Goal: Task Accomplishment & Management: Use online tool/utility

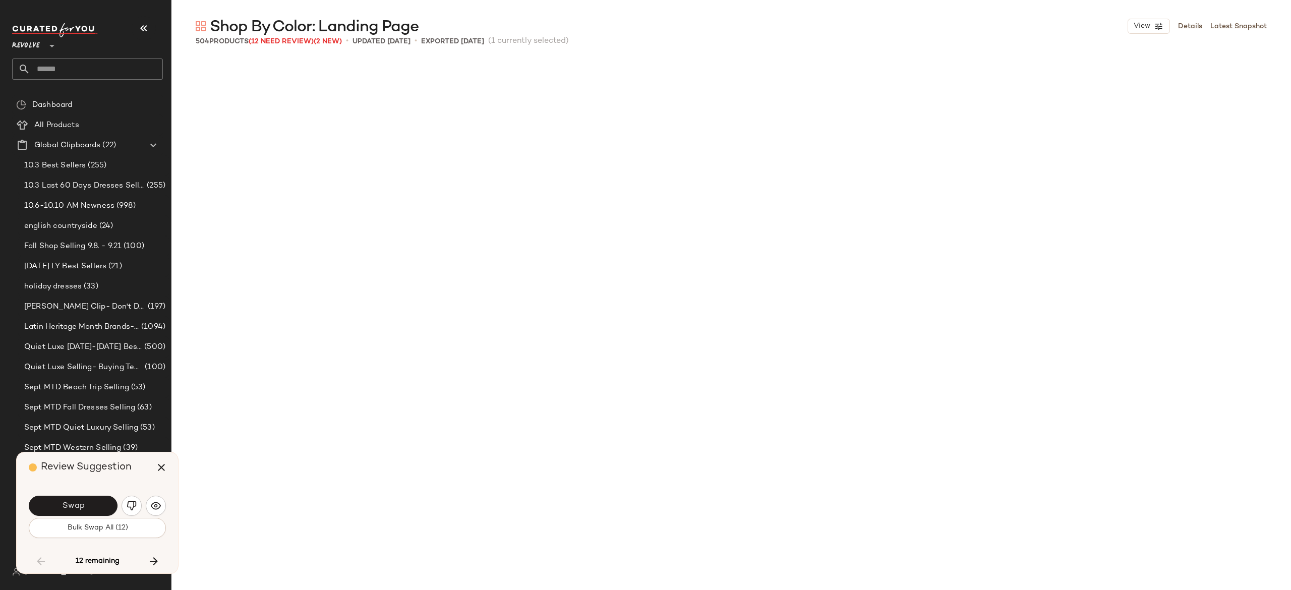
scroll to position [7589, 0]
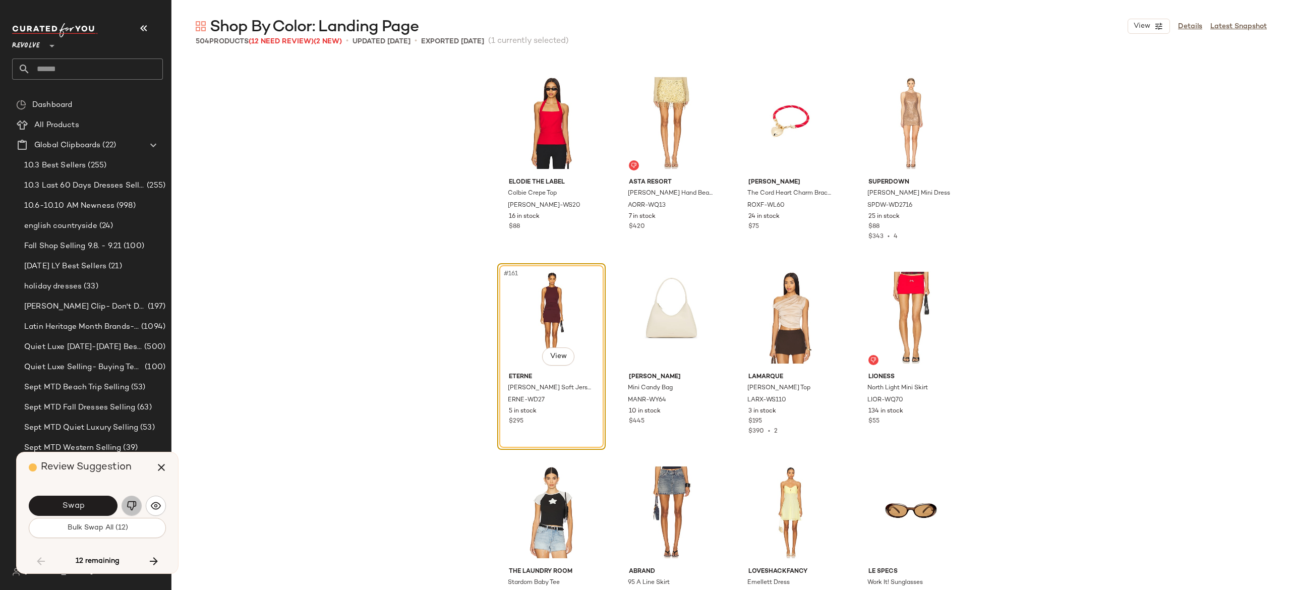
click at [134, 505] on img "button" at bounding box center [132, 506] width 10 height 10
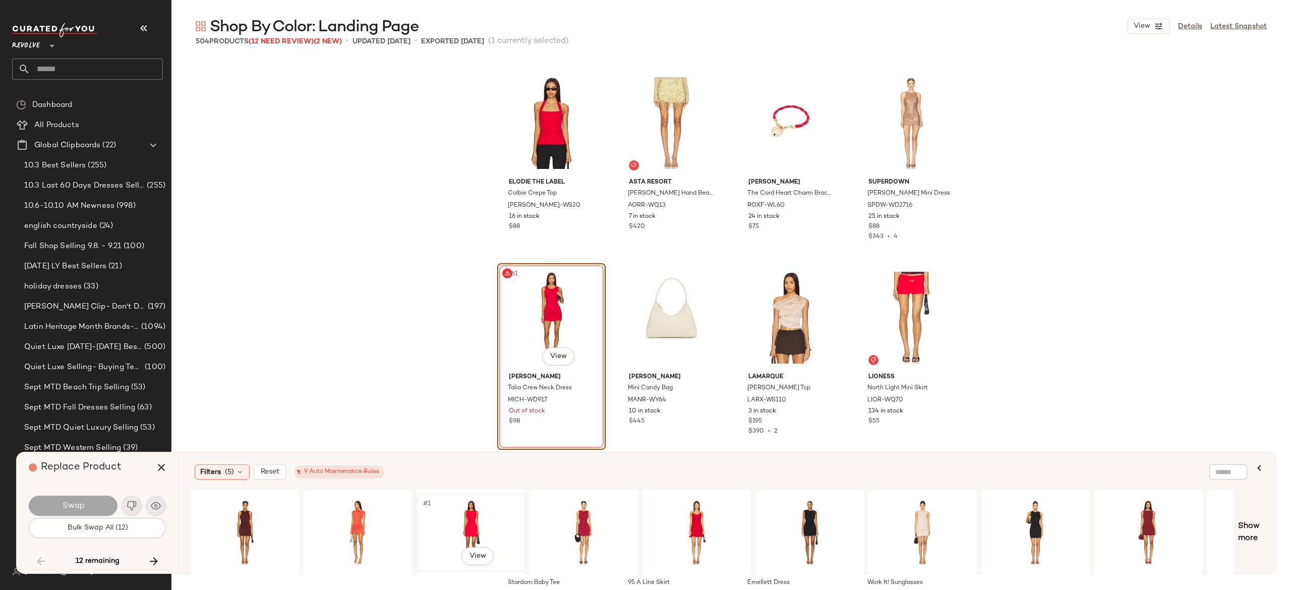
click at [466, 511] on div "#1 View" at bounding box center [470, 533] width 101 height 72
click at [807, 512] on div "#1 View" at bounding box center [809, 533] width 101 height 72
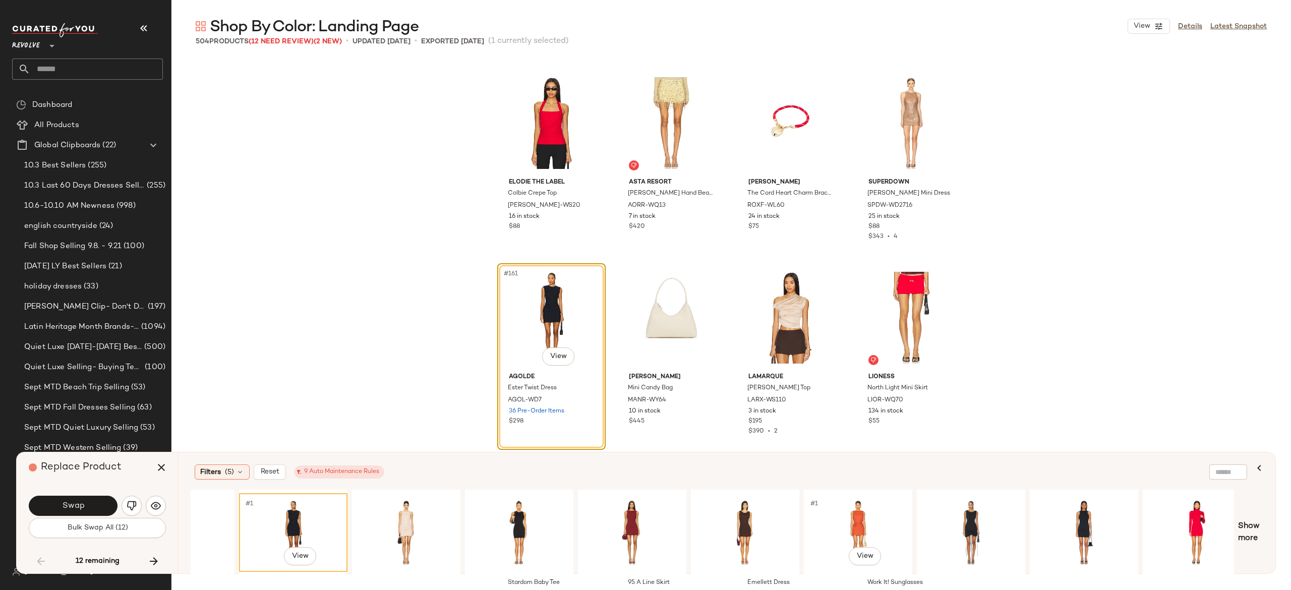
scroll to position [0, 517]
click at [970, 517] on div "#1 View" at bounding box center [969, 533] width 101 height 72
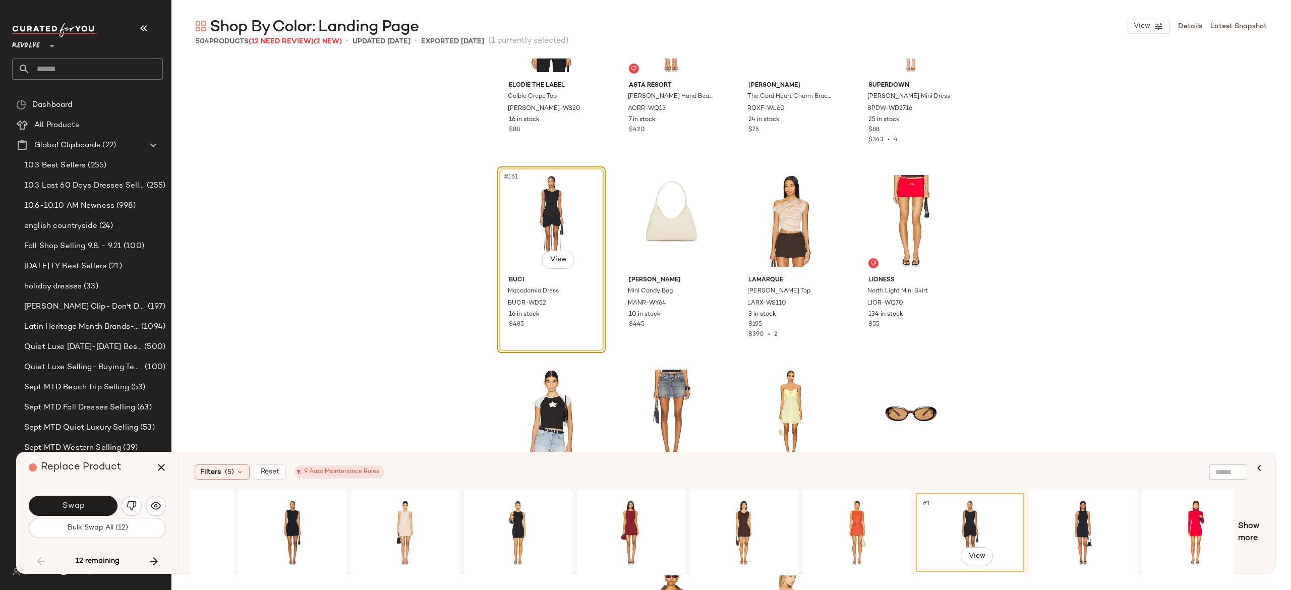
scroll to position [7689, 0]
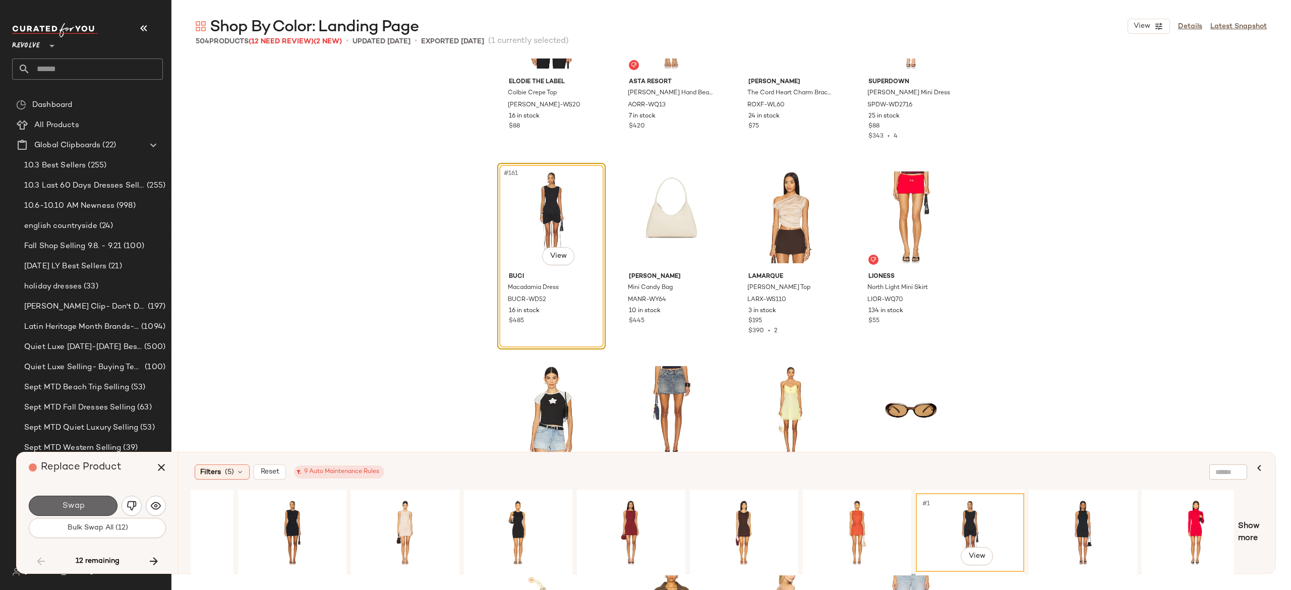
click at [97, 502] on button "Swap" at bounding box center [73, 506] width 89 height 20
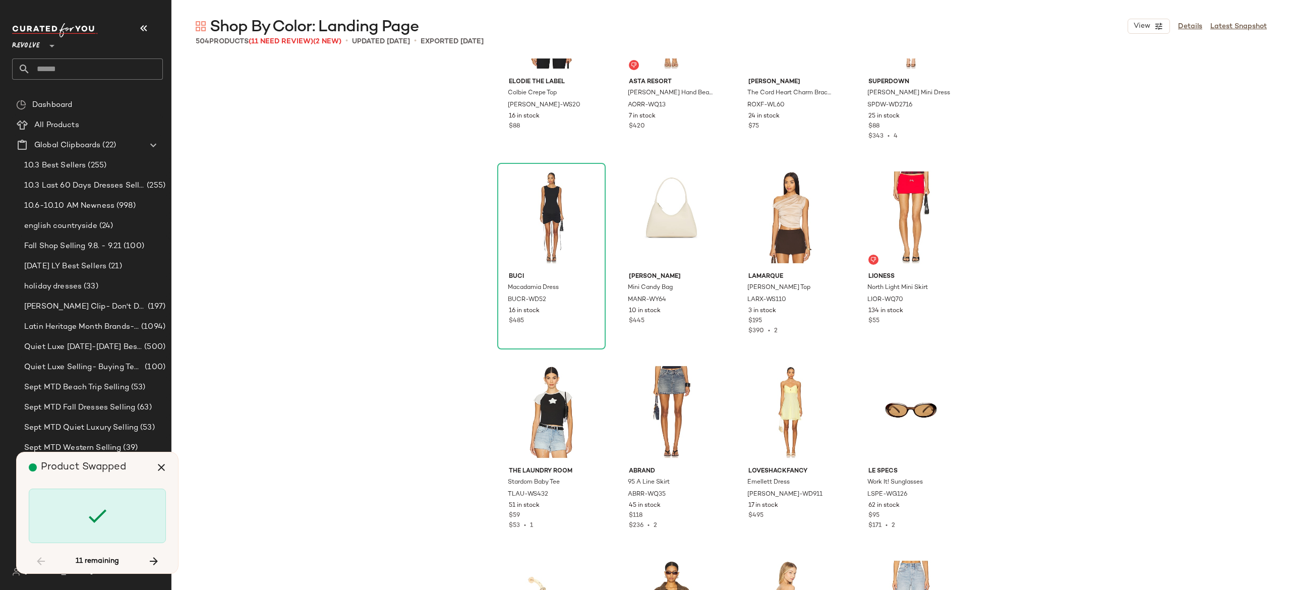
scroll to position [9145, 0]
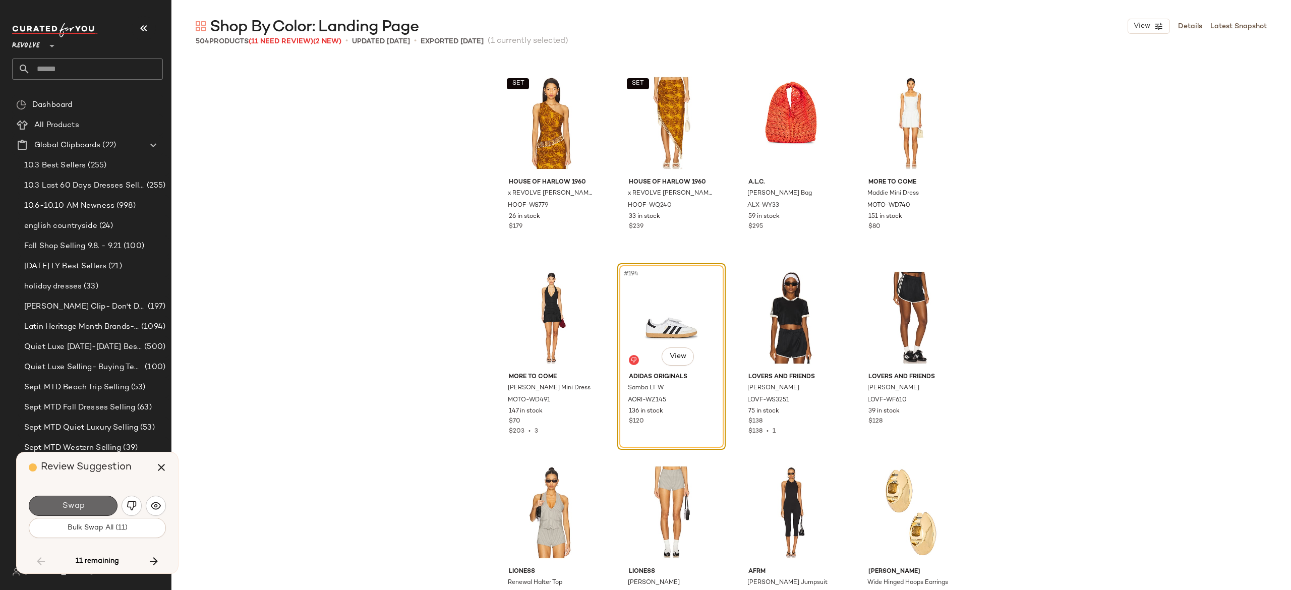
click at [96, 510] on button "Swap" at bounding box center [73, 506] width 89 height 20
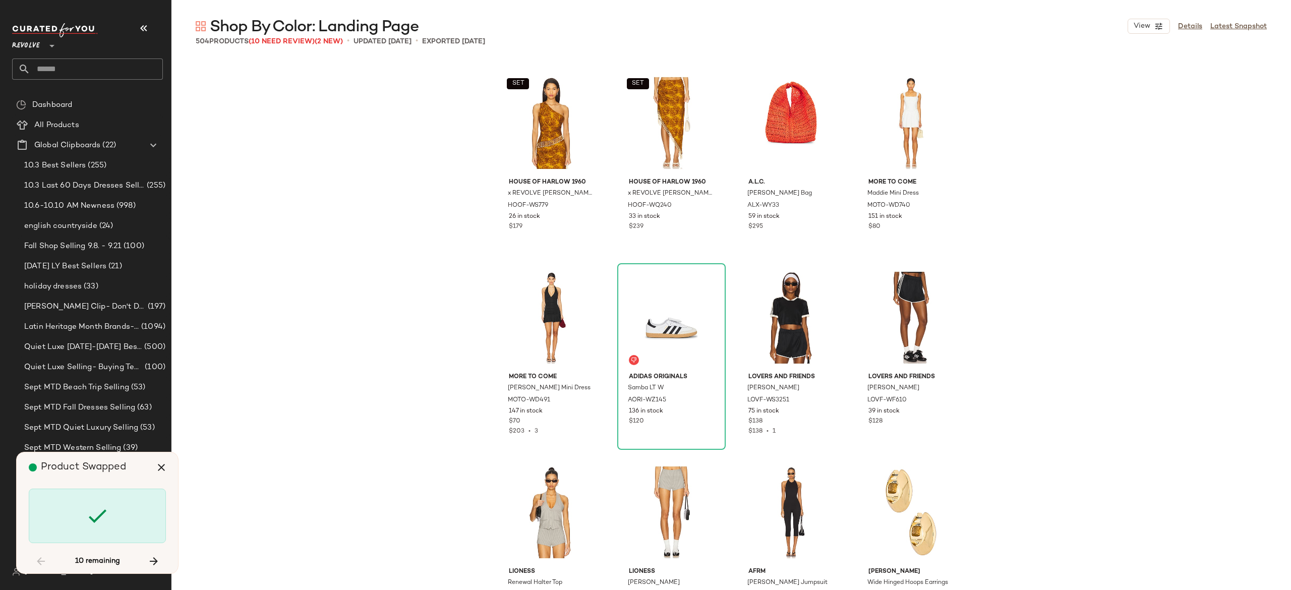
scroll to position [10313, 0]
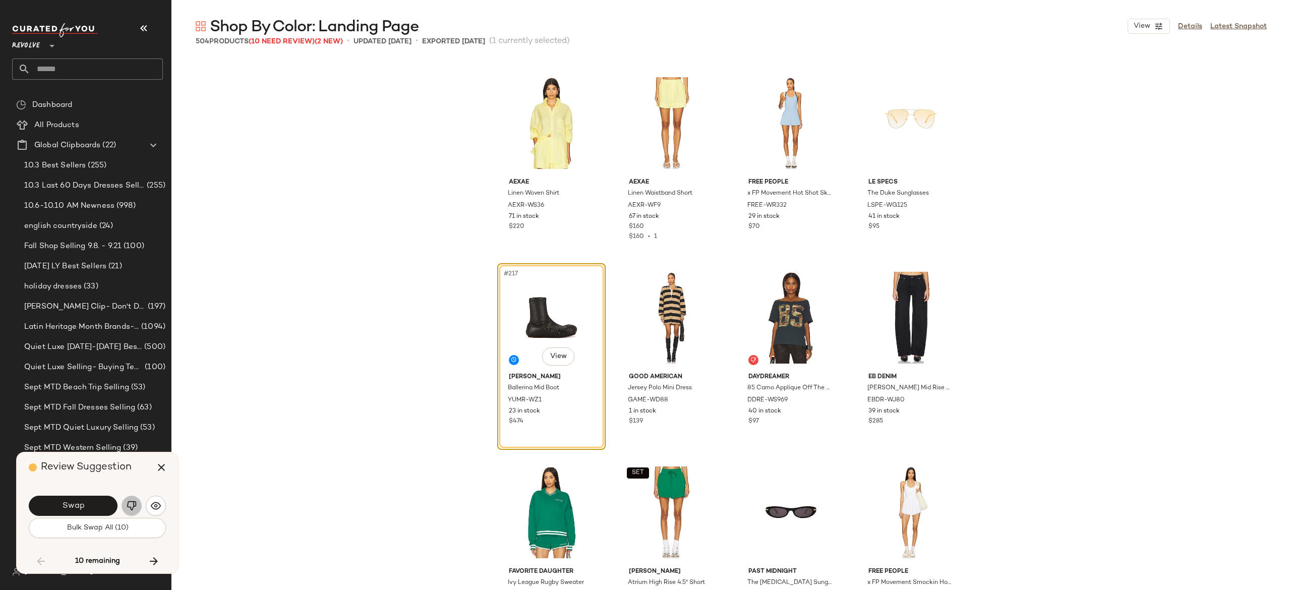
click at [128, 507] on img "button" at bounding box center [132, 506] width 10 height 10
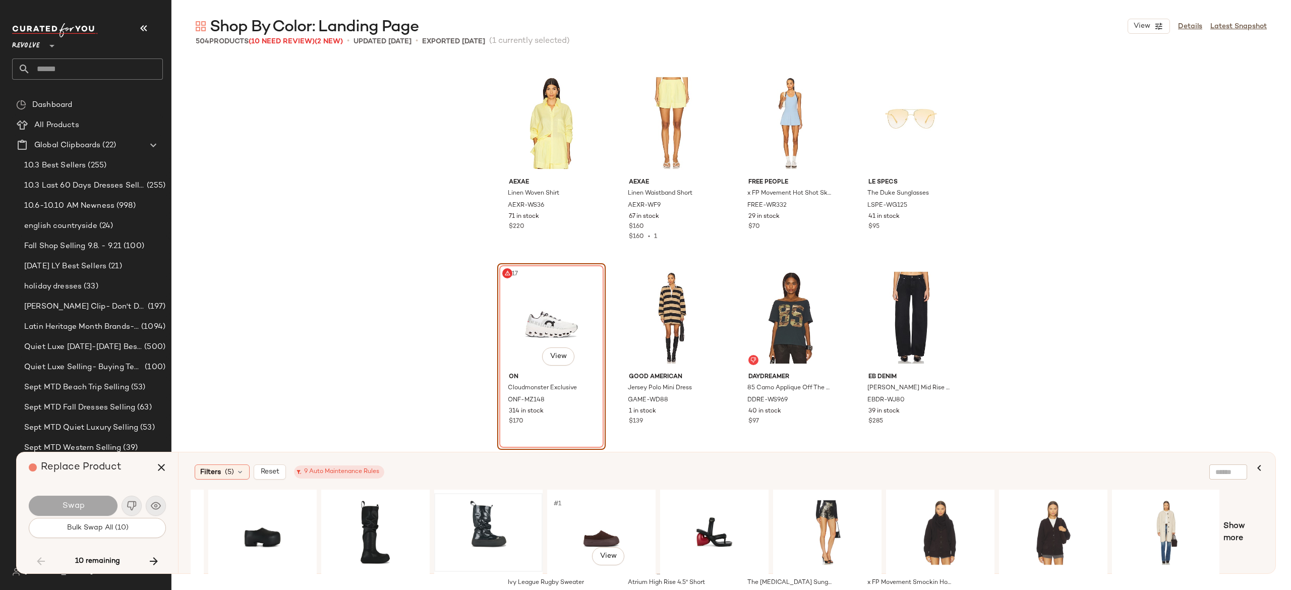
scroll to position [0, 0]
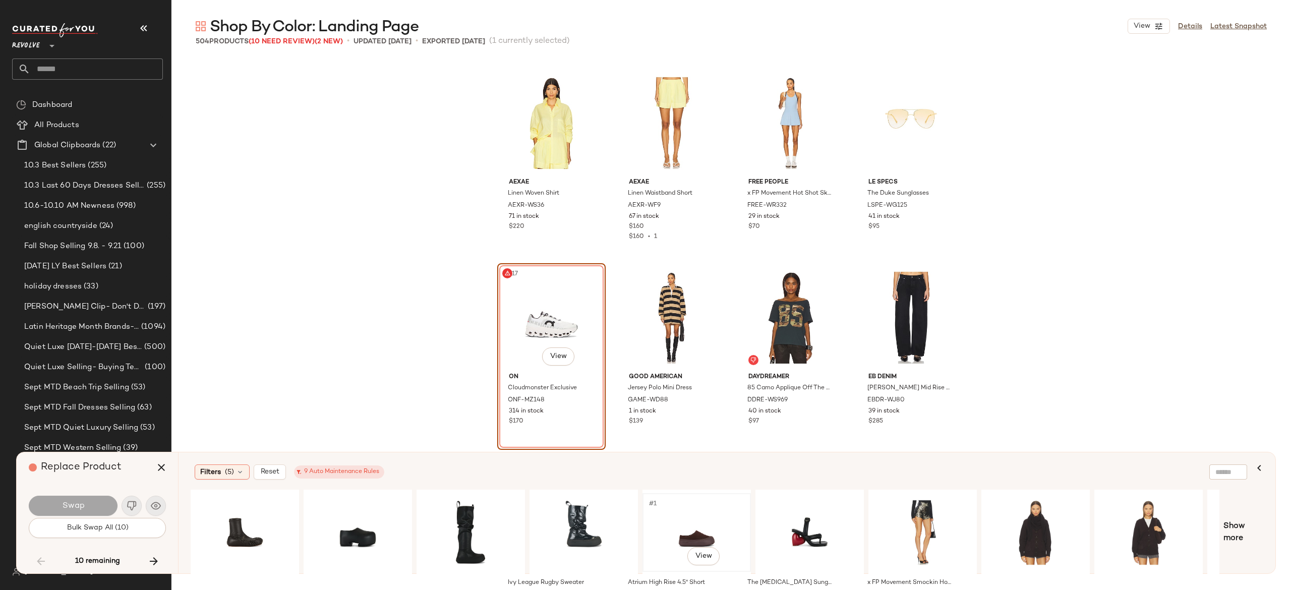
click at [694, 534] on div "#1 View" at bounding box center [696, 533] width 101 height 72
click at [103, 502] on button "Swap" at bounding box center [73, 506] width 89 height 20
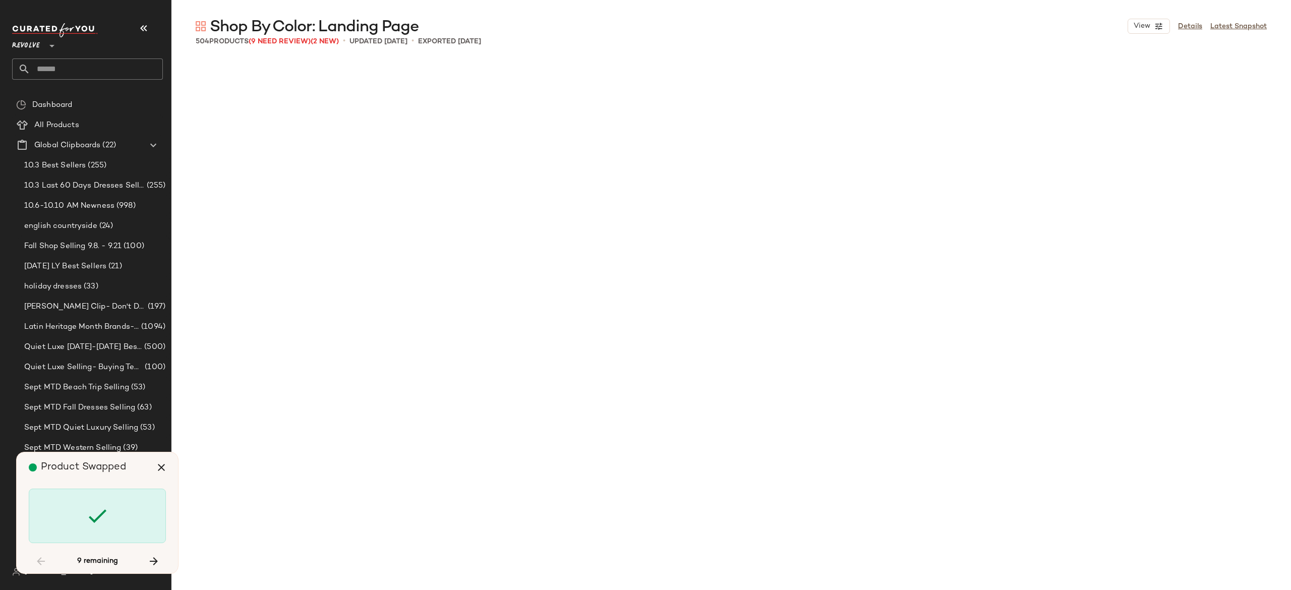
scroll to position [11675, 0]
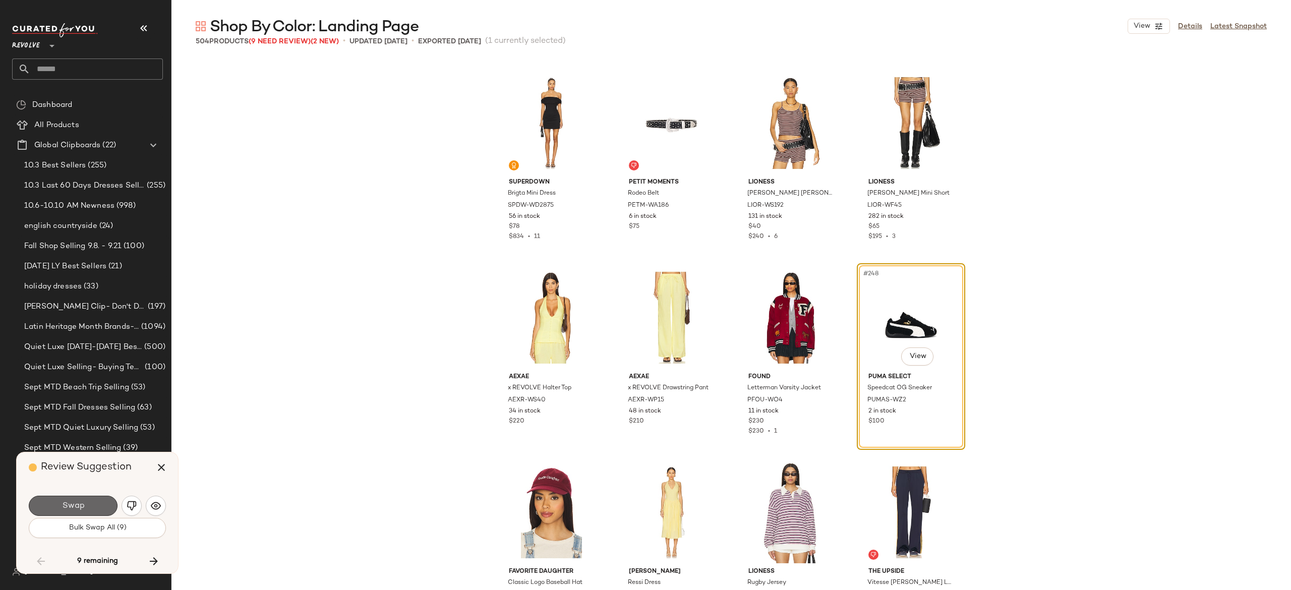
click at [58, 503] on button "Swap" at bounding box center [73, 506] width 89 height 20
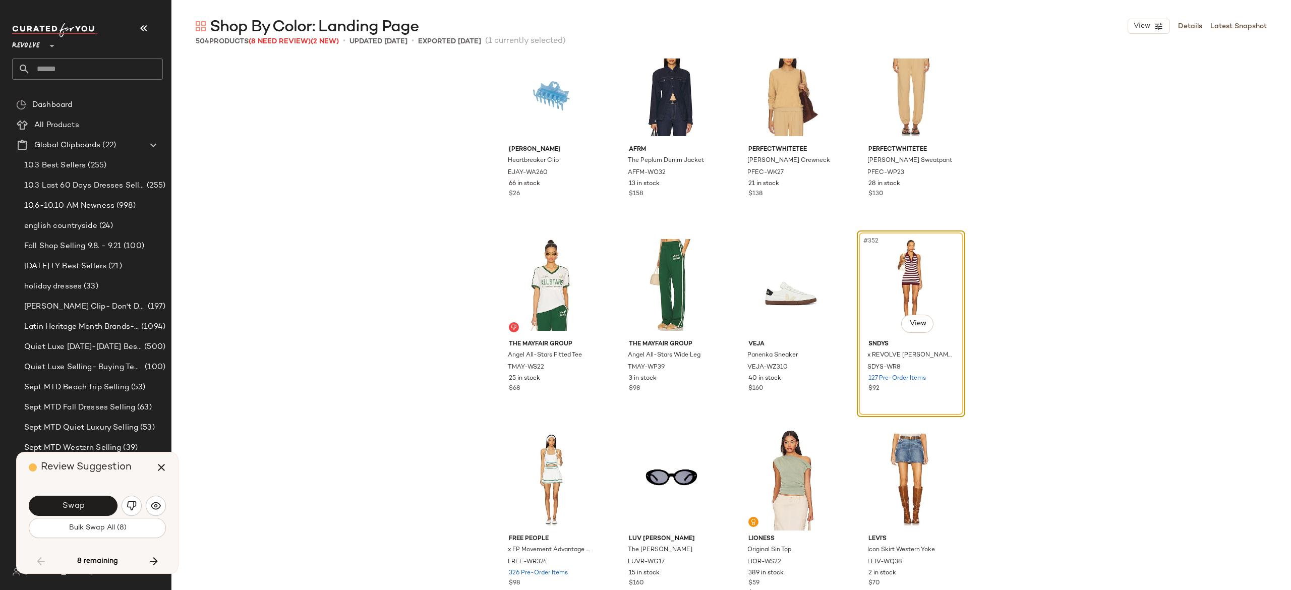
scroll to position [16768, 0]
click at [88, 506] on button "Swap" at bounding box center [73, 506] width 89 height 20
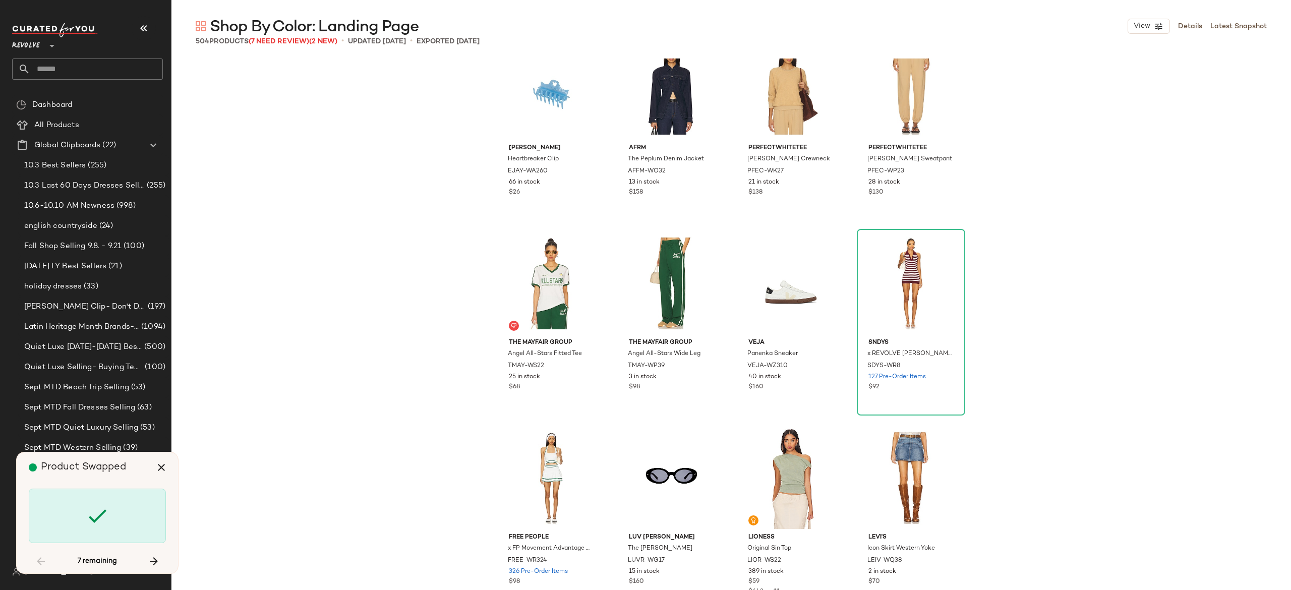
scroll to position [17707, 0]
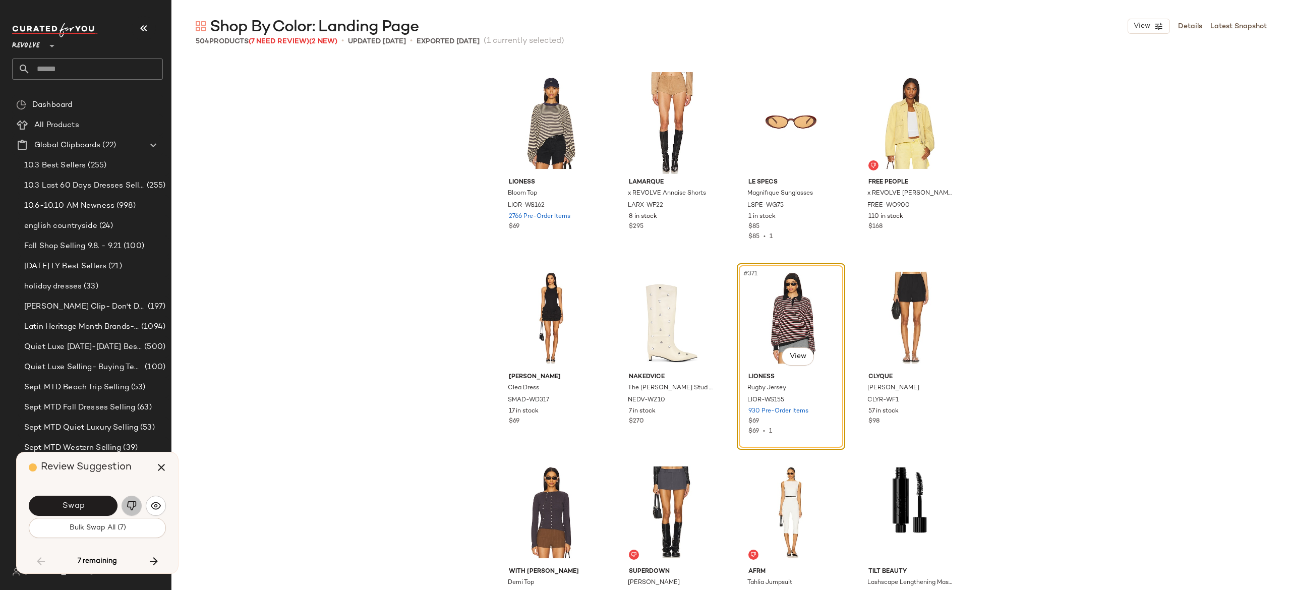
click at [131, 500] on button "button" at bounding box center [131, 506] width 20 height 20
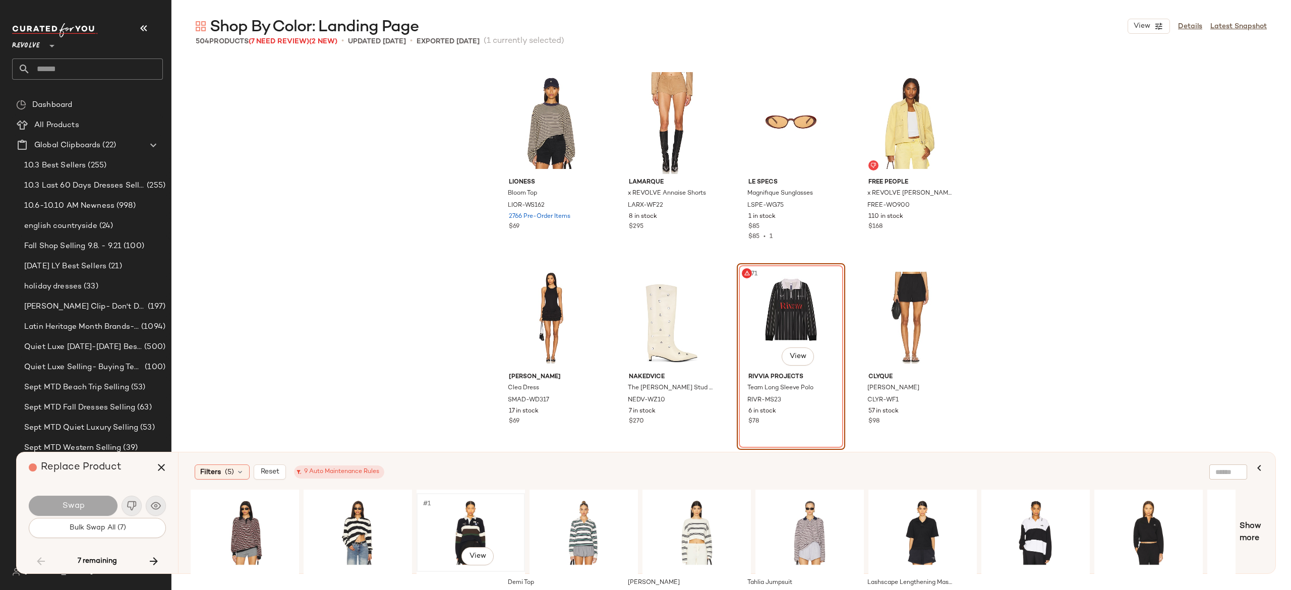
click at [475, 514] on div "#1 View" at bounding box center [470, 533] width 101 height 72
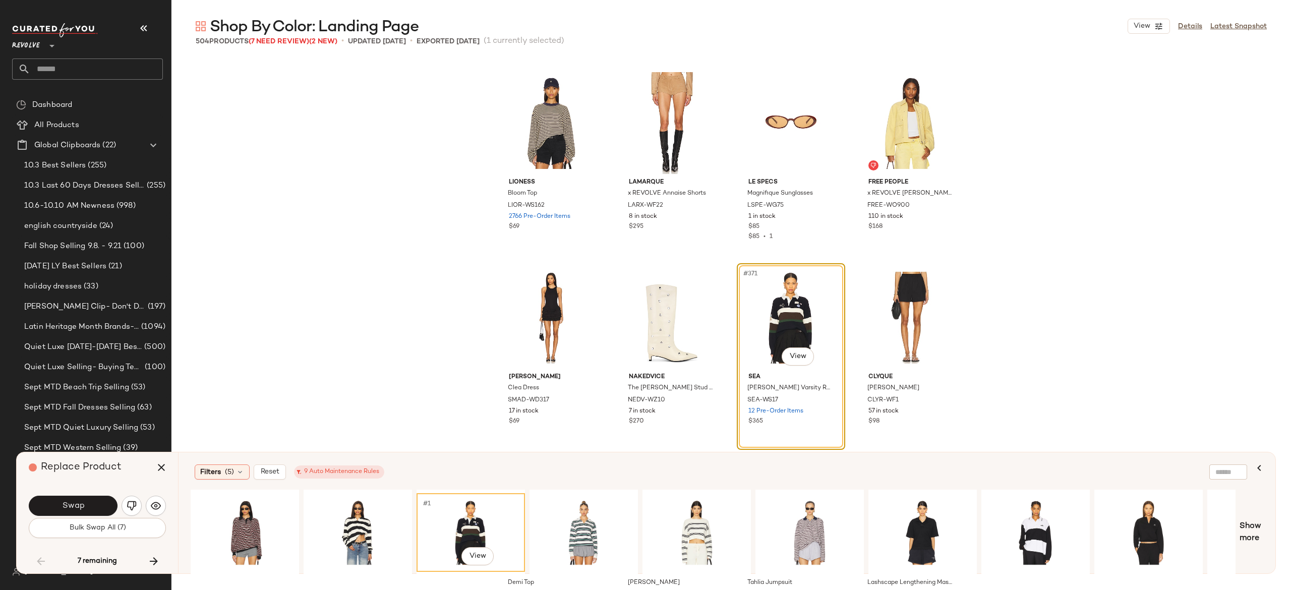
scroll to position [17724, 0]
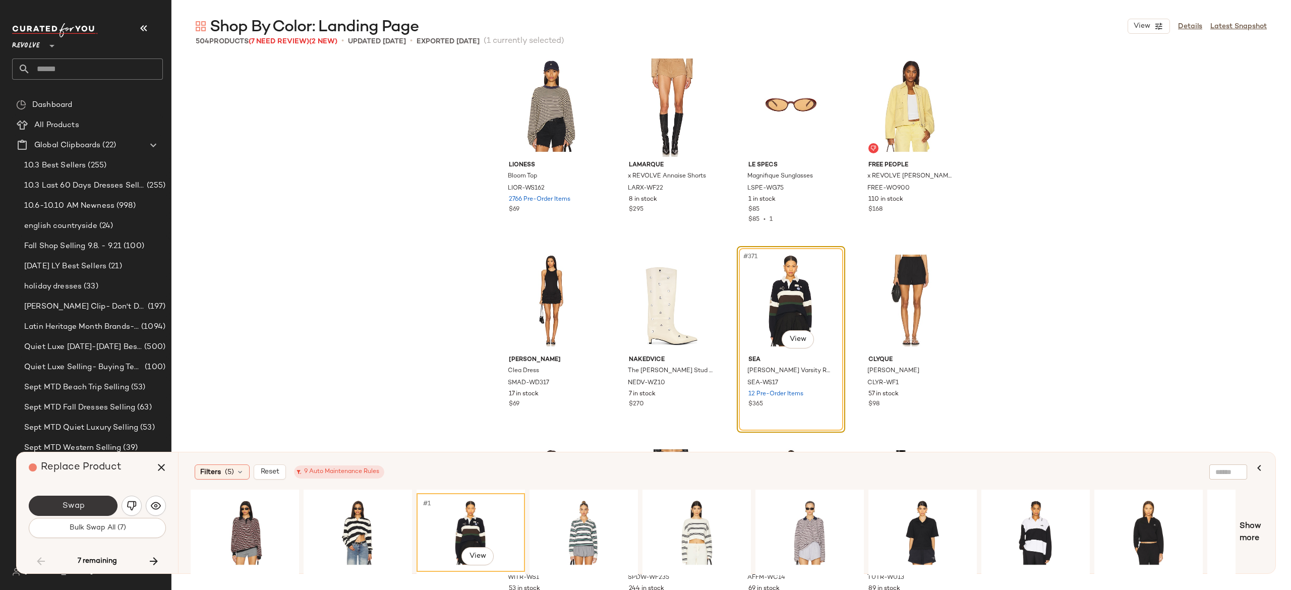
click at [72, 501] on span "Swap" at bounding box center [73, 506] width 23 height 10
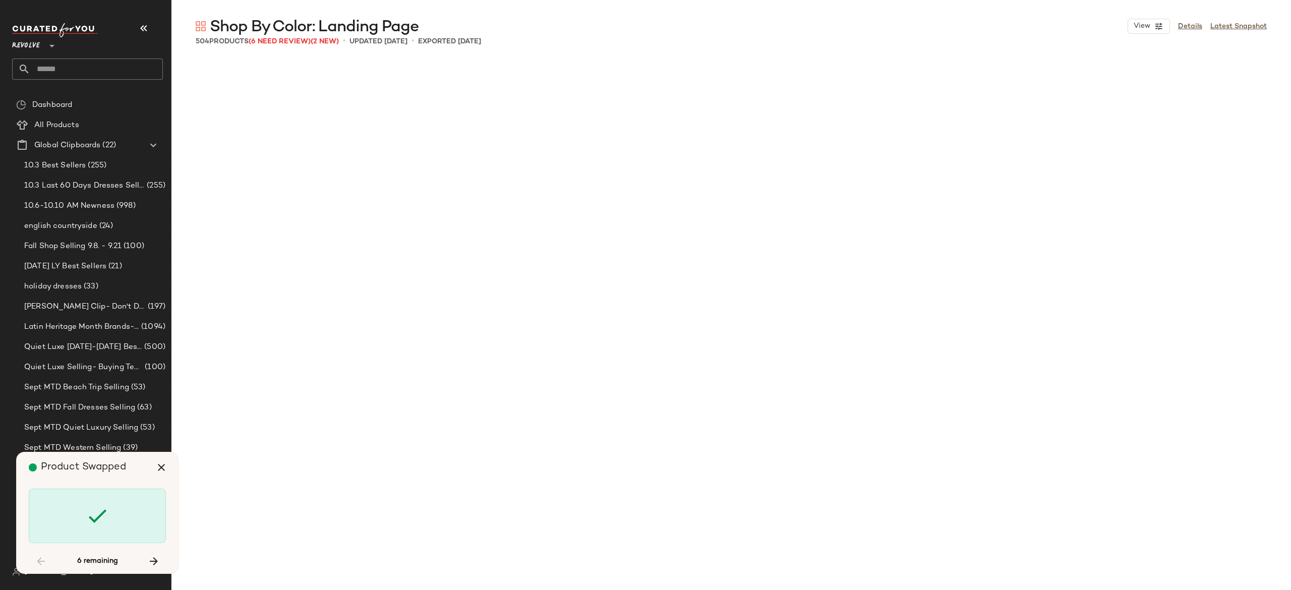
scroll to position [18485, 0]
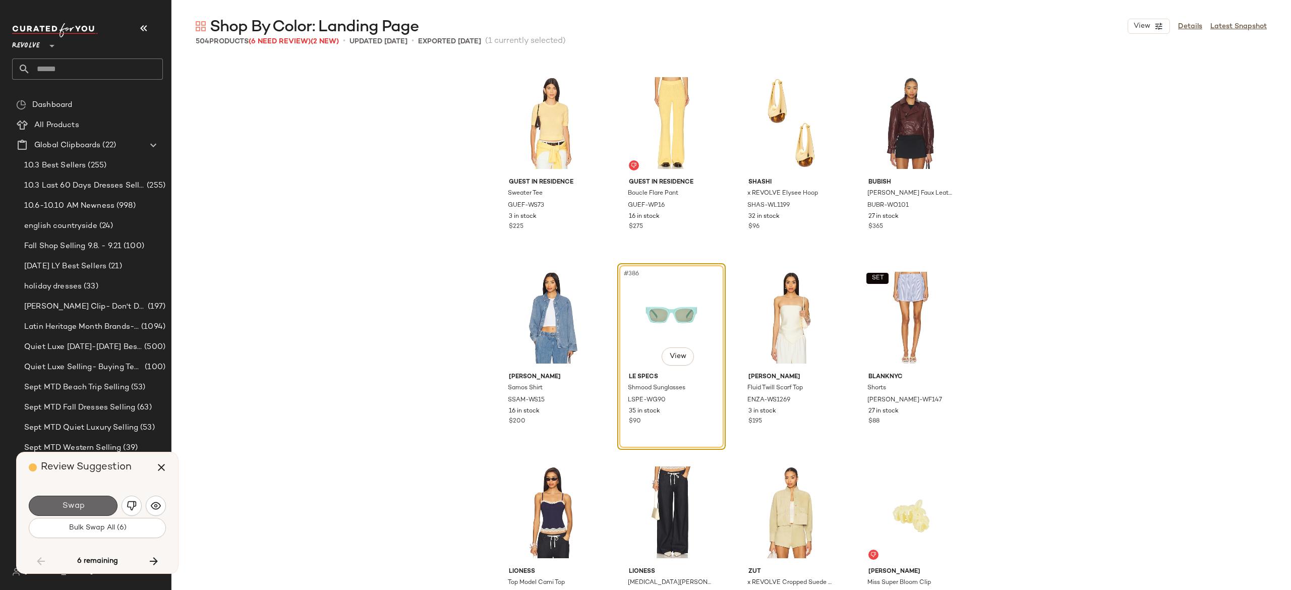
click at [103, 500] on button "Swap" at bounding box center [73, 506] width 89 height 20
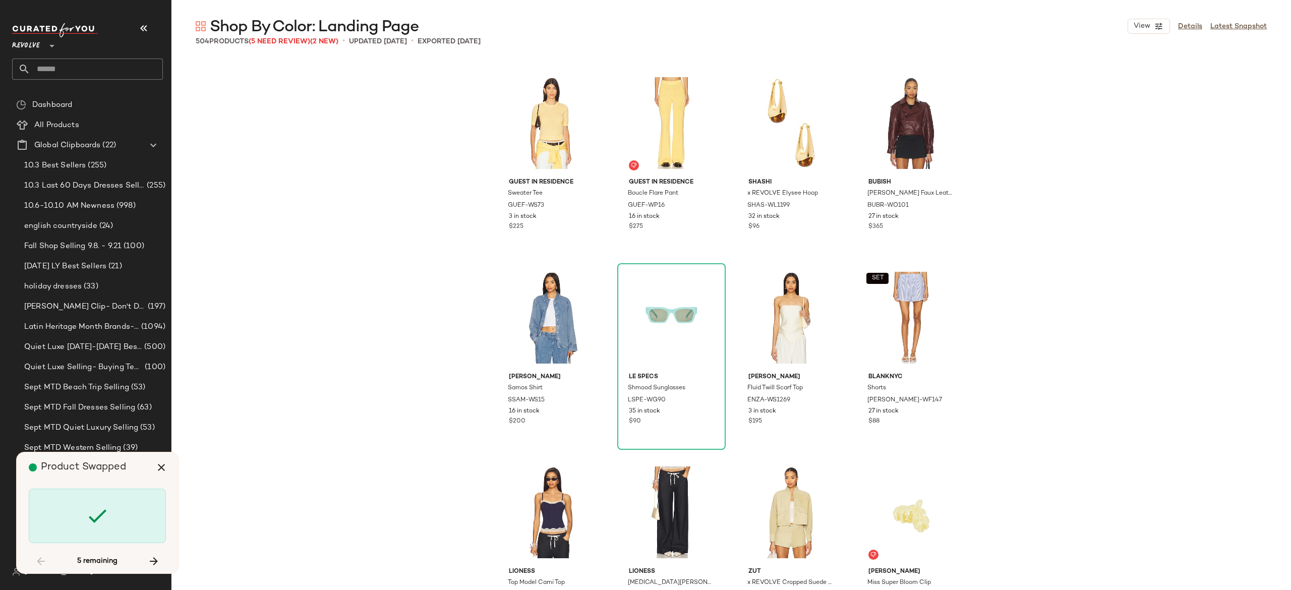
scroll to position [20431, 0]
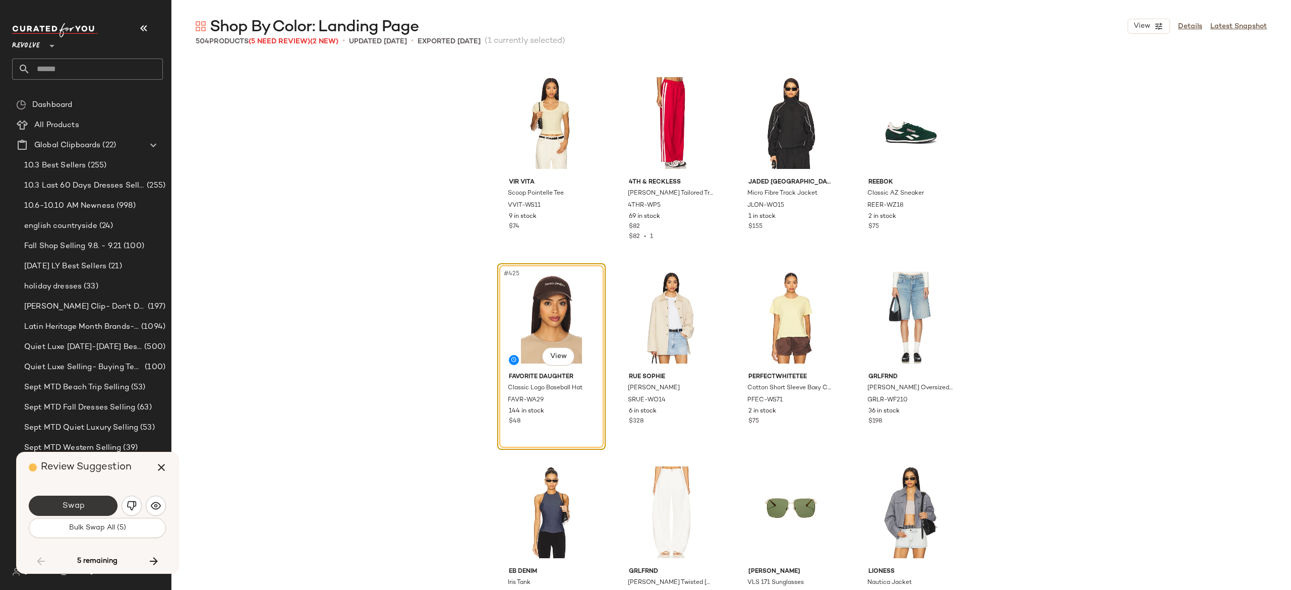
click at [106, 498] on button "Swap" at bounding box center [73, 506] width 89 height 20
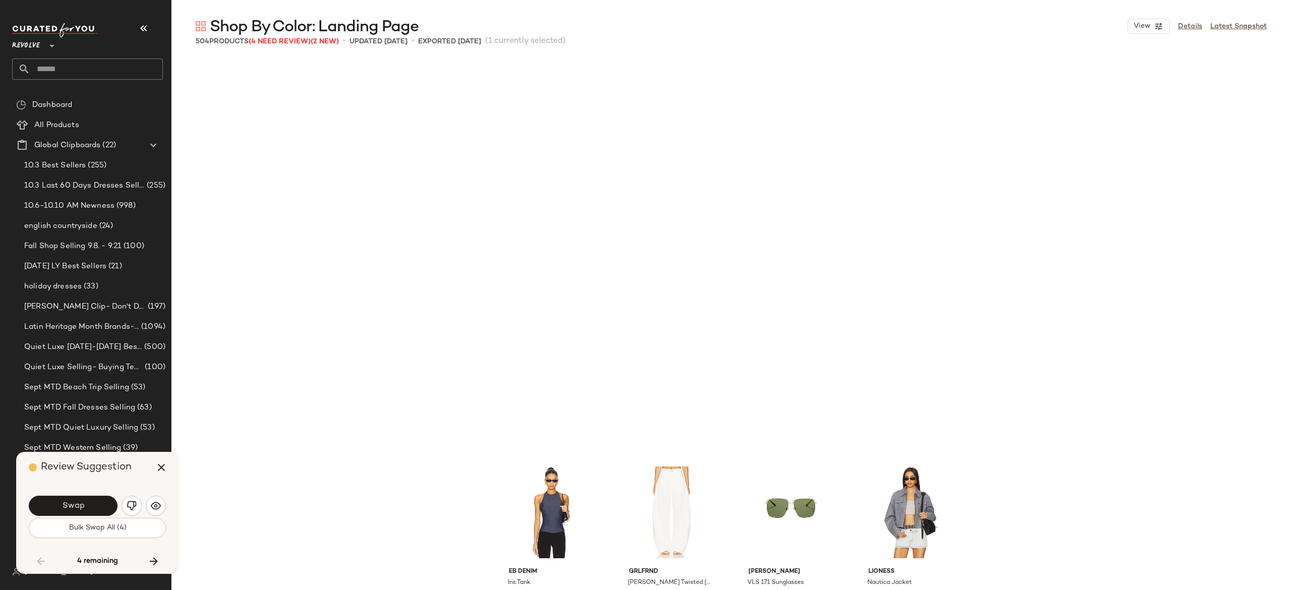
scroll to position [20820, 0]
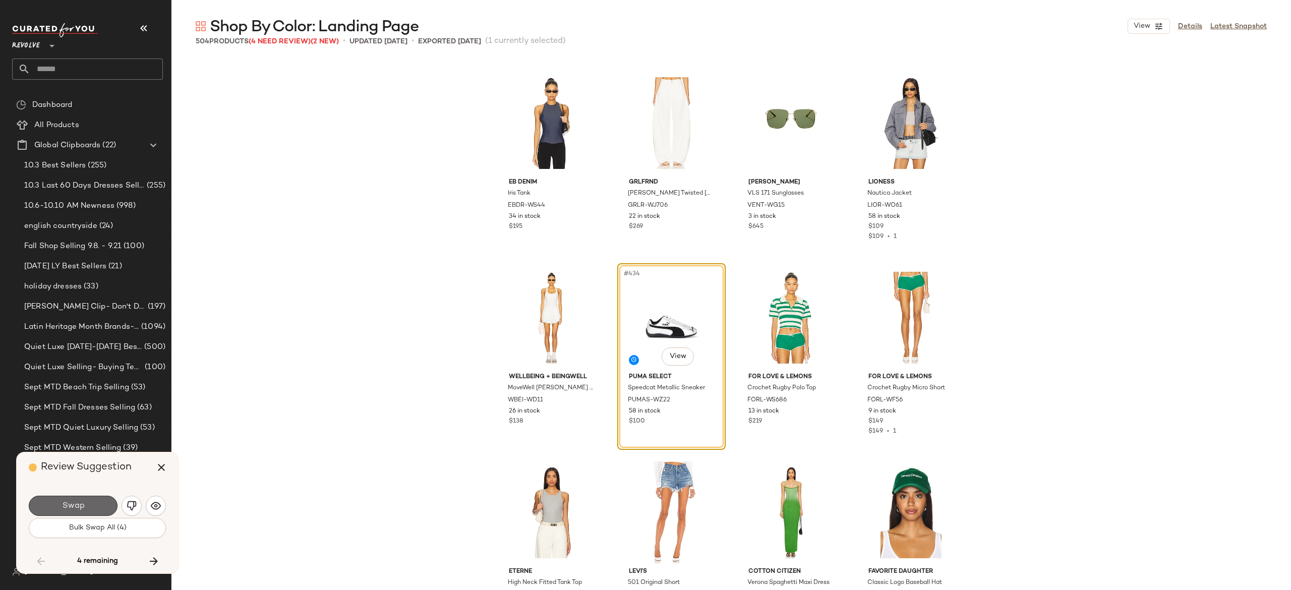
click at [106, 502] on button "Swap" at bounding box center [73, 506] width 89 height 20
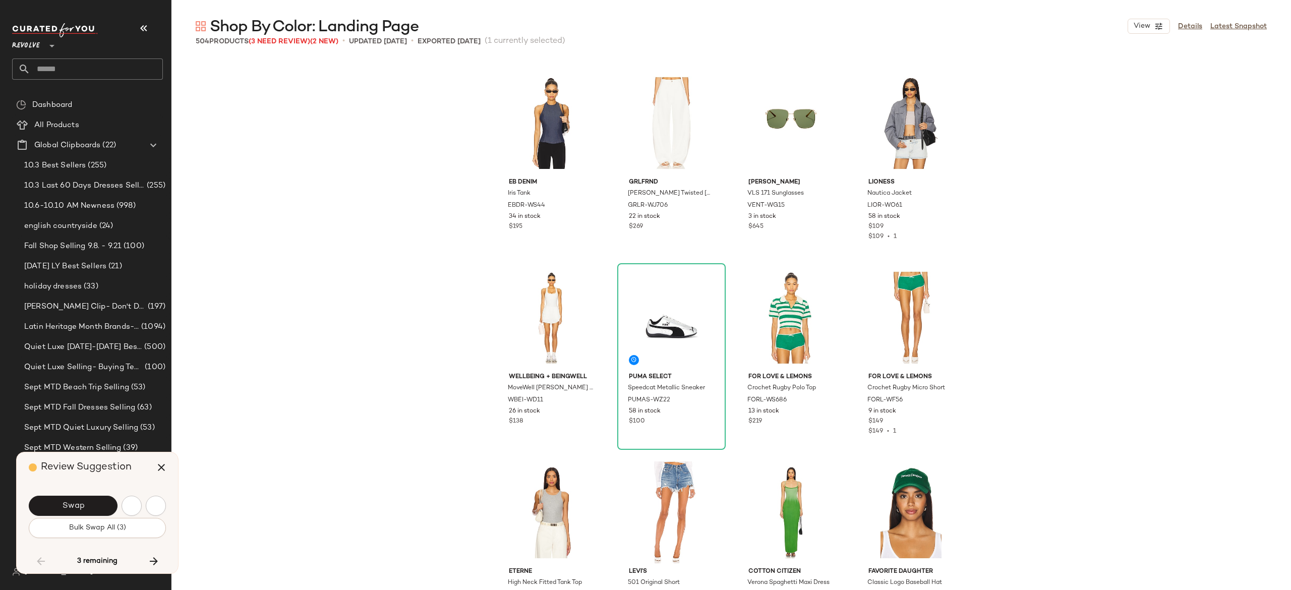
scroll to position [21404, 0]
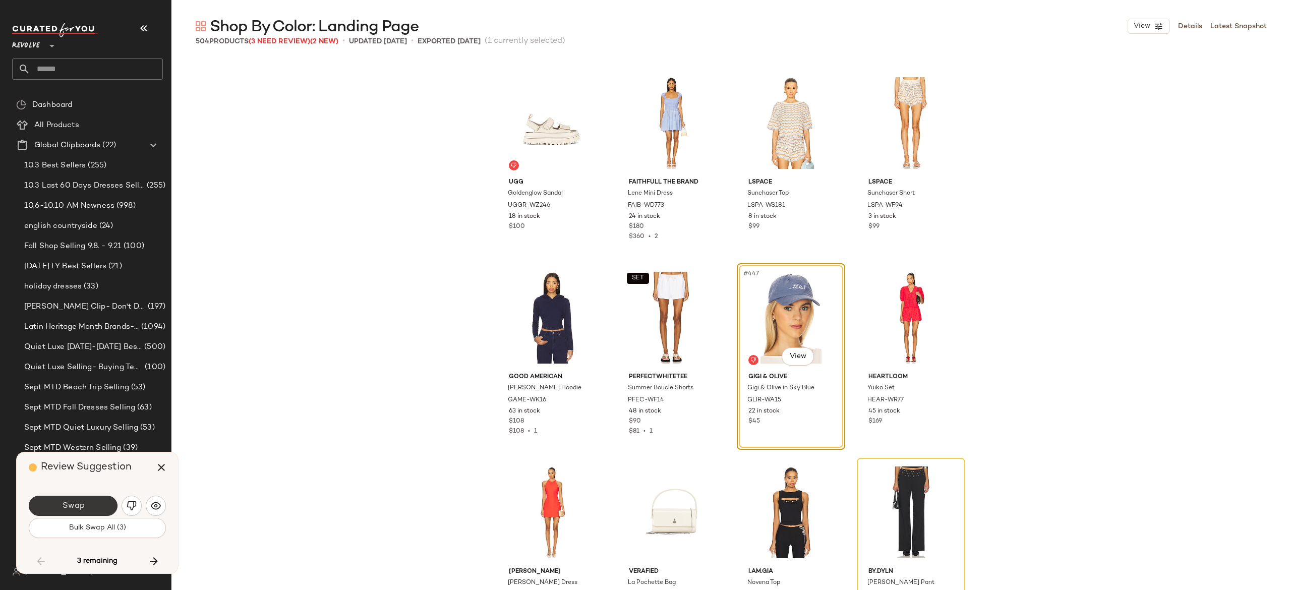
click at [97, 504] on button "Swap" at bounding box center [73, 506] width 89 height 20
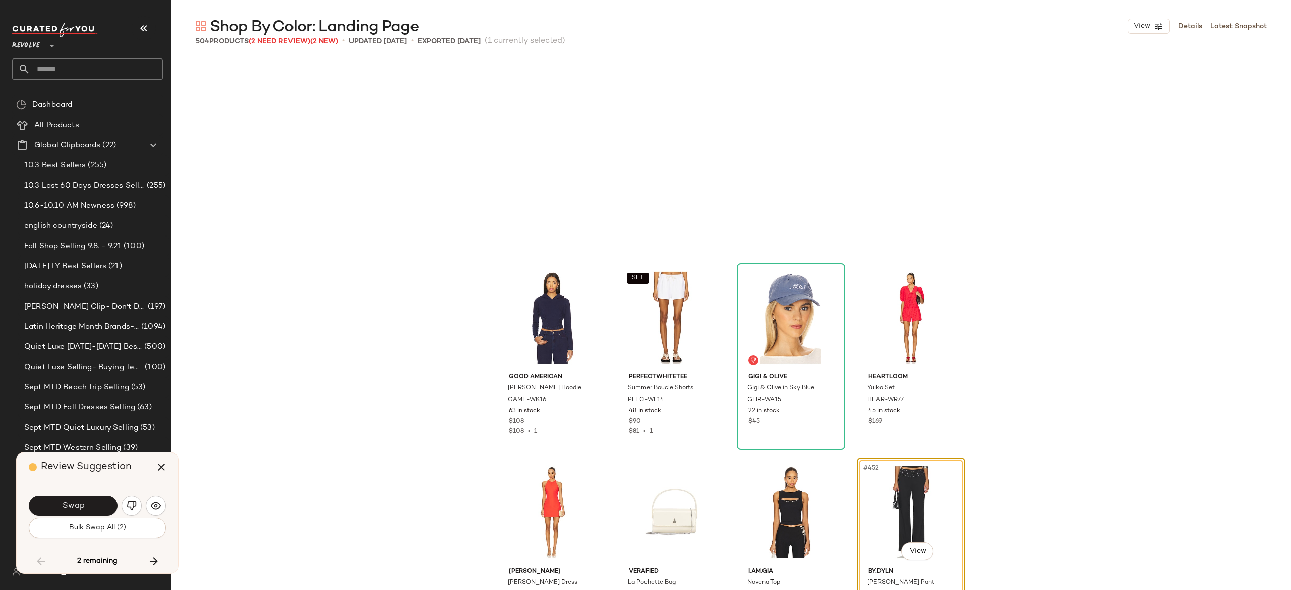
scroll to position [21599, 0]
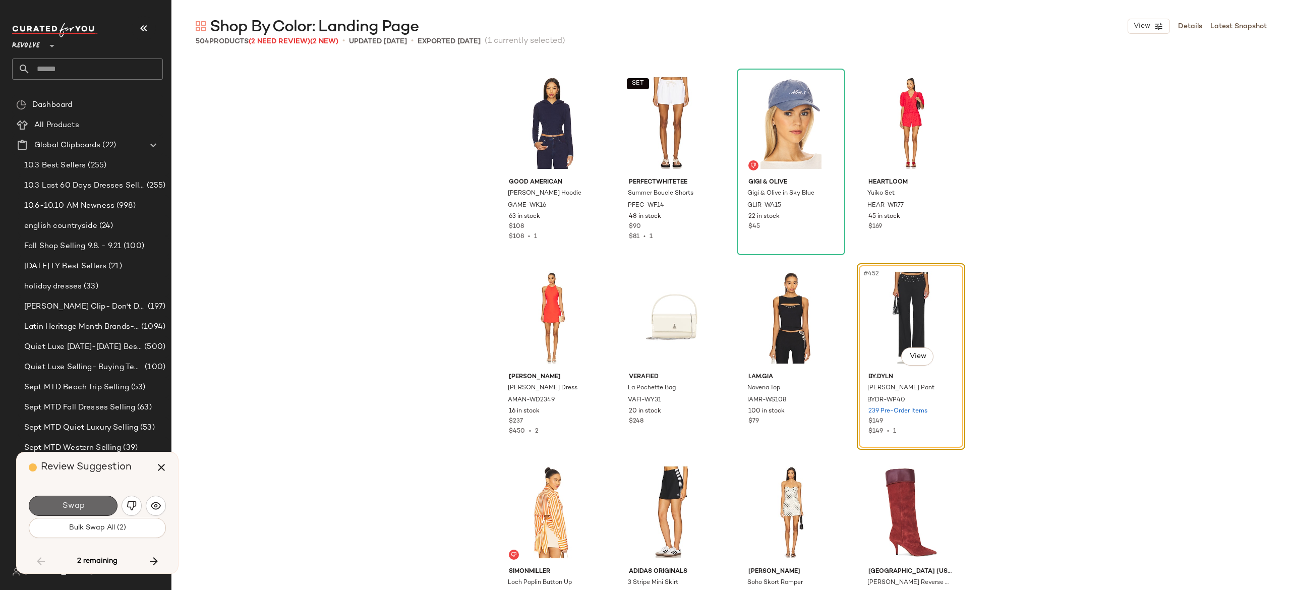
click at [97, 500] on button "Swap" at bounding box center [73, 506] width 89 height 20
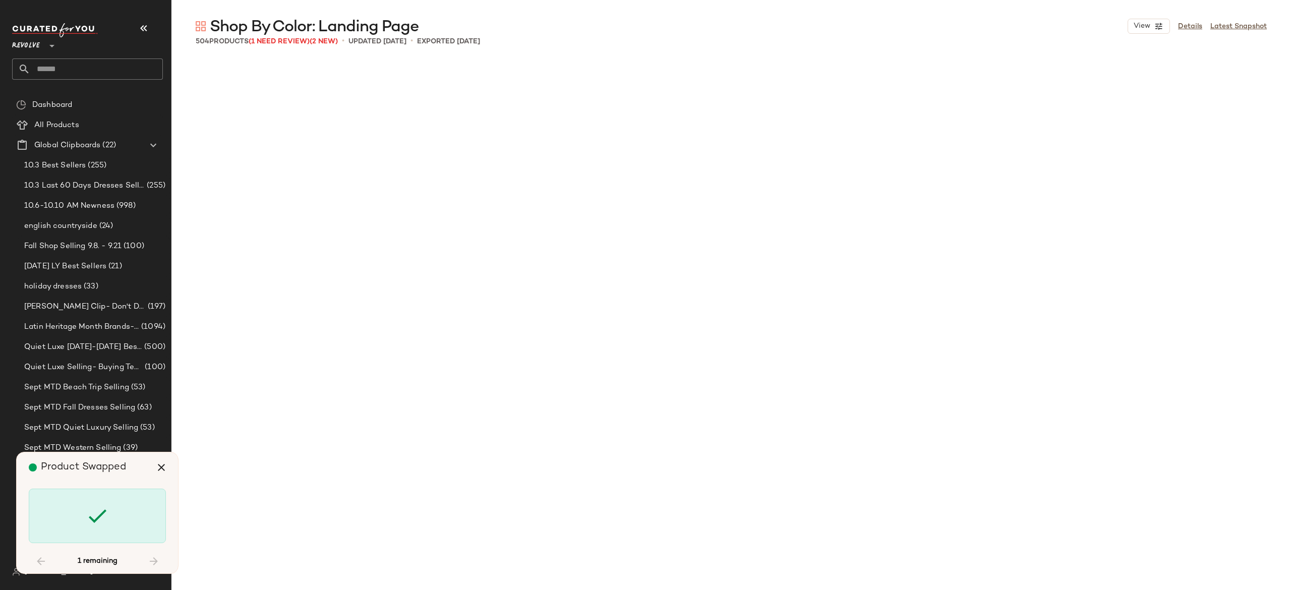
scroll to position [23988, 0]
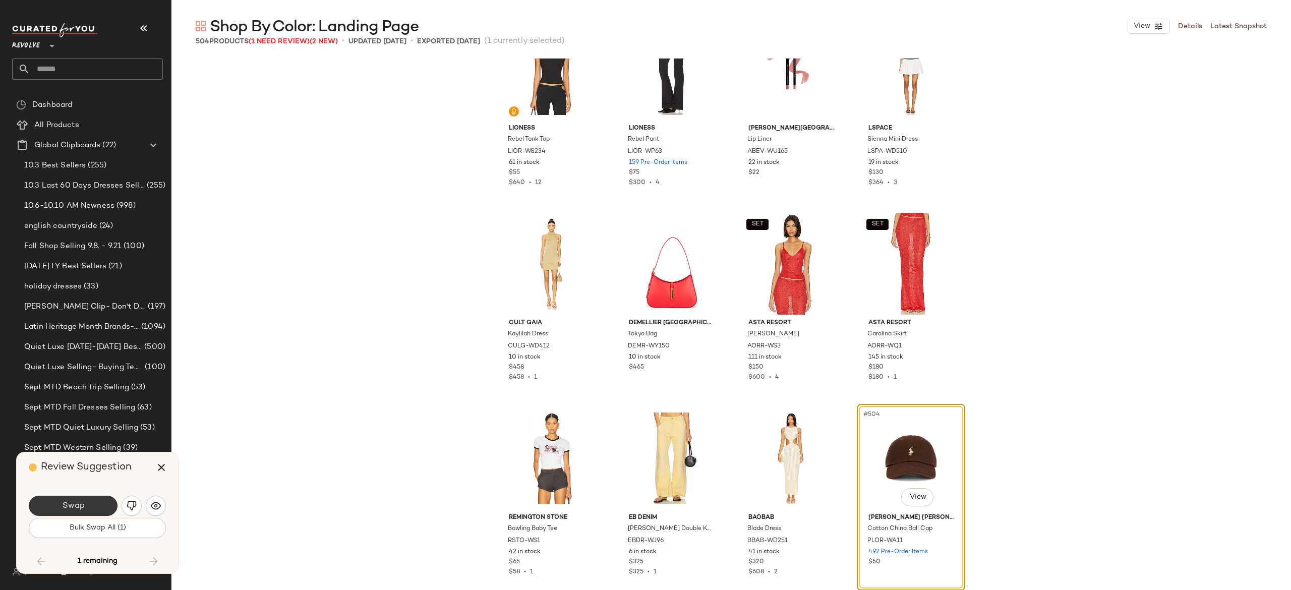
click at [103, 500] on button "Swap" at bounding box center [73, 506] width 89 height 20
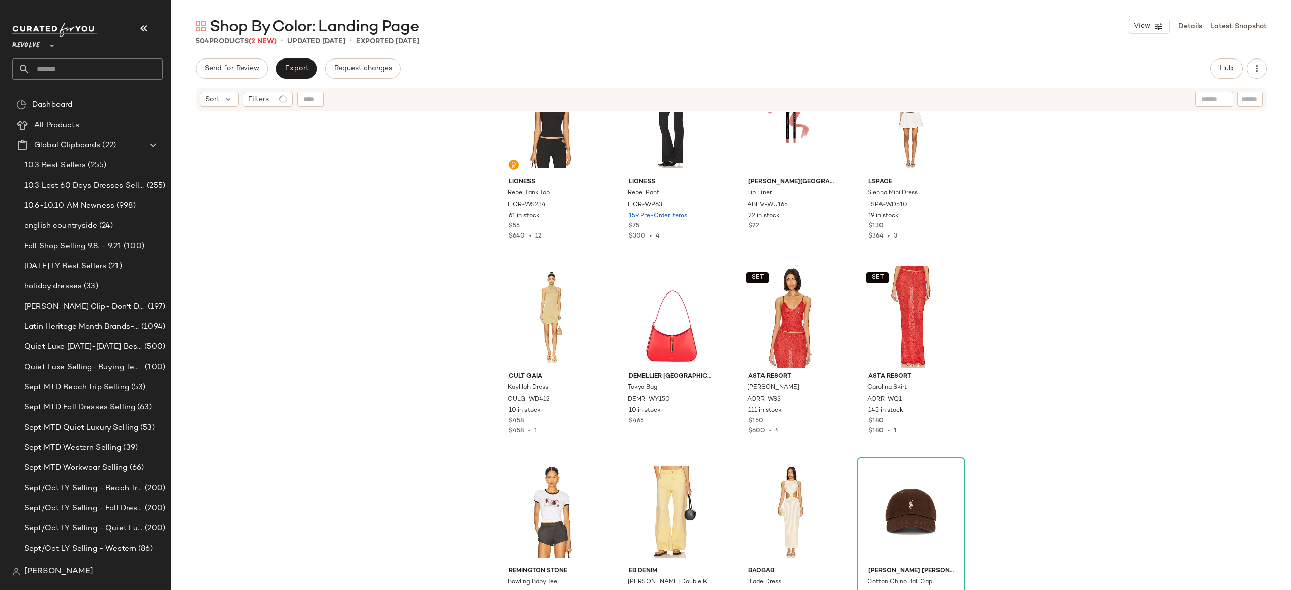
scroll to position [23996, 0]
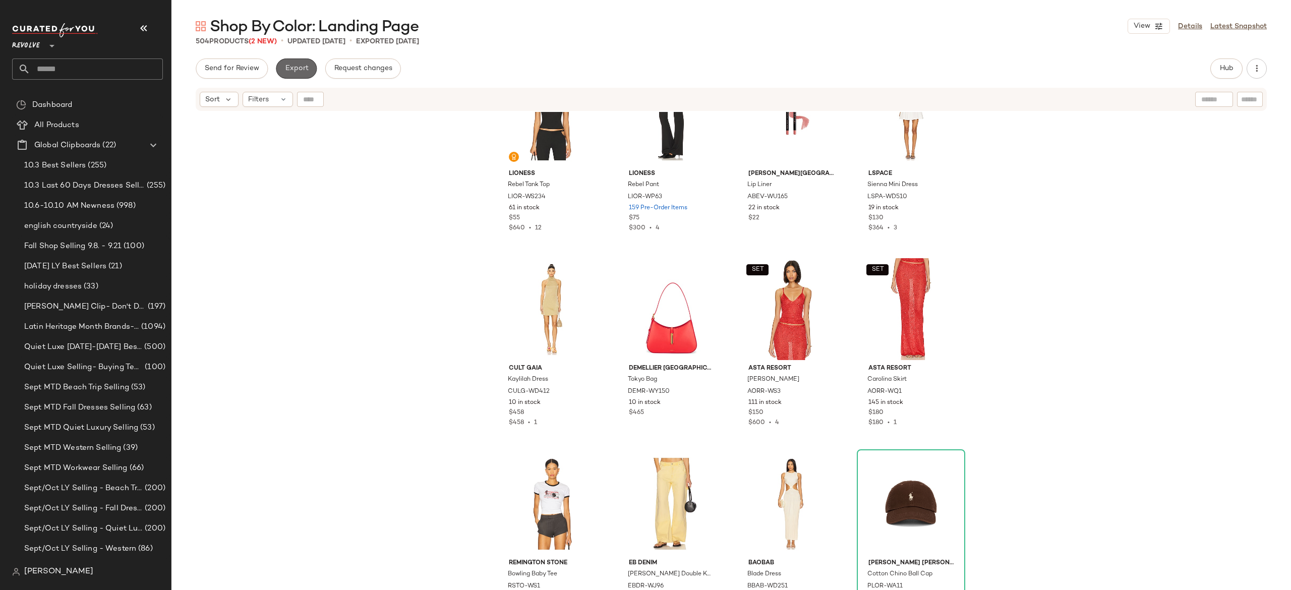
click at [302, 69] on span "Export" at bounding box center [296, 69] width 24 height 8
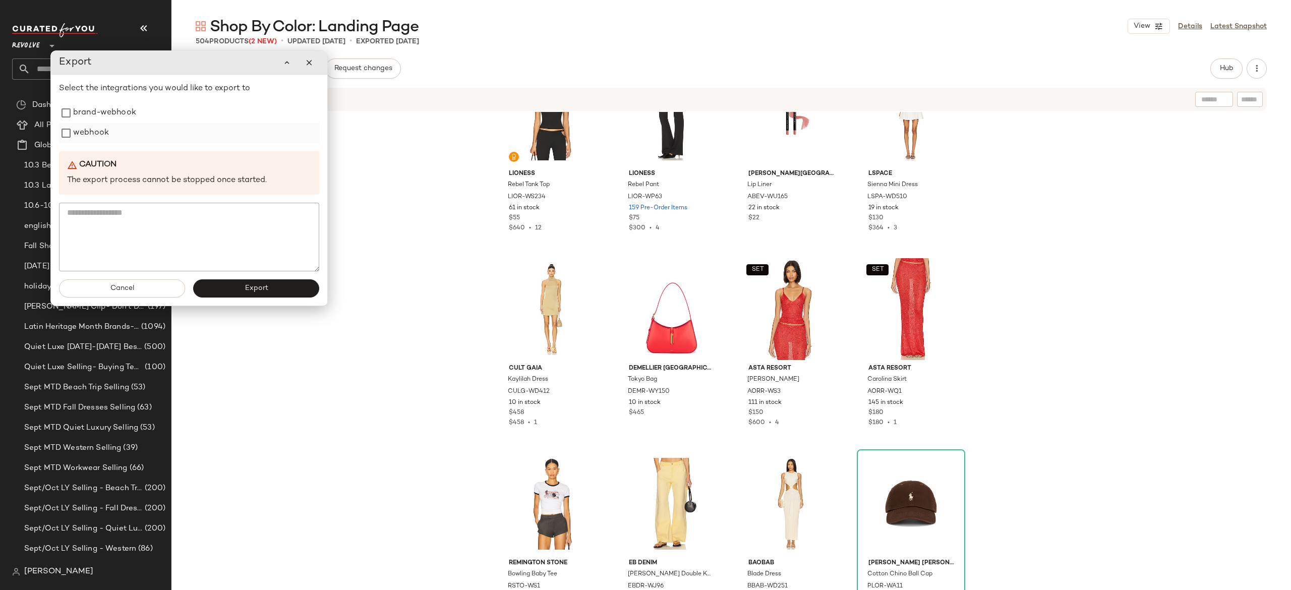
click at [101, 131] on label "webhook" at bounding box center [91, 133] width 36 height 20
click at [215, 290] on button "Export" at bounding box center [256, 288] width 126 height 18
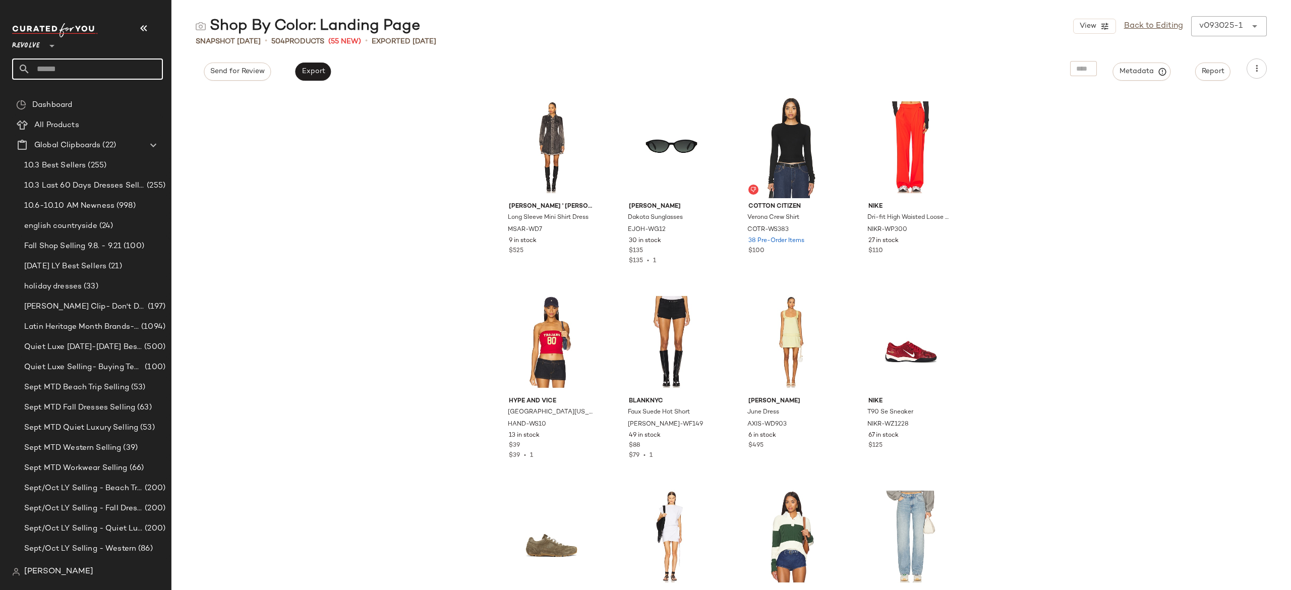
click at [128, 68] on input "text" at bounding box center [96, 68] width 133 height 21
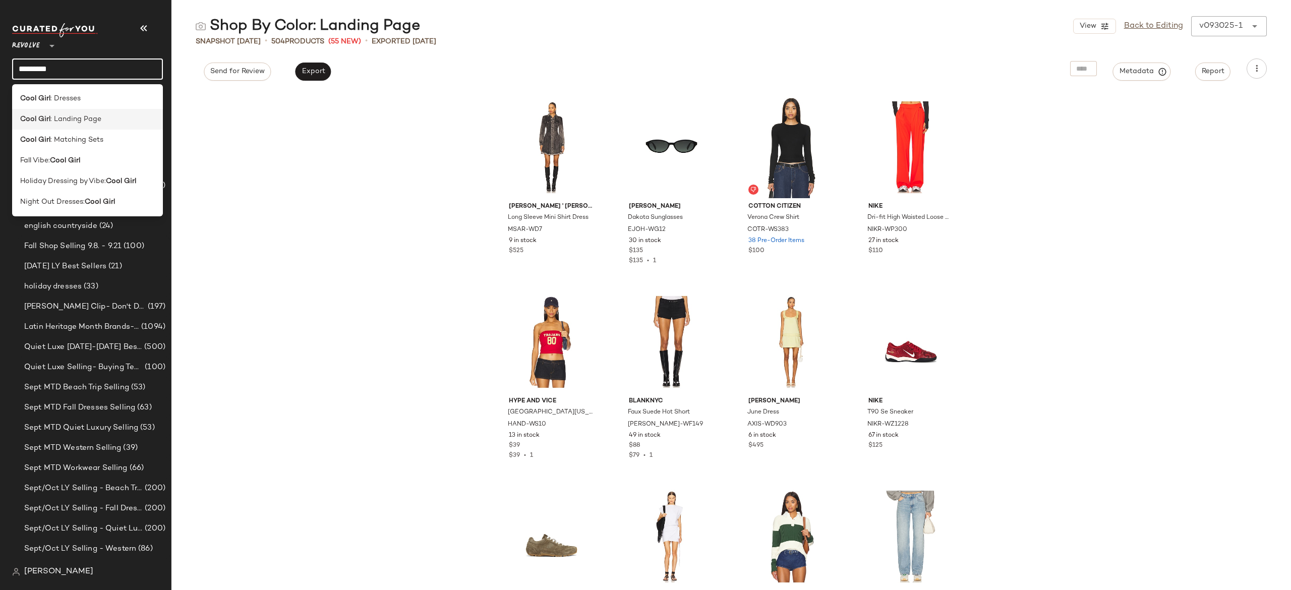
type input "*********"
click at [95, 122] on span ": Landing Page" at bounding box center [75, 119] width 51 height 11
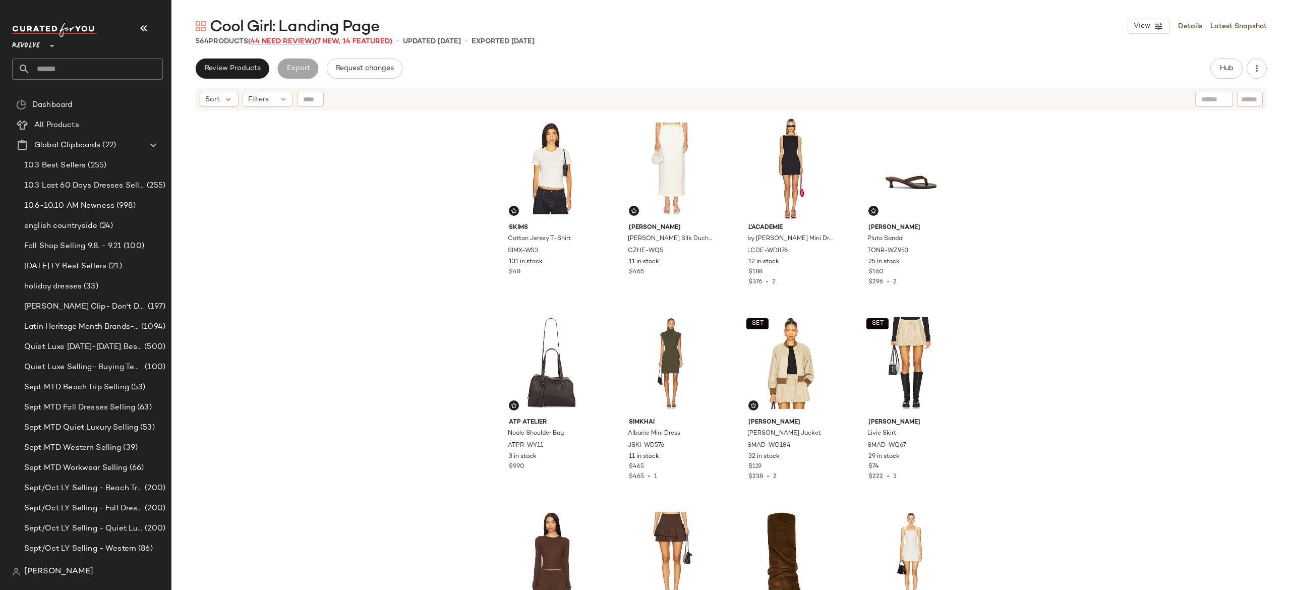
click at [310, 39] on span "(44 Need Review)" at bounding box center [281, 42] width 67 height 8
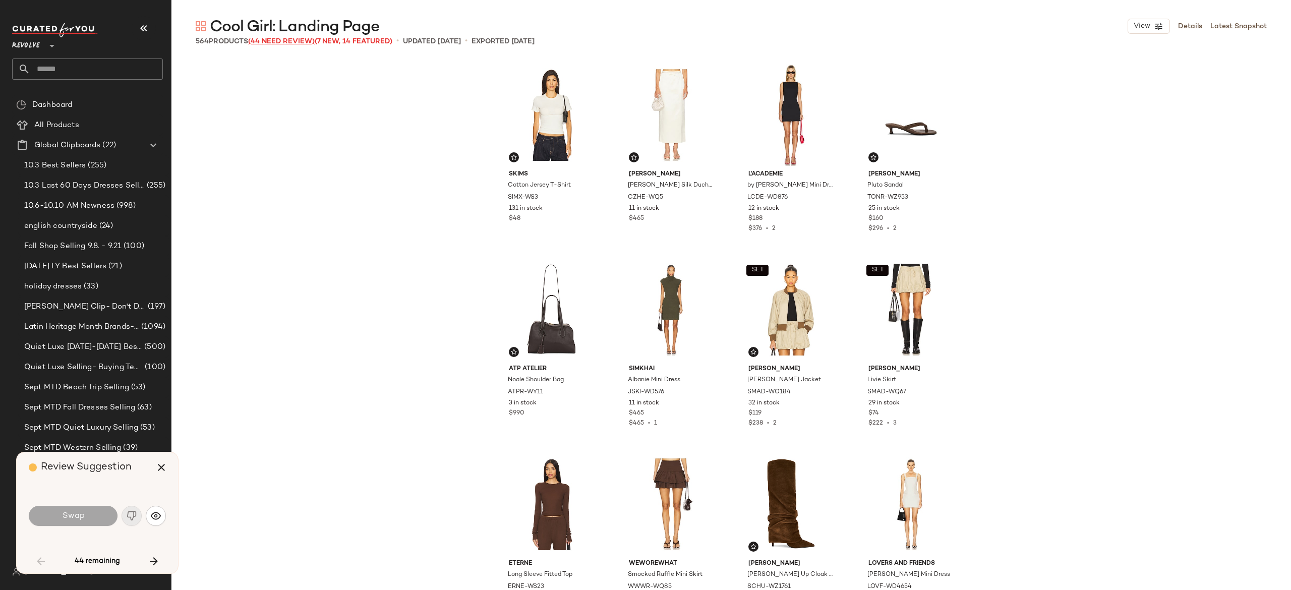
scroll to position [973, 0]
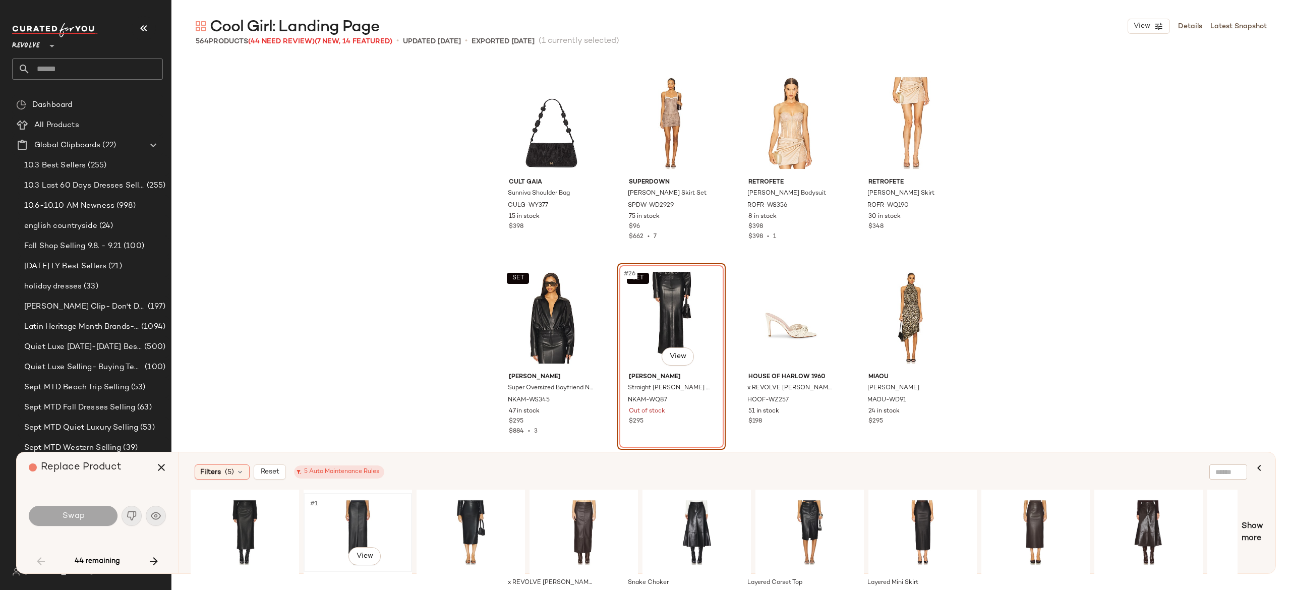
click at [352, 525] on div "#1 View" at bounding box center [357, 533] width 101 height 72
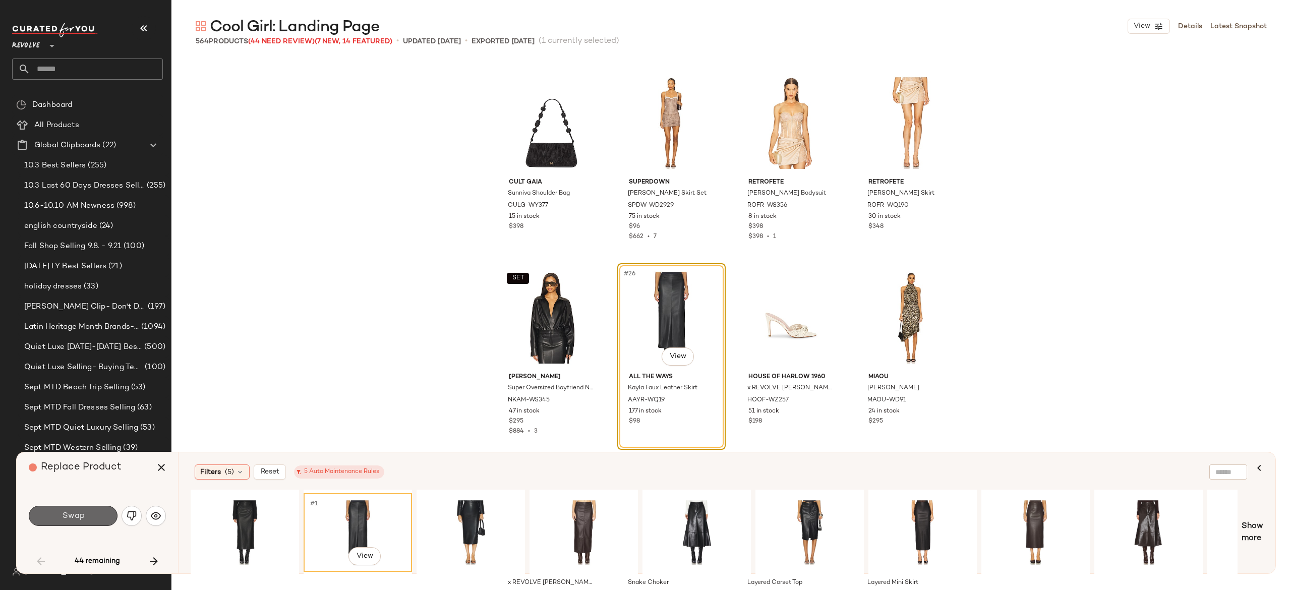
click at [106, 512] on button "Swap" at bounding box center [73, 516] width 89 height 20
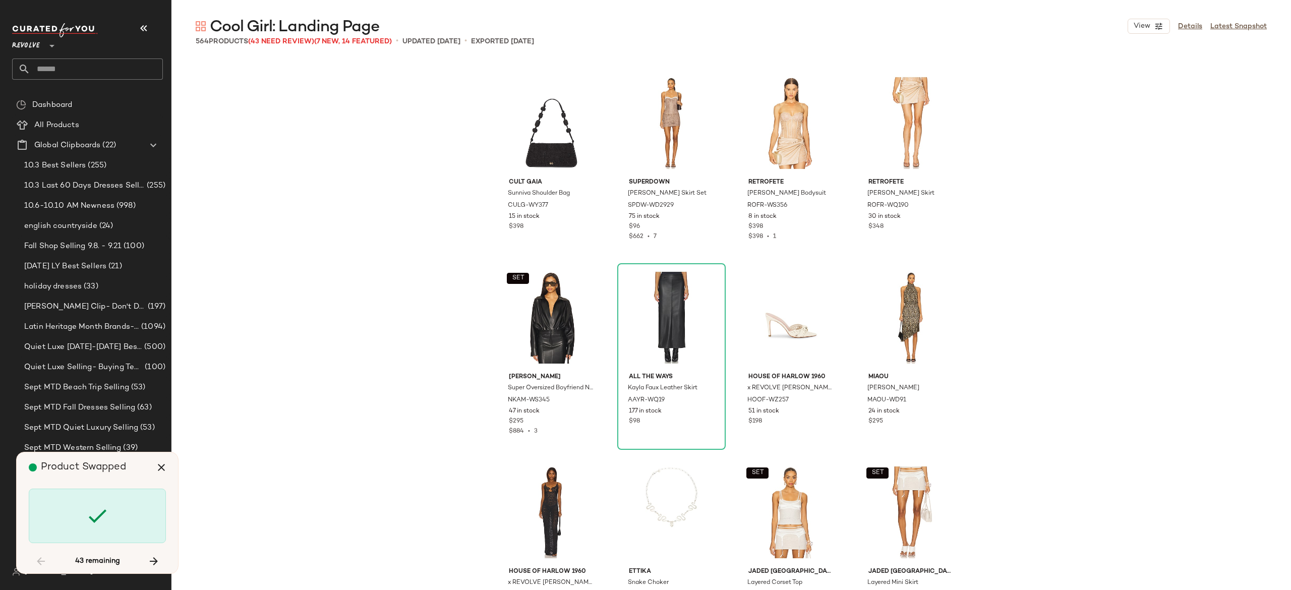
scroll to position [1751, 0]
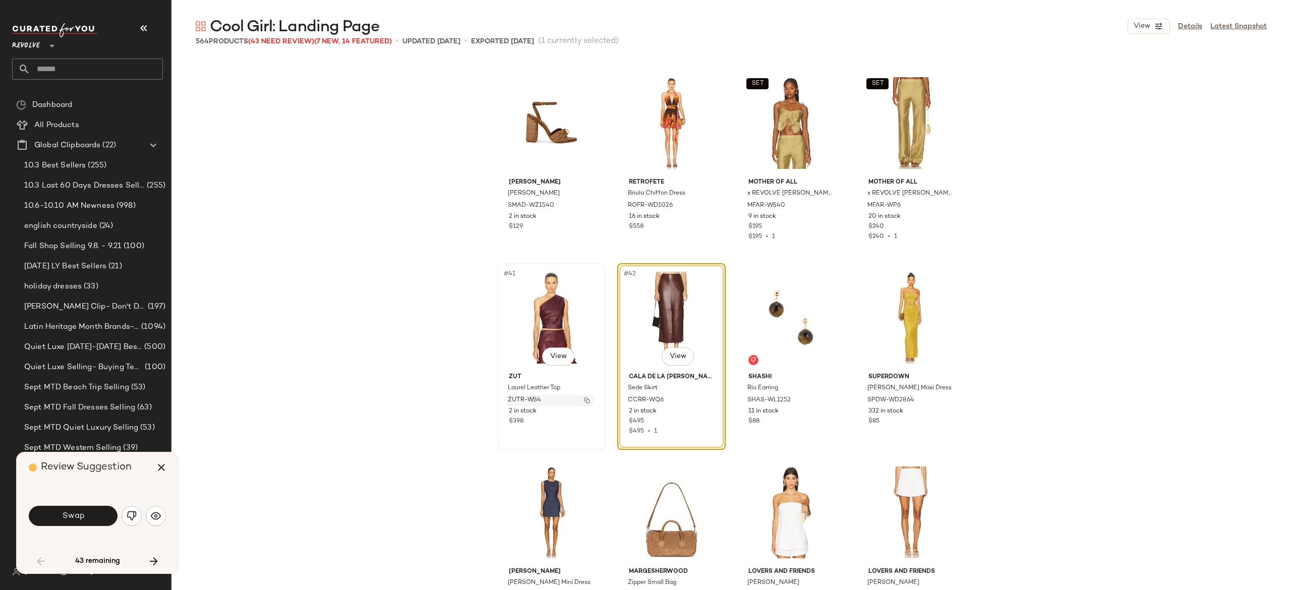
click at [586, 400] on img "button" at bounding box center [587, 400] width 6 height 6
click at [129, 513] on img "button" at bounding box center [132, 516] width 10 height 10
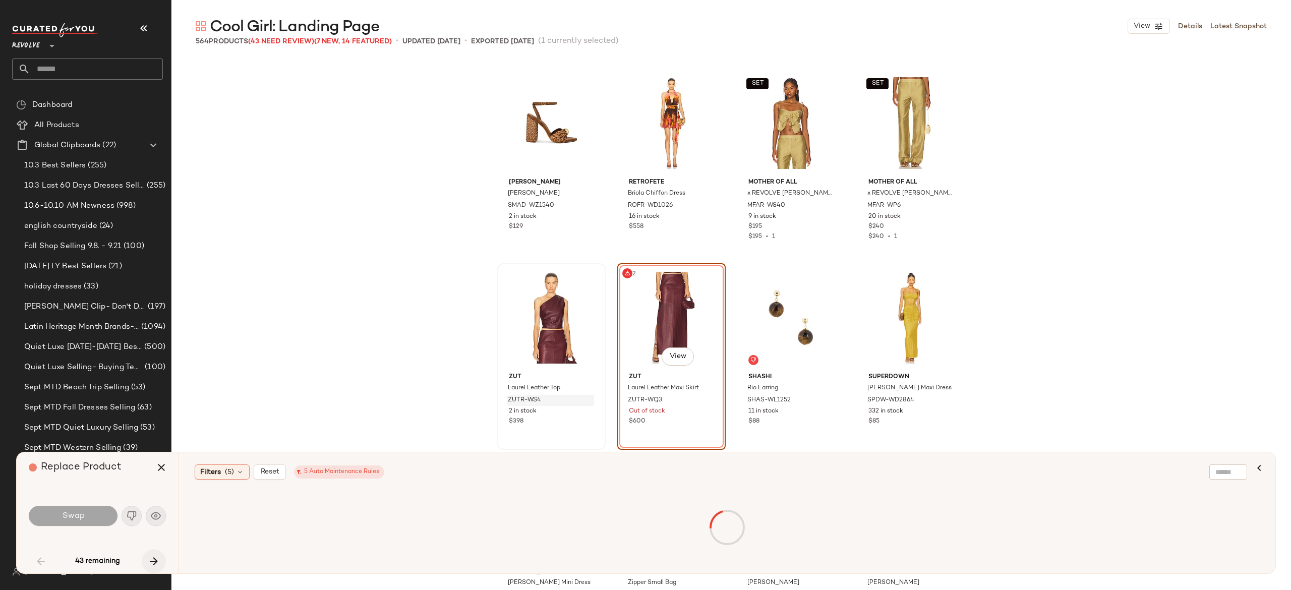
click at [154, 559] on icon "button" at bounding box center [154, 561] width 12 height 12
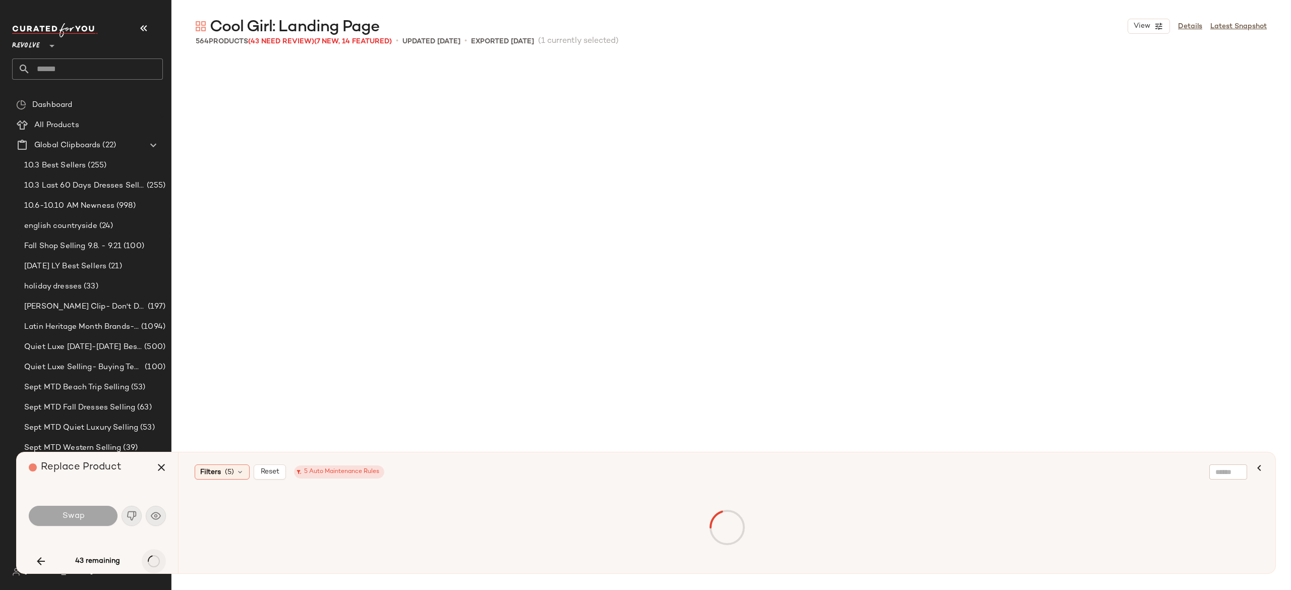
scroll to position [7394, 0]
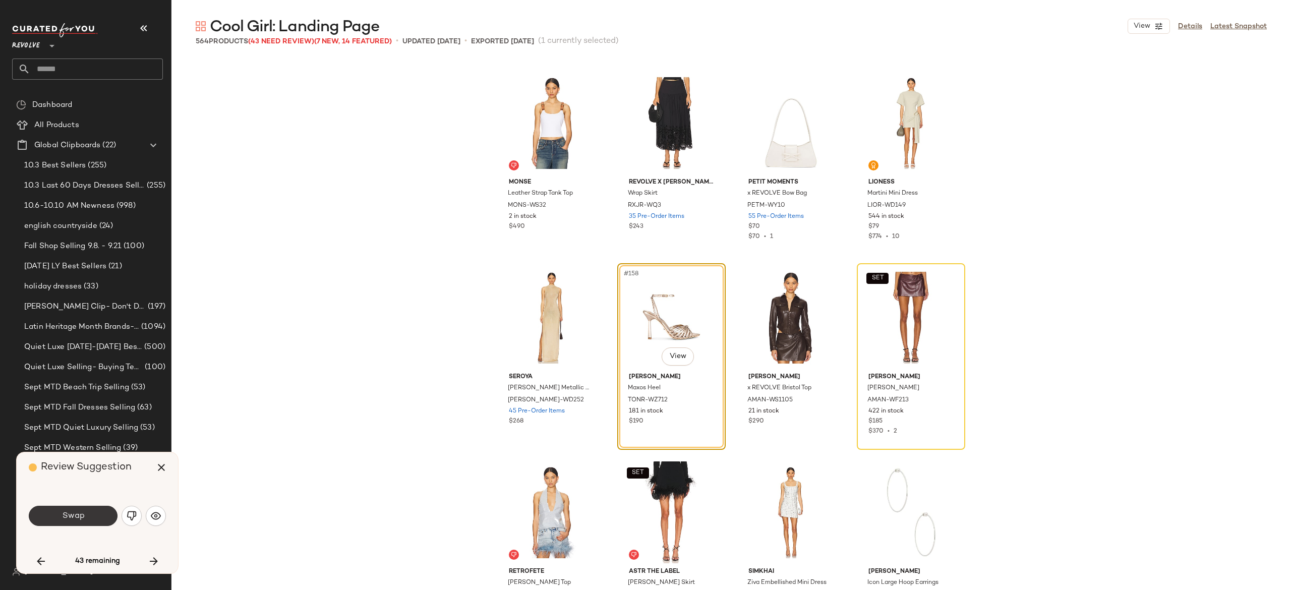
click at [95, 514] on button "Swap" at bounding box center [73, 516] width 89 height 20
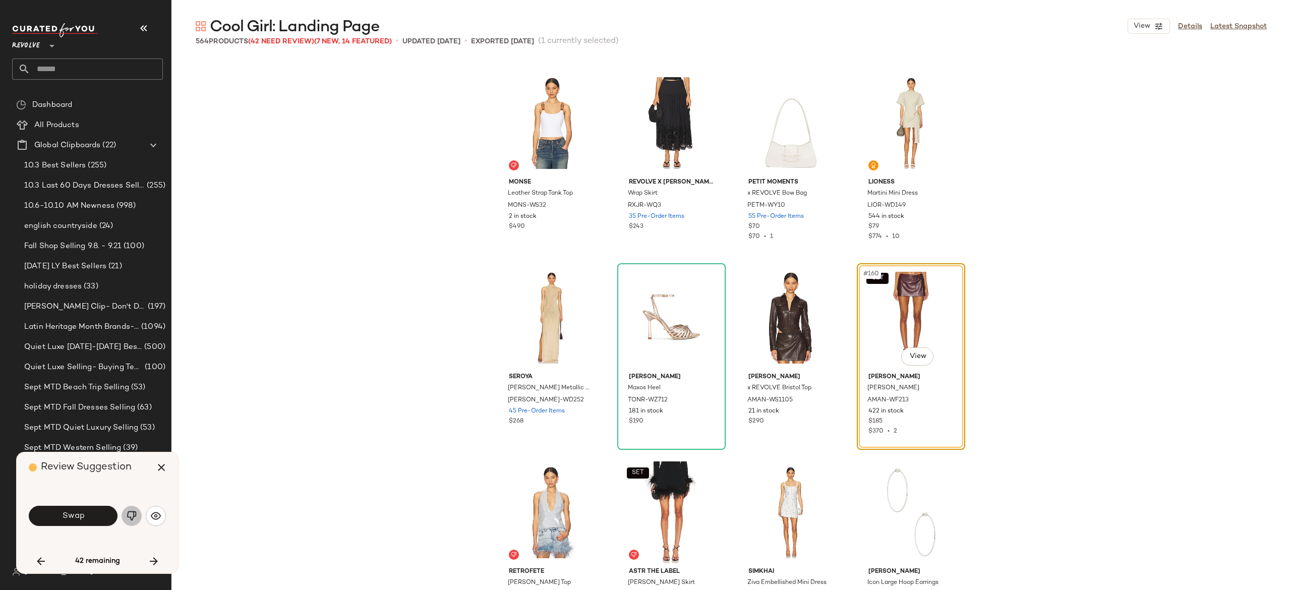
click at [136, 516] on img "button" at bounding box center [132, 516] width 10 height 10
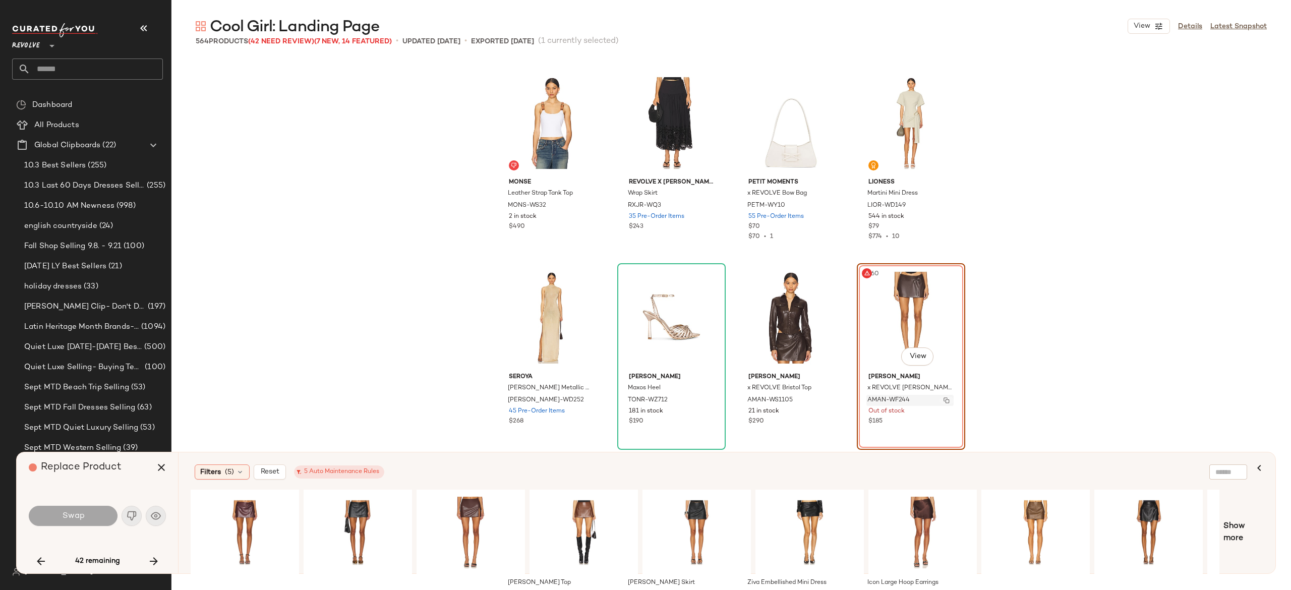
click at [943, 400] on img "button" at bounding box center [946, 400] width 6 height 6
click at [147, 552] on button "button" at bounding box center [154, 561] width 24 height 24
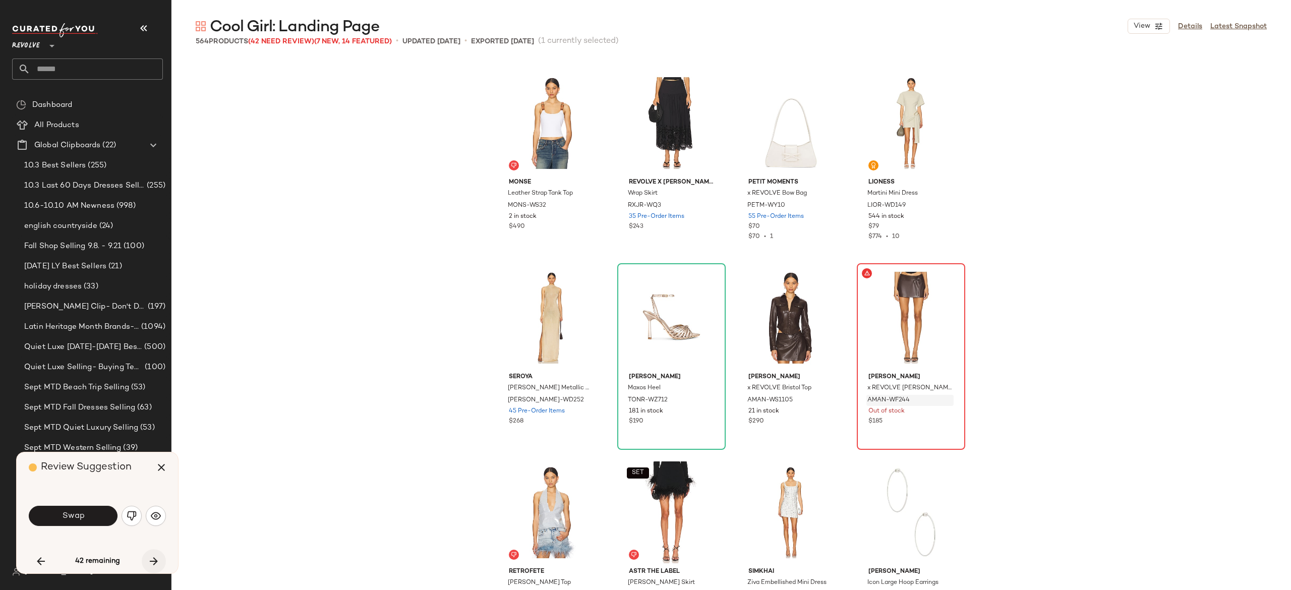
scroll to position [7978, 0]
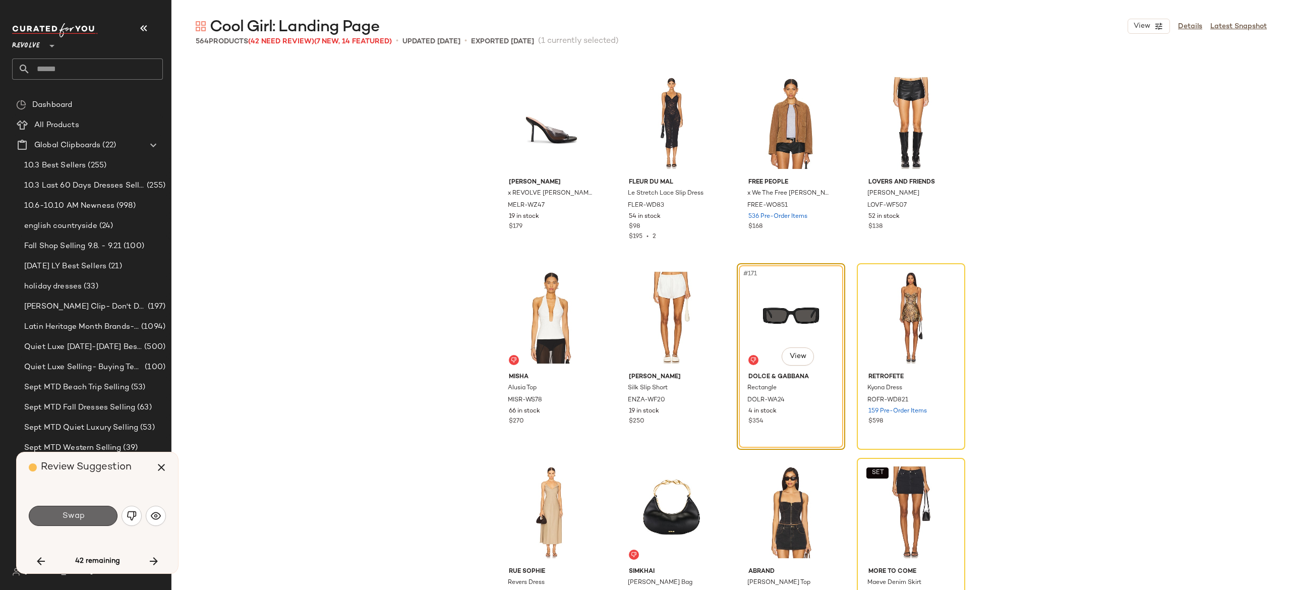
click at [97, 514] on button "Swap" at bounding box center [73, 516] width 89 height 20
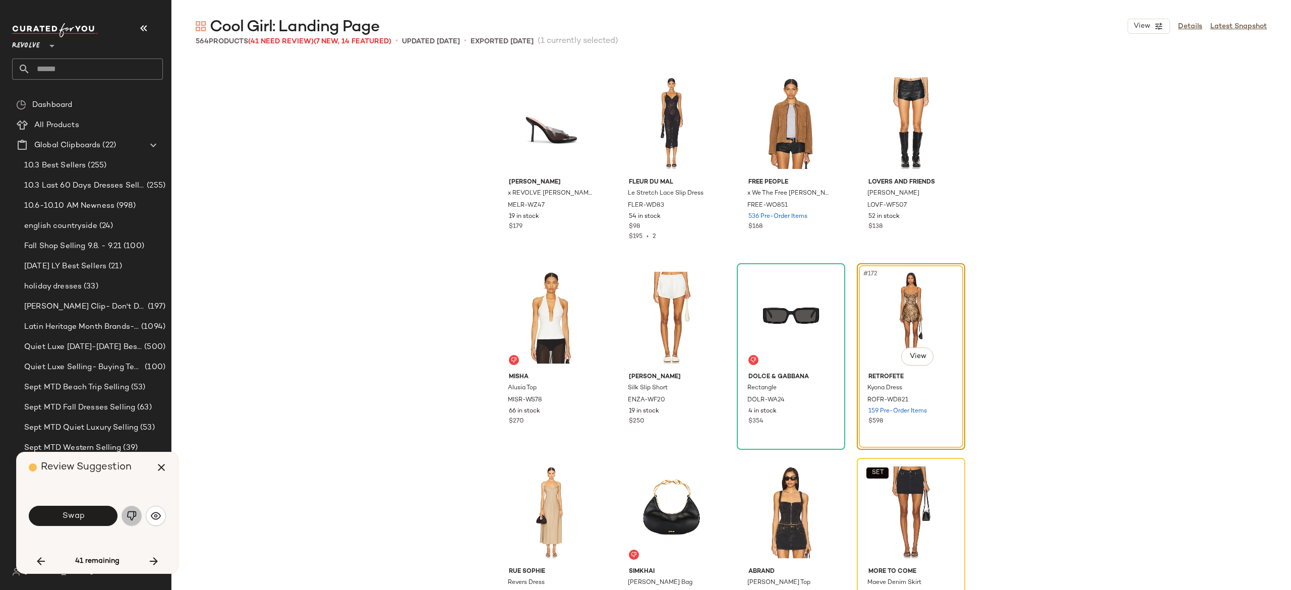
click at [128, 513] on img "button" at bounding box center [132, 516] width 10 height 10
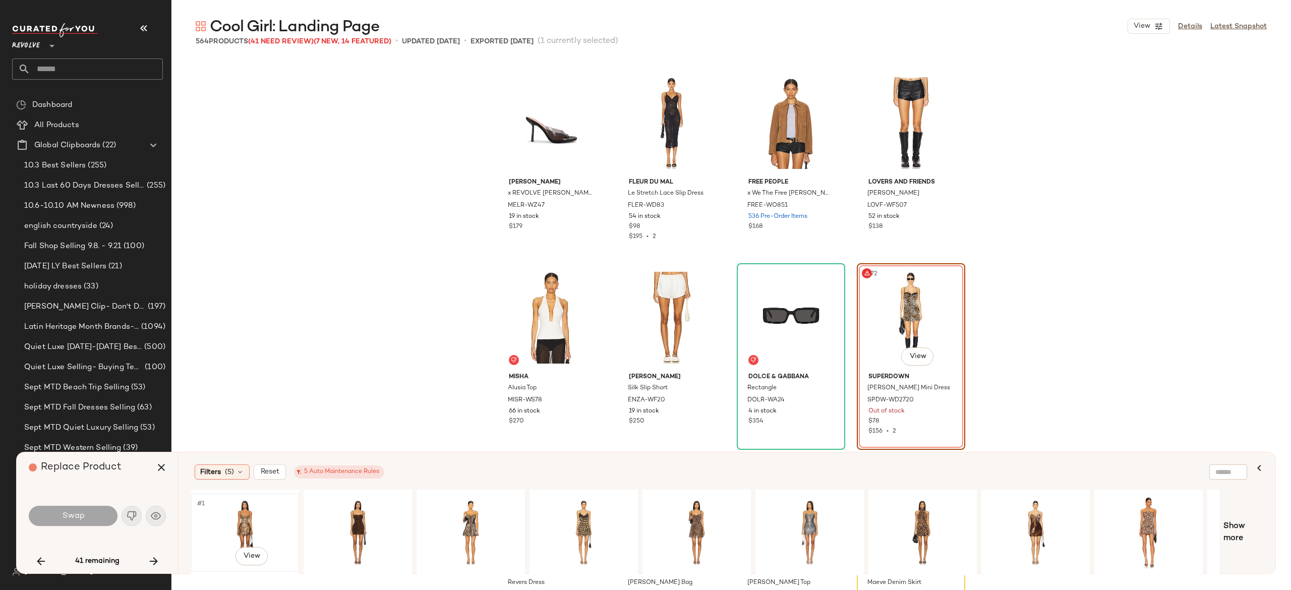
click at [240, 520] on div "#1 View" at bounding box center [244, 533] width 101 height 72
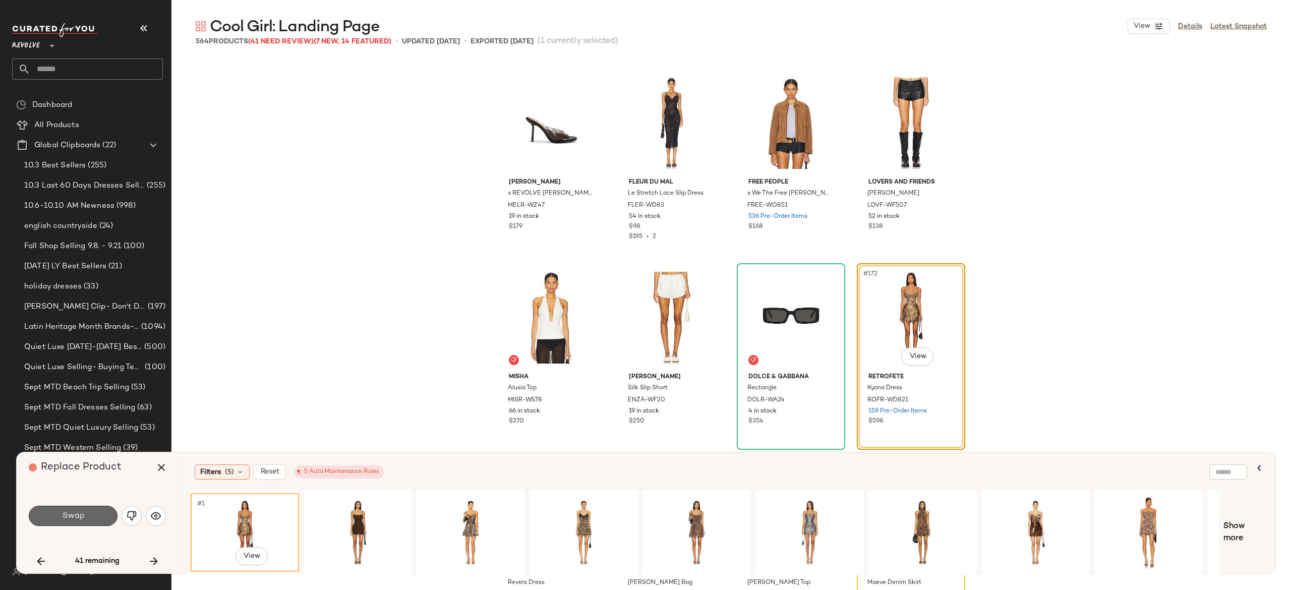
click at [91, 510] on button "Swap" at bounding box center [73, 516] width 89 height 20
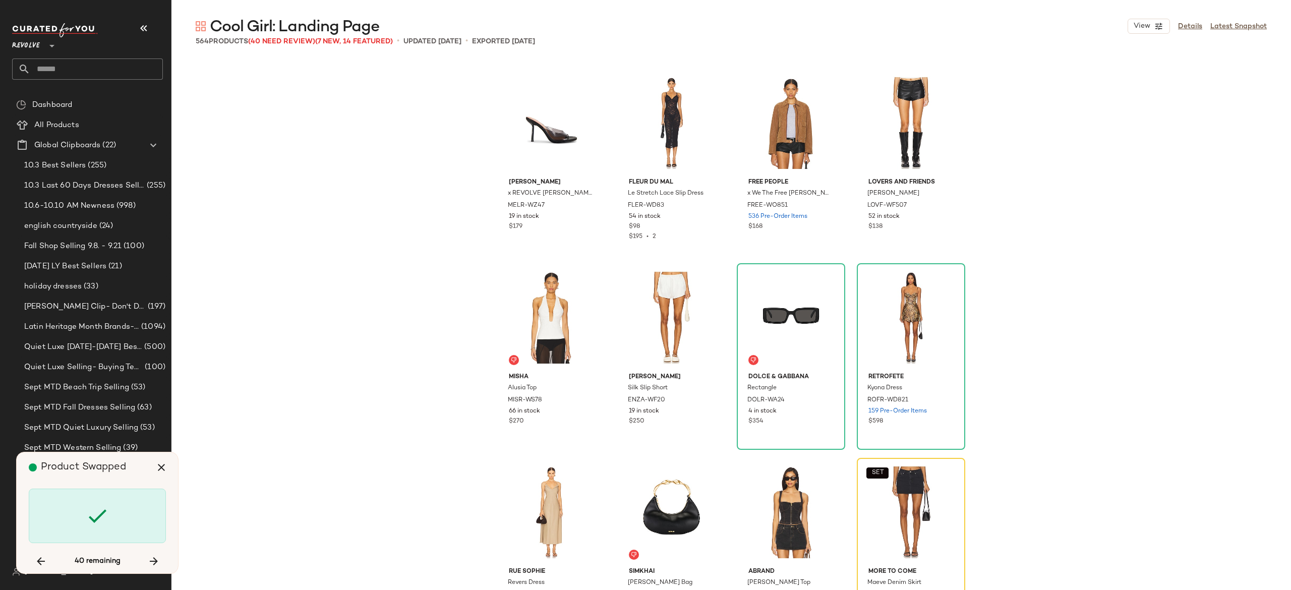
scroll to position [8173, 0]
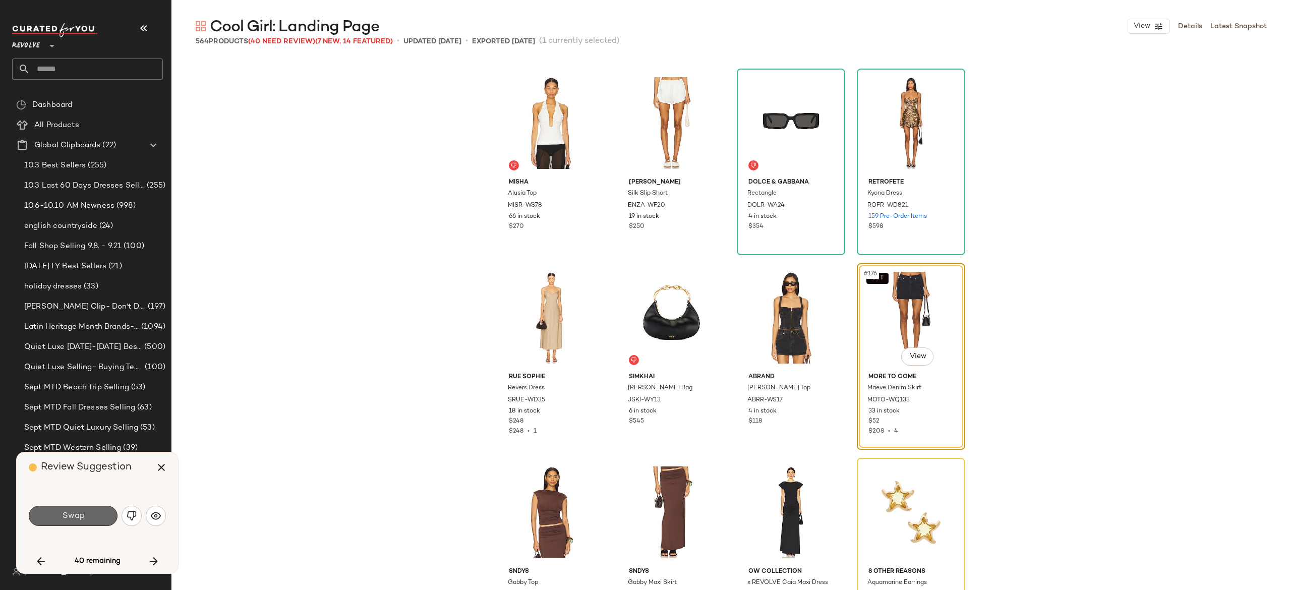
click at [67, 516] on span "Swap" at bounding box center [73, 516] width 23 height 10
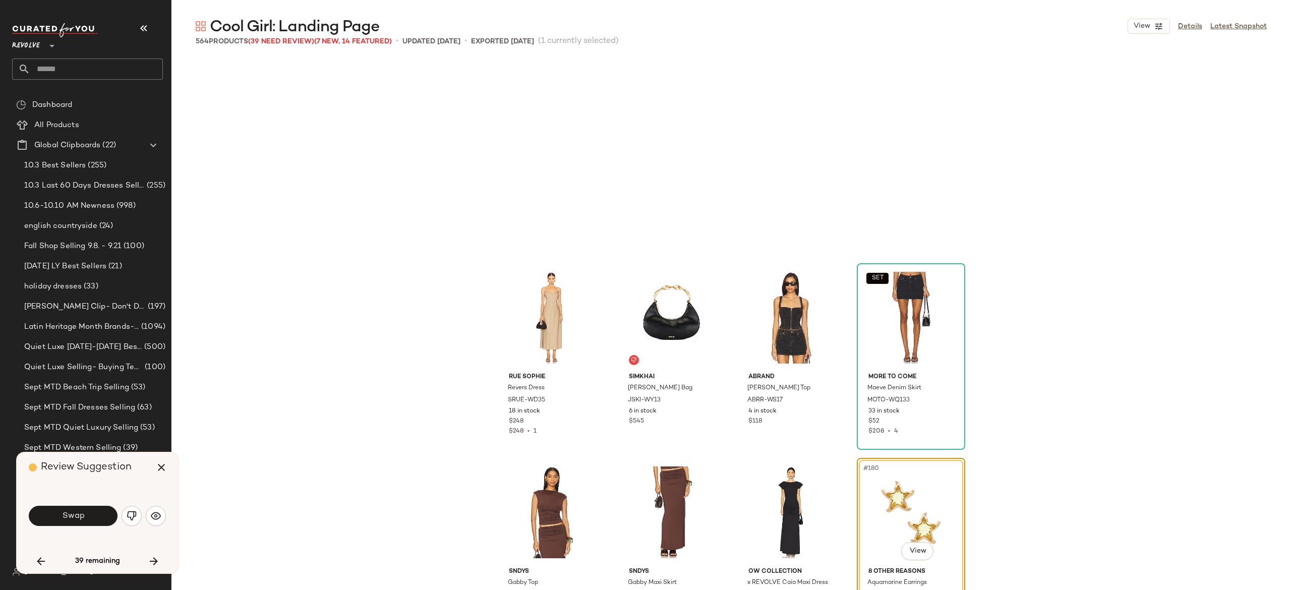
scroll to position [8367, 0]
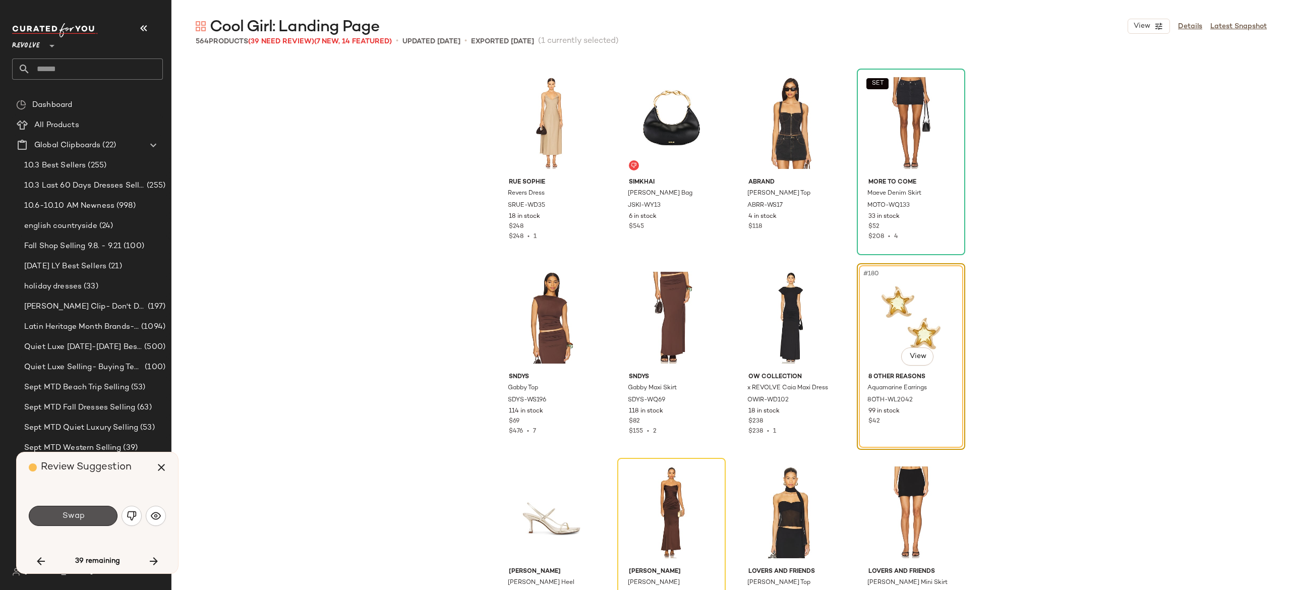
click at [67, 516] on span "Swap" at bounding box center [73, 516] width 23 height 10
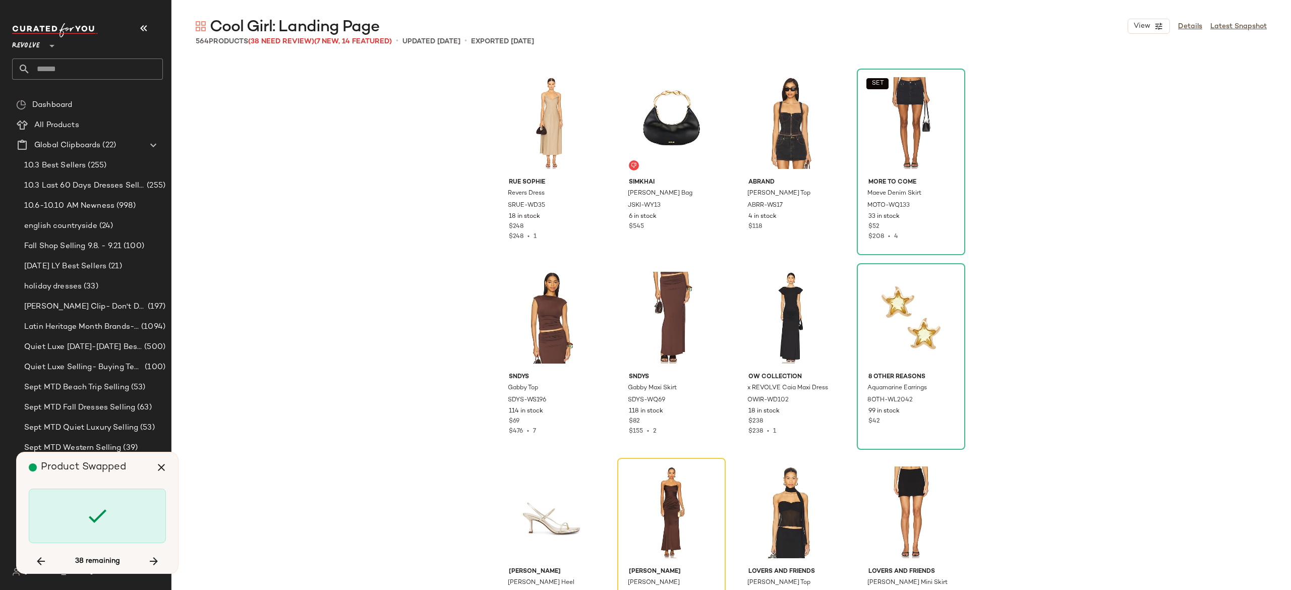
scroll to position [8562, 0]
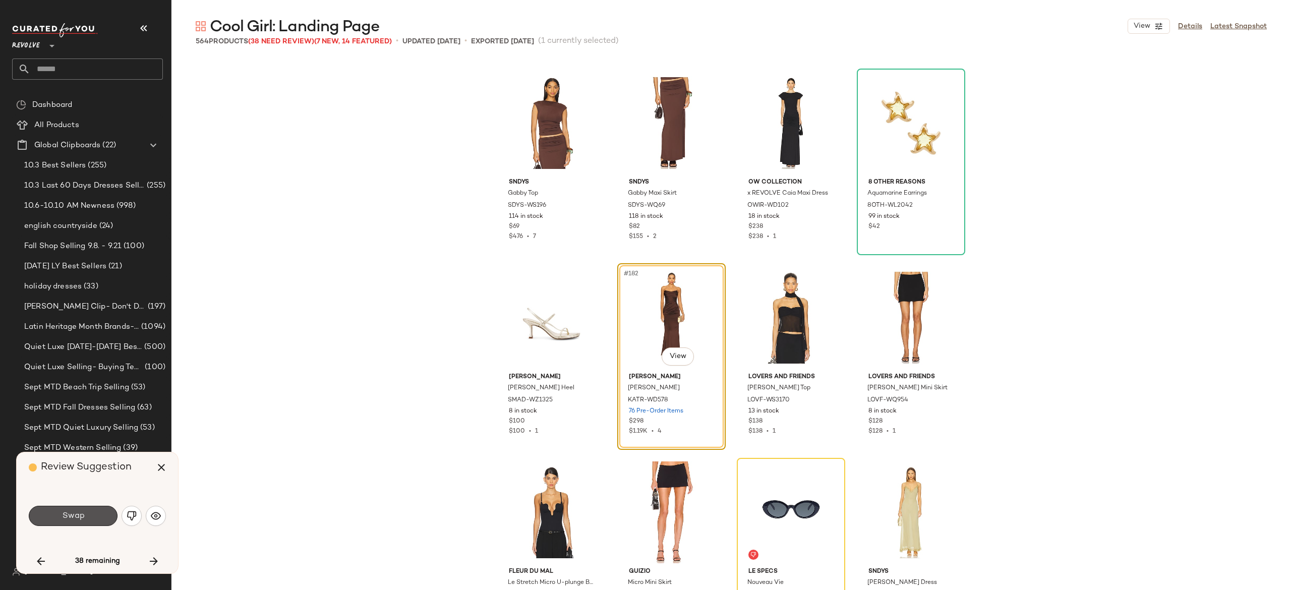
click at [67, 516] on span "Swap" at bounding box center [73, 516] width 23 height 10
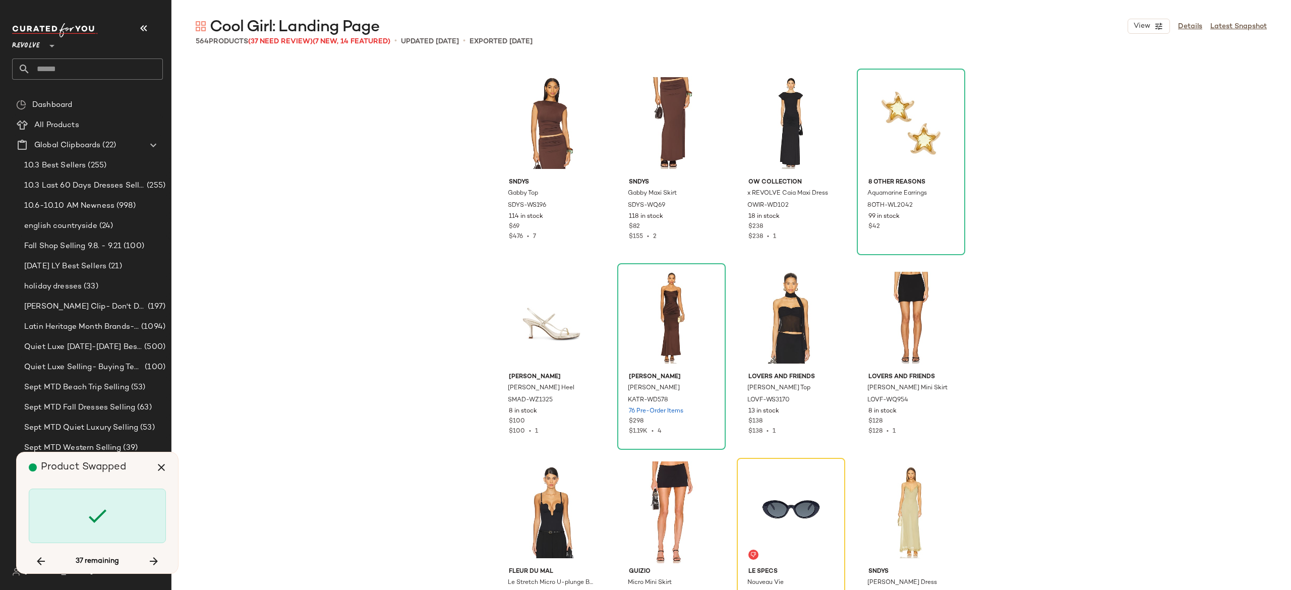
scroll to position [8756, 0]
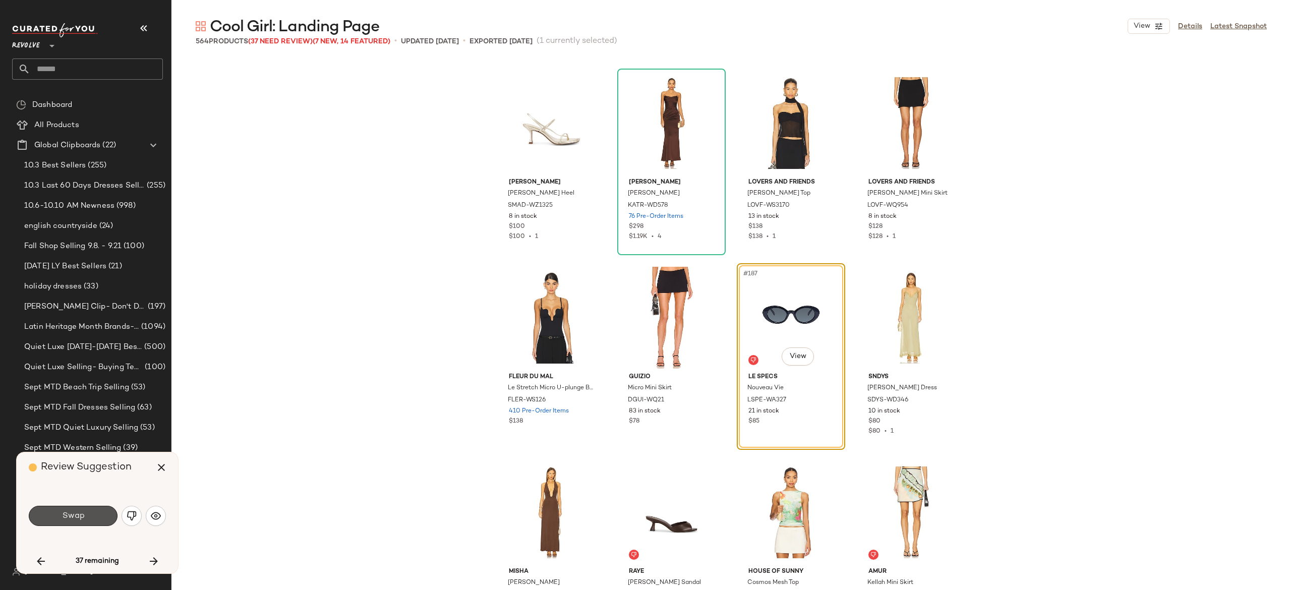
click at [67, 516] on span "Swap" at bounding box center [73, 516] width 23 height 10
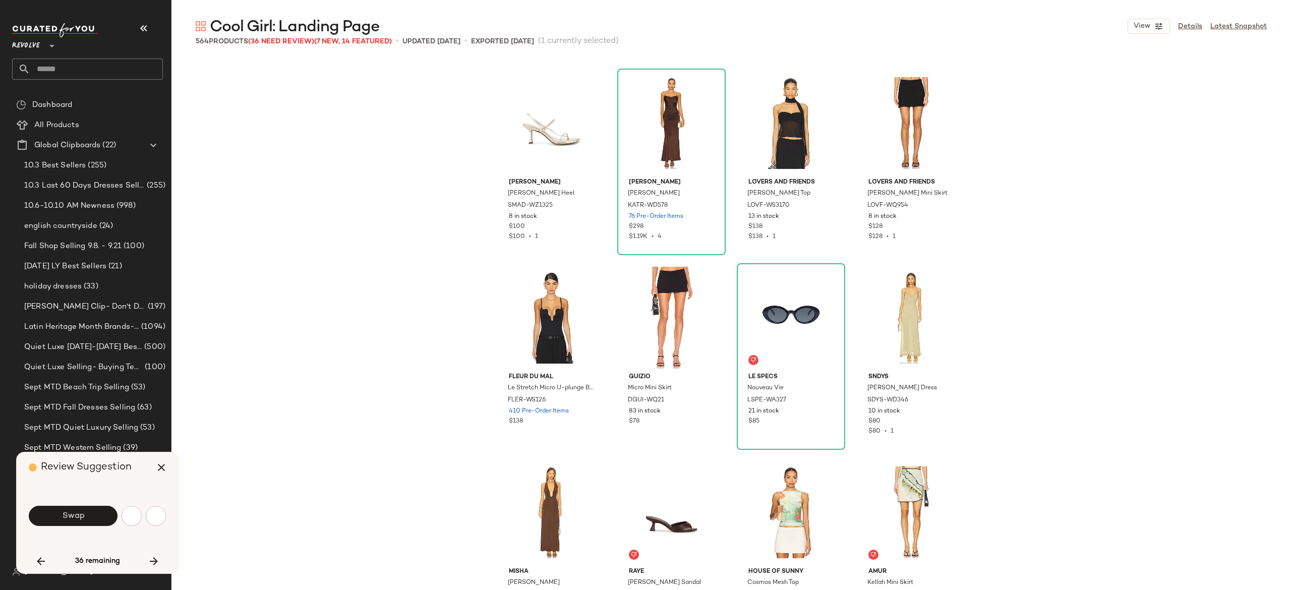
scroll to position [9340, 0]
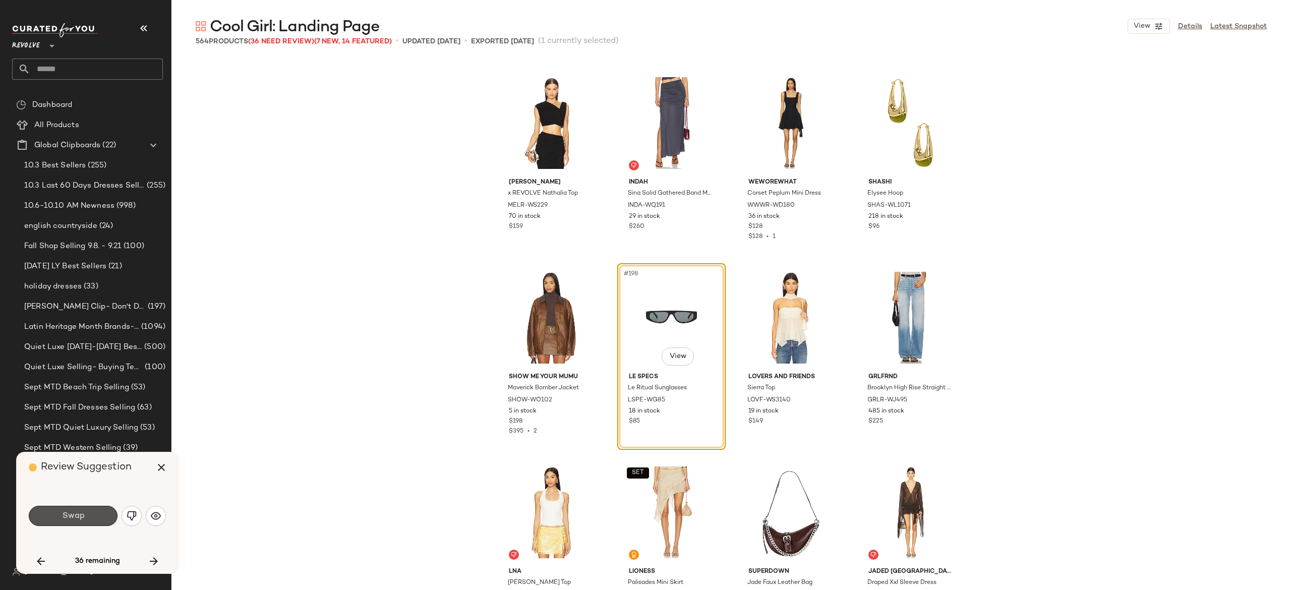
click at [67, 516] on span "Swap" at bounding box center [73, 516] width 23 height 10
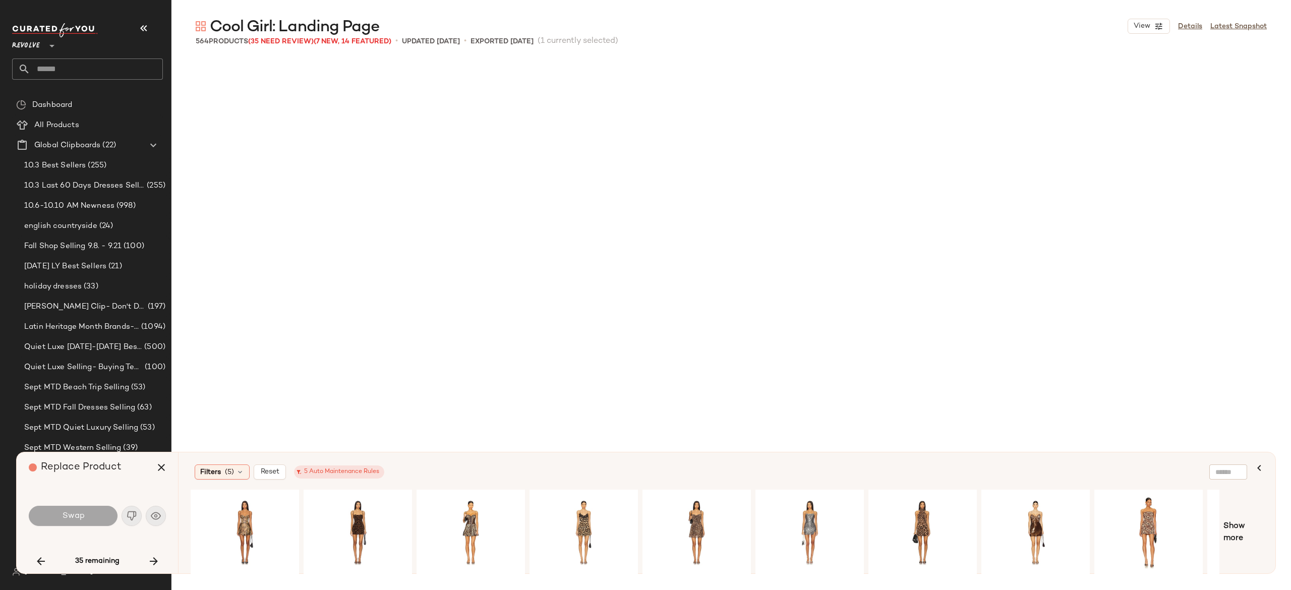
scroll to position [9924, 0]
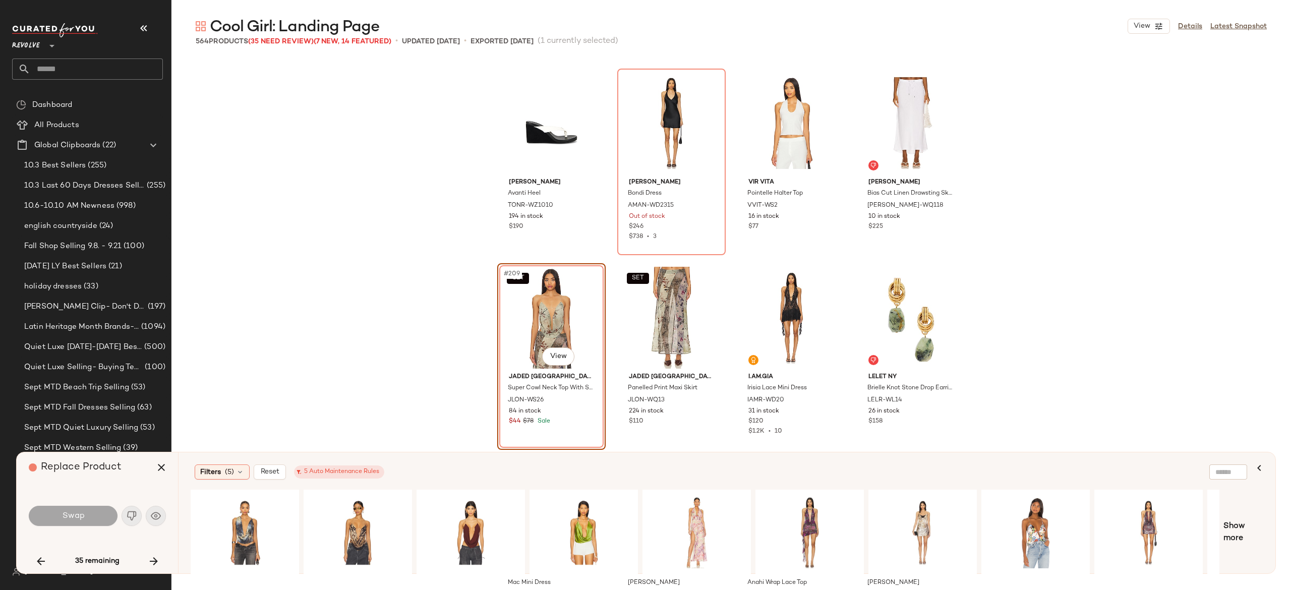
click at [133, 516] on div "Swap" at bounding box center [97, 516] width 137 height 24
click at [41, 564] on icon "button" at bounding box center [41, 561] width 12 height 12
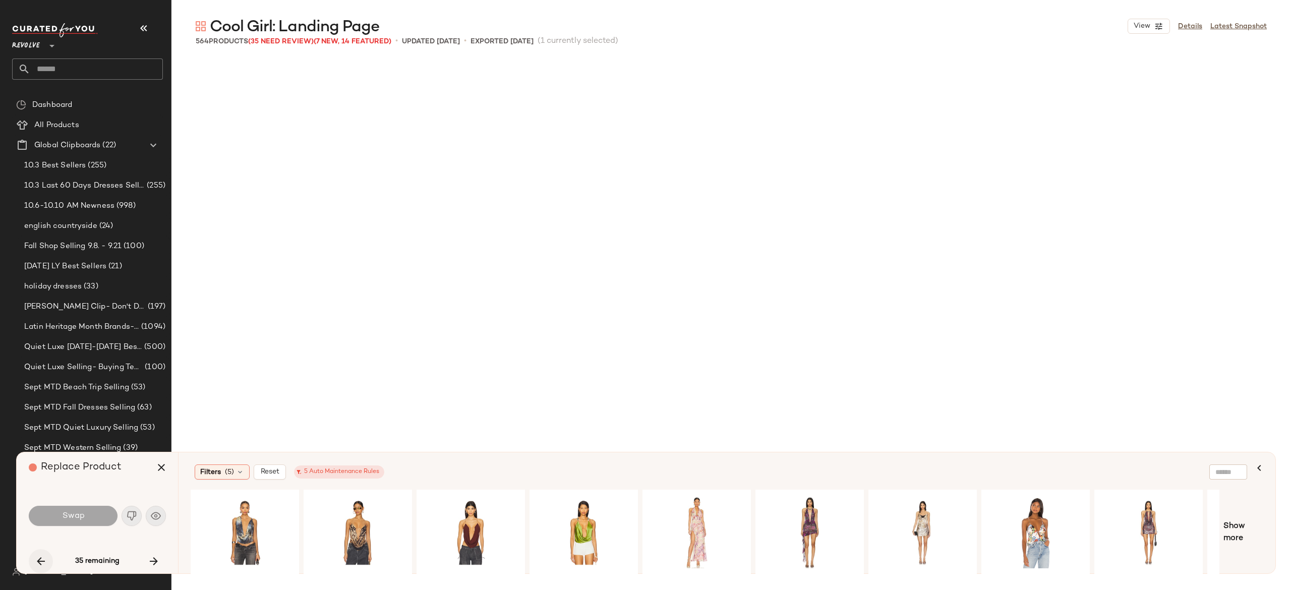
scroll to position [7394, 0]
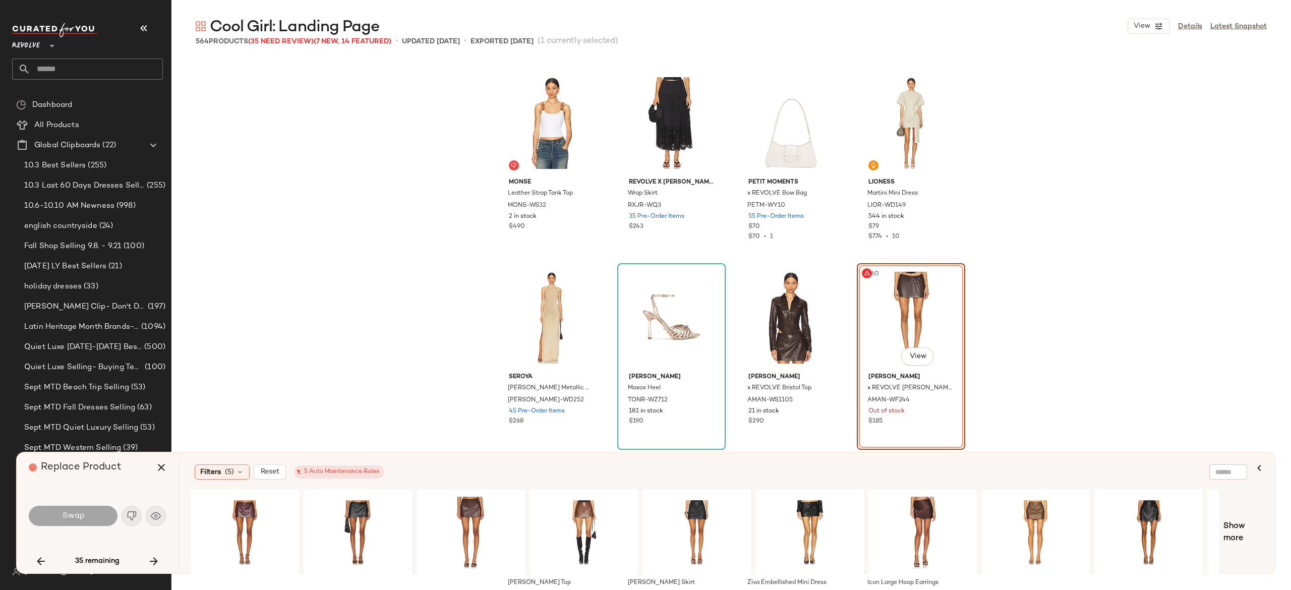
click at [156, 546] on div "Replace Product Swap 35 remaining" at bounding box center [97, 512] width 161 height 121
click at [160, 554] on button "button" at bounding box center [154, 561] width 24 height 24
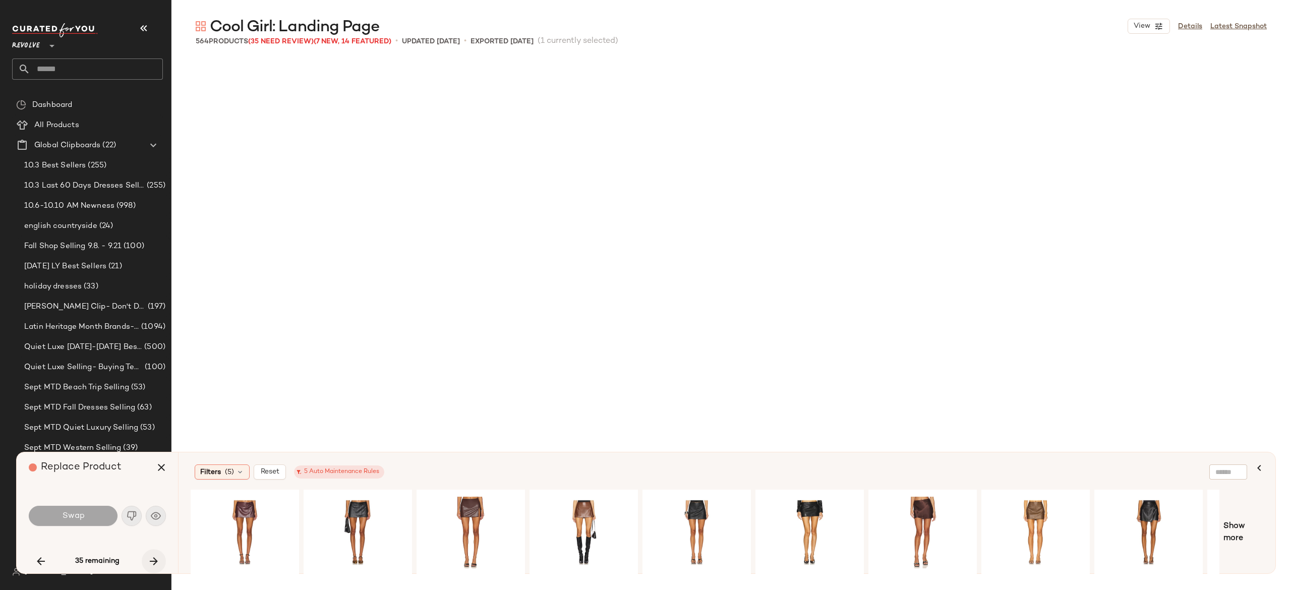
scroll to position [9924, 0]
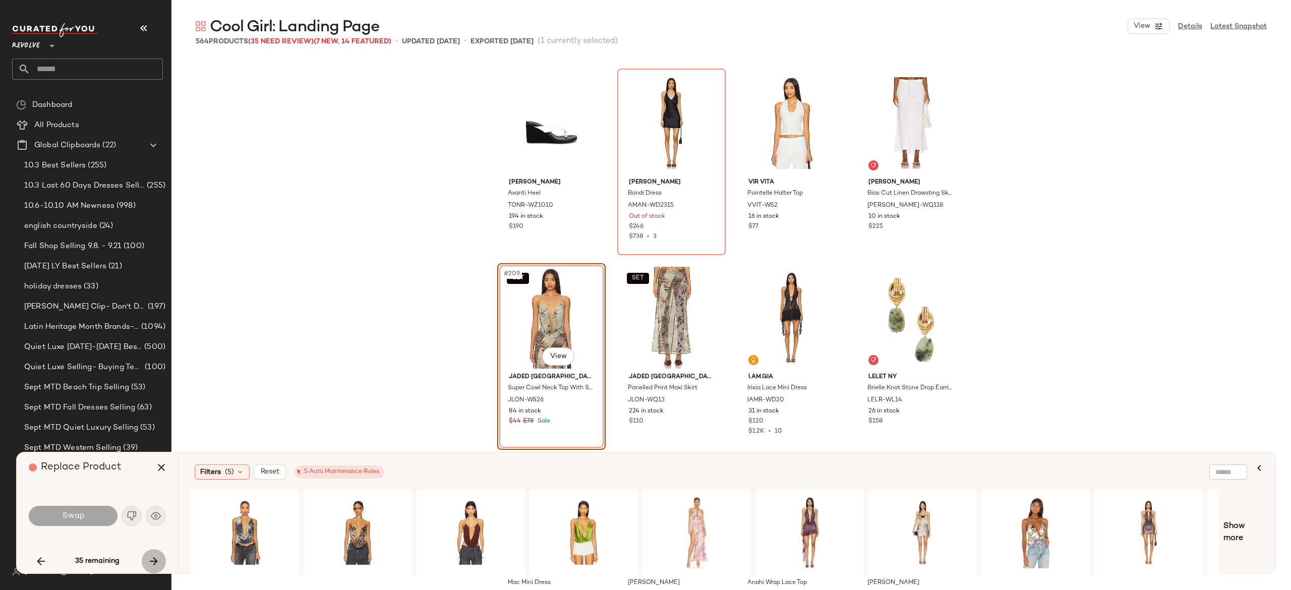
click at [152, 557] on icon "button" at bounding box center [154, 561] width 12 height 12
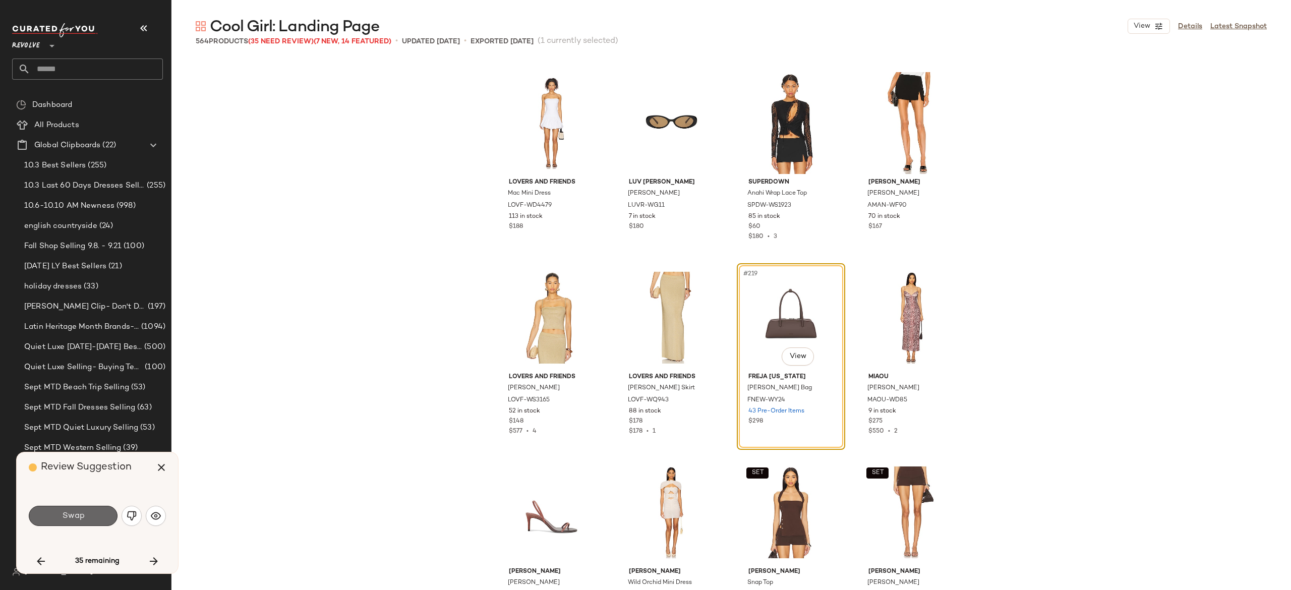
click at [89, 516] on button "Swap" at bounding box center [73, 516] width 89 height 20
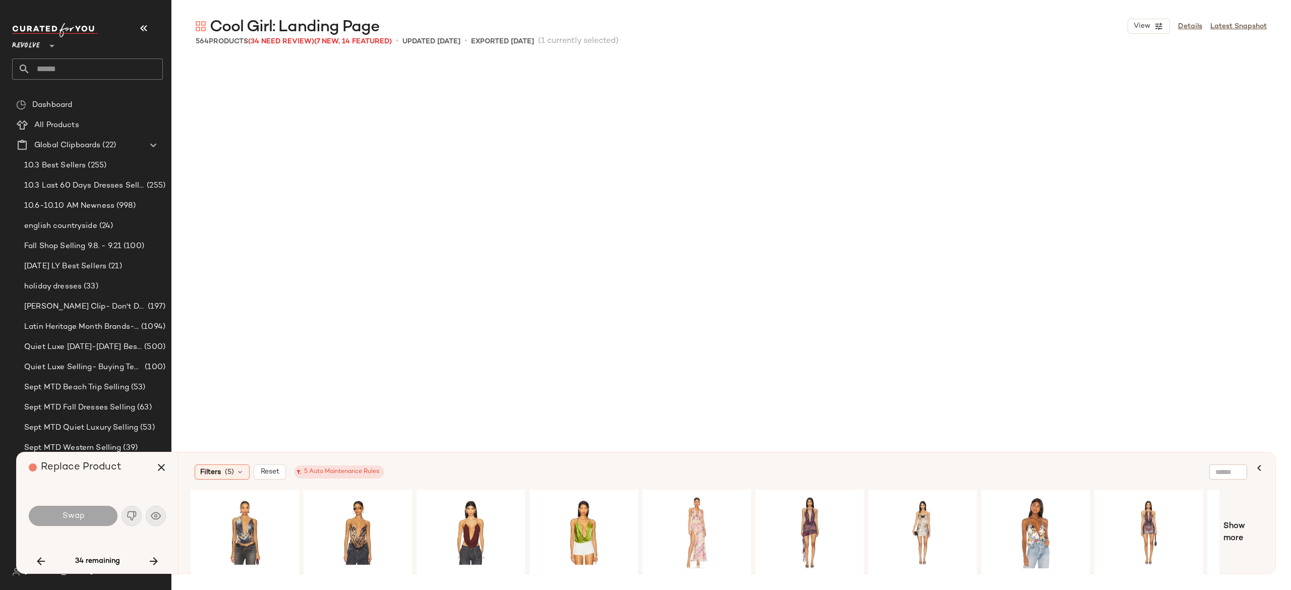
scroll to position [10897, 0]
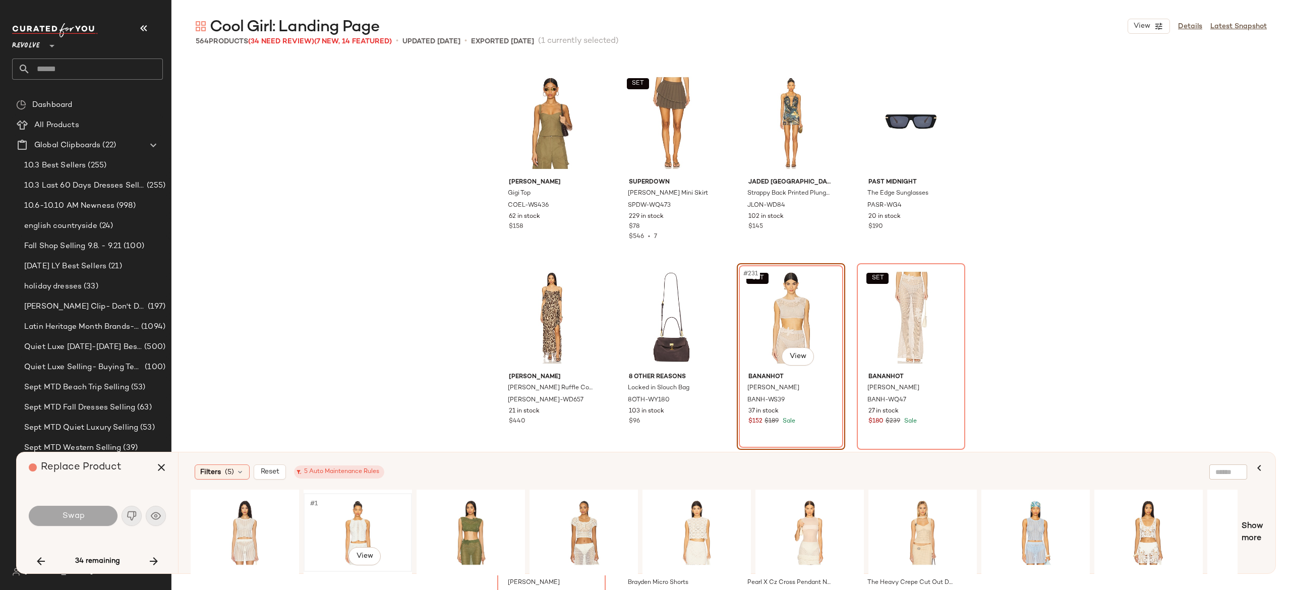
click at [364, 510] on div "#1 View" at bounding box center [357, 533] width 101 height 72
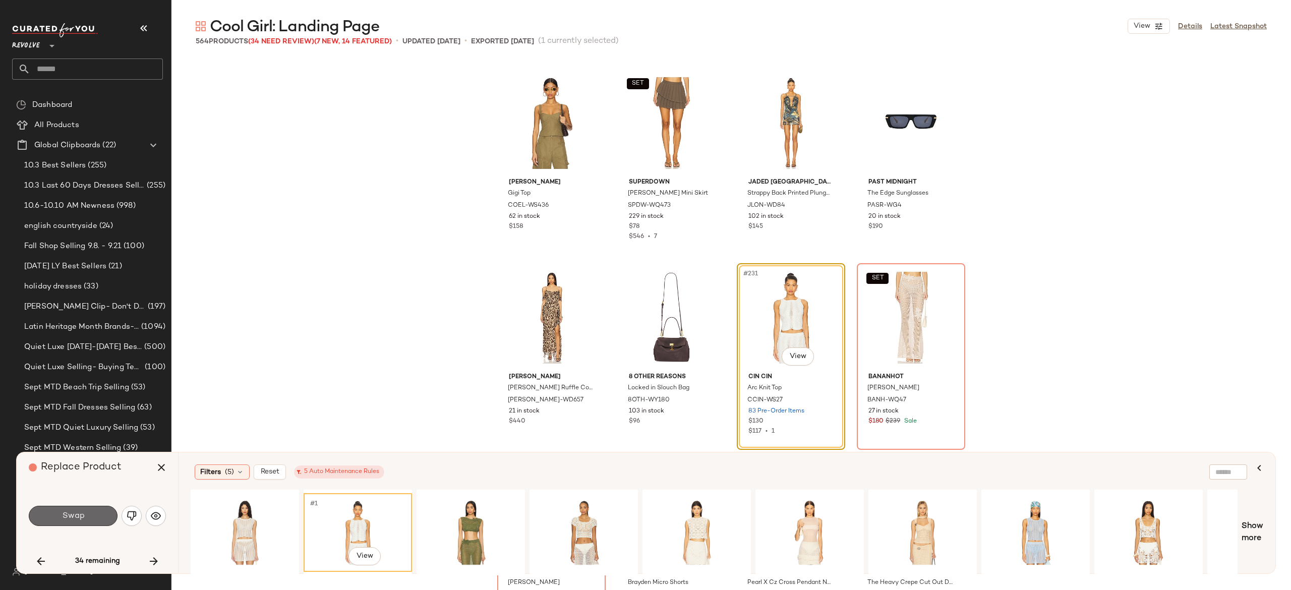
click at [95, 514] on button "Swap" at bounding box center [73, 516] width 89 height 20
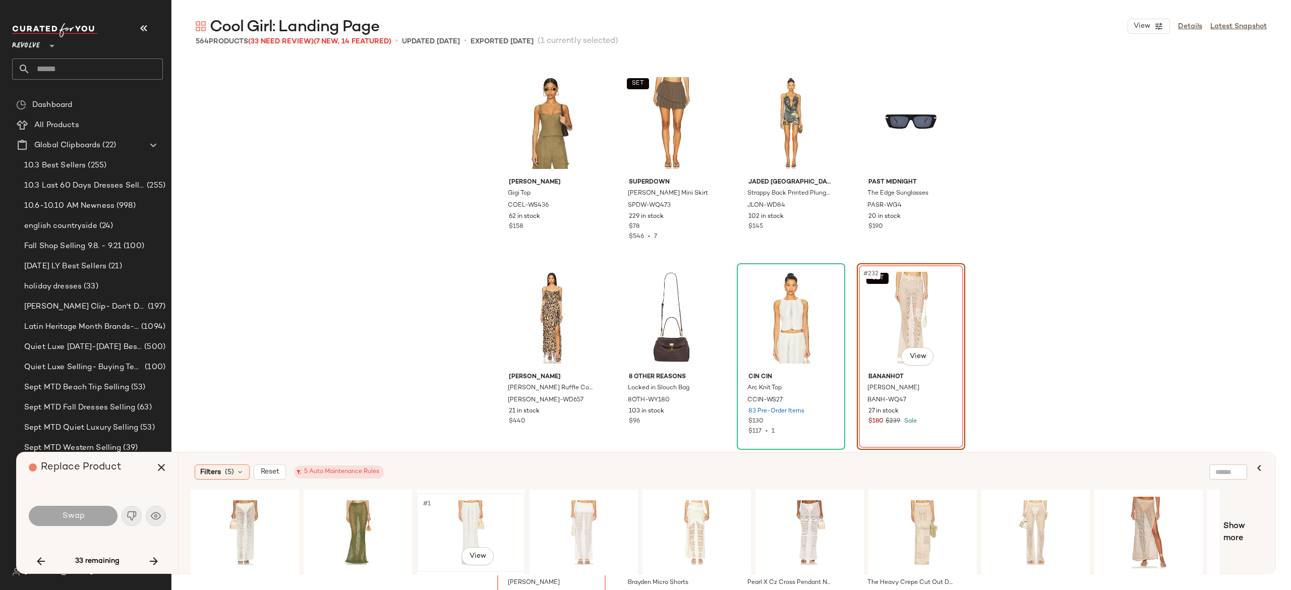
click at [456, 524] on div "#1 View" at bounding box center [470, 533] width 101 height 72
click at [89, 518] on button "Swap" at bounding box center [73, 516] width 89 height 20
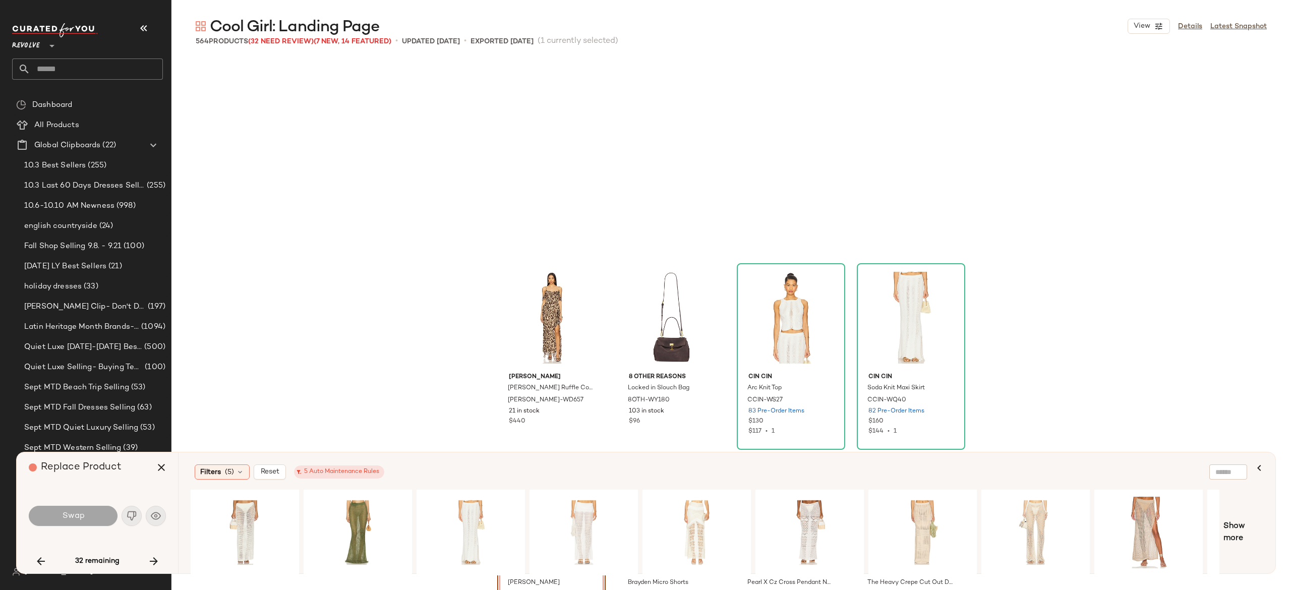
scroll to position [11091, 0]
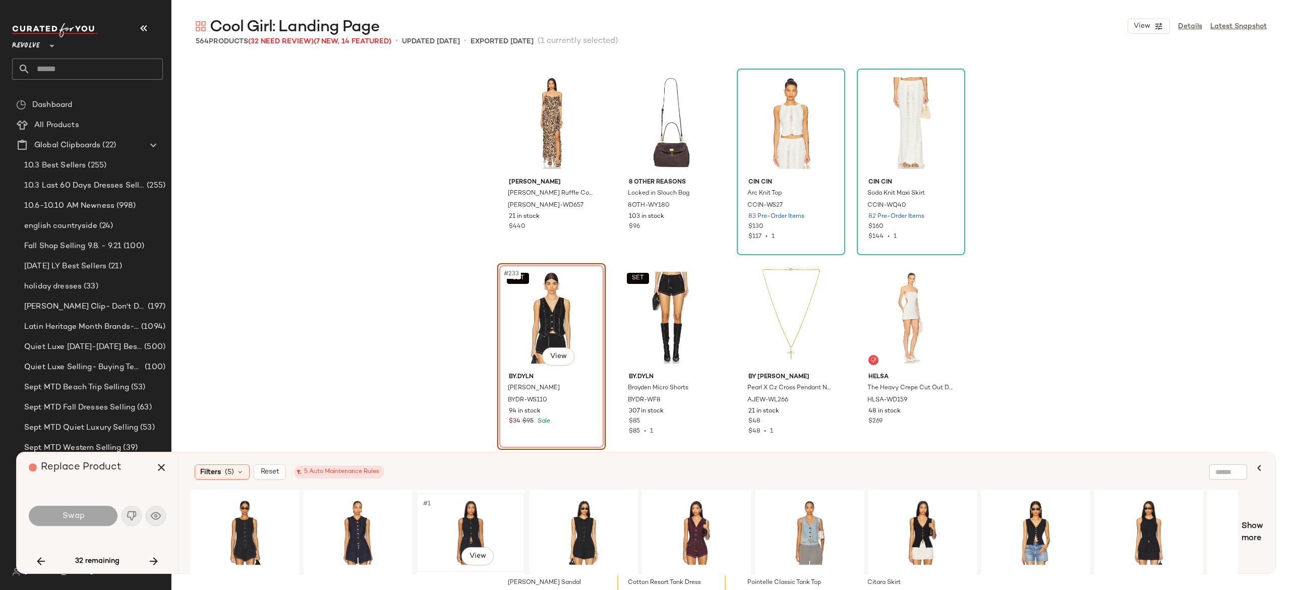
click at [460, 518] on div "#1 View" at bounding box center [470, 533] width 101 height 72
click at [100, 514] on button "Swap" at bounding box center [73, 516] width 89 height 20
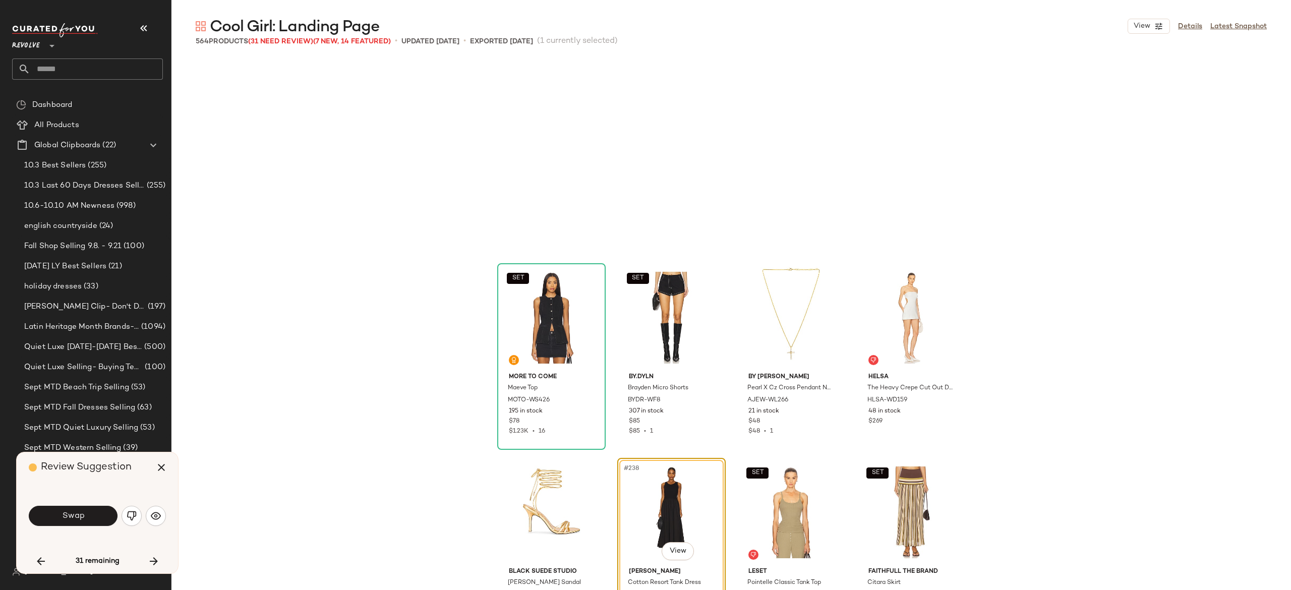
scroll to position [11286, 0]
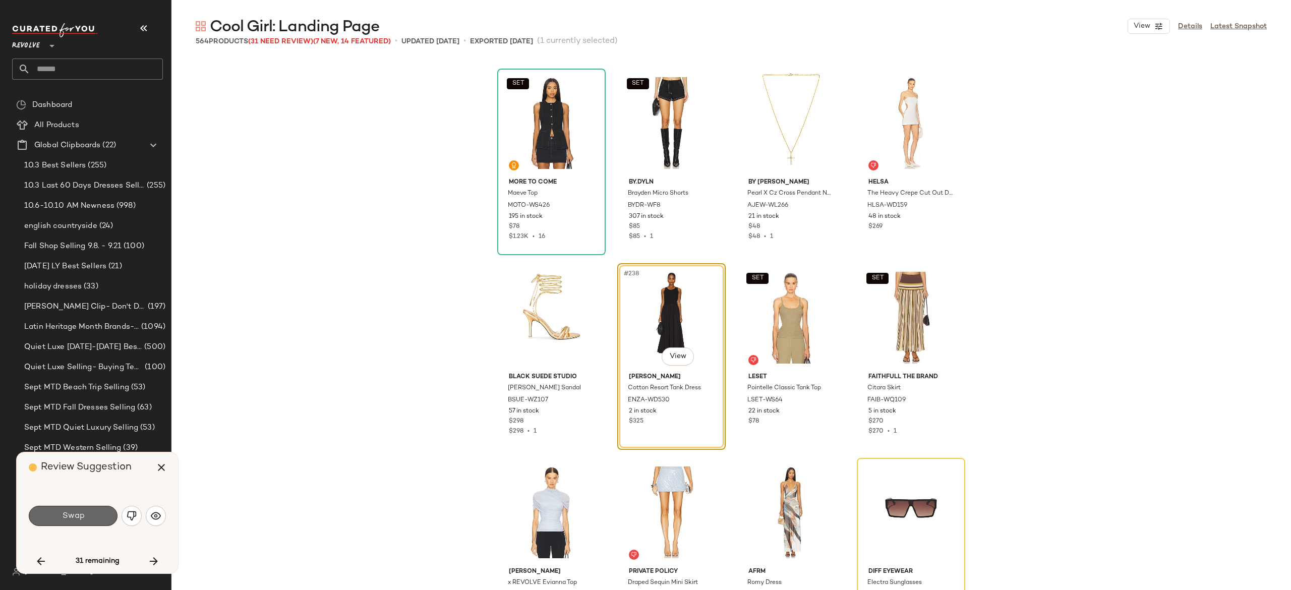
click at [97, 514] on button "Swap" at bounding box center [73, 516] width 89 height 20
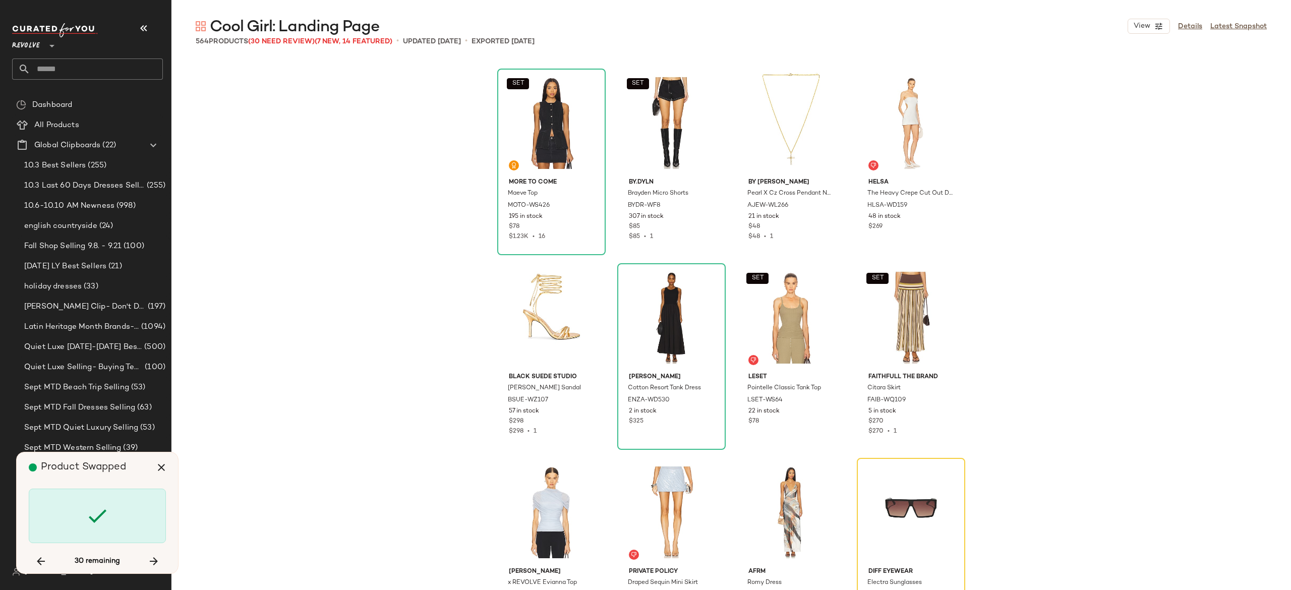
scroll to position [11480, 0]
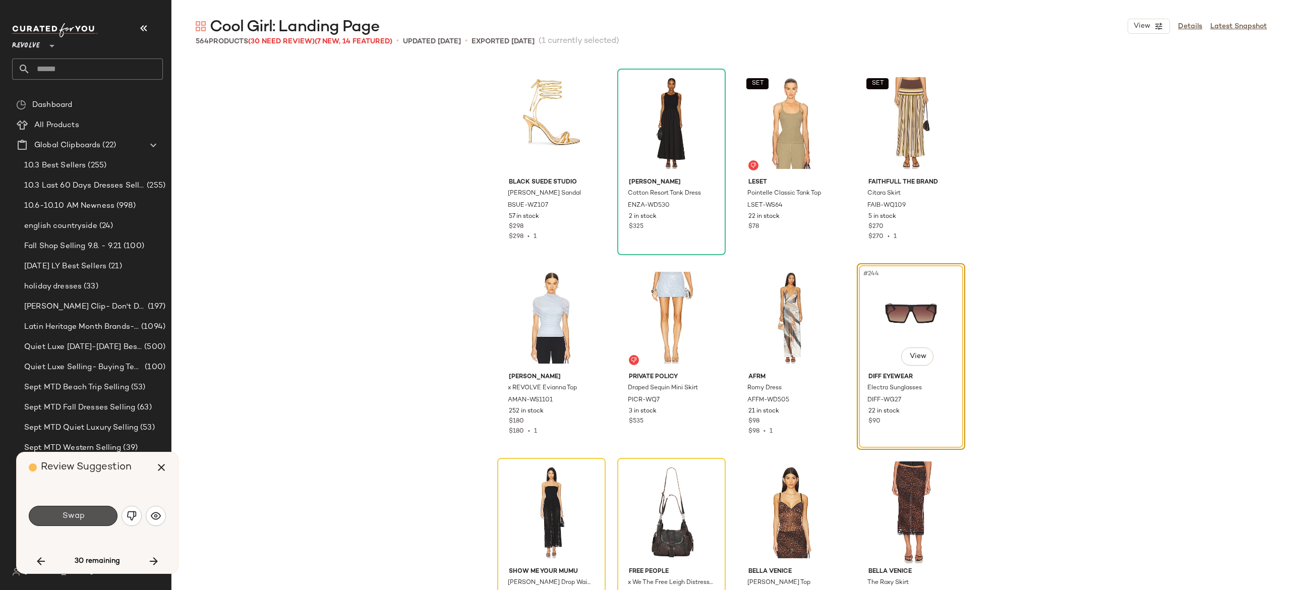
click at [97, 514] on button "Swap" at bounding box center [73, 516] width 89 height 20
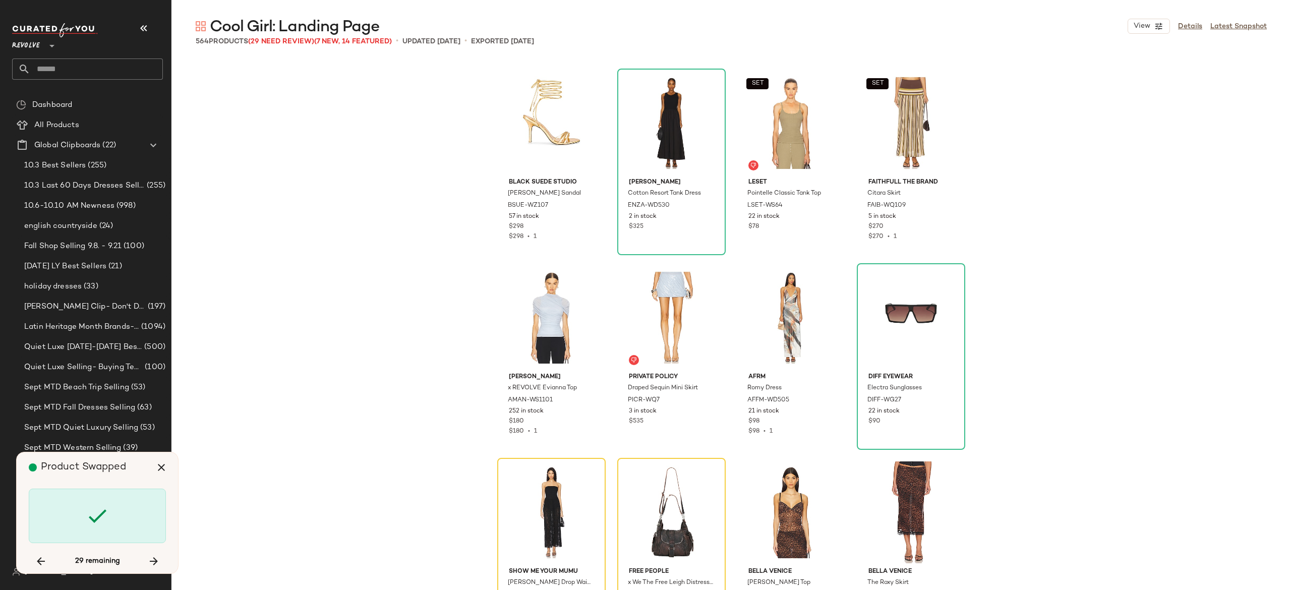
scroll to position [11675, 0]
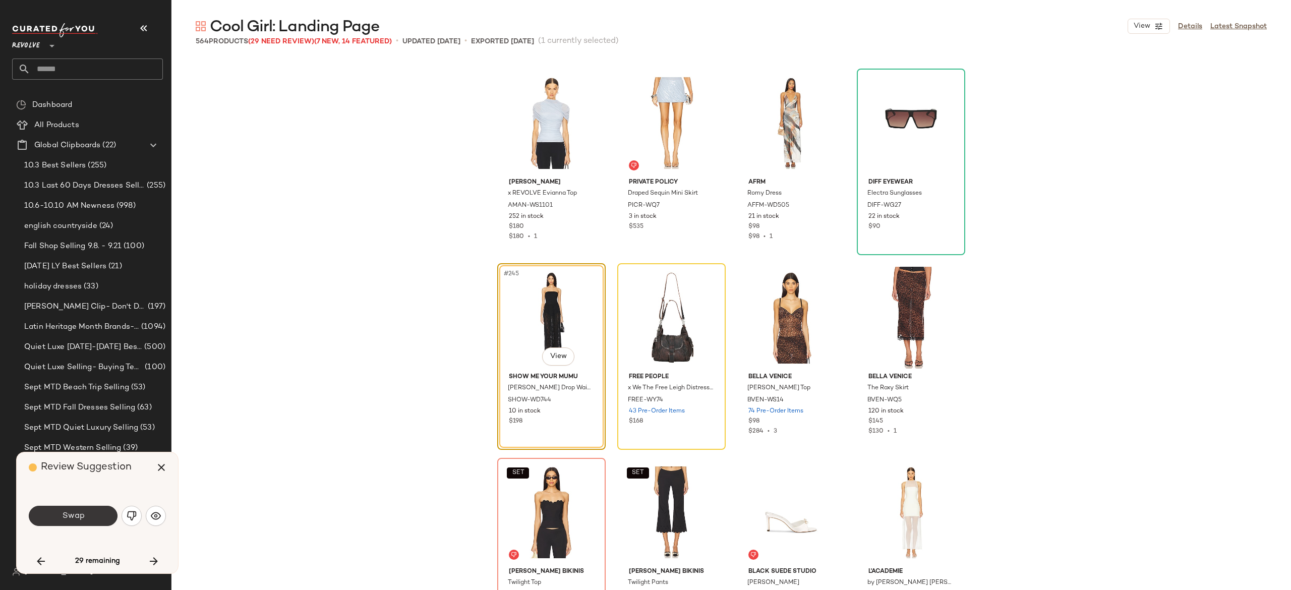
click at [99, 516] on button "Swap" at bounding box center [73, 516] width 89 height 20
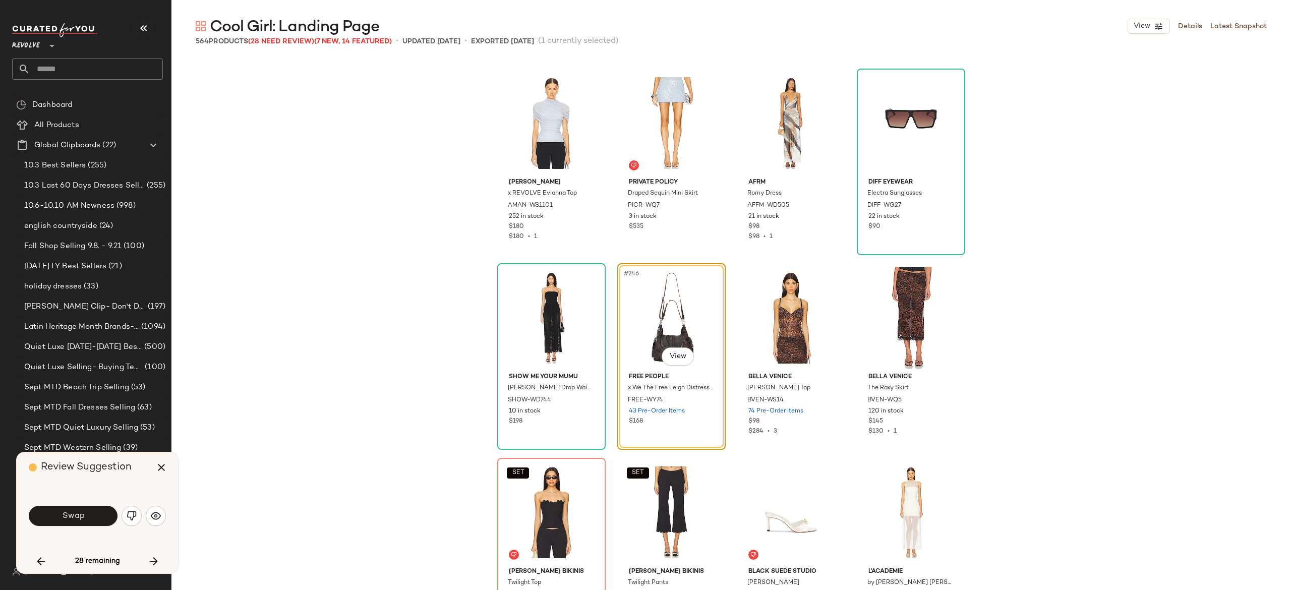
click at [99, 516] on button "Swap" at bounding box center [73, 516] width 89 height 20
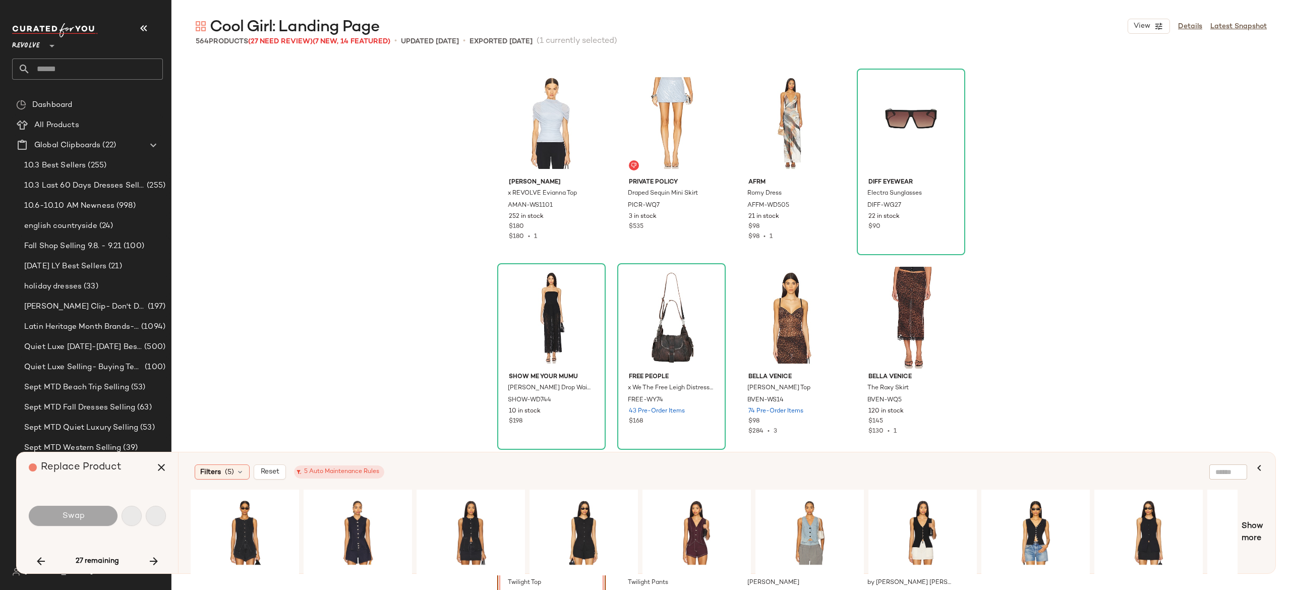
scroll to position [11870, 0]
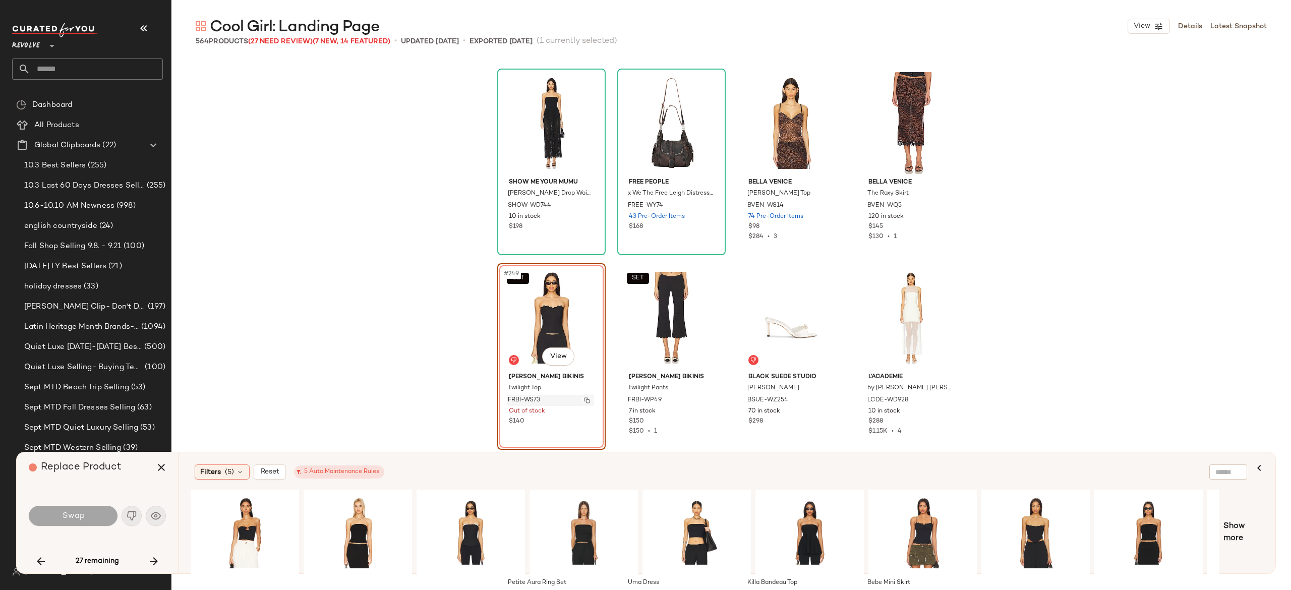
click at [584, 399] on img "button" at bounding box center [587, 400] width 6 height 6
click at [678, 526] on div "#1 View" at bounding box center [696, 533] width 101 height 72
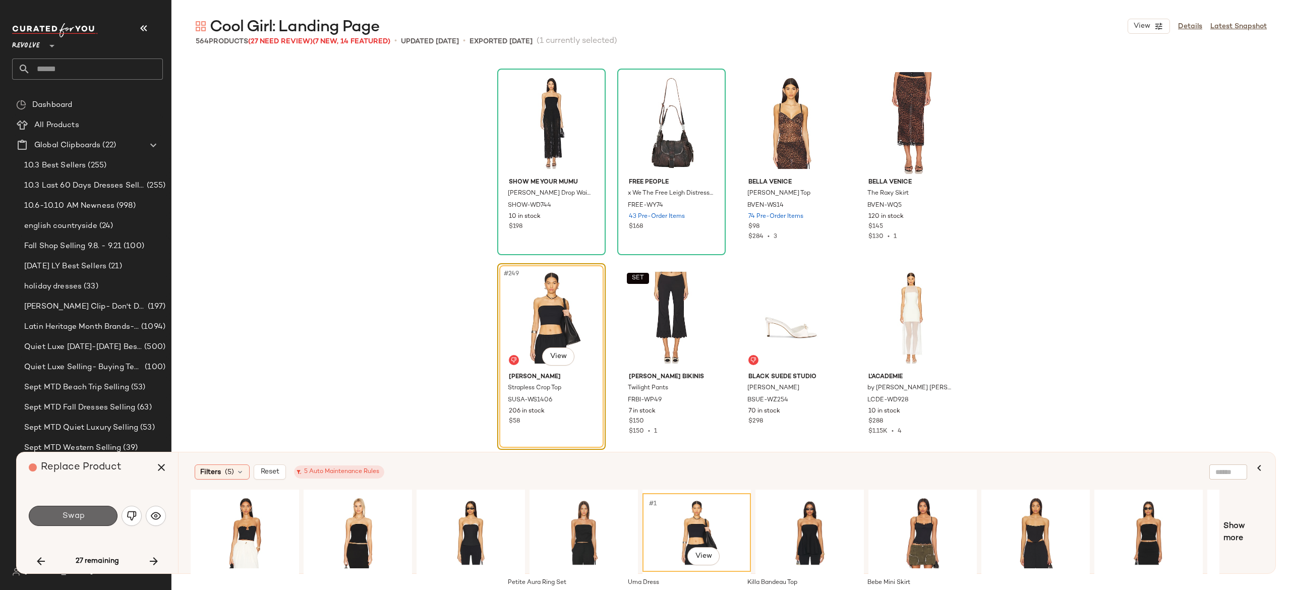
click at [94, 514] on button "Swap" at bounding box center [73, 516] width 89 height 20
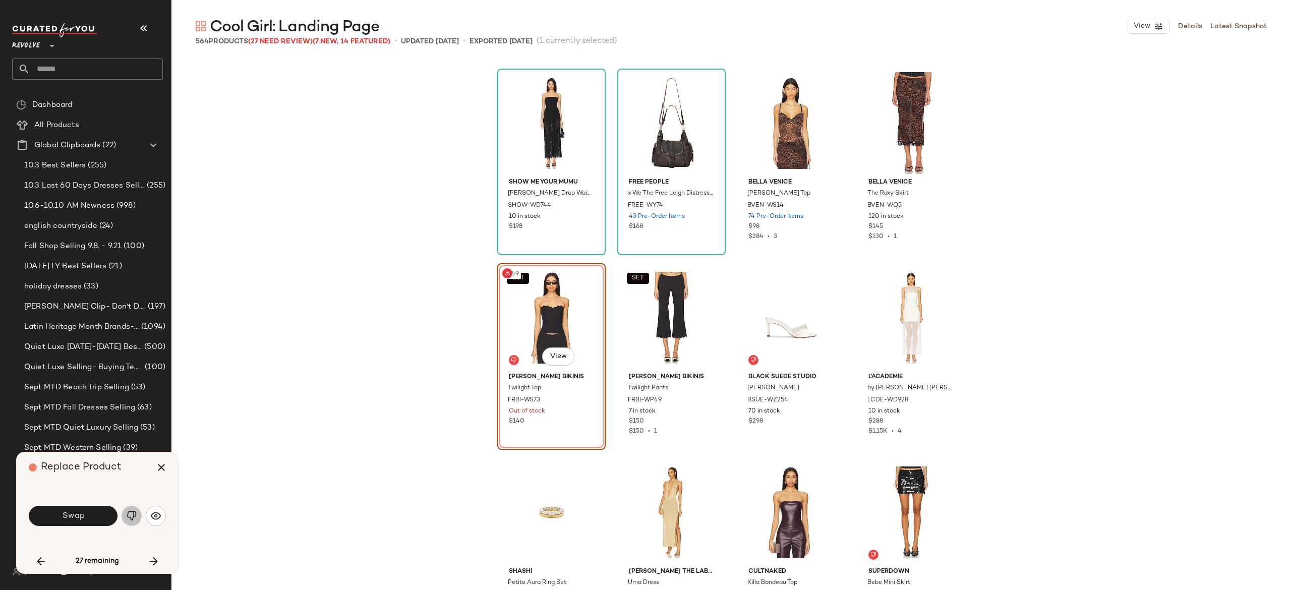
click at [130, 508] on button "button" at bounding box center [131, 516] width 20 height 20
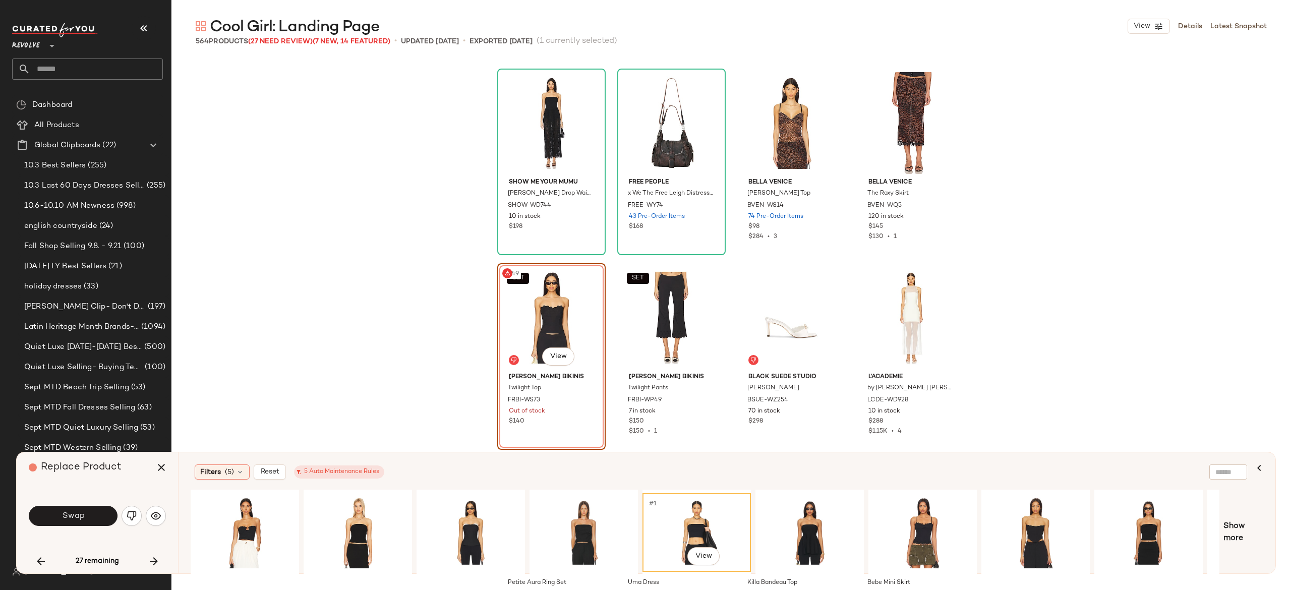
click at [672, 523] on div "#1 View" at bounding box center [696, 533] width 101 height 72
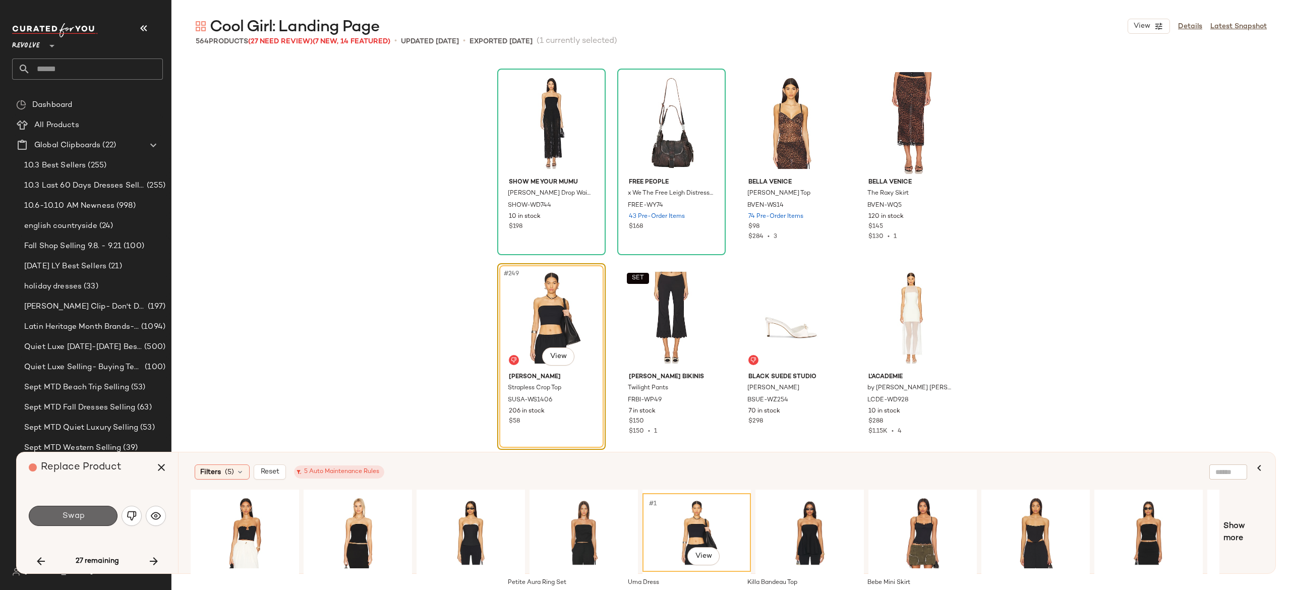
click at [99, 518] on button "Swap" at bounding box center [73, 516] width 89 height 20
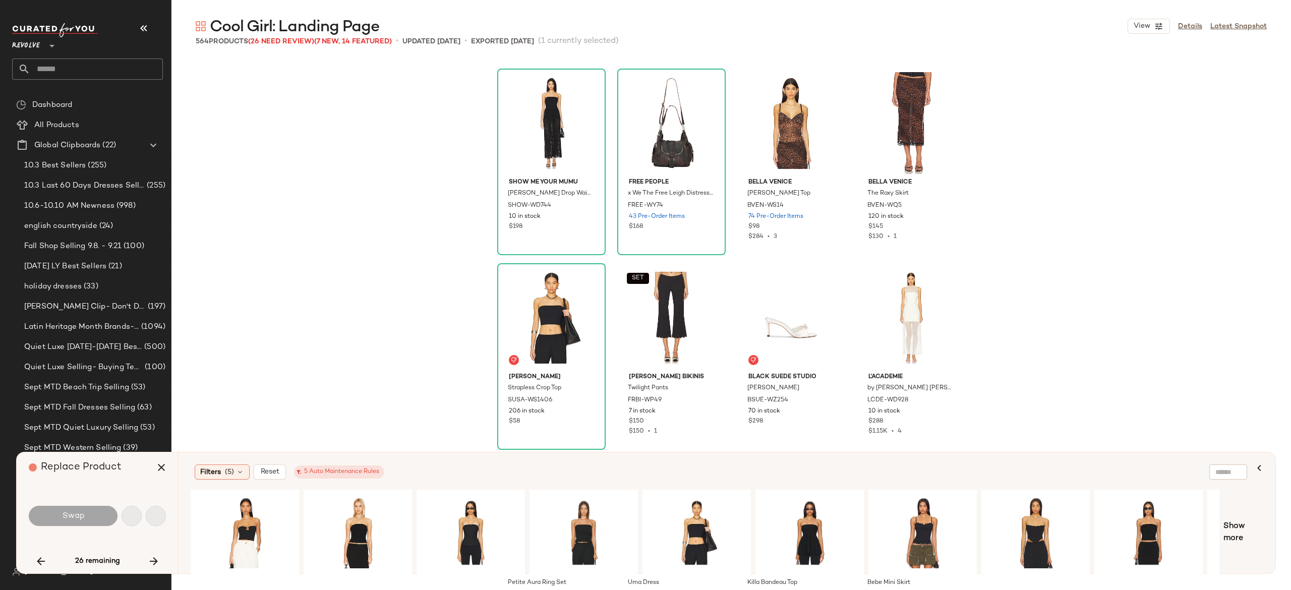
scroll to position [12259, 0]
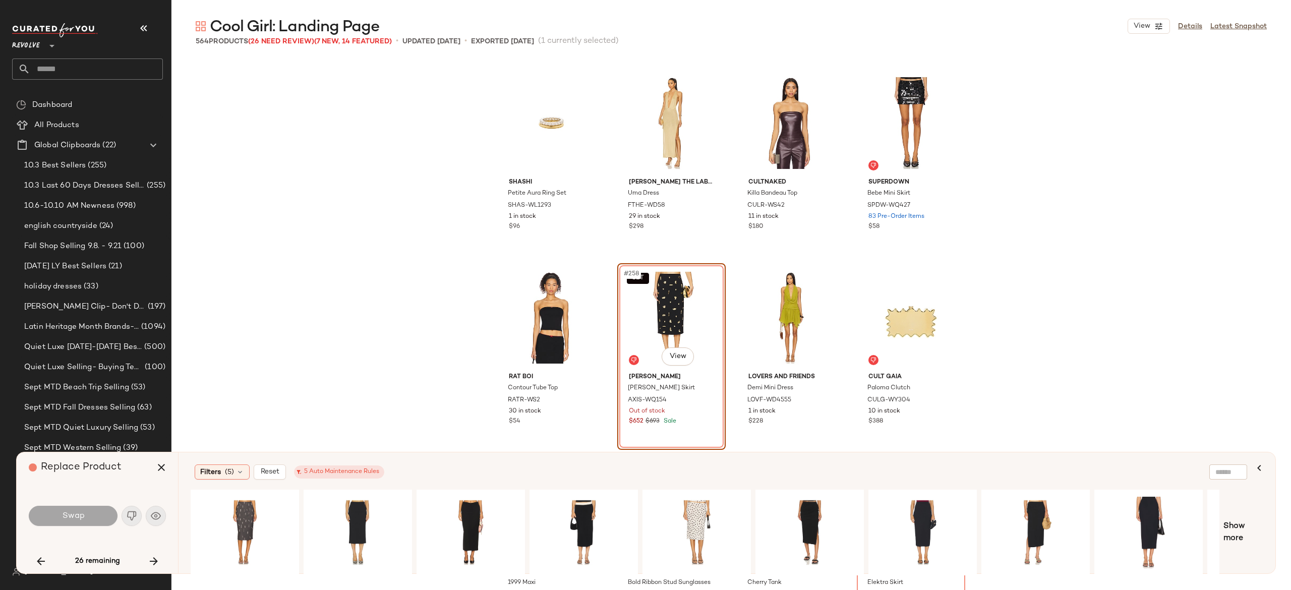
click at [132, 519] on div "Swap" at bounding box center [97, 516] width 137 height 24
click at [341, 503] on div "#1 View" at bounding box center [357, 533] width 101 height 72
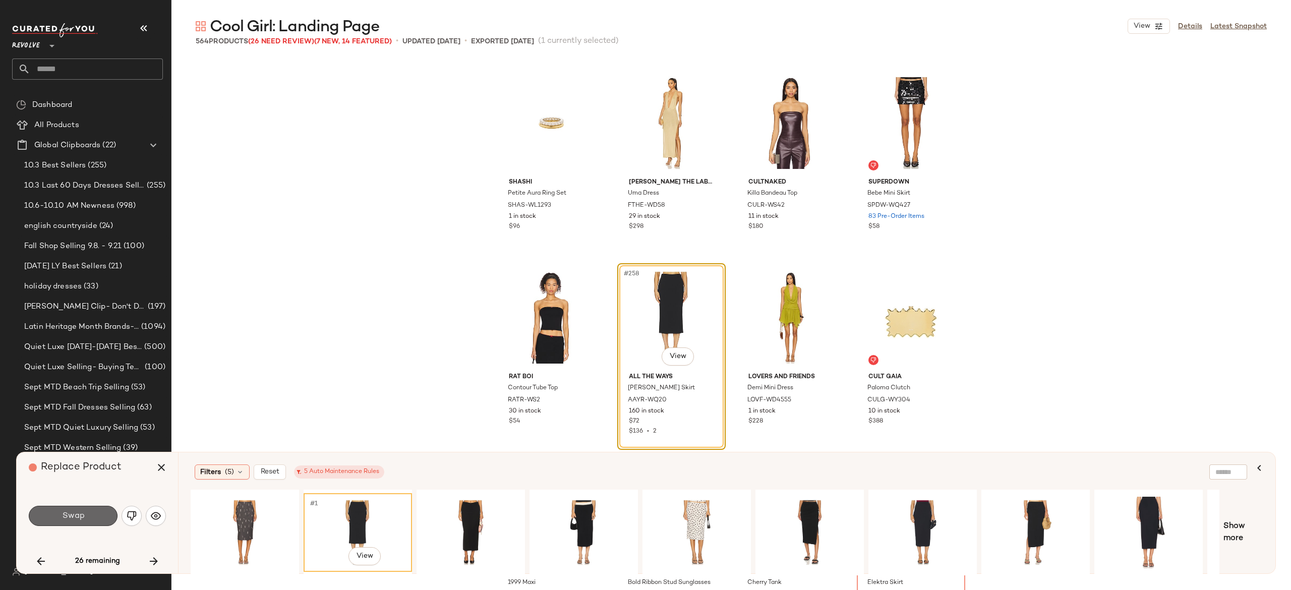
click at [96, 508] on button "Swap" at bounding box center [73, 516] width 89 height 20
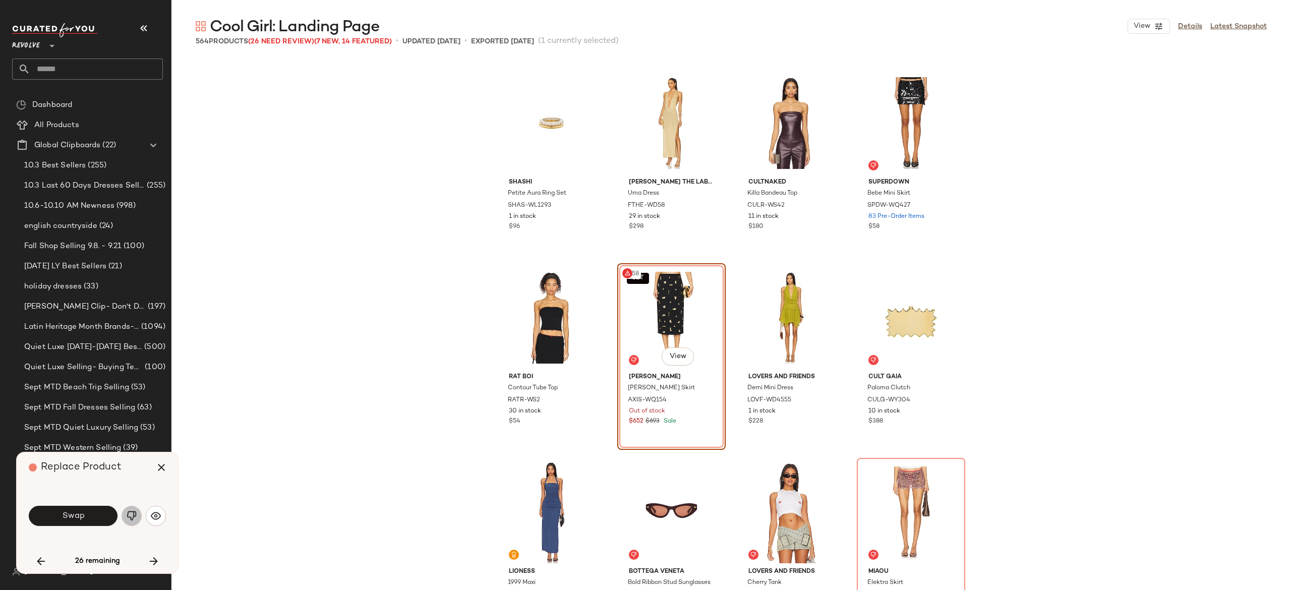
click at [130, 515] on img "button" at bounding box center [132, 516] width 10 height 10
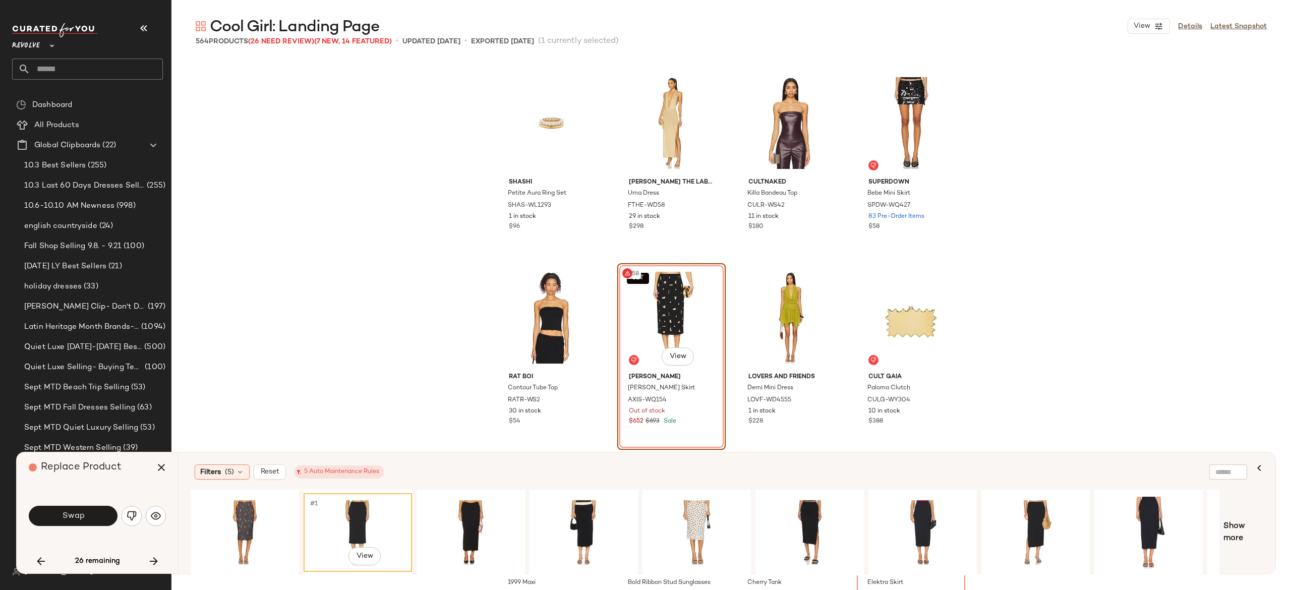
click at [318, 526] on div "#1 View" at bounding box center [357, 533] width 101 height 72
click at [85, 515] on button "Swap" at bounding box center [73, 516] width 89 height 20
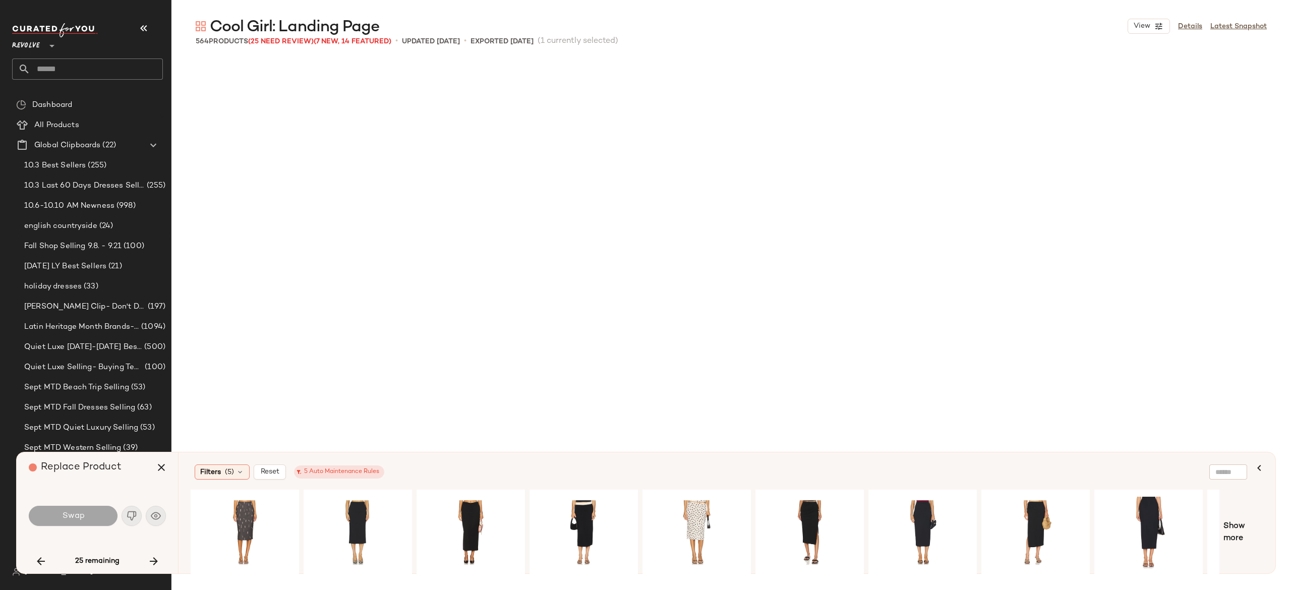
scroll to position [13232, 0]
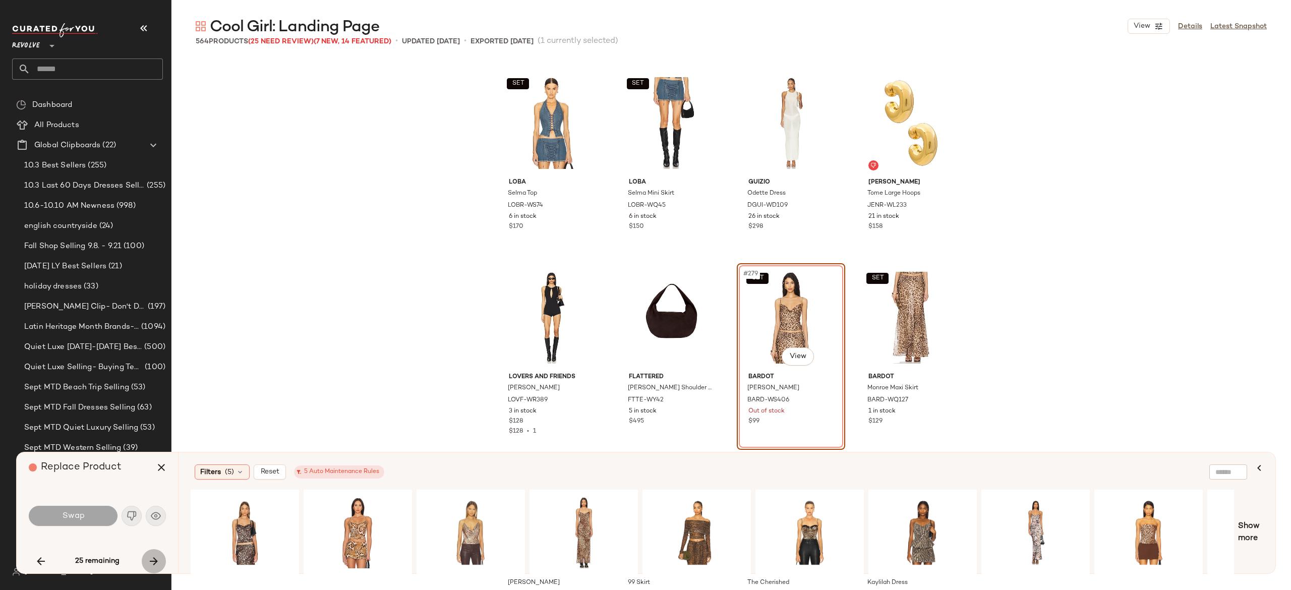
click at [160, 561] on button "button" at bounding box center [154, 561] width 24 height 24
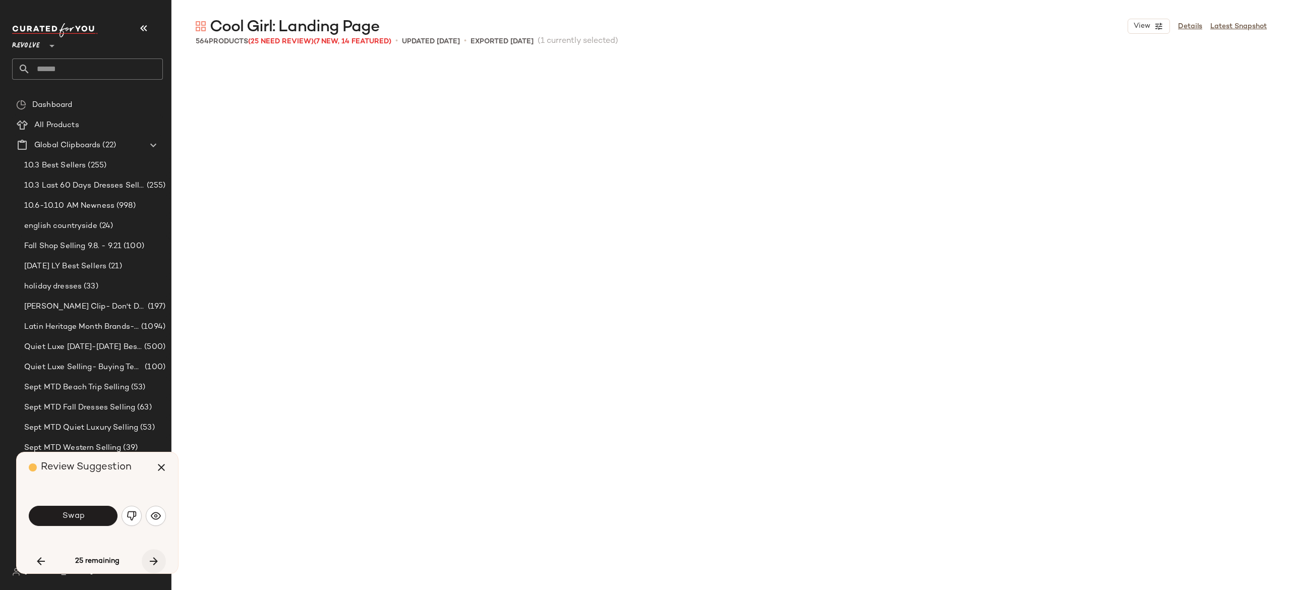
scroll to position [13815, 0]
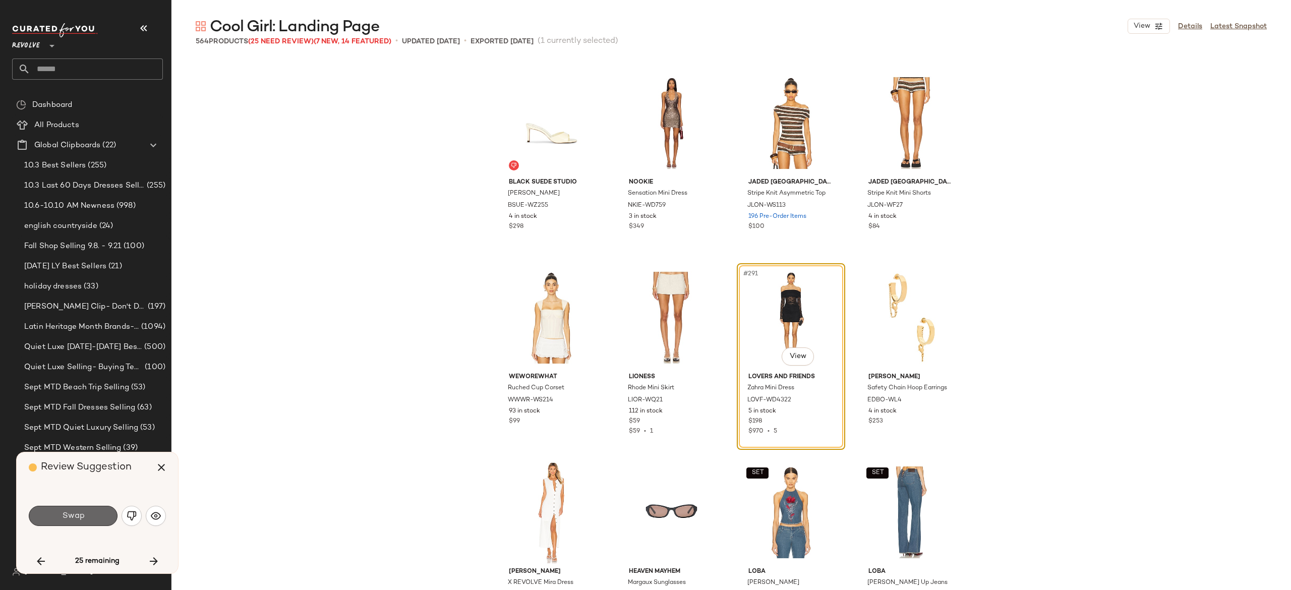
click at [87, 513] on button "Swap" at bounding box center [73, 516] width 89 height 20
click at [130, 521] on button "button" at bounding box center [131, 516] width 20 height 20
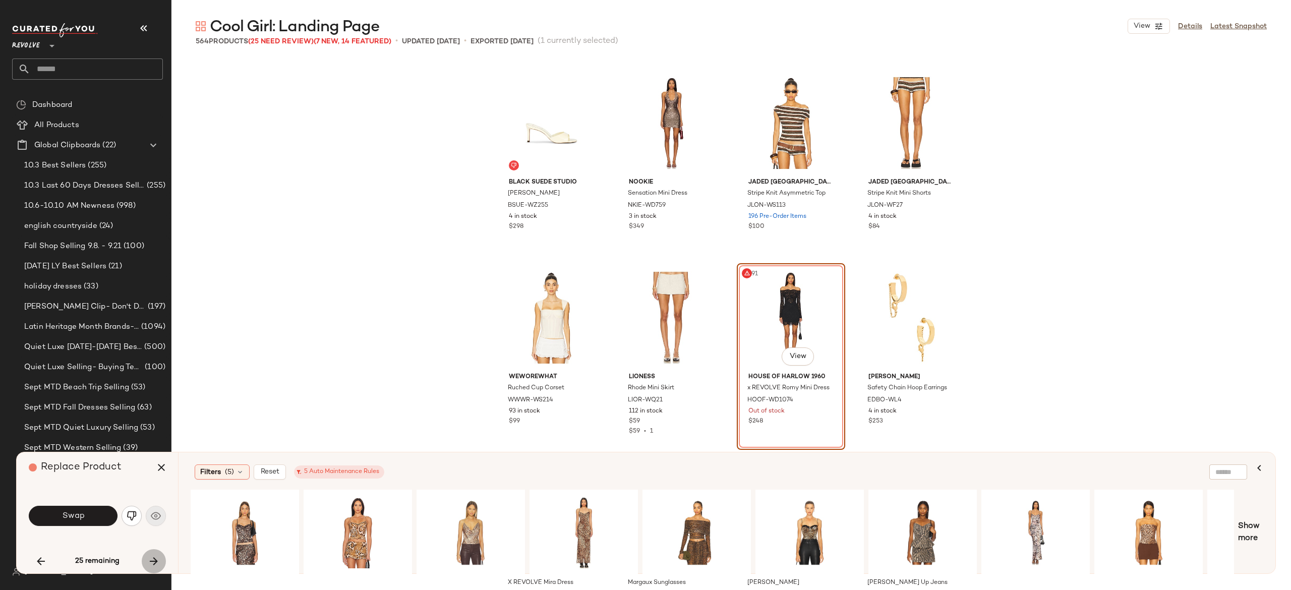
click at [153, 563] on icon "button" at bounding box center [154, 561] width 12 height 12
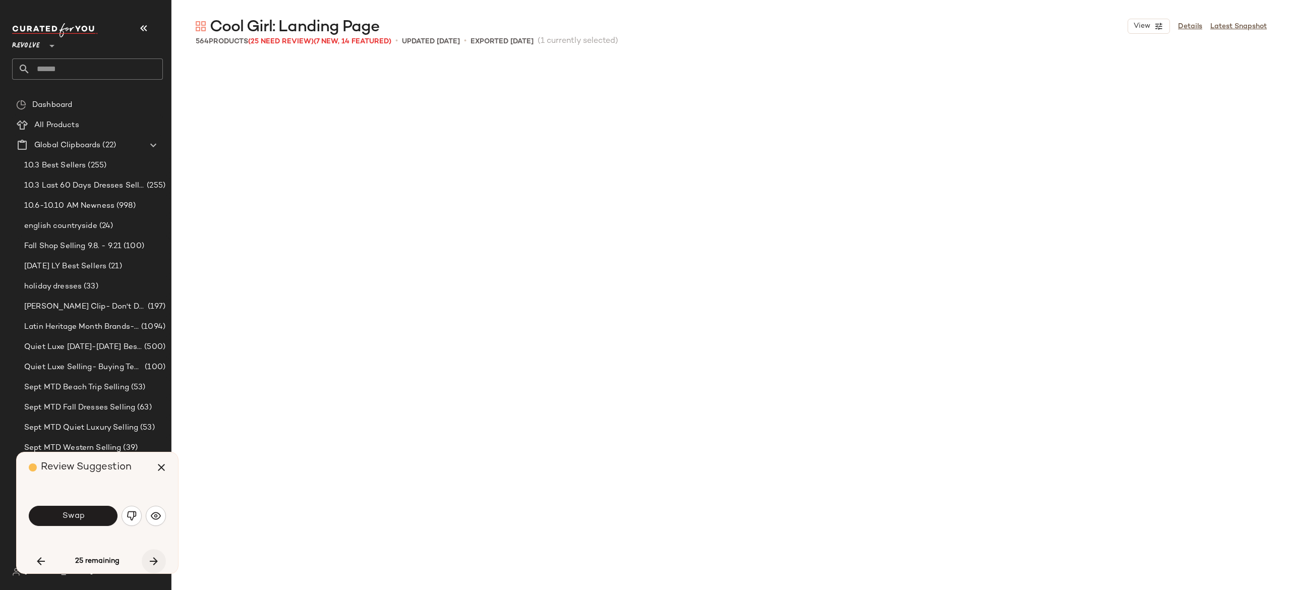
scroll to position [14399, 0]
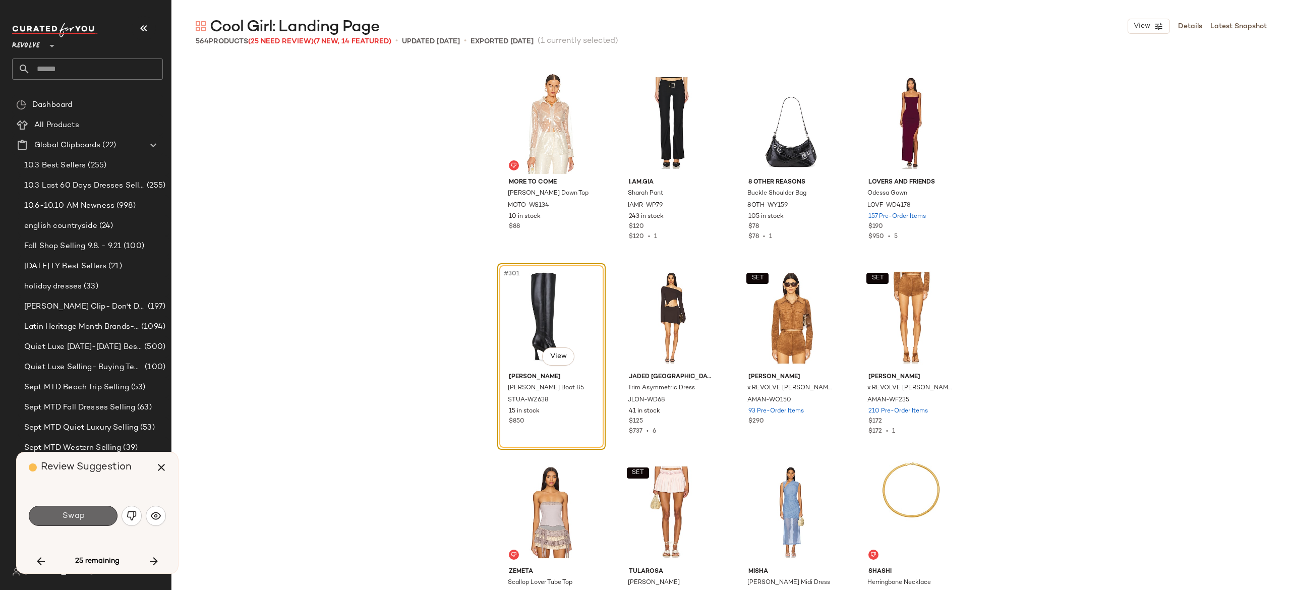
click at [84, 518] on span "Swap" at bounding box center [73, 516] width 23 height 10
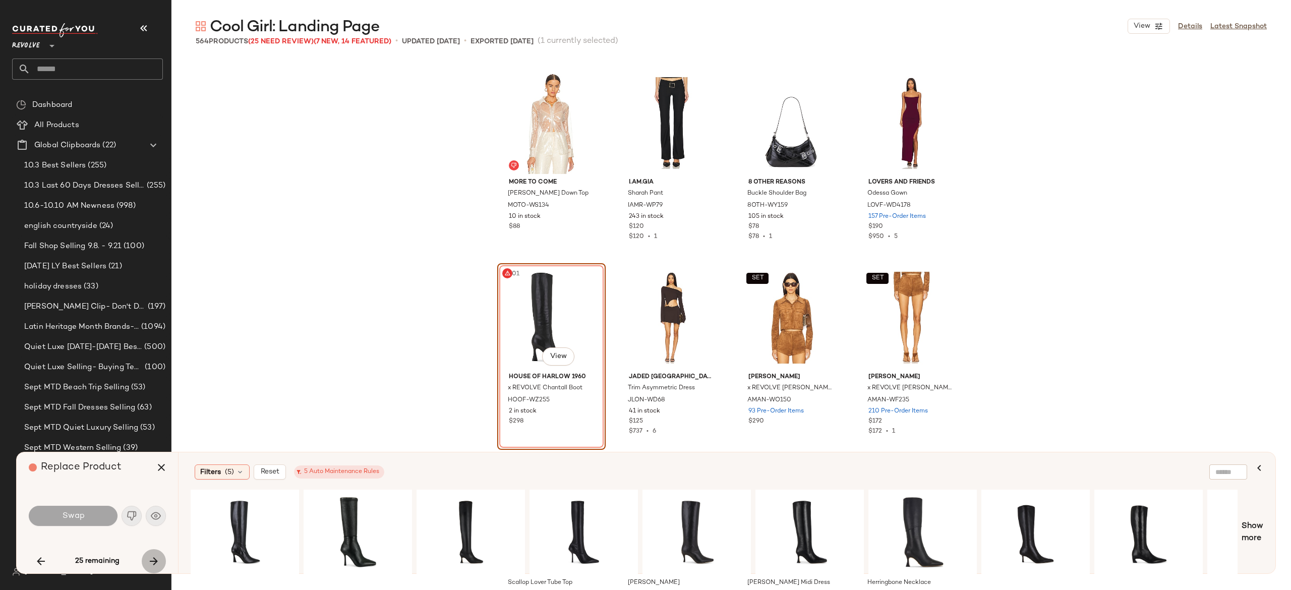
click at [151, 558] on icon "button" at bounding box center [154, 561] width 12 height 12
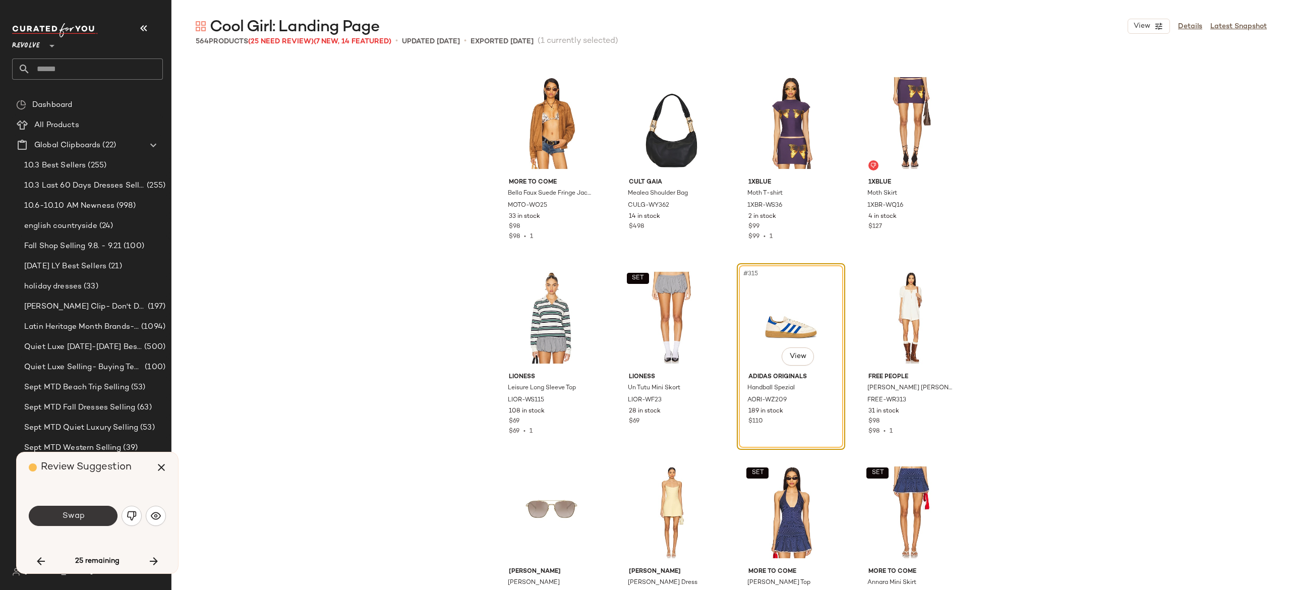
click at [93, 513] on button "Swap" at bounding box center [73, 516] width 89 height 20
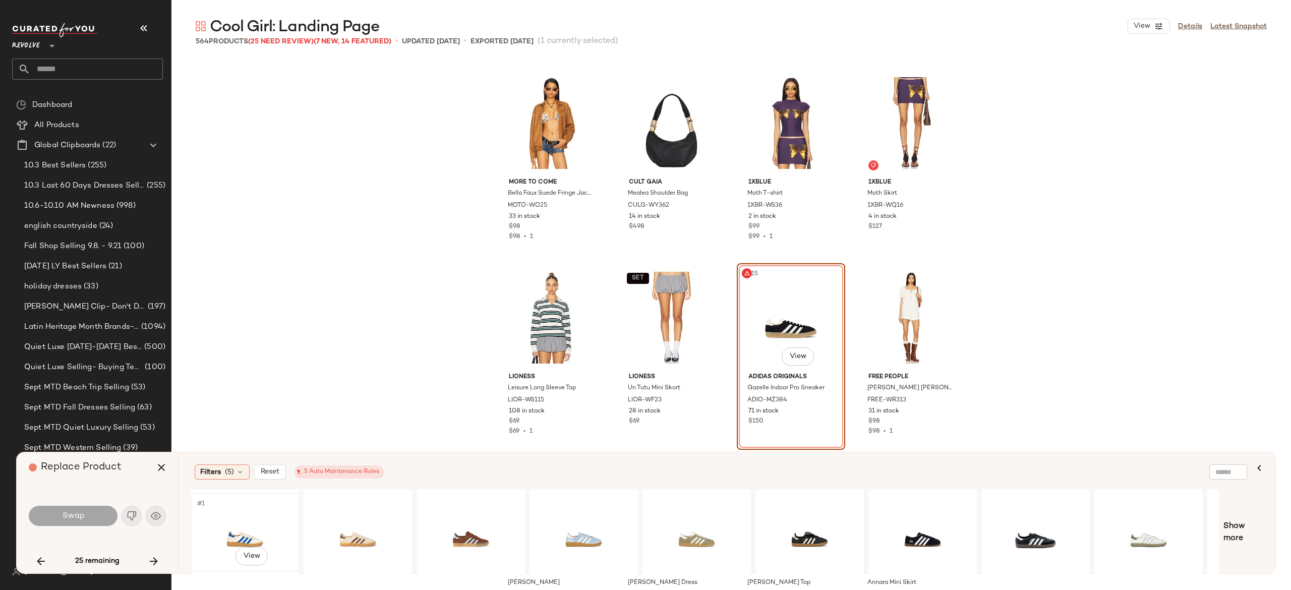
click at [236, 526] on div "#1 View" at bounding box center [244, 533] width 101 height 72
click at [89, 508] on button "Swap" at bounding box center [73, 516] width 89 height 20
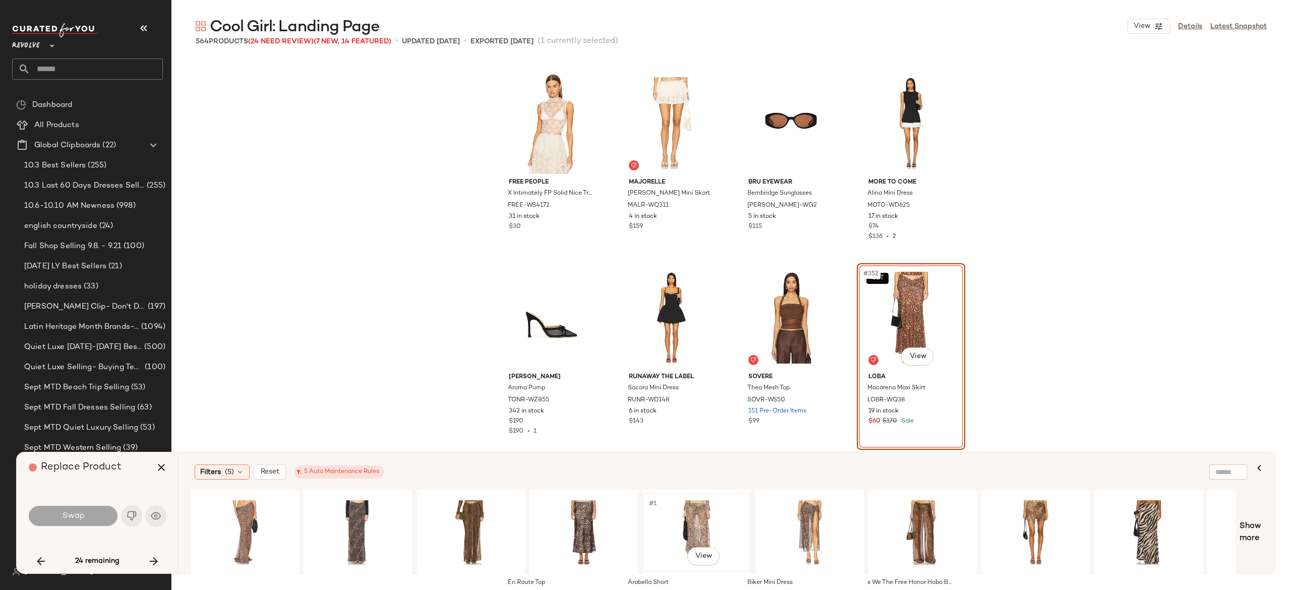
click at [710, 515] on div "#1 View" at bounding box center [696, 533] width 101 height 72
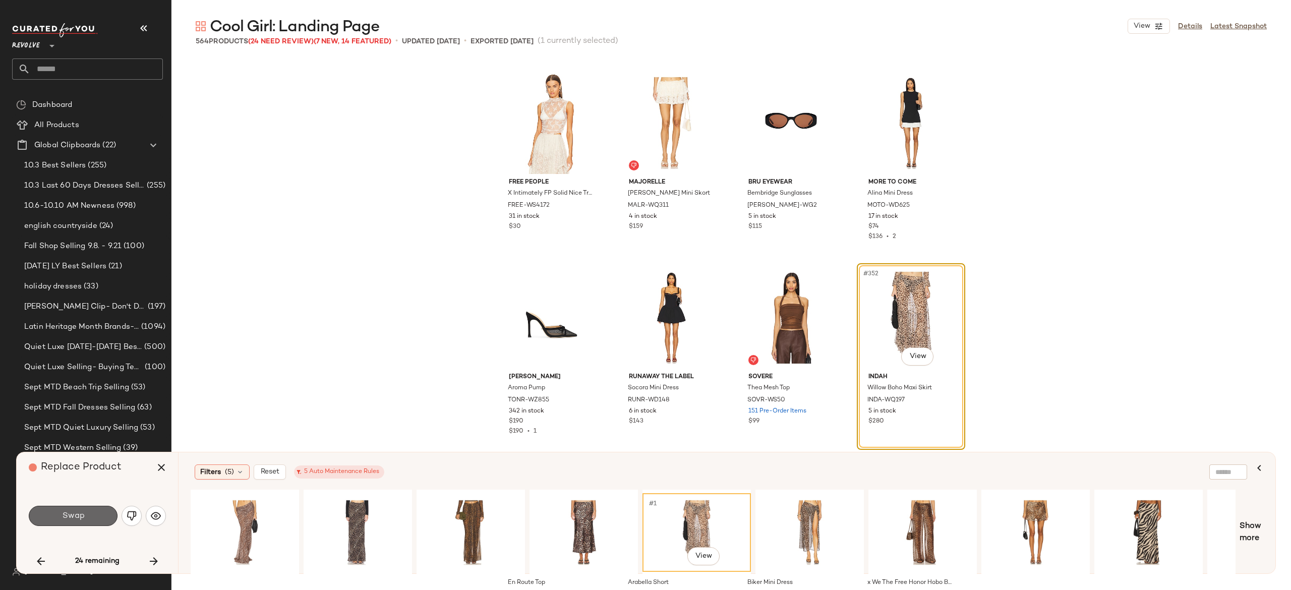
click at [106, 515] on button "Swap" at bounding box center [73, 516] width 89 height 20
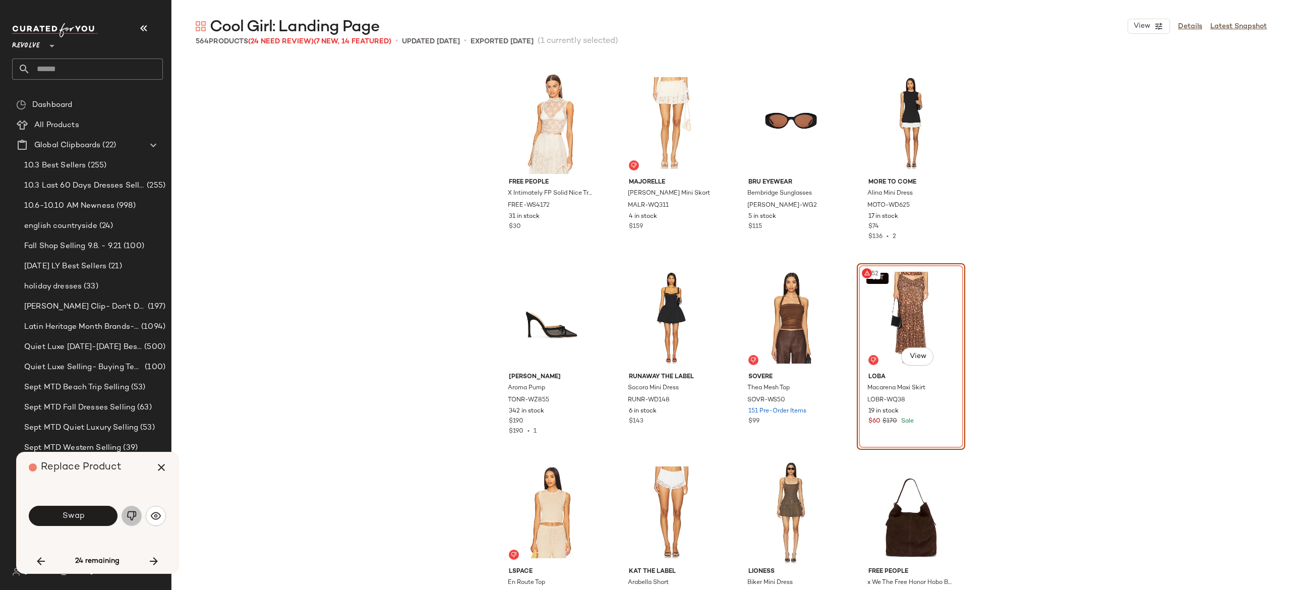
click at [128, 512] on img "button" at bounding box center [132, 516] width 10 height 10
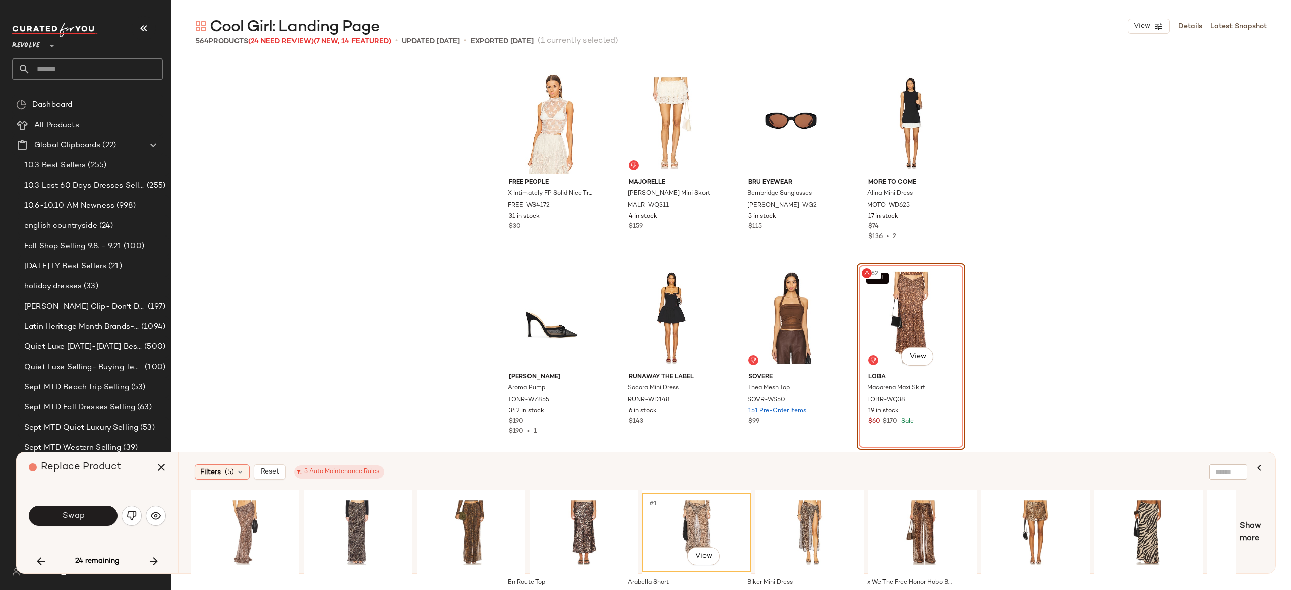
click at [685, 528] on div "#1 View" at bounding box center [696, 533] width 101 height 72
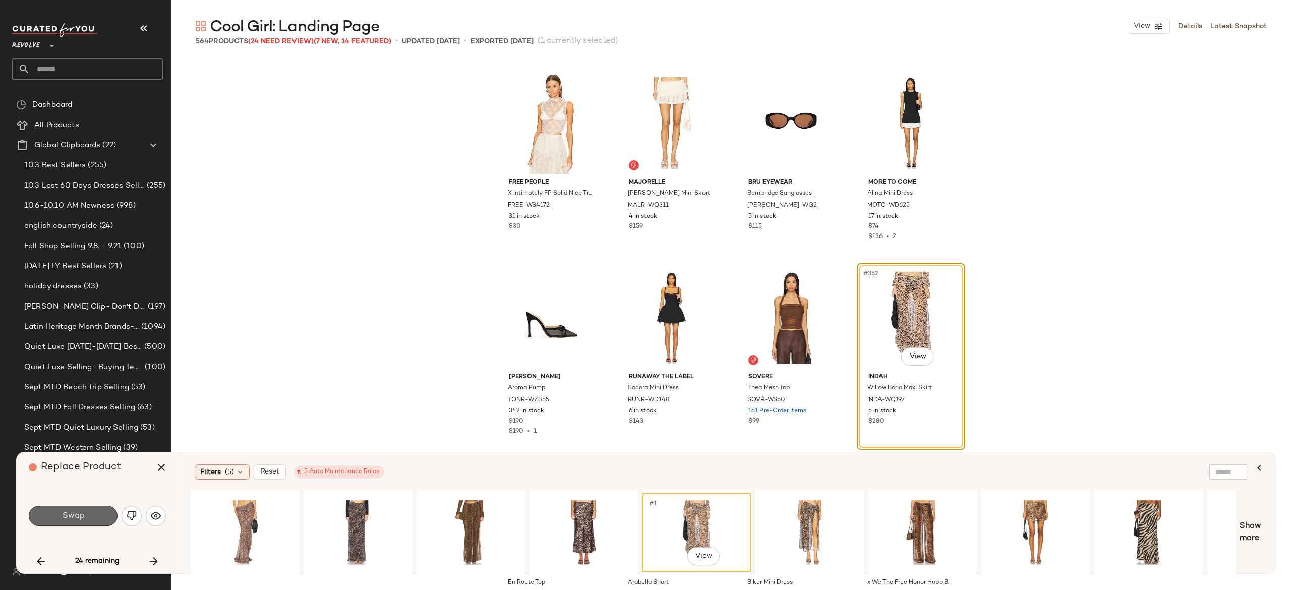
click at [102, 516] on button "Swap" at bounding box center [73, 516] width 89 height 20
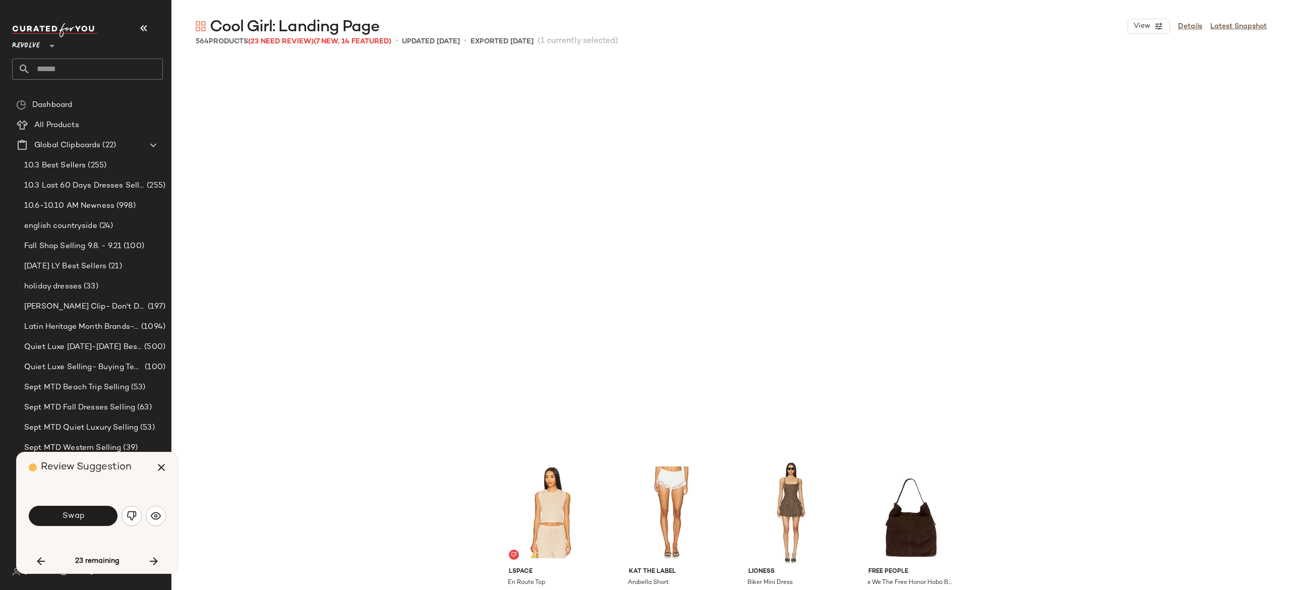
scroll to position [17123, 0]
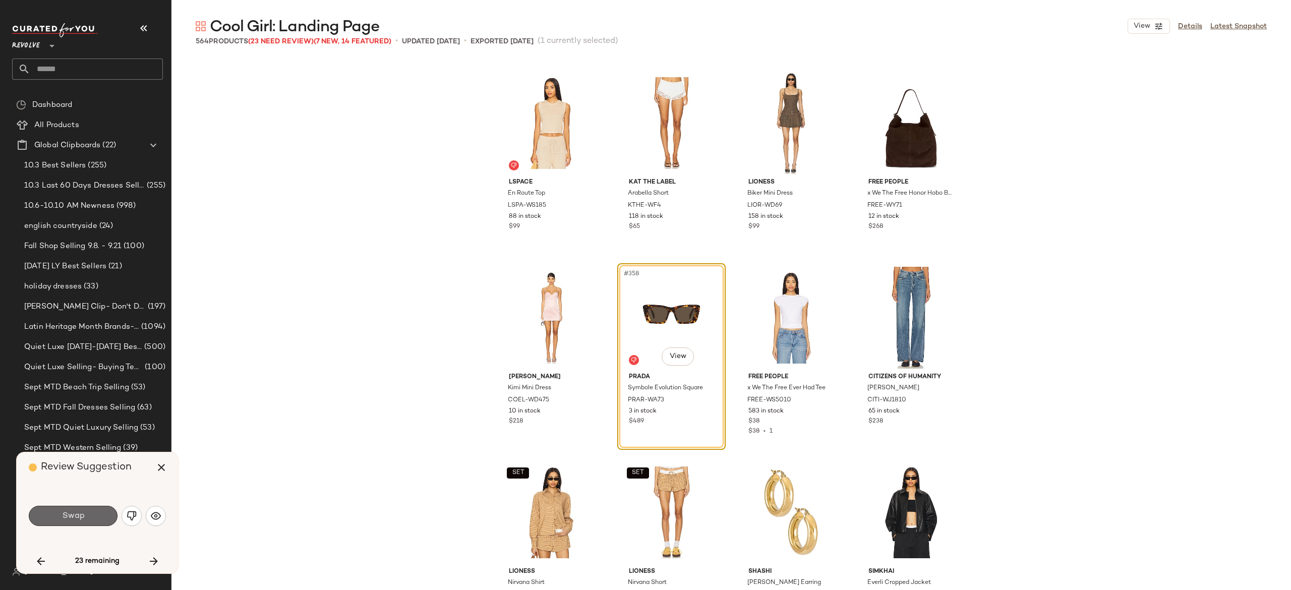
click at [93, 516] on button "Swap" at bounding box center [73, 516] width 89 height 20
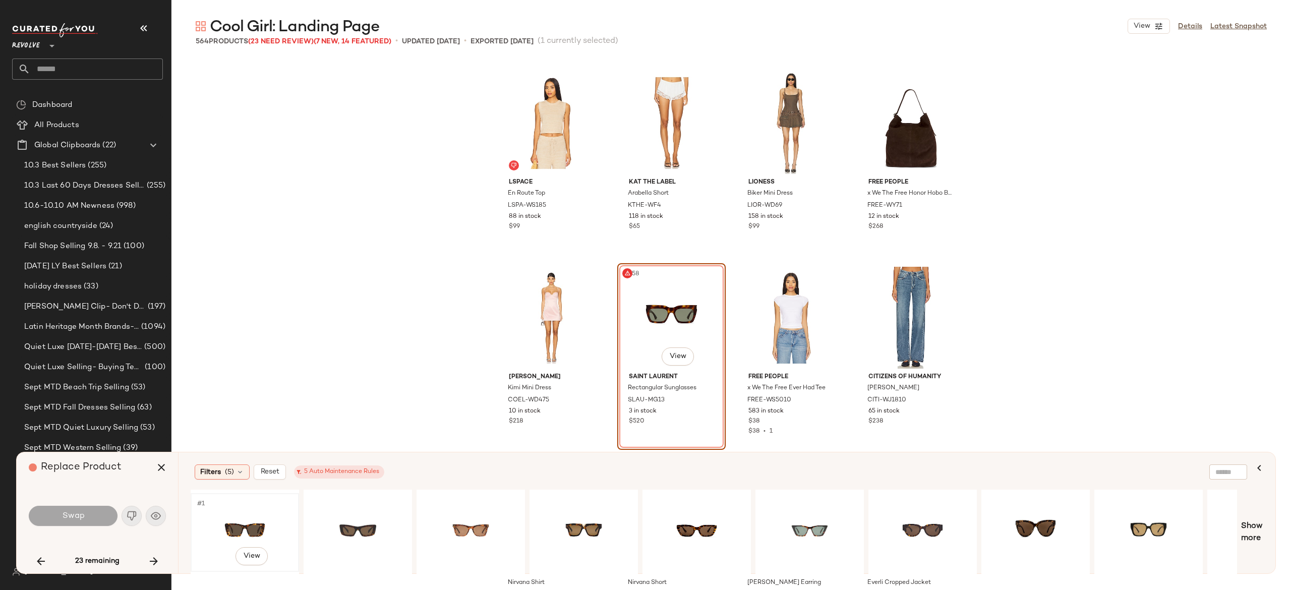
click at [230, 518] on div "#1 View" at bounding box center [244, 533] width 101 height 72
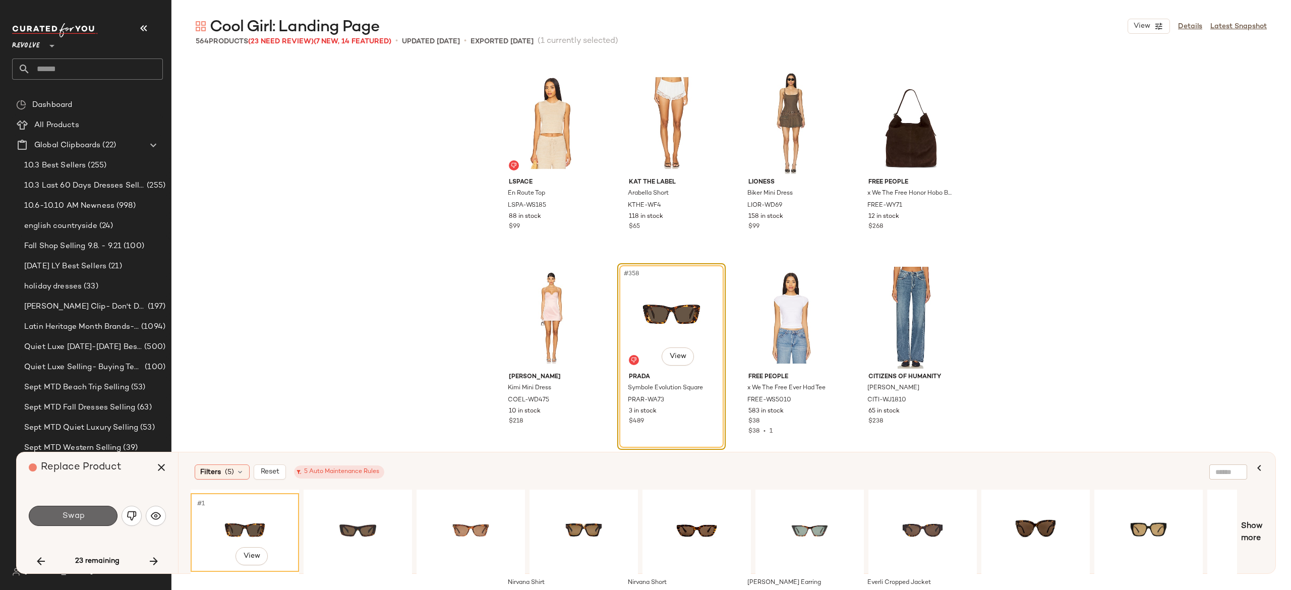
click at [89, 518] on button "Swap" at bounding box center [73, 516] width 89 height 20
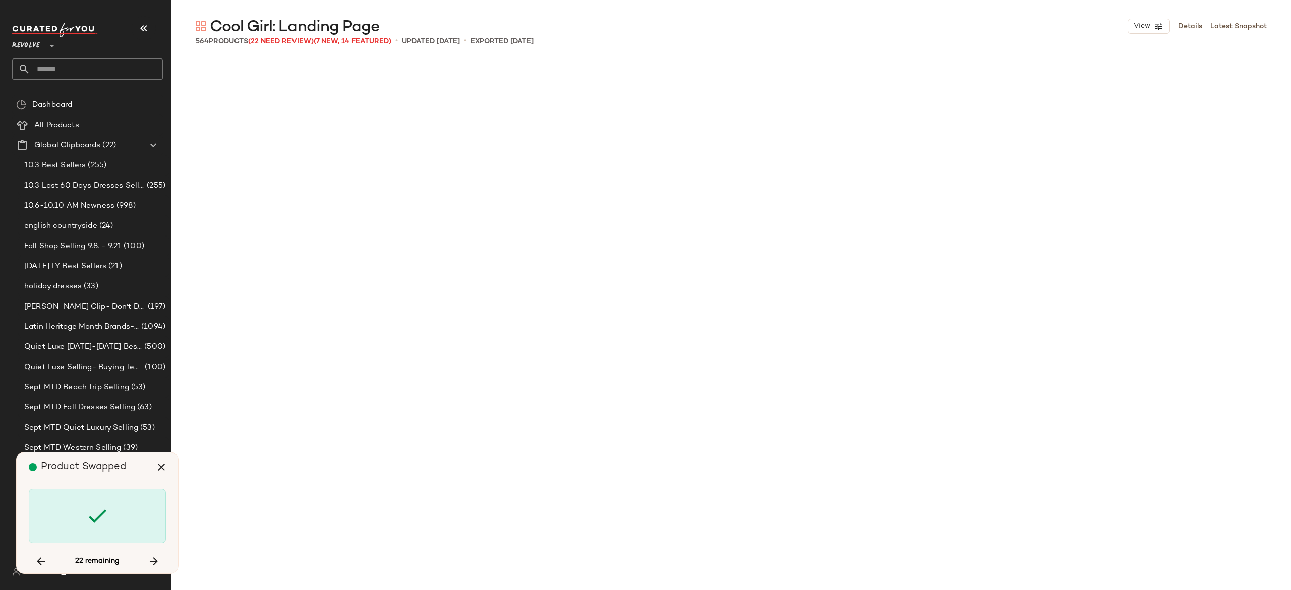
scroll to position [18291, 0]
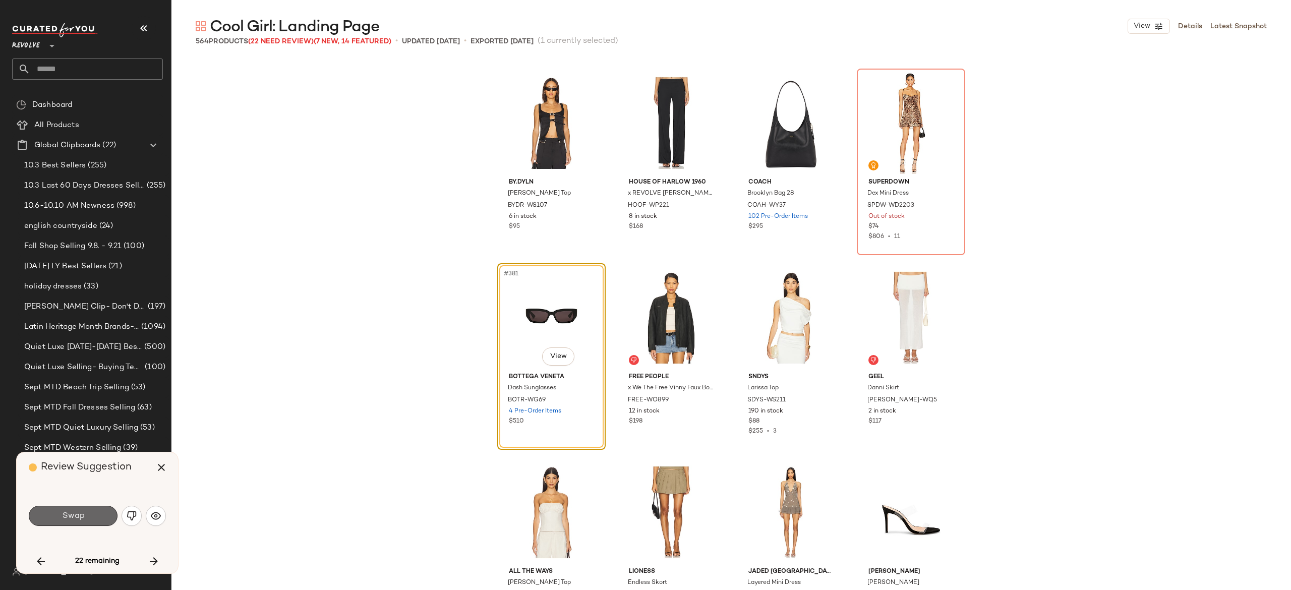
click at [99, 514] on button "Swap" at bounding box center [73, 516] width 89 height 20
click at [97, 514] on button "Swap" at bounding box center [73, 516] width 89 height 20
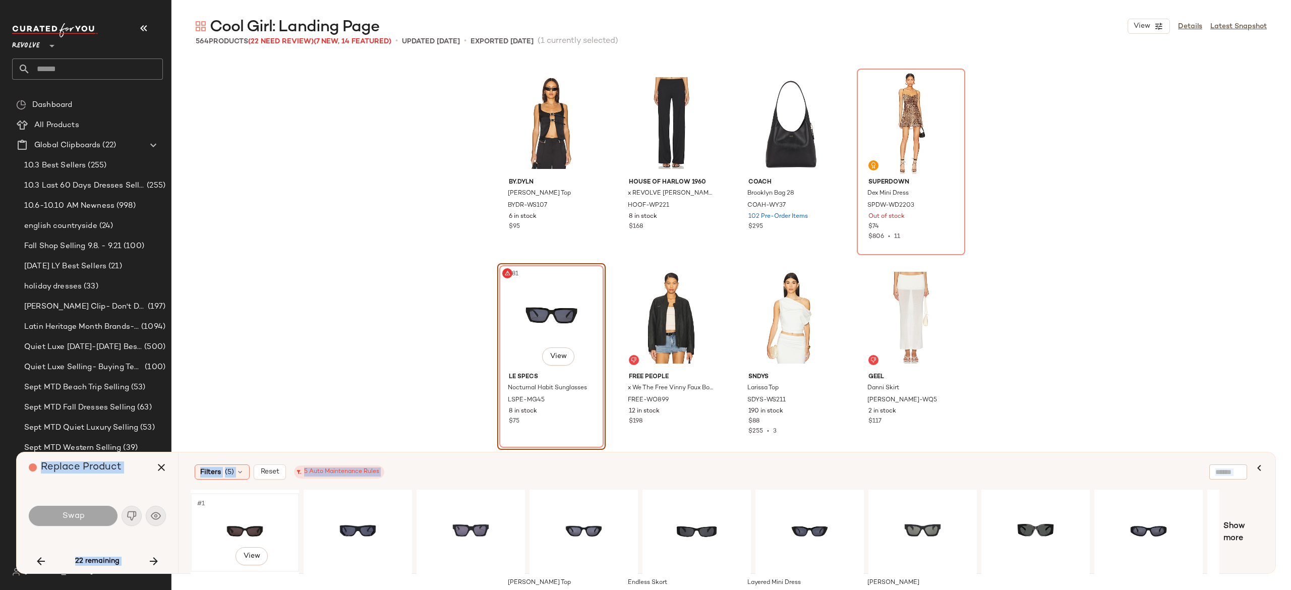
drag, startPoint x: 203, startPoint y: 437, endPoint x: 247, endPoint y: 516, distance: 90.3
click at [247, 516] on div "Cool Girl: Landing Page View Details Latest Snapshot 564 Products (22 Need Revi…" at bounding box center [730, 303] width 1119 height 574
click at [247, 516] on div "#1 View" at bounding box center [244, 533] width 101 height 72
click at [87, 519] on button "Swap" at bounding box center [73, 516] width 89 height 20
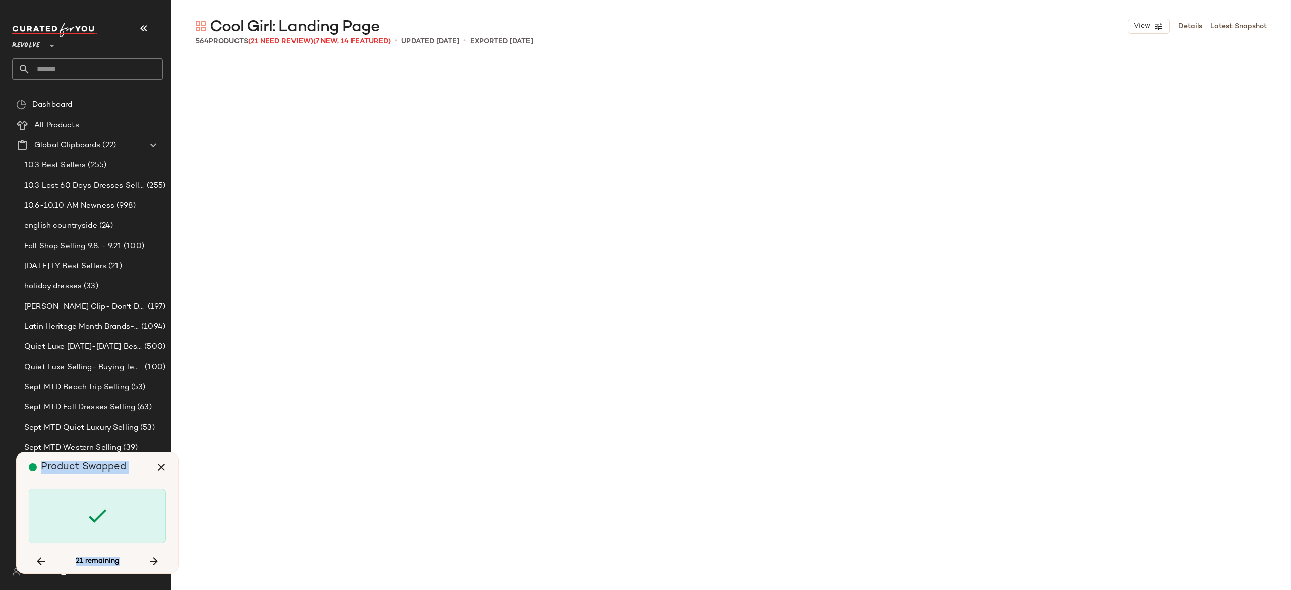
scroll to position [19069, 0]
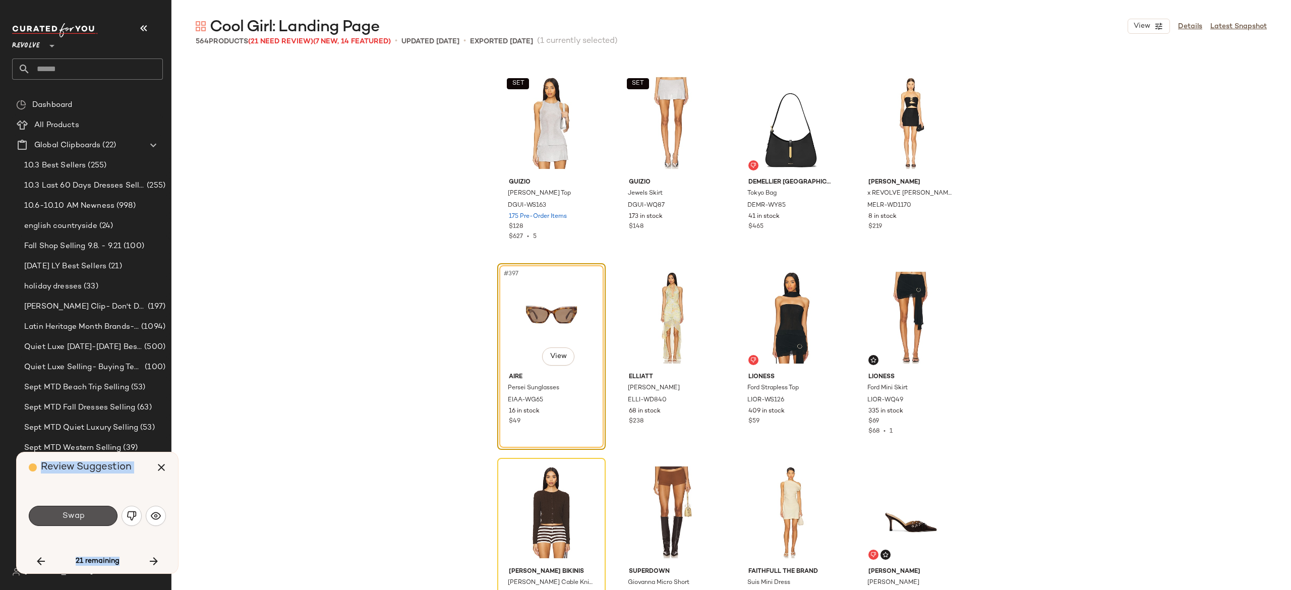
click at [87, 519] on button "Swap" at bounding box center [73, 516] width 89 height 20
click at [130, 518] on img "button" at bounding box center [132, 516] width 10 height 10
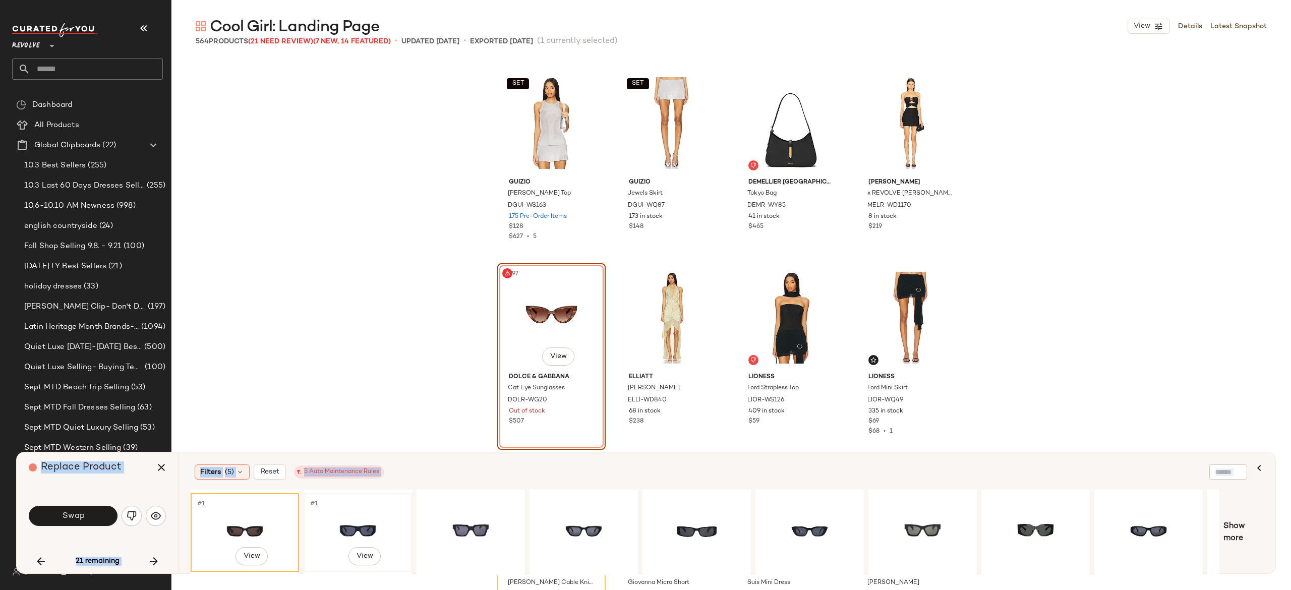
click at [372, 520] on div "#1 View" at bounding box center [357, 533] width 101 height 72
click at [574, 525] on div "#1 View" at bounding box center [583, 533] width 101 height 72
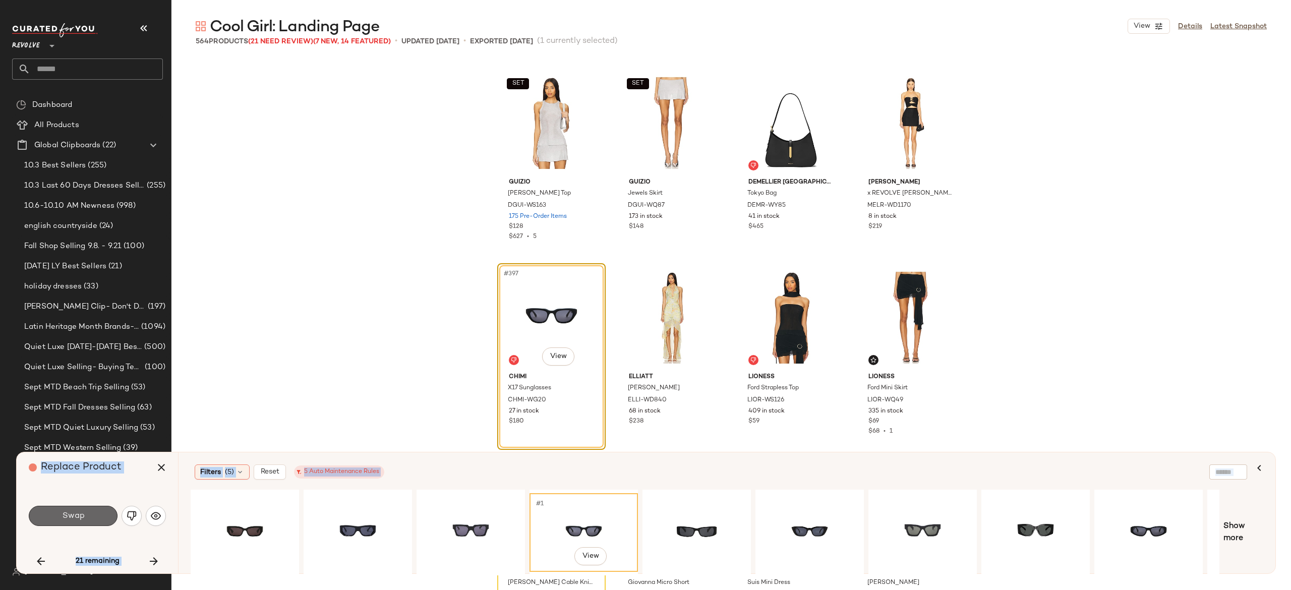
click at [99, 511] on button "Swap" at bounding box center [73, 516] width 89 height 20
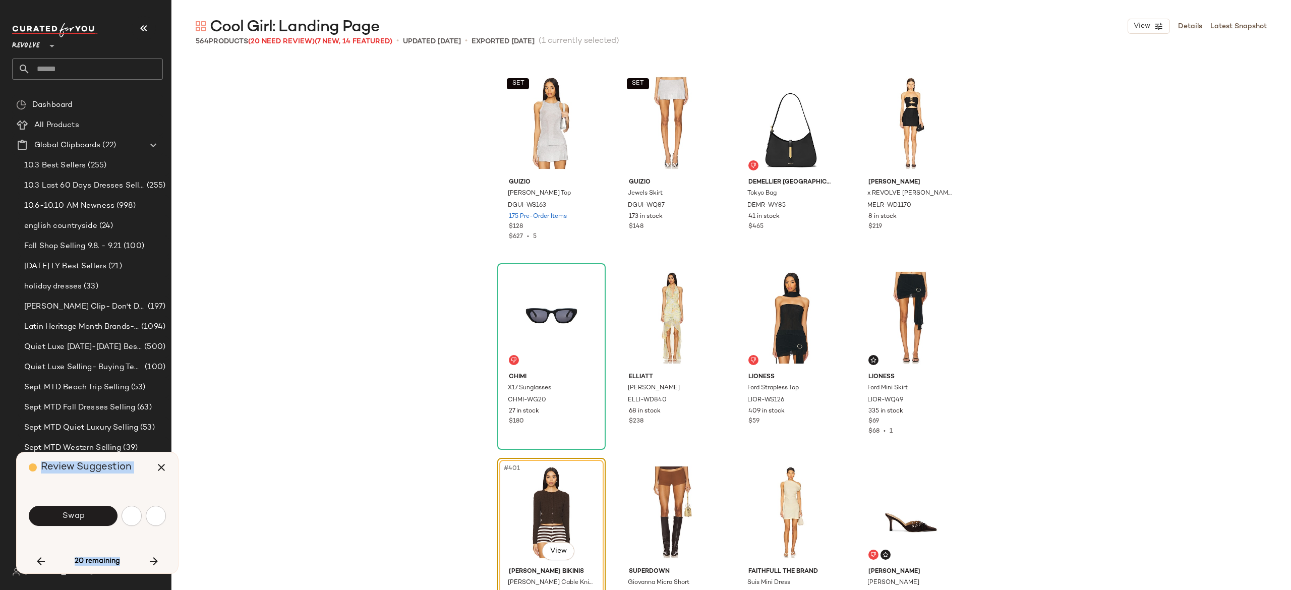
scroll to position [19264, 0]
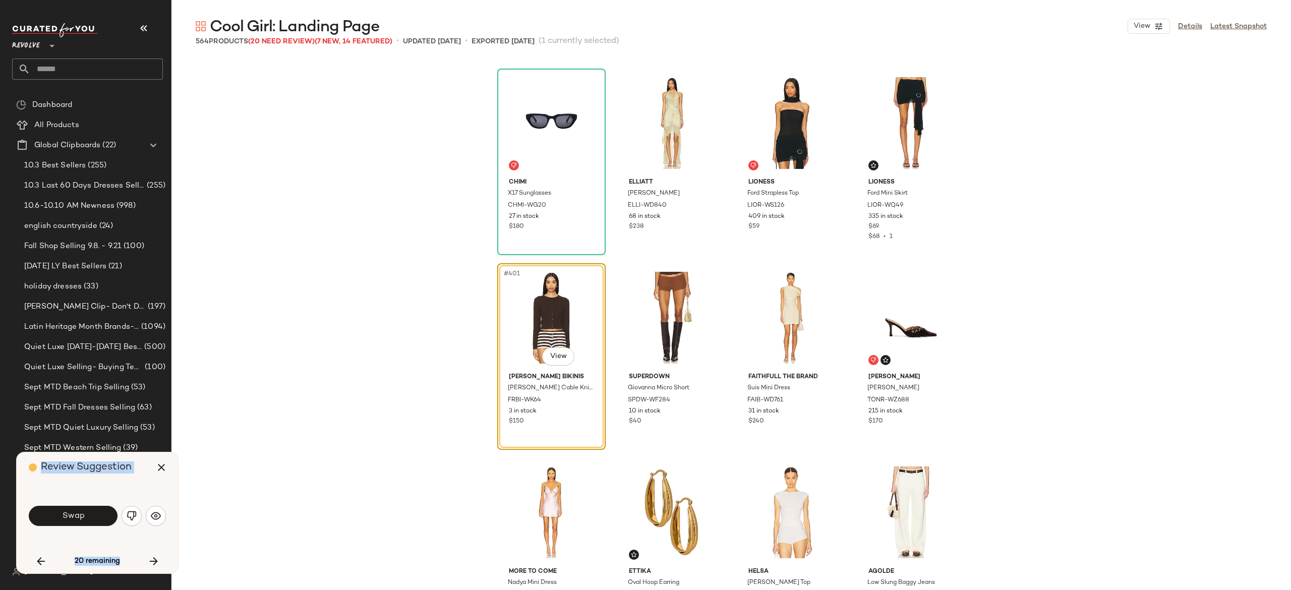
click at [117, 491] on div "Swap" at bounding box center [97, 515] width 137 height 54
click at [130, 513] on img "button" at bounding box center [132, 516] width 10 height 10
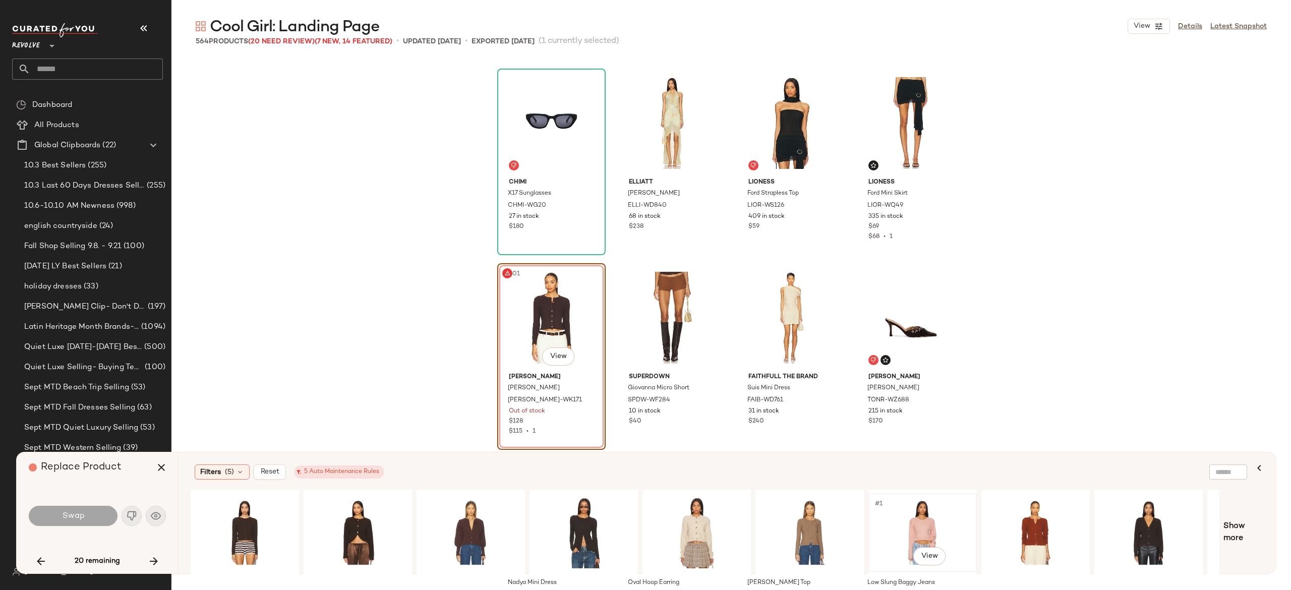
scroll to position [0, 95]
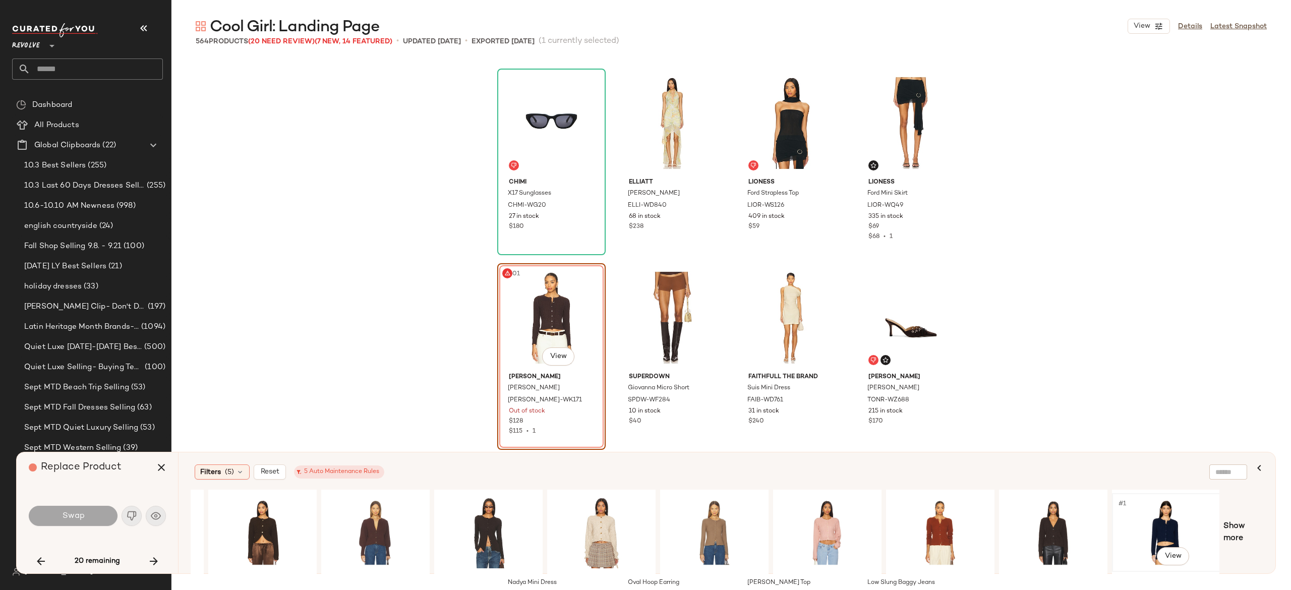
click at [1162, 497] on div "#1 View" at bounding box center [1165, 533] width 101 height 72
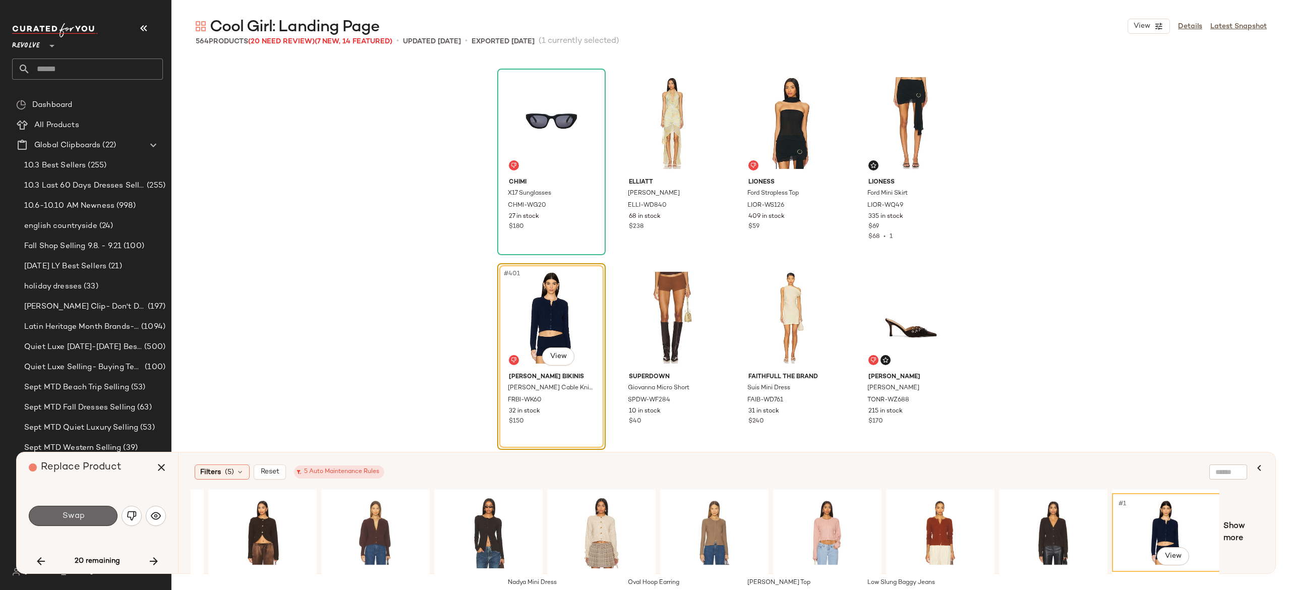
click at [95, 519] on button "Swap" at bounding box center [73, 516] width 89 height 20
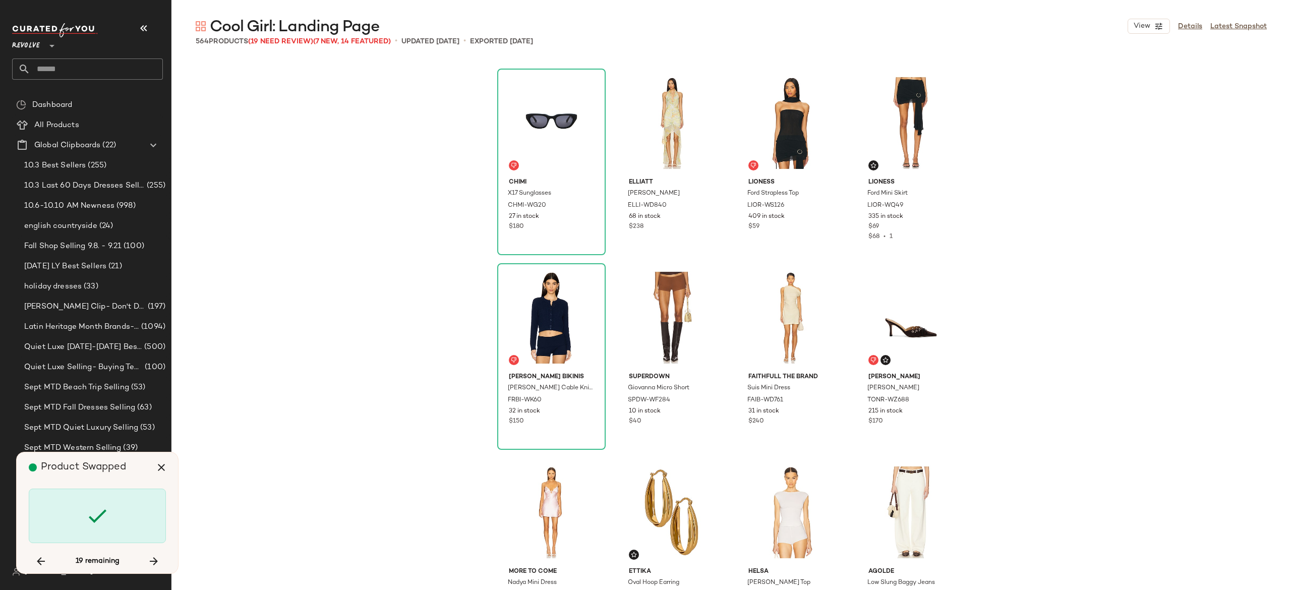
scroll to position [21015, 0]
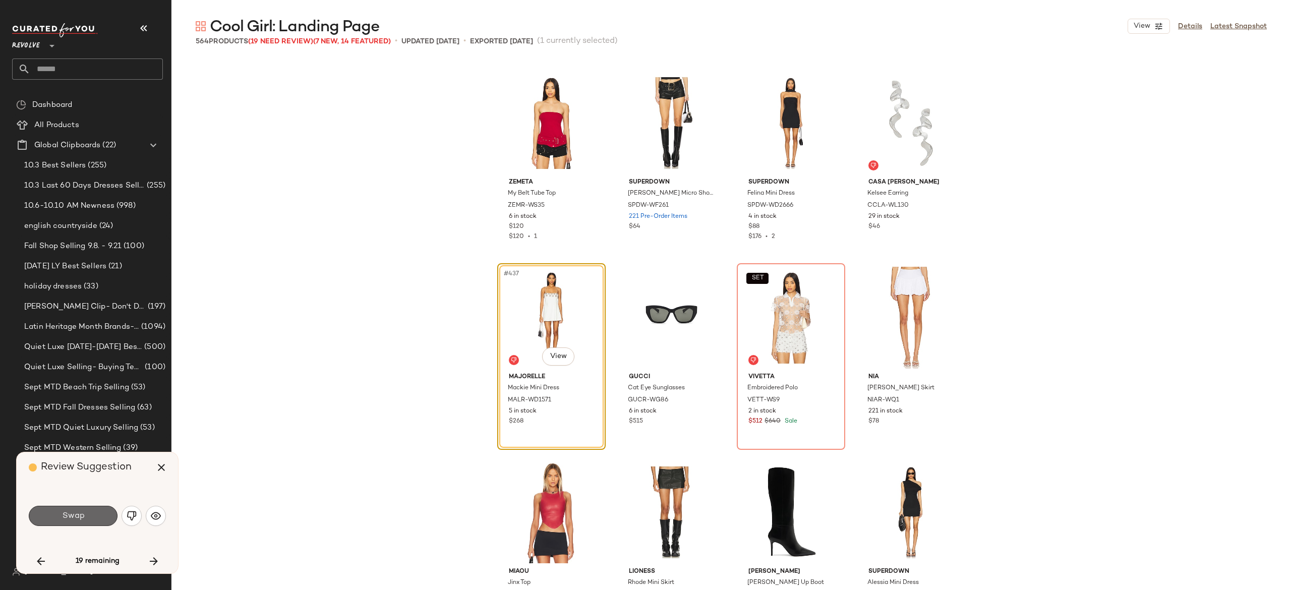
click at [99, 513] on button "Swap" at bounding box center [73, 516] width 89 height 20
click at [131, 506] on button "button" at bounding box center [131, 516] width 20 height 20
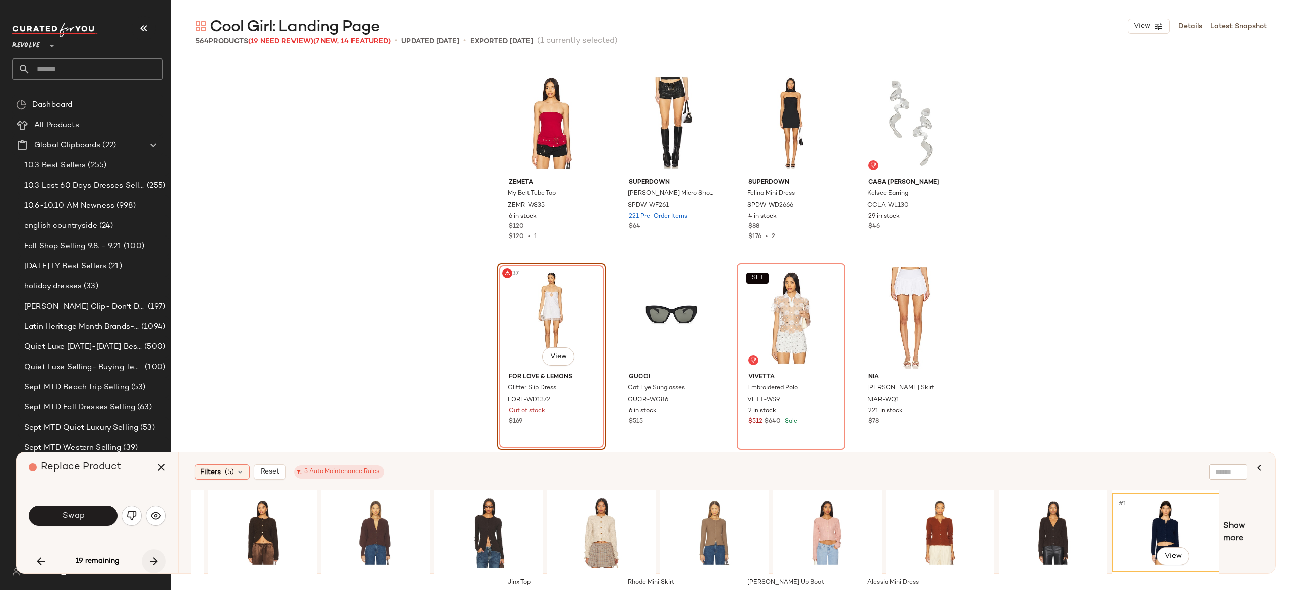
click at [154, 556] on icon "button" at bounding box center [154, 561] width 12 height 12
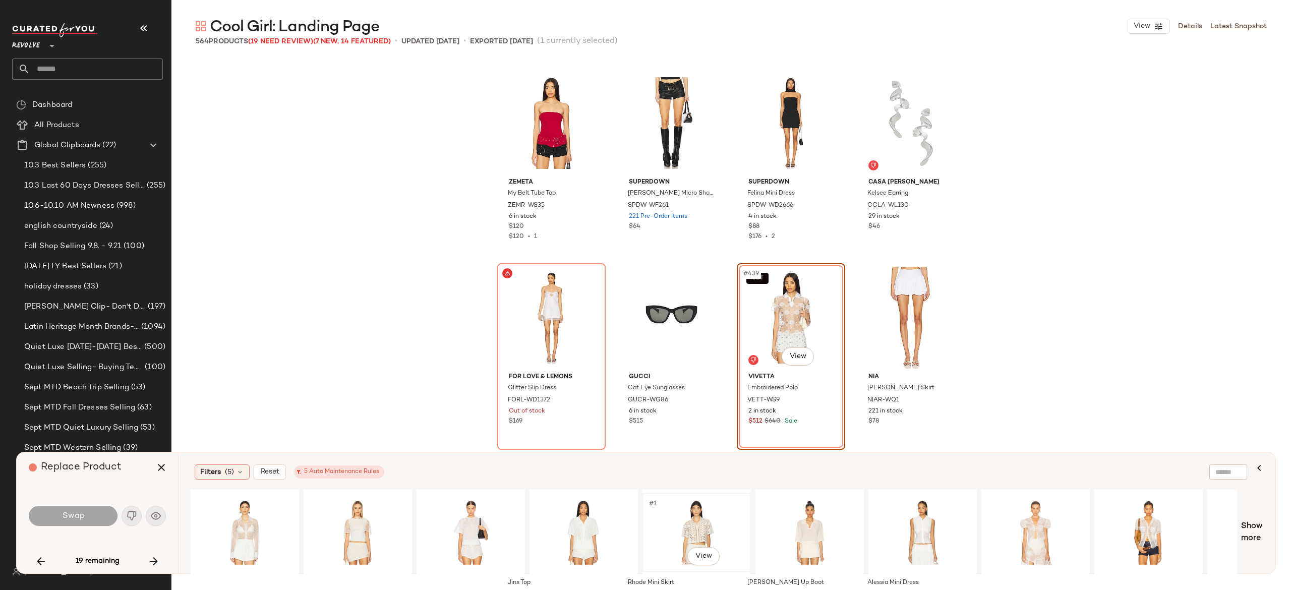
click at [683, 522] on div "#1 View" at bounding box center [696, 533] width 101 height 72
click at [110, 512] on button "Swap" at bounding box center [73, 516] width 89 height 20
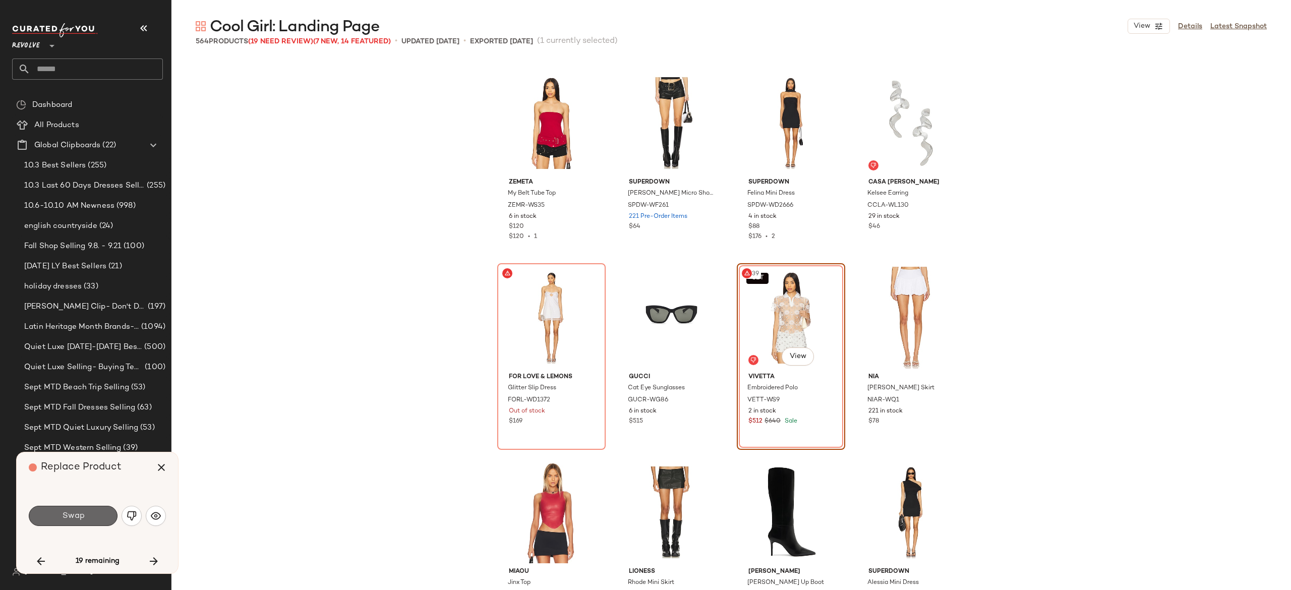
click at [95, 521] on button "Swap" at bounding box center [73, 516] width 89 height 20
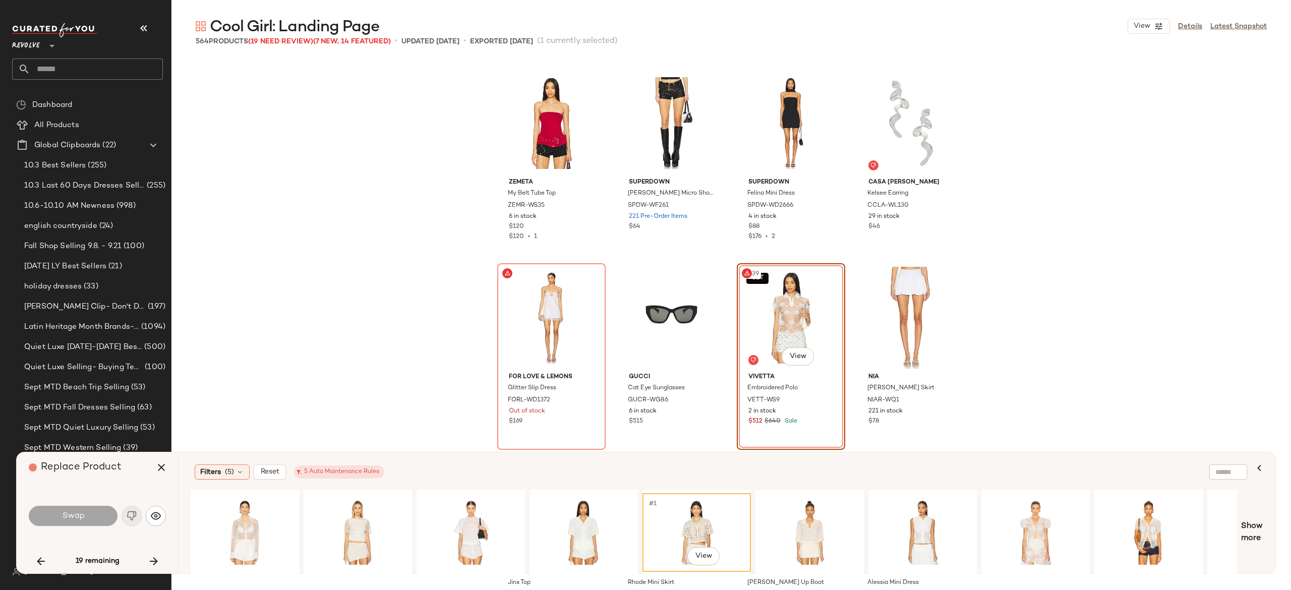
click at [676, 503] on div "#1 View" at bounding box center [696, 533] width 101 height 72
click at [104, 518] on button "Swap" at bounding box center [73, 516] width 89 height 20
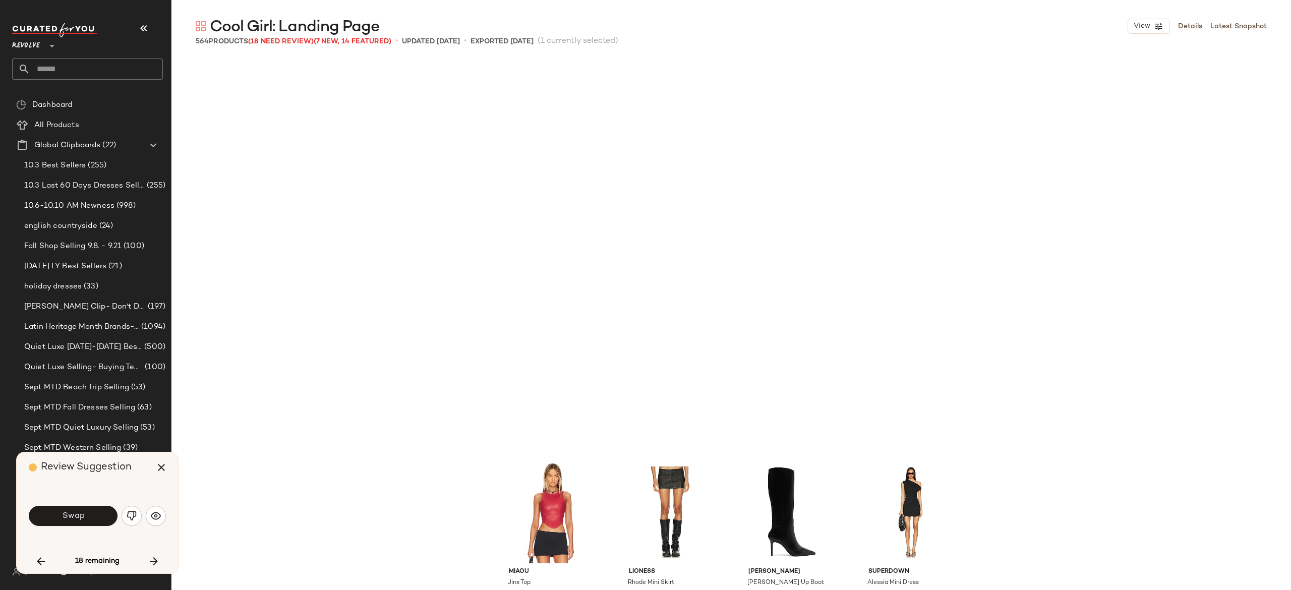
scroll to position [21404, 0]
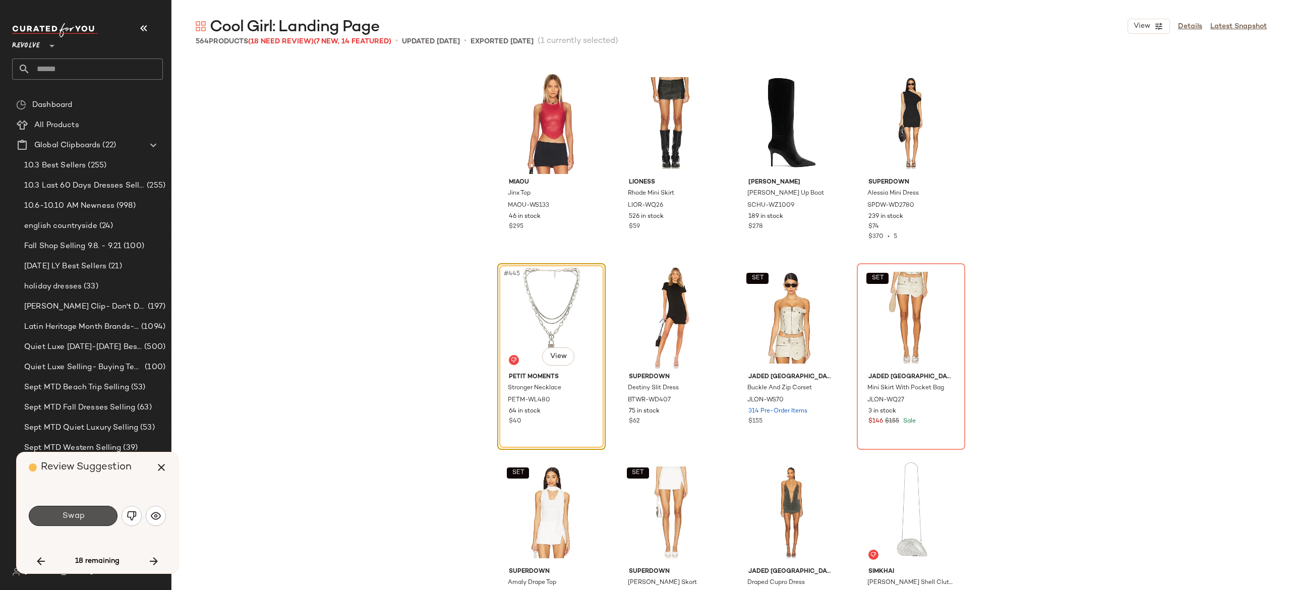
click at [104, 518] on button "Swap" at bounding box center [73, 516] width 89 height 20
click at [131, 513] on img "button" at bounding box center [132, 516] width 10 height 10
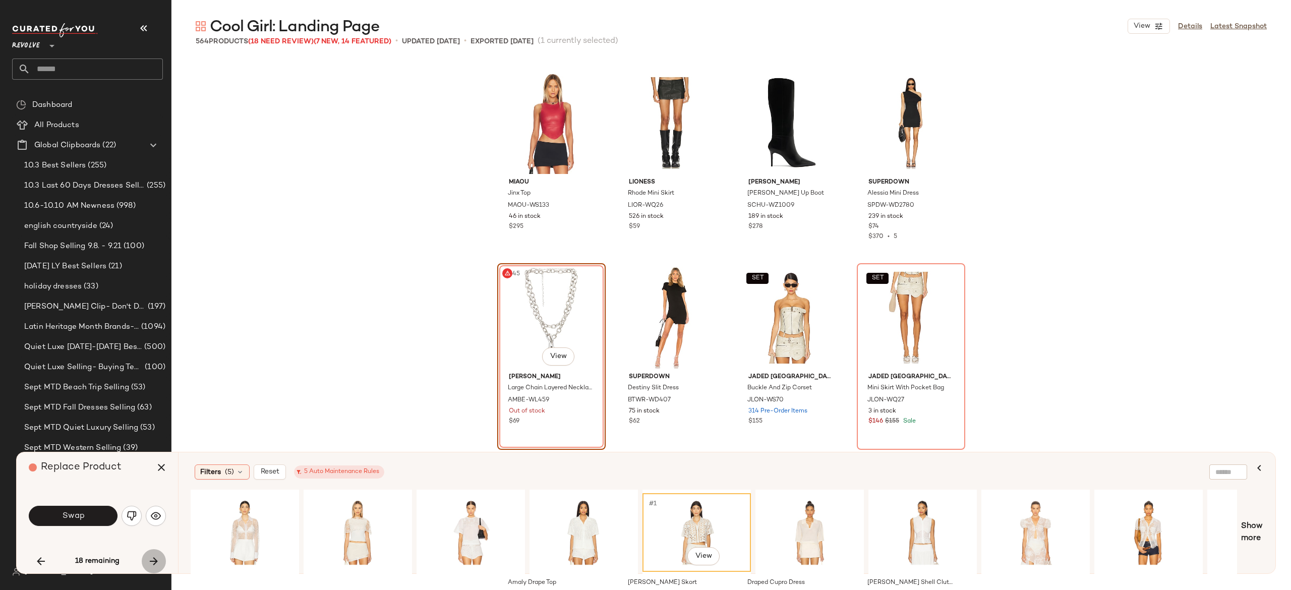
click at [159, 562] on icon "button" at bounding box center [154, 561] width 12 height 12
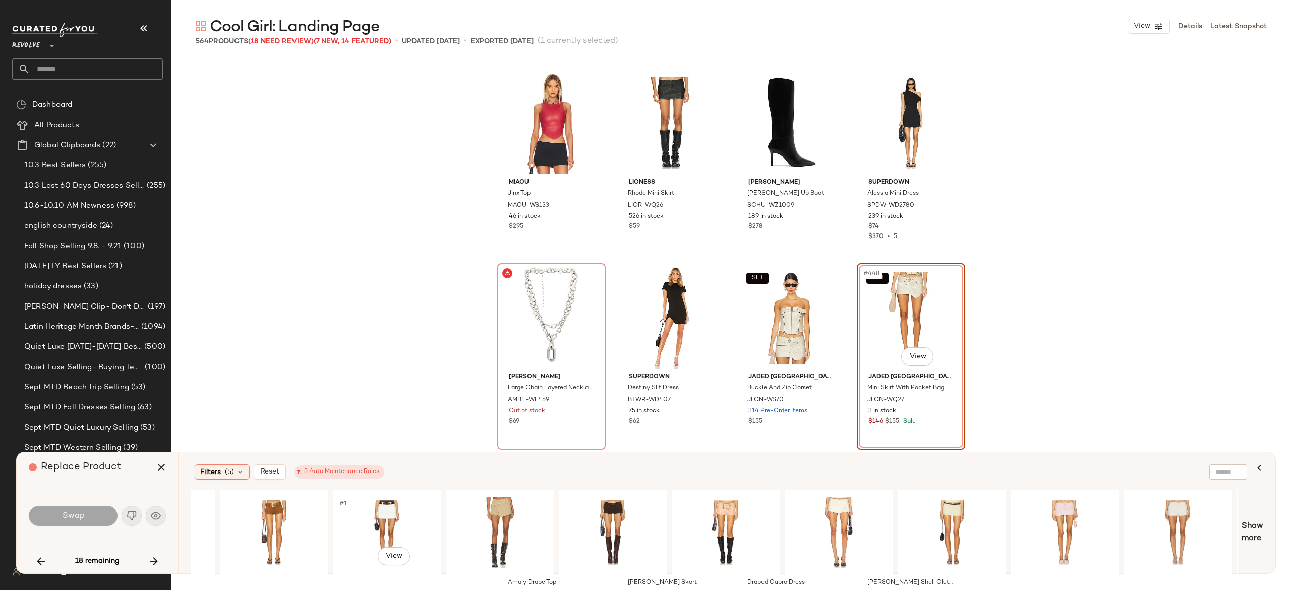
scroll to position [0, 423]
click at [732, 505] on div "#1 View" at bounding box center [724, 533] width 101 height 72
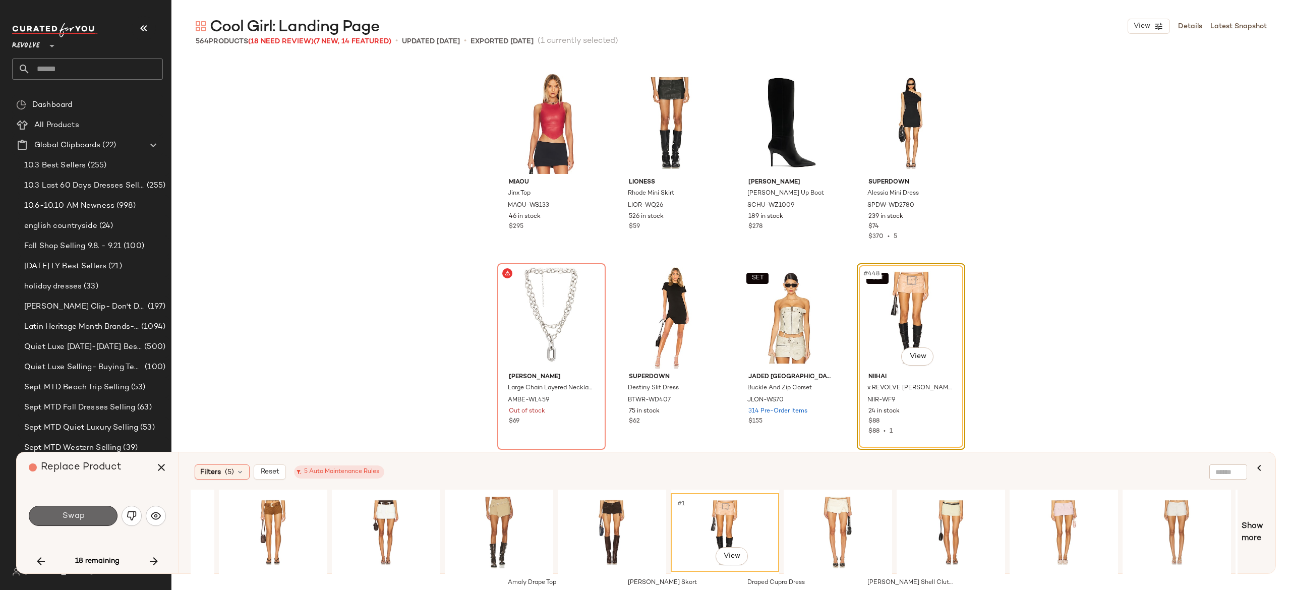
click at [91, 515] on button "Swap" at bounding box center [73, 516] width 89 height 20
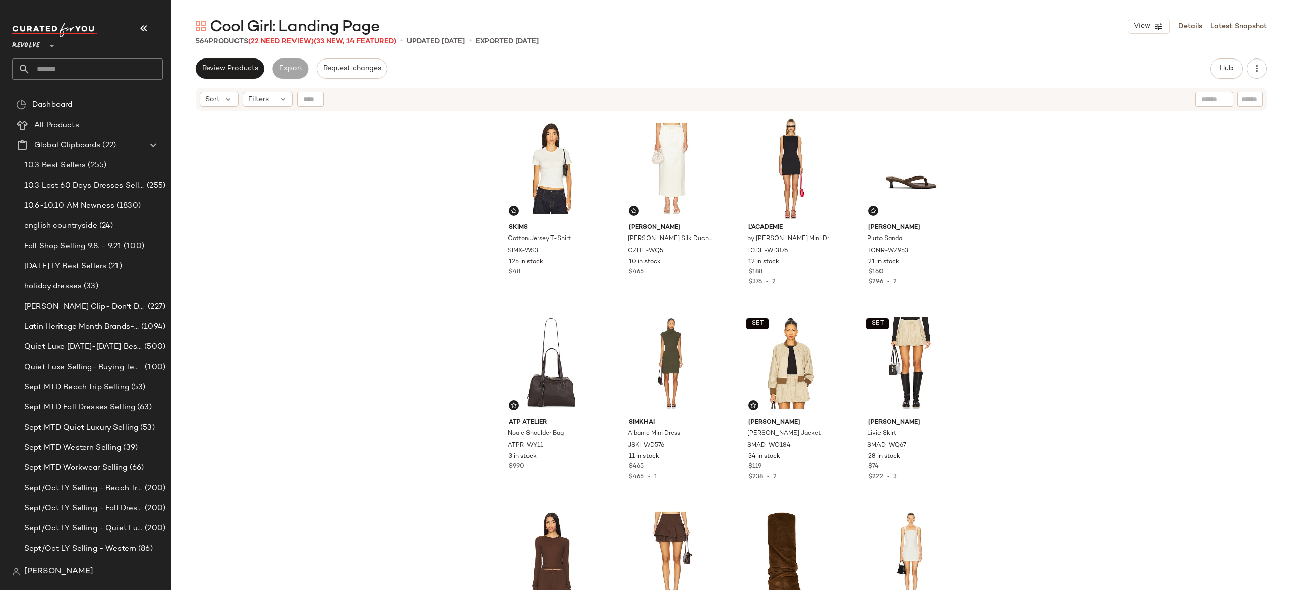
click at [277, 41] on span "(22 Need Review)" at bounding box center [281, 42] width 66 height 8
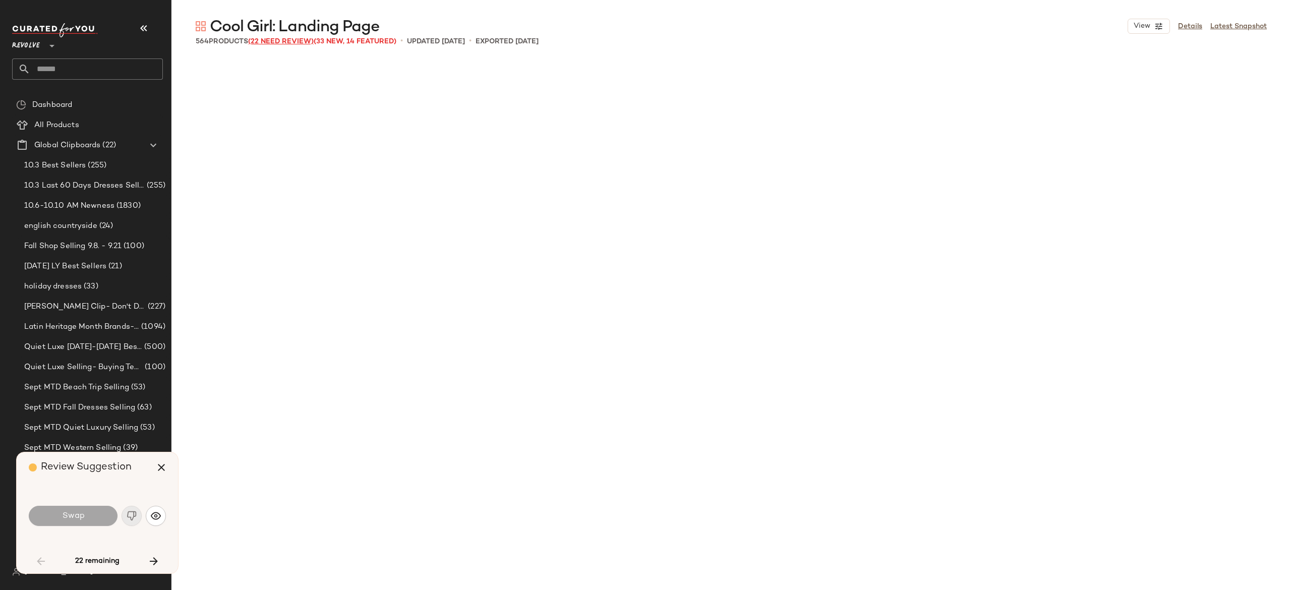
scroll to position [1751, 0]
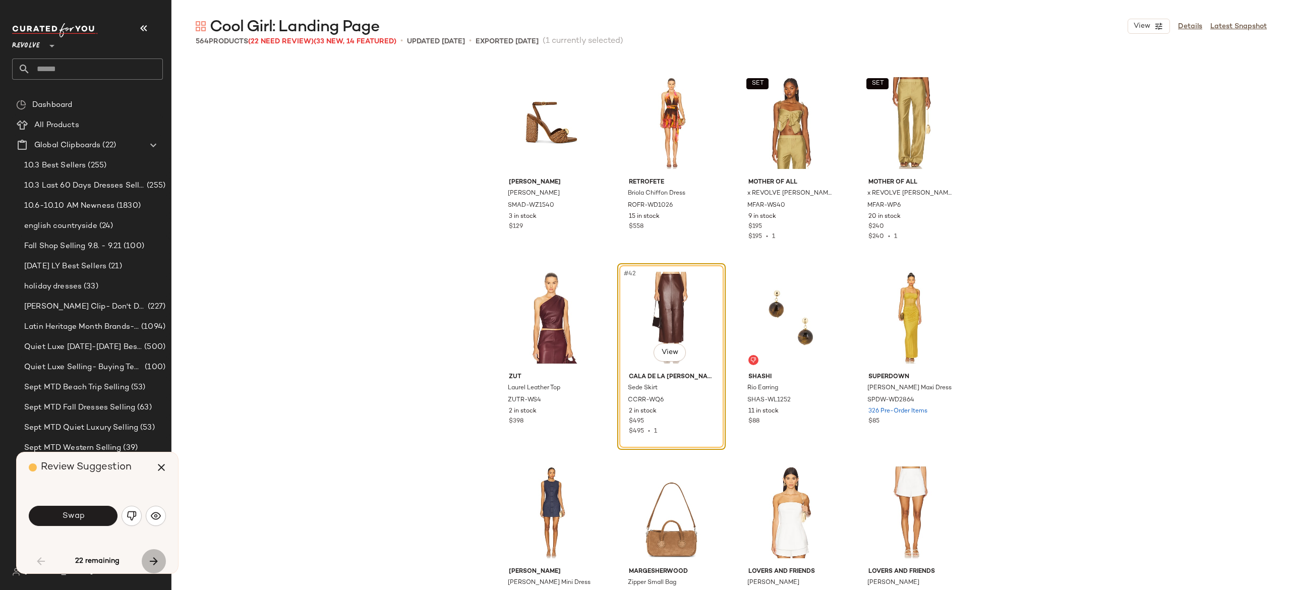
click at [154, 557] on icon "button" at bounding box center [154, 561] width 12 height 12
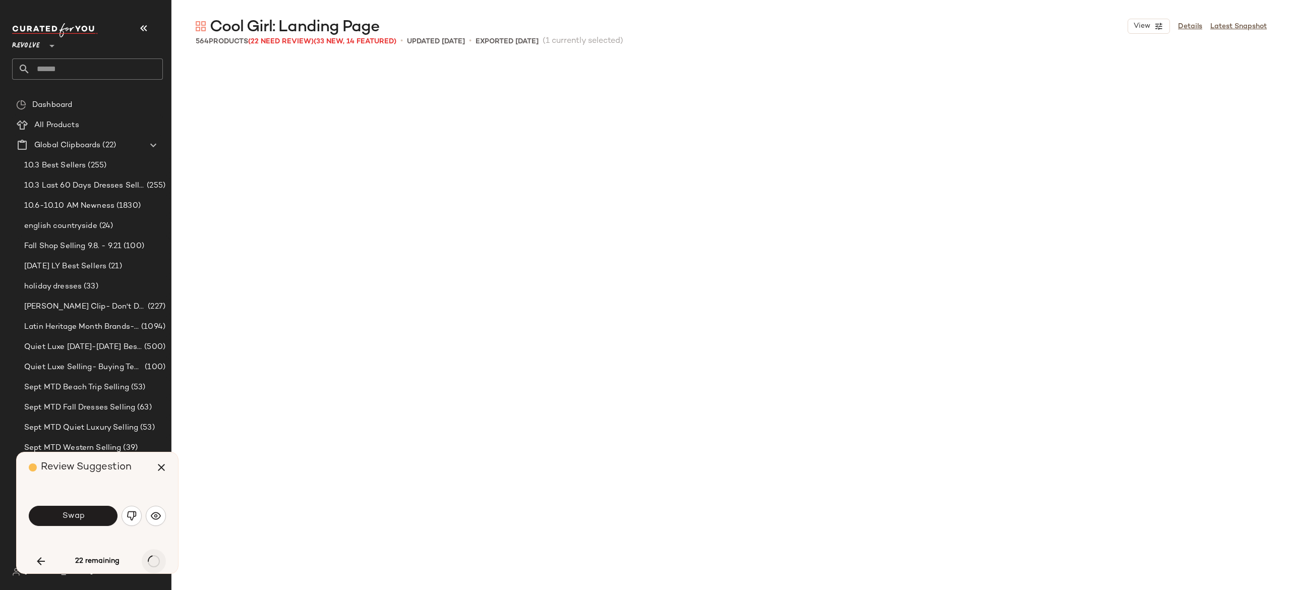
scroll to position [3113, 0]
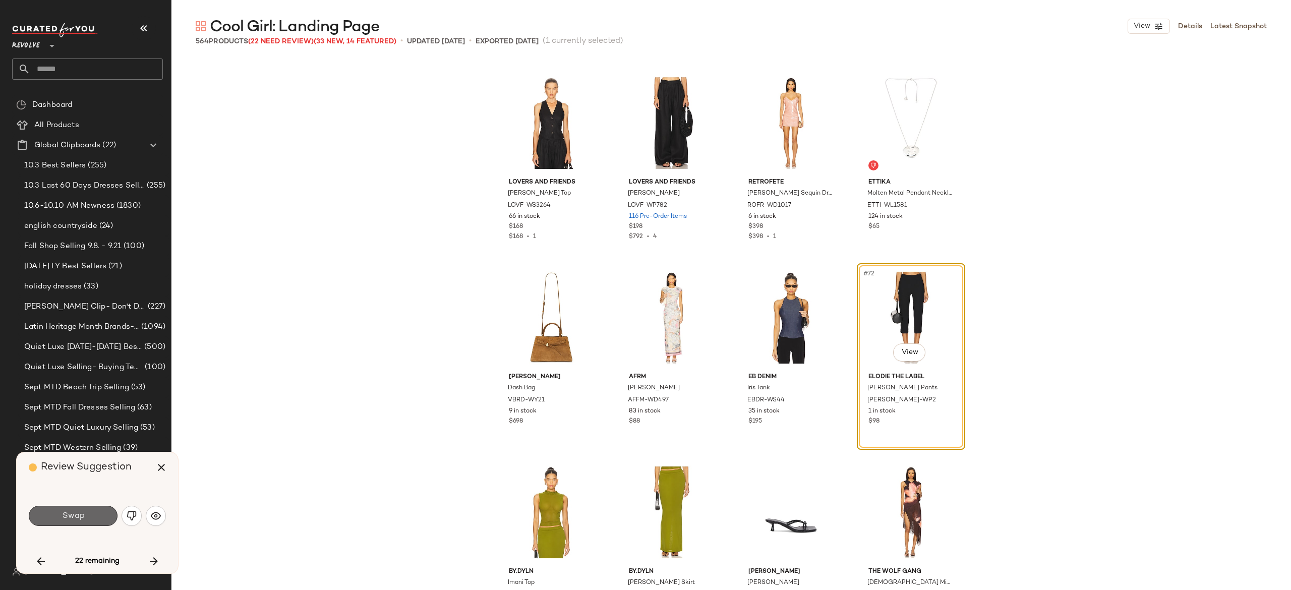
click at [85, 518] on button "Swap" at bounding box center [73, 516] width 89 height 20
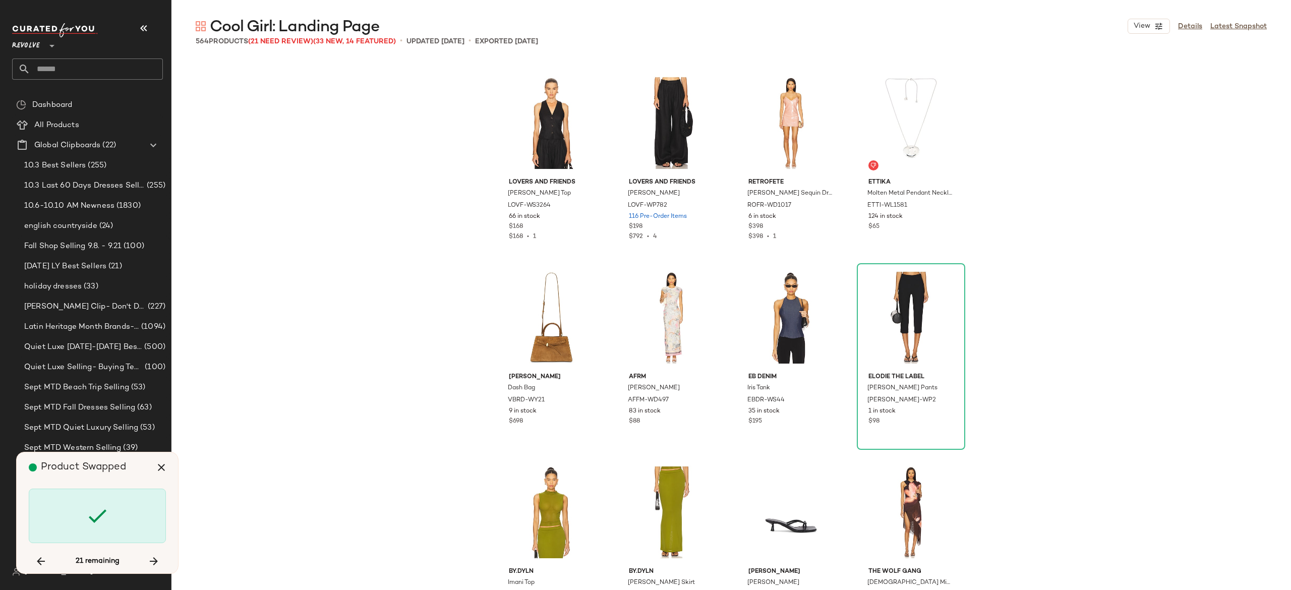
scroll to position [7394, 0]
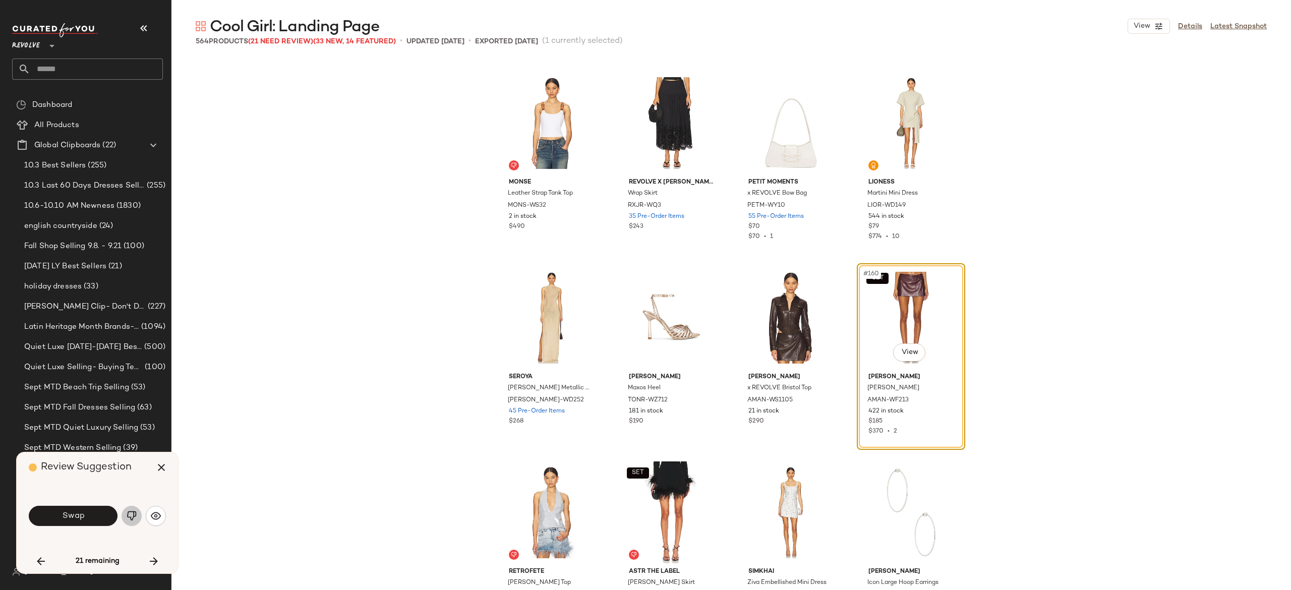
drag, startPoint x: 128, startPoint y: 523, endPoint x: 130, endPoint y: 518, distance: 5.7
click at [130, 518] on button "button" at bounding box center [131, 516] width 20 height 20
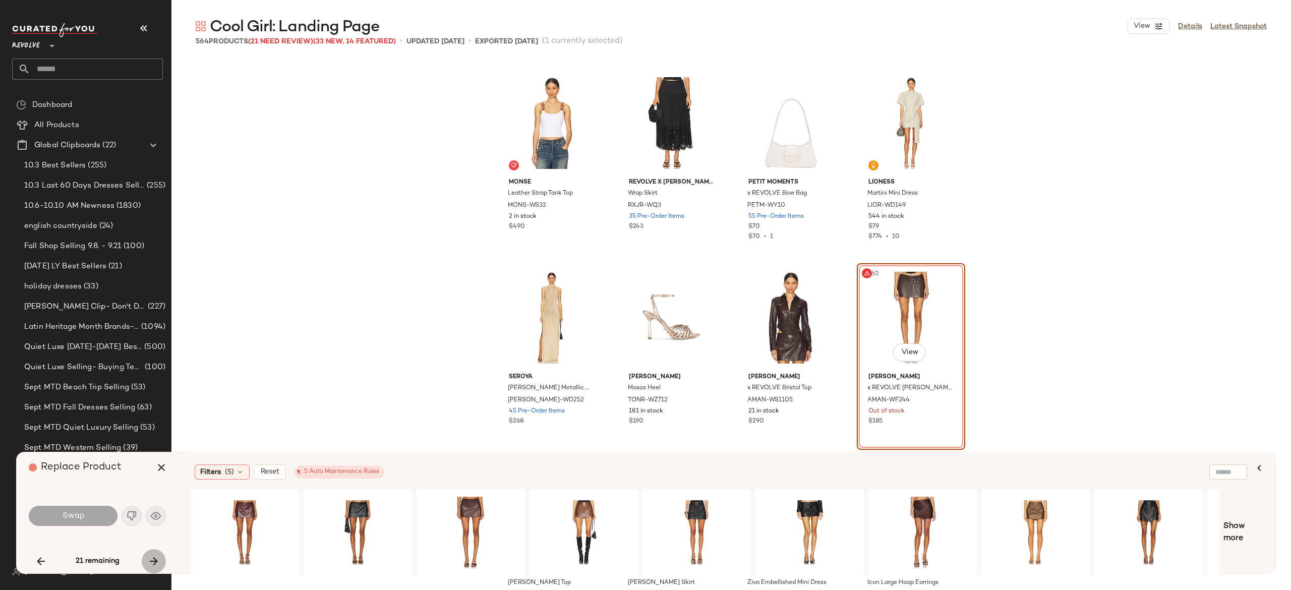
click at [148, 560] on icon "button" at bounding box center [154, 561] width 12 height 12
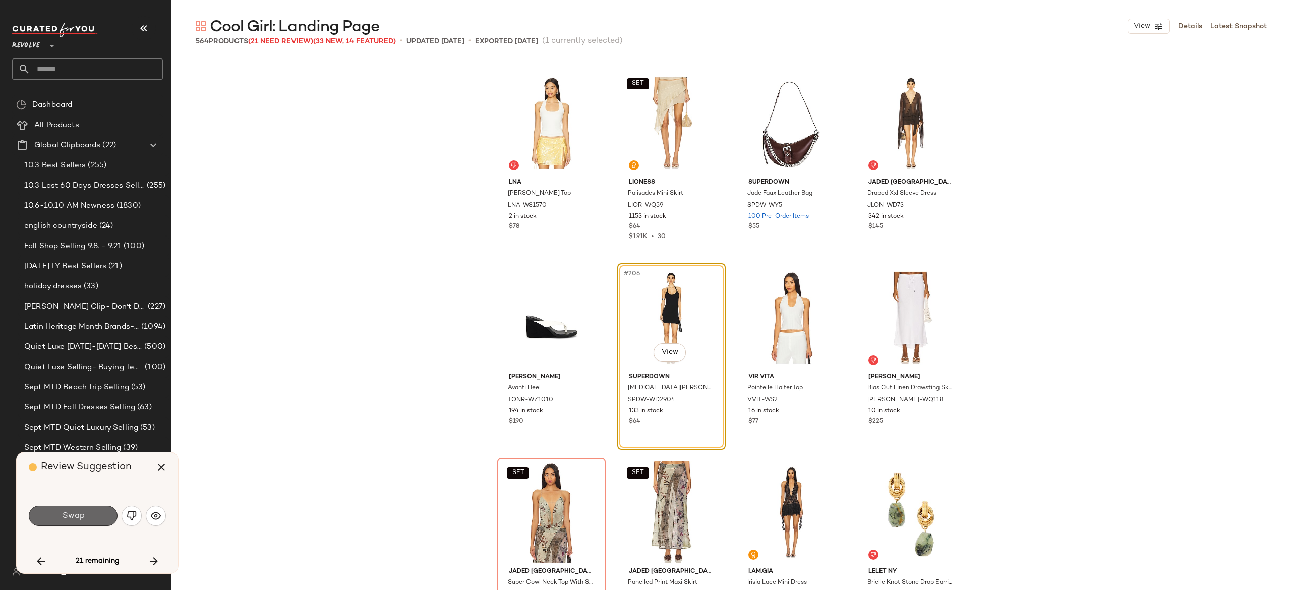
click at [89, 521] on button "Swap" at bounding box center [73, 516] width 89 height 20
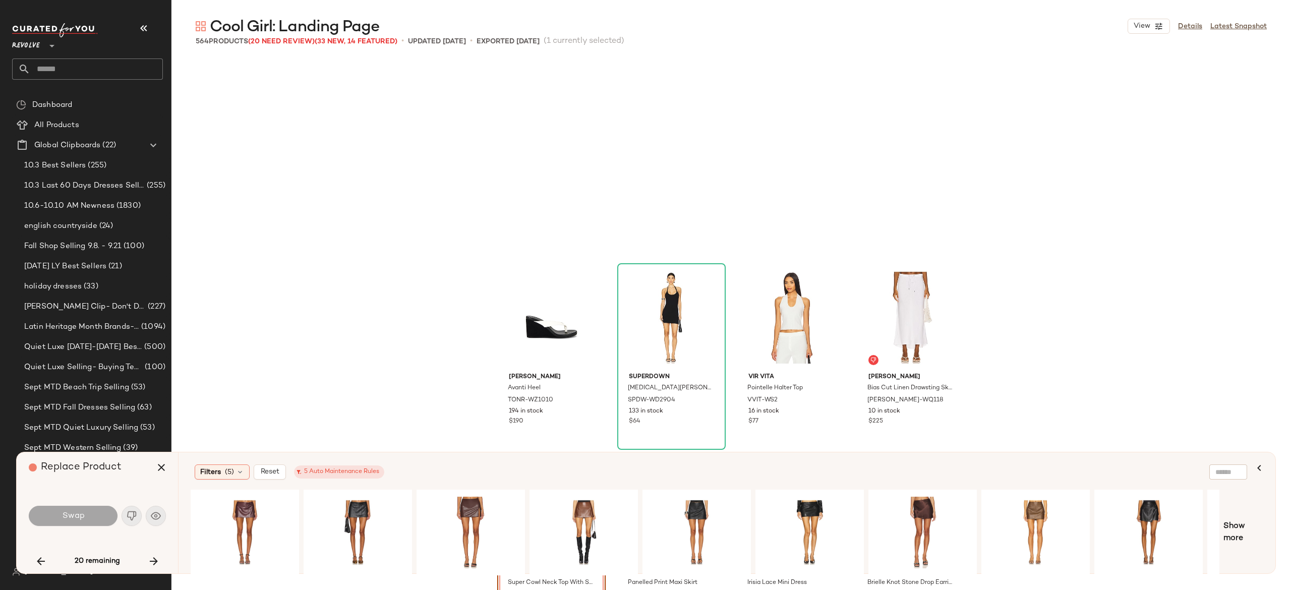
scroll to position [9924, 0]
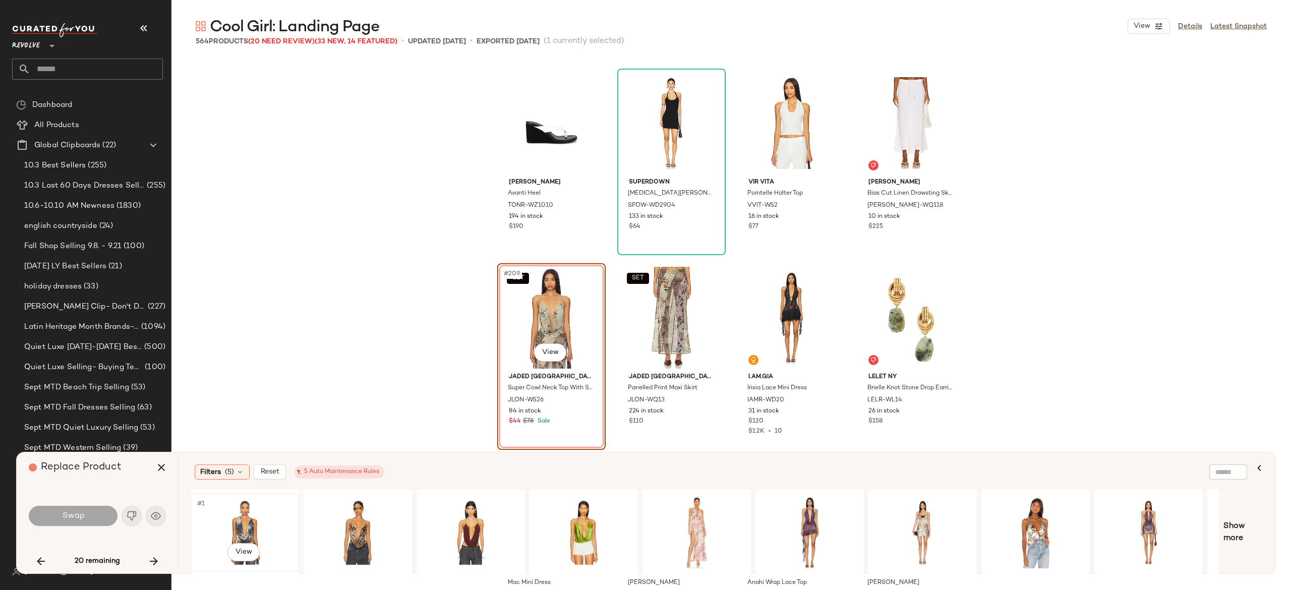
click at [251, 514] on div "#1 View" at bounding box center [244, 533] width 101 height 72
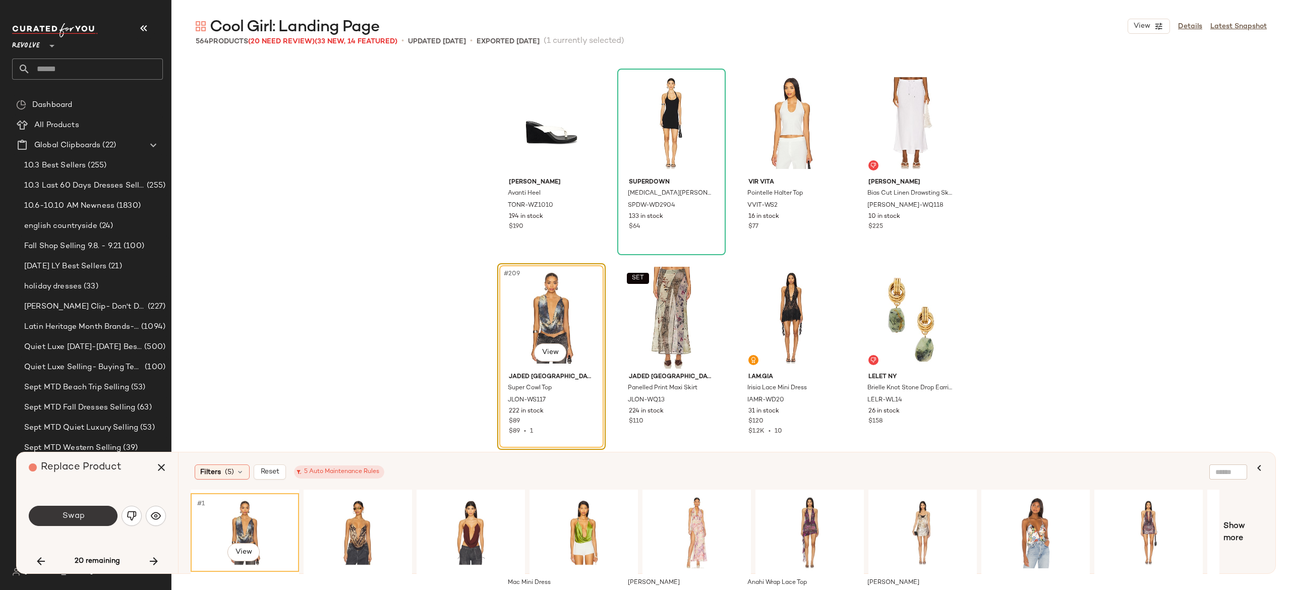
click at [78, 505] on div "Swap" at bounding box center [97, 516] width 137 height 24
click at [89, 508] on button "Swap" at bounding box center [73, 516] width 89 height 20
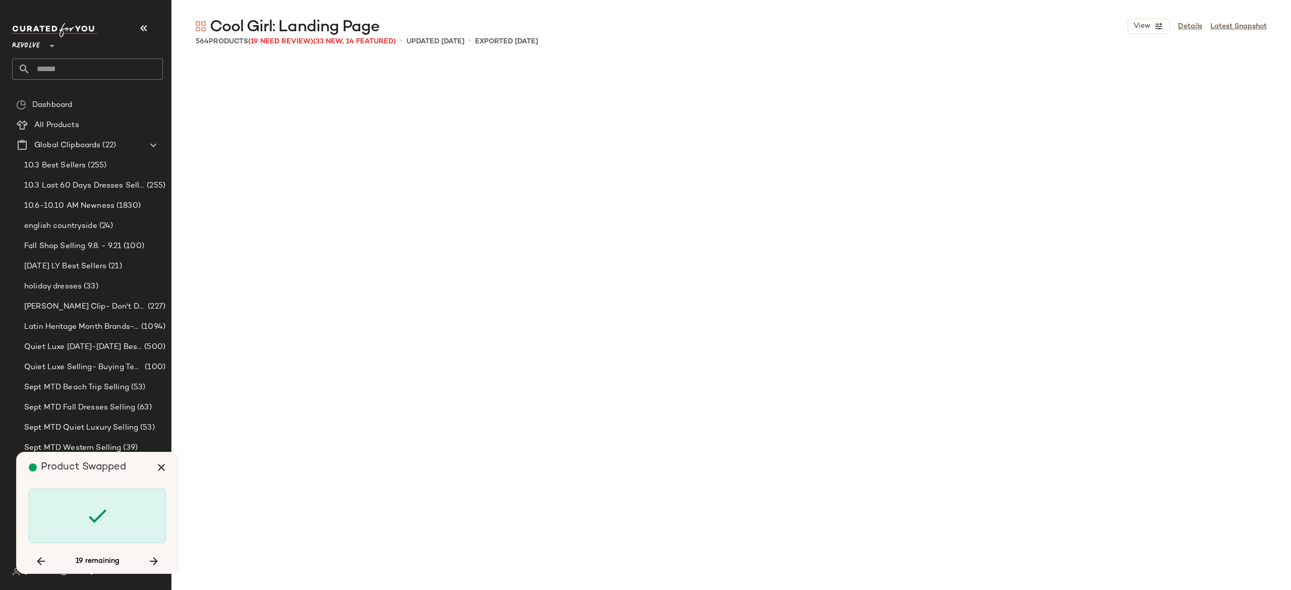
scroll to position [12453, 0]
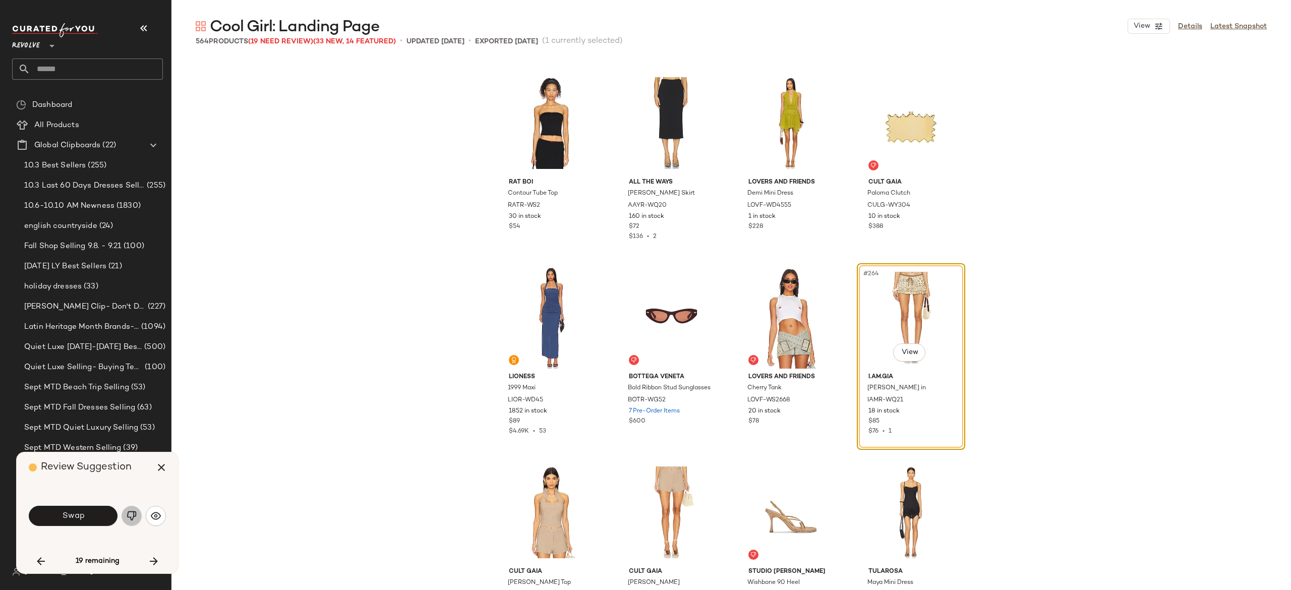
click at [129, 511] on img "button" at bounding box center [132, 516] width 10 height 10
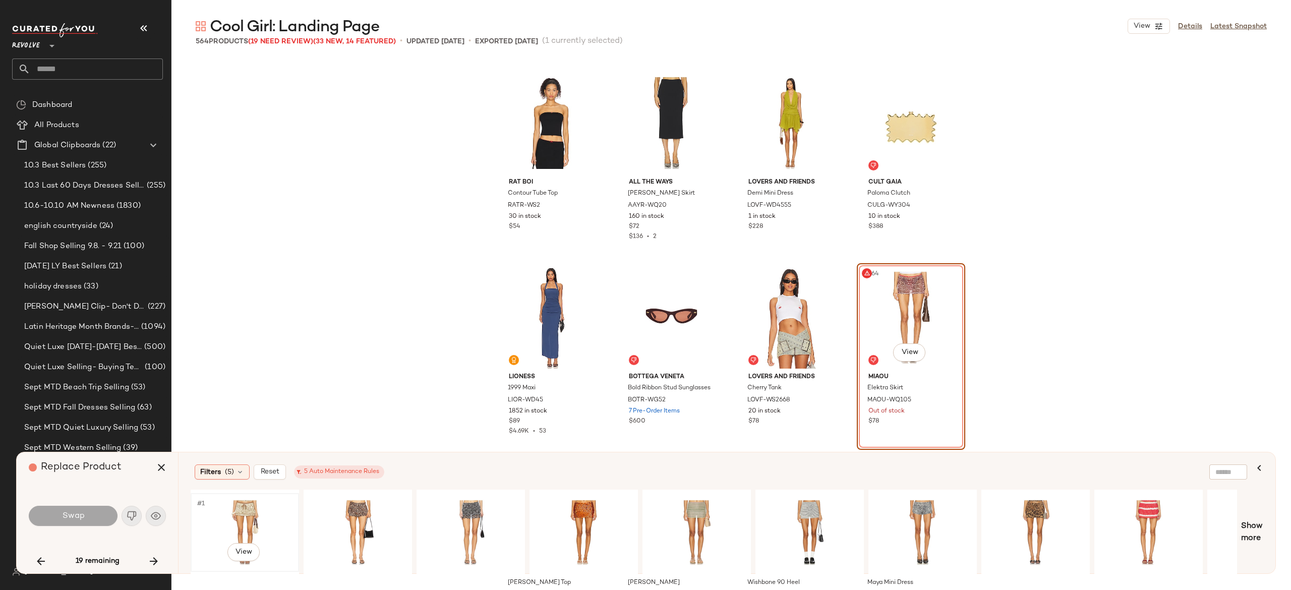
click at [244, 502] on div "#1 View" at bounding box center [244, 533] width 101 height 72
click at [94, 519] on button "Swap" at bounding box center [73, 516] width 89 height 20
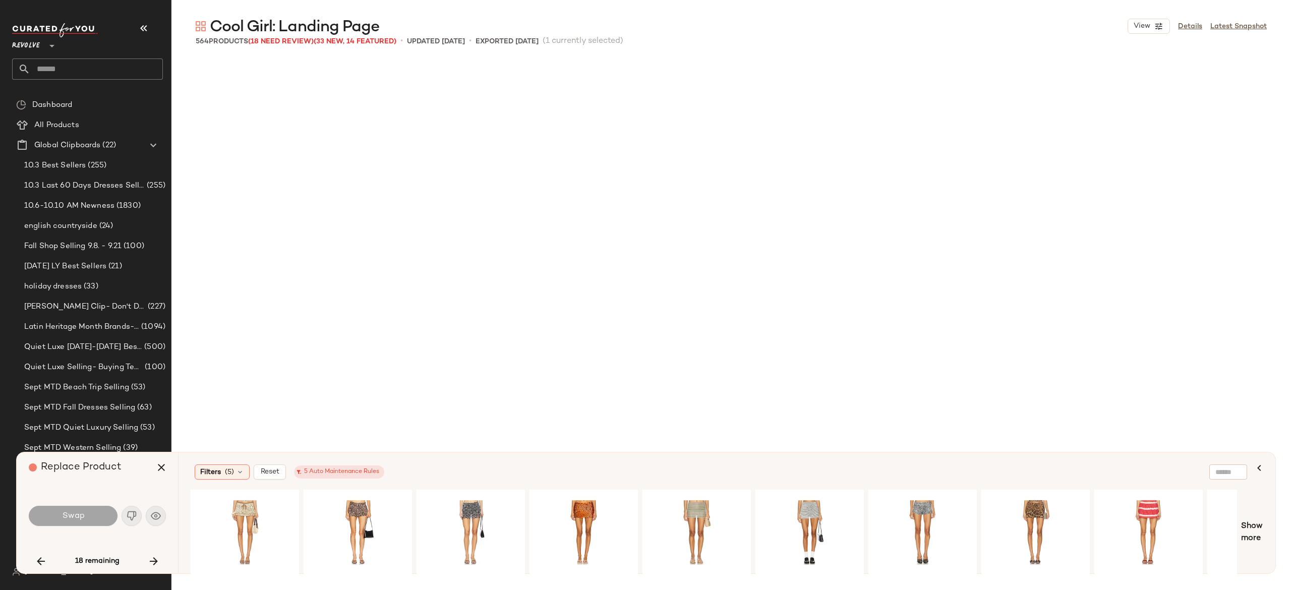
scroll to position [13232, 0]
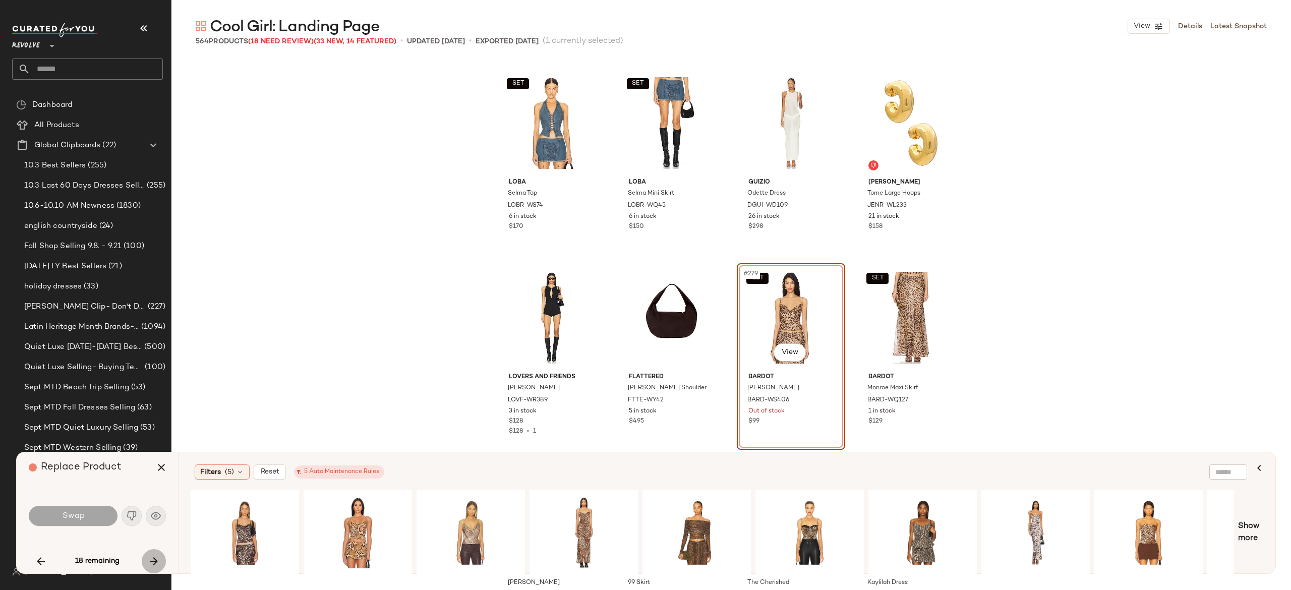
click at [152, 560] on icon "button" at bounding box center [154, 561] width 12 height 12
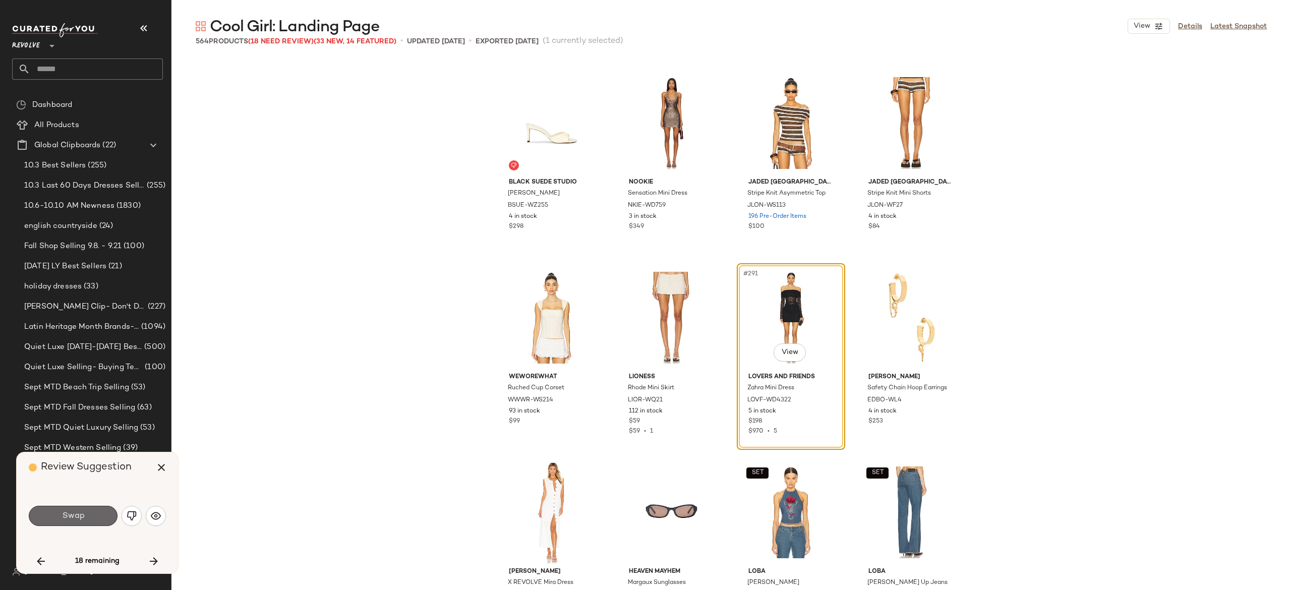
click at [89, 515] on button "Swap" at bounding box center [73, 516] width 89 height 20
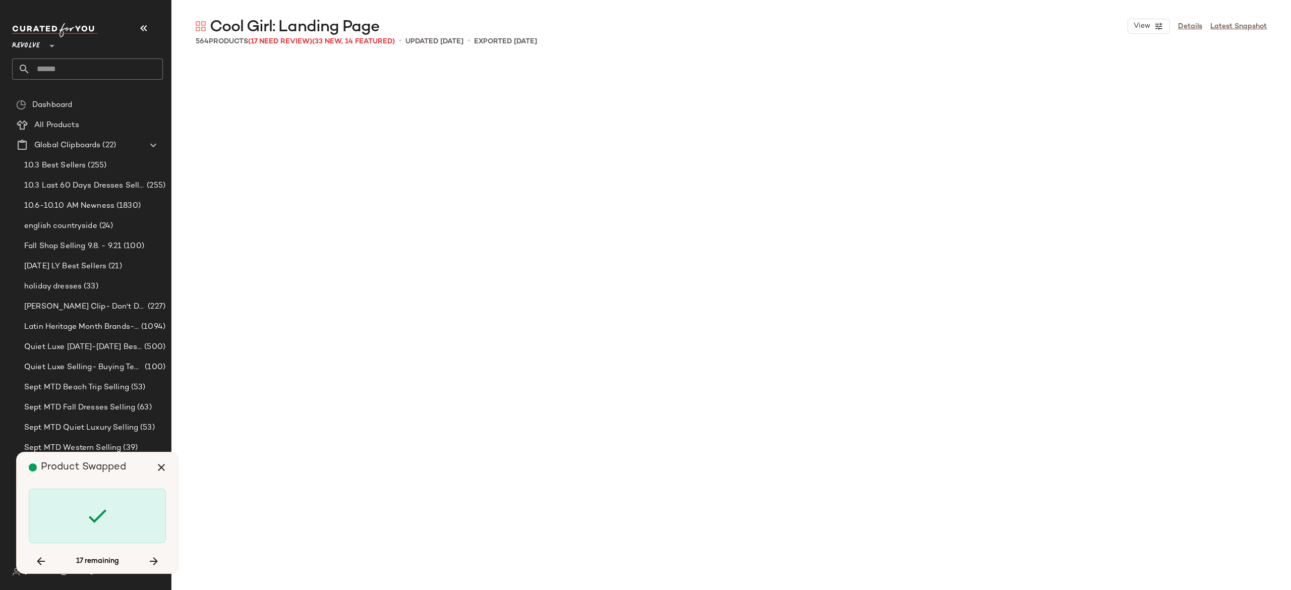
scroll to position [18096, 0]
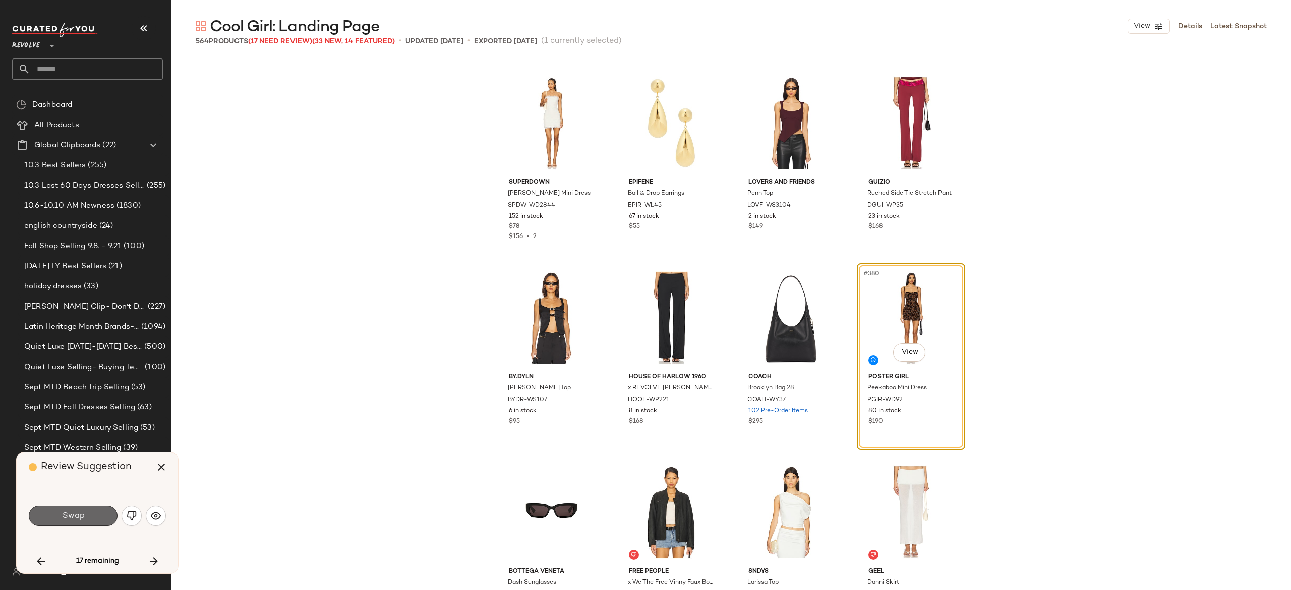
click at [81, 519] on span "Swap" at bounding box center [73, 516] width 23 height 10
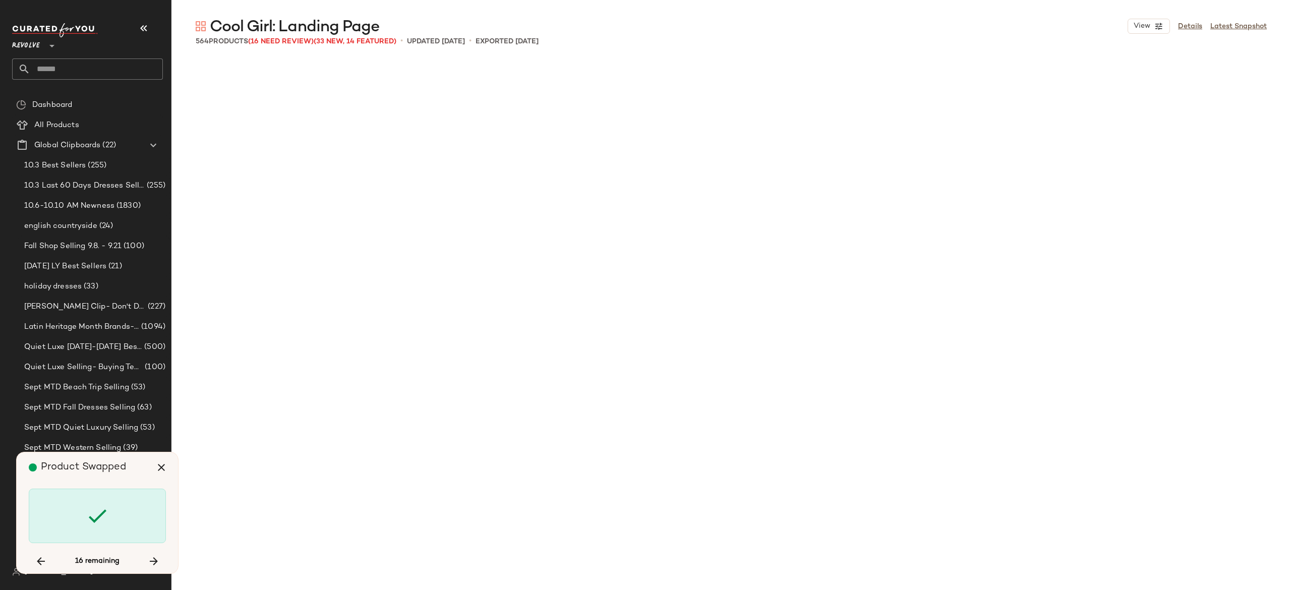
scroll to position [21015, 0]
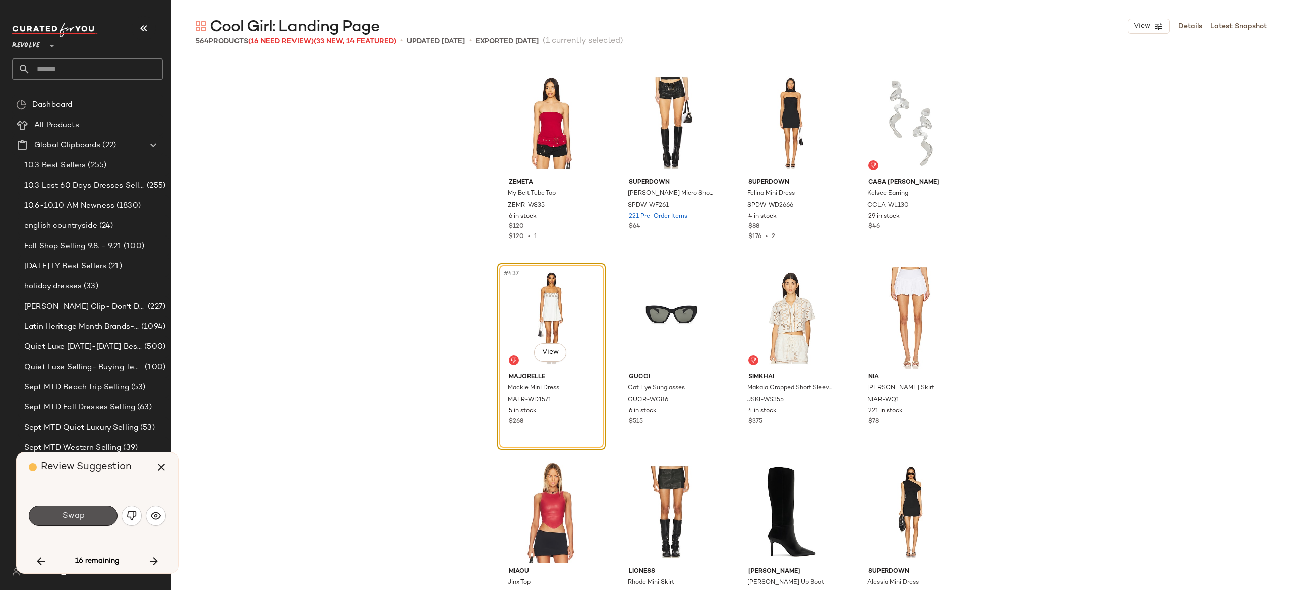
click at [81, 519] on span "Swap" at bounding box center [73, 516] width 23 height 10
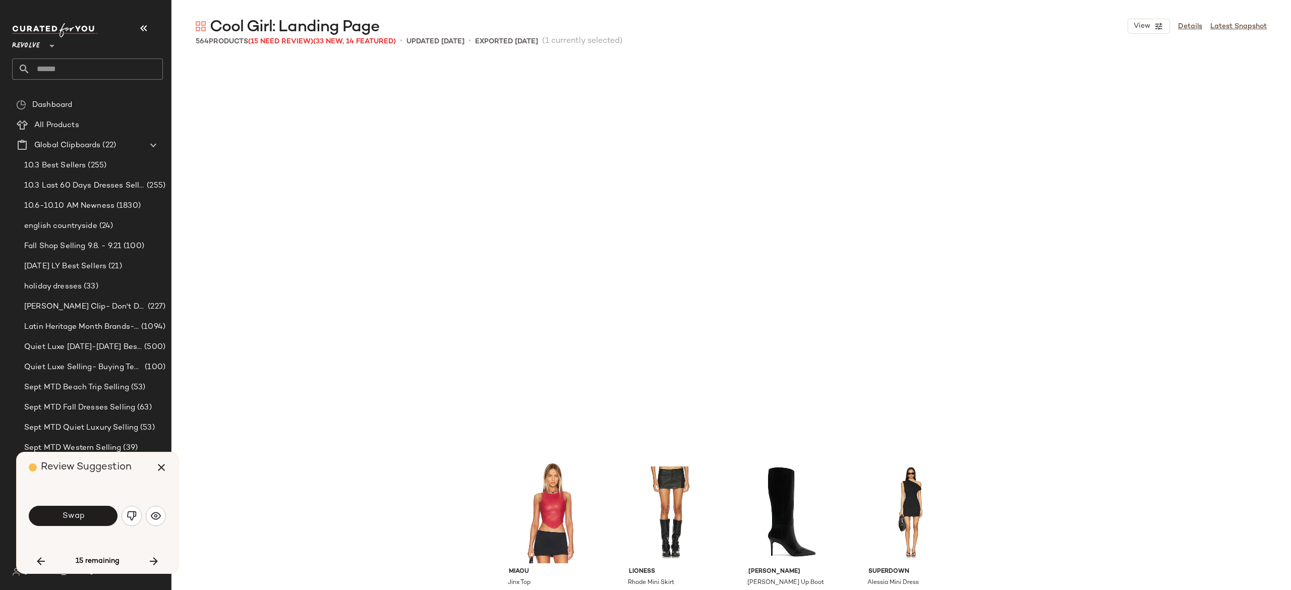
scroll to position [21404, 0]
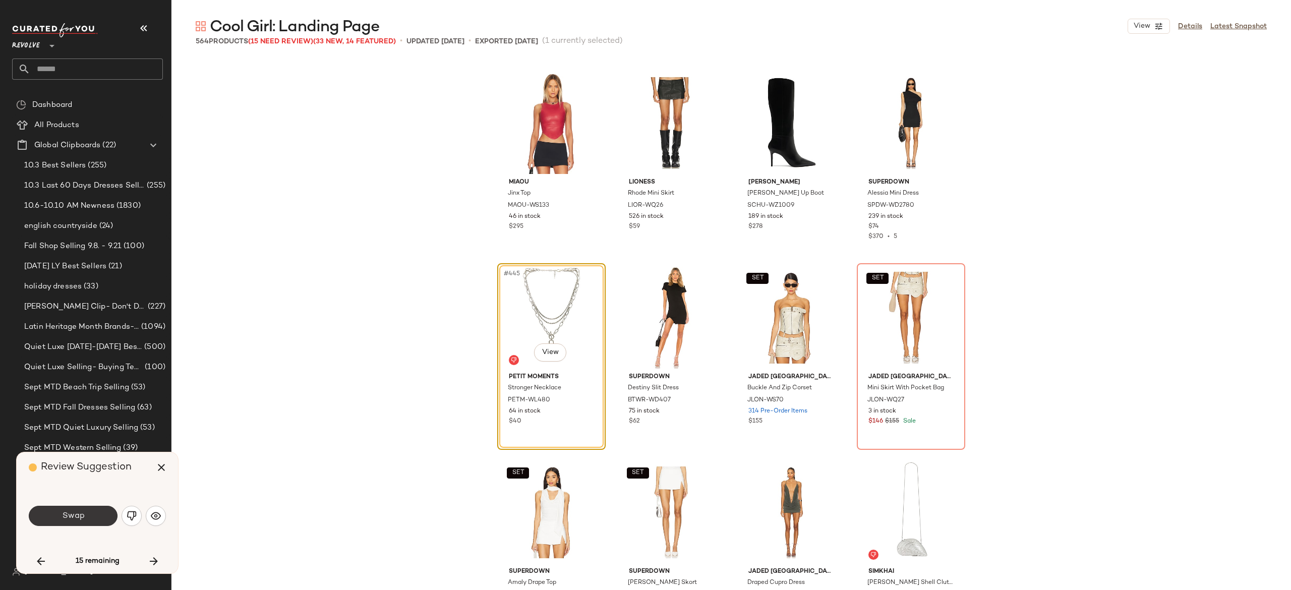
click at [81, 518] on span "Swap" at bounding box center [73, 516] width 23 height 10
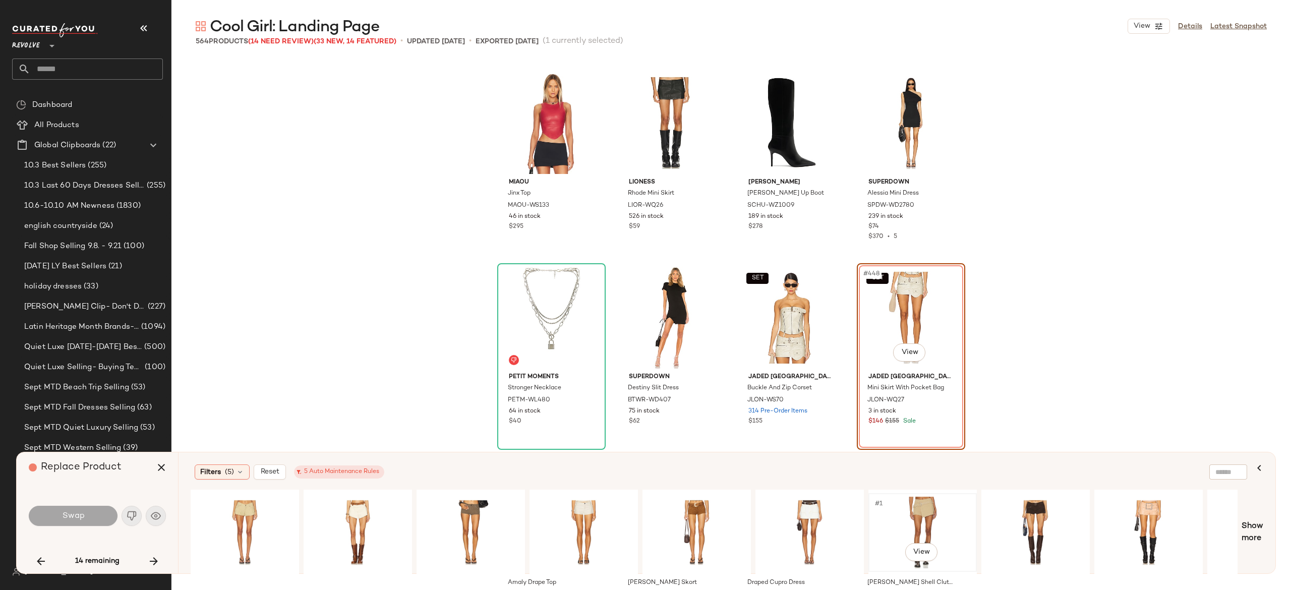
click at [927, 513] on div "#1 View" at bounding box center [922, 533] width 101 height 72
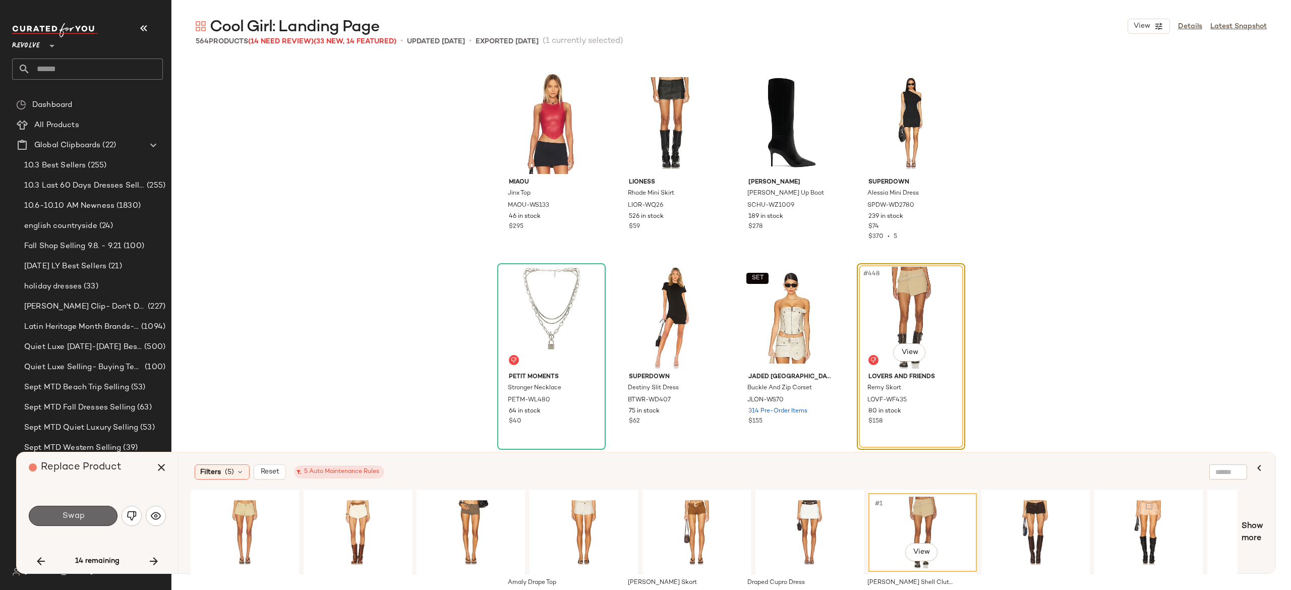
click at [95, 512] on button "Swap" at bounding box center [73, 516] width 89 height 20
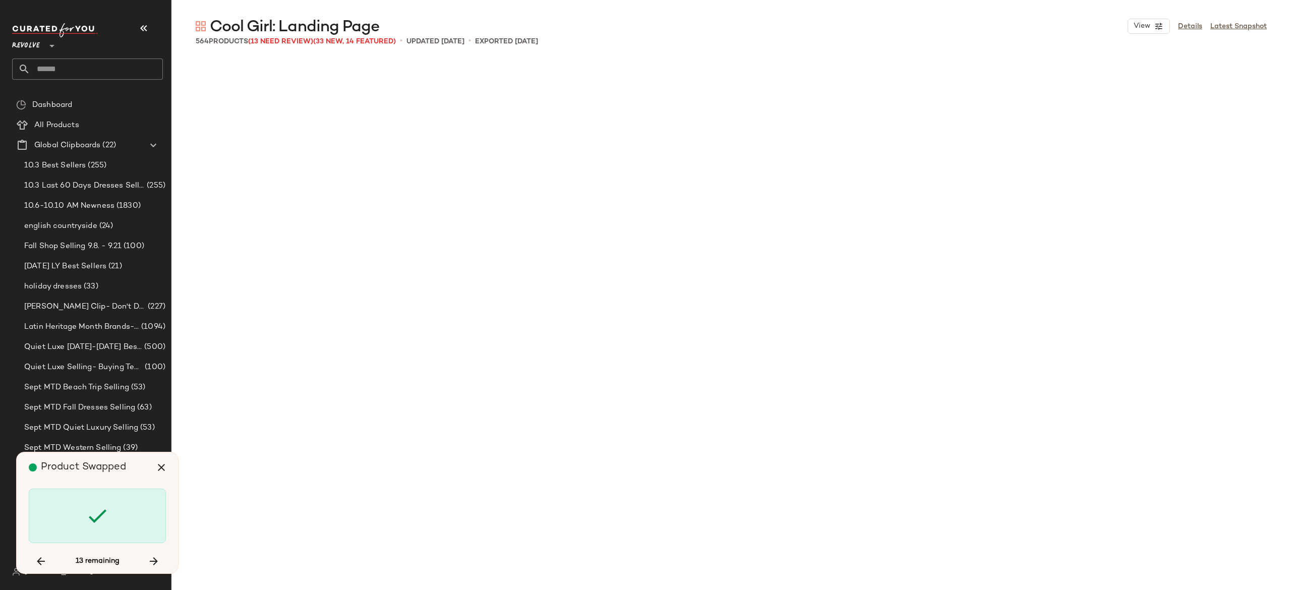
scroll to position [22183, 0]
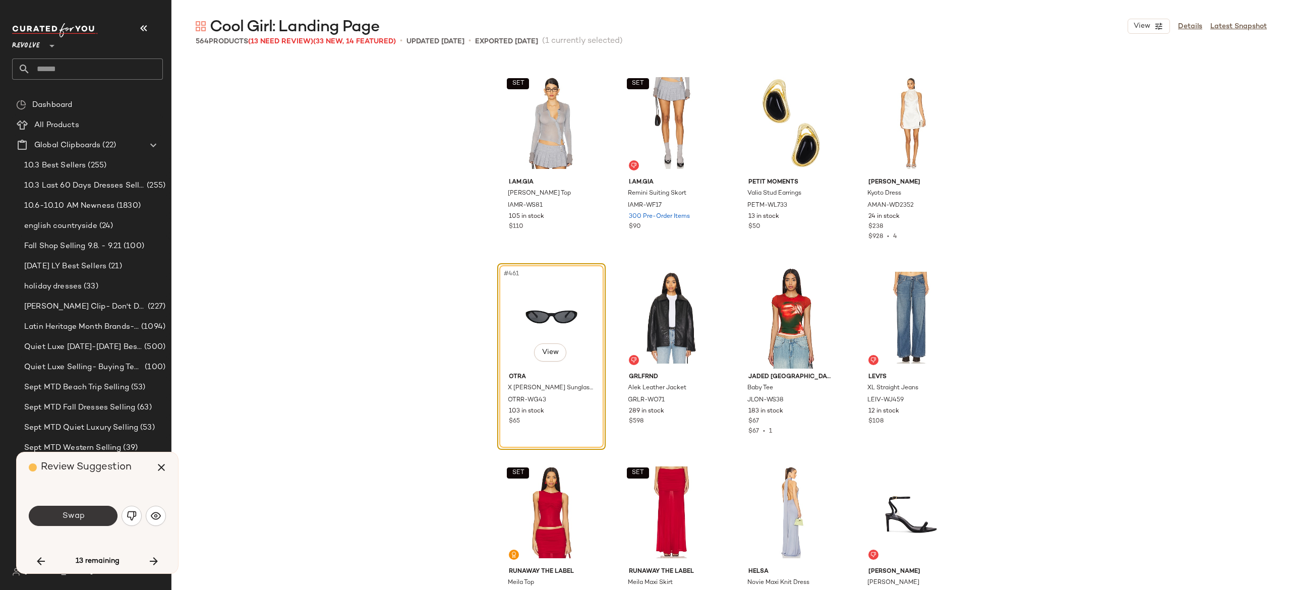
click at [79, 524] on button "Swap" at bounding box center [73, 516] width 89 height 20
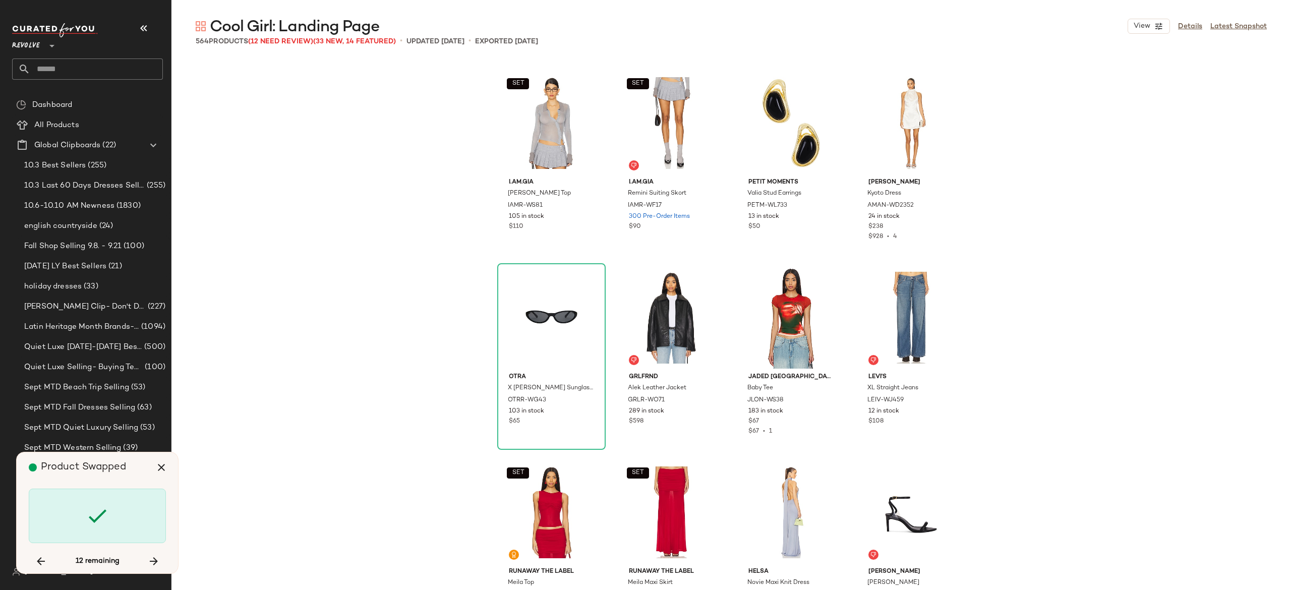
scroll to position [22572, 0]
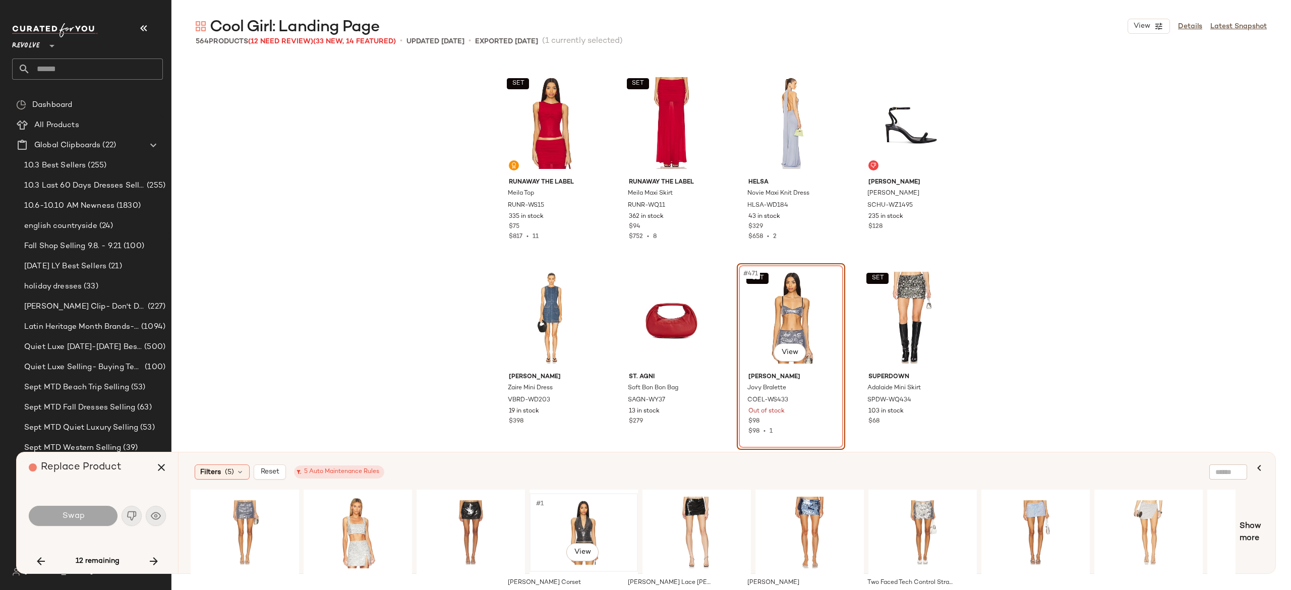
click at [581, 520] on div "#1 View" at bounding box center [583, 533] width 101 height 72
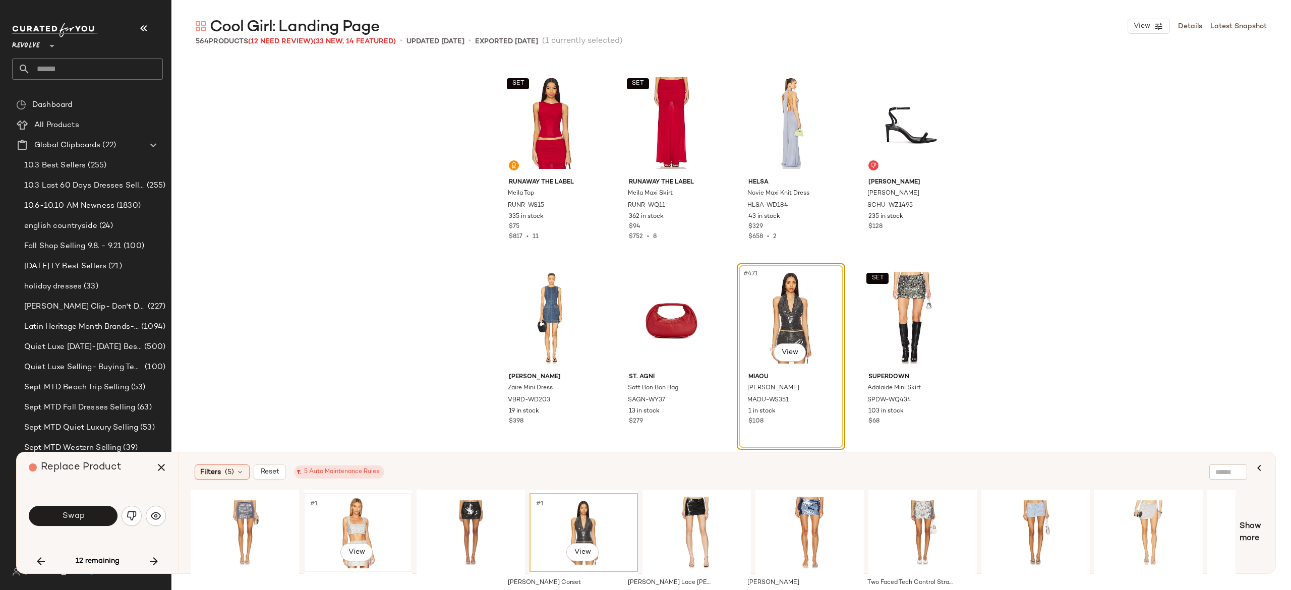
click at [362, 518] on div "#1 View" at bounding box center [357, 533] width 101 height 72
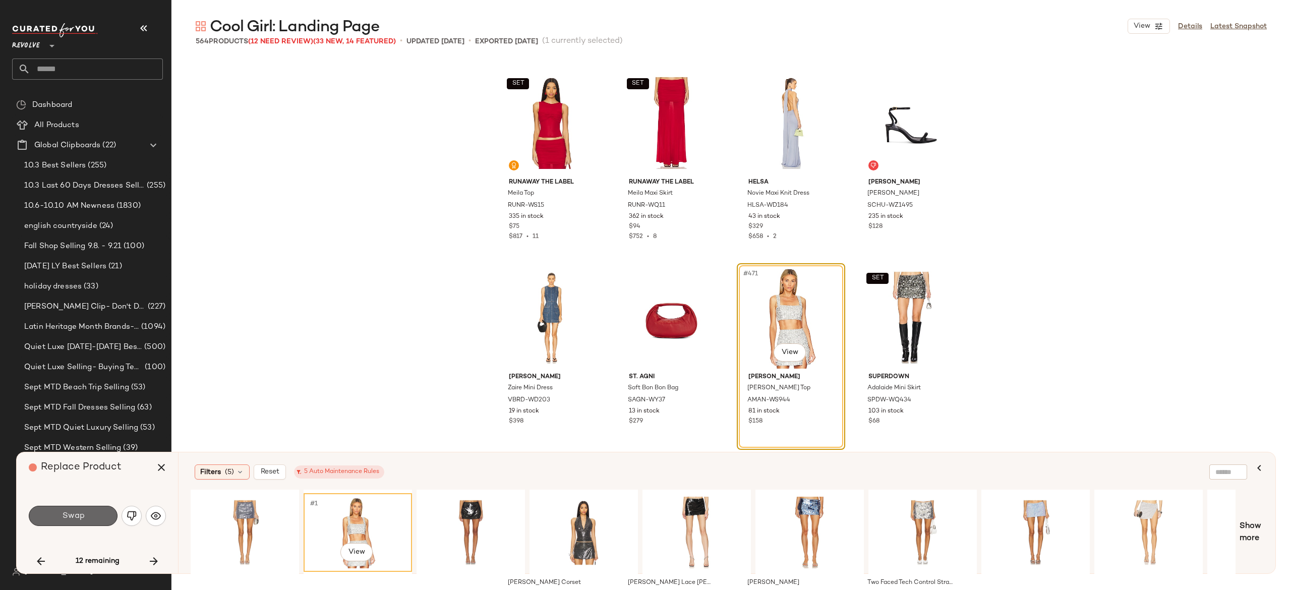
click at [98, 513] on button "Swap" at bounding box center [73, 516] width 89 height 20
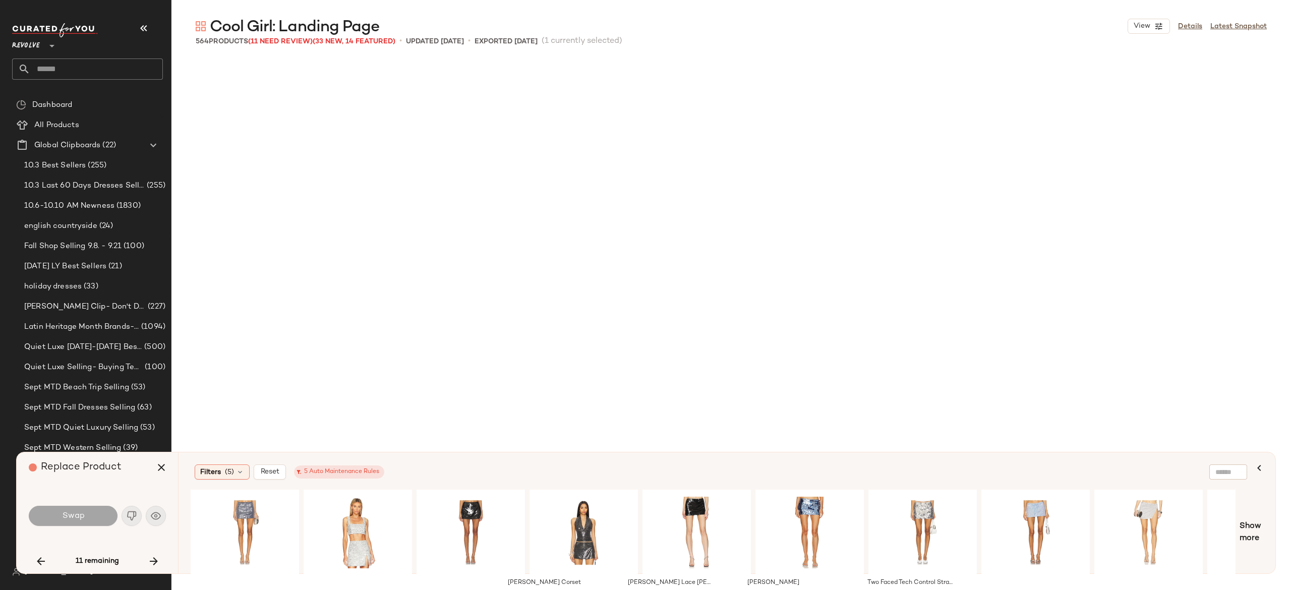
scroll to position [22961, 0]
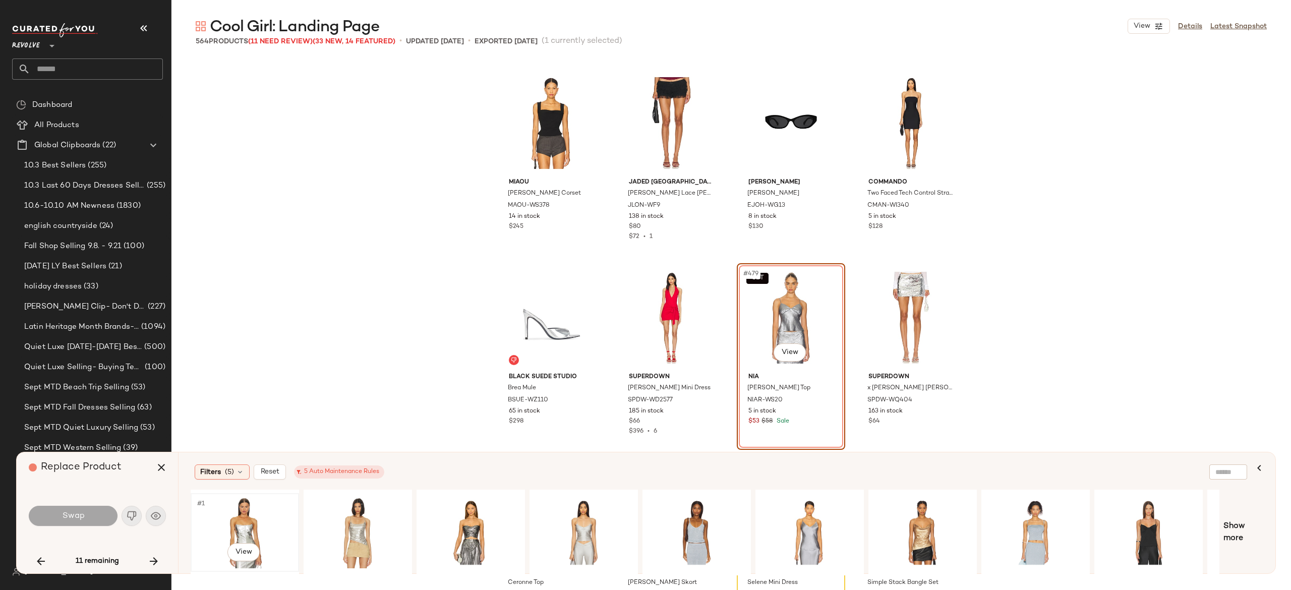
click at [238, 512] on div "#1 View" at bounding box center [244, 533] width 101 height 72
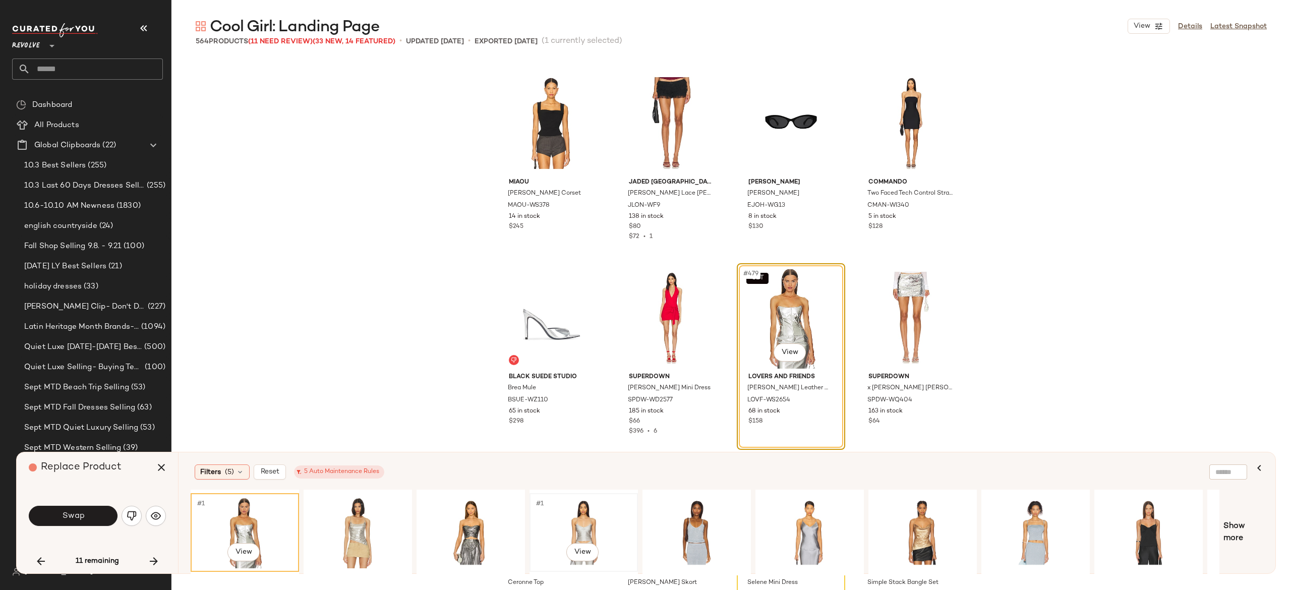
click at [583, 518] on div "#1 View" at bounding box center [583, 533] width 101 height 72
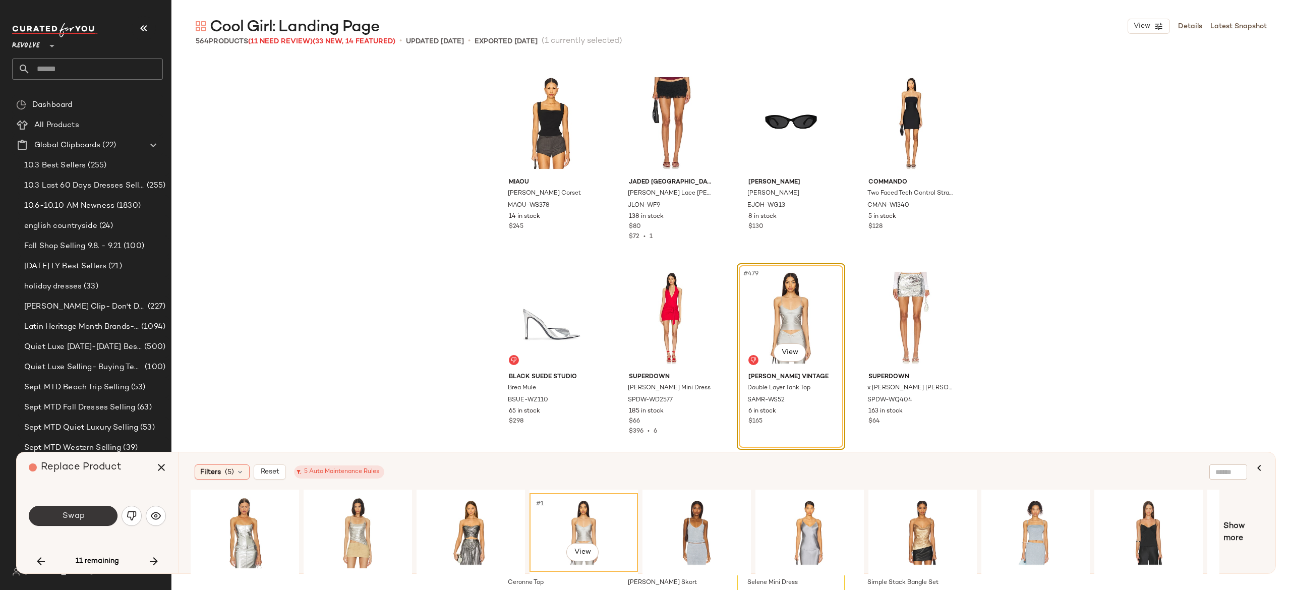
click at [97, 510] on button "Swap" at bounding box center [73, 516] width 89 height 20
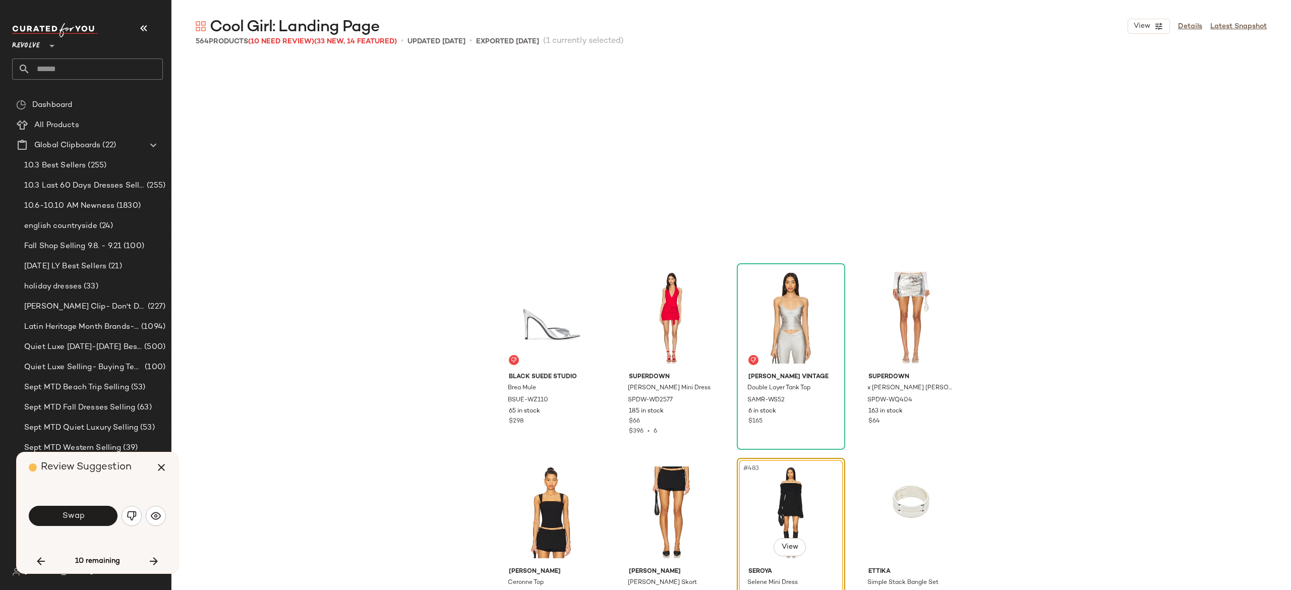
scroll to position [23155, 0]
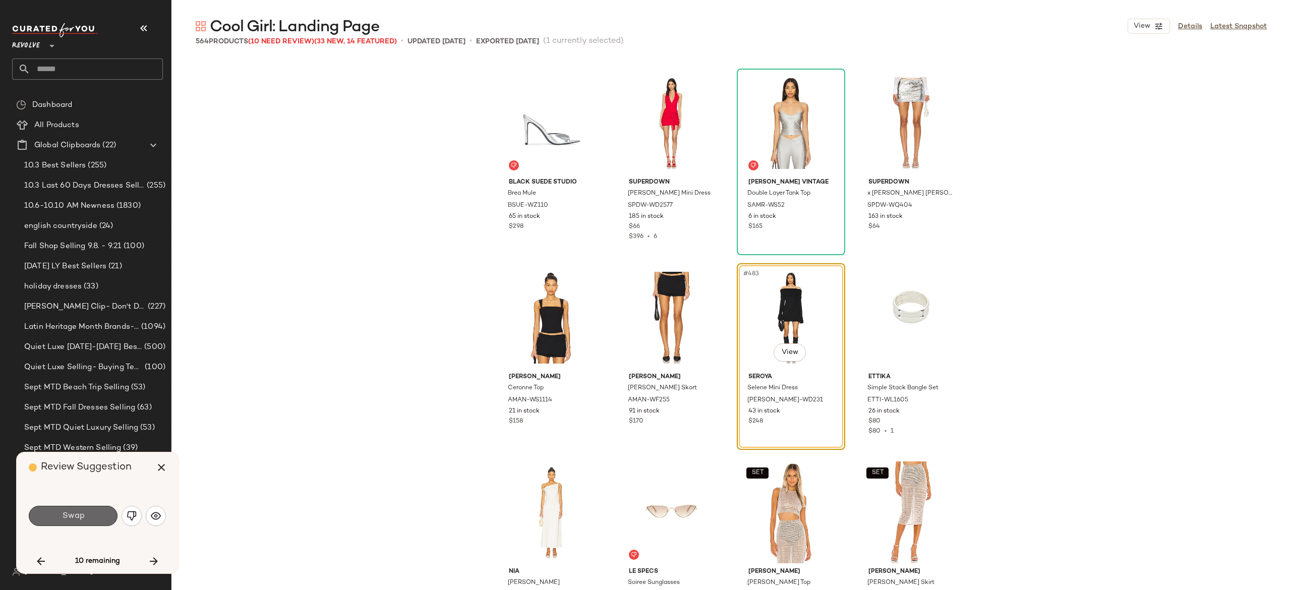
click at [101, 514] on button "Swap" at bounding box center [73, 516] width 89 height 20
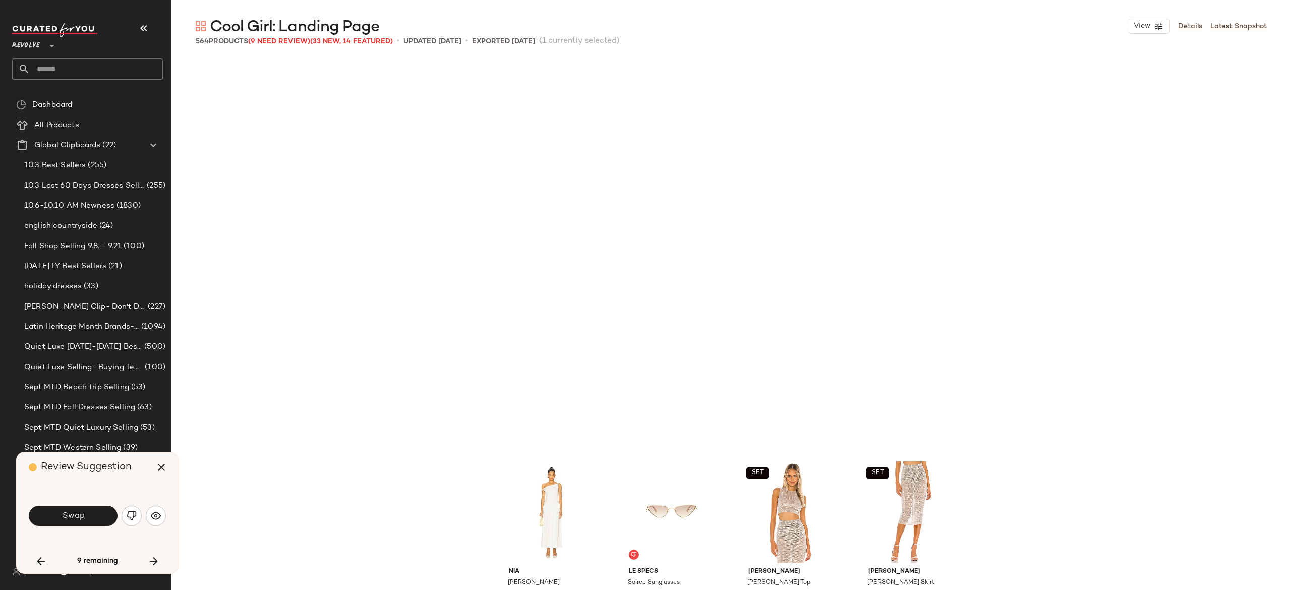
scroll to position [23545, 0]
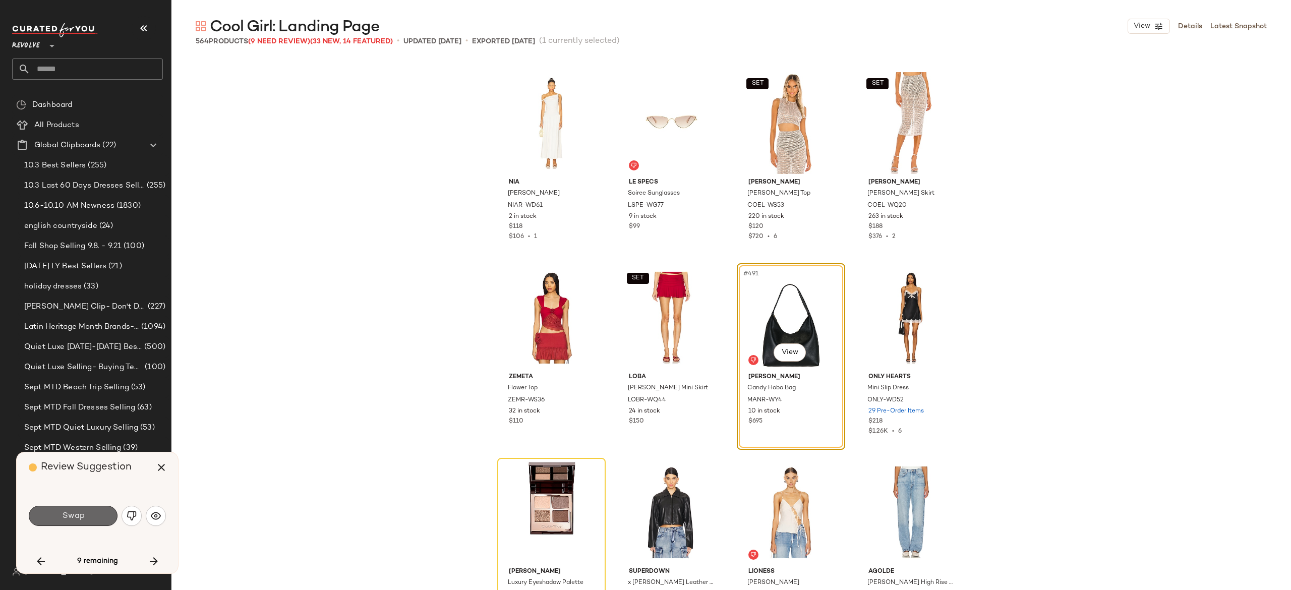
click at [96, 518] on button "Swap" at bounding box center [73, 516] width 89 height 20
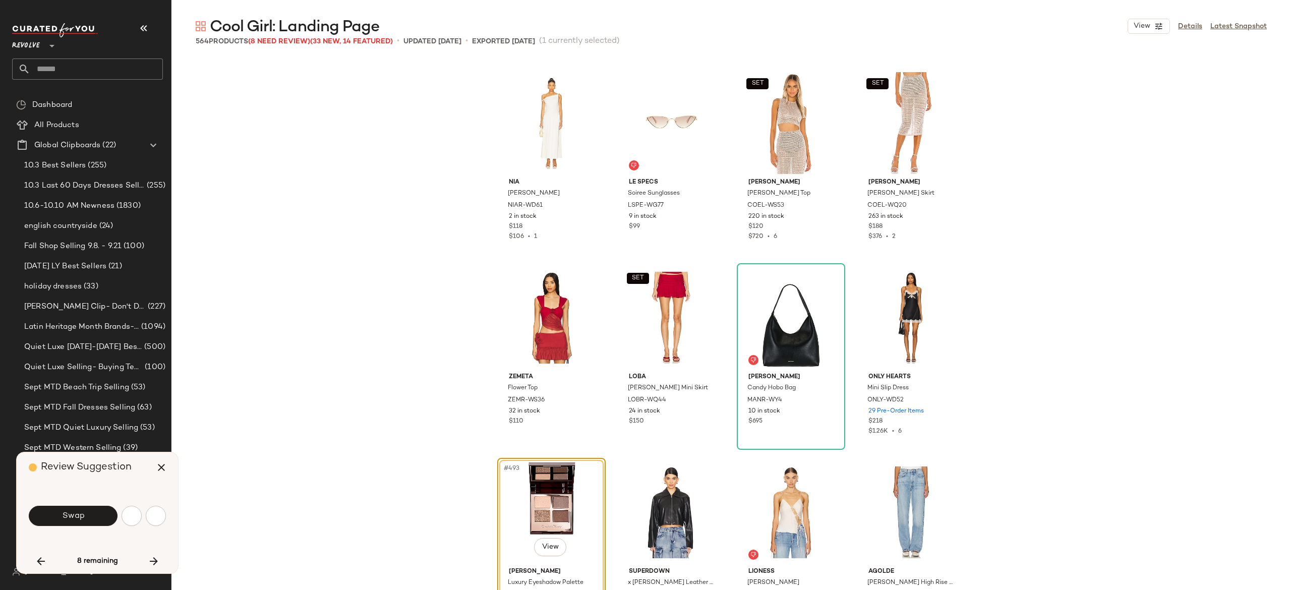
scroll to position [23739, 0]
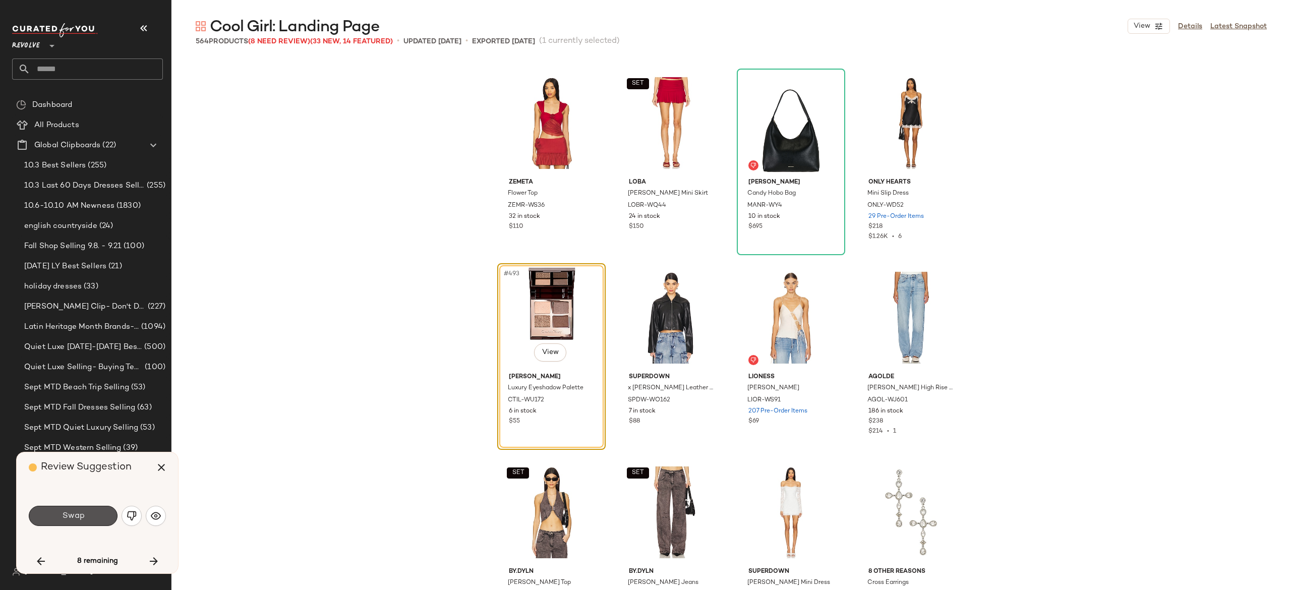
click at [96, 518] on button "Swap" at bounding box center [73, 516] width 89 height 20
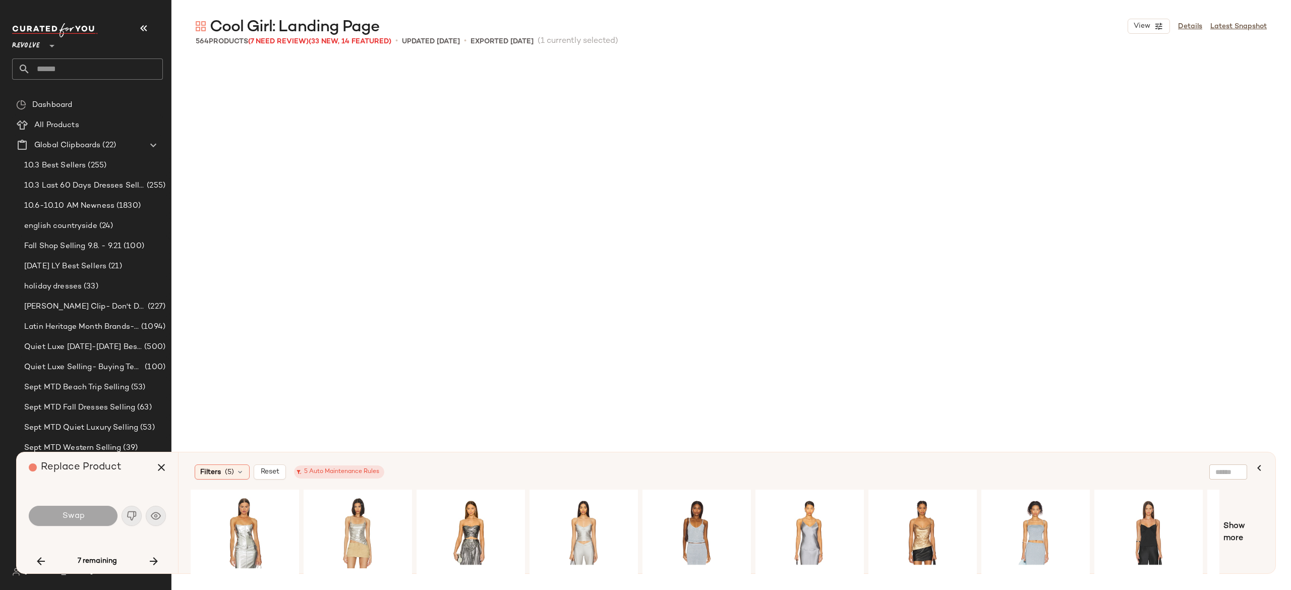
scroll to position [25101, 0]
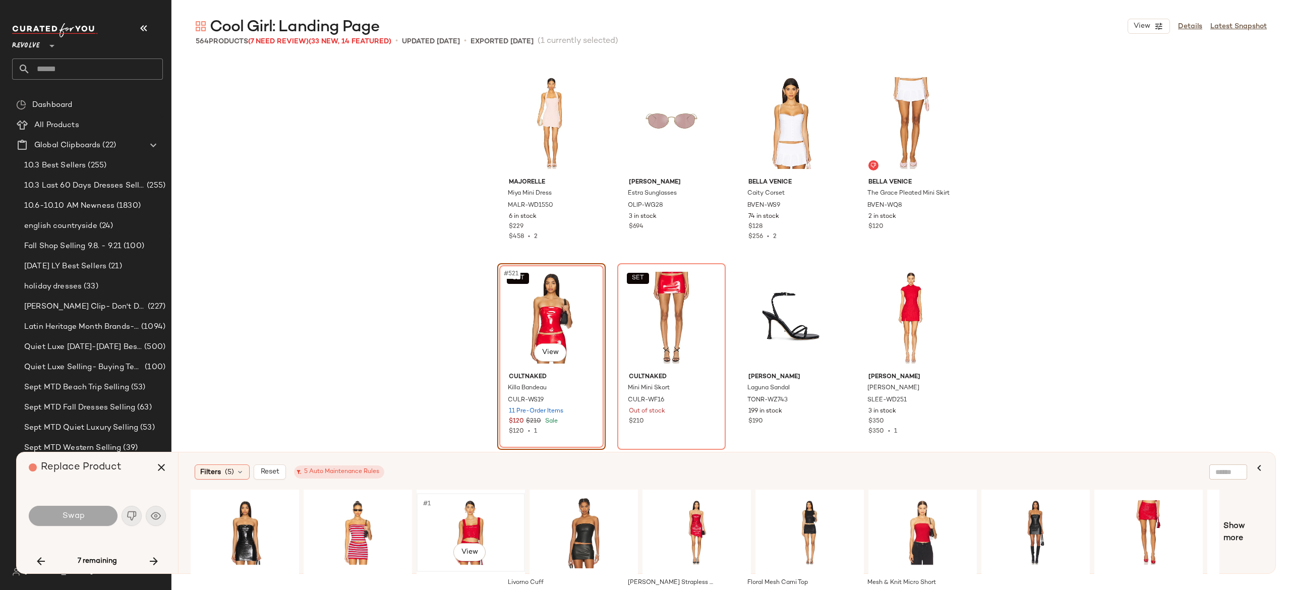
click at [456, 512] on div "#1 View" at bounding box center [470, 533] width 101 height 72
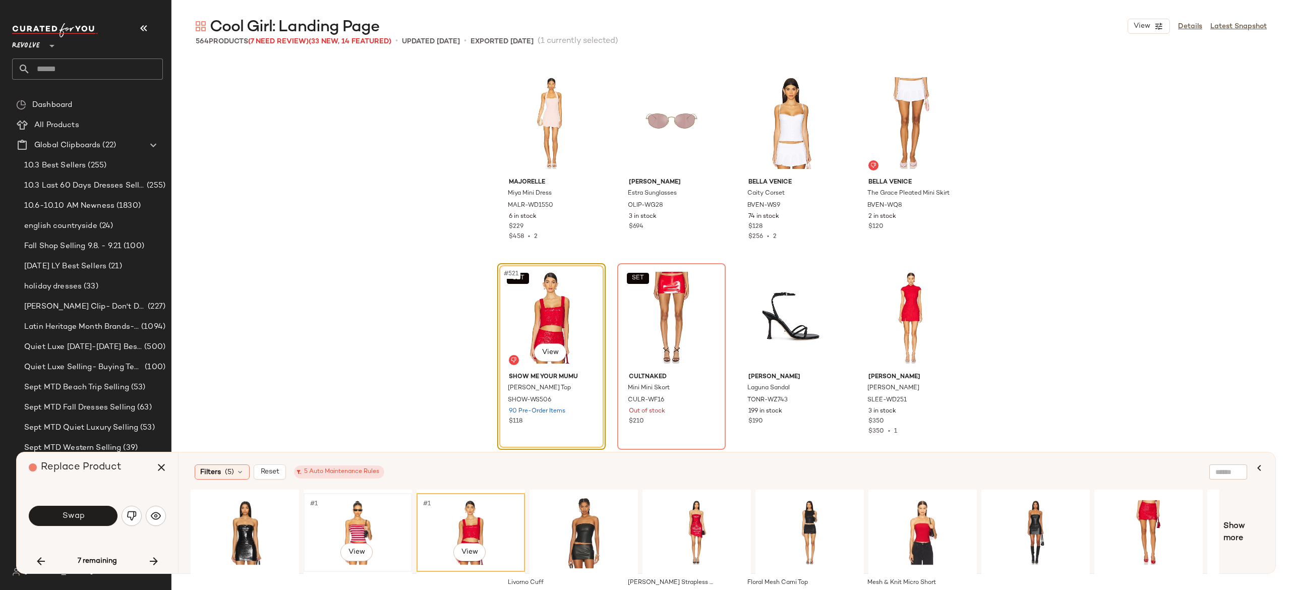
click at [352, 517] on div "#1 View" at bounding box center [357, 533] width 101 height 72
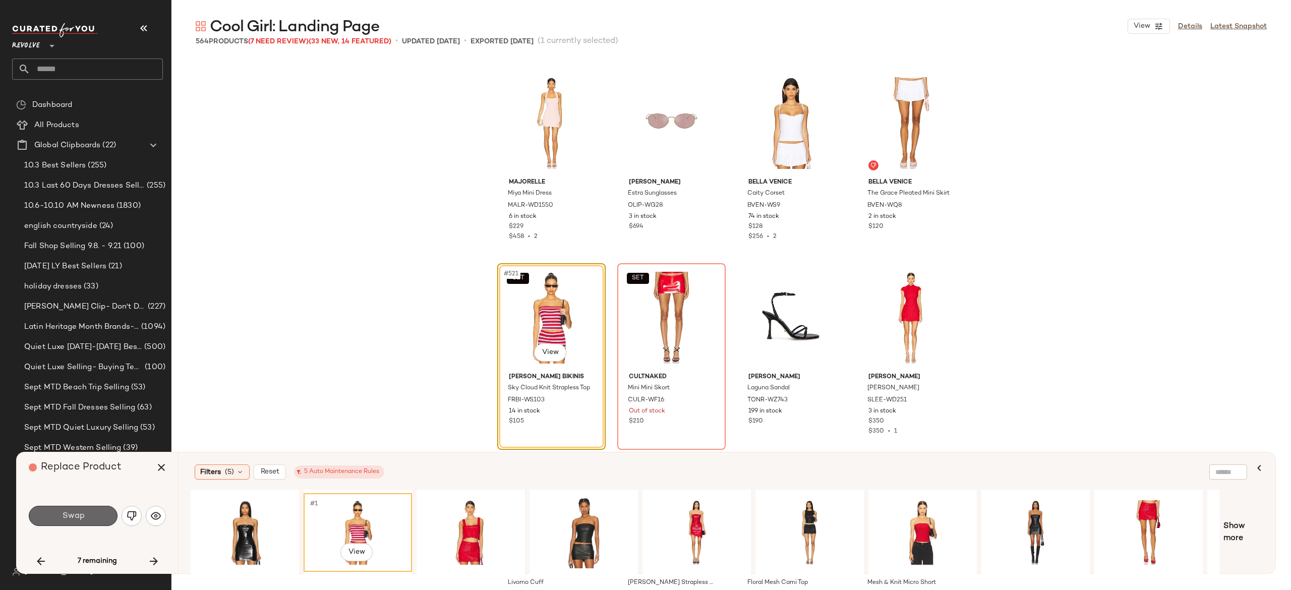
click at [95, 516] on button "Swap" at bounding box center [73, 516] width 89 height 20
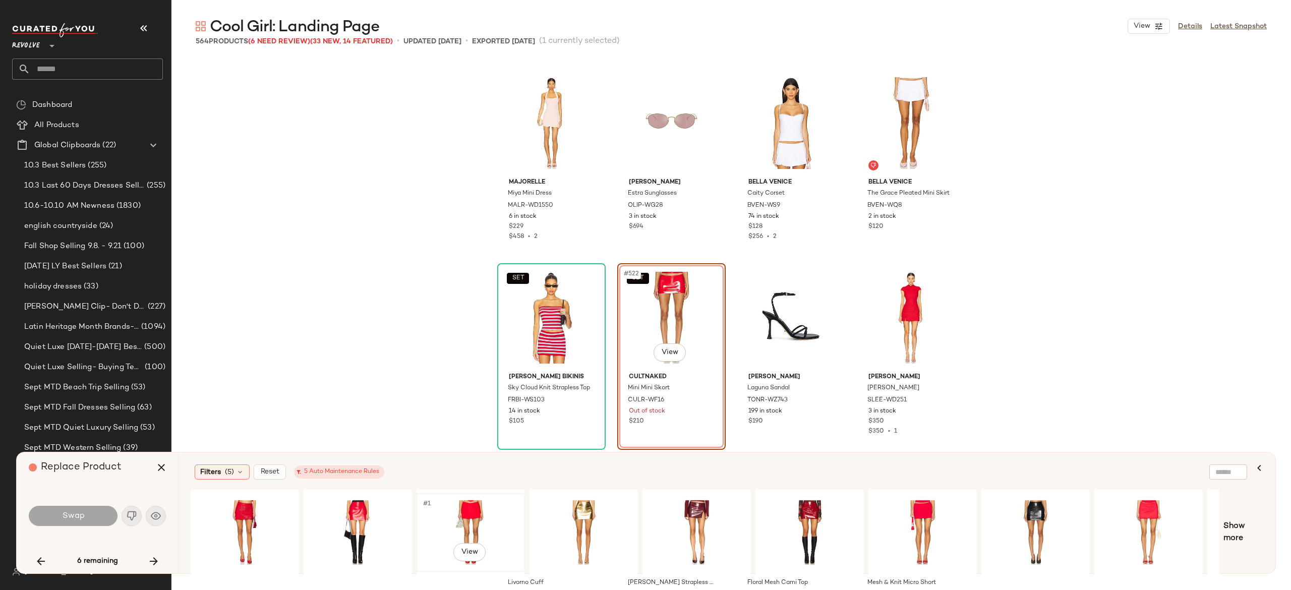
click at [454, 526] on div "#1 View" at bounding box center [470, 533] width 101 height 72
click at [93, 513] on button "Swap" at bounding box center [73, 516] width 89 height 20
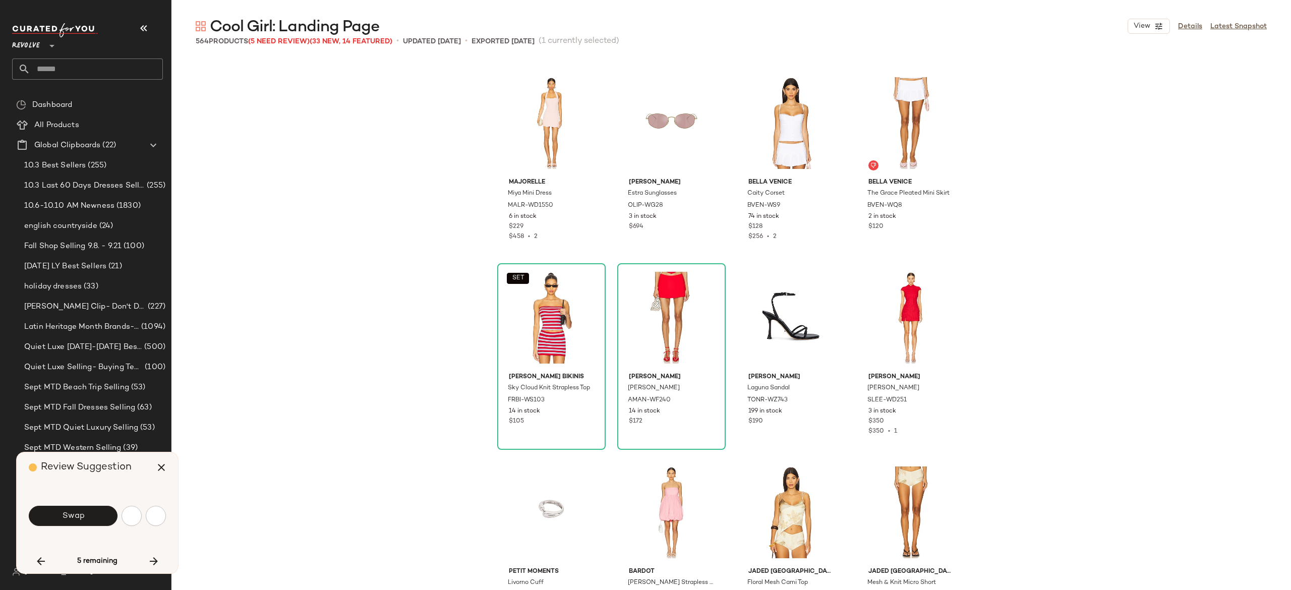
scroll to position [25685, 0]
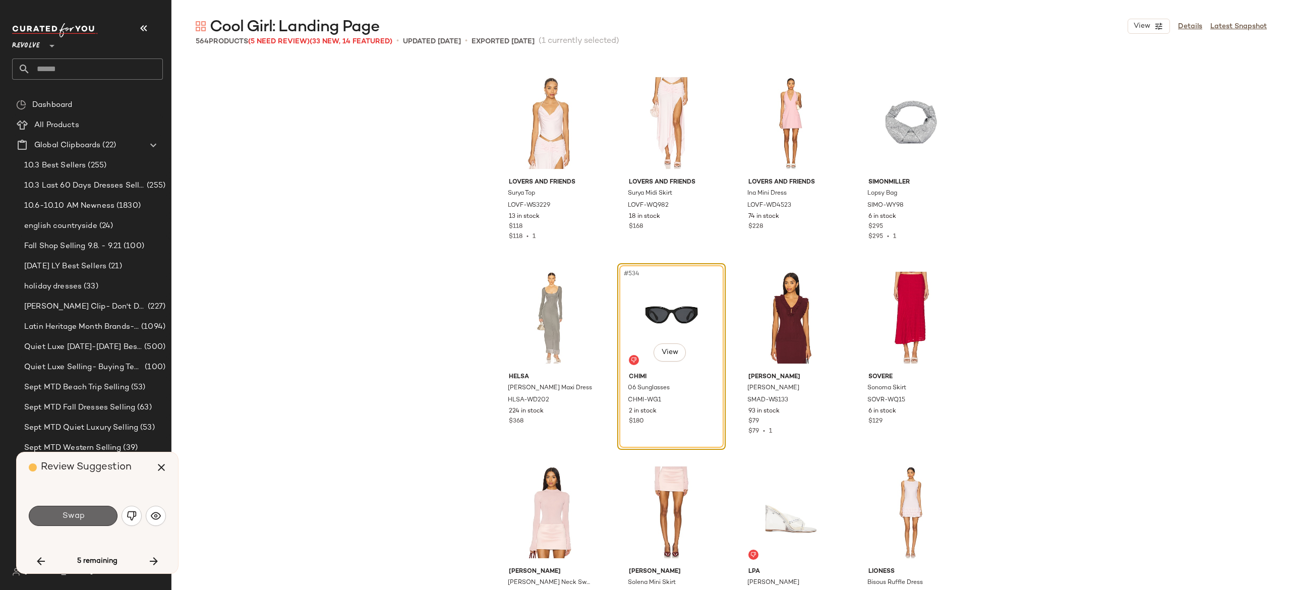
click at [105, 507] on button "Swap" at bounding box center [73, 516] width 89 height 20
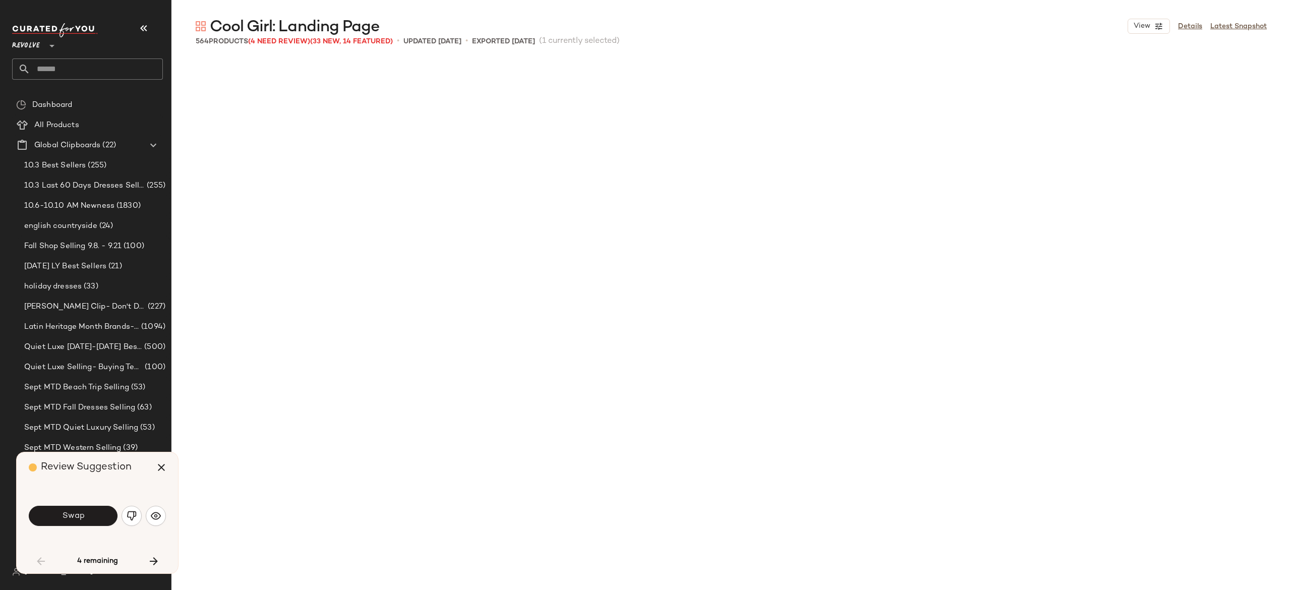
scroll to position [1751, 0]
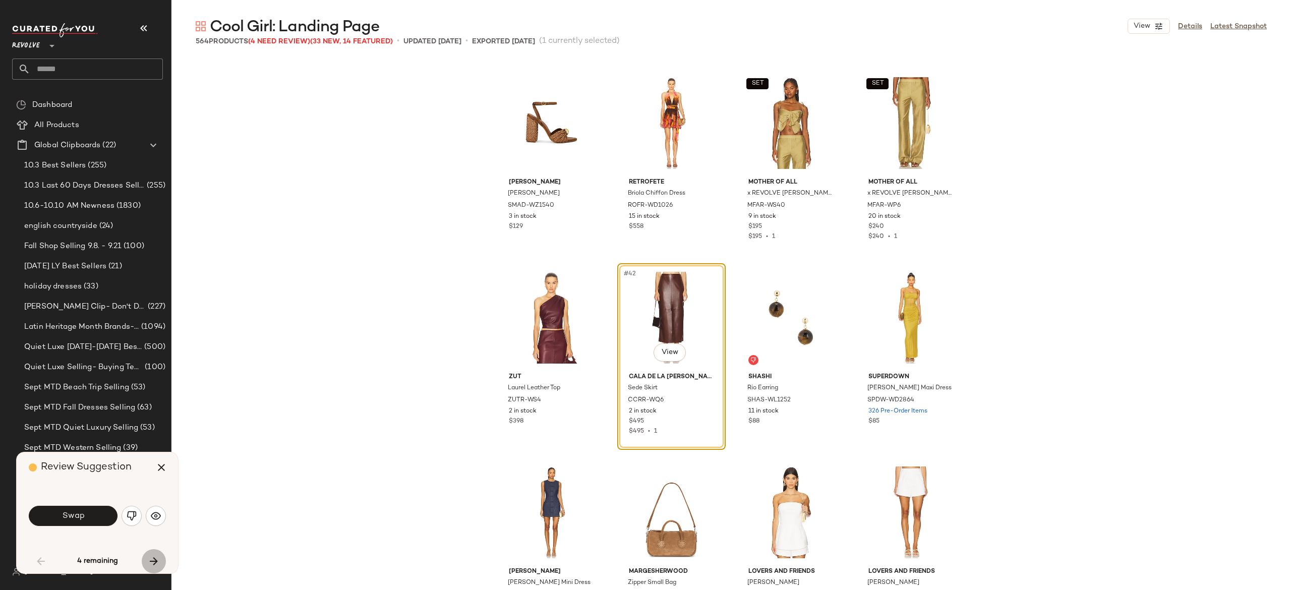
click at [146, 558] on button "button" at bounding box center [154, 561] width 24 height 24
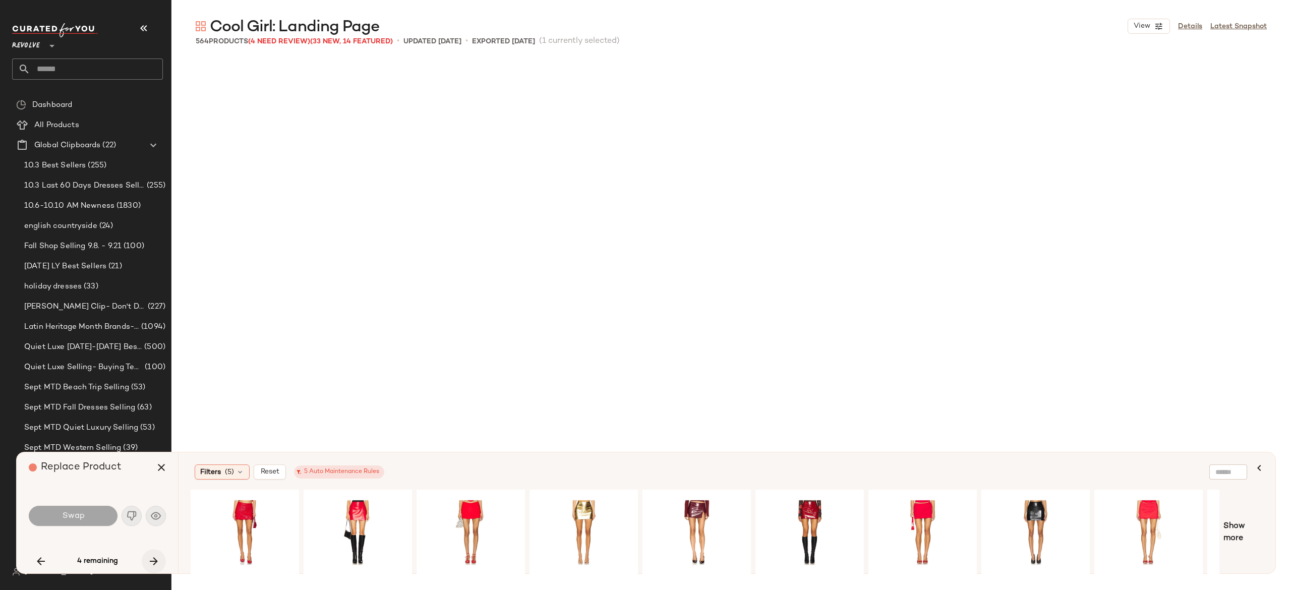
scroll to position [7394, 0]
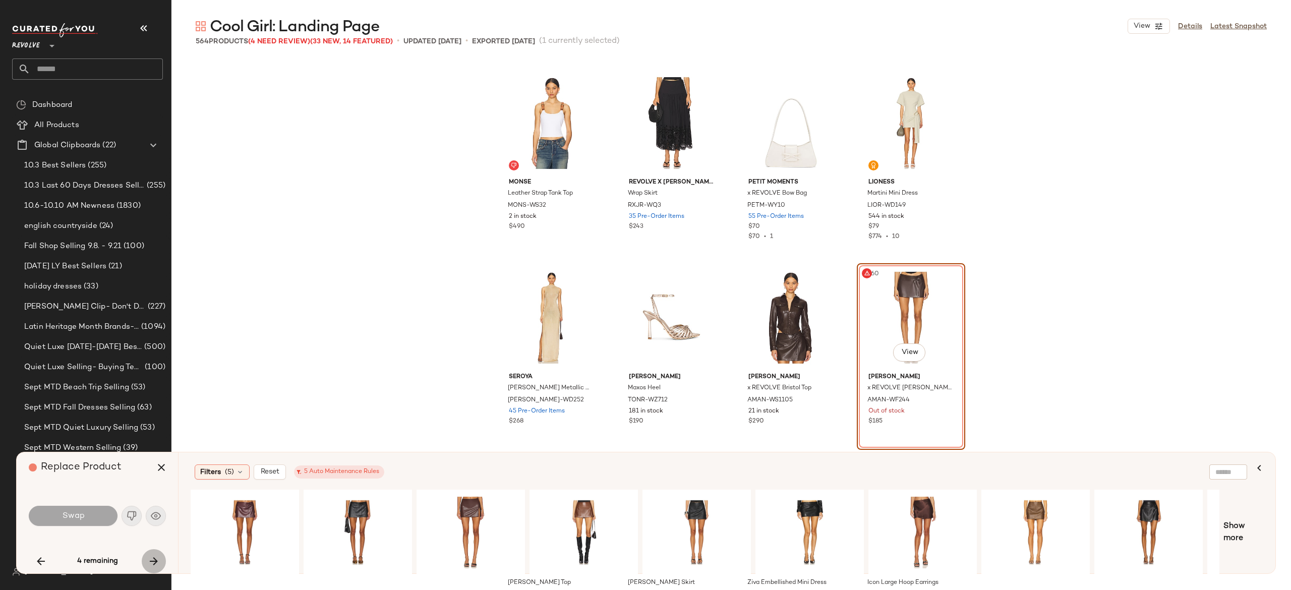
click at [146, 558] on button "button" at bounding box center [154, 561] width 24 height 24
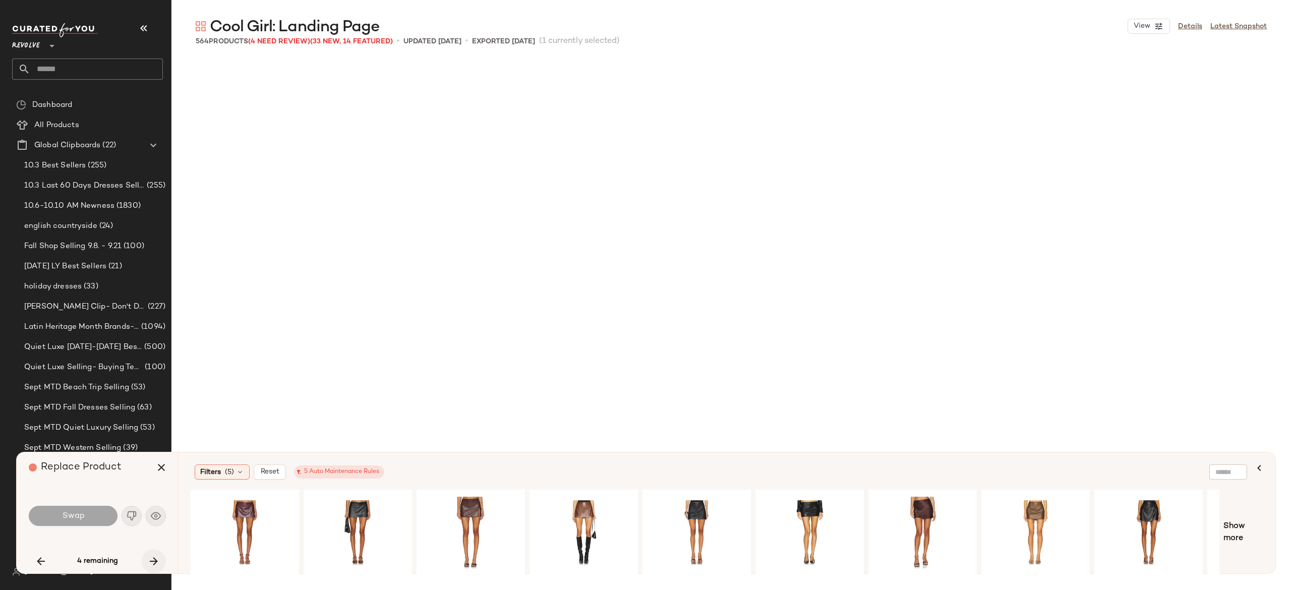
scroll to position [13232, 0]
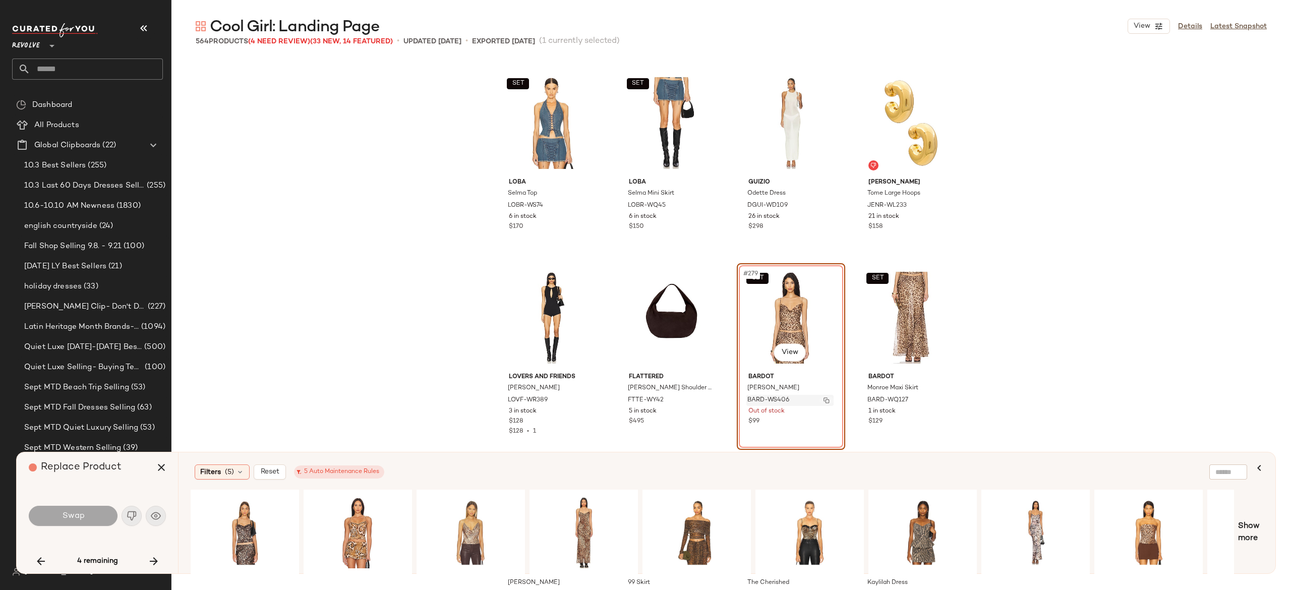
click at [826, 398] on img "button" at bounding box center [826, 400] width 6 height 6
click at [245, 525] on div "#1 View" at bounding box center [244, 533] width 101 height 72
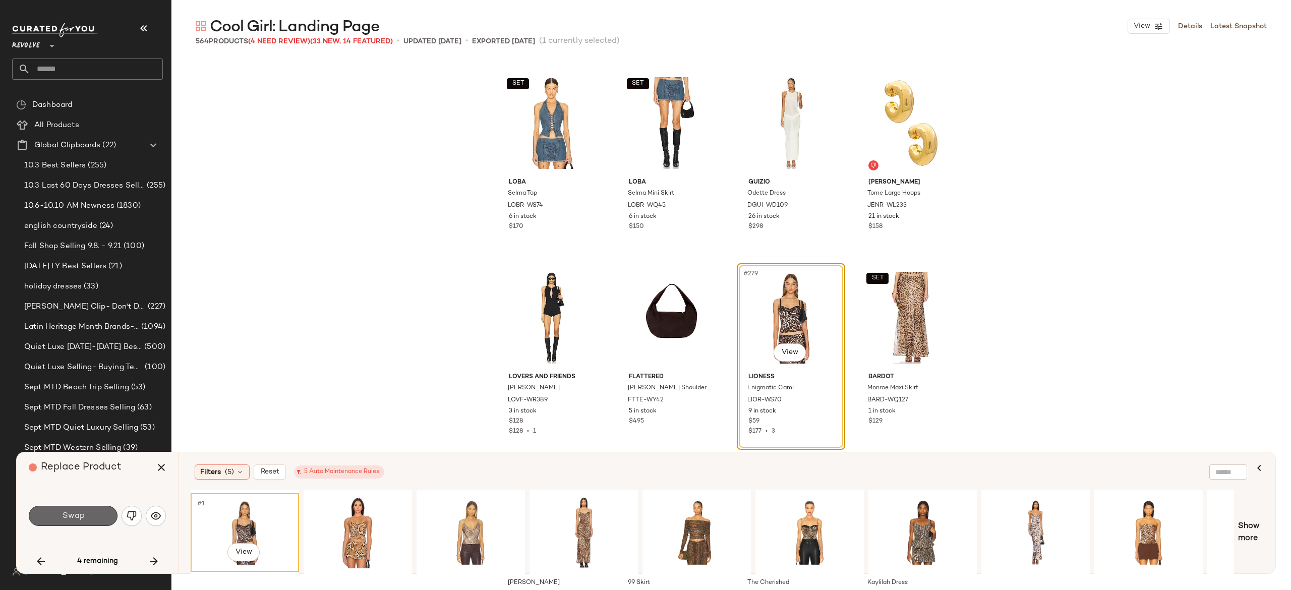
click at [61, 518] on button "Swap" at bounding box center [73, 516] width 89 height 20
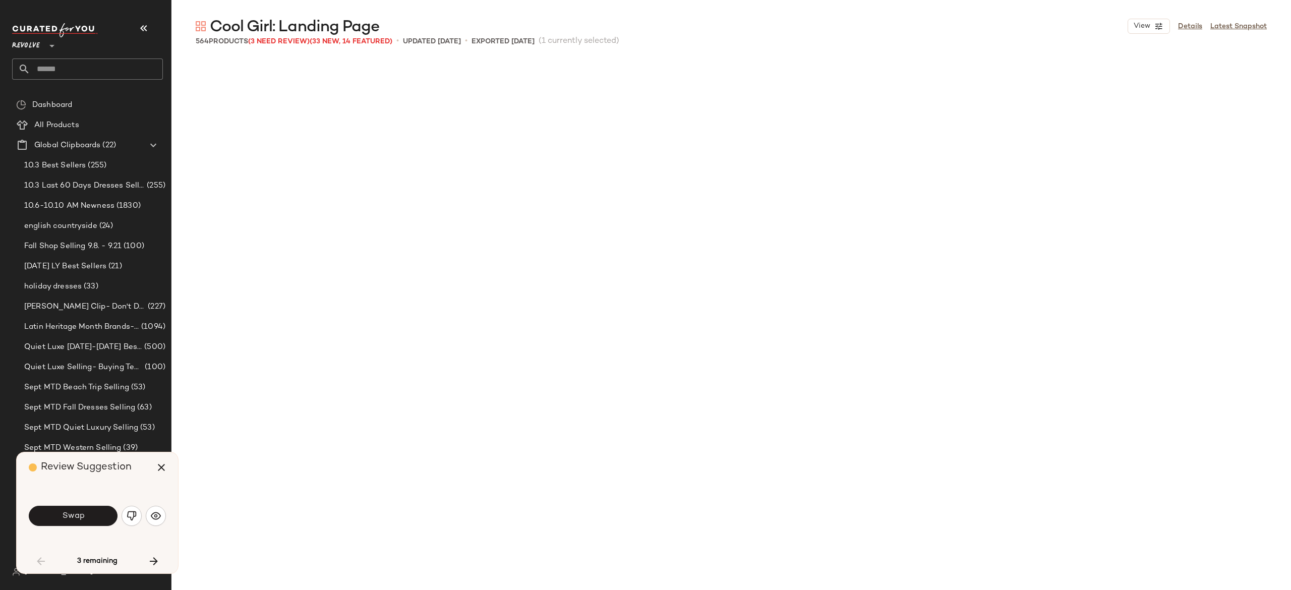
scroll to position [1751, 0]
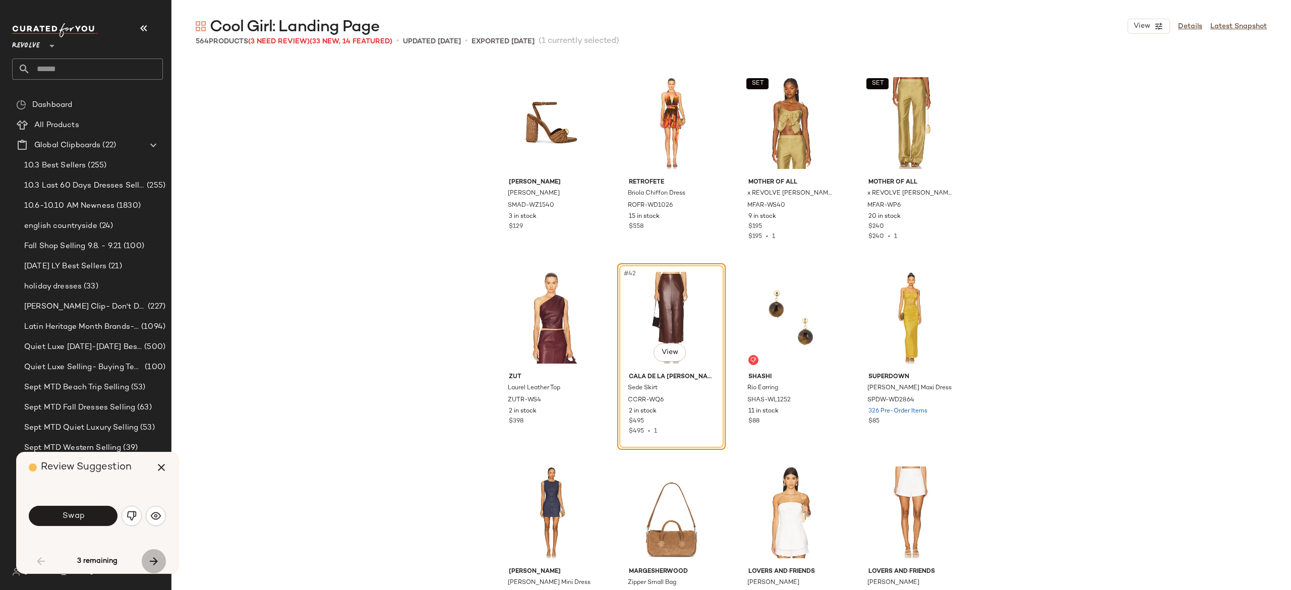
click at [154, 559] on icon "button" at bounding box center [154, 561] width 12 height 12
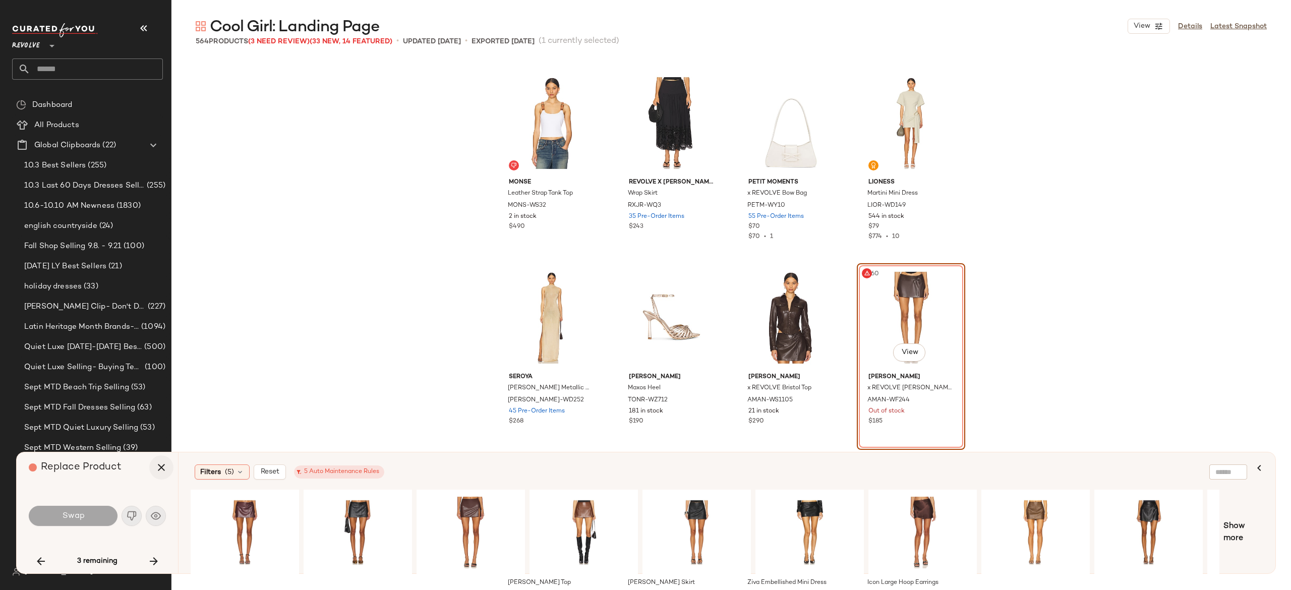
click at [158, 471] on icon "button" at bounding box center [161, 467] width 12 height 12
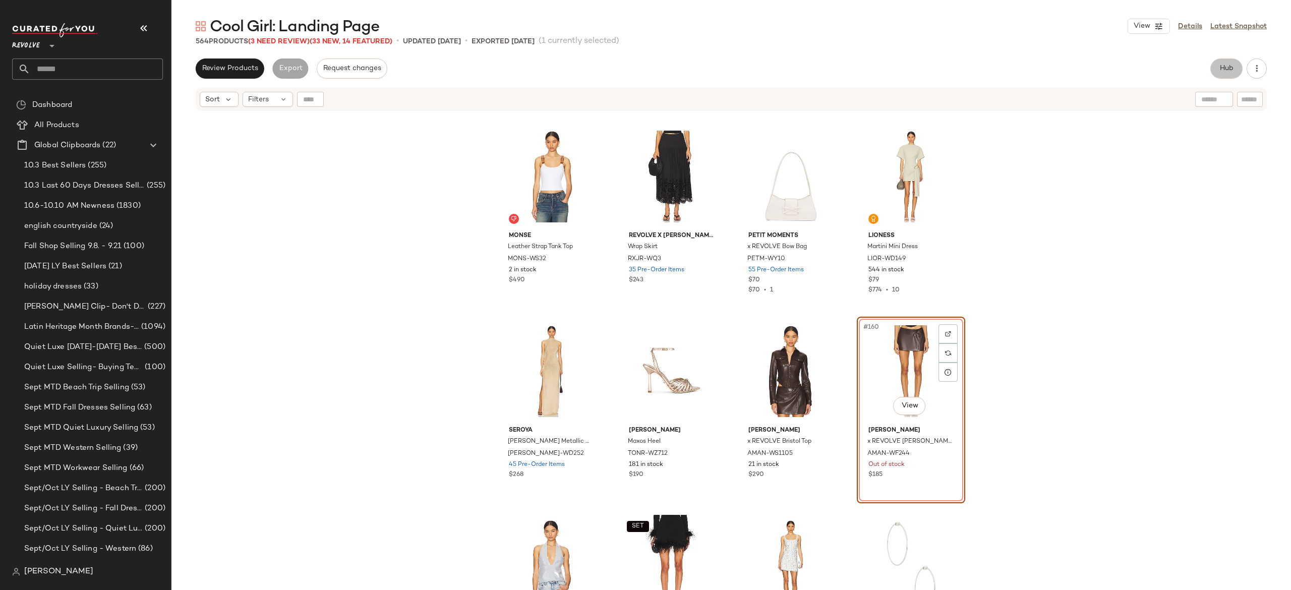
click at [1218, 74] on button "Hub" at bounding box center [1226, 68] width 32 height 20
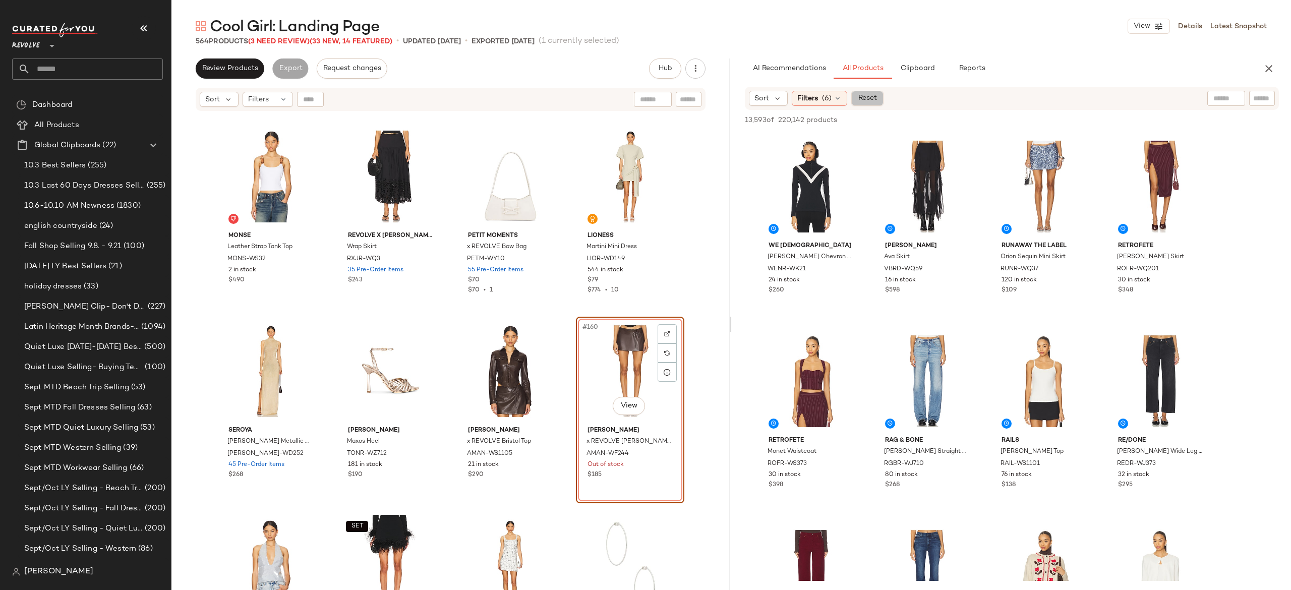
click at [870, 99] on span "Reset" at bounding box center [866, 98] width 19 height 8
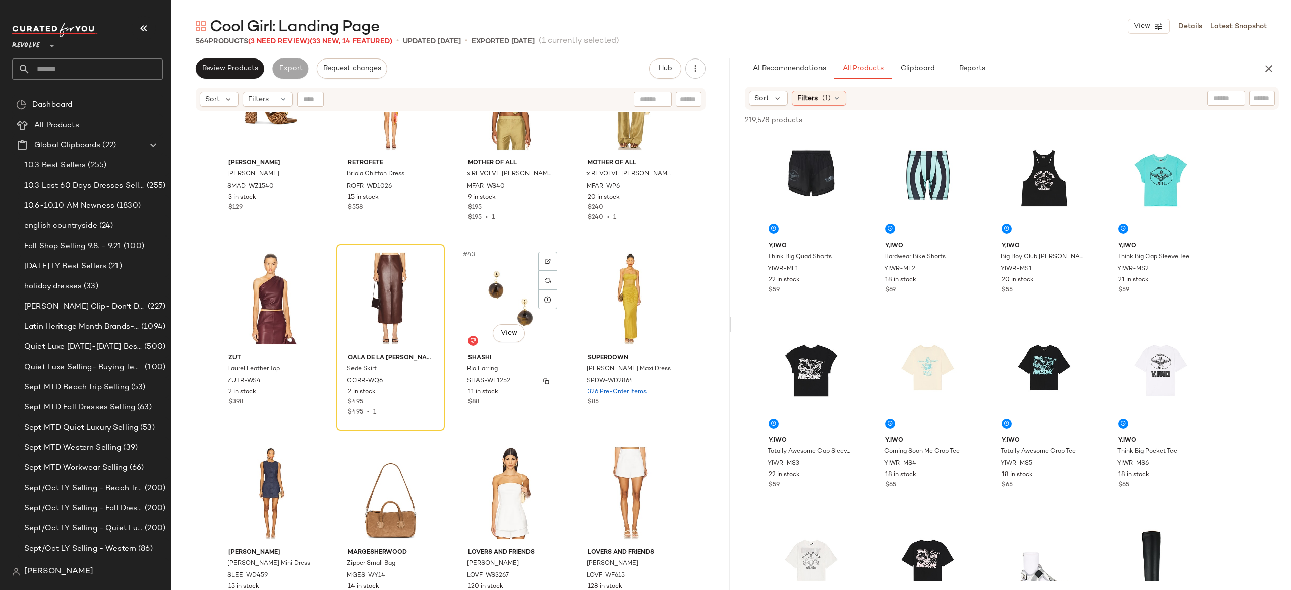
scroll to position [1822, 0]
click at [426, 282] on icon at bounding box center [427, 282] width 7 height 7
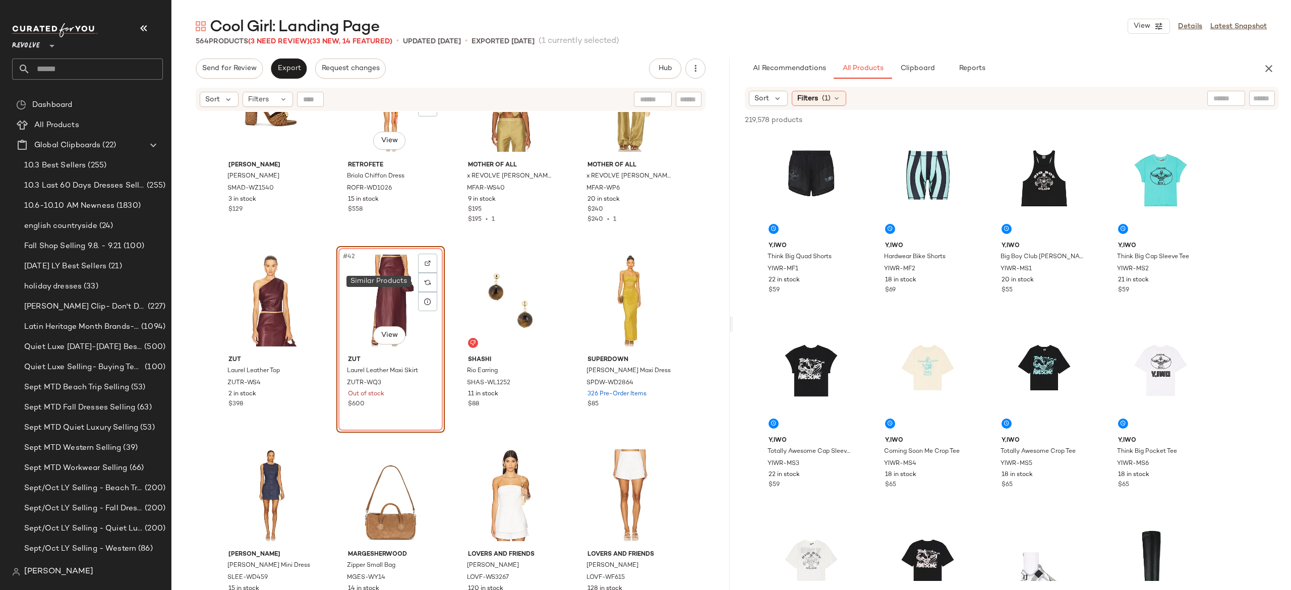
scroll to position [1751, 0]
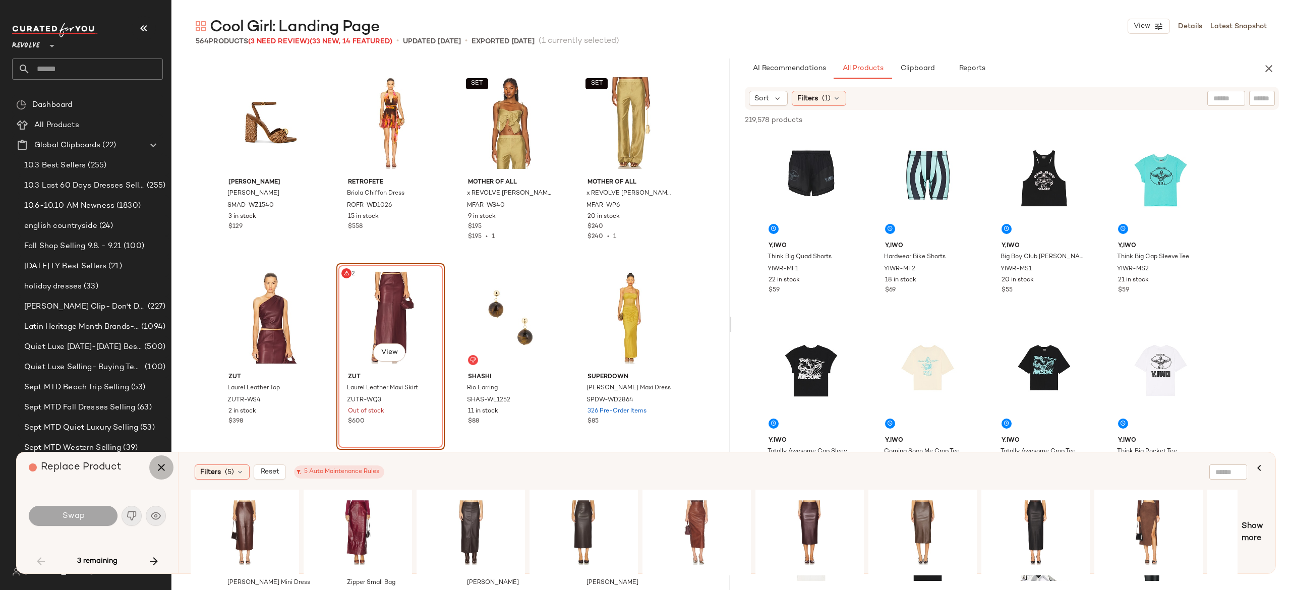
click at [156, 465] on icon "button" at bounding box center [161, 467] width 12 height 12
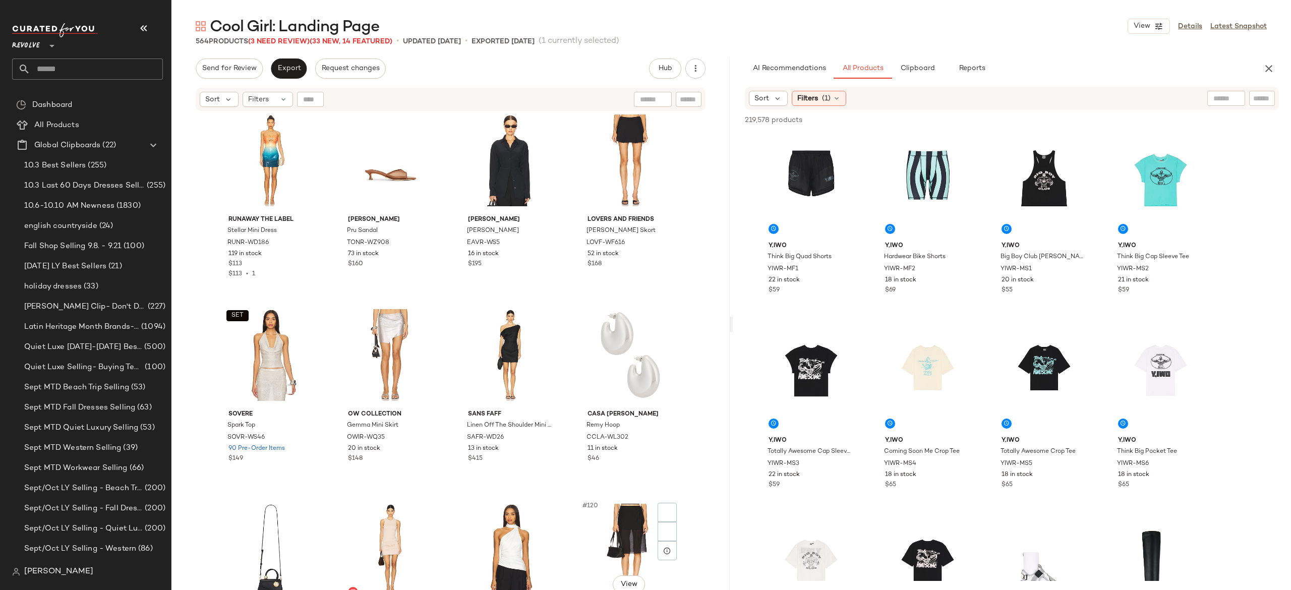
scroll to position [5413, 0]
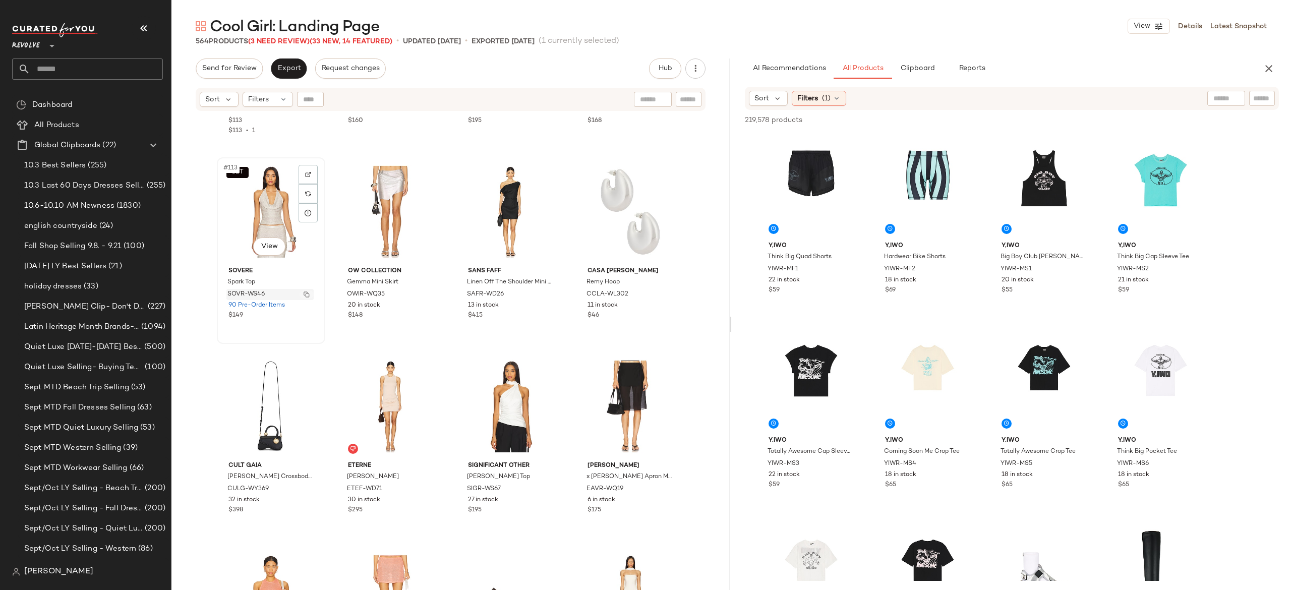
click at [306, 294] on img "button" at bounding box center [306, 294] width 6 height 6
click at [1263, 100] on input "Filter" at bounding box center [1228, 98] width 86 height 11
paste input "*********"
type input "*********"
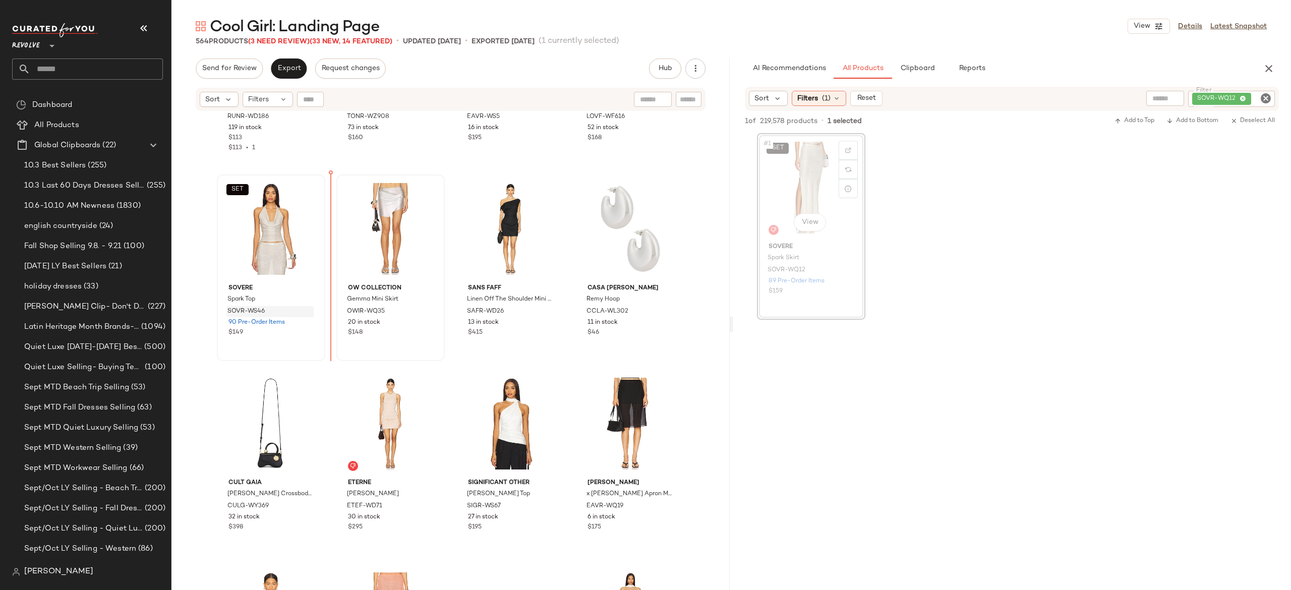
scroll to position [5392, 0]
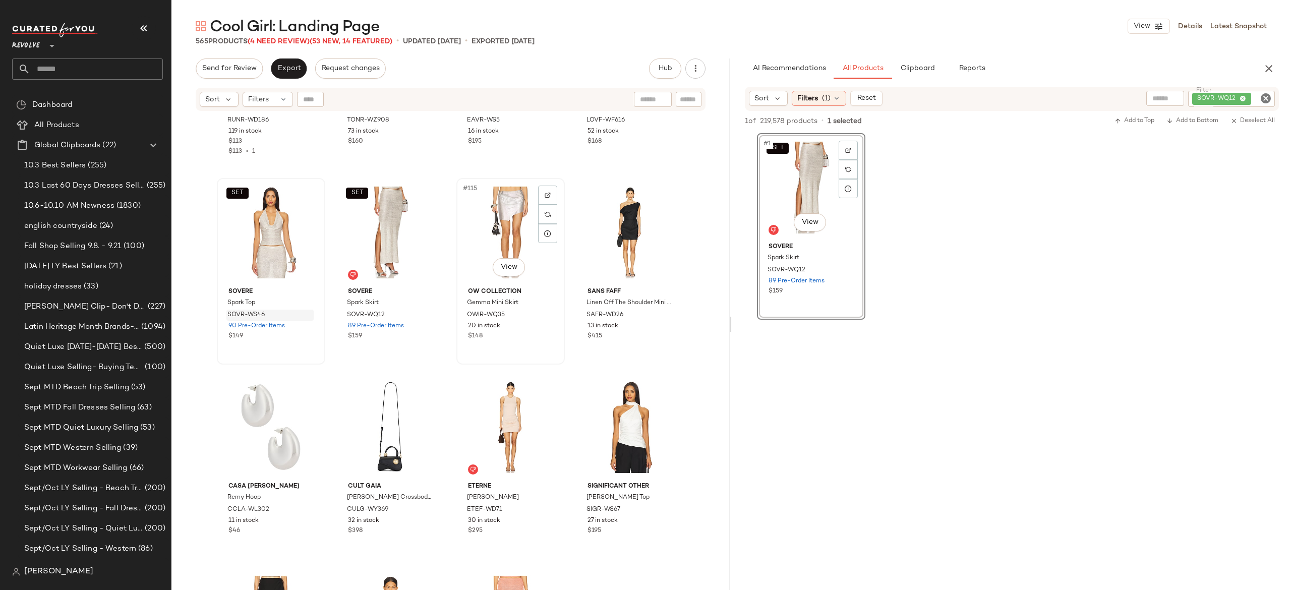
click at [495, 219] on div "#115 View" at bounding box center [510, 232] width 101 height 102
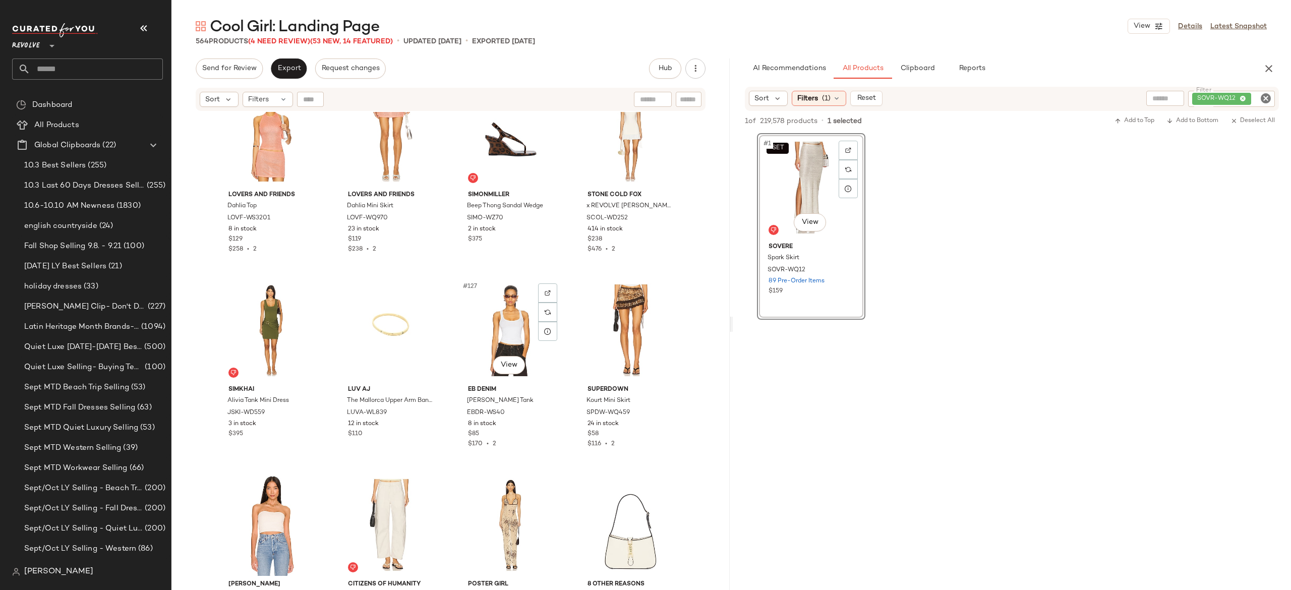
scroll to position [5880, 0]
click at [664, 411] on img "button" at bounding box center [665, 411] width 6 height 6
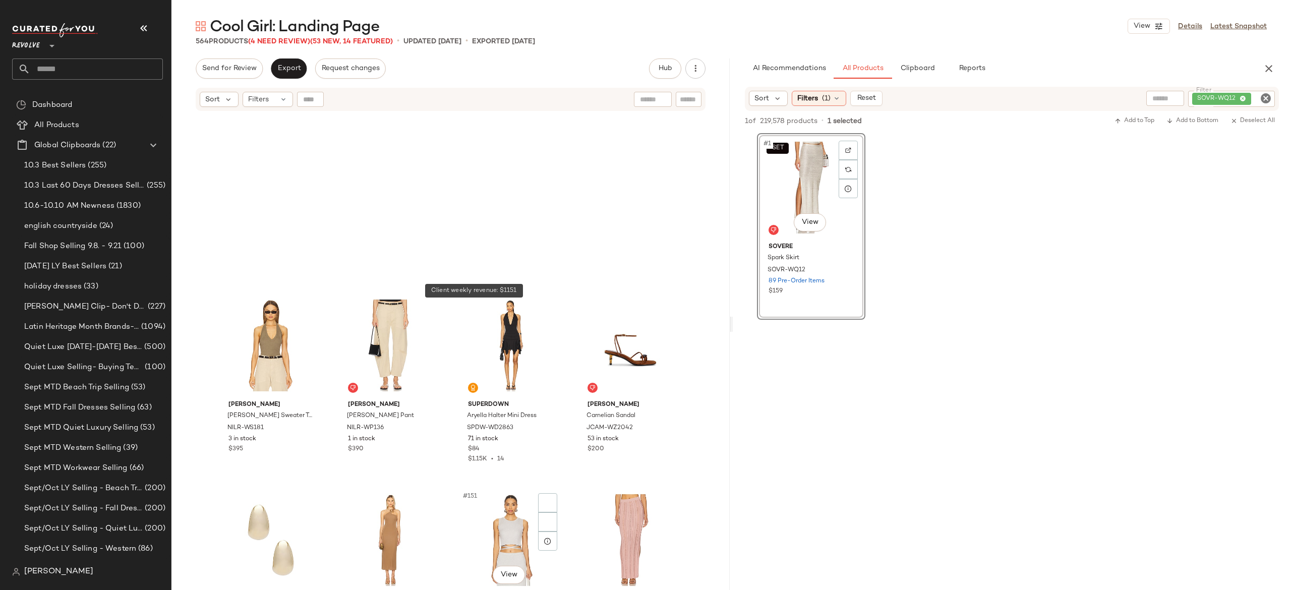
scroll to position [7054, 0]
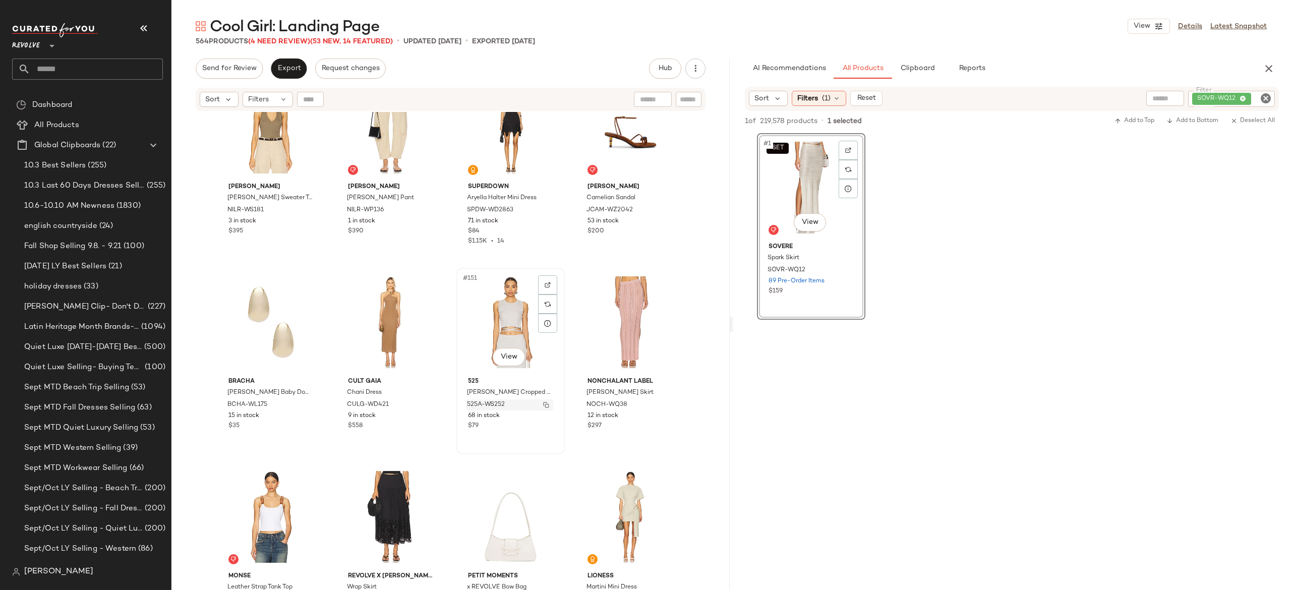
click at [541, 407] on button "button" at bounding box center [546, 404] width 14 height 9
click at [1202, 96] on div "SOVR-WQ12" at bounding box center [1197, 99] width 155 height 16
paste input "*********"
type input "*********"
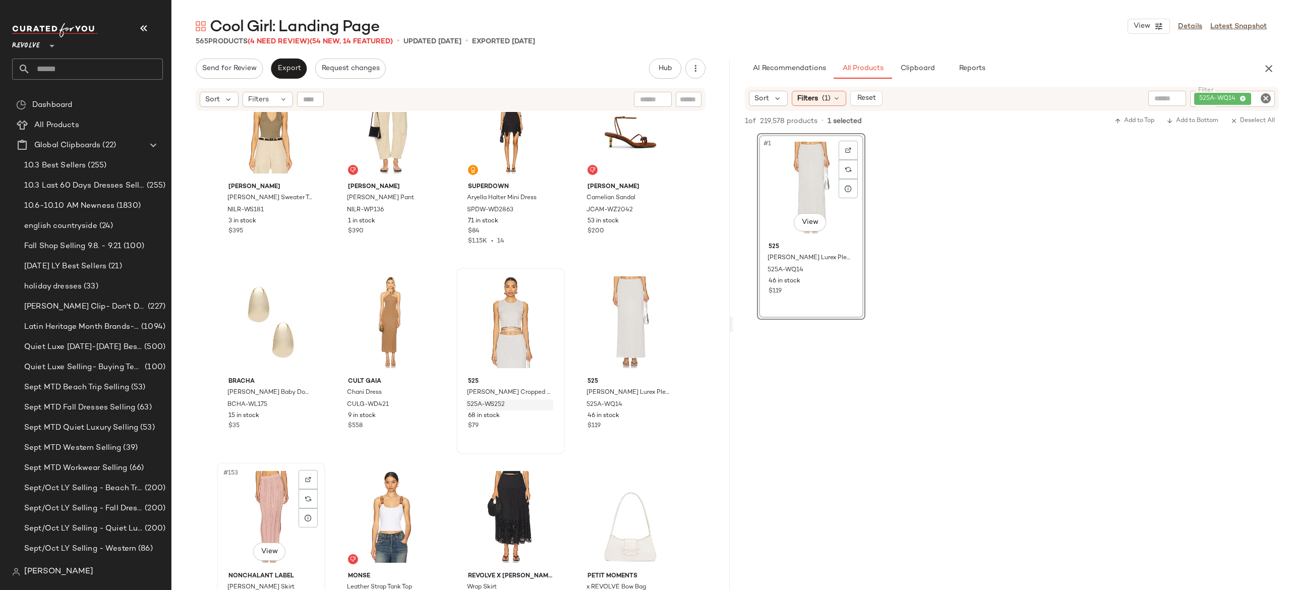
click at [273, 503] on div "#153 View" at bounding box center [270, 517] width 101 height 102
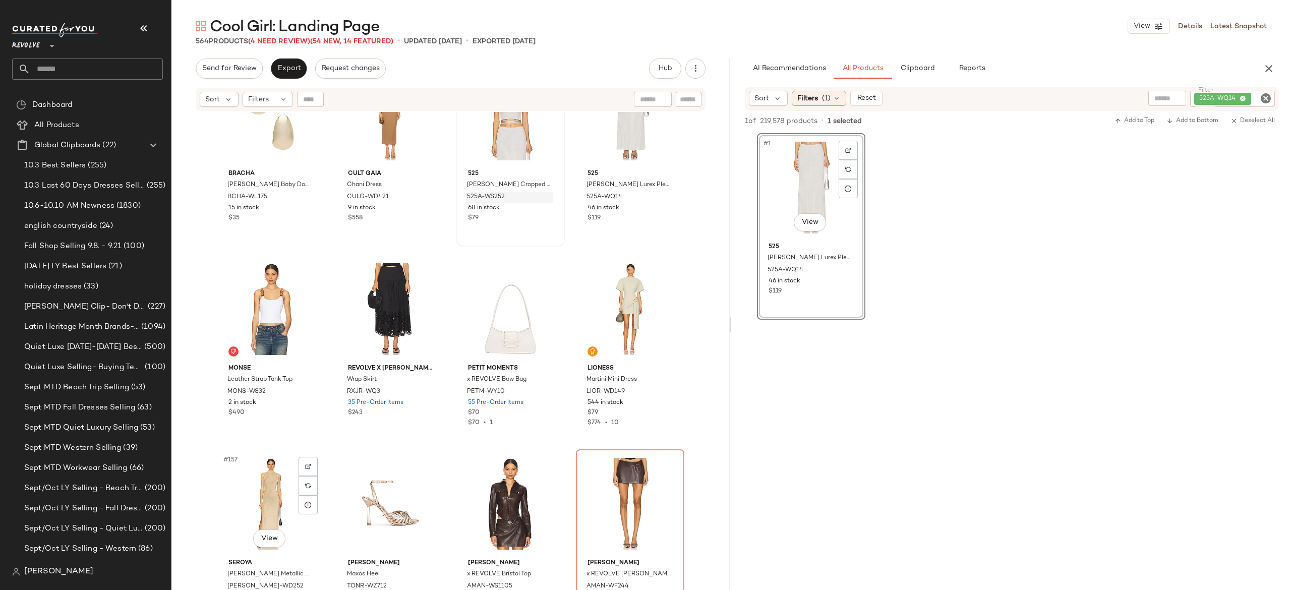
scroll to position [7262, 0]
click at [423, 388] on img "button" at bounding box center [426, 391] width 6 height 6
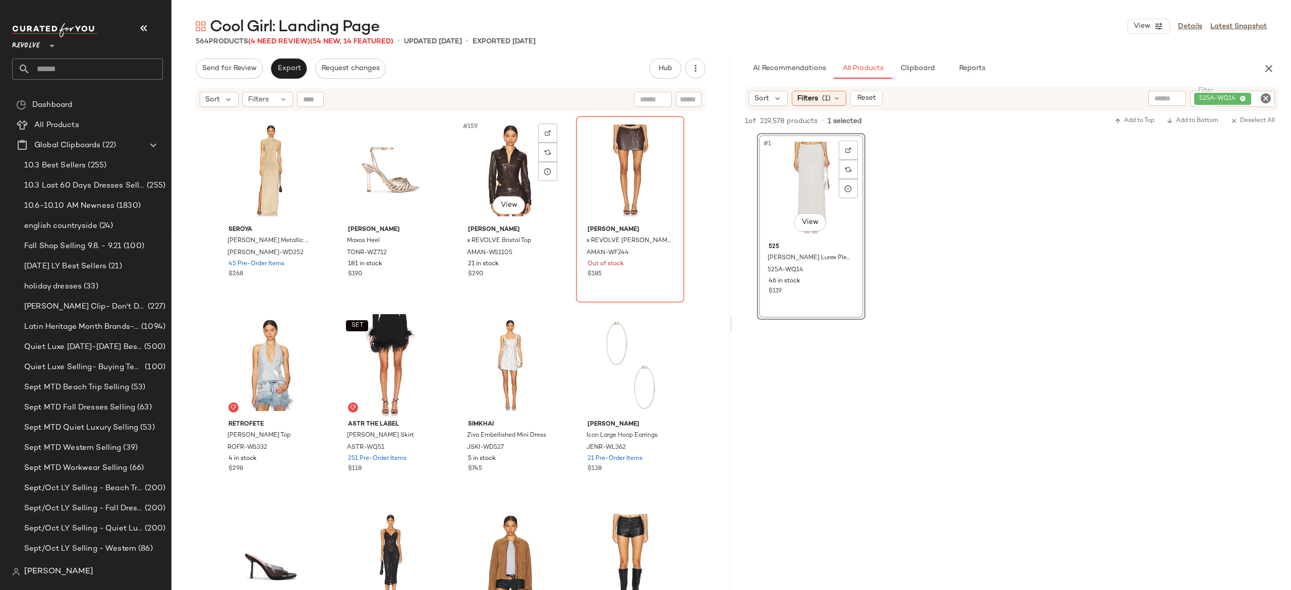
scroll to position [7598, 0]
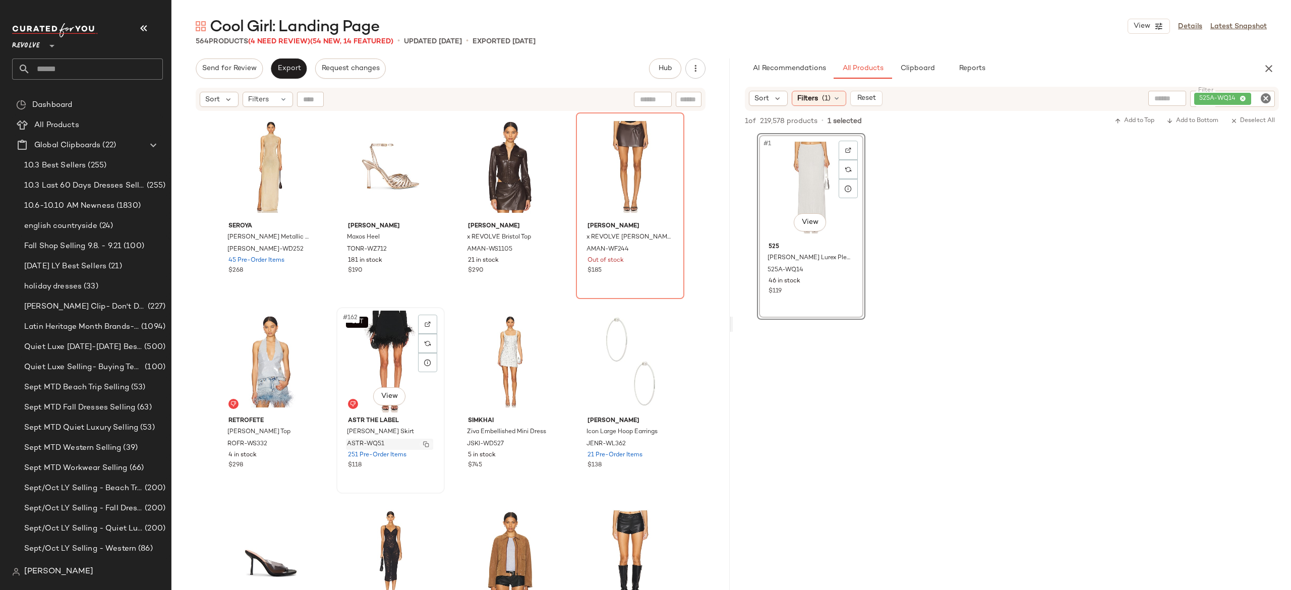
click at [419, 443] on button "button" at bounding box center [426, 444] width 14 height 9
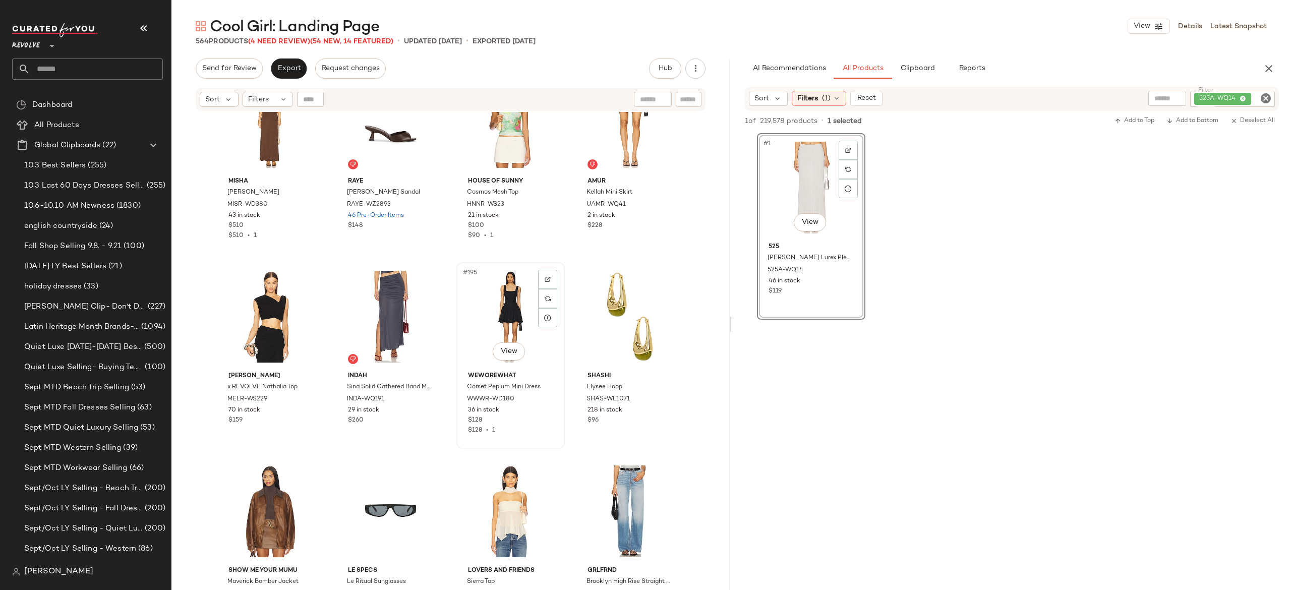
scroll to position [9201, 0]
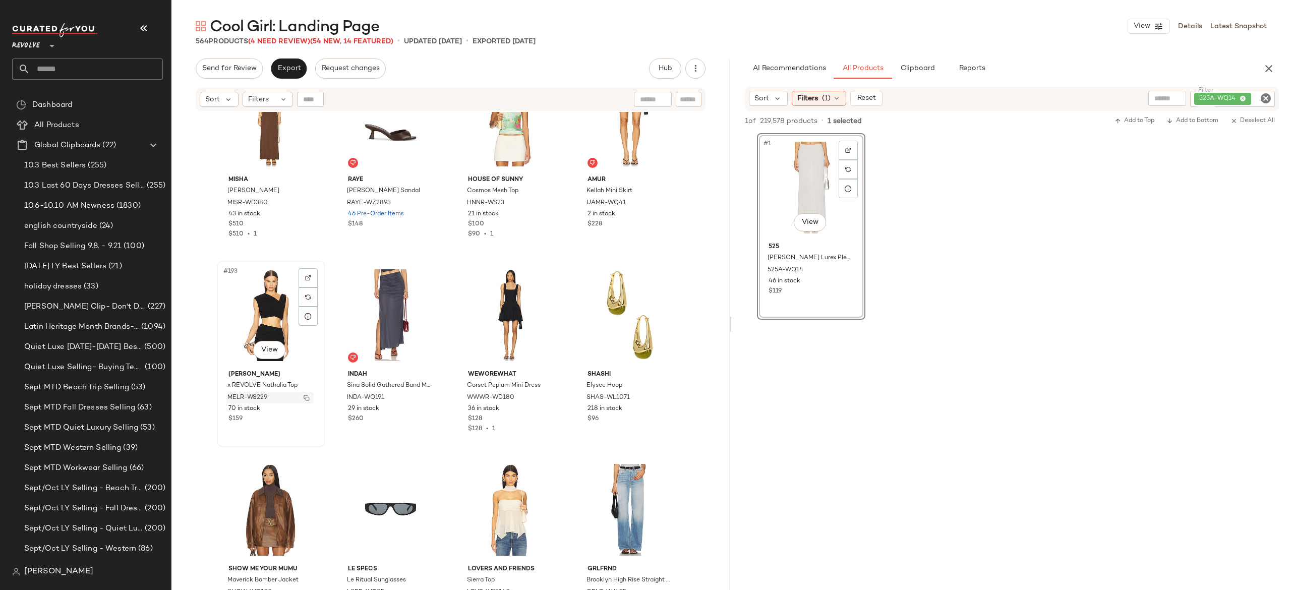
click at [303, 395] on img "button" at bounding box center [306, 398] width 6 height 6
click at [423, 395] on img "button" at bounding box center [426, 398] width 6 height 6
click at [1234, 94] on div "525A-WQ14" at bounding box center [1198, 99] width 153 height 16
paste input "**********"
type input "**********"
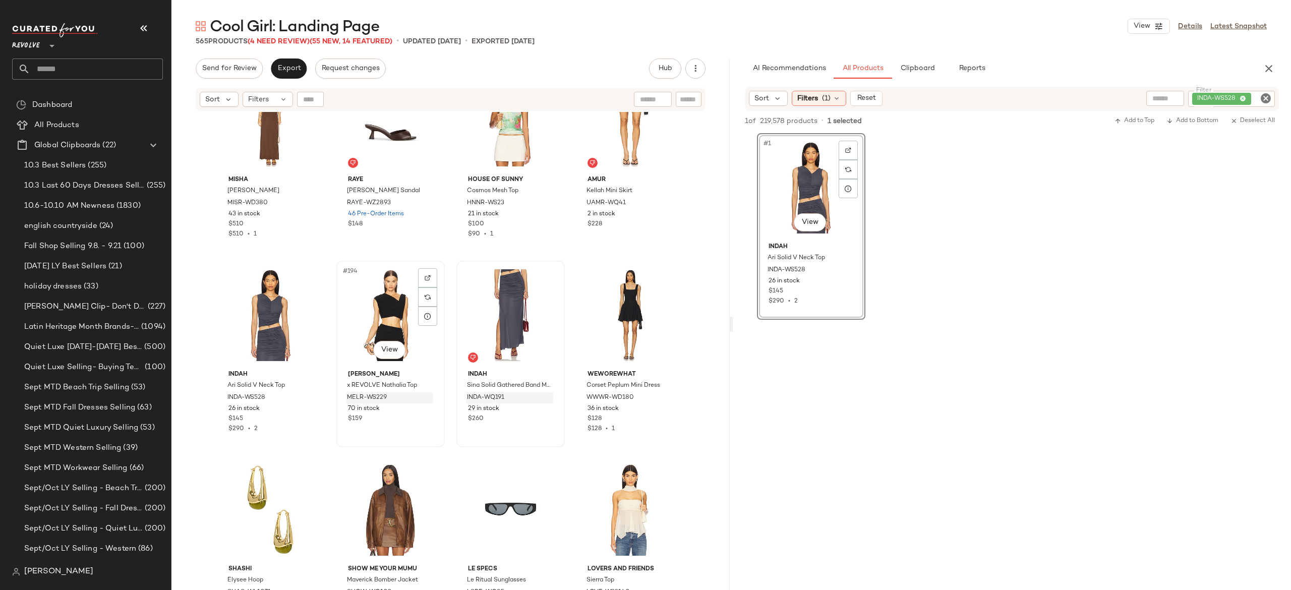
click at [388, 304] on div "#194 View" at bounding box center [390, 315] width 101 height 102
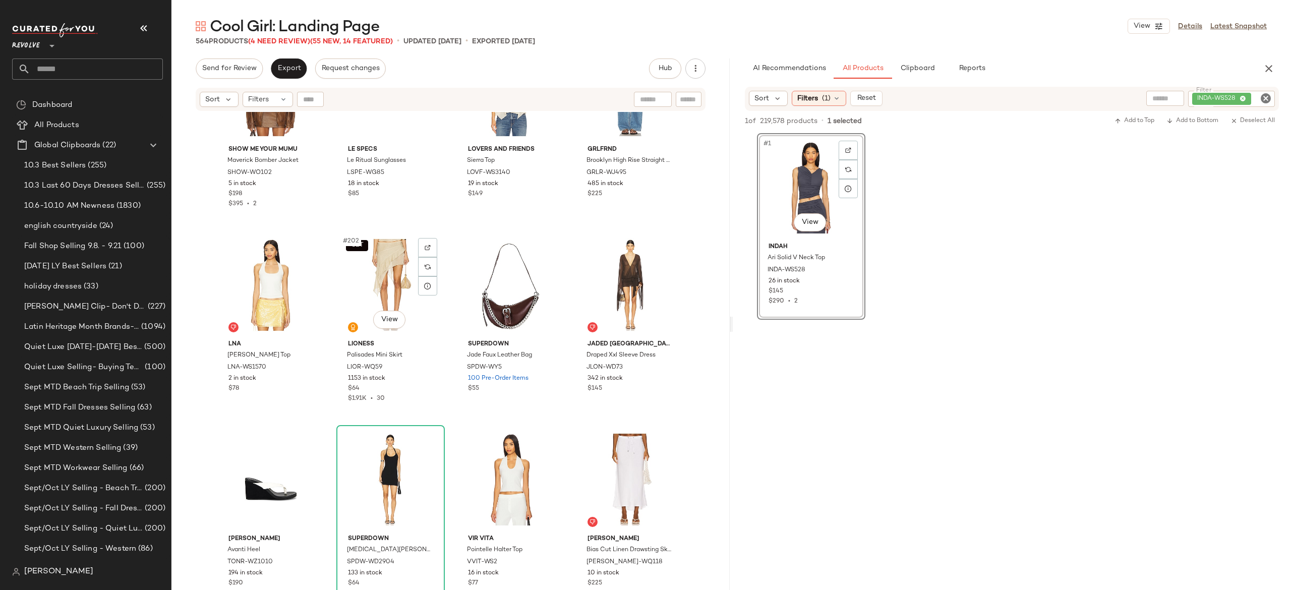
scroll to position [9625, 0]
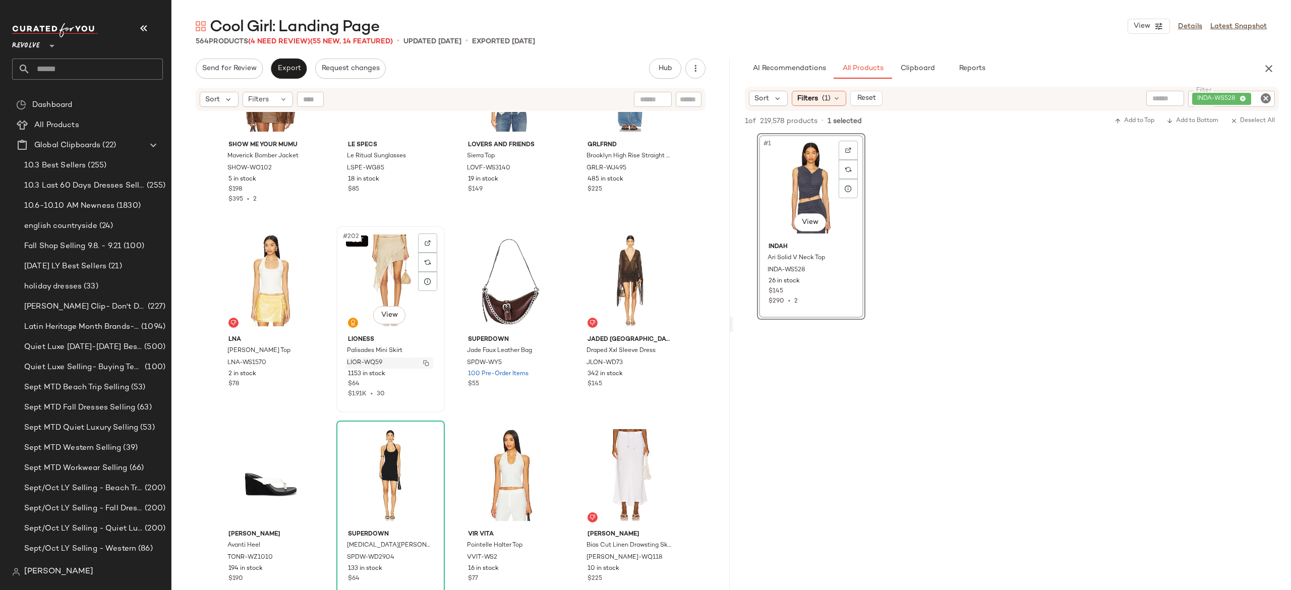
click at [419, 360] on button "button" at bounding box center [426, 362] width 14 height 9
click at [1209, 93] on div "INDA-WS528" at bounding box center [1197, 99] width 155 height 16
paste input "**********"
type input "**********"
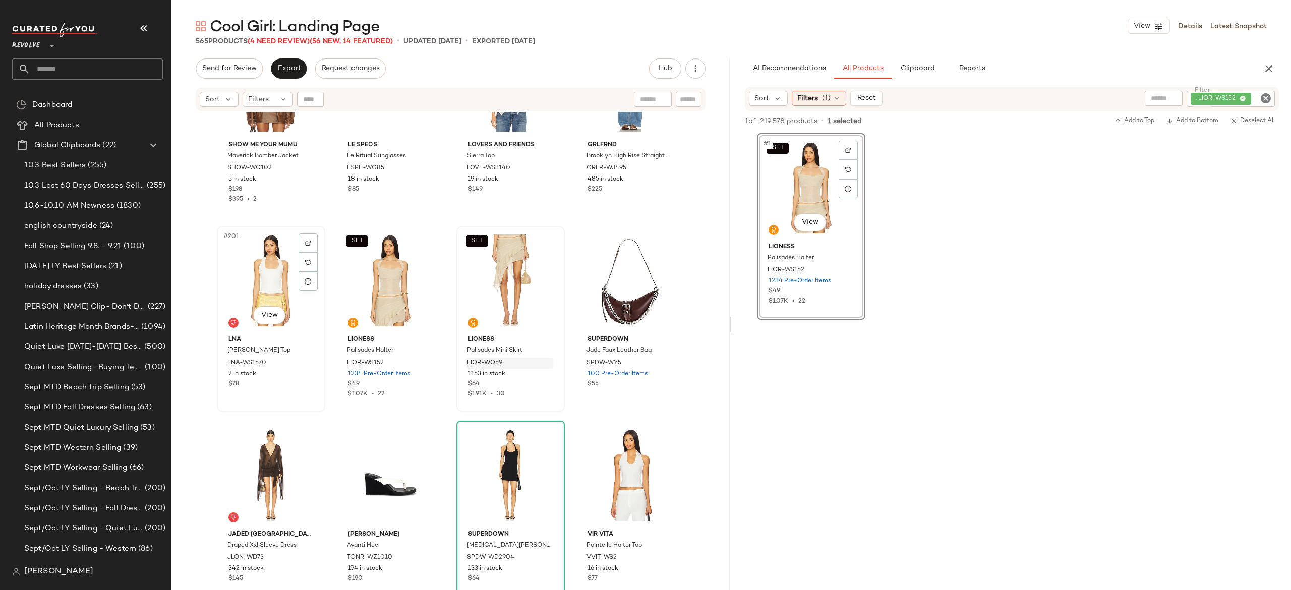
click at [266, 278] on div "#201 View" at bounding box center [270, 280] width 101 height 102
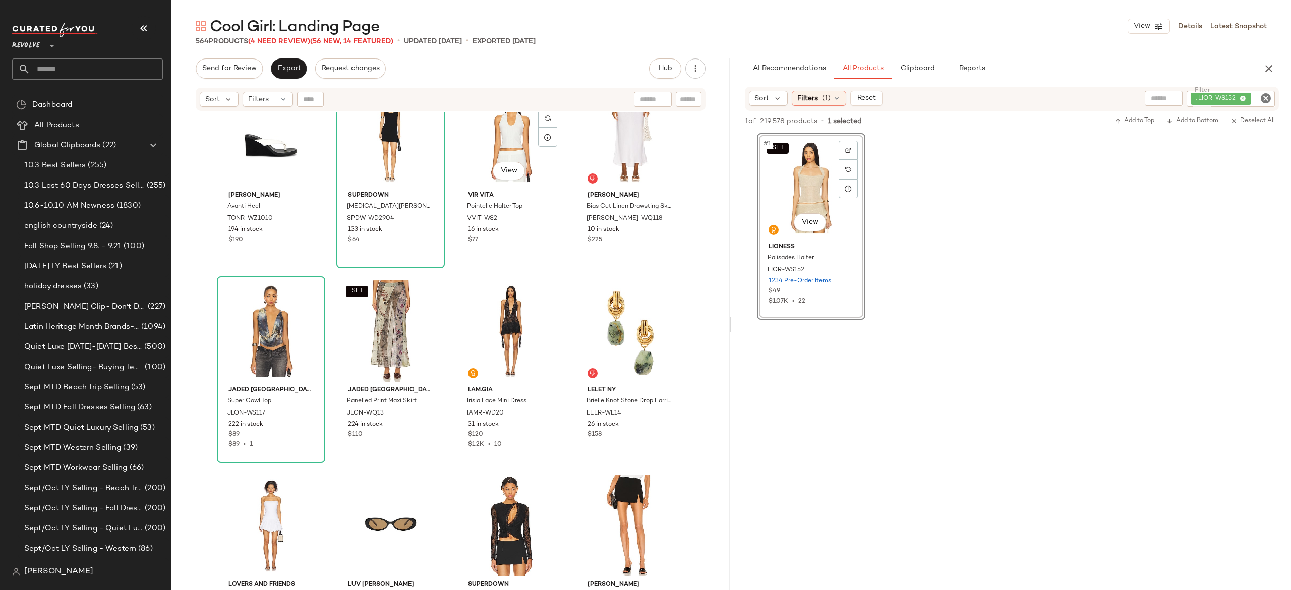
scroll to position [9966, 0]
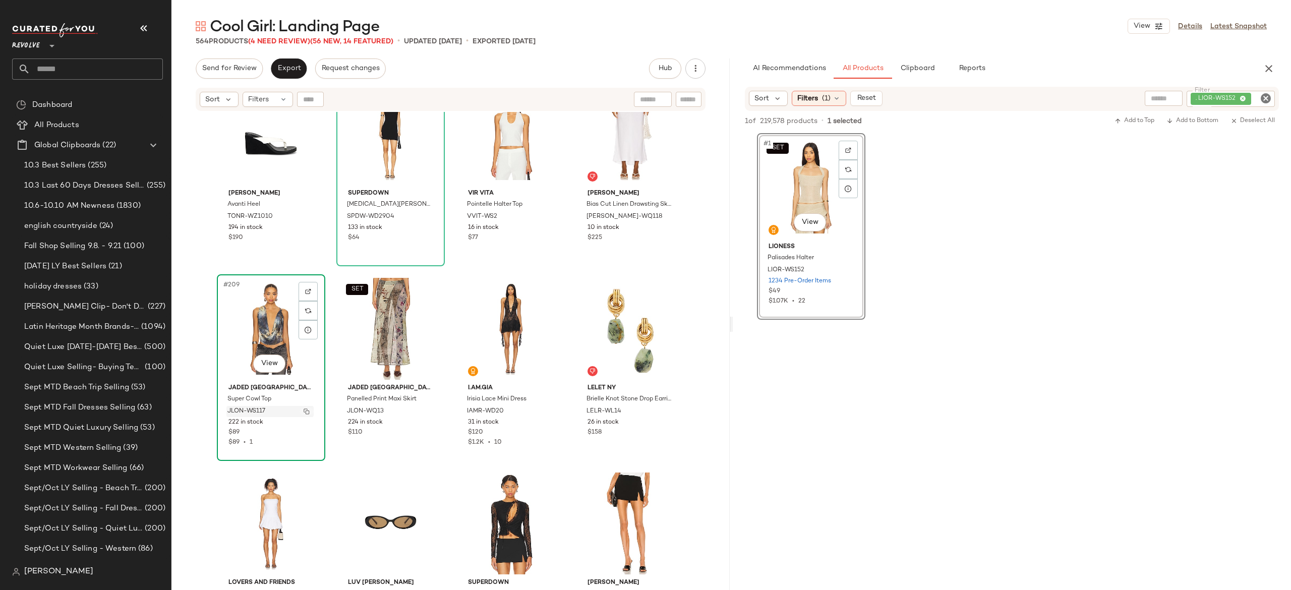
click at [299, 407] on button "button" at bounding box center [306, 411] width 14 height 9
click at [1210, 95] on div ". LIOR-WS152" at bounding box center [1196, 99] width 156 height 16
paste input "**********"
type input "**********"
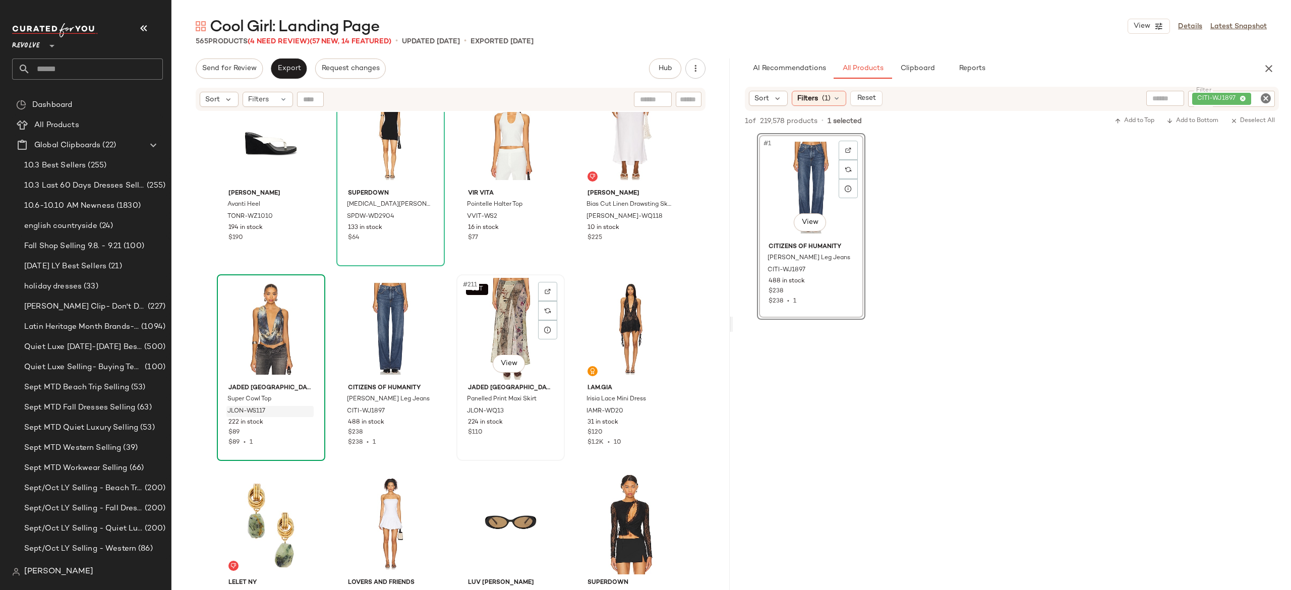
click at [478, 322] on div "SET #211 View" at bounding box center [510, 329] width 101 height 102
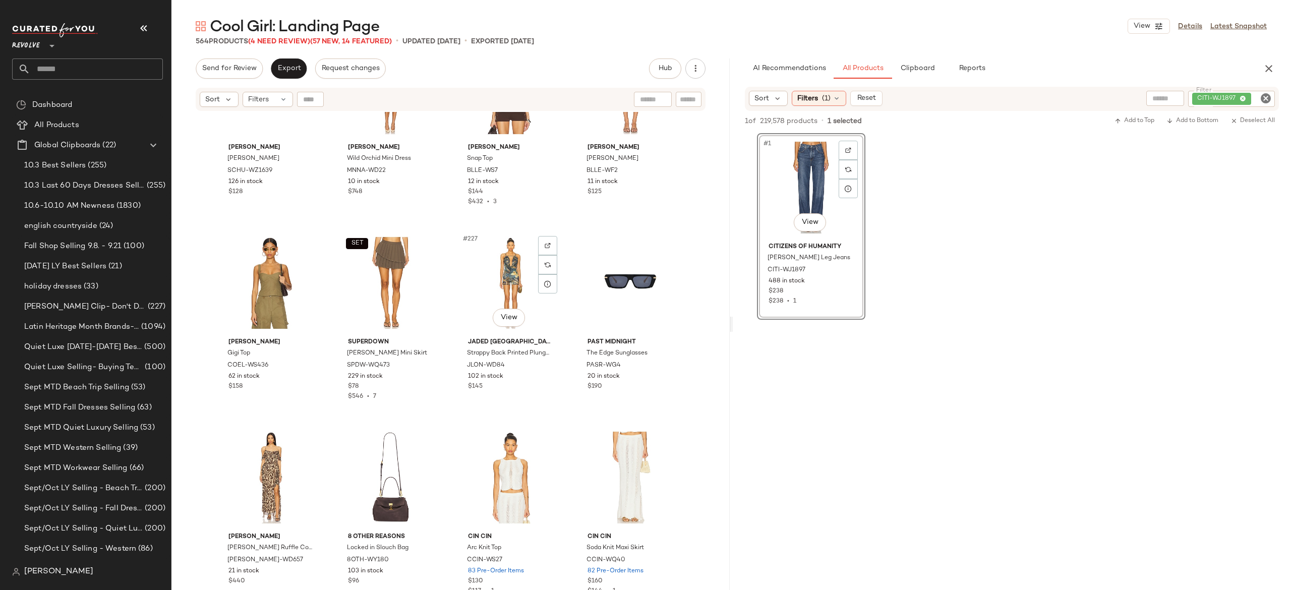
scroll to position [10800, 0]
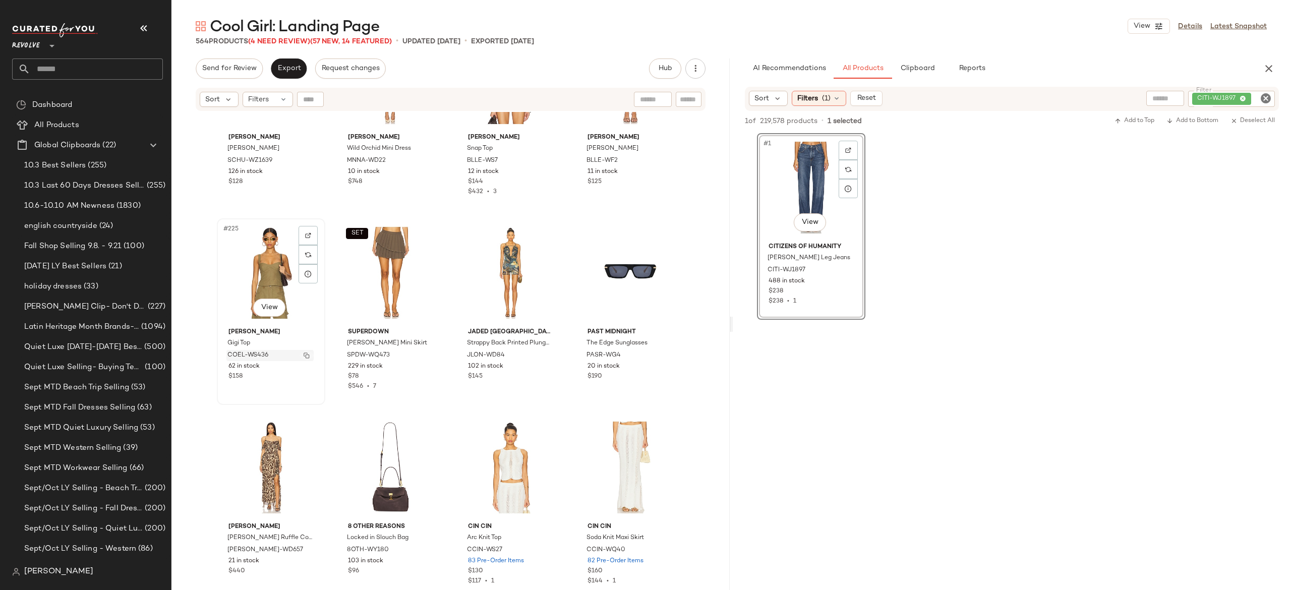
click at [303, 358] on button "button" at bounding box center [306, 355] width 14 height 9
click at [1218, 91] on div "CITI-WJ1897" at bounding box center [1197, 99] width 155 height 16
paste input "**********"
type input "**********"
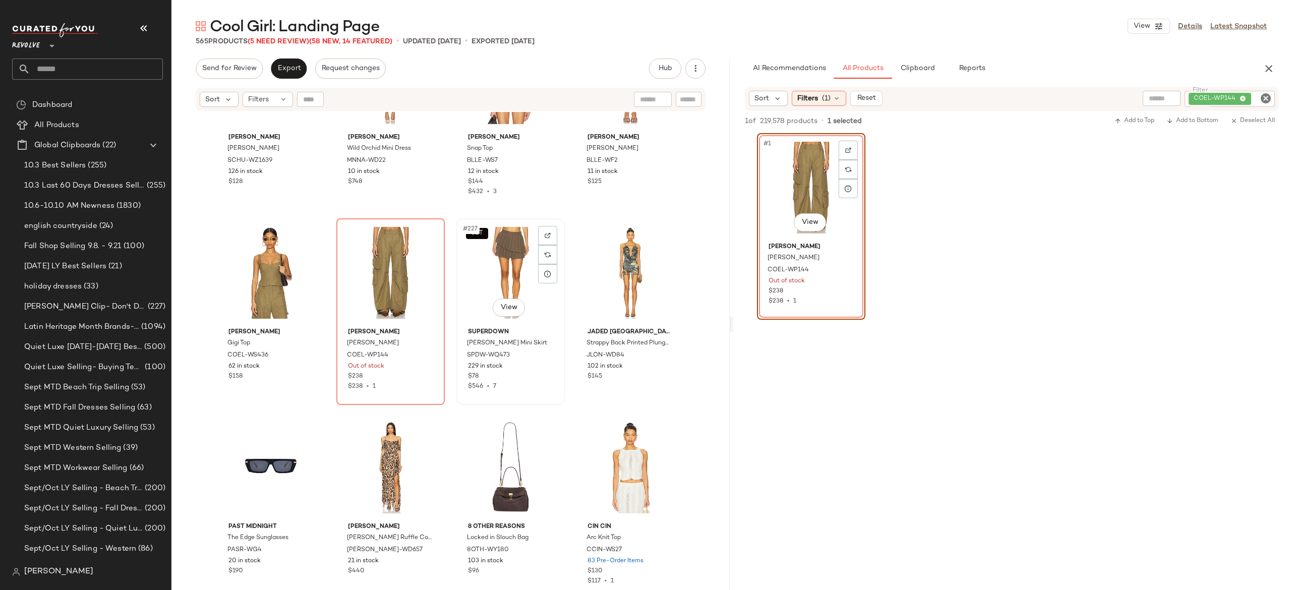
click at [497, 260] on div "SET #227 View" at bounding box center [510, 273] width 101 height 102
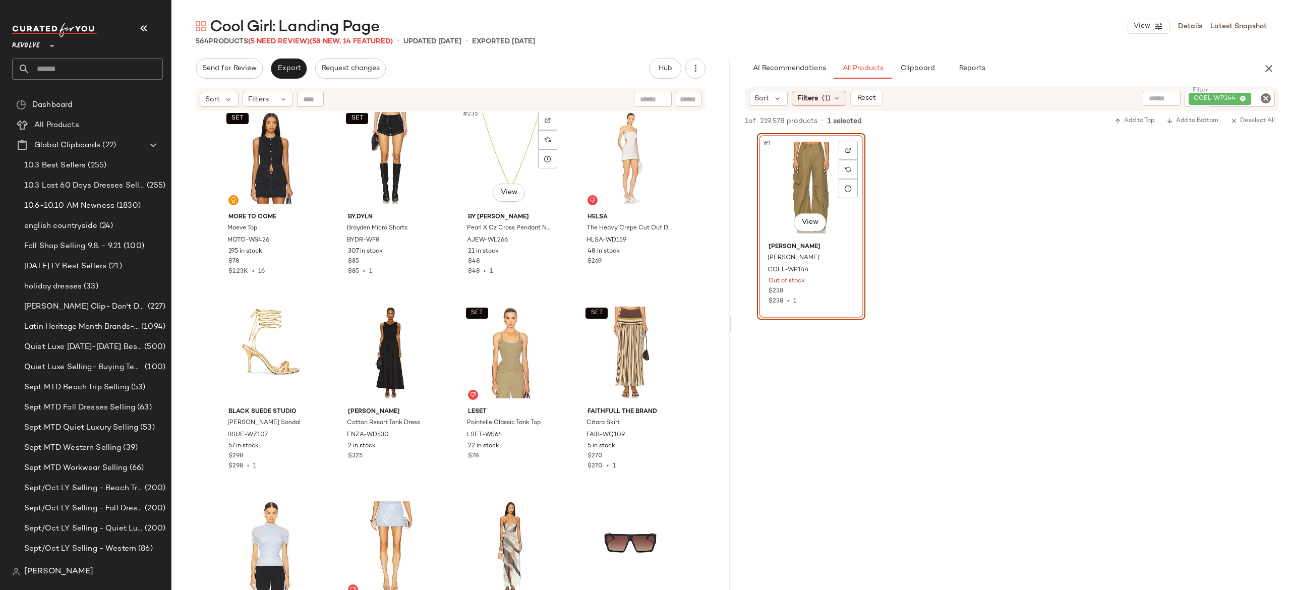
scroll to position [11305, 0]
click at [543, 433] on img "button" at bounding box center [546, 435] width 6 height 6
click at [1226, 98] on div "COEL-WP144" at bounding box center [1195, 99] width 158 height 16
paste input "**********"
type input "**********"
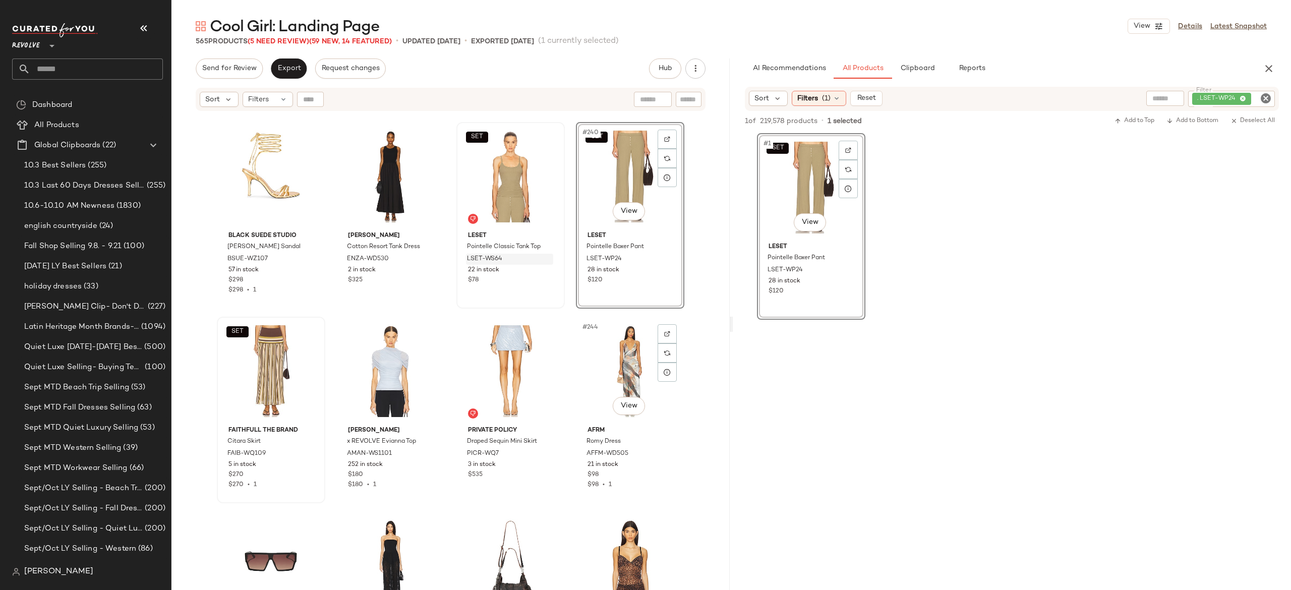
scroll to position [11484, 0]
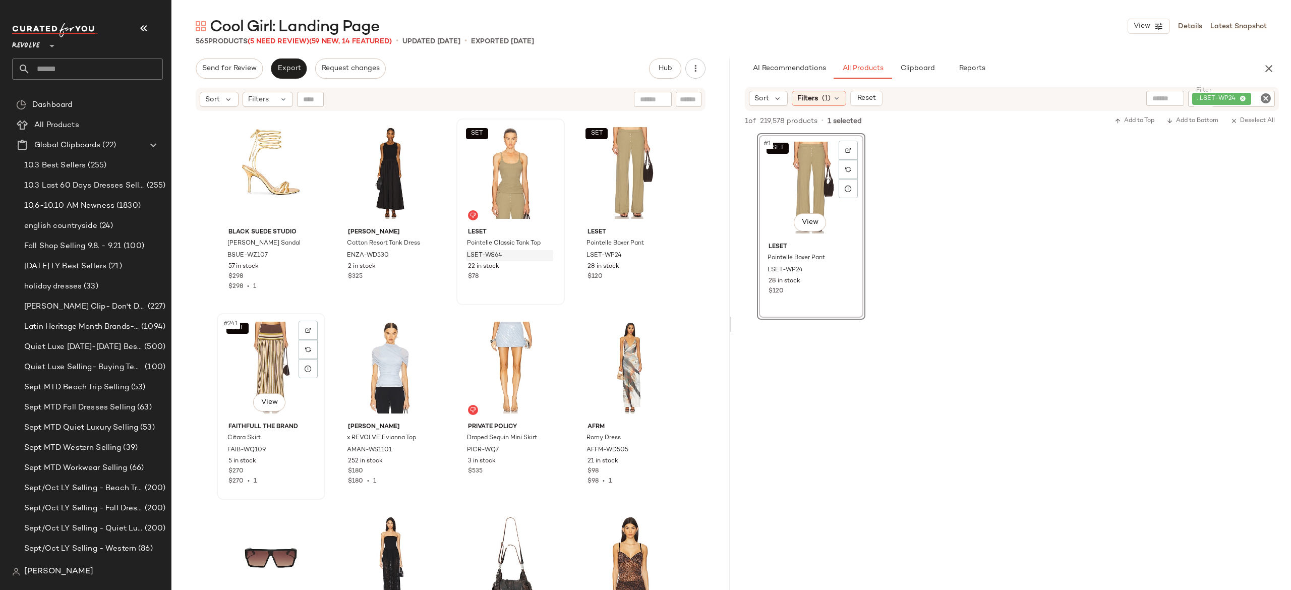
click at [268, 359] on div "SET #241 View" at bounding box center [270, 368] width 101 height 102
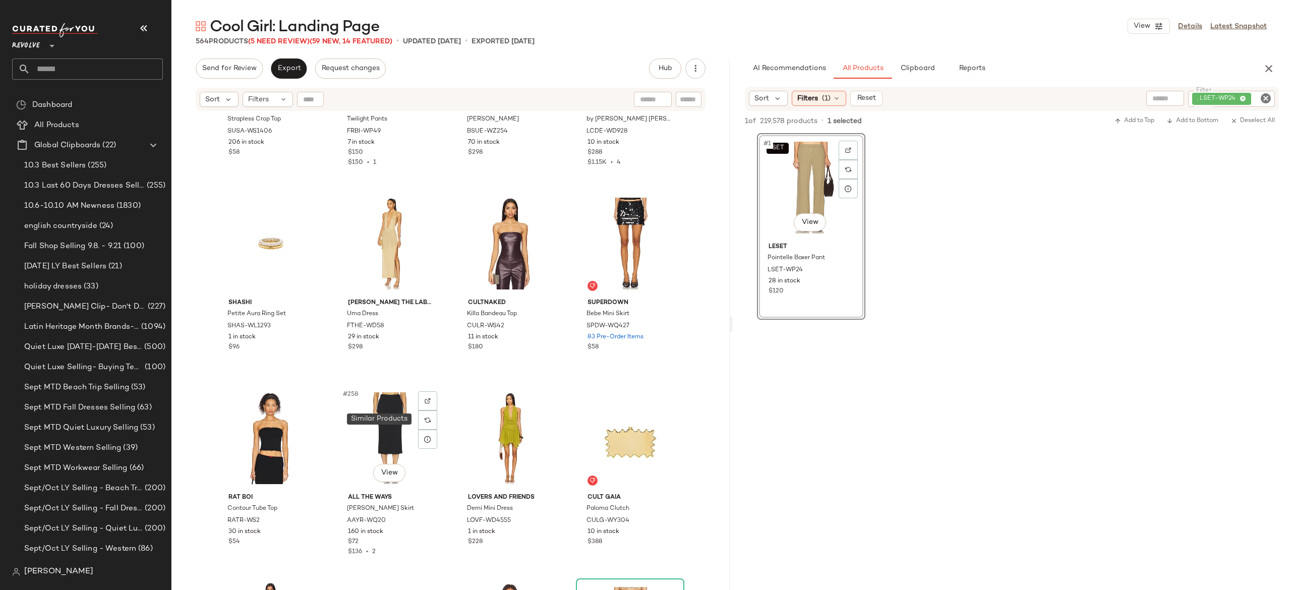
scroll to position [12192, 0]
click at [547, 324] on button "button" at bounding box center [546, 325] width 14 height 9
click at [1214, 101] on div ". LSET-WP24" at bounding box center [1197, 99] width 155 height 16
paste input "**********"
type input "**********"
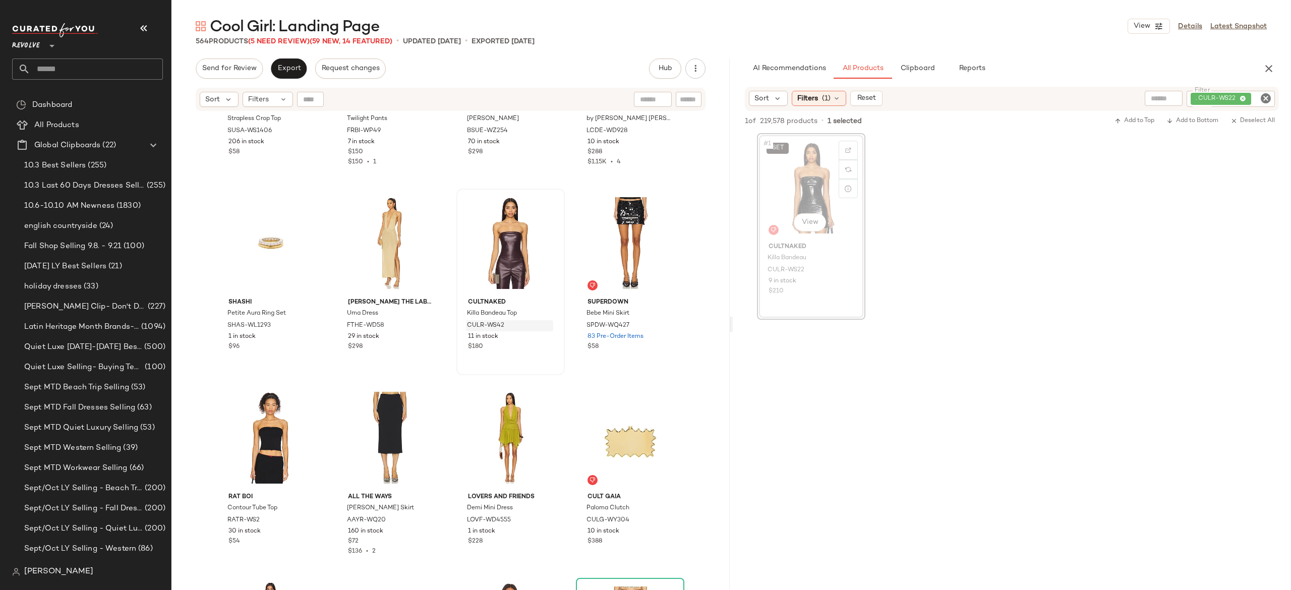
scroll to position [12190, 0]
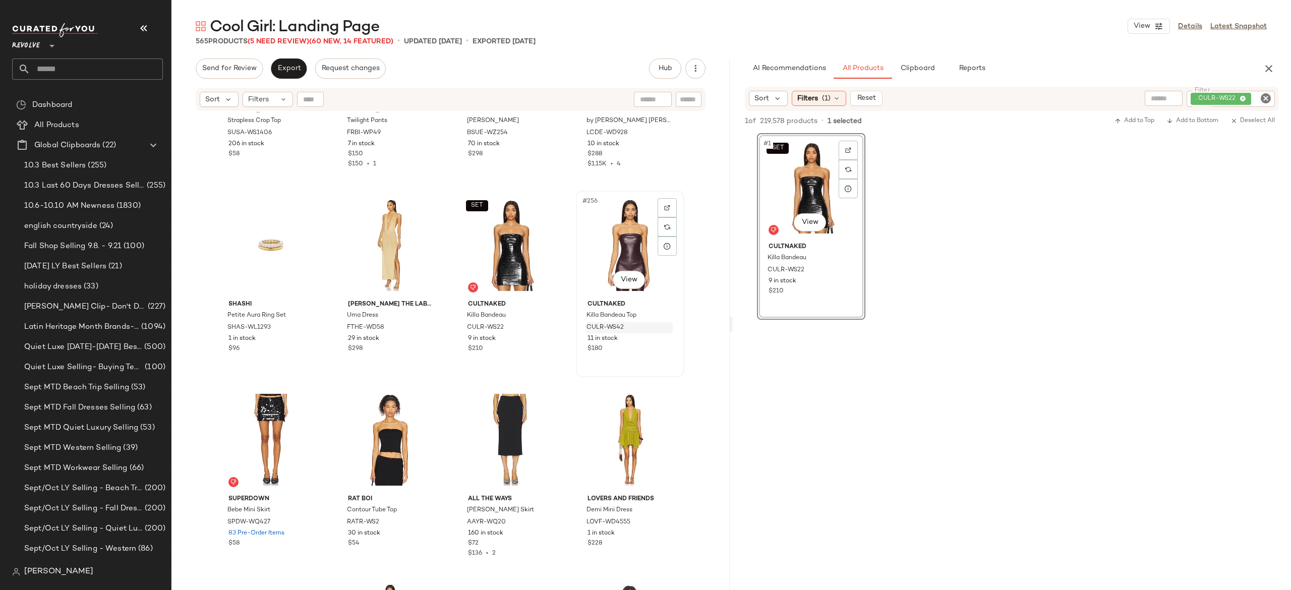
click at [606, 240] on div "#256 View" at bounding box center [629, 245] width 101 height 102
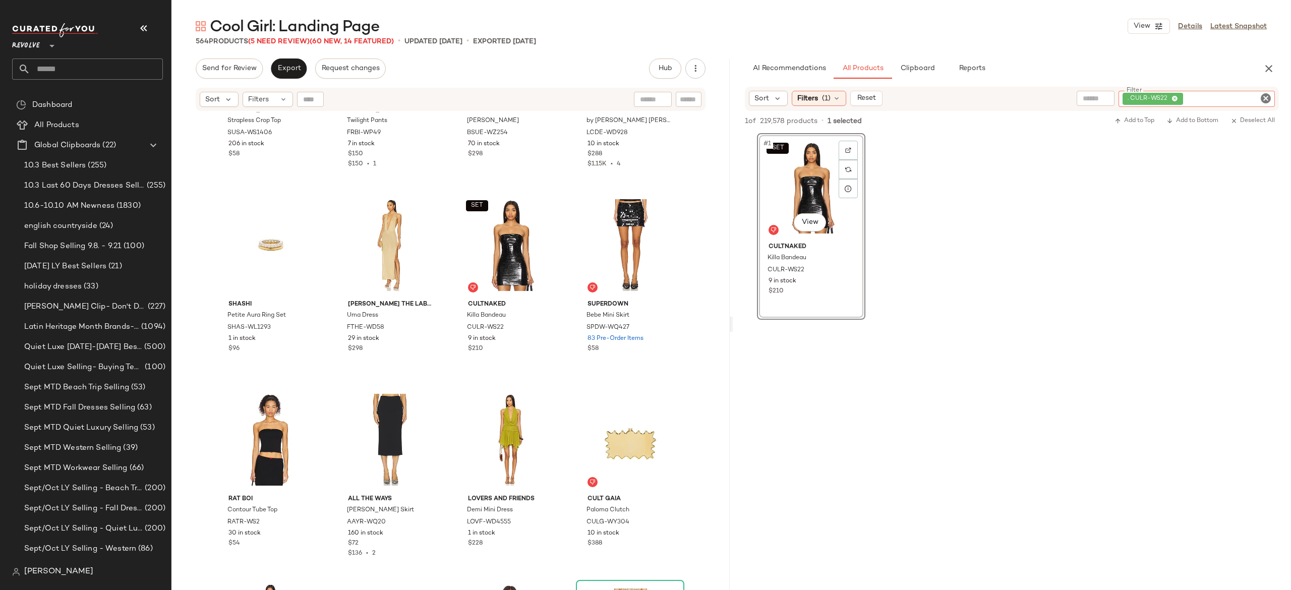
click at [1213, 94] on div ". CULR-WS22" at bounding box center [1196, 99] width 156 height 16
paste input "*********"
type input "*********"
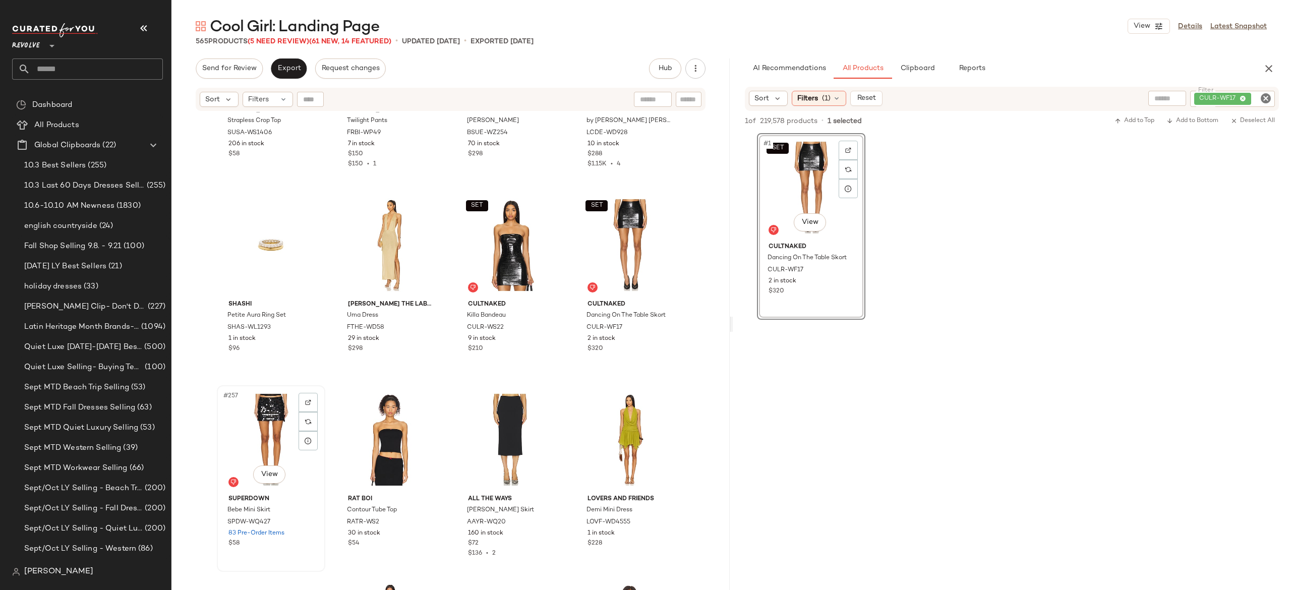
click at [271, 423] on div "#257 View" at bounding box center [270, 440] width 101 height 102
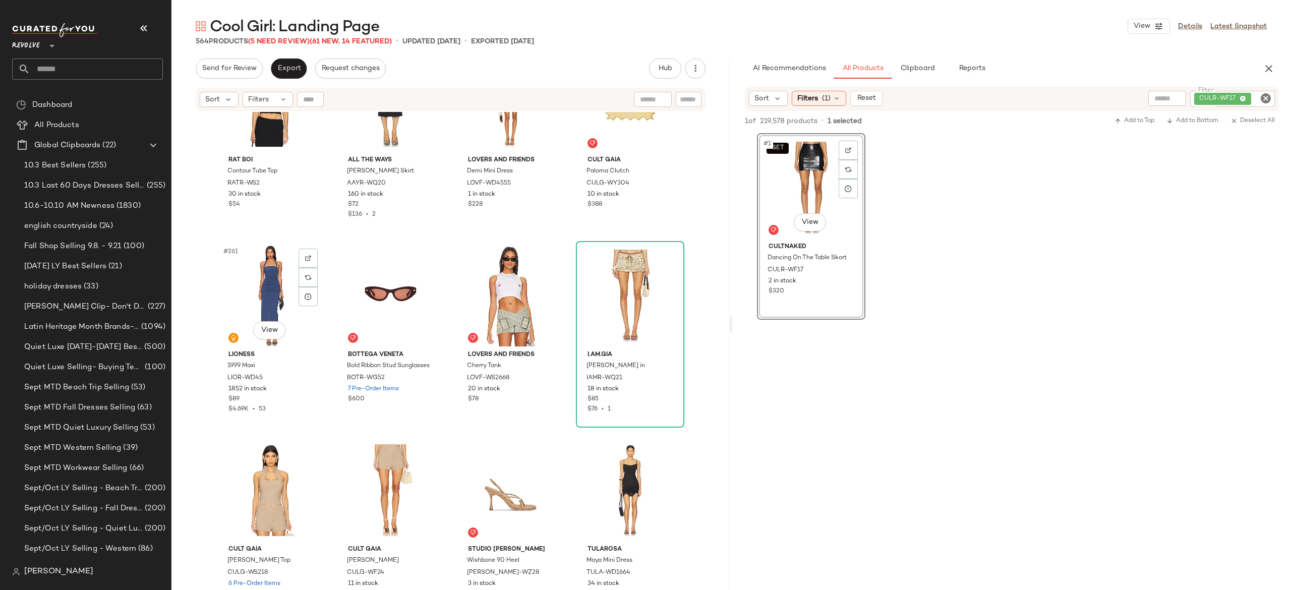
scroll to position [12531, 0]
click at [662, 376] on img "button" at bounding box center [665, 376] width 6 height 6
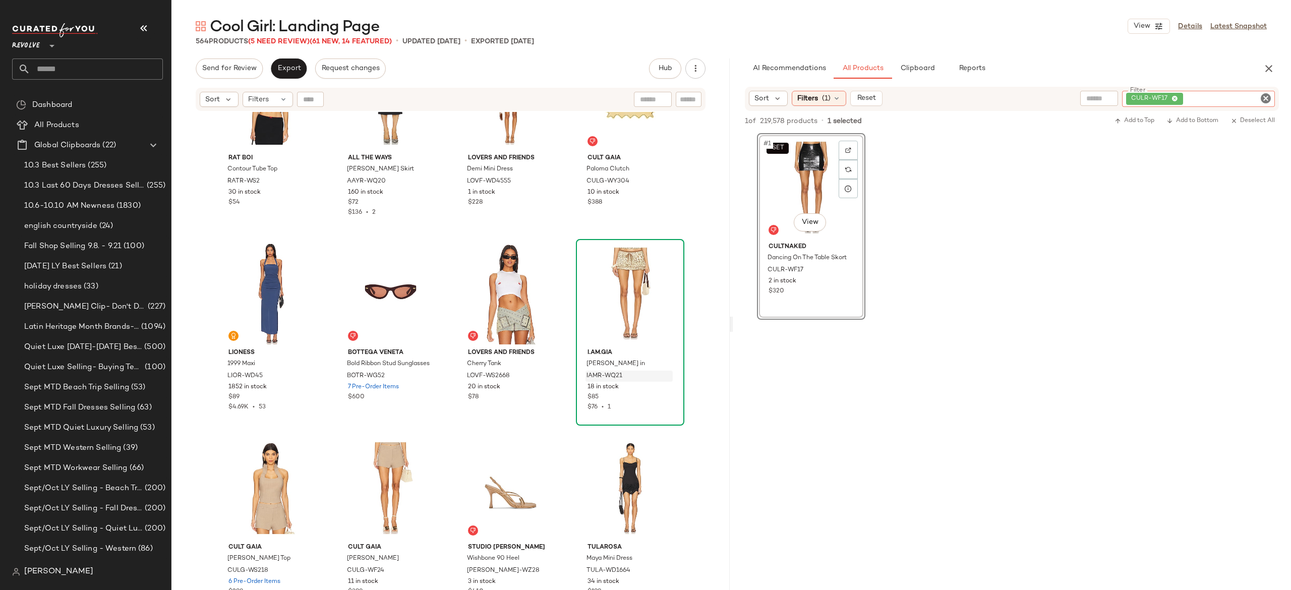
click at [1221, 94] on div "CULR-WF17" at bounding box center [1198, 99] width 153 height 16
paste input "*********"
type input "**********"
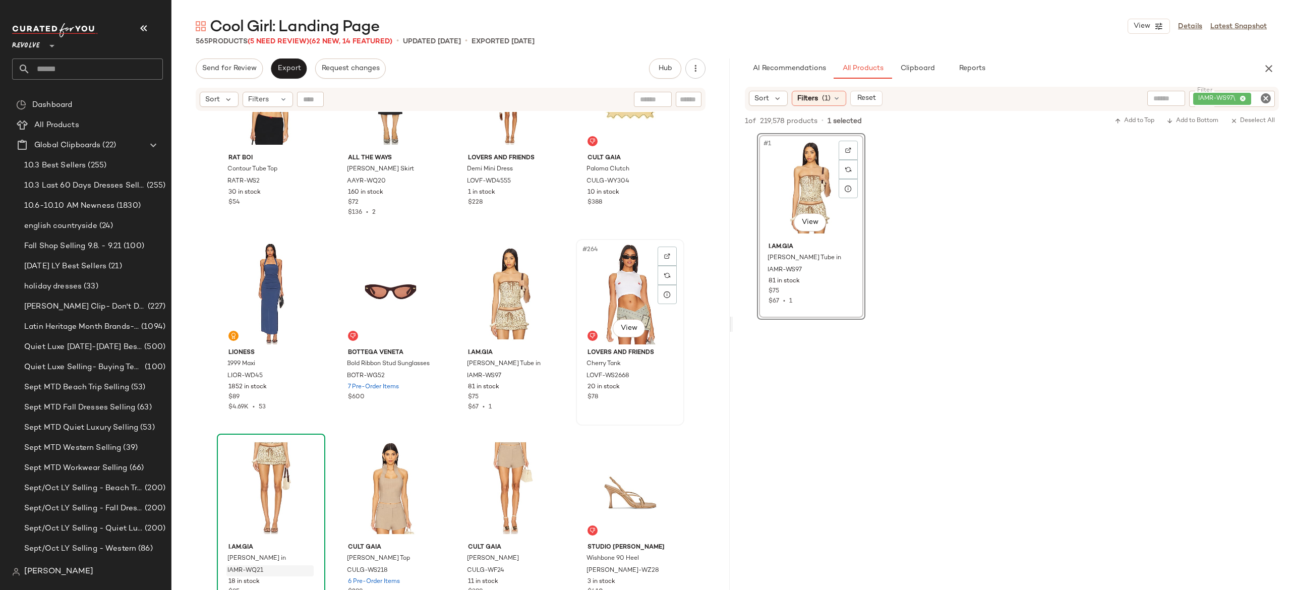
click at [618, 279] on div "#264 View" at bounding box center [629, 293] width 101 height 102
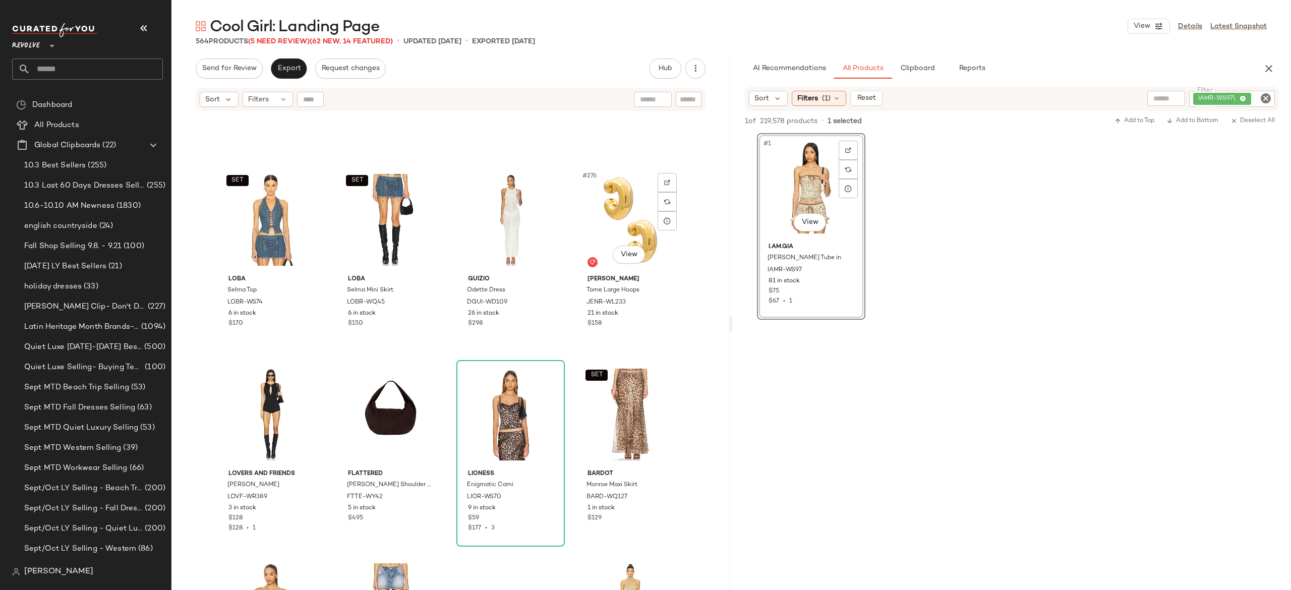
scroll to position [13315, 0]
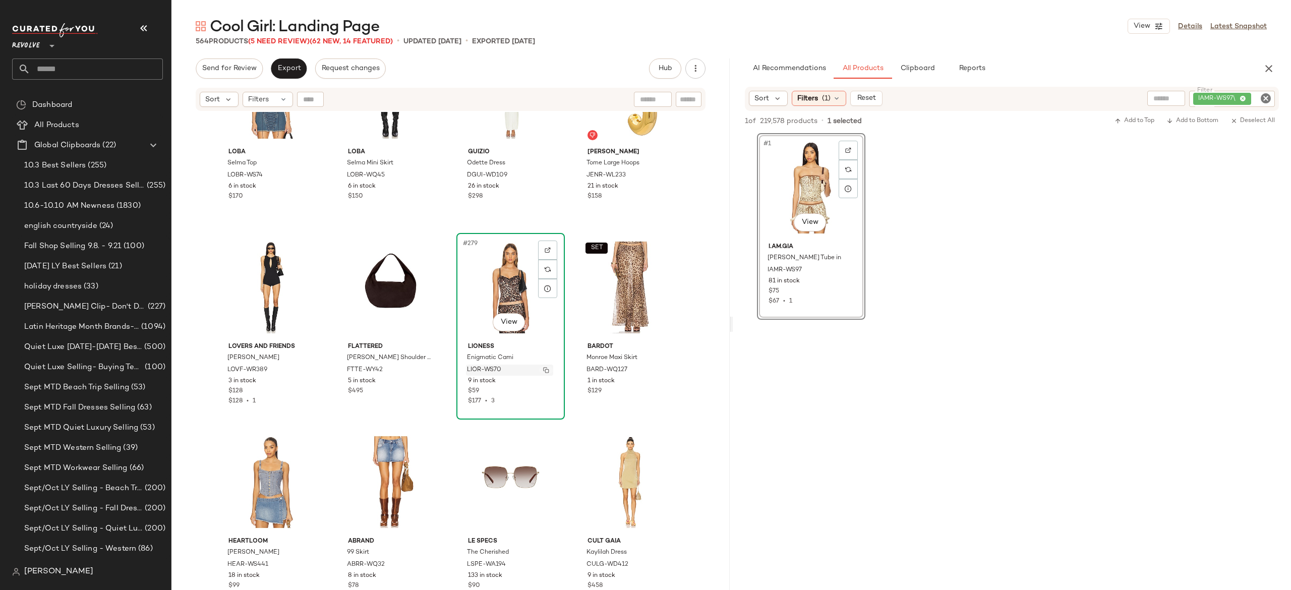
click at [539, 369] on button "button" at bounding box center [546, 369] width 14 height 9
click at [1206, 94] on div "IAMR-WS97\" at bounding box center [1198, 99] width 154 height 16
paste input "**********"
type input "**********"
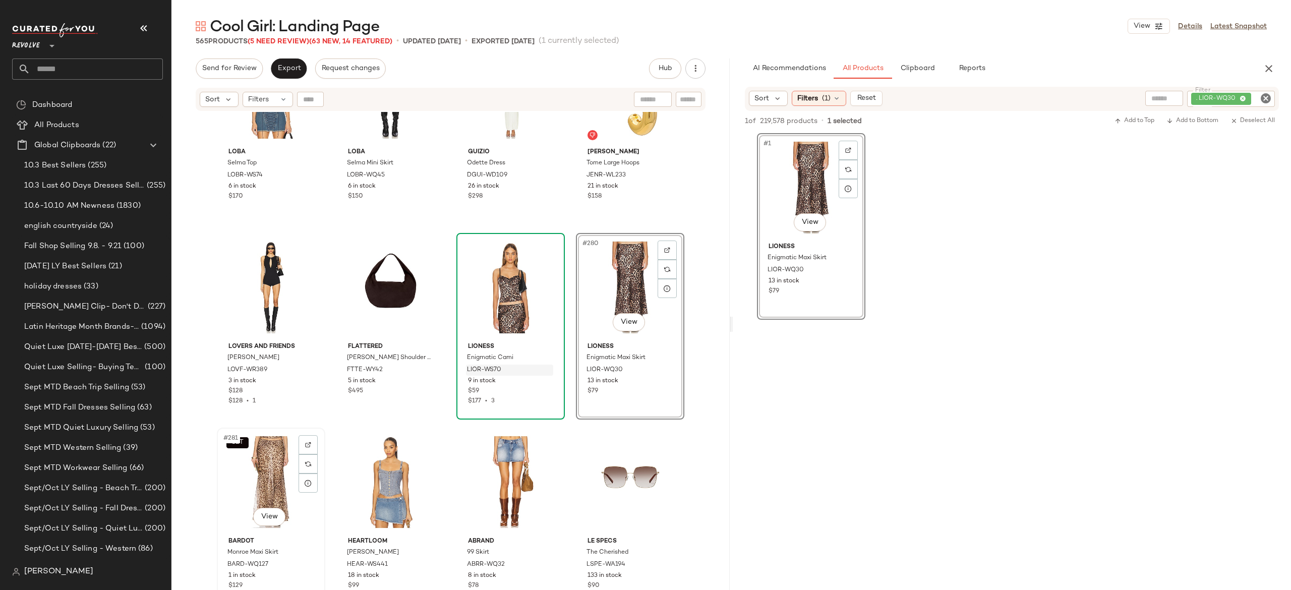
click at [264, 467] on div "SET #281 View" at bounding box center [270, 482] width 101 height 102
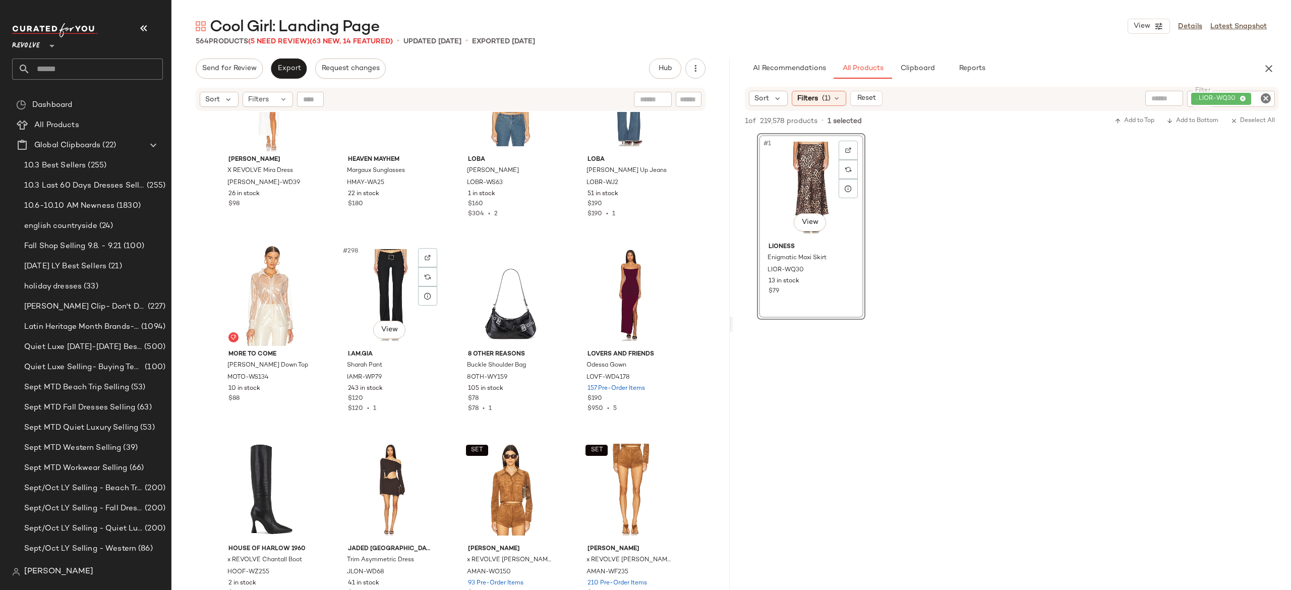
scroll to position [14281, 0]
click at [303, 376] on img "button" at bounding box center [306, 377] width 6 height 6
click at [1206, 100] on div ". LIOR-WQ30" at bounding box center [1197, 99] width 156 height 16
type input "*"
paste input "**********"
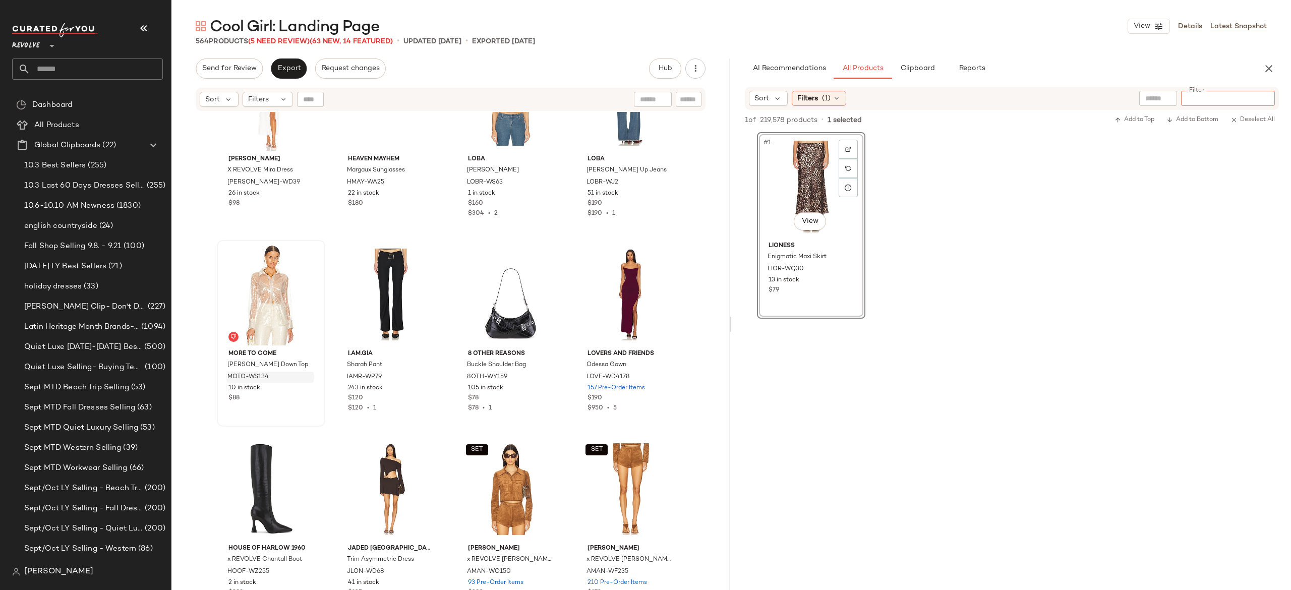
type input "**********"
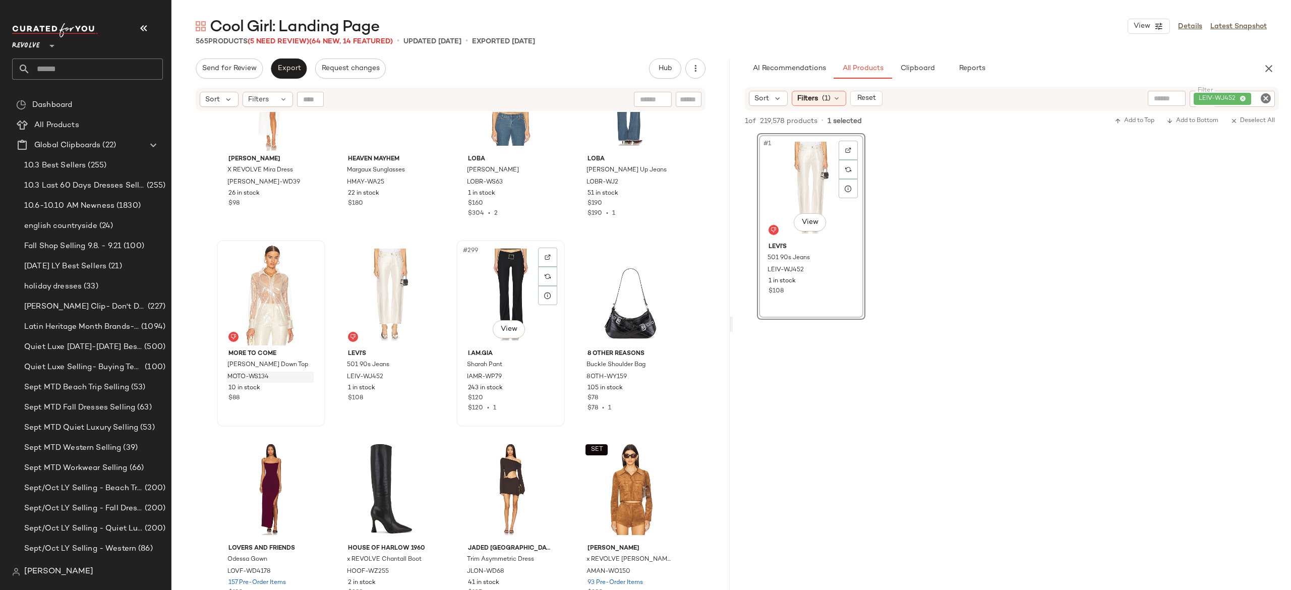
click at [507, 274] on div "#299 View" at bounding box center [510, 294] width 101 height 102
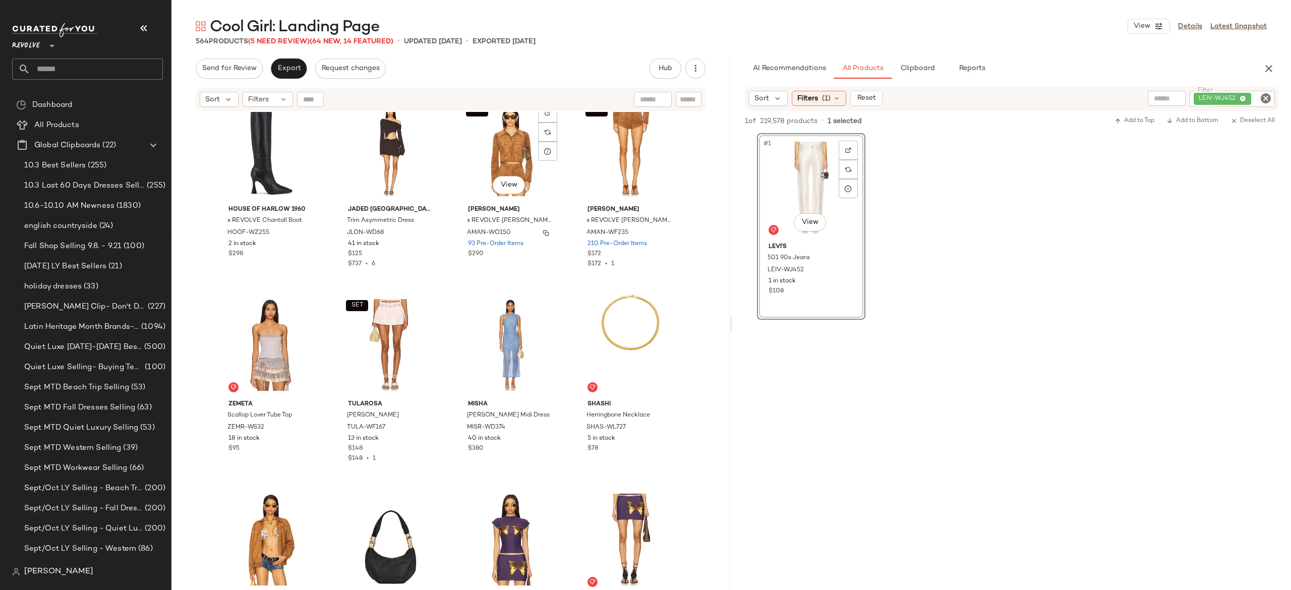
scroll to position [14622, 0]
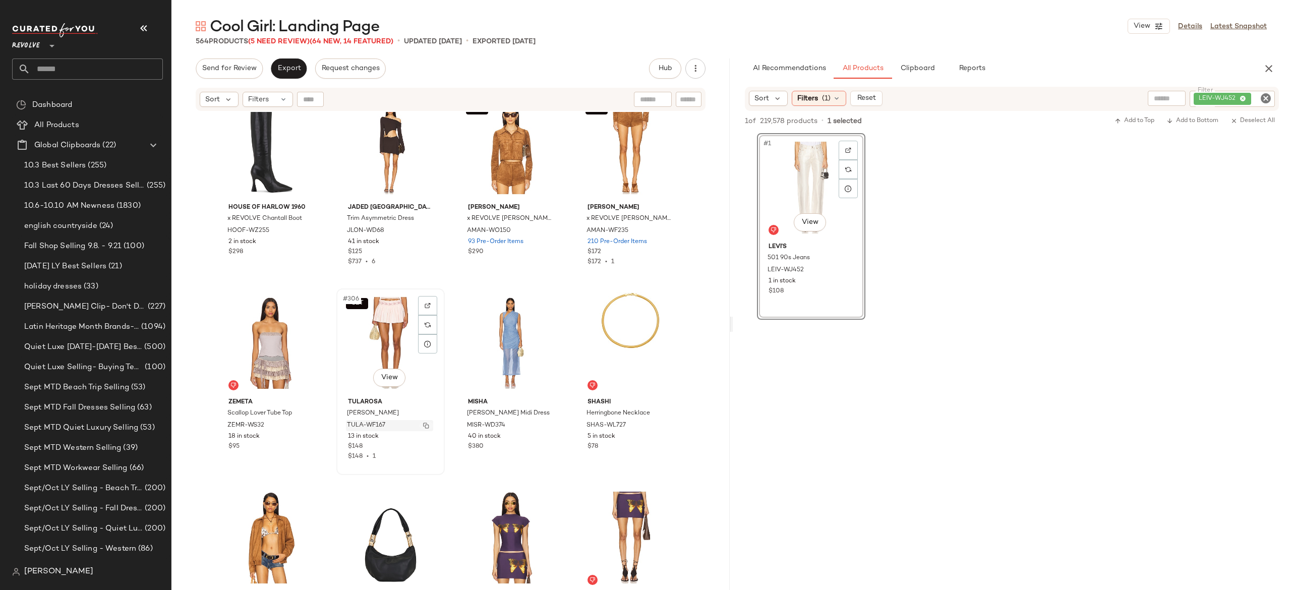
click at [423, 422] on img "button" at bounding box center [426, 425] width 6 height 6
click at [1212, 94] on div "LEIV-WJ452" at bounding box center [1197, 99] width 153 height 16
paste input "**********"
type input "**********"
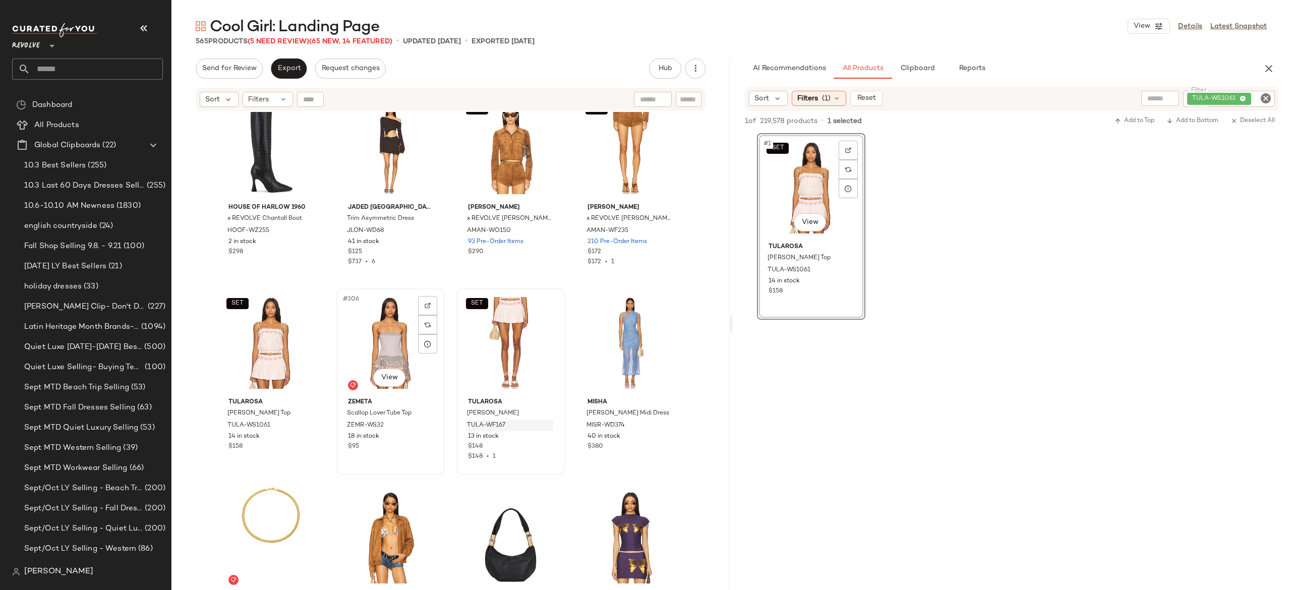
click at [394, 325] on div "#306 View" at bounding box center [390, 343] width 101 height 102
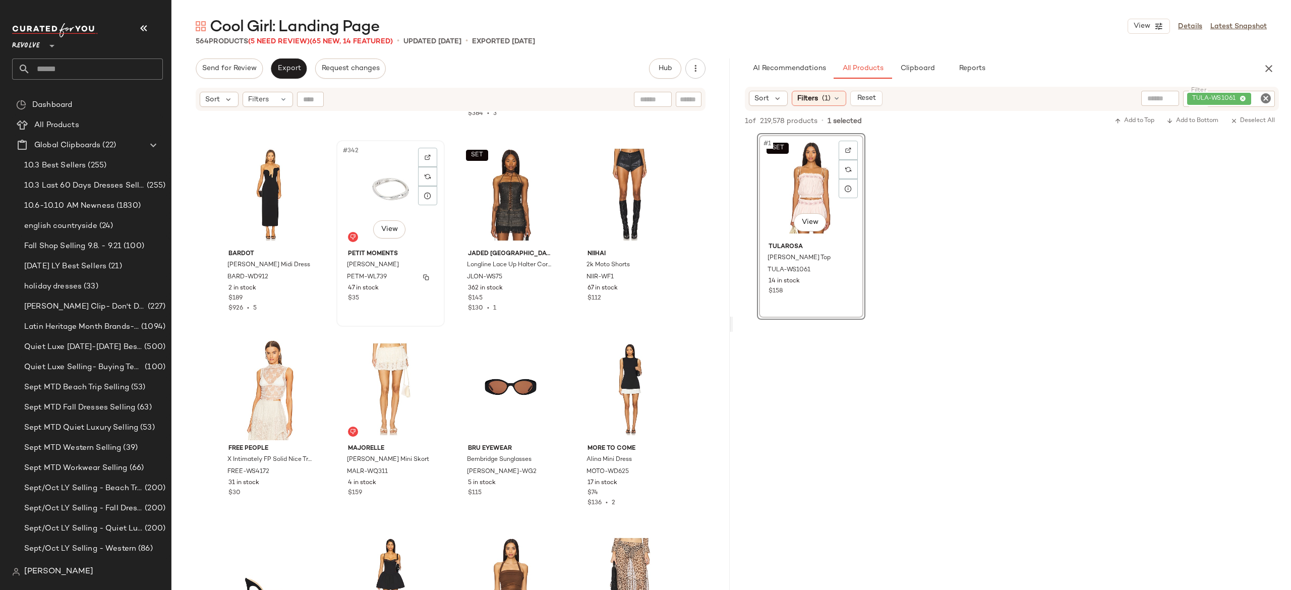
scroll to position [16523, 0]
click at [303, 471] on img "button" at bounding box center [306, 470] width 6 height 6
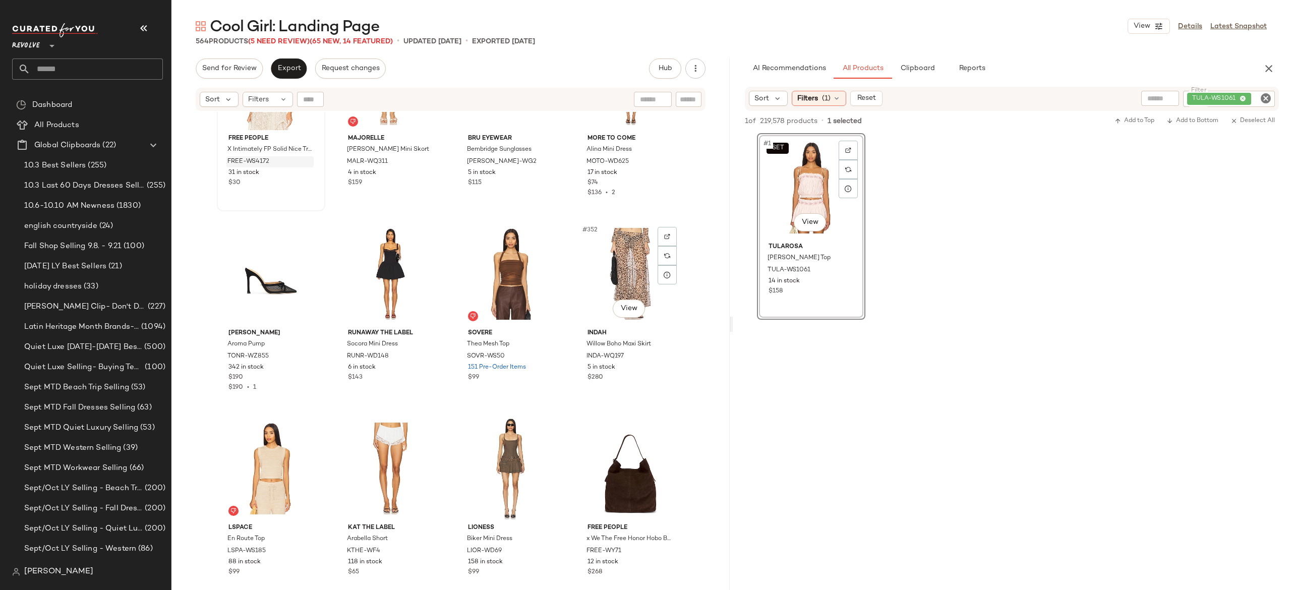
scroll to position [16836, 0]
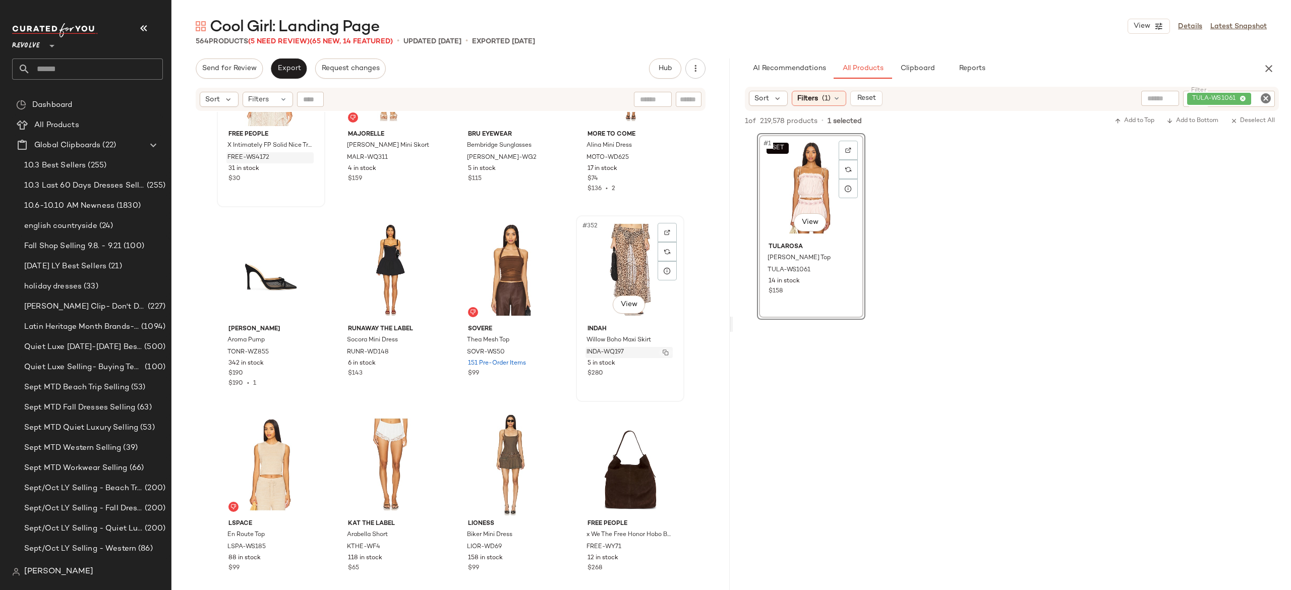
click at [667, 351] on button "button" at bounding box center [665, 352] width 14 height 9
click at [1218, 98] on div "TULA-WS1061" at bounding box center [1195, 99] width 160 height 16
paste input "**********"
type input "**********"
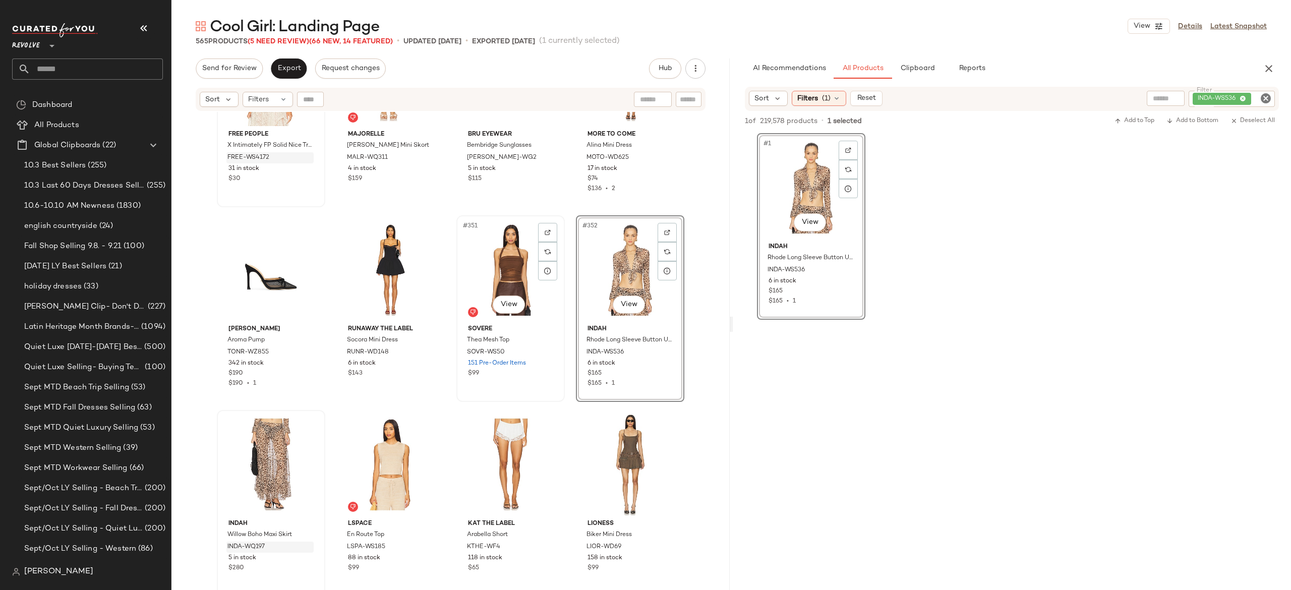
click at [507, 266] on div "#351 View" at bounding box center [510, 270] width 101 height 102
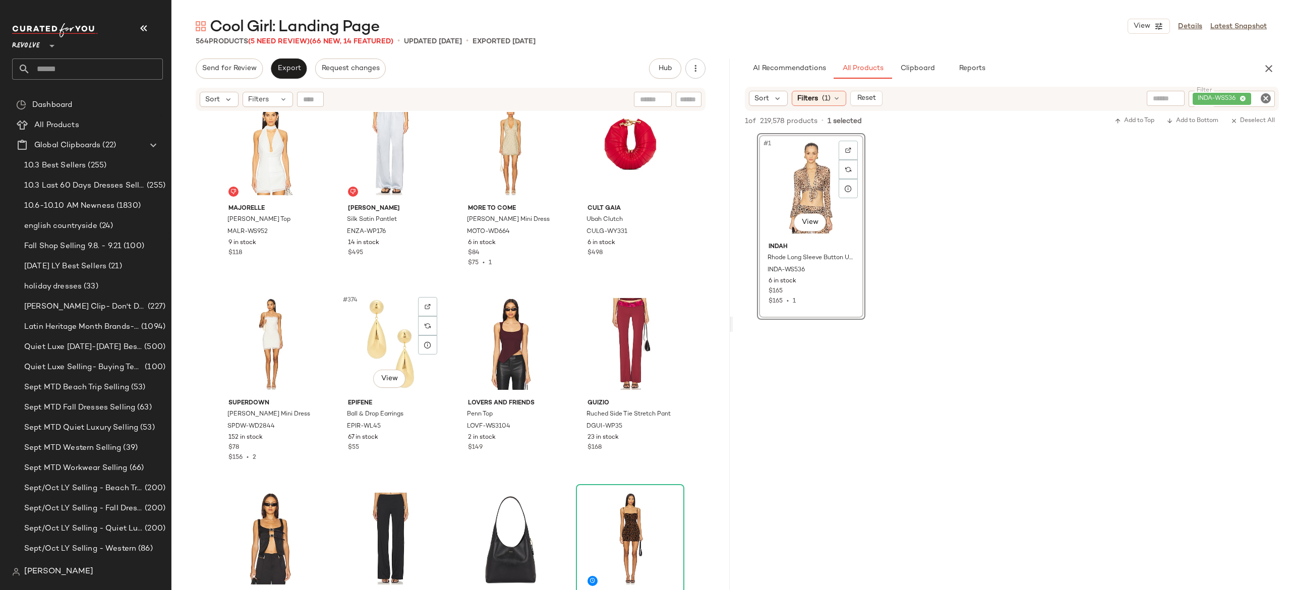
scroll to position [17747, 0]
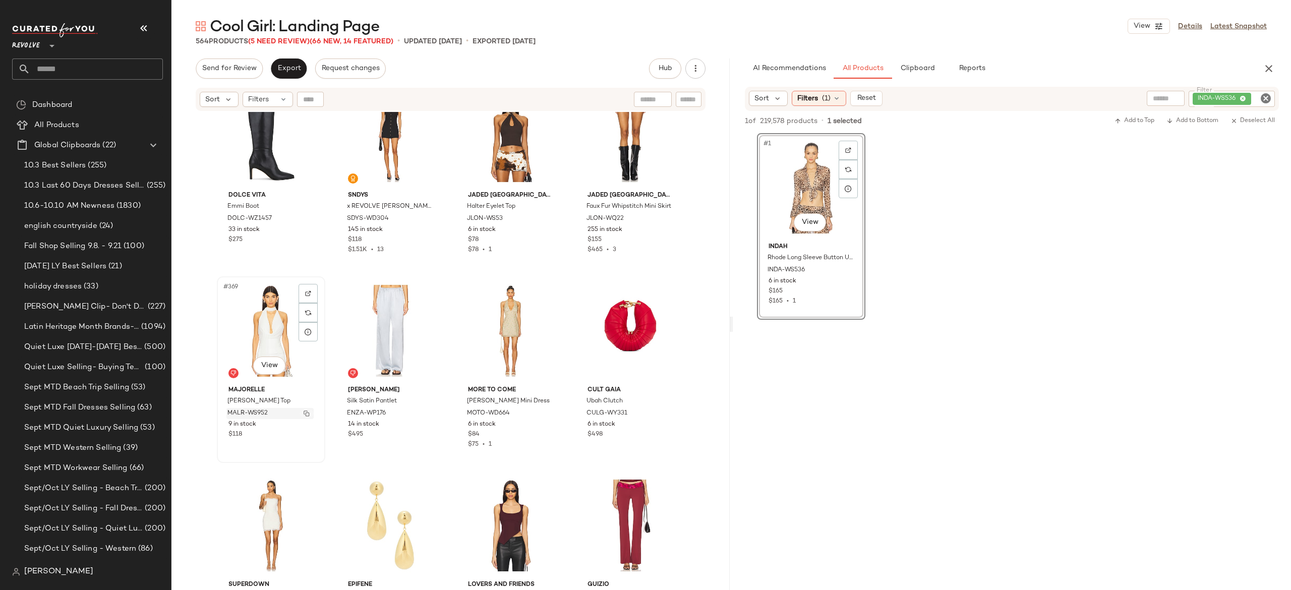
click at [303, 411] on img "button" at bounding box center [306, 413] width 6 height 6
click at [1209, 92] on div "INDA-WS536" at bounding box center [1197, 99] width 154 height 16
paste input "**********"
type input "**********"
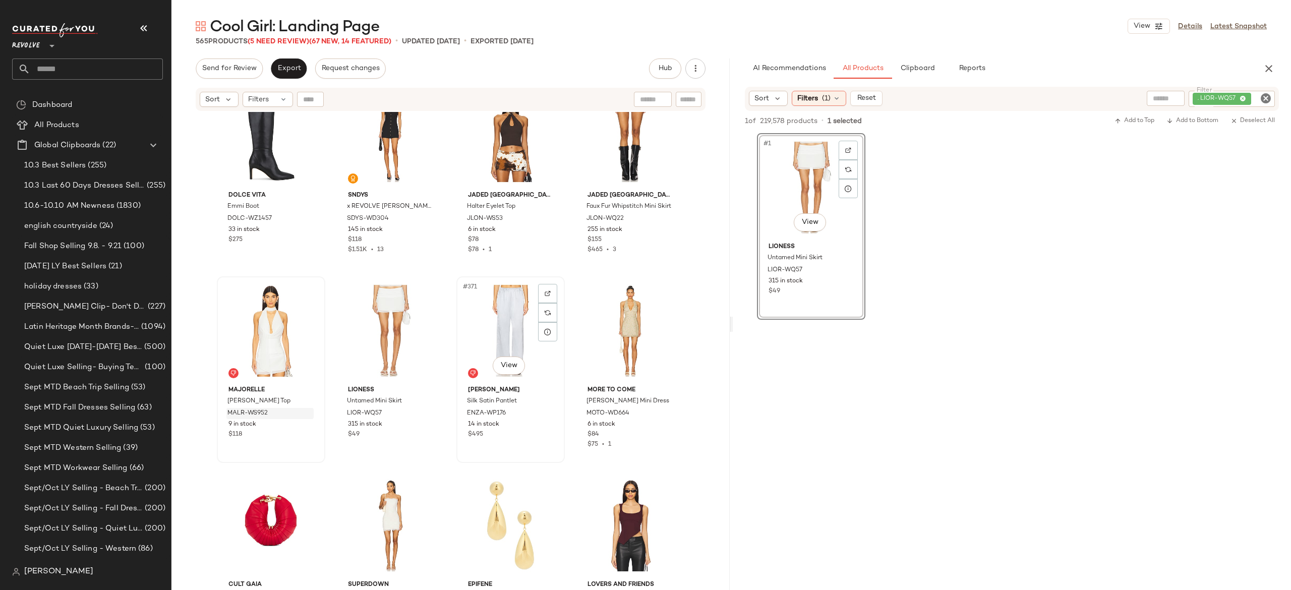
click at [488, 323] on div "#371 View" at bounding box center [510, 331] width 101 height 102
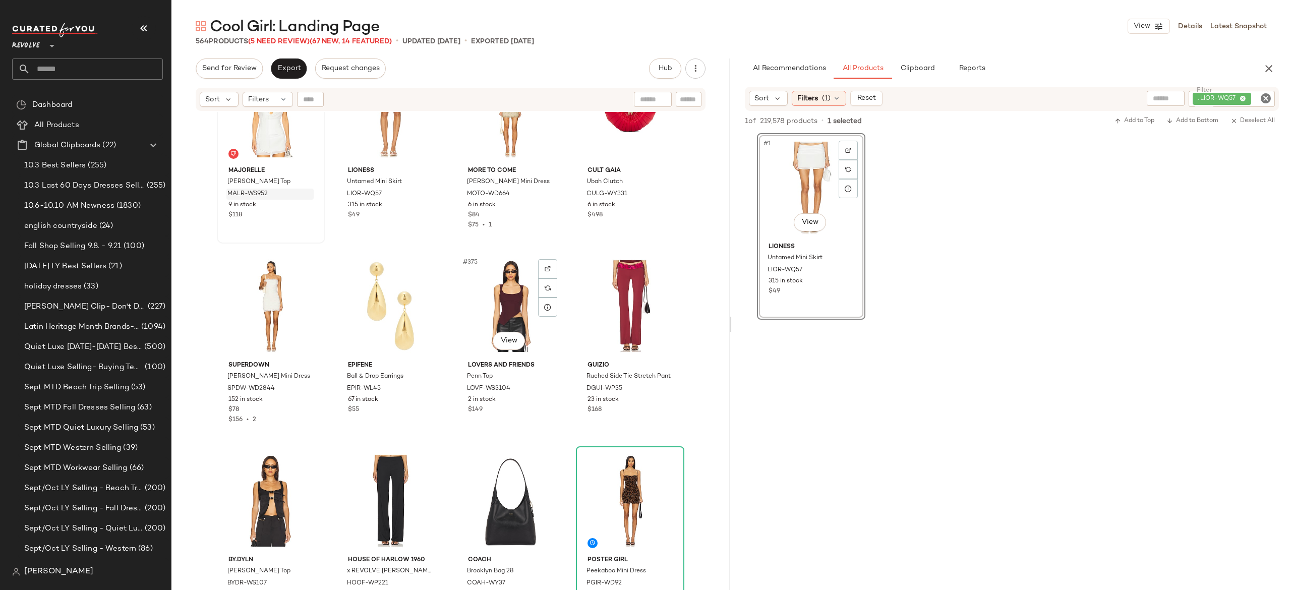
scroll to position [17969, 0]
click at [547, 388] on button "button" at bounding box center [546, 386] width 14 height 9
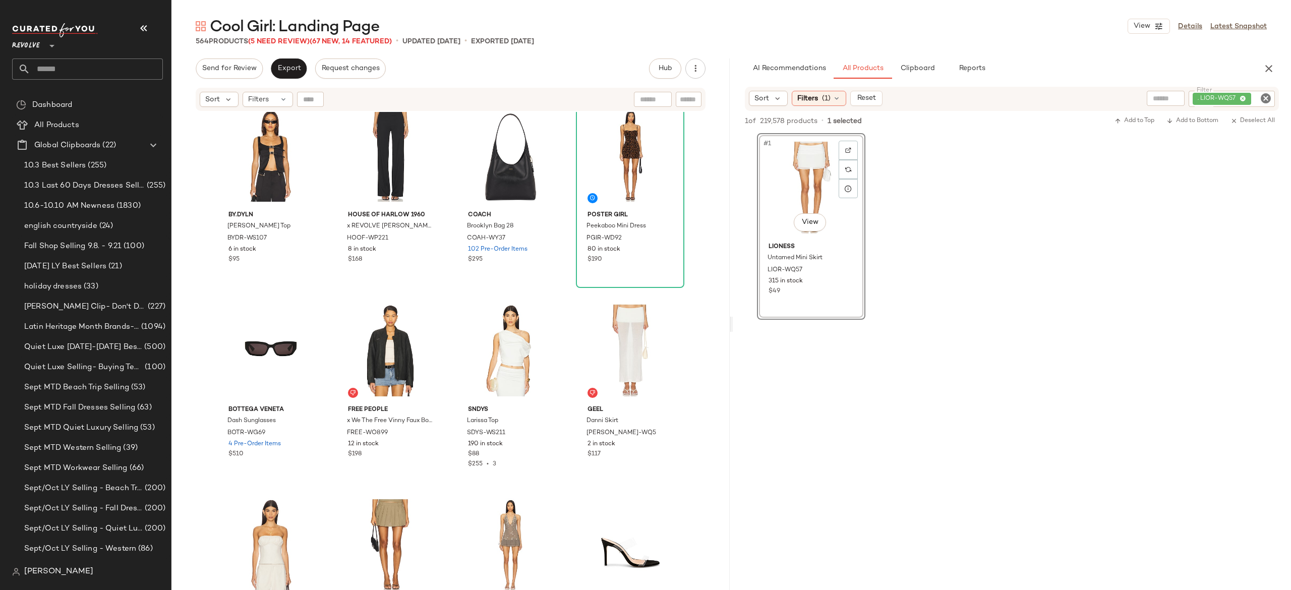
scroll to position [18312, 0]
click at [543, 432] on img "button" at bounding box center [546, 433] width 6 height 6
click at [1203, 95] on div ". LIOR-WQ57" at bounding box center [1197, 99] width 154 height 16
paste input "*********"
type input "*********"
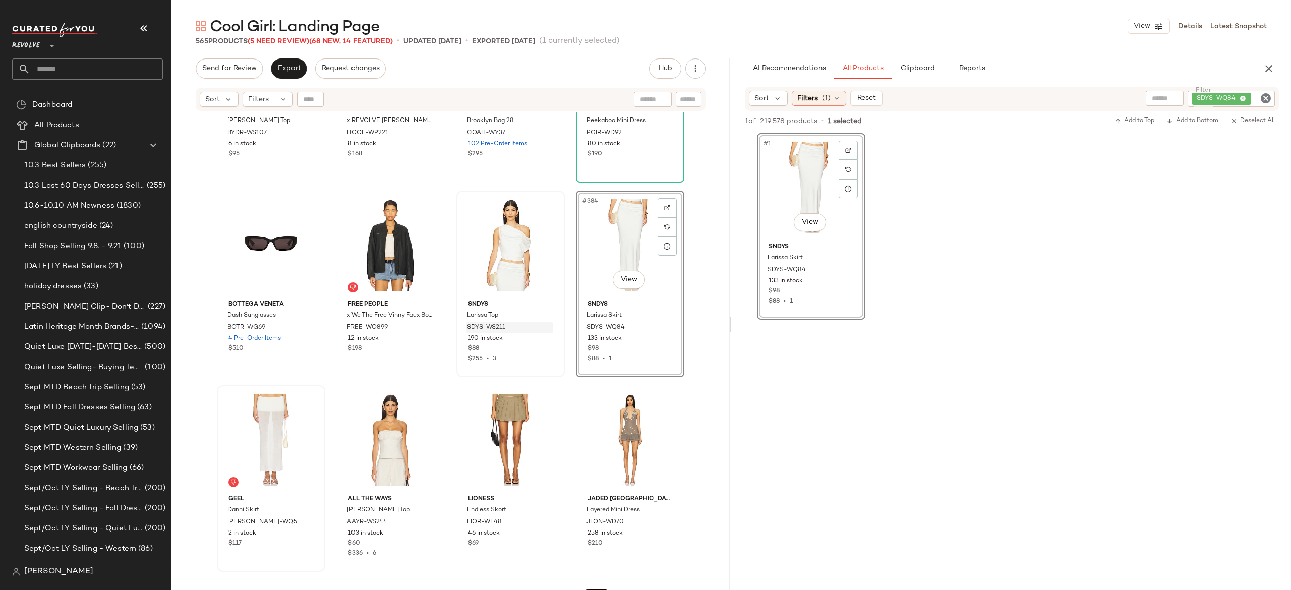
scroll to position [18419, 0]
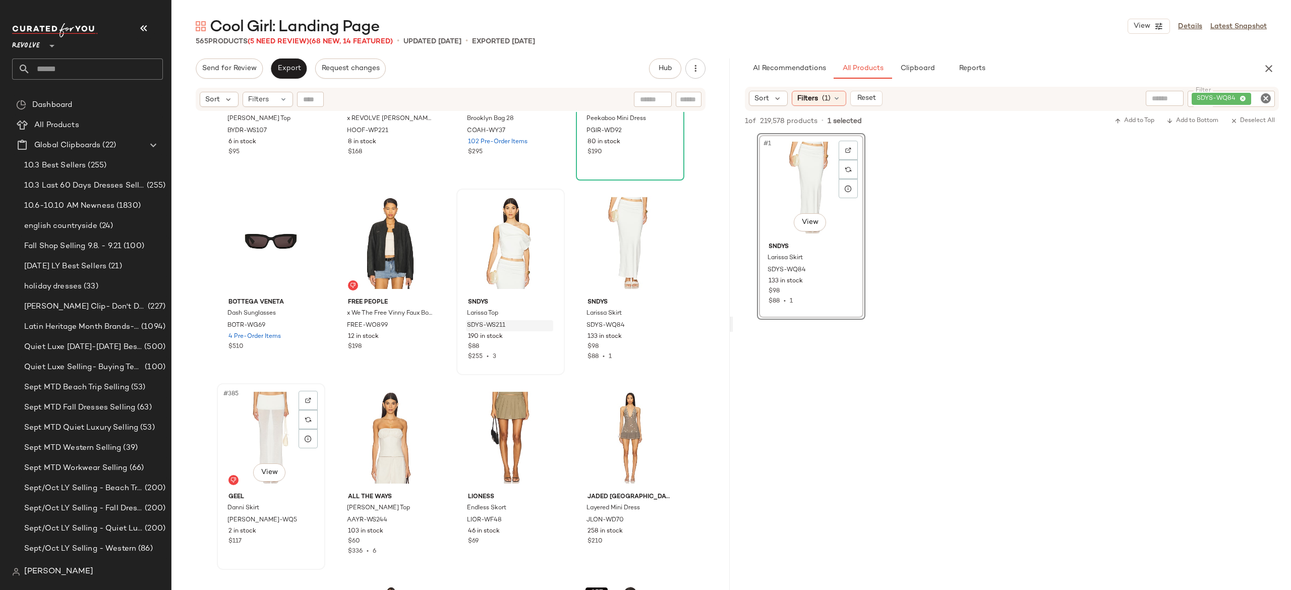
click at [268, 434] on div "#385 View" at bounding box center [270, 438] width 101 height 102
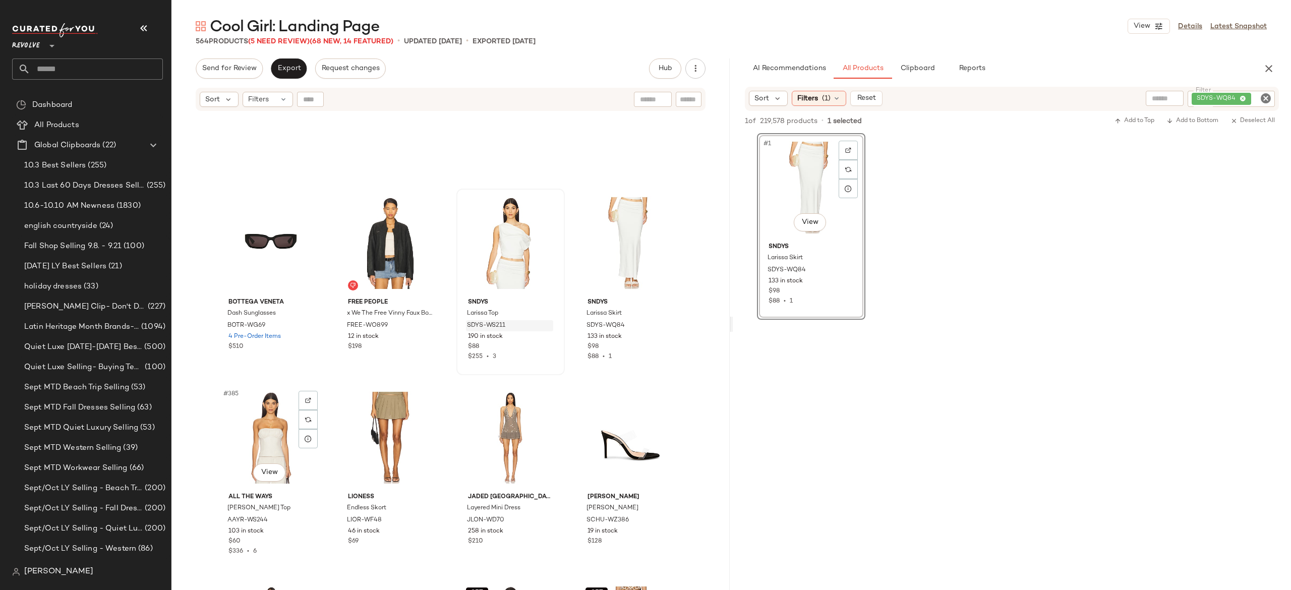
scroll to position [18564, 0]
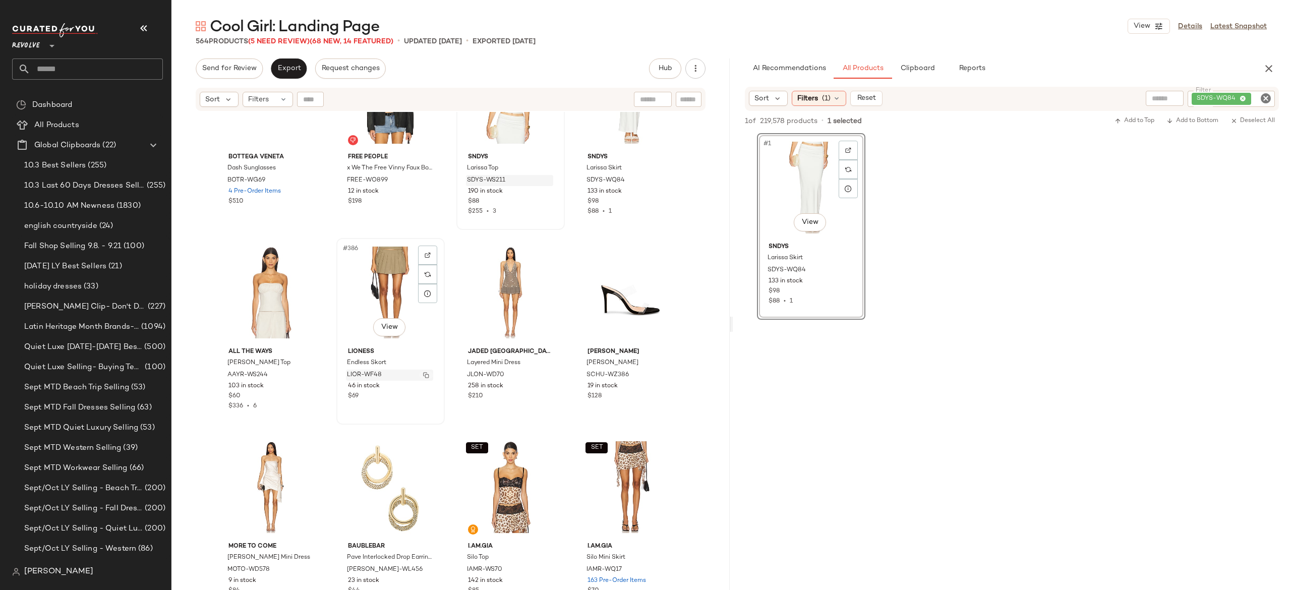
click at [423, 372] on img "button" at bounding box center [426, 375] width 6 height 6
click at [309, 373] on button "button" at bounding box center [306, 375] width 14 height 9
click at [1206, 90] on div "Sort Filters (1) Reset Filter SDYS-WQ84 Filter" at bounding box center [1012, 99] width 534 height 24
click at [1261, 101] on icon "Clear Filter" at bounding box center [1265, 98] width 12 height 12
paste input "*********"
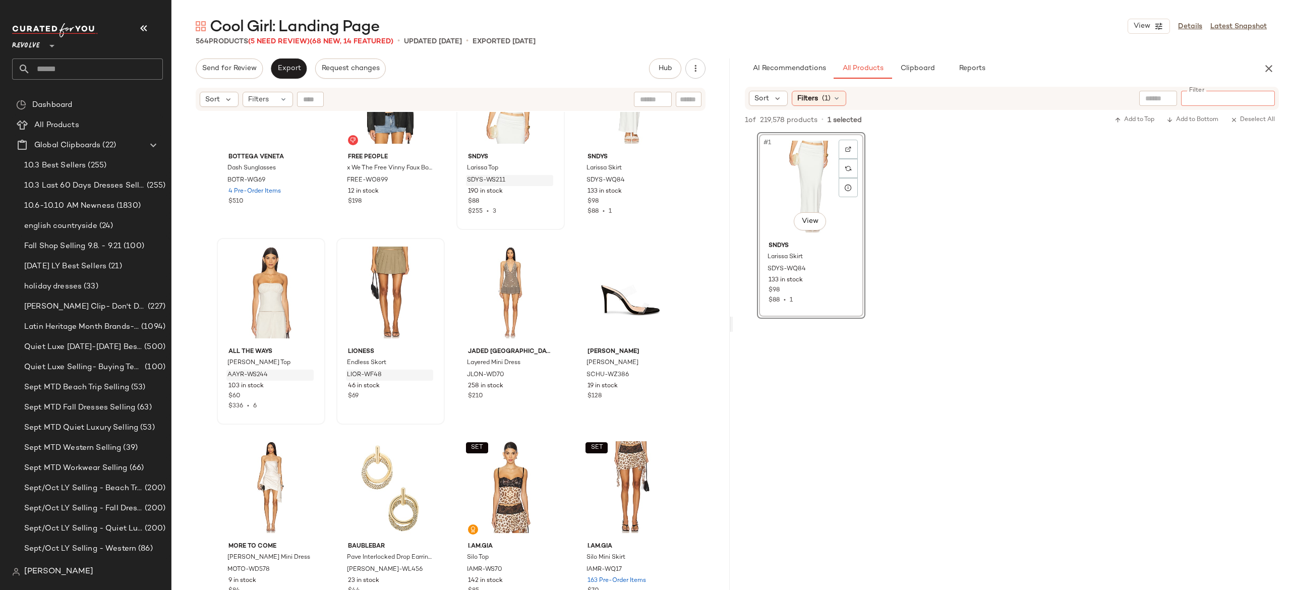
type input "*********"
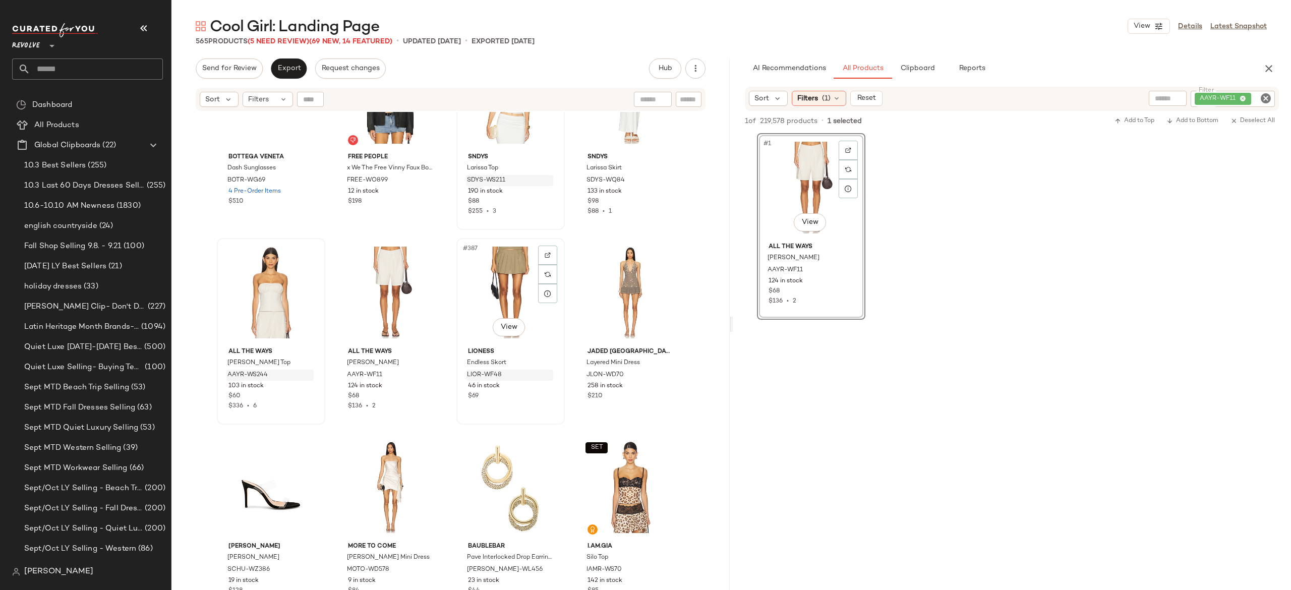
click at [495, 282] on div "#387 View" at bounding box center [510, 292] width 101 height 102
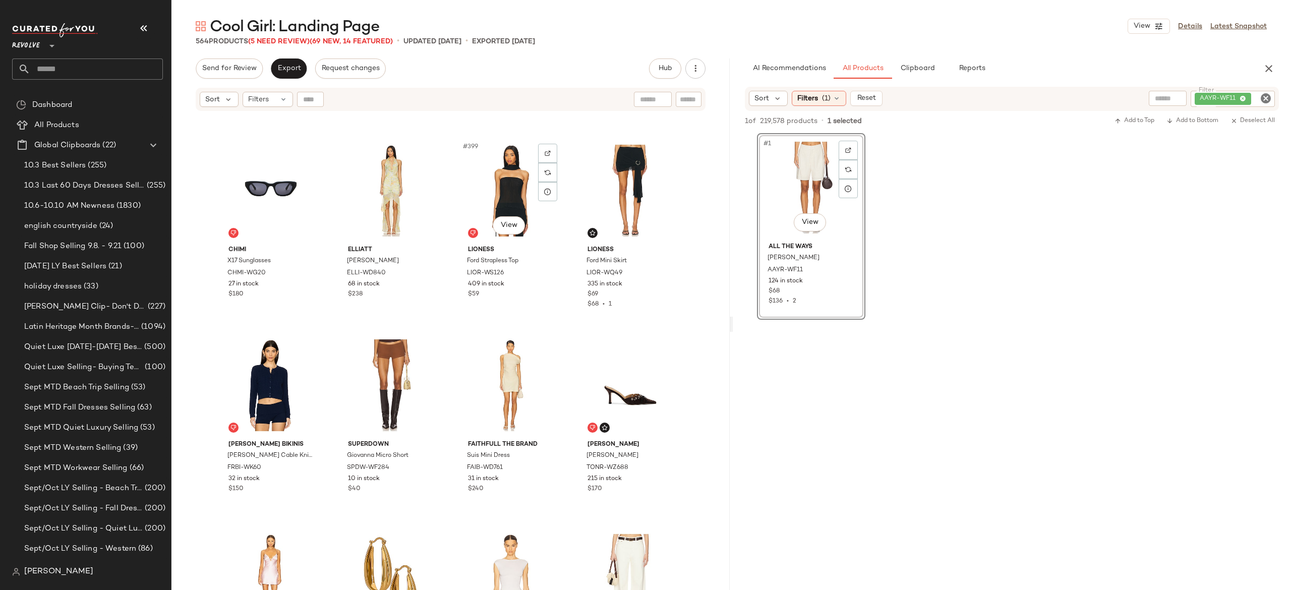
scroll to position [19251, 0]
click at [303, 468] on img "button" at bounding box center [306, 466] width 6 height 6
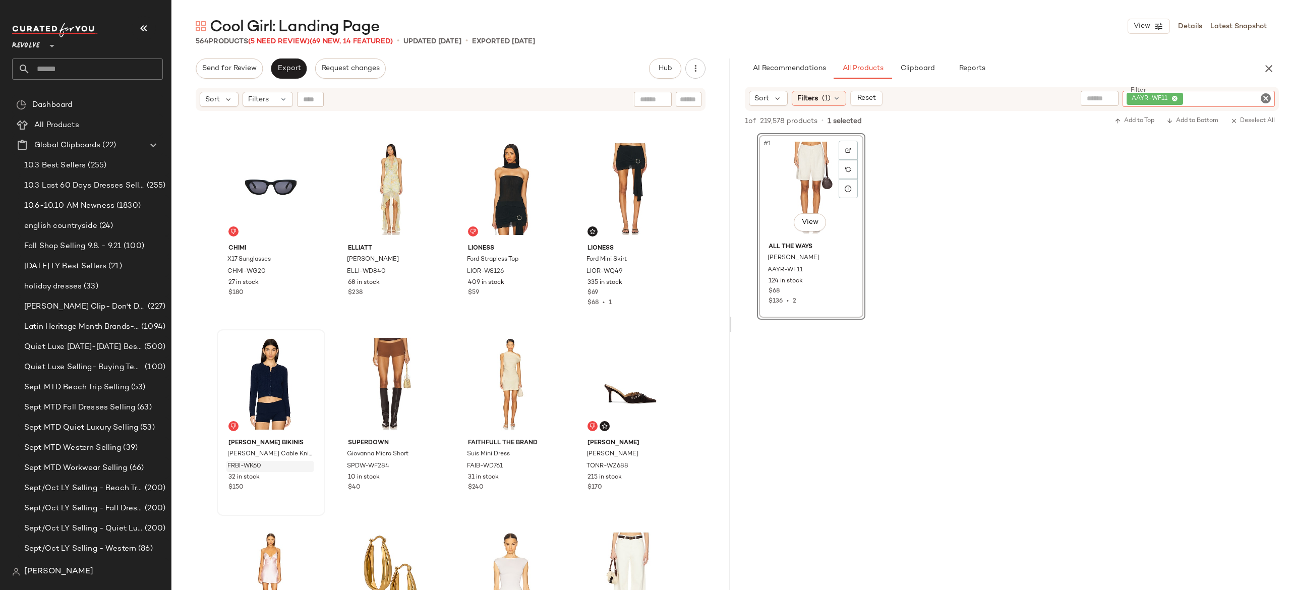
click at [1222, 94] on div "AAYR-WF11" at bounding box center [1198, 99] width 152 height 16
paste input "**********"
type input "**********"
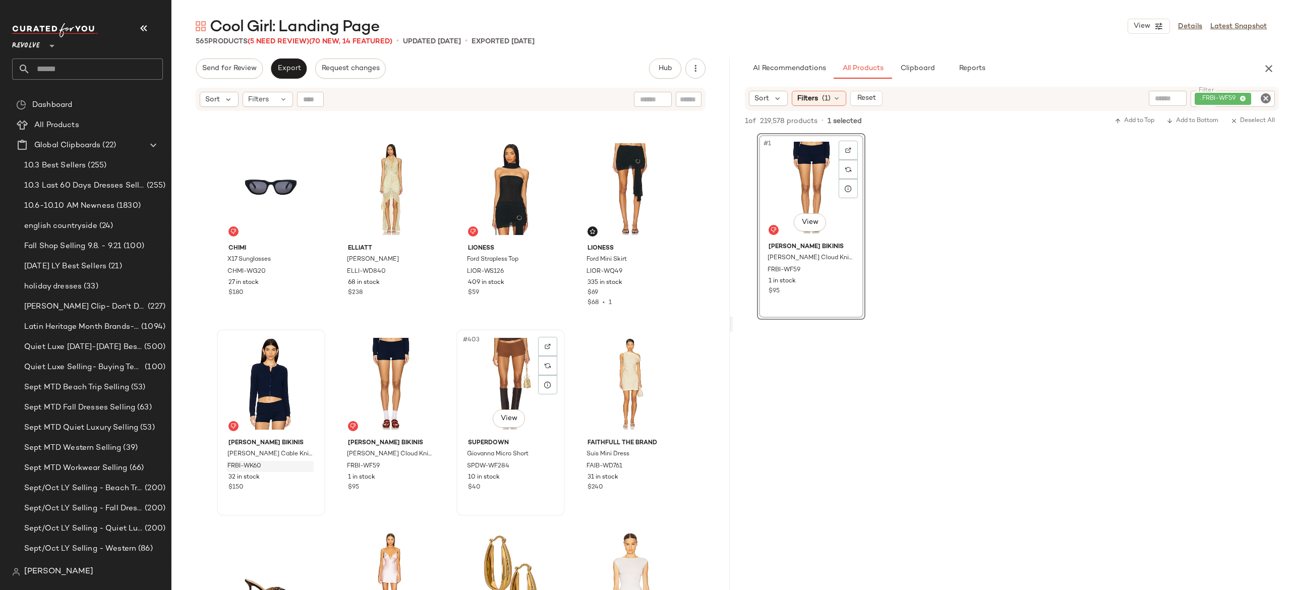
click at [497, 378] on div "#403 View" at bounding box center [510, 384] width 101 height 102
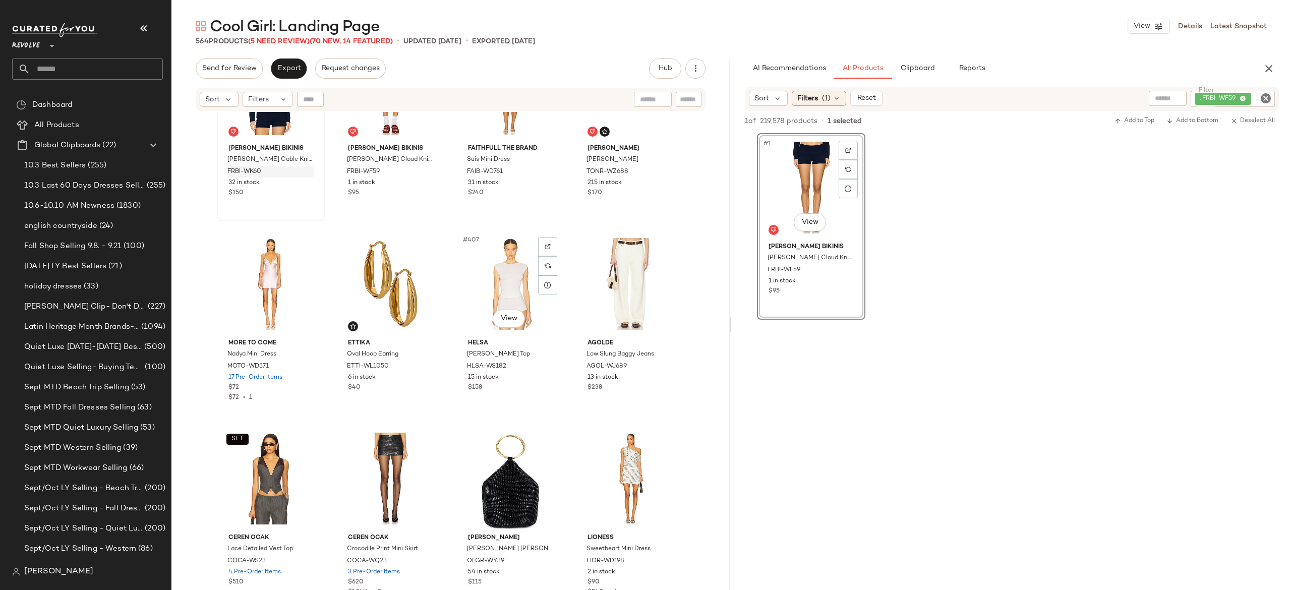
scroll to position [19546, 0]
click at [539, 364] on button "button" at bounding box center [546, 365] width 14 height 9
click at [1208, 95] on div ". FRBI-WF59" at bounding box center [1198, 99] width 152 height 16
paste input "**********"
type input "**********"
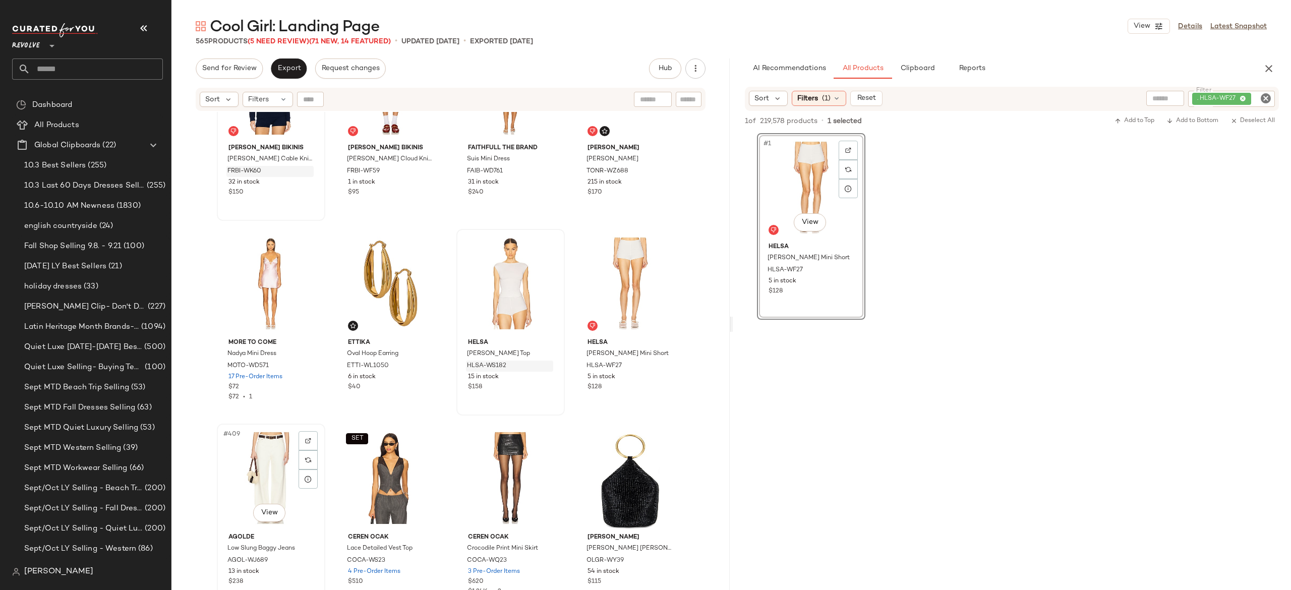
click at [273, 457] on div "#409 View" at bounding box center [270, 478] width 101 height 102
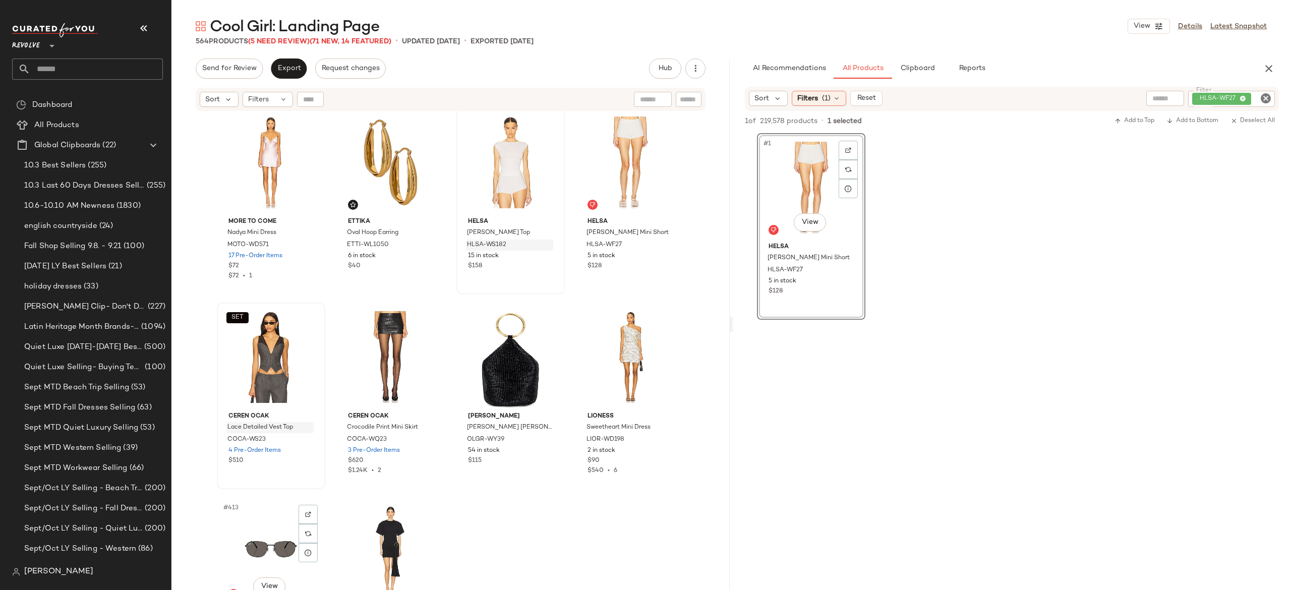
scroll to position [19669, 0]
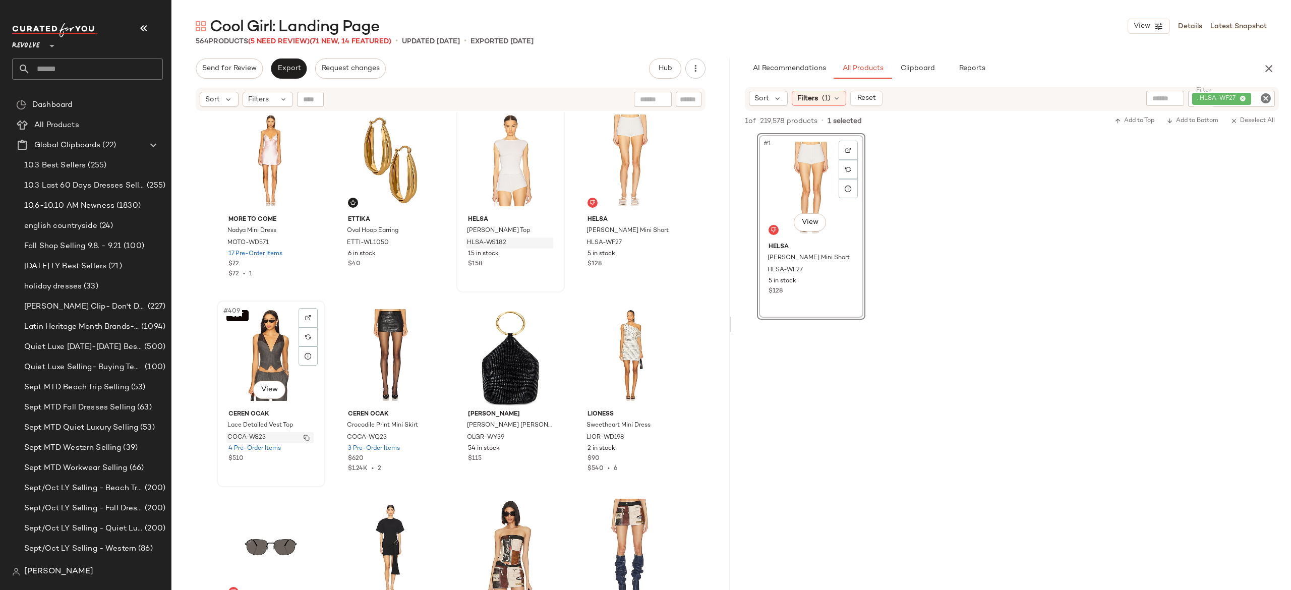
click at [299, 439] on button "button" at bounding box center [306, 437] width 14 height 9
click at [423, 438] on img "button" at bounding box center [426, 438] width 6 height 6
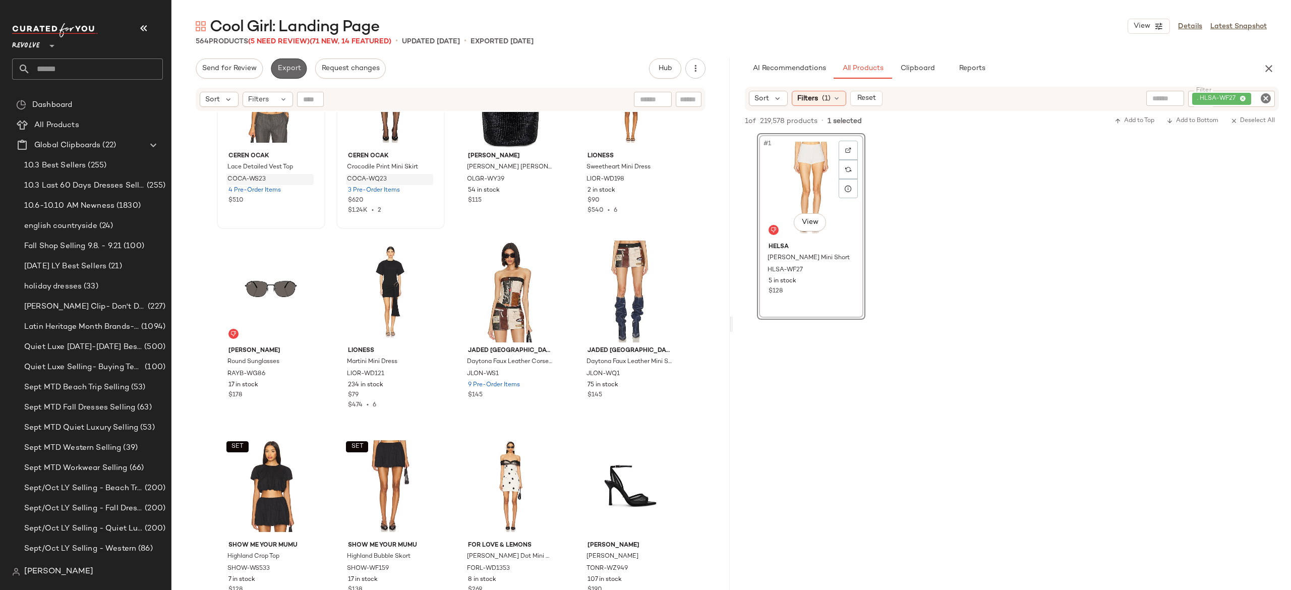
click at [283, 74] on button "Export" at bounding box center [289, 68] width 36 height 20
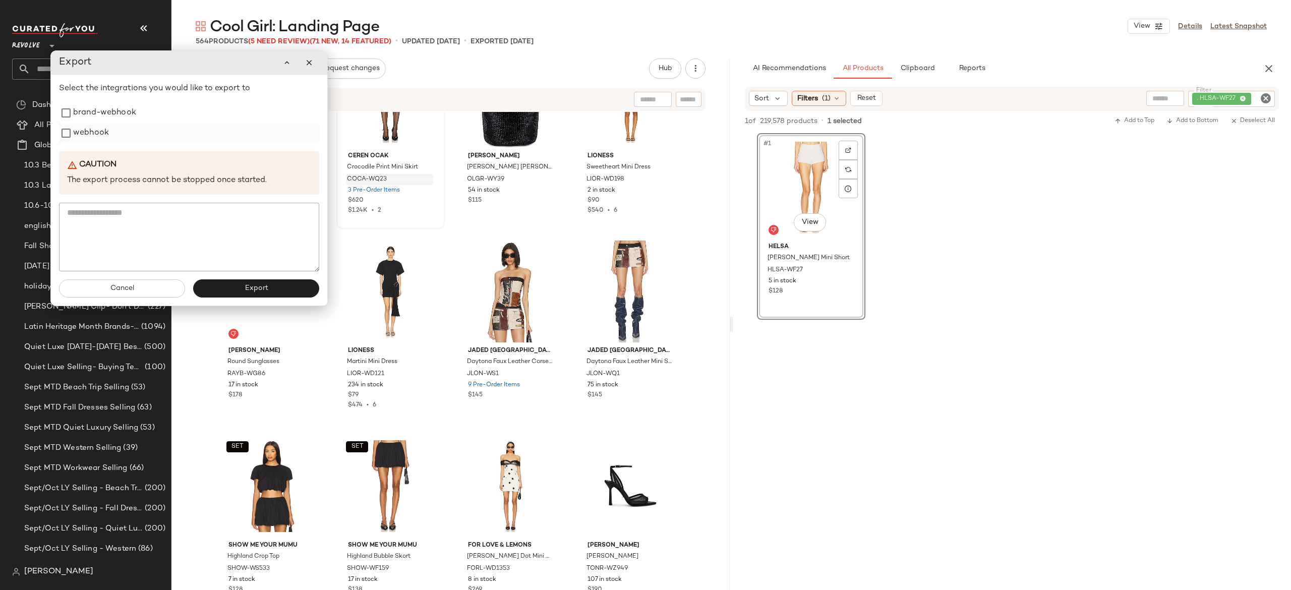
click at [104, 139] on label "webhook" at bounding box center [91, 133] width 36 height 20
click at [206, 287] on button "Export" at bounding box center [256, 288] width 126 height 18
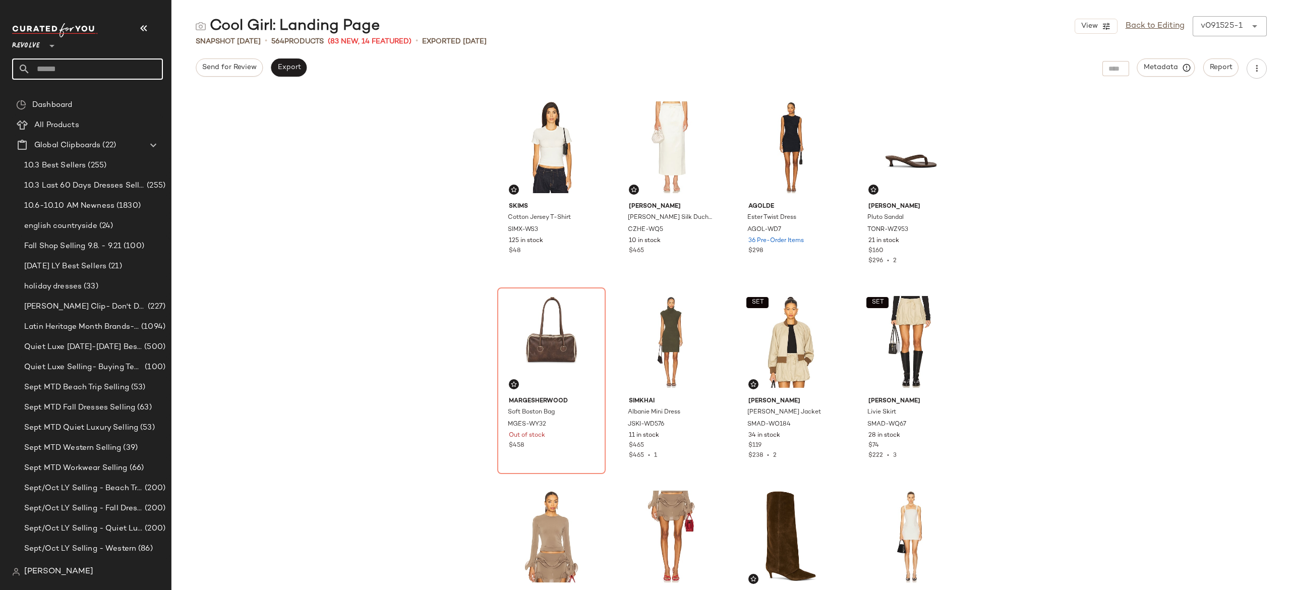
click at [97, 76] on input "text" at bounding box center [96, 68] width 133 height 21
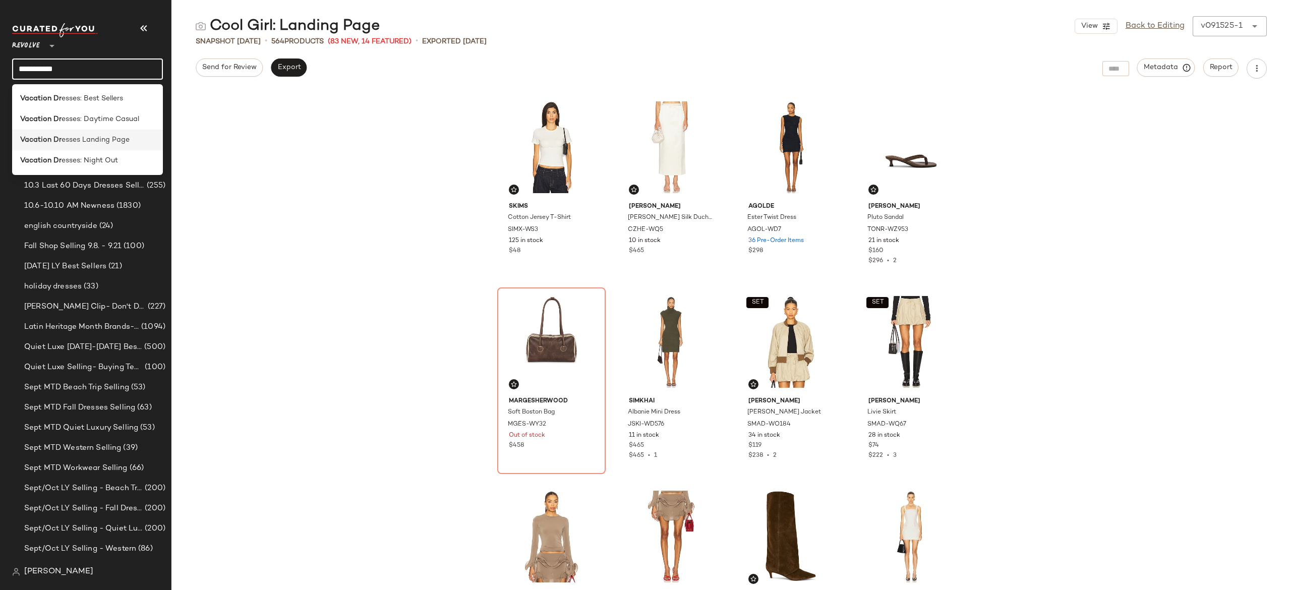
type input "**********"
click at [100, 138] on span "esses Landing Page" at bounding box center [96, 140] width 68 height 11
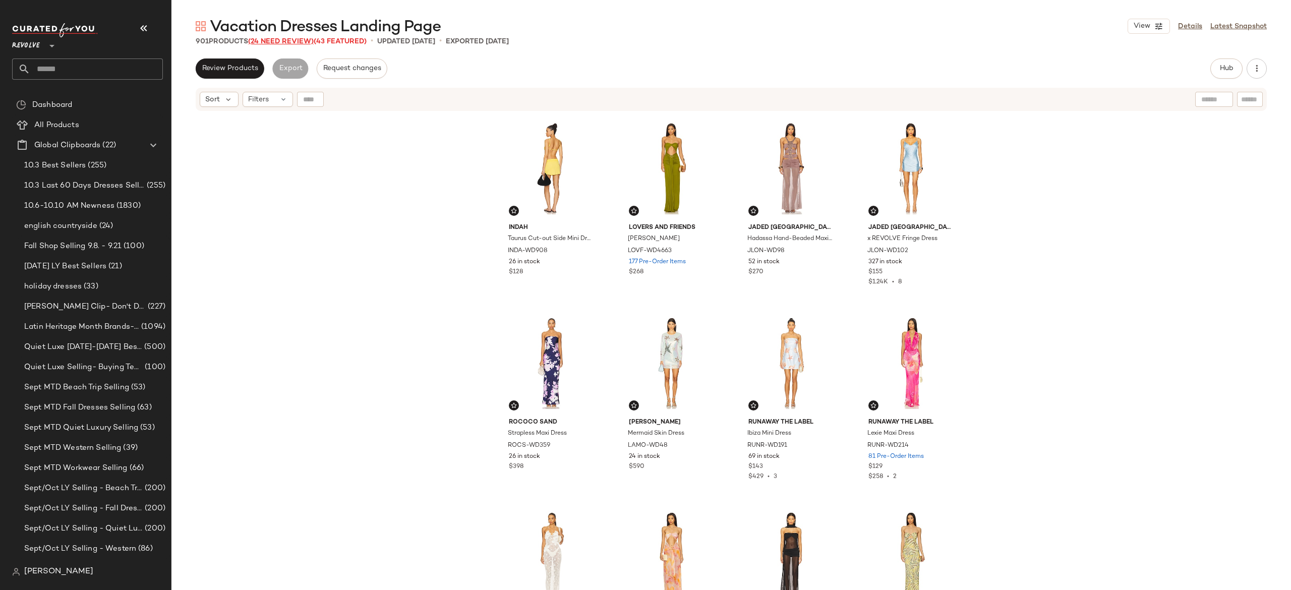
click at [305, 39] on span "(24 Need Review)" at bounding box center [281, 42] width 66 height 8
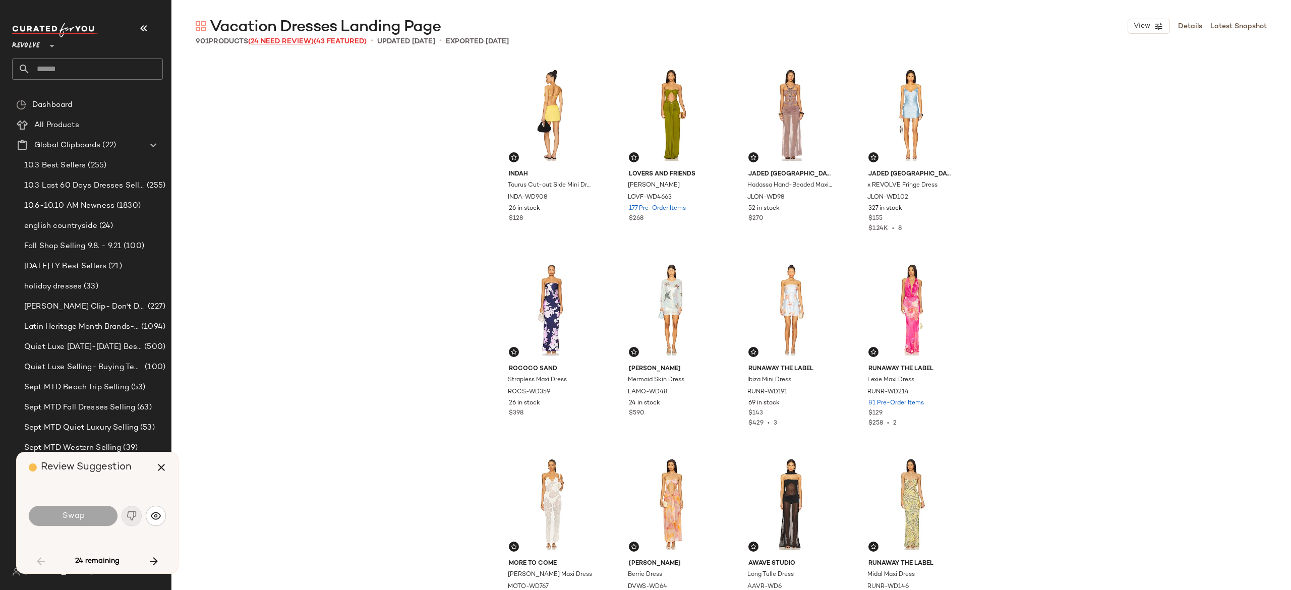
scroll to position [786, 0]
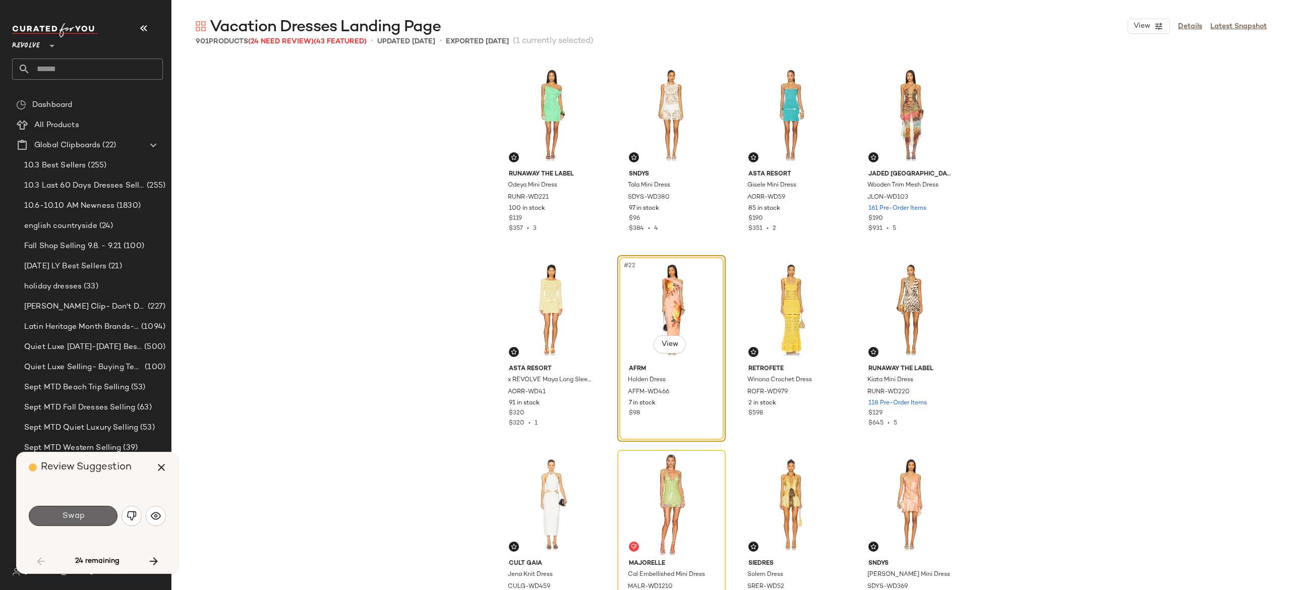
click at [99, 518] on button "Swap" at bounding box center [73, 516] width 89 height 20
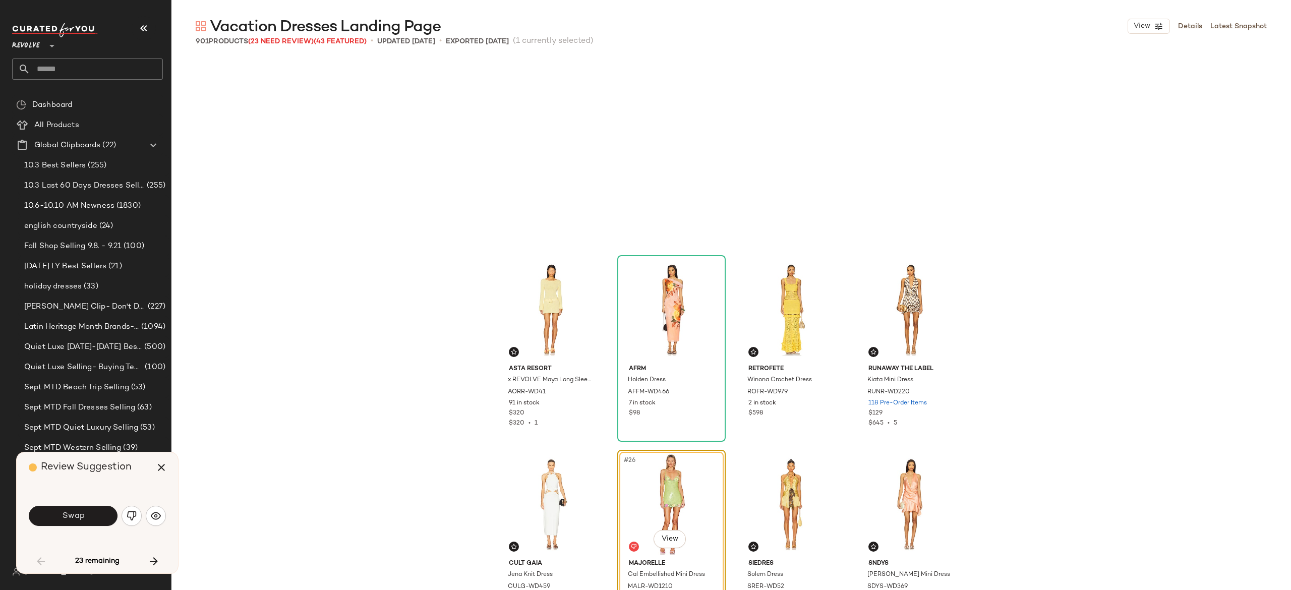
scroll to position [973, 0]
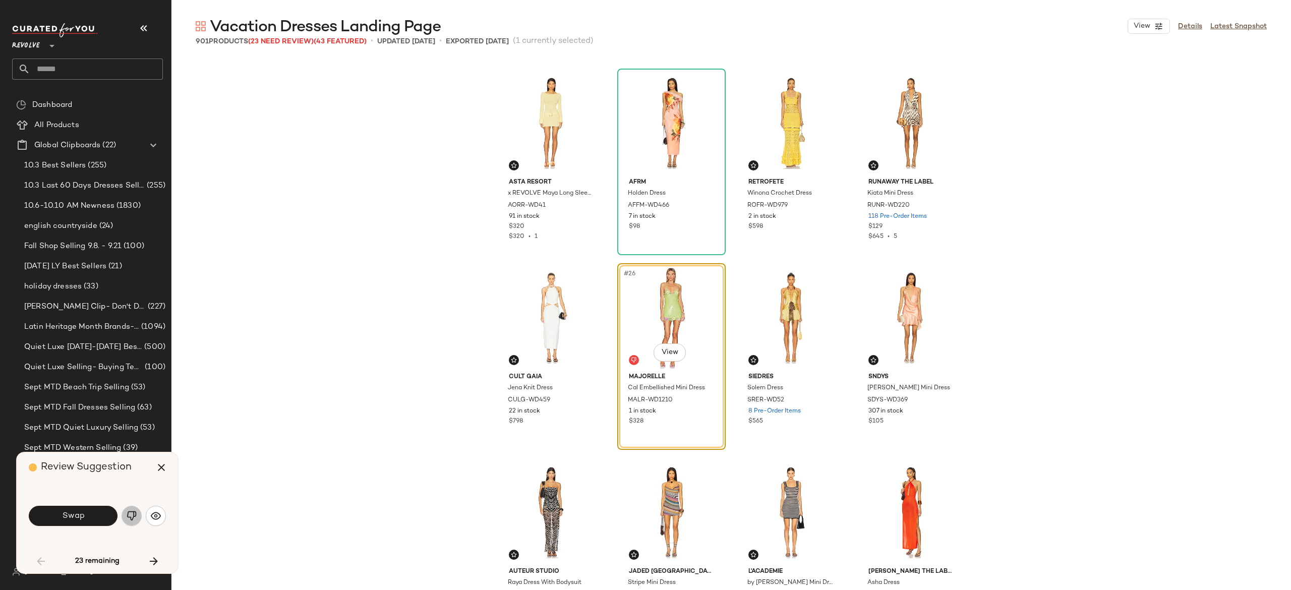
click at [134, 515] on img "button" at bounding box center [132, 516] width 10 height 10
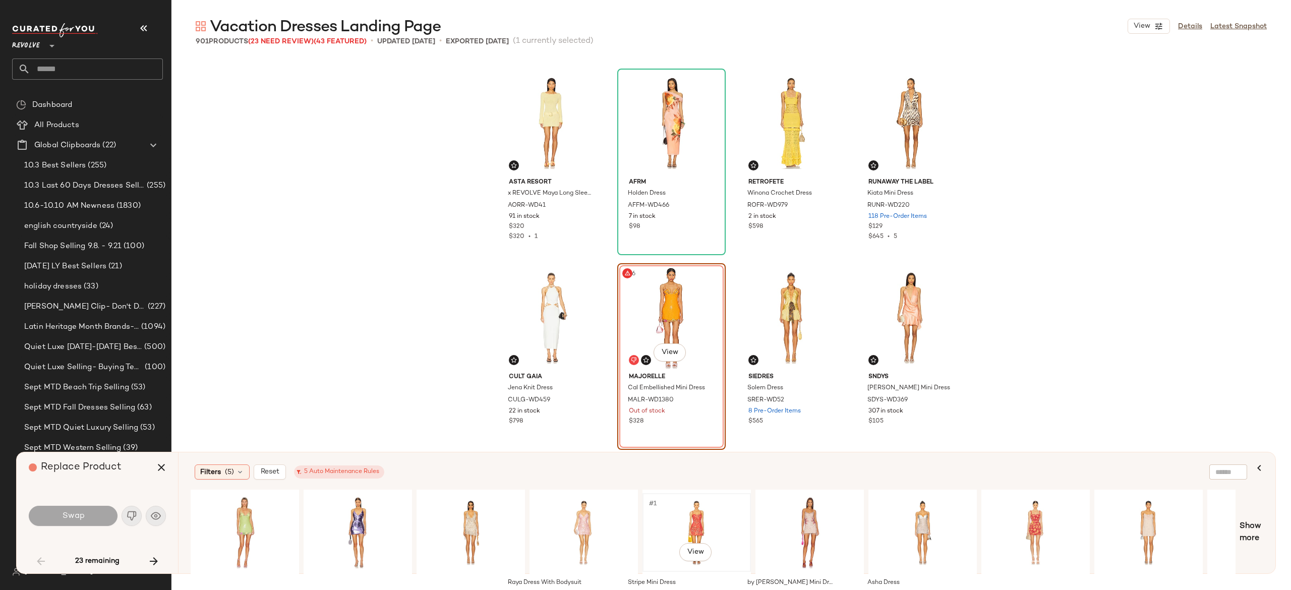
click at [700, 516] on div "#1 View" at bounding box center [696, 533] width 101 height 72
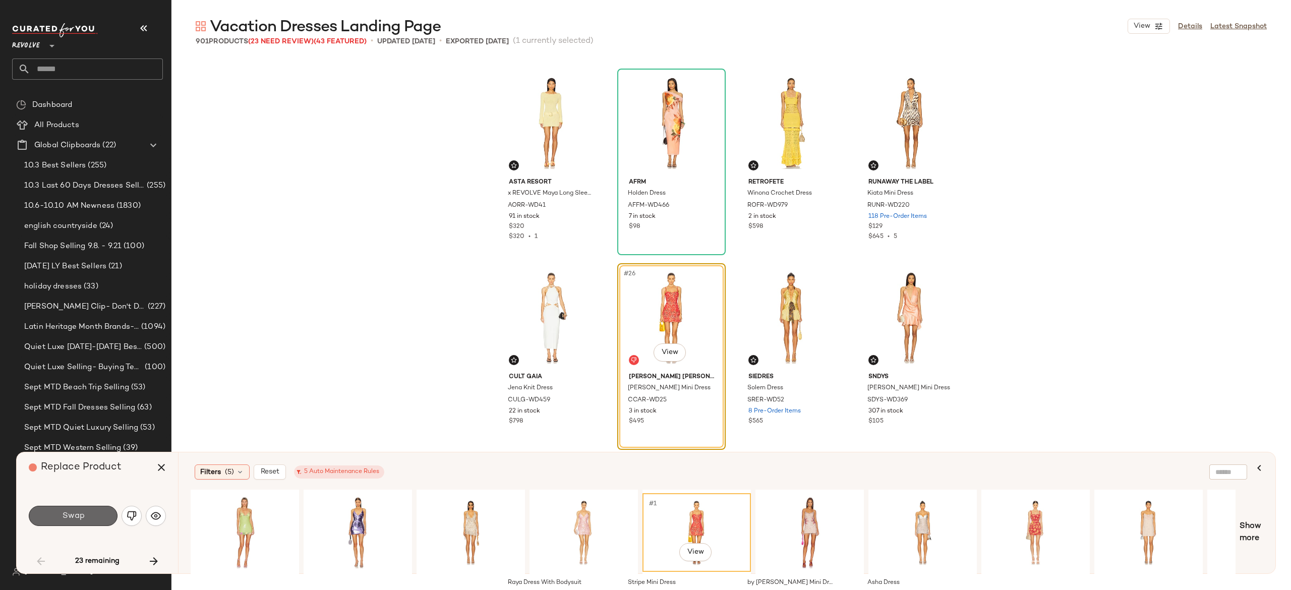
click at [101, 519] on button "Swap" at bounding box center [73, 516] width 89 height 20
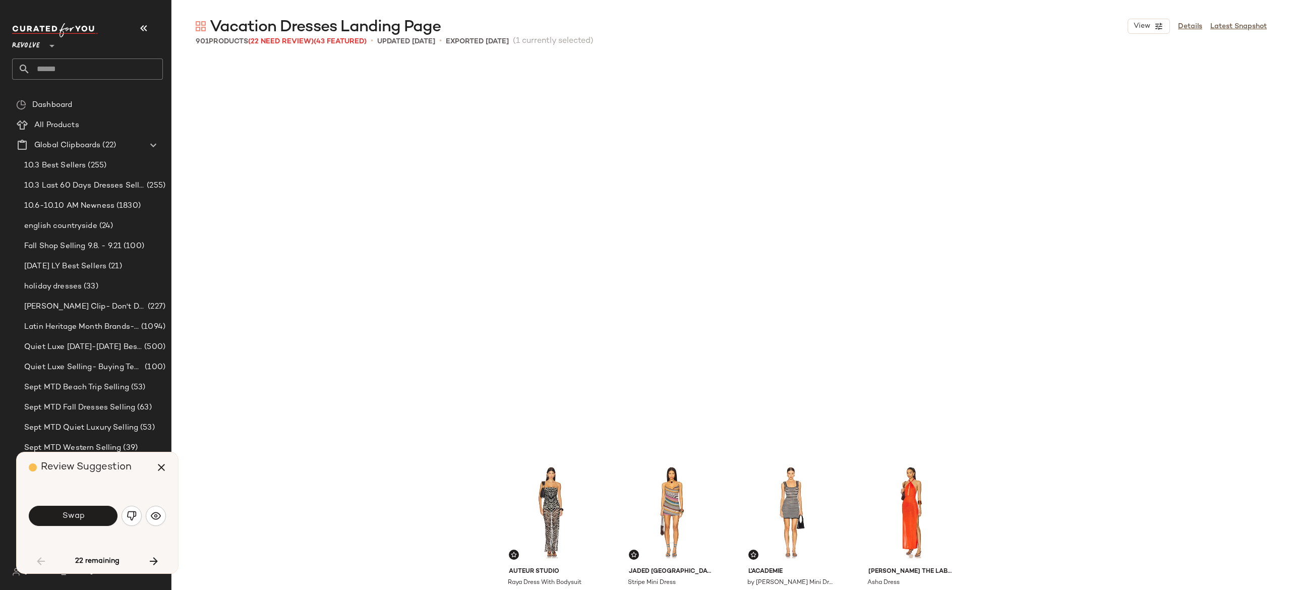
scroll to position [1362, 0]
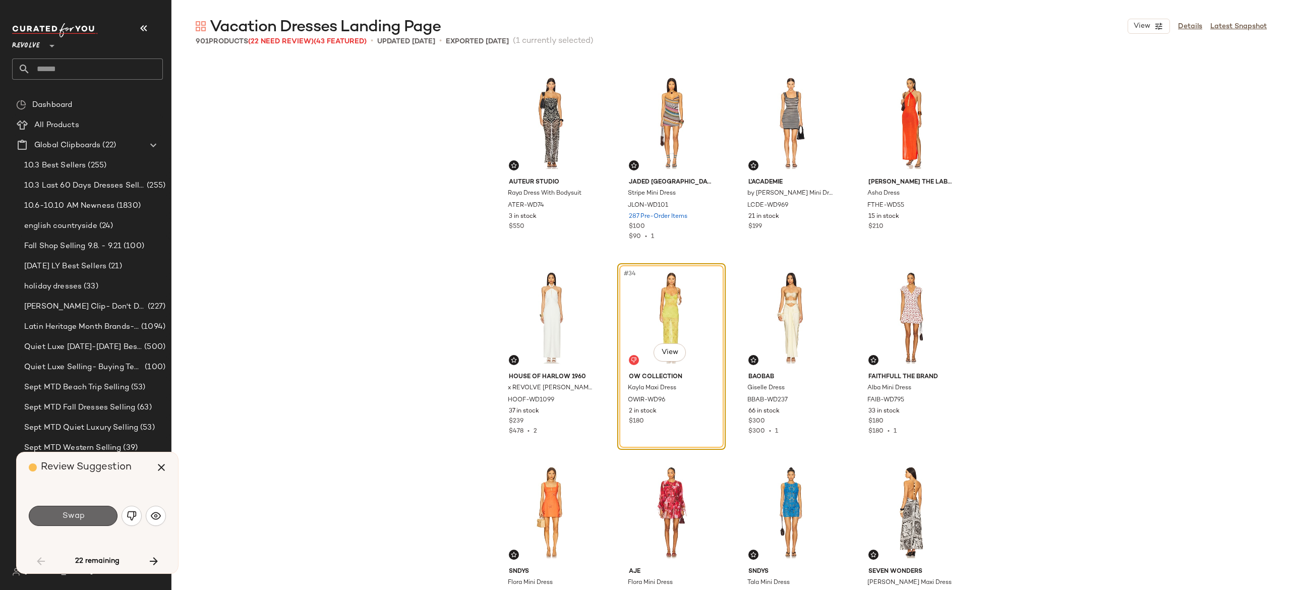
click at [101, 510] on button "Swap" at bounding box center [73, 516] width 89 height 20
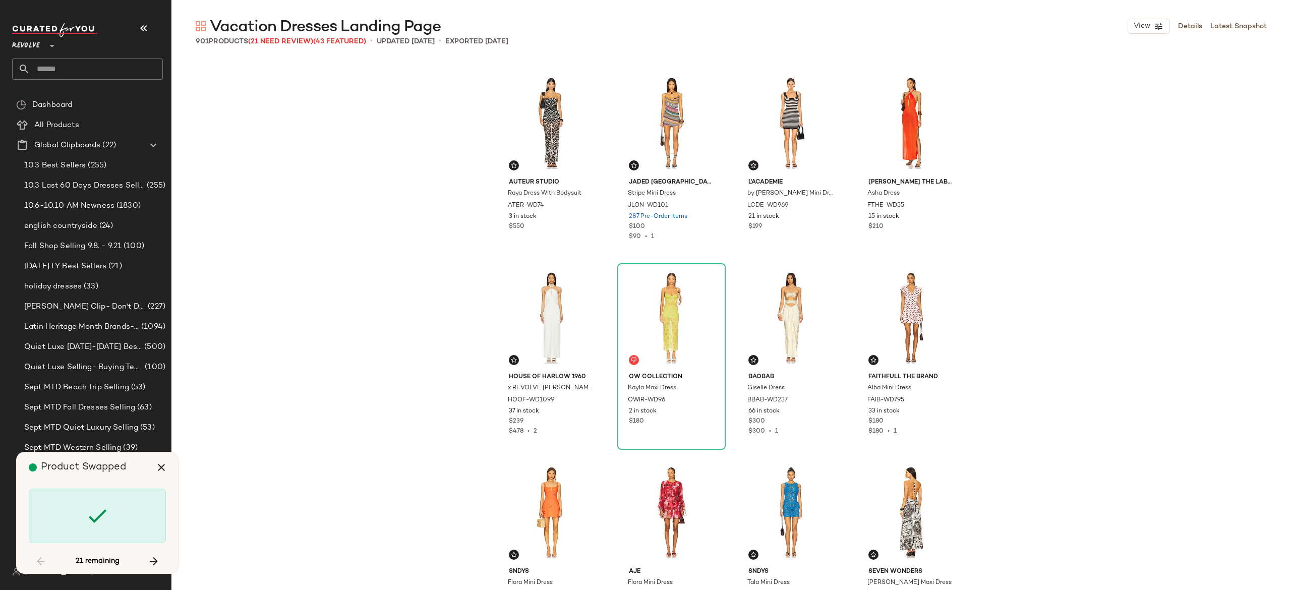
scroll to position [2919, 0]
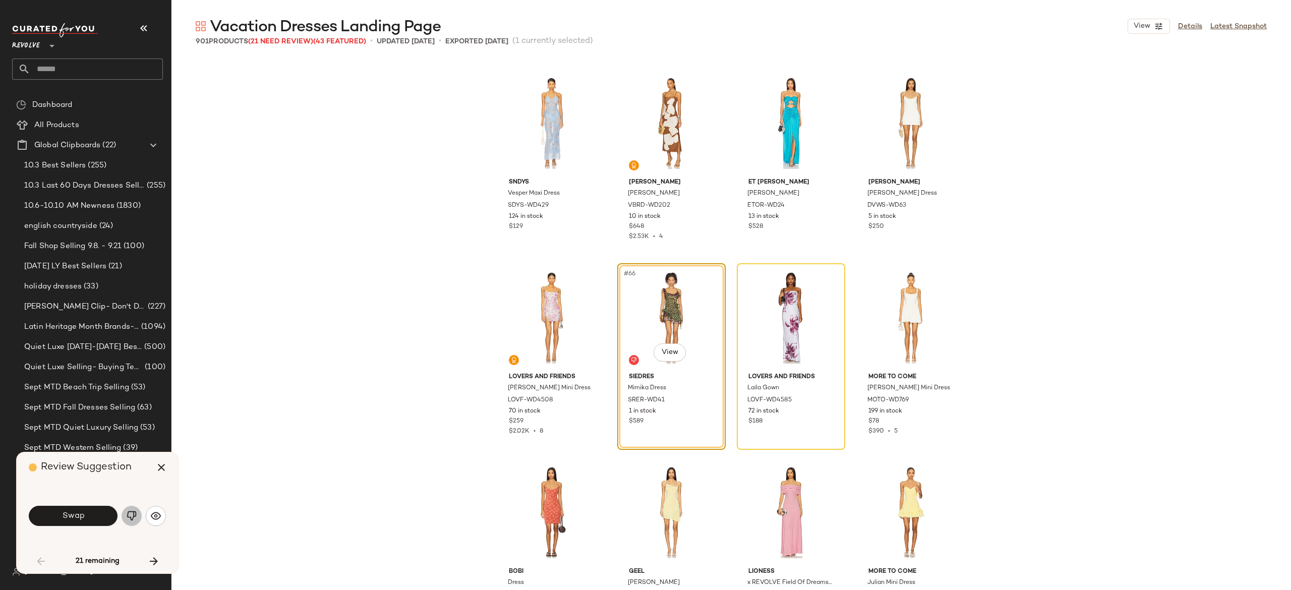
click at [134, 513] on img "button" at bounding box center [132, 516] width 10 height 10
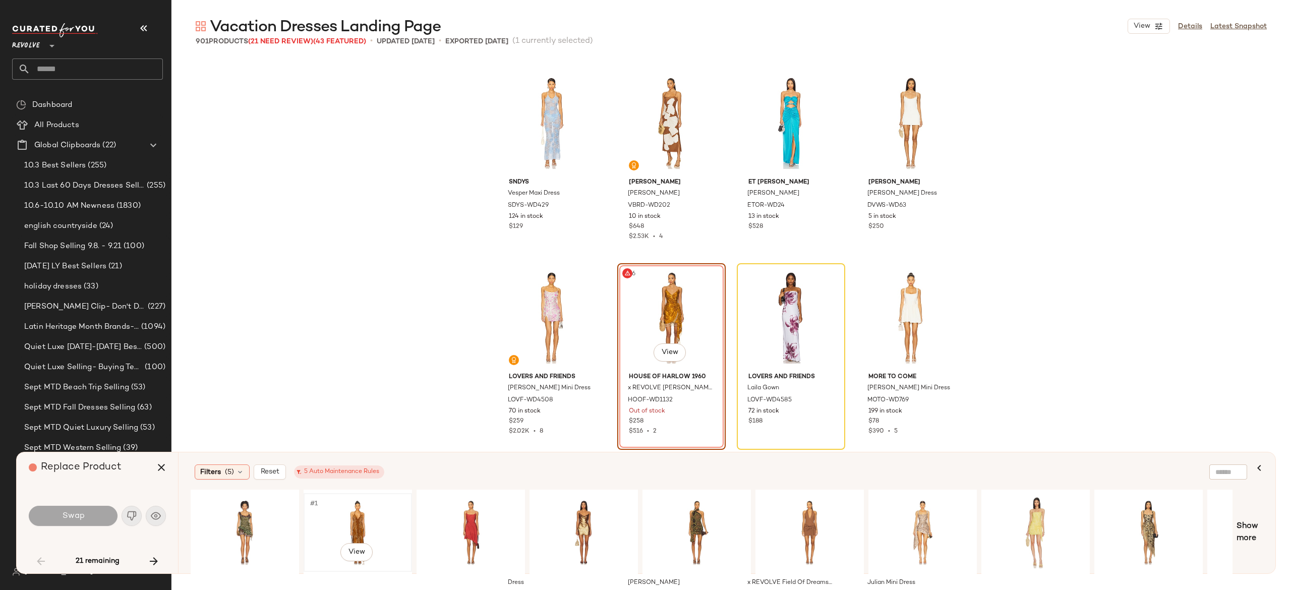
click at [351, 515] on div "#1 View" at bounding box center [357, 533] width 101 height 72
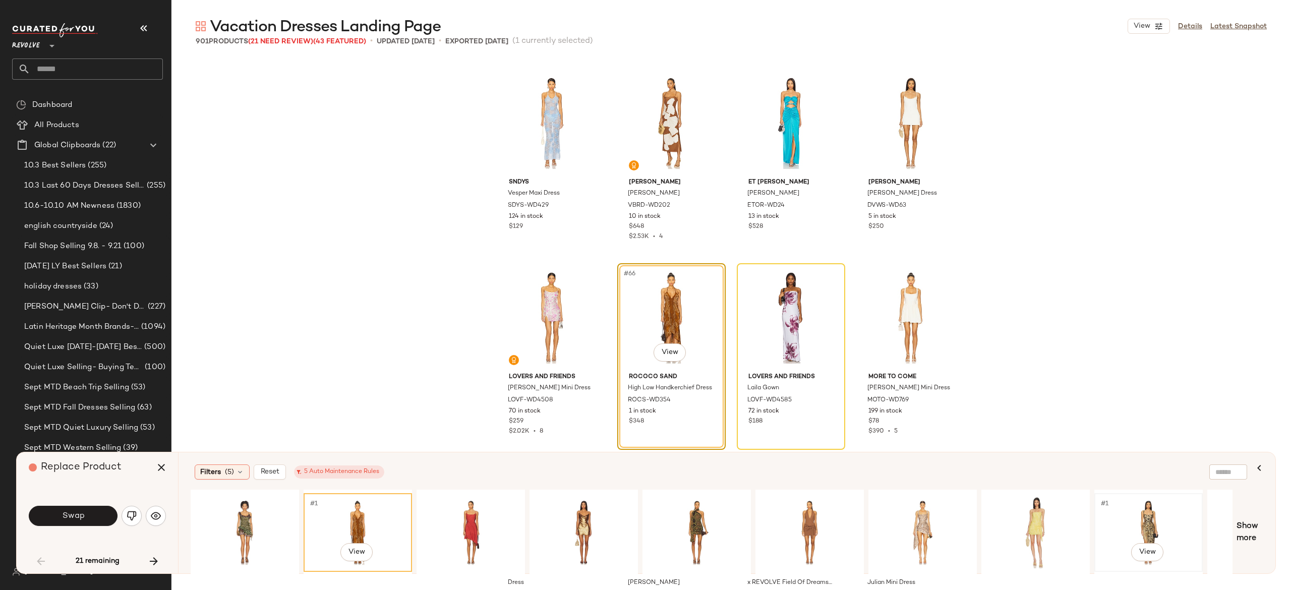
click at [1152, 510] on div "#1 View" at bounding box center [1147, 533] width 101 height 72
click at [482, 520] on div "#1 View" at bounding box center [470, 533] width 101 height 72
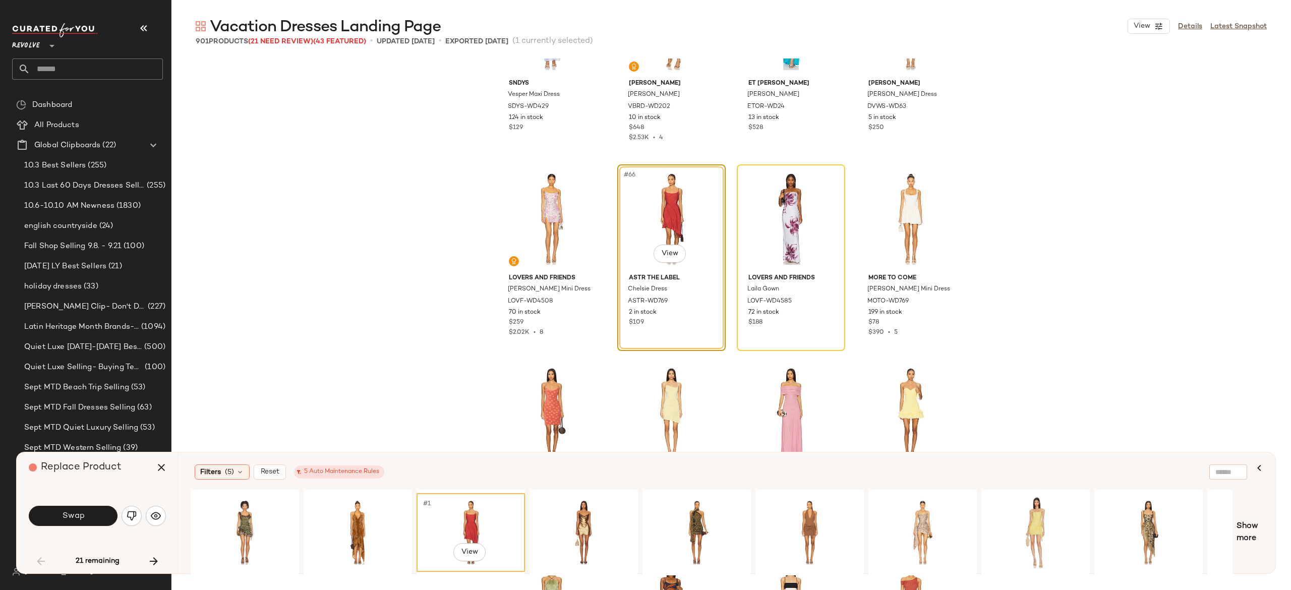
scroll to position [3007, 0]
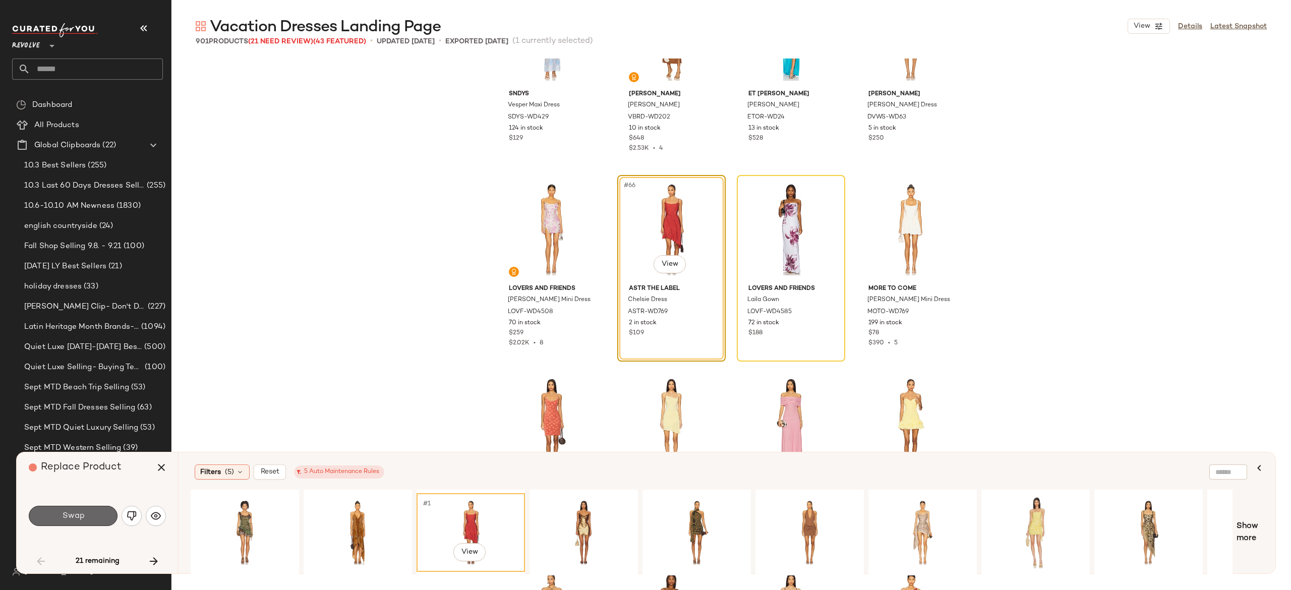
click at [99, 513] on button "Swap" at bounding box center [73, 516] width 89 height 20
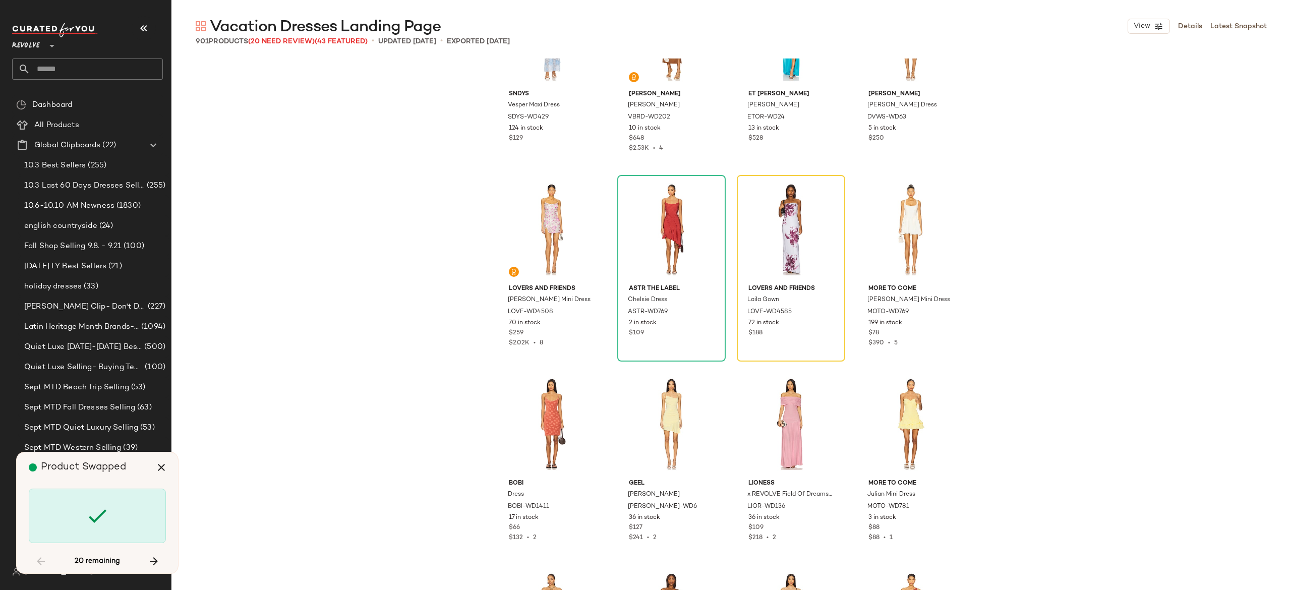
scroll to position [2919, 0]
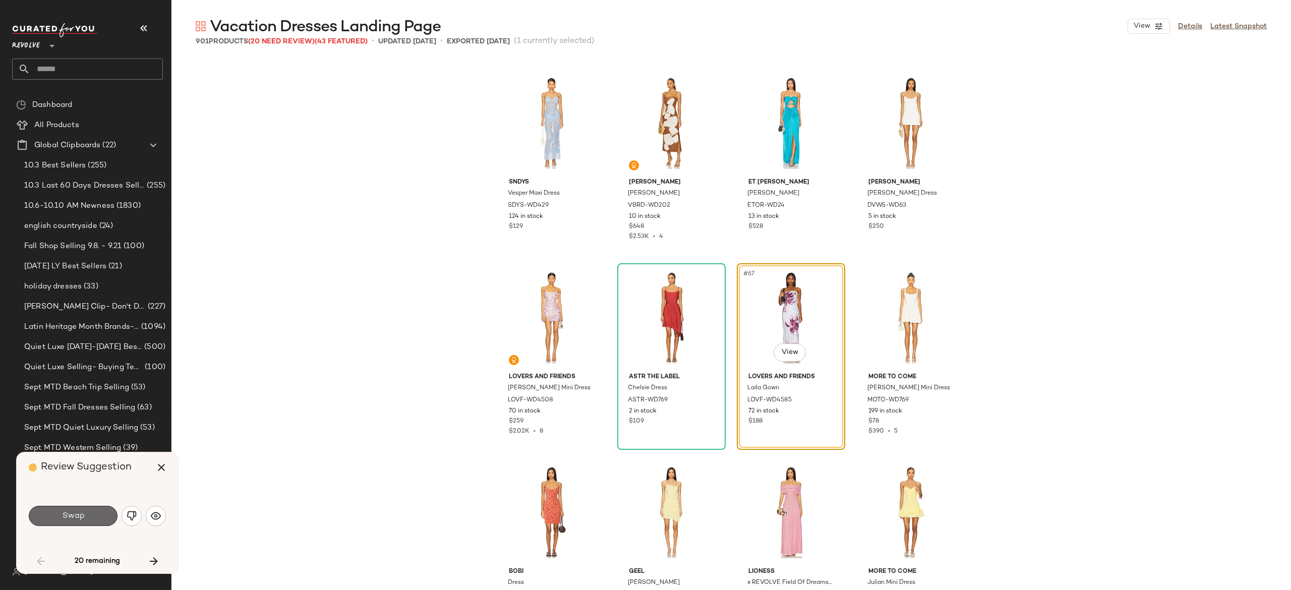
click at [108, 510] on button "Swap" at bounding box center [73, 516] width 89 height 20
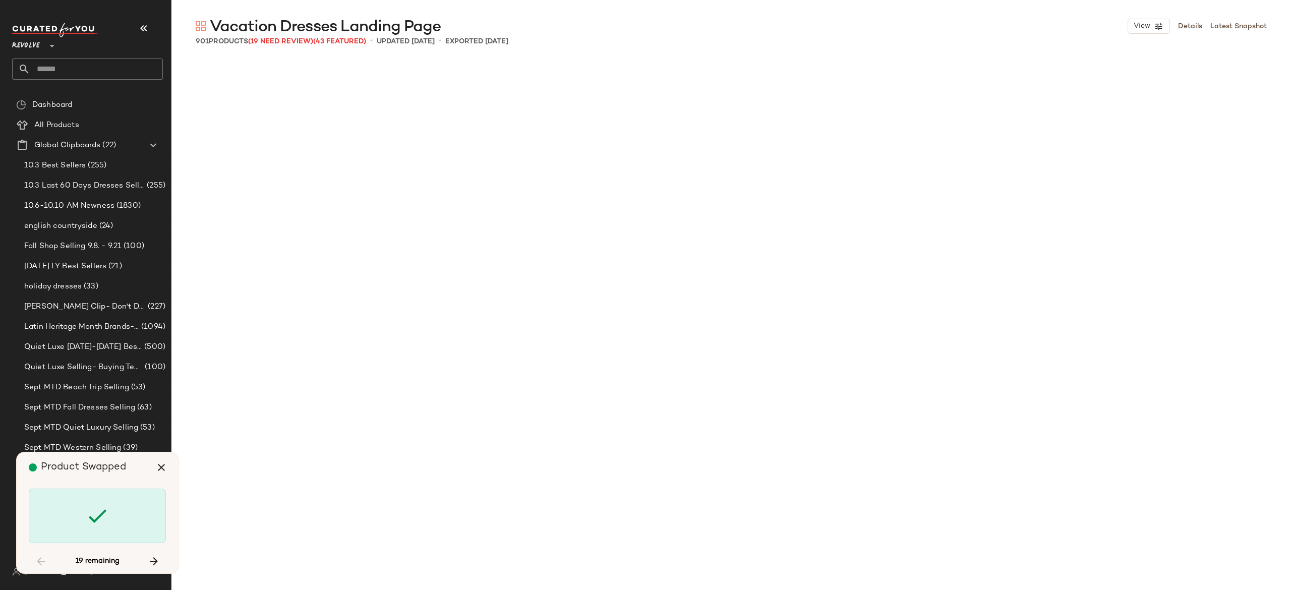
scroll to position [4475, 0]
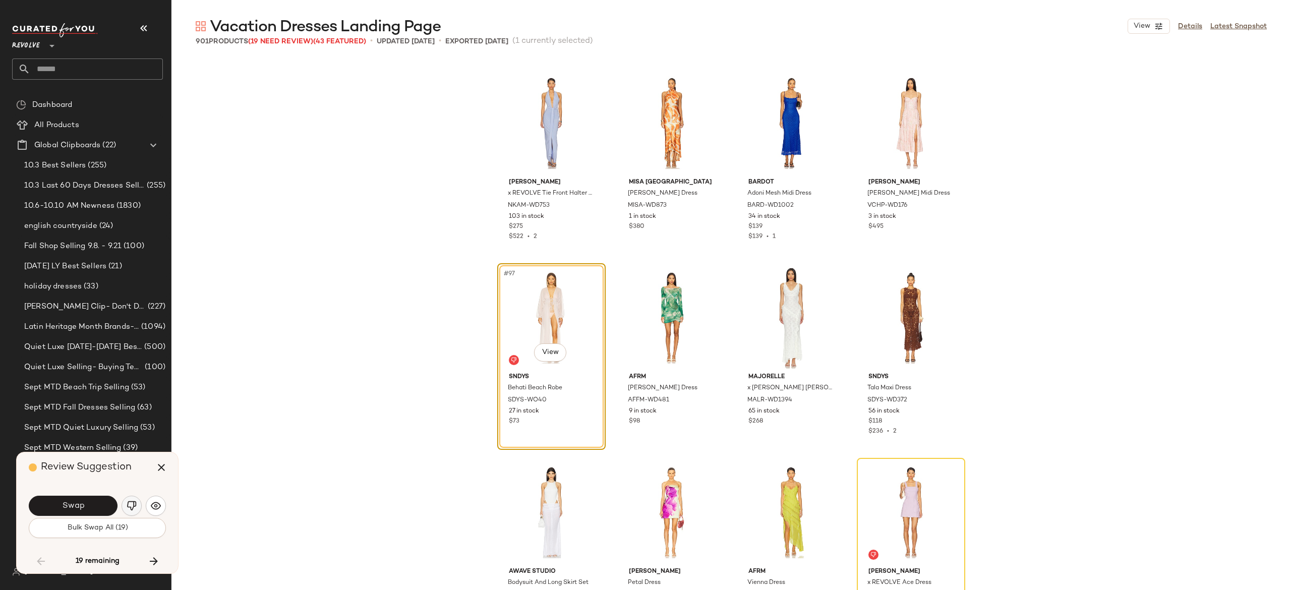
click at [128, 502] on img "button" at bounding box center [132, 506] width 10 height 10
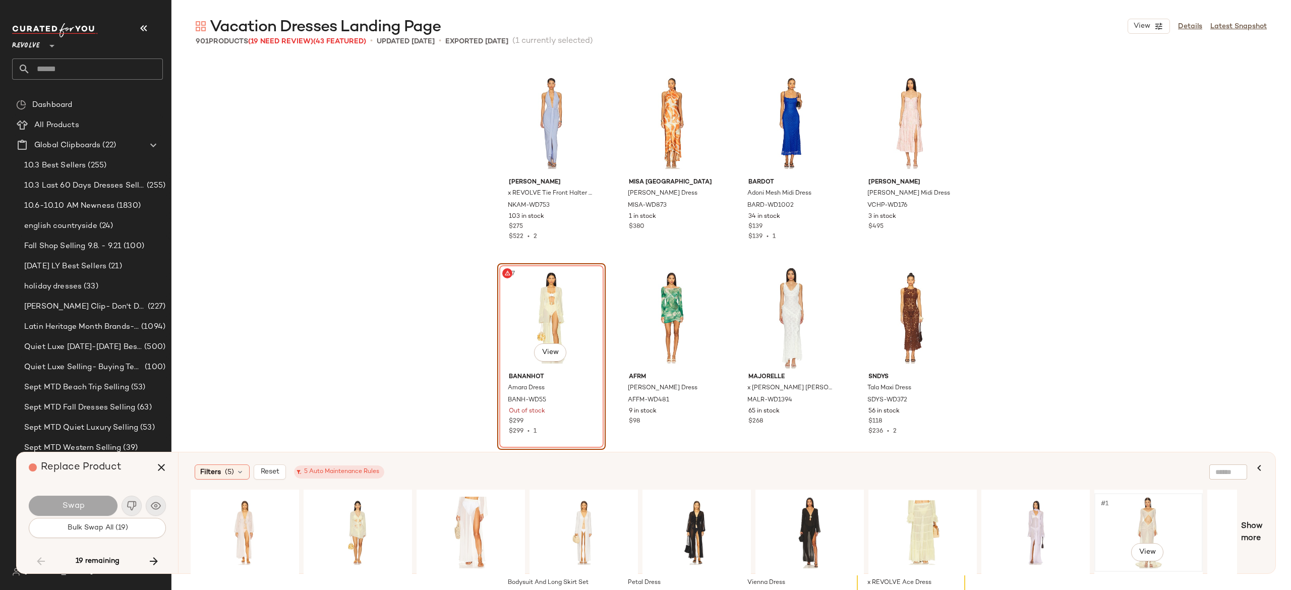
click at [1132, 510] on div "#1 View" at bounding box center [1147, 533] width 101 height 72
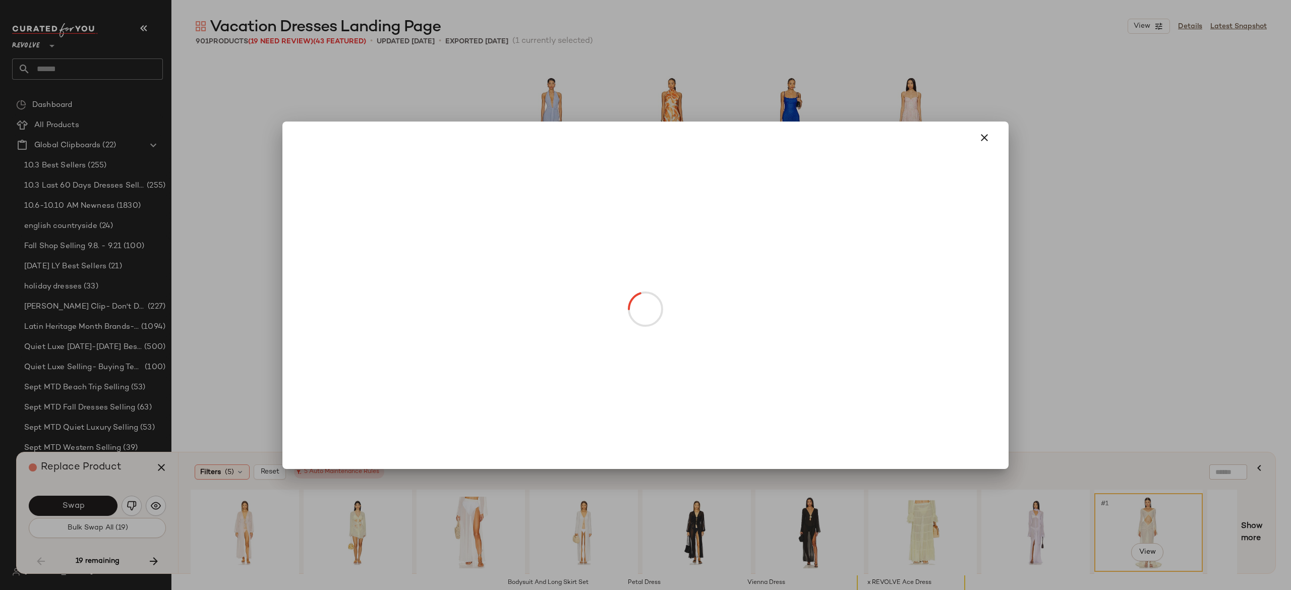
click at [557, 352] on body "Revolve ** Dashboard All Products Global Clipboards (22) 10.3 Best Sellers (255…" at bounding box center [645, 295] width 1291 height 590
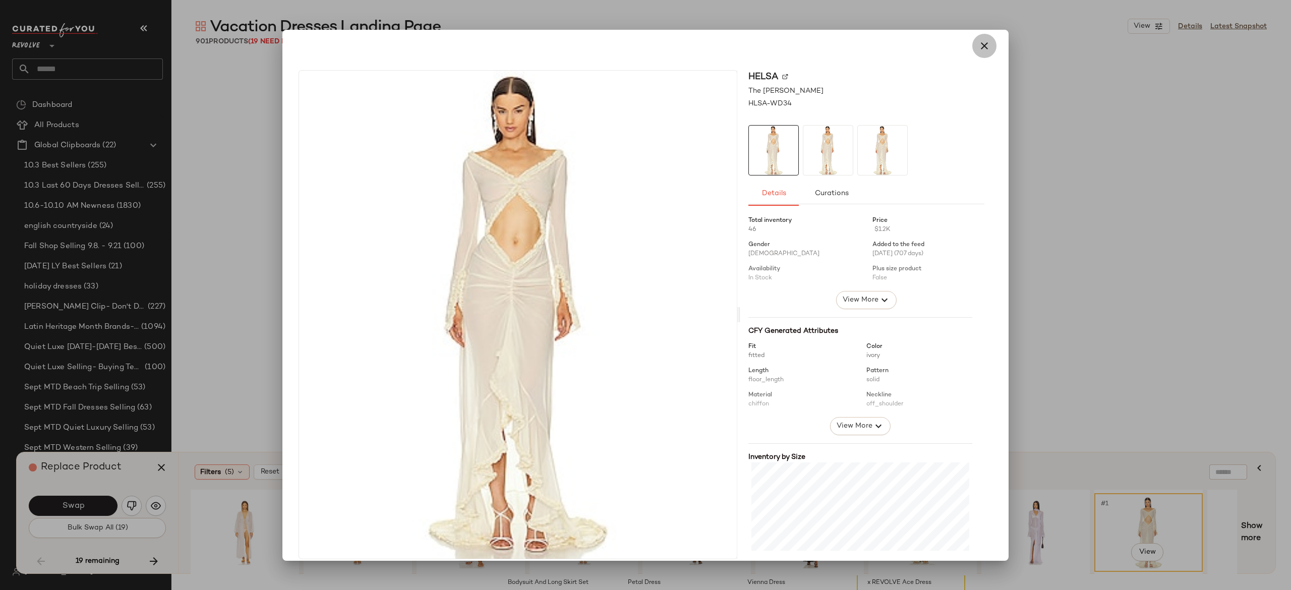
click at [978, 50] on icon "button" at bounding box center [984, 46] width 12 height 12
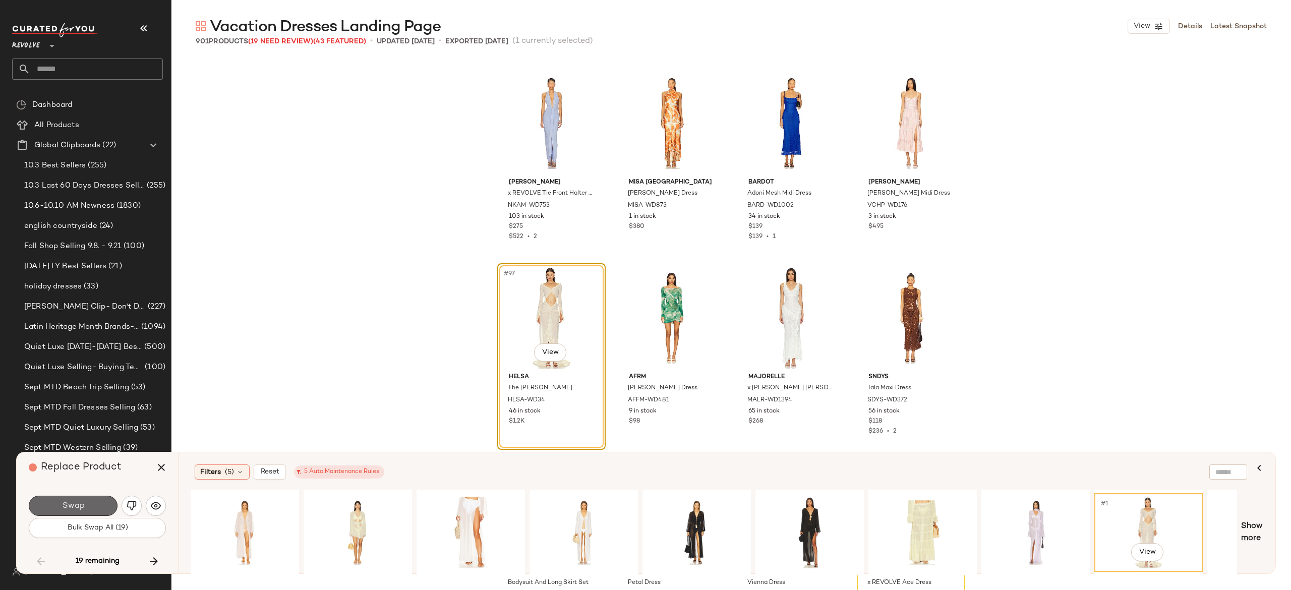
click at [92, 505] on button "Swap" at bounding box center [73, 506] width 89 height 20
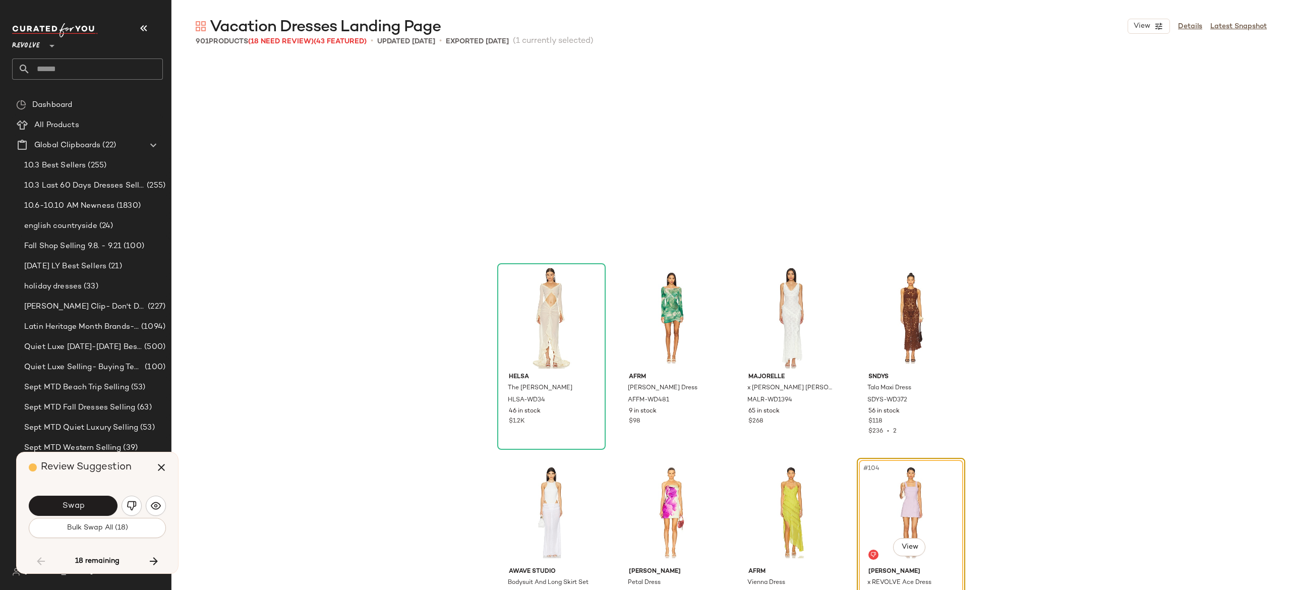
scroll to position [4670, 0]
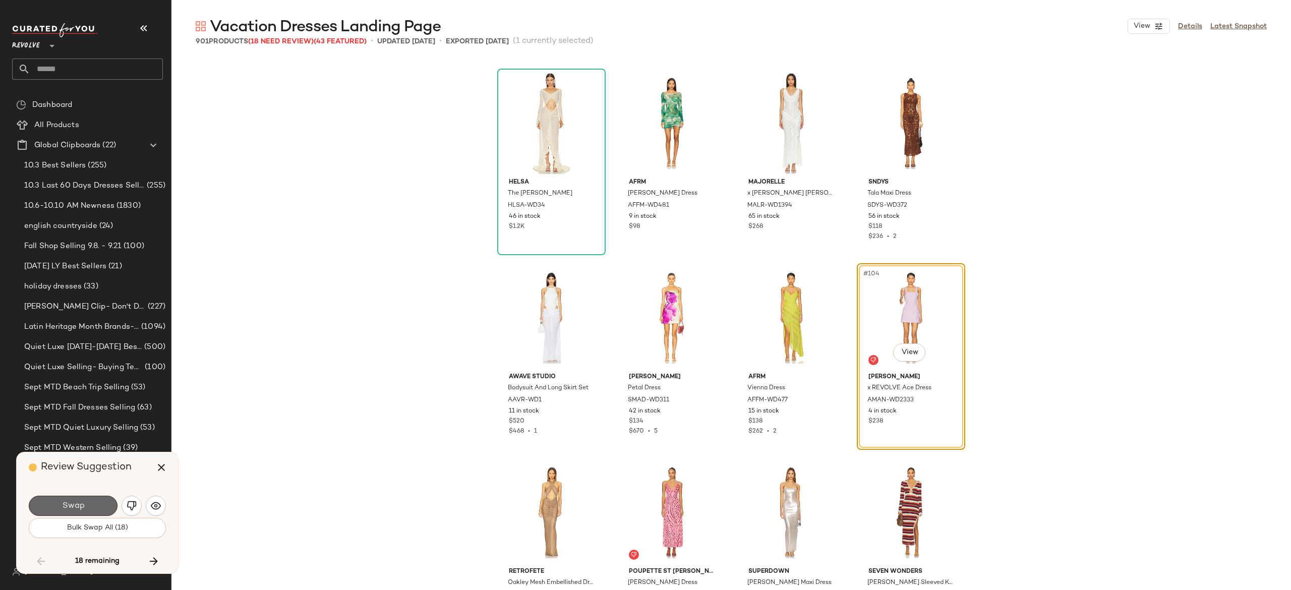
click at [101, 502] on button "Swap" at bounding box center [73, 506] width 89 height 20
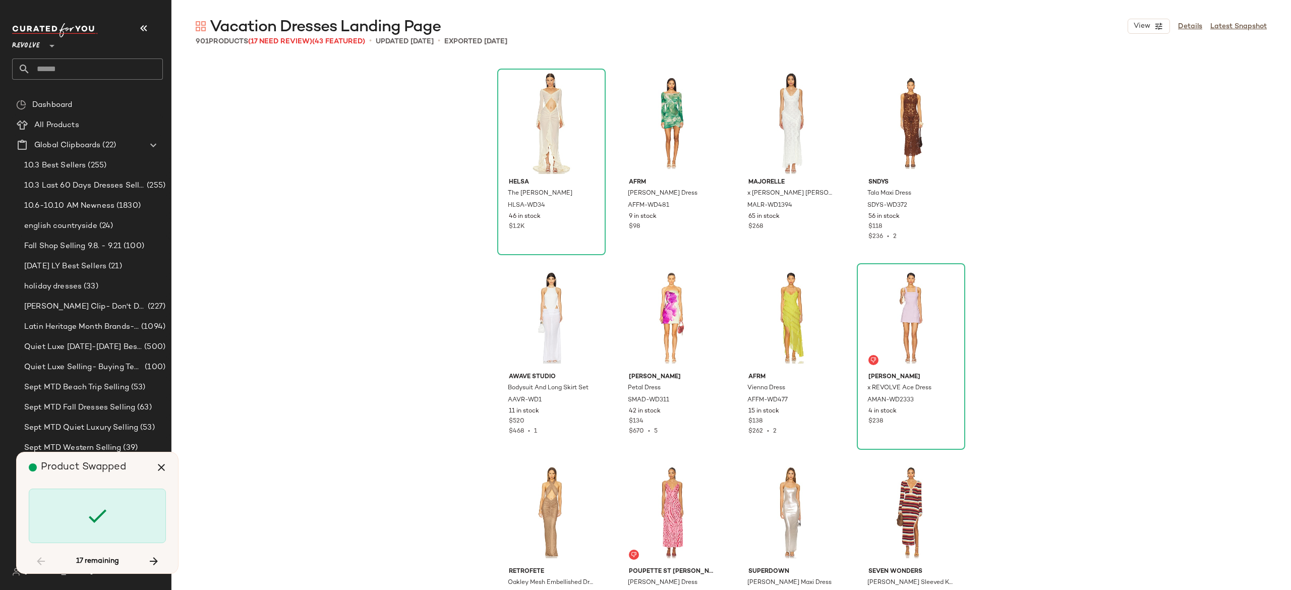
scroll to position [5059, 0]
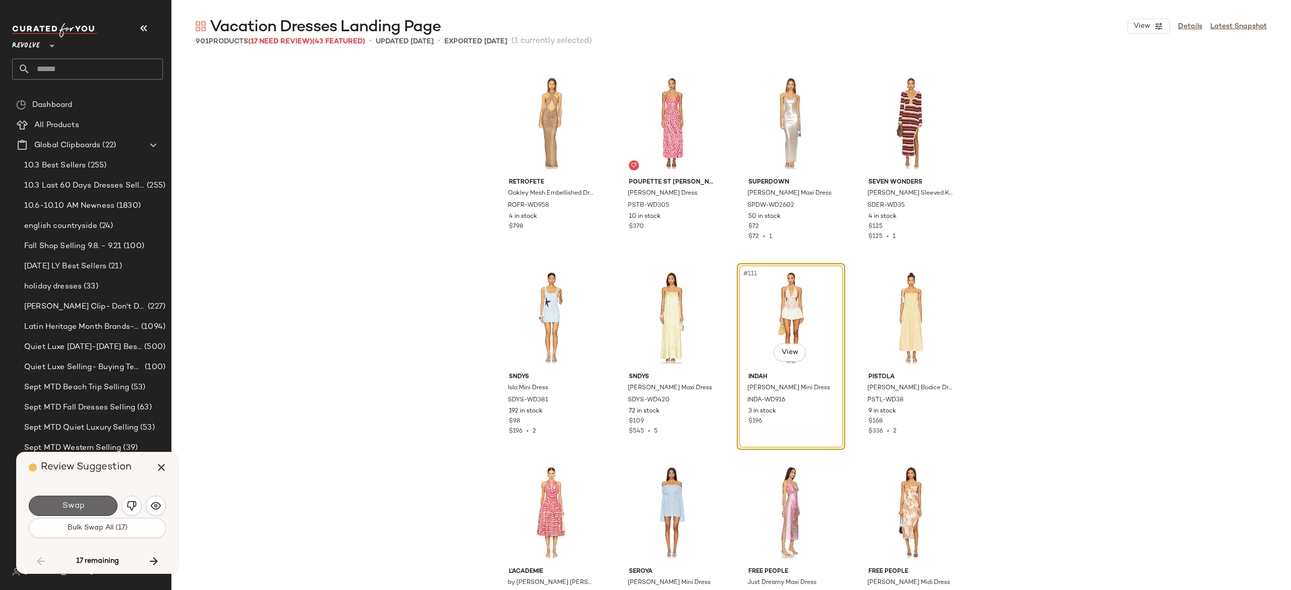
click at [92, 506] on button "Swap" at bounding box center [73, 506] width 89 height 20
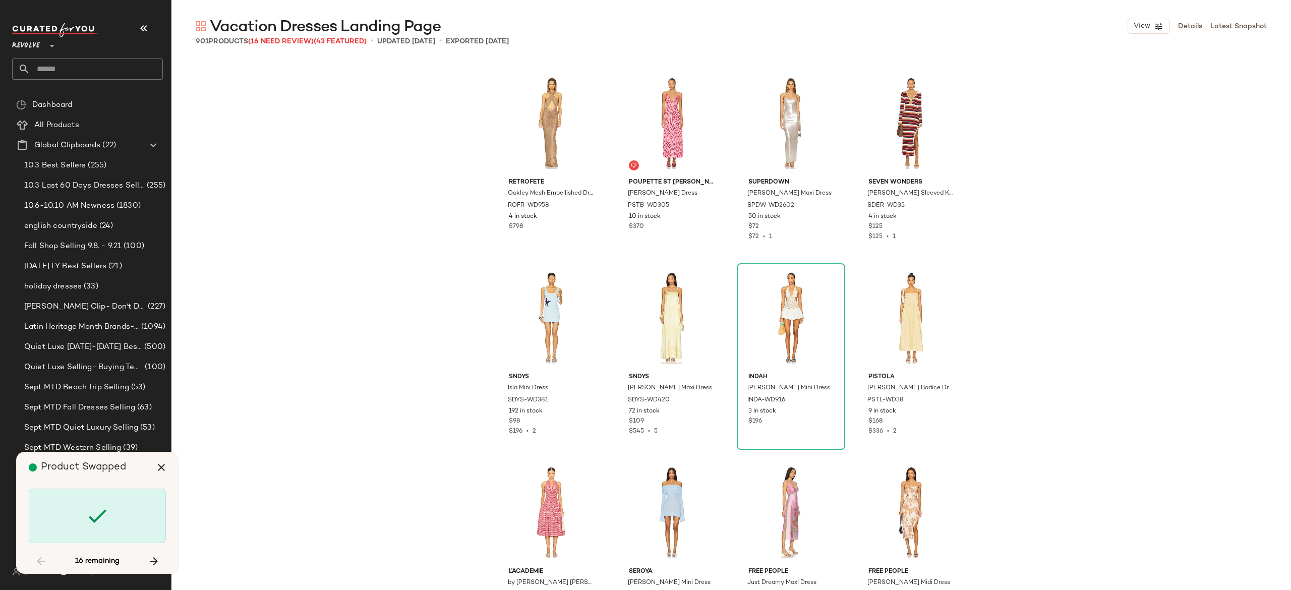
scroll to position [9145, 0]
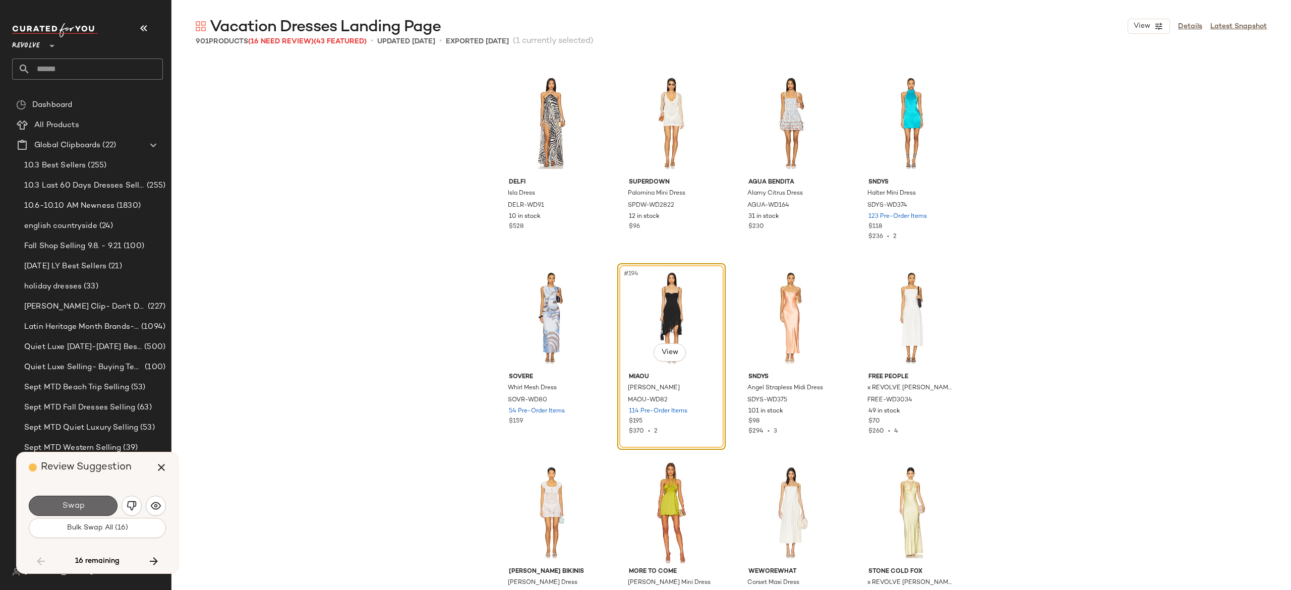
click at [102, 499] on button "Swap" at bounding box center [73, 506] width 89 height 20
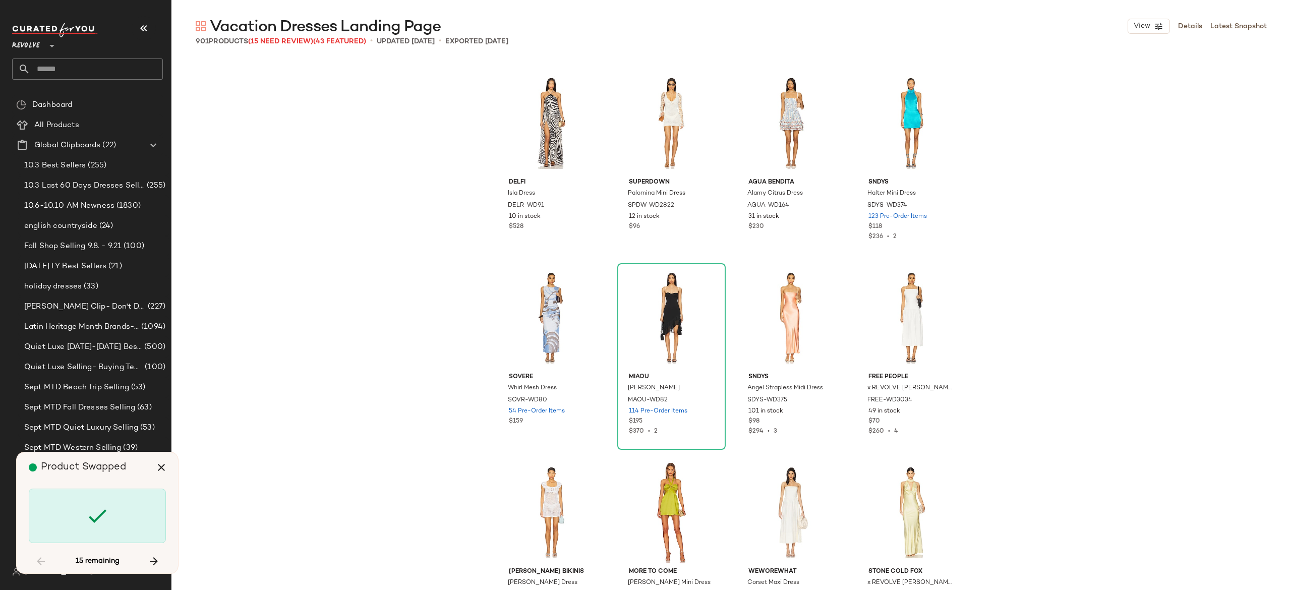
scroll to position [11286, 0]
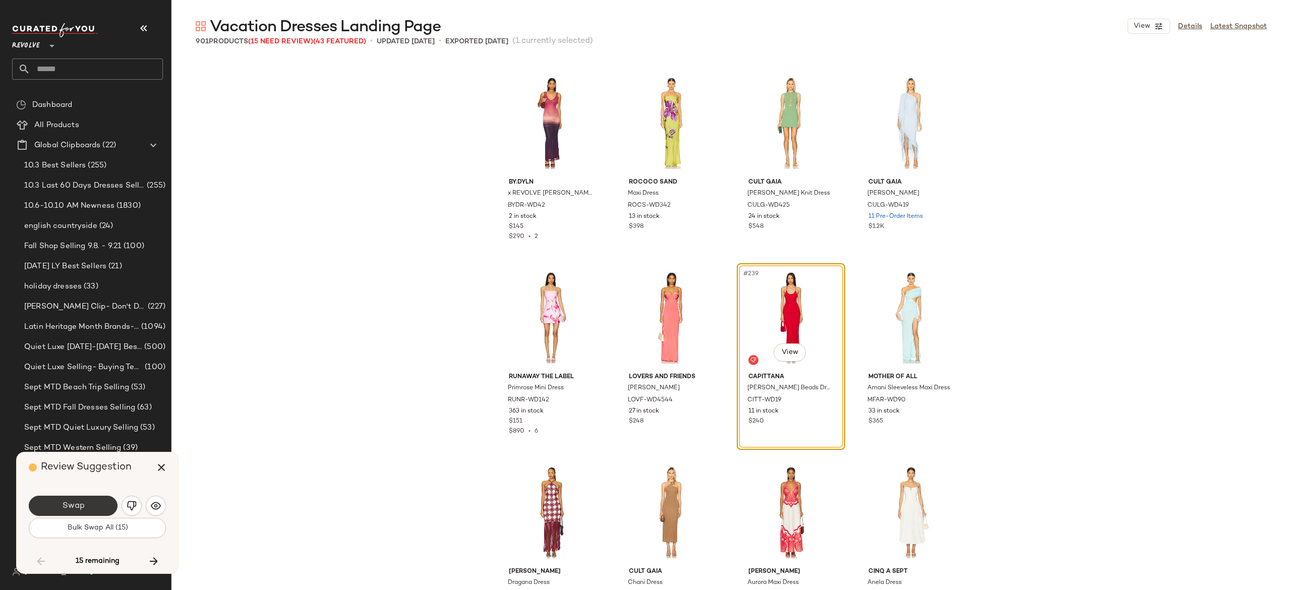
click at [82, 499] on button "Swap" at bounding box center [73, 506] width 89 height 20
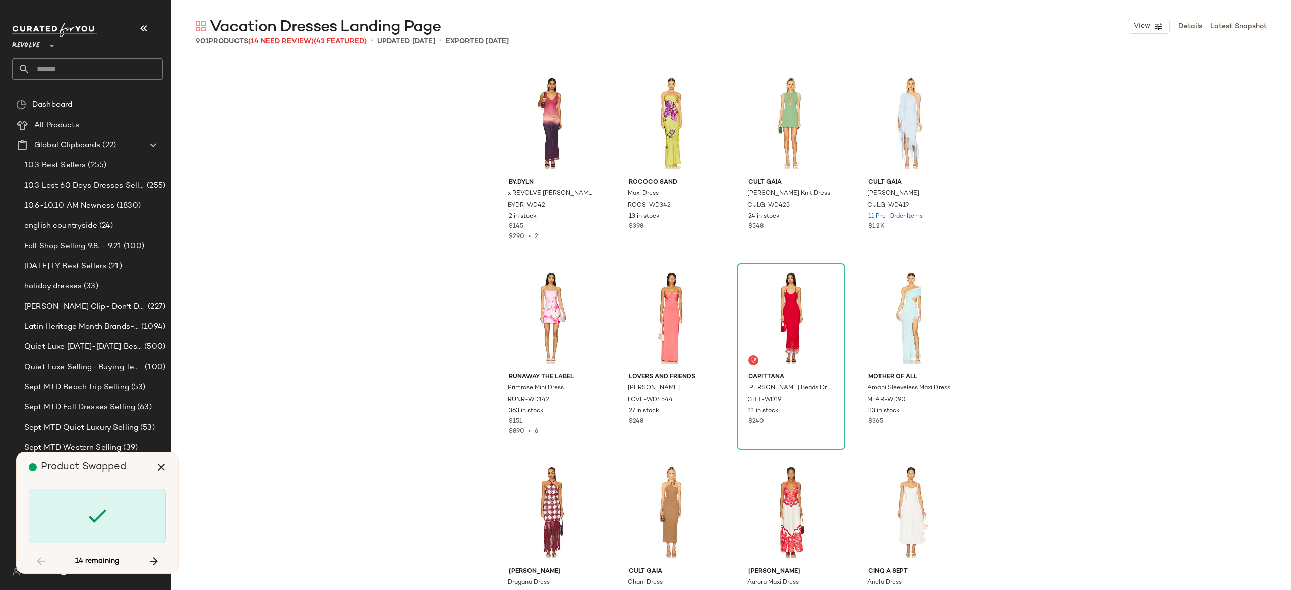
scroll to position [13426, 0]
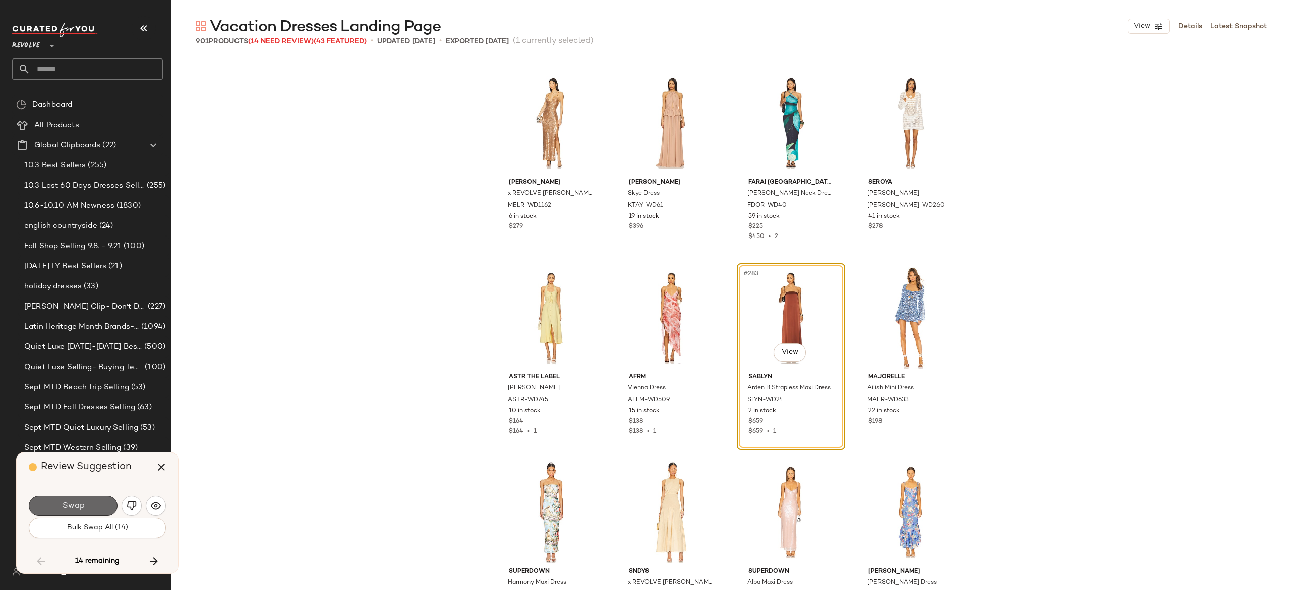
click at [97, 502] on button "Swap" at bounding box center [73, 506] width 89 height 20
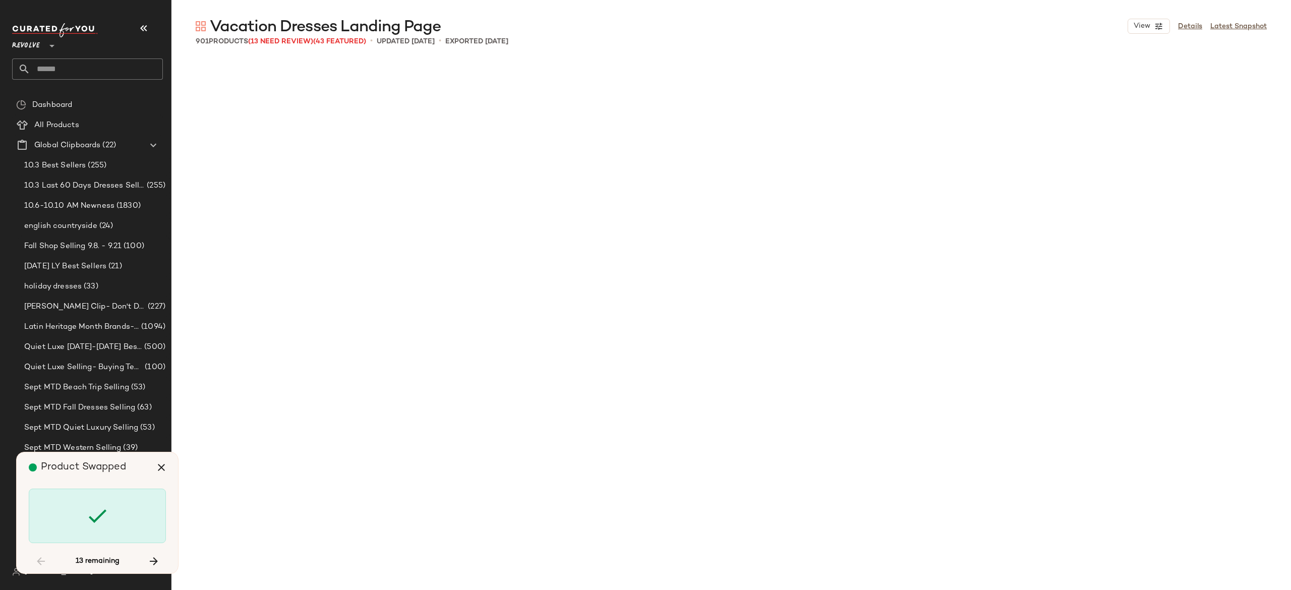
scroll to position [18096, 0]
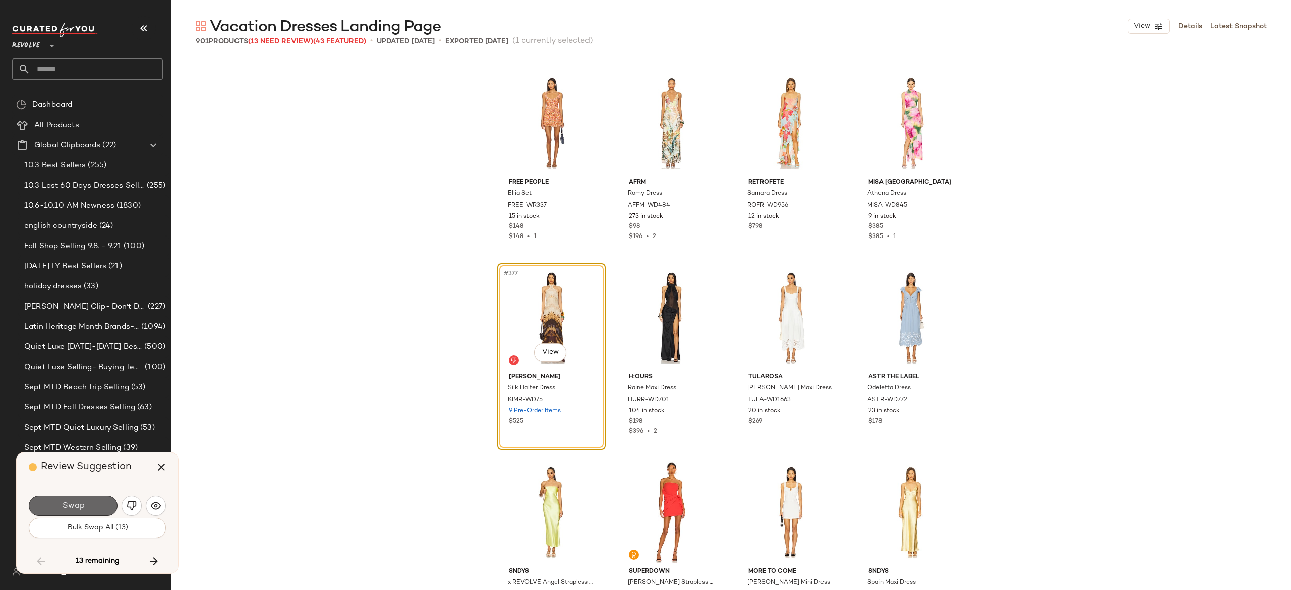
click at [103, 501] on button "Swap" at bounding box center [73, 506] width 89 height 20
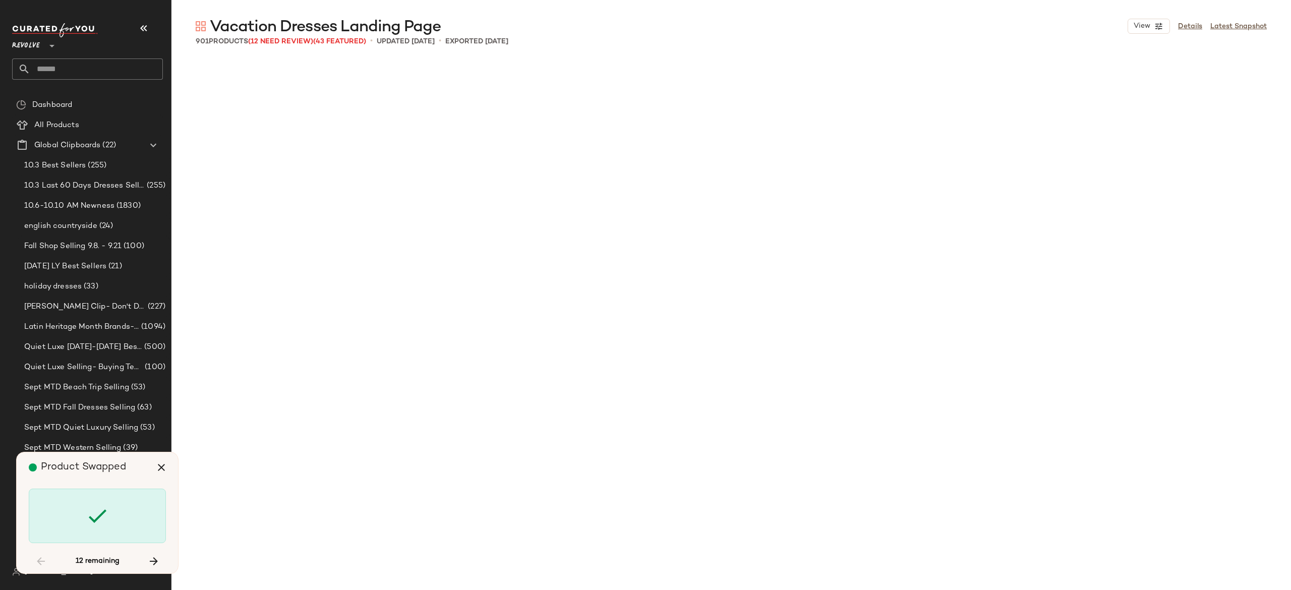
scroll to position [19069, 0]
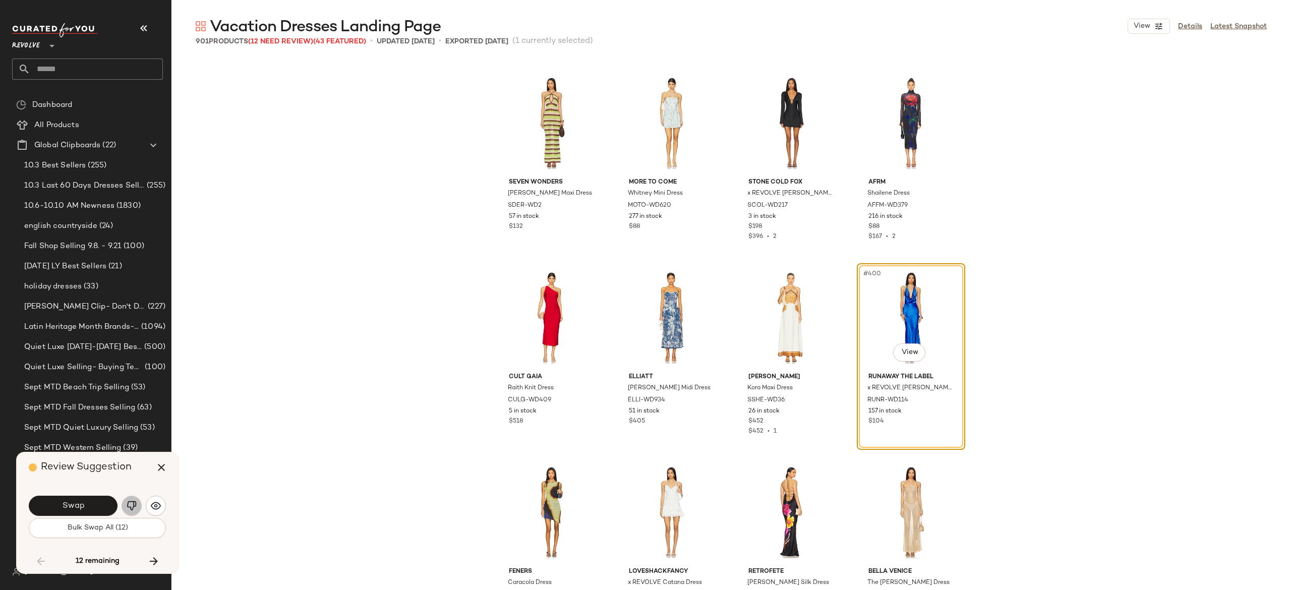
click at [132, 503] on img "button" at bounding box center [132, 506] width 10 height 10
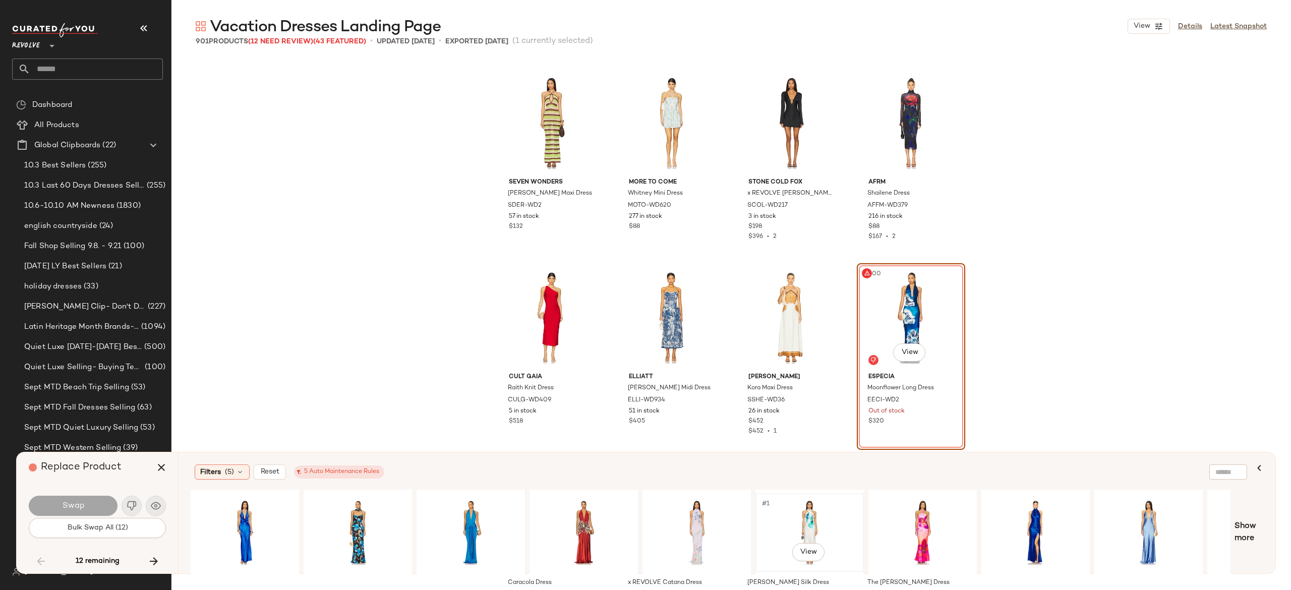
click at [809, 514] on div "#1 View" at bounding box center [809, 533] width 101 height 72
click at [95, 502] on button "Swap" at bounding box center [73, 506] width 89 height 20
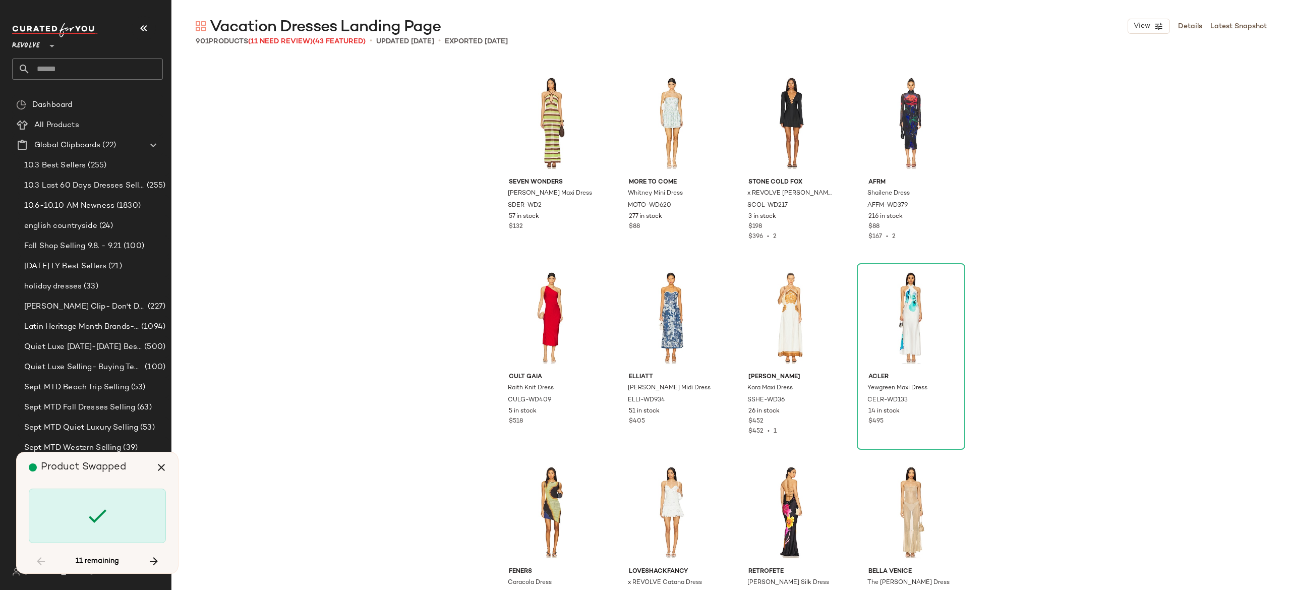
scroll to position [22961, 0]
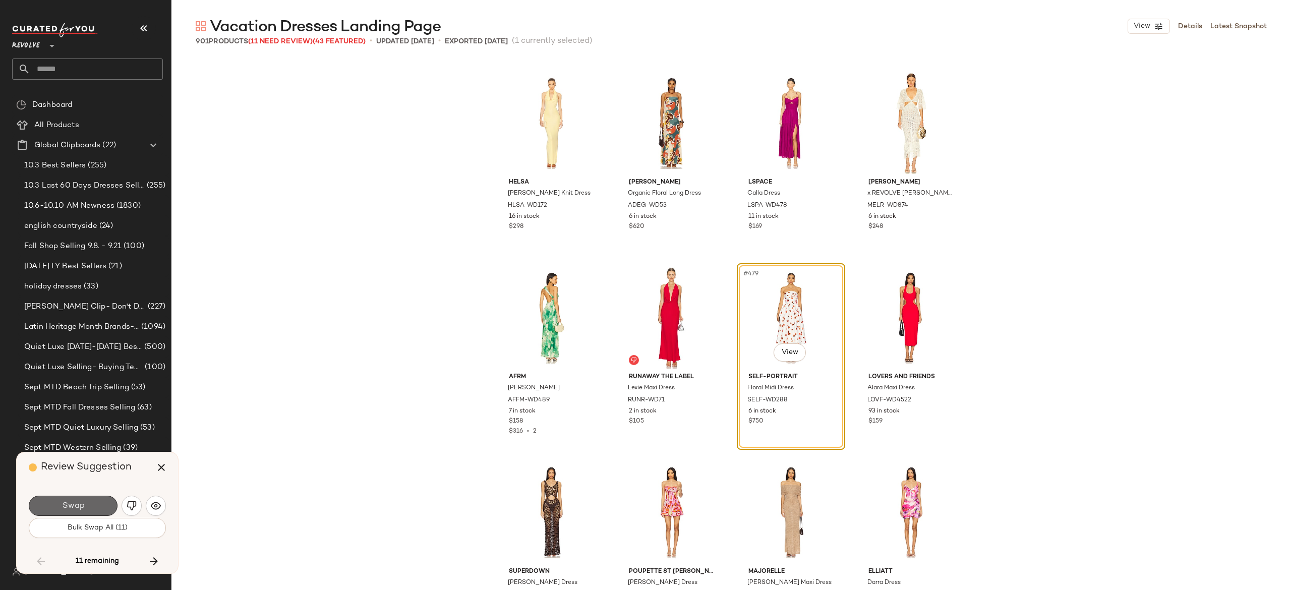
click at [97, 507] on button "Swap" at bounding box center [73, 506] width 89 height 20
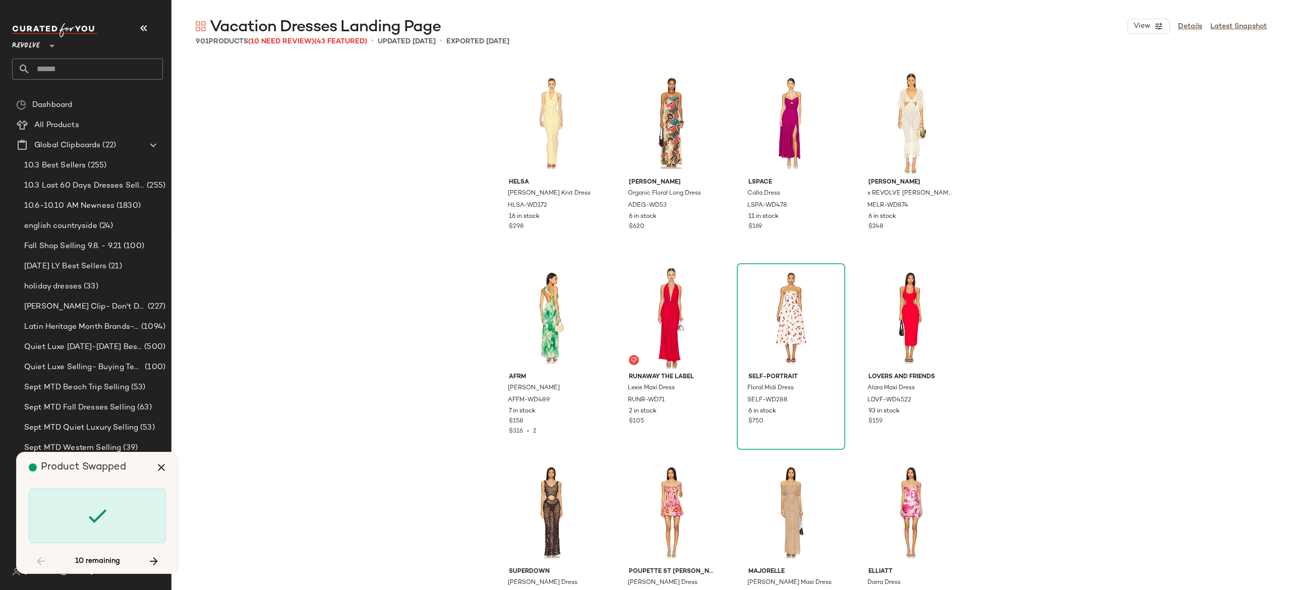
scroll to position [25685, 0]
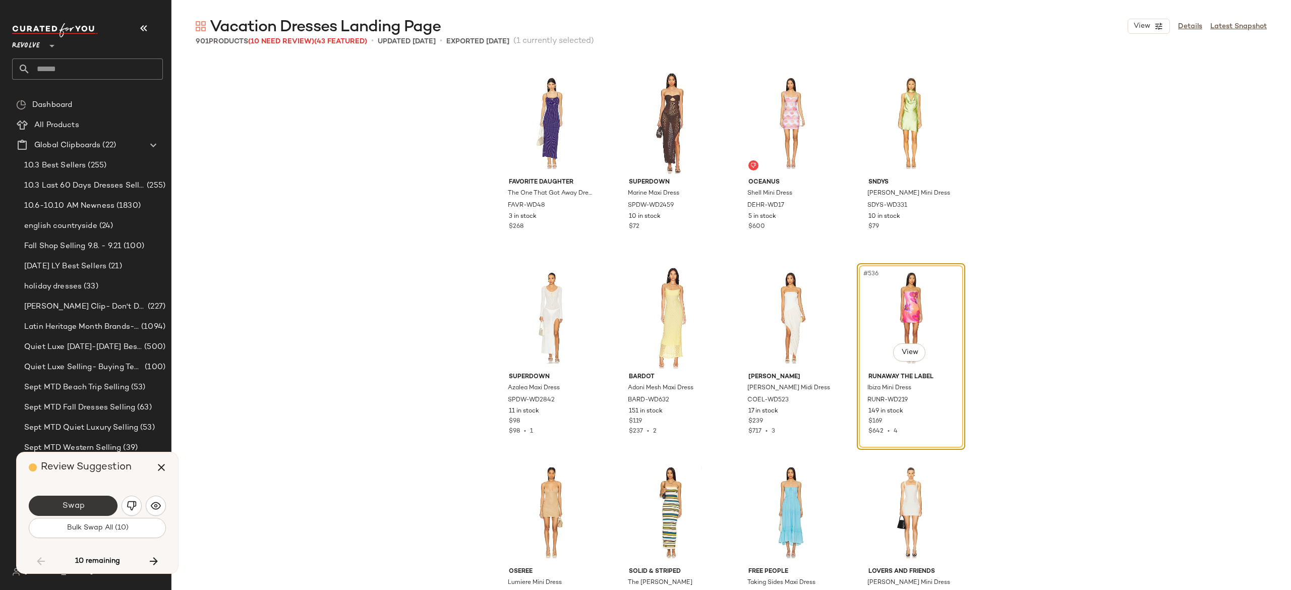
click at [103, 502] on button "Swap" at bounding box center [73, 506] width 89 height 20
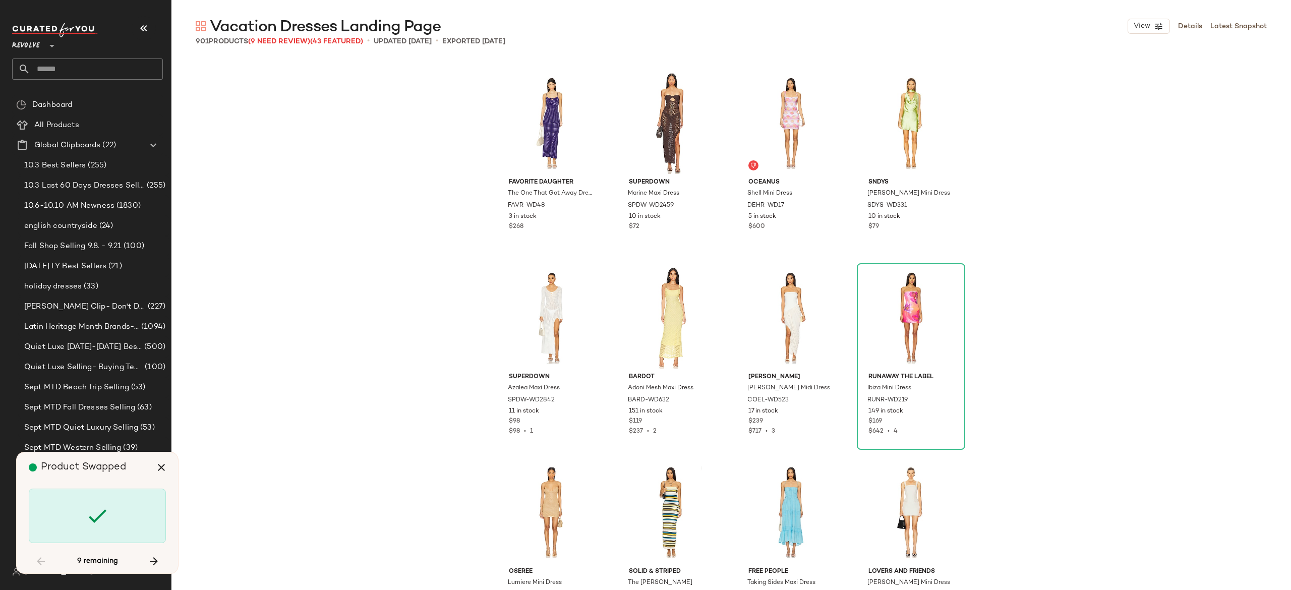
scroll to position [28798, 0]
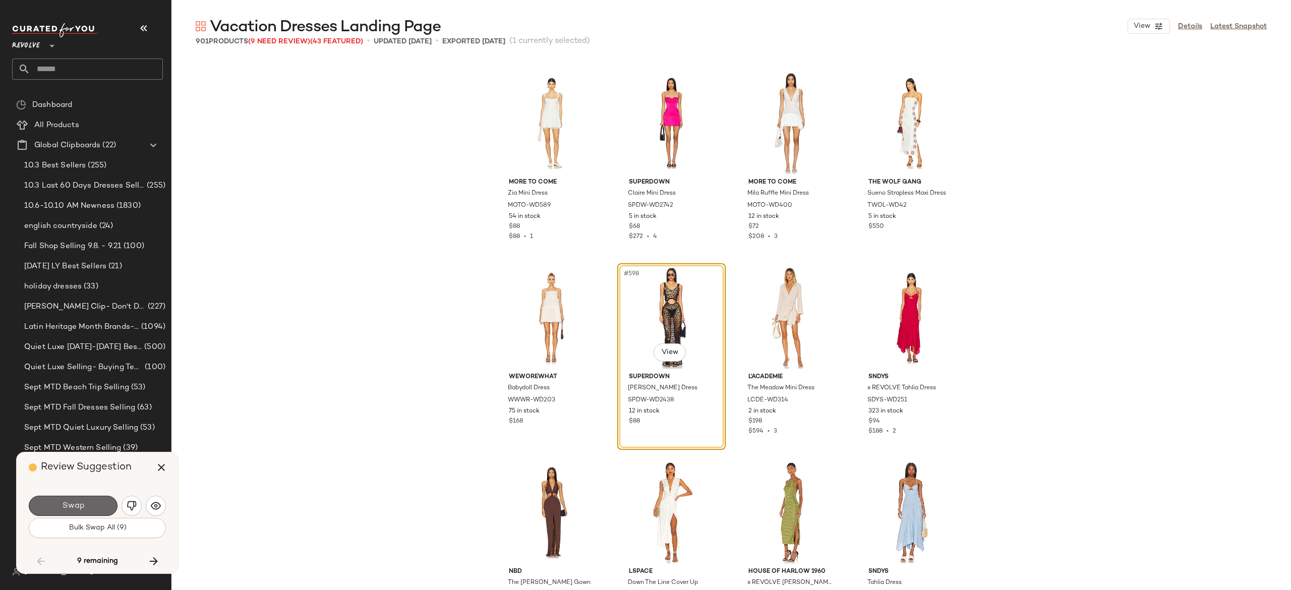
click at [101, 504] on button "Swap" at bounding box center [73, 506] width 89 height 20
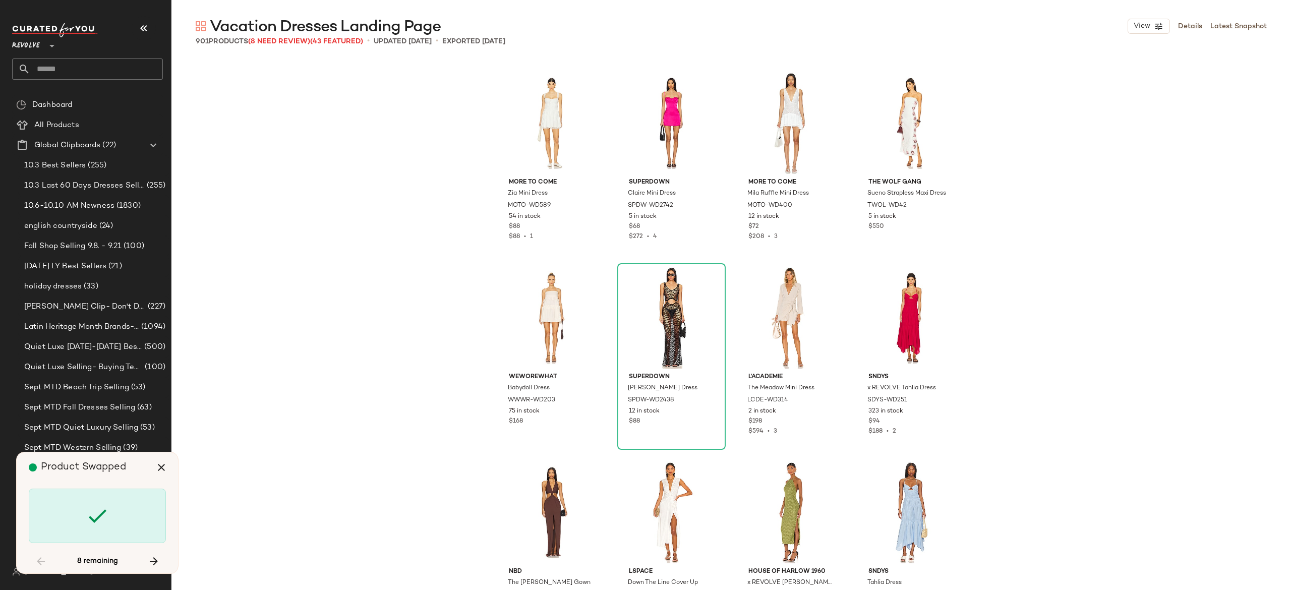
scroll to position [29382, 0]
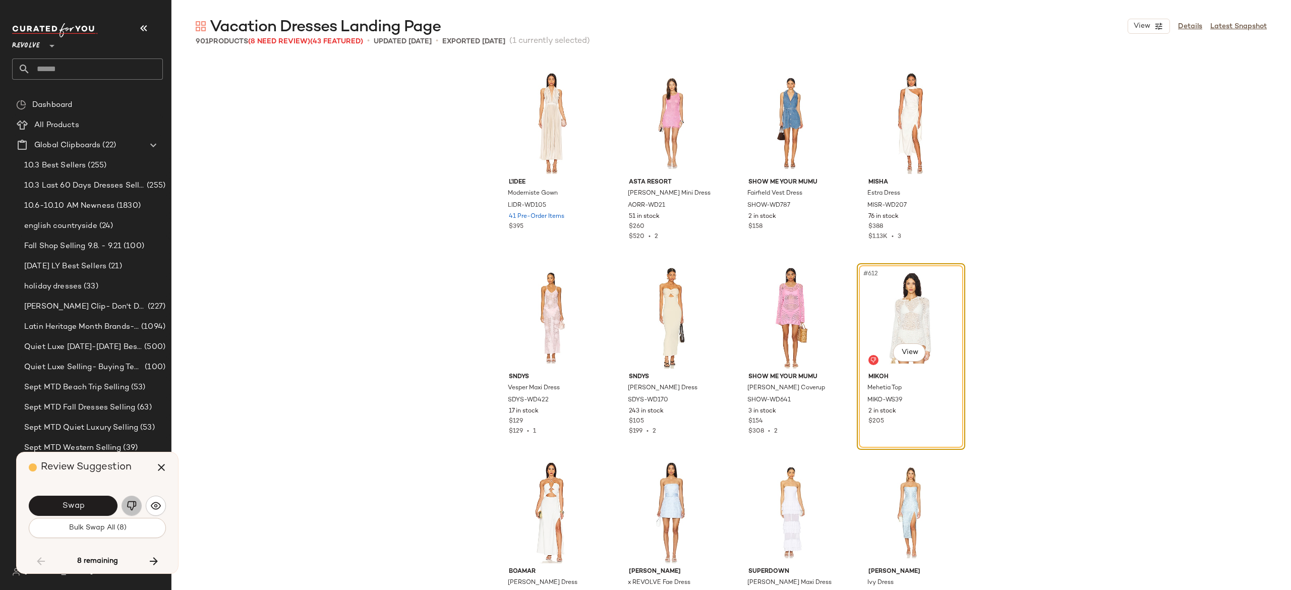
click at [135, 501] on img "button" at bounding box center [132, 506] width 10 height 10
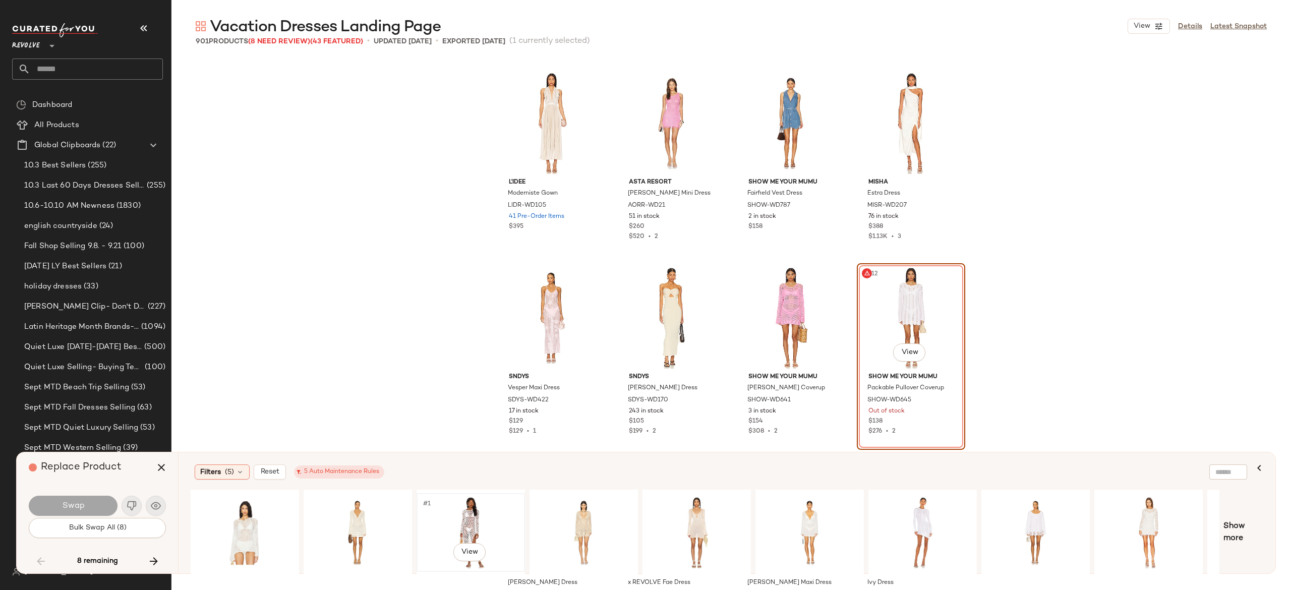
click at [471, 512] on div "#1 View" at bounding box center [470, 533] width 101 height 72
drag, startPoint x: 102, startPoint y: 495, endPoint x: 95, endPoint y: 506, distance: 12.9
click at [95, 506] on div "Swap" at bounding box center [97, 506] width 137 height 24
click at [95, 506] on button "Swap" at bounding box center [73, 506] width 89 height 20
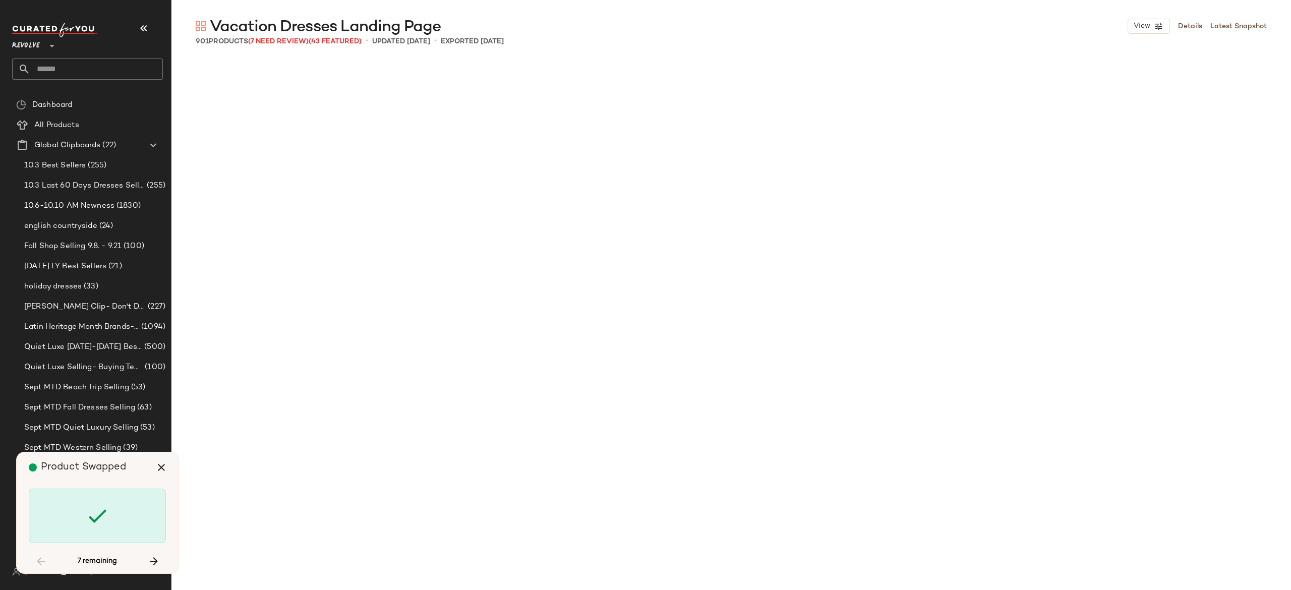
scroll to position [34247, 0]
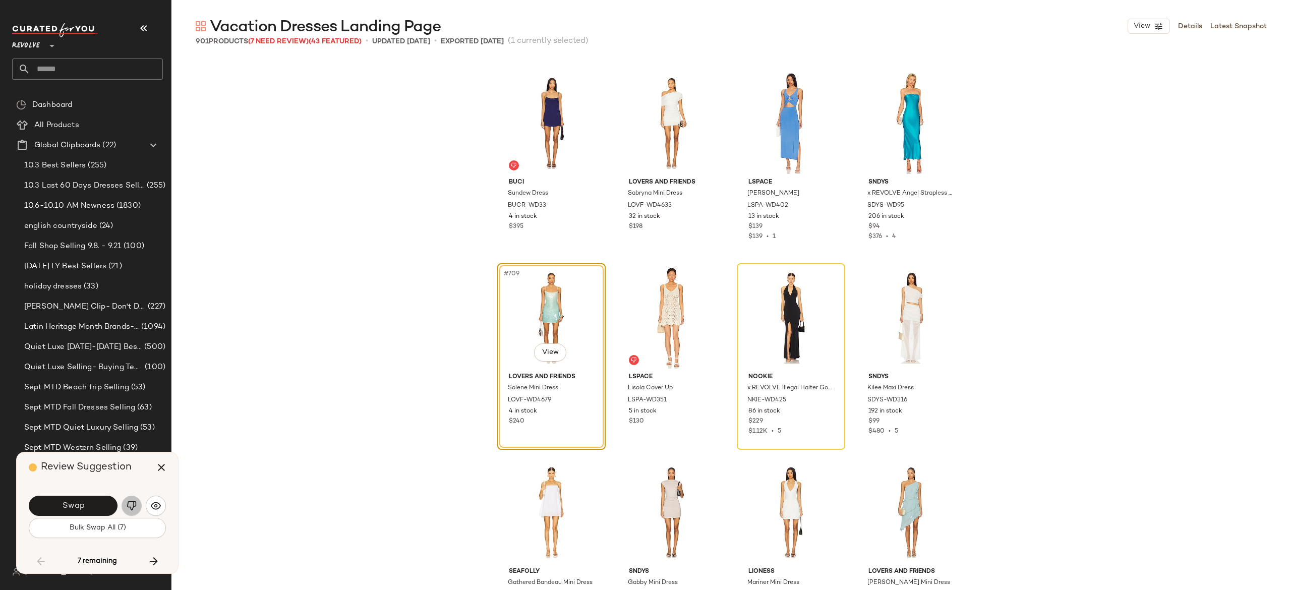
click at [129, 502] on img "button" at bounding box center [132, 506] width 10 height 10
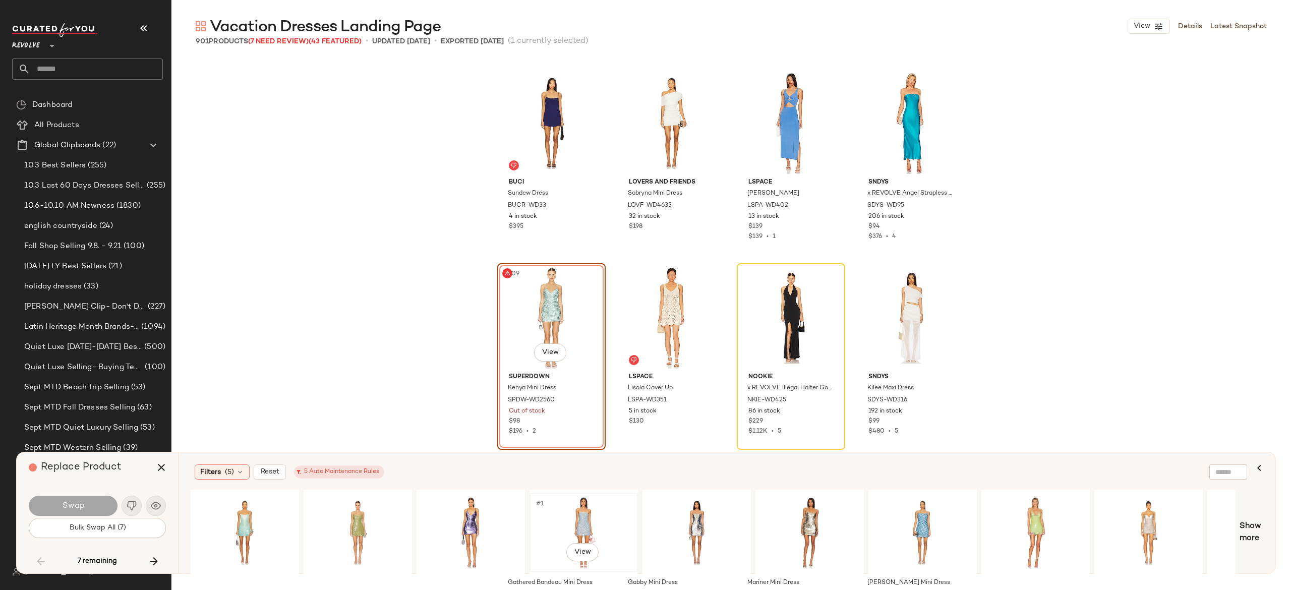
click at [582, 508] on div "#1 View" at bounding box center [583, 533] width 101 height 72
click at [101, 504] on button "Swap" at bounding box center [73, 506] width 89 height 20
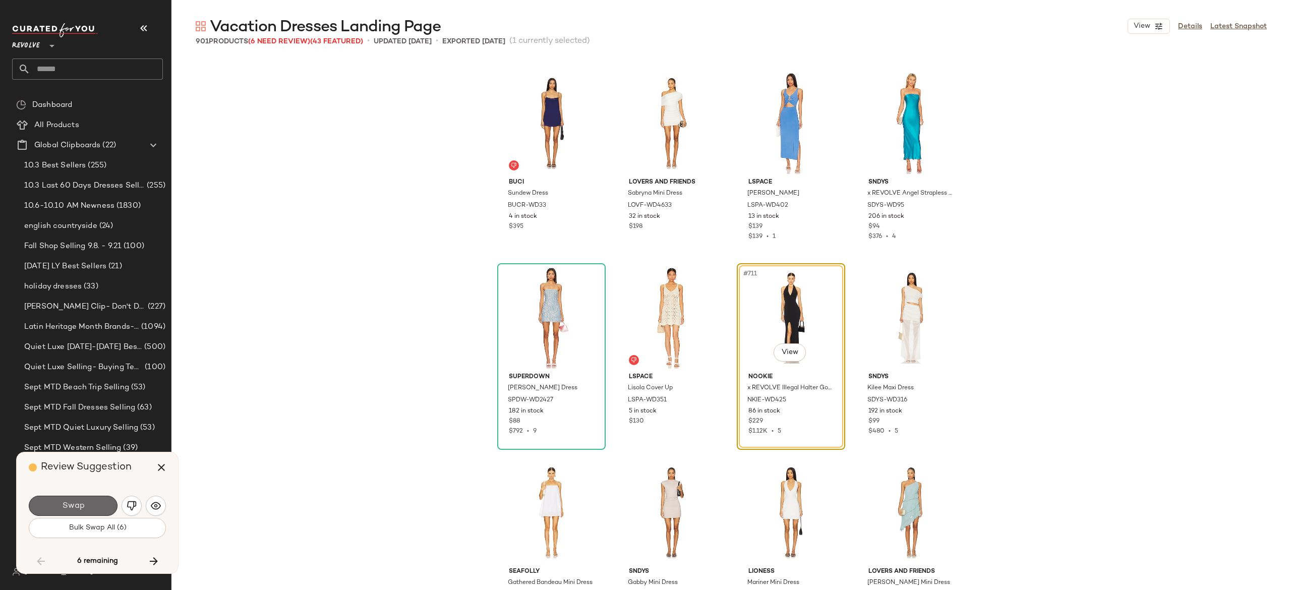
click at [98, 499] on button "Swap" at bounding box center [73, 506] width 89 height 20
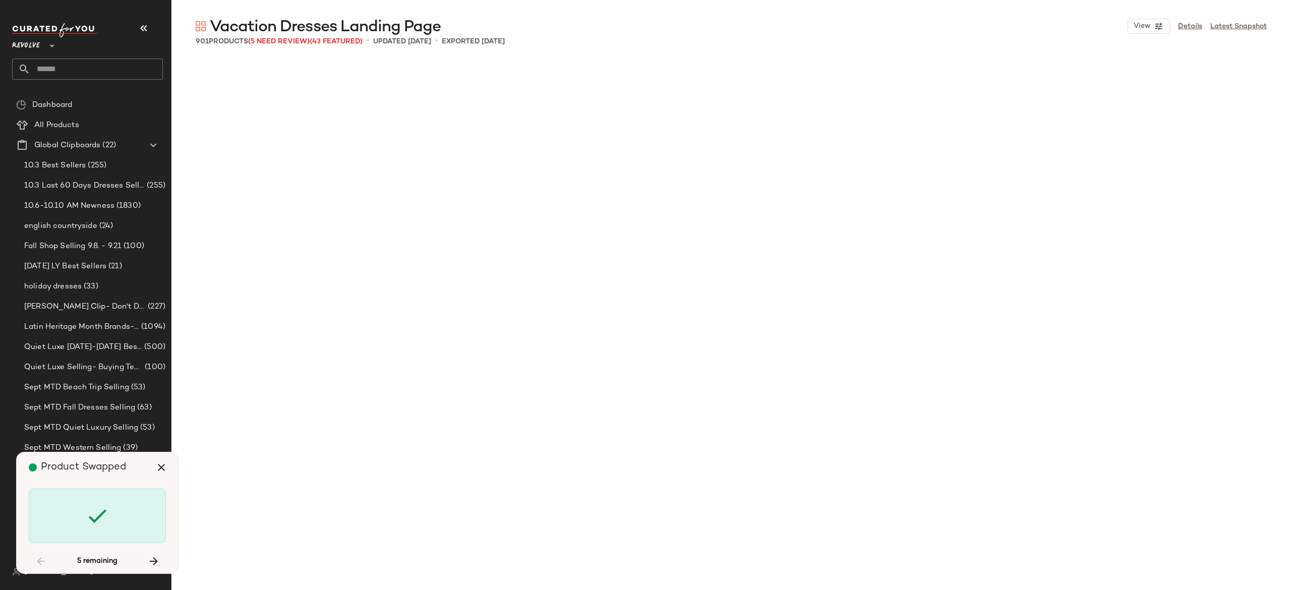
scroll to position [35025, 0]
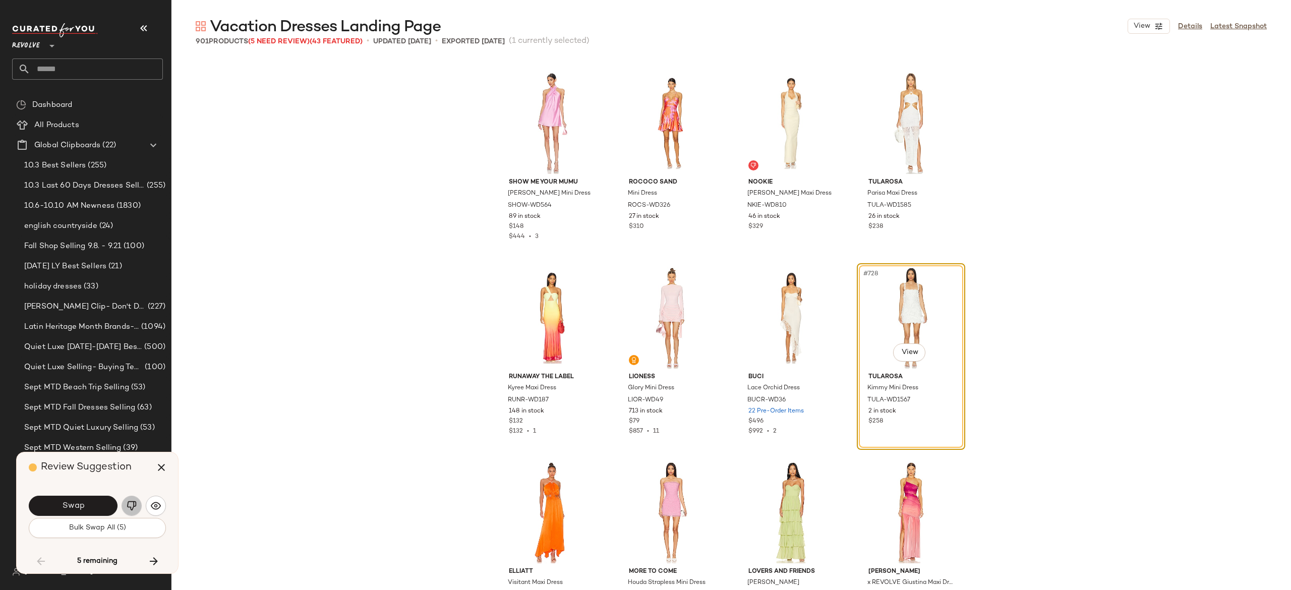
click at [133, 504] on img "button" at bounding box center [132, 506] width 10 height 10
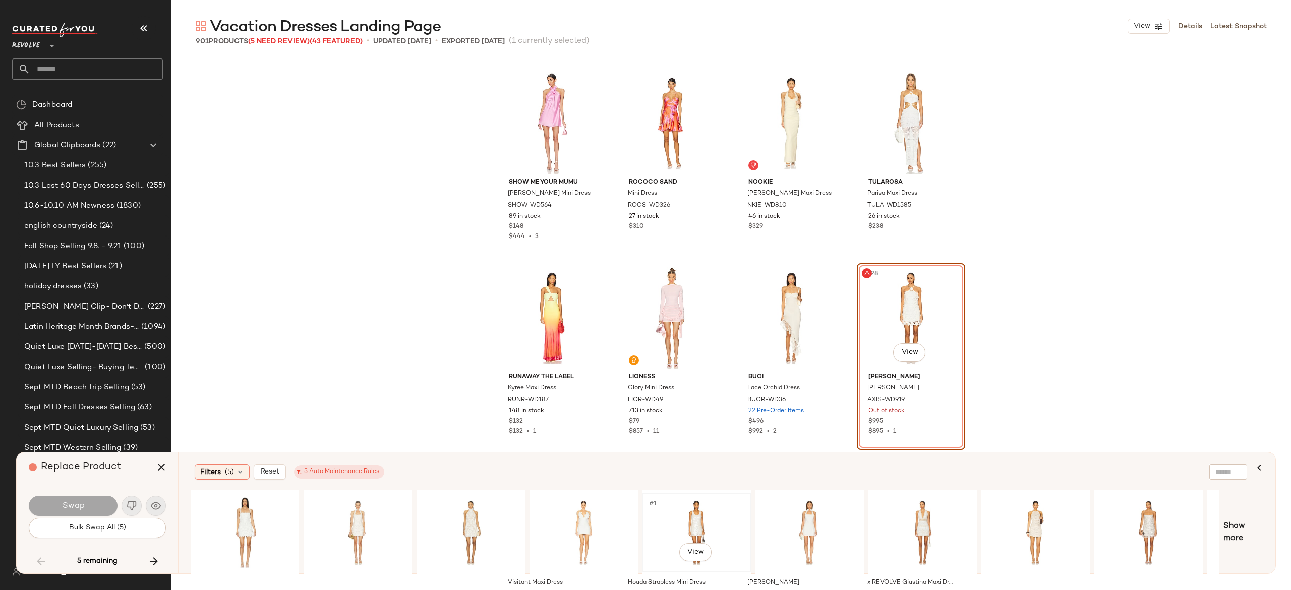
scroll to position [0, 95]
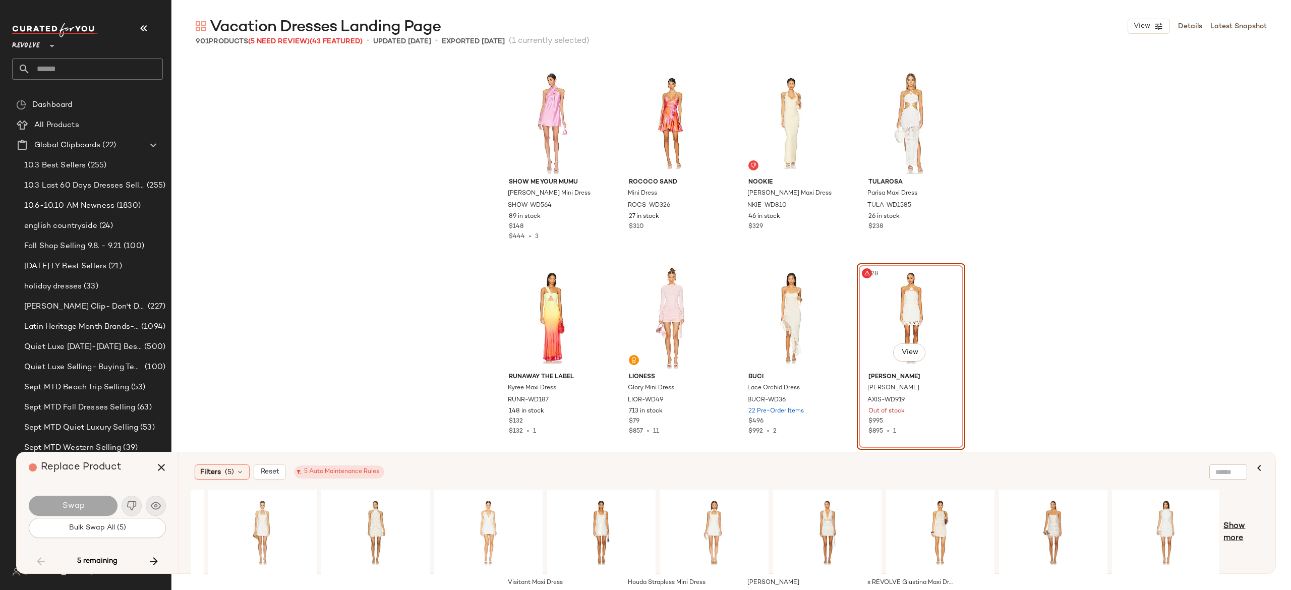
click at [1231, 524] on span "Show more" at bounding box center [1243, 532] width 40 height 24
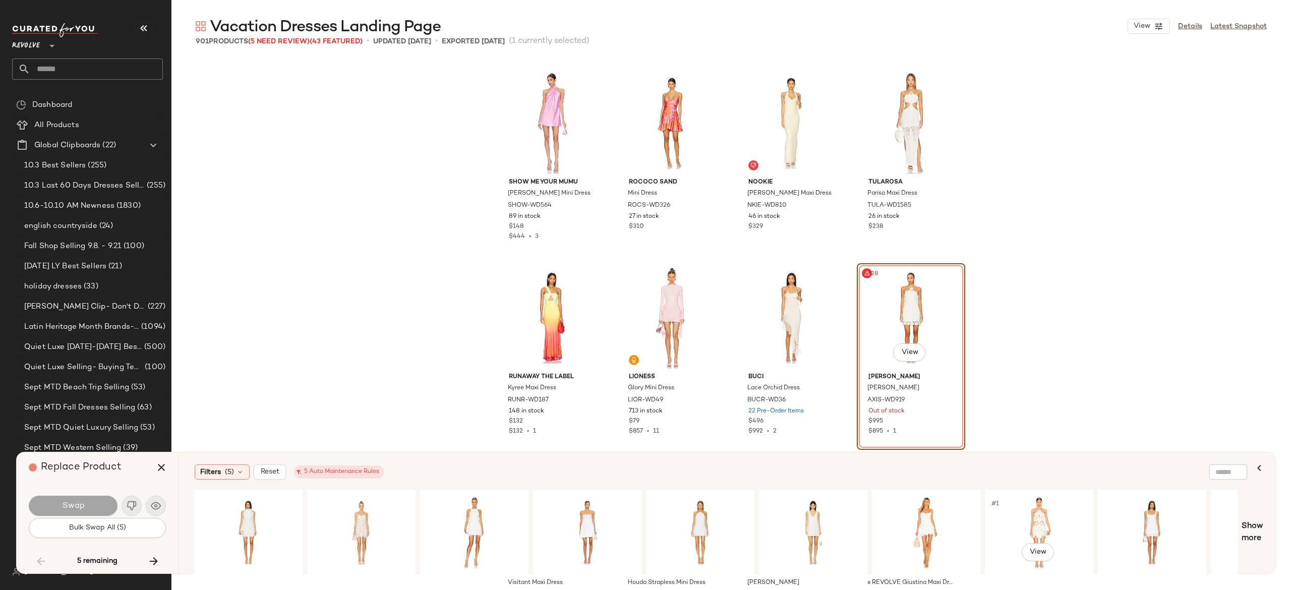
scroll to position [0, 1206]
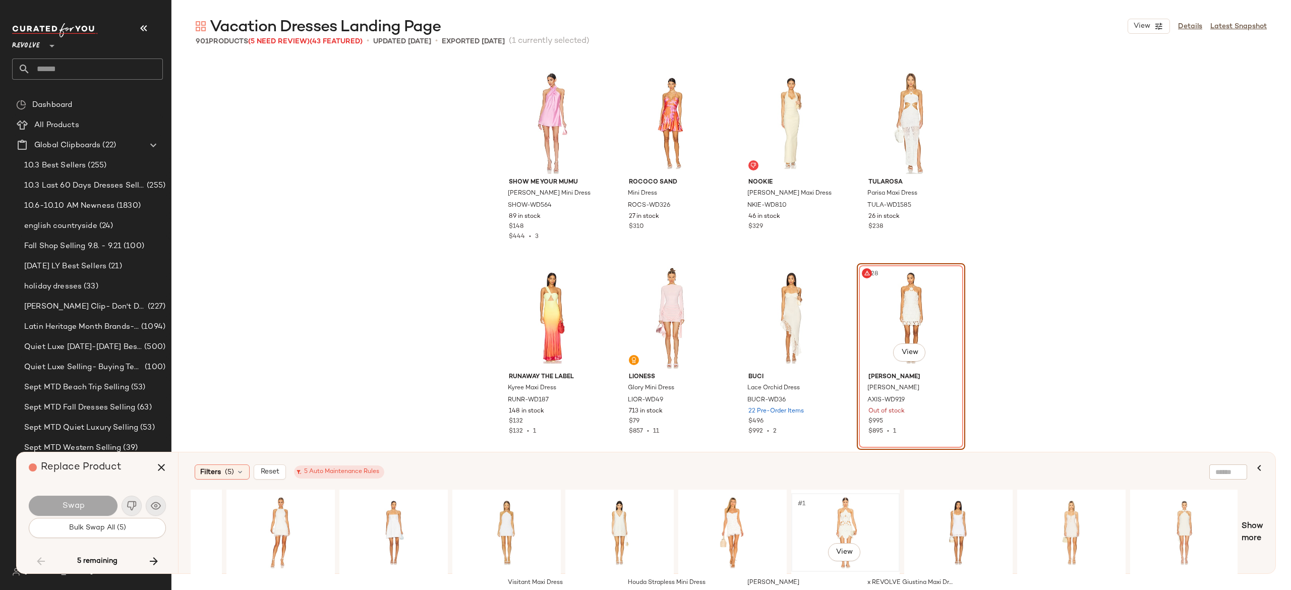
click at [850, 522] on div "#1 View" at bounding box center [844, 533] width 101 height 72
click at [94, 497] on button "Swap" at bounding box center [73, 506] width 89 height 20
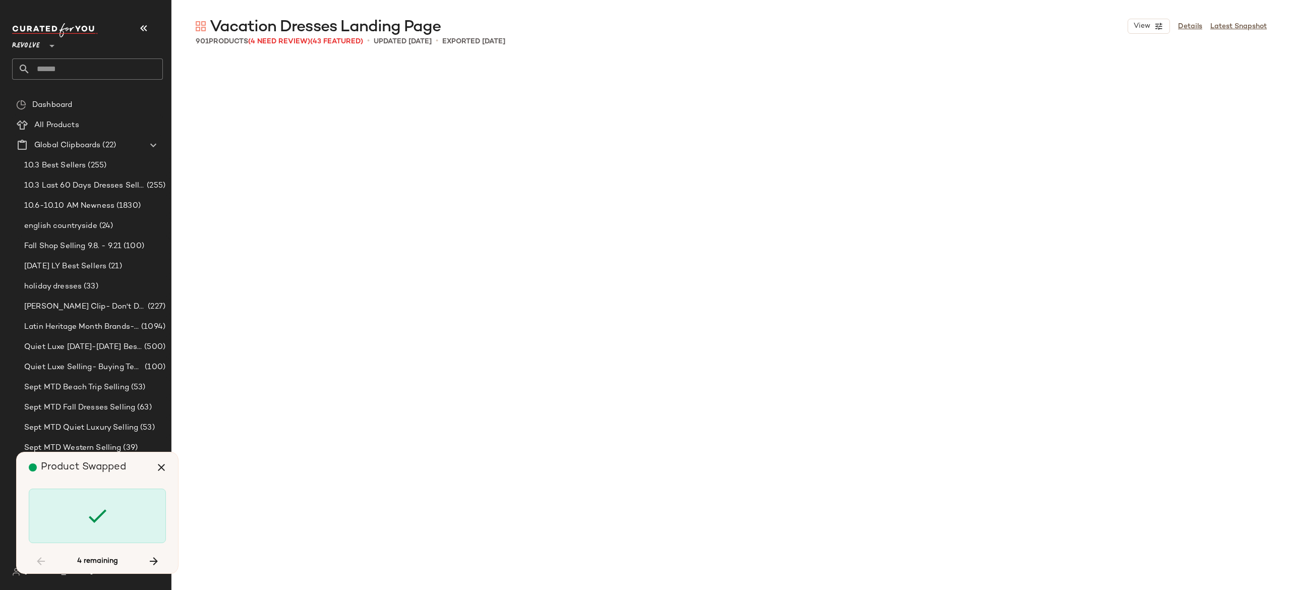
scroll to position [37360, 0]
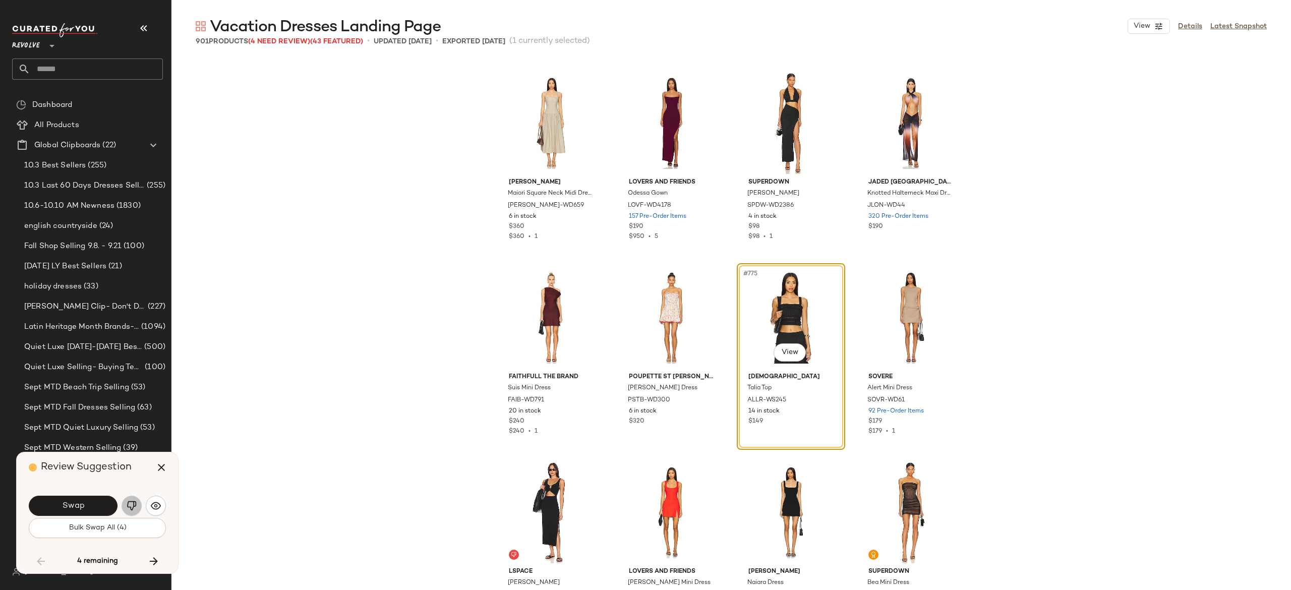
click at [136, 501] on img "button" at bounding box center [132, 506] width 10 height 10
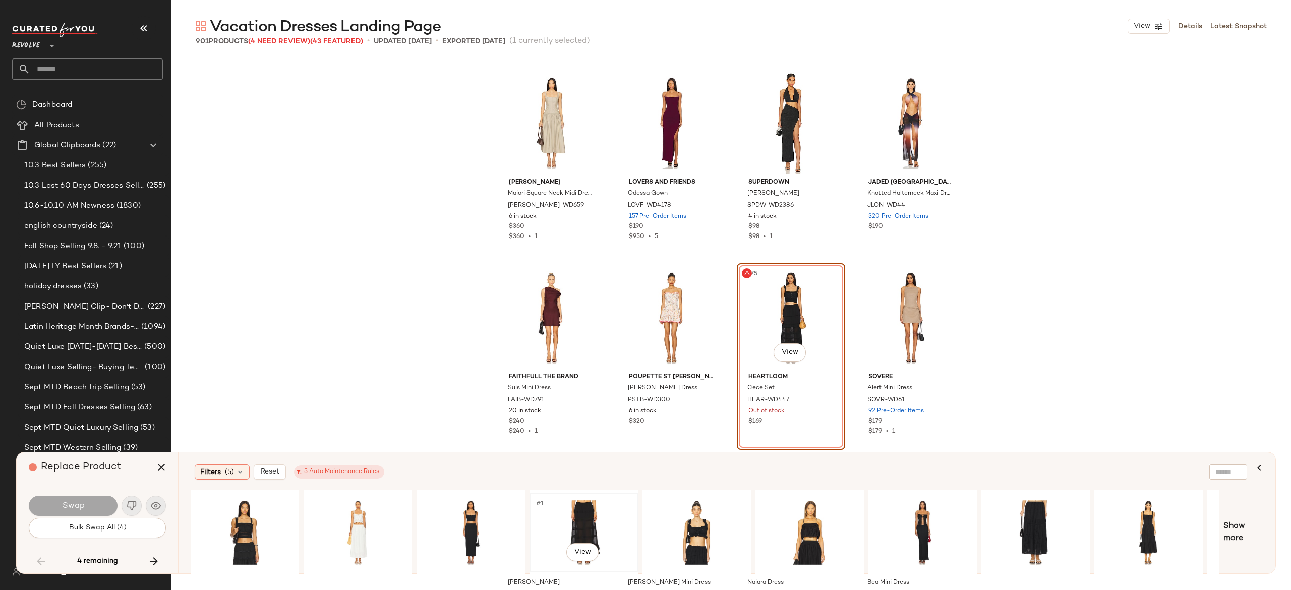
scroll to position [0, 95]
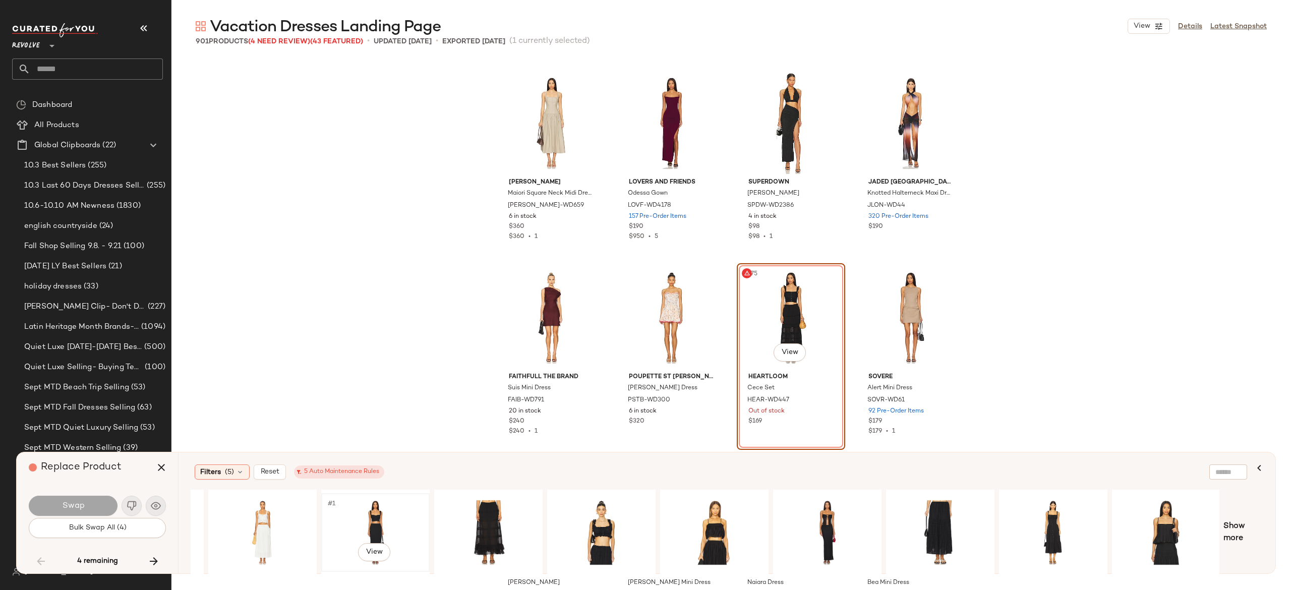
click at [374, 516] on div "#1 View" at bounding box center [375, 533] width 101 height 72
click at [1239, 533] on span "Show more" at bounding box center [1243, 532] width 40 height 24
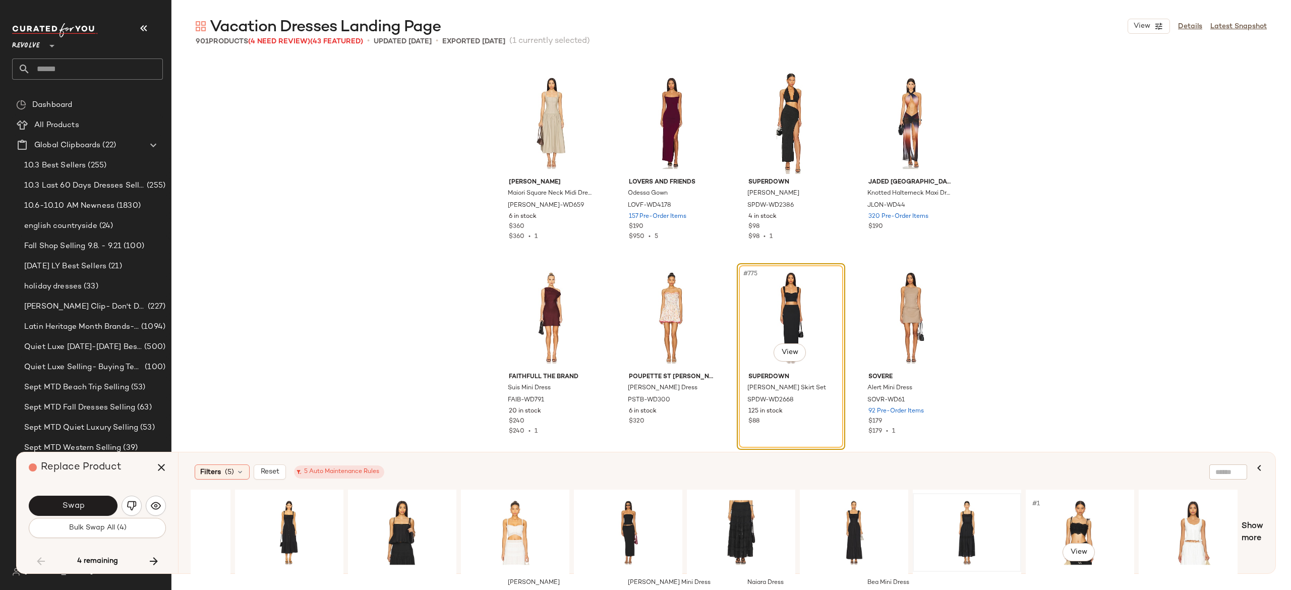
scroll to position [0, 859]
click at [853, 523] on div "#1 View" at bounding box center [853, 533] width 101 height 72
click at [80, 500] on button "Swap" at bounding box center [73, 506] width 89 height 20
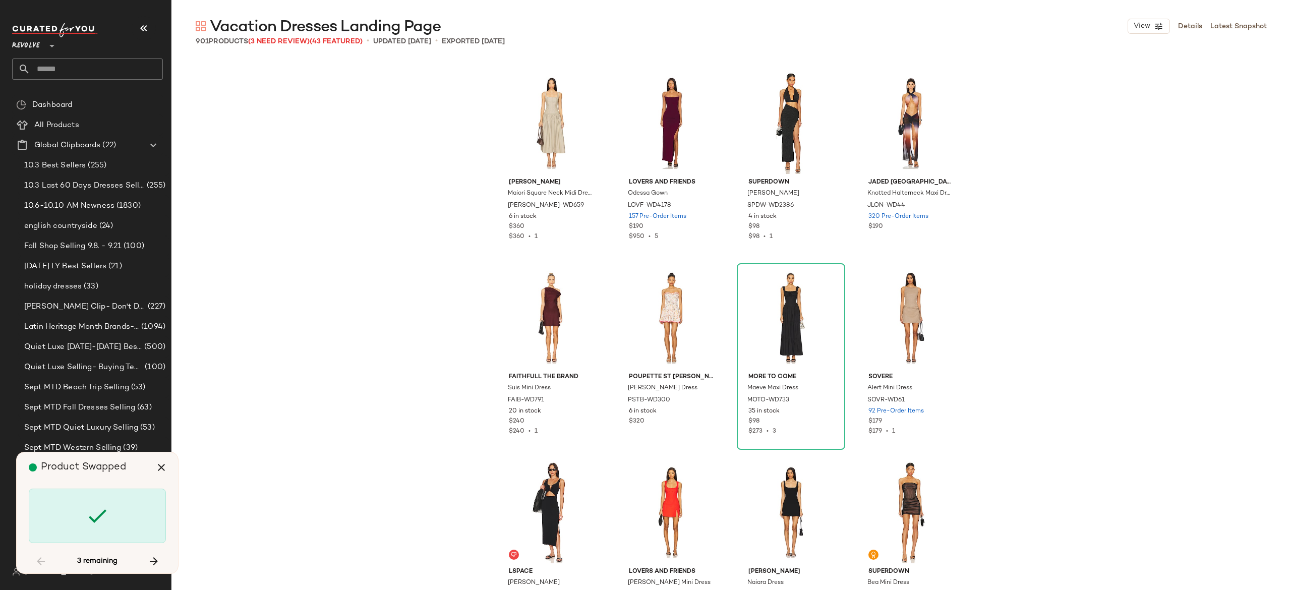
scroll to position [38333, 0]
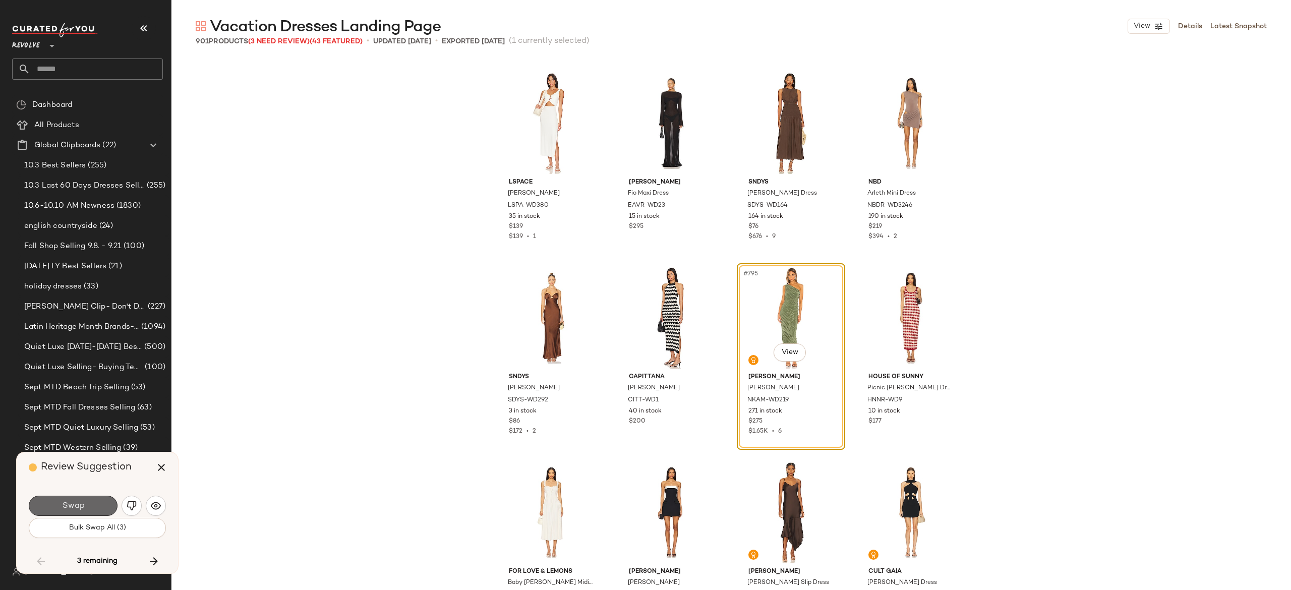
click at [97, 504] on button "Swap" at bounding box center [73, 506] width 89 height 20
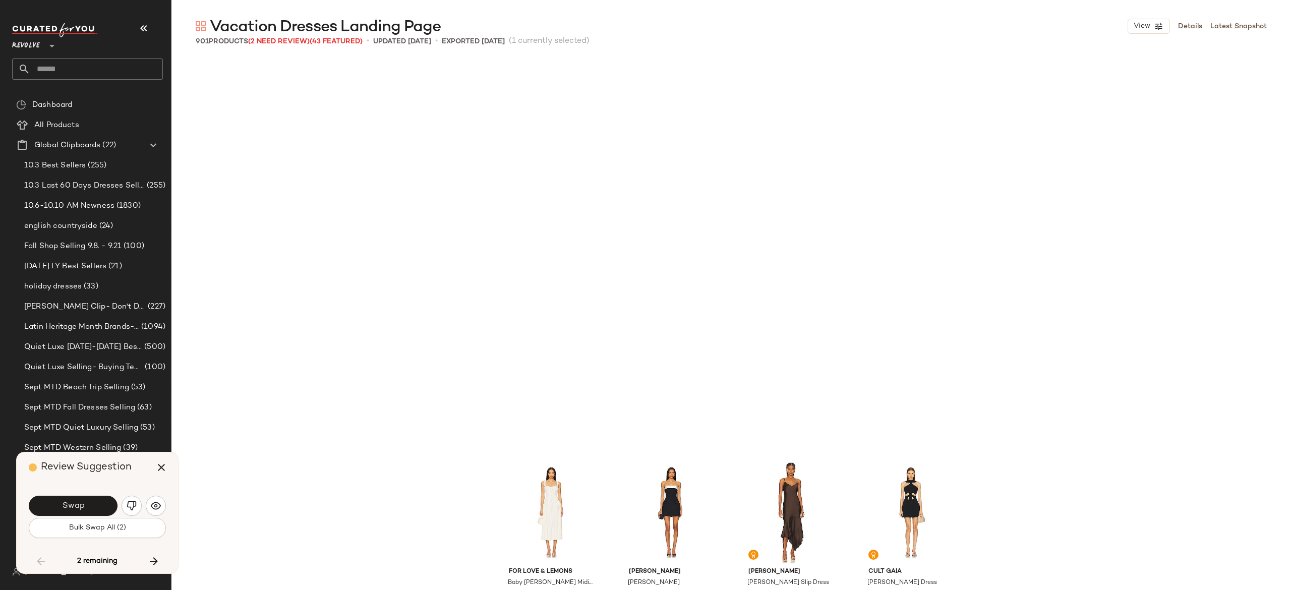
scroll to position [38722, 0]
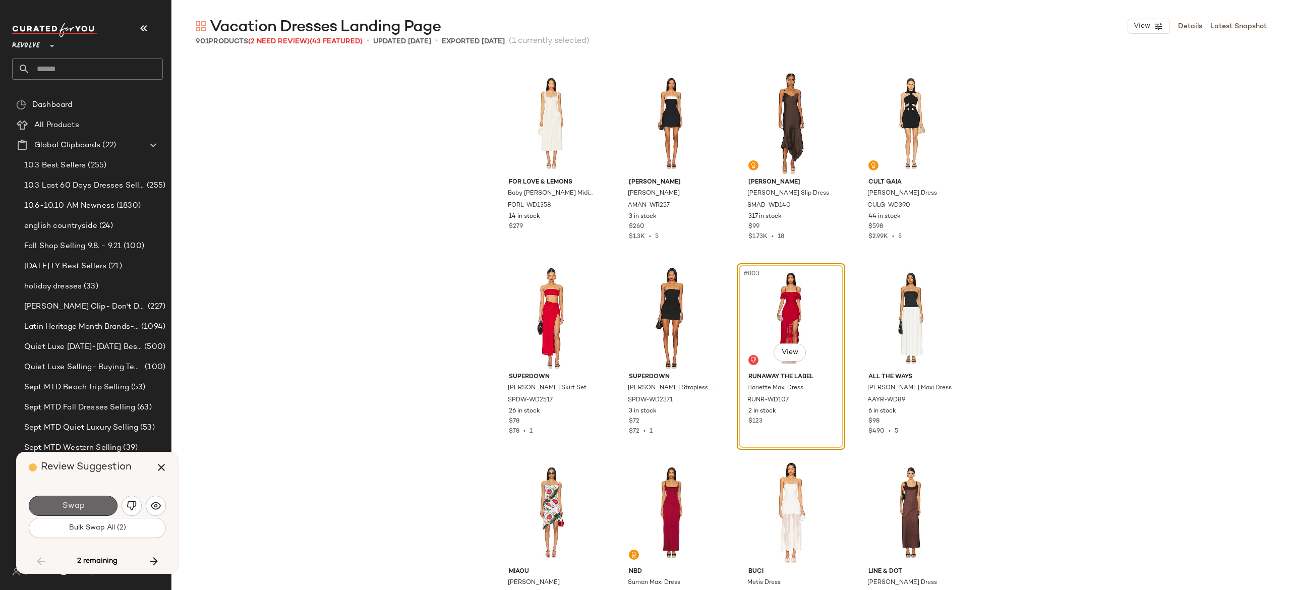
click at [93, 506] on button "Swap" at bounding box center [73, 506] width 89 height 20
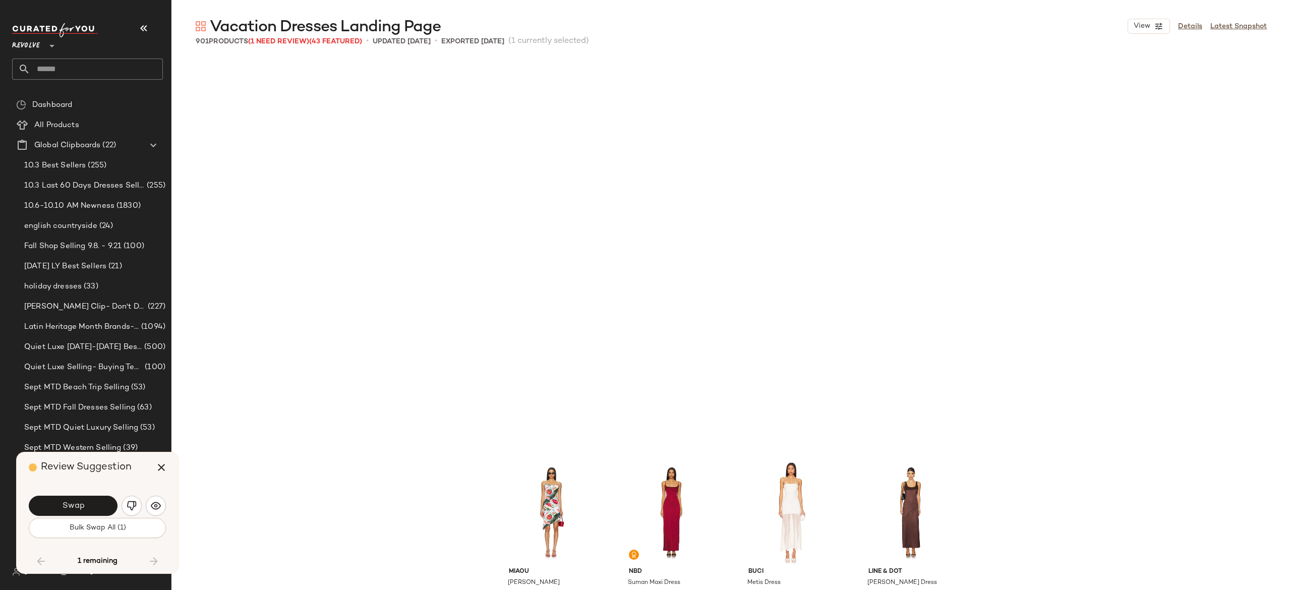
scroll to position [39111, 0]
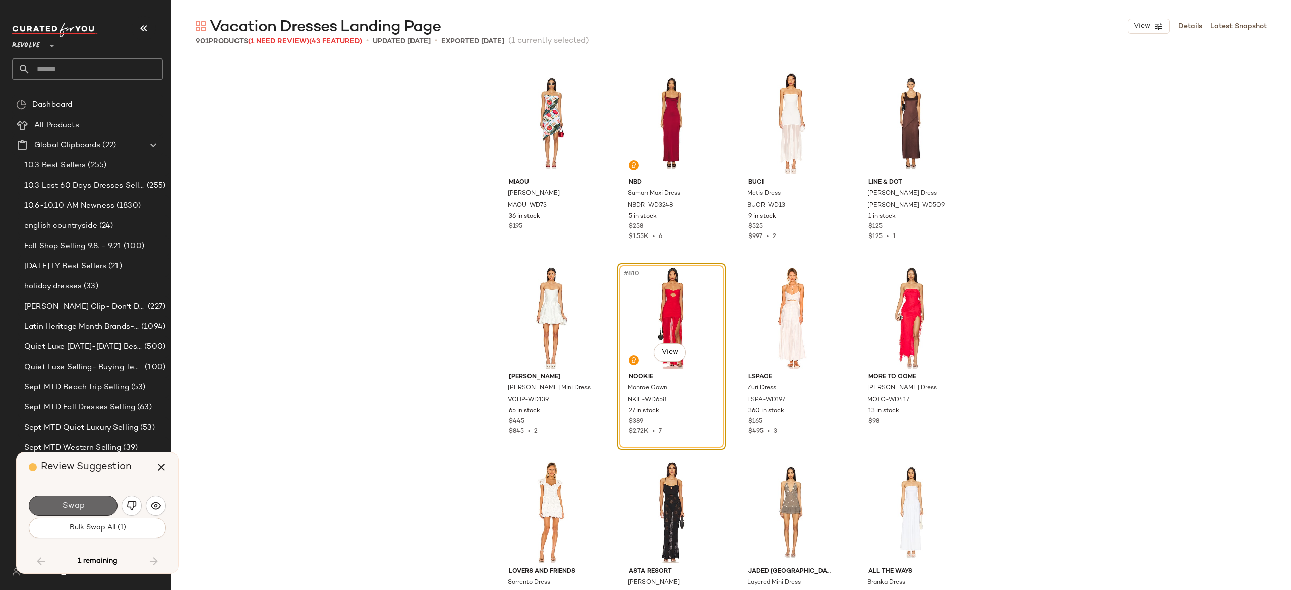
click at [87, 503] on button "Swap" at bounding box center [73, 506] width 89 height 20
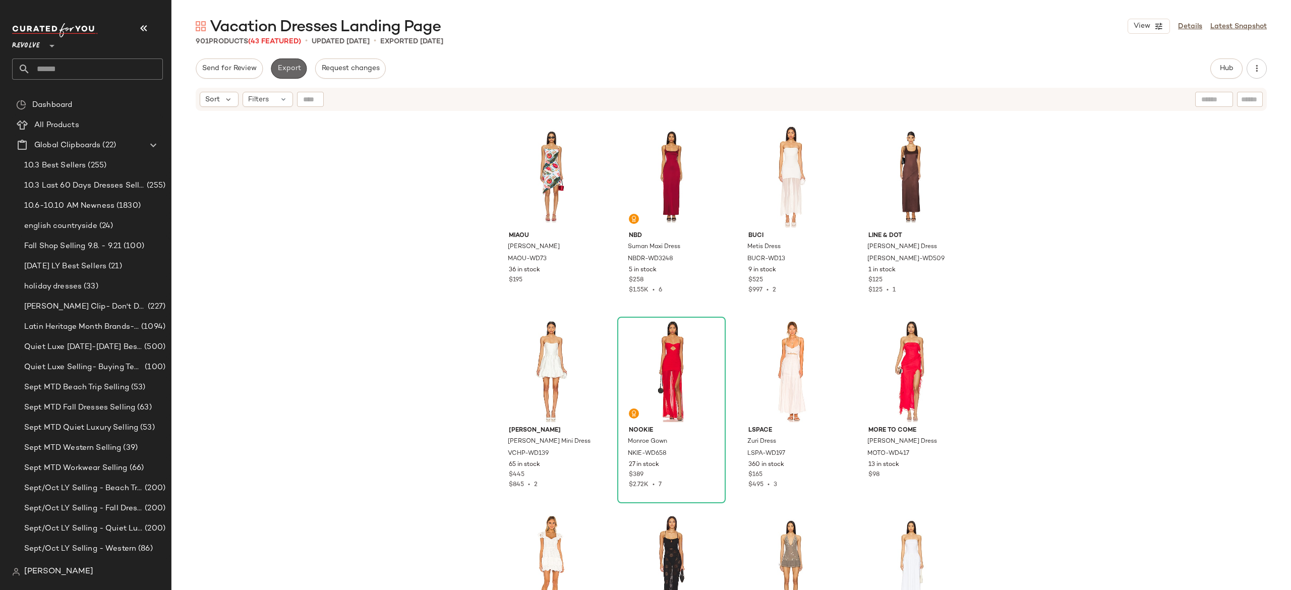
click at [291, 66] on span "Export" at bounding box center [289, 69] width 24 height 8
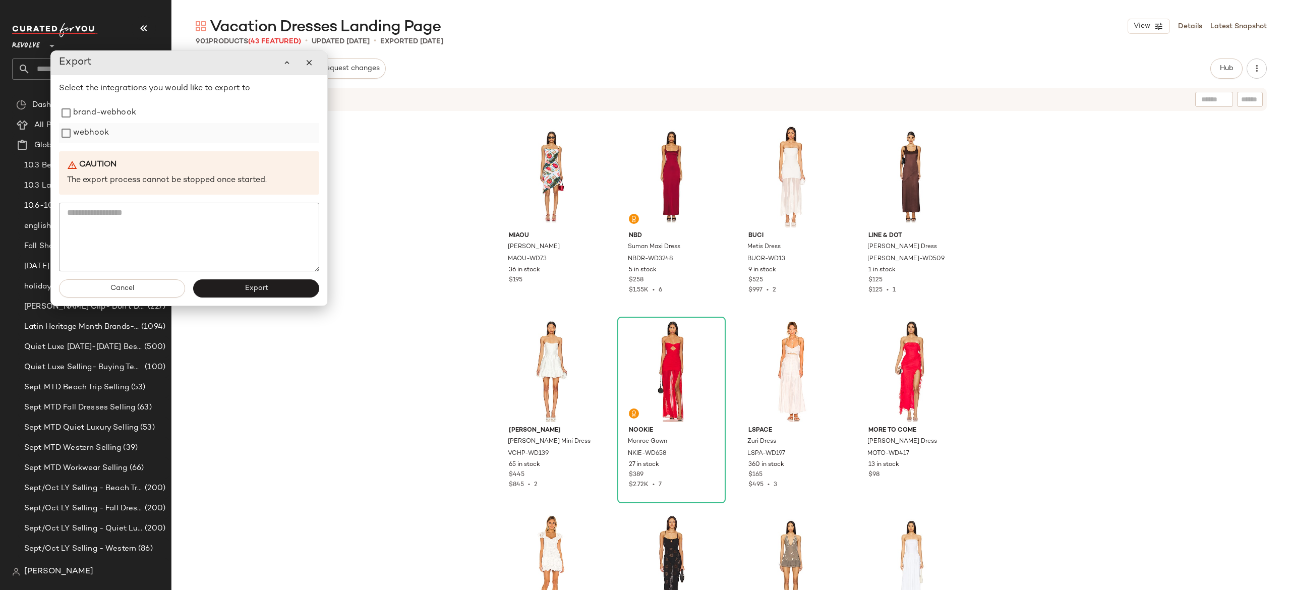
click at [103, 138] on label "webhook" at bounding box center [91, 133] width 36 height 20
click at [216, 286] on button "Export" at bounding box center [256, 288] width 126 height 18
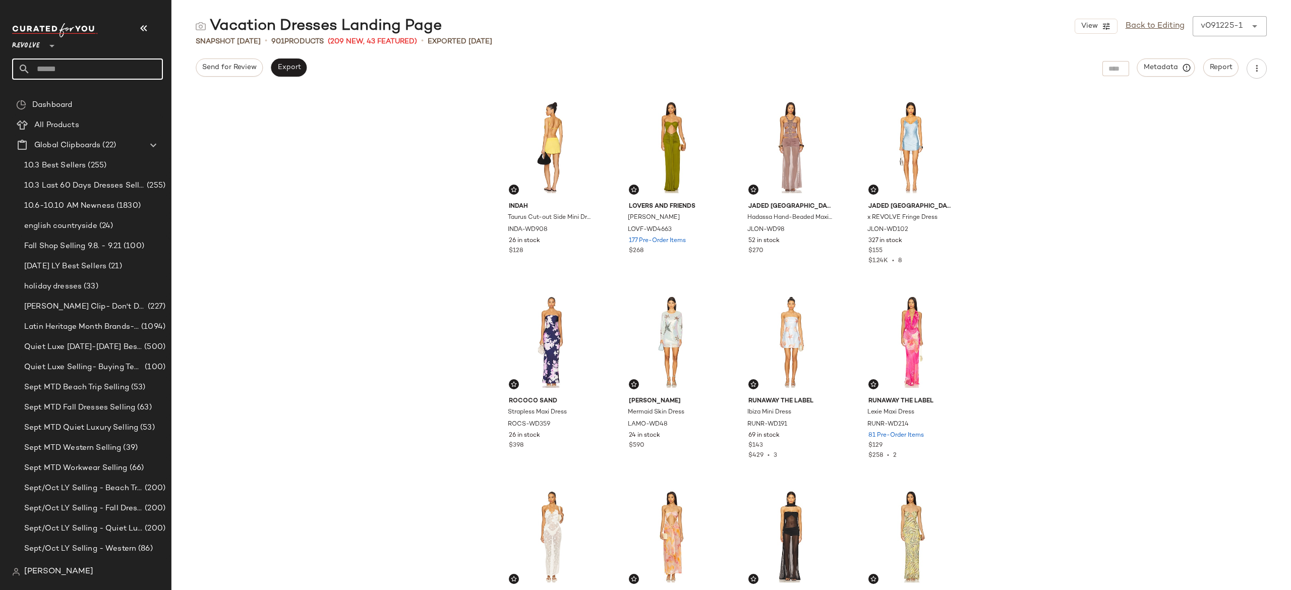
click at [146, 70] on input "text" at bounding box center [96, 68] width 133 height 21
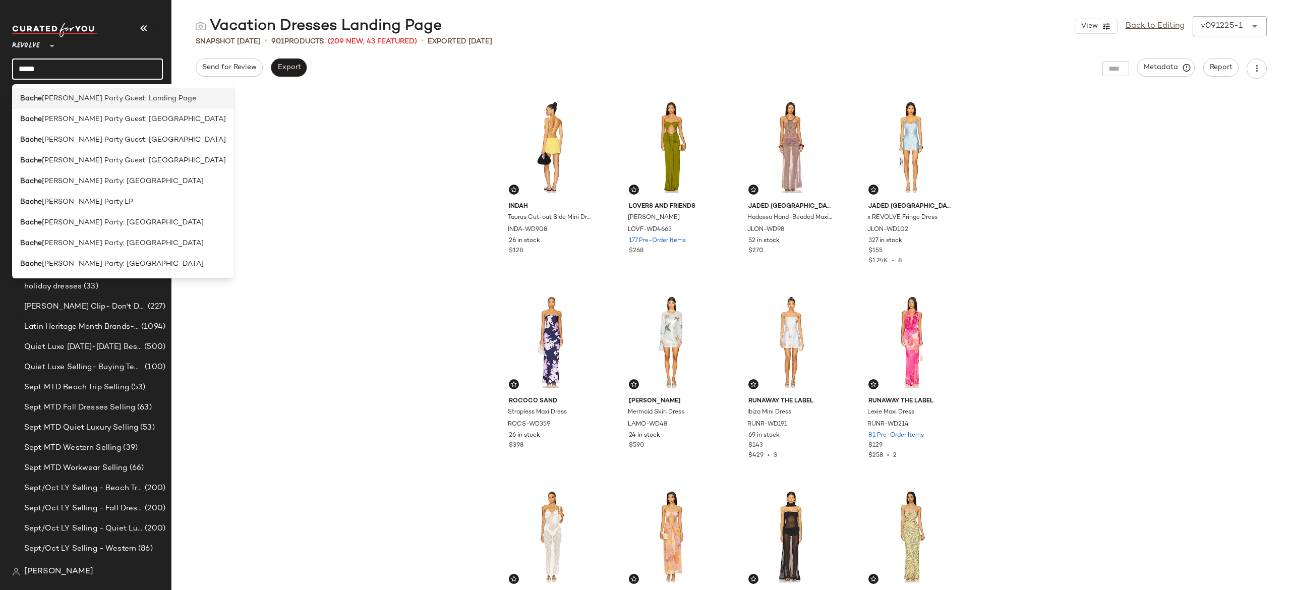
type input "*****"
click at [126, 96] on span "lorette Party Guest: Landing Page" at bounding box center [119, 98] width 154 height 11
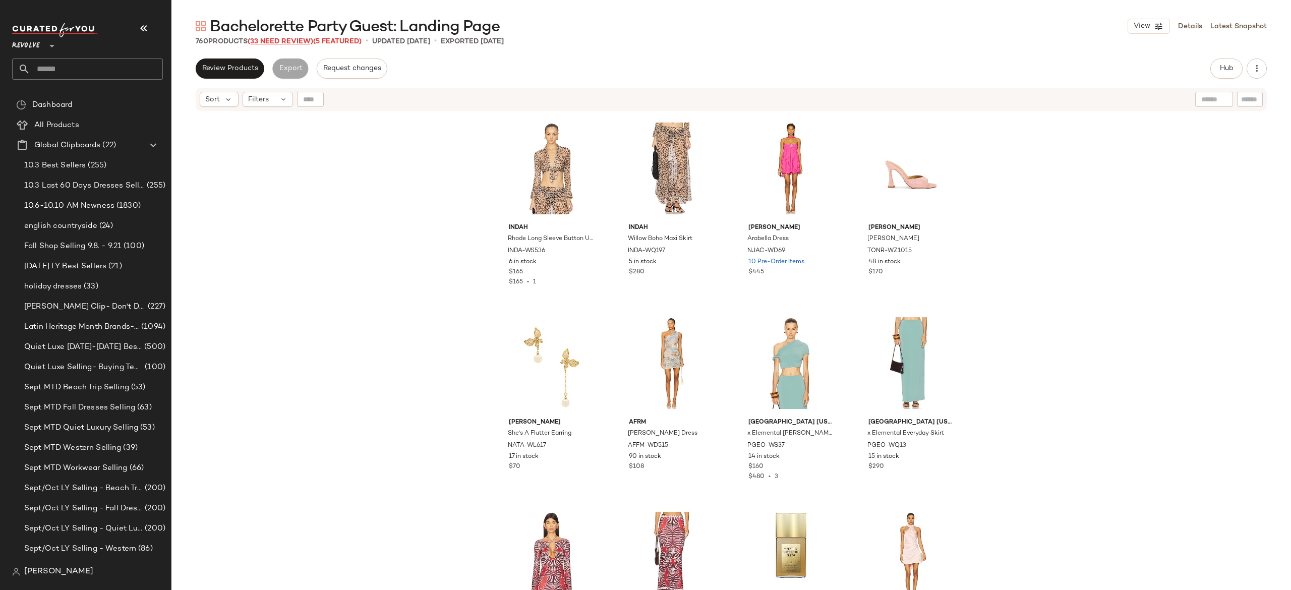
click at [305, 42] on span "(33 Need Review)" at bounding box center [281, 42] width 66 height 8
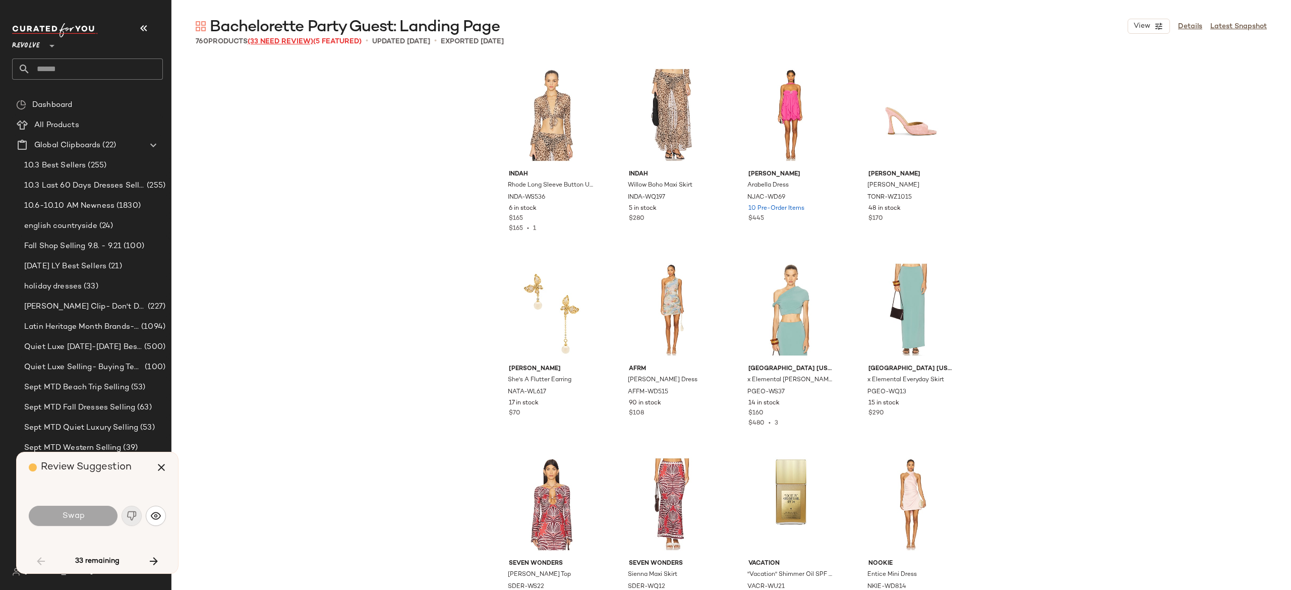
scroll to position [2919, 0]
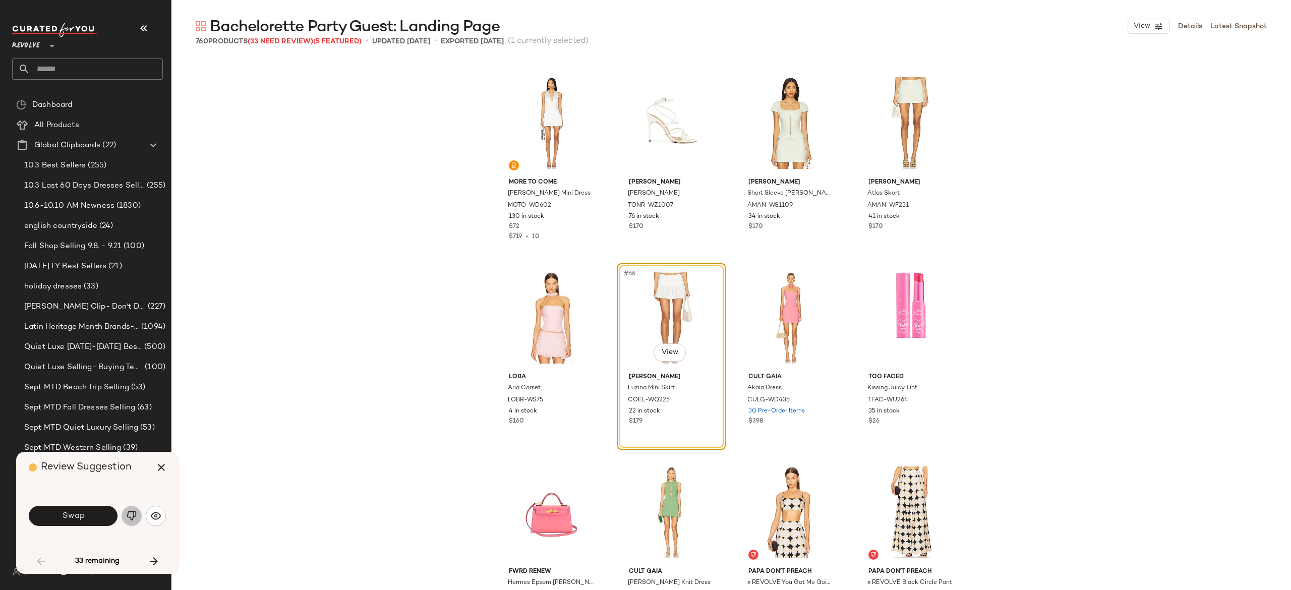
click at [129, 512] on img "button" at bounding box center [132, 516] width 10 height 10
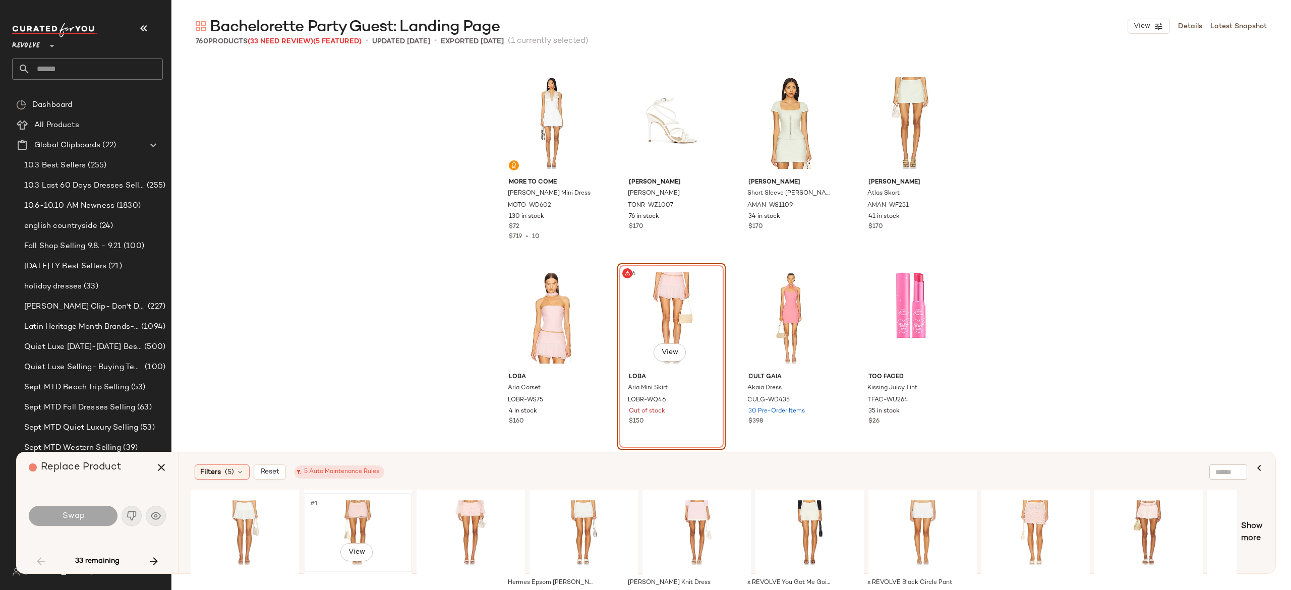
click at [350, 519] on div "#1 View" at bounding box center [357, 533] width 101 height 72
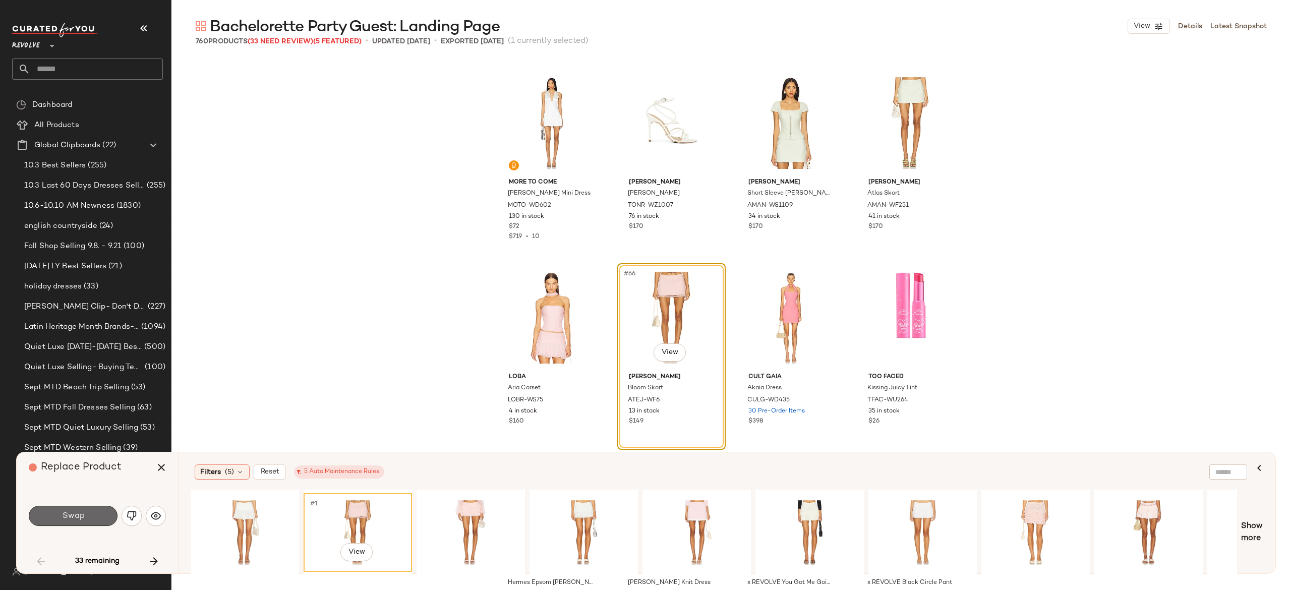
click at [80, 509] on button "Swap" at bounding box center [73, 516] width 89 height 20
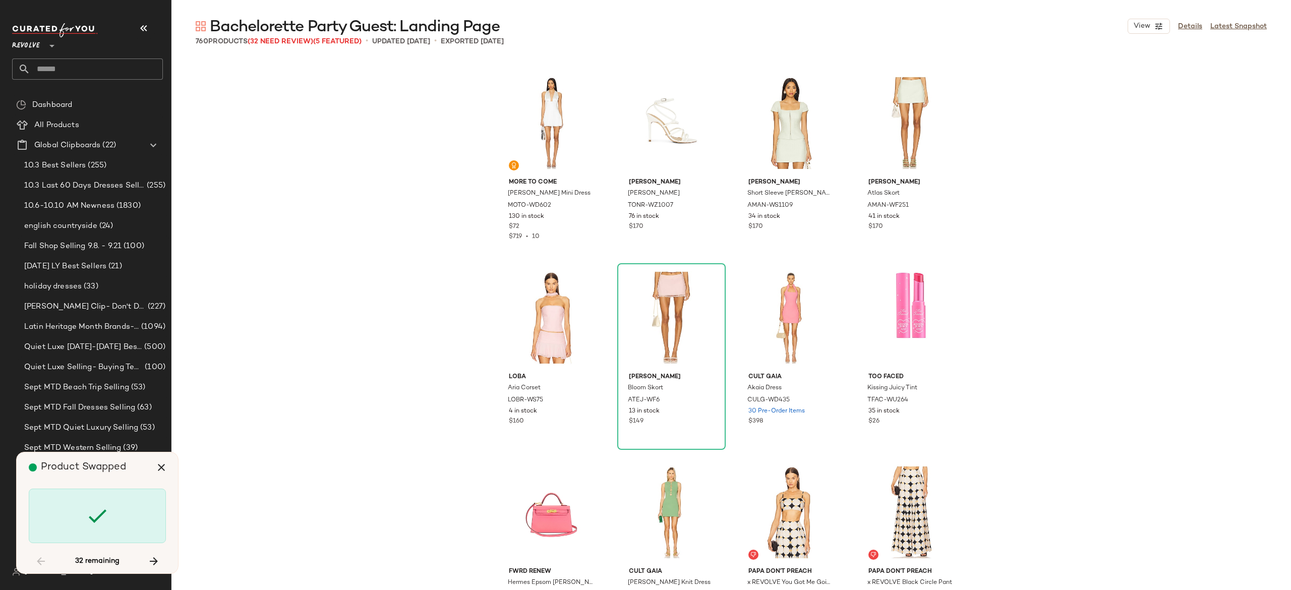
scroll to position [3697, 0]
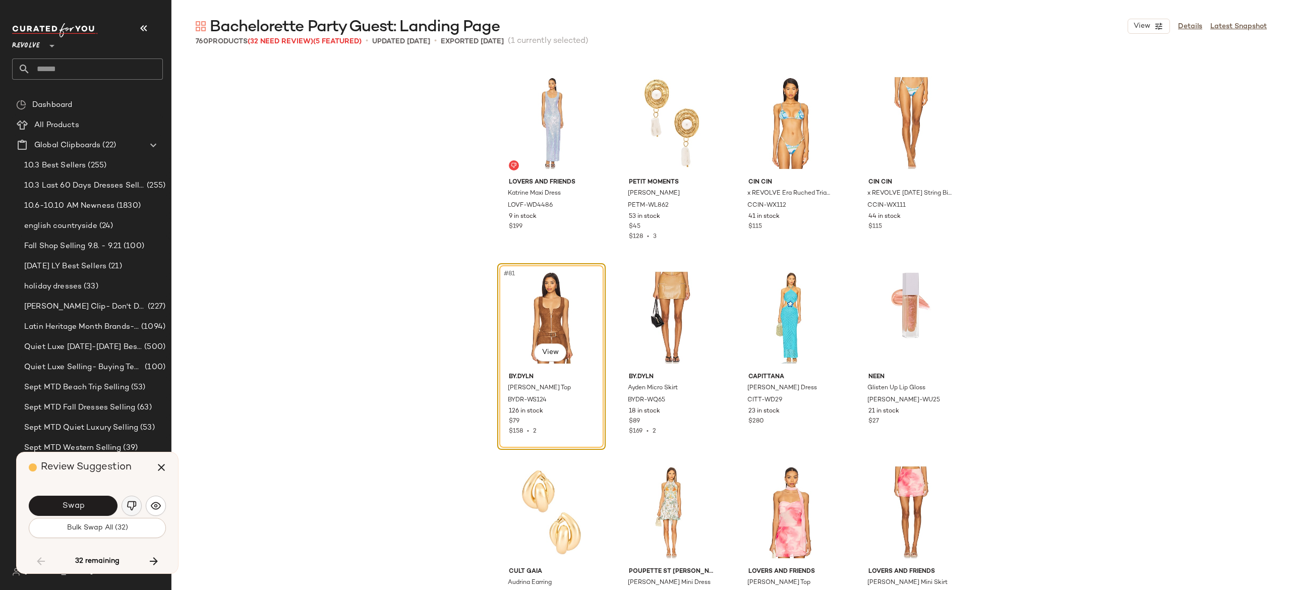
click at [130, 501] on img "button" at bounding box center [132, 506] width 10 height 10
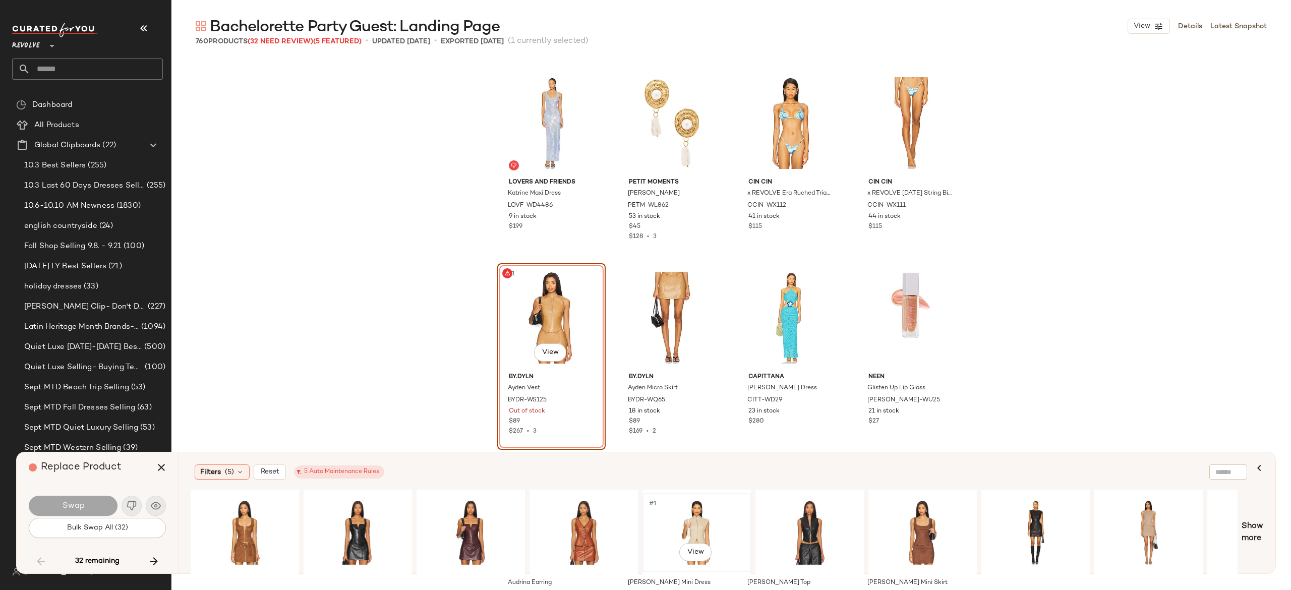
click at [686, 520] on div "#1 View" at bounding box center [696, 533] width 101 height 72
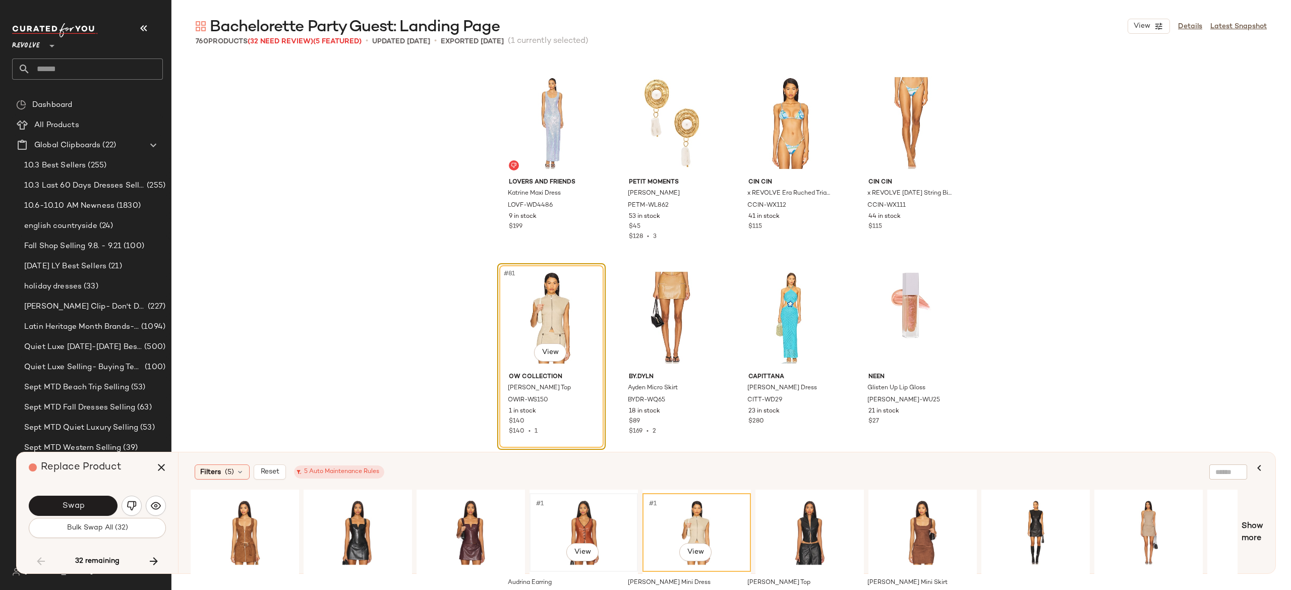
click at [584, 512] on div "#1 View" at bounding box center [583, 533] width 101 height 72
click at [243, 515] on div "#1 View" at bounding box center [244, 533] width 101 height 72
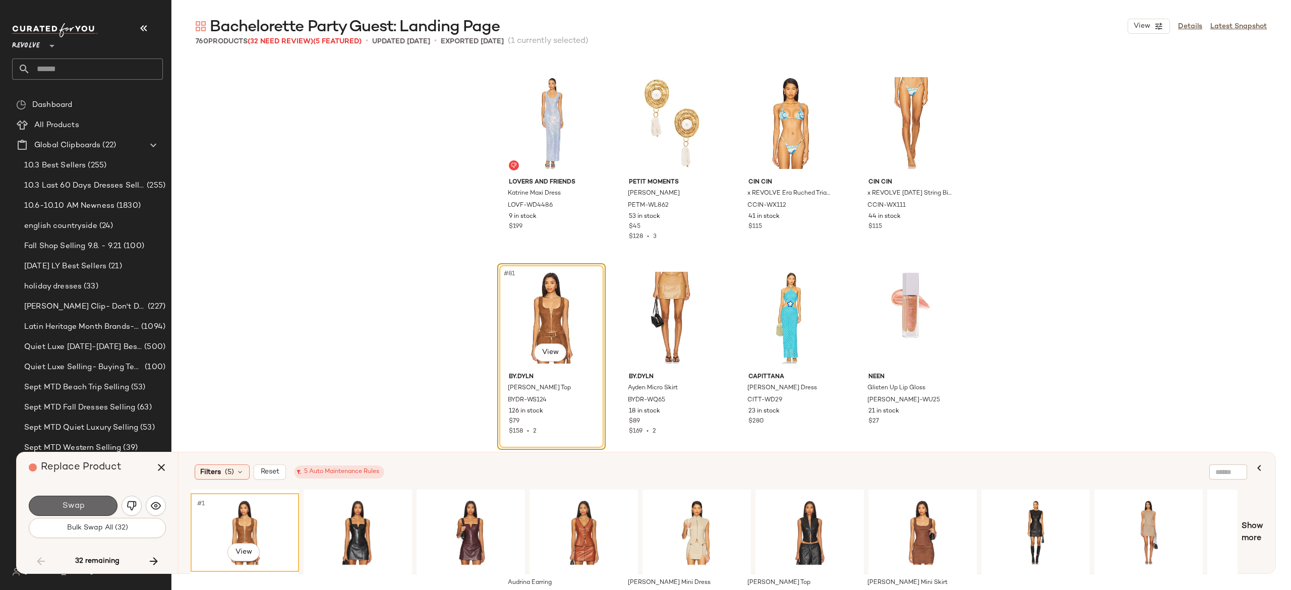
click at [72, 508] on span "Swap" at bounding box center [73, 506] width 23 height 10
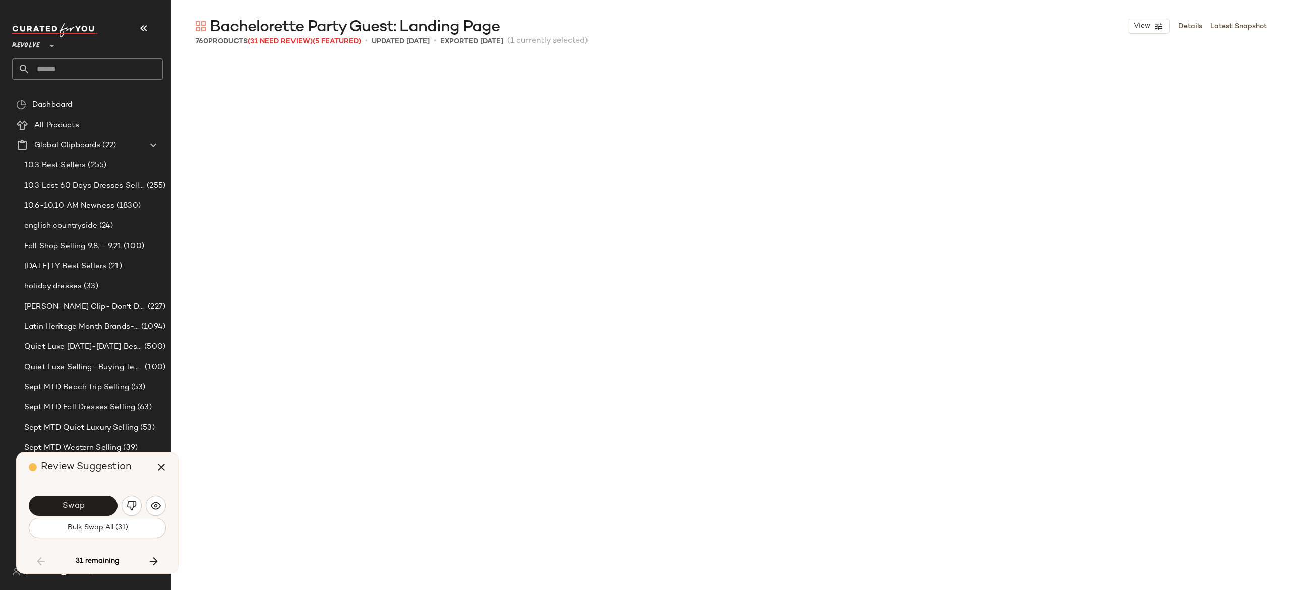
scroll to position [4281, 0]
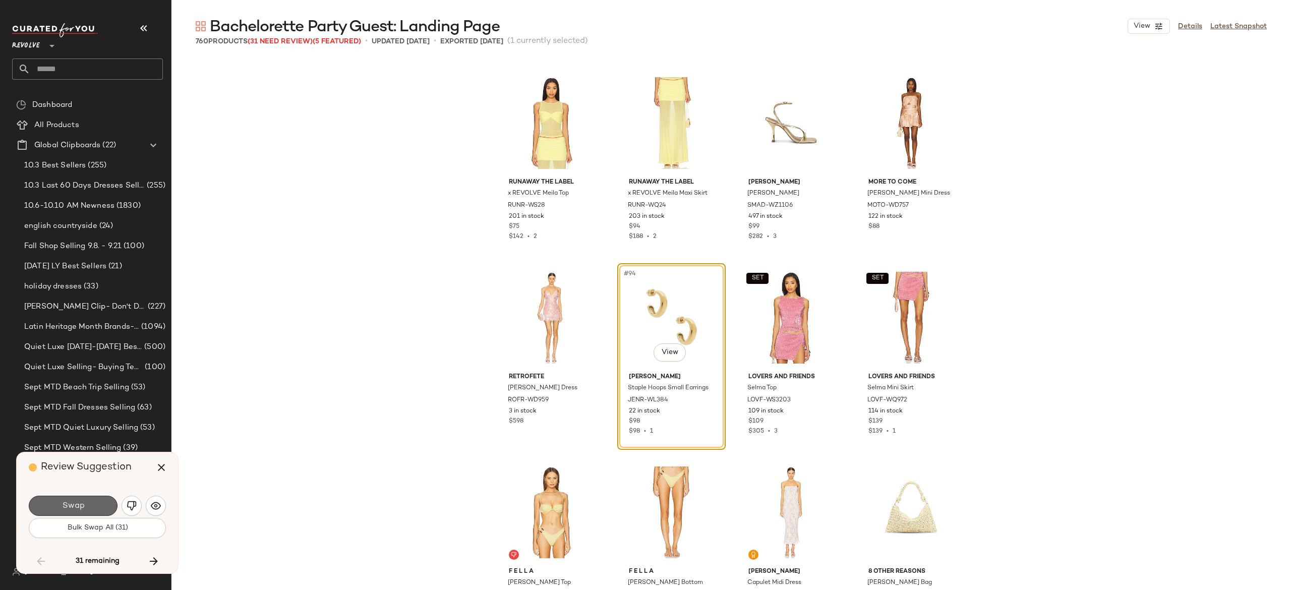
click at [97, 504] on button "Swap" at bounding box center [73, 506] width 89 height 20
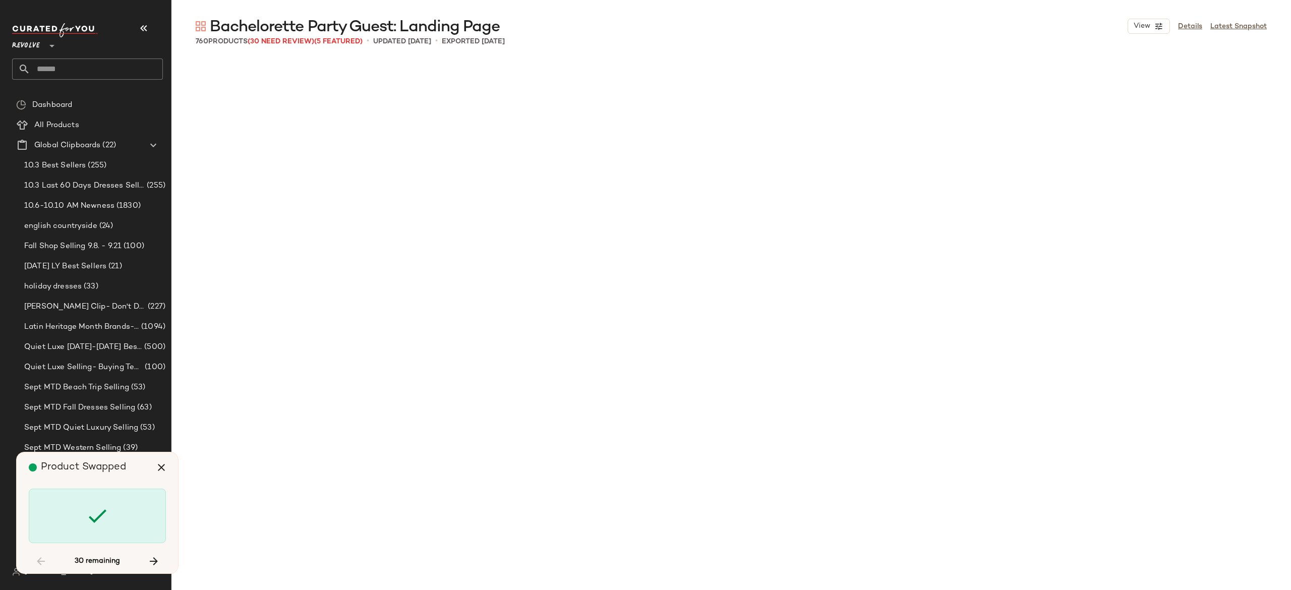
scroll to position [6421, 0]
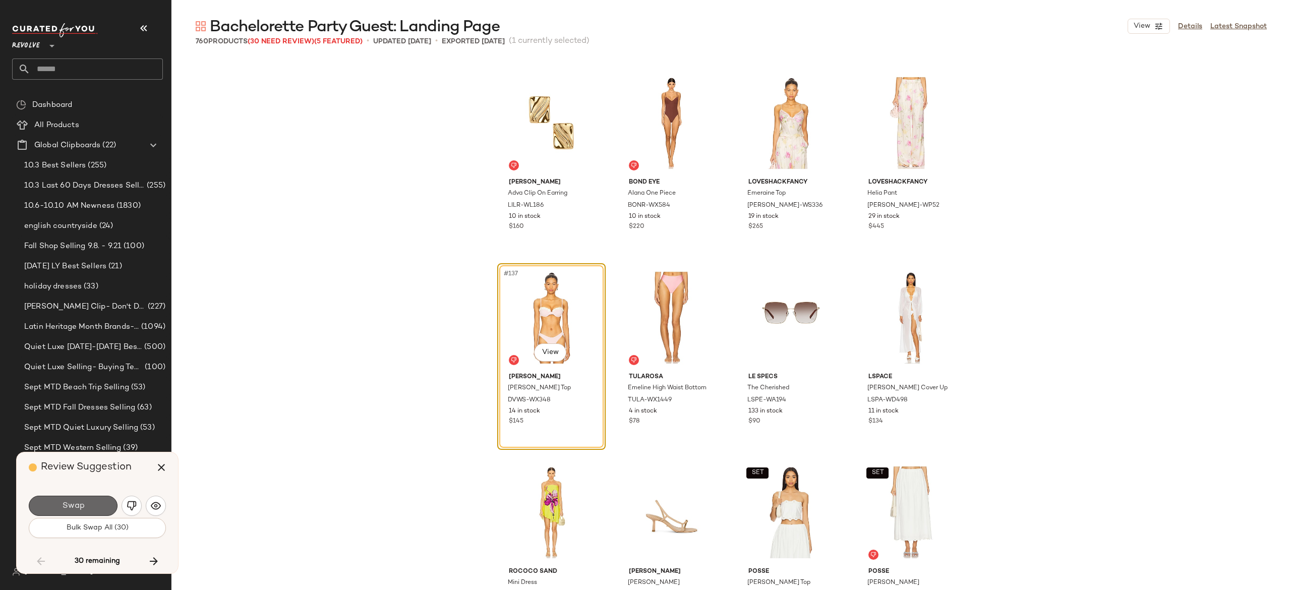
click at [77, 508] on span "Swap" at bounding box center [73, 506] width 23 height 10
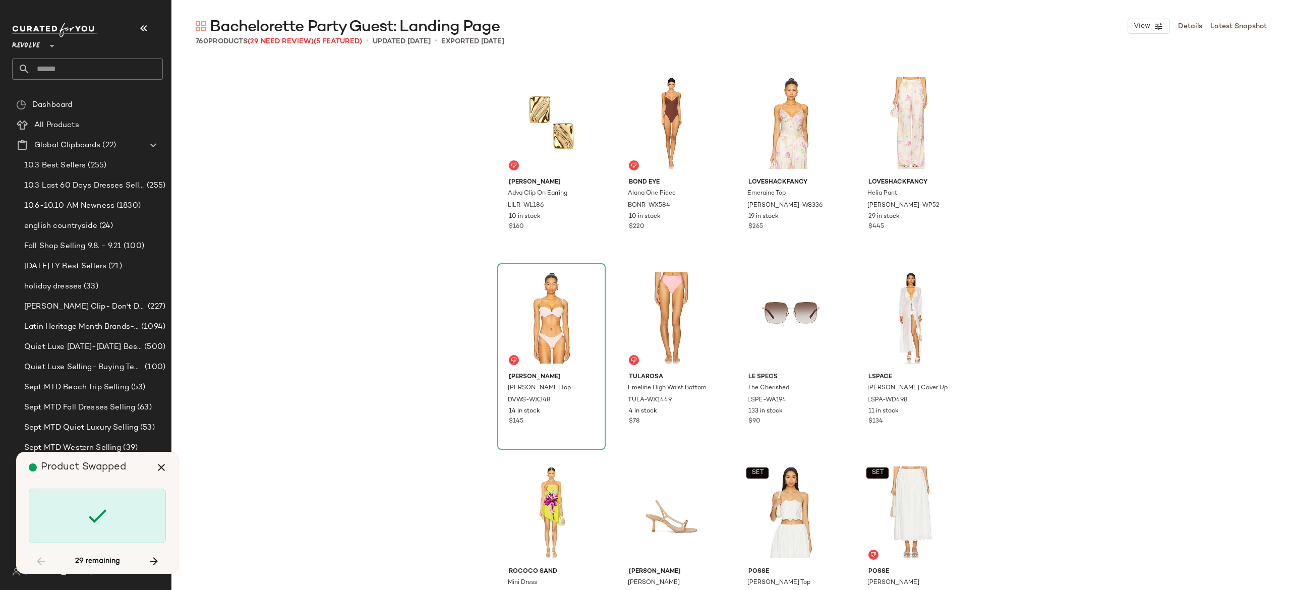
scroll to position [7200, 0]
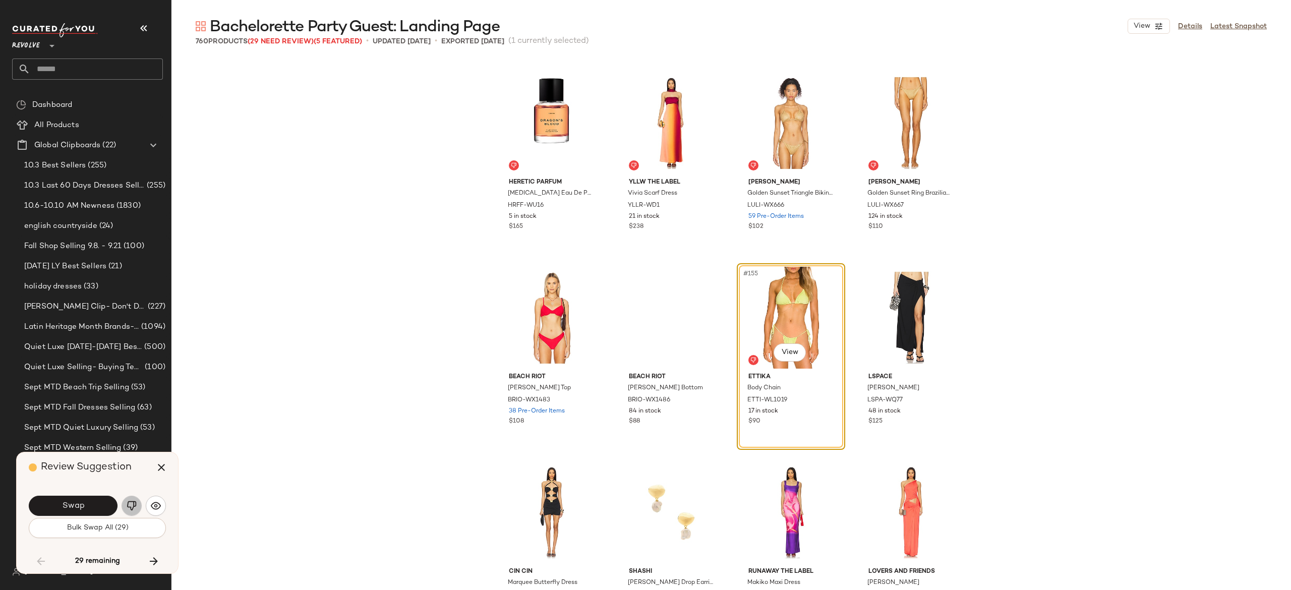
click at [130, 501] on img "button" at bounding box center [132, 506] width 10 height 10
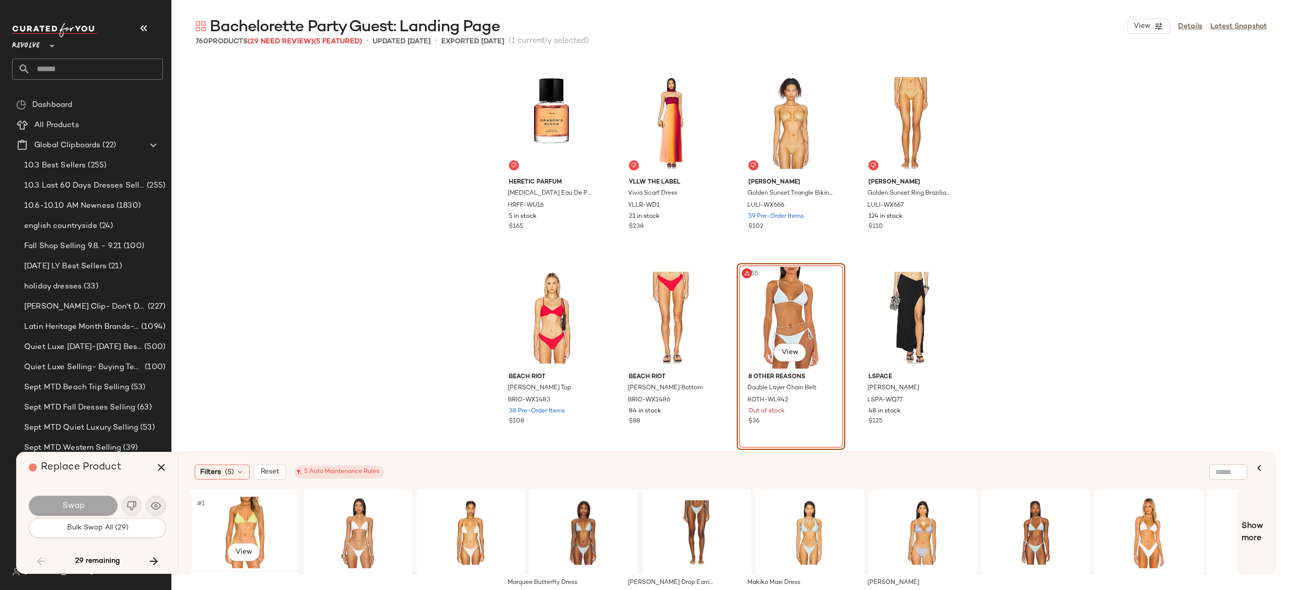
click at [247, 521] on div "#1 View" at bounding box center [244, 533] width 101 height 72
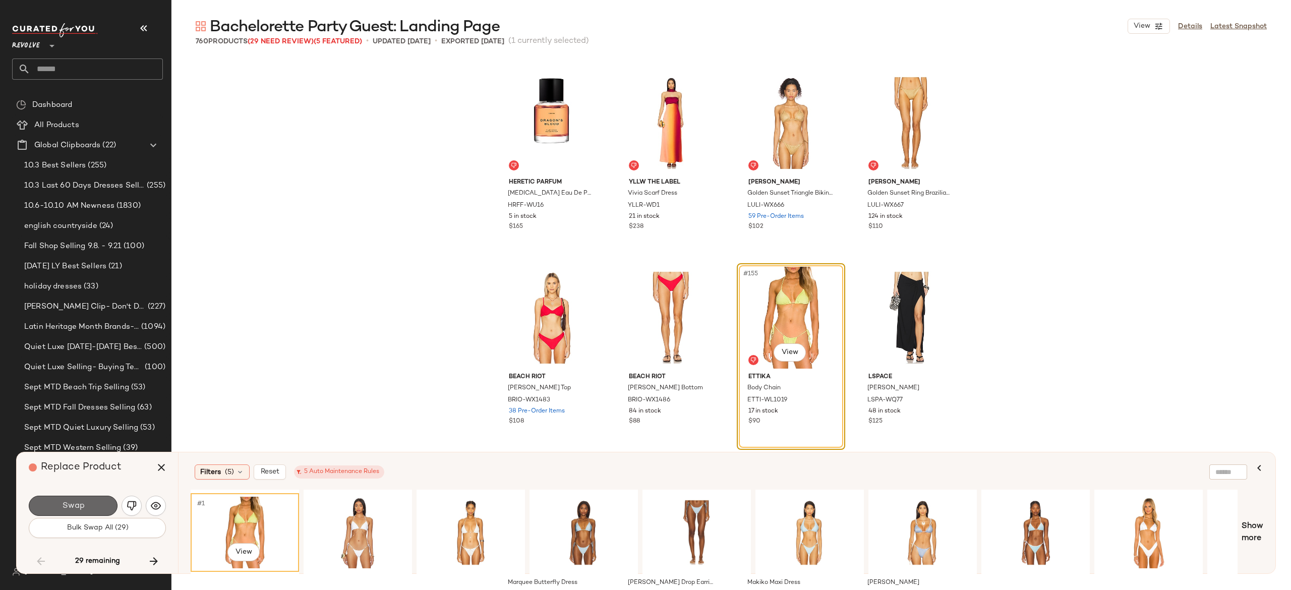
click at [73, 502] on span "Swap" at bounding box center [73, 506] width 23 height 10
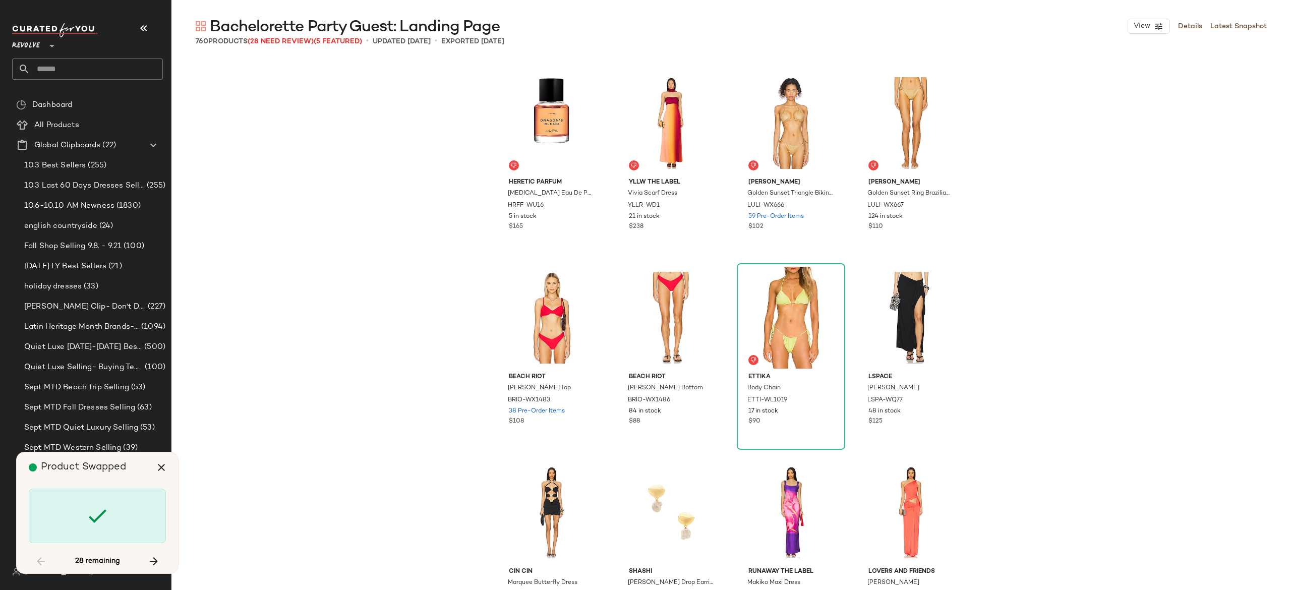
scroll to position [10313, 0]
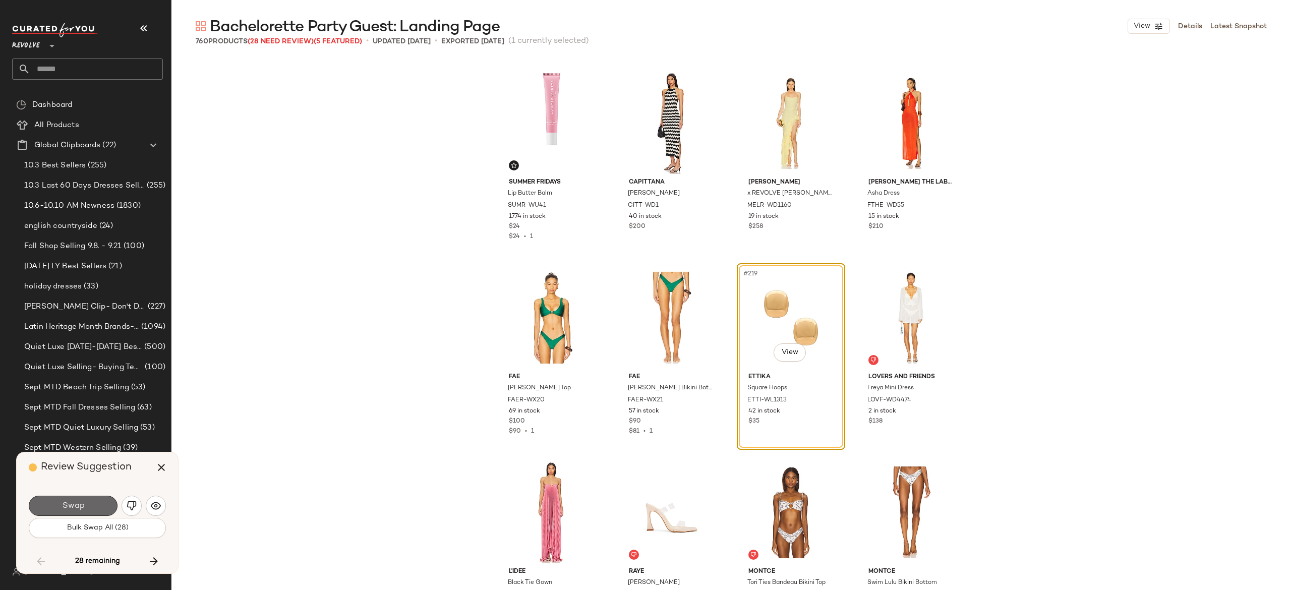
click at [99, 498] on button "Swap" at bounding box center [73, 506] width 89 height 20
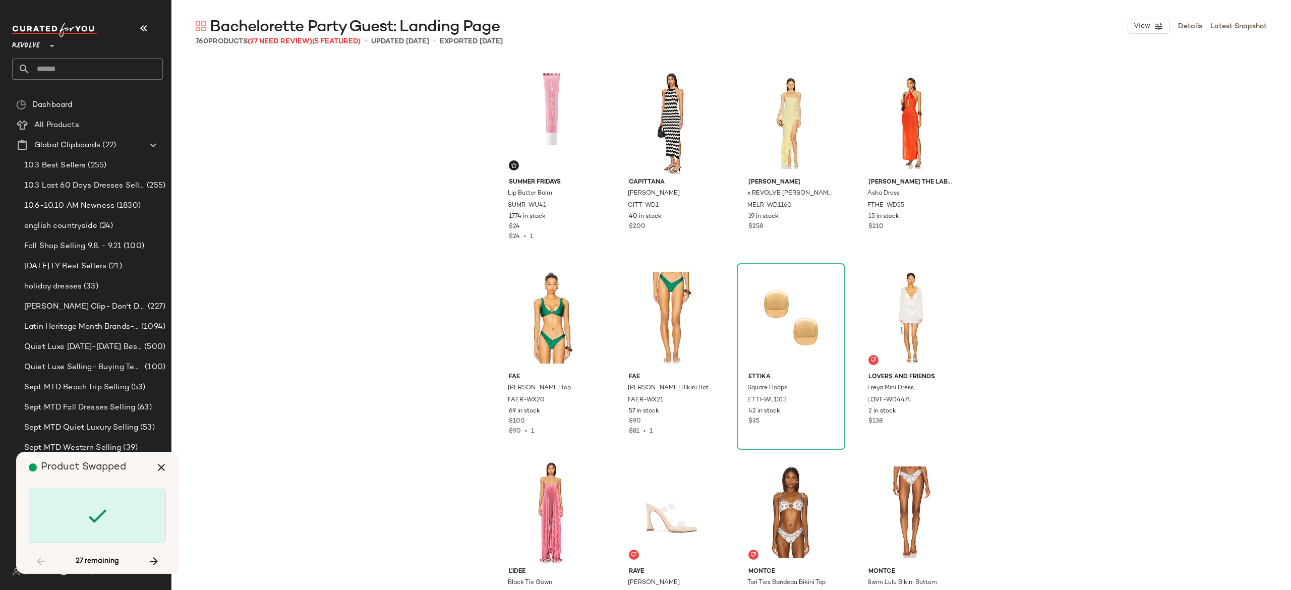
scroll to position [11091, 0]
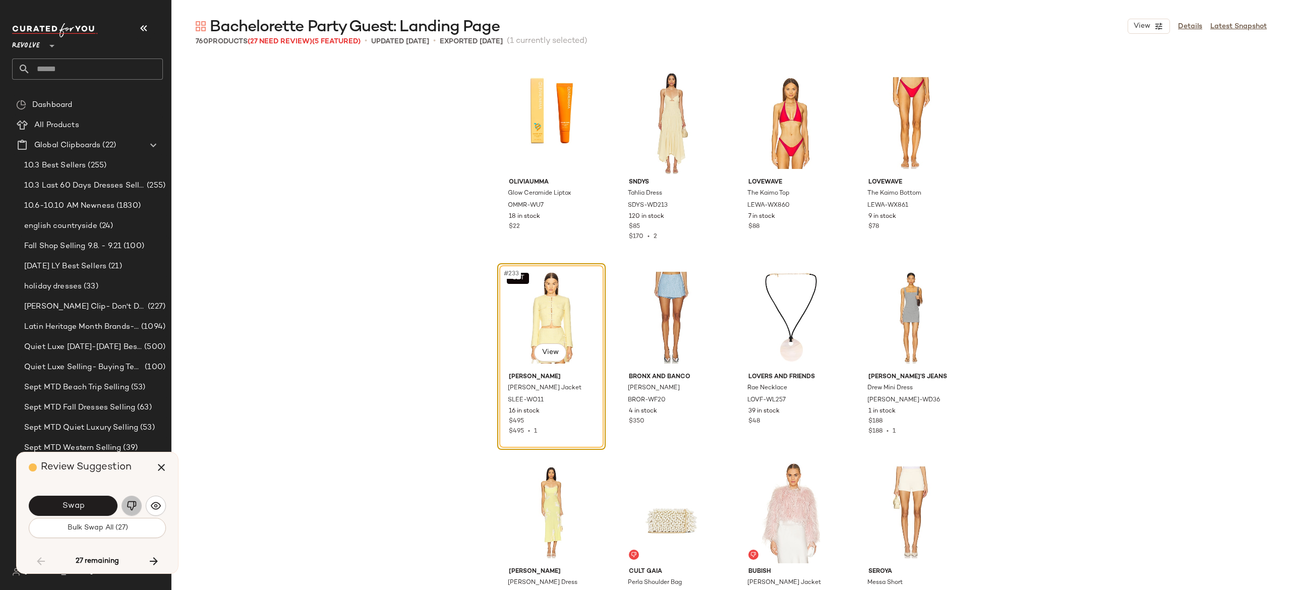
click at [134, 503] on img "button" at bounding box center [132, 506] width 10 height 10
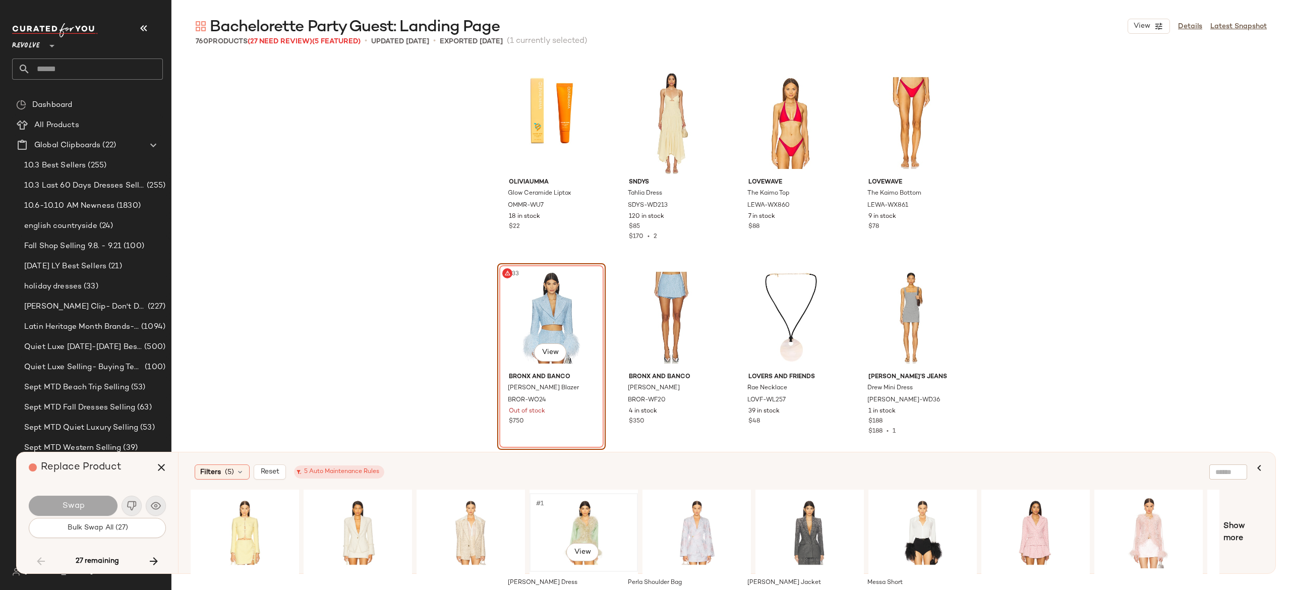
click at [591, 526] on div "#1 View" at bounding box center [583, 533] width 101 height 72
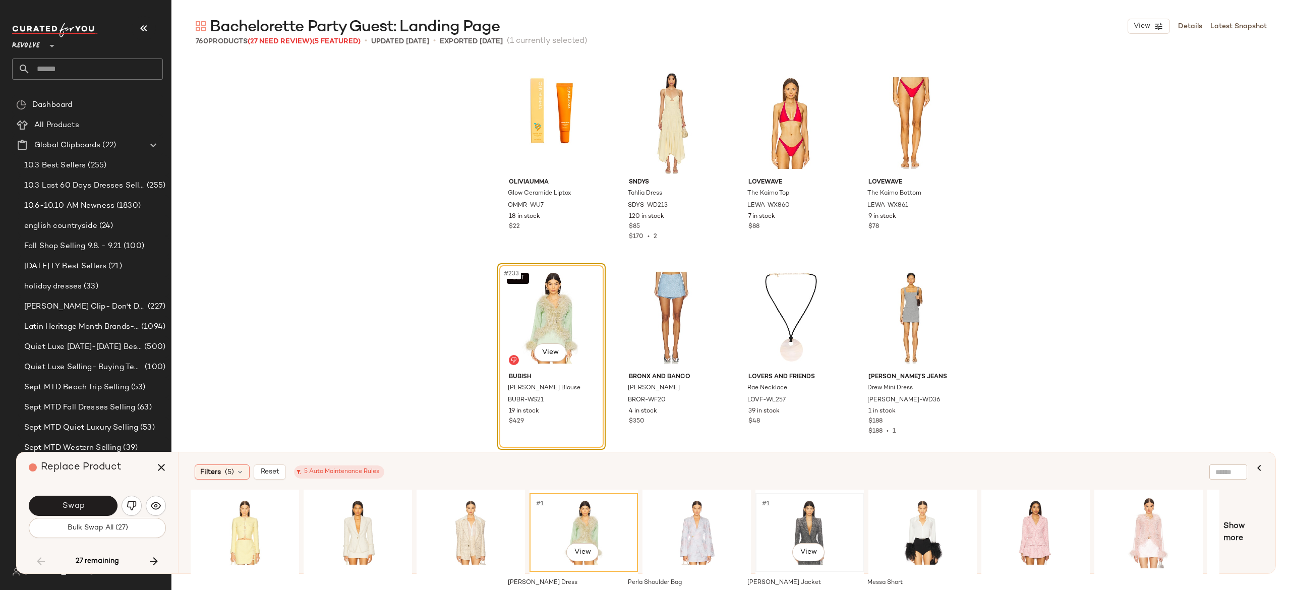
scroll to position [0, 95]
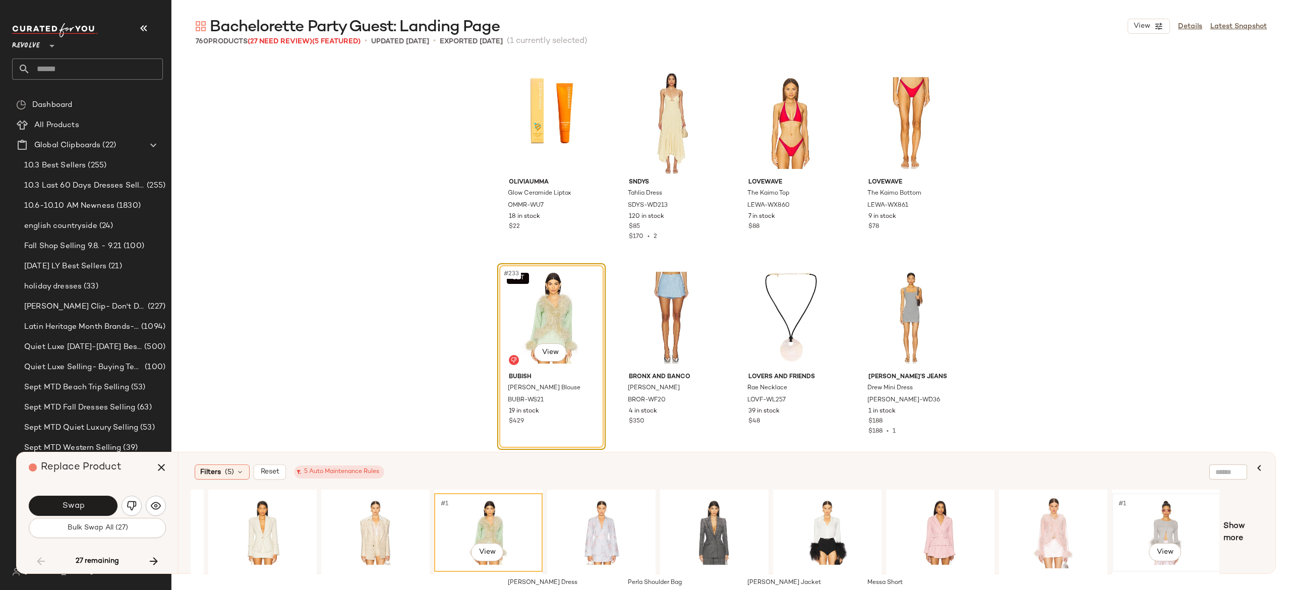
click at [1162, 520] on div "#1 View" at bounding box center [1165, 533] width 101 height 72
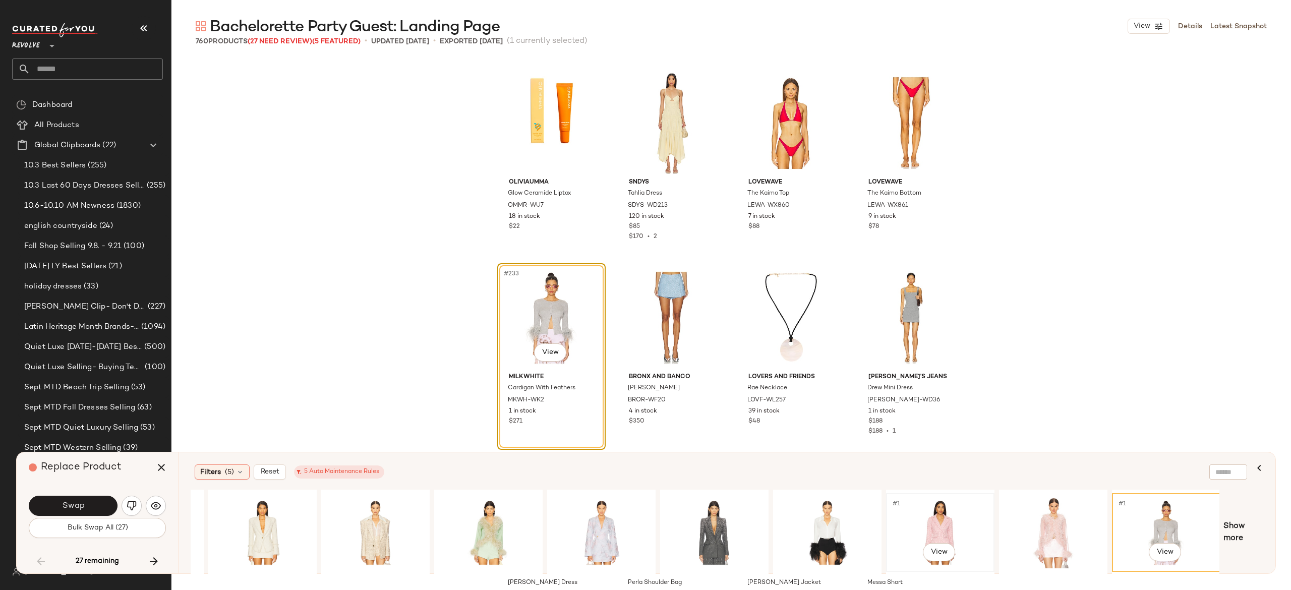
click at [938, 522] on div "#1 View" at bounding box center [939, 533] width 101 height 72
click at [1052, 525] on div "#1 View" at bounding box center [1052, 533] width 101 height 72
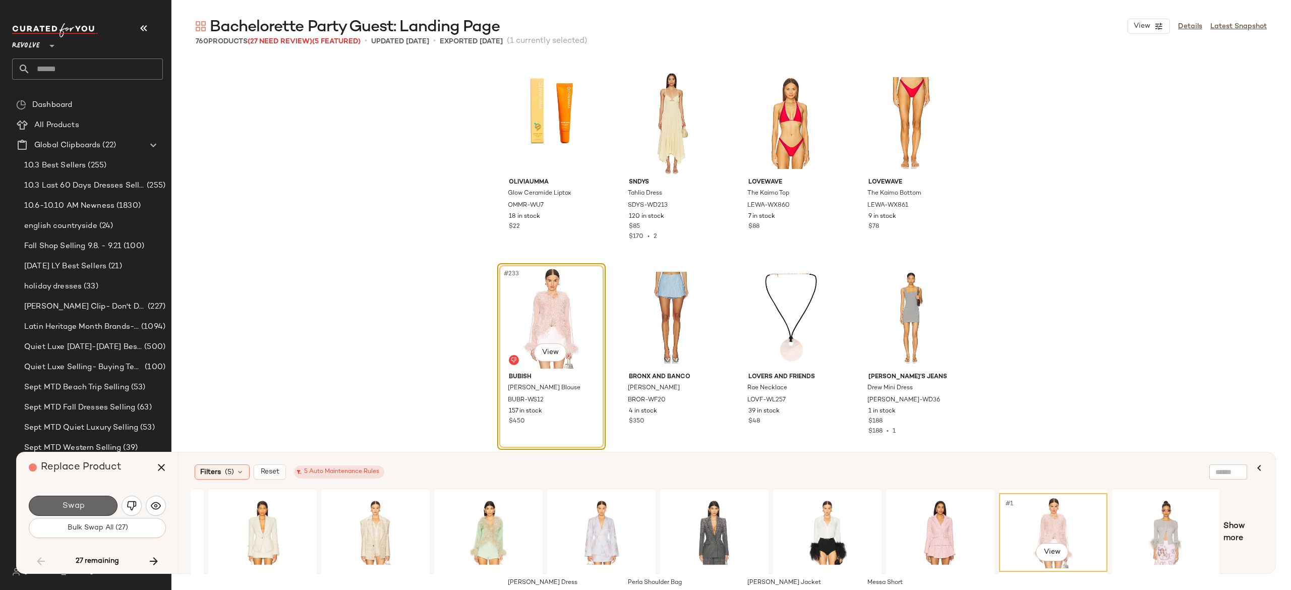
click at [108, 499] on button "Swap" at bounding box center [73, 506] width 89 height 20
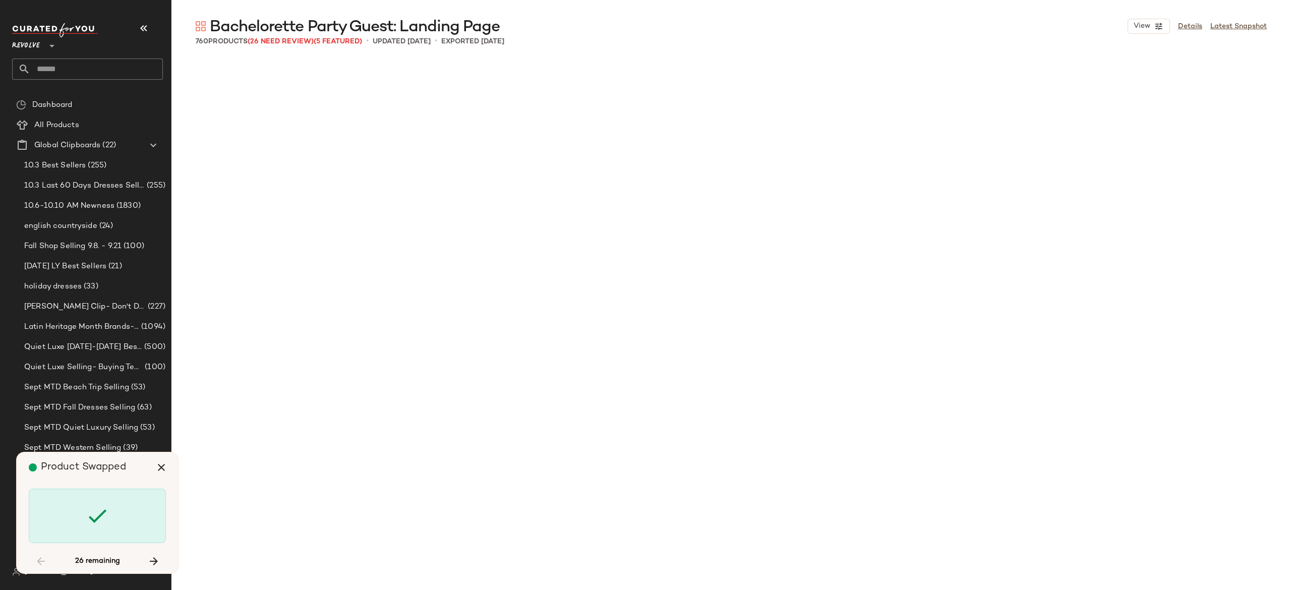
scroll to position [13621, 0]
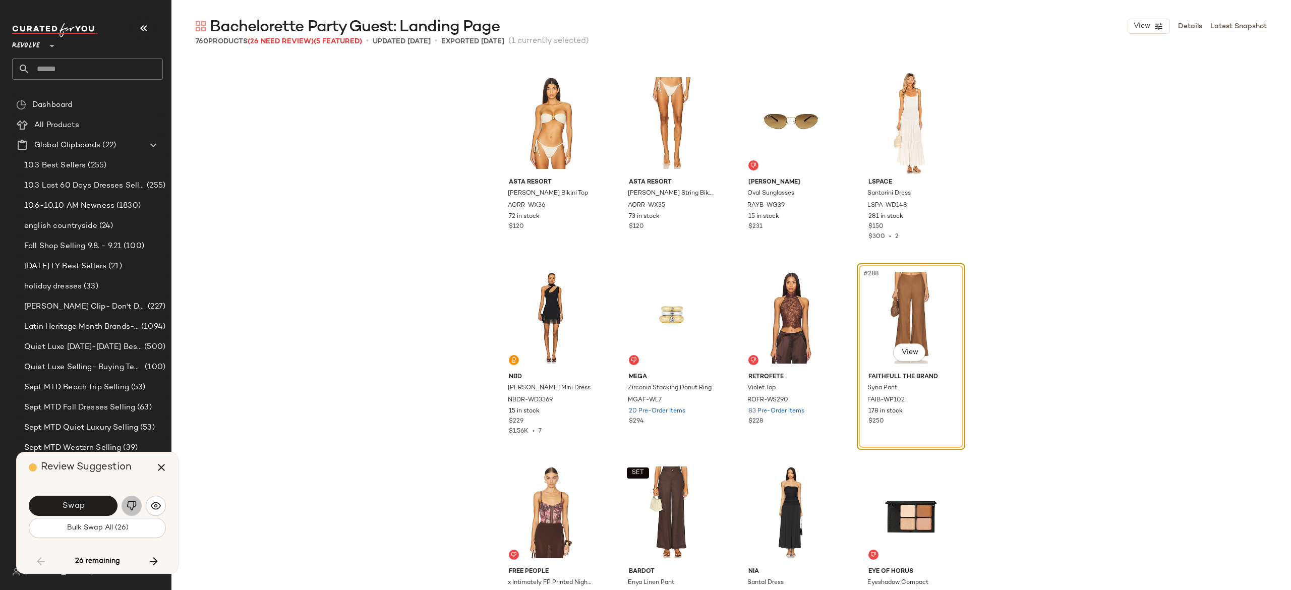
click at [128, 499] on button "button" at bounding box center [131, 506] width 20 height 20
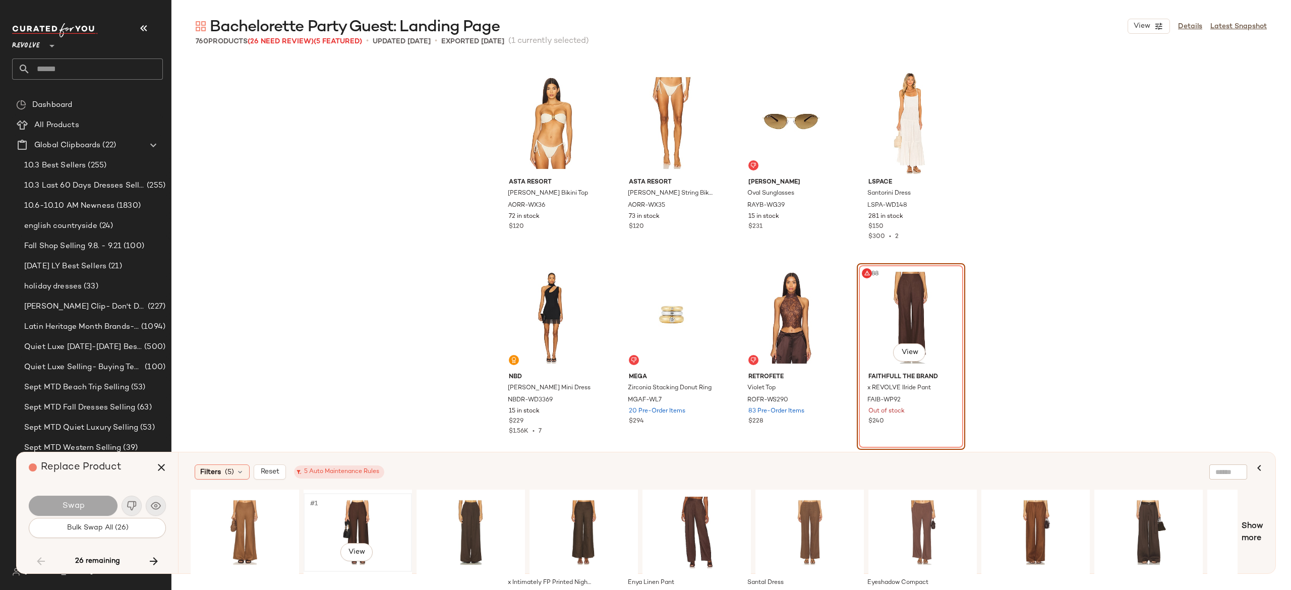
click at [355, 514] on div "#1 View" at bounding box center [357, 533] width 101 height 72
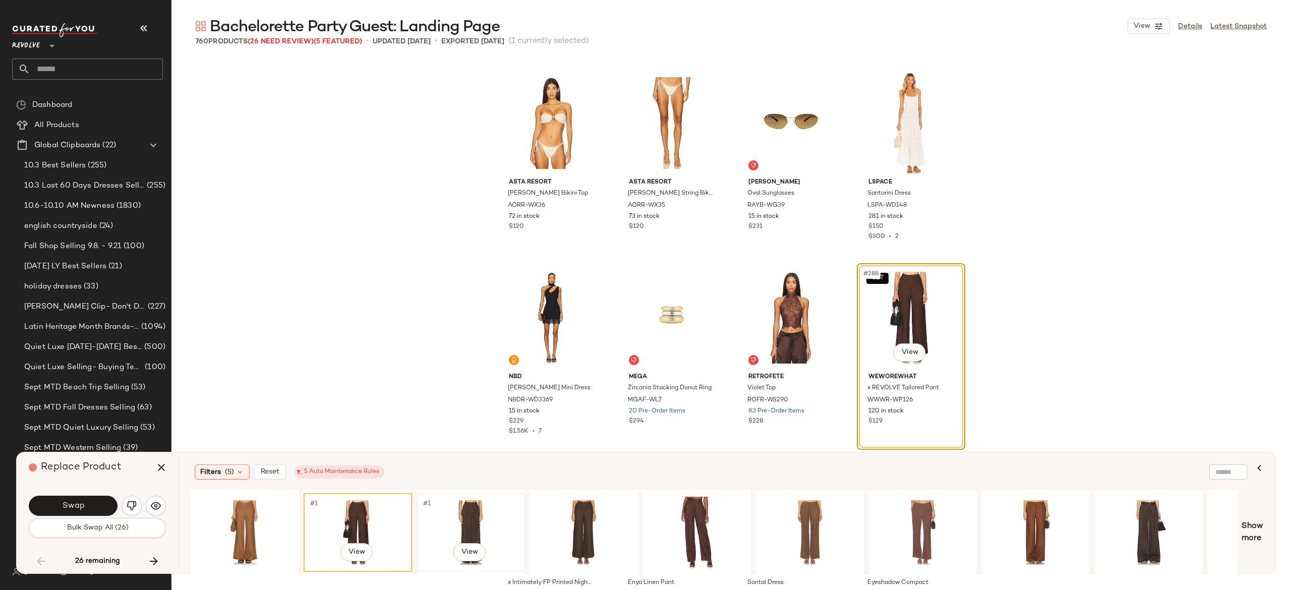
click at [472, 525] on div "#1 View" at bounding box center [470, 533] width 101 height 72
click at [596, 516] on div "#1 View" at bounding box center [583, 533] width 101 height 72
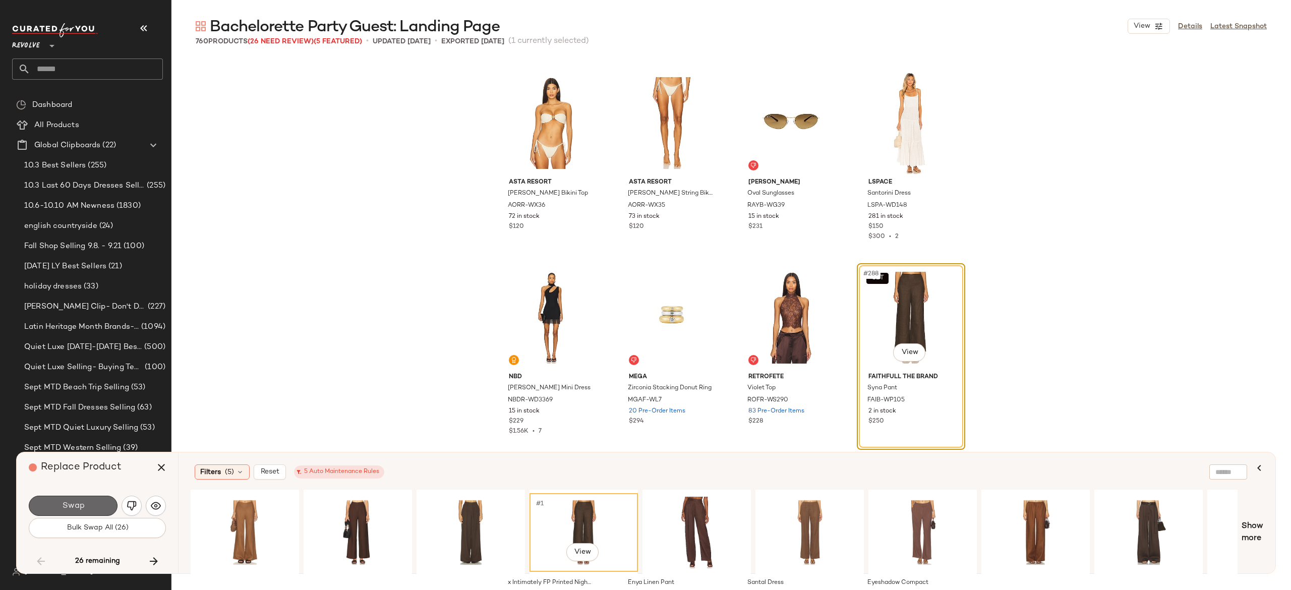
click at [98, 496] on button "Swap" at bounding box center [73, 506] width 89 height 20
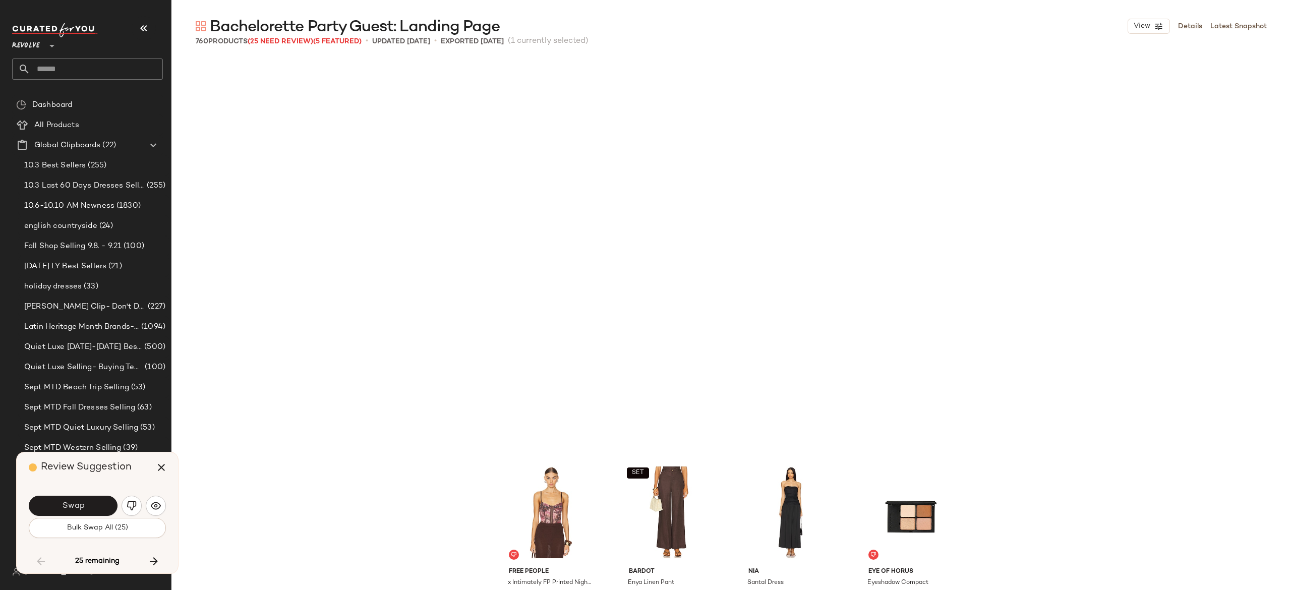
scroll to position [14010, 0]
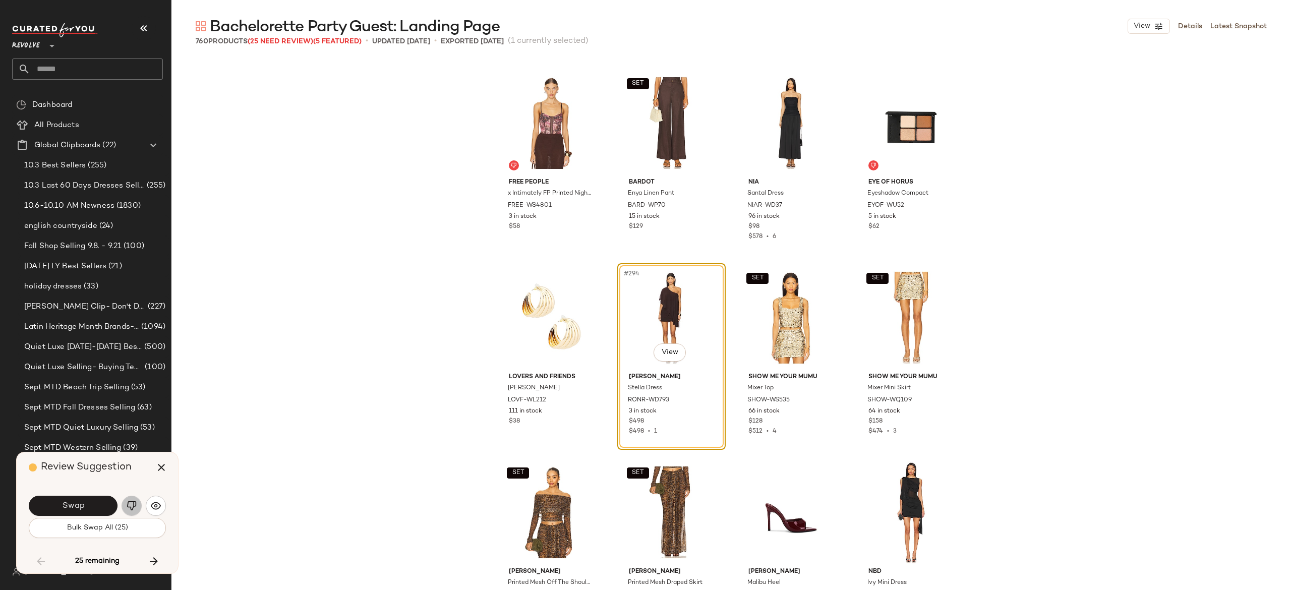
click at [129, 502] on img "button" at bounding box center [132, 506] width 10 height 10
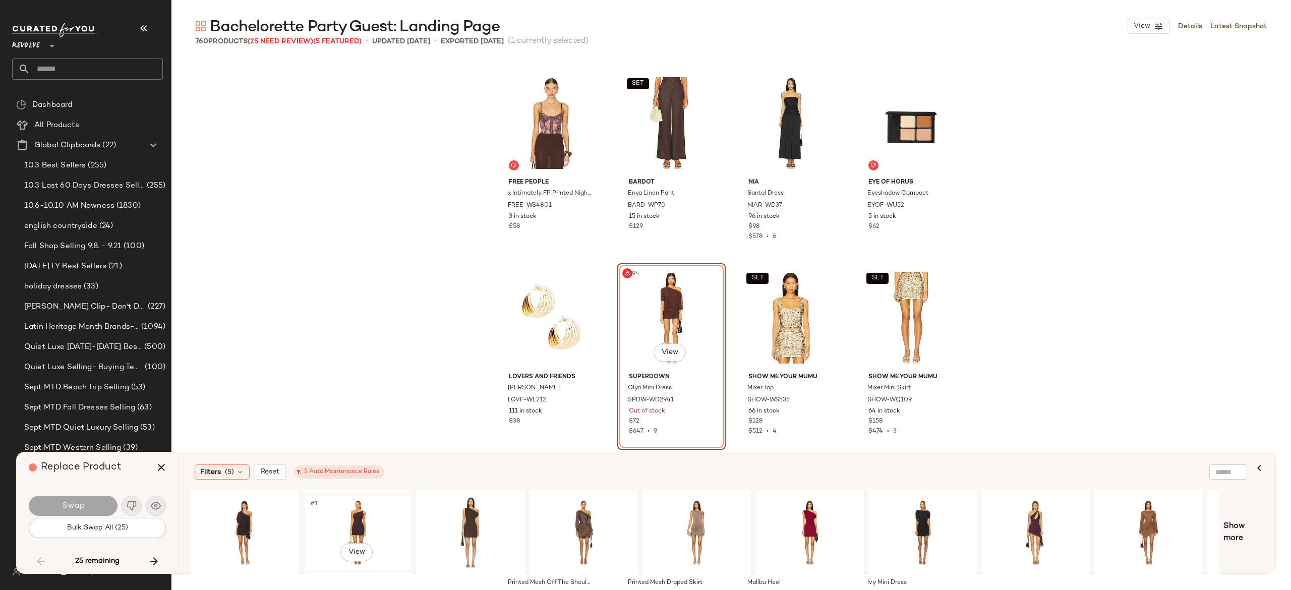
click at [367, 504] on div "#1 View" at bounding box center [357, 533] width 101 height 72
click at [93, 507] on button "Swap" at bounding box center [73, 506] width 89 height 20
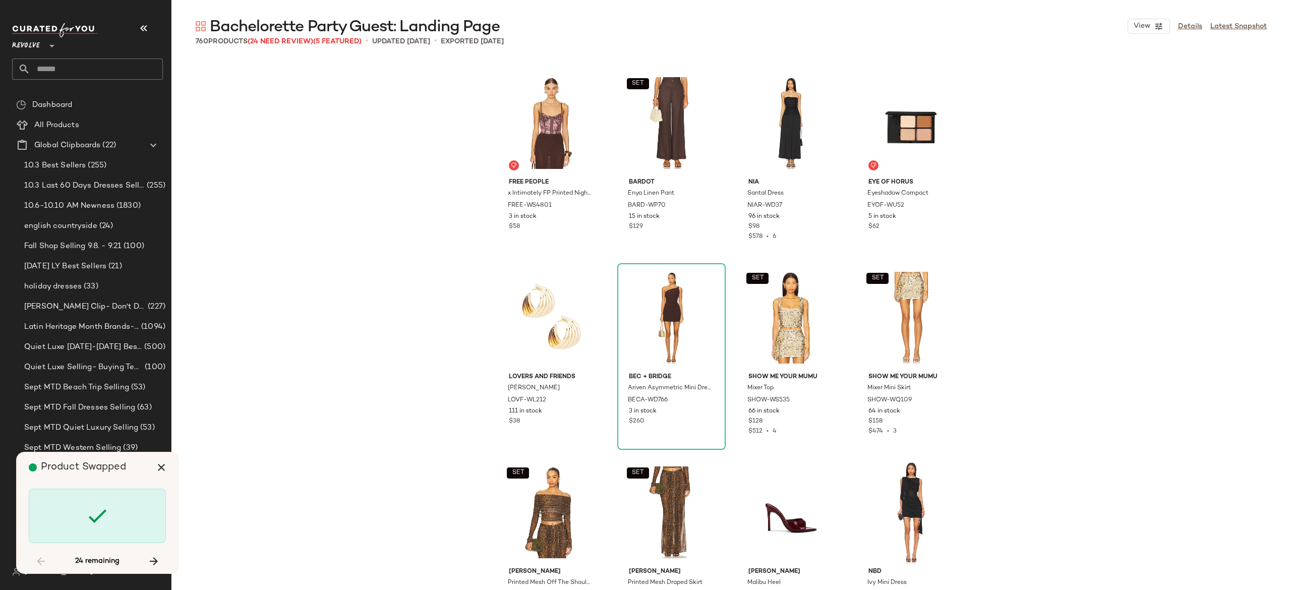
scroll to position [14399, 0]
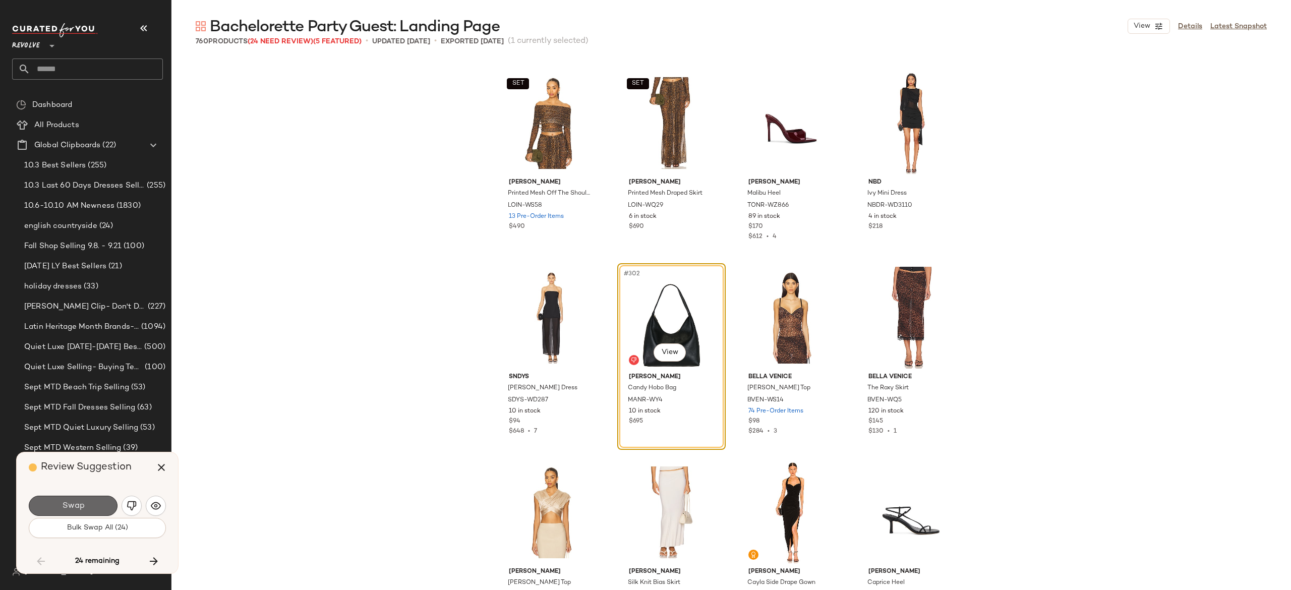
click at [104, 498] on button "Swap" at bounding box center [73, 506] width 89 height 20
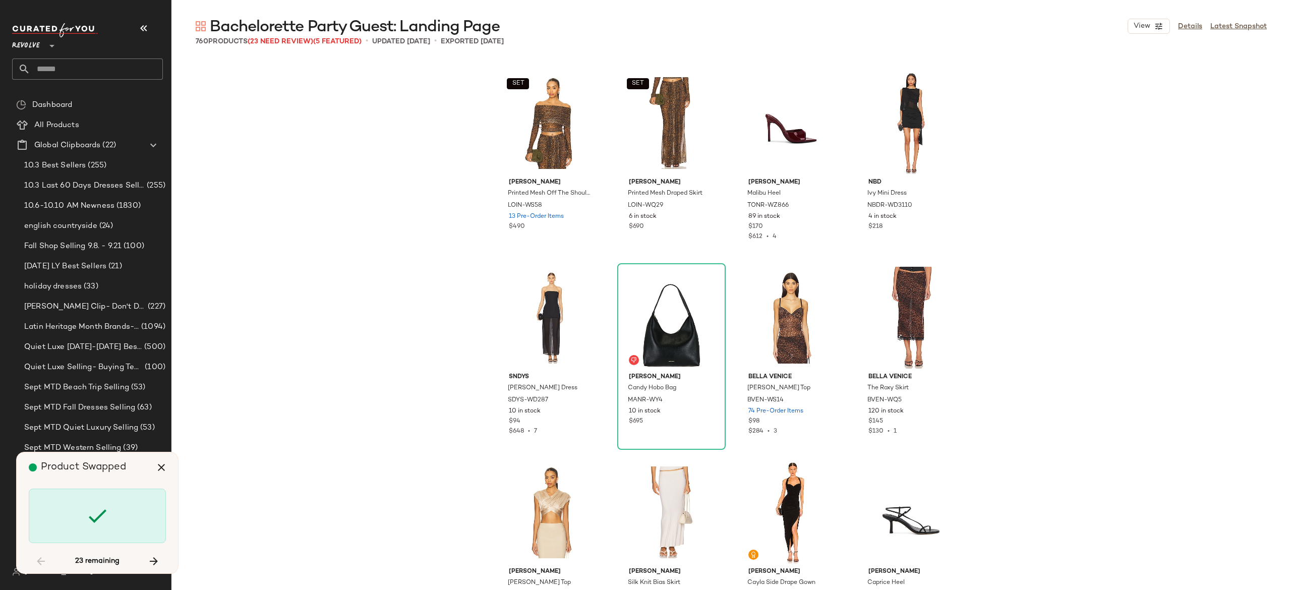
scroll to position [15567, 0]
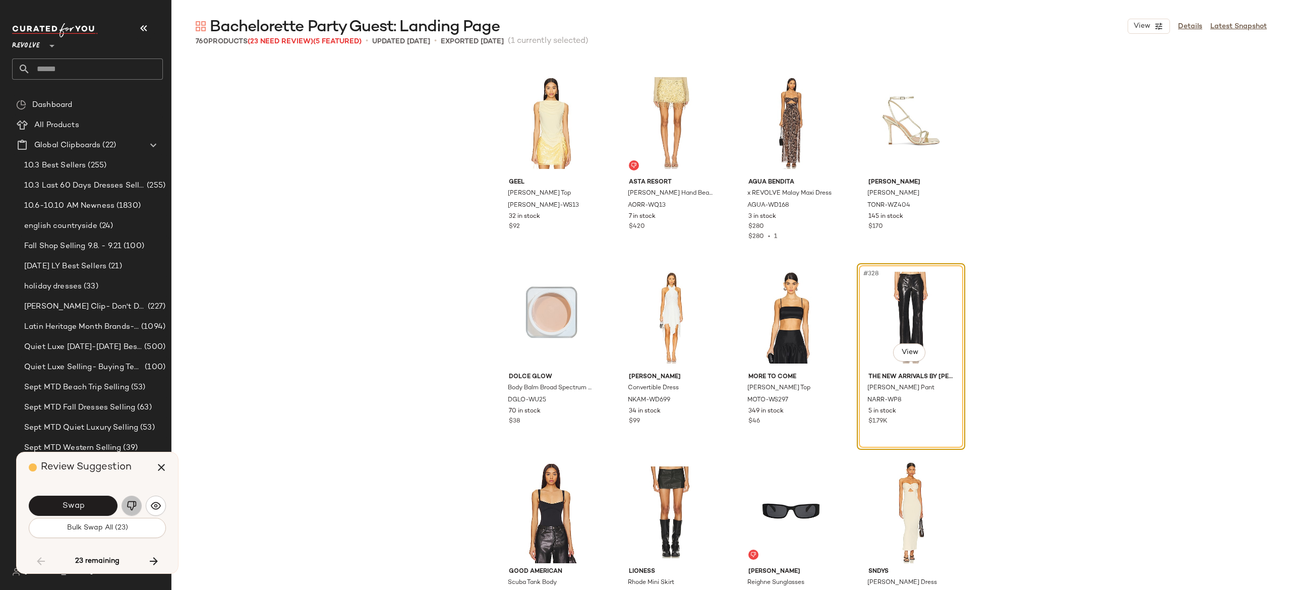
click at [136, 501] on img "button" at bounding box center [132, 506] width 10 height 10
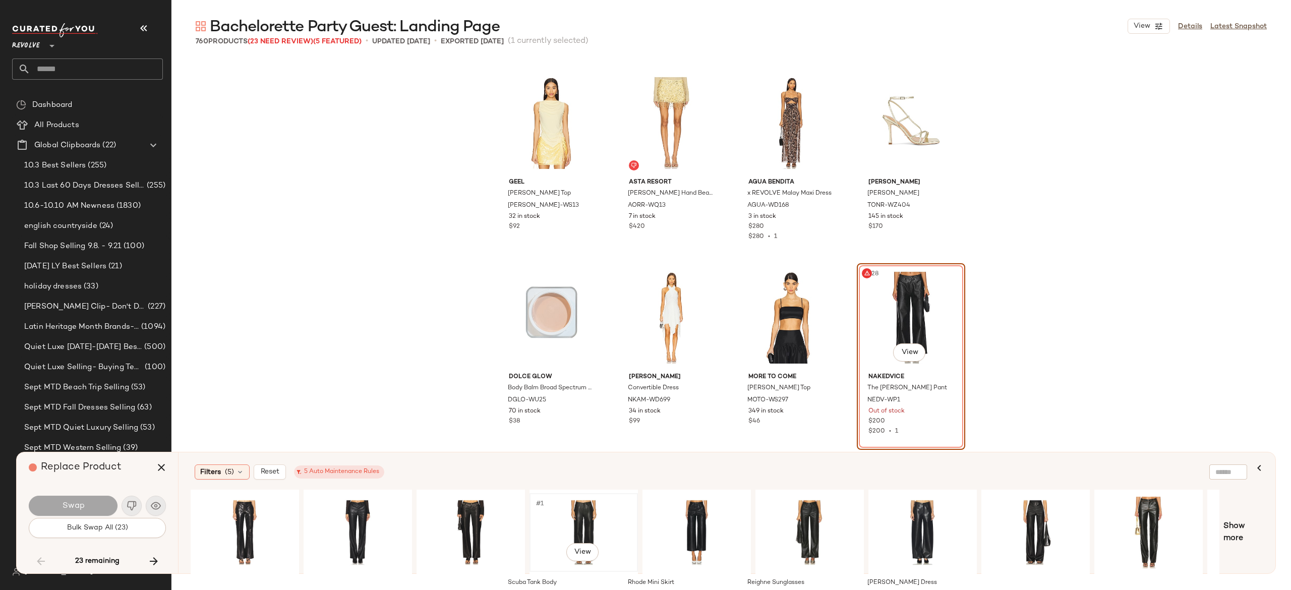
click at [579, 526] on div "#1 View" at bounding box center [583, 533] width 101 height 72
click at [108, 506] on button "Swap" at bounding box center [73, 506] width 89 height 20
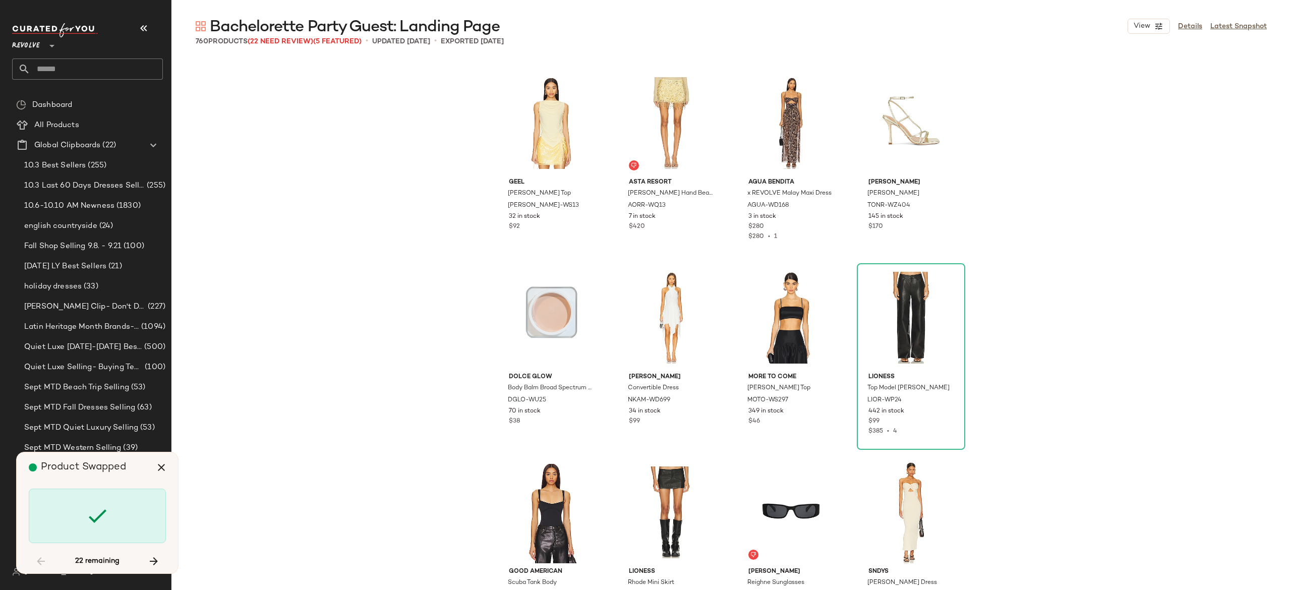
scroll to position [17902, 0]
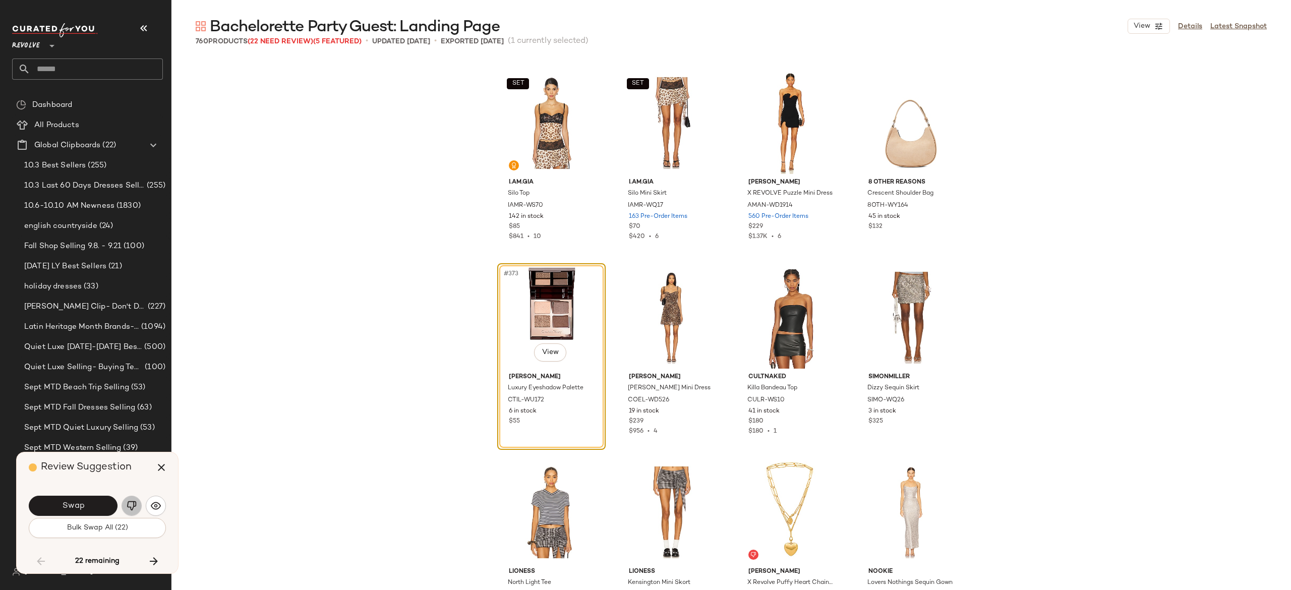
click at [134, 500] on button "button" at bounding box center [131, 506] width 20 height 20
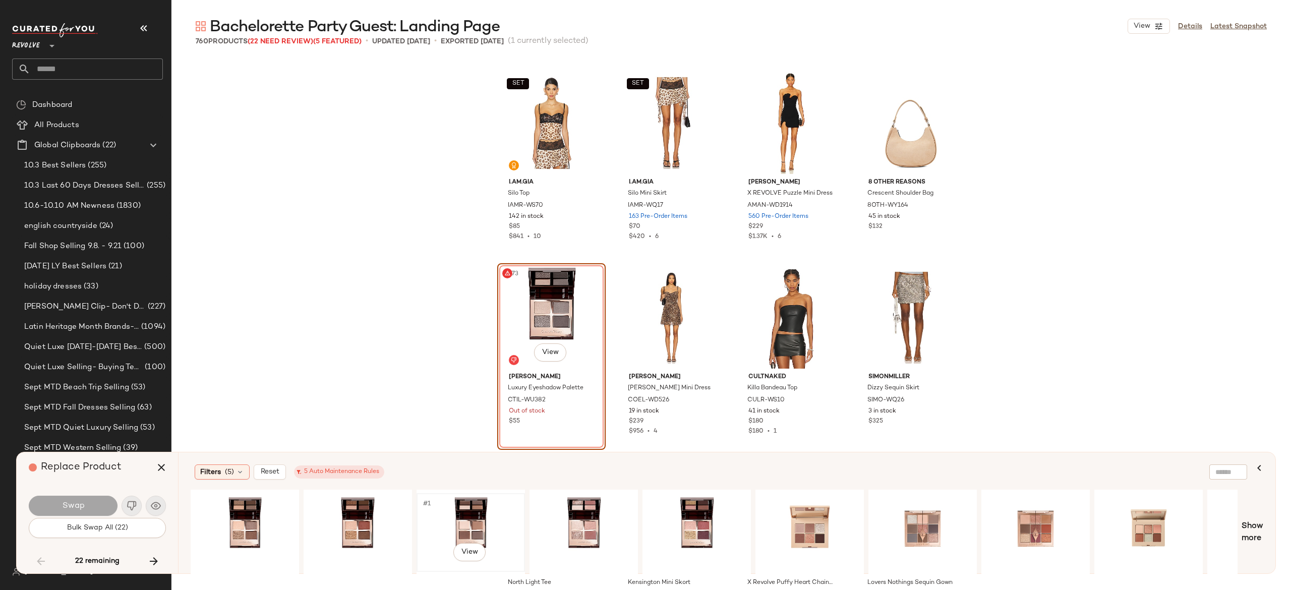
click at [484, 518] on div "#1 View" at bounding box center [470, 533] width 101 height 72
click at [90, 499] on button "Swap" at bounding box center [73, 506] width 89 height 20
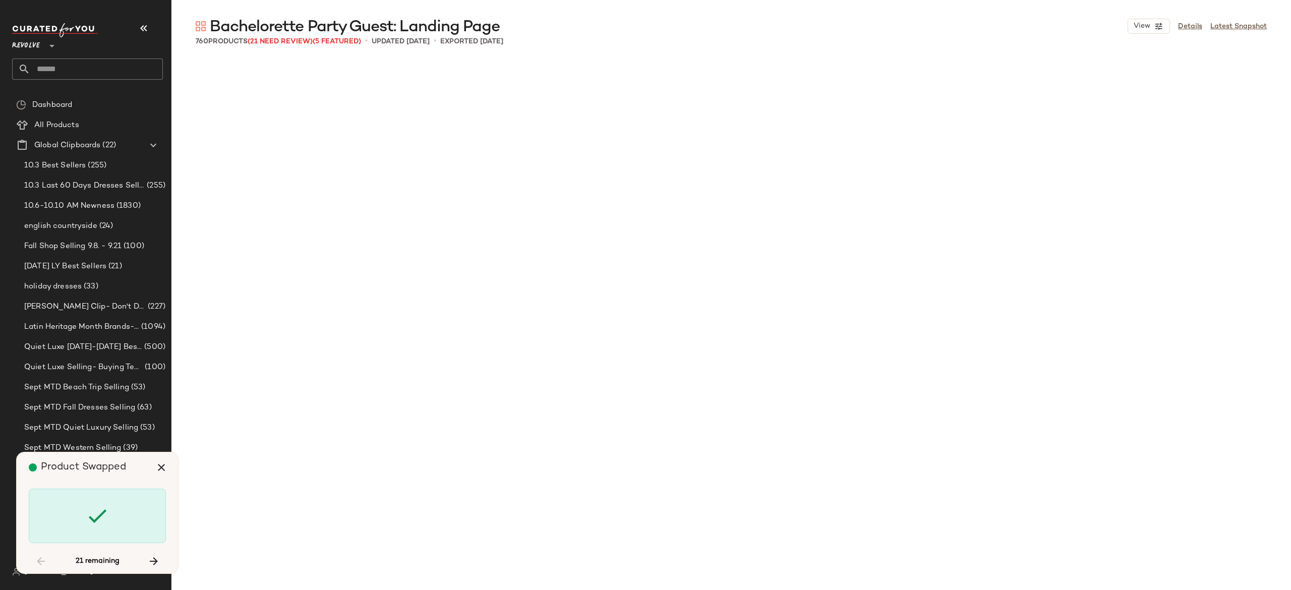
scroll to position [19458, 0]
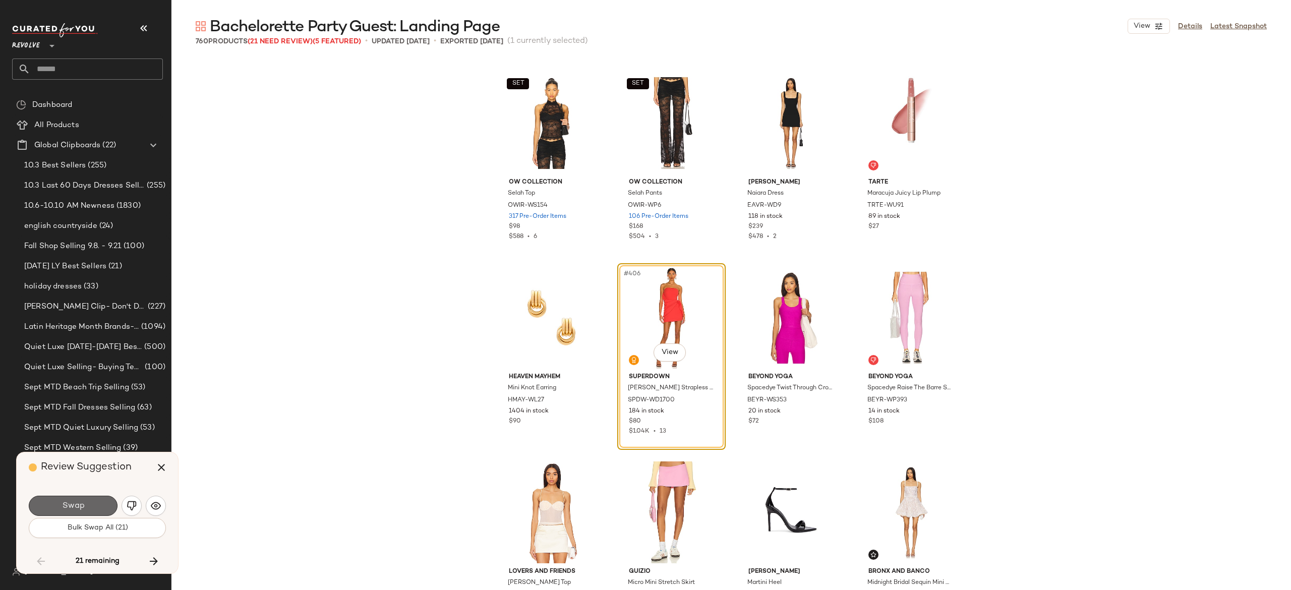
click at [98, 500] on button "Swap" at bounding box center [73, 506] width 89 height 20
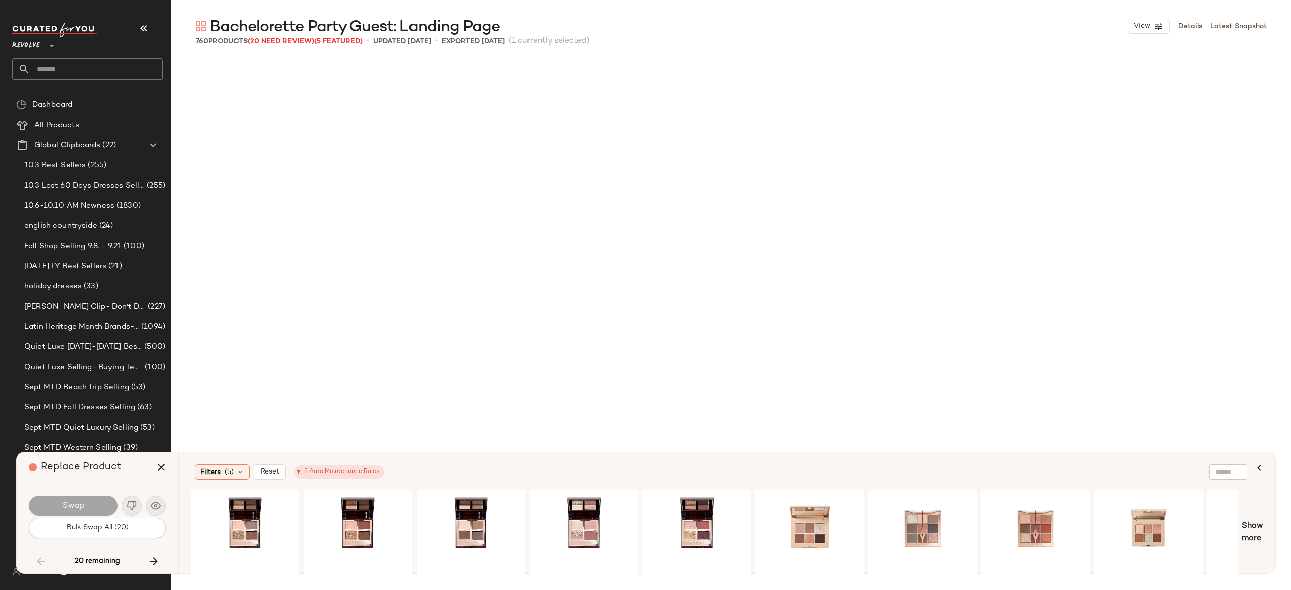
scroll to position [20431, 0]
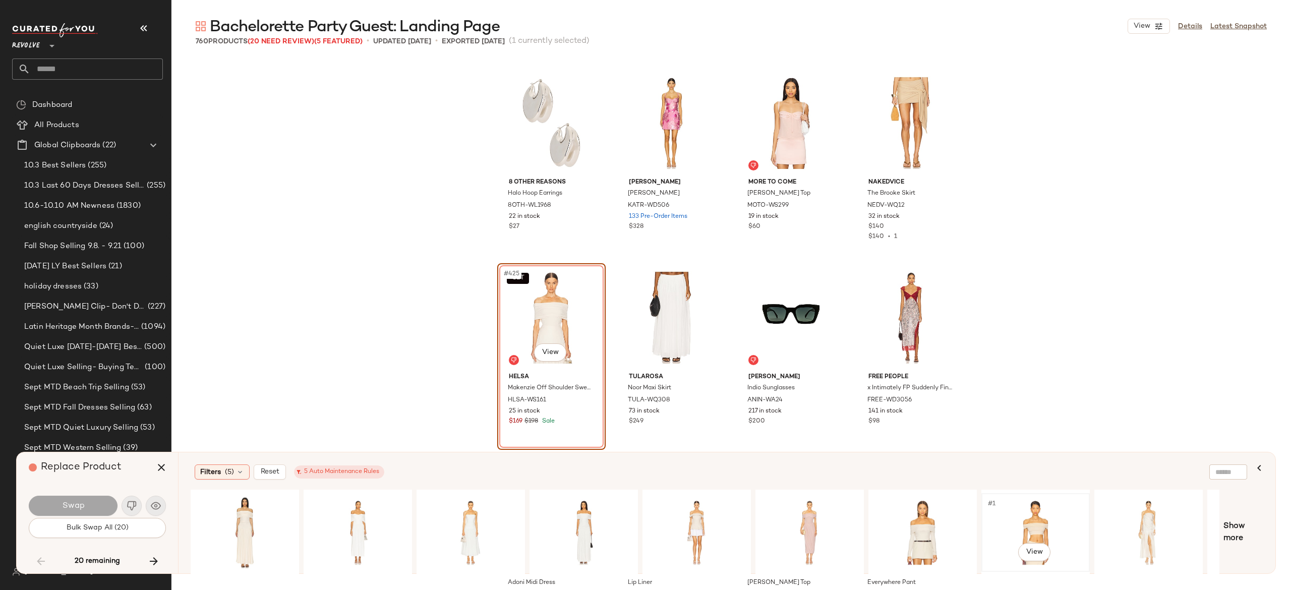
click at [1020, 531] on div "#1 View" at bounding box center [1035, 533] width 101 height 72
click at [87, 506] on button "Swap" at bounding box center [73, 506] width 89 height 20
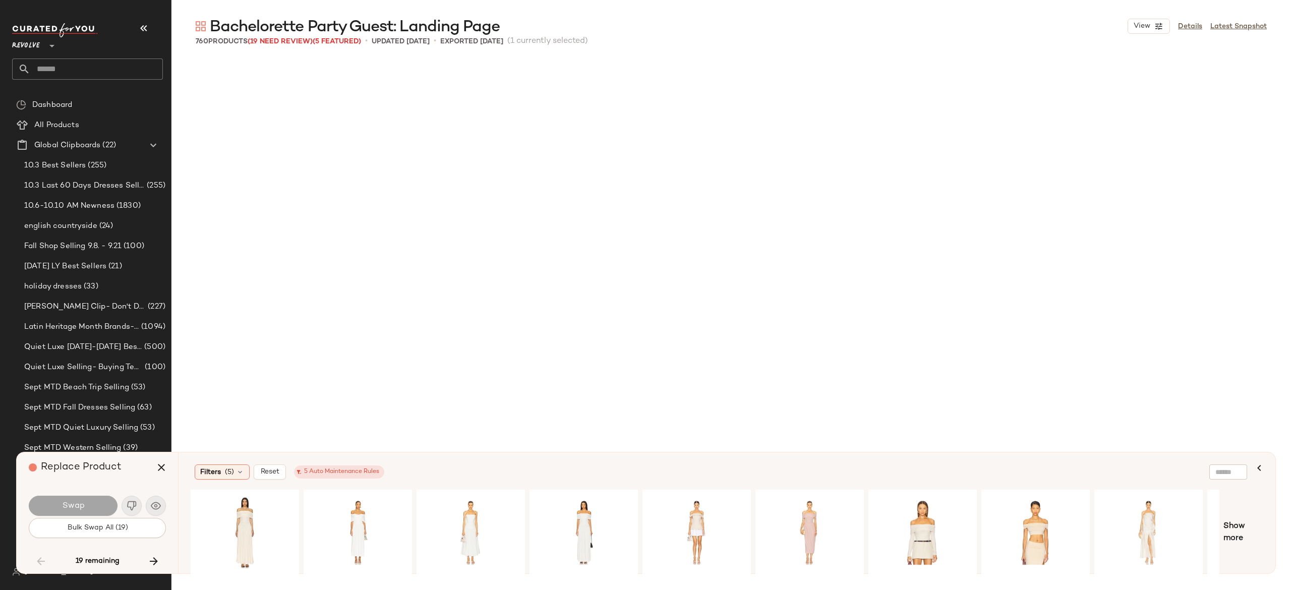
scroll to position [22183, 0]
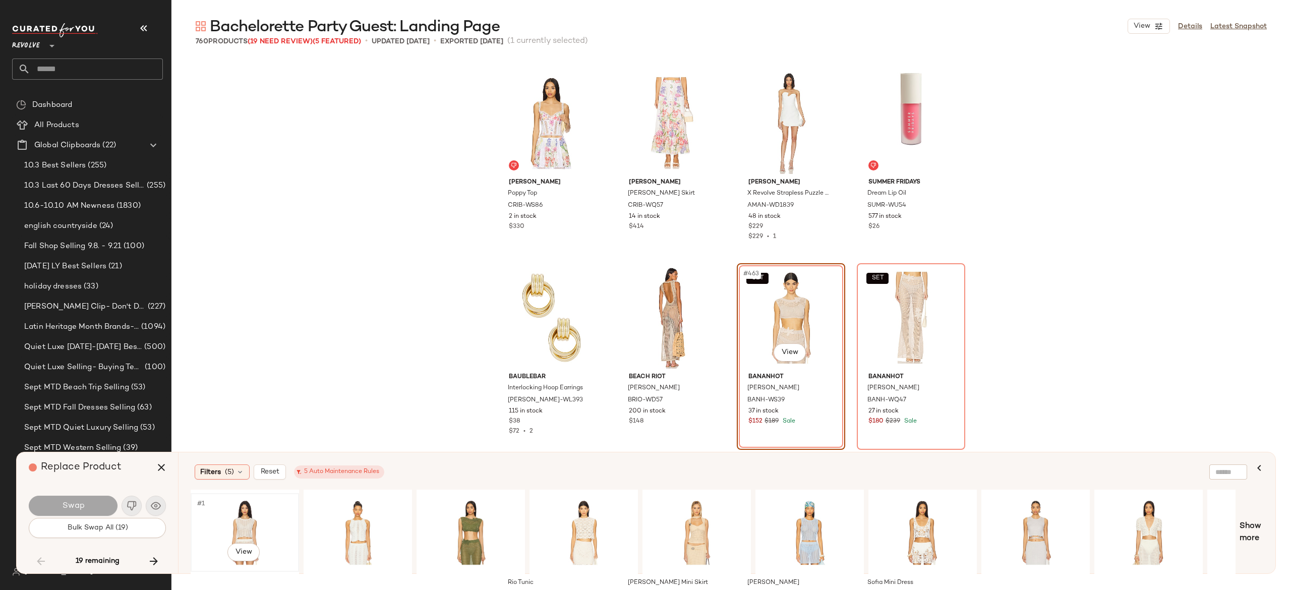
click at [244, 518] on div "#1 View" at bounding box center [244, 533] width 101 height 72
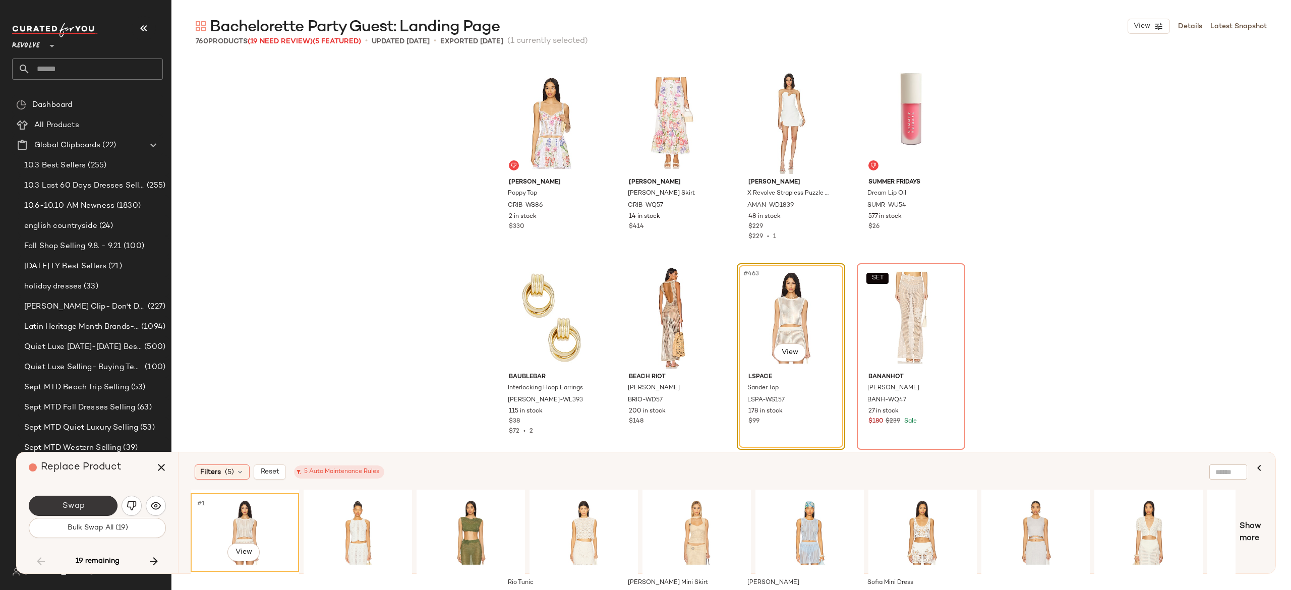
click at [109, 506] on button "Swap" at bounding box center [73, 506] width 89 height 20
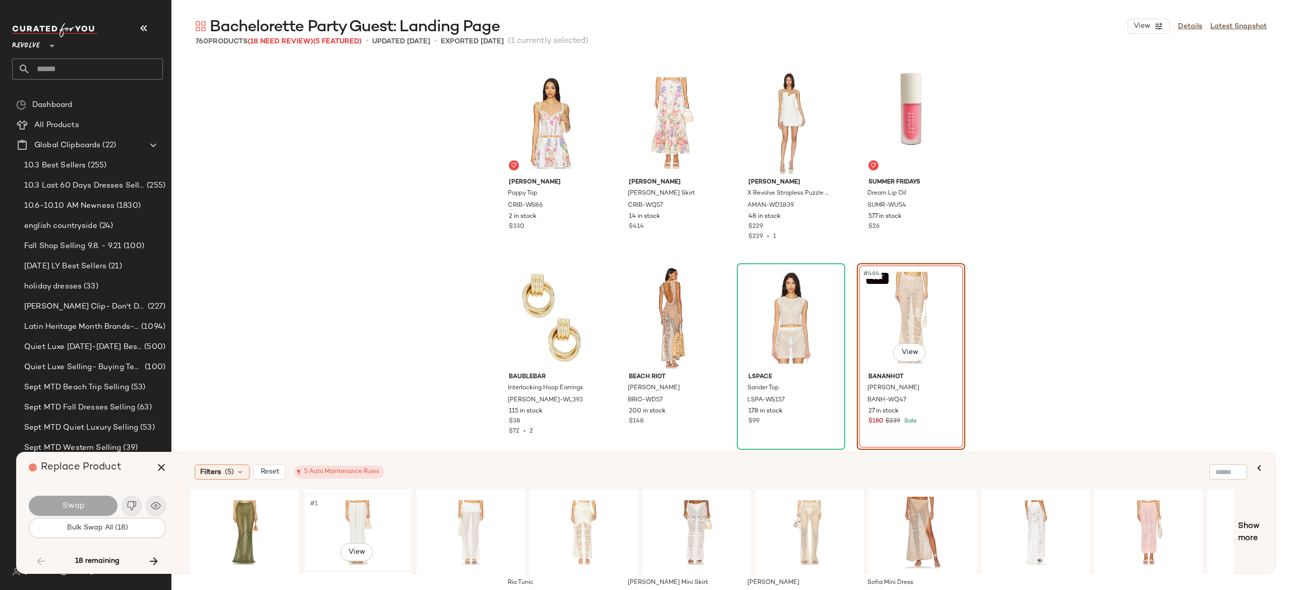
click at [351, 516] on div "#1 View" at bounding box center [357, 533] width 101 height 72
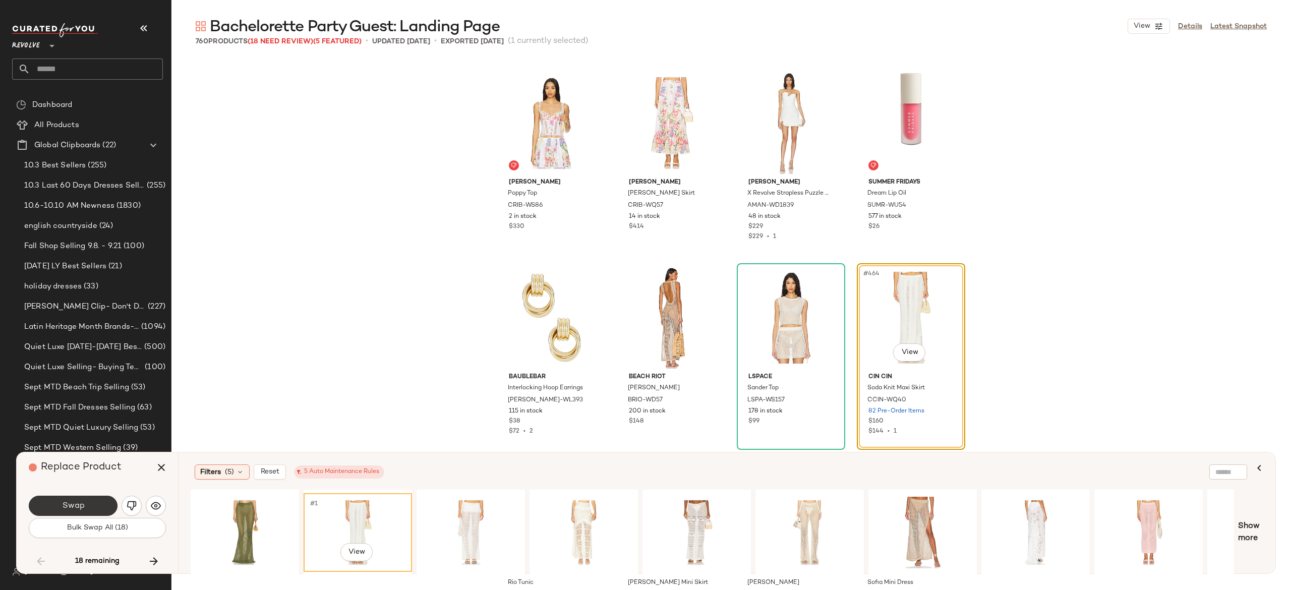
click at [111, 502] on button "Swap" at bounding box center [73, 506] width 89 height 20
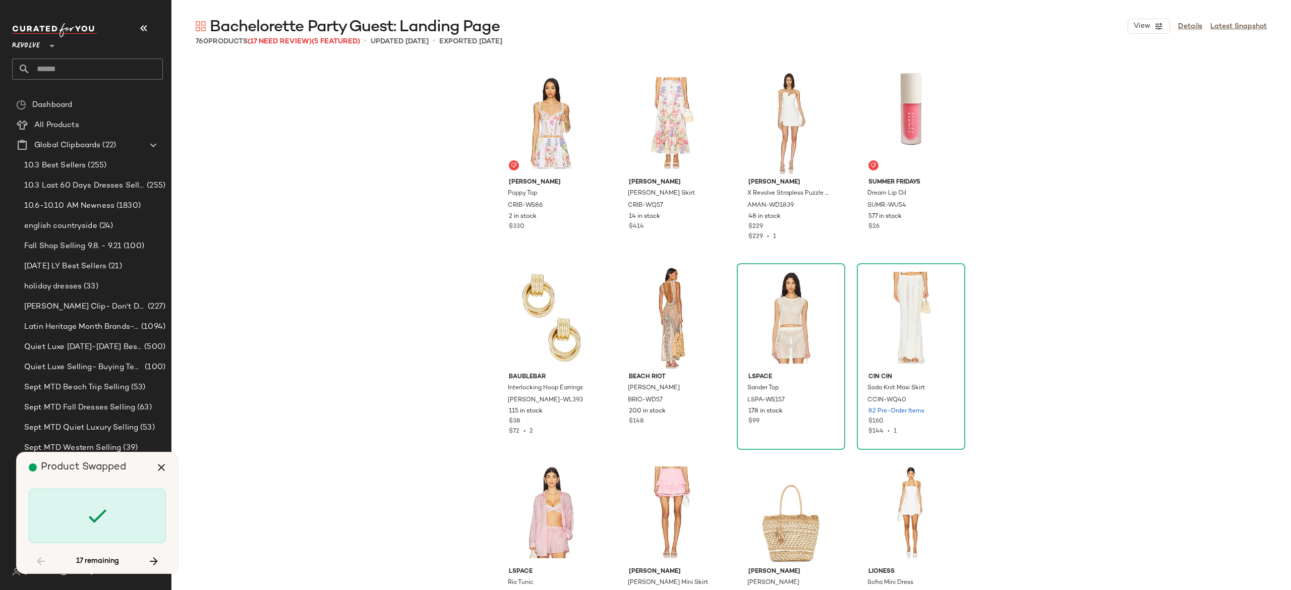
scroll to position [24128, 0]
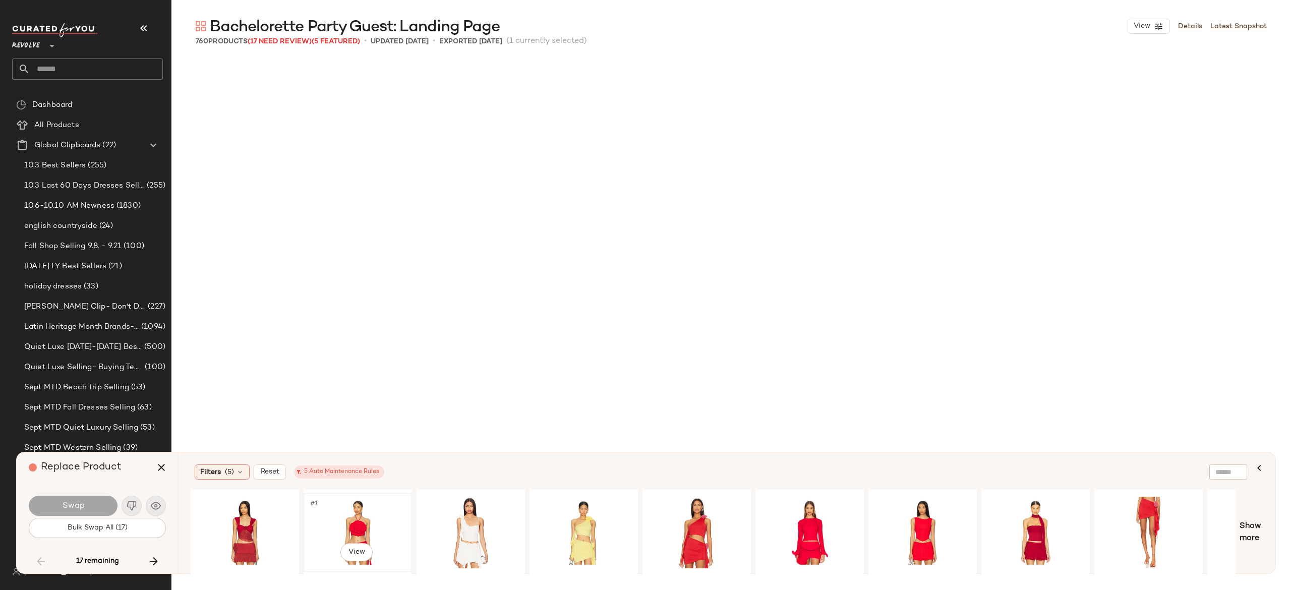
scroll to position [24128, 0]
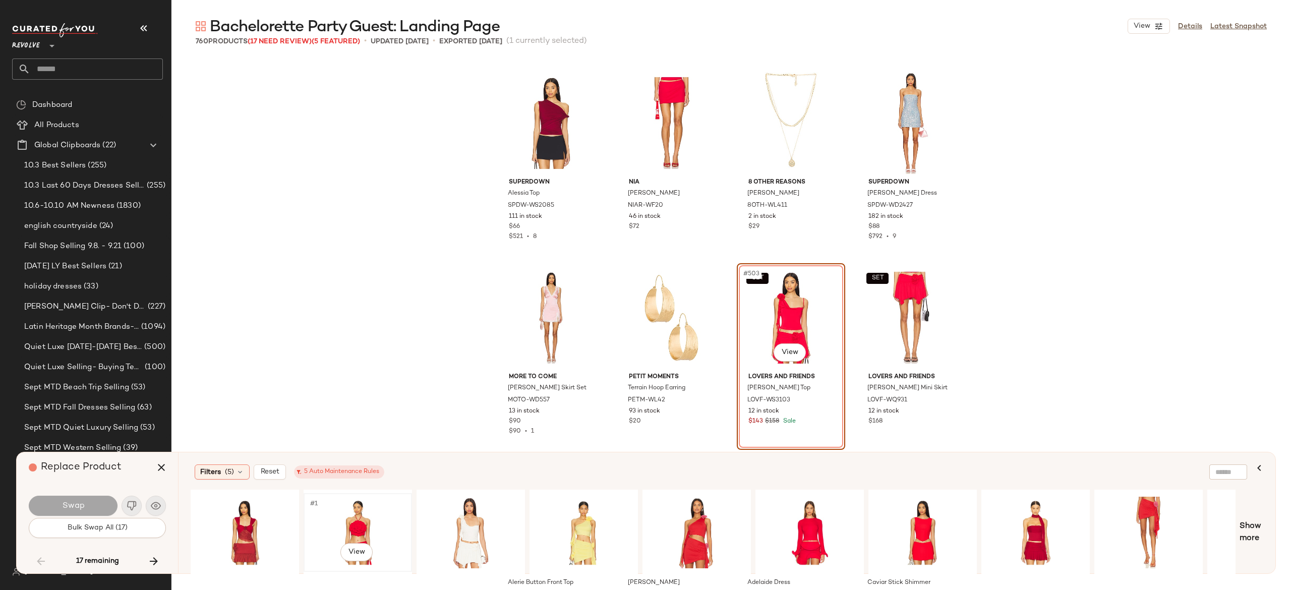
click at [352, 519] on div "#1 View" at bounding box center [357, 533] width 101 height 72
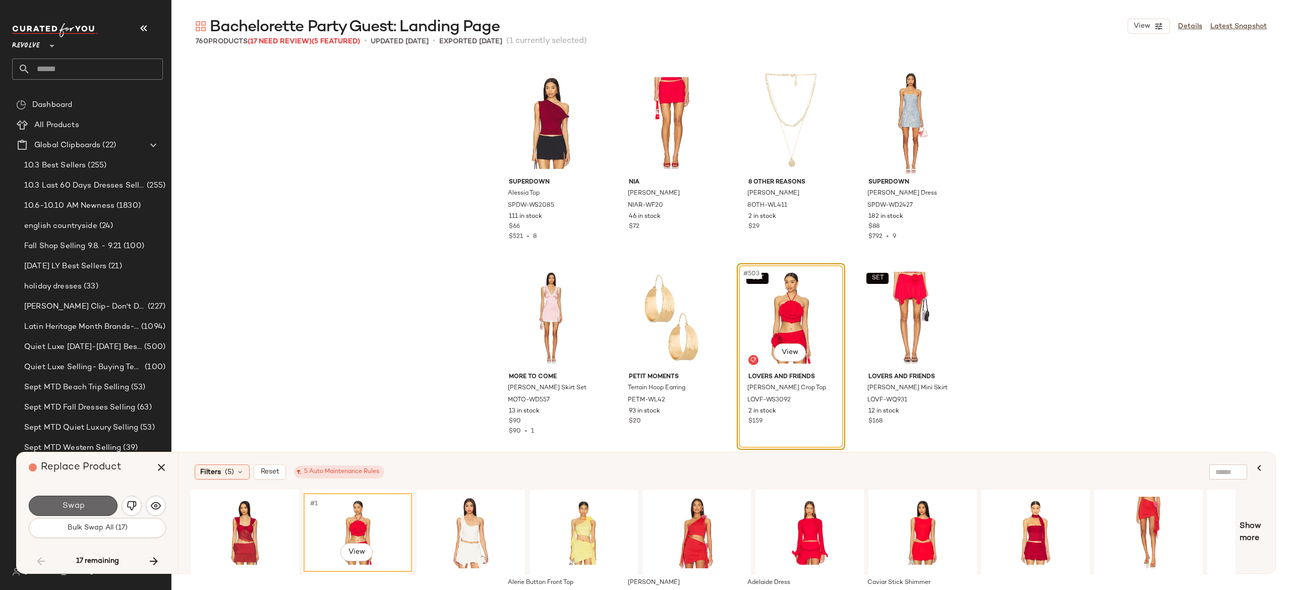
click at [103, 502] on button "Swap" at bounding box center [73, 506] width 89 height 20
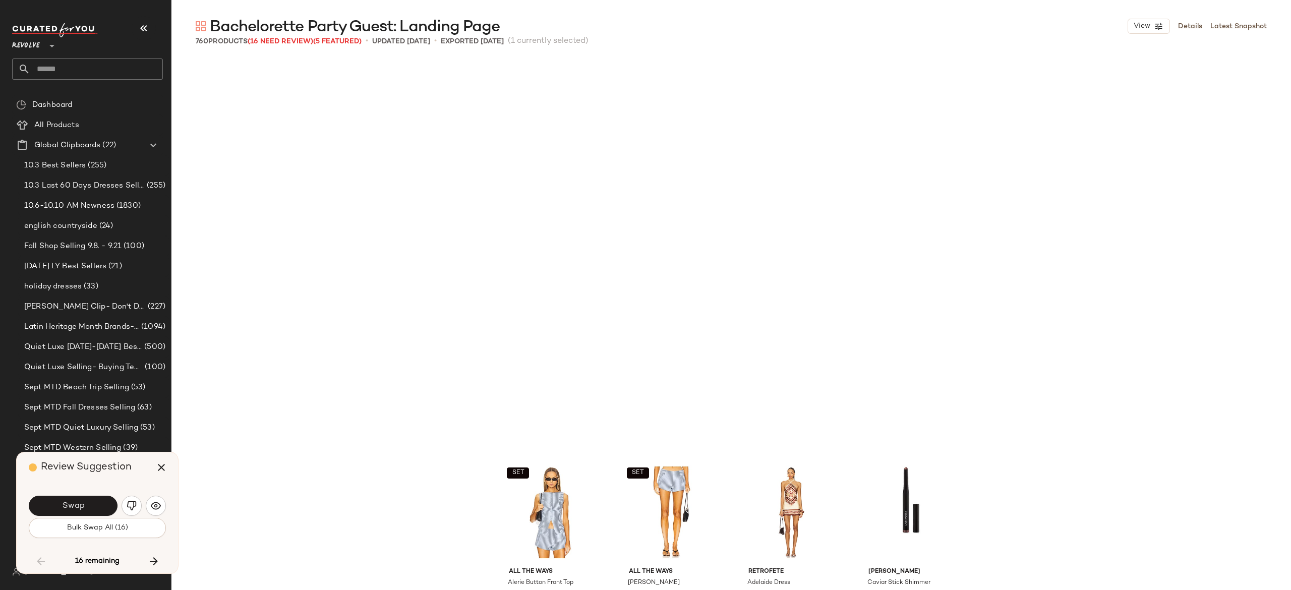
scroll to position [24518, 0]
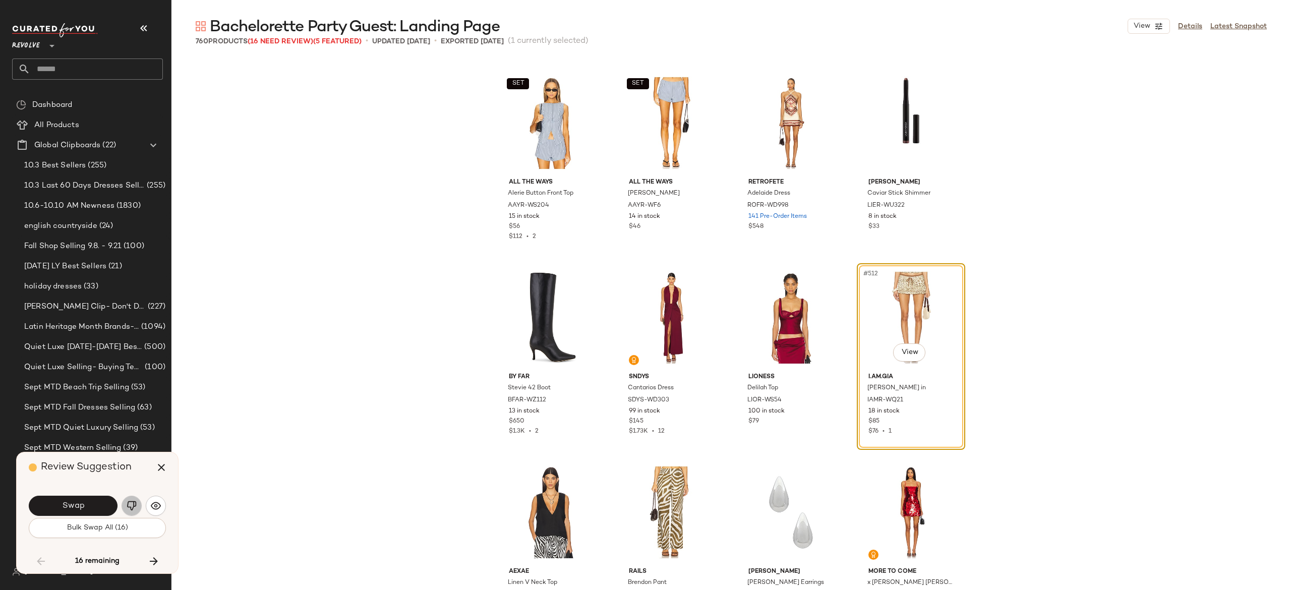
click at [134, 502] on img "button" at bounding box center [132, 506] width 10 height 10
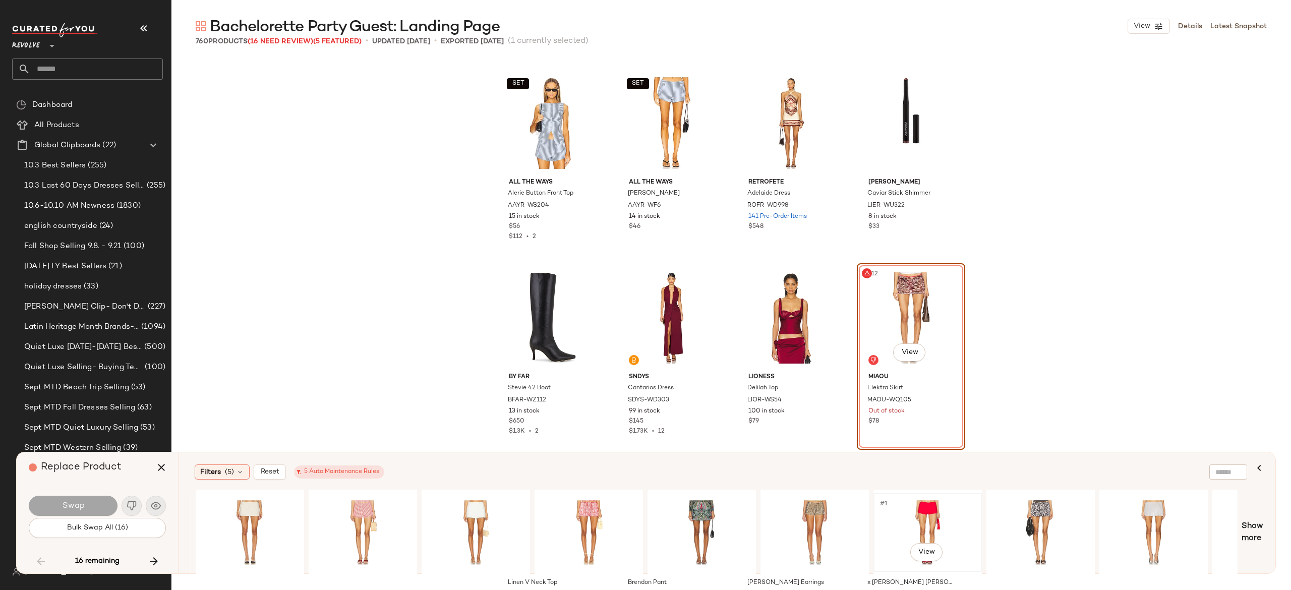
scroll to position [0, 888]
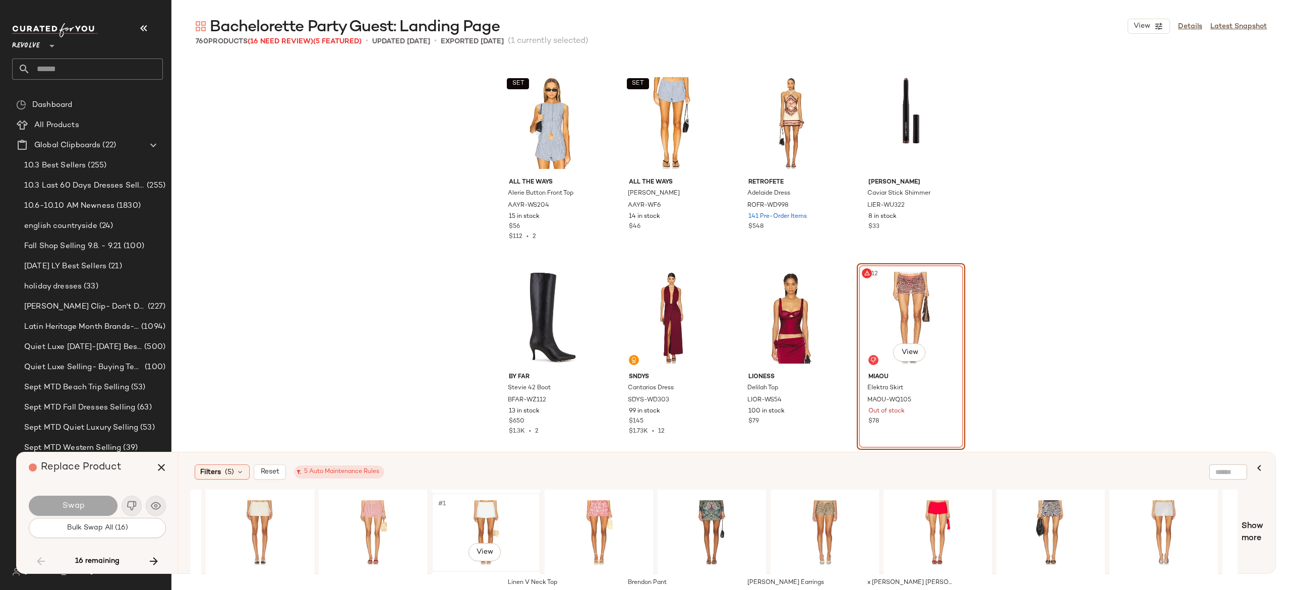
click at [490, 520] on div "#1 View" at bounding box center [485, 533] width 101 height 72
click at [101, 504] on button "Swap" at bounding box center [73, 506] width 89 height 20
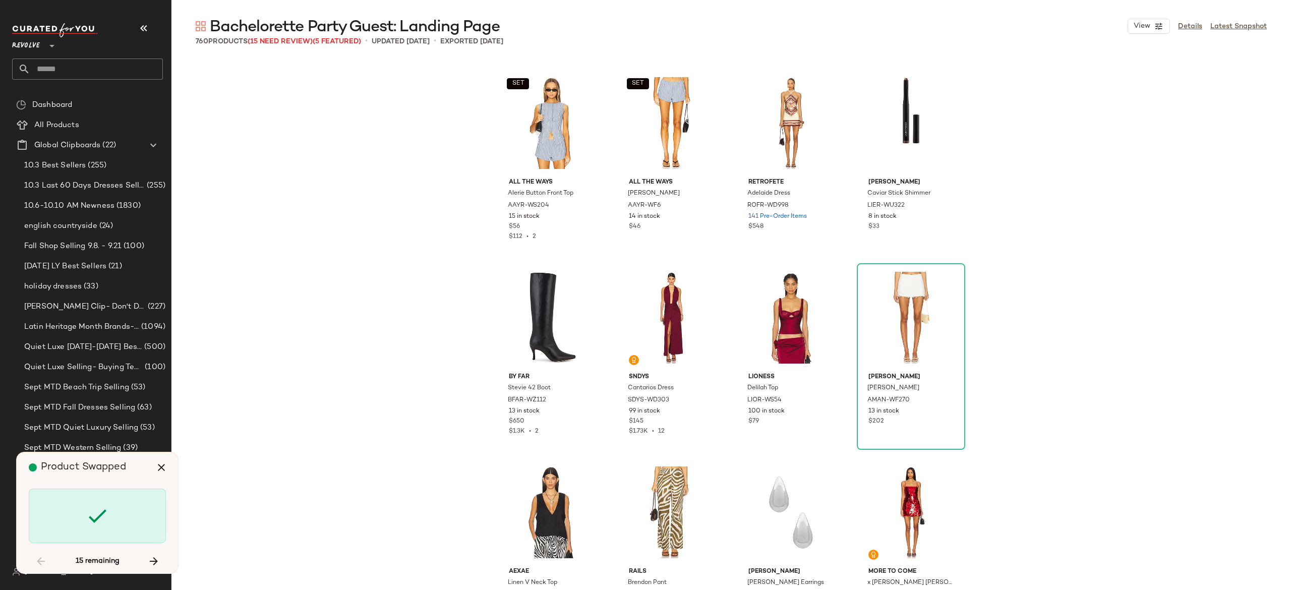
scroll to position [26074, 0]
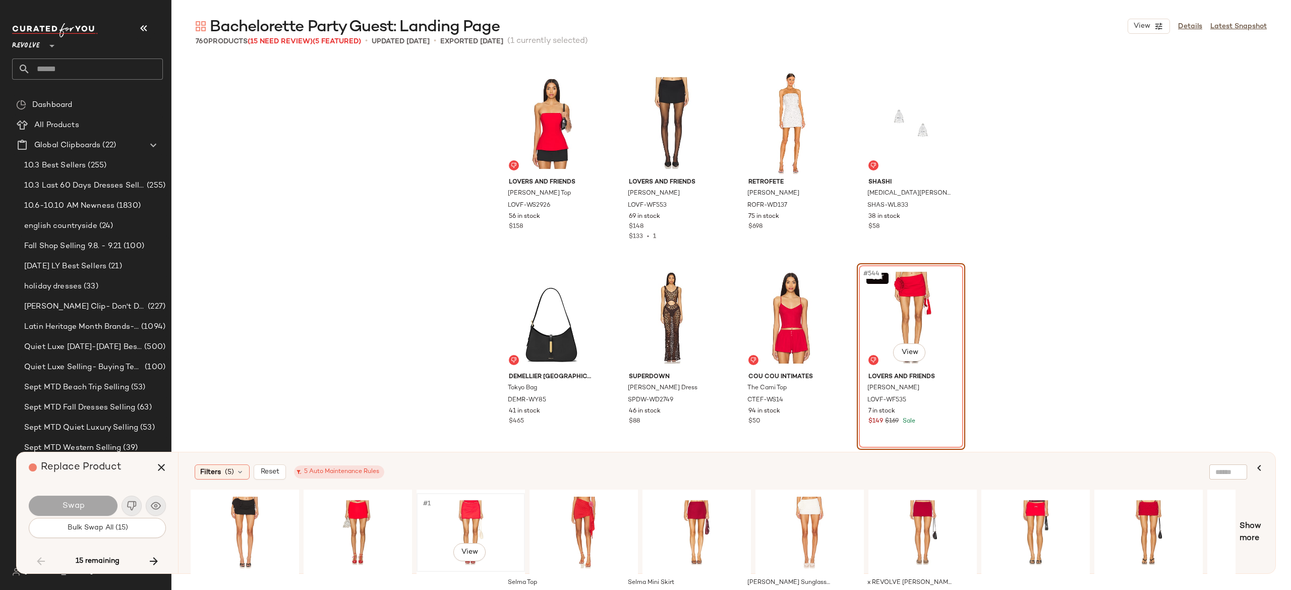
click at [463, 504] on div "#1 View" at bounding box center [470, 533] width 101 height 72
click at [96, 501] on button "Swap" at bounding box center [73, 506] width 89 height 20
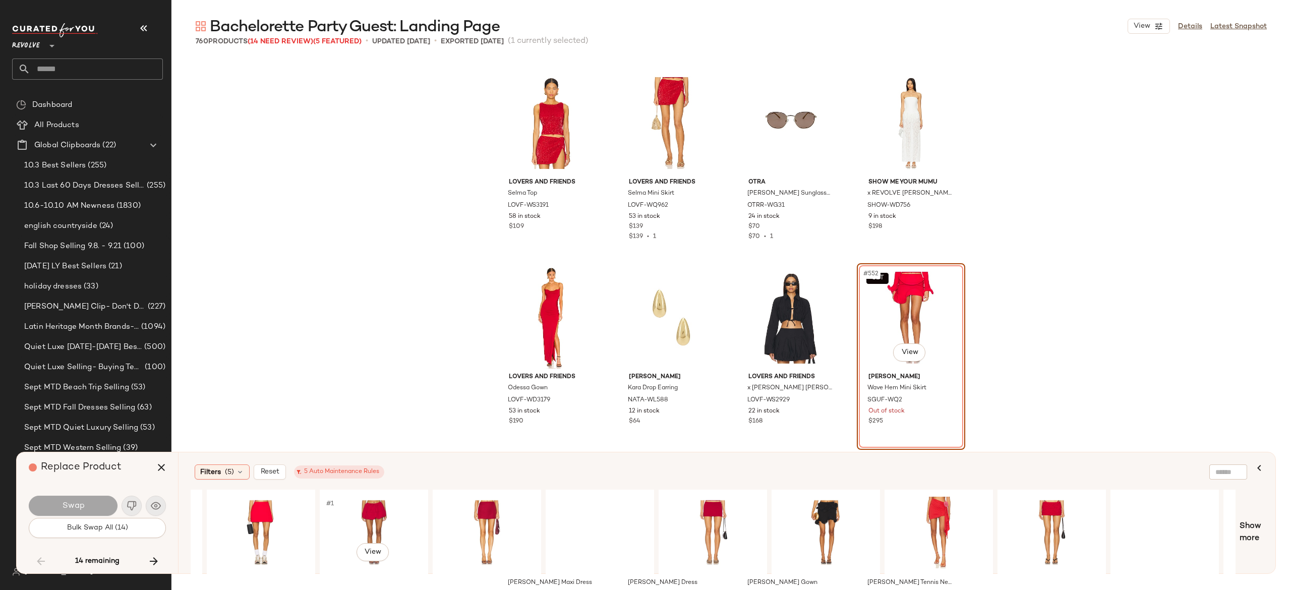
scroll to position [0, 870]
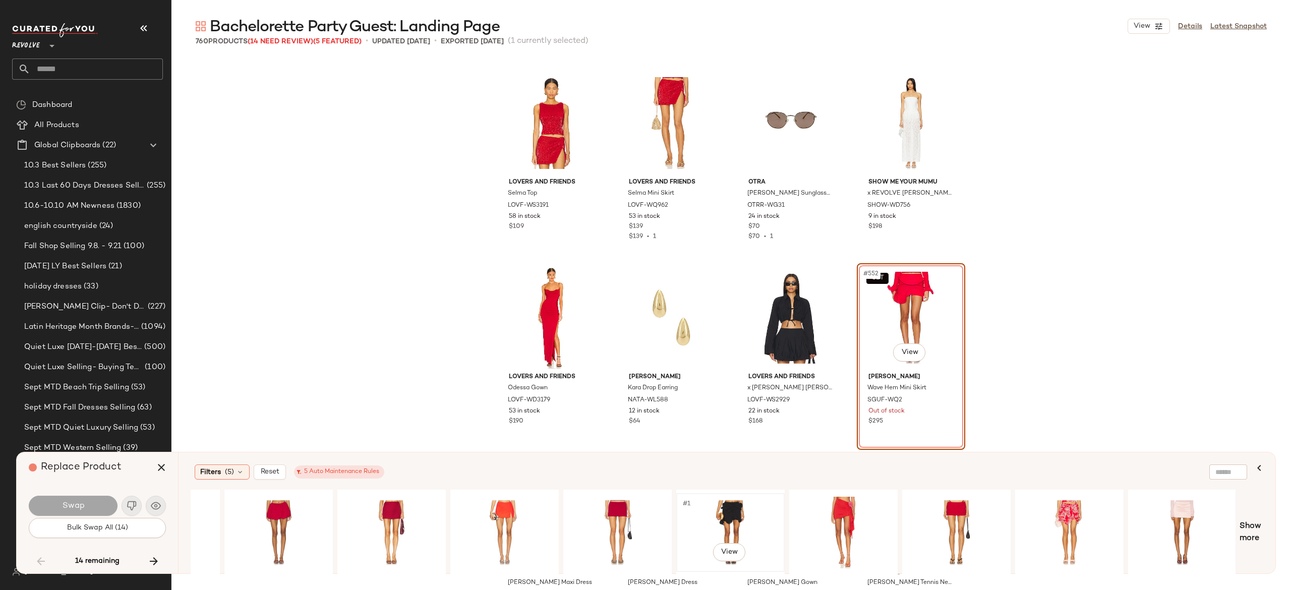
click at [732, 508] on div "#1 View" at bounding box center [730, 533] width 101 height 72
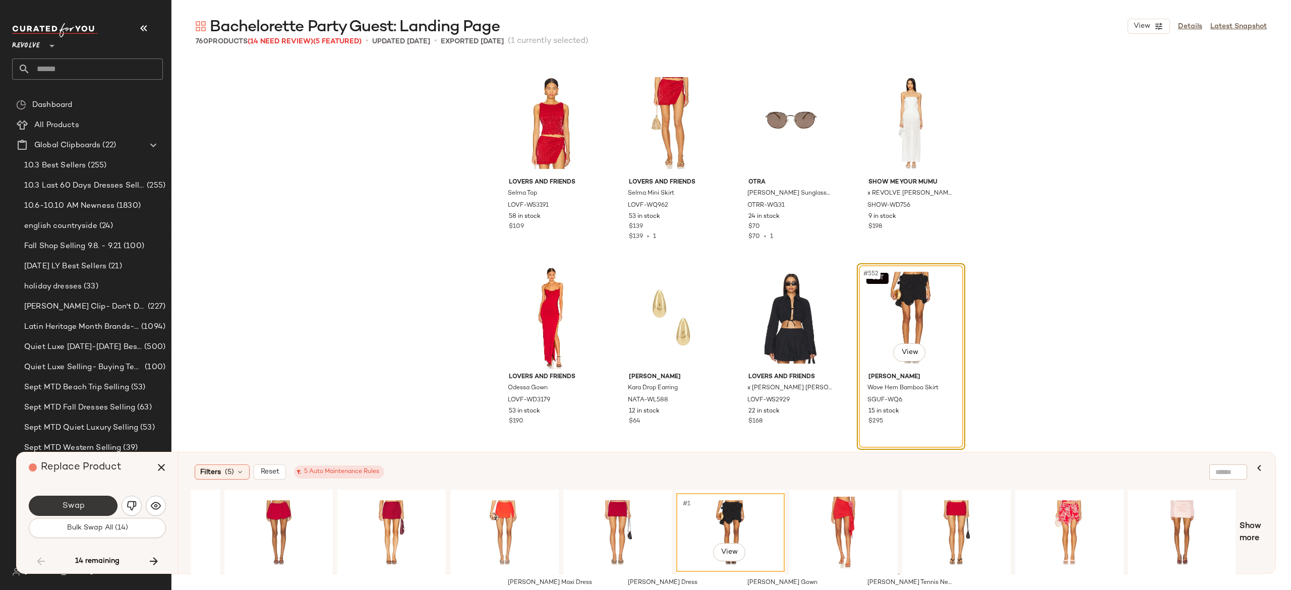
click at [110, 501] on button "Swap" at bounding box center [73, 506] width 89 height 20
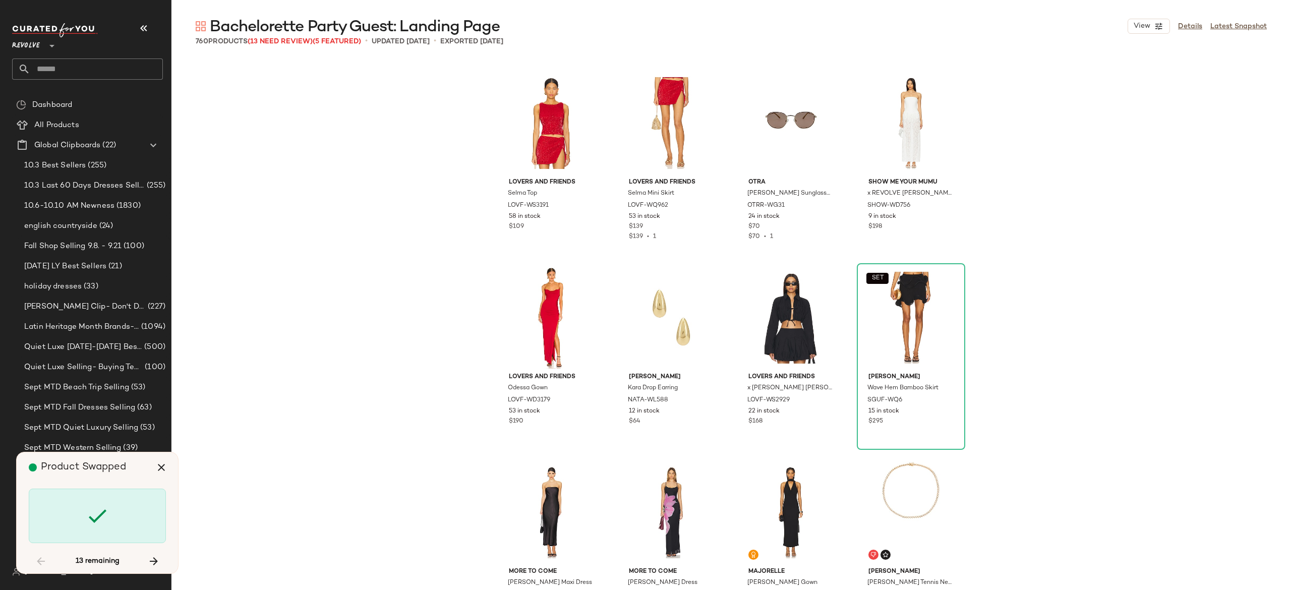
scroll to position [27047, 0]
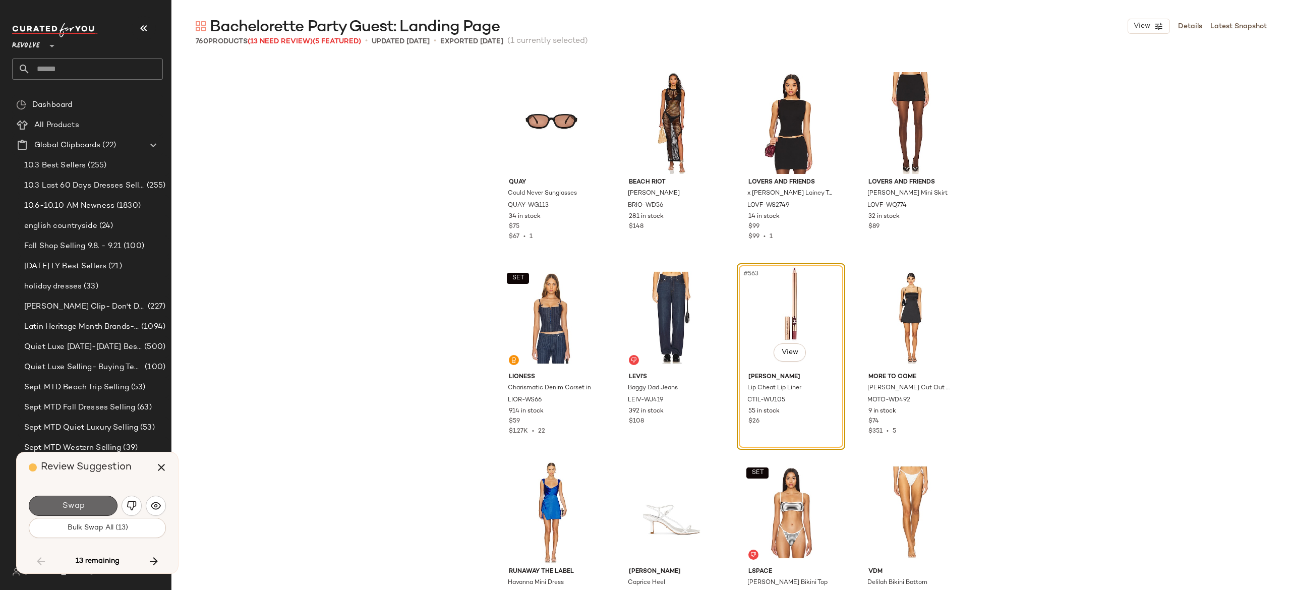
click at [97, 504] on button "Swap" at bounding box center [73, 506] width 89 height 20
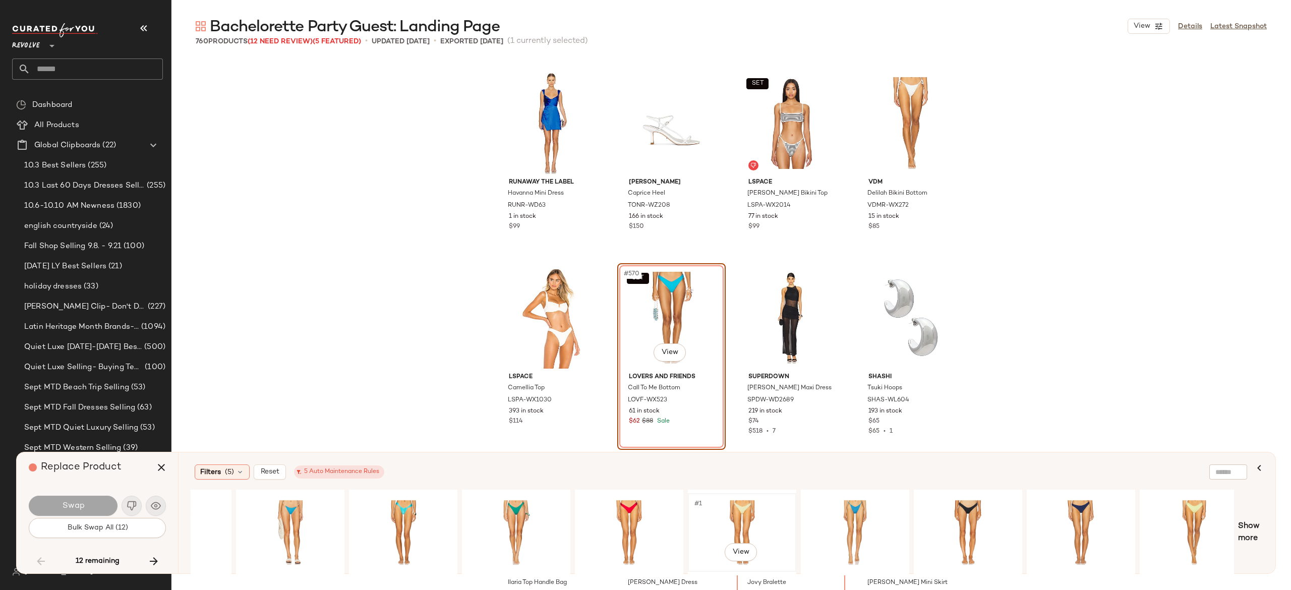
scroll to position [0, 759]
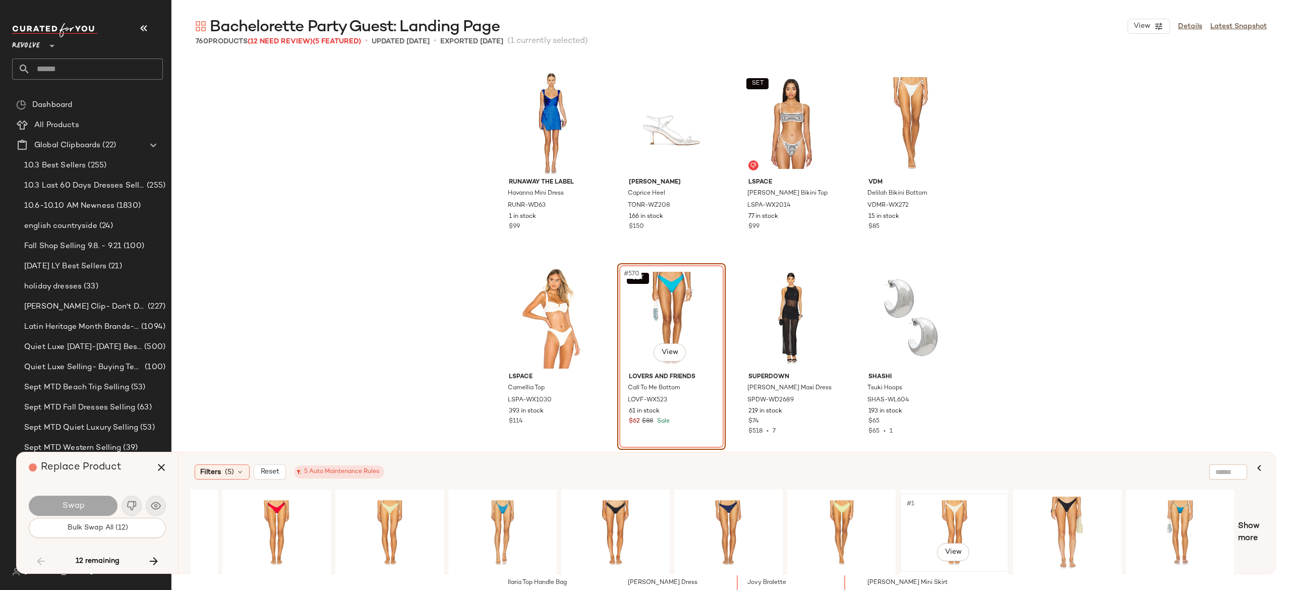
click at [966, 510] on div "#1 View" at bounding box center [953, 533] width 101 height 72
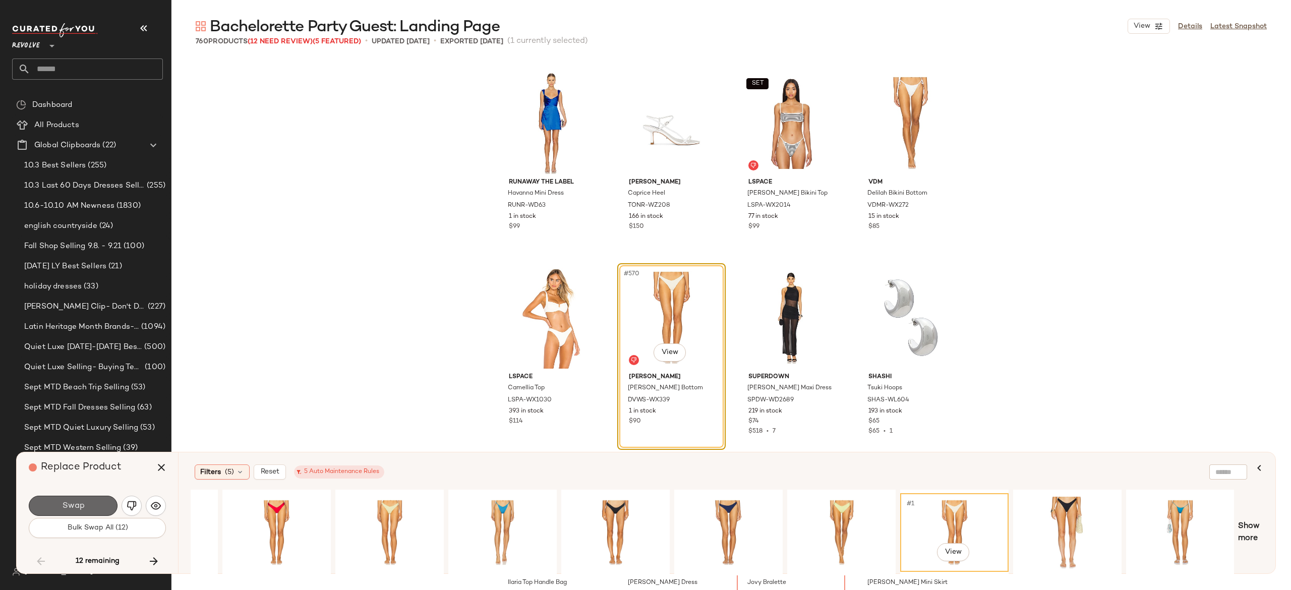
click at [104, 505] on button "Swap" at bounding box center [73, 506] width 89 height 20
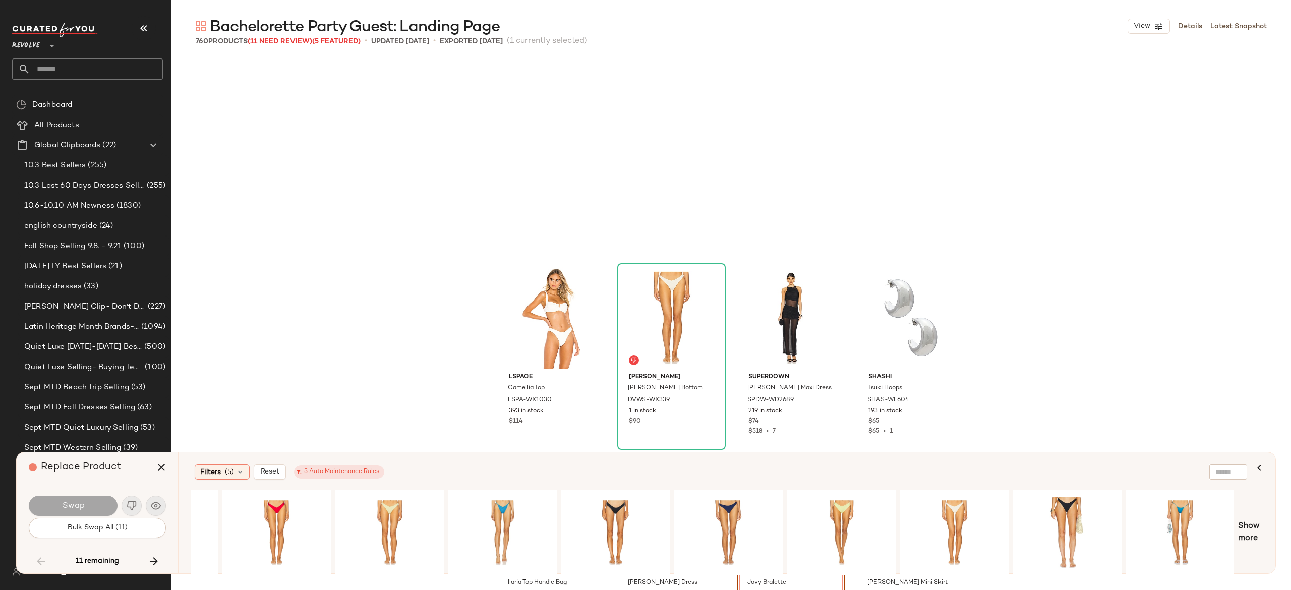
scroll to position [27631, 0]
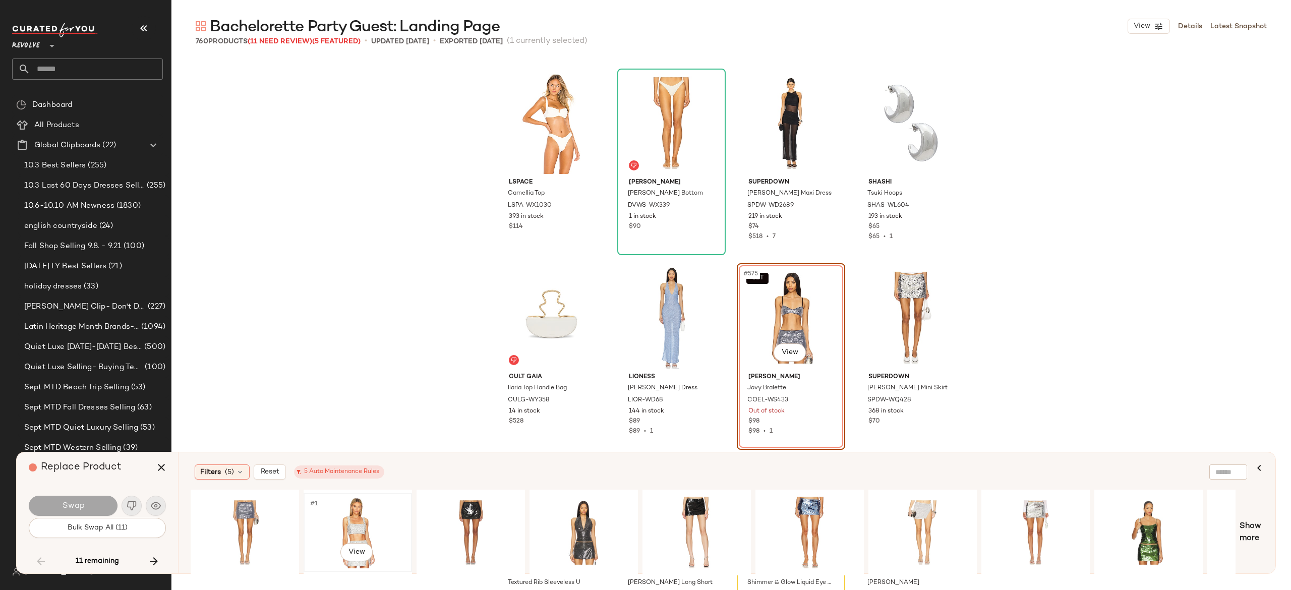
click at [356, 520] on div "#1 View" at bounding box center [357, 533] width 101 height 72
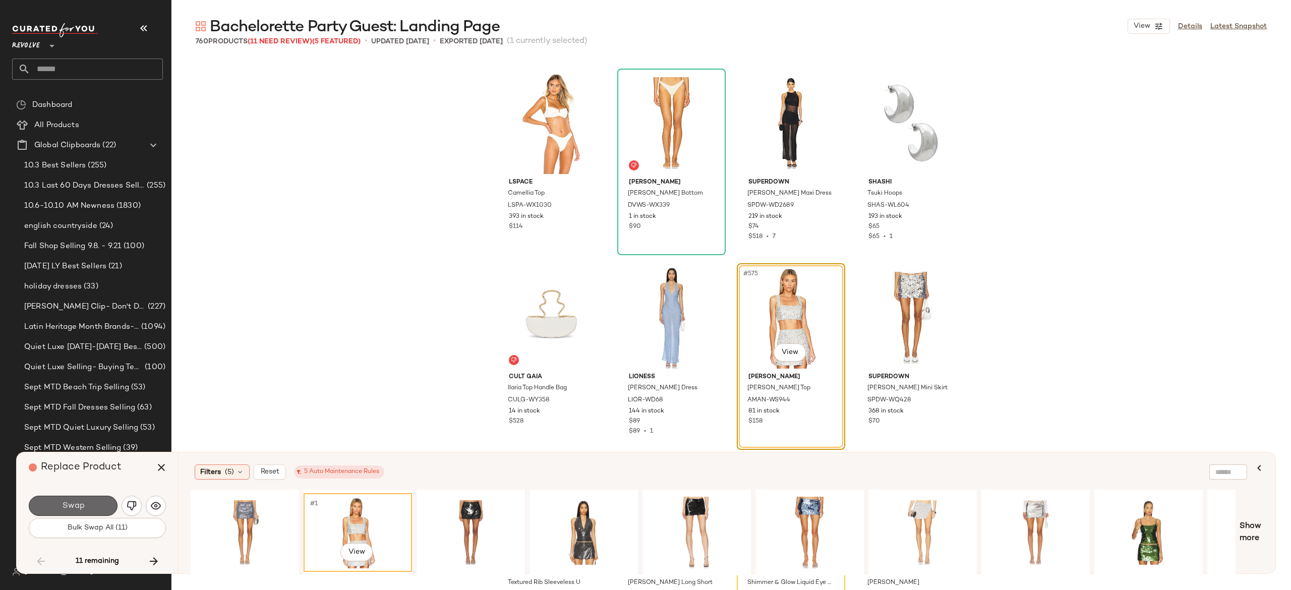
click at [73, 506] on span "Swap" at bounding box center [73, 506] width 23 height 10
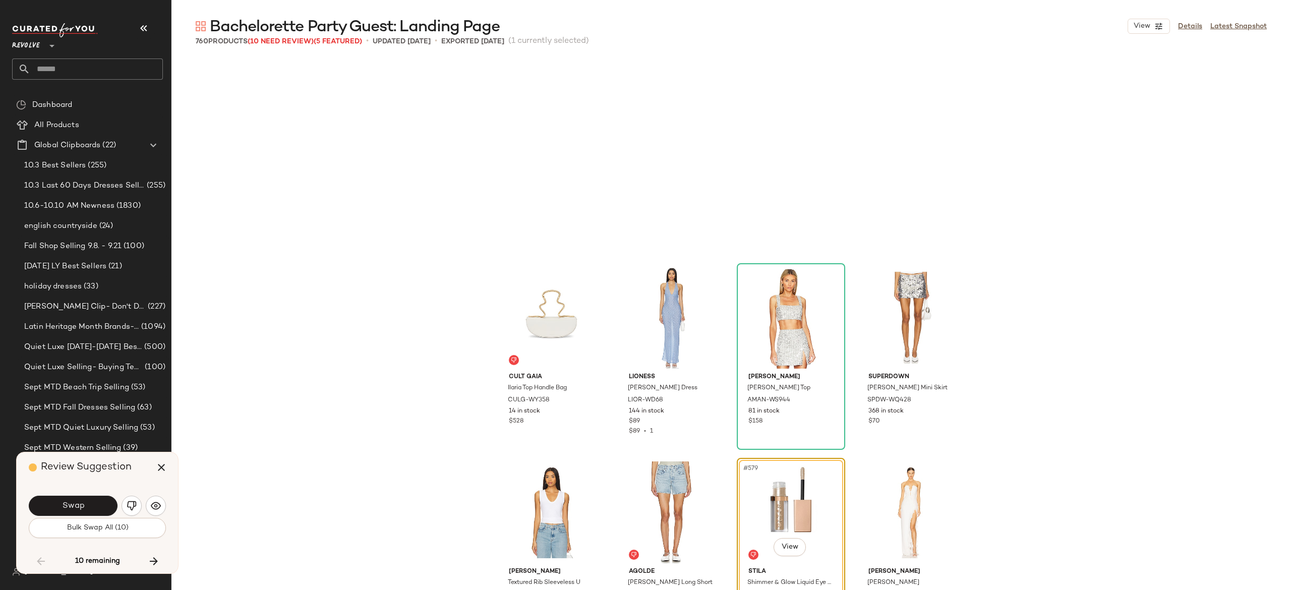
scroll to position [27825, 0]
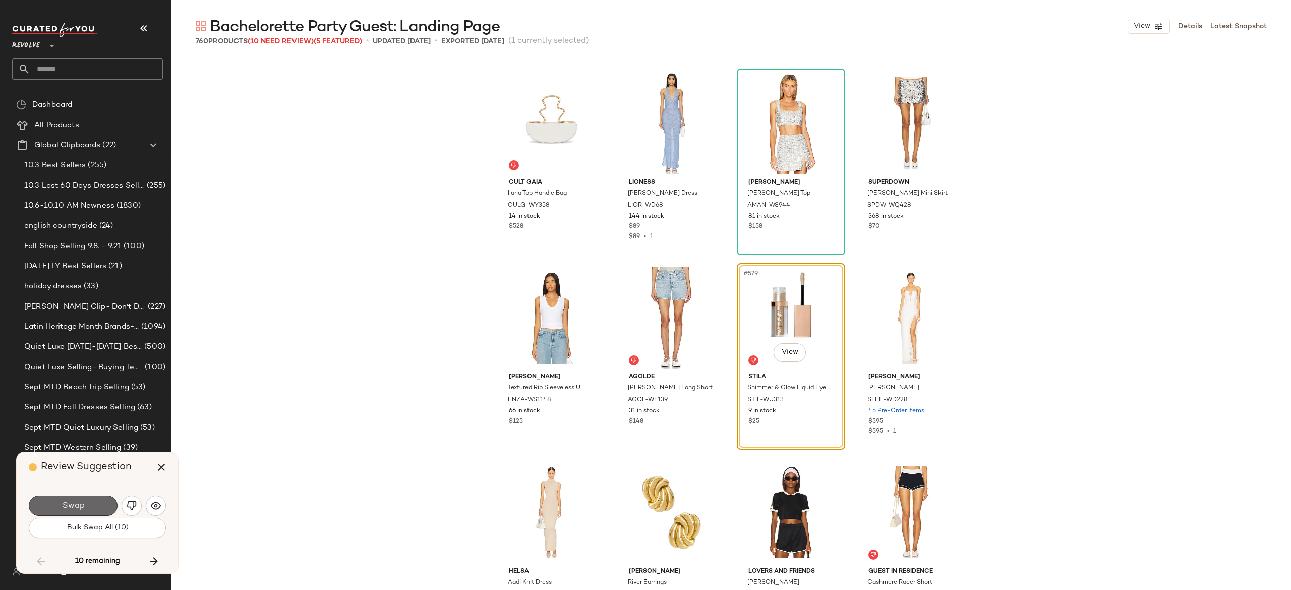
click at [101, 503] on button "Swap" at bounding box center [73, 506] width 89 height 20
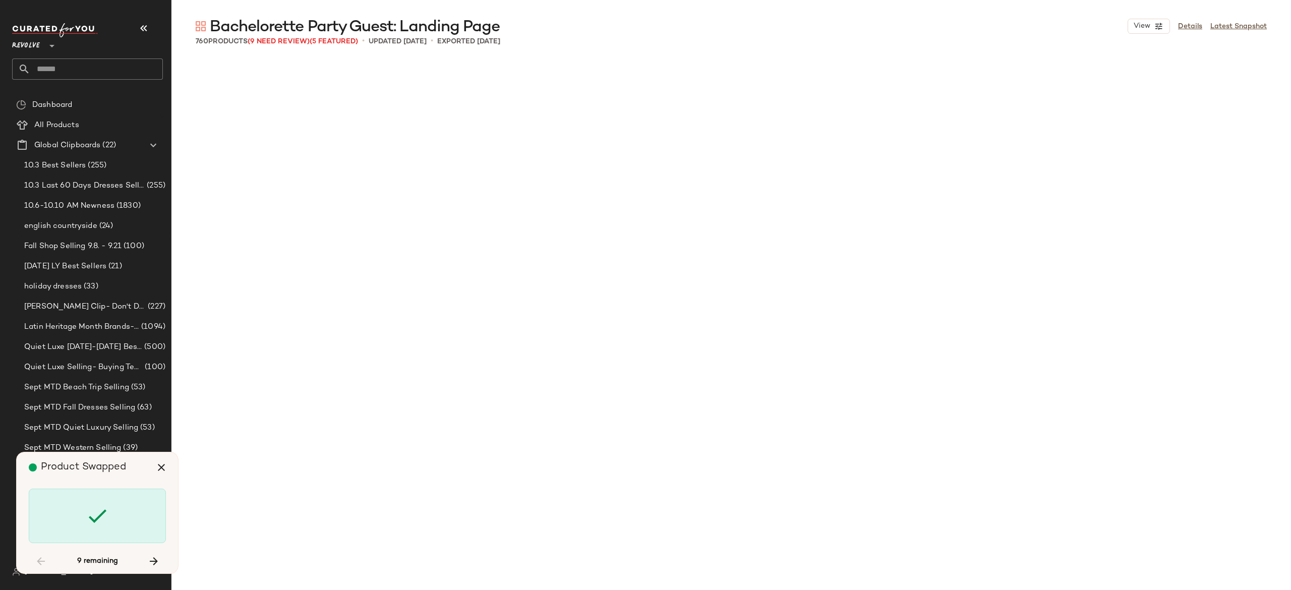
scroll to position [28798, 0]
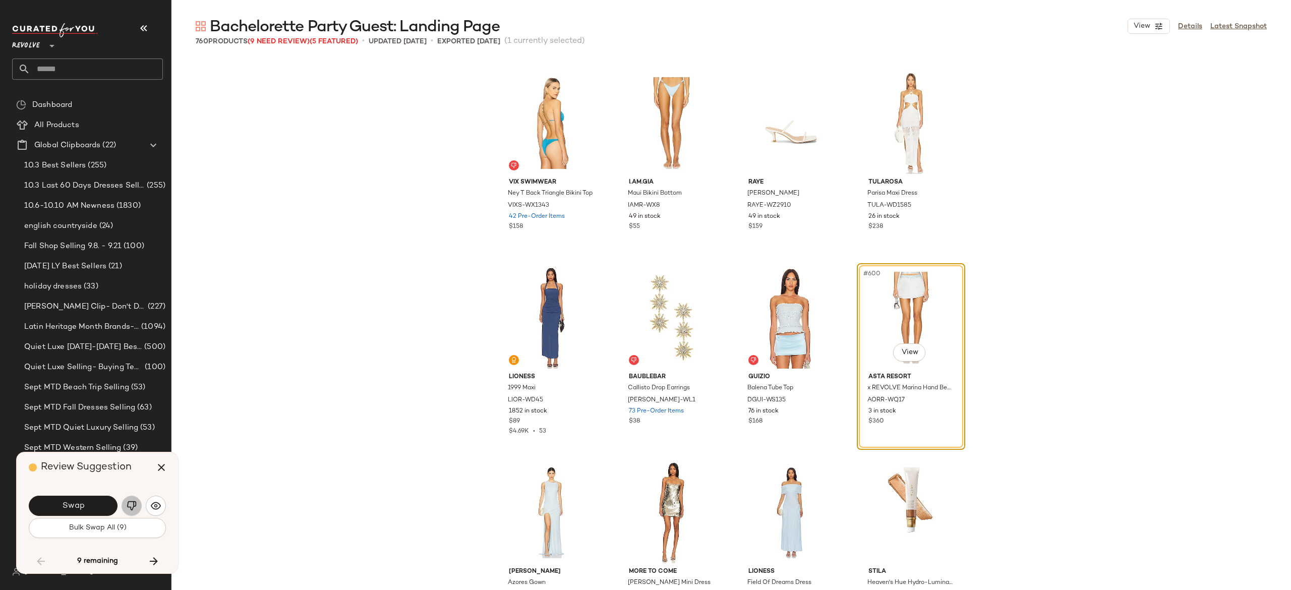
click at [130, 502] on img "button" at bounding box center [132, 506] width 10 height 10
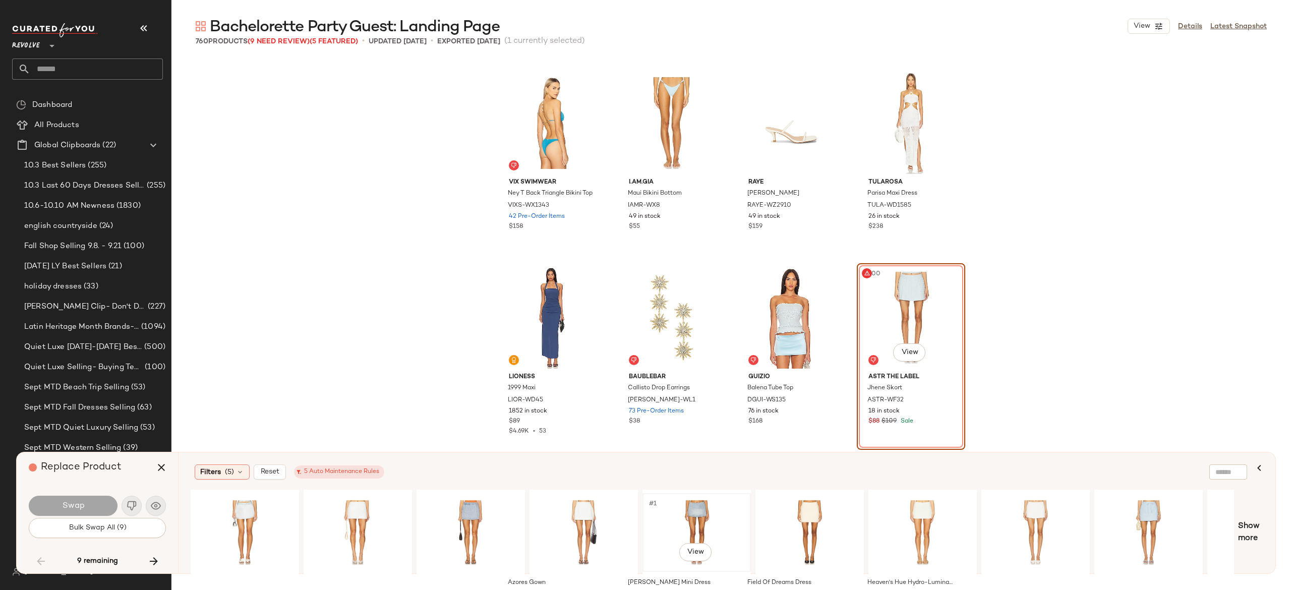
scroll to position [0, 0]
click at [250, 512] on div "#1 View" at bounding box center [244, 533] width 101 height 72
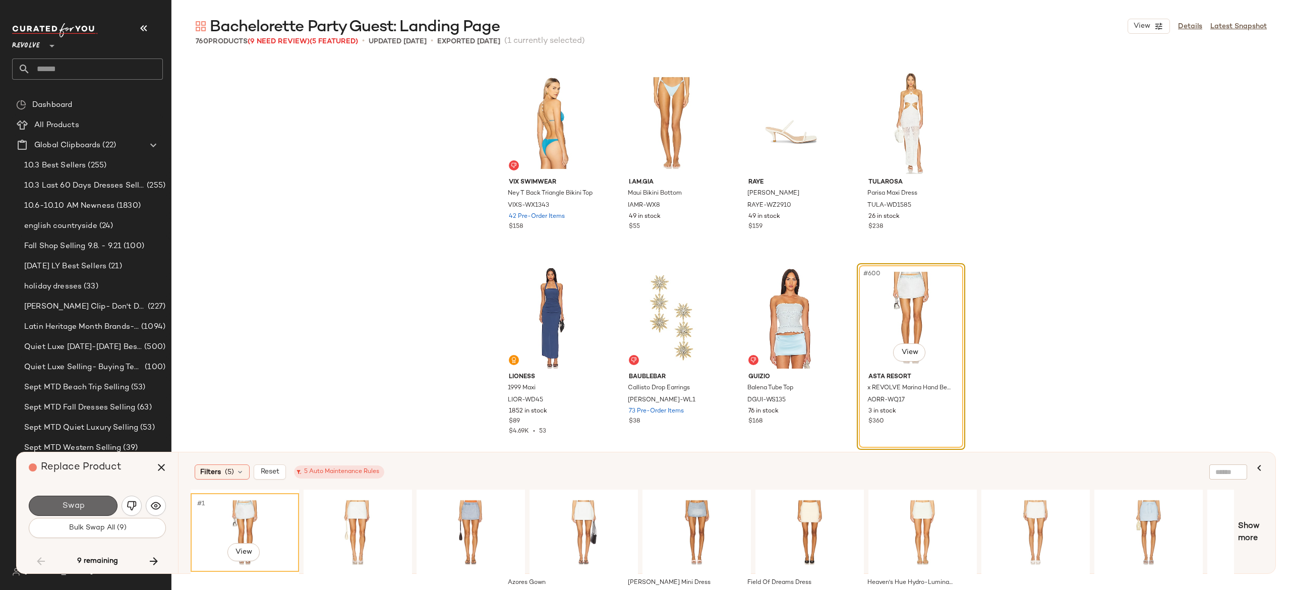
click at [99, 505] on button "Swap" at bounding box center [73, 506] width 89 height 20
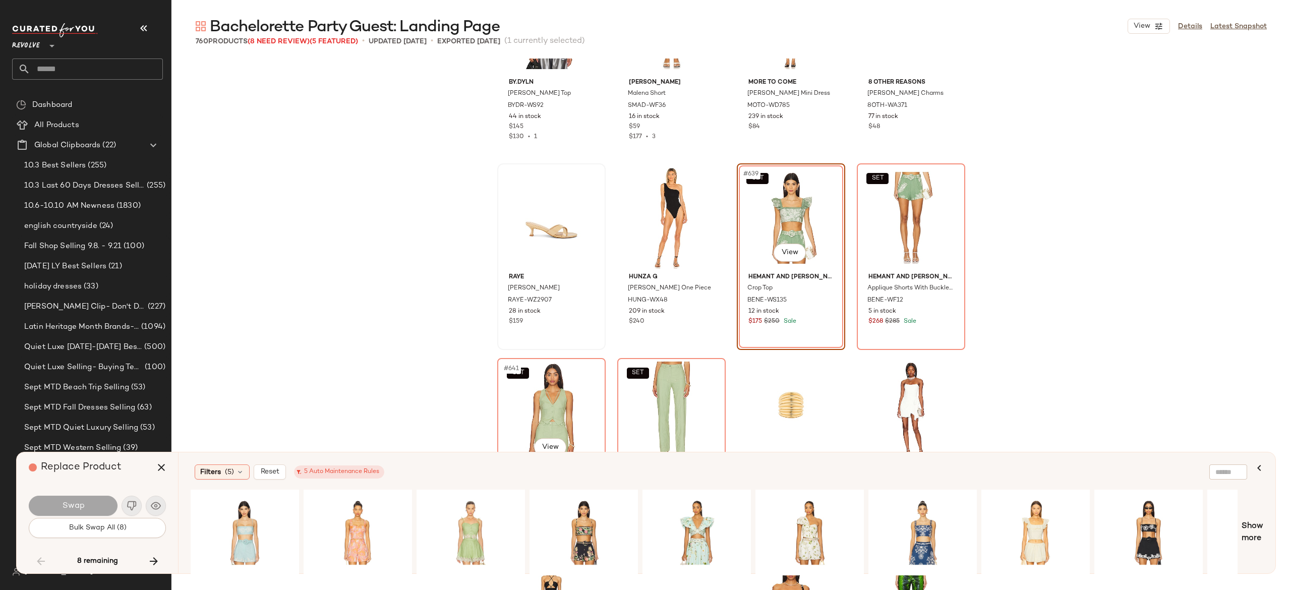
scroll to position [30842, 0]
click at [244, 517] on div "#1 View" at bounding box center [244, 533] width 101 height 72
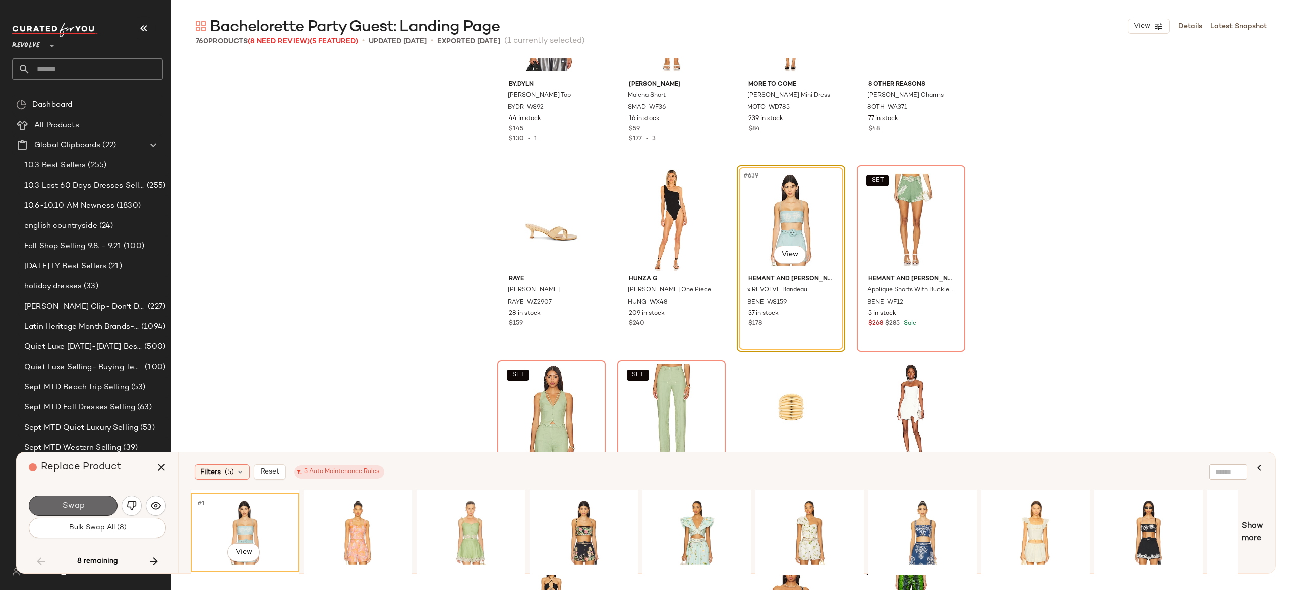
click at [84, 506] on span "Swap" at bounding box center [73, 506] width 23 height 10
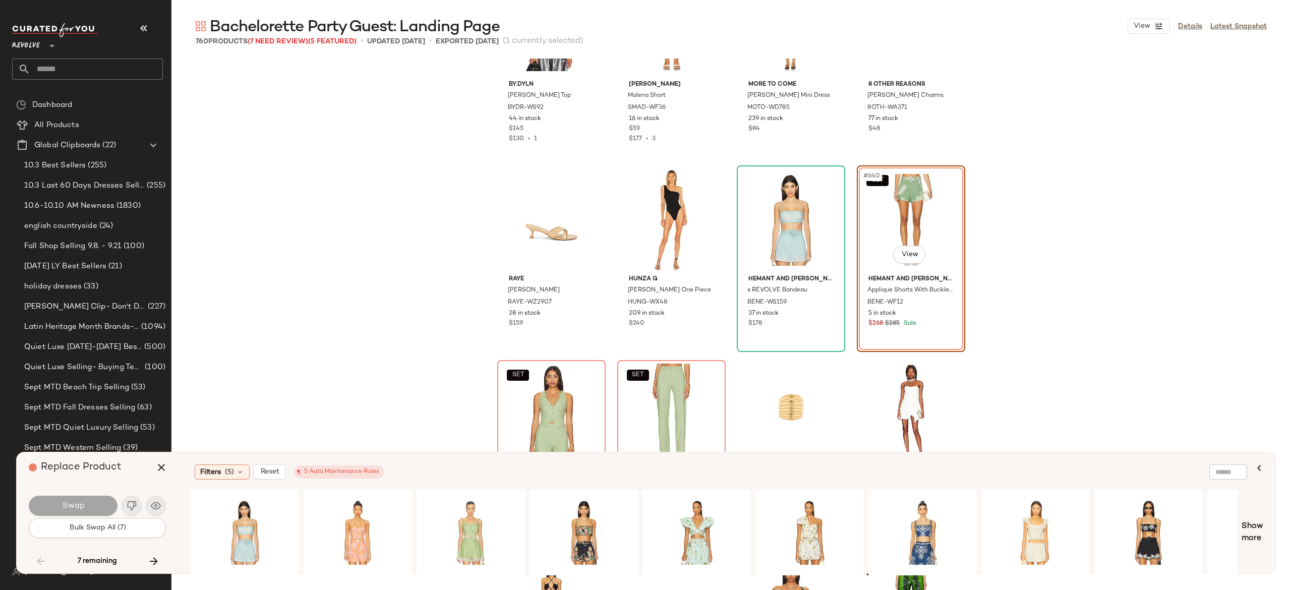
scroll to position [30744, 0]
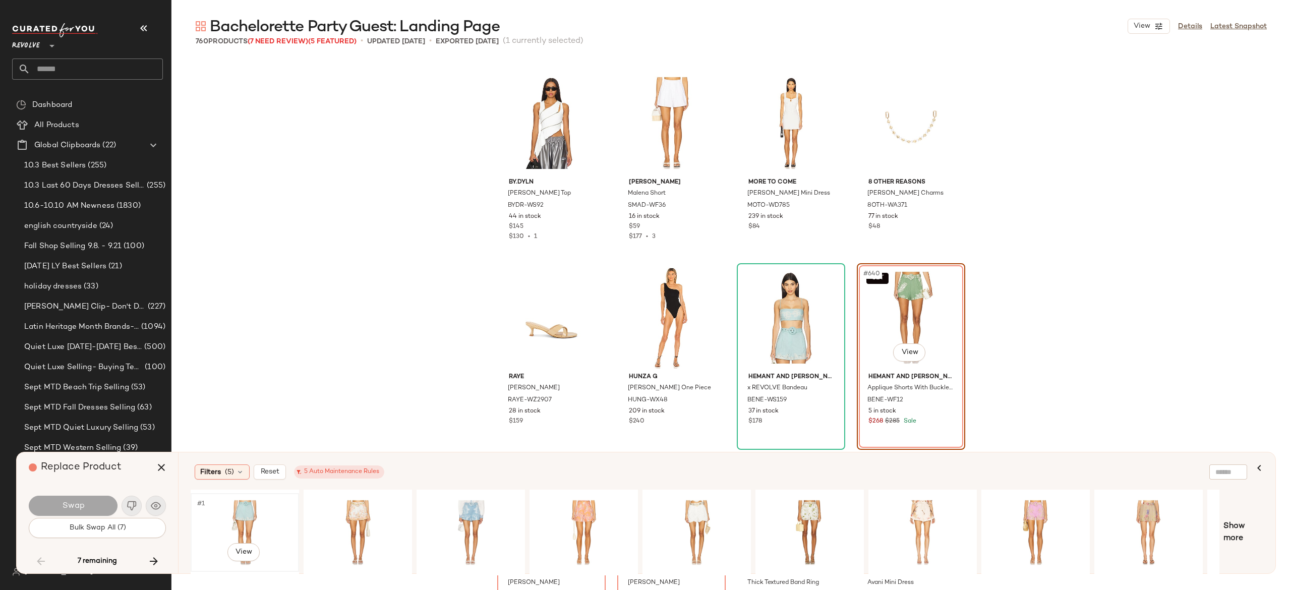
click at [246, 506] on div "#1 View" at bounding box center [244, 533] width 101 height 72
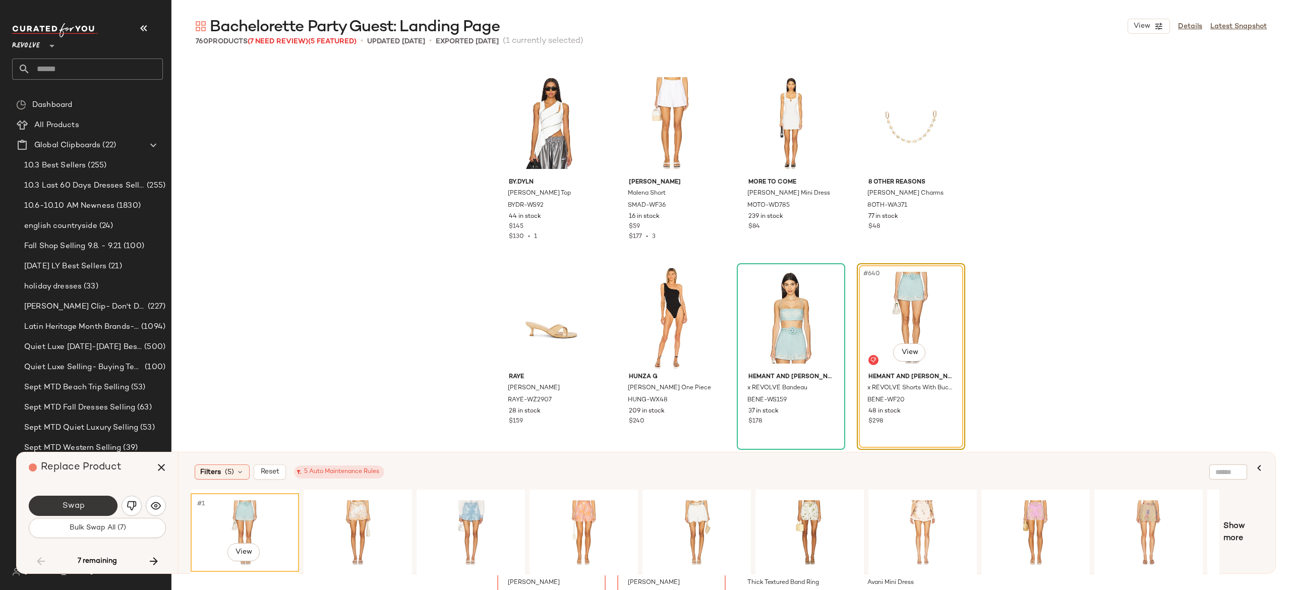
click at [100, 500] on button "Swap" at bounding box center [73, 506] width 89 height 20
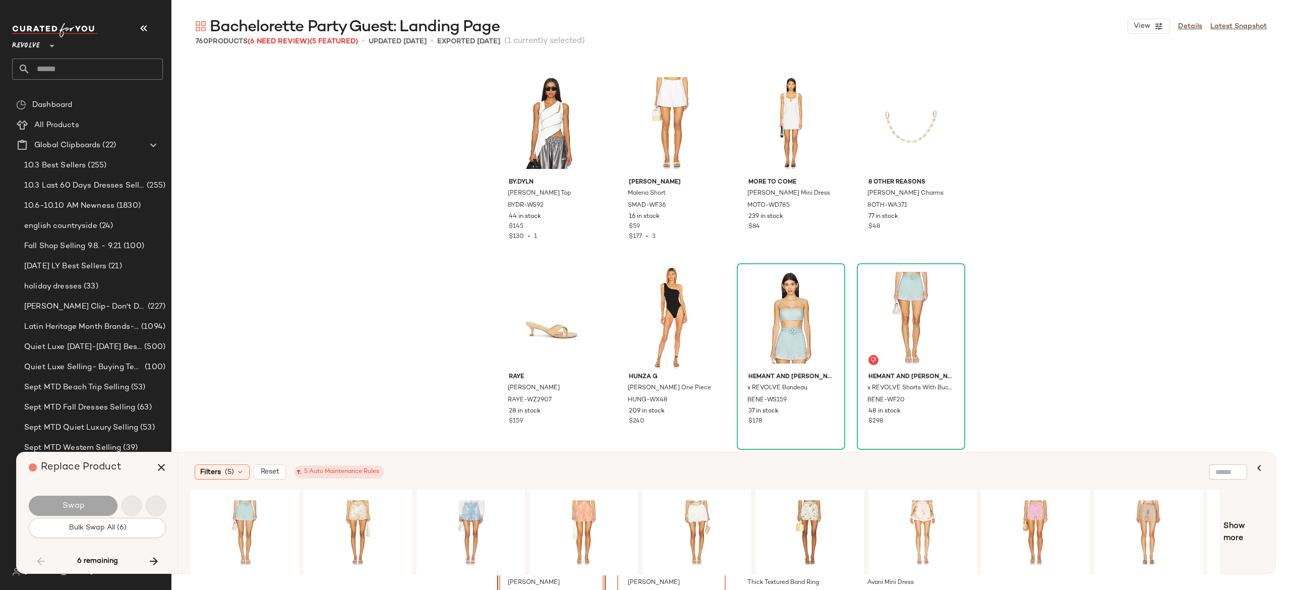
scroll to position [30939, 0]
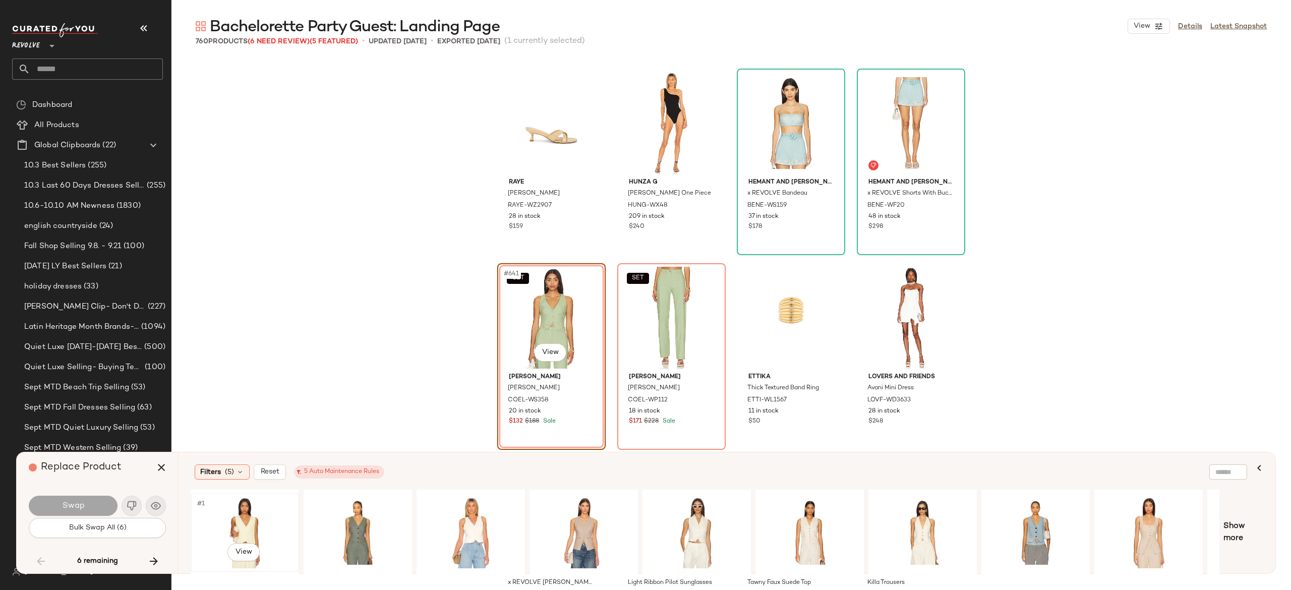
click at [246, 514] on div "#1 View" at bounding box center [244, 533] width 101 height 72
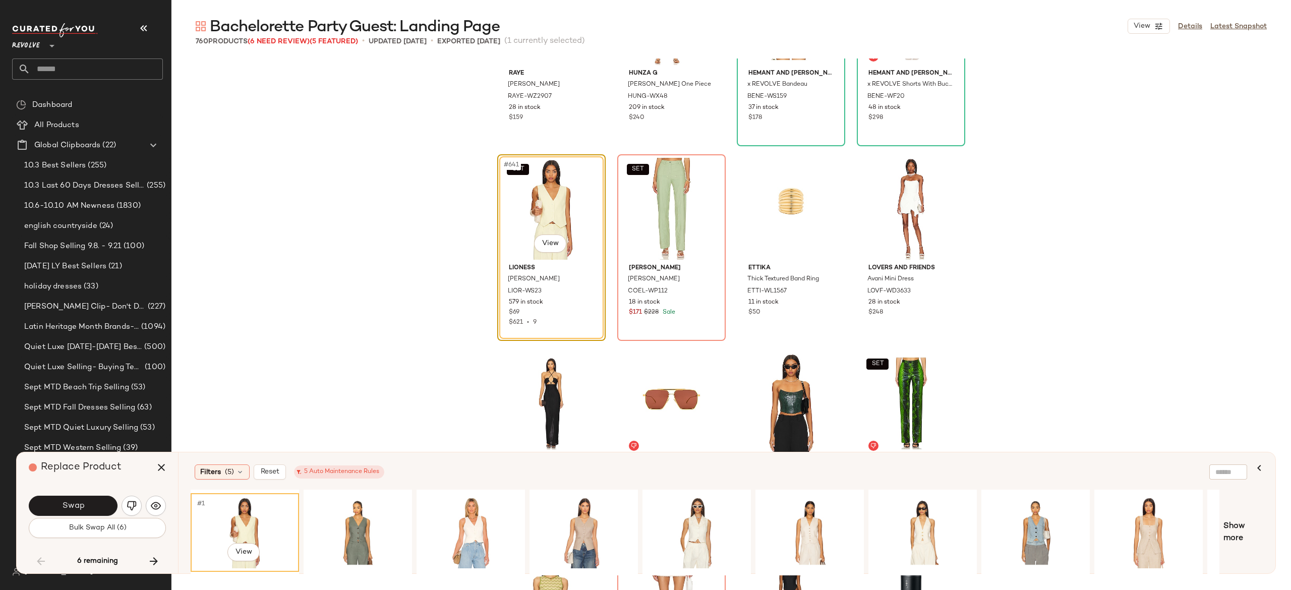
scroll to position [31042, 0]
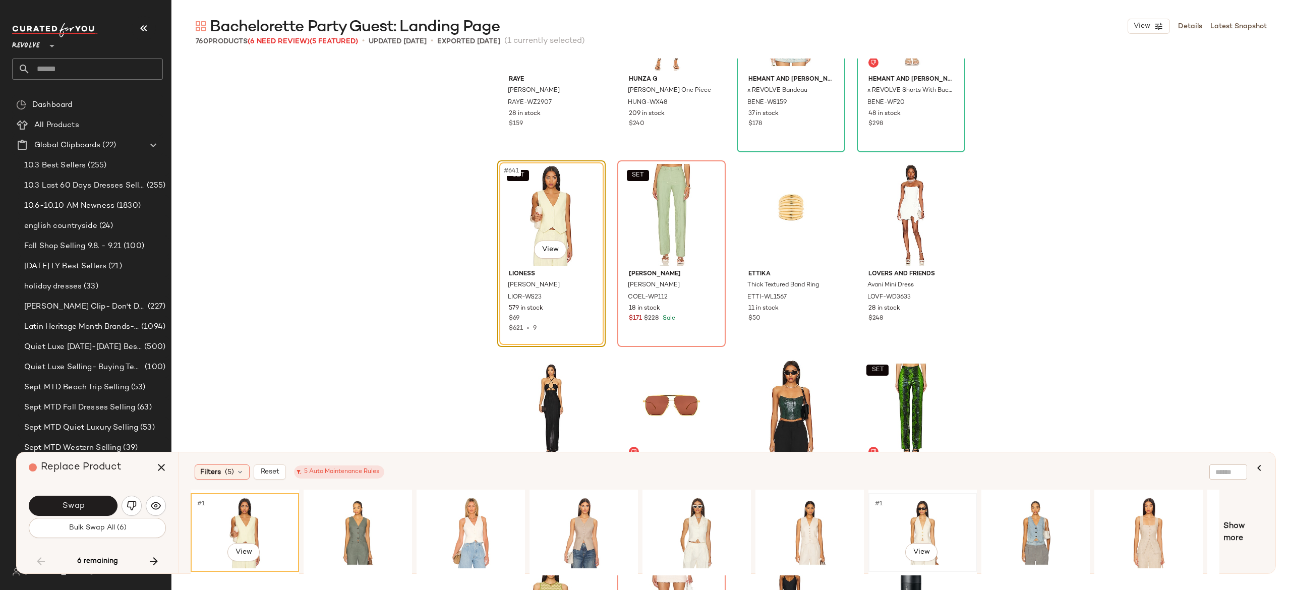
click at [920, 514] on div "#1 View" at bounding box center [922, 533] width 101 height 72
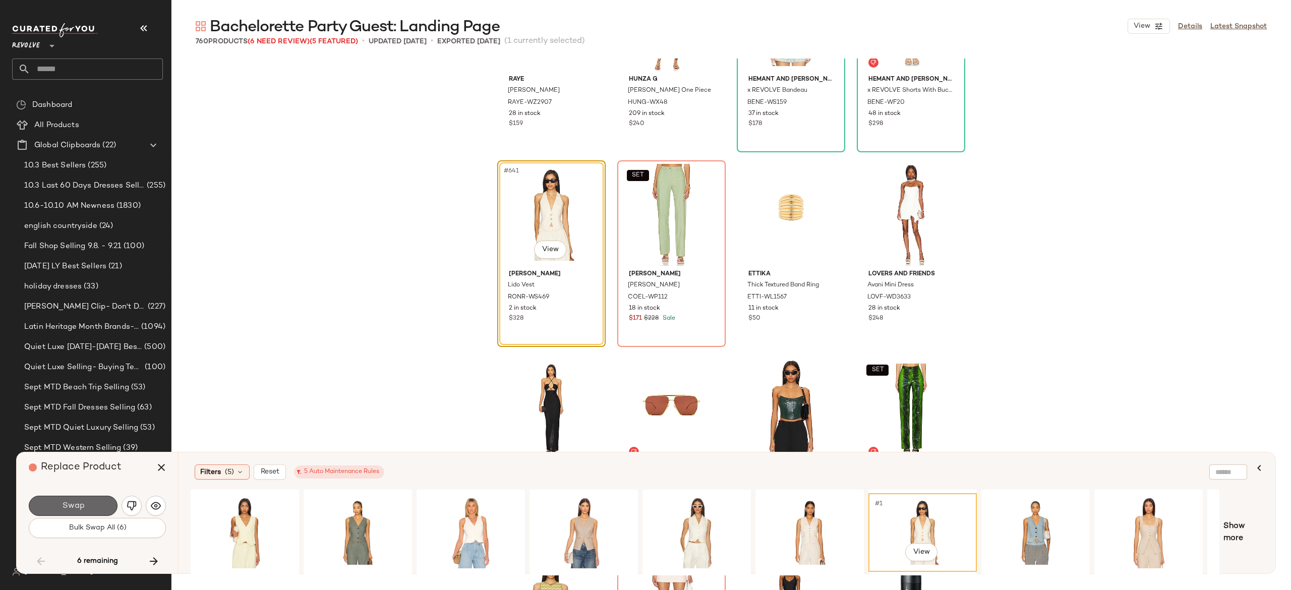
click at [84, 510] on span "Swap" at bounding box center [73, 506] width 23 height 10
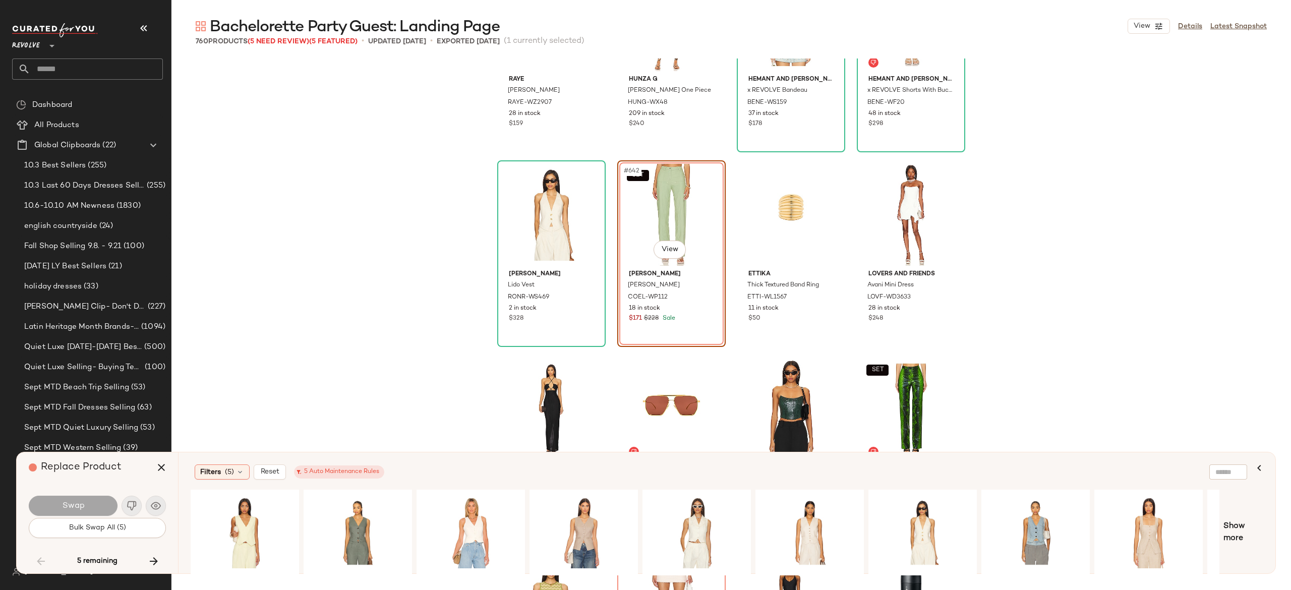
scroll to position [30939, 0]
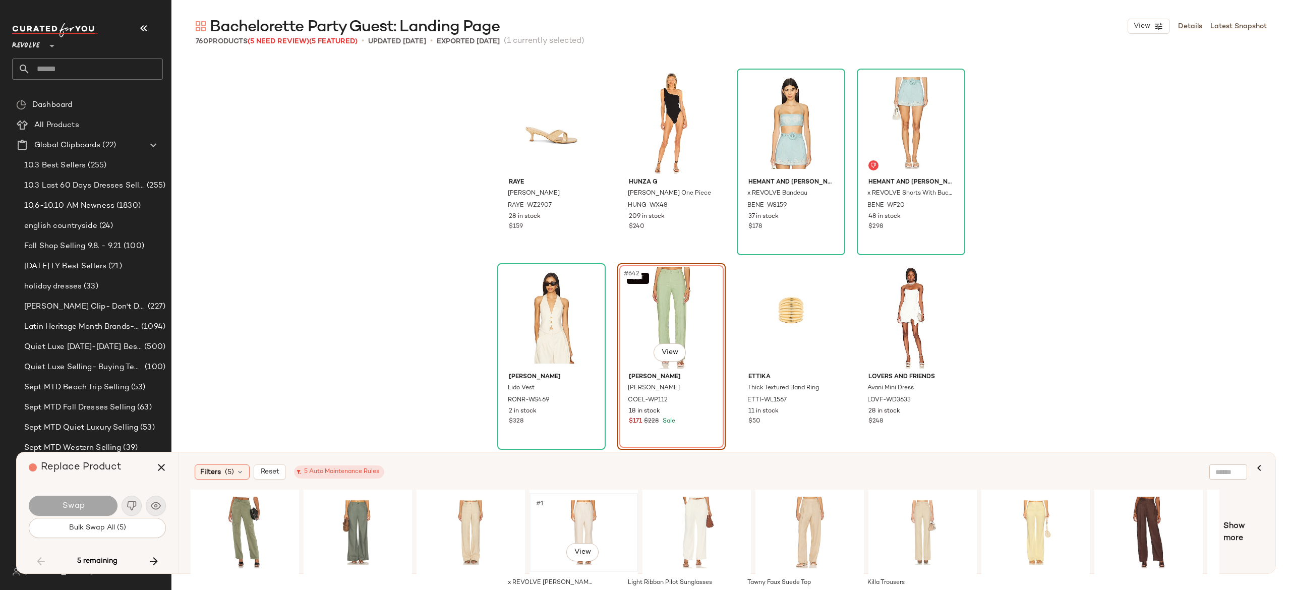
click at [587, 514] on div "#1 View" at bounding box center [583, 533] width 101 height 72
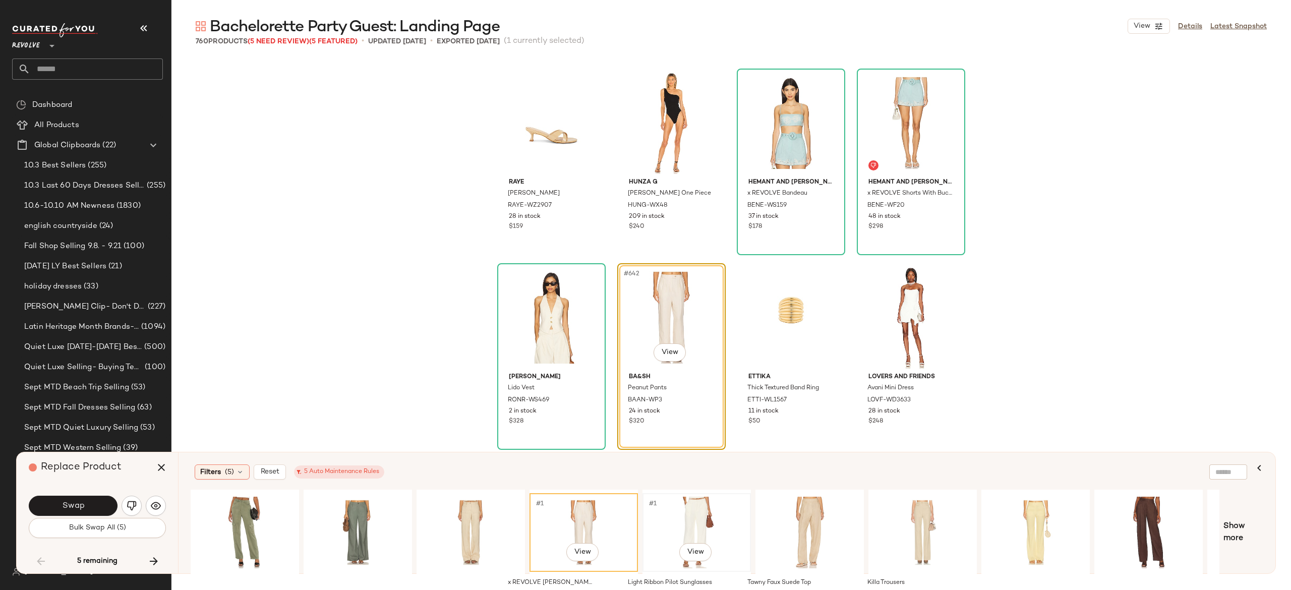
click at [683, 515] on div "#1 View" at bounding box center [696, 533] width 101 height 72
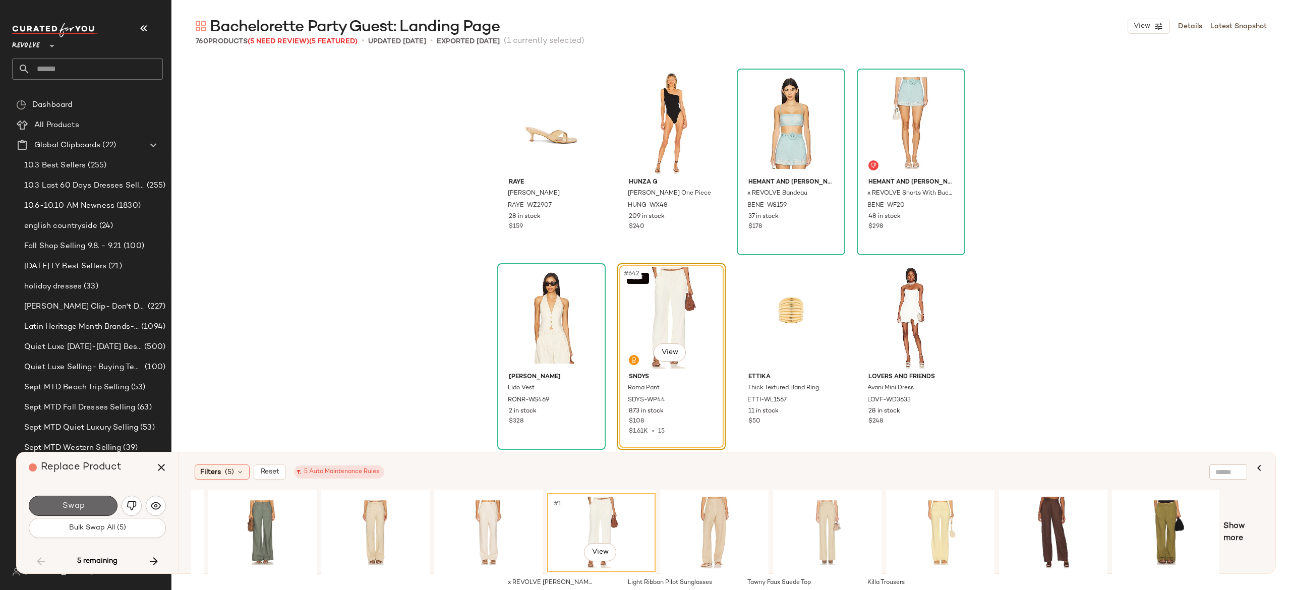
click at [95, 508] on button "Swap" at bounding box center [73, 506] width 89 height 20
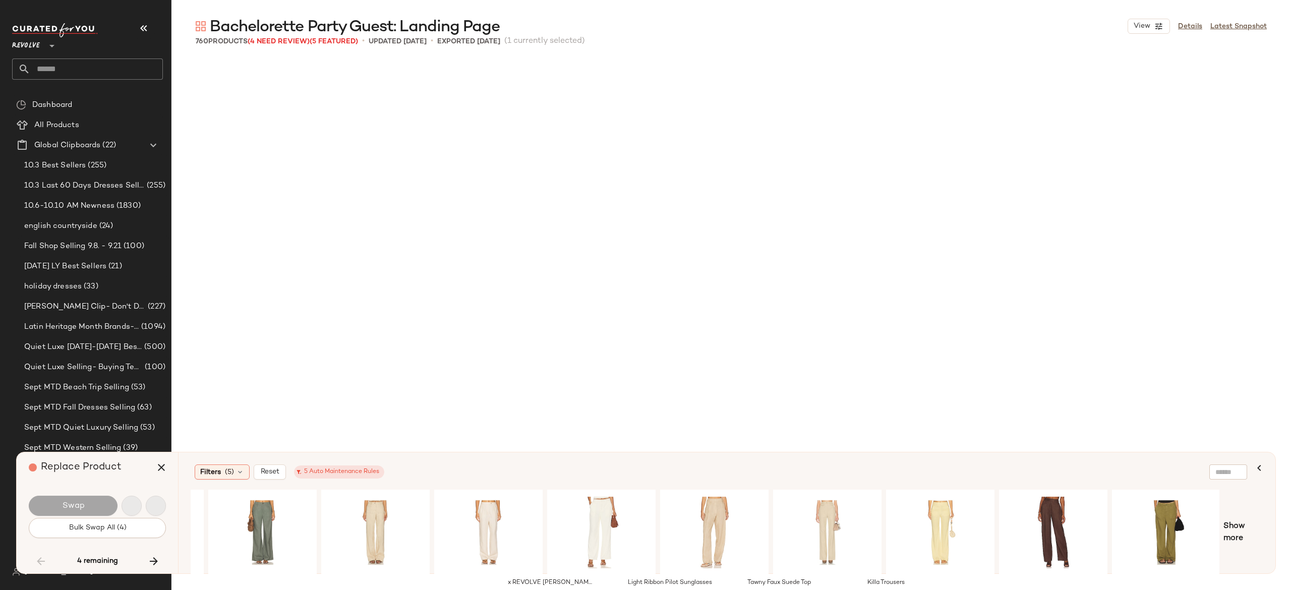
scroll to position [31328, 0]
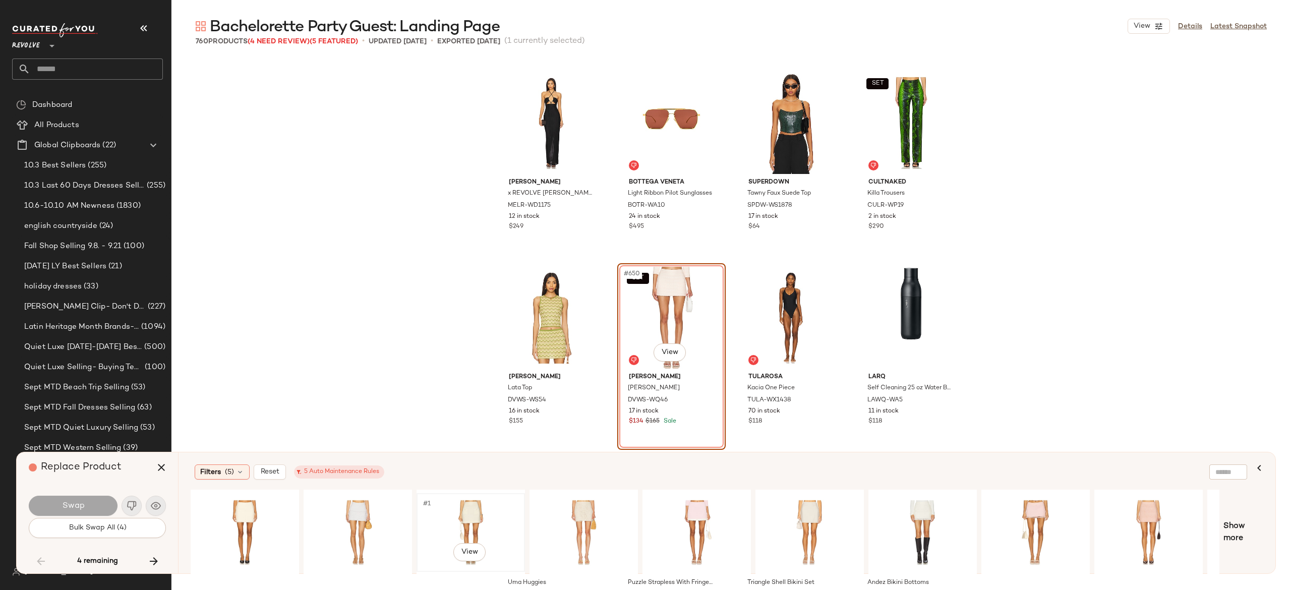
click at [469, 503] on div "#1 View" at bounding box center [470, 533] width 101 height 72
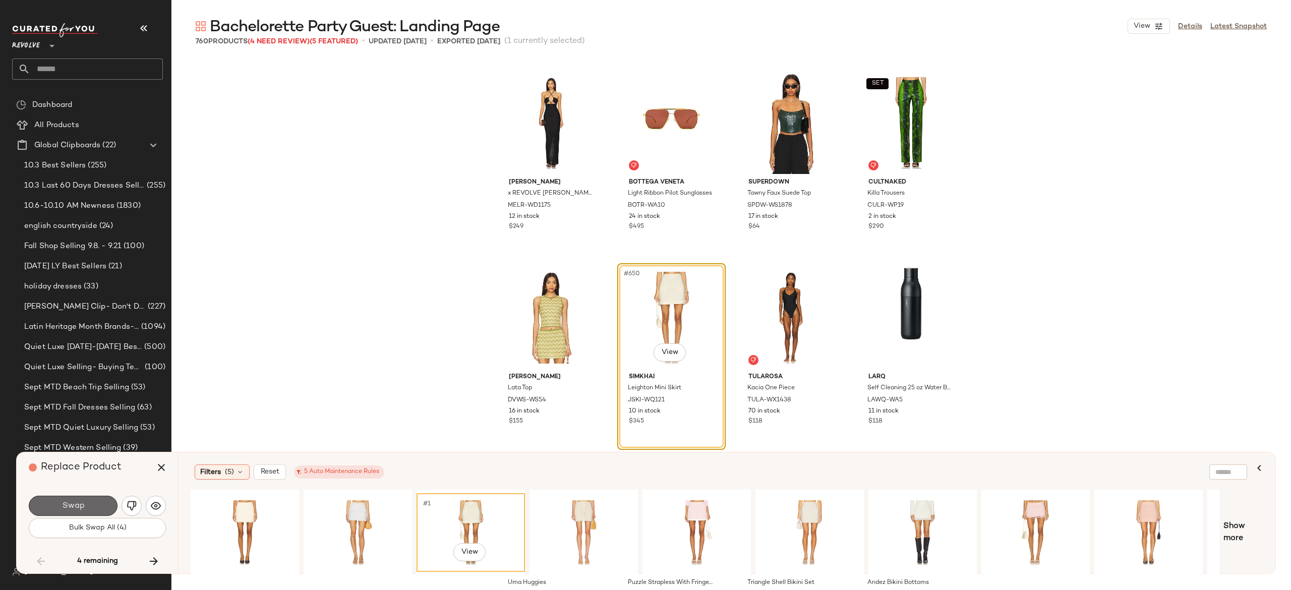
click at [103, 498] on button "Swap" at bounding box center [73, 506] width 89 height 20
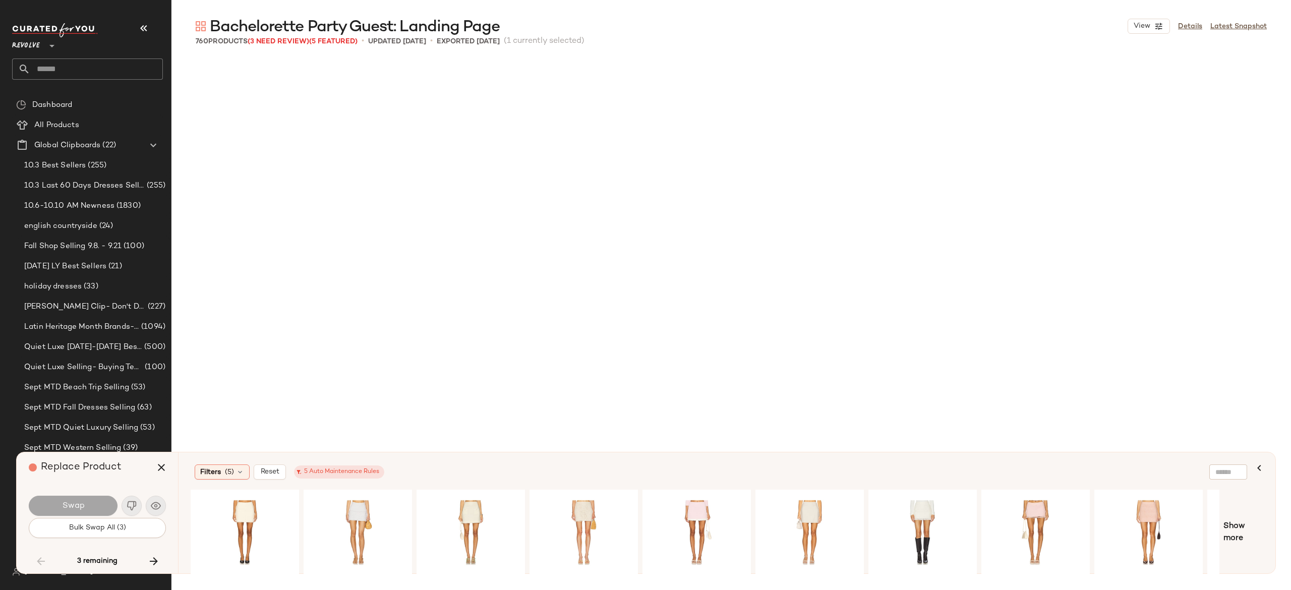
scroll to position [32885, 0]
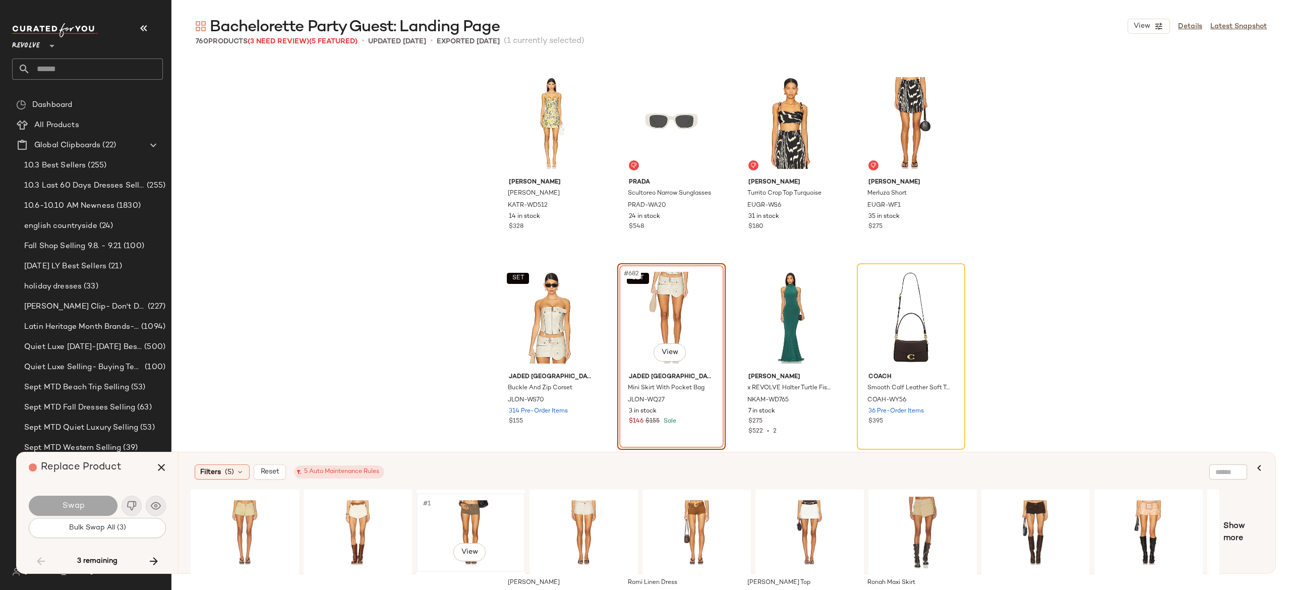
click at [471, 505] on div "#1 View" at bounding box center [470, 533] width 101 height 72
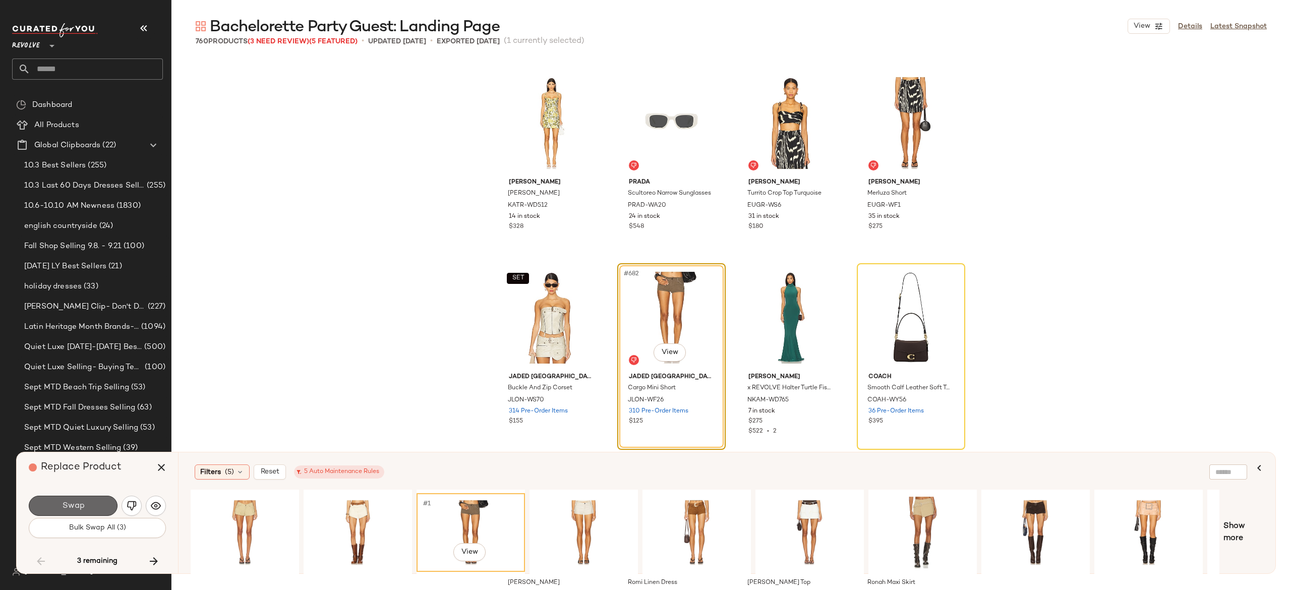
click at [95, 501] on button "Swap" at bounding box center [73, 506] width 89 height 20
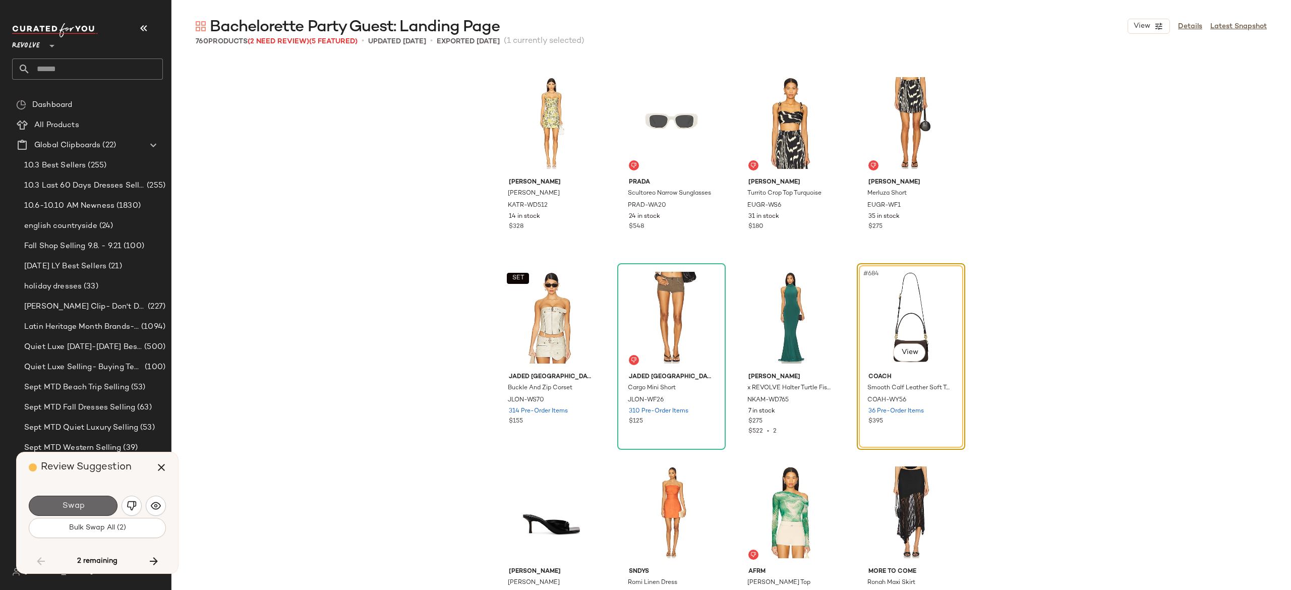
click at [102, 501] on button "Swap" at bounding box center [73, 506] width 89 height 20
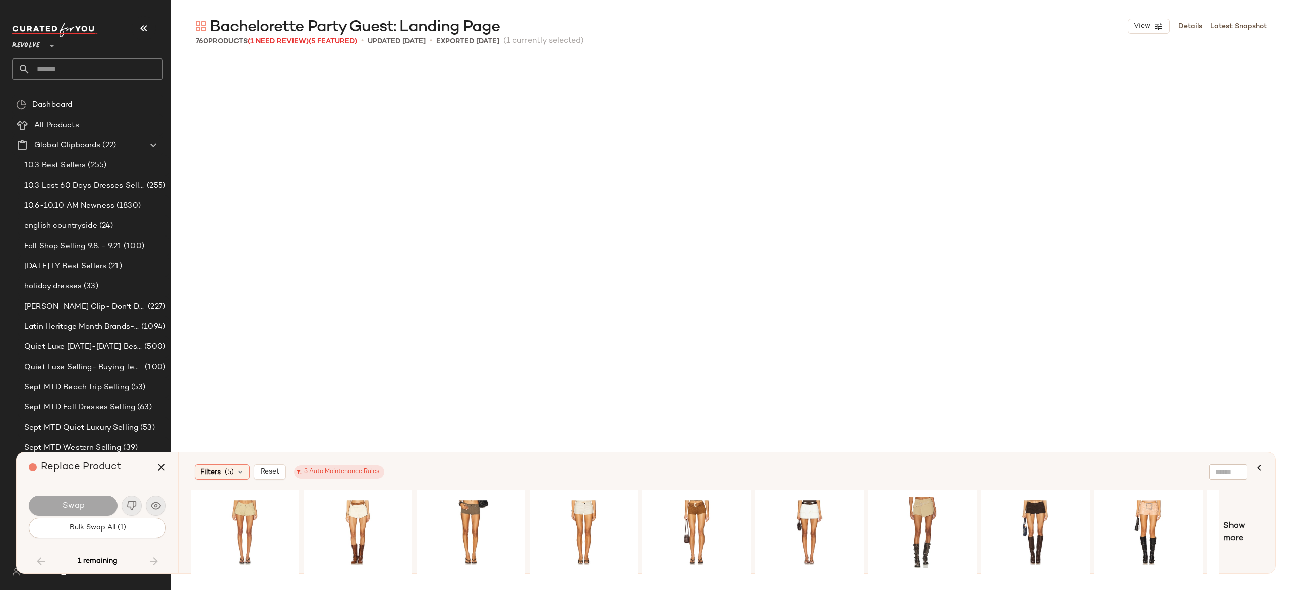
scroll to position [36193, 0]
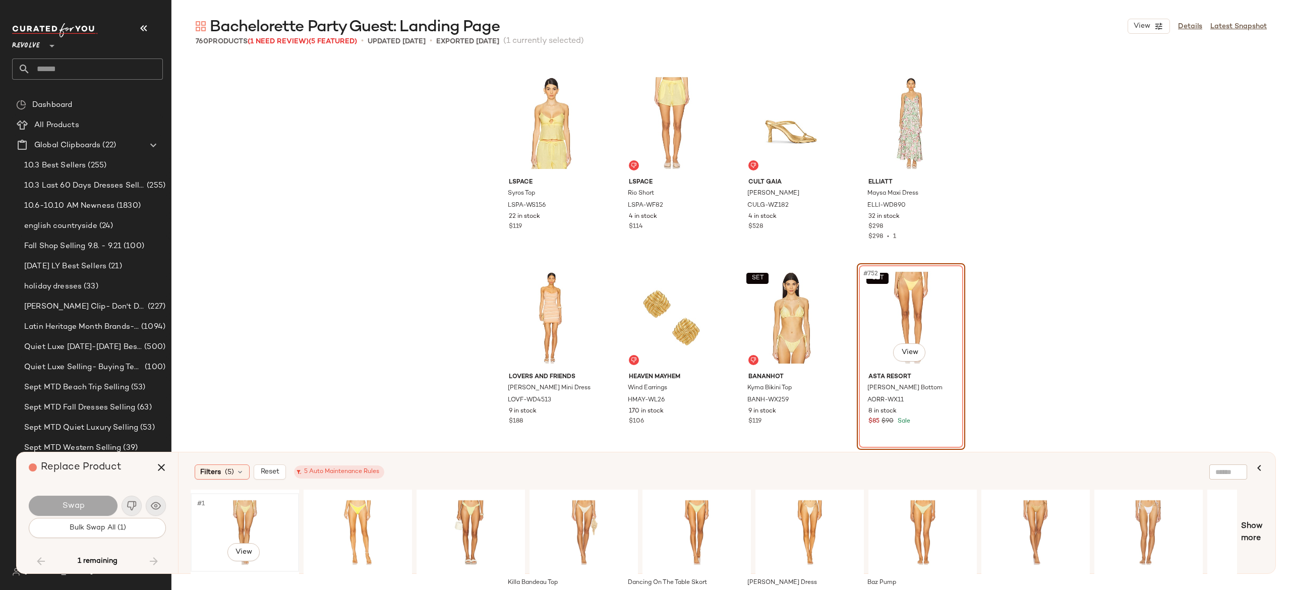
click at [253, 510] on div "#1 View" at bounding box center [244, 533] width 101 height 72
click at [100, 502] on button "Swap" at bounding box center [73, 506] width 89 height 20
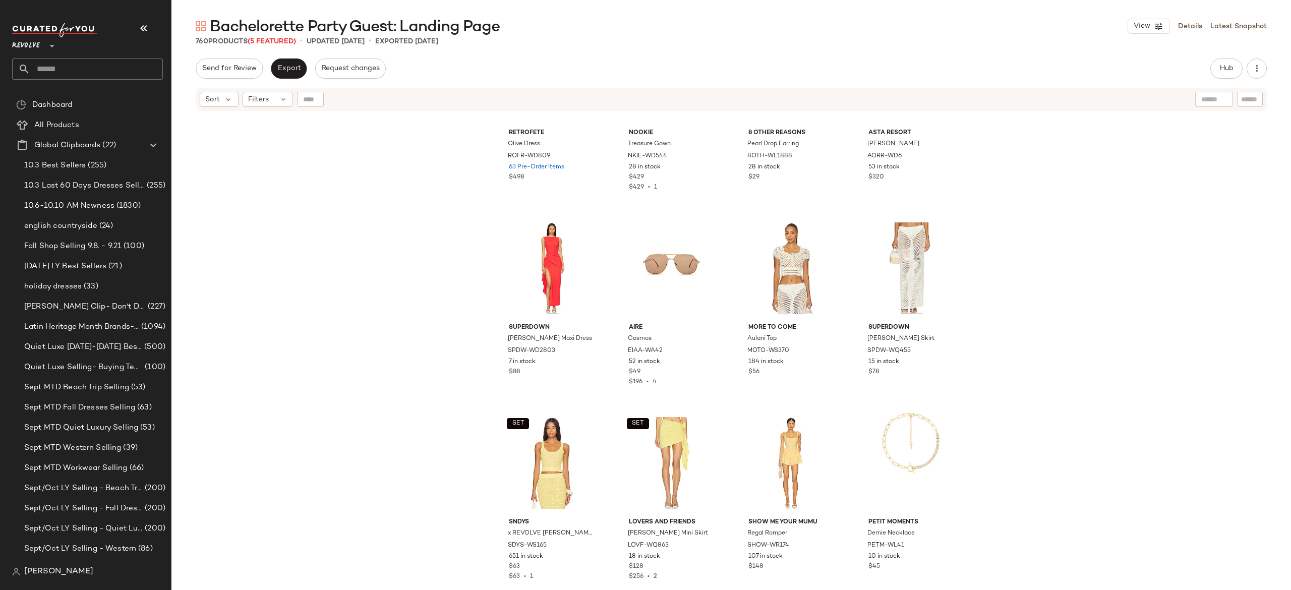
scroll to position [35501, 0]
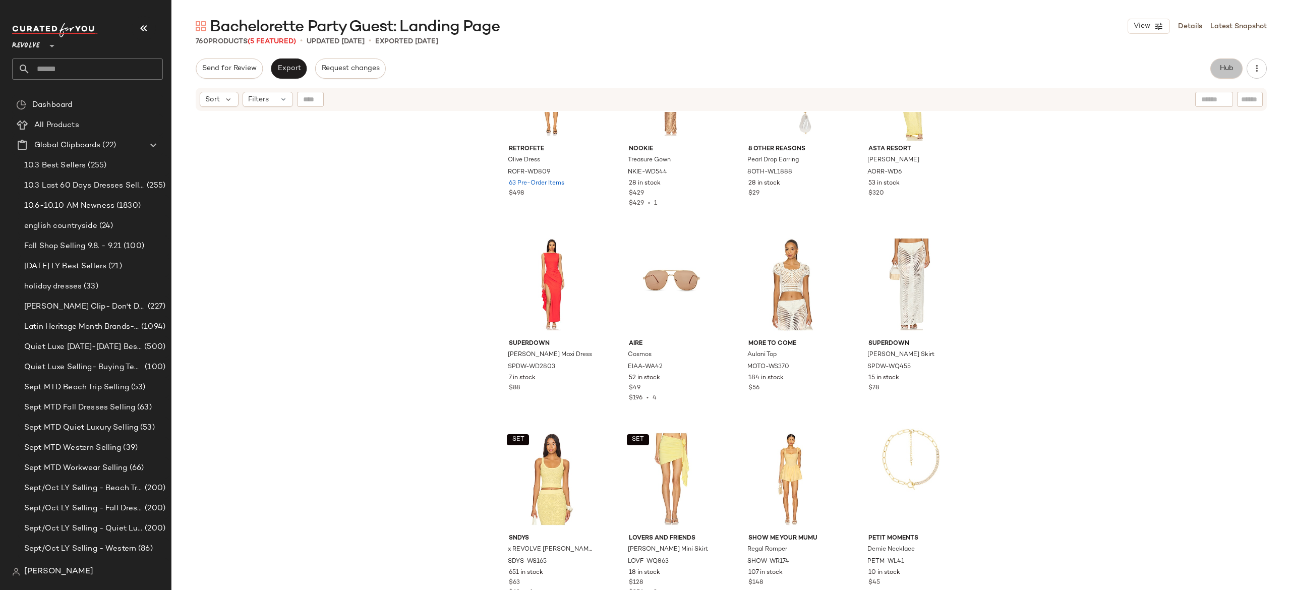
click at [1212, 68] on button "Hub" at bounding box center [1226, 68] width 32 height 20
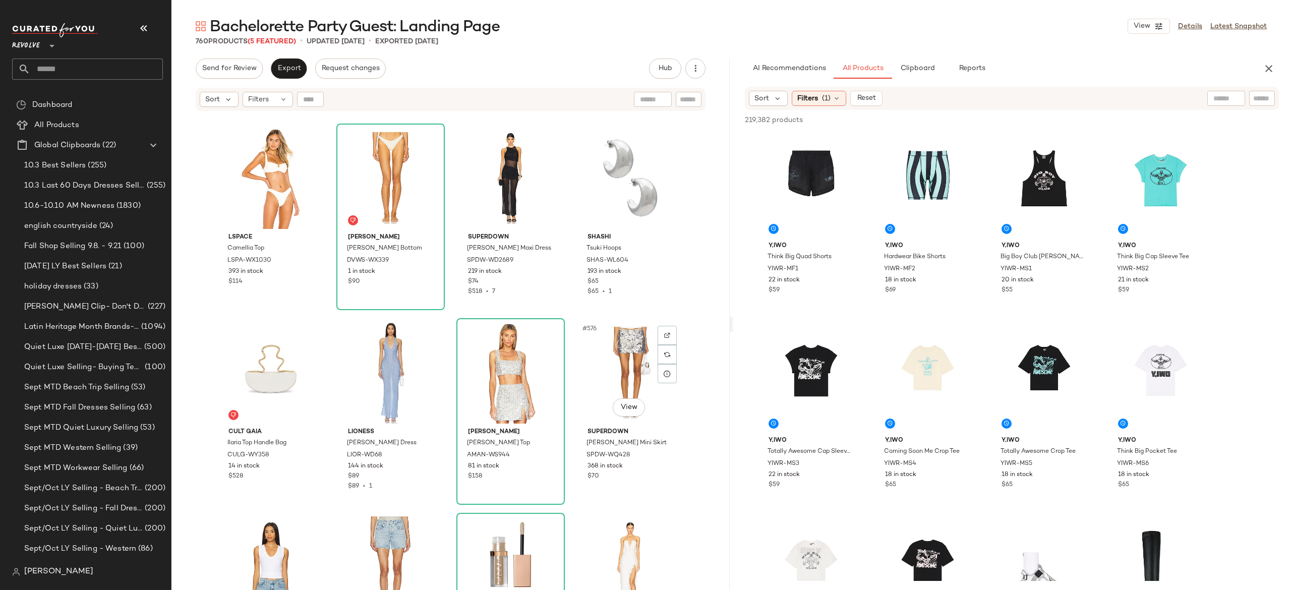
scroll to position [27629, 0]
click at [545, 455] on img "button" at bounding box center [546, 456] width 6 height 6
click at [1265, 95] on input "Filter" at bounding box center [1228, 98] width 86 height 11
paste input "**********"
type input "**********"
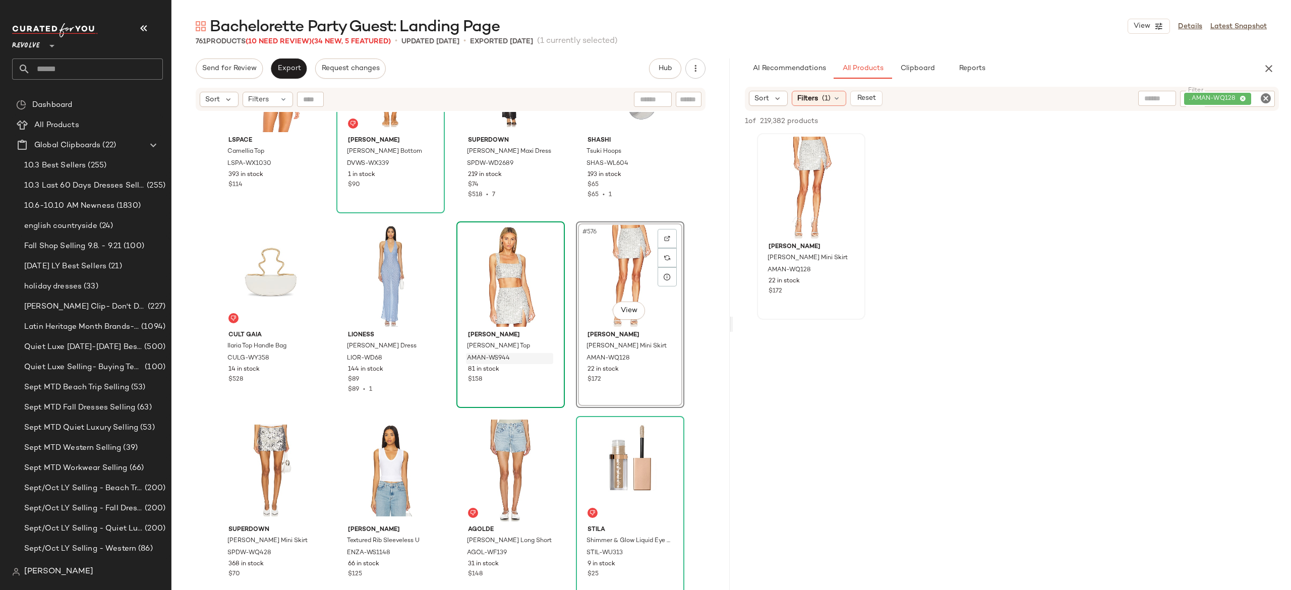
scroll to position [27730, 0]
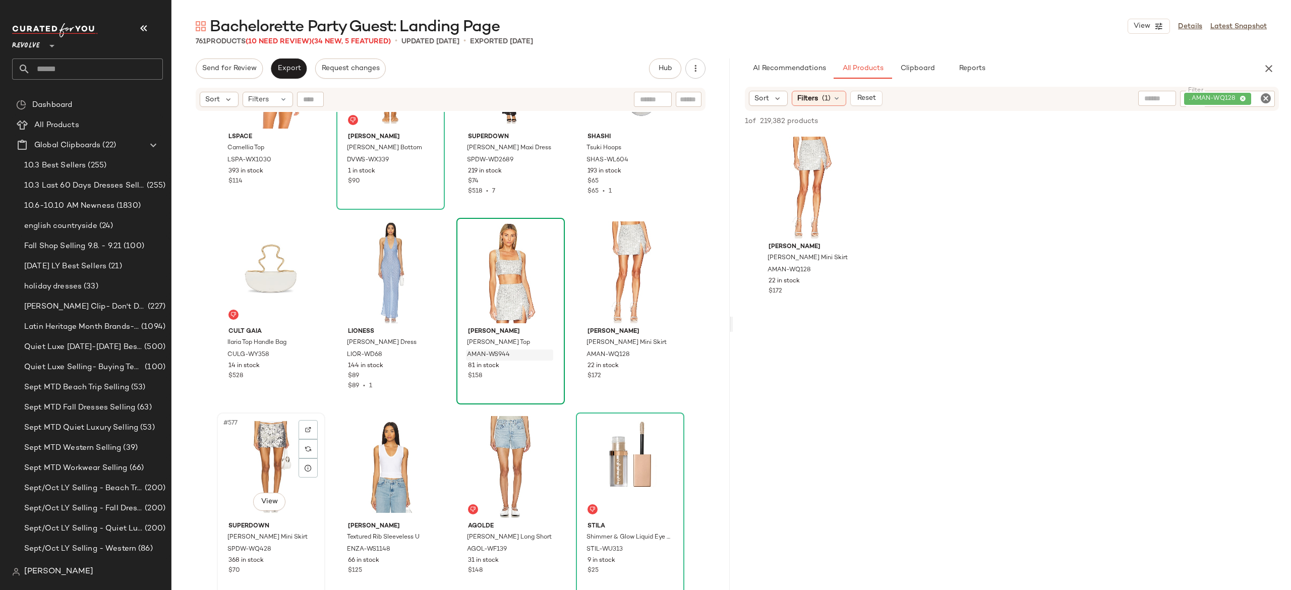
click at [266, 460] on div "#577 View" at bounding box center [270, 467] width 101 height 102
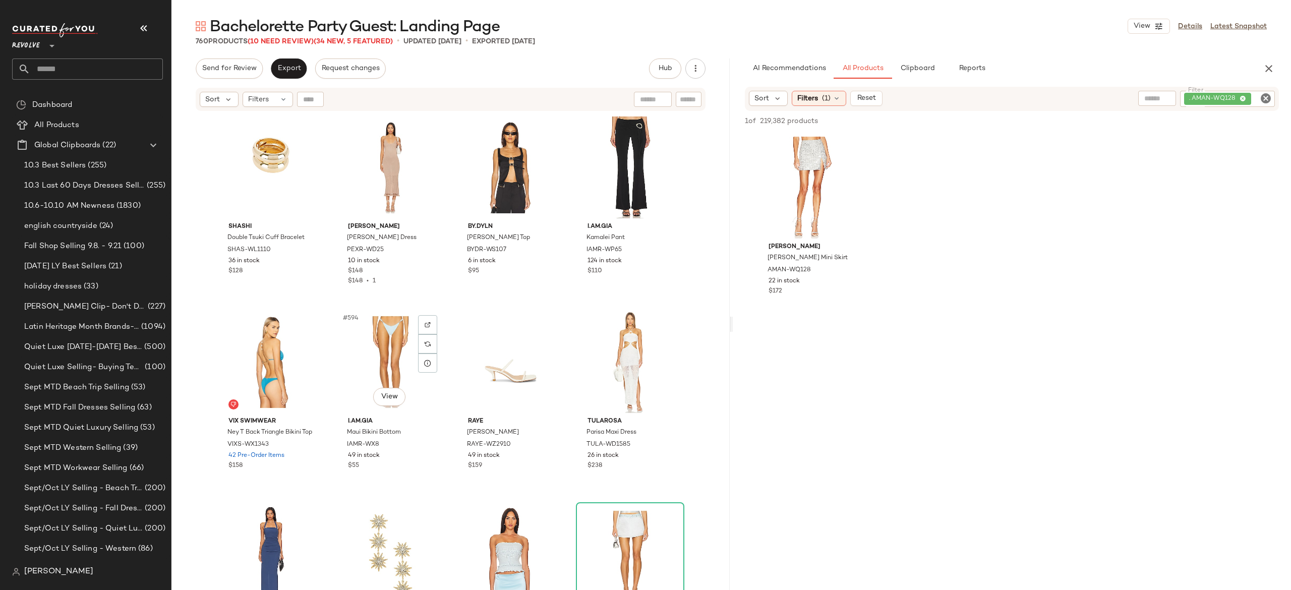
scroll to position [28623, 0]
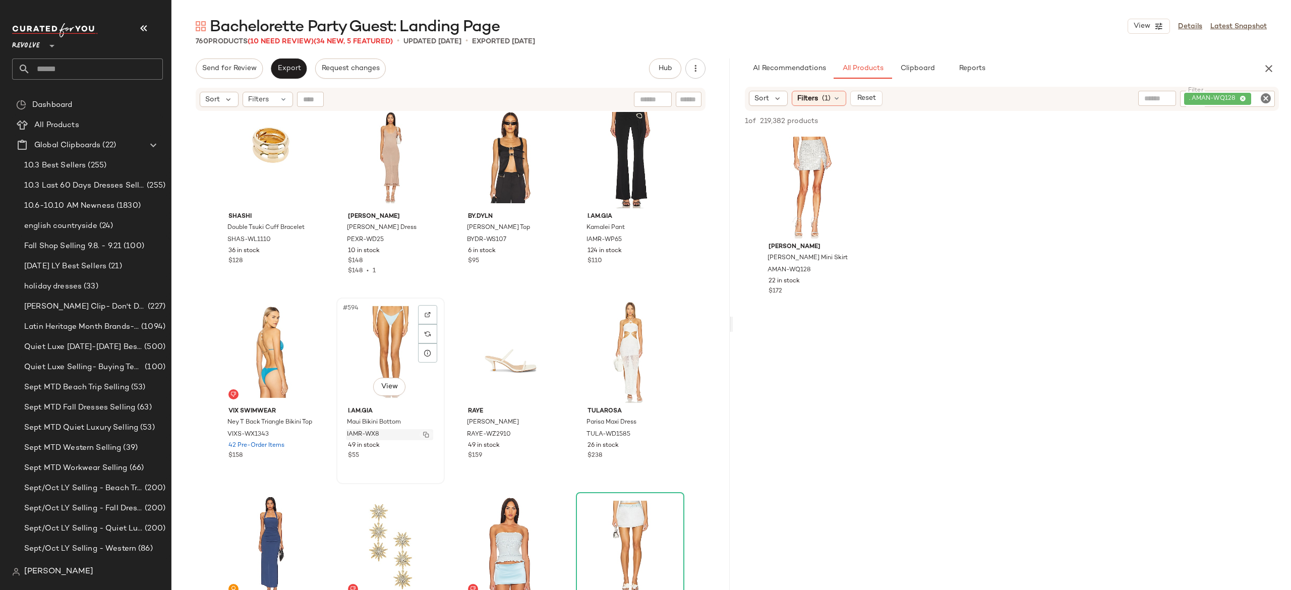
click at [423, 435] on img "button" at bounding box center [426, 435] width 6 height 6
click at [1210, 98] on div ". AMAN-WQ128" at bounding box center [1193, 99] width 163 height 16
paste input "**********"
type input "**********"
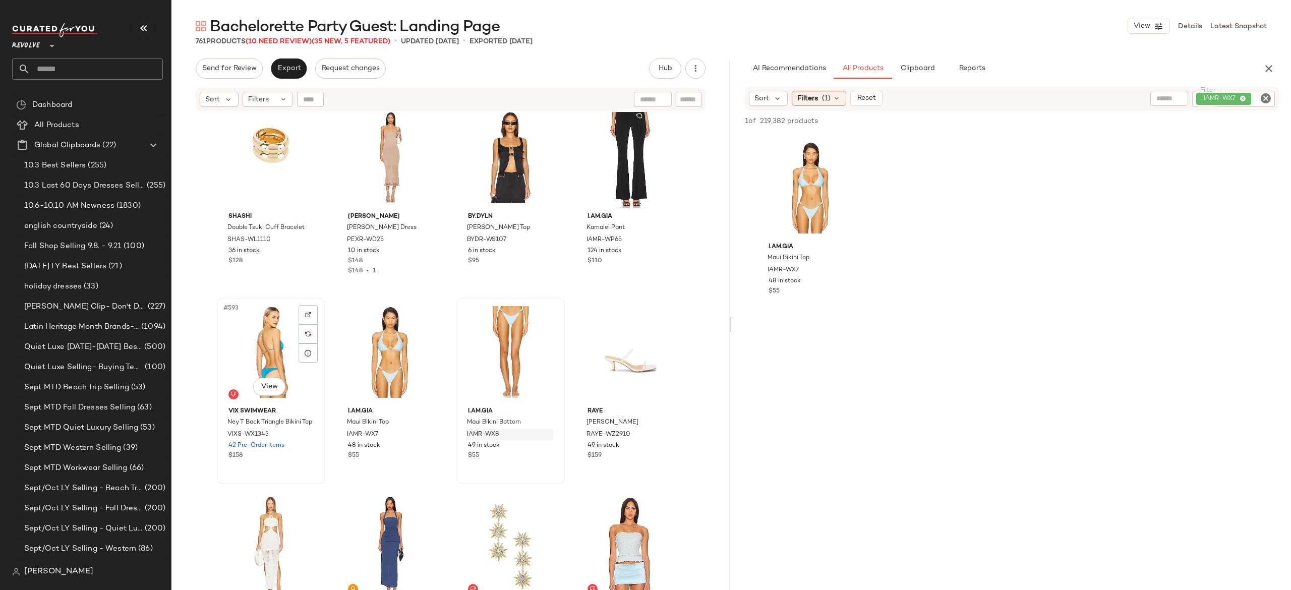
click at [271, 350] on div "#593 View" at bounding box center [270, 352] width 101 height 102
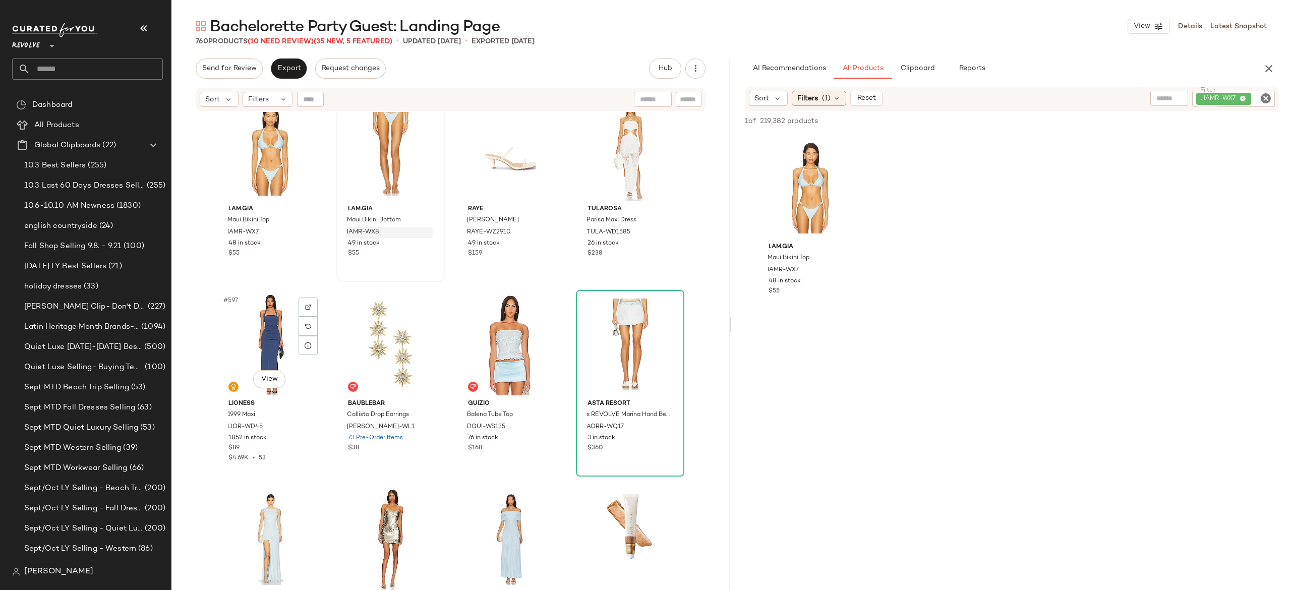
scroll to position [28829, 0]
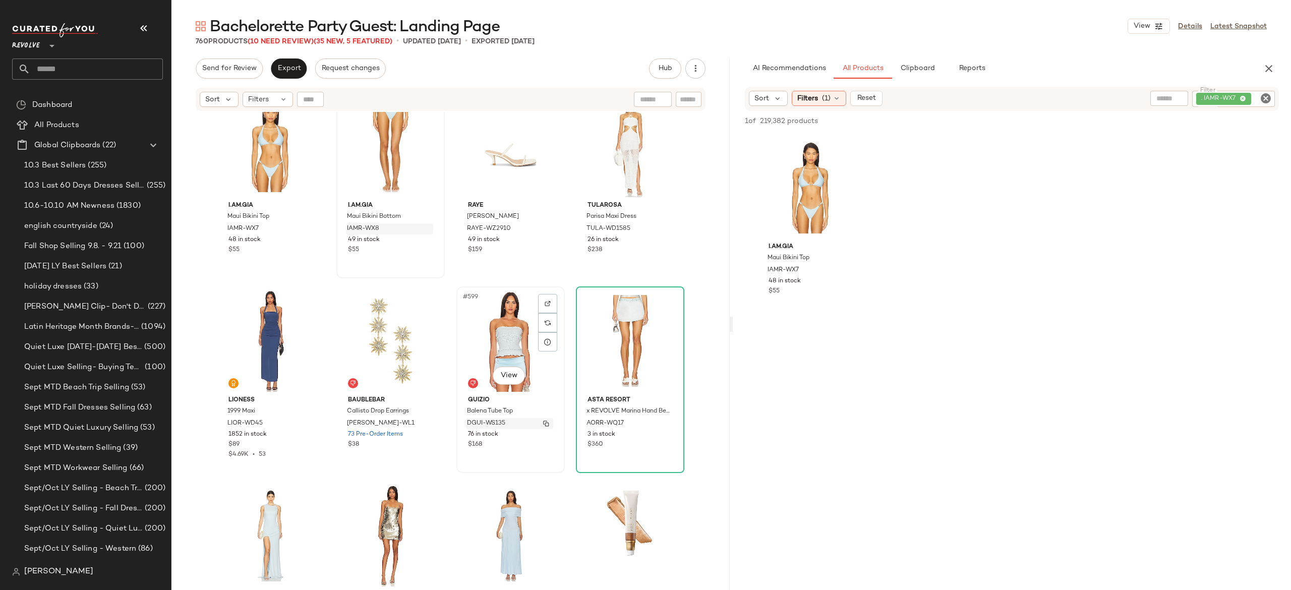
click at [543, 423] on img "button" at bounding box center [546, 423] width 6 height 6
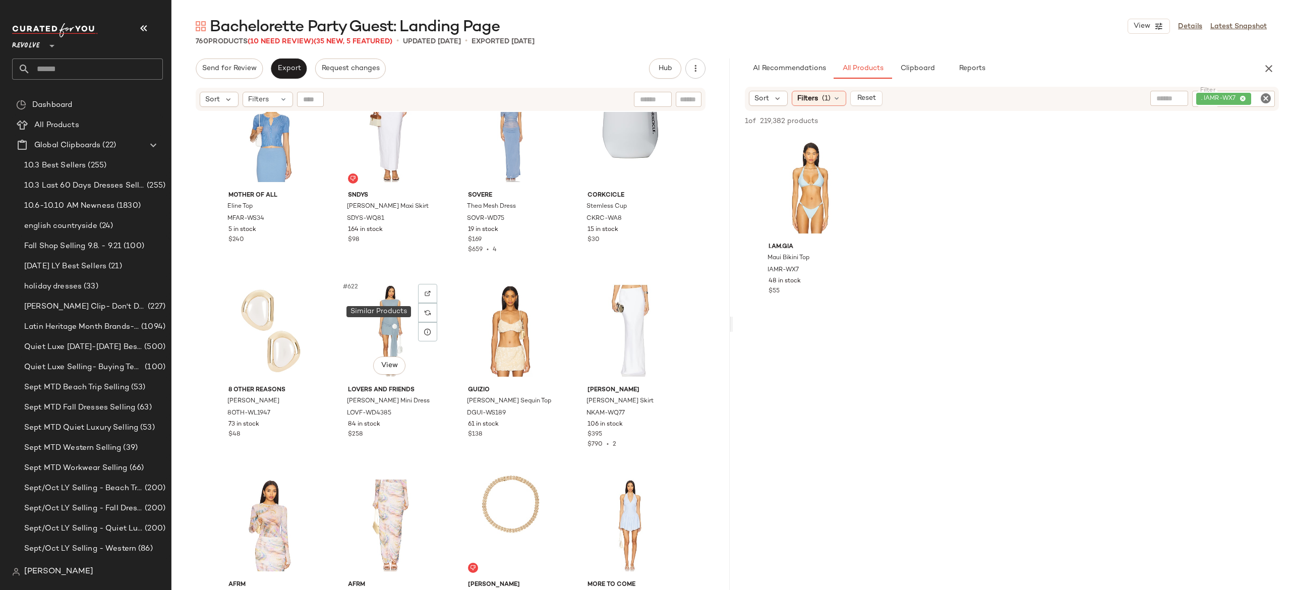
scroll to position [30007, 0]
click at [548, 416] on div "DGUI-WS189" at bounding box center [509, 412] width 87 height 11
click at [1214, 91] on div ". IAMR-WX7" at bounding box center [1233, 99] width 83 height 16
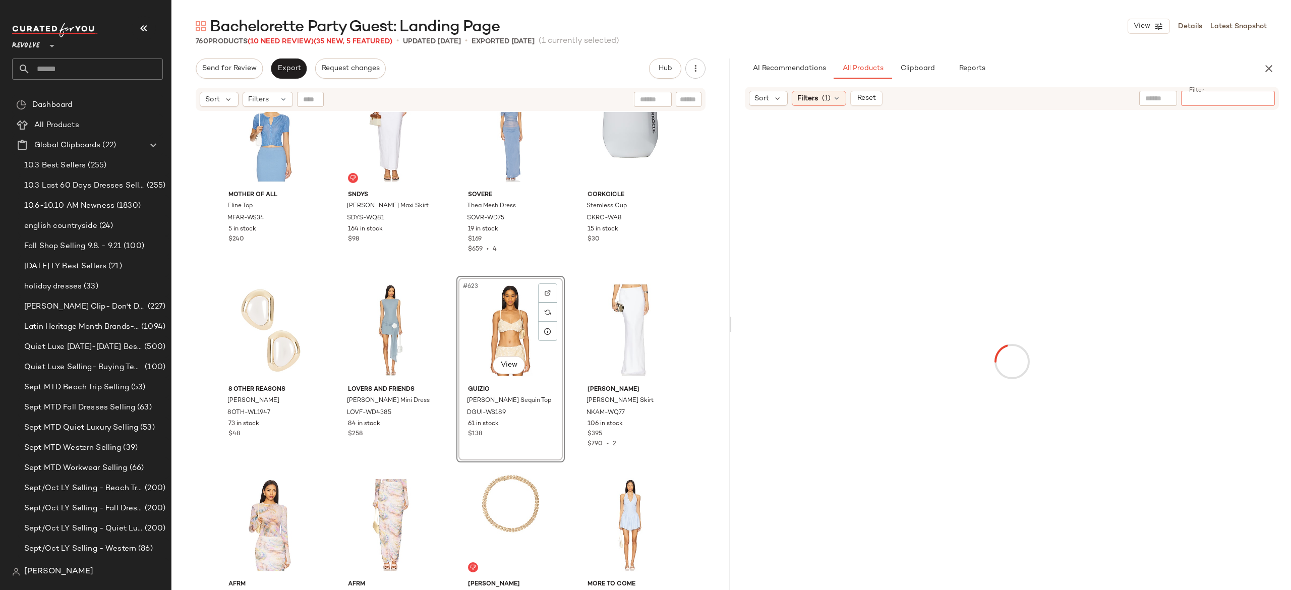
type input "*********"
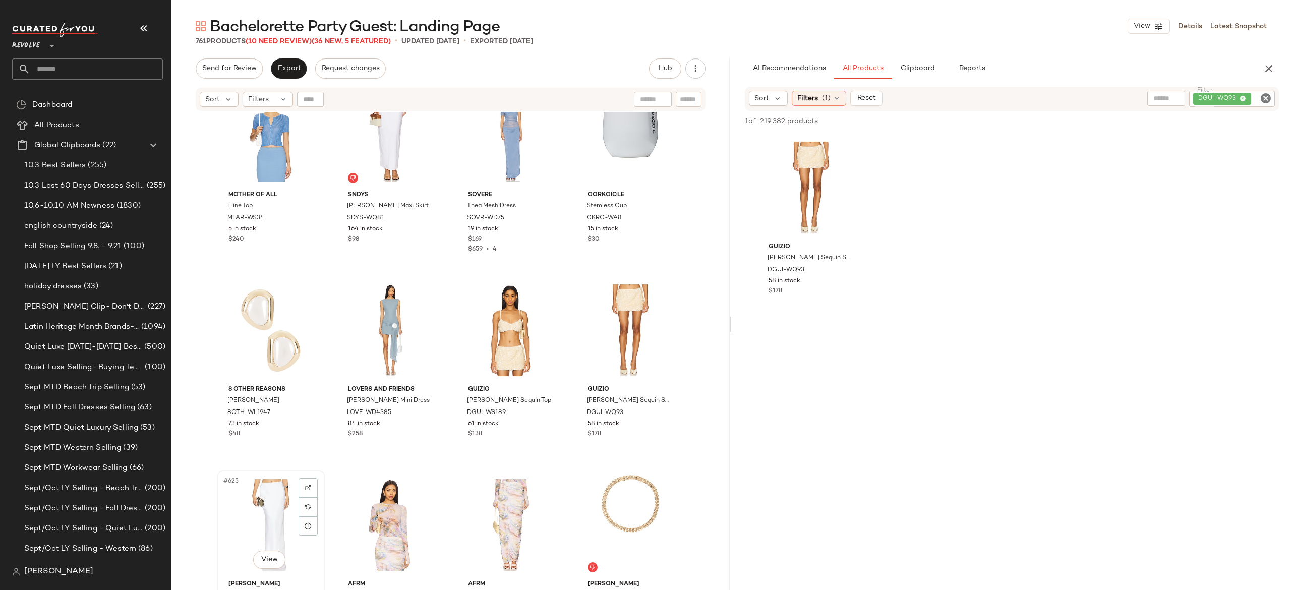
click at [271, 504] on div "#625 View" at bounding box center [270, 525] width 101 height 102
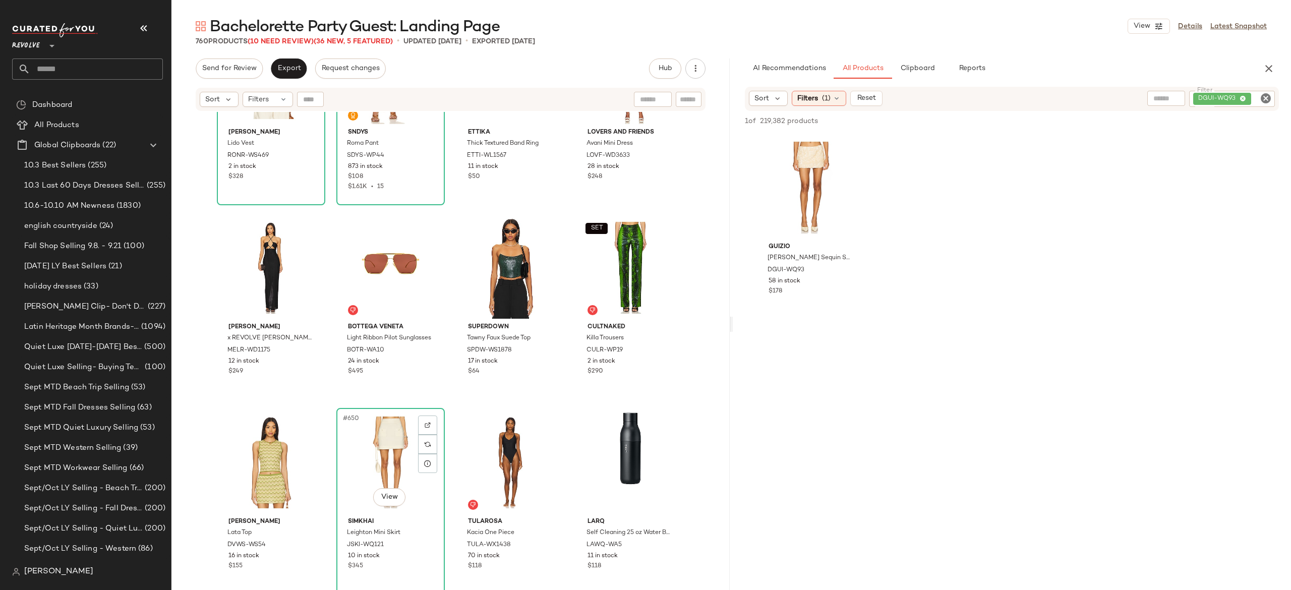
scroll to position [31301, 0]
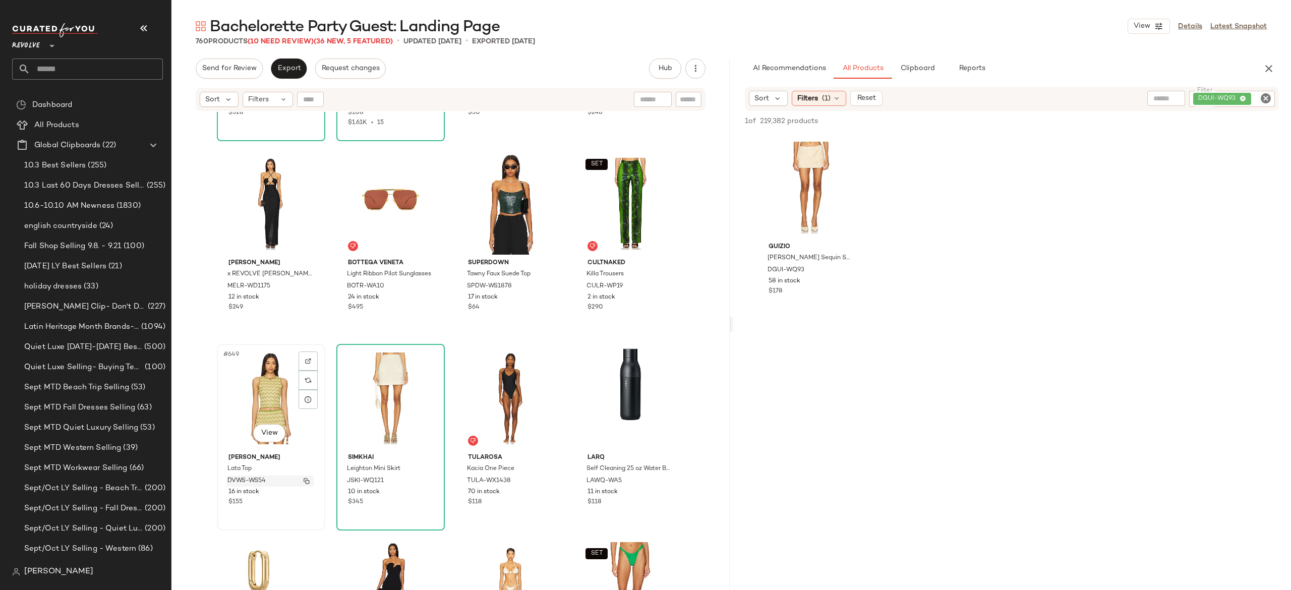
click at [299, 478] on button "button" at bounding box center [306, 480] width 14 height 9
click at [1215, 99] on div "DGUI-WQ93" at bounding box center [1198, 99] width 154 height 16
paste input "**********"
type input "**********"
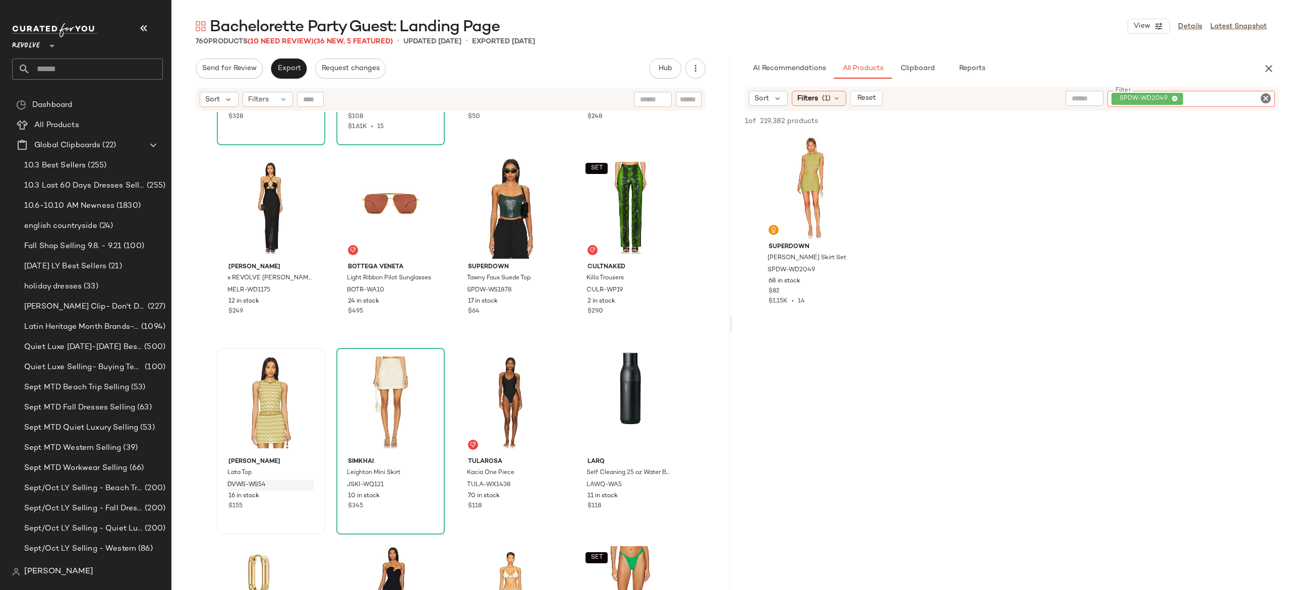
scroll to position [31285, 0]
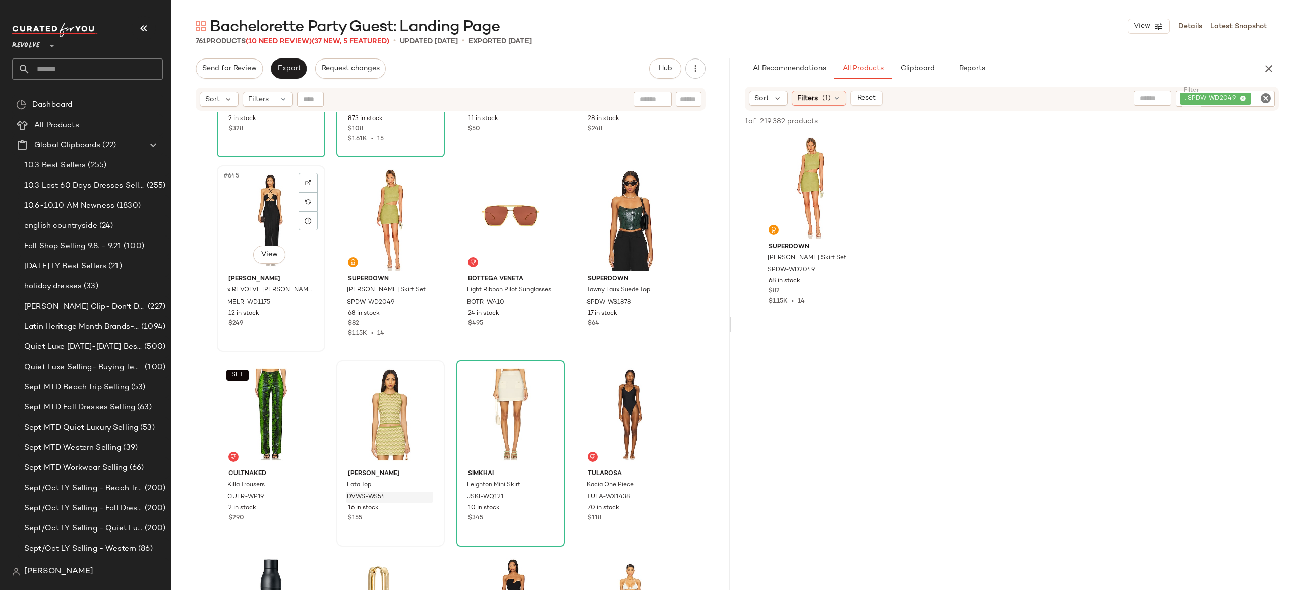
click at [265, 211] on div "#645 View" at bounding box center [270, 220] width 101 height 102
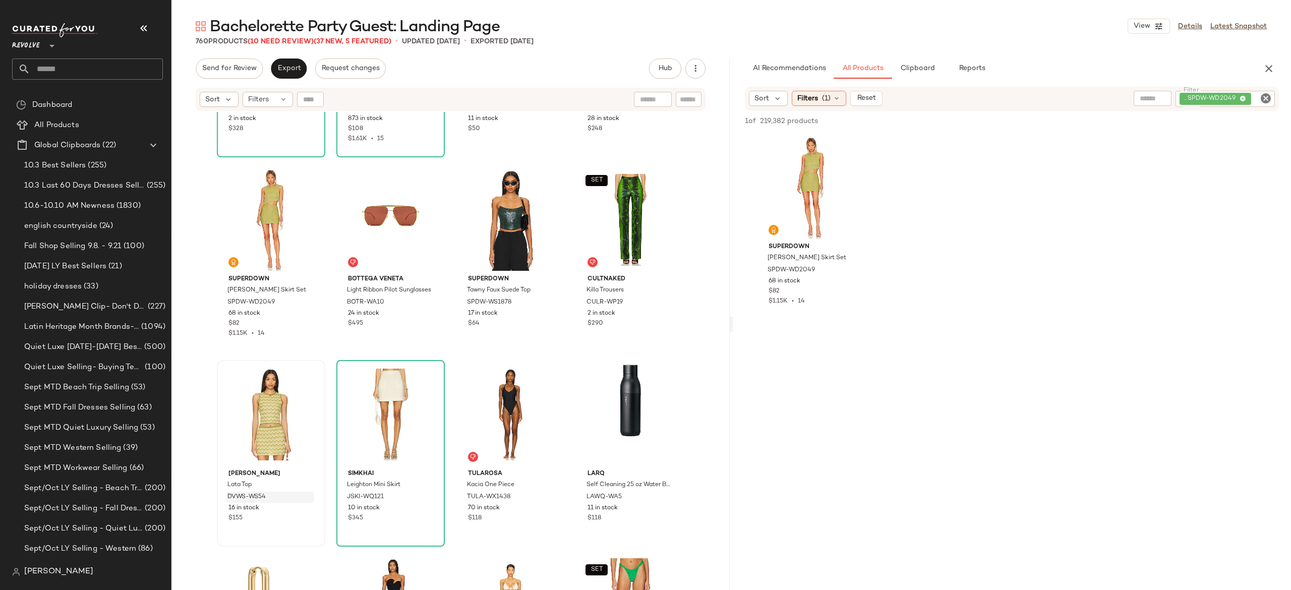
click at [1185, 98] on div ". SPDW-WD2049" at bounding box center [1224, 99] width 99 height 16
click at [1185, 98] on input "Filter" at bounding box center [1228, 99] width 86 height 11
paste input "**********"
type input "**********"
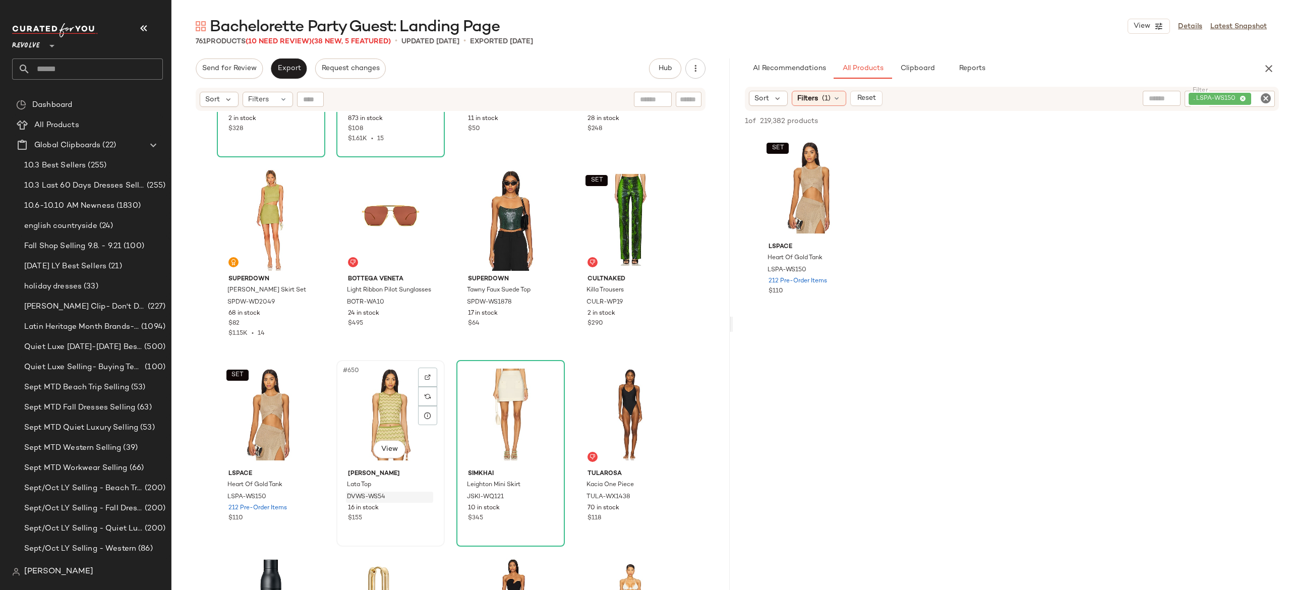
click at [376, 392] on div "#650 View" at bounding box center [390, 414] width 101 height 102
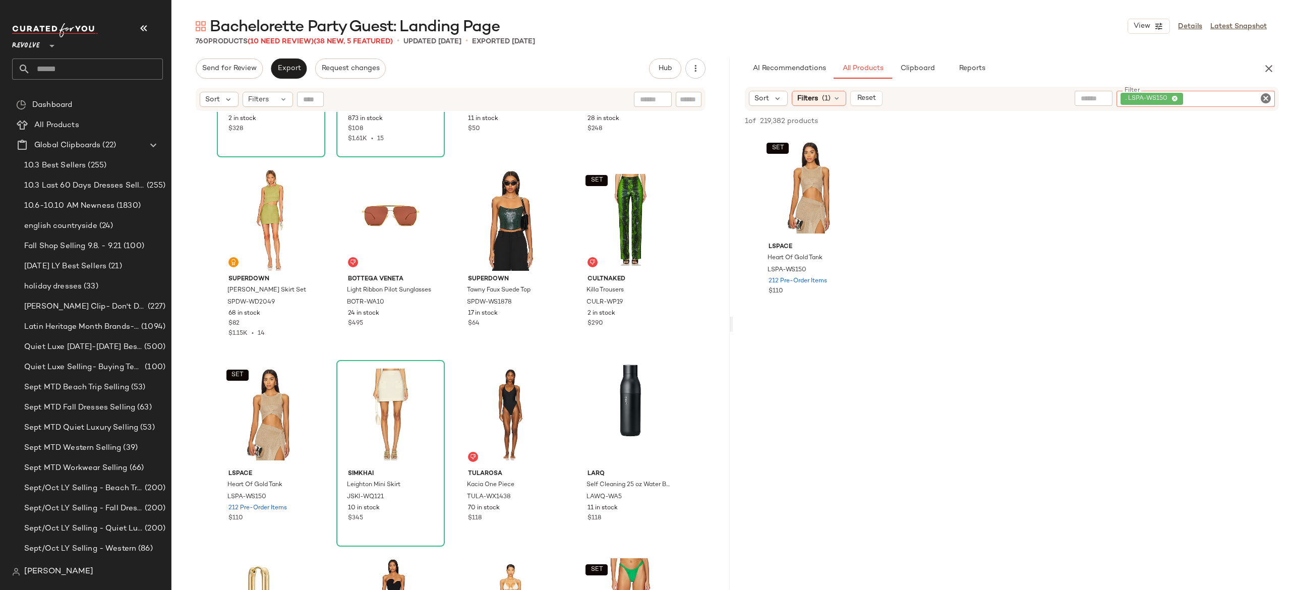
click at [1218, 103] on div ". LSPA-WS150" at bounding box center [1195, 99] width 158 height 16
paste input "**********"
type input "**********"
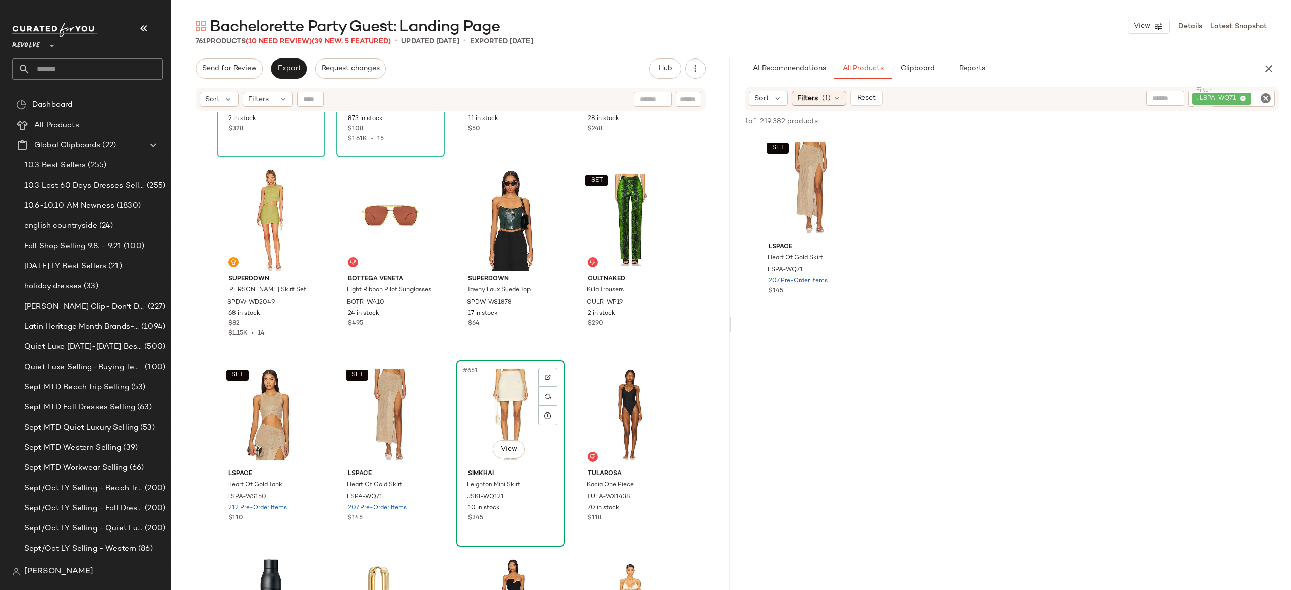
click at [499, 415] on div "#651 View" at bounding box center [510, 414] width 101 height 102
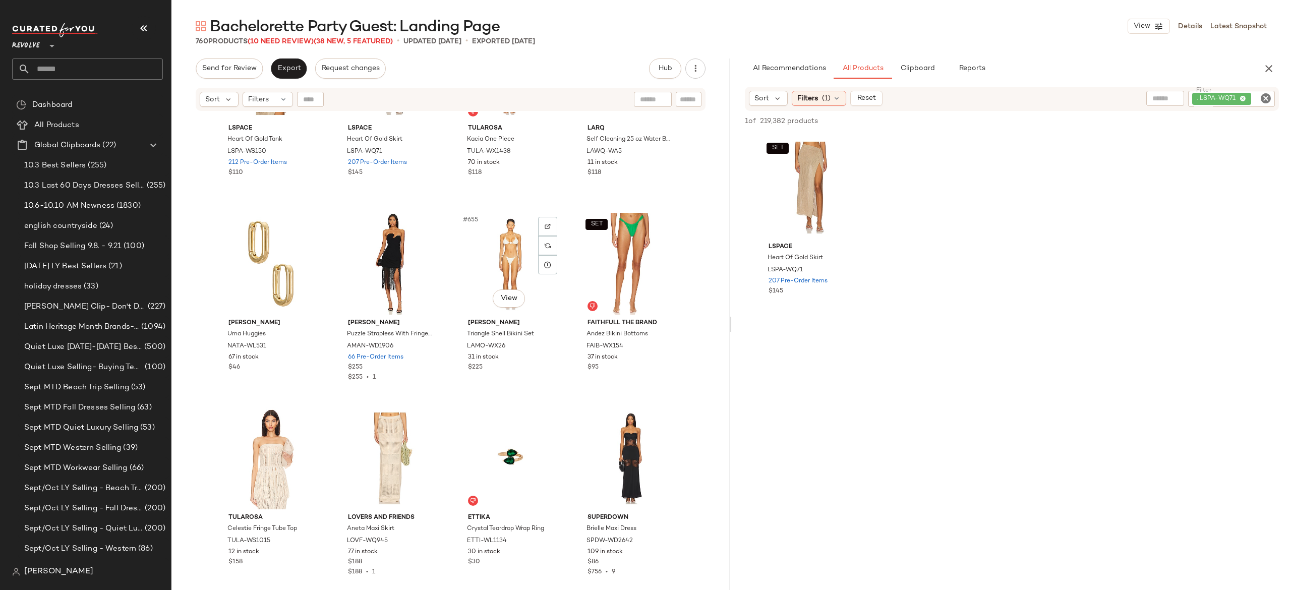
scroll to position [31632, 0]
click at [664, 344] on img "button" at bounding box center [665, 344] width 6 height 6
click at [1212, 94] on div ". LSPA-WQ71" at bounding box center [1197, 99] width 155 height 16
paste input "**********"
type input "**********"
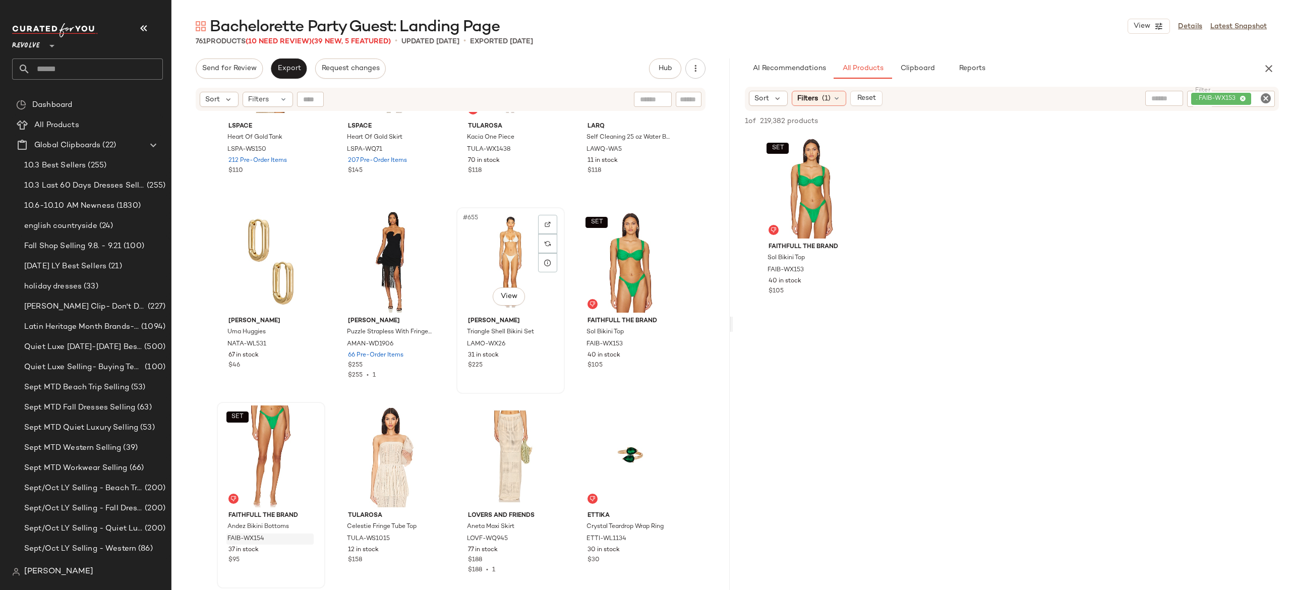
click at [517, 252] on div "#655 View" at bounding box center [510, 262] width 101 height 102
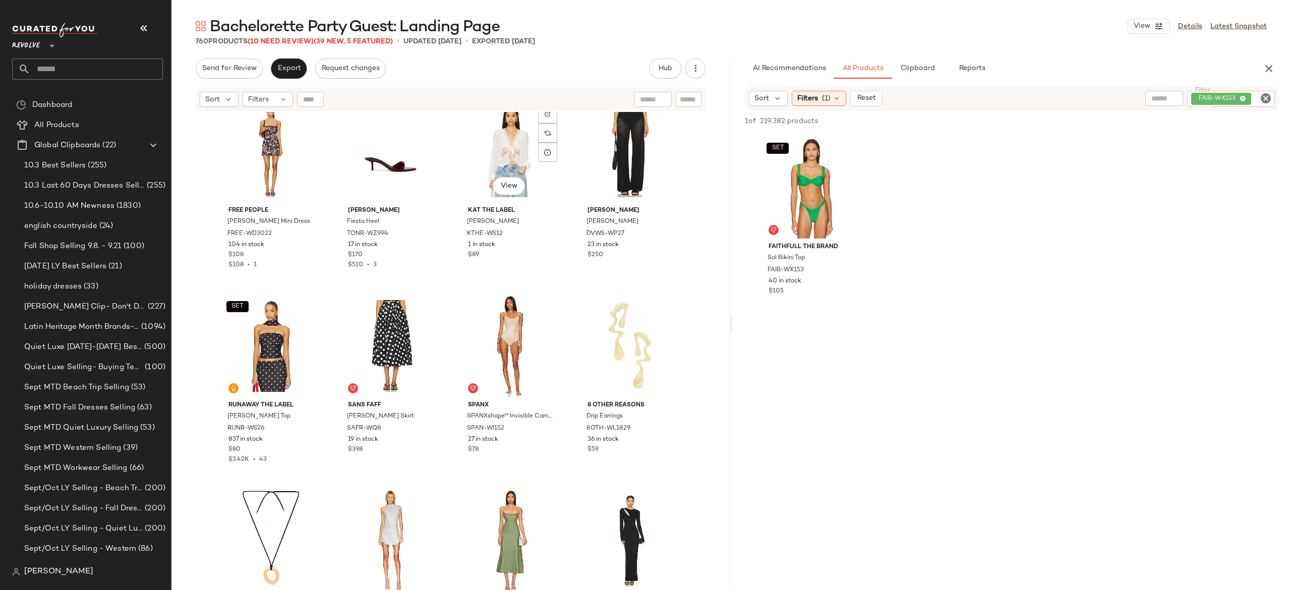
scroll to position [32132, 0]
click at [303, 427] on img "button" at bounding box center [306, 428] width 6 height 6
click at [1220, 92] on div ". FAIB-WX153" at bounding box center [1197, 99] width 156 height 16
paste input "**********"
type input "**********"
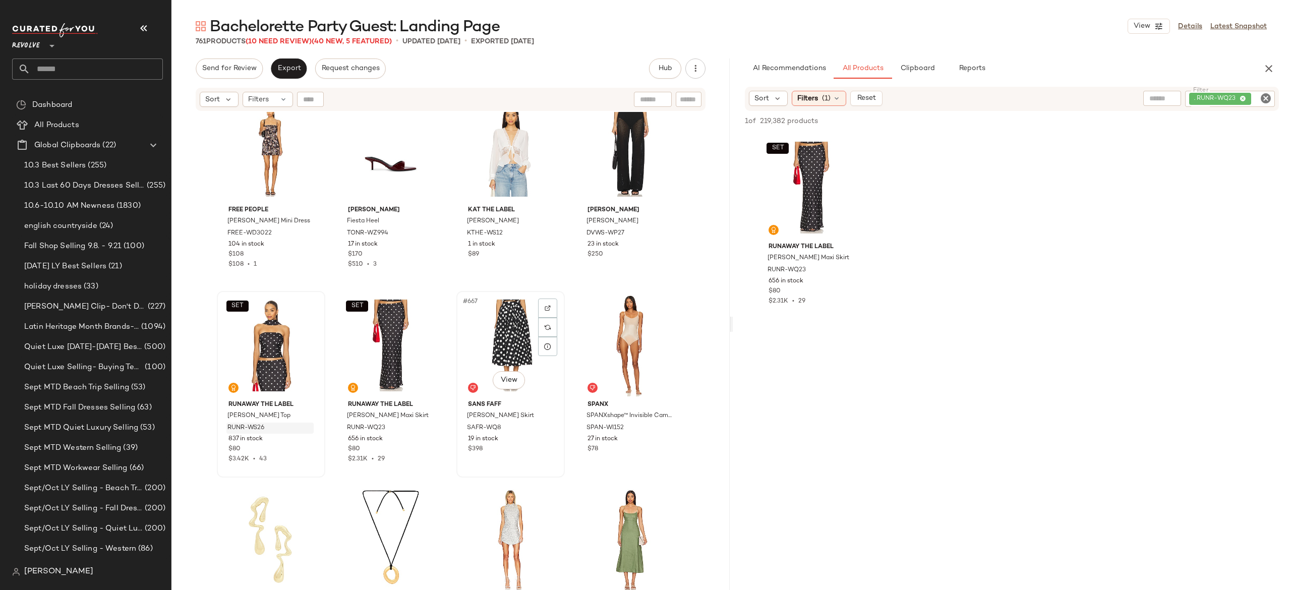
click at [503, 319] on div "#667 View" at bounding box center [510, 345] width 101 height 102
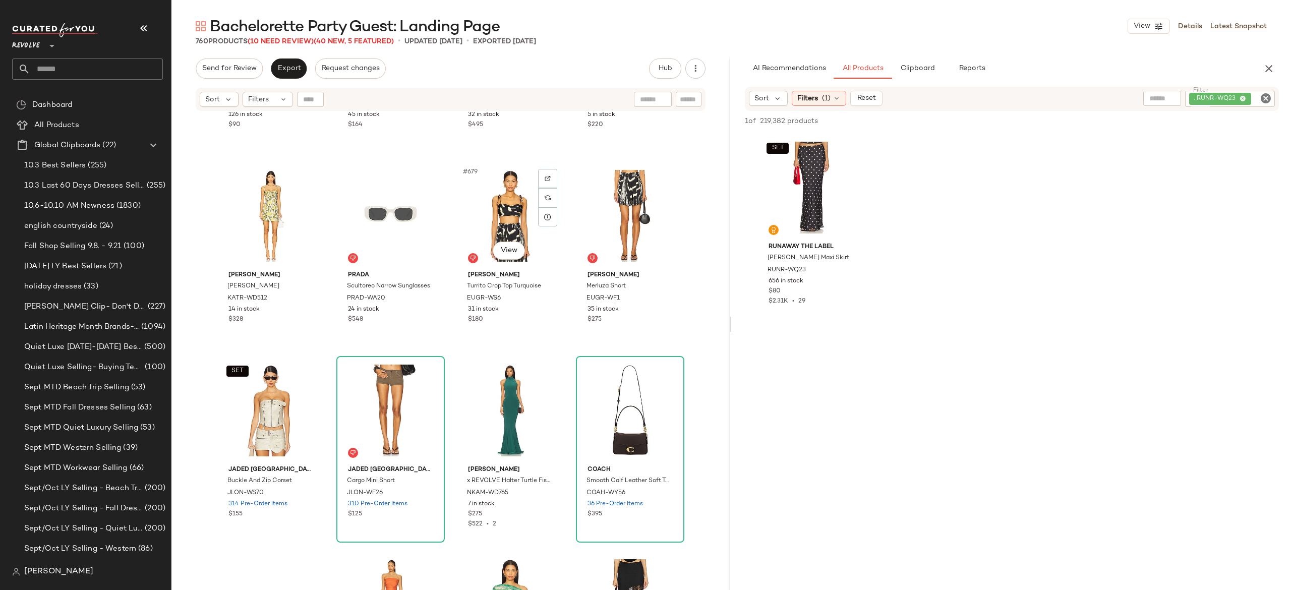
scroll to position [32892, 0]
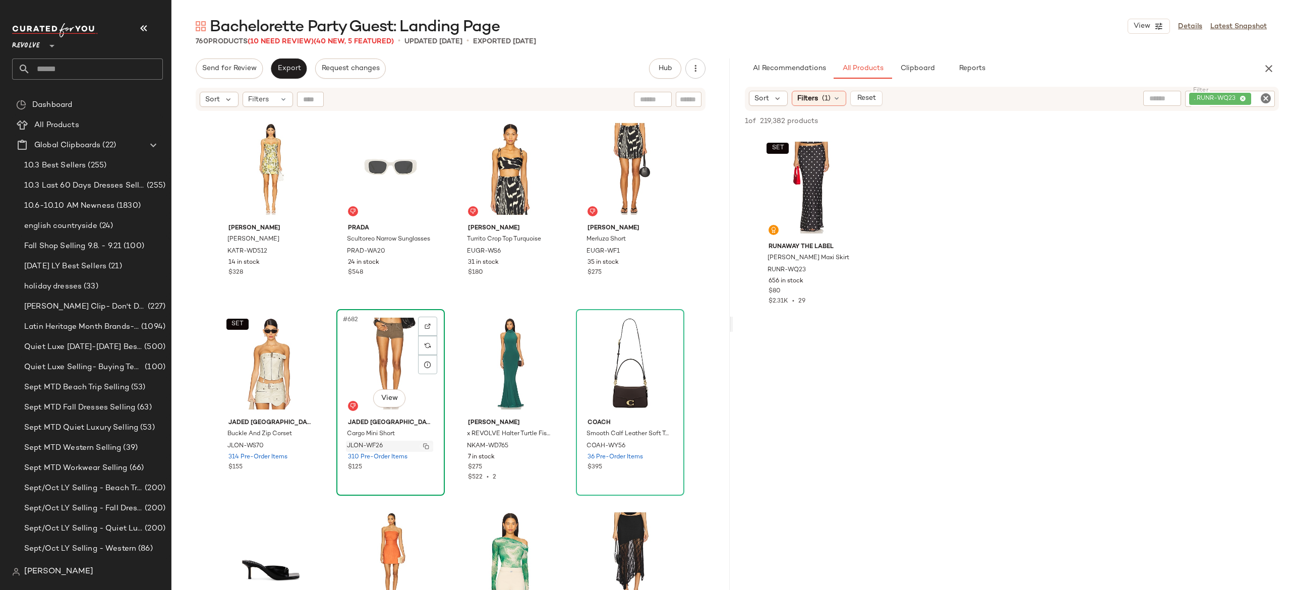
click at [423, 448] on img "button" at bounding box center [426, 446] width 6 height 6
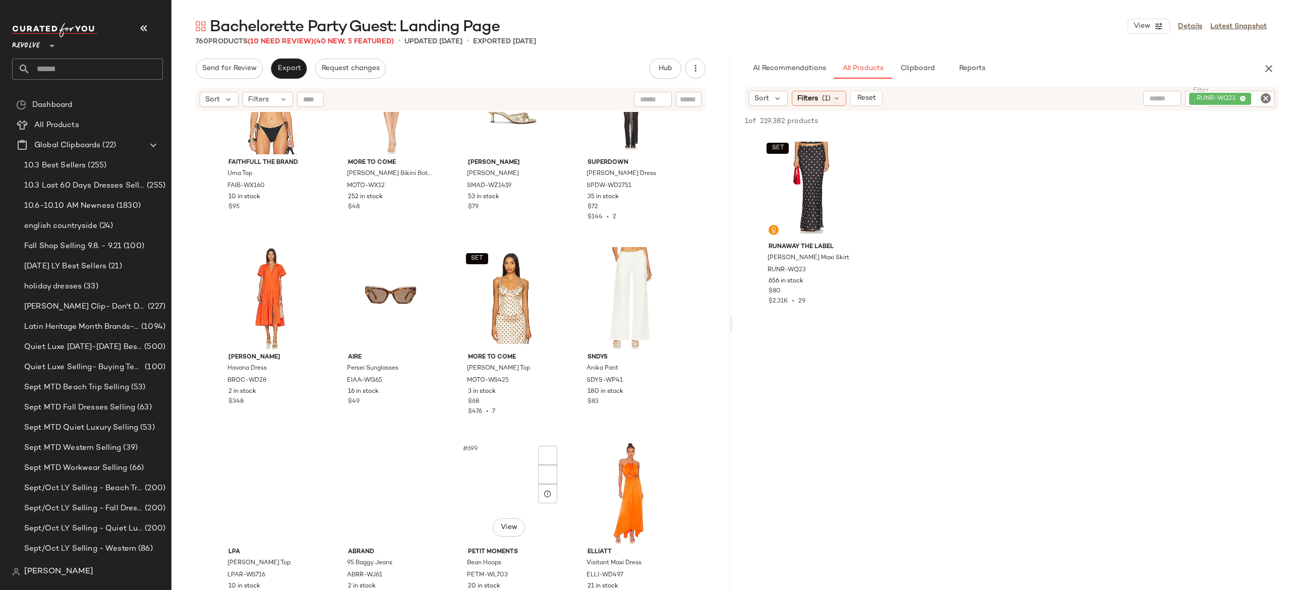
scroll to position [33550, 0]
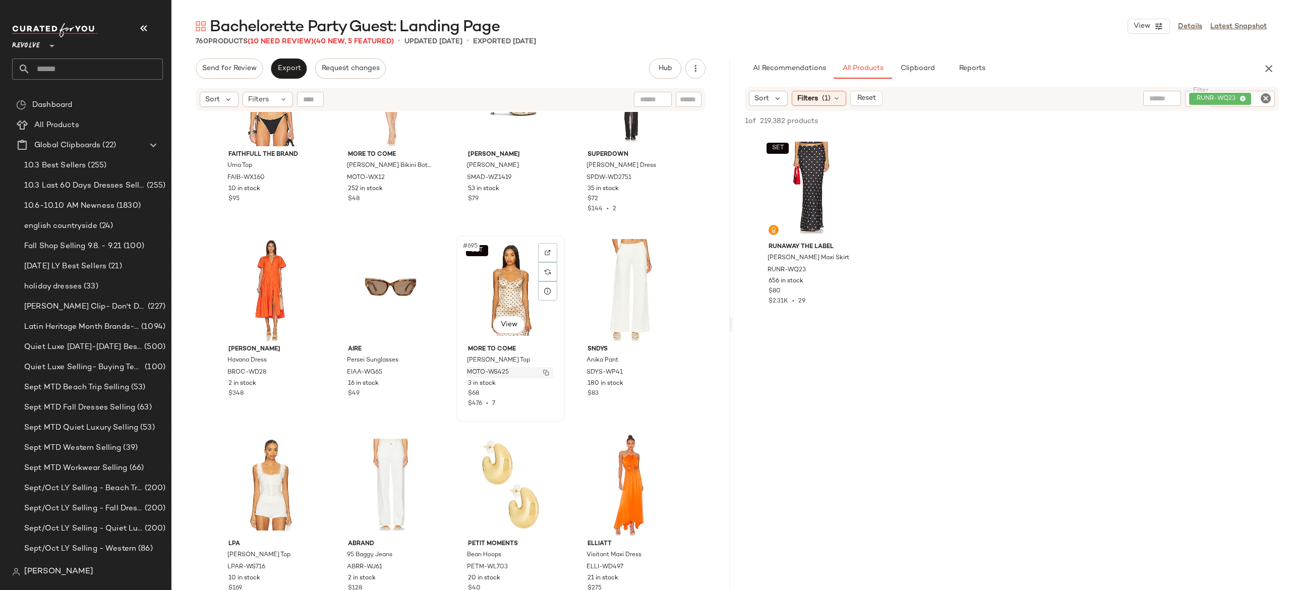
click at [543, 371] on img "button" at bounding box center [546, 373] width 6 height 6
click at [1204, 96] on div ". RUNR-WQ23" at bounding box center [1196, 99] width 158 height 16
paste input "**********"
type input "**********"
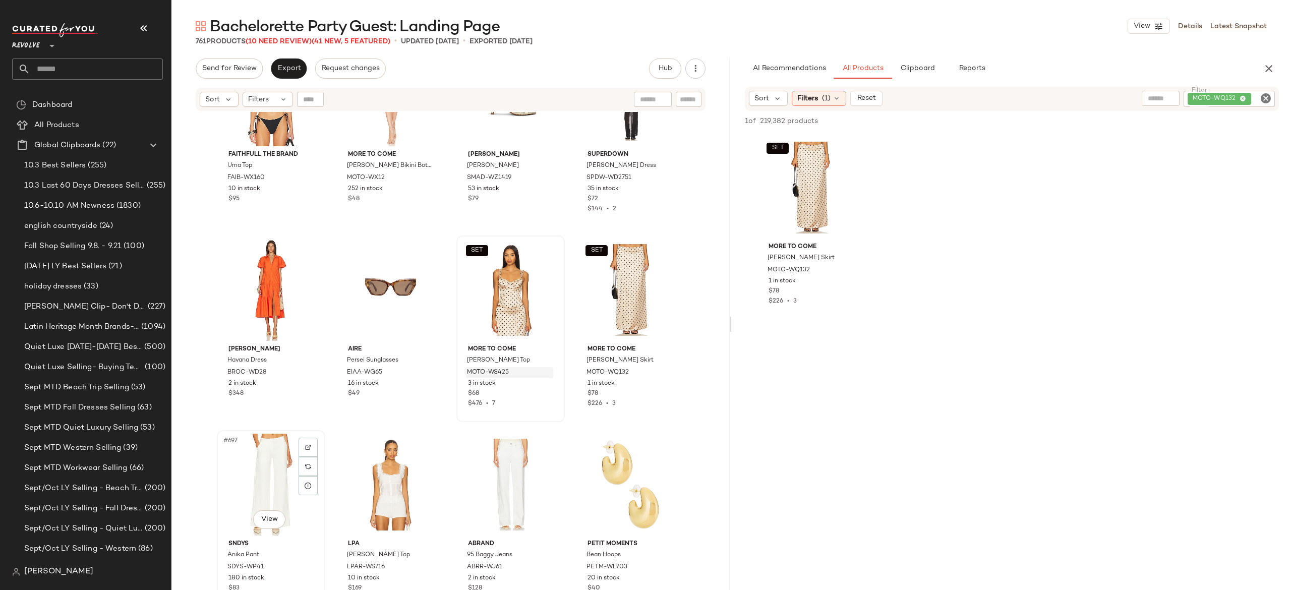
click at [261, 465] on div "#697 View" at bounding box center [270, 485] width 101 height 102
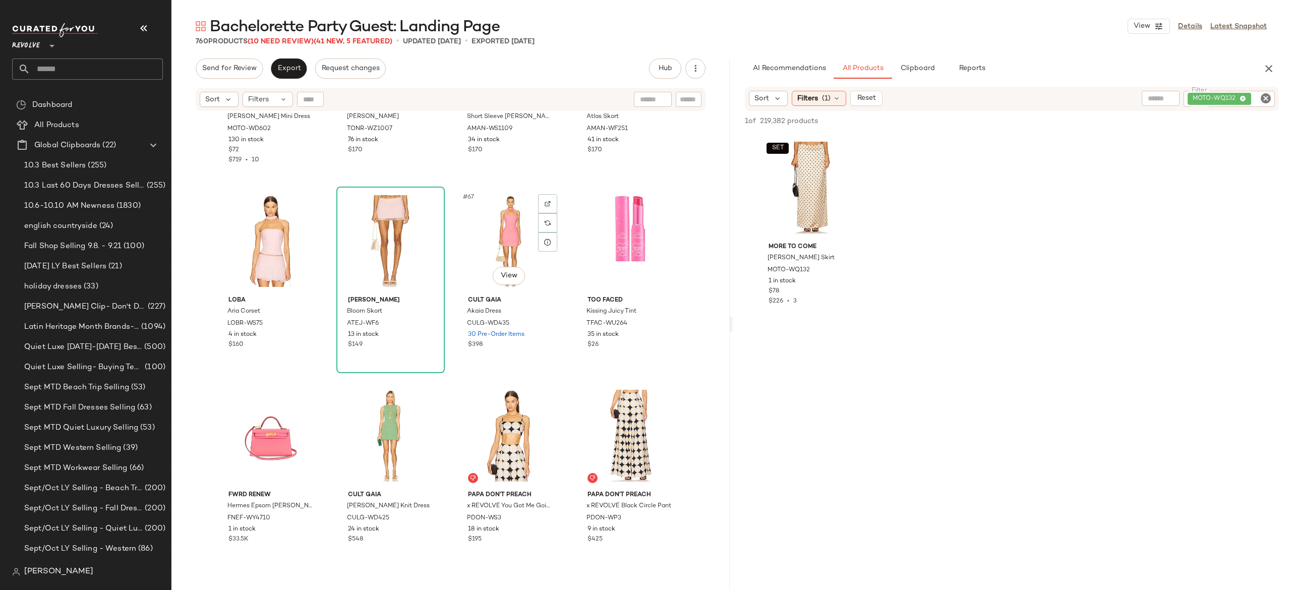
scroll to position [3110, 0]
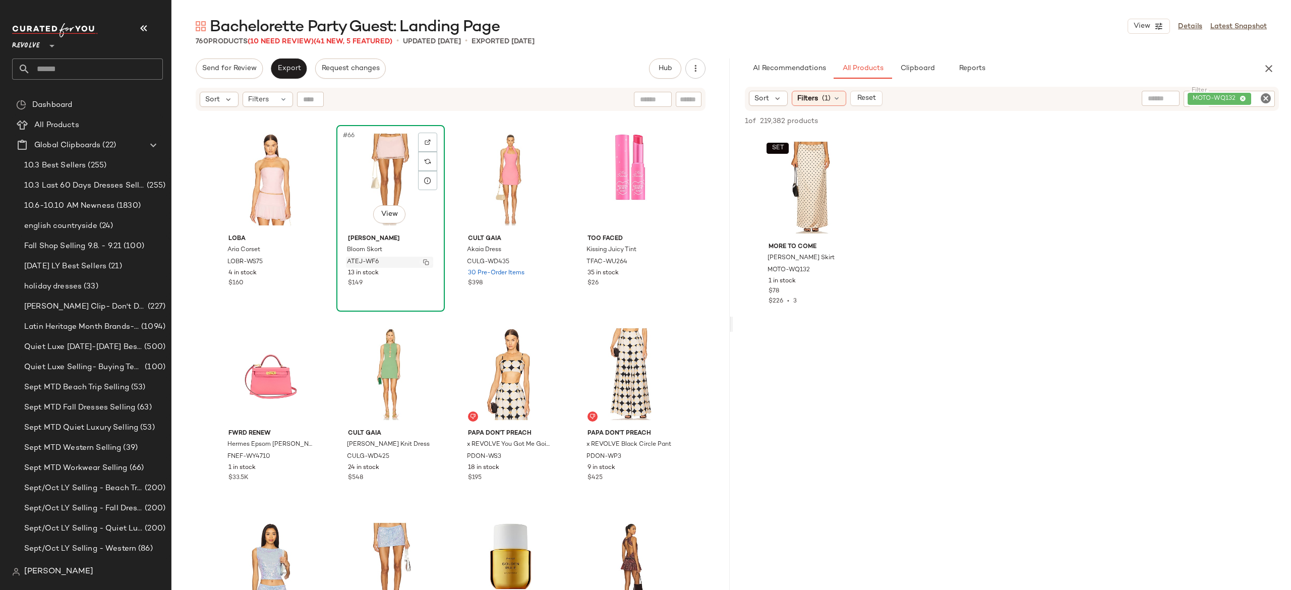
click at [423, 261] on img "button" at bounding box center [426, 262] width 6 height 6
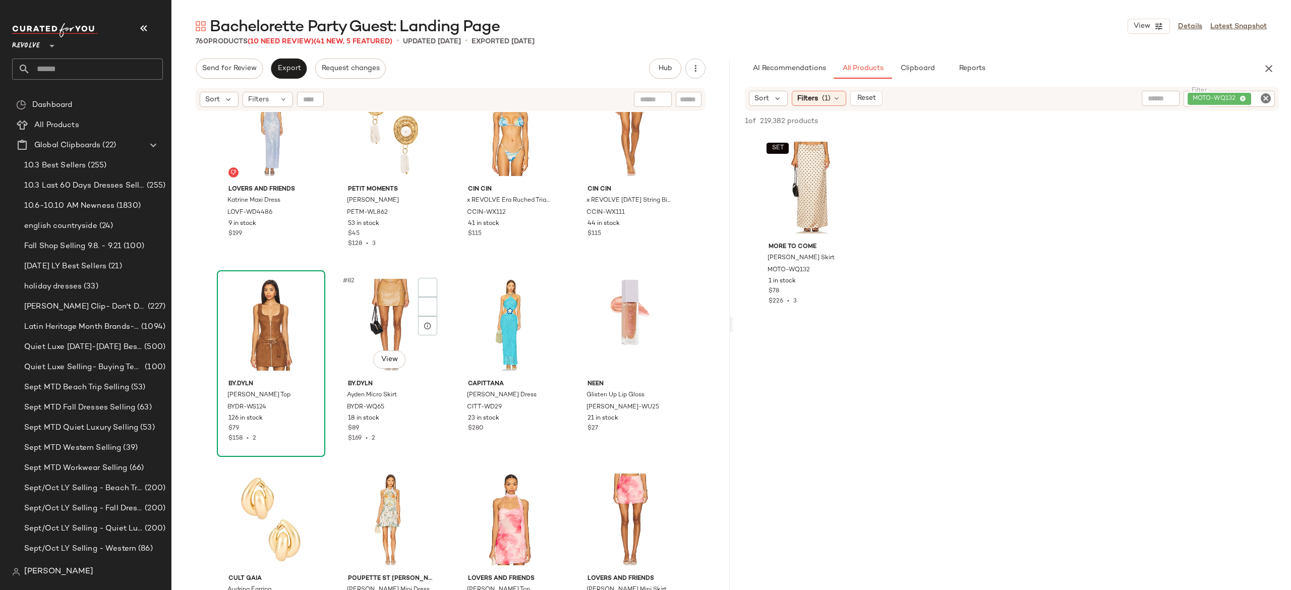
scroll to position [3744, 0]
click at [305, 405] on img "button" at bounding box center [306, 406] width 6 height 6
click at [1210, 105] on div "MOTO-WQ132" at bounding box center [1194, 99] width 159 height 16
paste input "**********"
type input "**********"
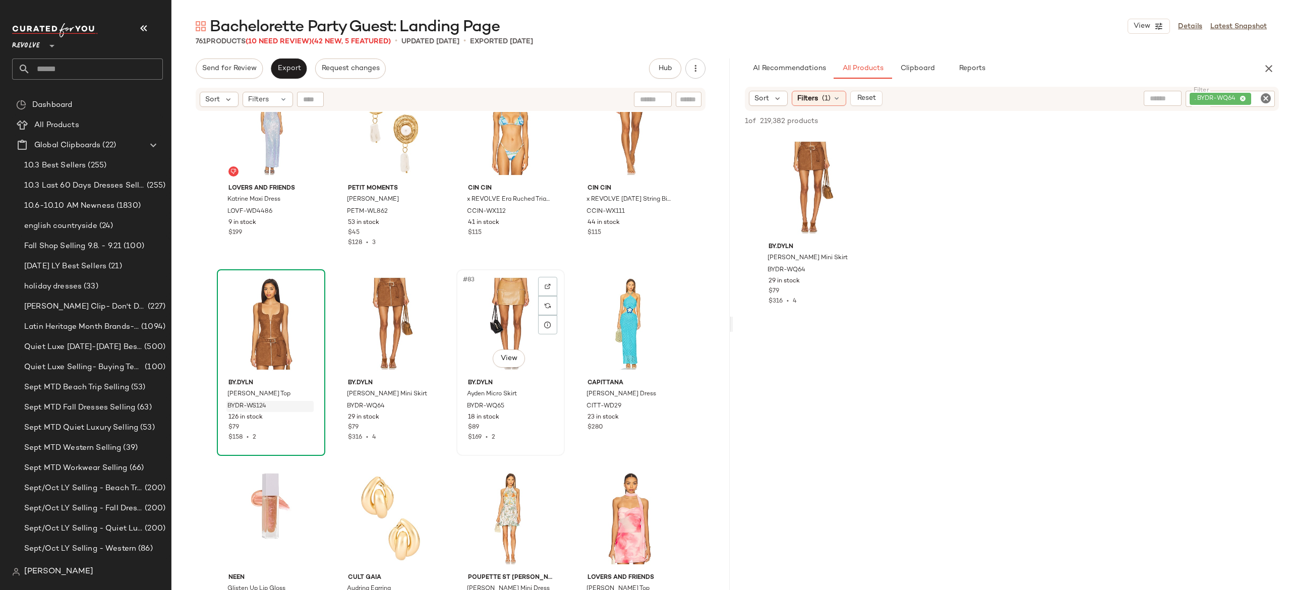
click at [473, 319] on div "#83 View" at bounding box center [510, 324] width 101 height 102
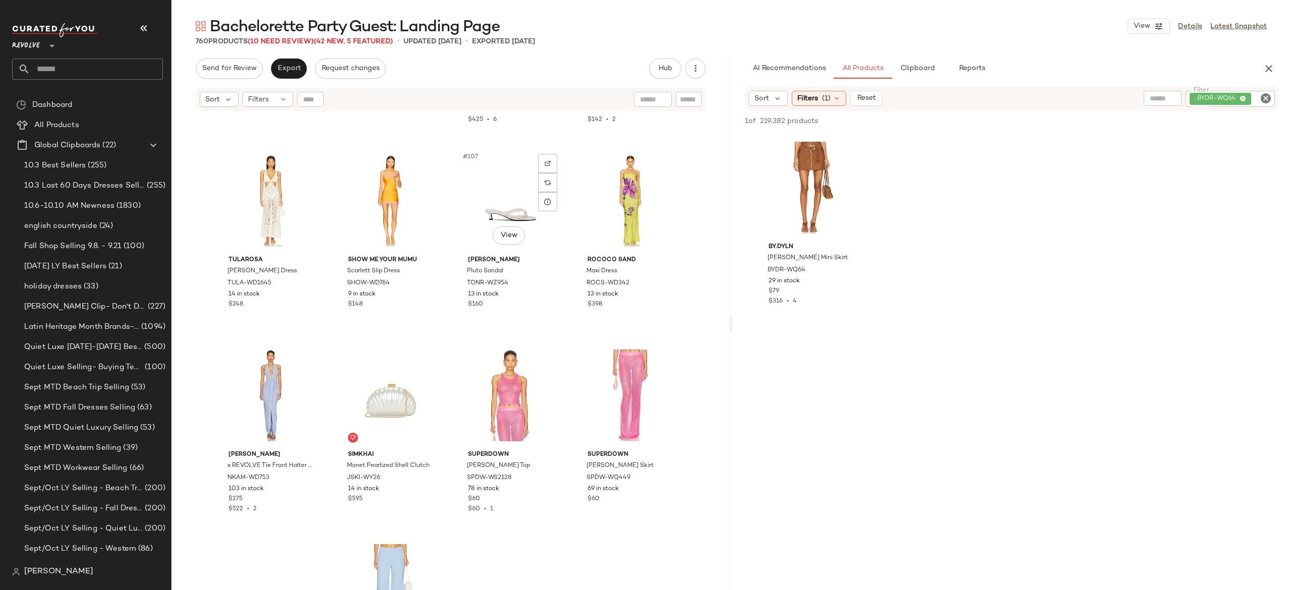
scroll to position [5052, 0]
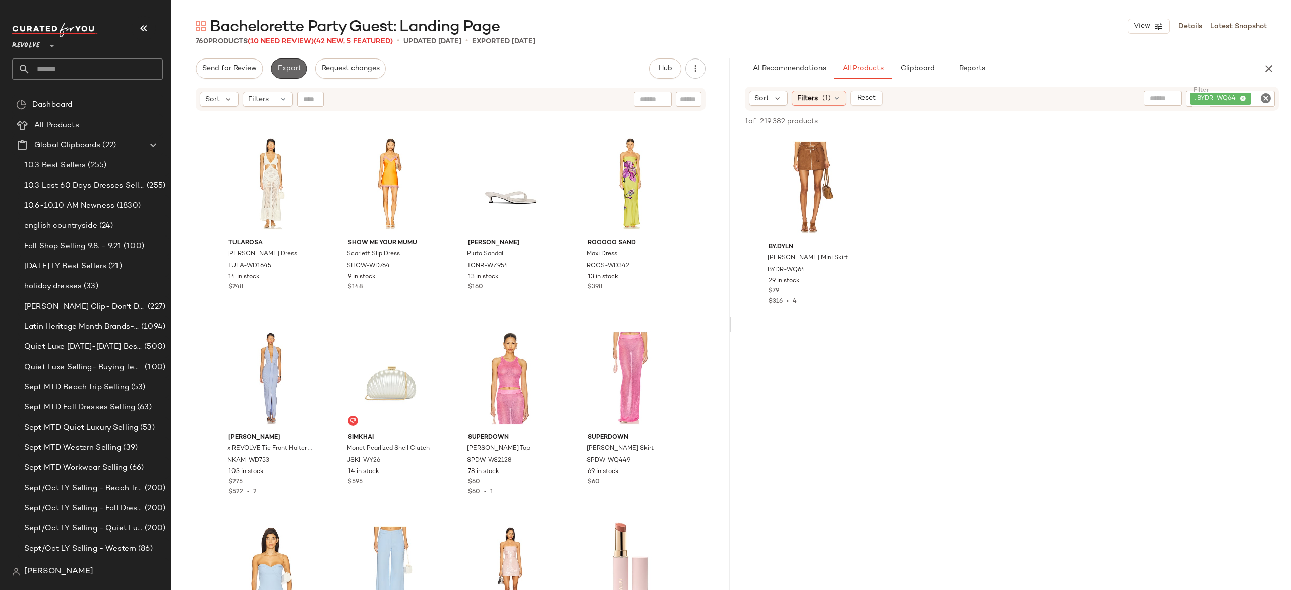
click at [293, 71] on span "Export" at bounding box center [289, 69] width 24 height 8
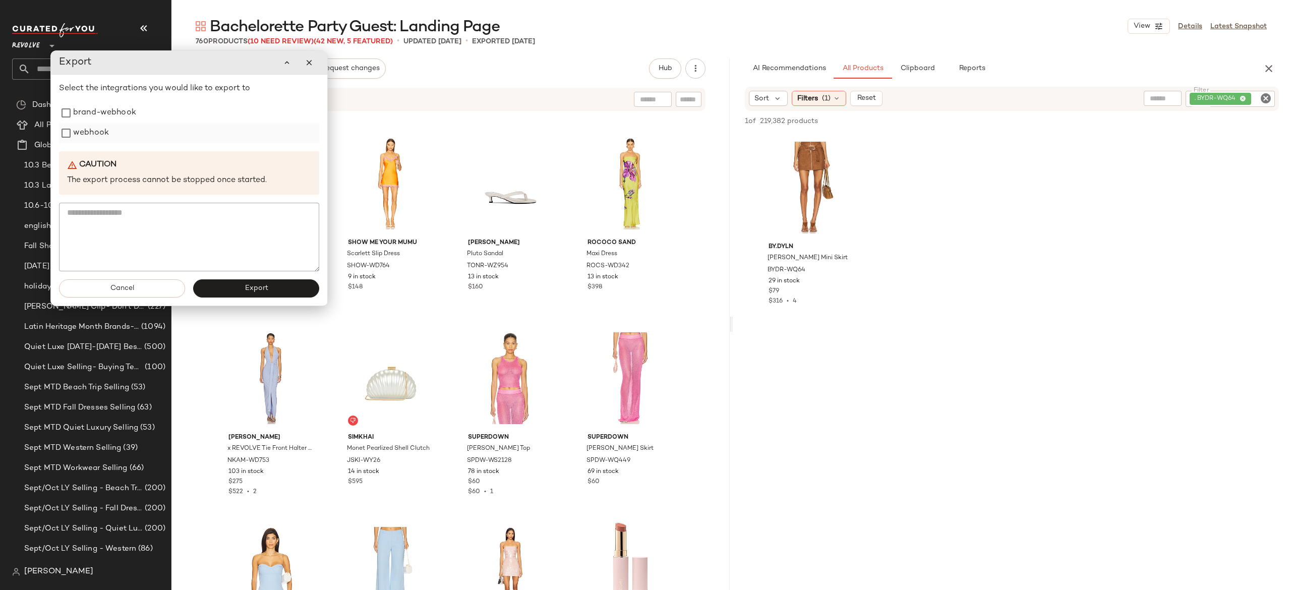
click at [95, 136] on label "webhook" at bounding box center [91, 133] width 36 height 20
click at [236, 288] on button "Export" at bounding box center [256, 288] width 126 height 18
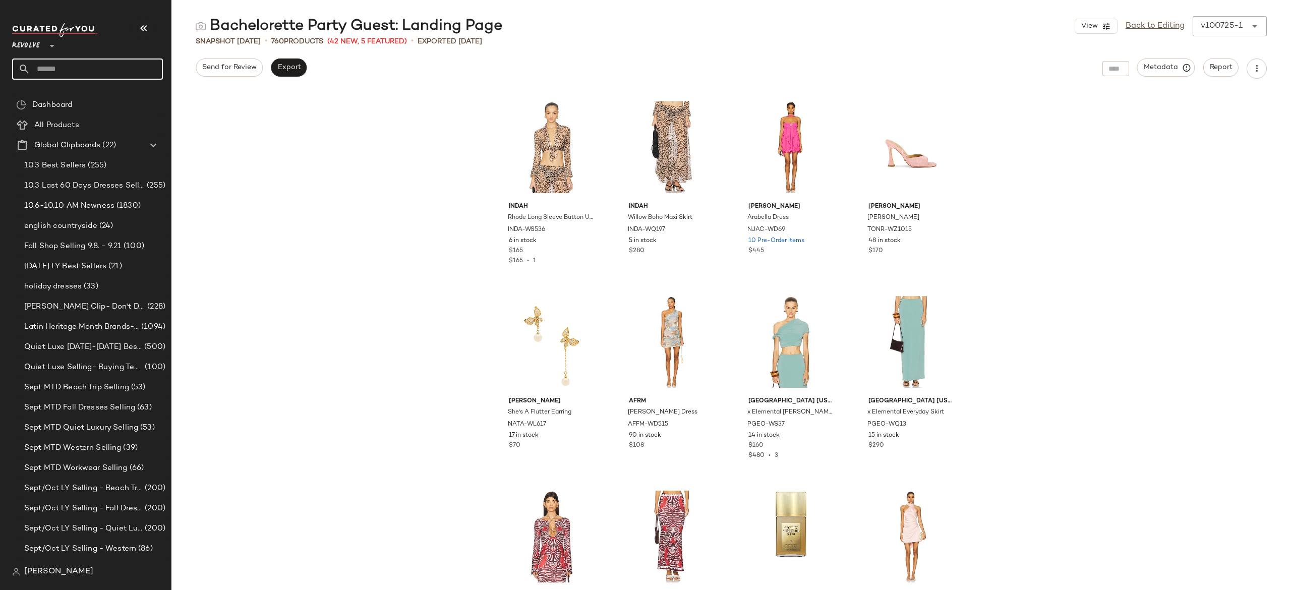
click at [144, 69] on input "text" at bounding box center [96, 68] width 133 height 21
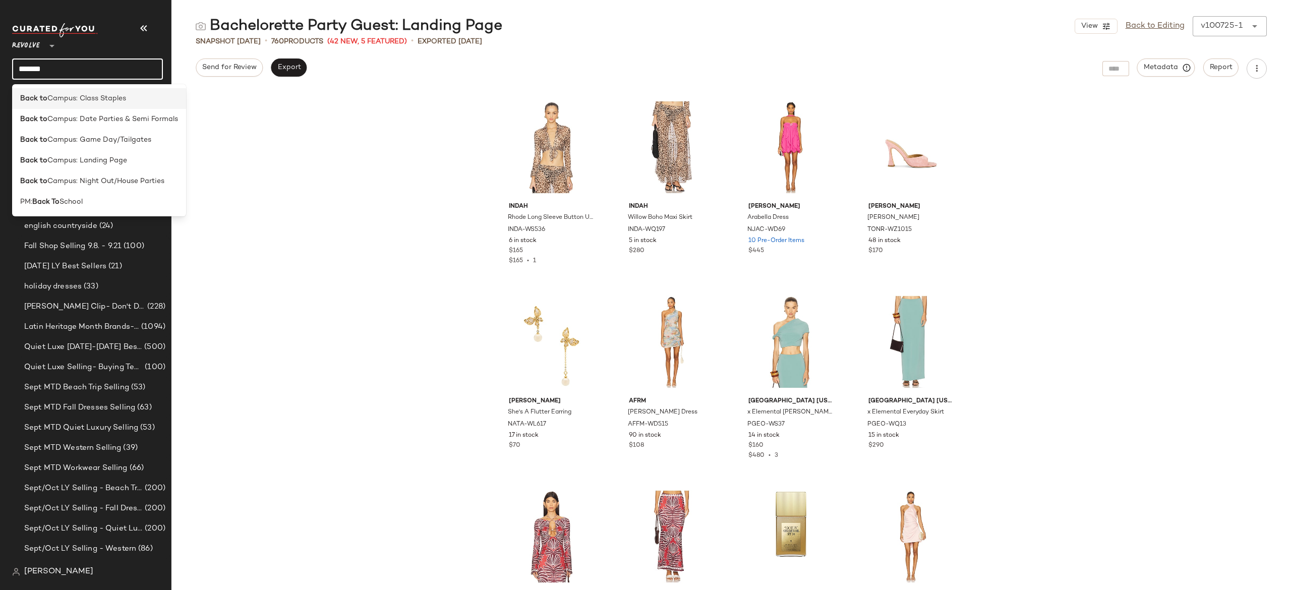
type input "*******"
click at [128, 98] on div "Back to Campus: Class Staples" at bounding box center [99, 98] width 158 height 11
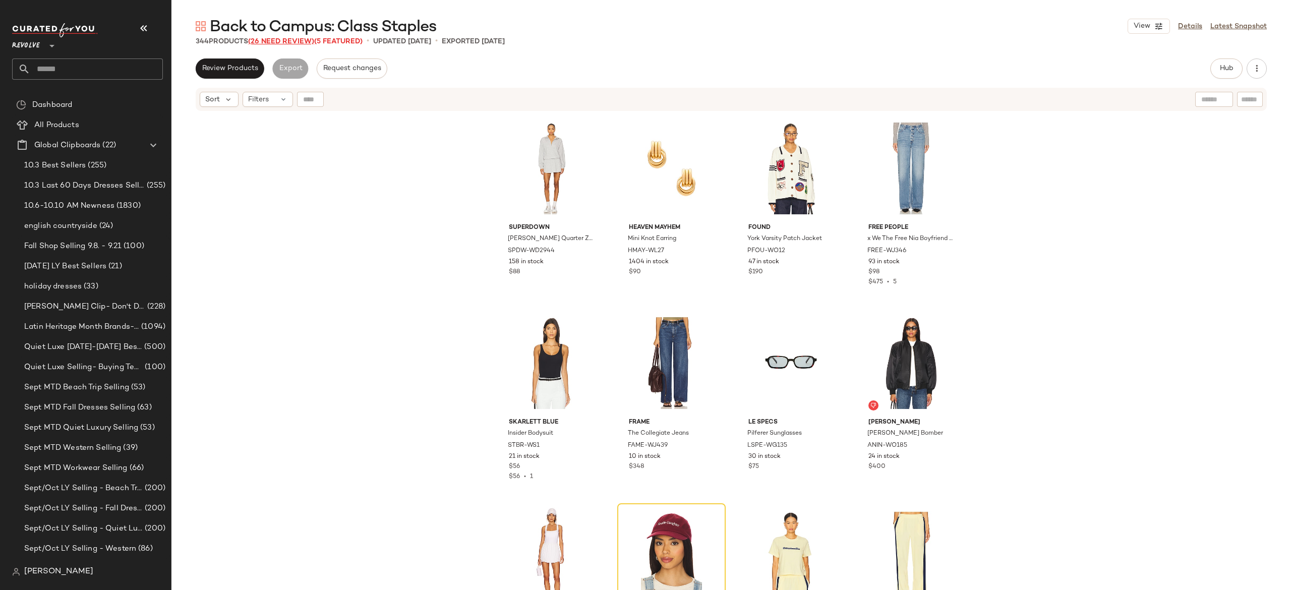
click at [307, 38] on span "(26 Need Review)" at bounding box center [281, 42] width 66 height 8
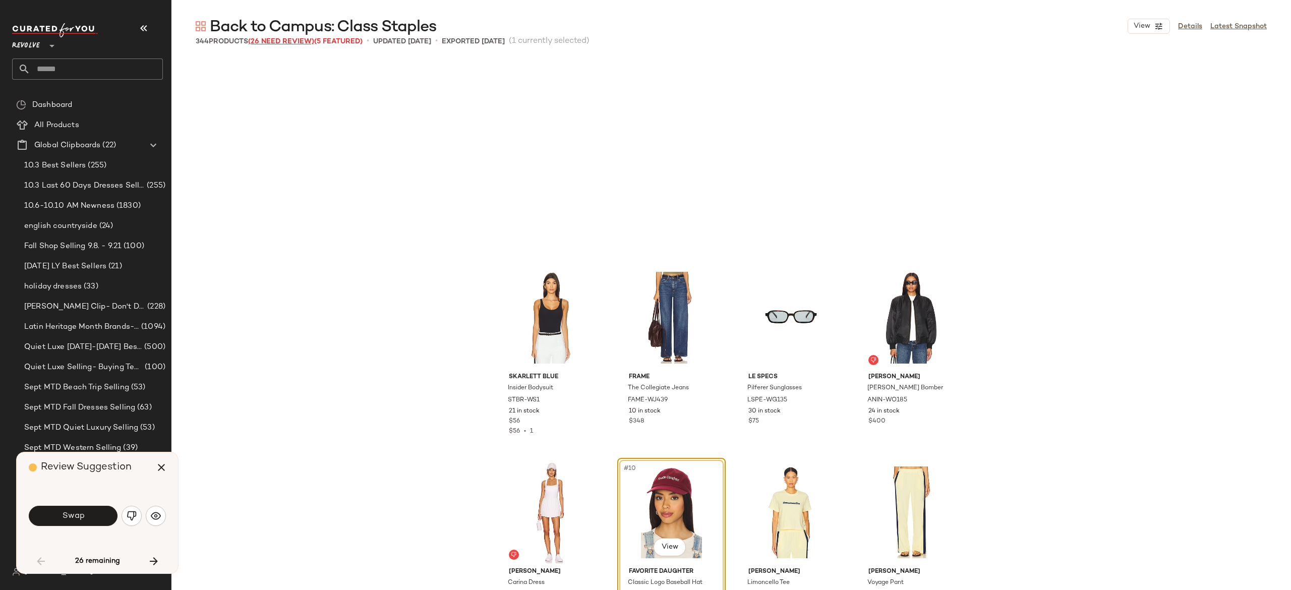
scroll to position [203, 0]
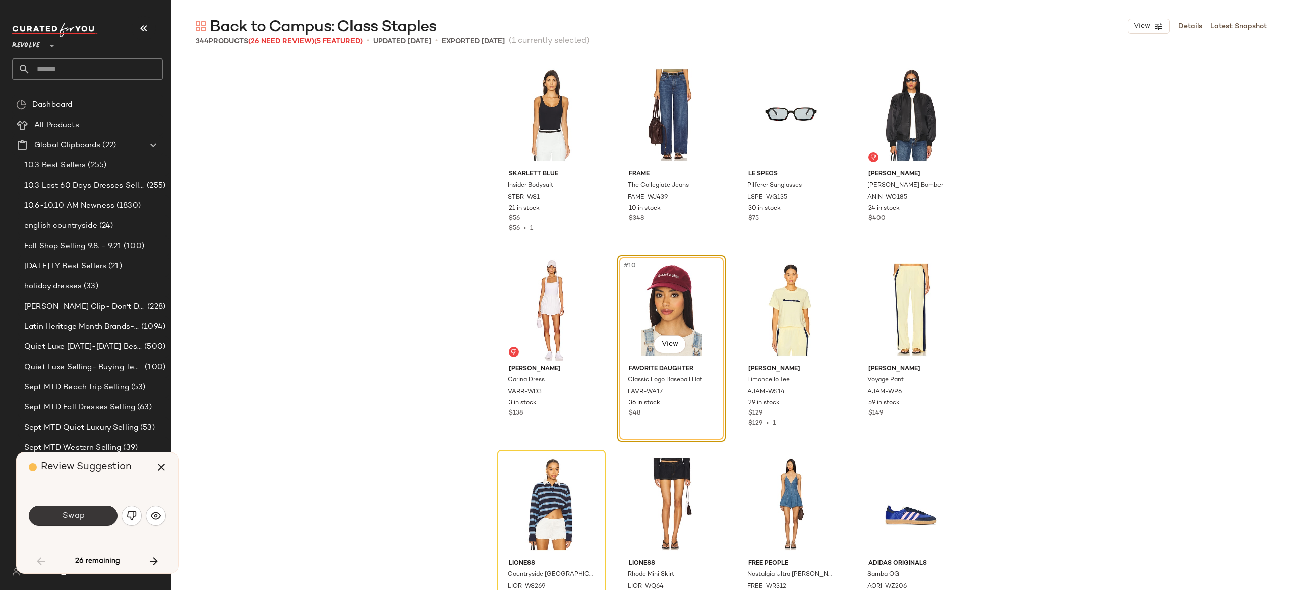
click at [75, 512] on span "Swap" at bounding box center [73, 516] width 23 height 10
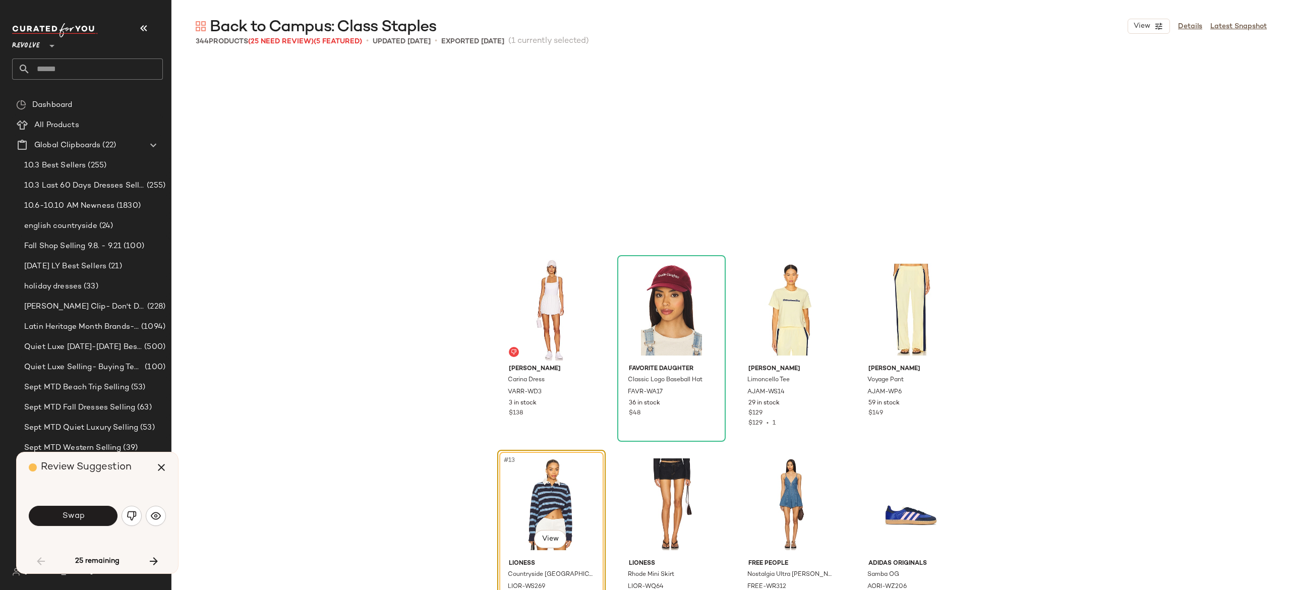
scroll to position [389, 0]
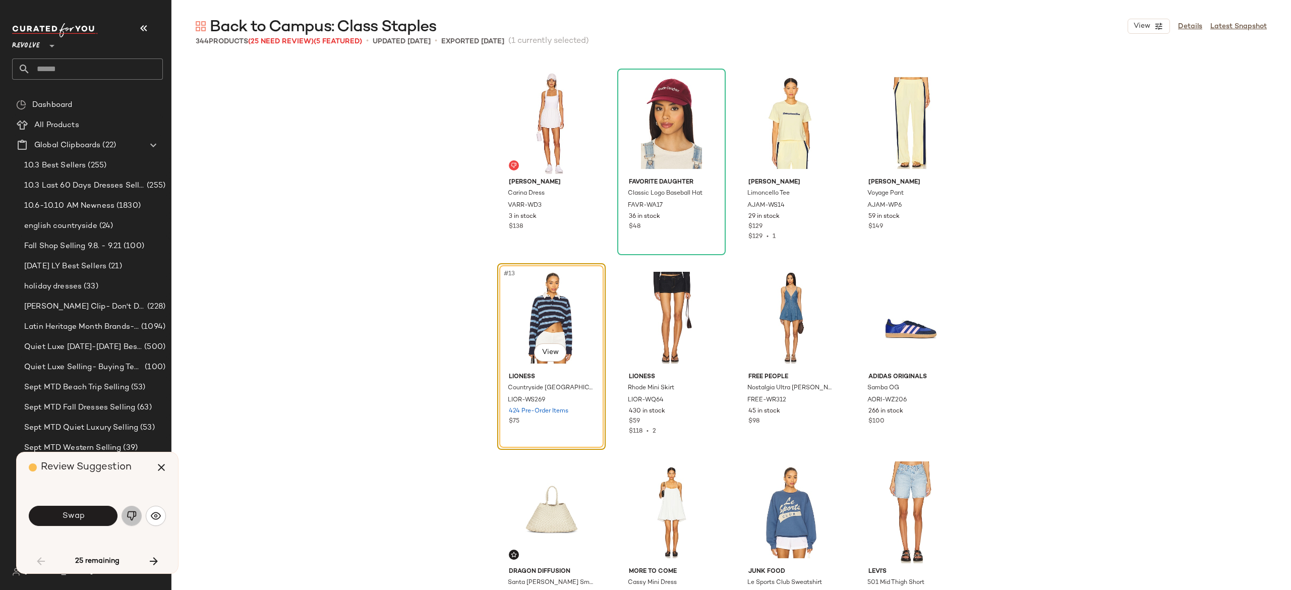
click at [135, 514] on img "button" at bounding box center [132, 516] width 10 height 10
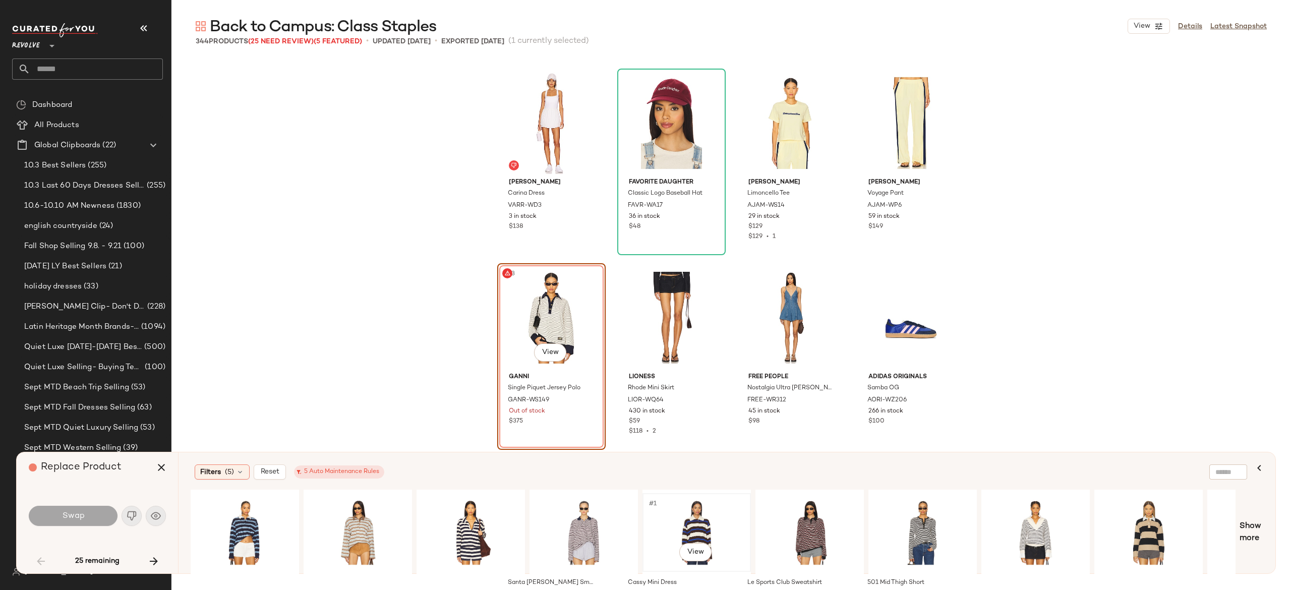
click at [711, 519] on div "#1 View" at bounding box center [696, 533] width 101 height 72
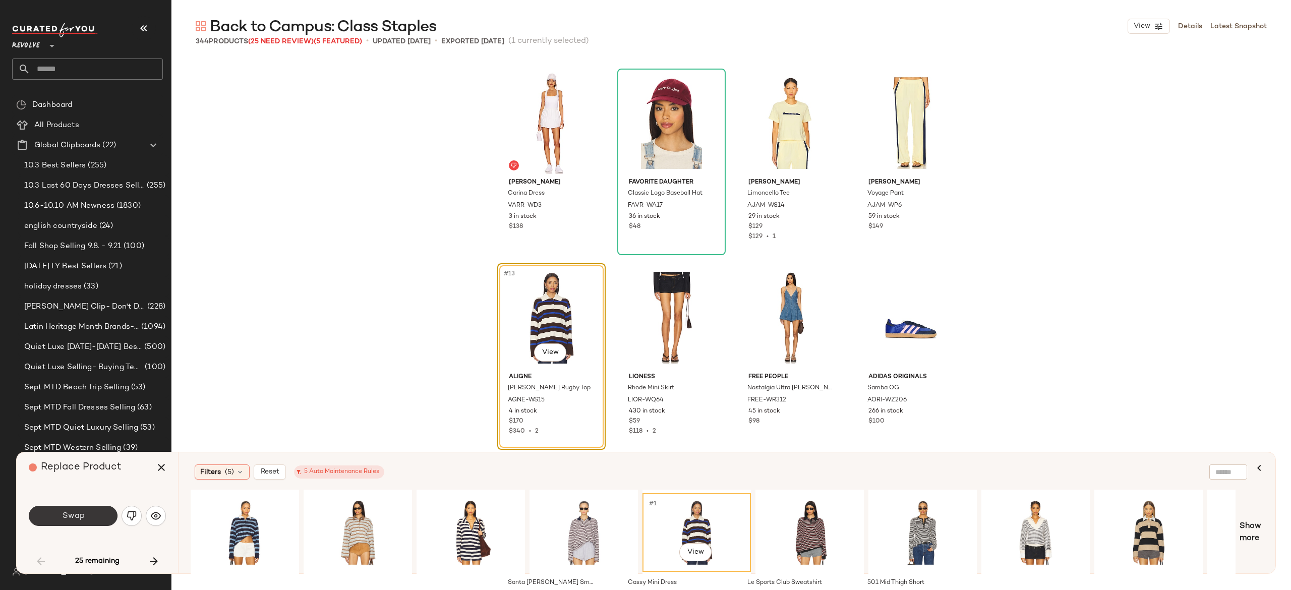
click at [105, 508] on button "Swap" at bounding box center [73, 516] width 89 height 20
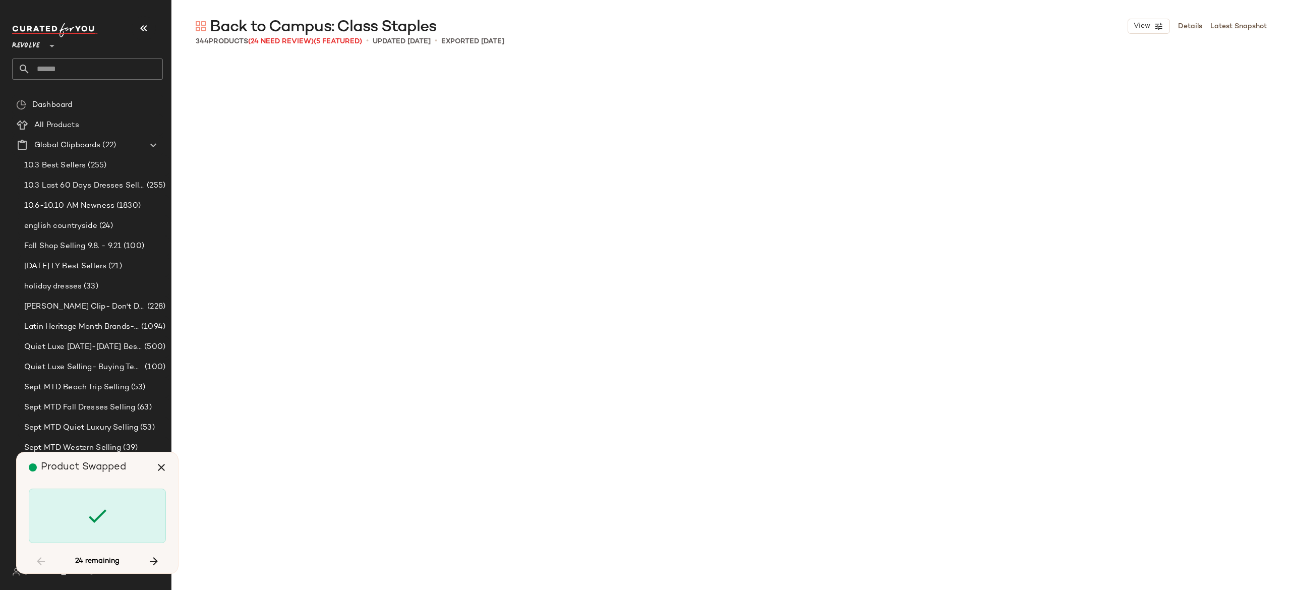
scroll to position [2724, 0]
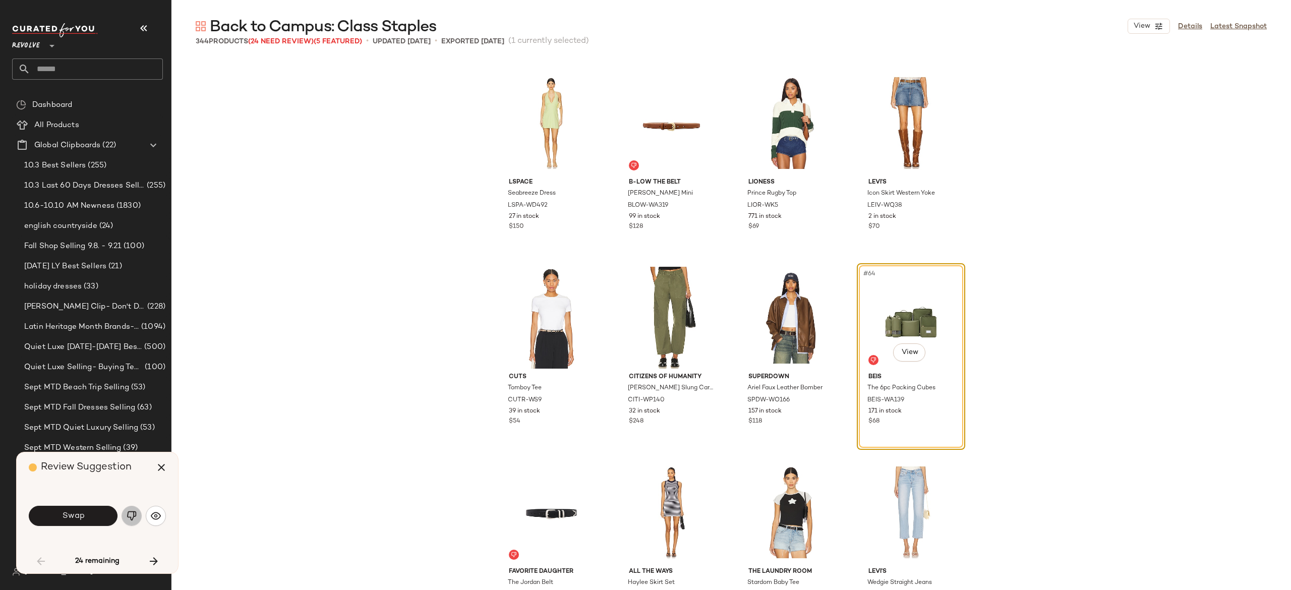
click at [127, 515] on img "button" at bounding box center [132, 516] width 10 height 10
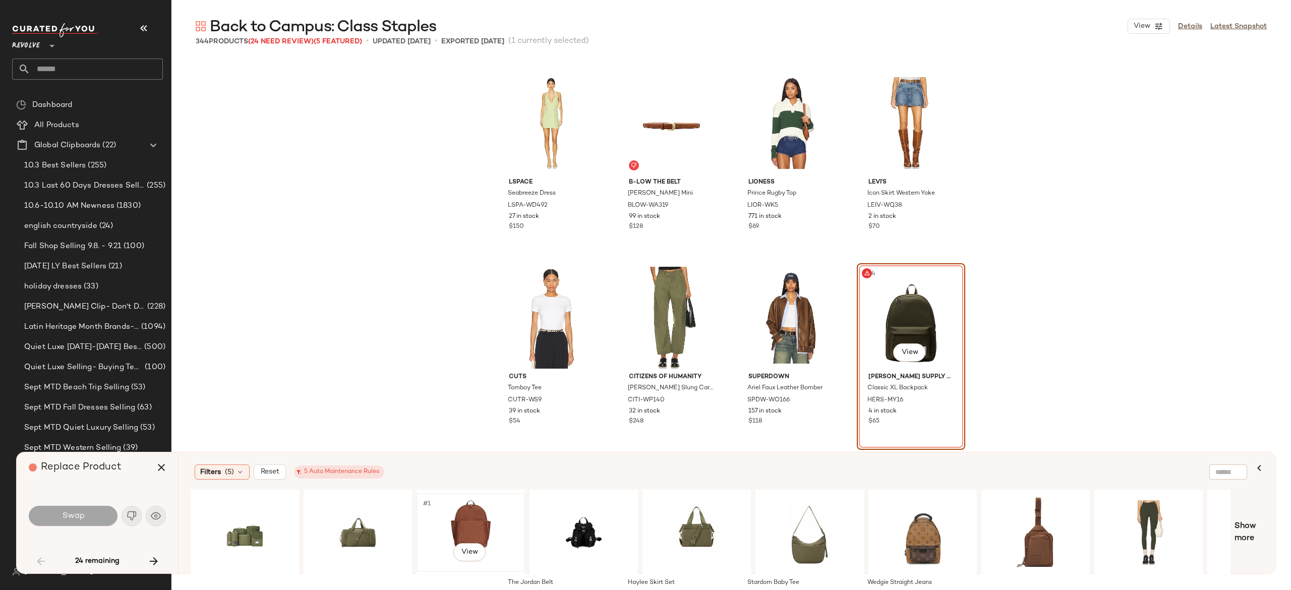
click at [478, 514] on div "#1 View" at bounding box center [470, 533] width 101 height 72
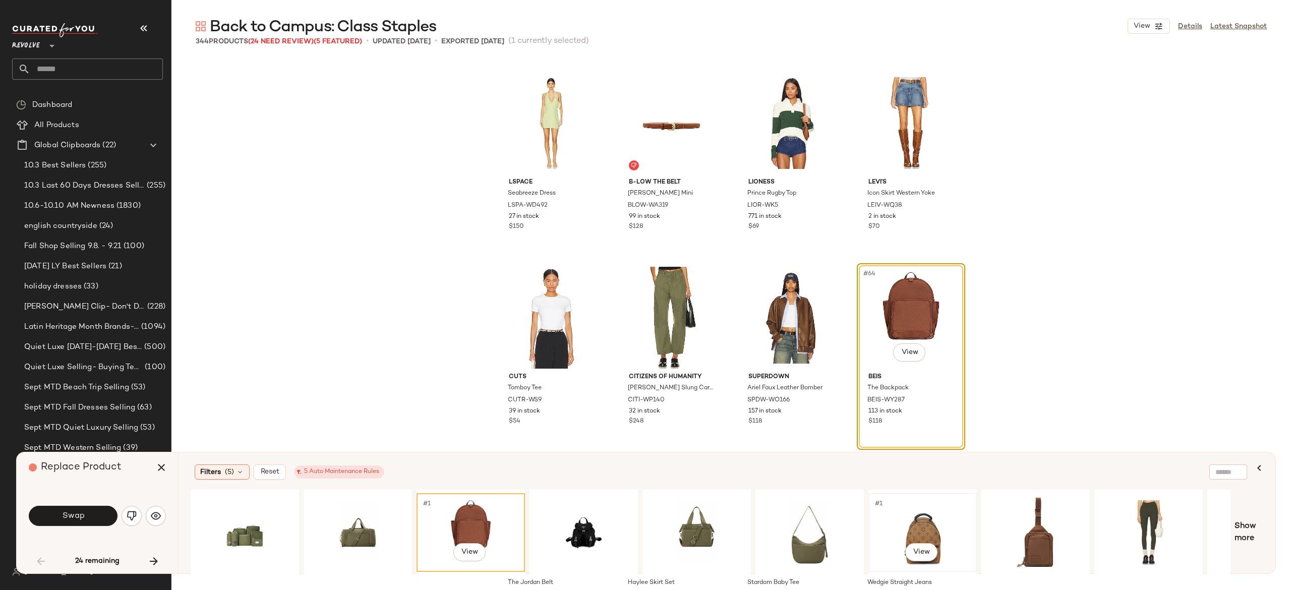
click at [909, 527] on div "#1 View" at bounding box center [922, 533] width 101 height 72
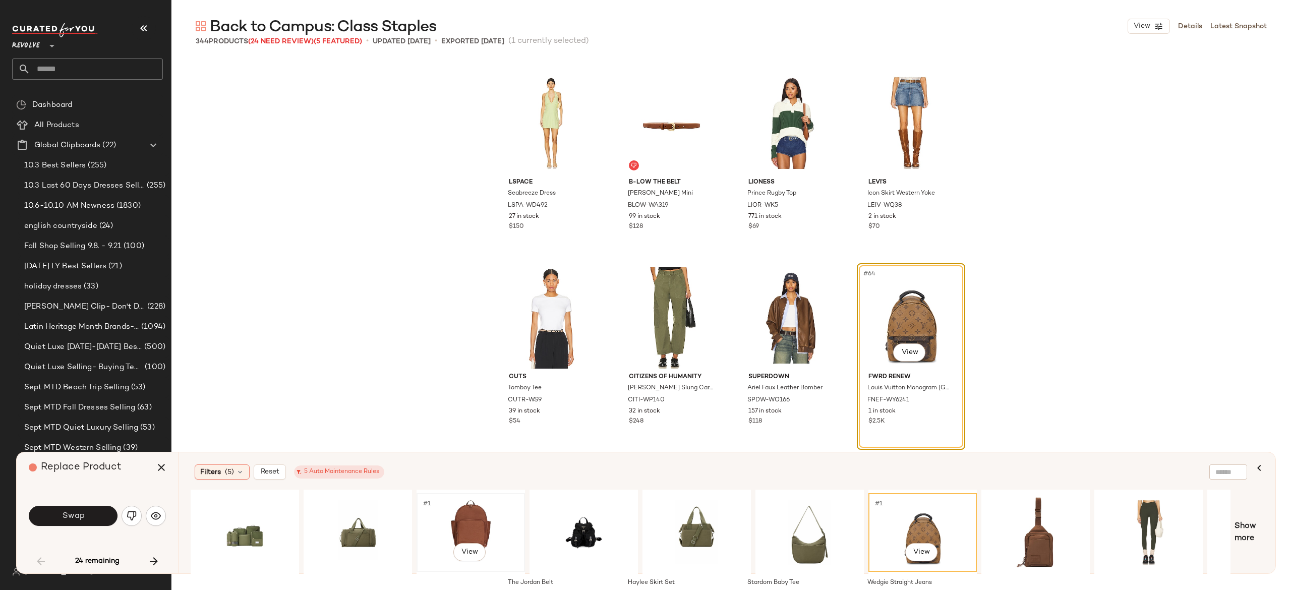
click at [478, 516] on div "#1 View" at bounding box center [470, 533] width 101 height 72
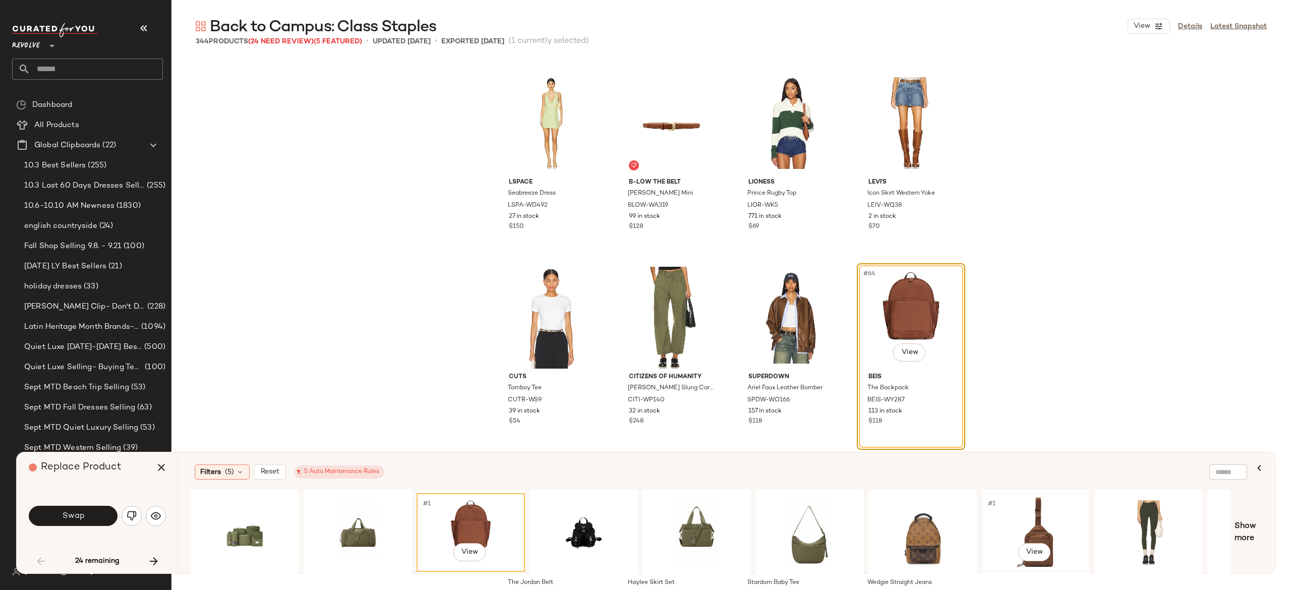
click at [1023, 523] on div "#1 View" at bounding box center [1035, 533] width 101 height 72
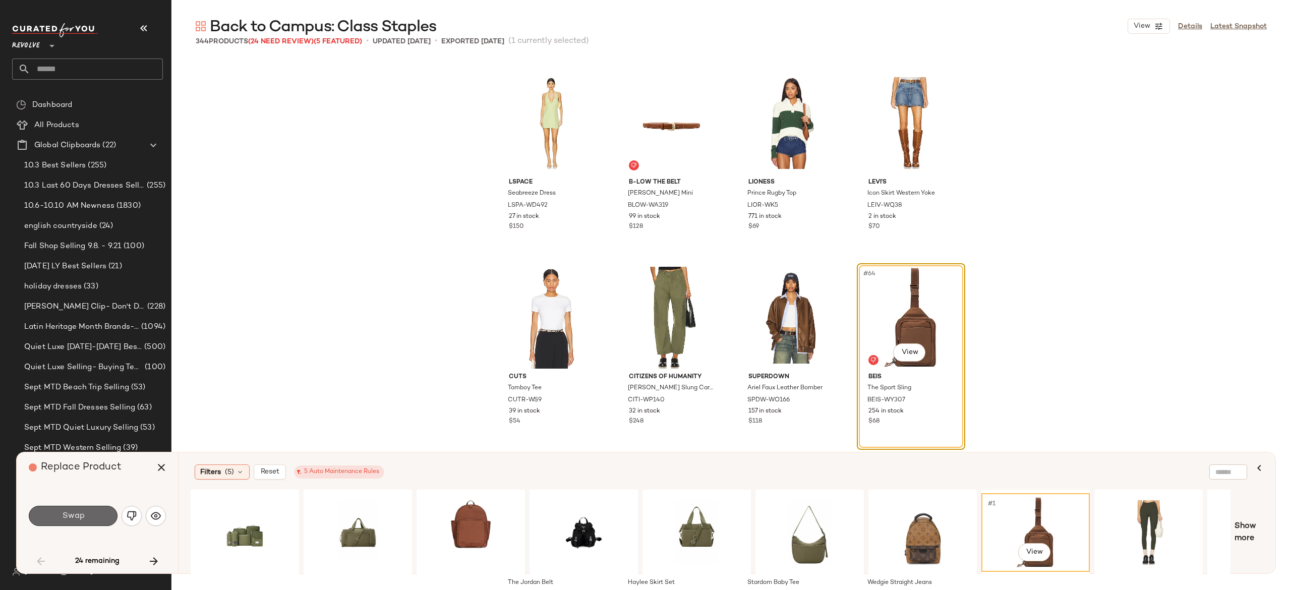
click at [98, 506] on button "Swap" at bounding box center [73, 516] width 89 height 20
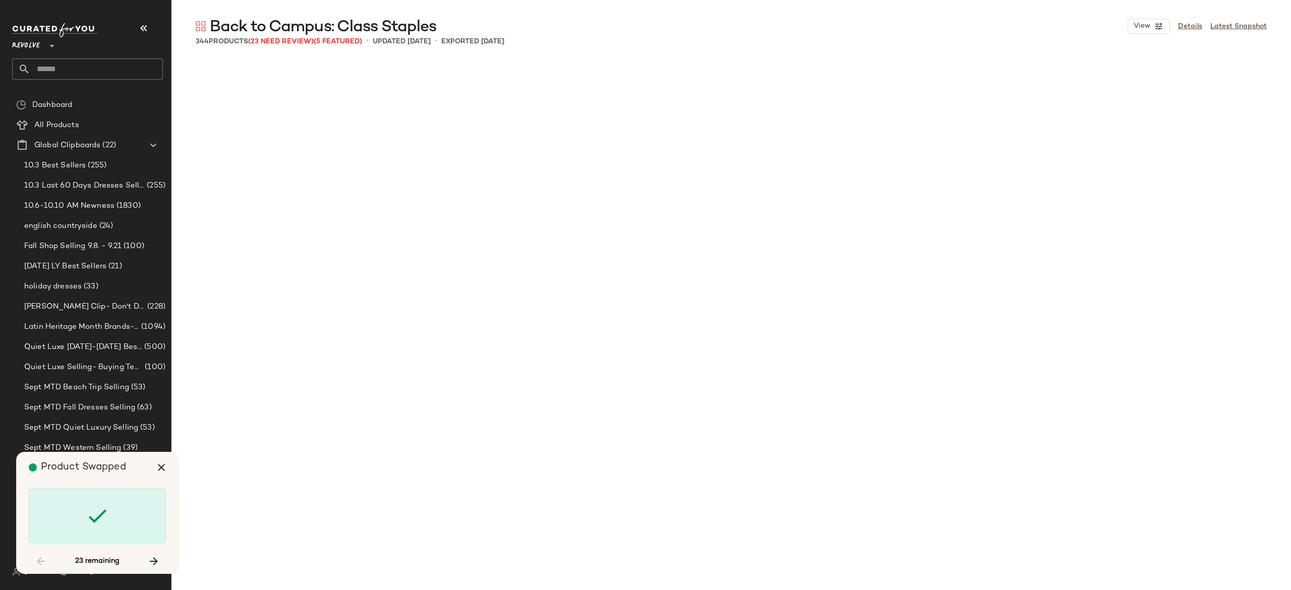
scroll to position [3503, 0]
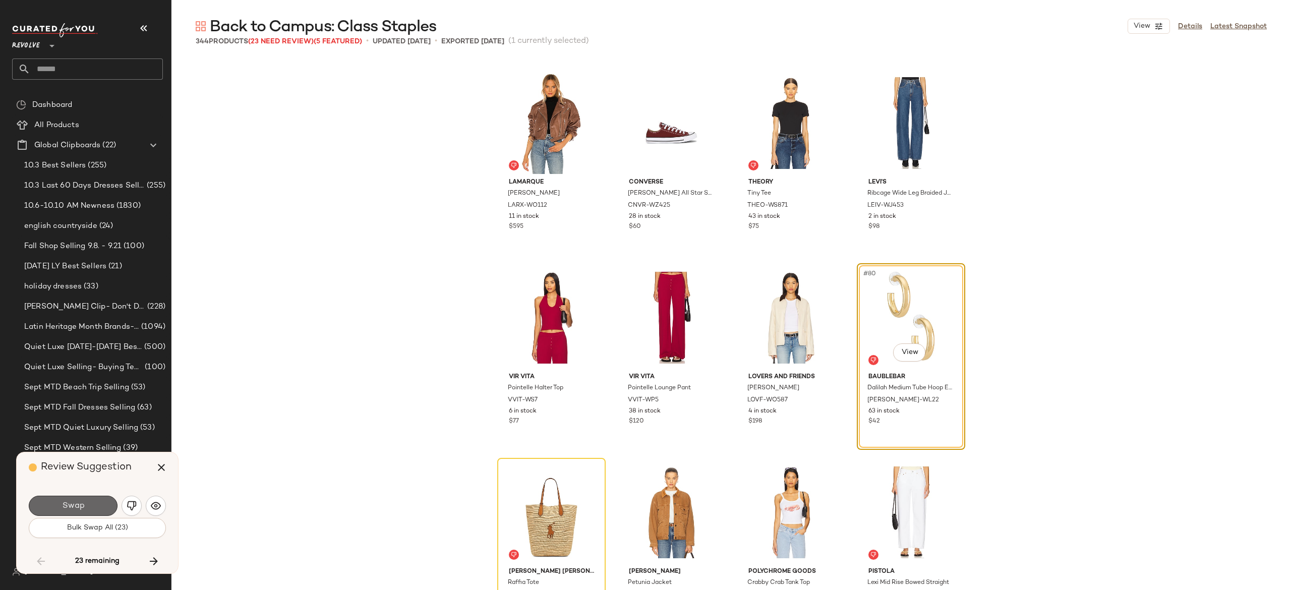
click at [98, 501] on button "Swap" at bounding box center [73, 506] width 89 height 20
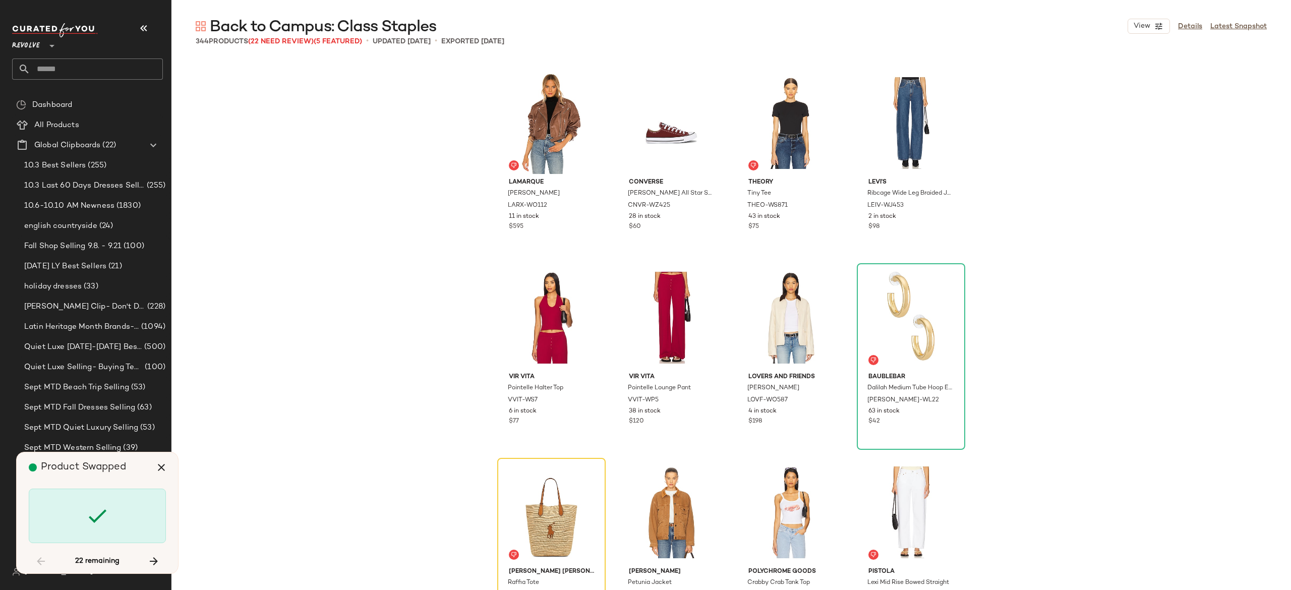
scroll to position [3697, 0]
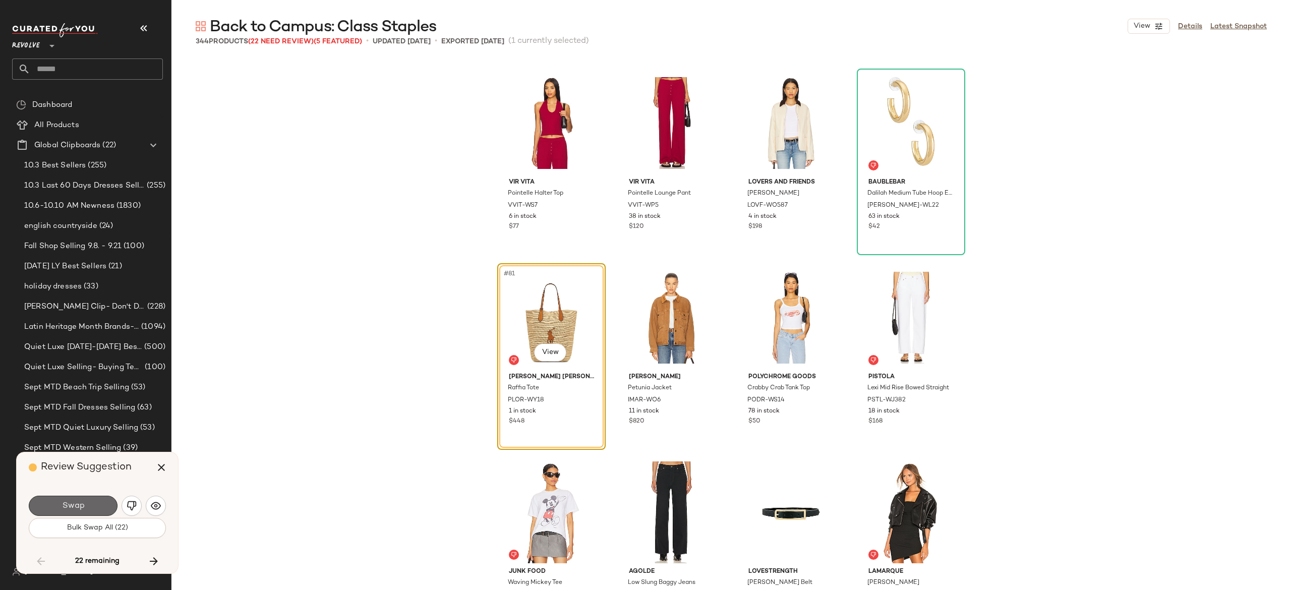
click at [98, 503] on button "Swap" at bounding box center [73, 506] width 89 height 20
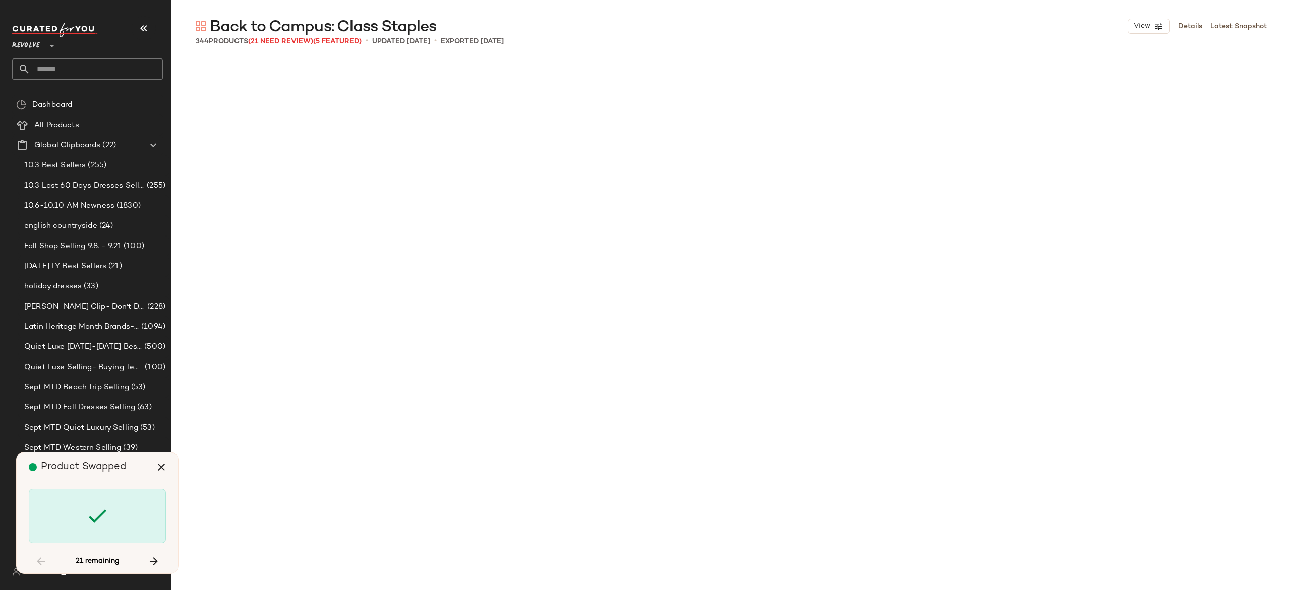
scroll to position [5059, 0]
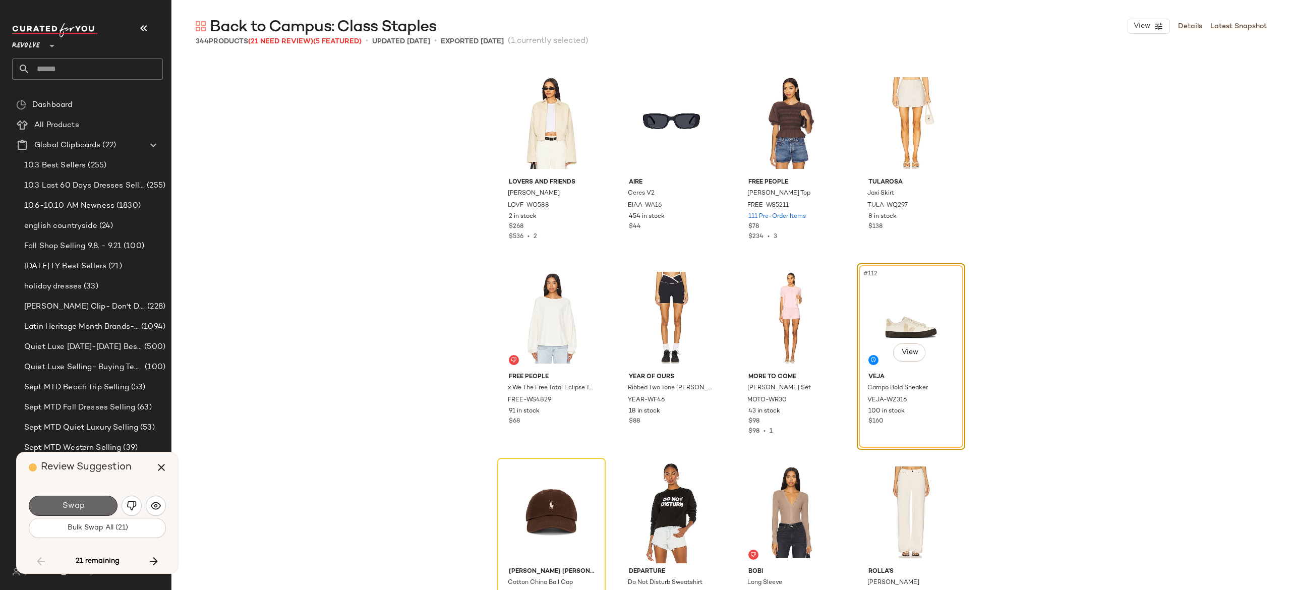
click at [101, 508] on button "Swap" at bounding box center [73, 506] width 89 height 20
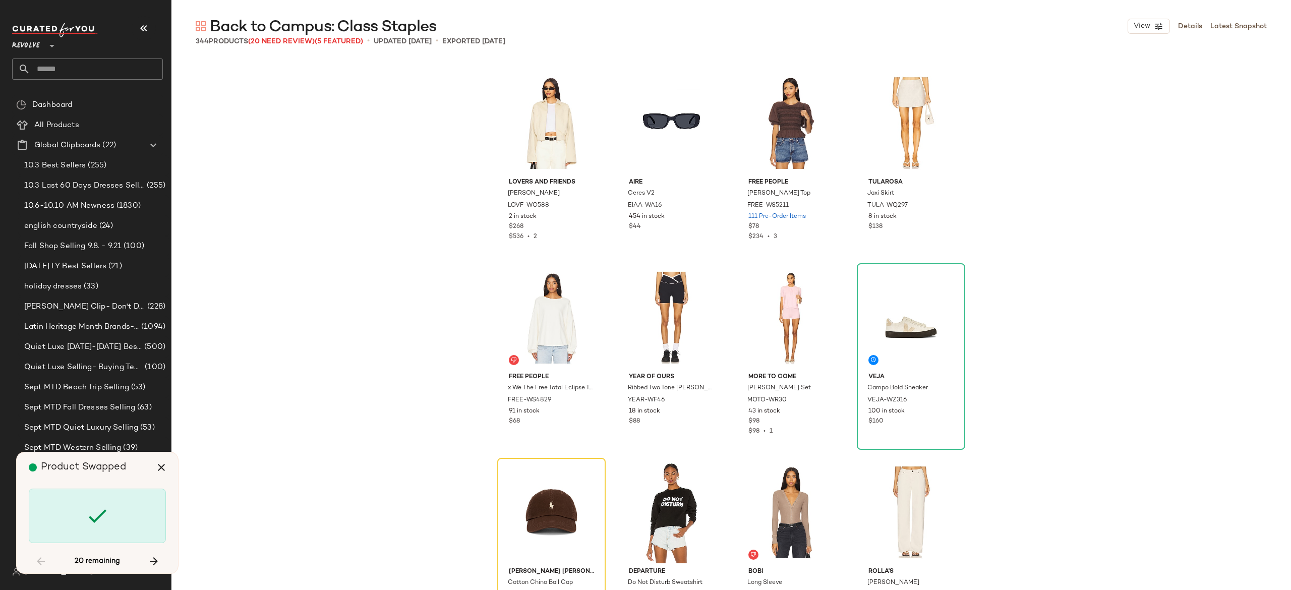
scroll to position [5254, 0]
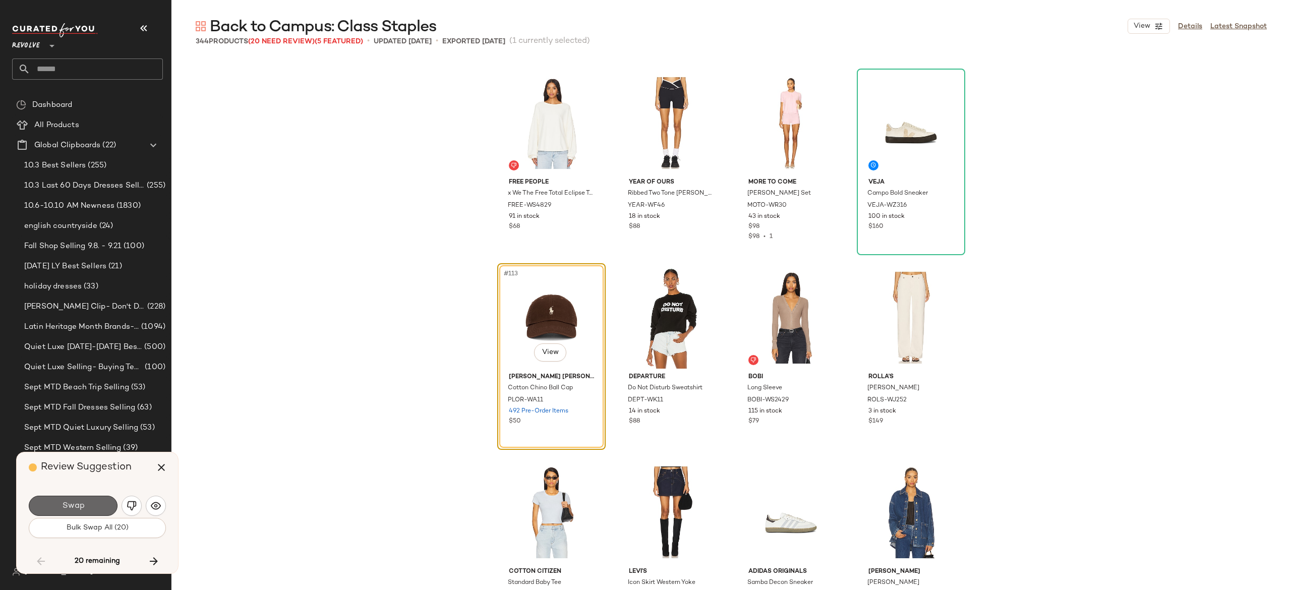
click at [91, 505] on button "Swap" at bounding box center [73, 506] width 89 height 20
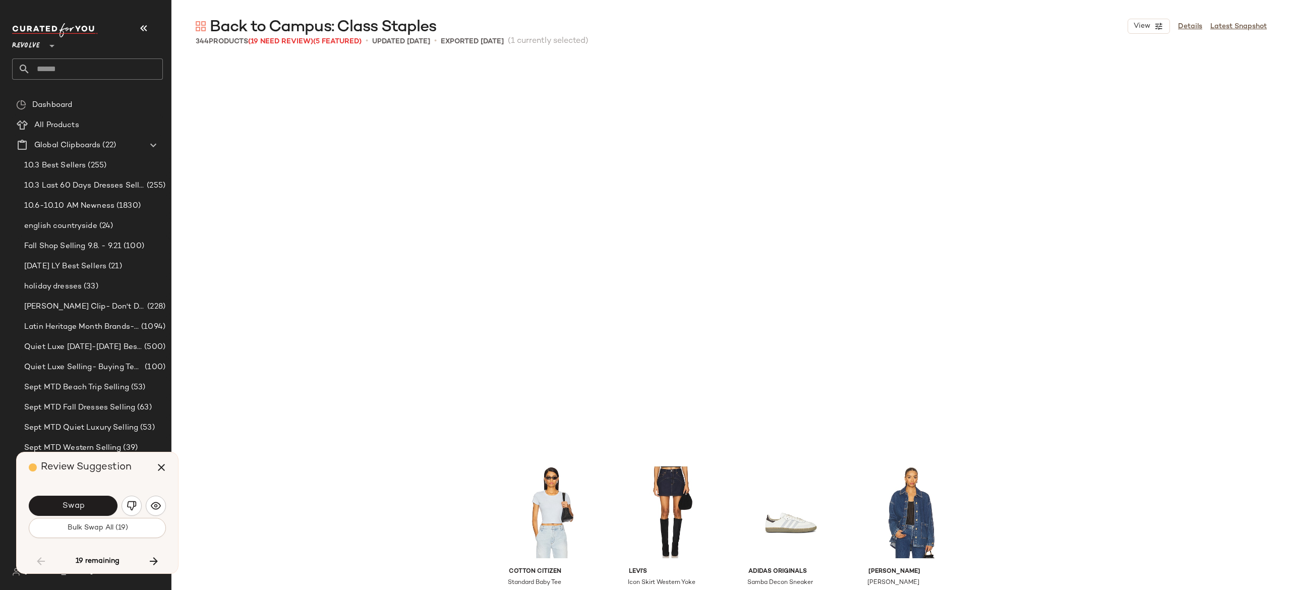
scroll to position [5643, 0]
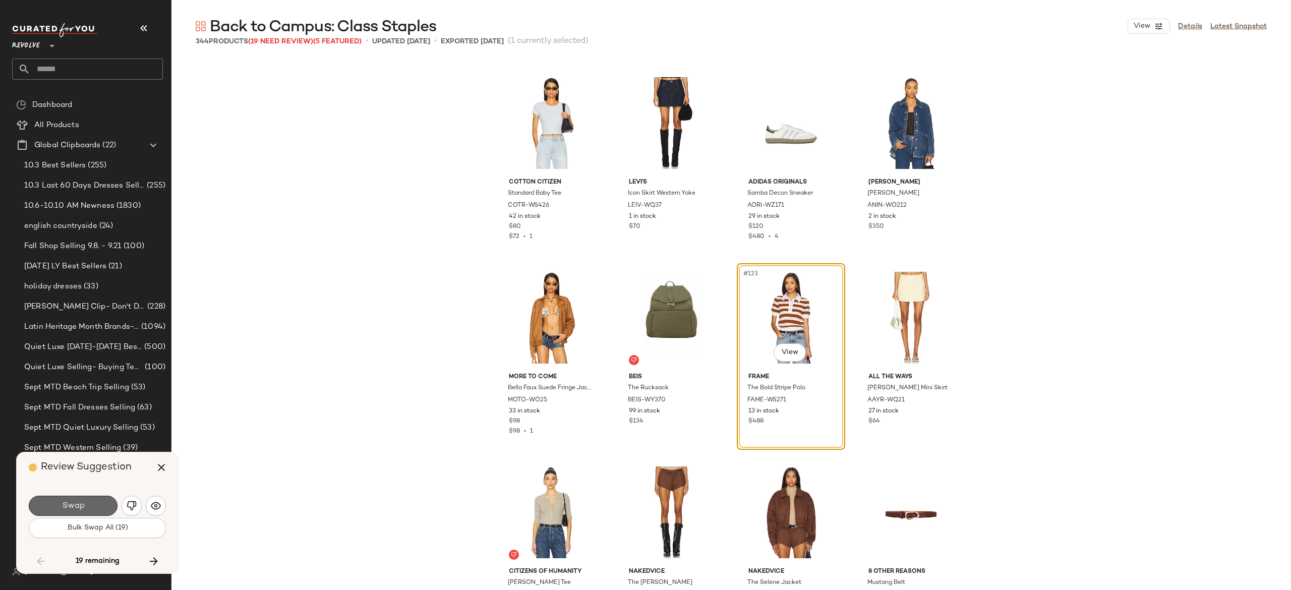
click at [91, 504] on button "Swap" at bounding box center [73, 506] width 89 height 20
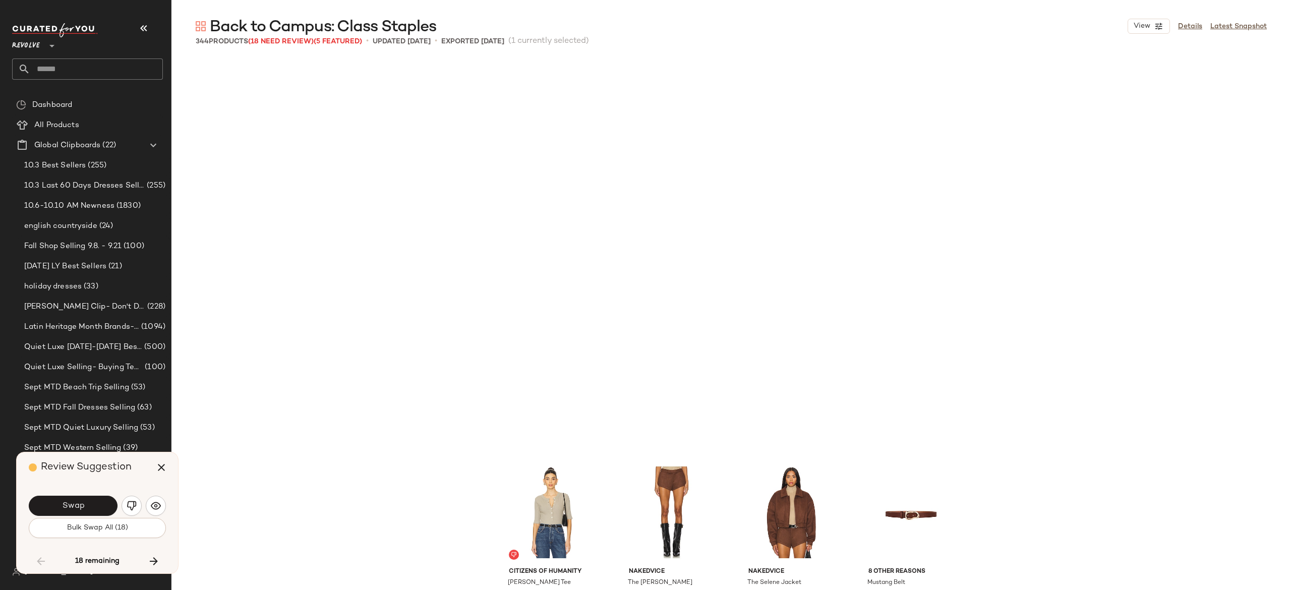
scroll to position [6032, 0]
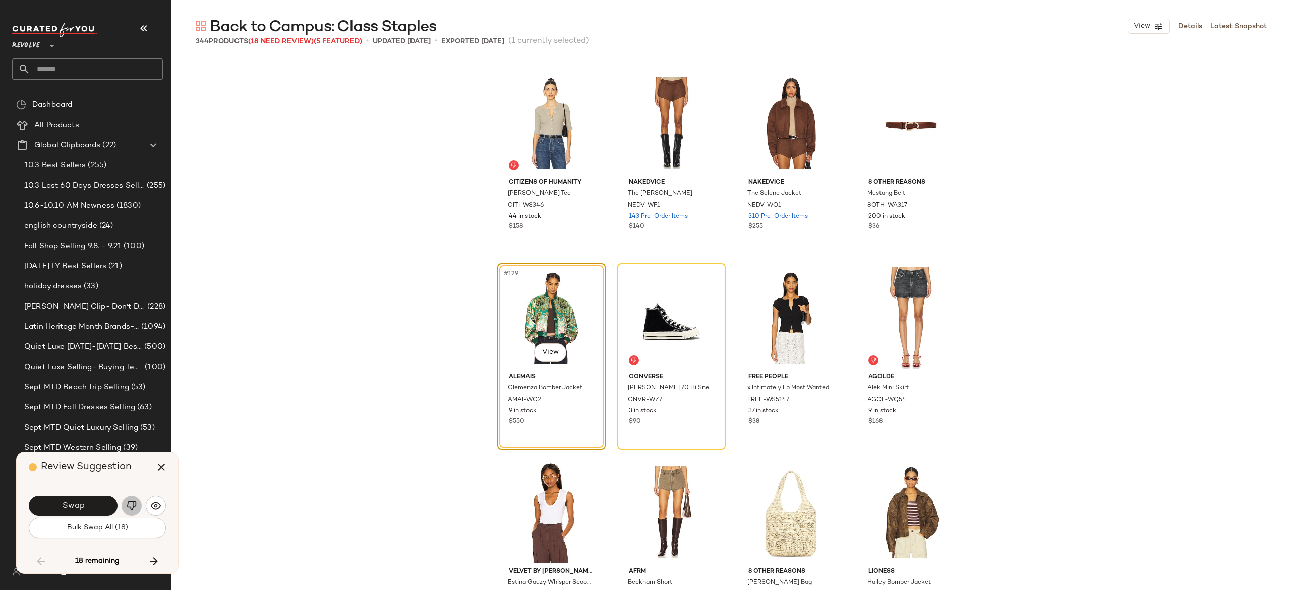
click at [128, 505] on img "button" at bounding box center [132, 506] width 10 height 10
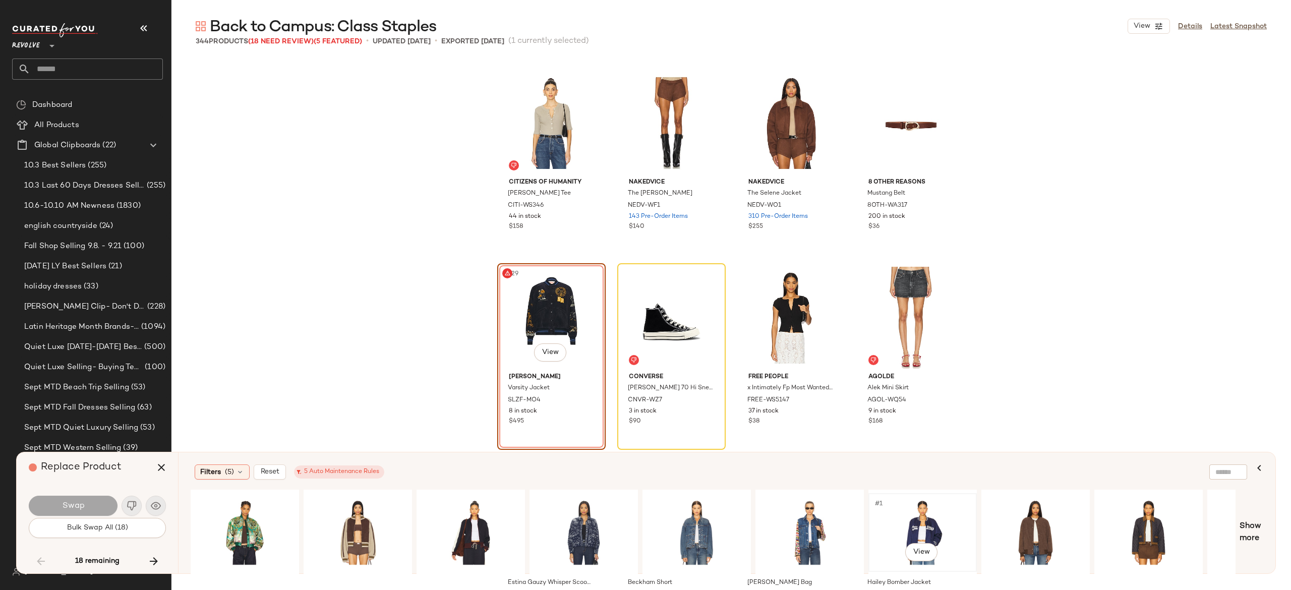
click at [910, 517] on div "#1 View" at bounding box center [922, 533] width 101 height 72
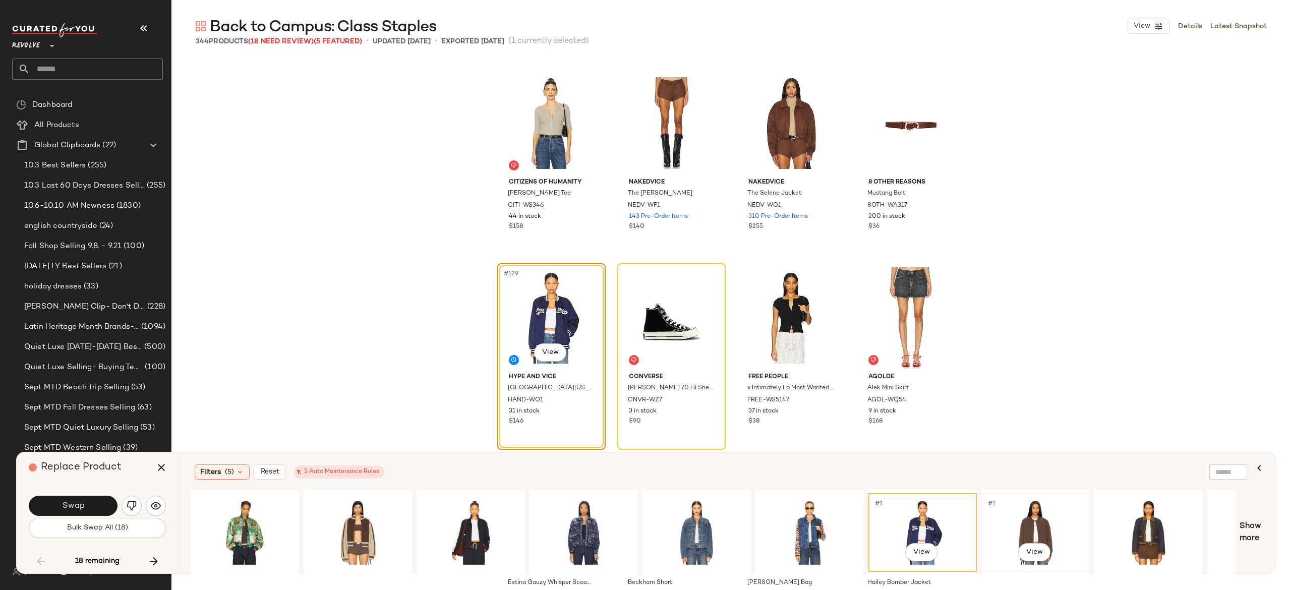
click at [1032, 521] on div "#1 View" at bounding box center [1035, 533] width 101 height 72
click at [98, 495] on div "Swap" at bounding box center [97, 506] width 137 height 24
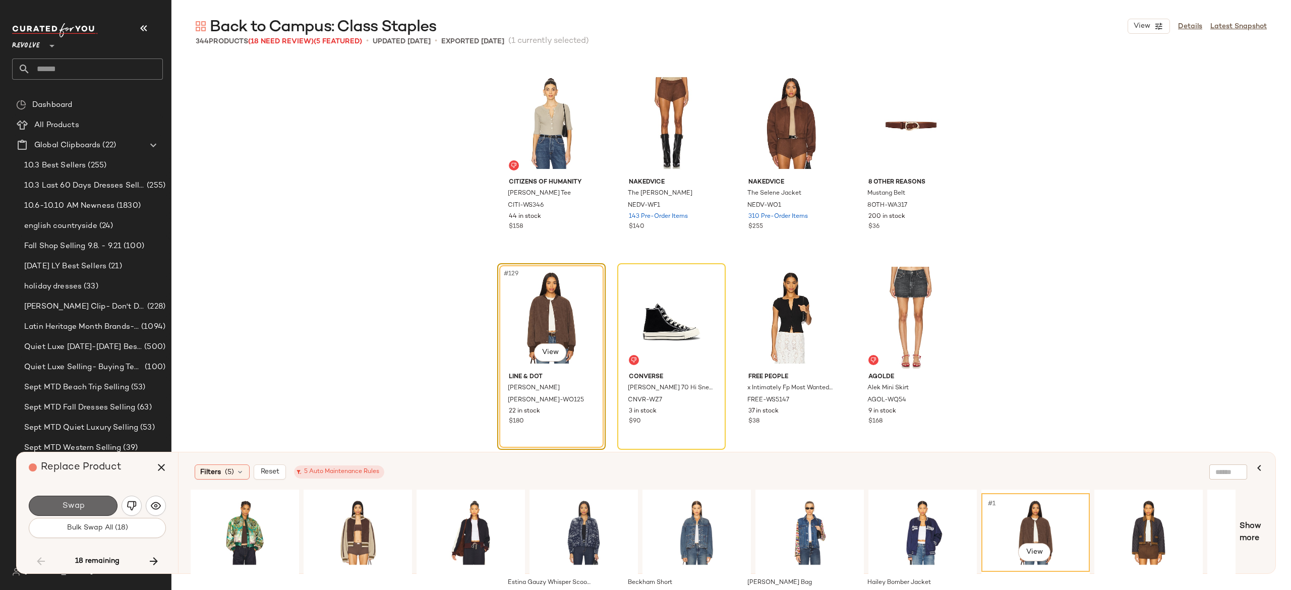
click at [97, 506] on button "Swap" at bounding box center [73, 506] width 89 height 20
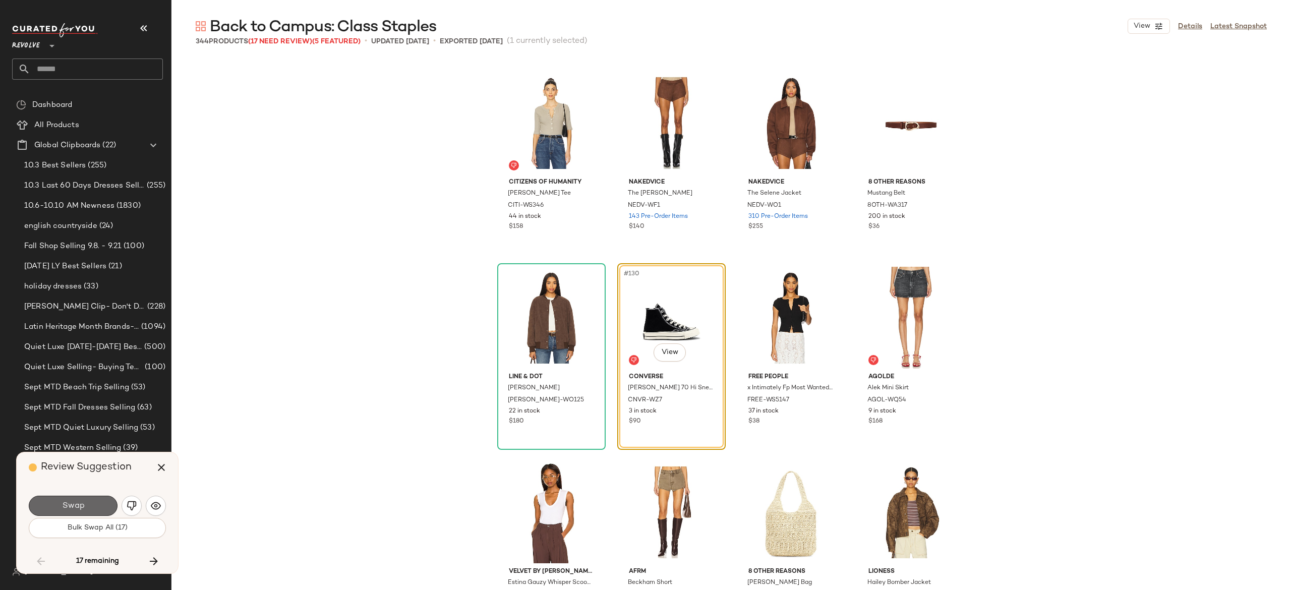
click at [96, 502] on button "Swap" at bounding box center [73, 506] width 89 height 20
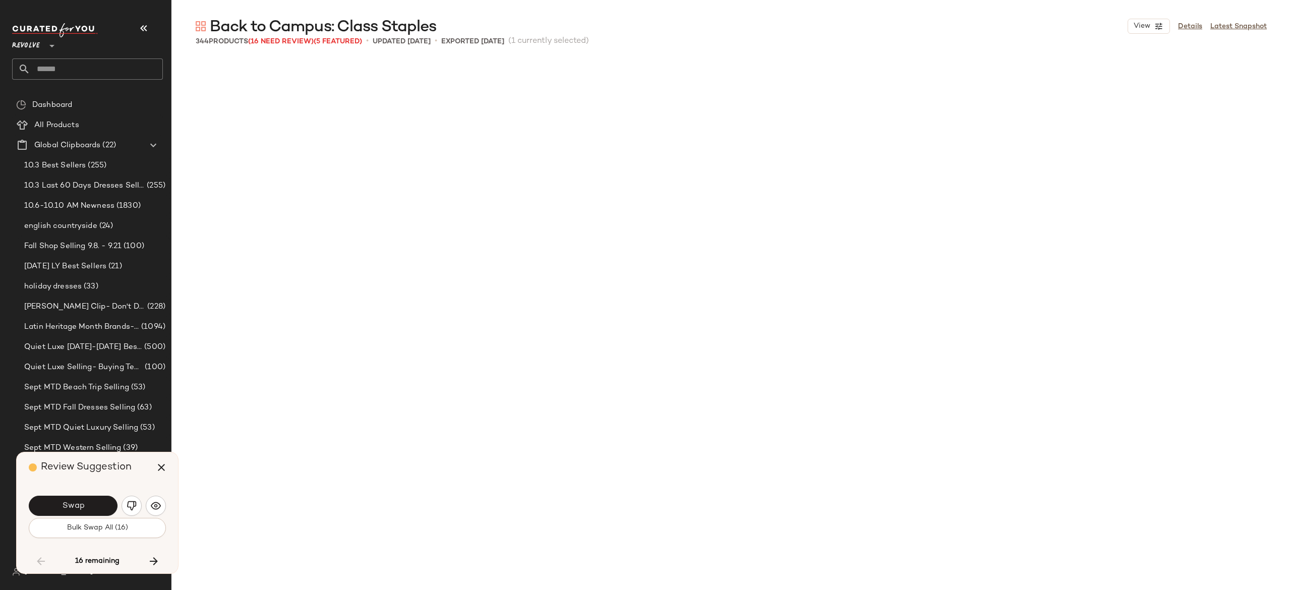
scroll to position [6616, 0]
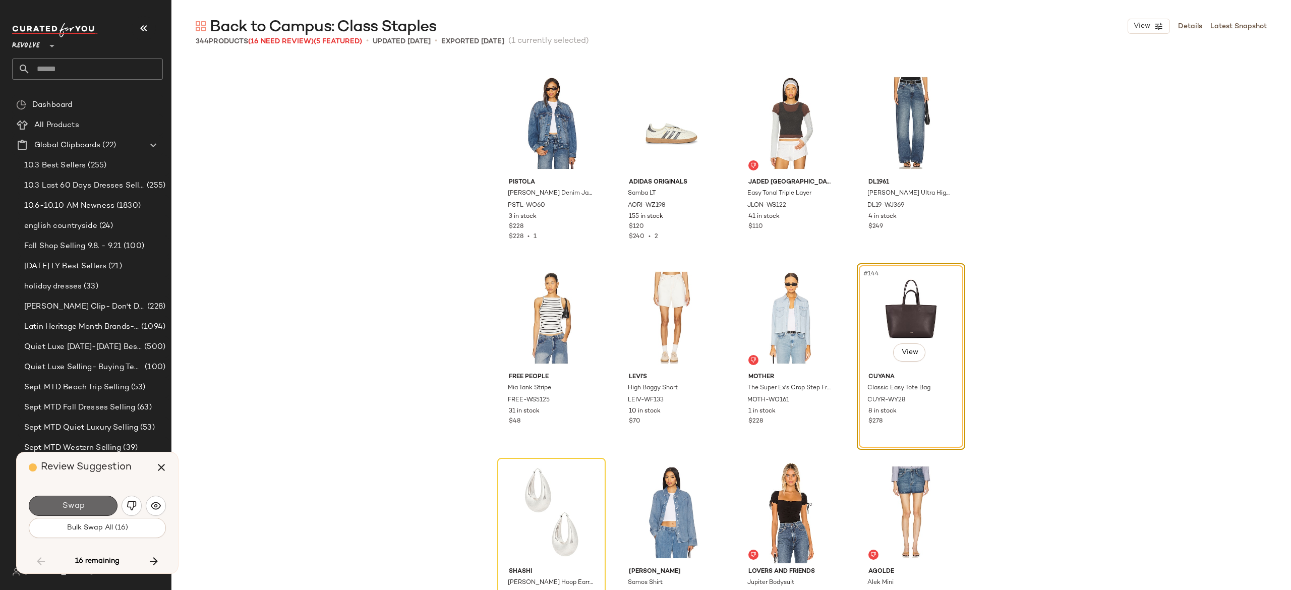
click at [105, 504] on button "Swap" at bounding box center [73, 506] width 89 height 20
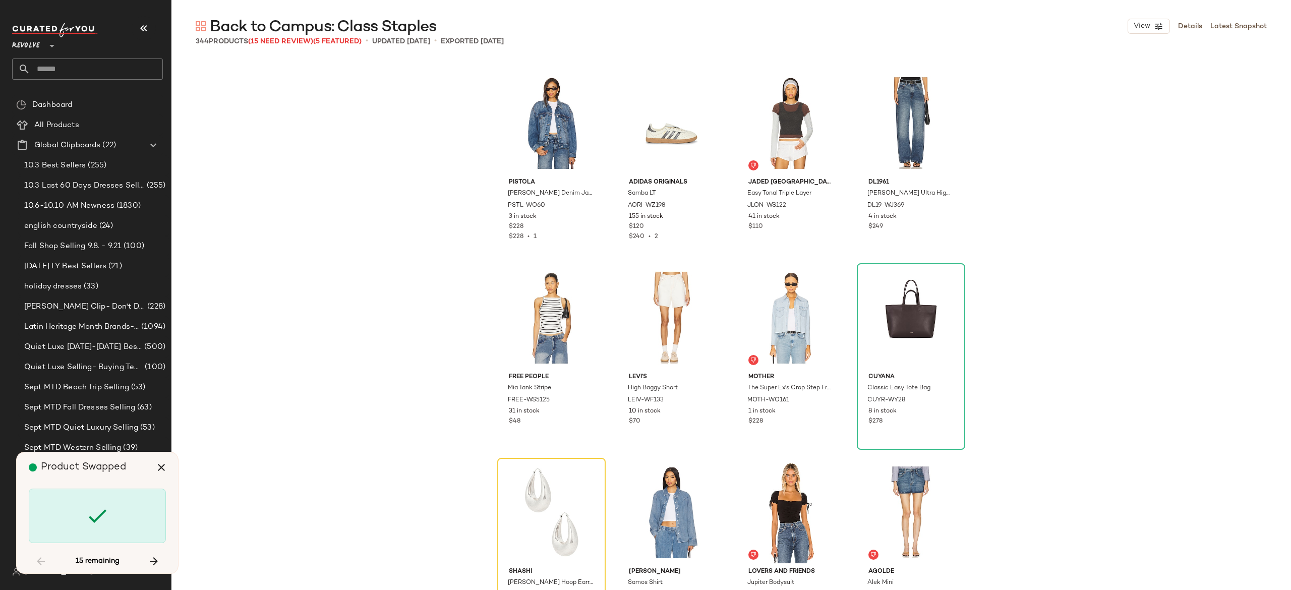
scroll to position [6810, 0]
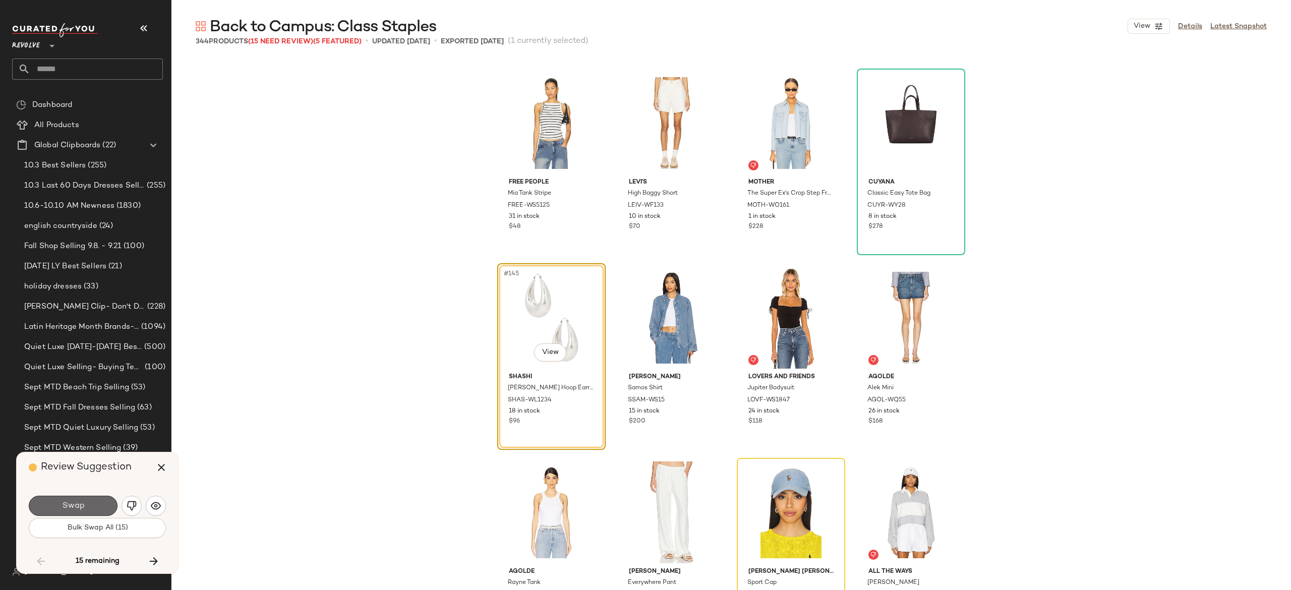
click at [96, 502] on button "Swap" at bounding box center [73, 506] width 89 height 20
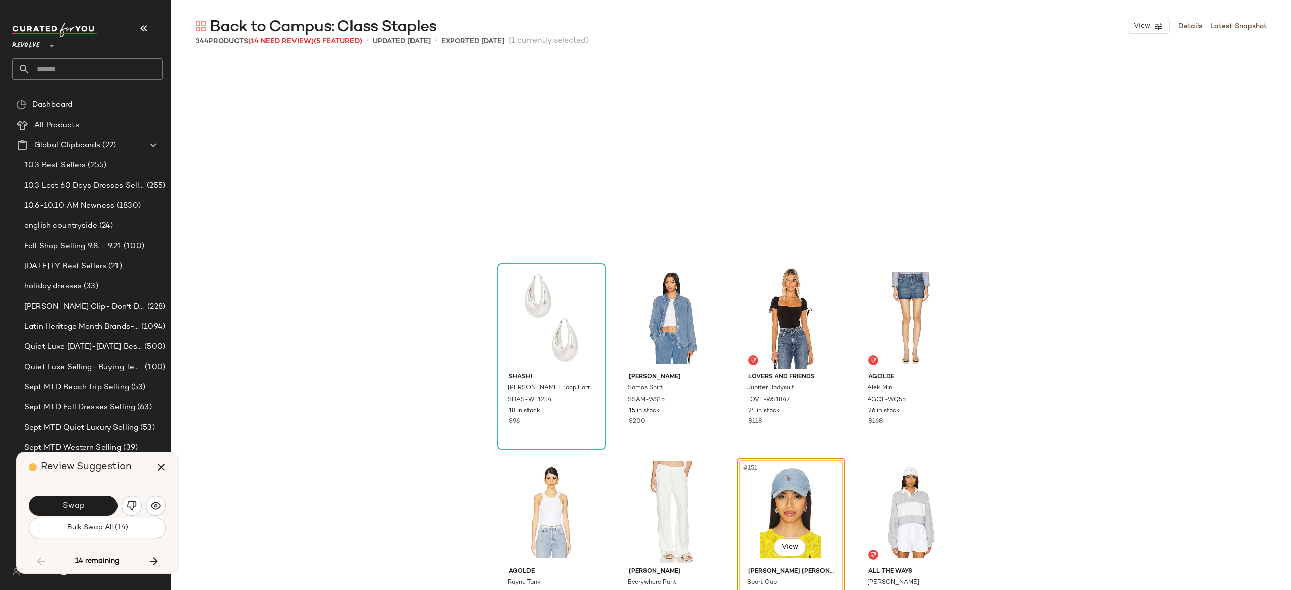
scroll to position [7005, 0]
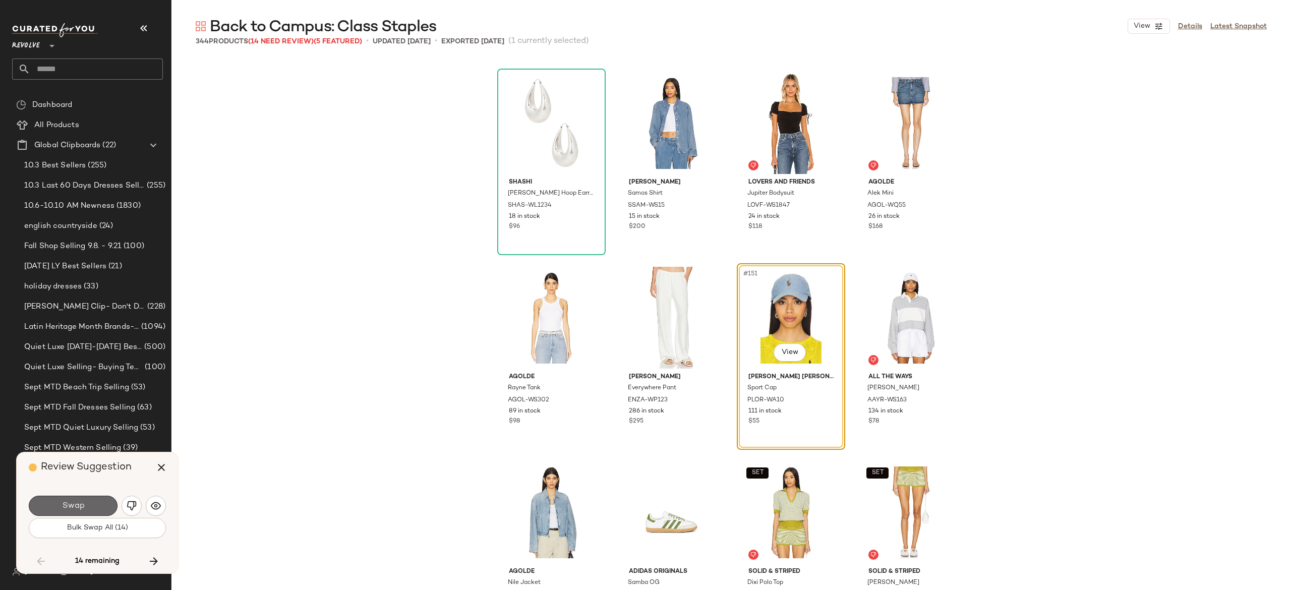
click at [99, 503] on button "Swap" at bounding box center [73, 506] width 89 height 20
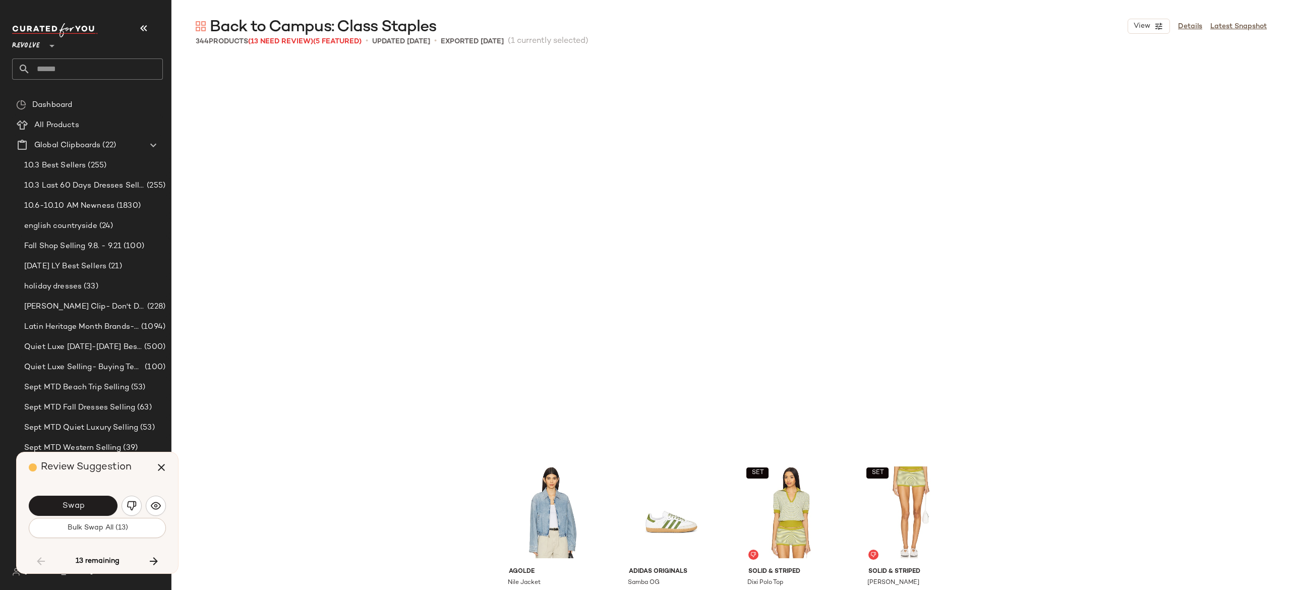
scroll to position [7394, 0]
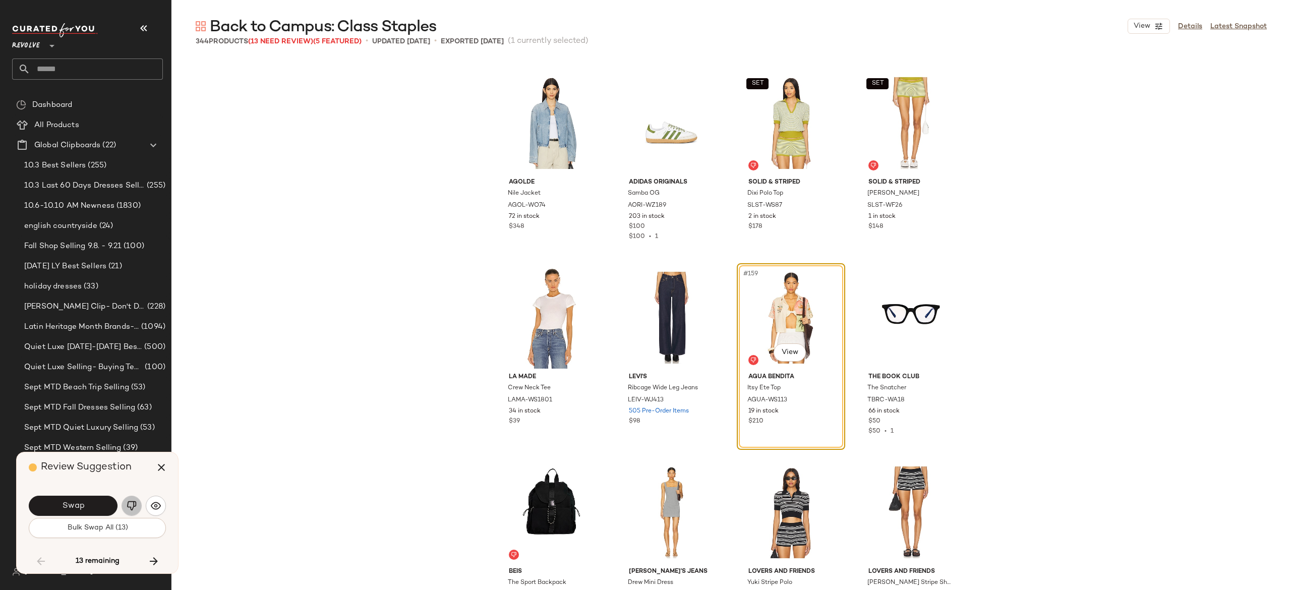
click at [138, 500] on button "button" at bounding box center [131, 506] width 20 height 20
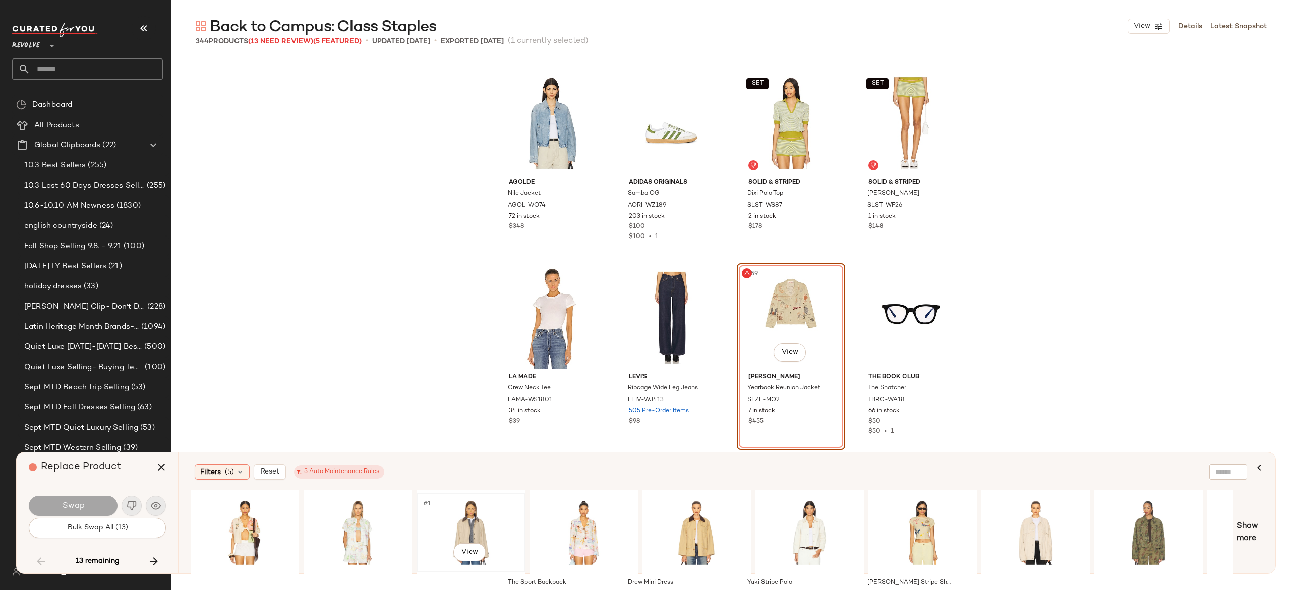
click at [469, 512] on div "#1 View" at bounding box center [470, 533] width 101 height 72
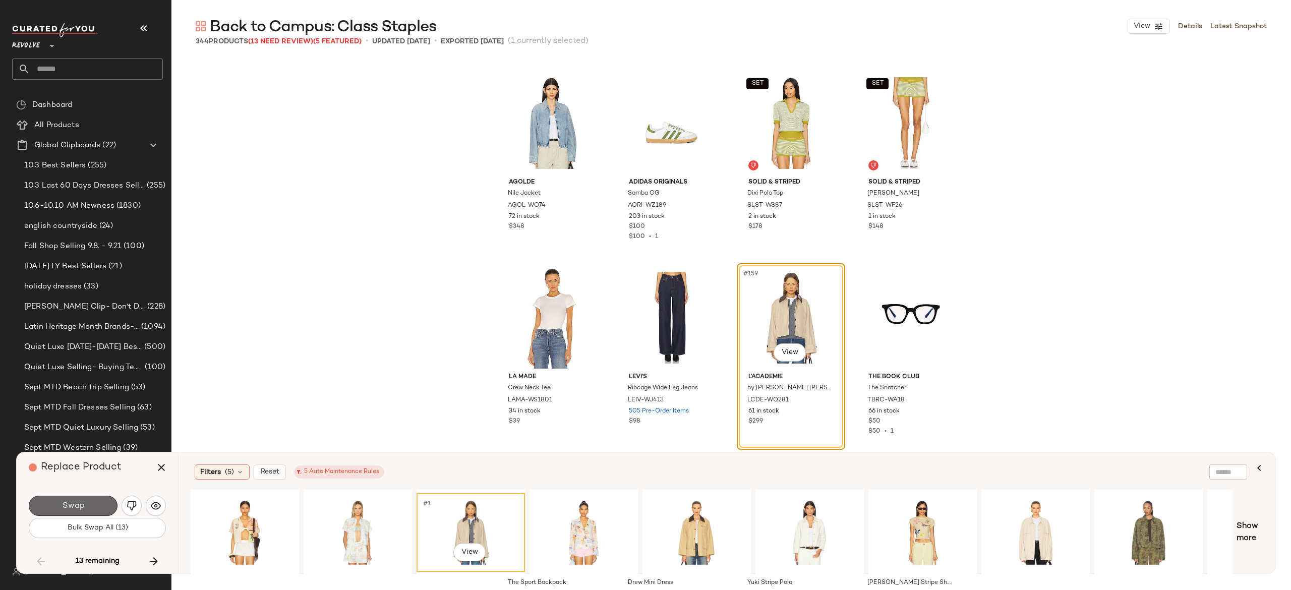
click at [103, 502] on button "Swap" at bounding box center [73, 506] width 89 height 20
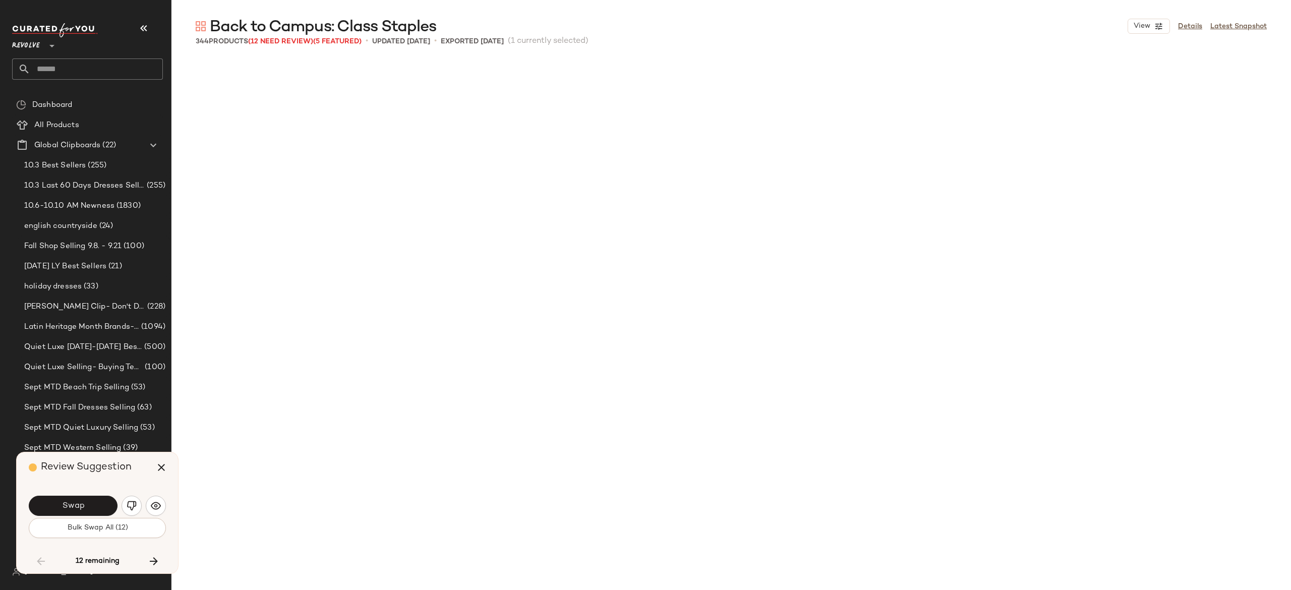
scroll to position [7978, 0]
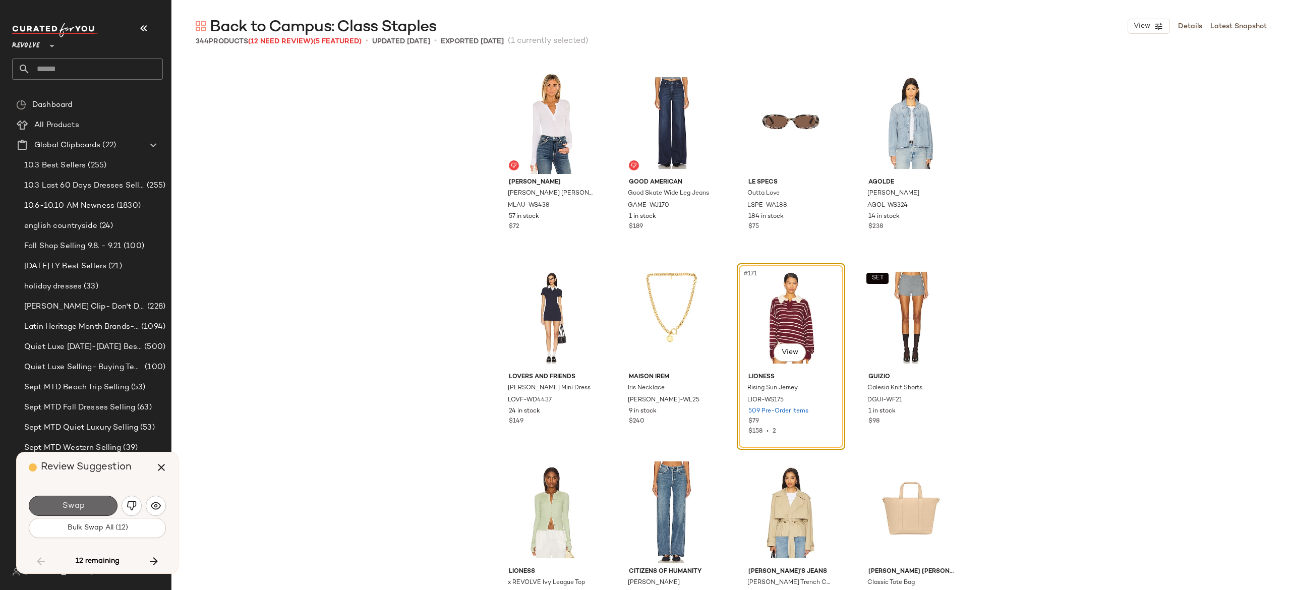
click at [95, 506] on button "Swap" at bounding box center [73, 506] width 89 height 20
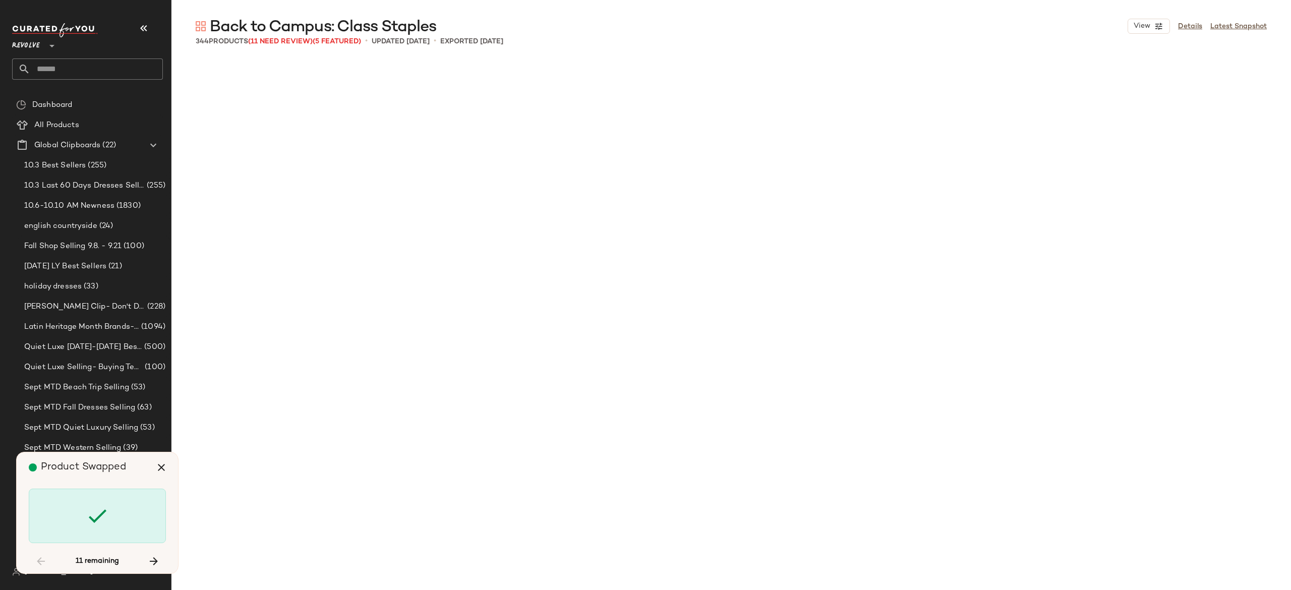
scroll to position [8951, 0]
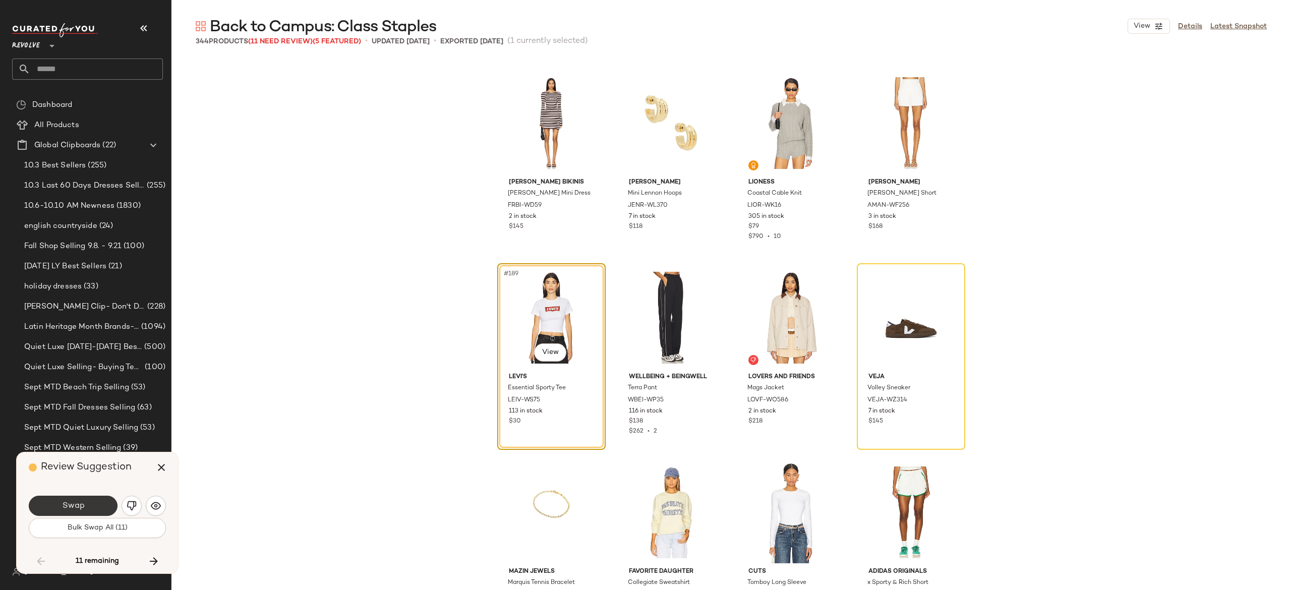
click at [100, 500] on button "Swap" at bounding box center [73, 506] width 89 height 20
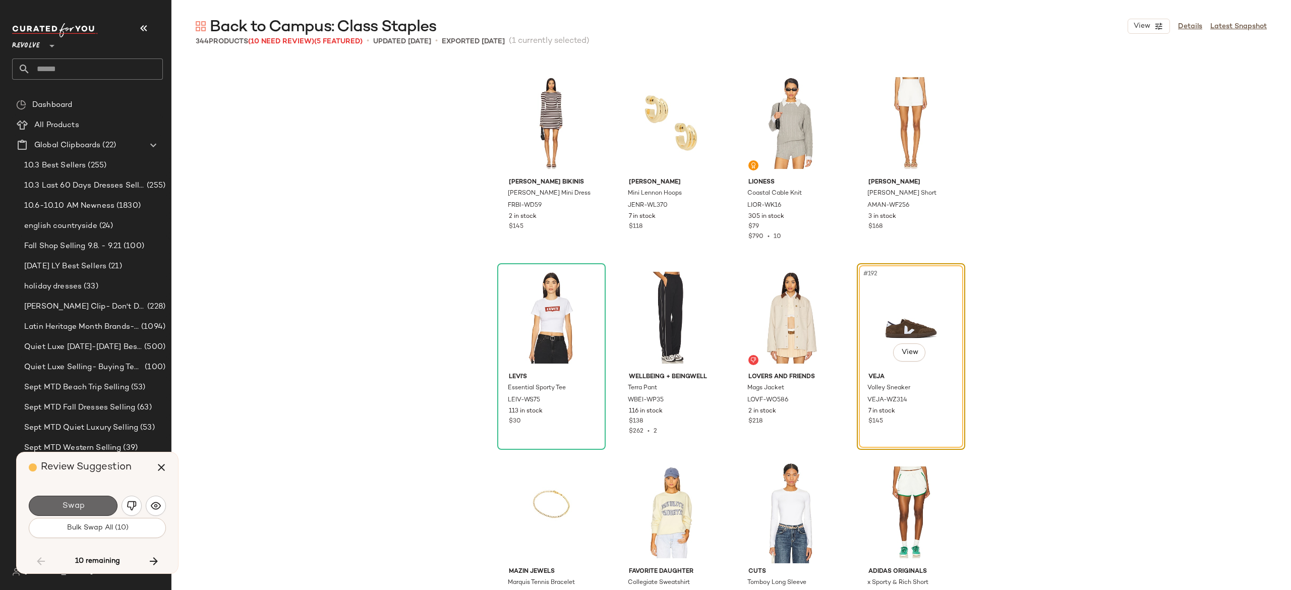
click at [84, 506] on span "Swap" at bounding box center [73, 506] width 23 height 10
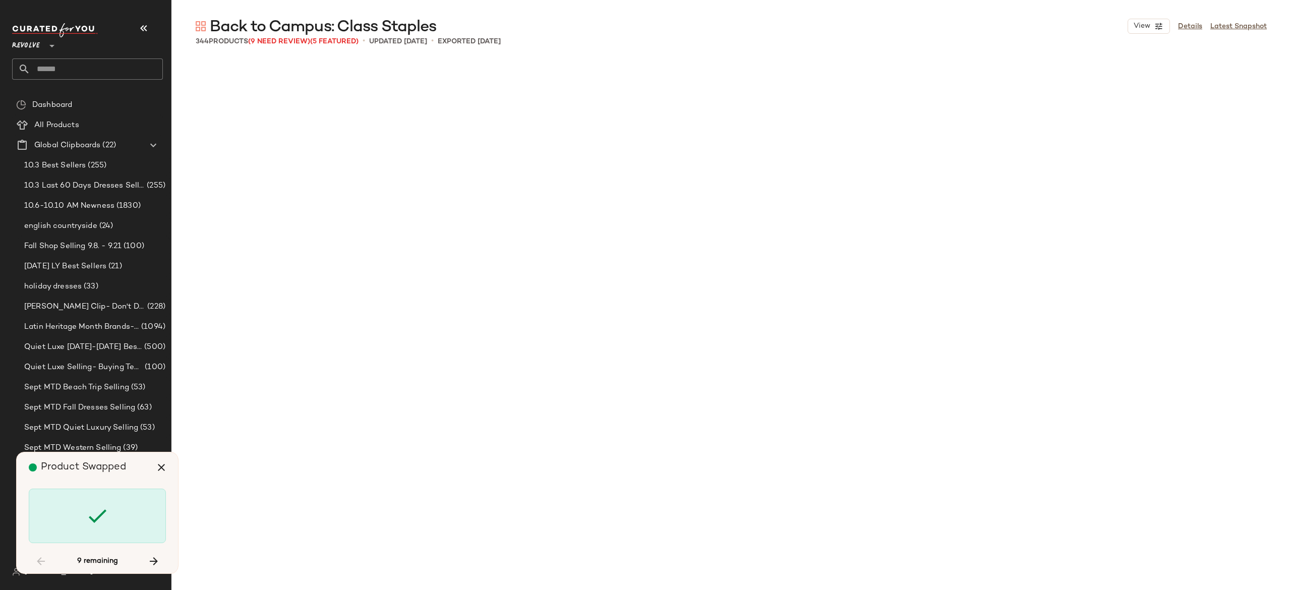
scroll to position [10118, 0]
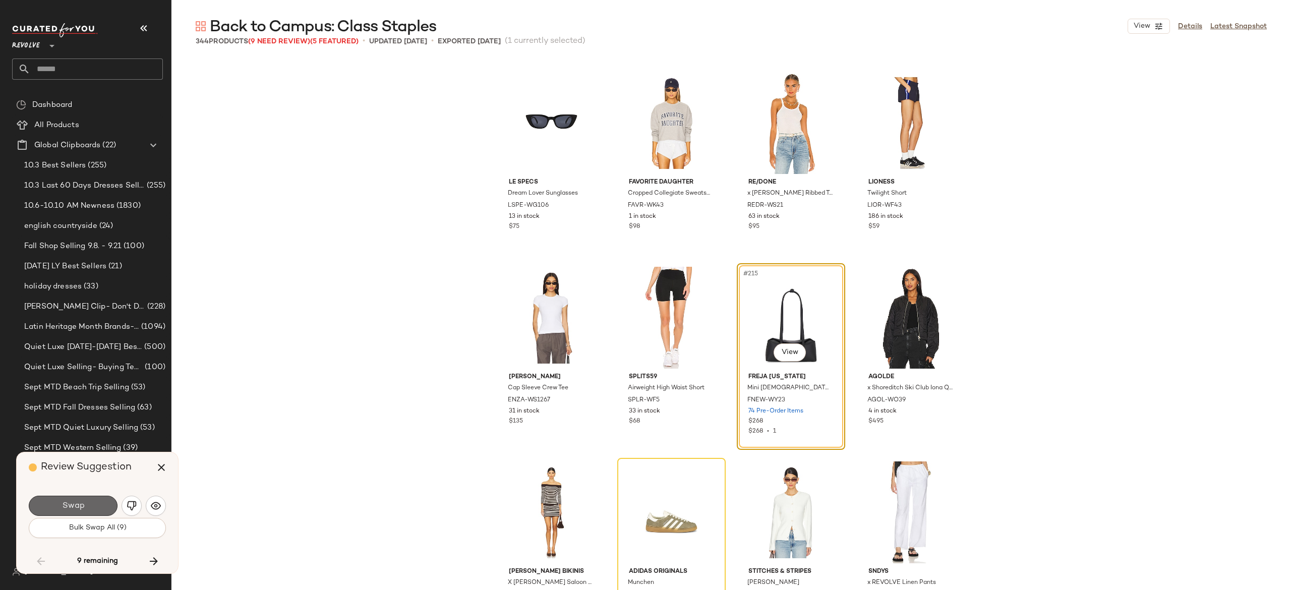
click at [102, 502] on button "Swap" at bounding box center [73, 506] width 89 height 20
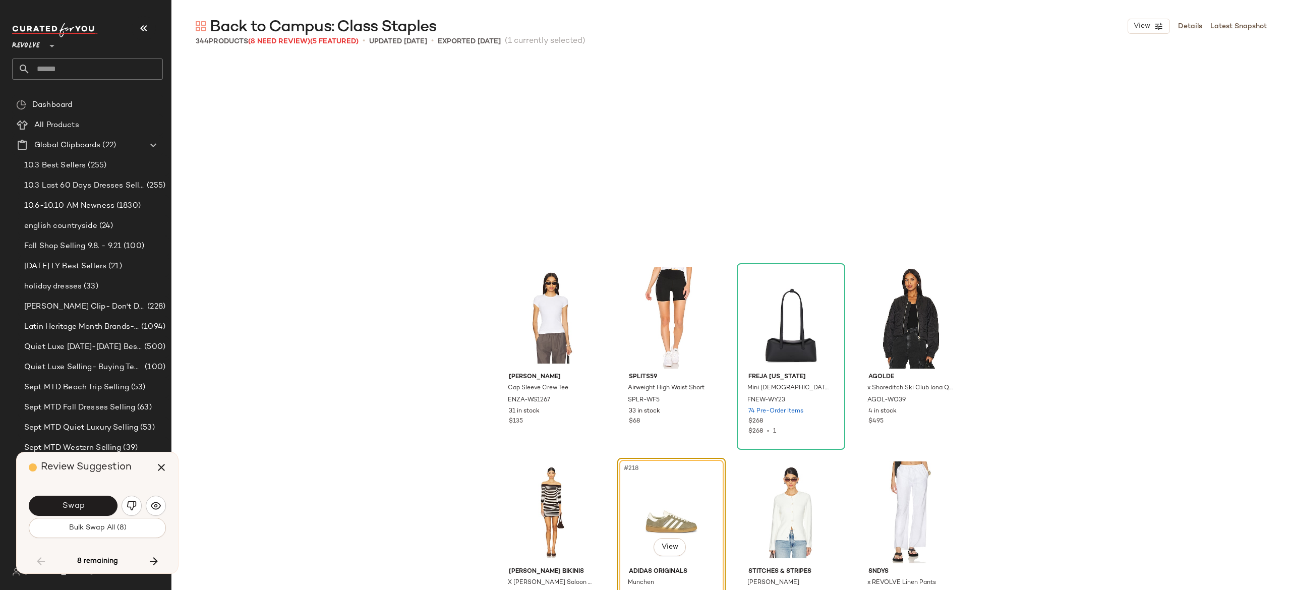
scroll to position [10313, 0]
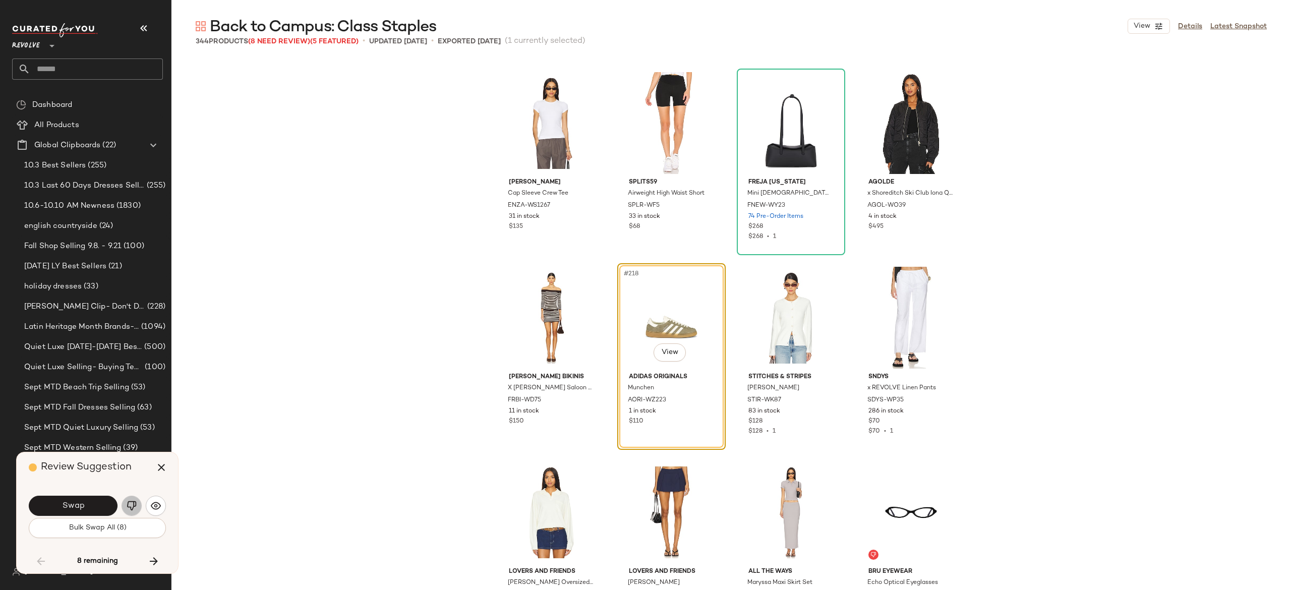
click at [130, 502] on img "button" at bounding box center [132, 506] width 10 height 10
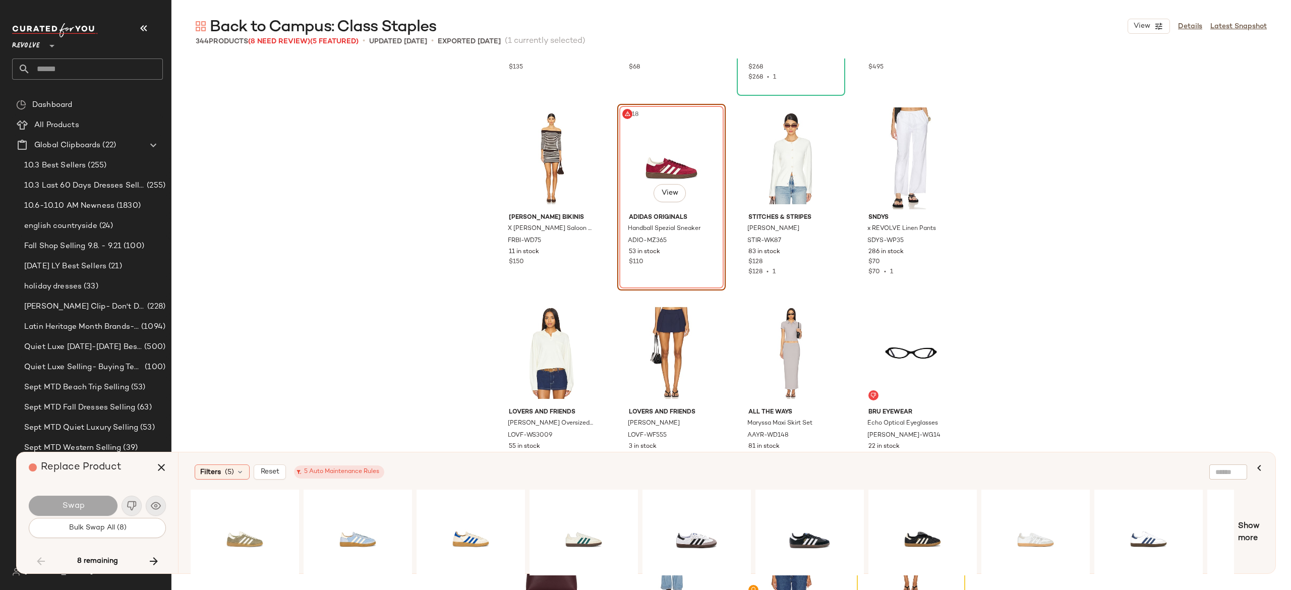
scroll to position [10470, 0]
click at [801, 530] on div "#1 View" at bounding box center [809, 533] width 101 height 72
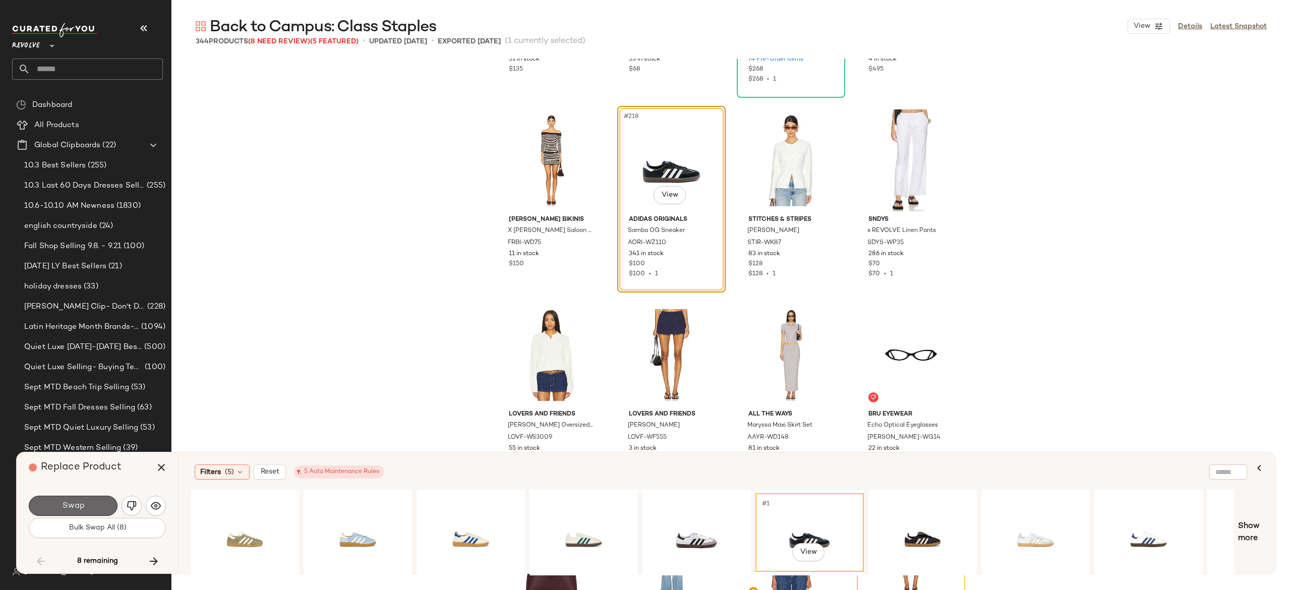
click at [99, 501] on button "Swap" at bounding box center [73, 506] width 89 height 20
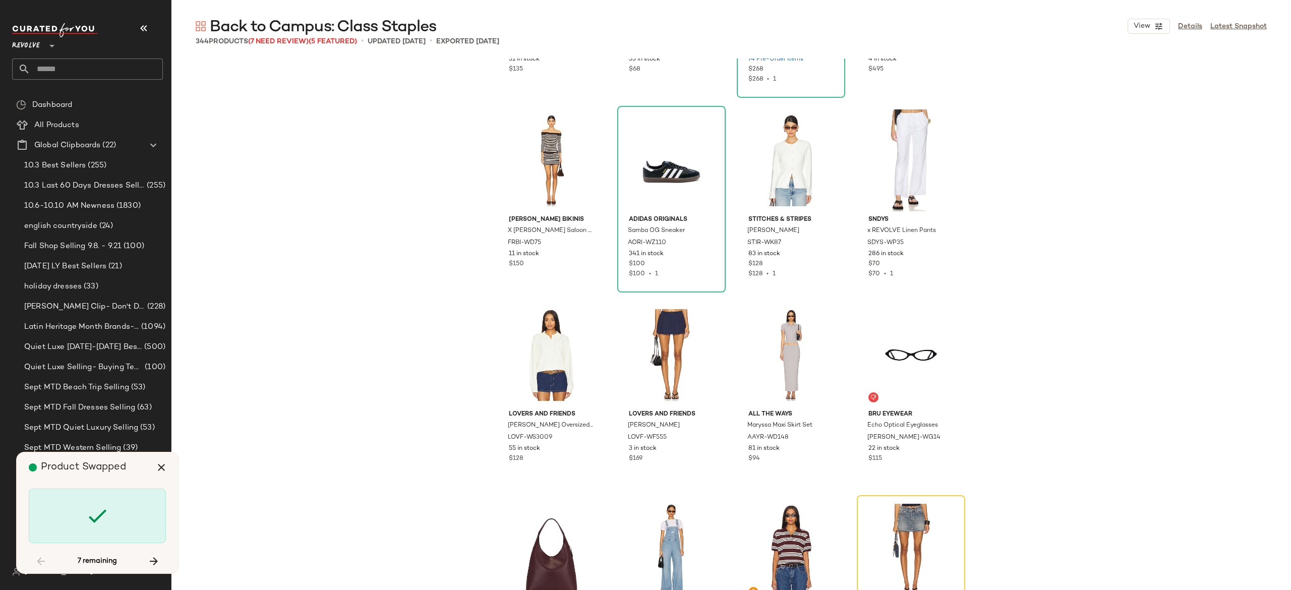
scroll to position [10702, 0]
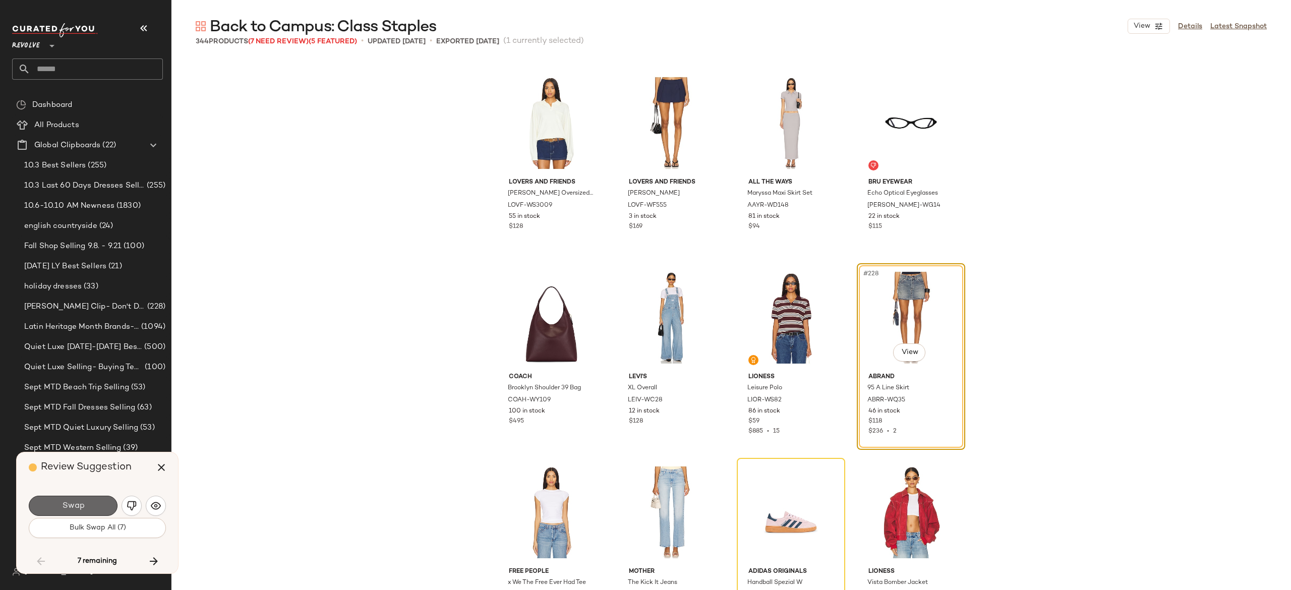
click at [100, 500] on button "Swap" at bounding box center [73, 506] width 89 height 20
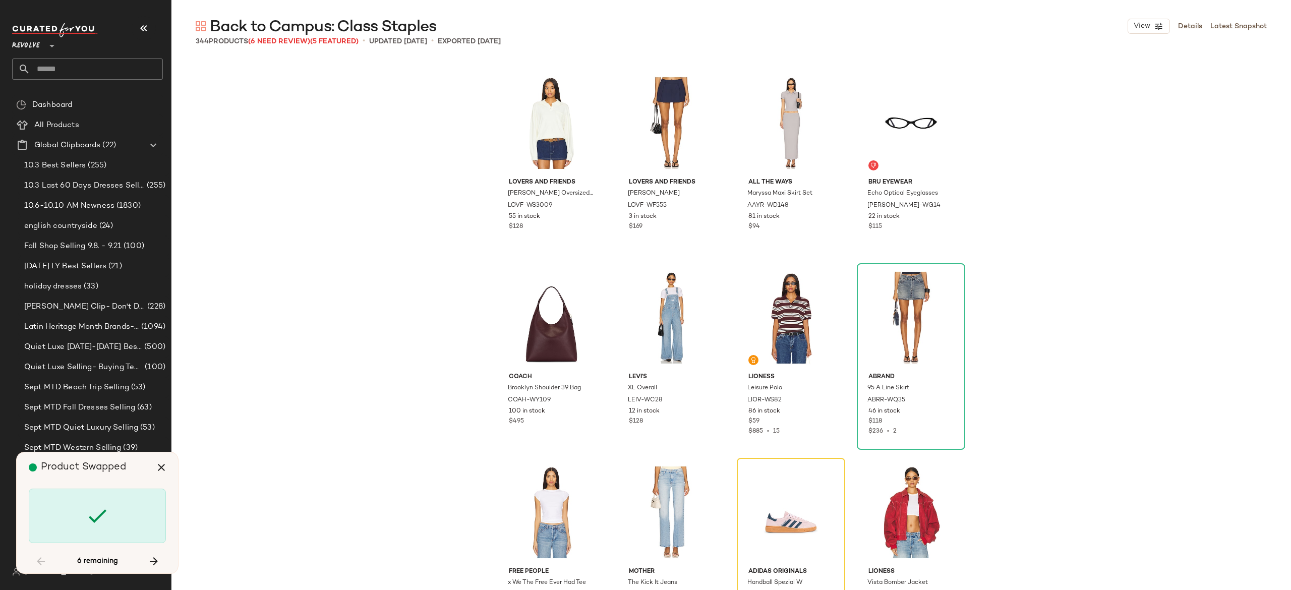
scroll to position [10897, 0]
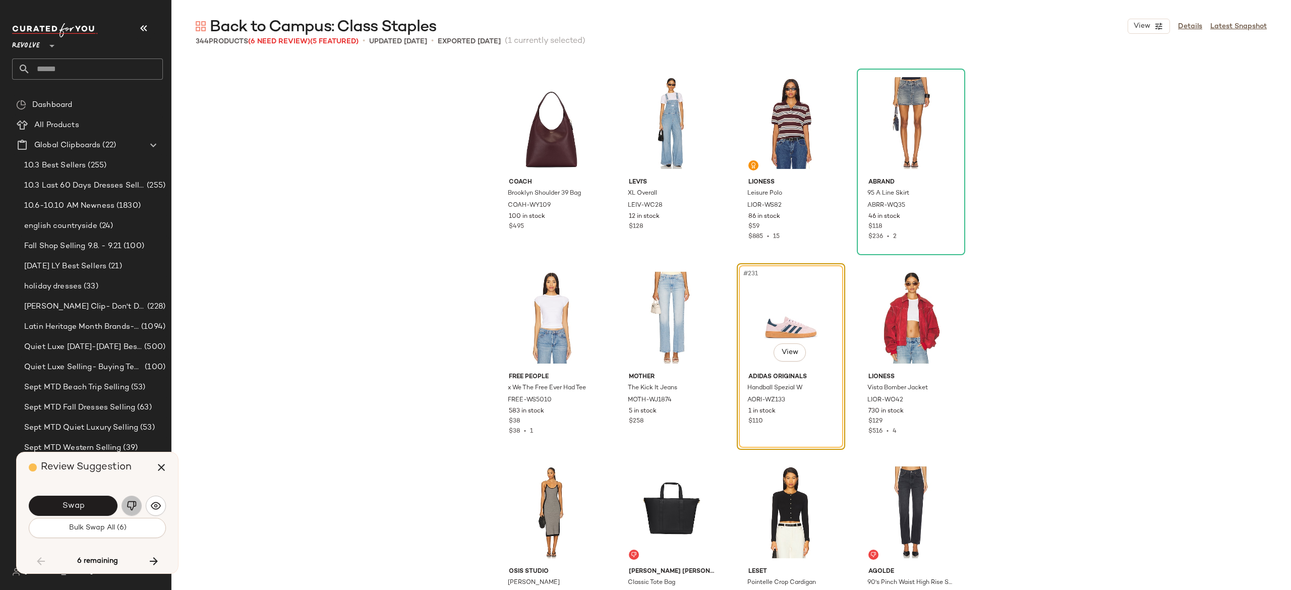
click at [128, 507] on img "button" at bounding box center [132, 506] width 10 height 10
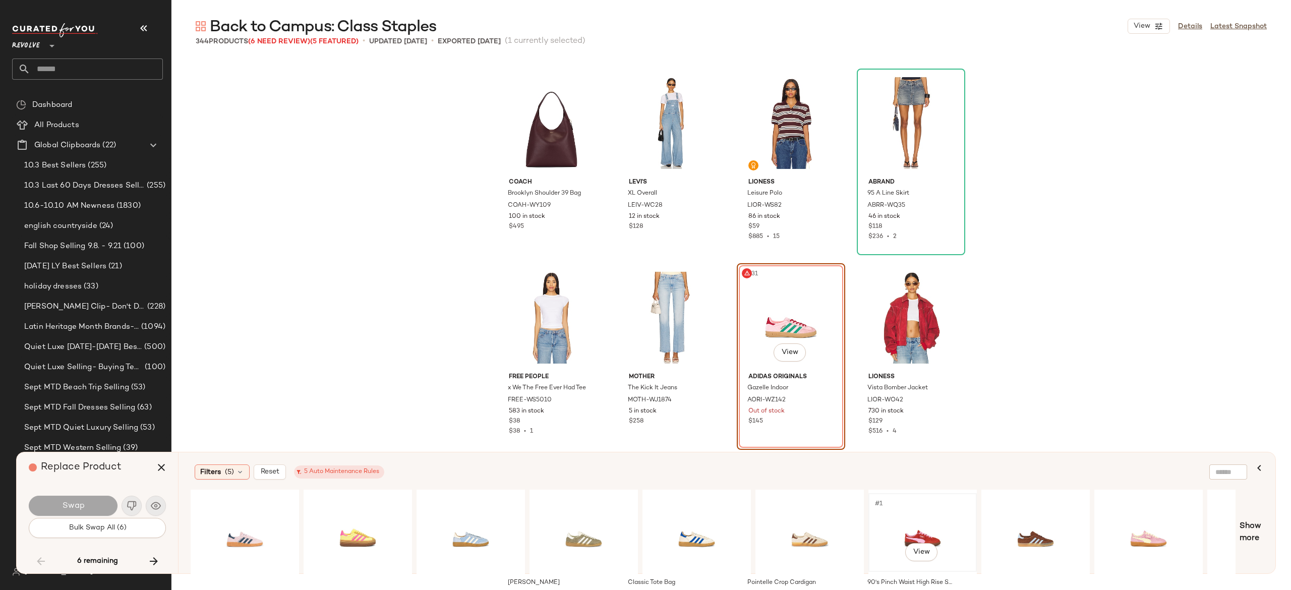
click at [925, 520] on div "#1 View" at bounding box center [922, 533] width 101 height 72
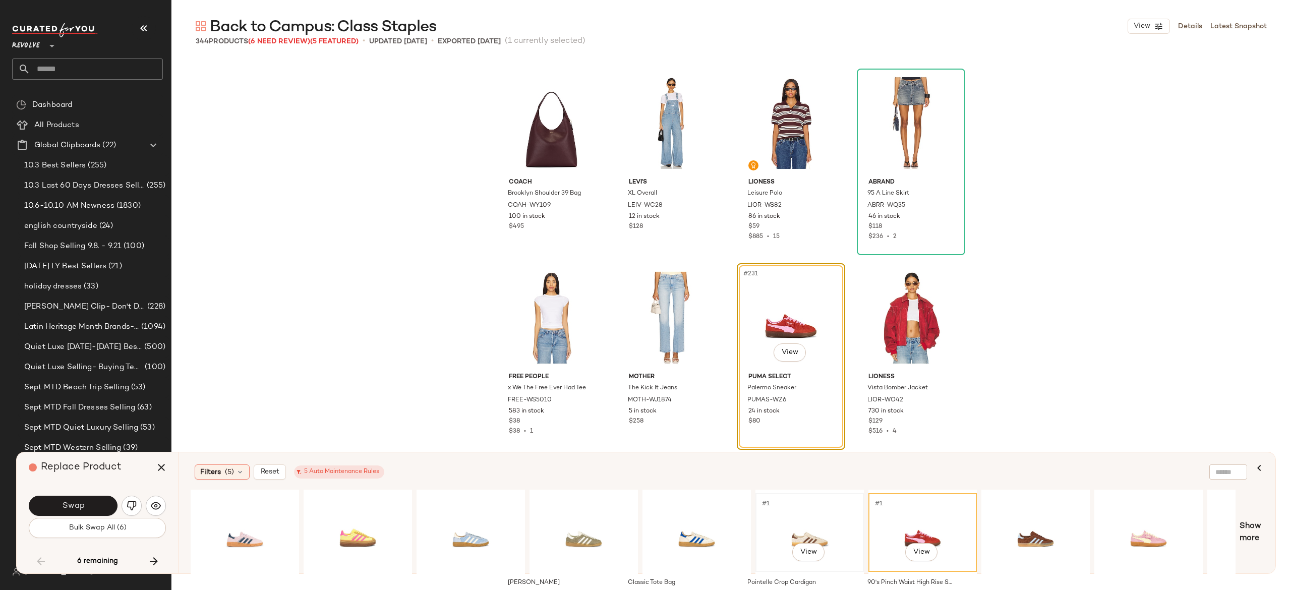
click at [814, 522] on div "#1 View" at bounding box center [809, 533] width 101 height 72
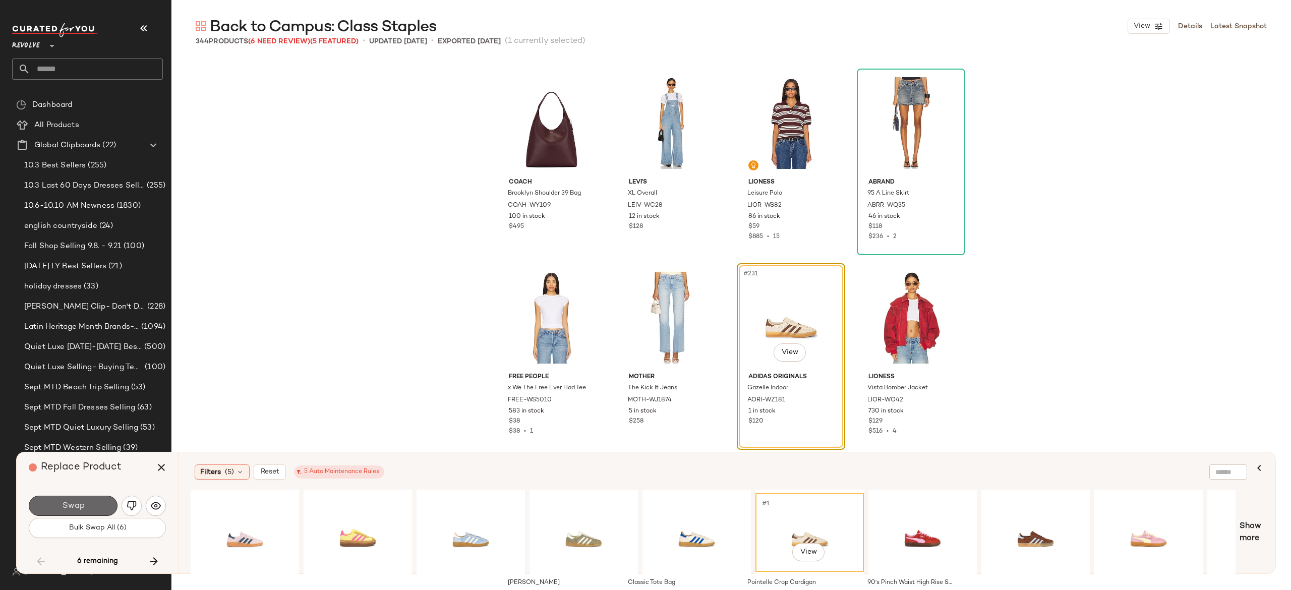
click at [92, 504] on button "Swap" at bounding box center [73, 506] width 89 height 20
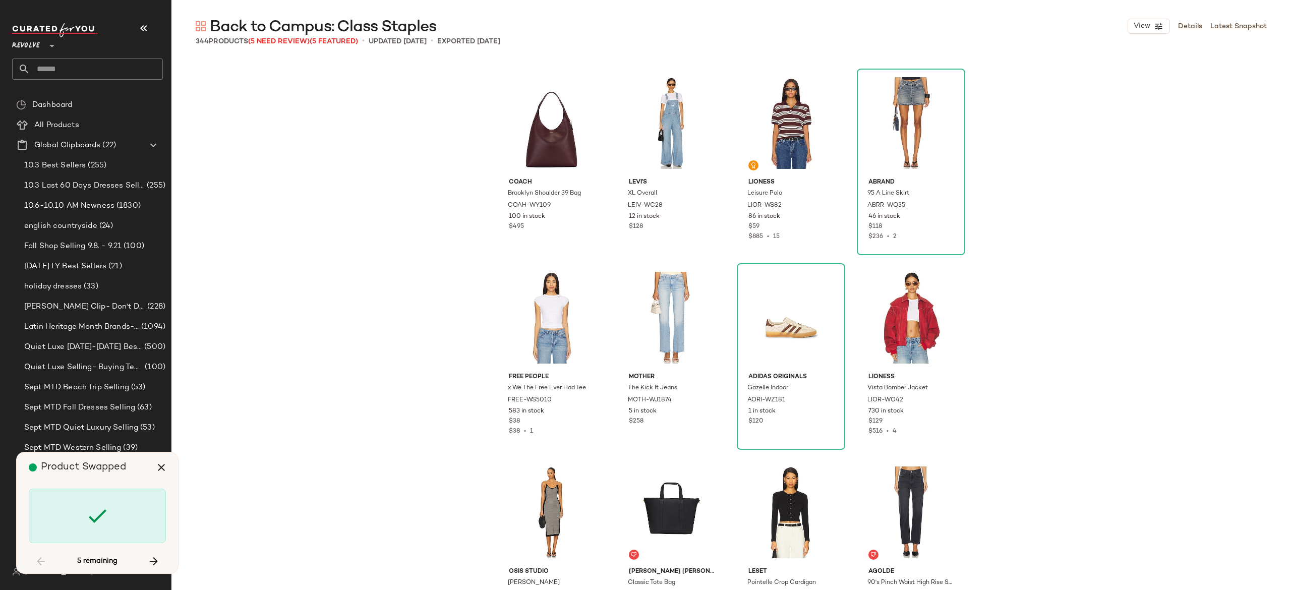
scroll to position [11675, 0]
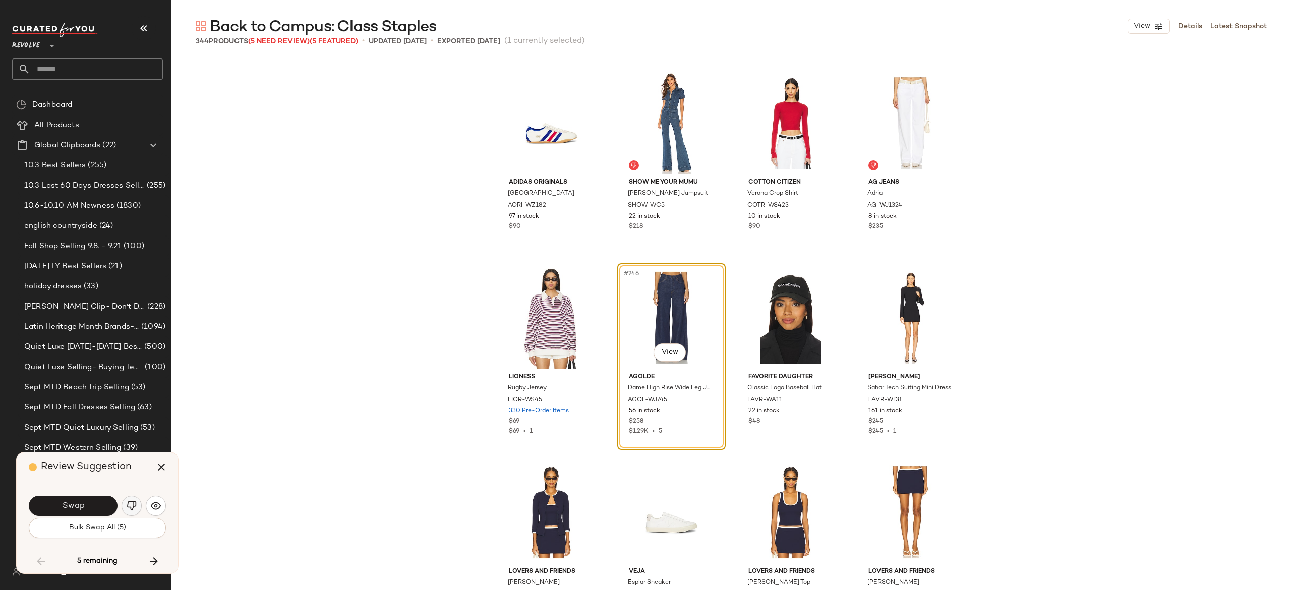
click at [134, 498] on button "button" at bounding box center [131, 506] width 20 height 20
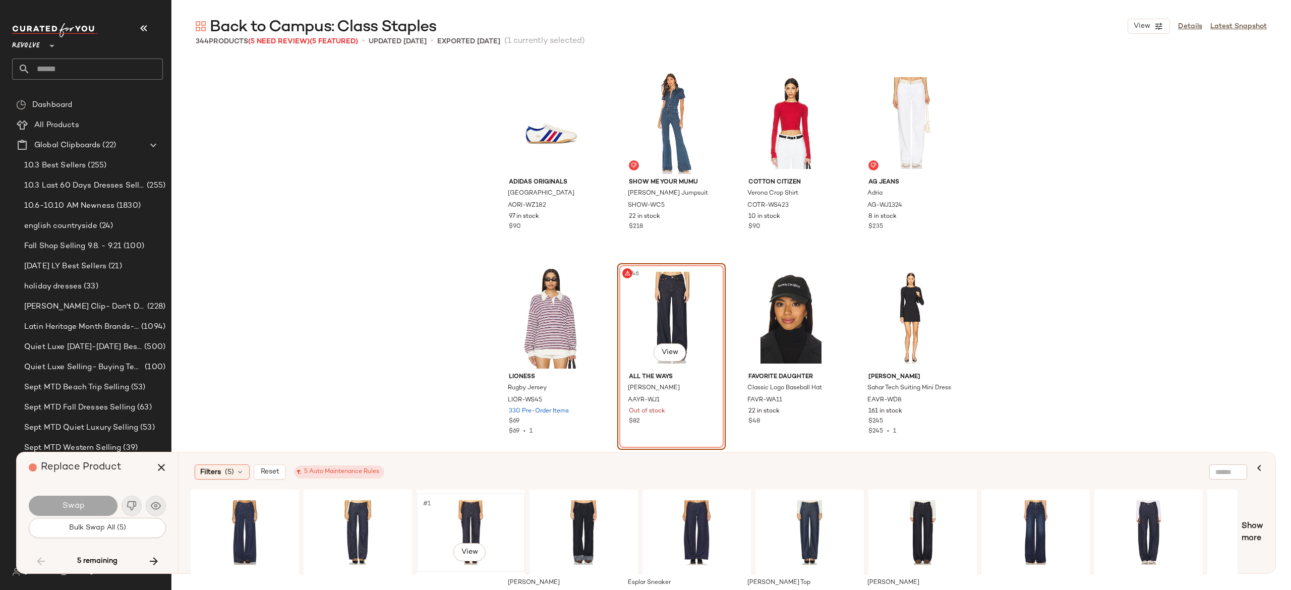
click at [460, 511] on div "#1 View" at bounding box center [470, 533] width 101 height 72
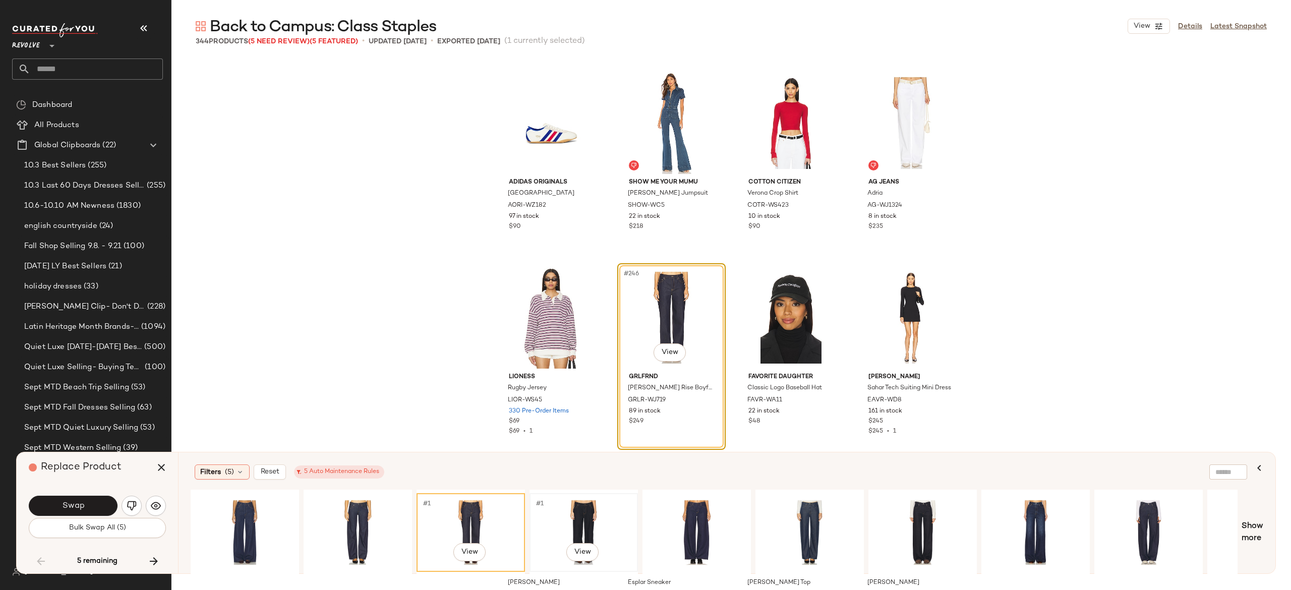
click at [587, 512] on div "#1 View" at bounding box center [583, 533] width 101 height 72
click at [95, 504] on button "Swap" at bounding box center [73, 506] width 89 height 20
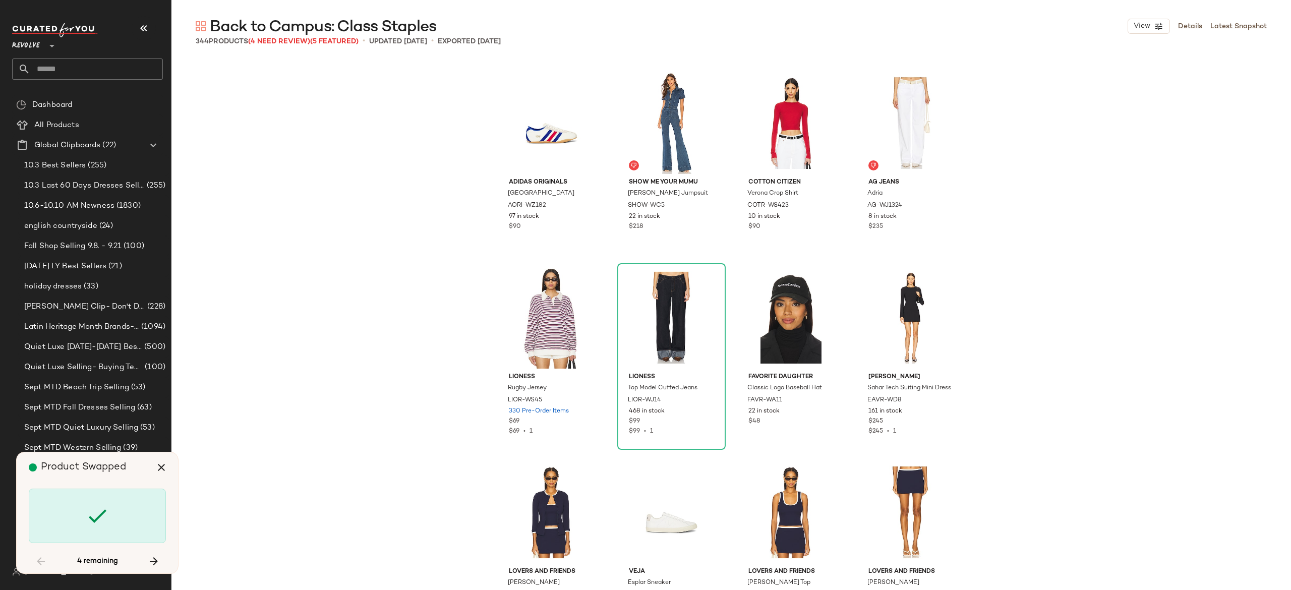
scroll to position [12648, 0]
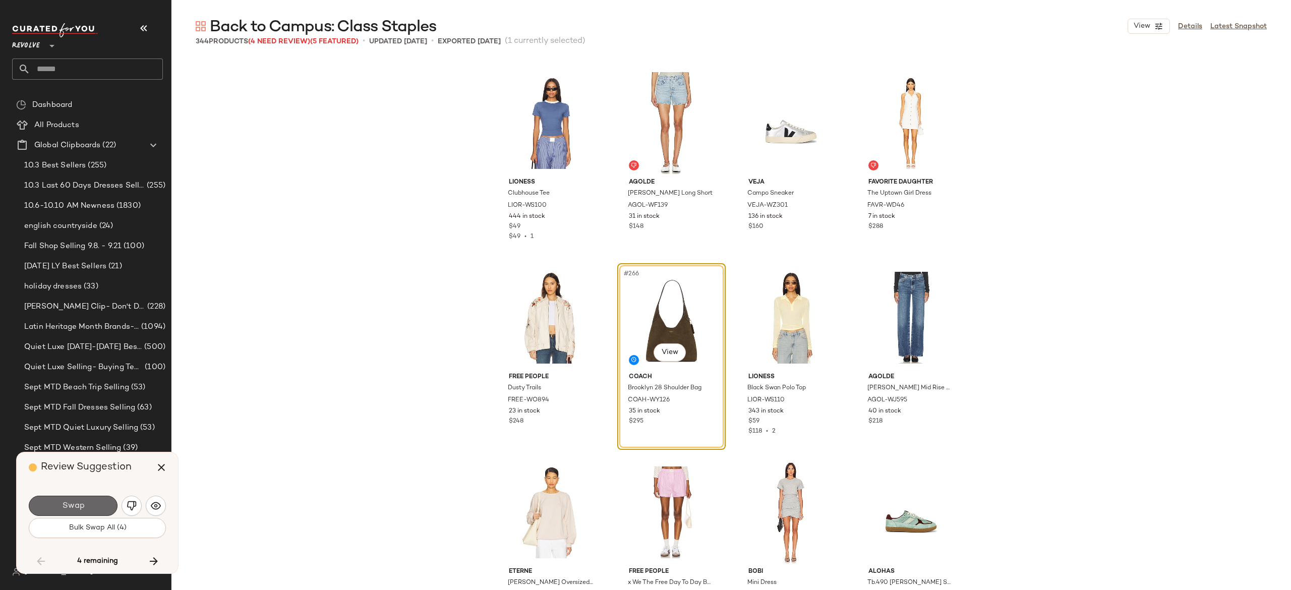
click at [99, 500] on button "Swap" at bounding box center [73, 506] width 89 height 20
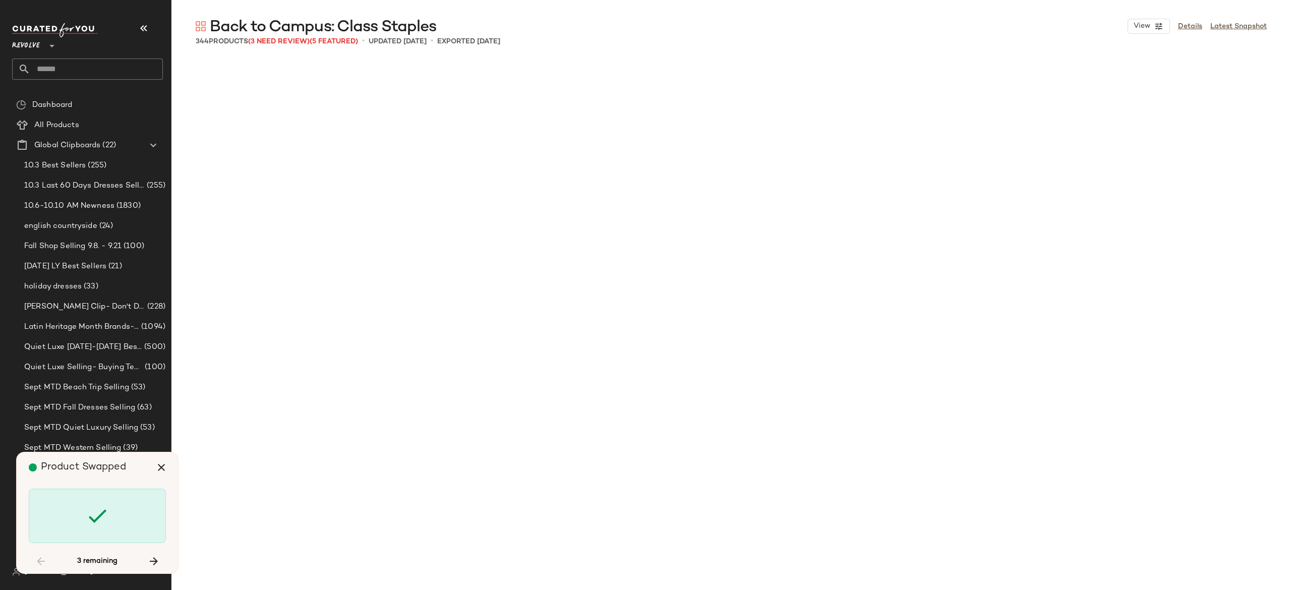
scroll to position [13815, 0]
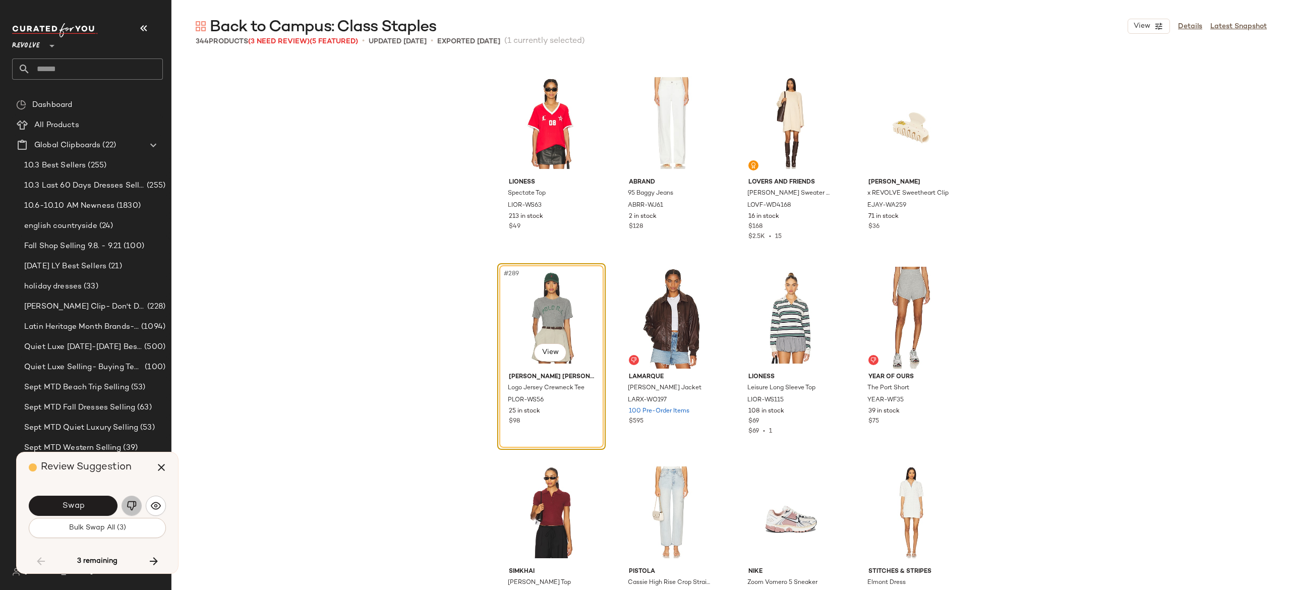
click at [132, 503] on img "button" at bounding box center [132, 506] width 10 height 10
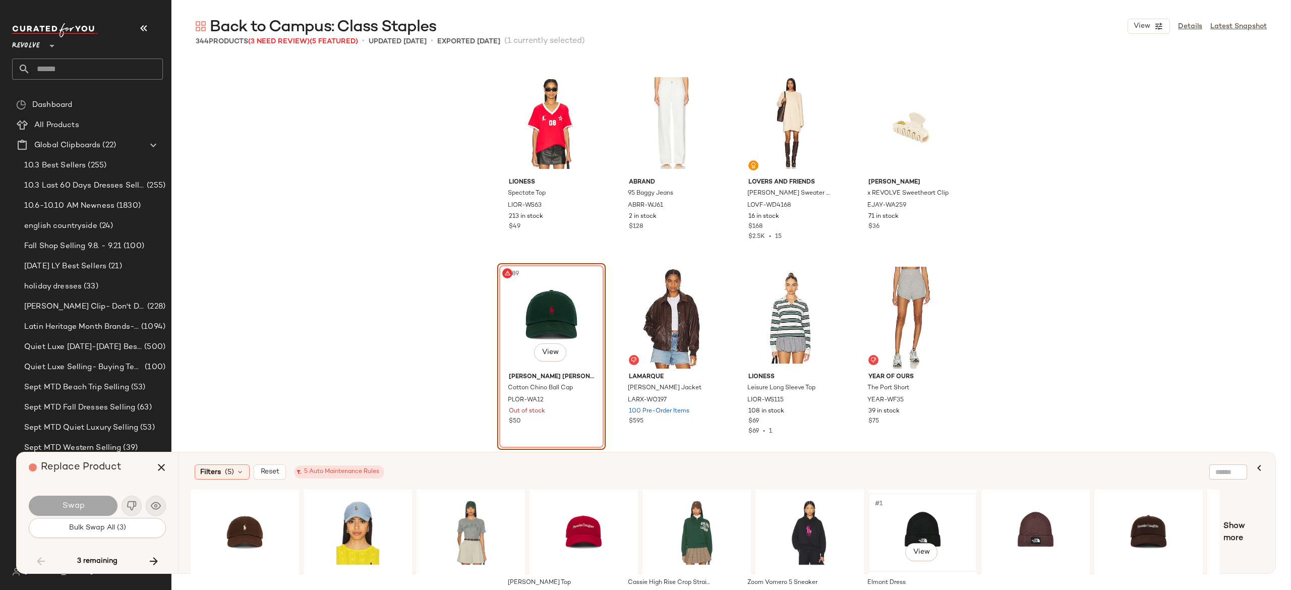
click at [925, 518] on div "#1 View" at bounding box center [922, 533] width 101 height 72
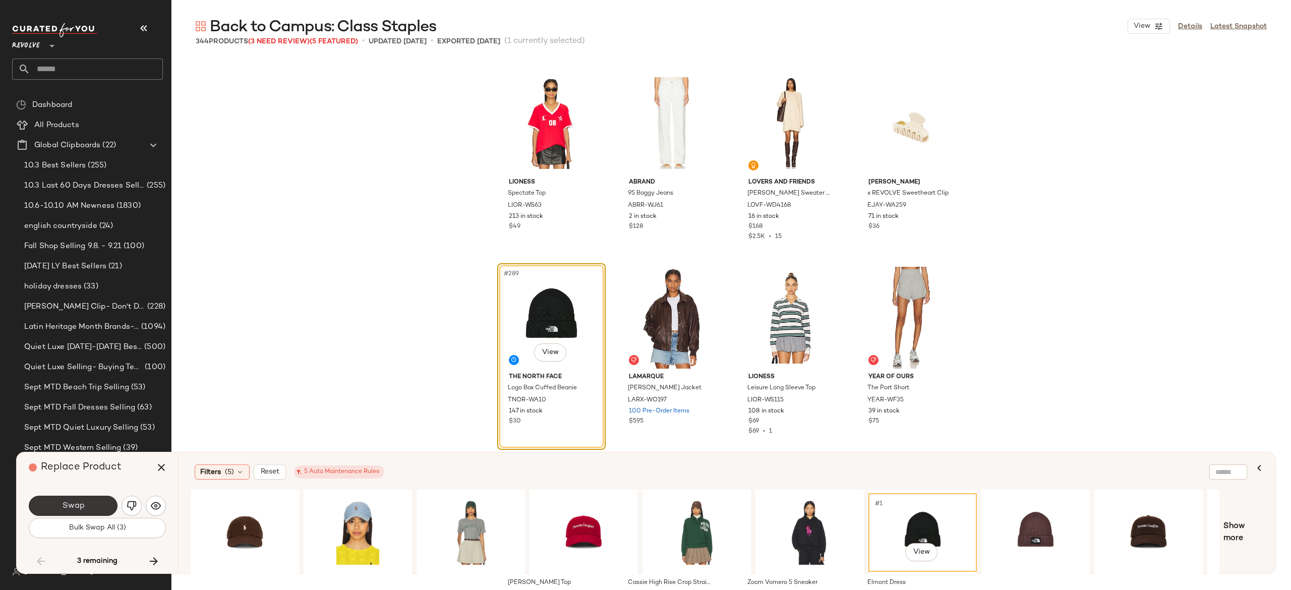
click at [100, 502] on button "Swap" at bounding box center [73, 506] width 89 height 20
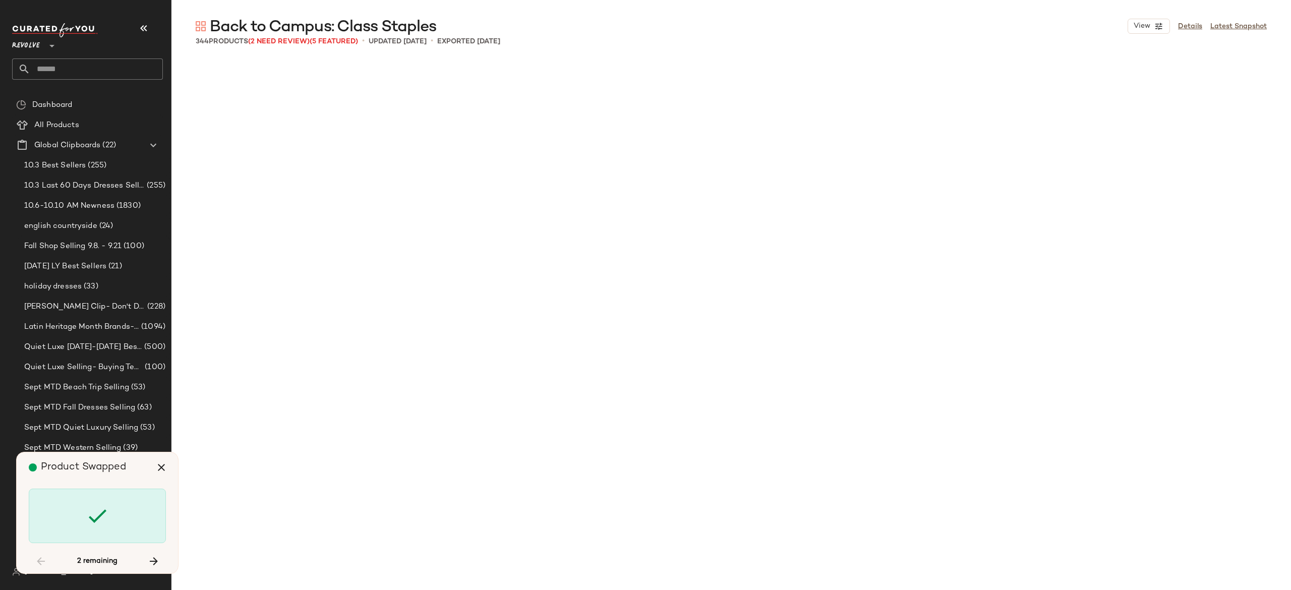
scroll to position [14788, 0]
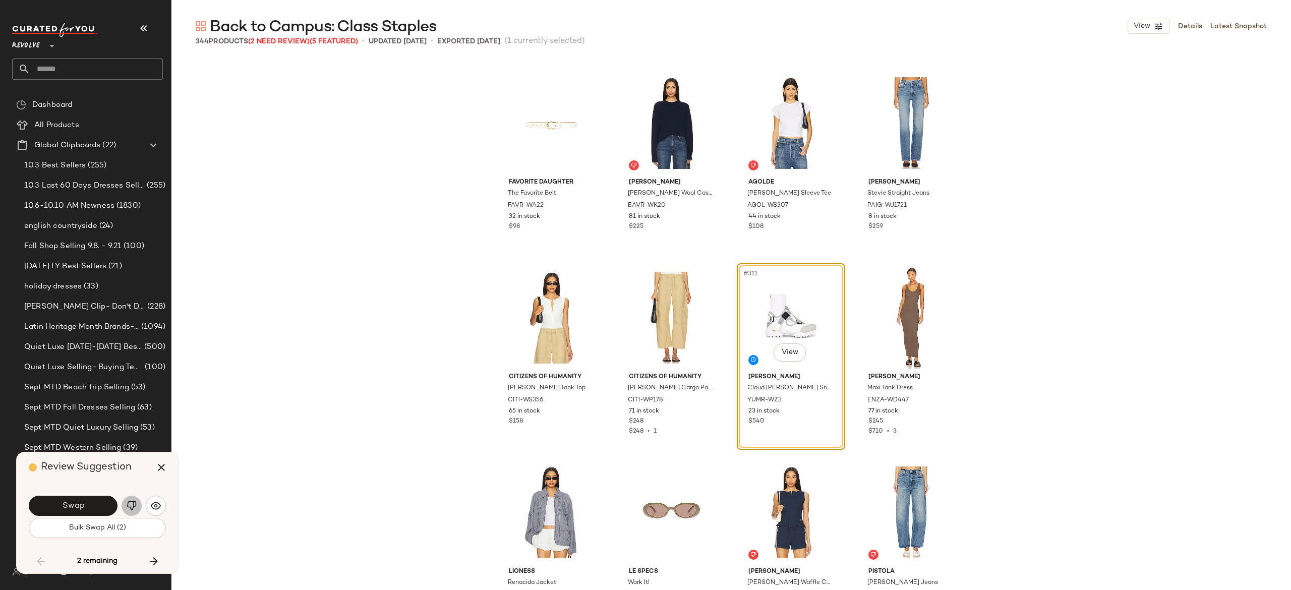
click at [130, 502] on img "button" at bounding box center [132, 506] width 10 height 10
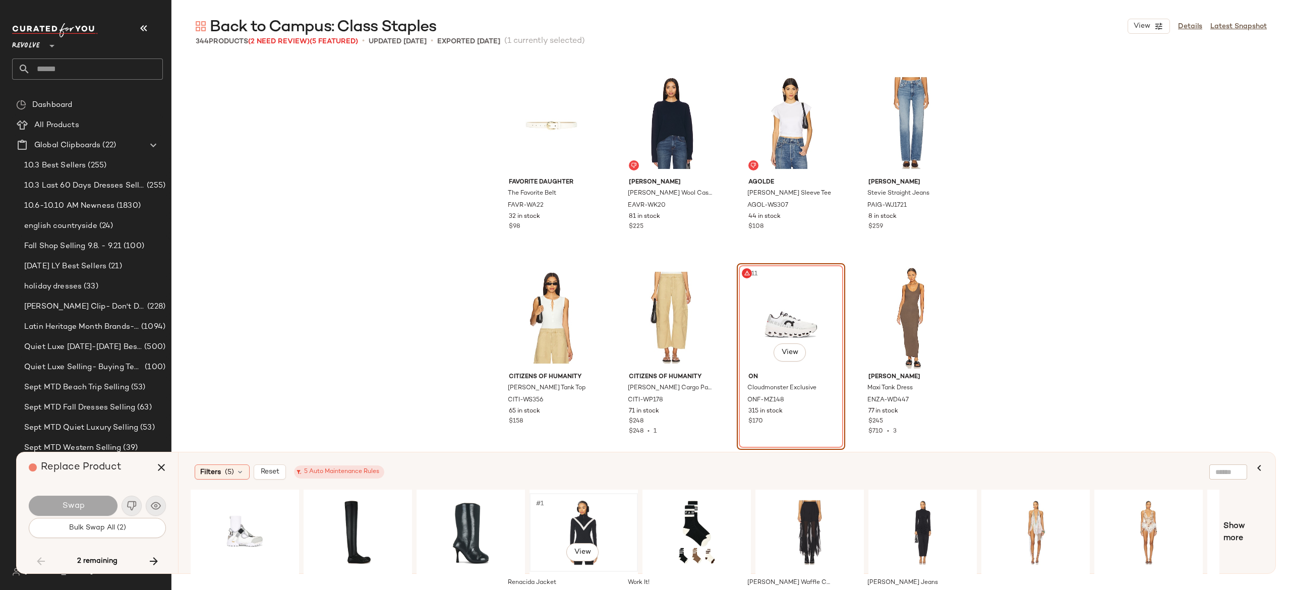
scroll to position [0, 95]
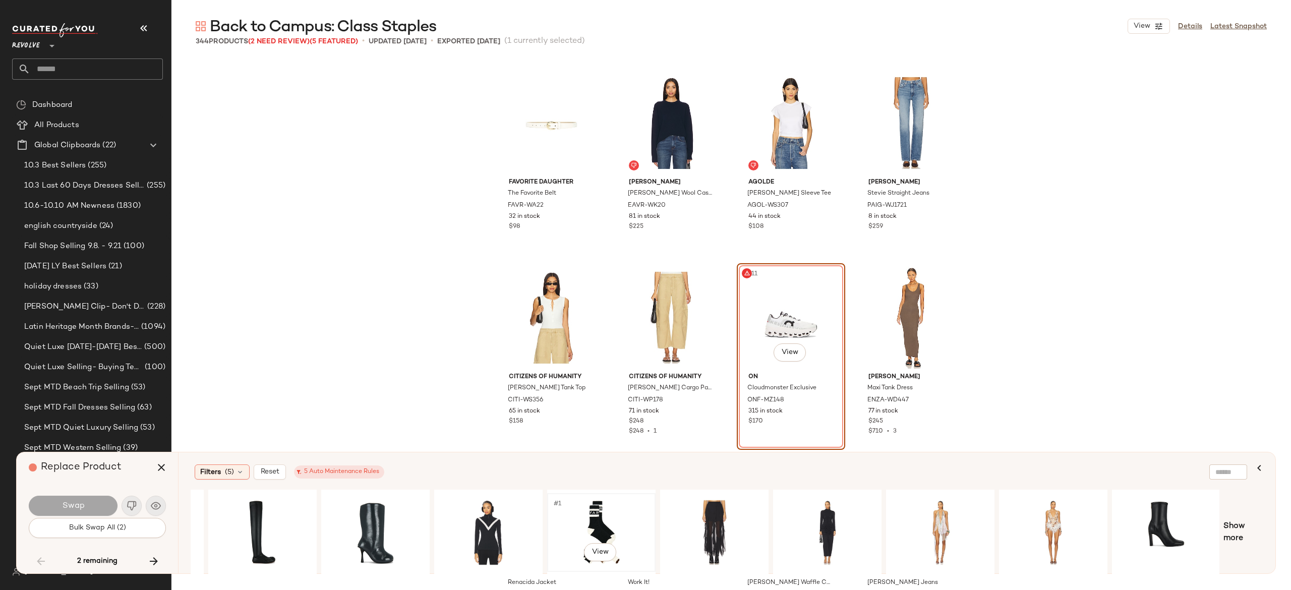
click at [605, 502] on div "#1 View" at bounding box center [600, 533] width 101 height 72
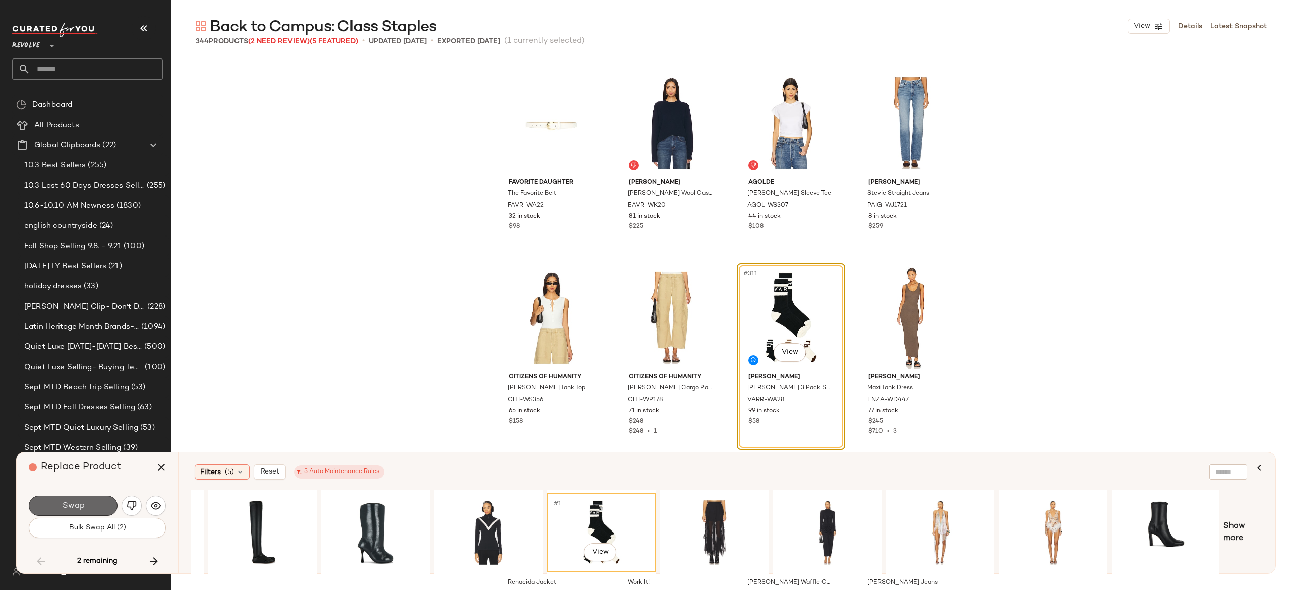
click at [103, 500] on button "Swap" at bounding box center [73, 506] width 89 height 20
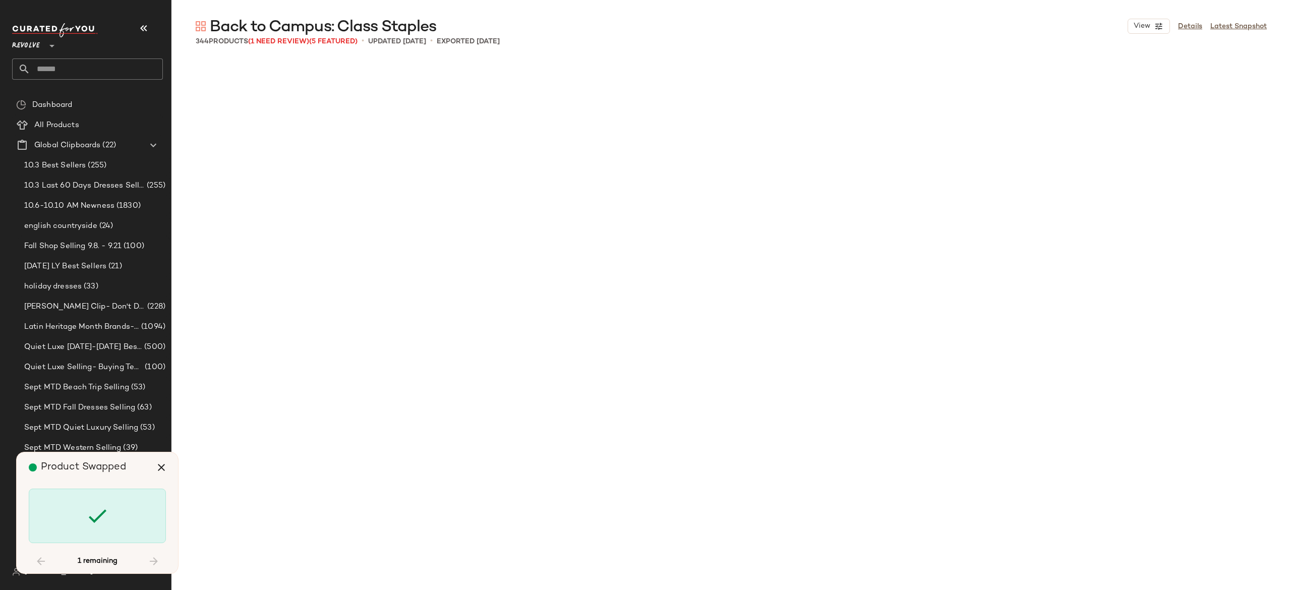
scroll to position [15761, 0]
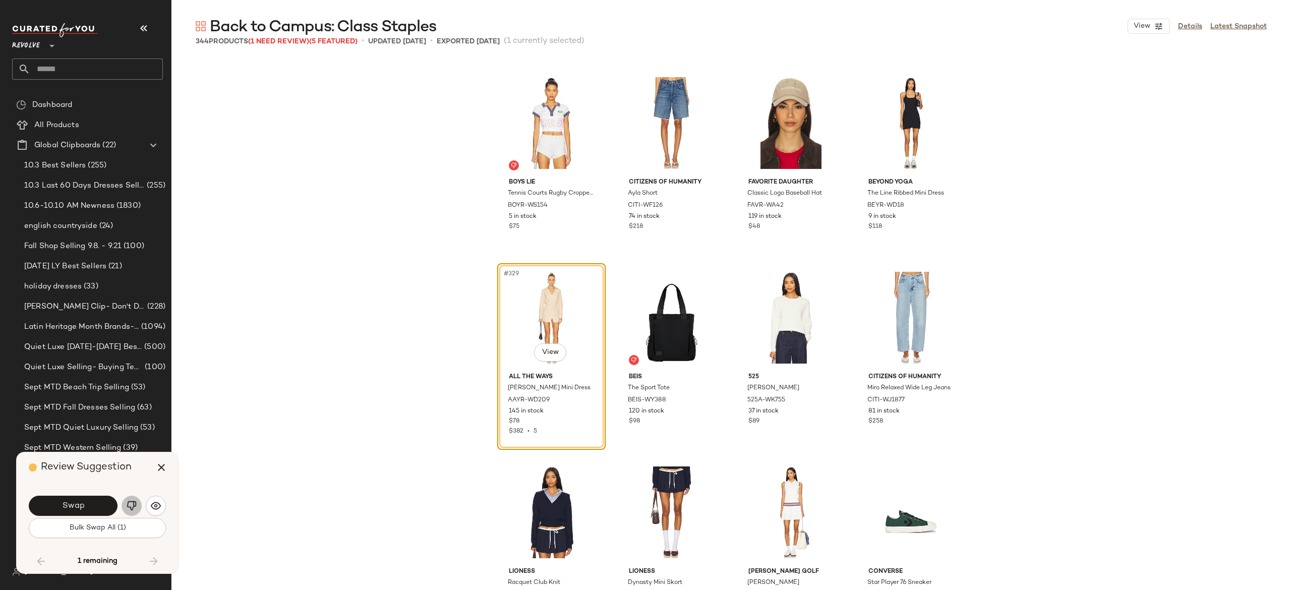
click at [132, 500] on button "button" at bounding box center [131, 506] width 20 height 20
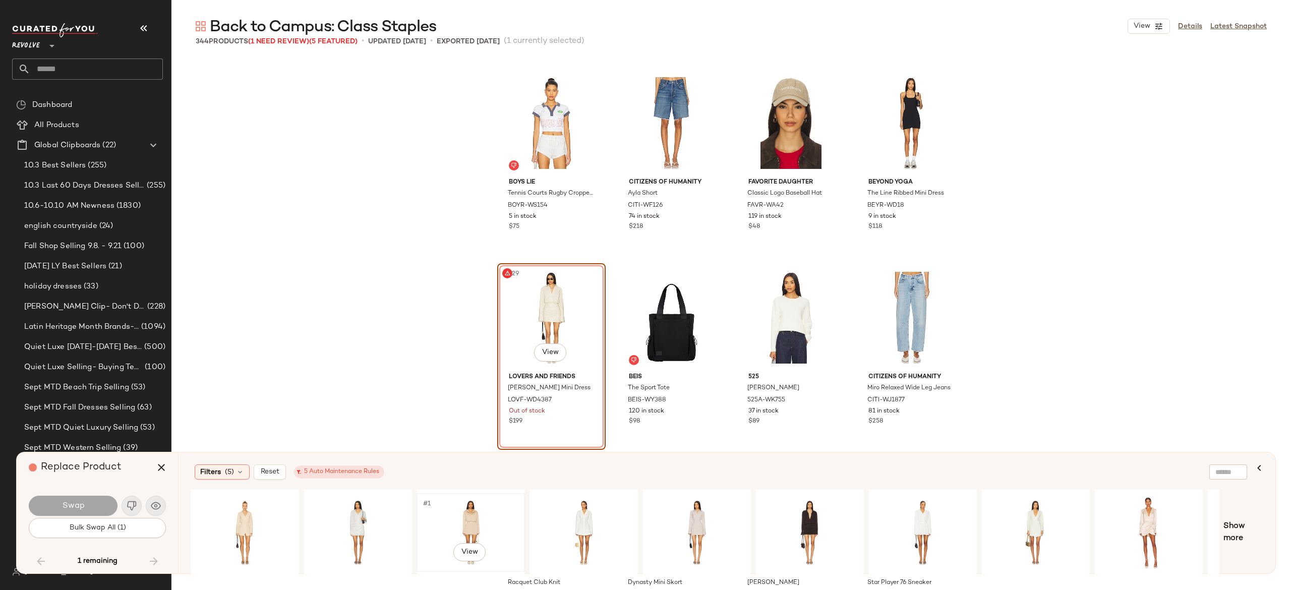
click at [470, 507] on div "#1 View" at bounding box center [470, 533] width 101 height 72
click at [816, 523] on div "#1 View" at bounding box center [809, 533] width 101 height 72
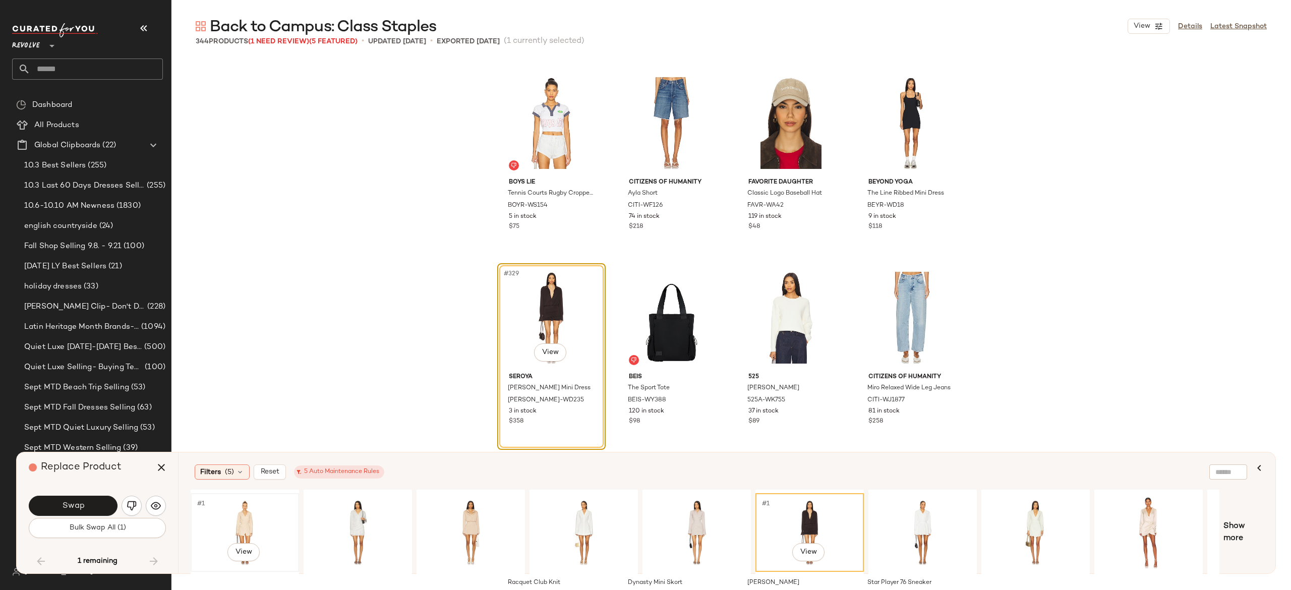
click at [244, 514] on div "#1 View" at bounding box center [244, 533] width 101 height 72
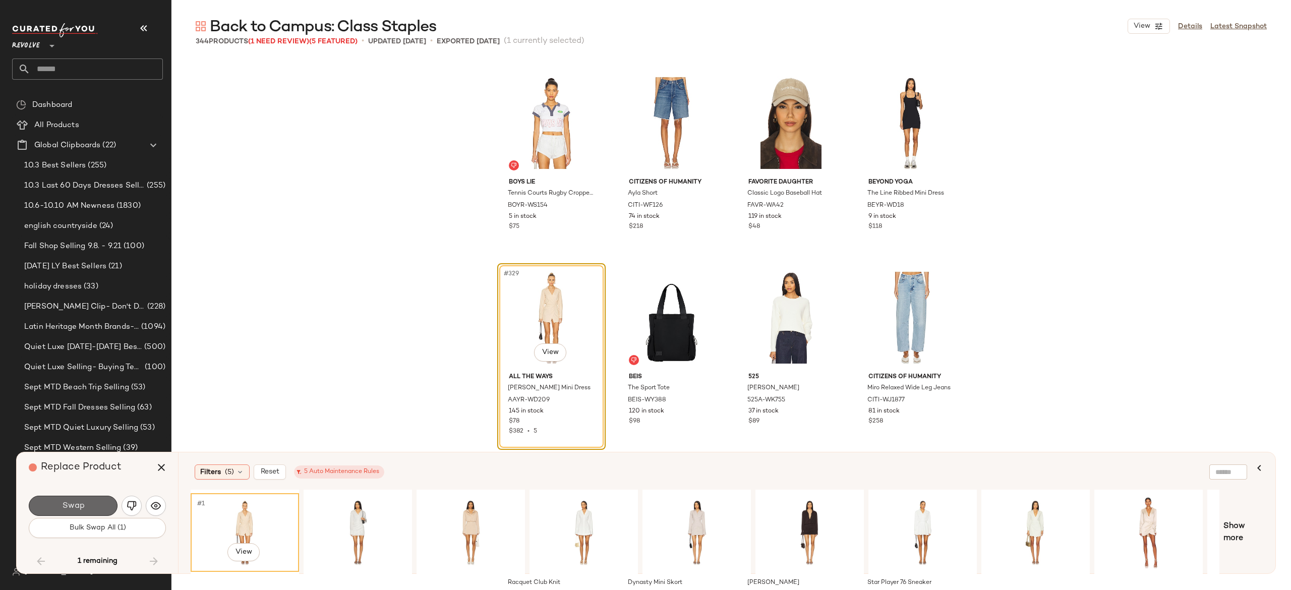
click at [89, 508] on button "Swap" at bounding box center [73, 506] width 89 height 20
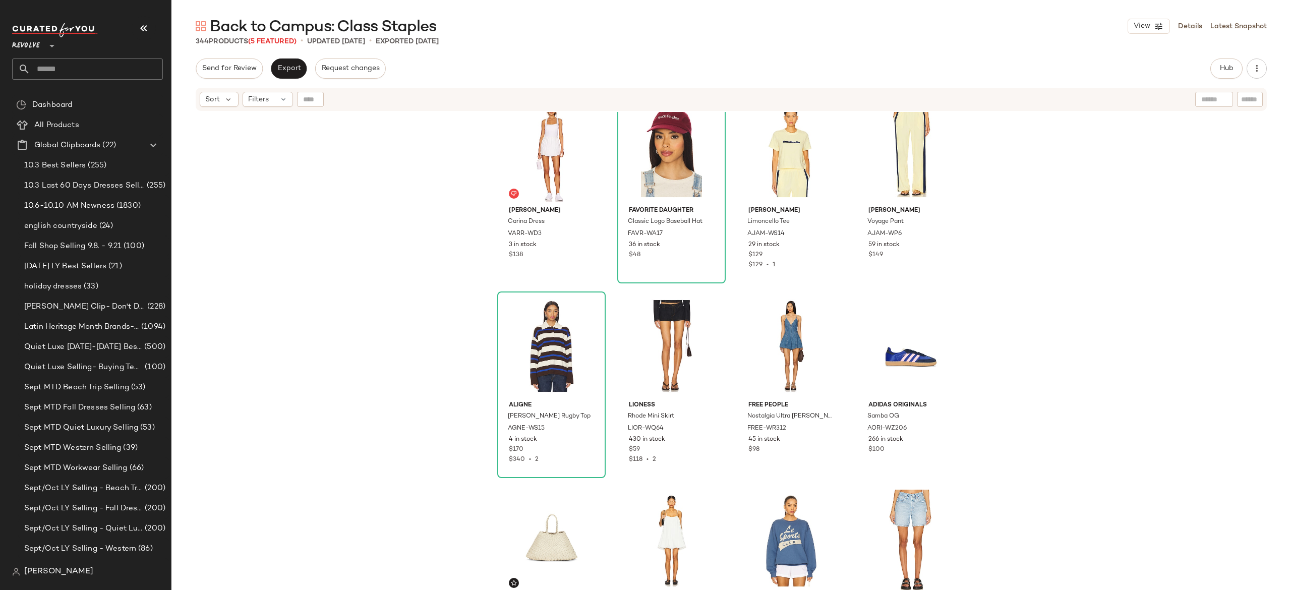
scroll to position [415, 0]
click at [287, 70] on span "Export" at bounding box center [289, 69] width 24 height 8
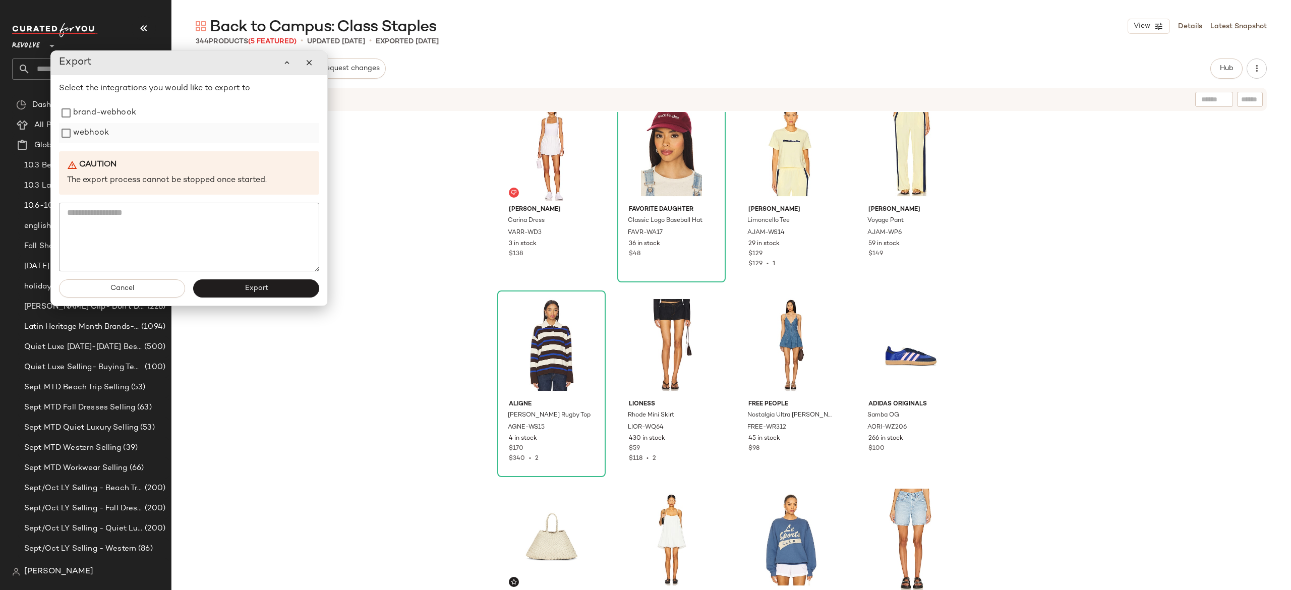
click at [95, 139] on label "webhook" at bounding box center [91, 133] width 36 height 20
click at [216, 287] on button "Export" at bounding box center [256, 288] width 126 height 18
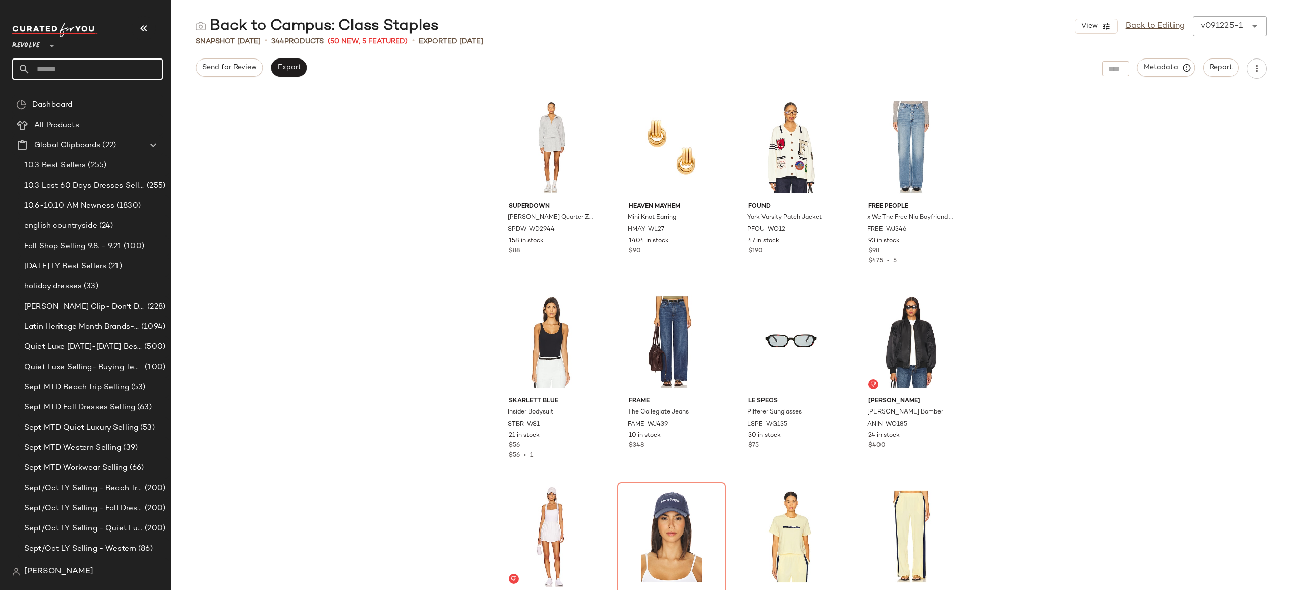
click at [135, 66] on input "text" at bounding box center [96, 68] width 133 height 21
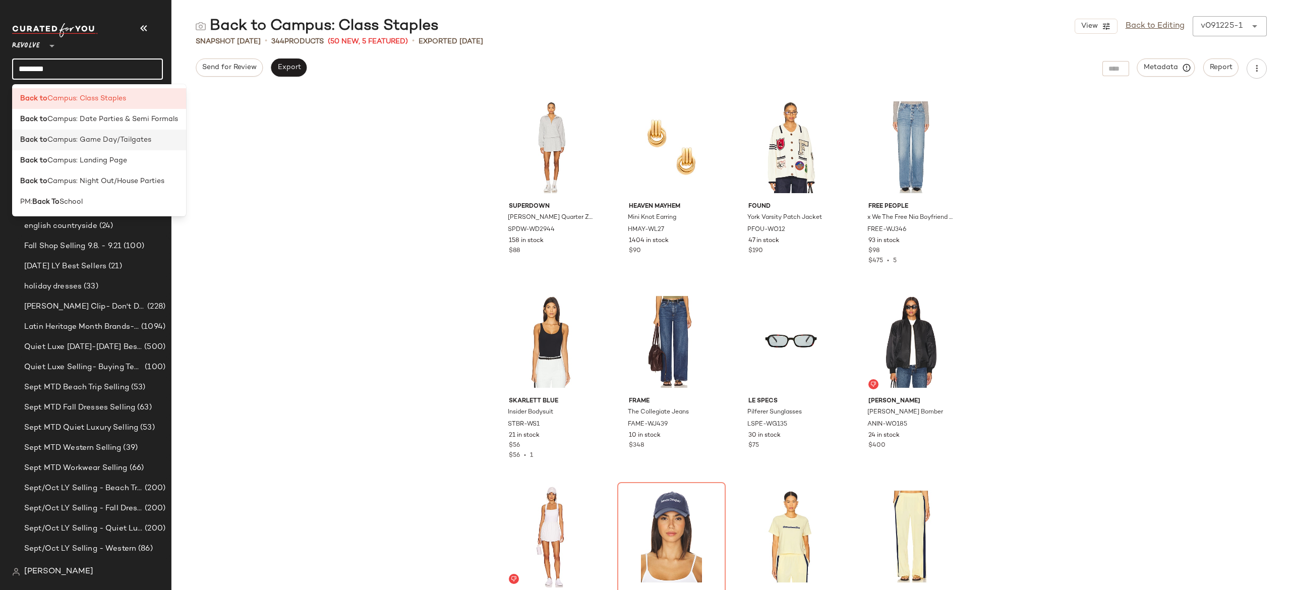
type input "*******"
click at [134, 136] on span "Campus: Game Day/Tailgates" at bounding box center [99, 140] width 104 height 11
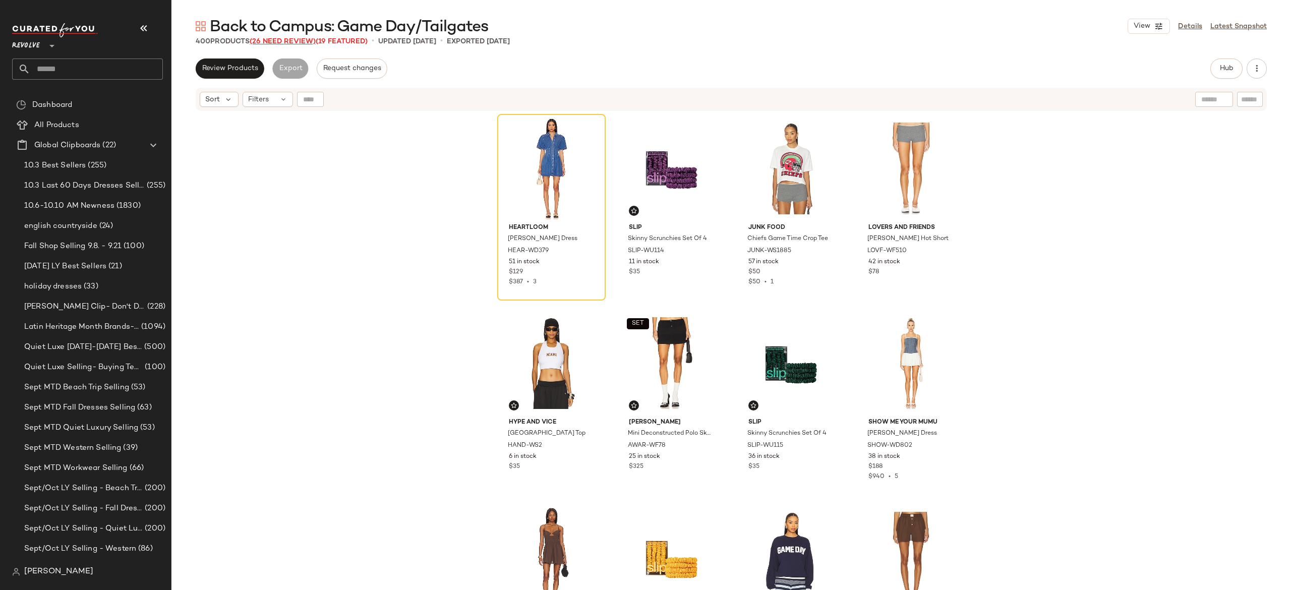
click at [309, 38] on span "(26 Need Review)" at bounding box center [283, 42] width 66 height 8
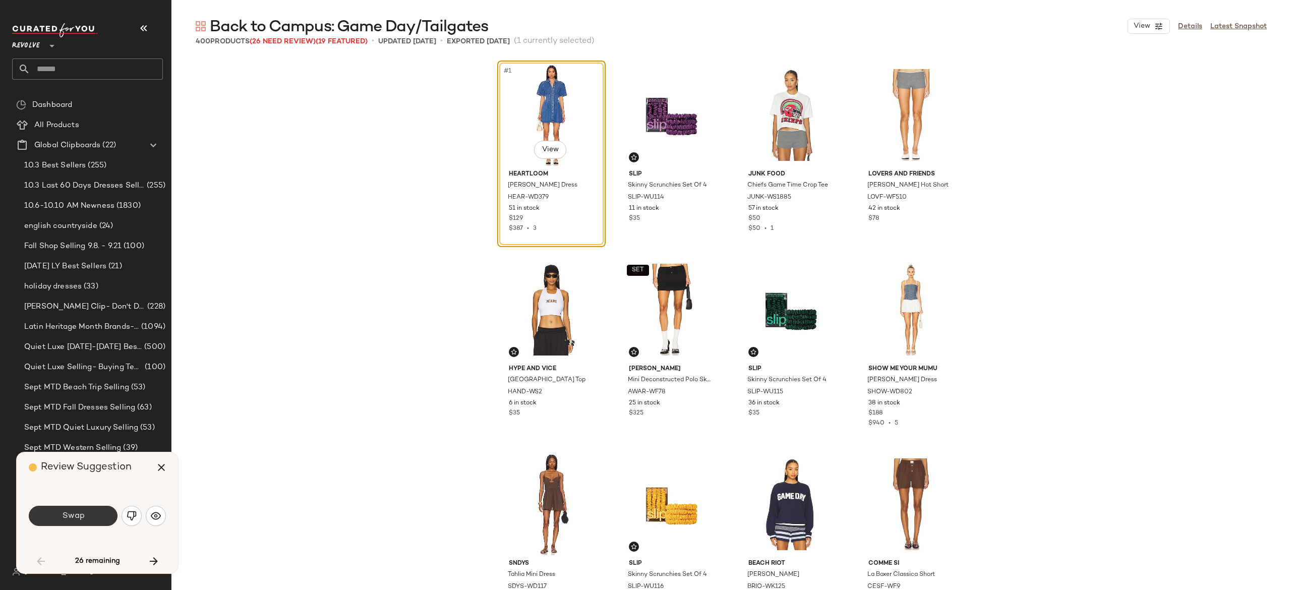
click at [99, 516] on button "Swap" at bounding box center [73, 516] width 89 height 20
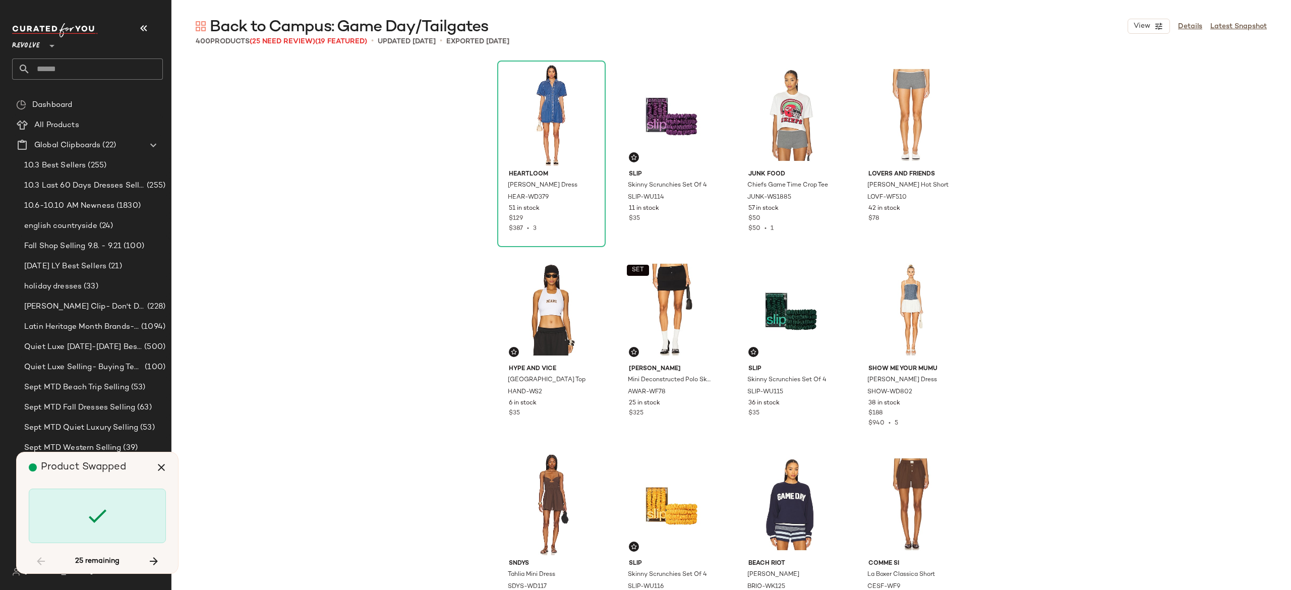
scroll to position [397, 0]
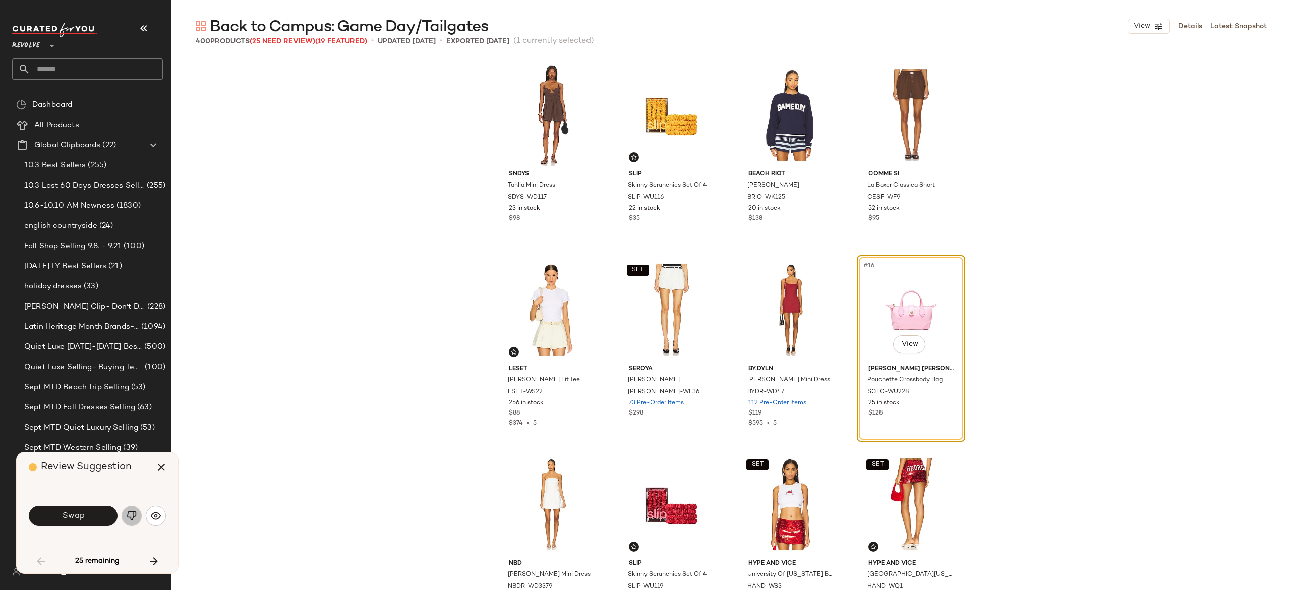
click at [128, 516] on img "button" at bounding box center [132, 516] width 10 height 10
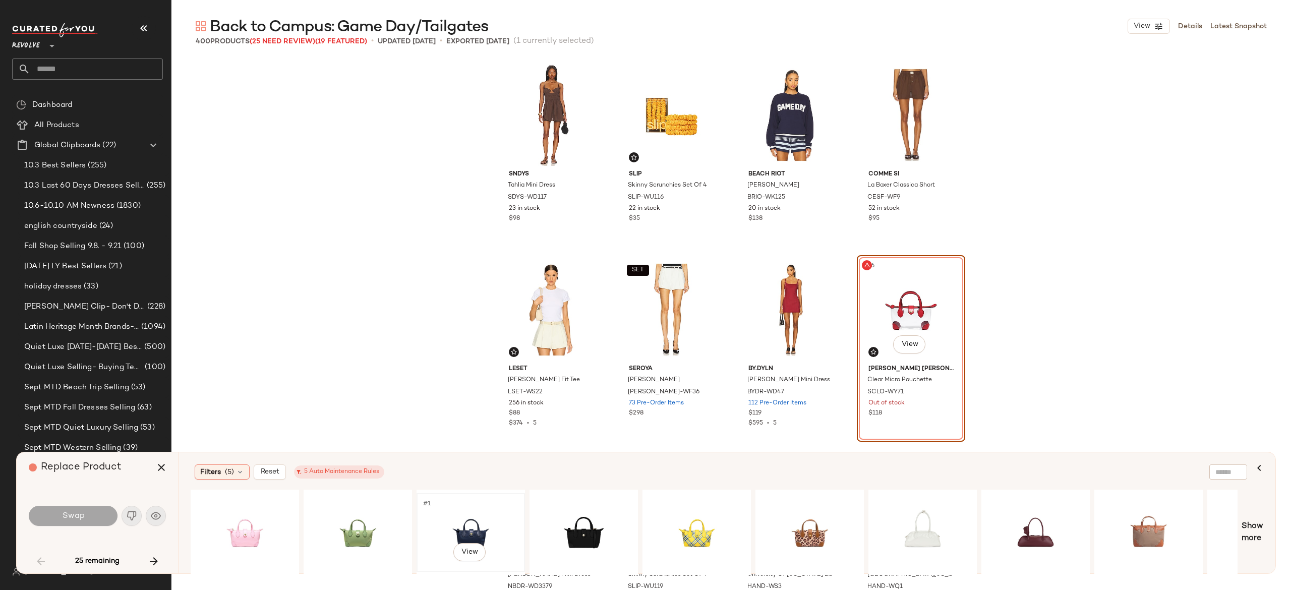
click at [486, 530] on div "#1 View" at bounding box center [470, 533] width 101 height 72
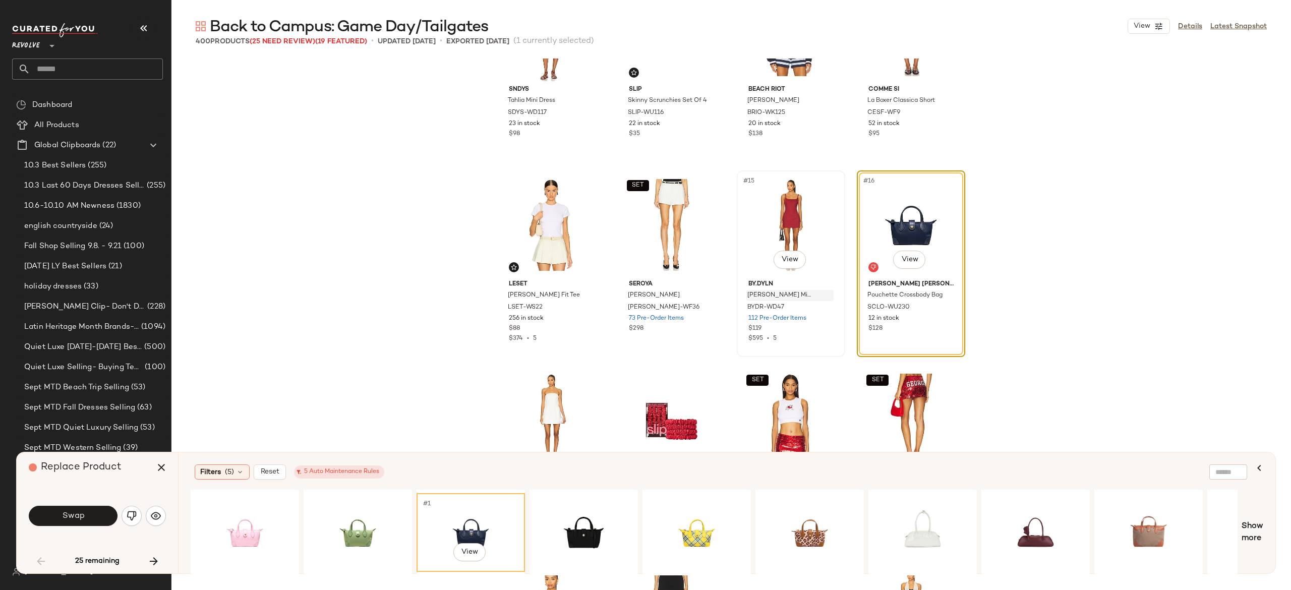
scroll to position [483, 0]
click at [912, 513] on div "#1 View" at bounding box center [922, 533] width 101 height 72
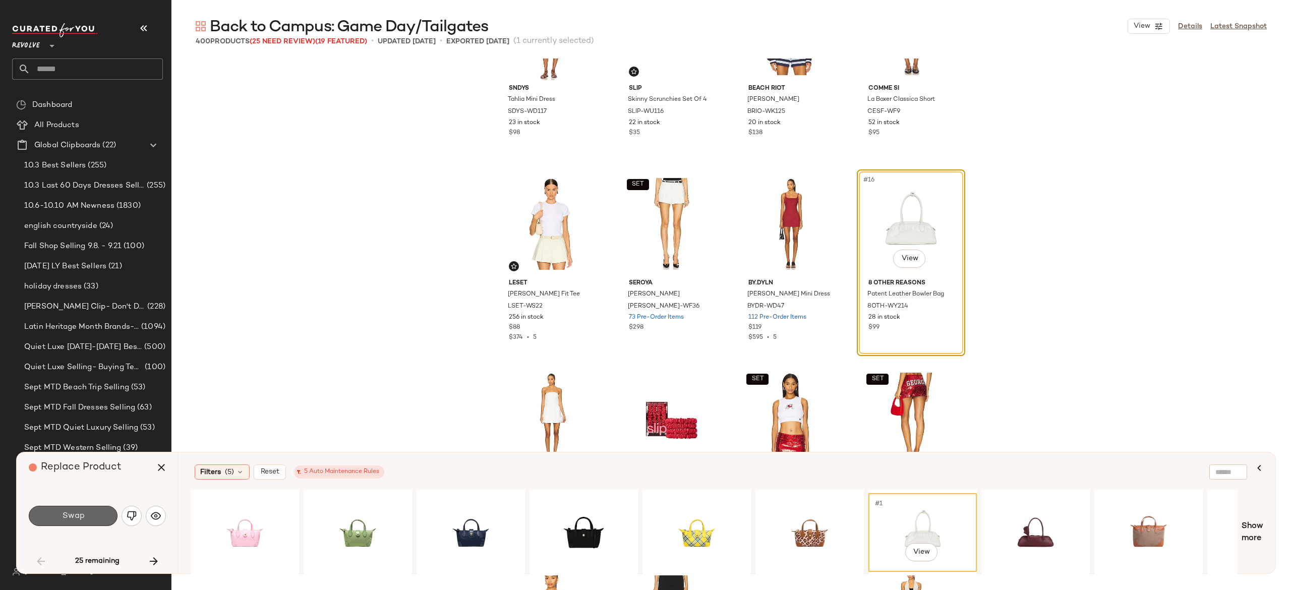
click at [101, 515] on button "Swap" at bounding box center [73, 516] width 89 height 20
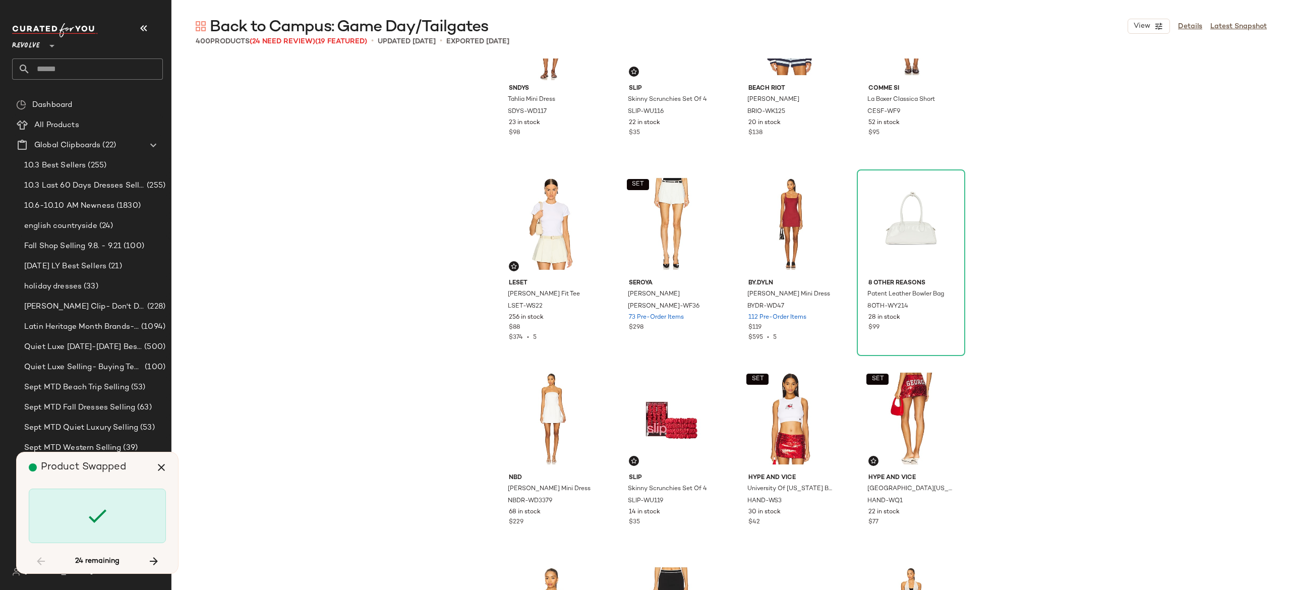
scroll to position [3892, 0]
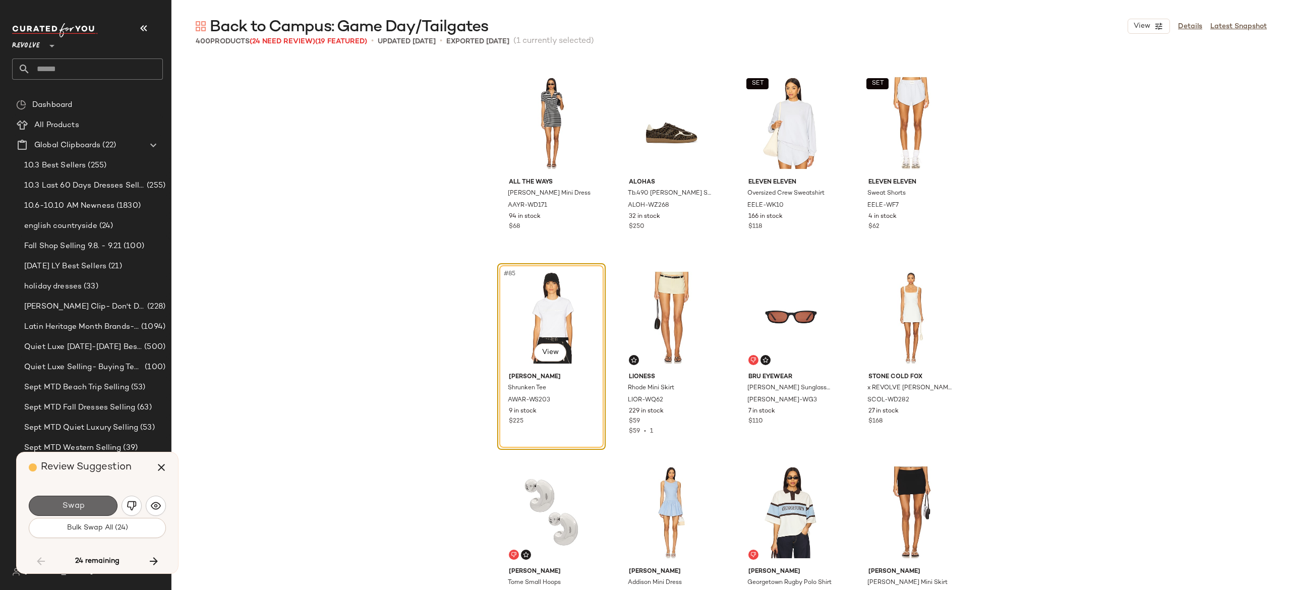
click at [103, 508] on button "Swap" at bounding box center [73, 506] width 89 height 20
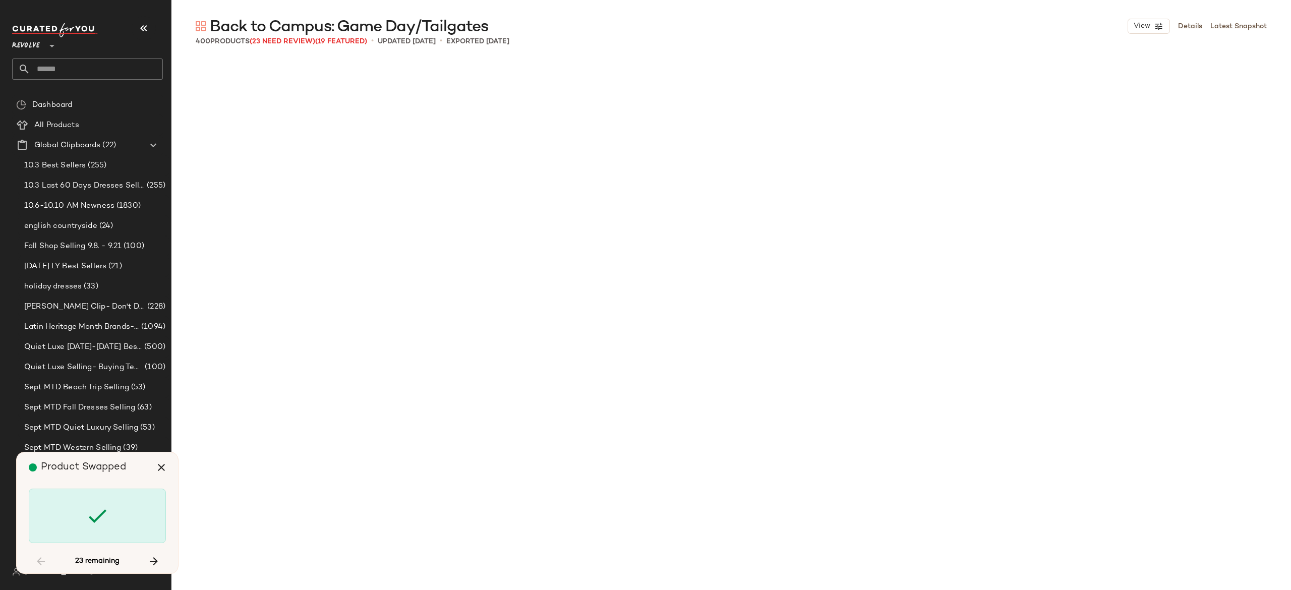
scroll to position [4670, 0]
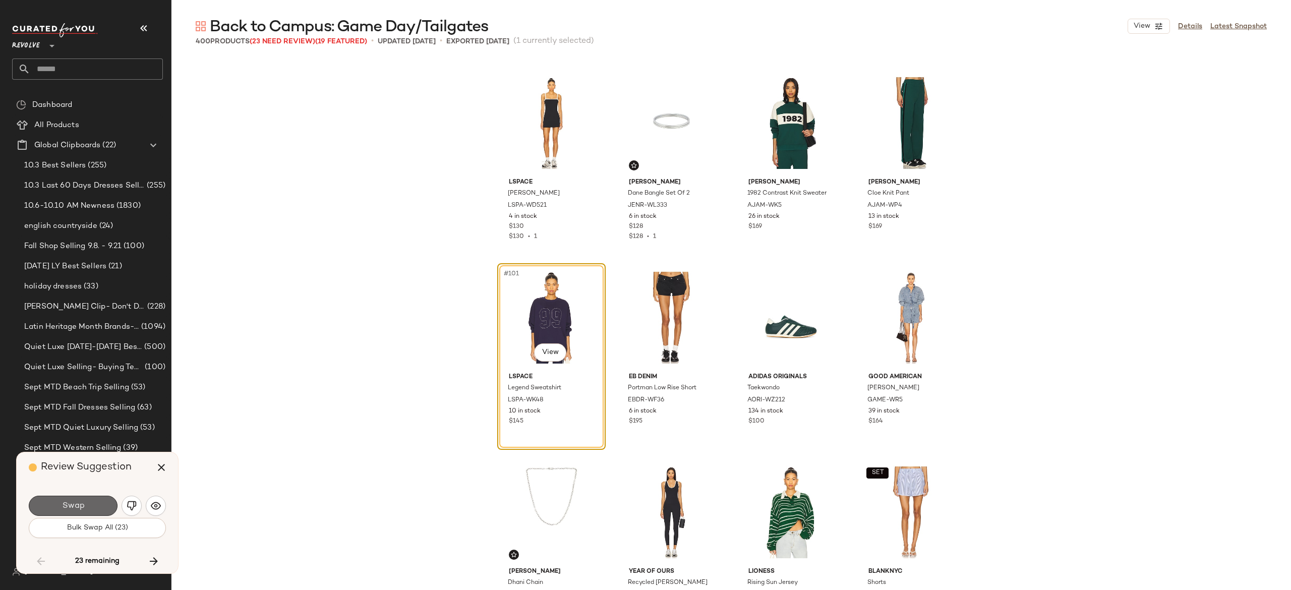
click at [97, 508] on button "Swap" at bounding box center [73, 506] width 89 height 20
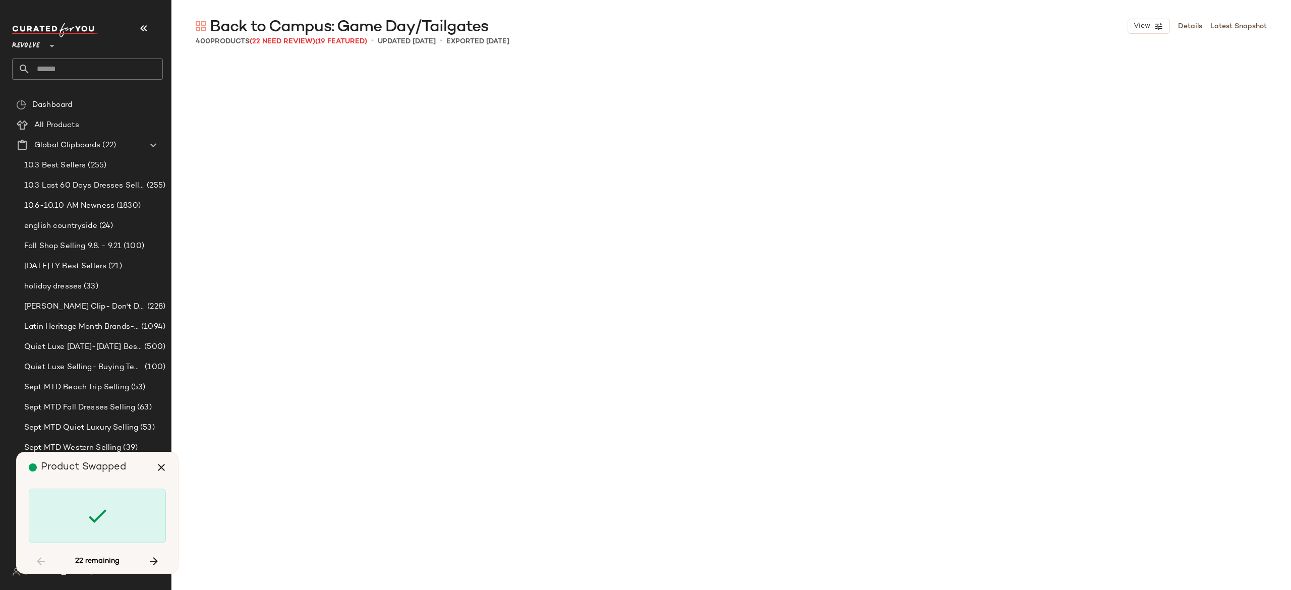
scroll to position [5448, 0]
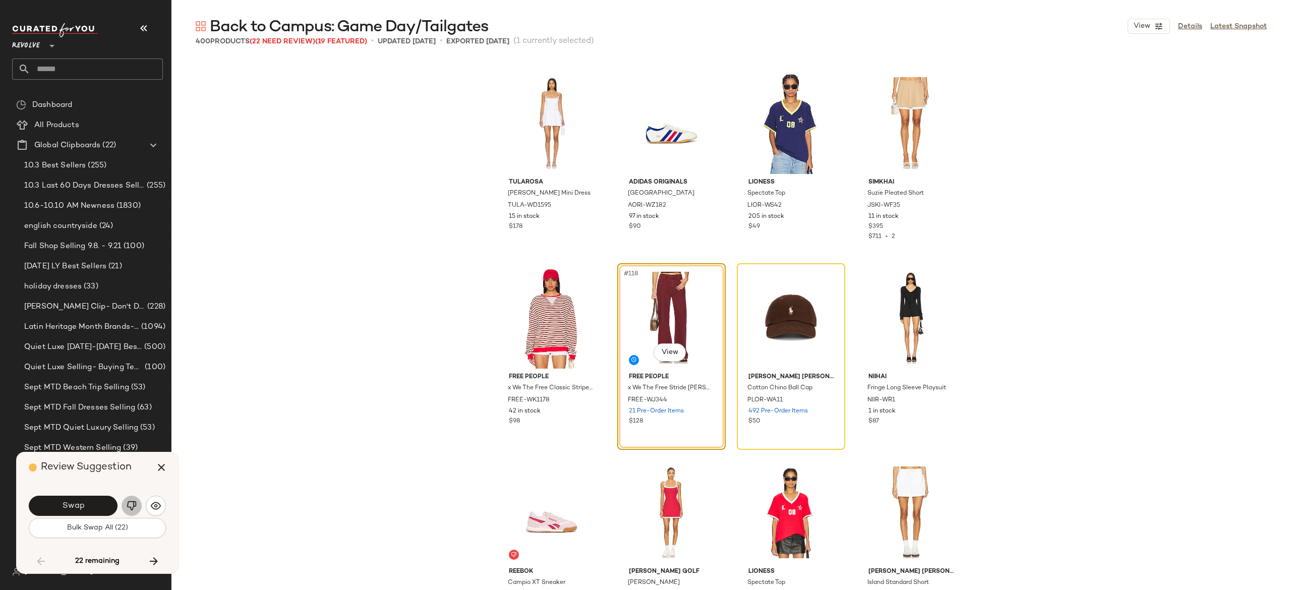
click at [131, 506] on img "button" at bounding box center [132, 506] width 10 height 10
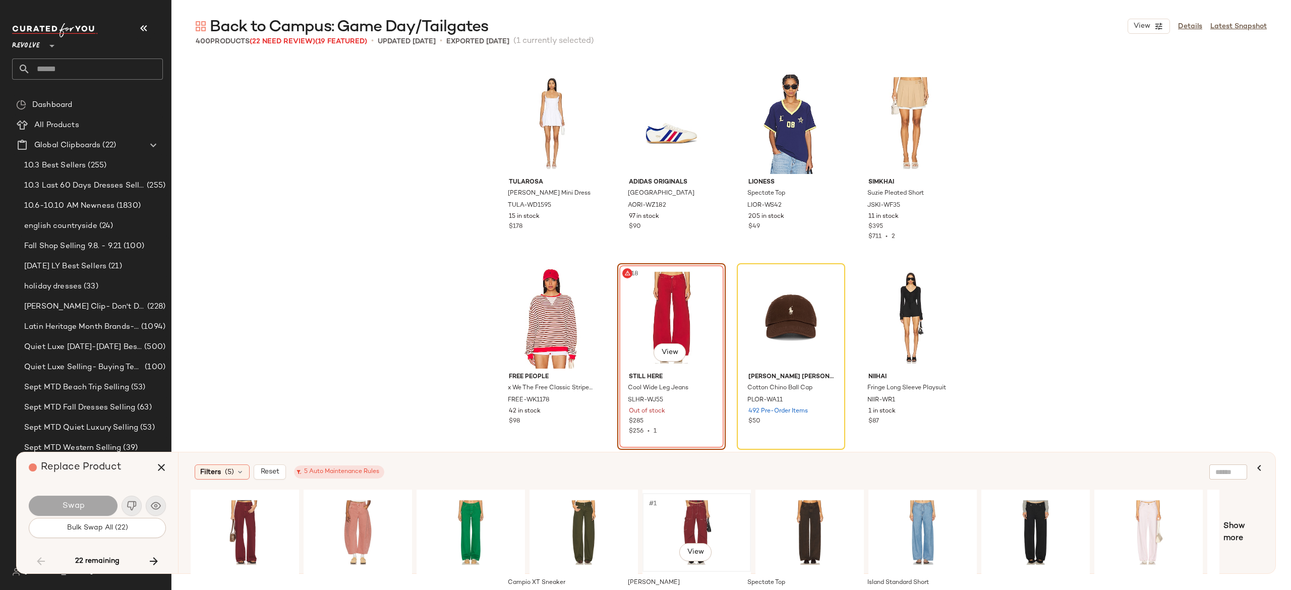
click at [694, 506] on div "#1 View" at bounding box center [696, 533] width 101 height 72
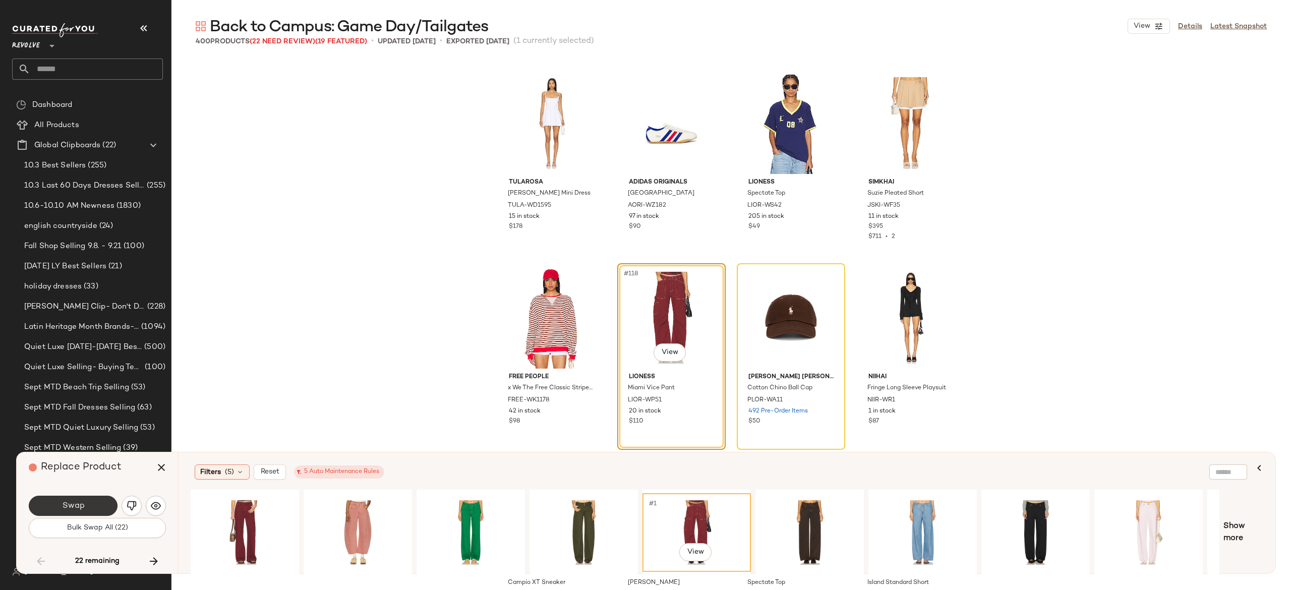
click at [79, 504] on span "Swap" at bounding box center [73, 506] width 23 height 10
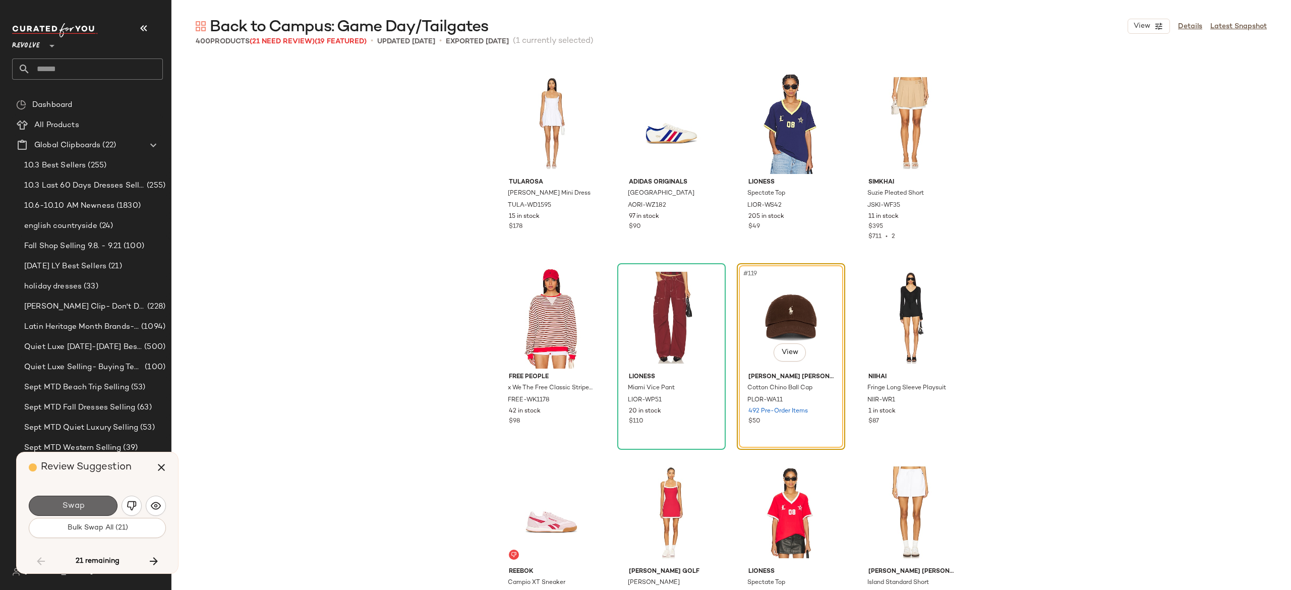
click at [101, 500] on button "Swap" at bounding box center [73, 506] width 89 height 20
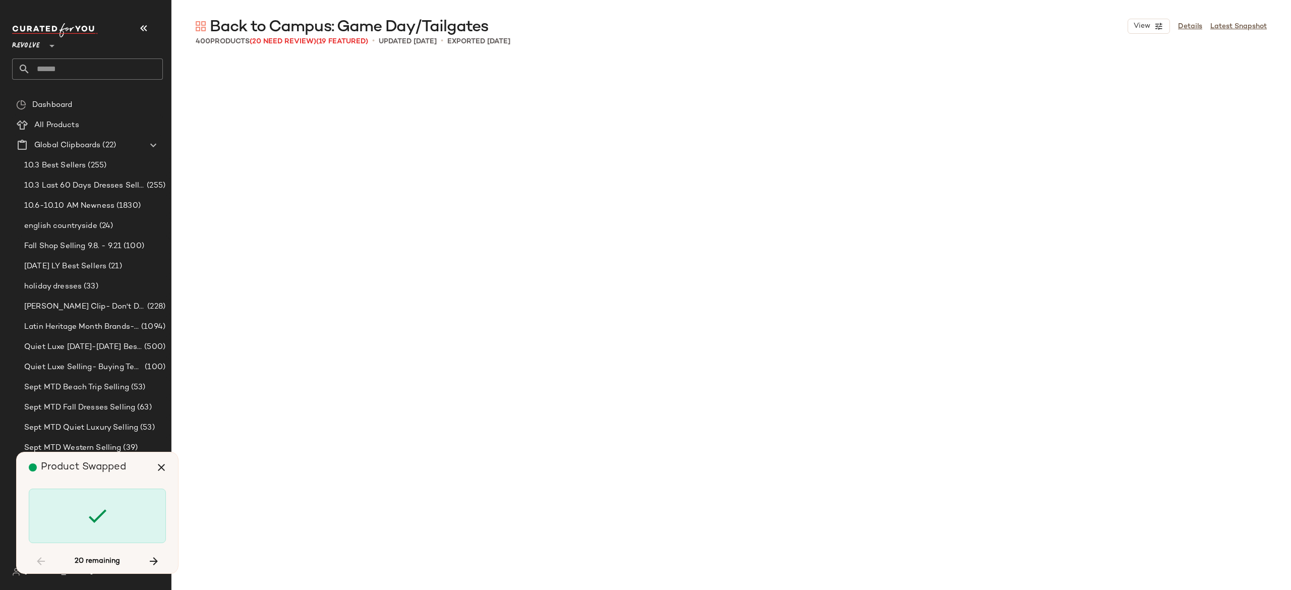
scroll to position [6227, 0]
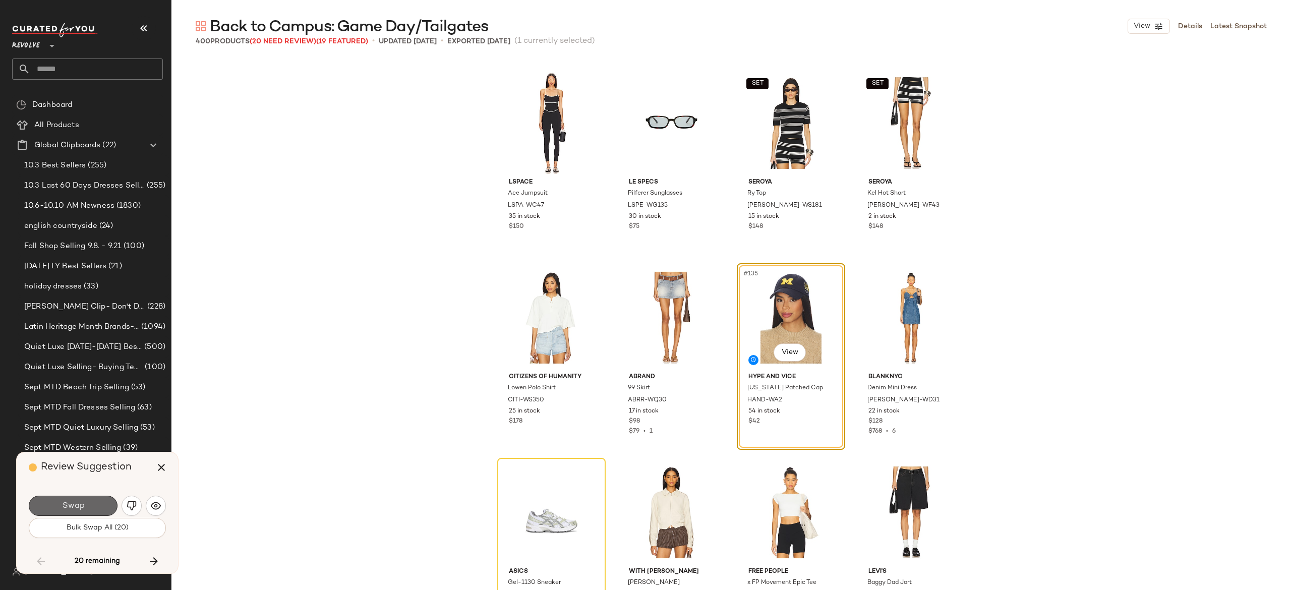
click at [105, 502] on button "Swap" at bounding box center [73, 506] width 89 height 20
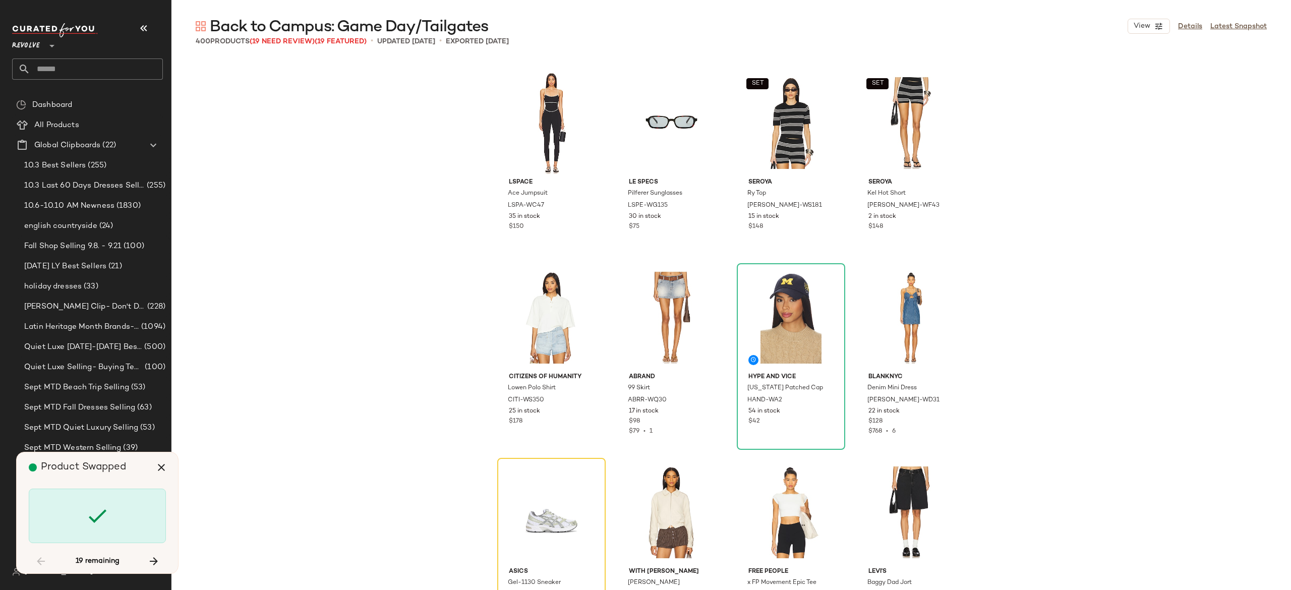
scroll to position [6421, 0]
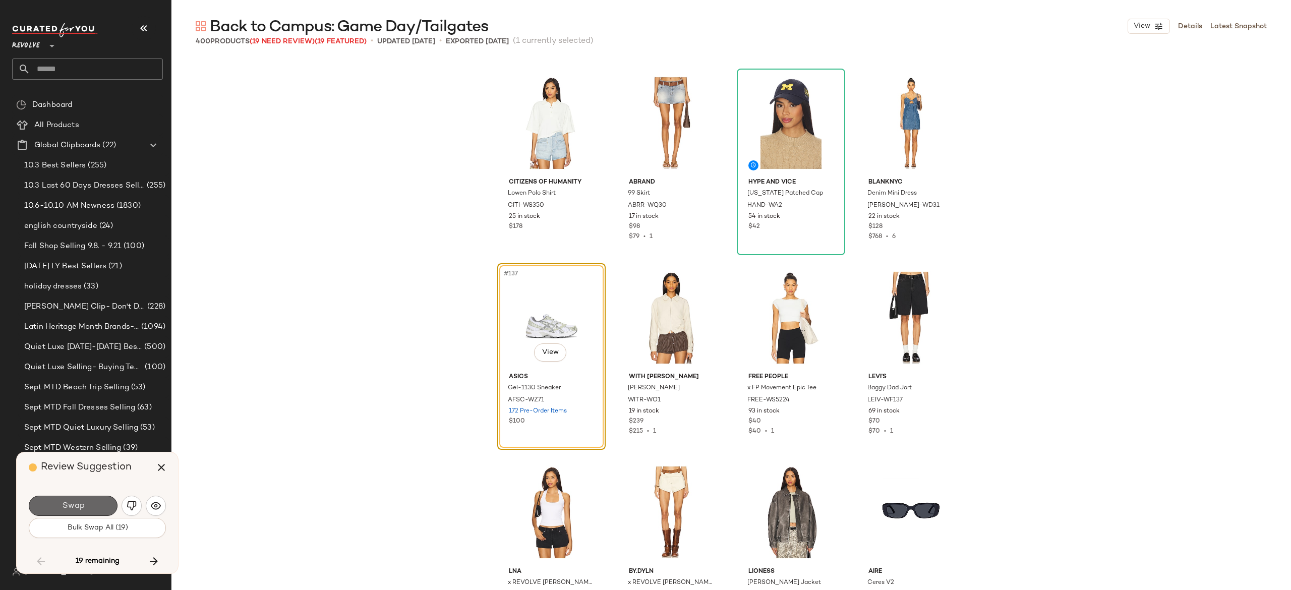
click at [105, 501] on button "Swap" at bounding box center [73, 506] width 89 height 20
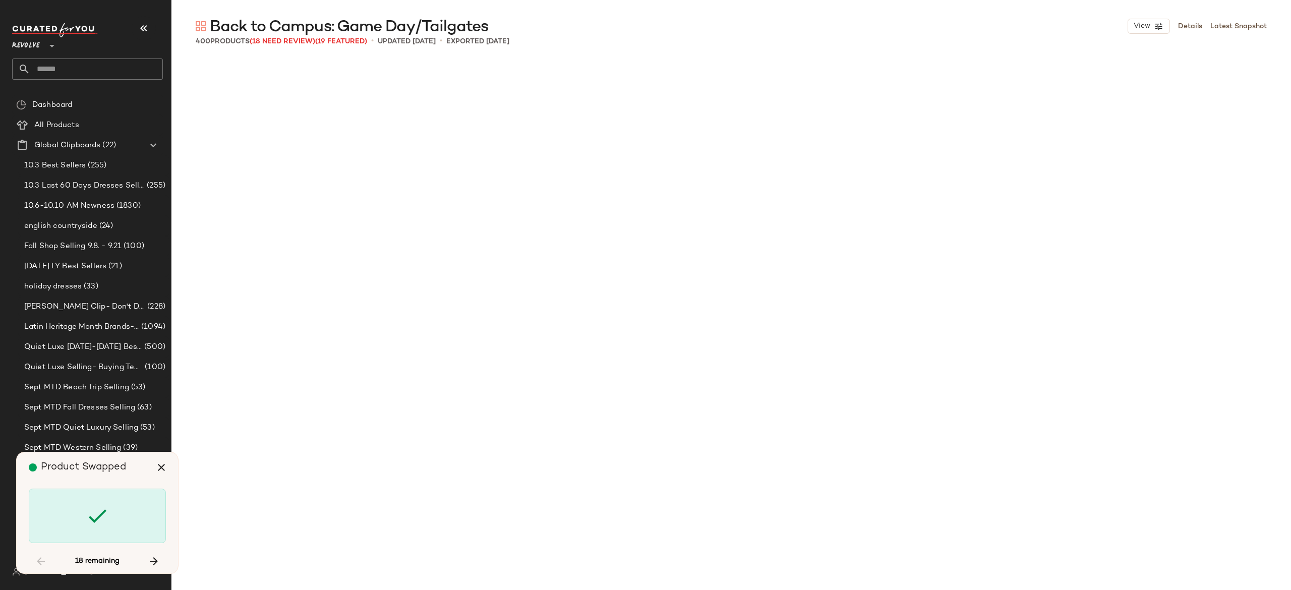
scroll to position [7394, 0]
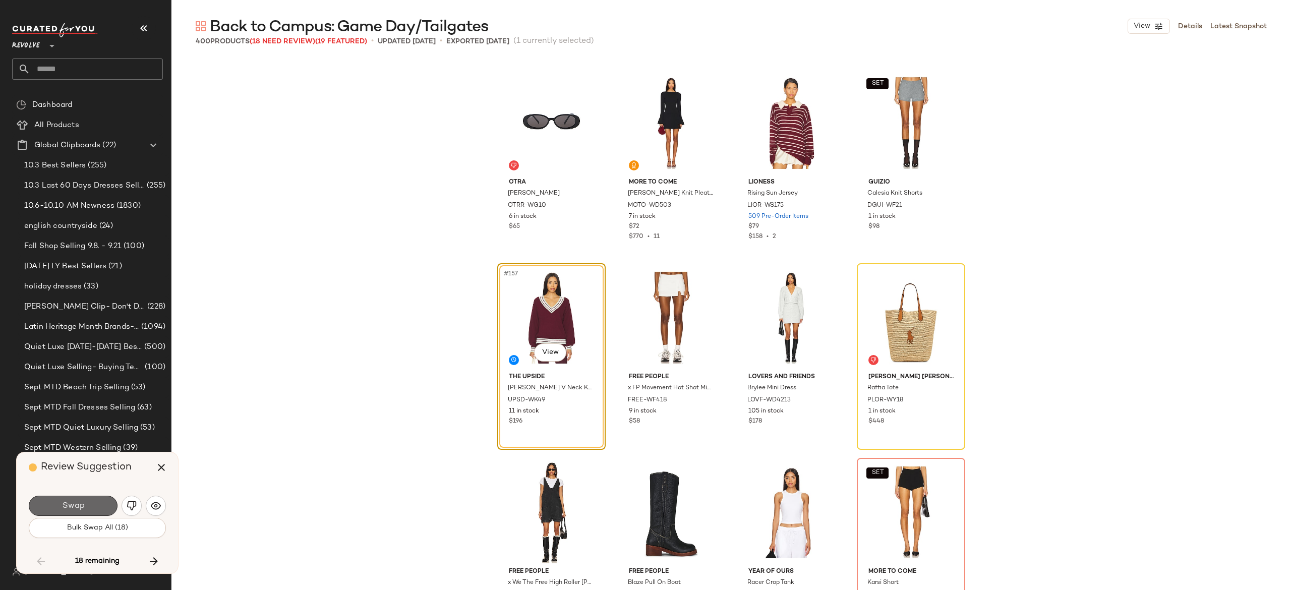
click at [102, 502] on button "Swap" at bounding box center [73, 506] width 89 height 20
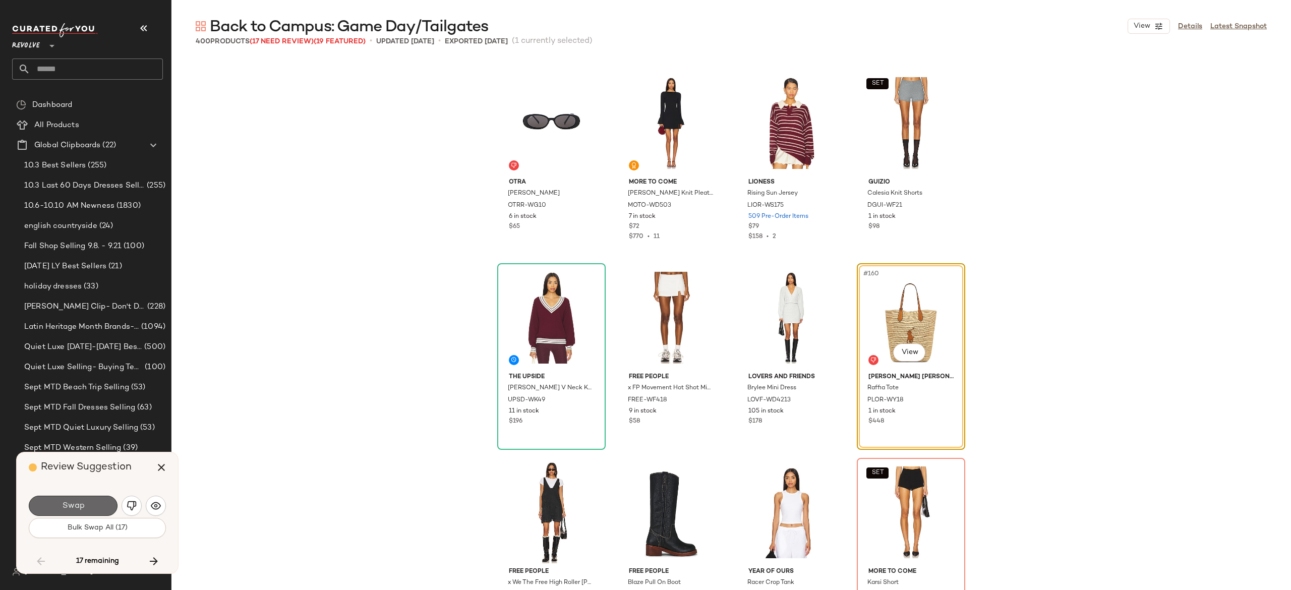
click at [87, 501] on button "Swap" at bounding box center [73, 506] width 89 height 20
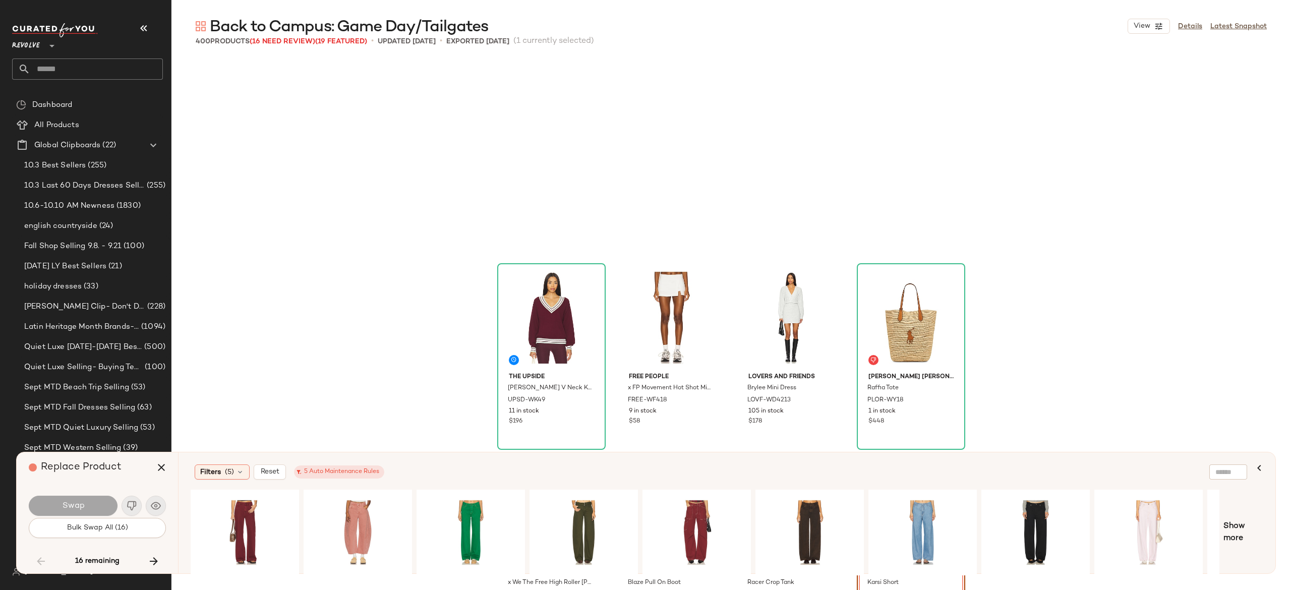
scroll to position [7589, 0]
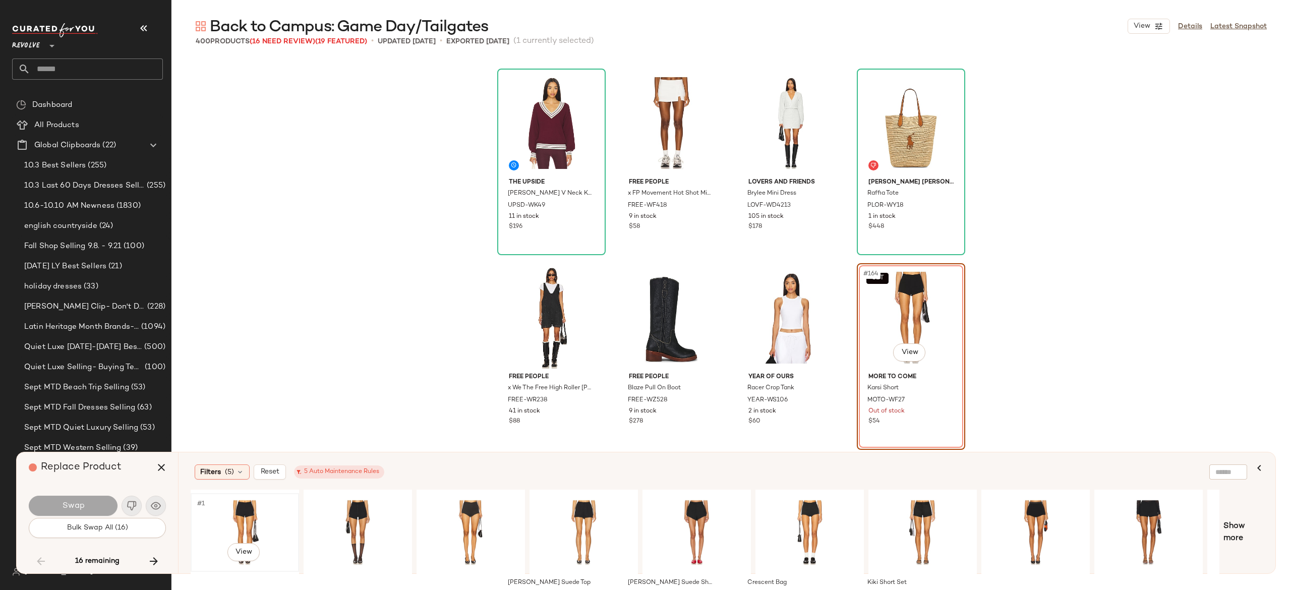
click at [247, 514] on div "#1 View" at bounding box center [244, 533] width 101 height 72
click at [104, 505] on button "Swap" at bounding box center [73, 506] width 89 height 20
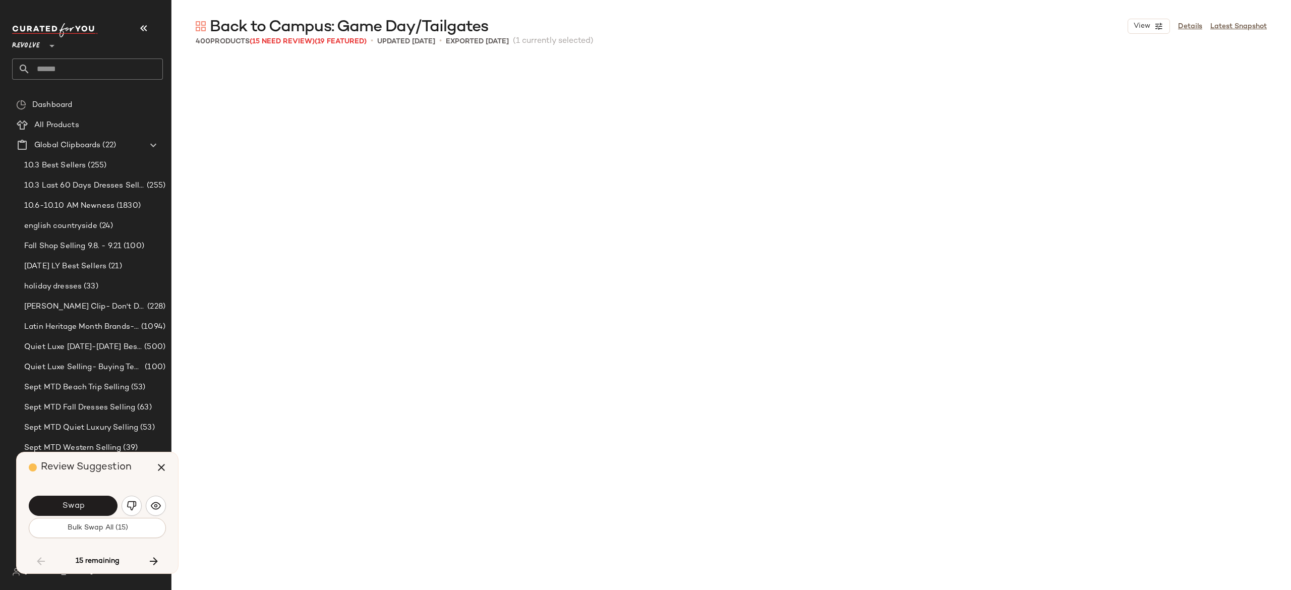
scroll to position [8173, 0]
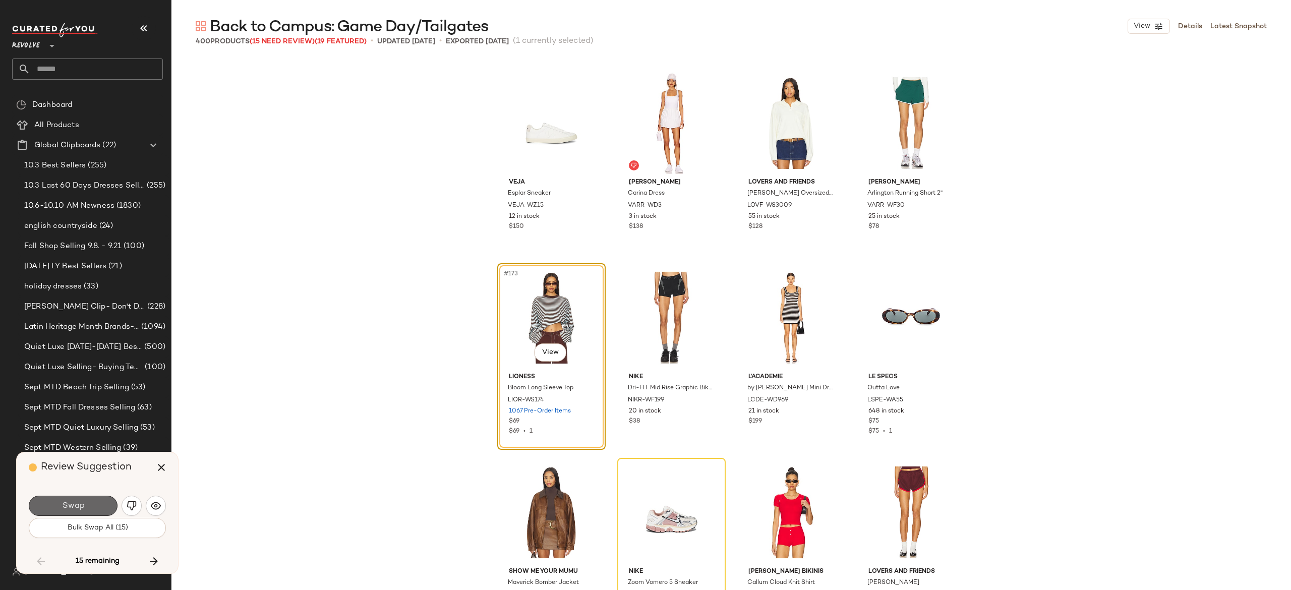
click at [89, 503] on button "Swap" at bounding box center [73, 506] width 89 height 20
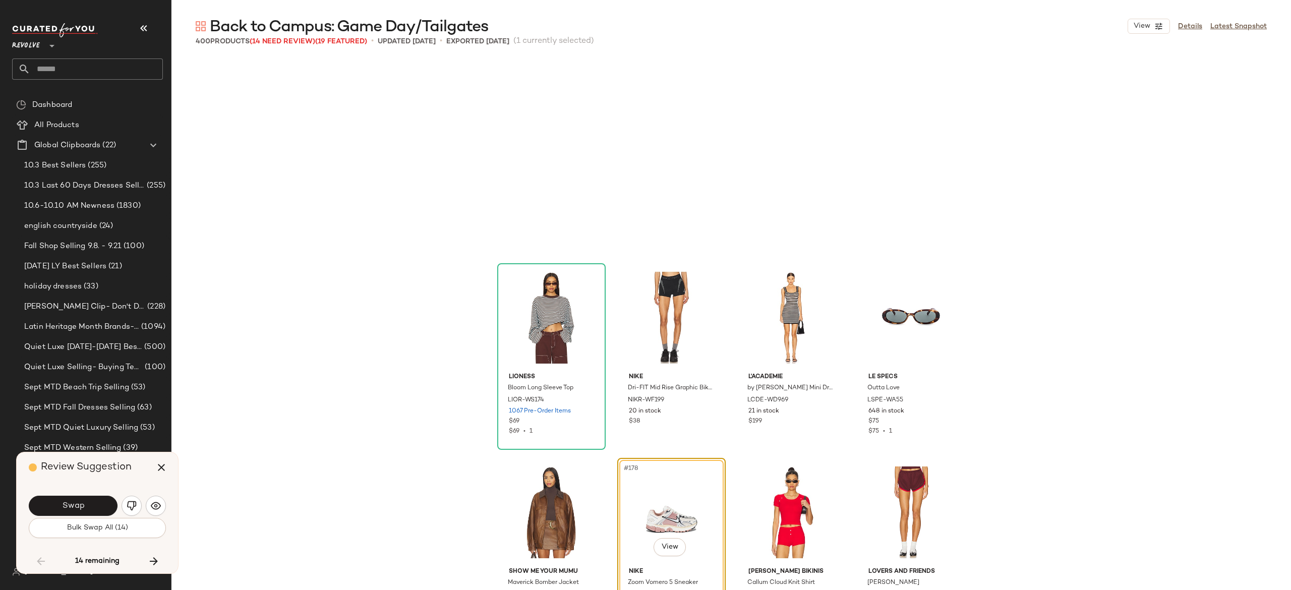
scroll to position [8367, 0]
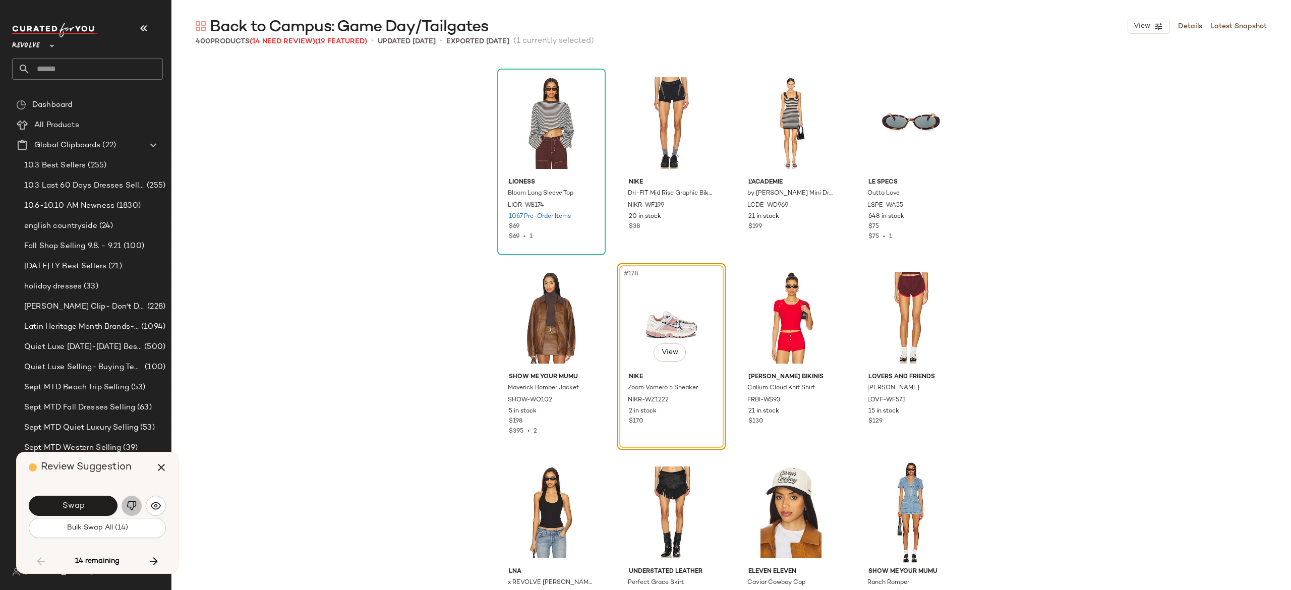
click at [132, 501] on img "button" at bounding box center [132, 506] width 10 height 10
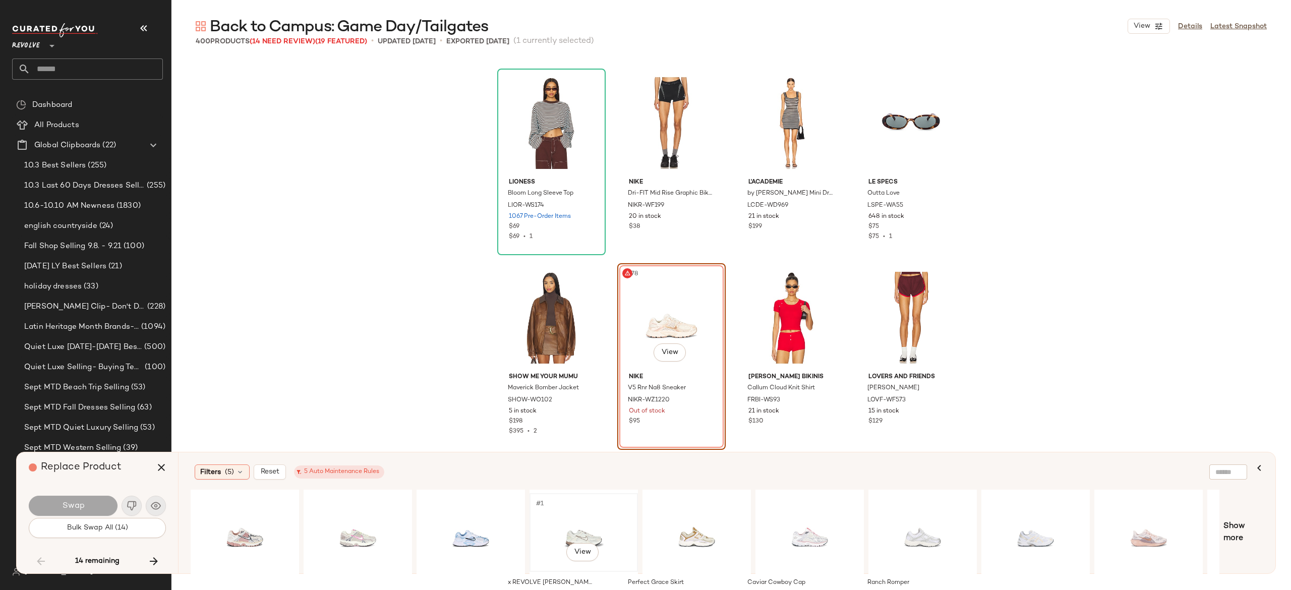
click at [577, 529] on div "#1 View" at bounding box center [583, 533] width 101 height 72
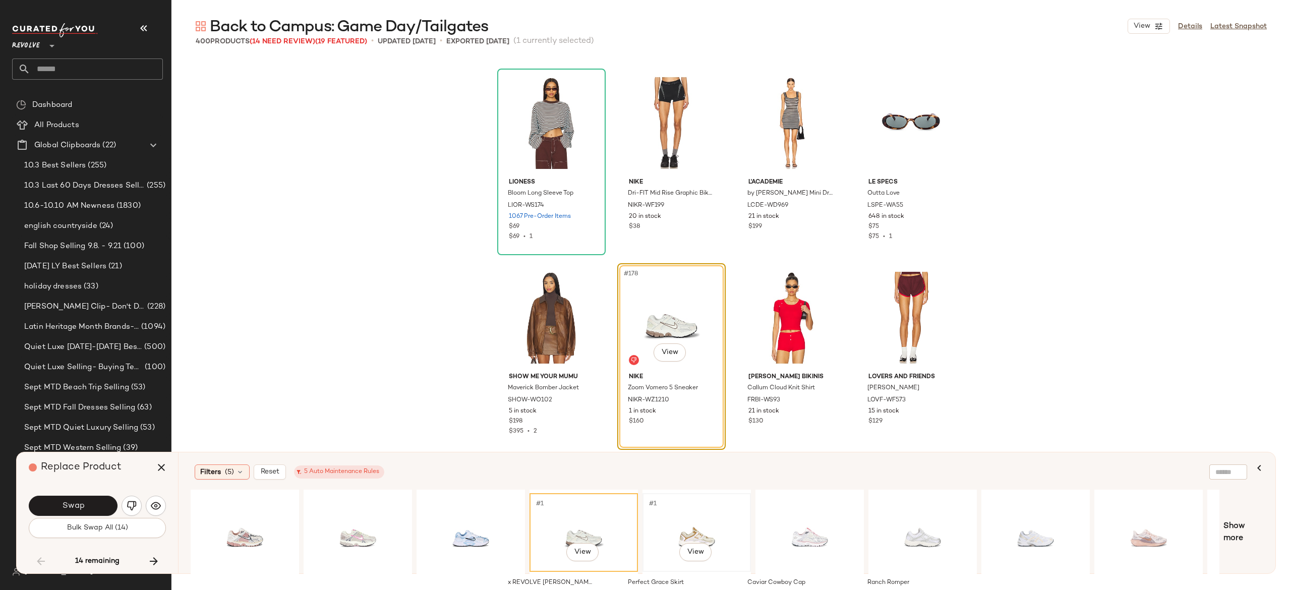
click at [684, 528] on div "#1 View" at bounding box center [696, 533] width 101 height 72
click at [94, 504] on button "Swap" at bounding box center [73, 506] width 89 height 20
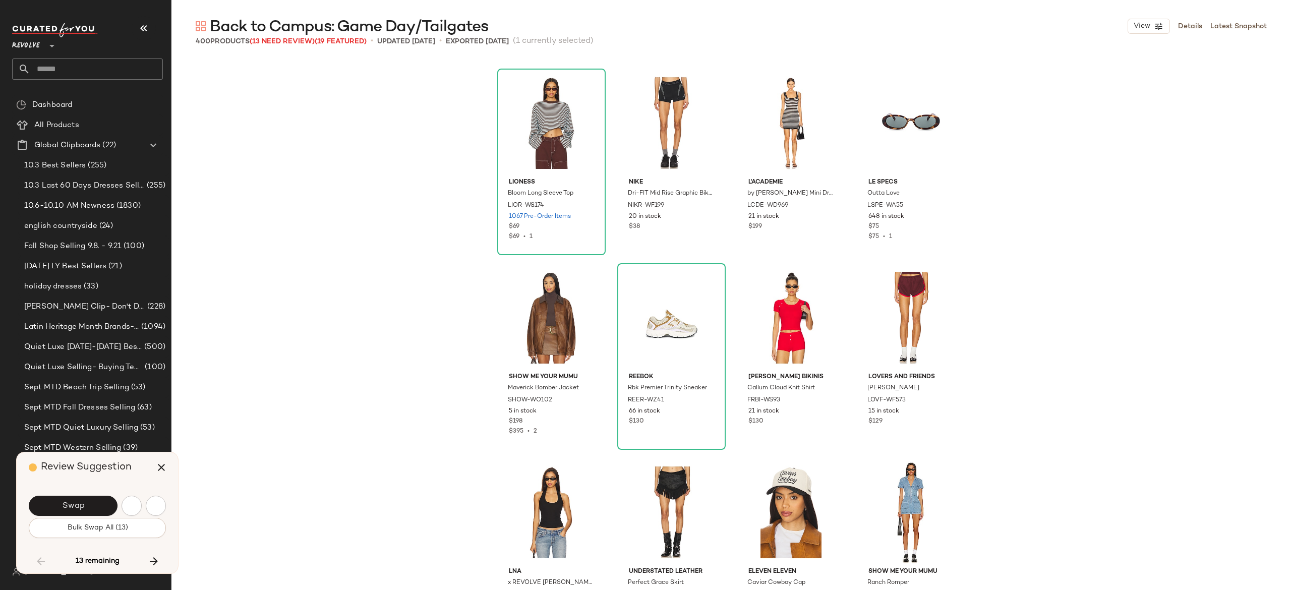
scroll to position [8951, 0]
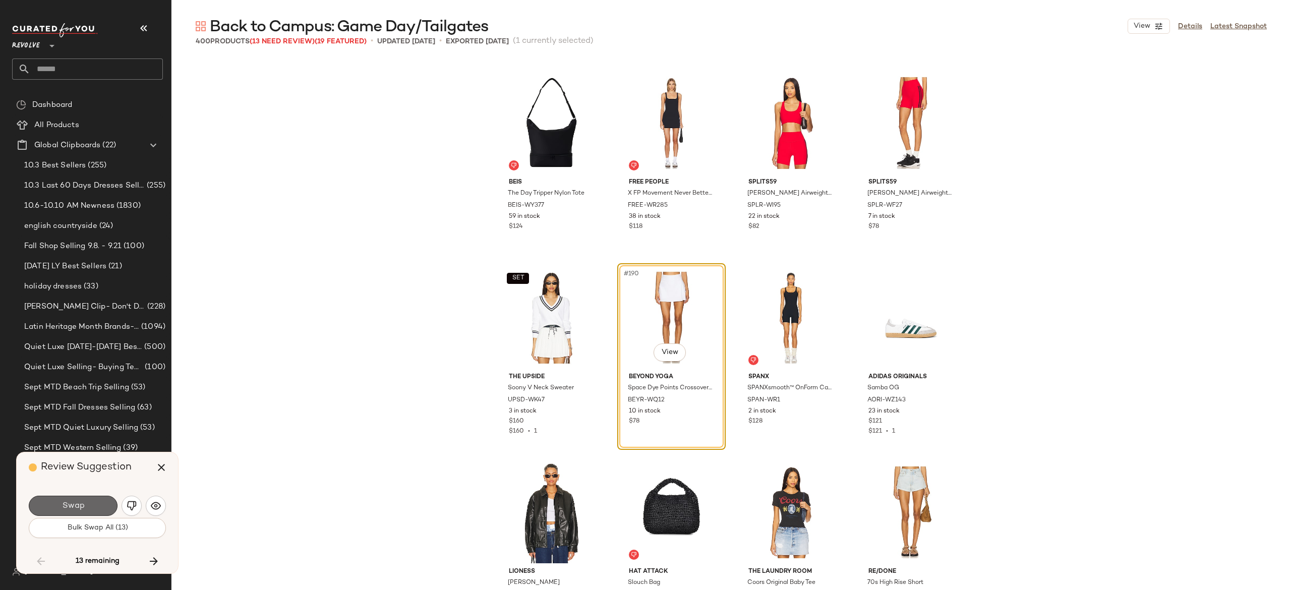
click at [101, 500] on button "Swap" at bounding box center [73, 506] width 89 height 20
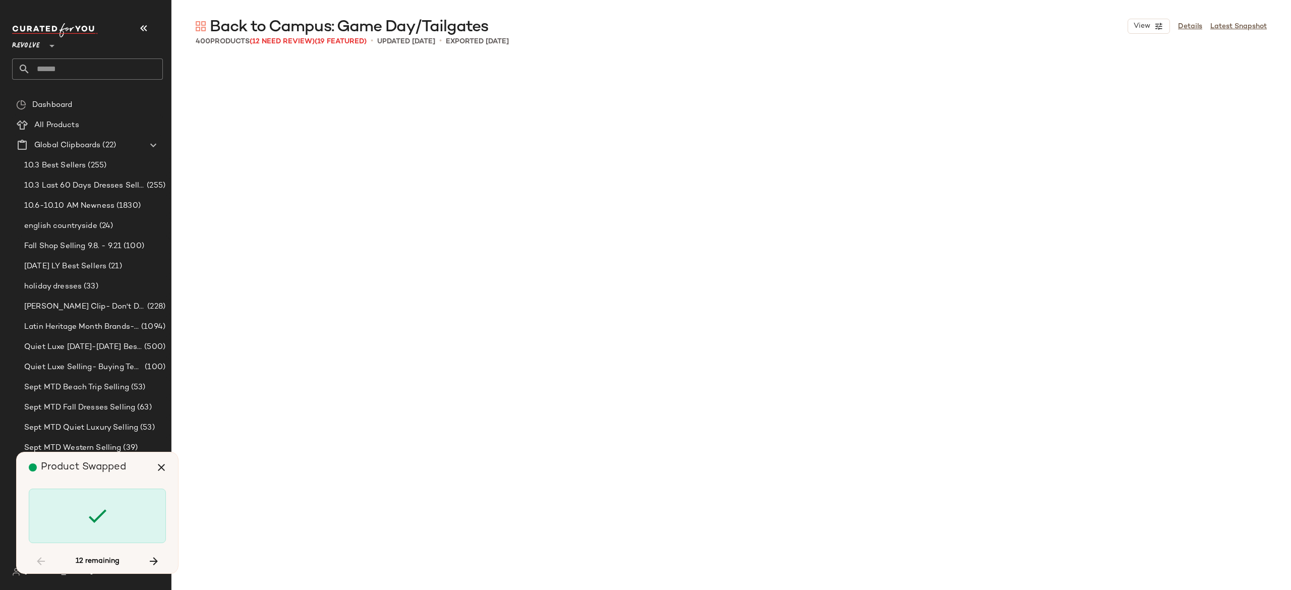
scroll to position [9924, 0]
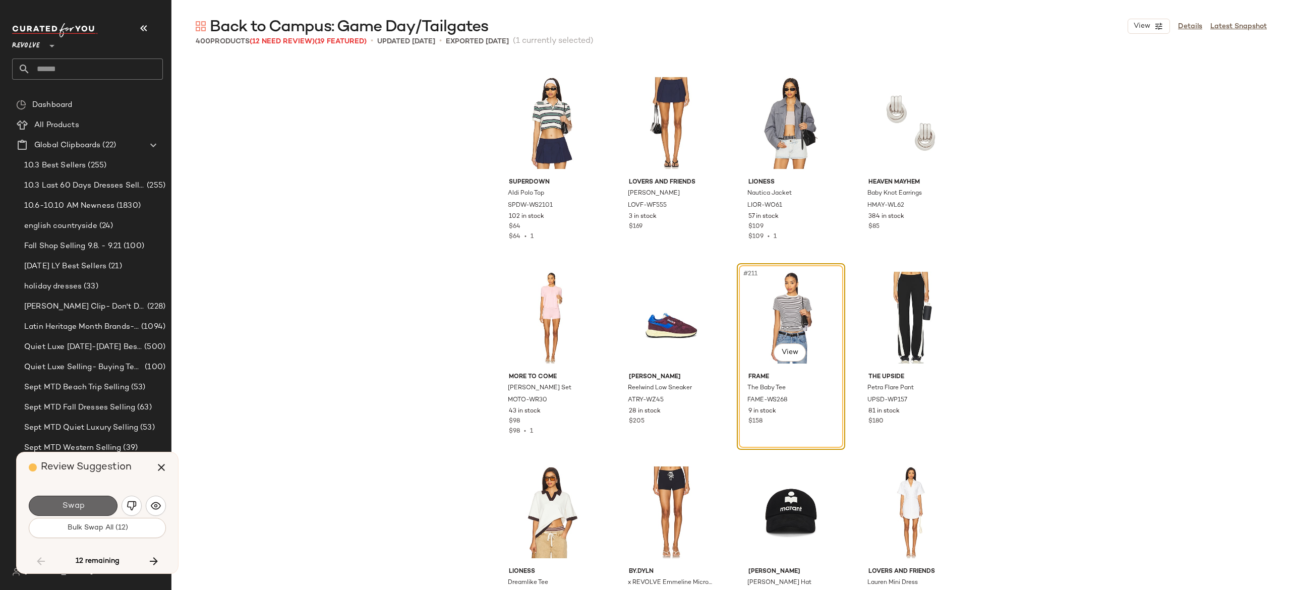
click at [104, 504] on button "Swap" at bounding box center [73, 506] width 89 height 20
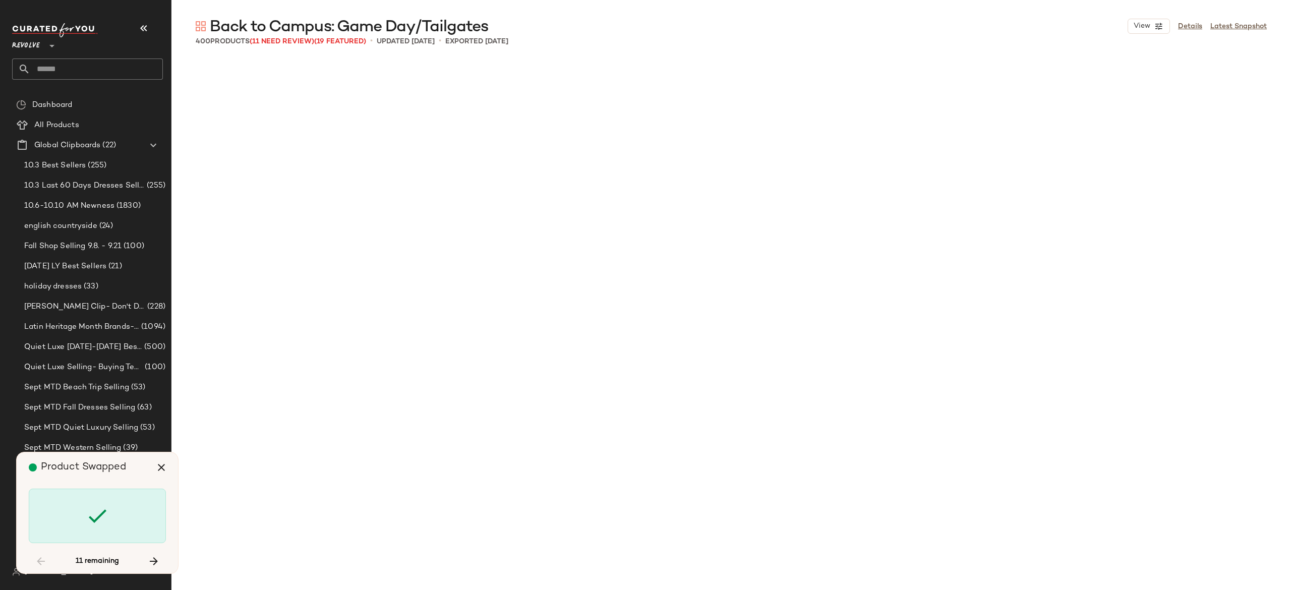
scroll to position [11091, 0]
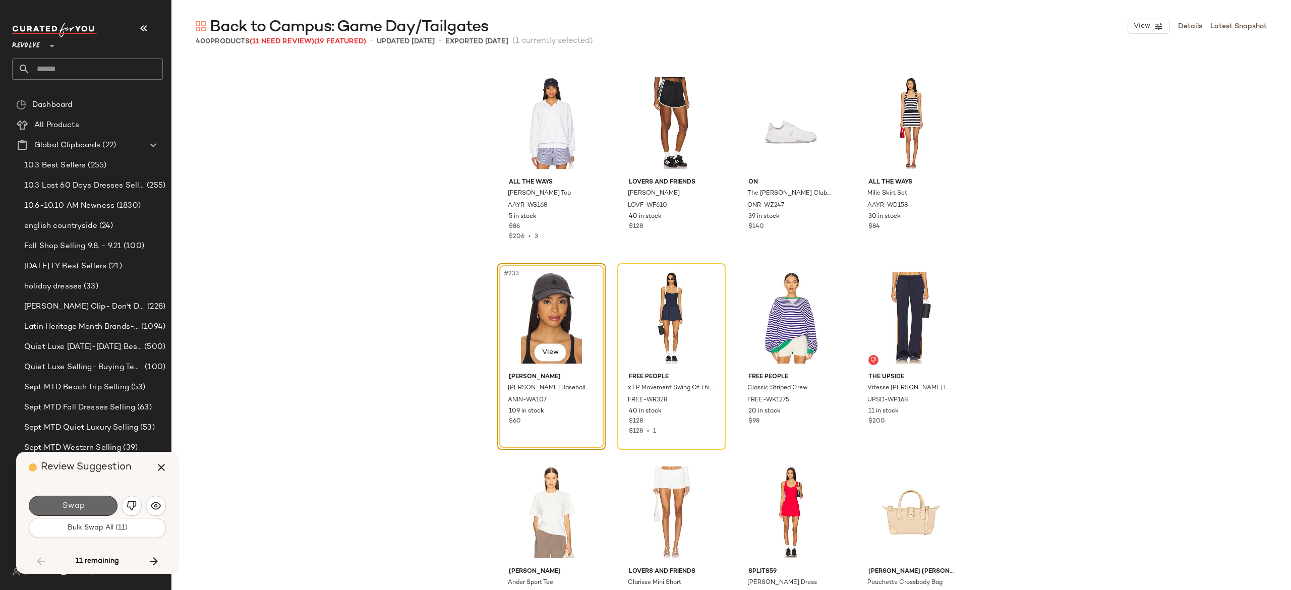
click at [99, 504] on button "Swap" at bounding box center [73, 506] width 89 height 20
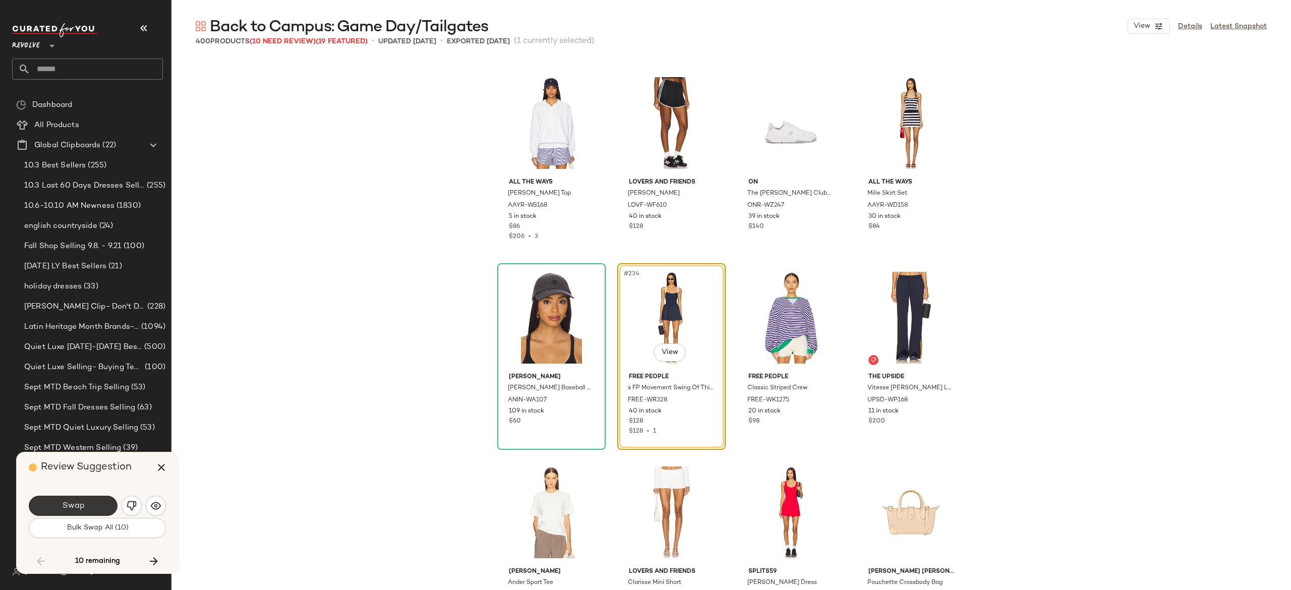
click at [93, 502] on button "Swap" at bounding box center [73, 506] width 89 height 20
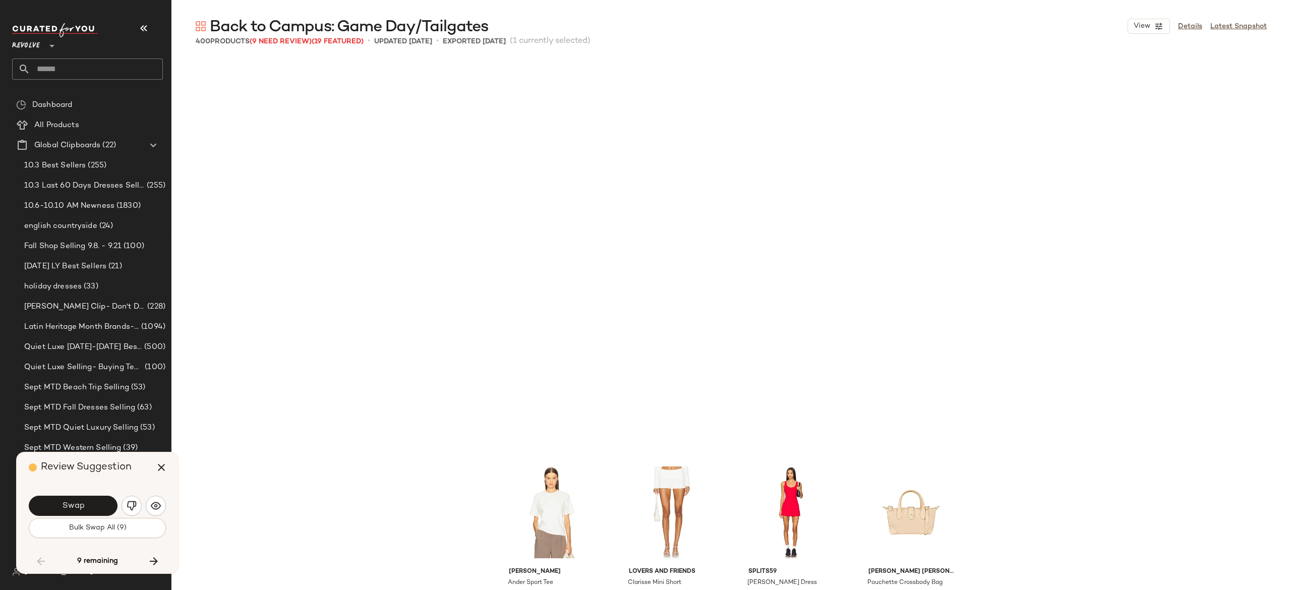
scroll to position [11480, 0]
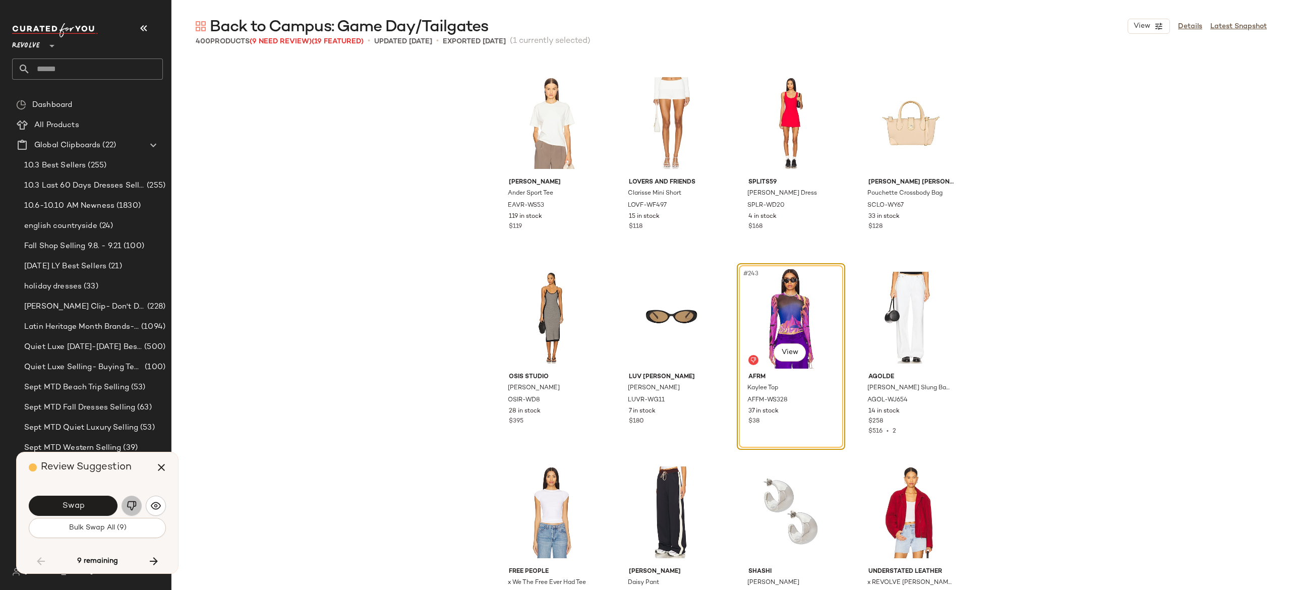
click at [130, 498] on button "button" at bounding box center [131, 506] width 20 height 20
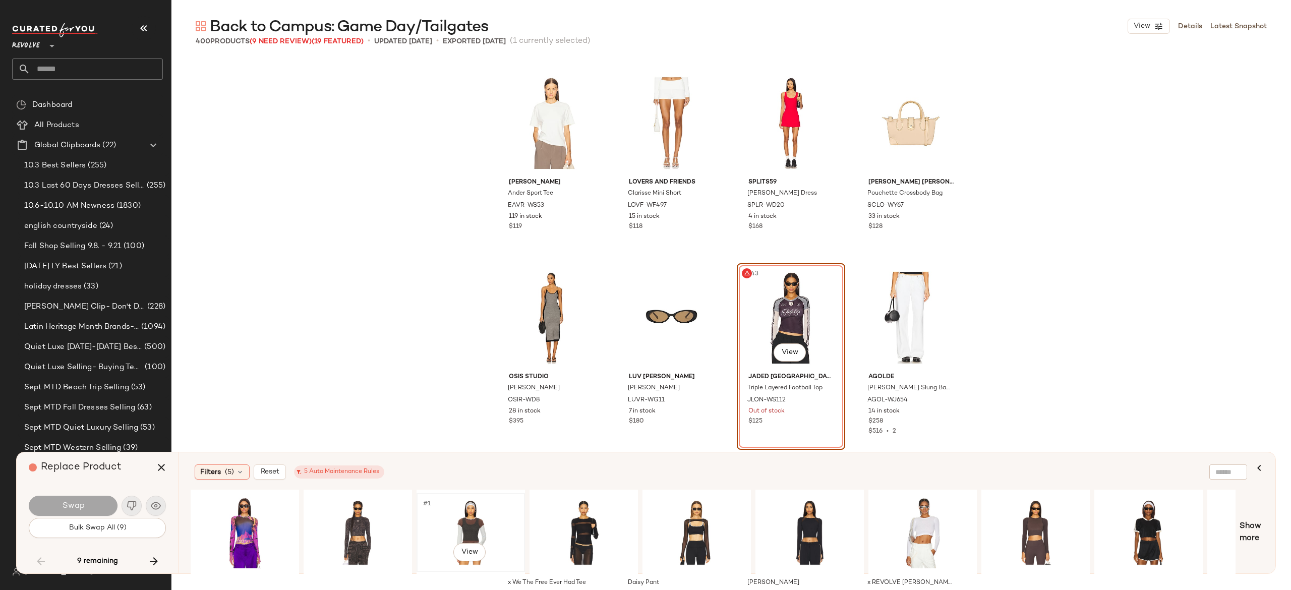
click at [476, 514] on div "#1 View" at bounding box center [470, 533] width 101 height 72
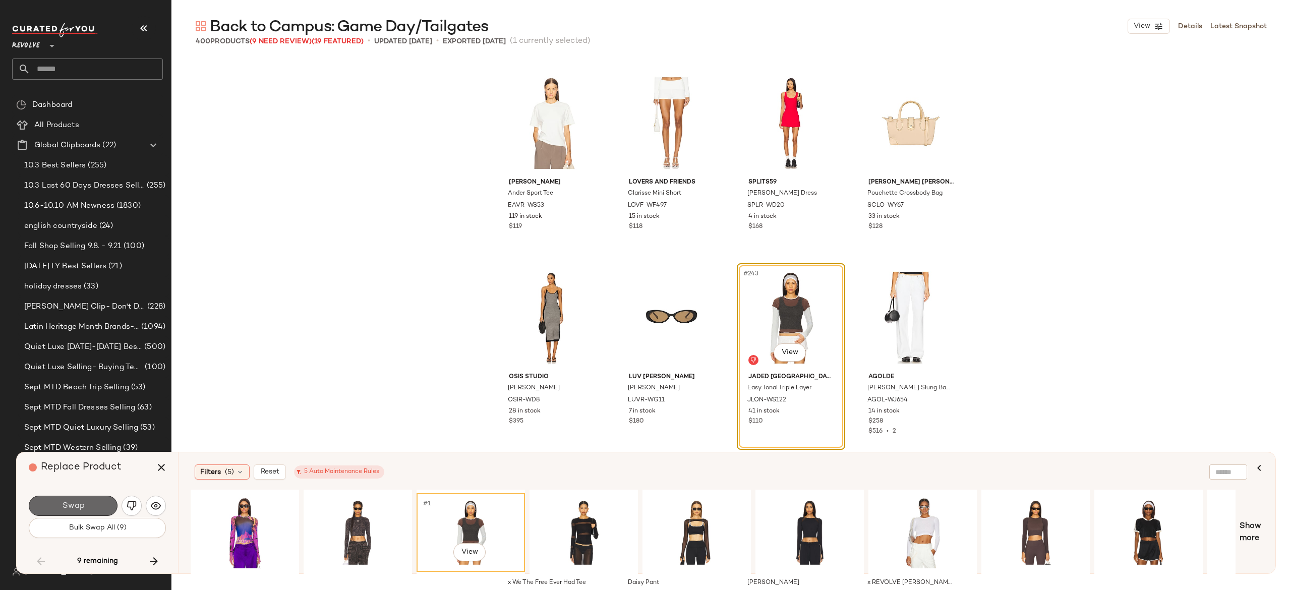
click at [87, 506] on button "Swap" at bounding box center [73, 506] width 89 height 20
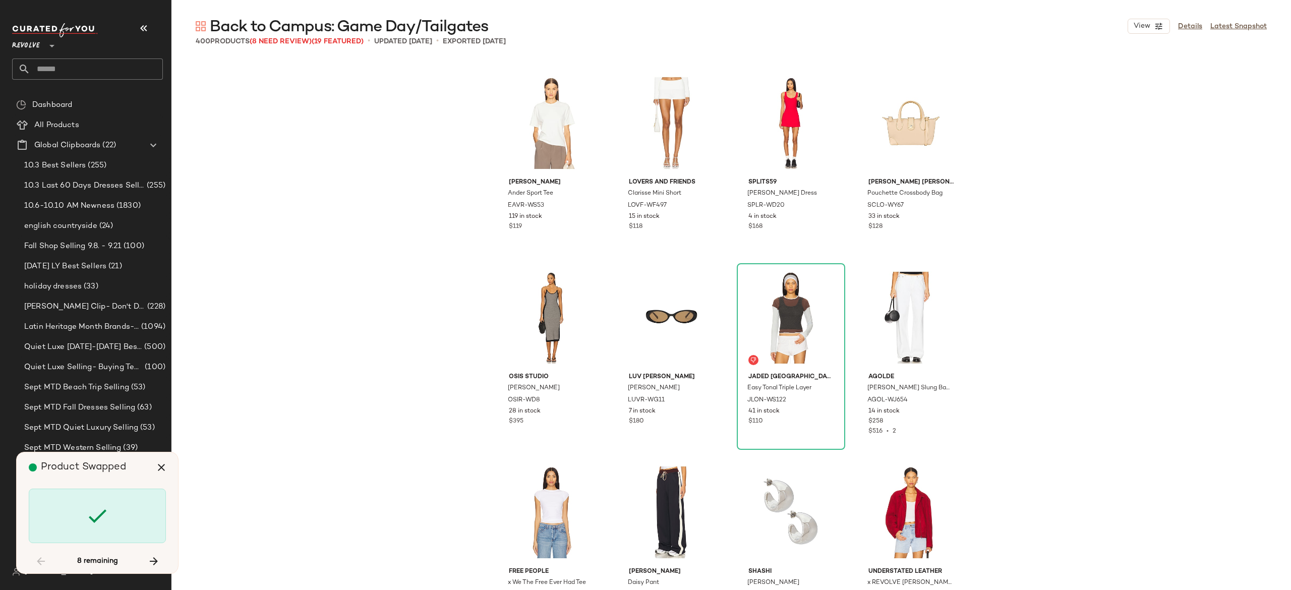
scroll to position [13232, 0]
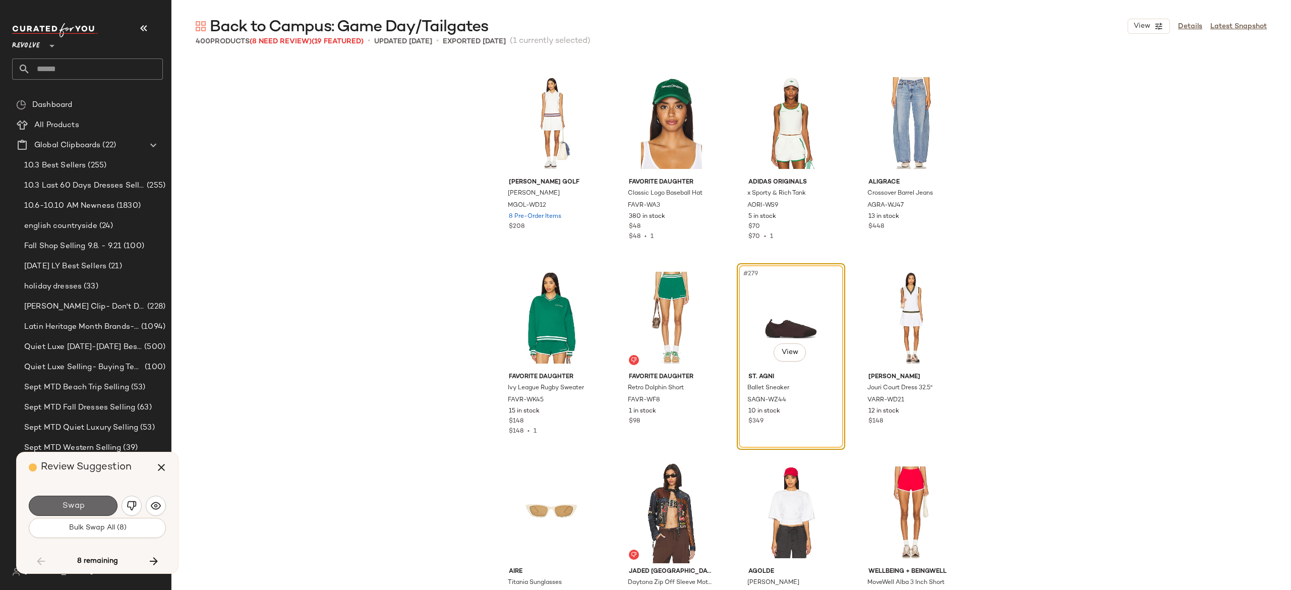
click at [101, 498] on button "Swap" at bounding box center [73, 506] width 89 height 20
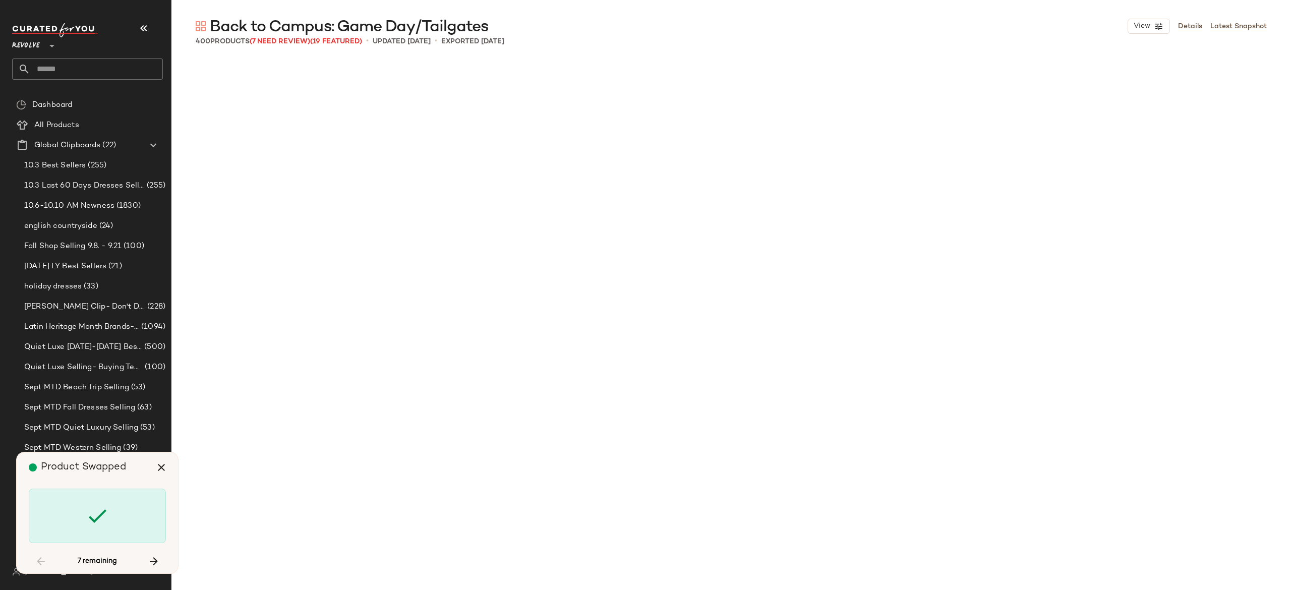
scroll to position [14983, 0]
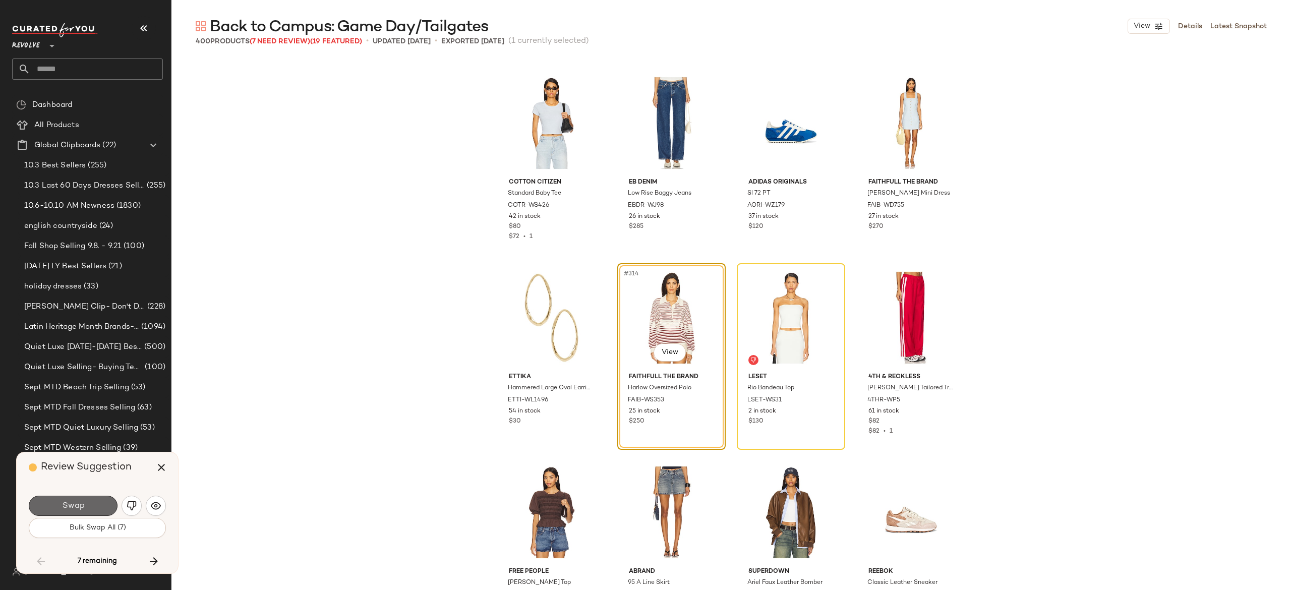
click at [99, 504] on button "Swap" at bounding box center [73, 506] width 89 height 20
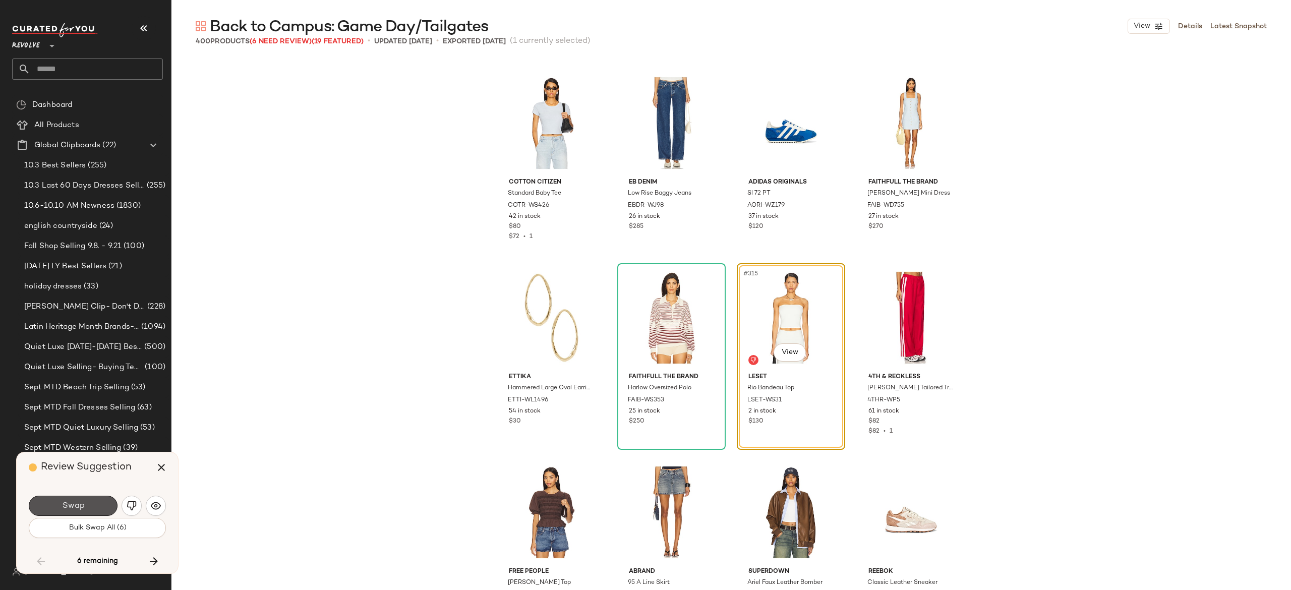
click at [99, 504] on button "Swap" at bounding box center [73, 506] width 89 height 20
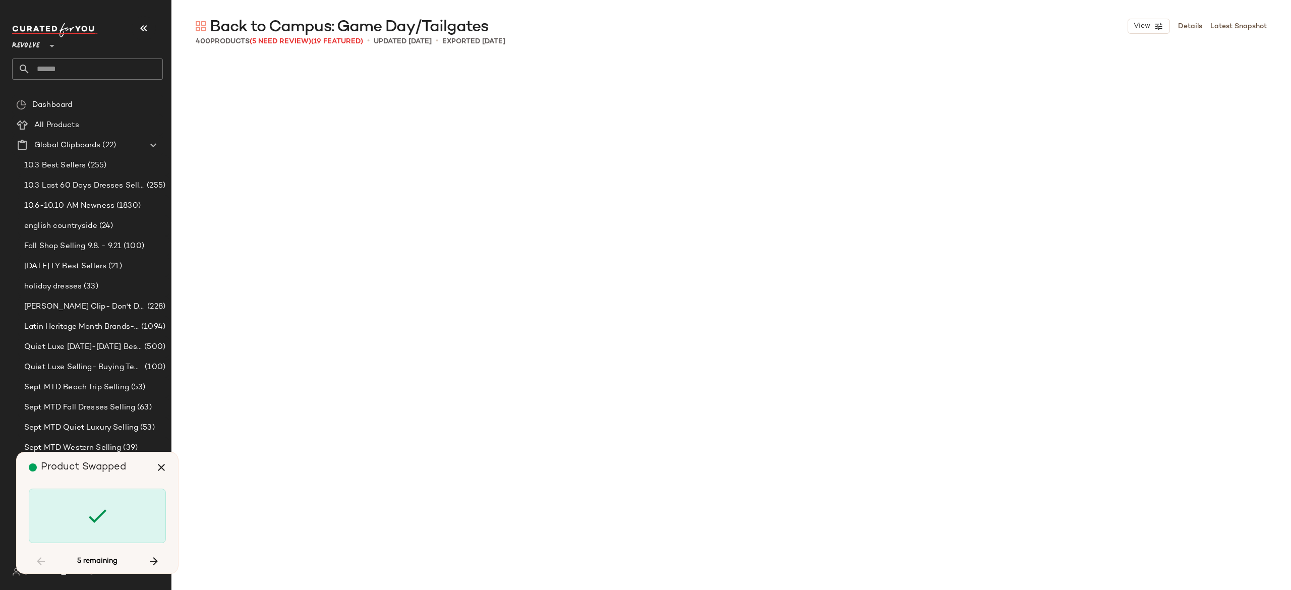
scroll to position [16345, 0]
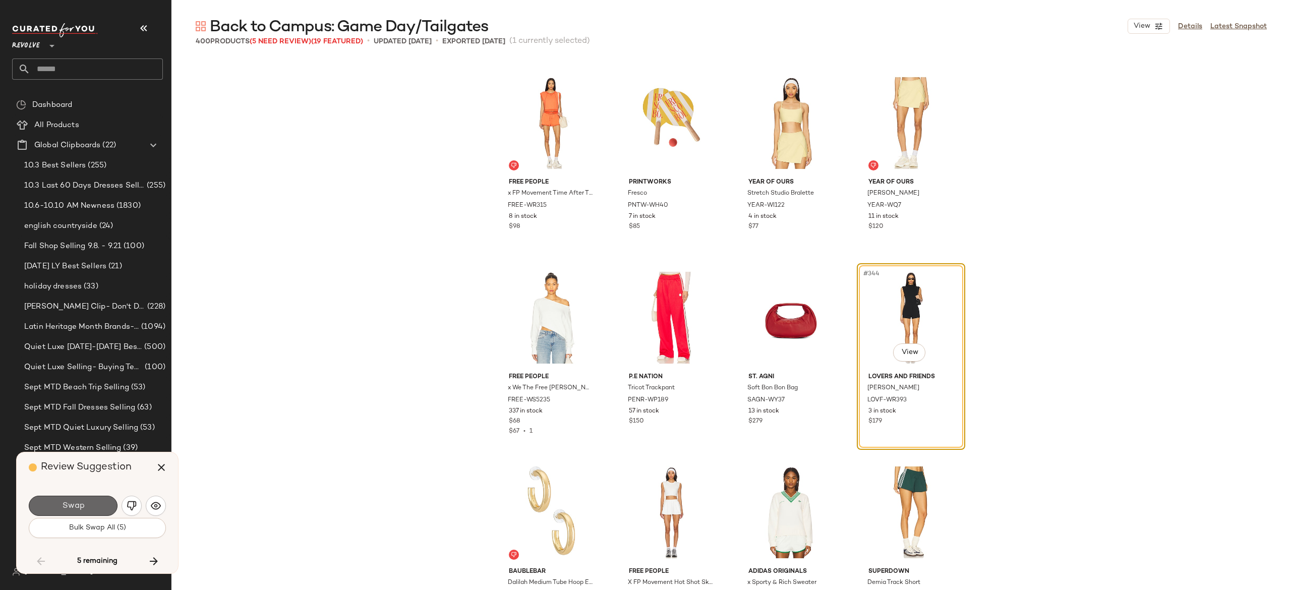
click at [90, 502] on button "Swap" at bounding box center [73, 506] width 89 height 20
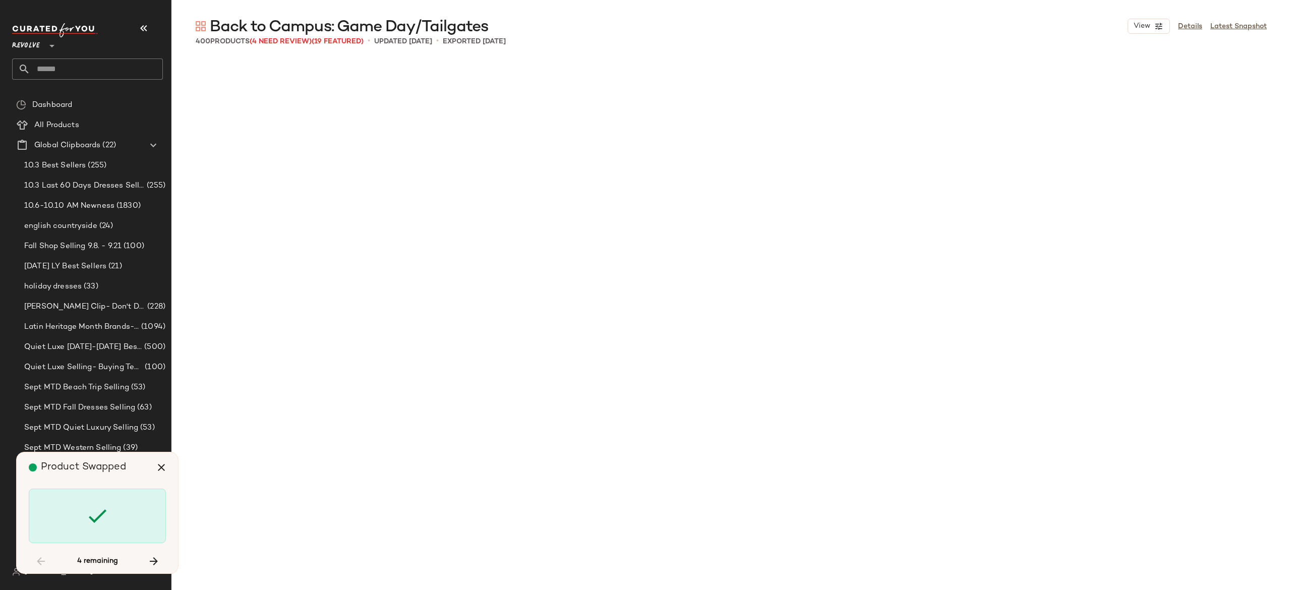
scroll to position [17123, 0]
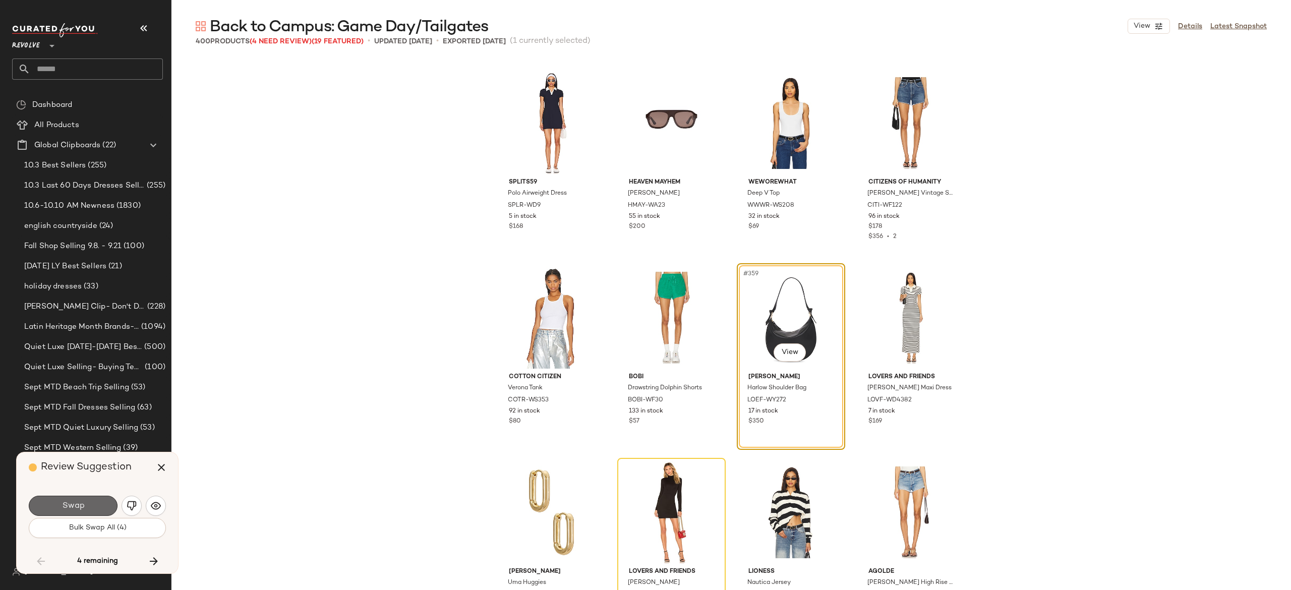
click at [99, 502] on button "Swap" at bounding box center [73, 506] width 89 height 20
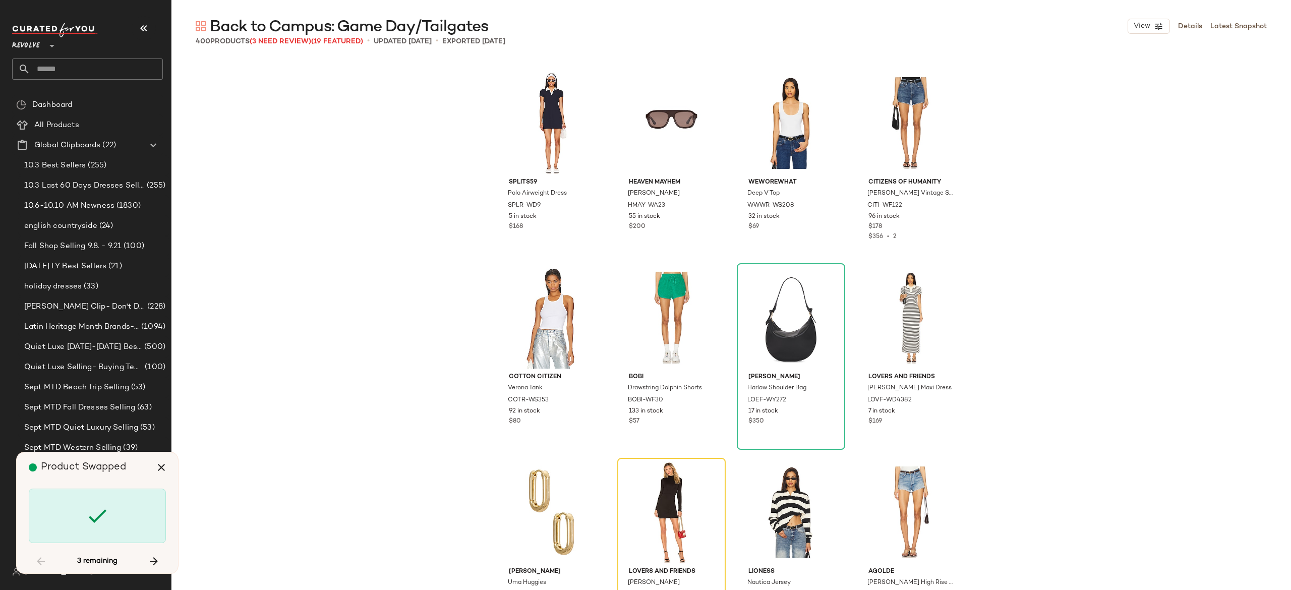
scroll to position [17318, 0]
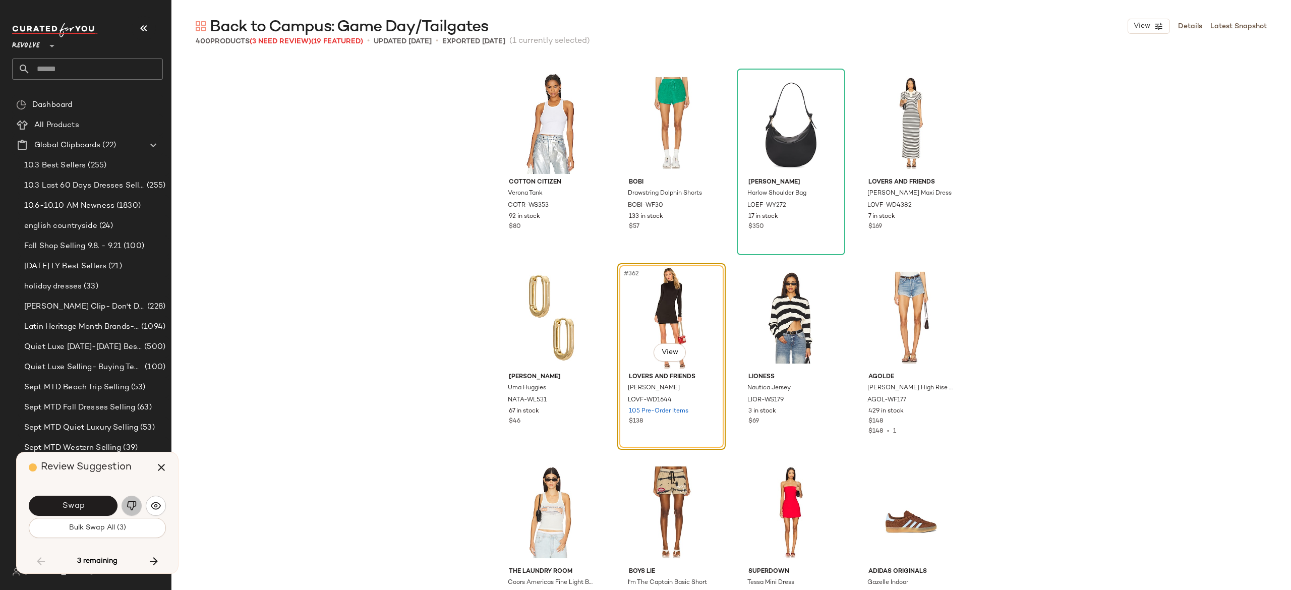
click at [133, 504] on img "button" at bounding box center [132, 506] width 10 height 10
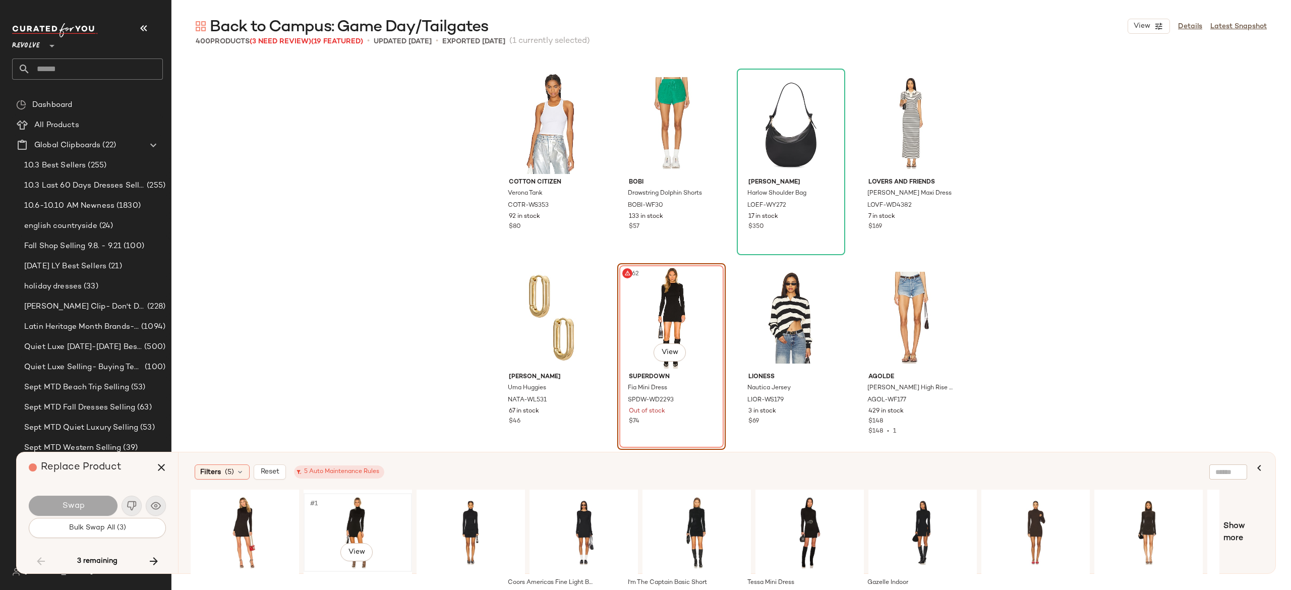
click at [355, 504] on div "#1 View" at bounding box center [357, 533] width 101 height 72
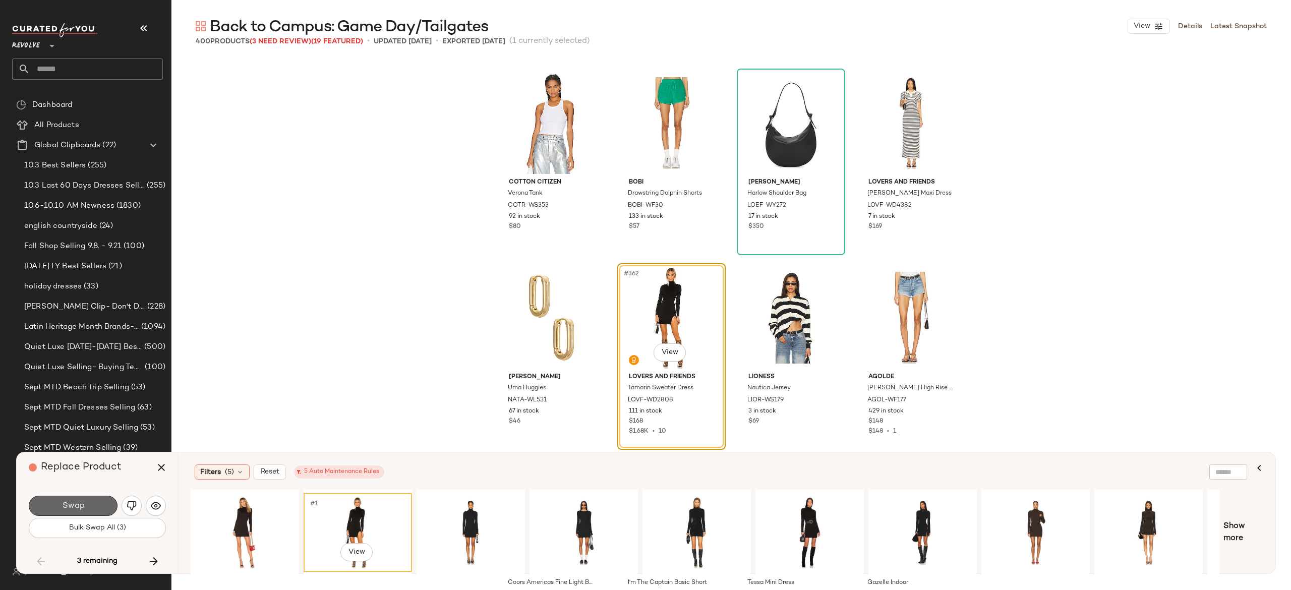
click at [106, 500] on button "Swap" at bounding box center [73, 506] width 89 height 20
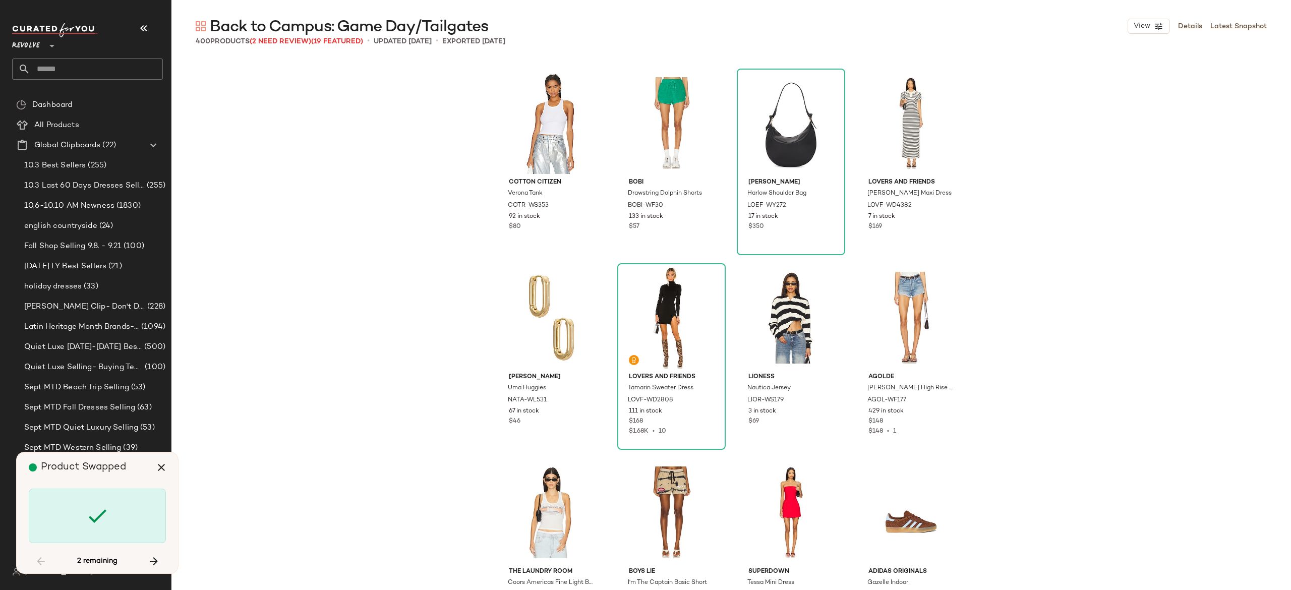
scroll to position [18096, 0]
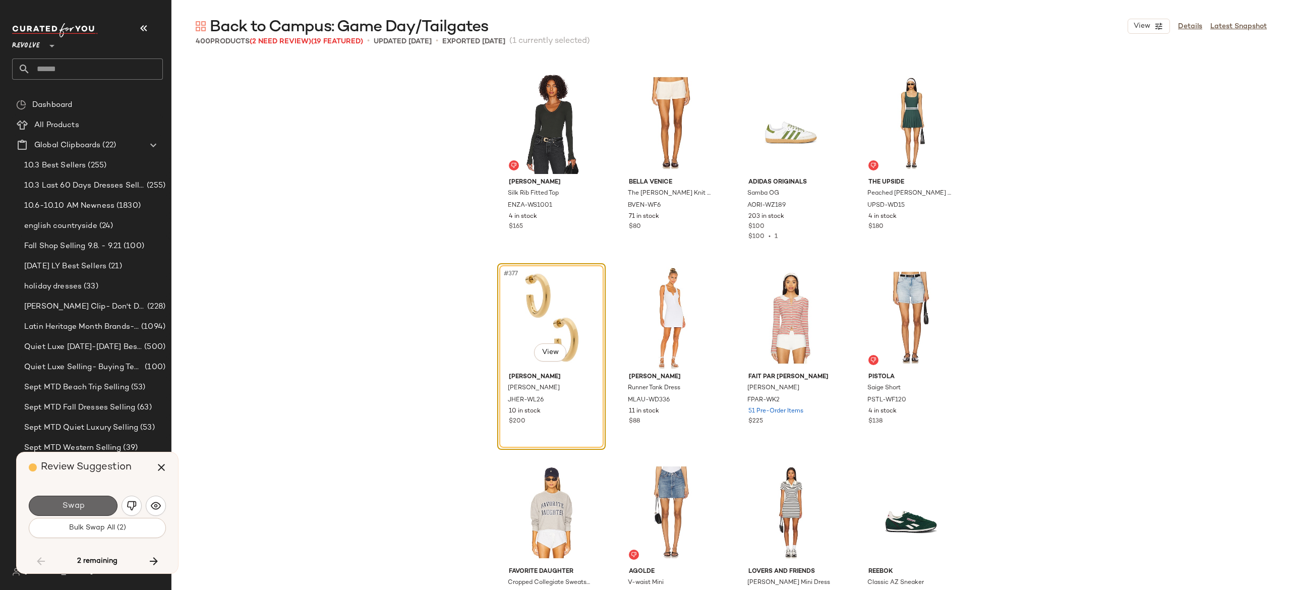
click at [89, 504] on button "Swap" at bounding box center [73, 506] width 89 height 20
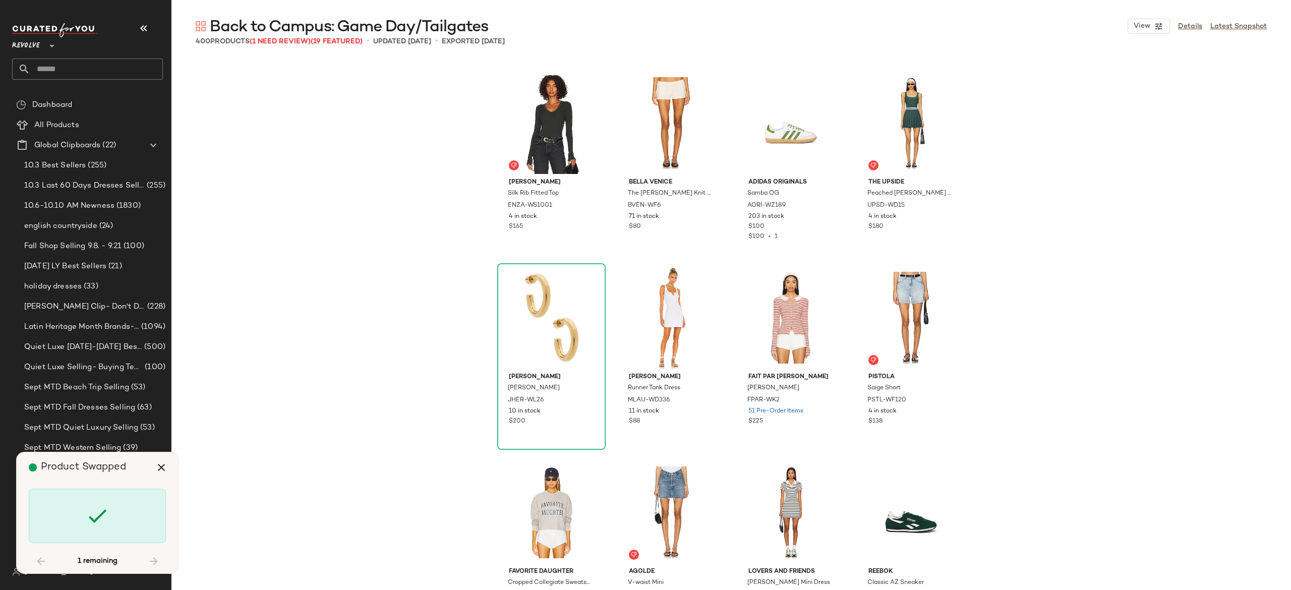
scroll to position [18485, 0]
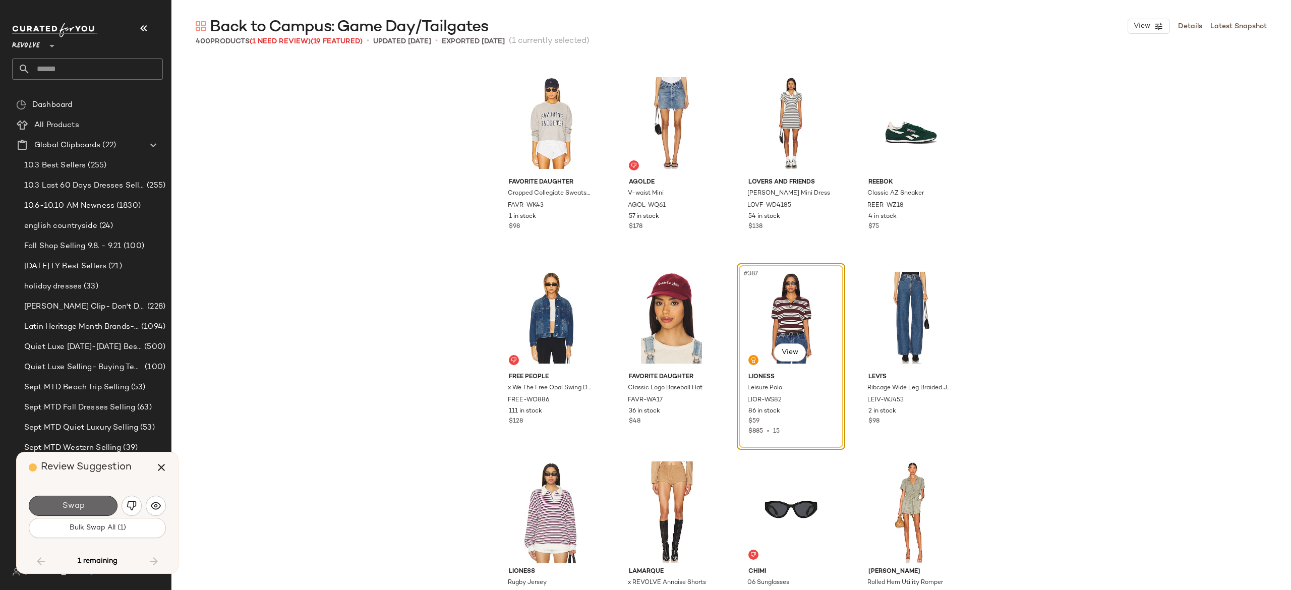
click at [90, 504] on button "Swap" at bounding box center [73, 506] width 89 height 20
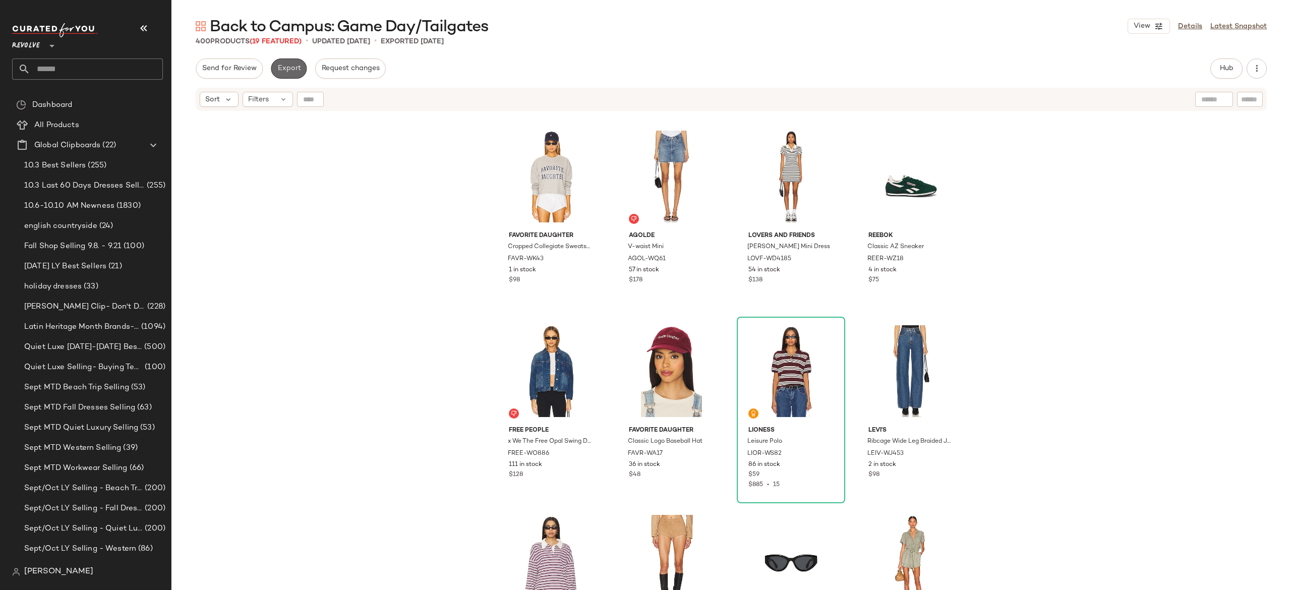
click at [295, 68] on span "Export" at bounding box center [289, 69] width 24 height 8
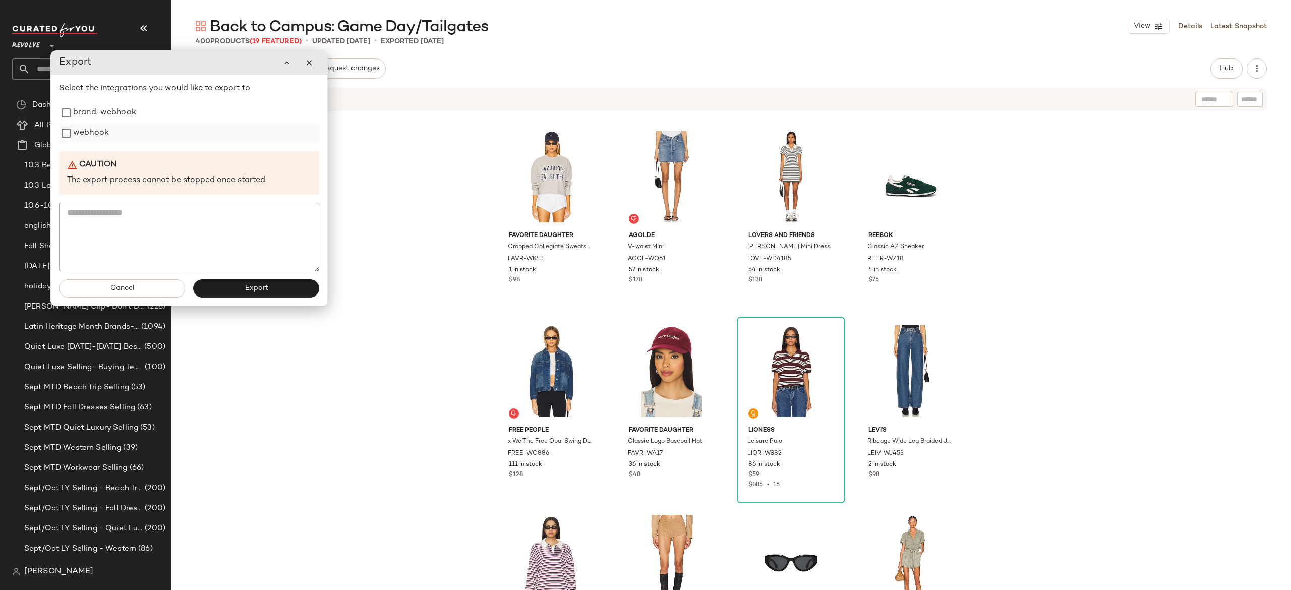
click at [100, 137] on label "webhook" at bounding box center [91, 133] width 36 height 20
click at [219, 291] on button "Export" at bounding box center [256, 288] width 126 height 18
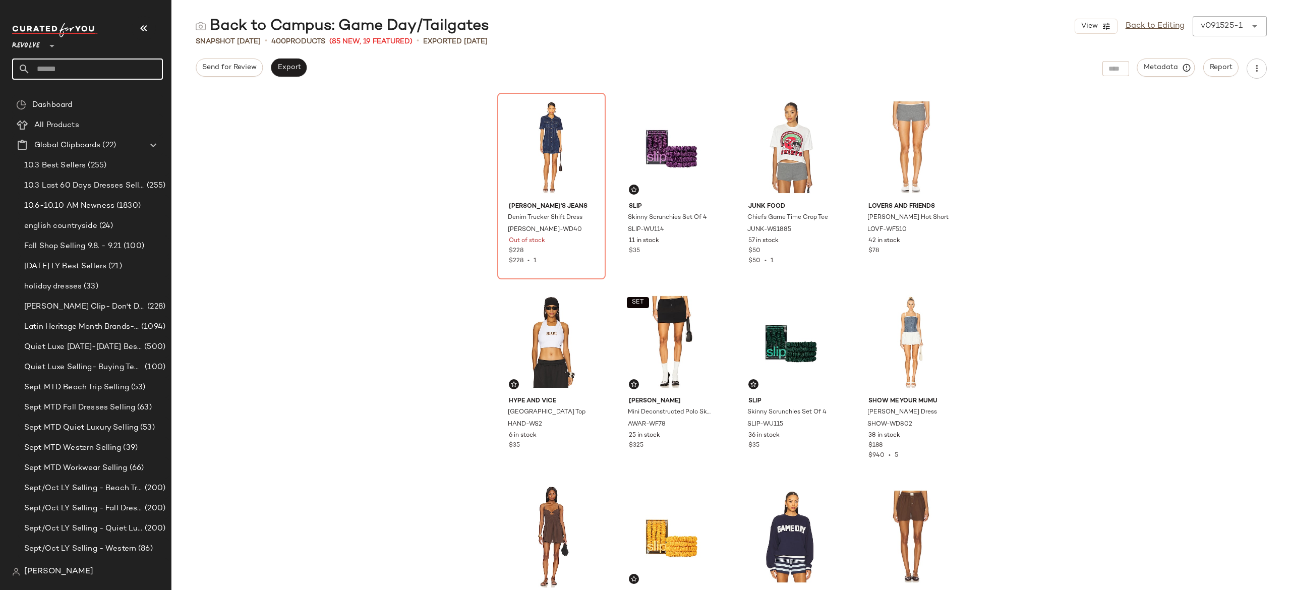
click at [132, 72] on input "text" at bounding box center [96, 68] width 133 height 21
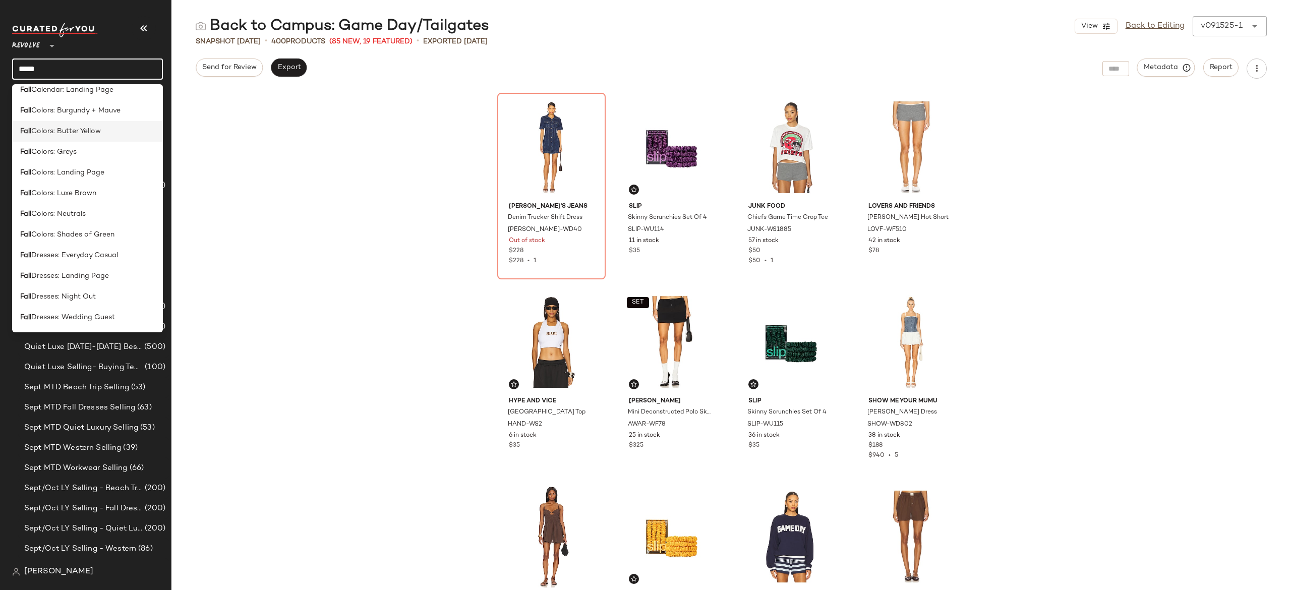
scroll to position [116, 0]
type input "****"
click at [106, 167] on div "Fall Colors: Landing Page" at bounding box center [87, 168] width 135 height 11
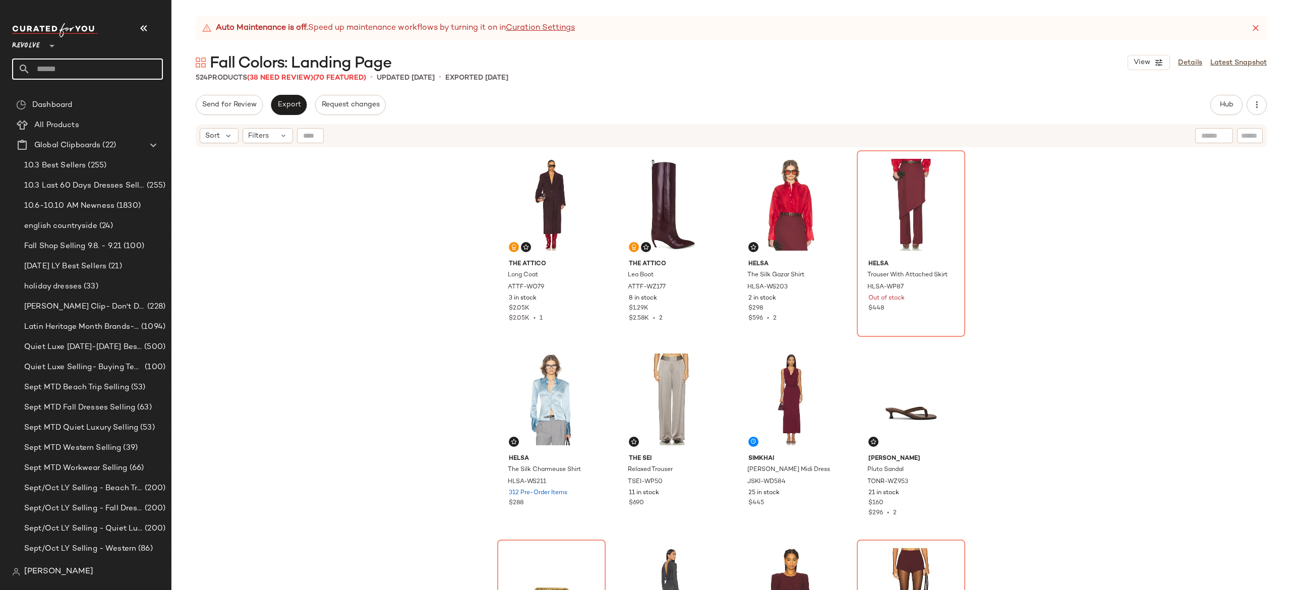
click at [145, 72] on input "text" at bounding box center [96, 68] width 133 height 21
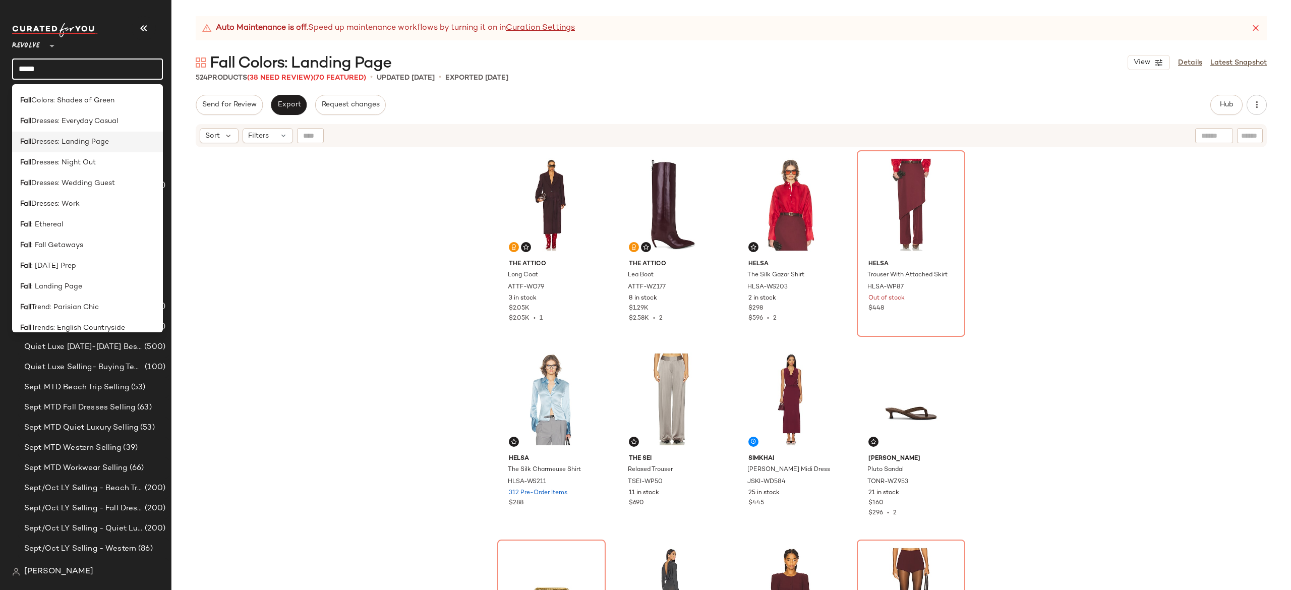
scroll to position [294, 0]
type input "****"
click at [75, 240] on span ": Landing Page" at bounding box center [56, 238] width 51 height 11
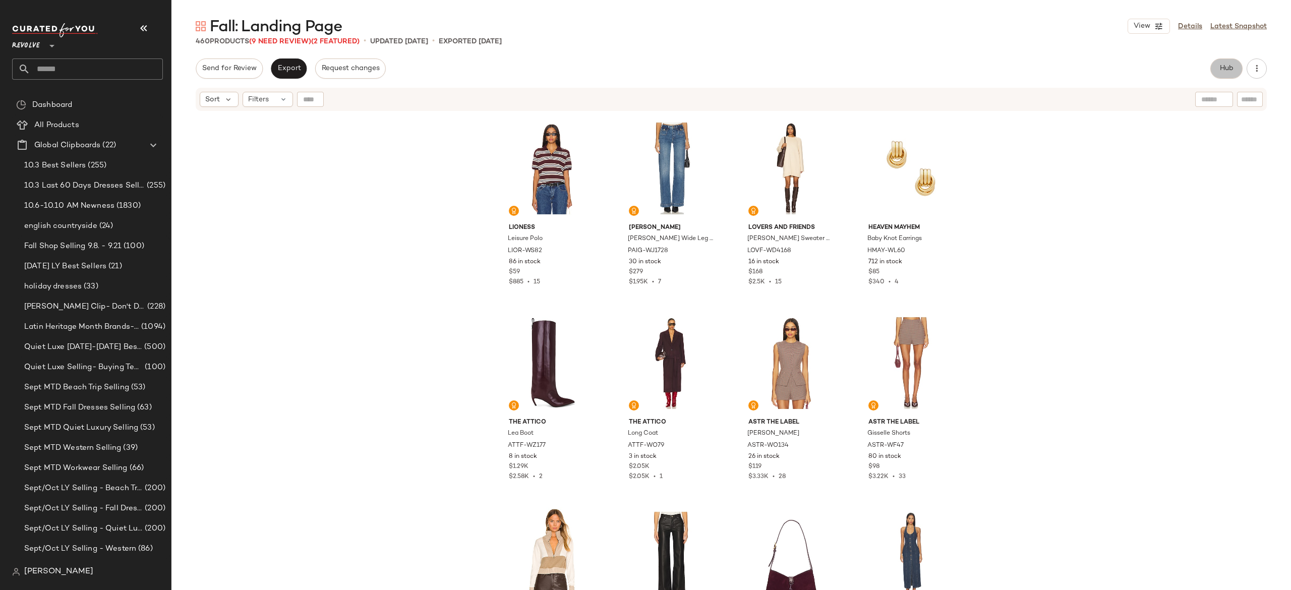
click at [1228, 74] on button "Hub" at bounding box center [1226, 68] width 32 height 20
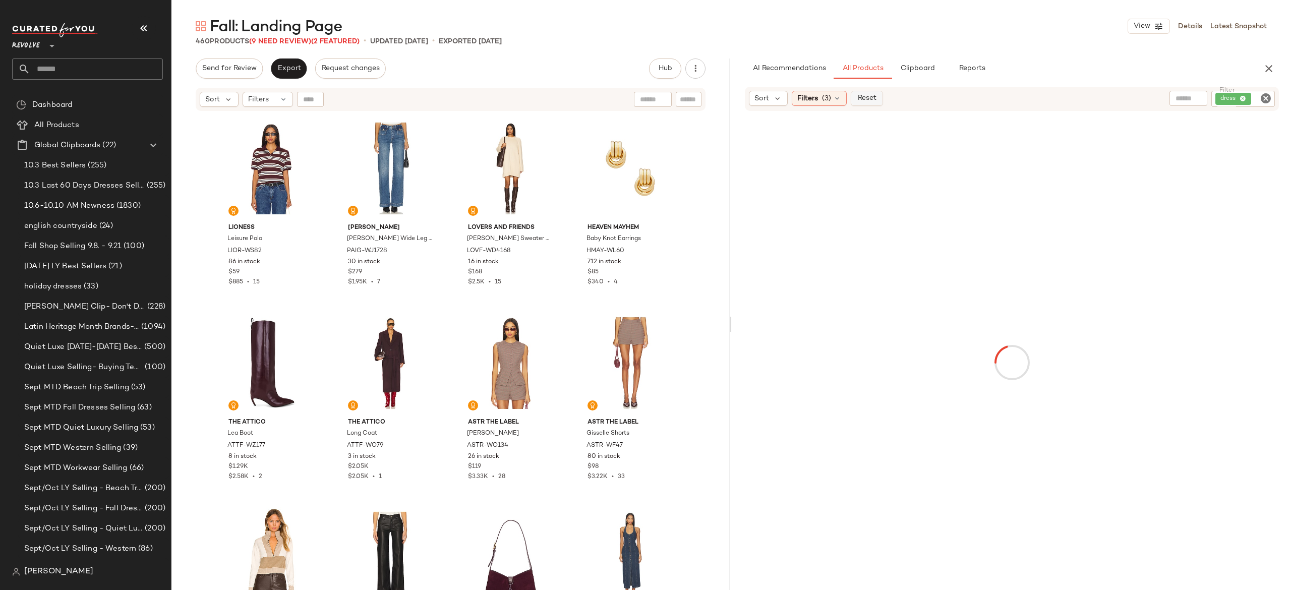
click at [876, 100] on span "Reset" at bounding box center [865, 98] width 19 height 8
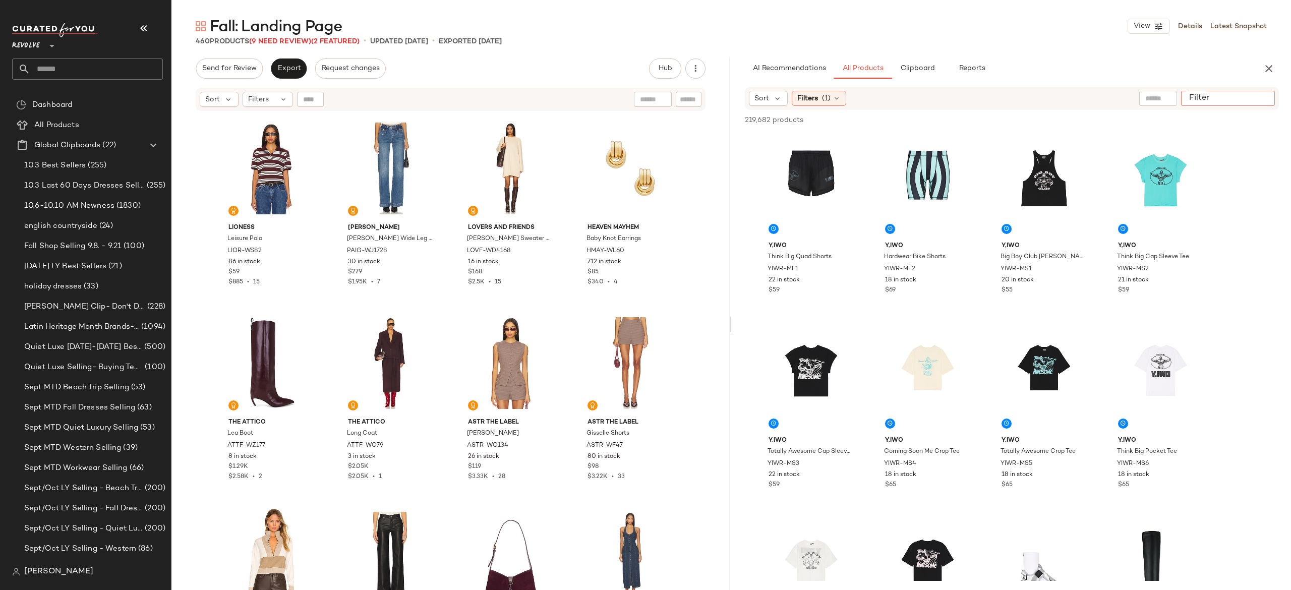
click at [1263, 98] on input "Filter" at bounding box center [1228, 98] width 86 height 11
paste input "**********"
type input "**********"
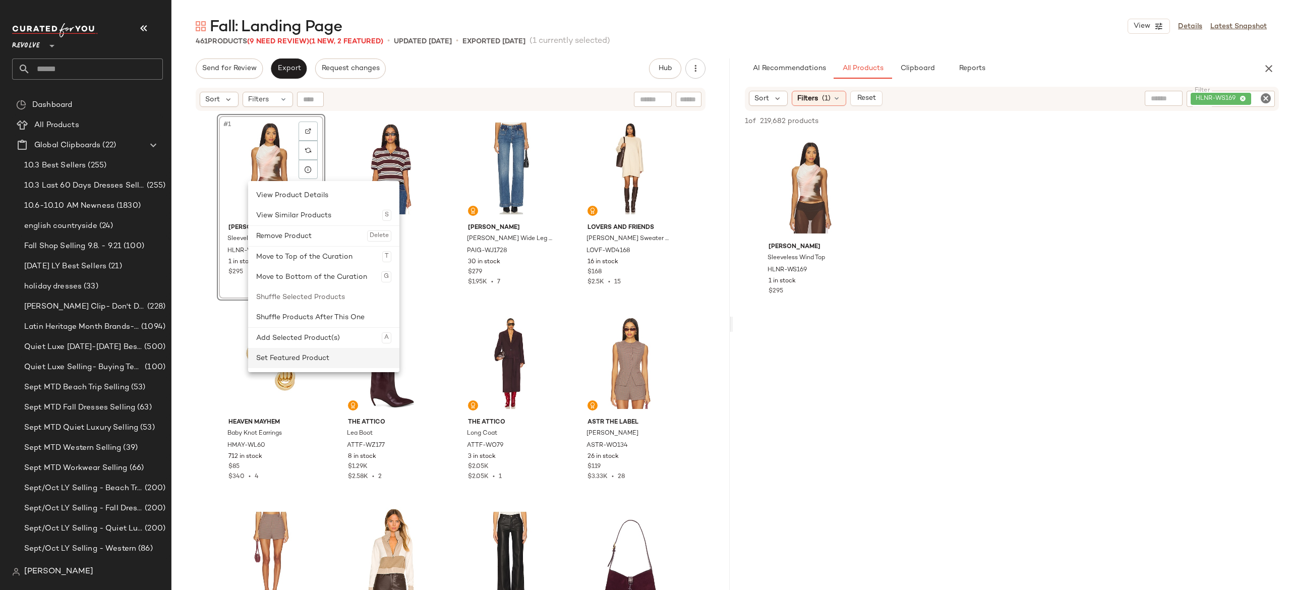
click at [276, 356] on div "Set Featured Product" at bounding box center [323, 358] width 135 height 20
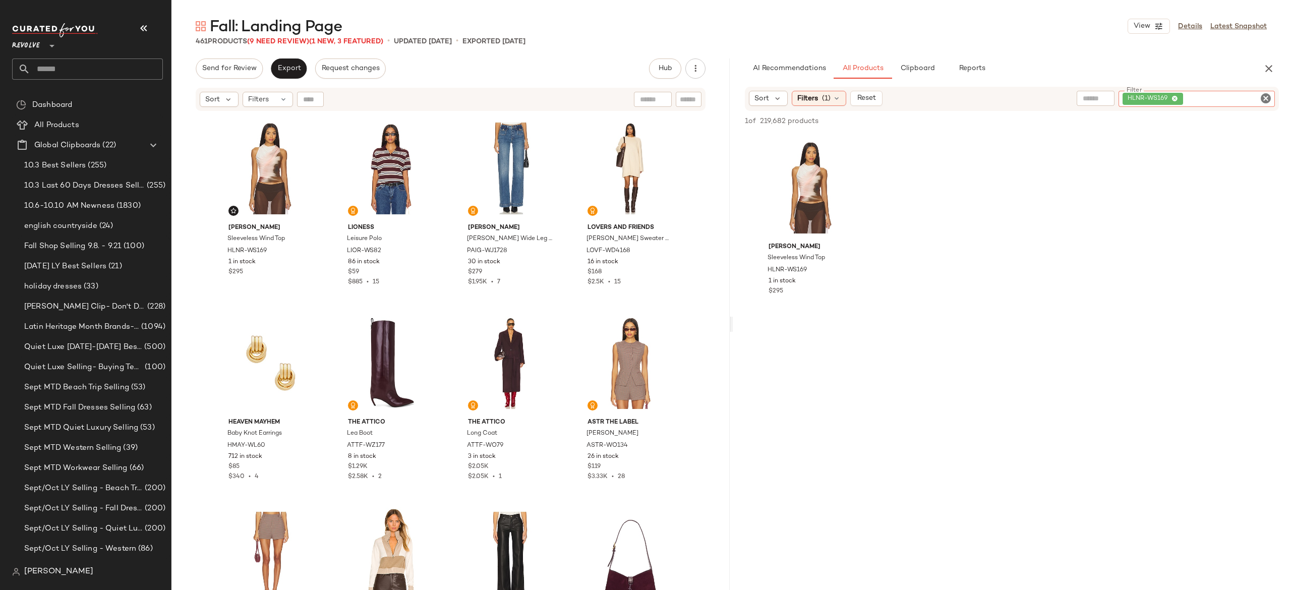
click at [1233, 99] on div "HLNR-WS169" at bounding box center [1196, 99] width 156 height 16
paste input "********"
type input "*"
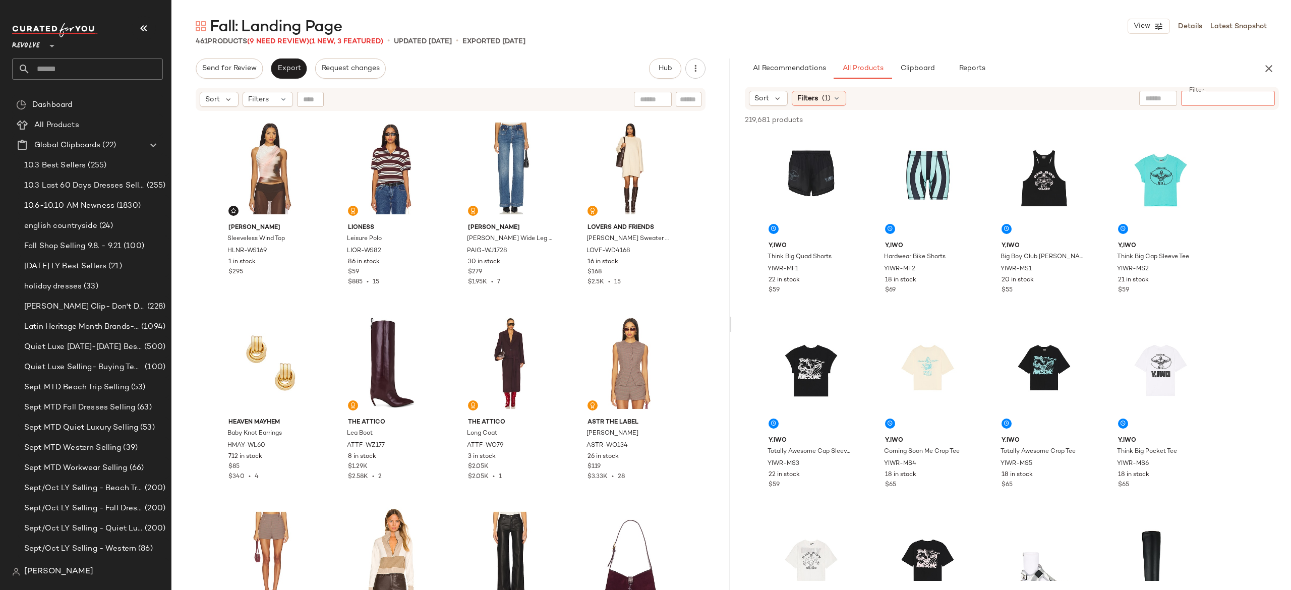
paste input "********"
type input "********"
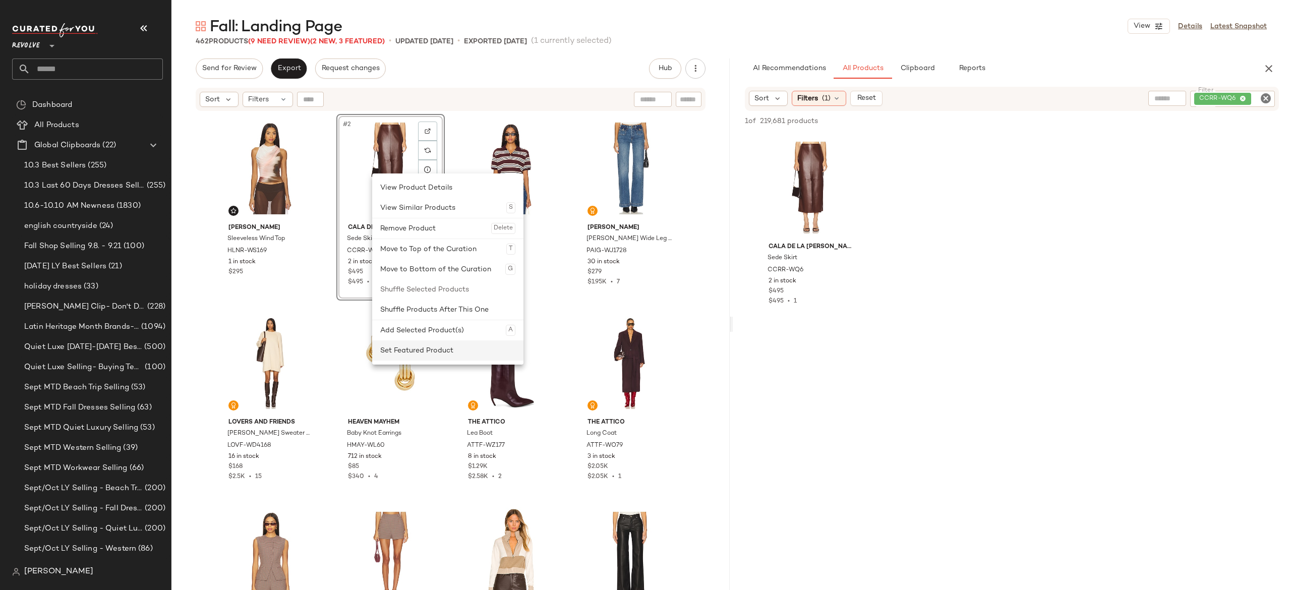
click at [396, 352] on div "Set Featured Product" at bounding box center [447, 350] width 135 height 20
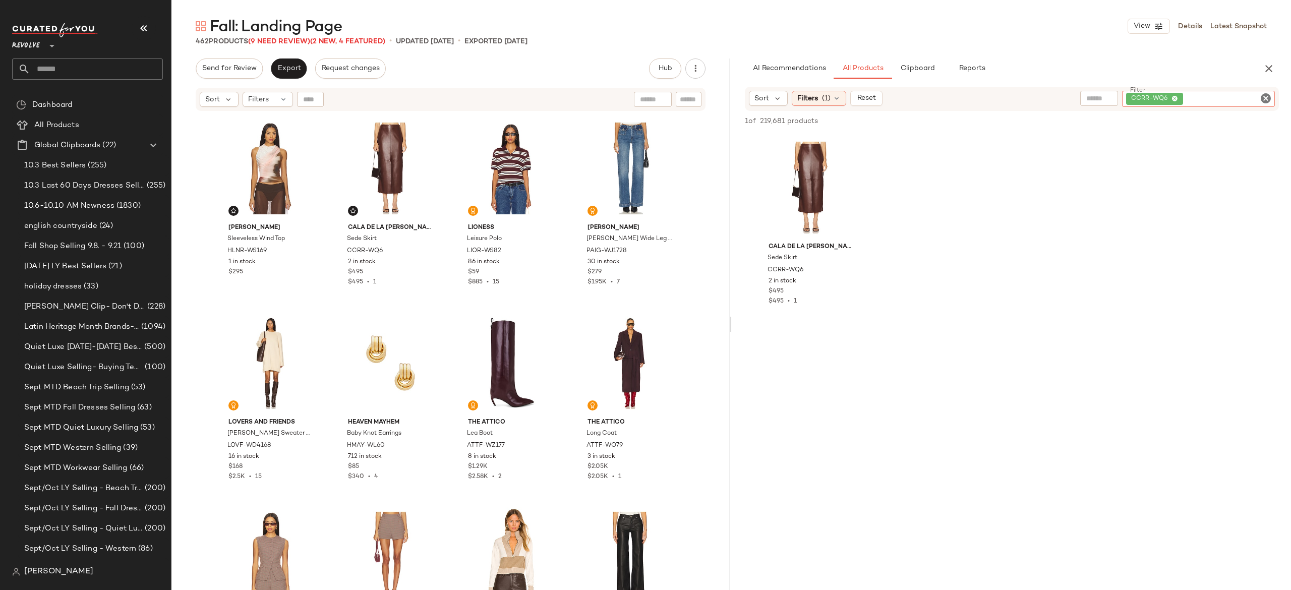
click at [1216, 103] on div "CCRR-WQ6" at bounding box center [1198, 99] width 153 height 16
type input "*"
paste input "**********"
type input "**********"
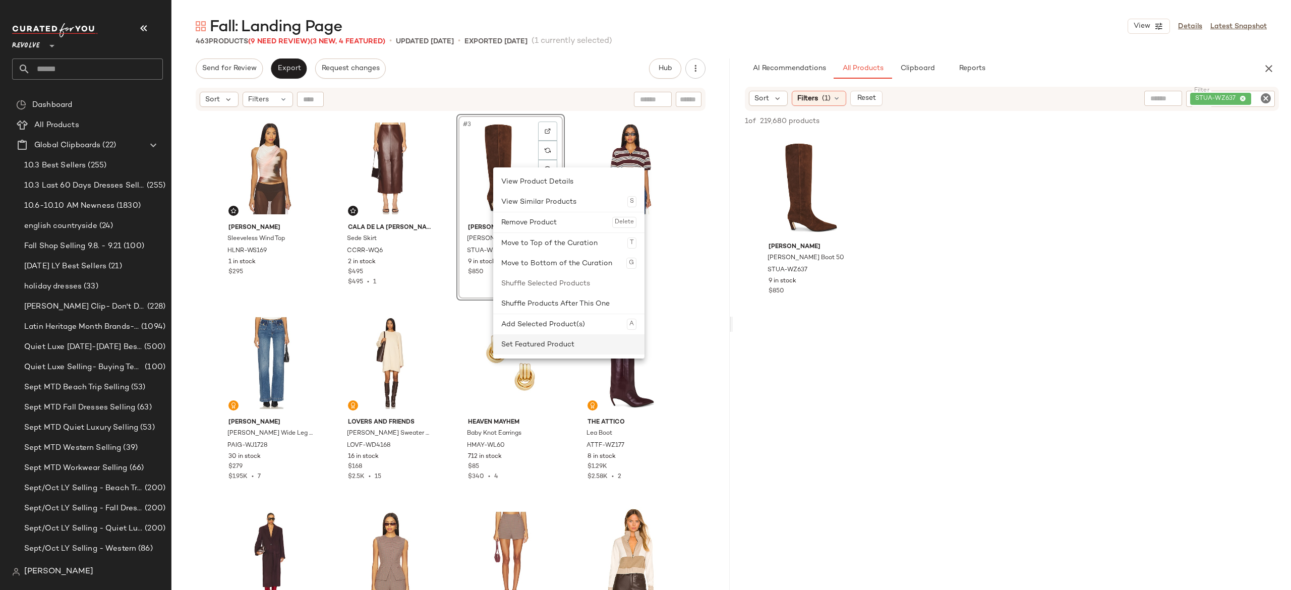
click at [519, 338] on div "Set Featured Product" at bounding box center [568, 344] width 135 height 20
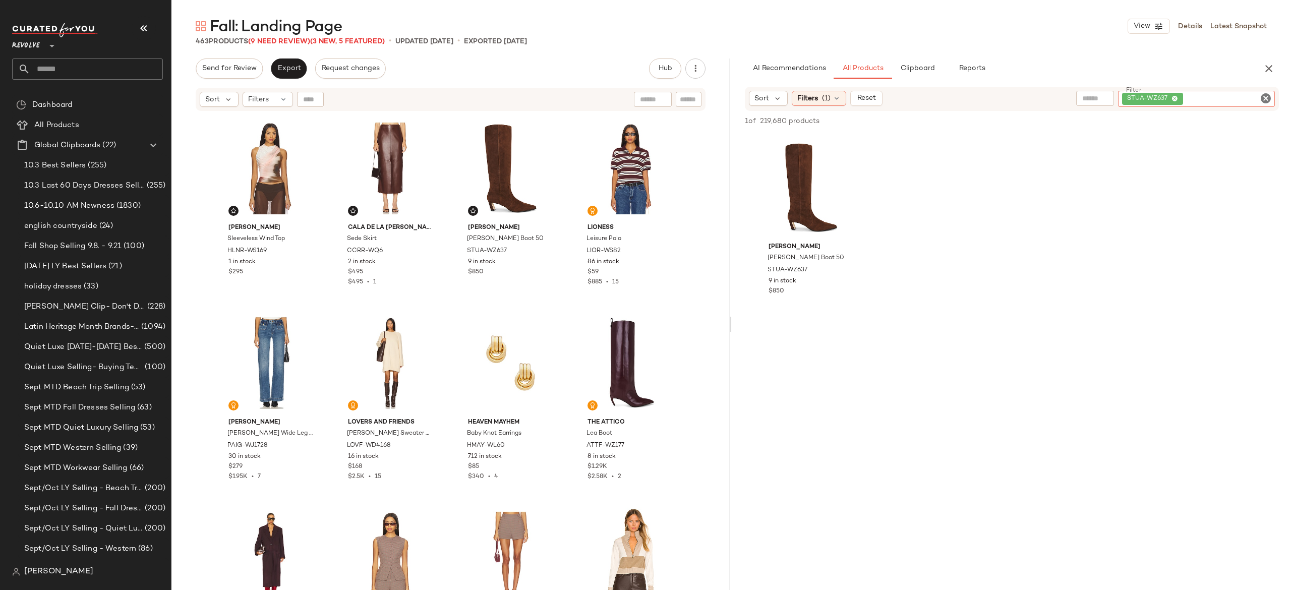
click at [1219, 102] on div "STUA-WZ637" at bounding box center [1196, 99] width 157 height 16
paste input "**********"
type input "**********"
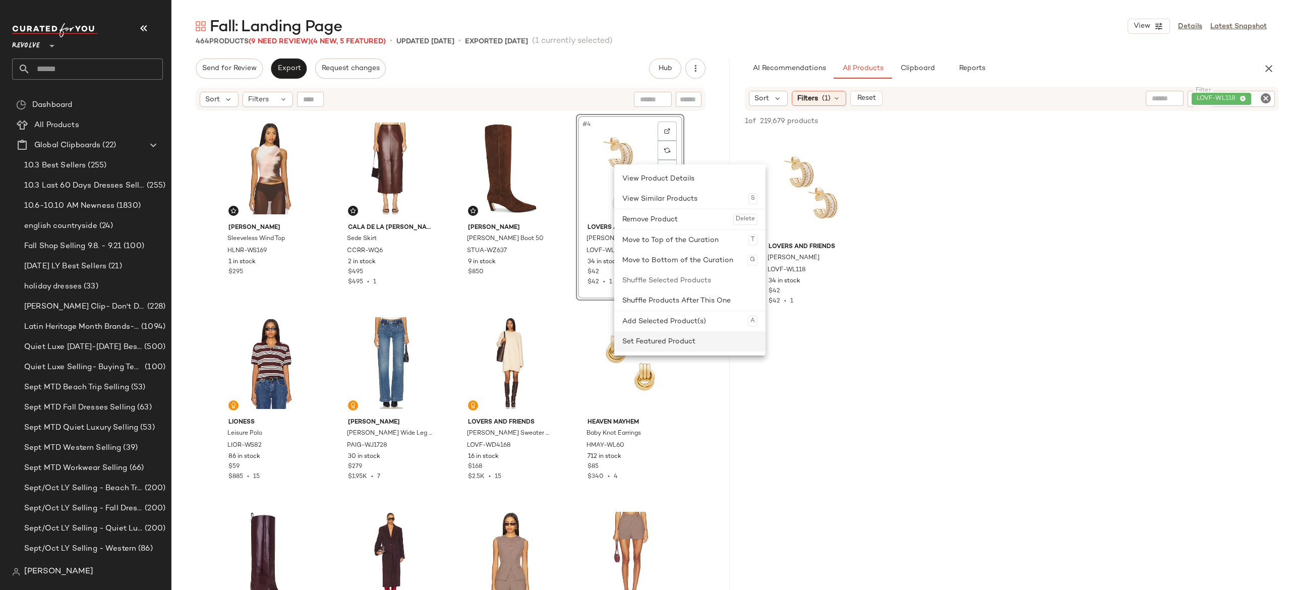
click at [643, 339] on div "Set Featured Product" at bounding box center [689, 341] width 135 height 20
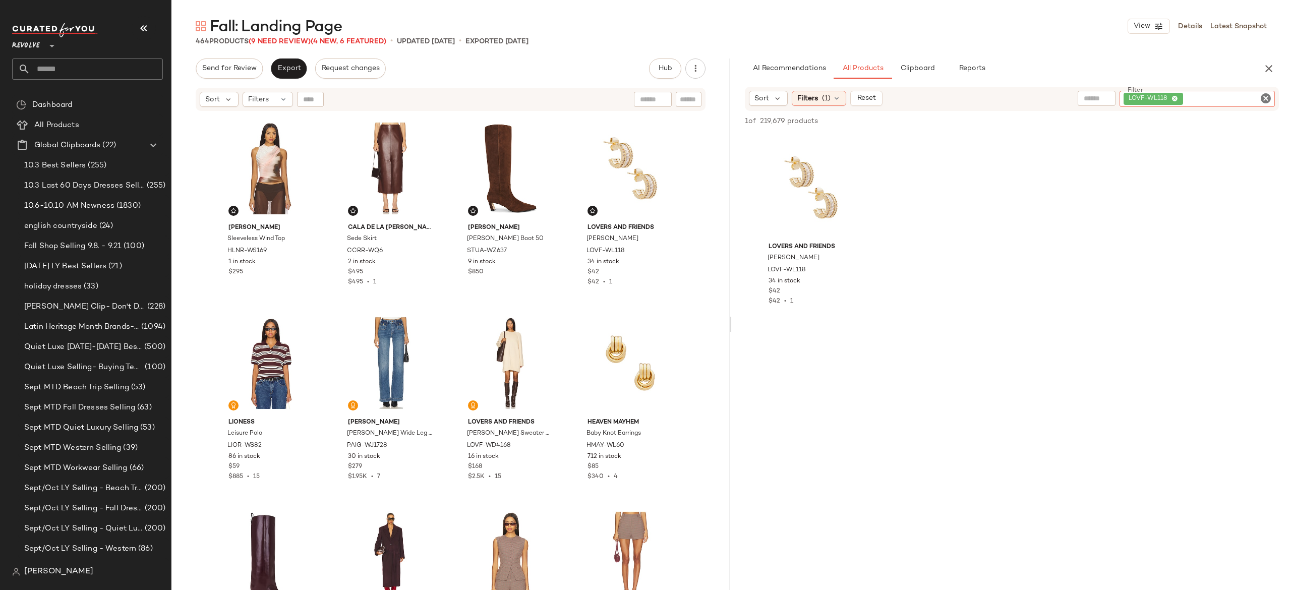
click at [1202, 93] on div "LOVF-WL118" at bounding box center [1196, 99] width 155 height 16
paste input "**********"
type input "**********"
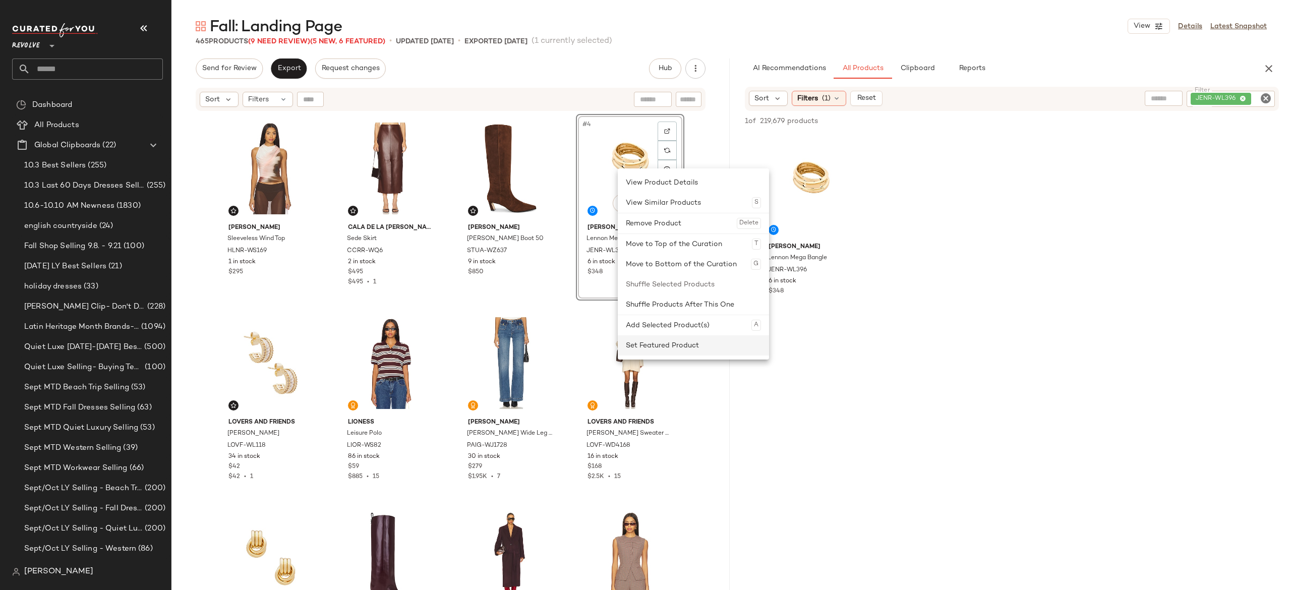
click at [640, 344] on div "Set Featured Product" at bounding box center [693, 345] width 135 height 20
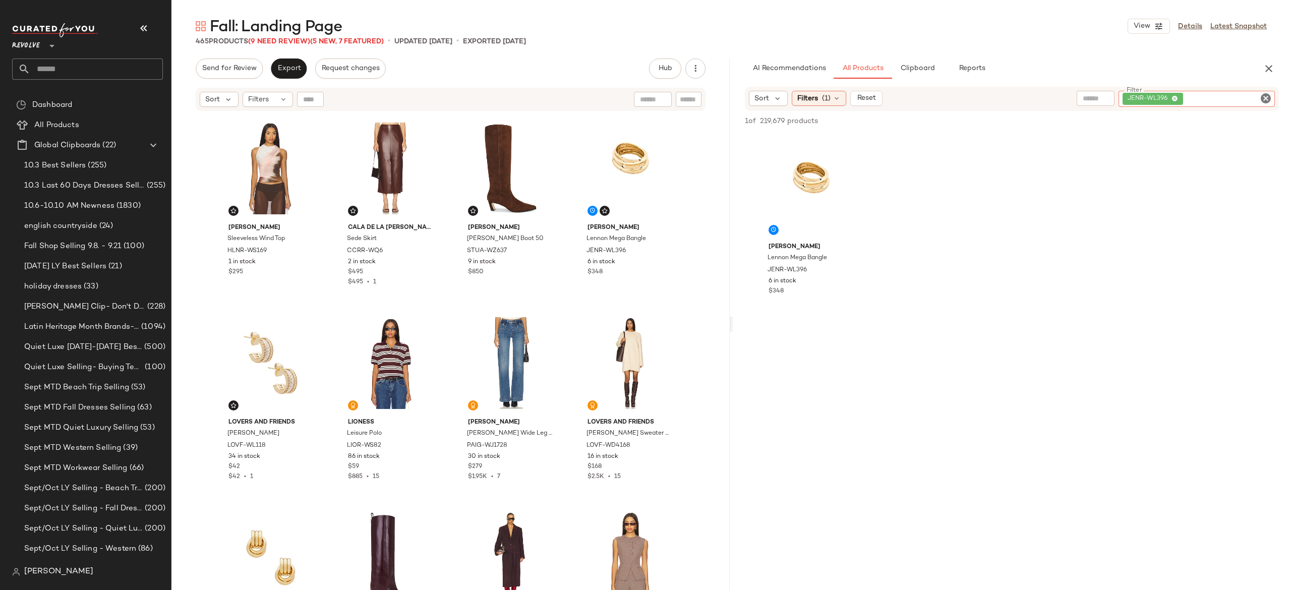
click at [1210, 100] on div "JENR-WL396" at bounding box center [1196, 99] width 156 height 16
paste input "*********"
type input "*********"
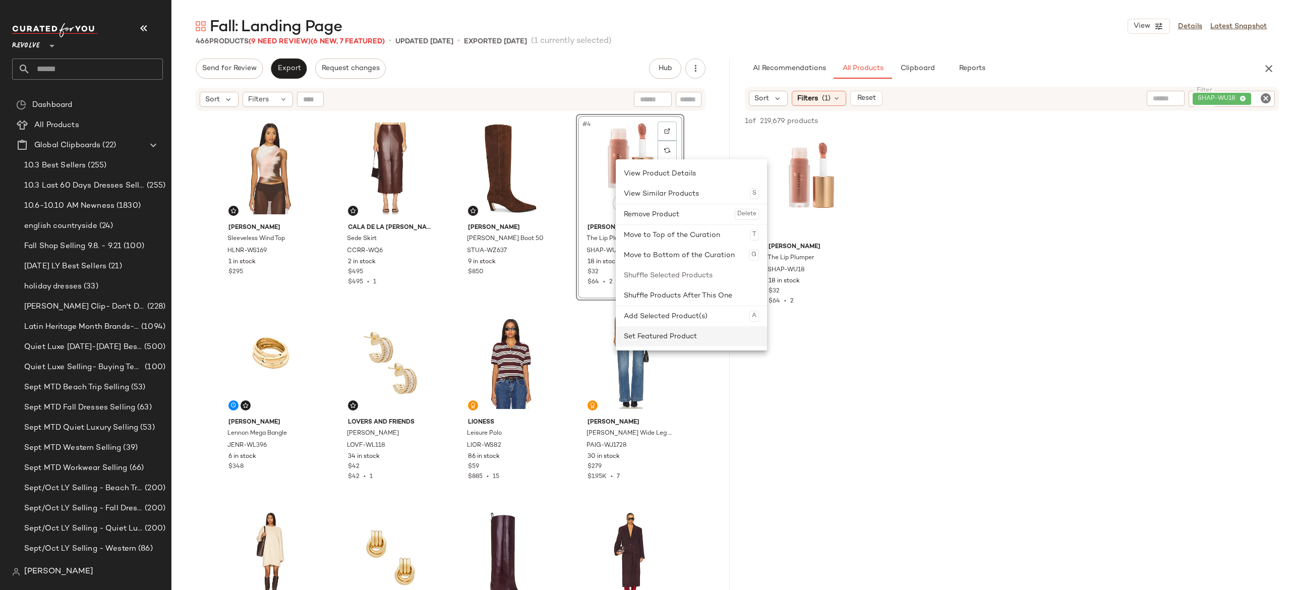
click at [645, 346] on div "Set Featured Product" at bounding box center [691, 336] width 135 height 20
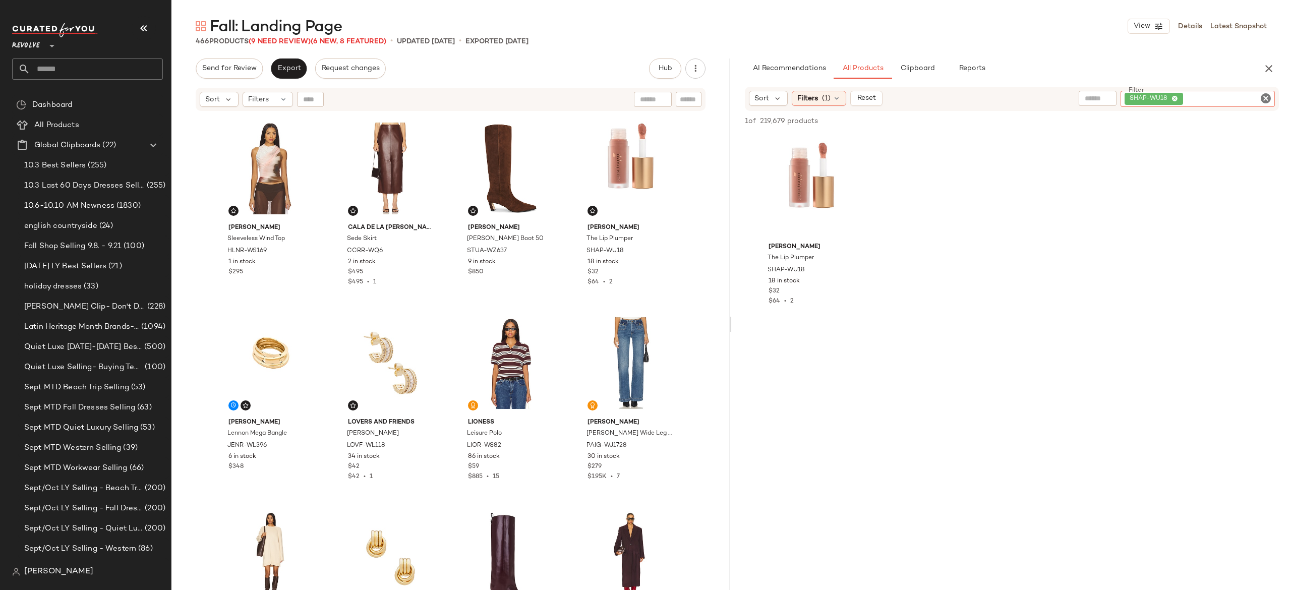
click at [1202, 96] on div "SHAP-WU18" at bounding box center [1197, 99] width 154 height 16
paste input "*********"
type input "*********"
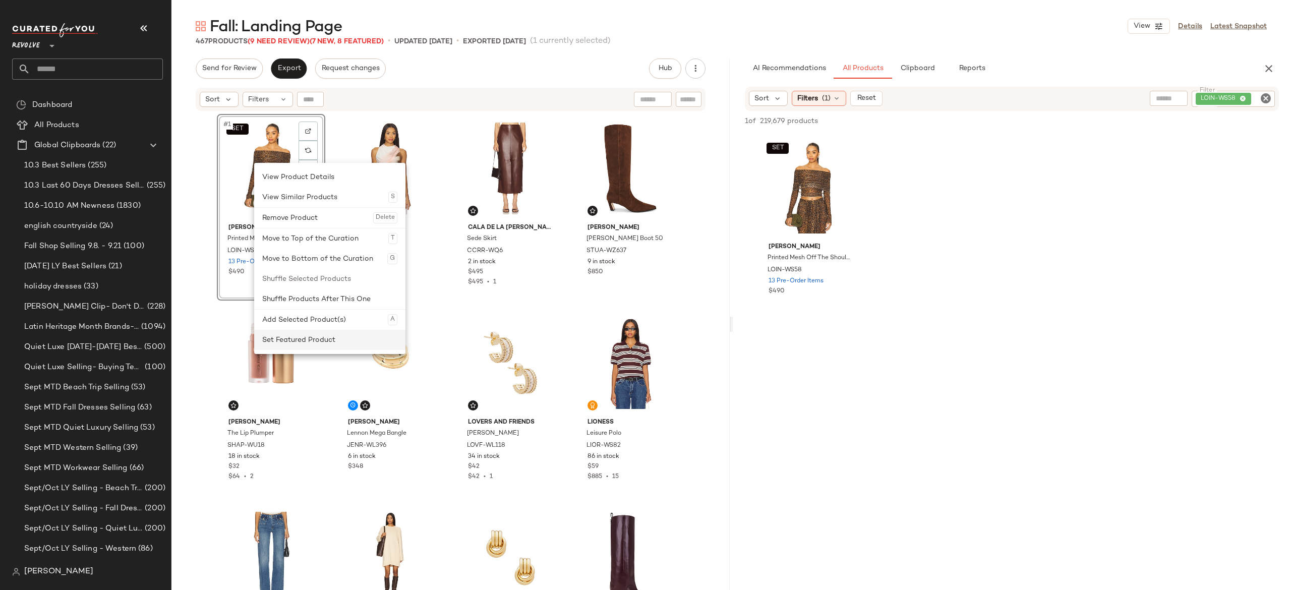
click at [296, 336] on div "Set Featured Product" at bounding box center [329, 340] width 135 height 20
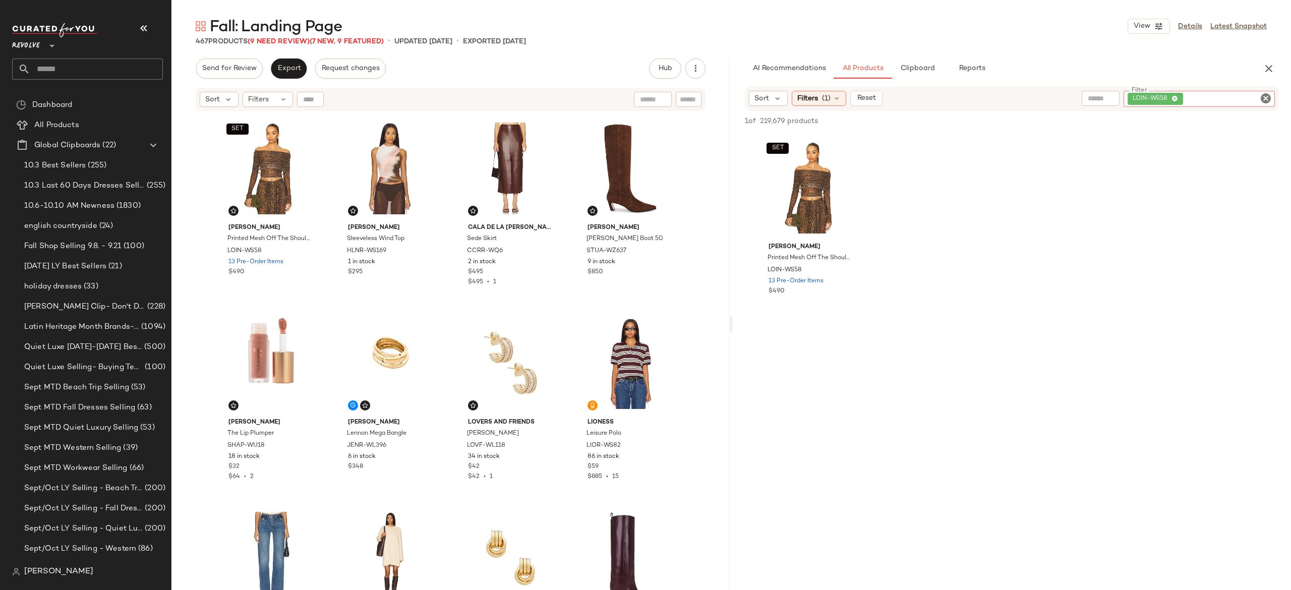
click at [1204, 94] on div "LOIN-WS58" at bounding box center [1198, 99] width 151 height 16
paste input "*********"
type input "*********"
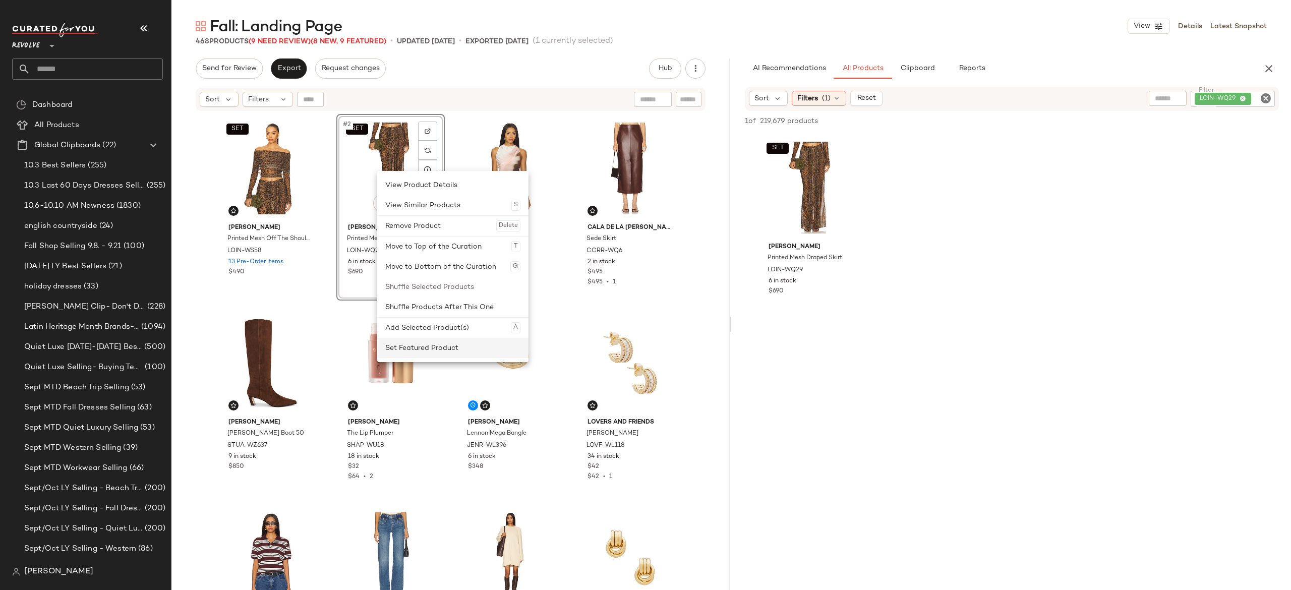
click at [404, 348] on div "Set Featured Product" at bounding box center [452, 348] width 135 height 20
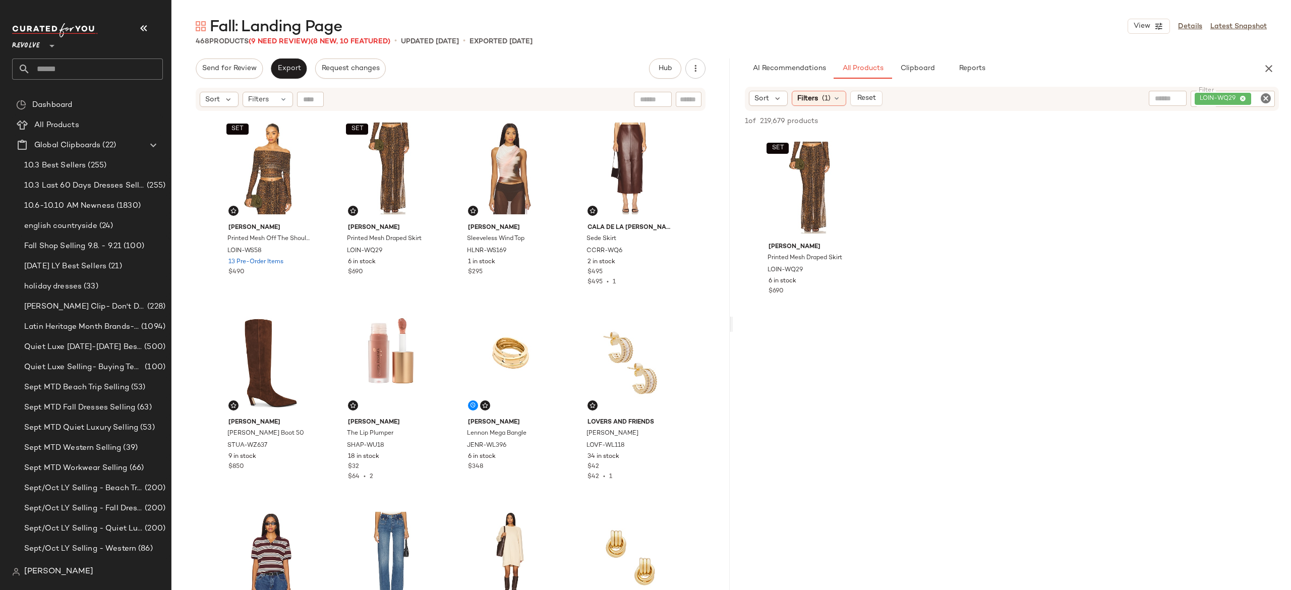
click at [1241, 97] on div "LOIN-WQ29" at bounding box center [1232, 99] width 84 height 16
paste input "*********"
type input "*********"
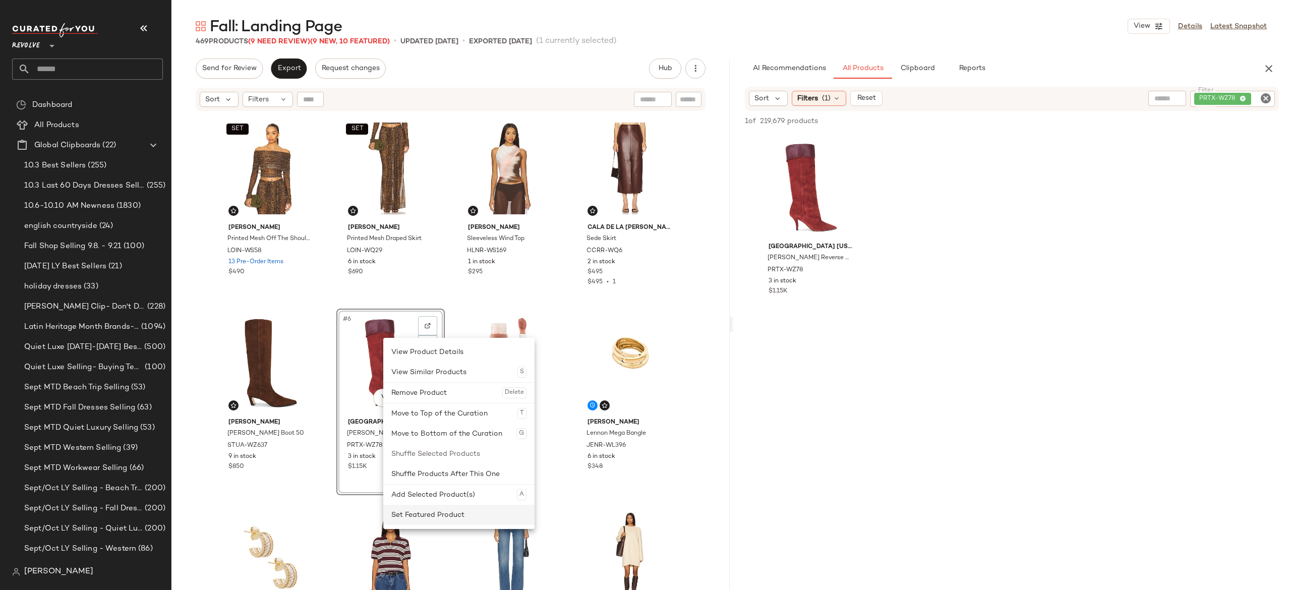
click at [408, 506] on div "Set Featured Product" at bounding box center [458, 515] width 135 height 20
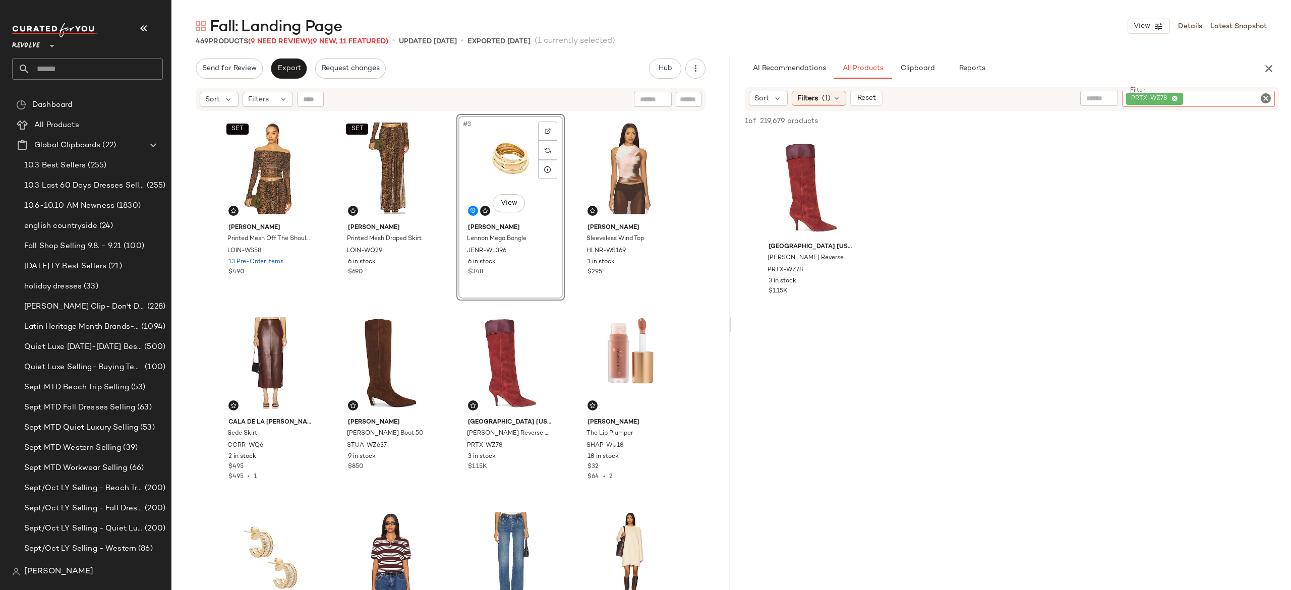
click at [1218, 102] on div "PRTX-WZ78" at bounding box center [1198, 99] width 153 height 16
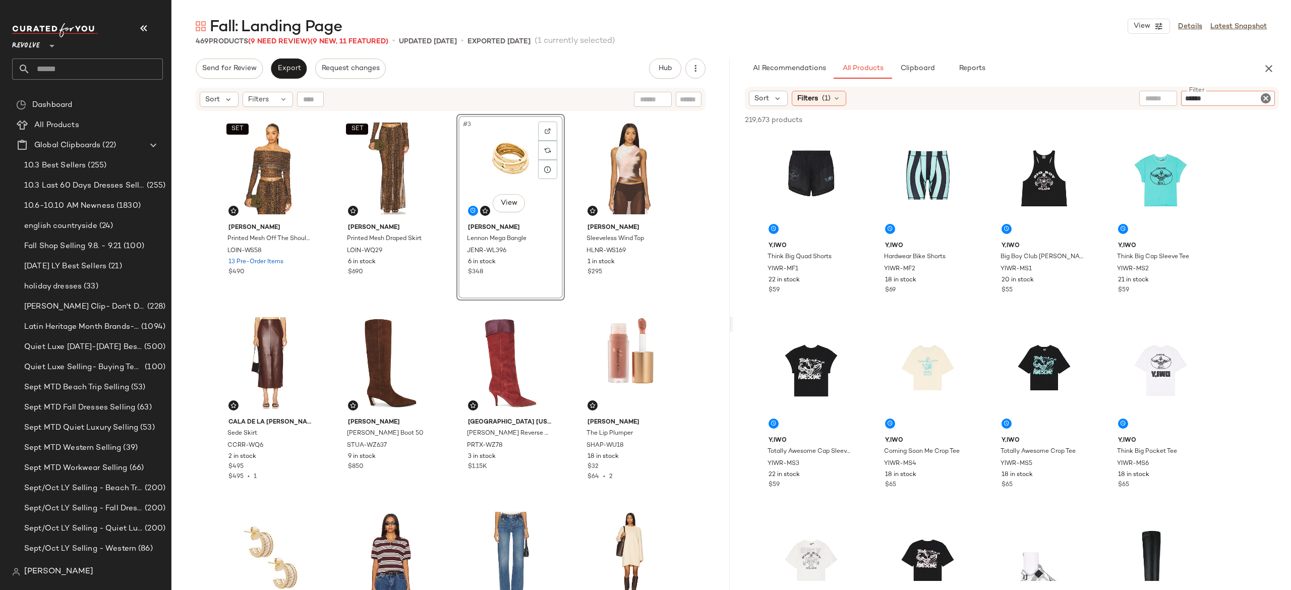
type input "******"
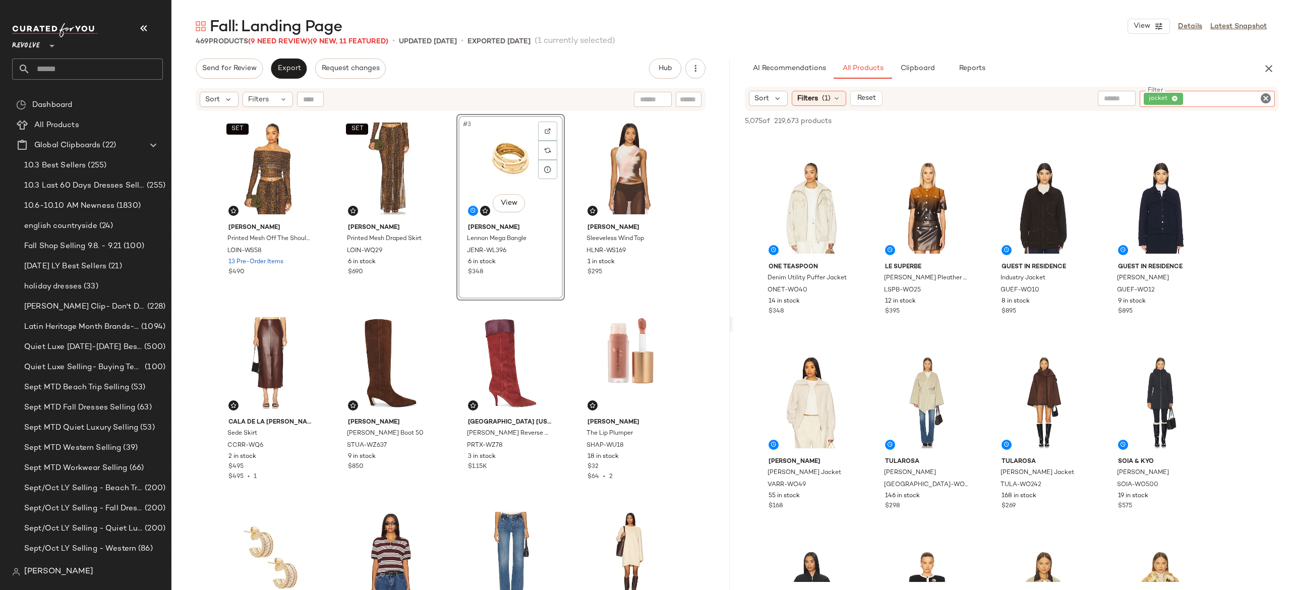
scroll to position [374, 0]
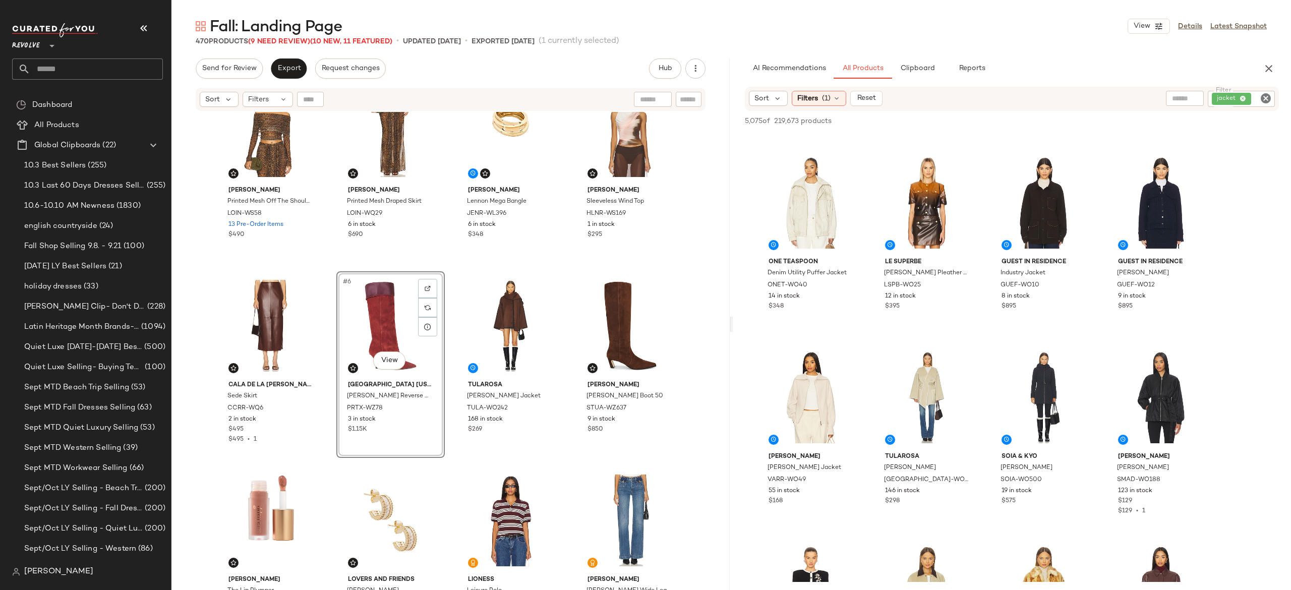
scroll to position [36, 0]
click at [1228, 98] on div "jacket" at bounding box center [1206, 99] width 135 height 16
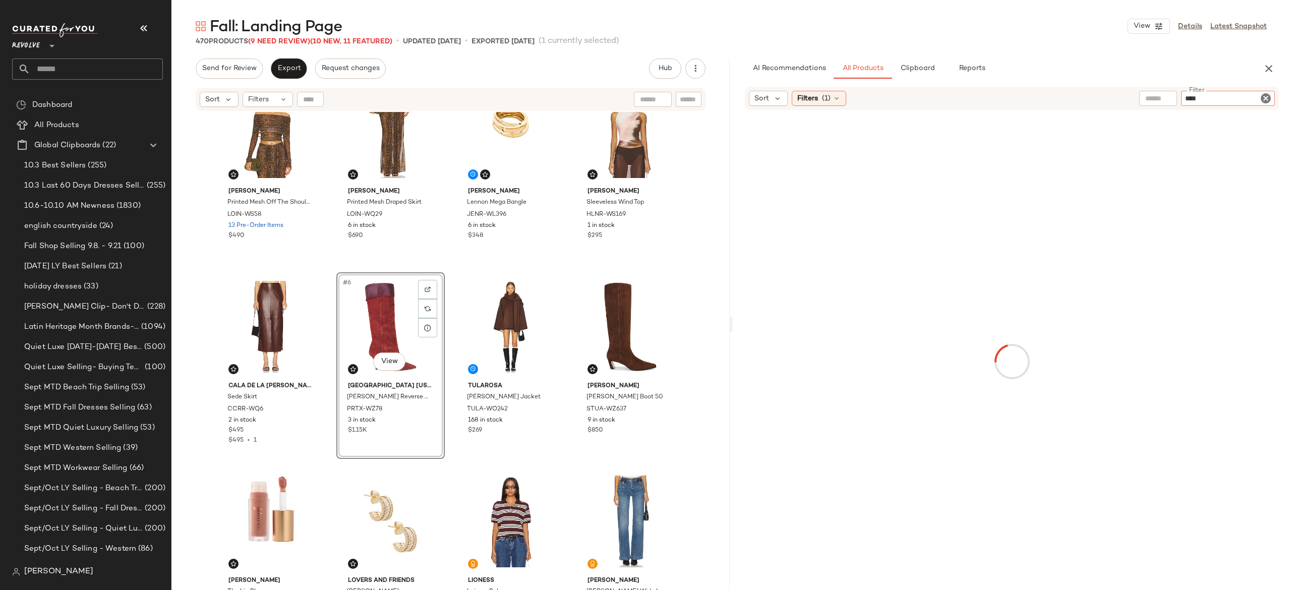
type input "*****"
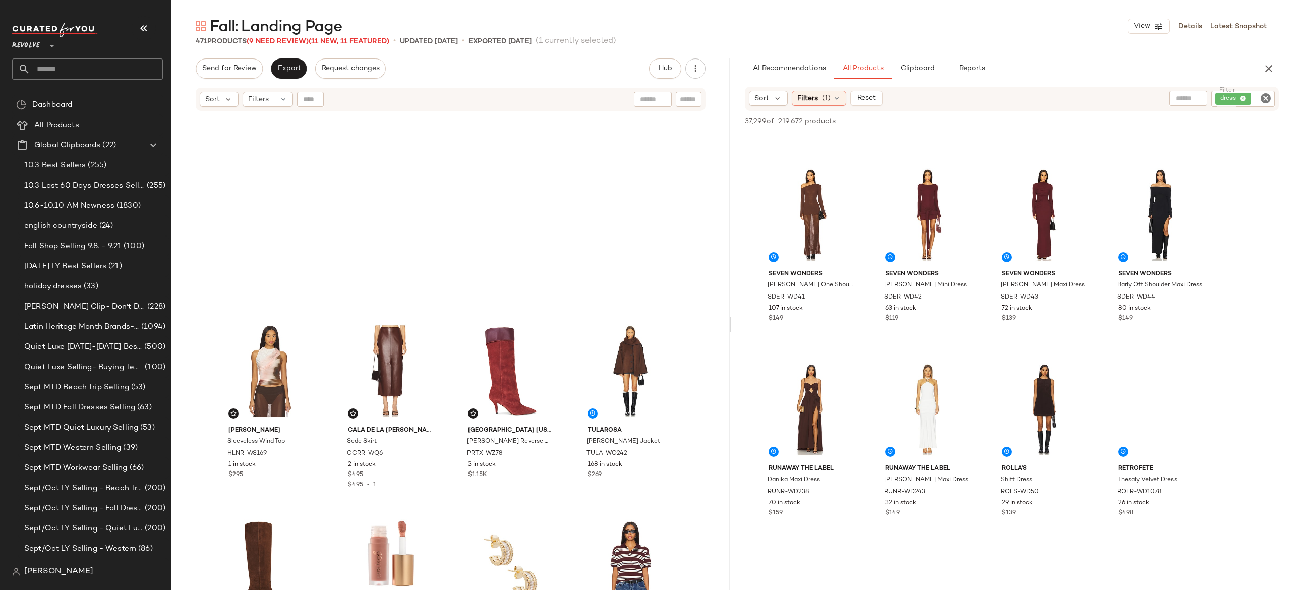
scroll to position [205, 0]
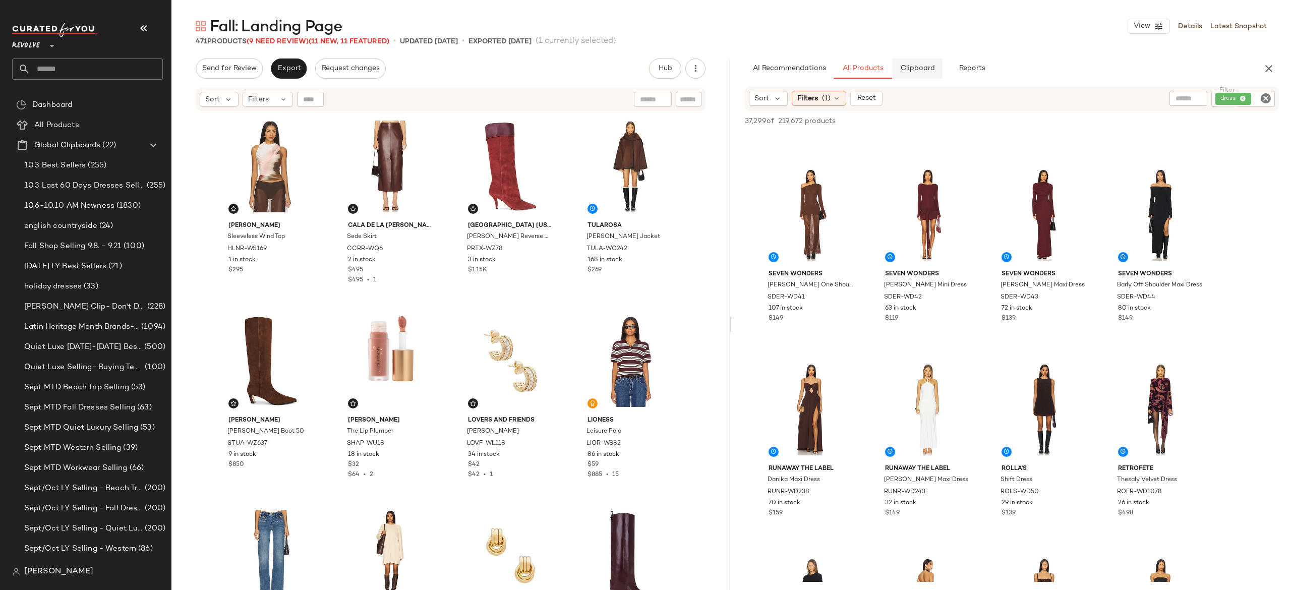
click at [918, 65] on span "Clipboard" at bounding box center [916, 69] width 35 height 8
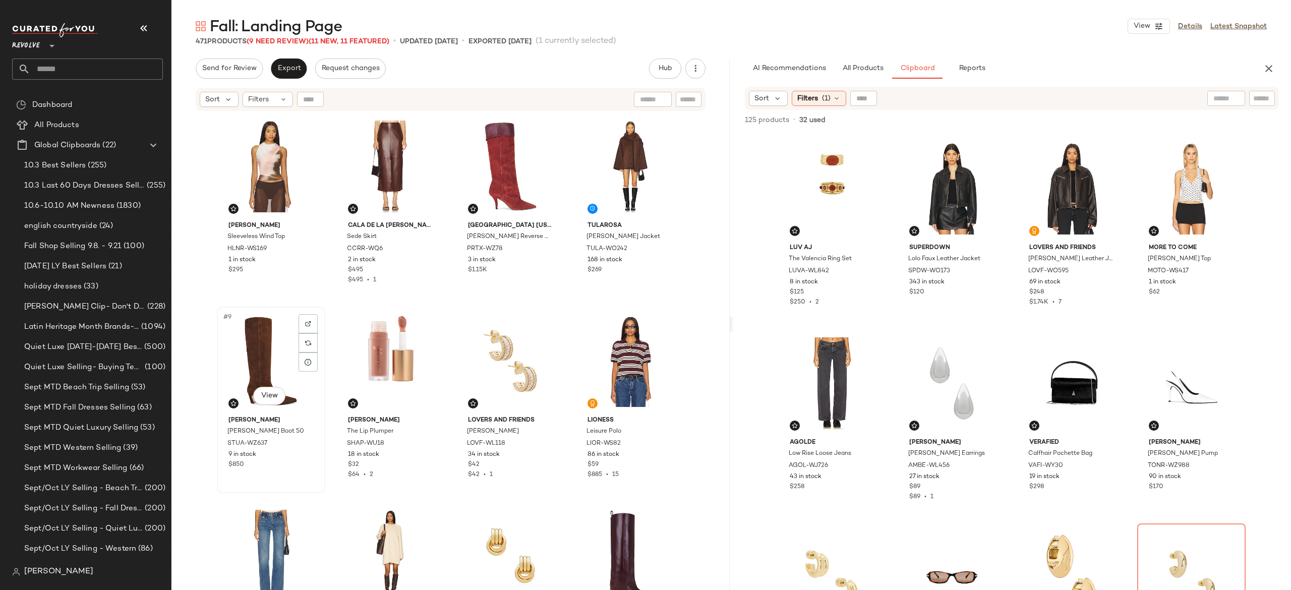
click at [261, 360] on div "#9 View" at bounding box center [270, 361] width 101 height 102
click at [511, 358] on div "#11 View" at bounding box center [510, 361] width 101 height 102
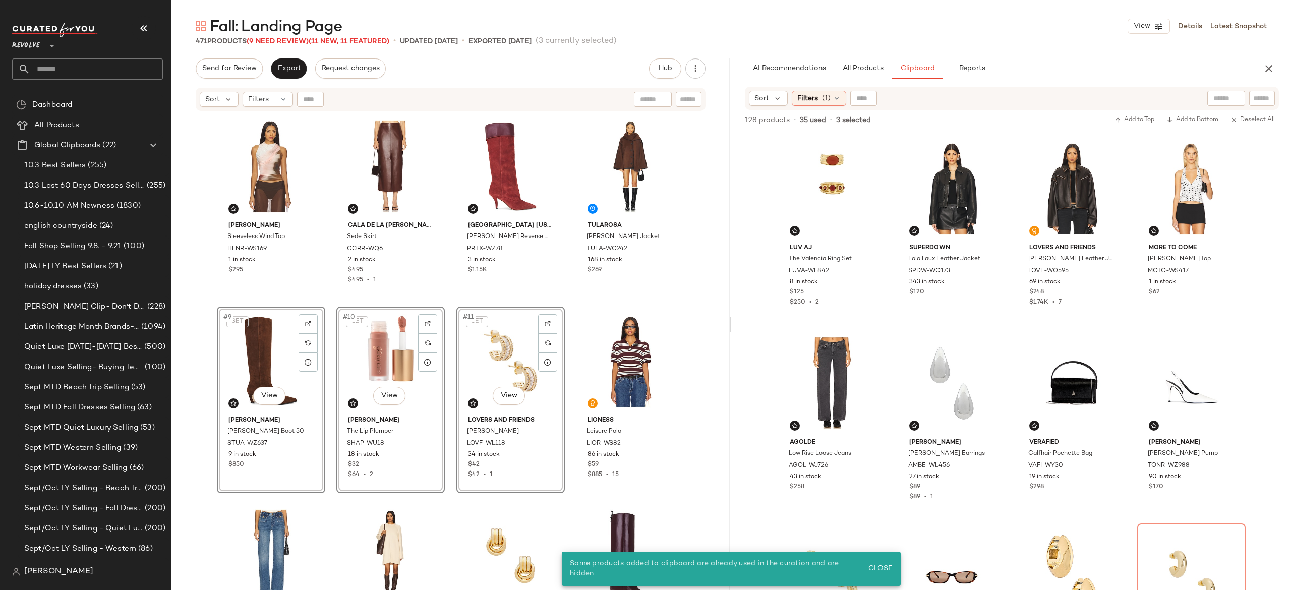
click at [564, 273] on div "Helmut Lang Sleeveless Wind Top HLNR-WS169 1 in stock $295 Cala de la Cruz Sede…" at bounding box center [451, 159] width 468 height 501
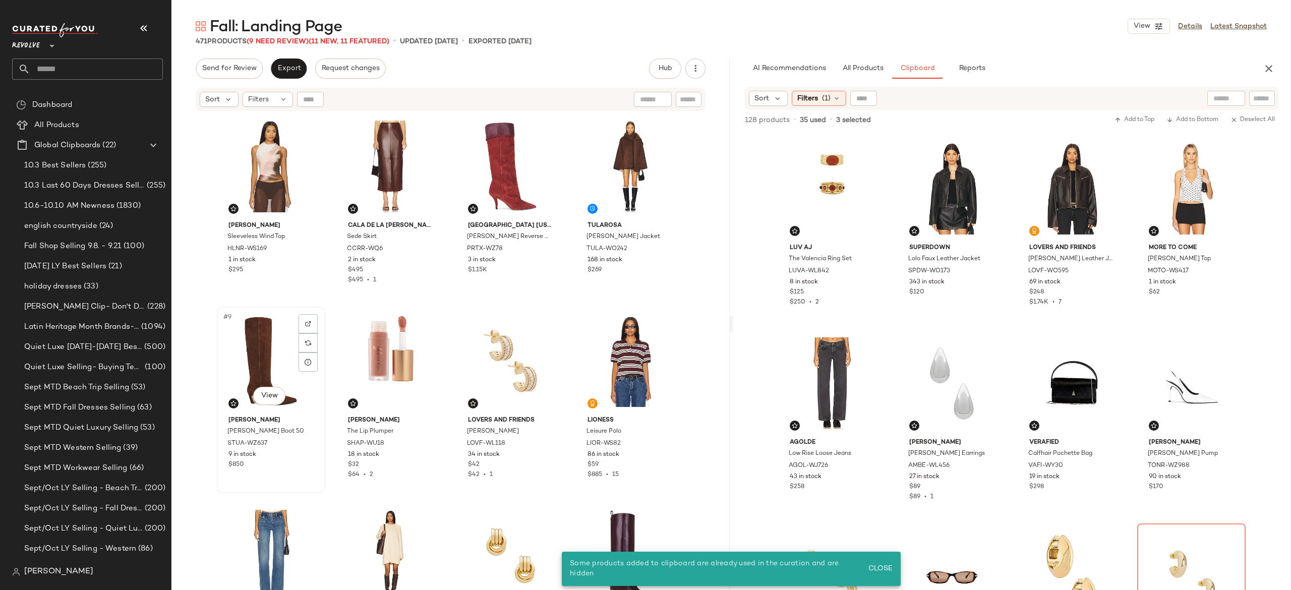
click at [261, 356] on div "#9 View" at bounding box center [270, 361] width 101 height 102
click at [503, 336] on div "#11 View" at bounding box center [510, 361] width 101 height 102
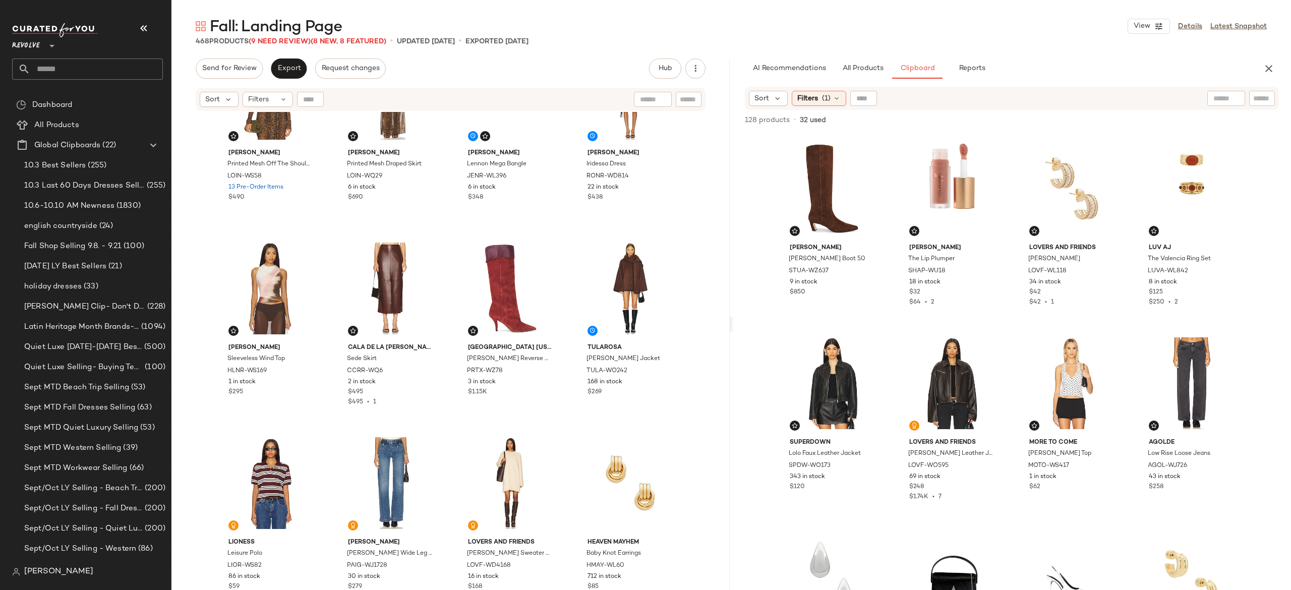
scroll to position [73, 0]
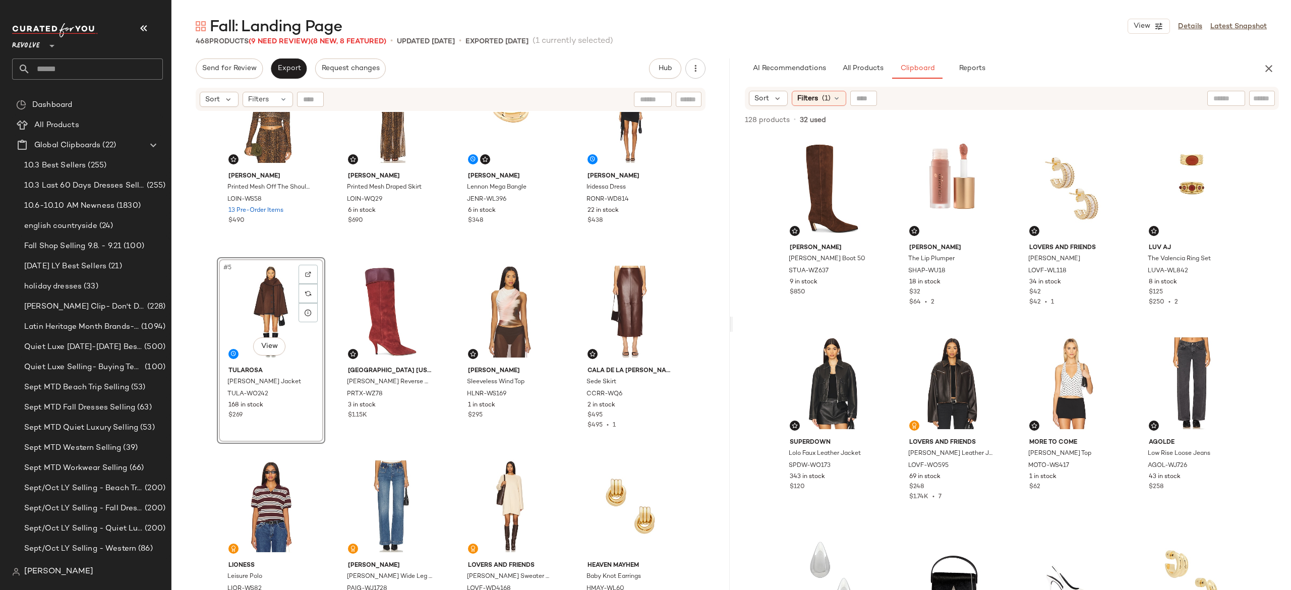
scroll to position [52, 0]
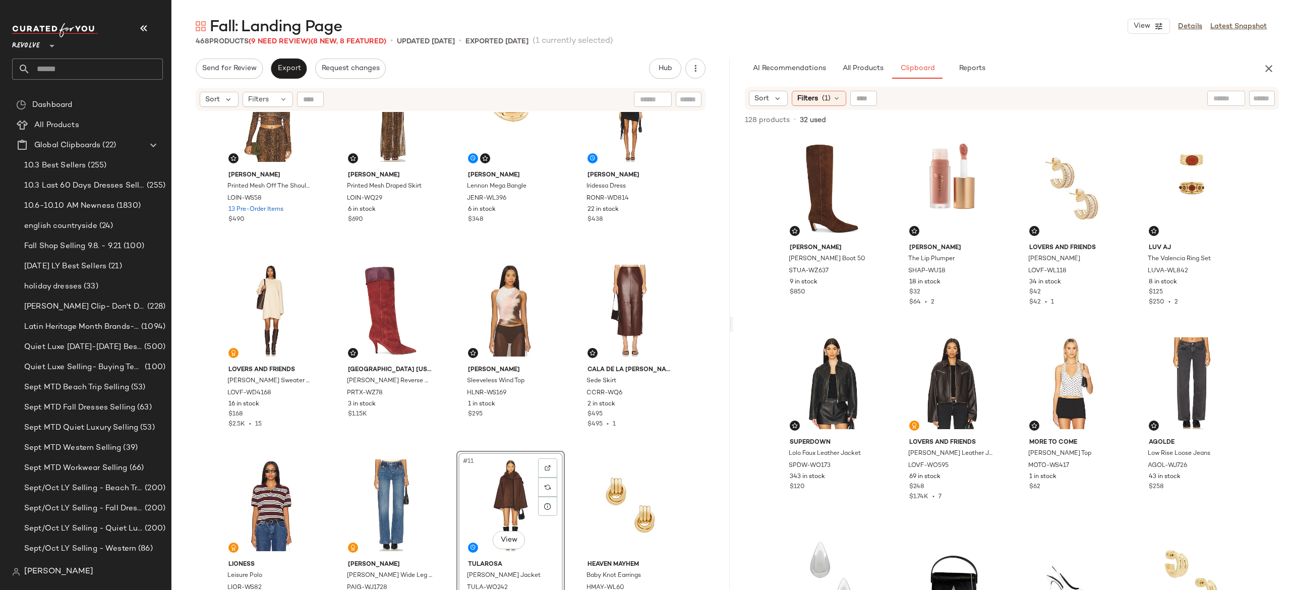
click at [443, 442] on div "SET Lapointe Printed Mesh Off The Shoulder Top LOIN-WS58 13 Pre-Order Items $49…" at bounding box center [451, 312] width 468 height 501
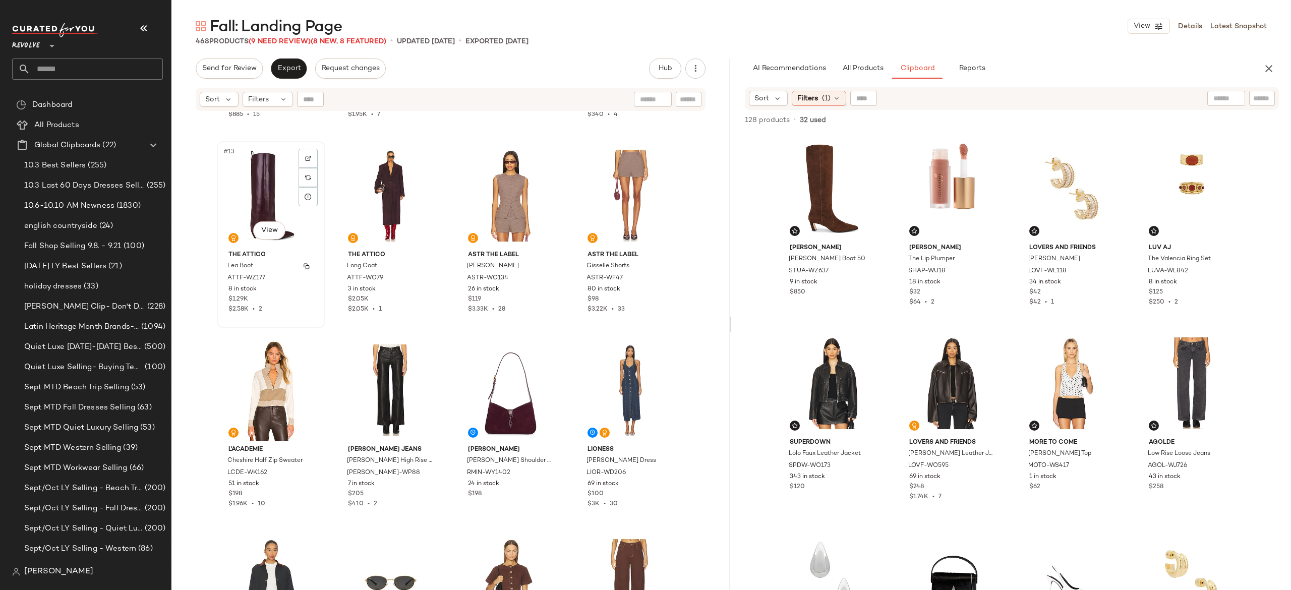
scroll to position [566, 0]
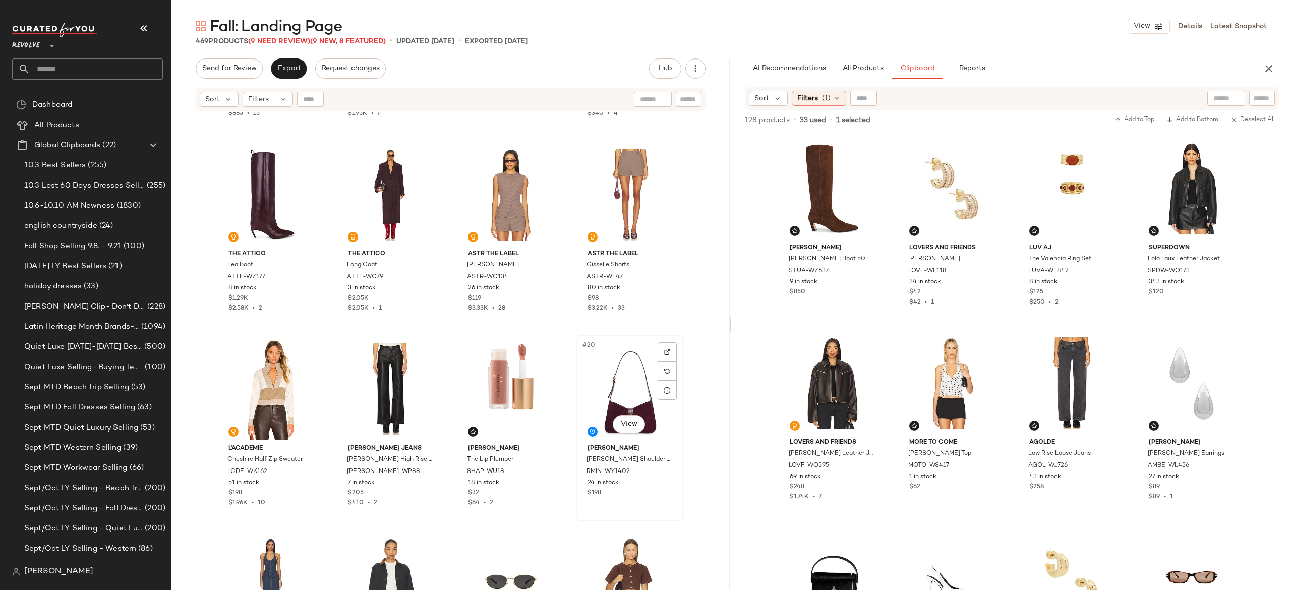
click at [611, 379] on div "#20 View" at bounding box center [629, 389] width 101 height 102
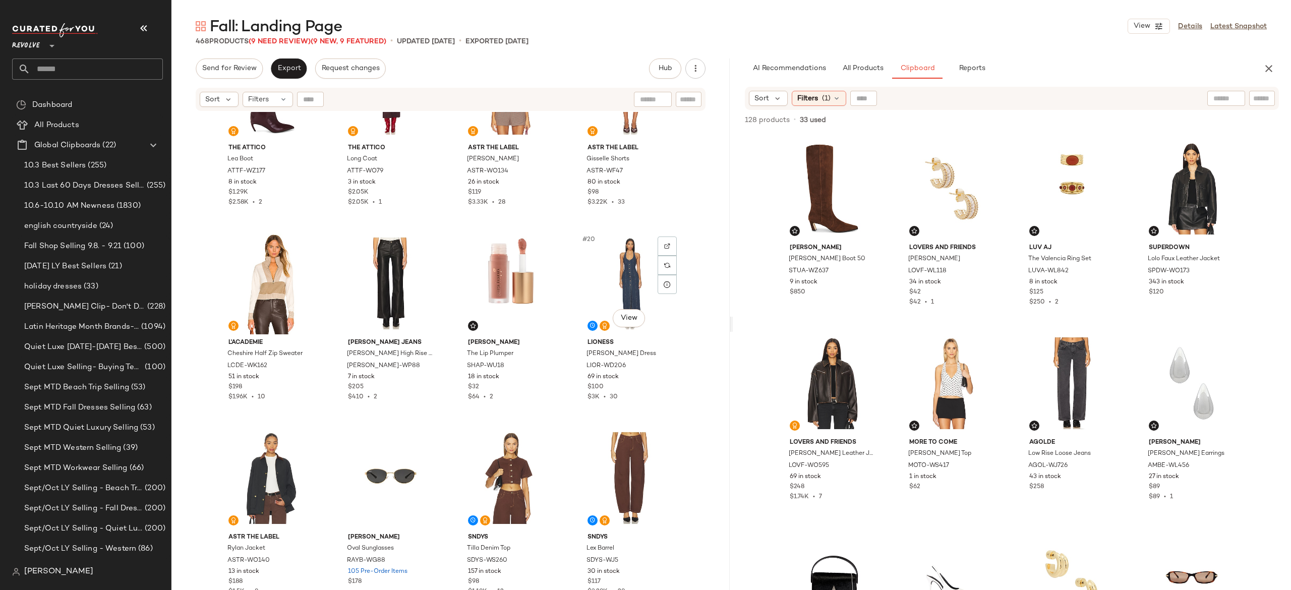
scroll to position [692, 0]
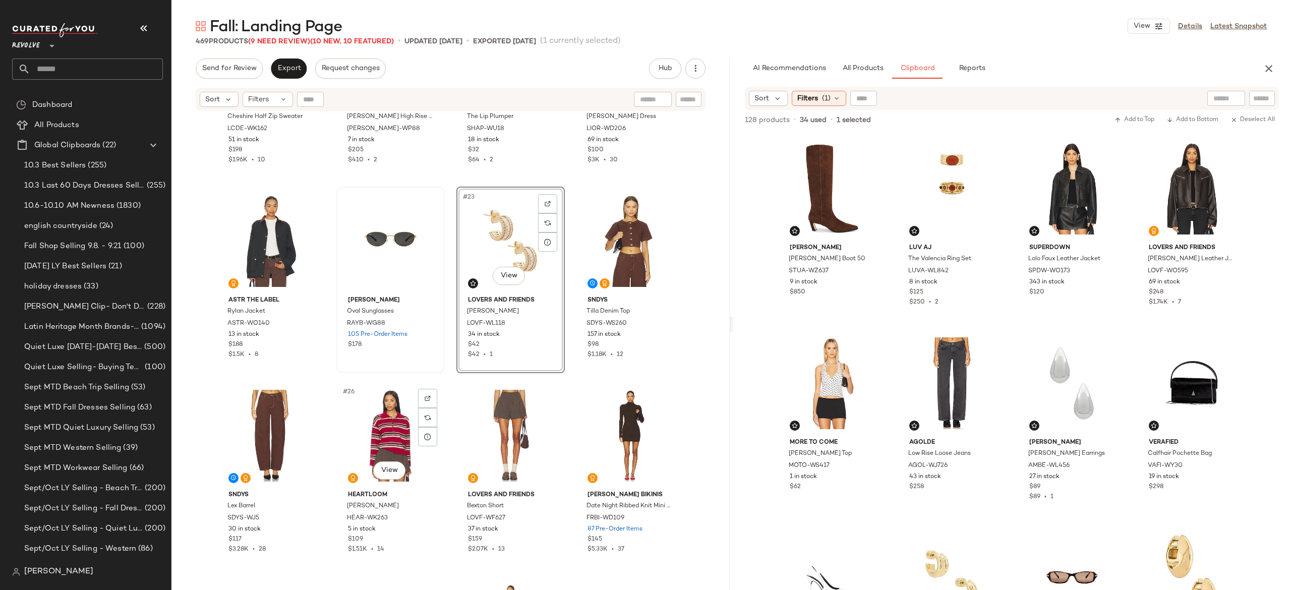
scroll to position [909, 0]
click at [391, 235] on div "#22 View" at bounding box center [390, 240] width 101 height 102
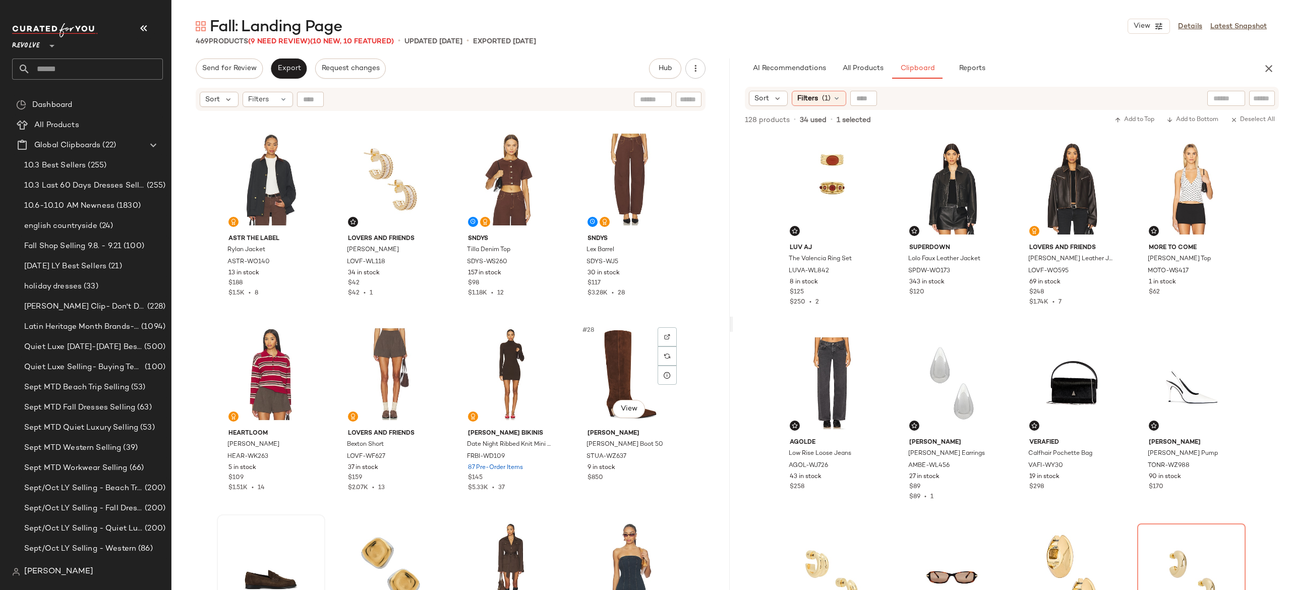
scroll to position [1051, 0]
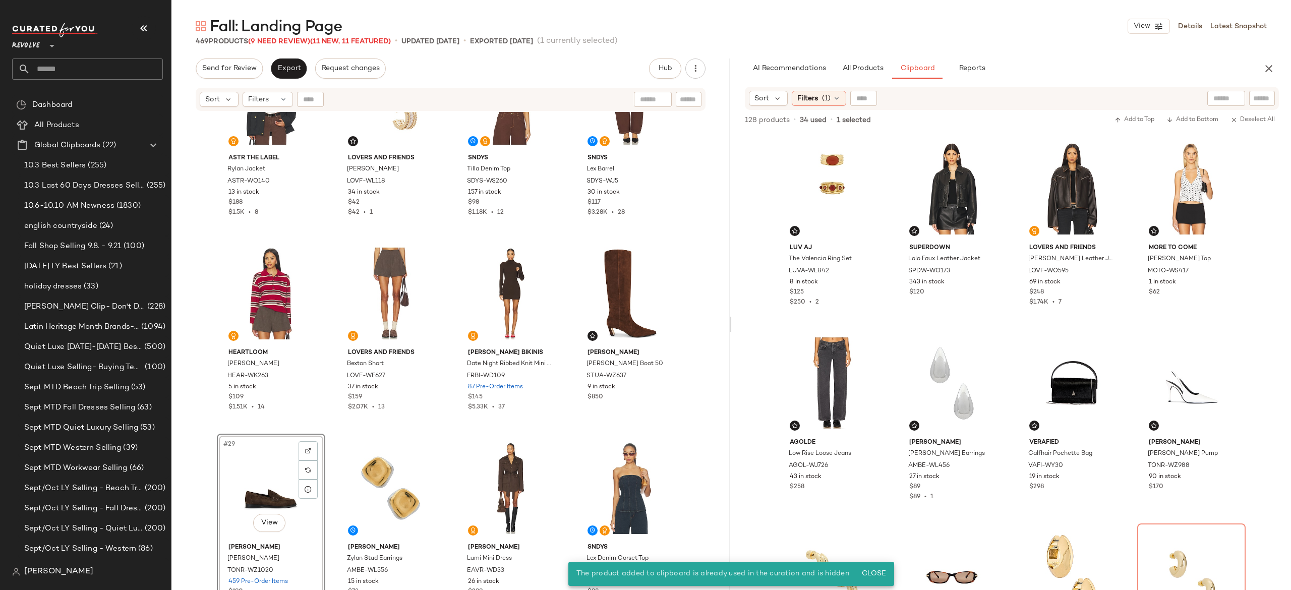
click at [278, 456] on div "#29 View" at bounding box center [270, 488] width 101 height 102
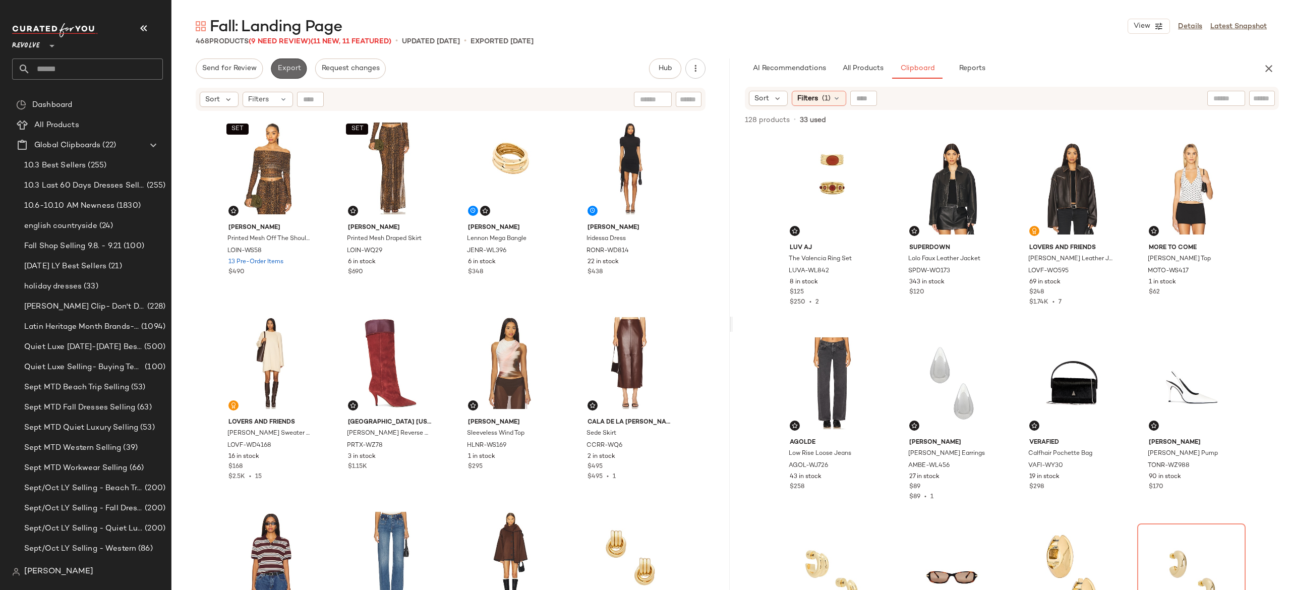
click at [293, 65] on span "Export" at bounding box center [289, 69] width 24 height 8
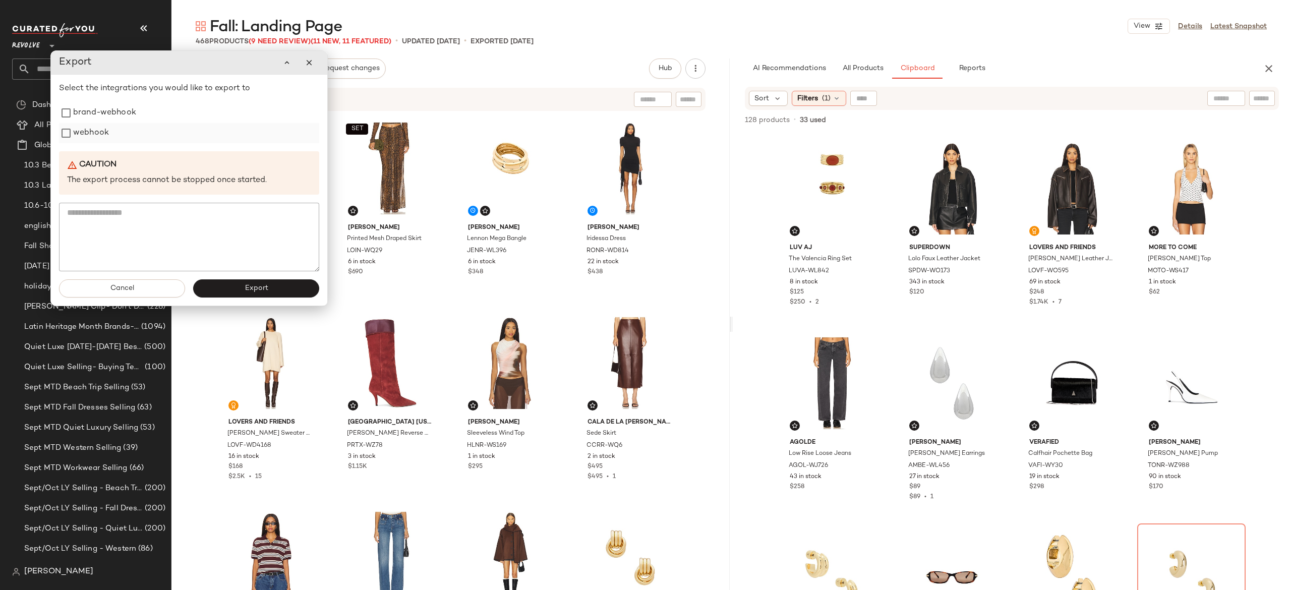
click at [101, 132] on label "webhook" at bounding box center [91, 133] width 36 height 20
click at [220, 290] on button "Export" at bounding box center [256, 288] width 126 height 18
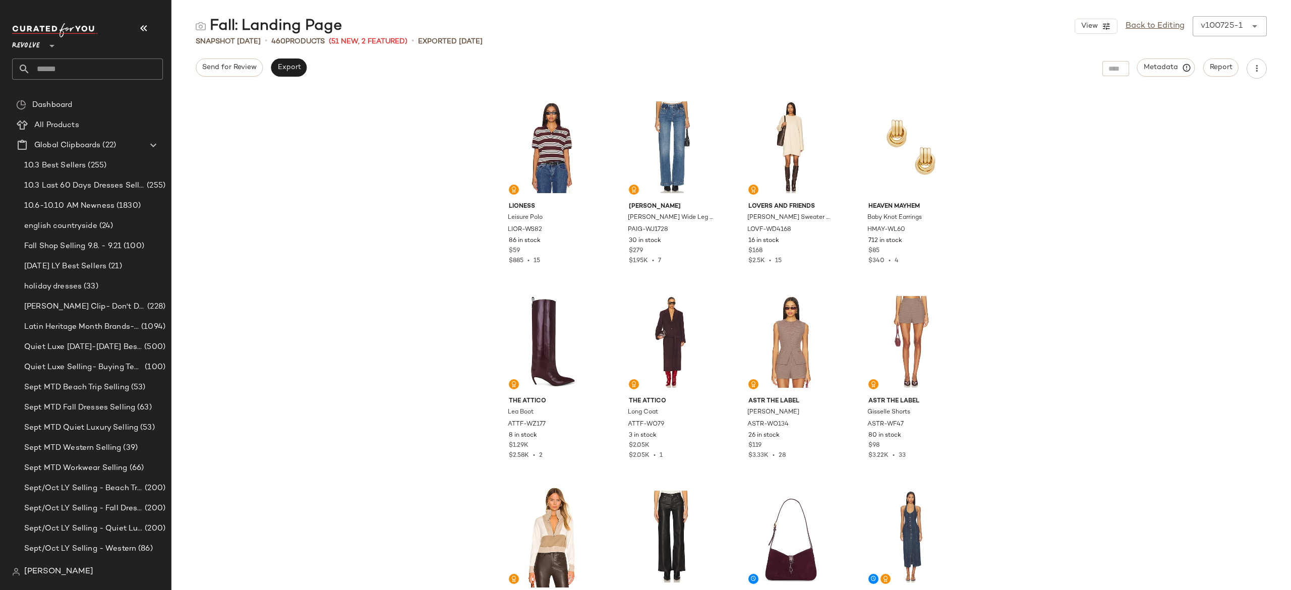
click at [151, 66] on input "text" at bounding box center [96, 68] width 133 height 21
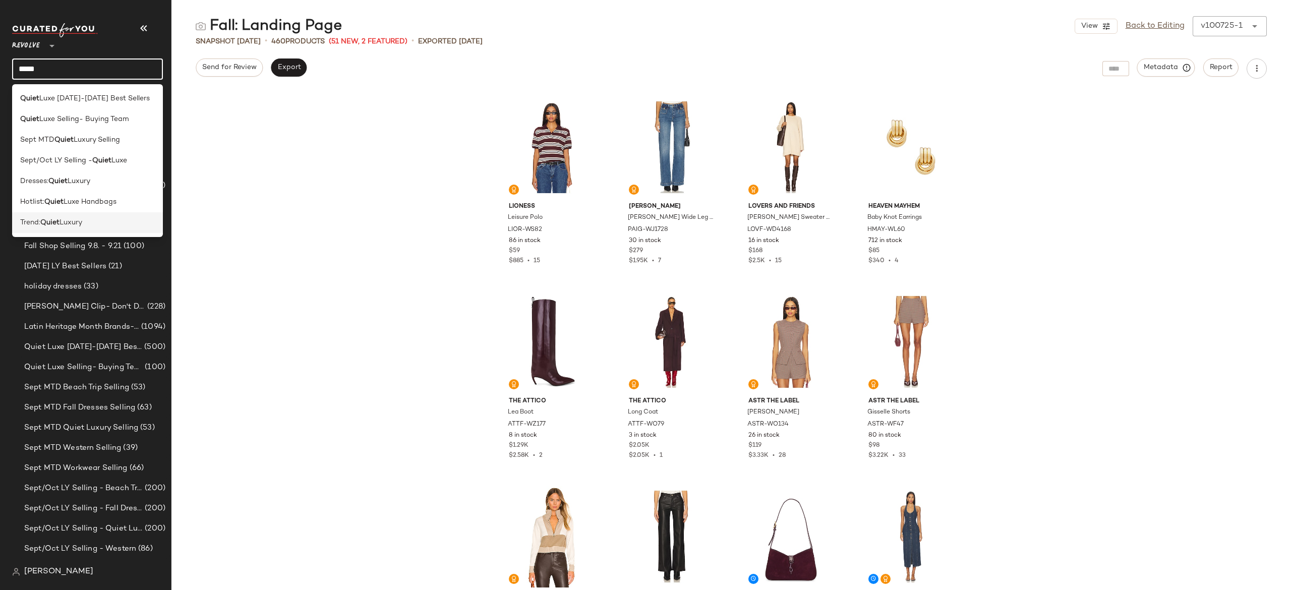
type input "*****"
click at [91, 217] on div "Trend: Quiet Luxury" at bounding box center [87, 222] width 135 height 11
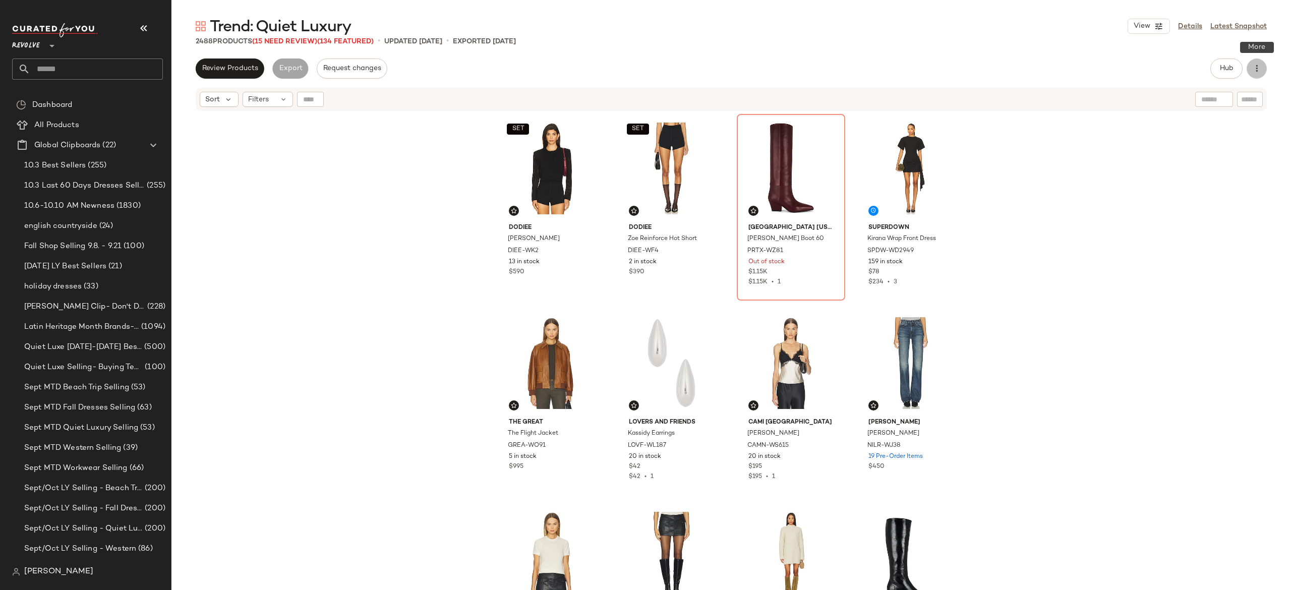
click at [1254, 70] on icon "button" at bounding box center [1256, 69] width 10 height 10
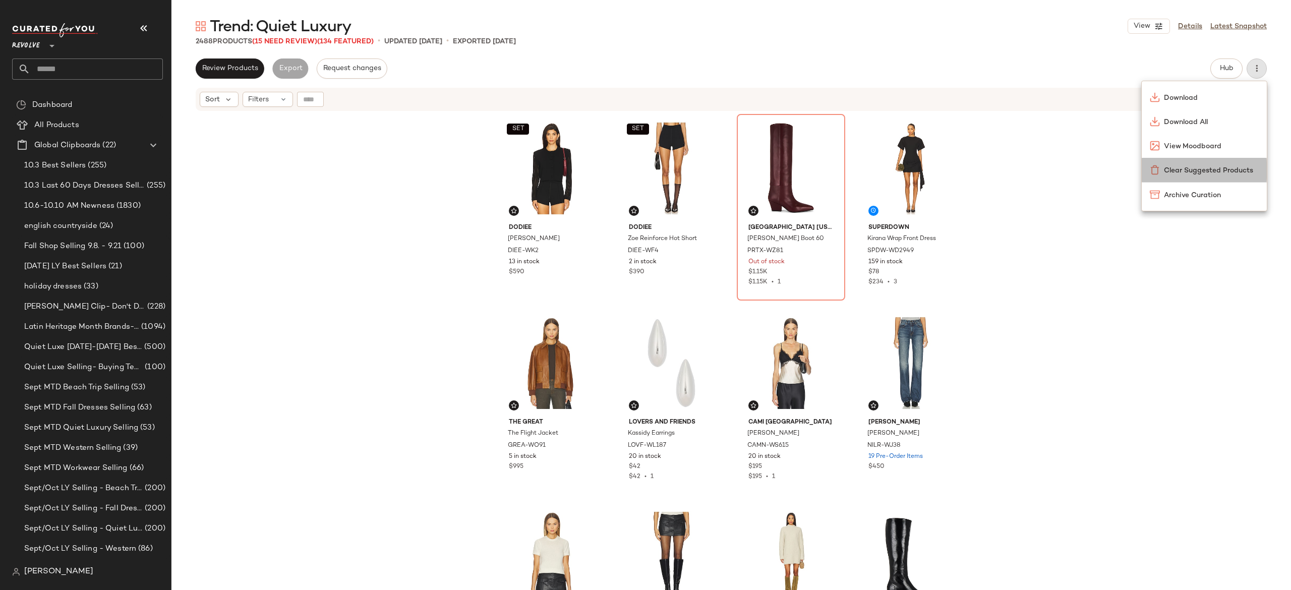
click at [1210, 165] on span "Clear Suggested Products" at bounding box center [1210, 170] width 95 height 11
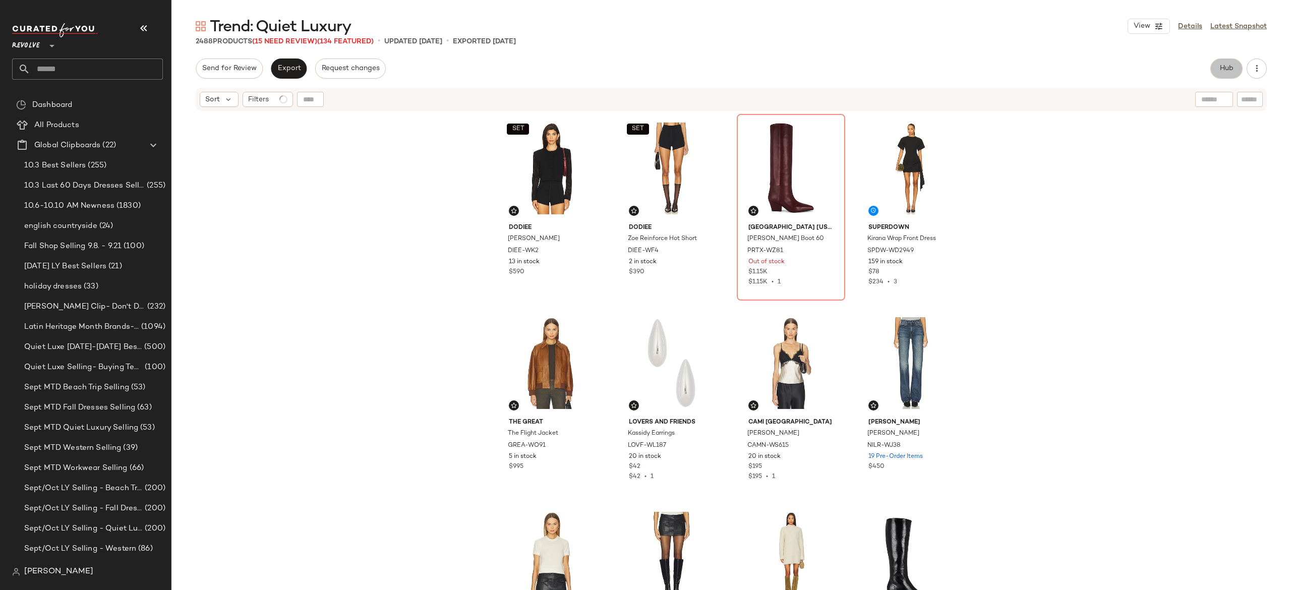
click at [1220, 74] on button "Hub" at bounding box center [1226, 68] width 32 height 20
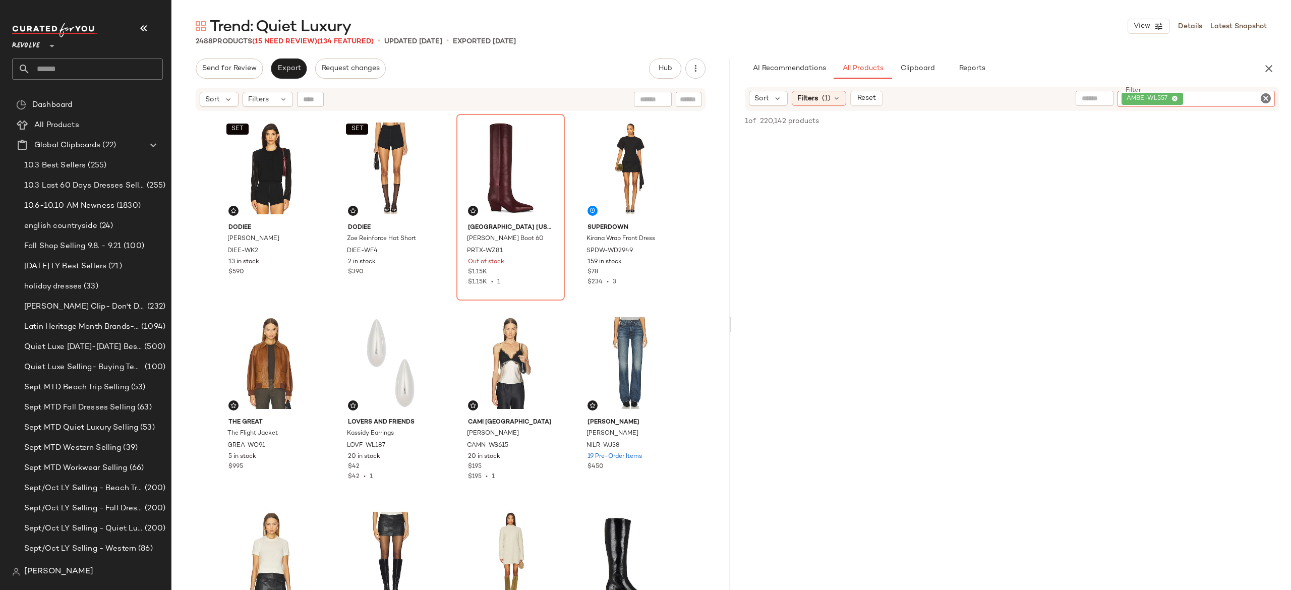
click at [1229, 99] on div "AMBE-WL557" at bounding box center [1195, 99] width 157 height 16
paste input "*********"
type input "*********"
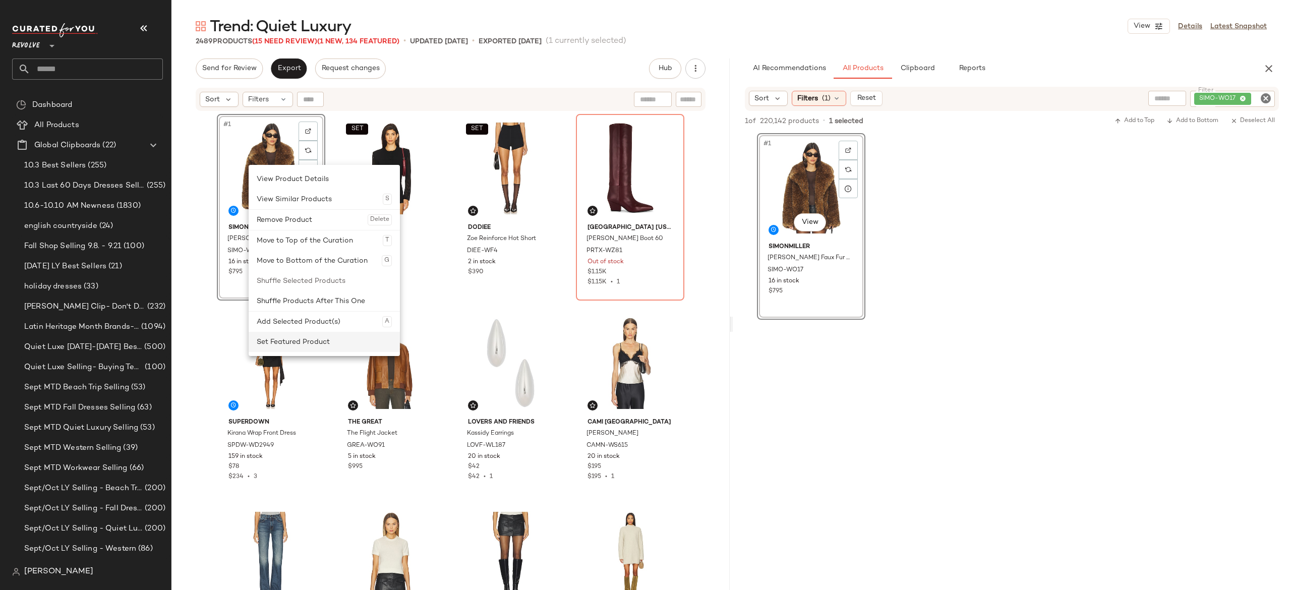
click at [277, 338] on div "Set Featured Product" at bounding box center [324, 342] width 135 height 20
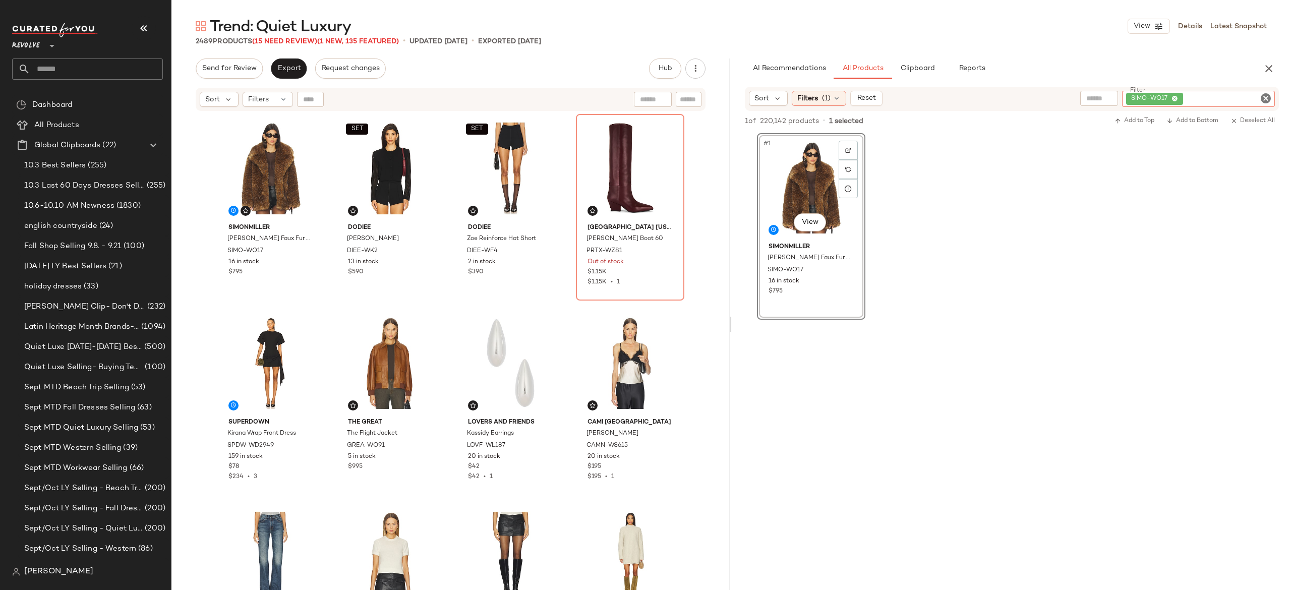
click at [1239, 93] on div "SIMO-WO17" at bounding box center [1198, 99] width 153 height 16
paste input "*********"
type input "*********"
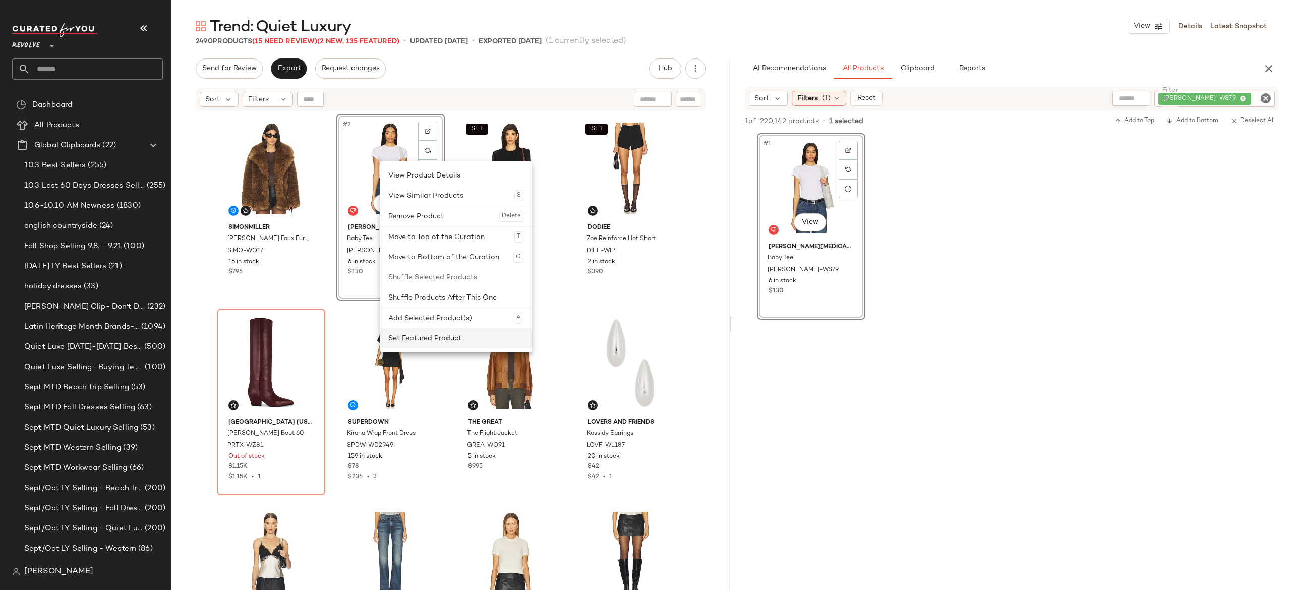
click at [408, 336] on div "Set Featured Product" at bounding box center [455, 338] width 135 height 20
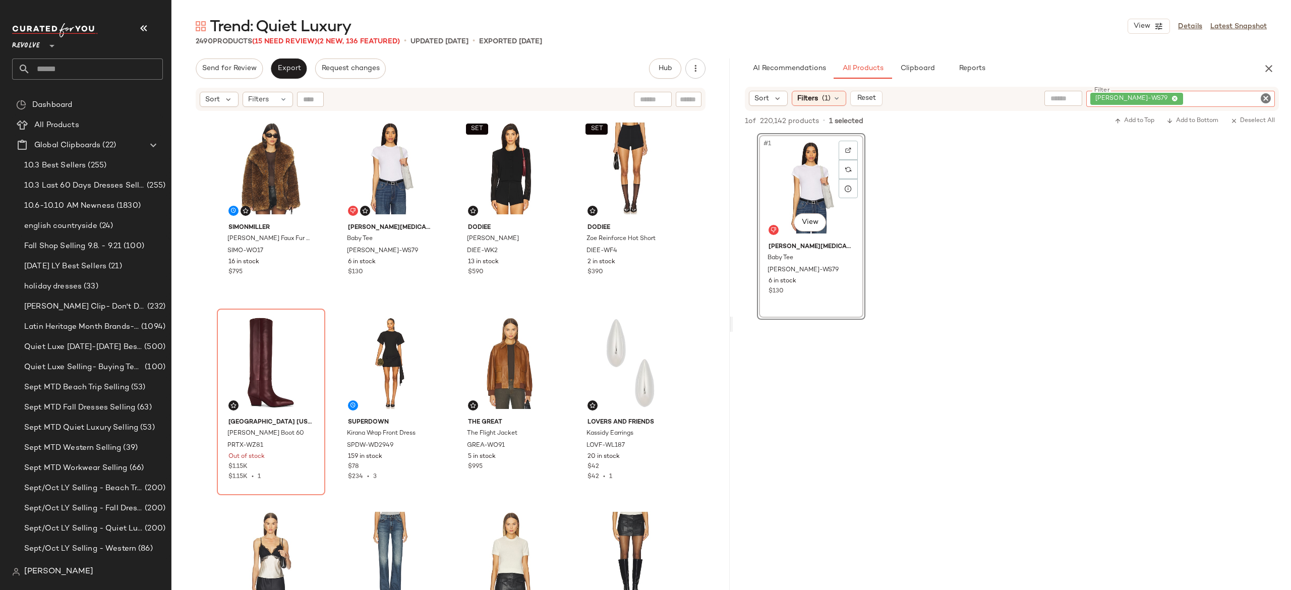
click at [1243, 94] on div "[PERSON_NAME]-WS79" at bounding box center [1180, 99] width 189 height 16
paste input "**********"
type input "**********"
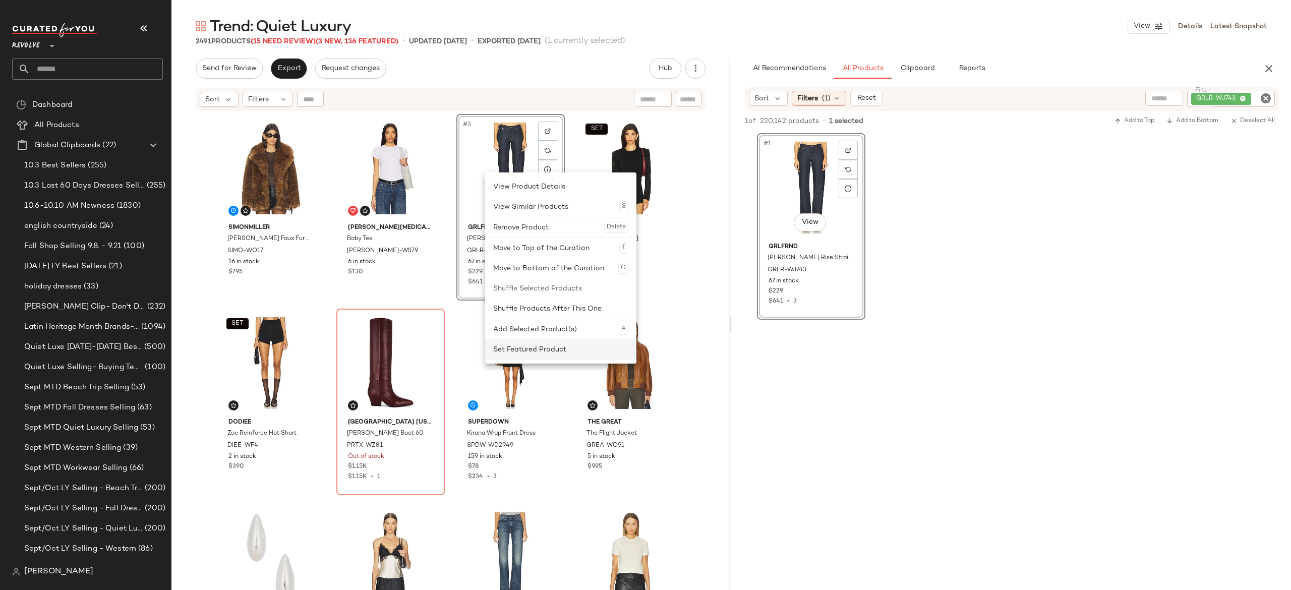
click at [525, 346] on div "Set Featured Product" at bounding box center [560, 349] width 135 height 20
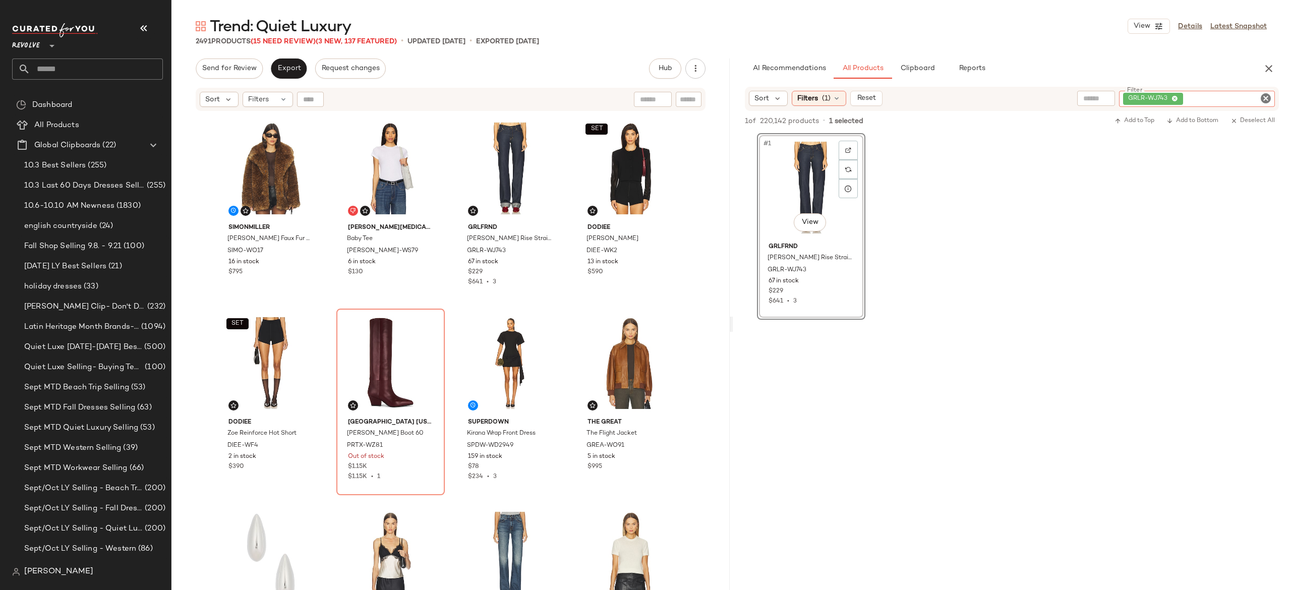
click at [1200, 94] on div "GRLR-WJ743" at bounding box center [1197, 99] width 156 height 16
paste input "********"
type input "********"
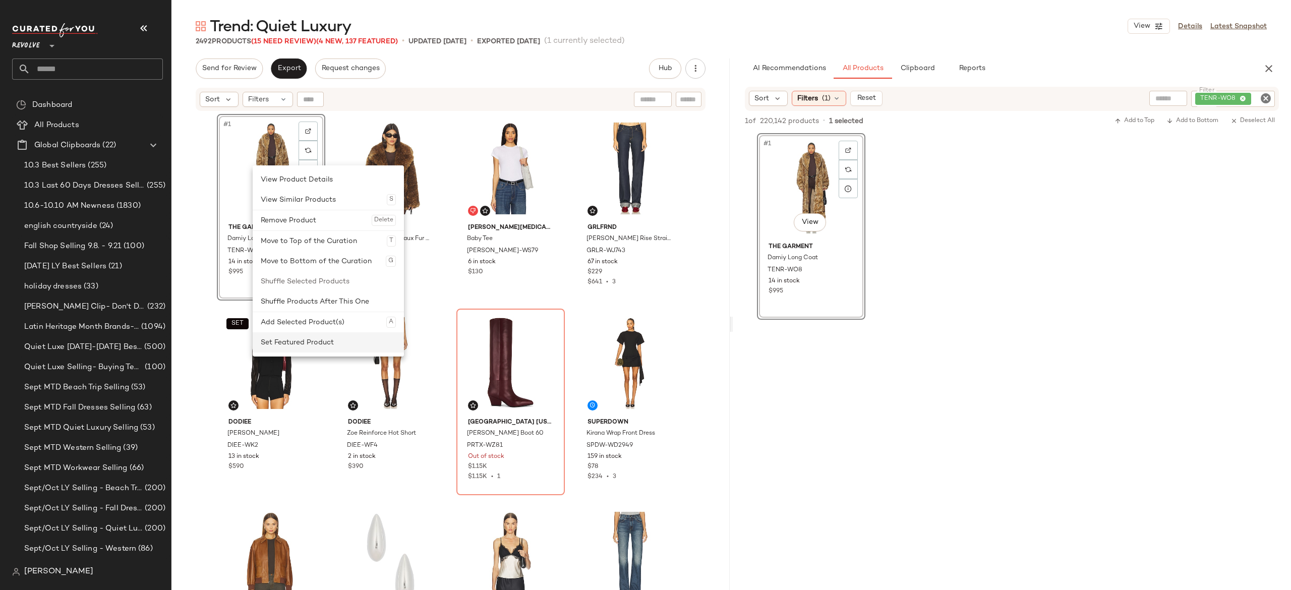
click at [285, 344] on div "Set Featured Product" at bounding box center [328, 342] width 135 height 20
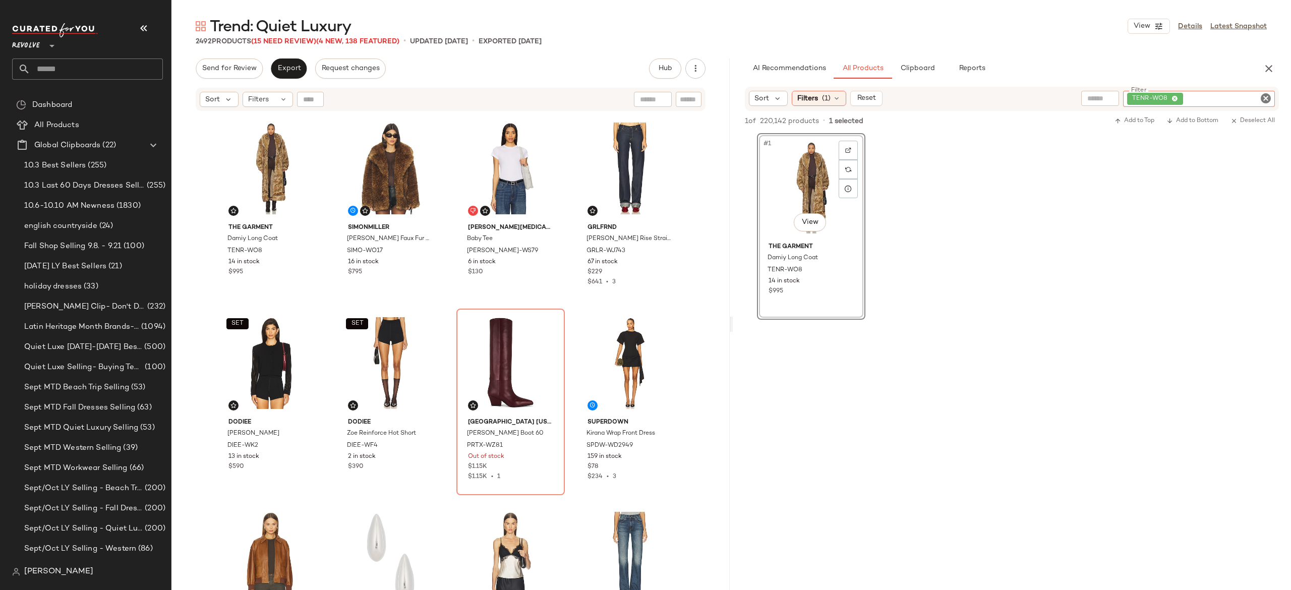
click at [1214, 98] on div "TENR-WO8" at bounding box center [1199, 99] width 152 height 16
paste input "**********"
type input "**********"
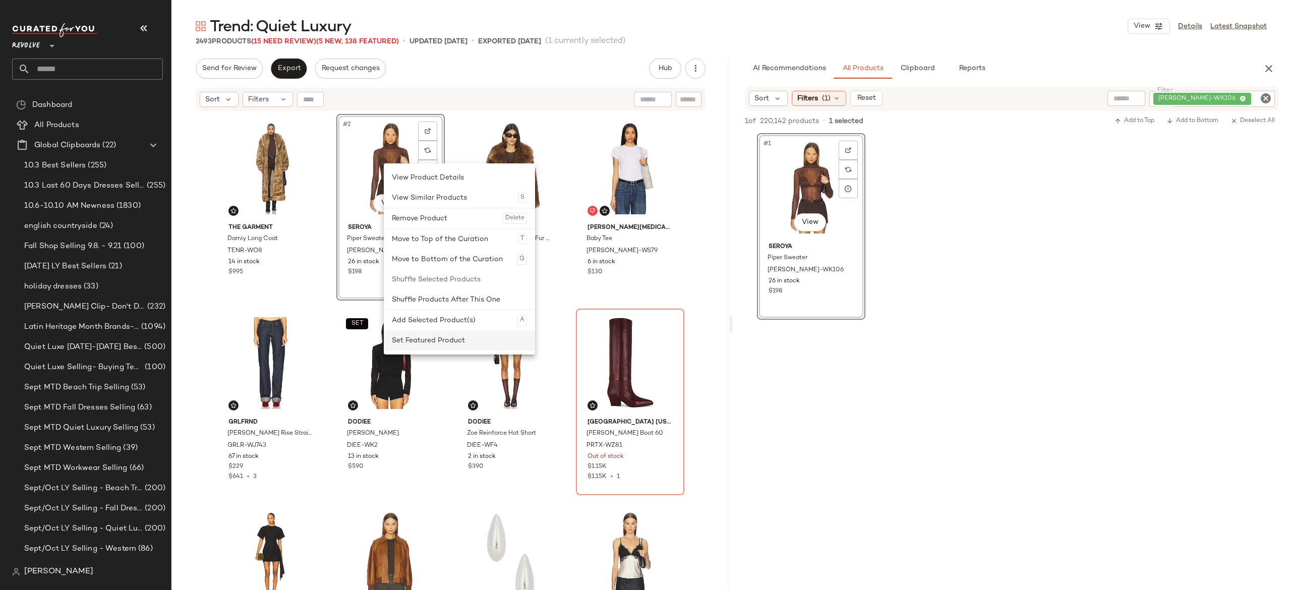
click at [417, 335] on div "Set Featured Product" at bounding box center [459, 340] width 135 height 20
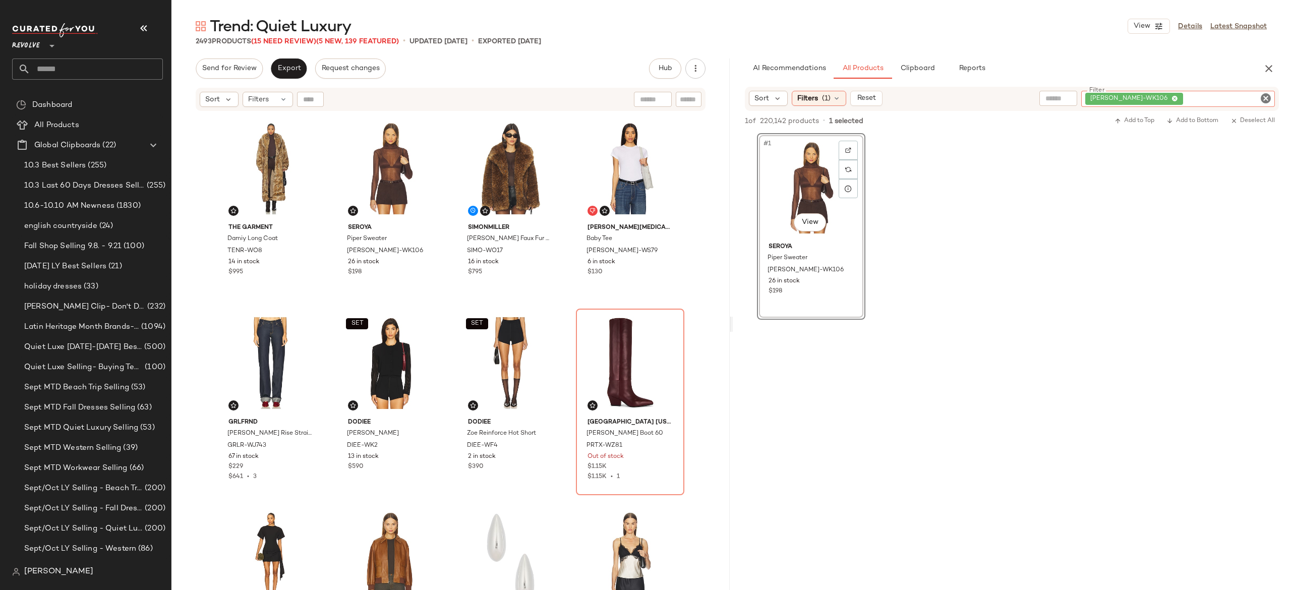
click at [1208, 92] on div "[PERSON_NAME]-WK106" at bounding box center [1178, 99] width 194 height 16
paste input "**********"
type input "**********"
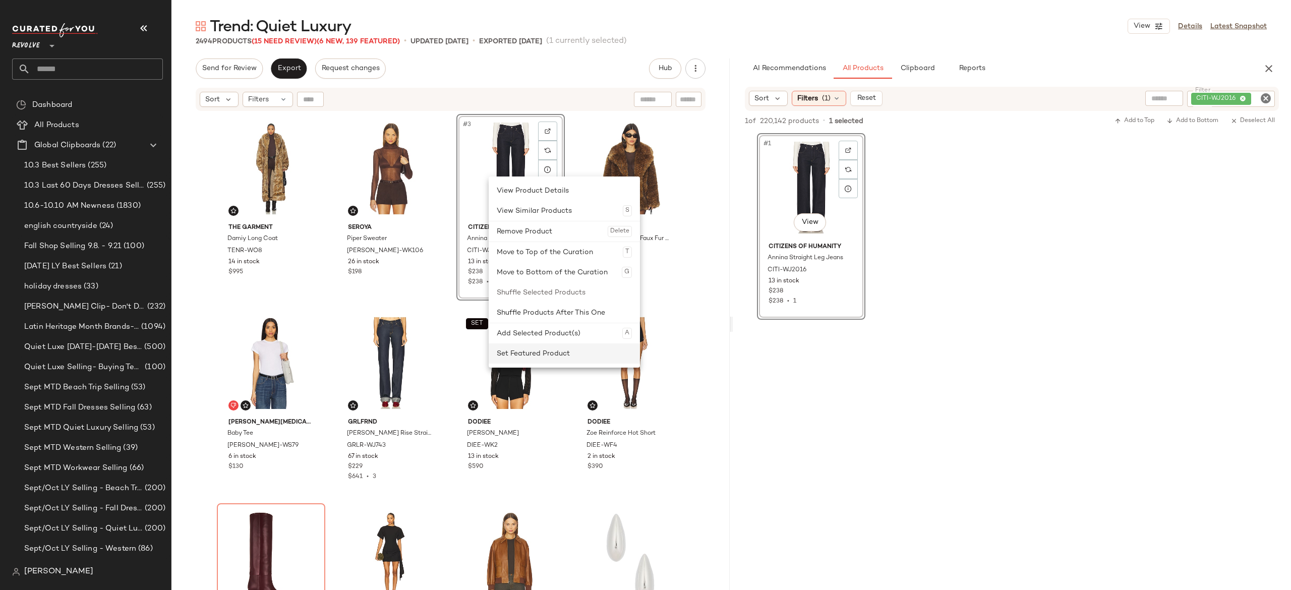
click at [509, 353] on div "Set Featured Product" at bounding box center [564, 353] width 135 height 20
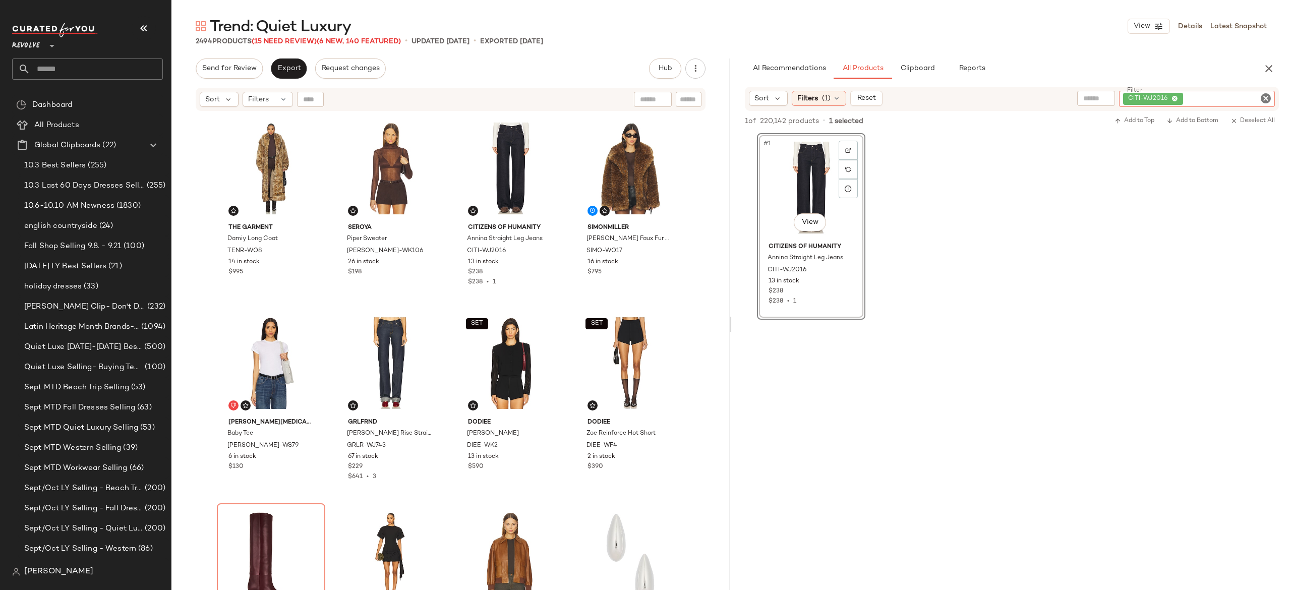
click at [1247, 97] on div "CITI-WJ2016" at bounding box center [1197, 99] width 156 height 16
paste input "*********"
type input "*********"
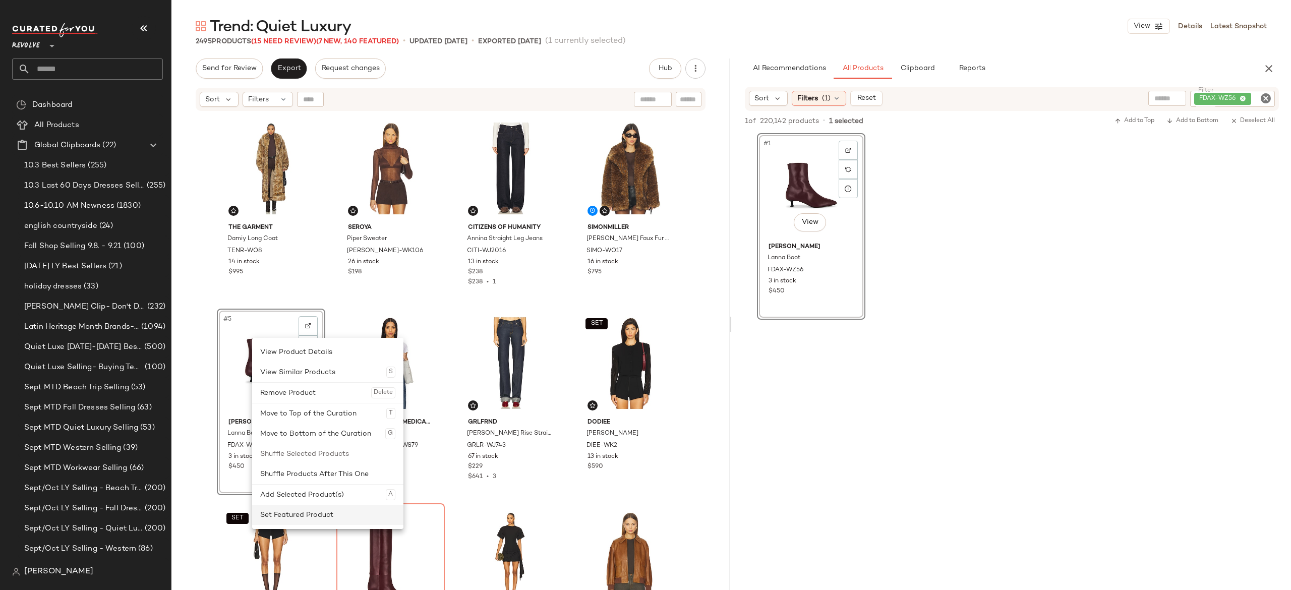
click at [283, 511] on div "Set Featured Product" at bounding box center [327, 515] width 135 height 20
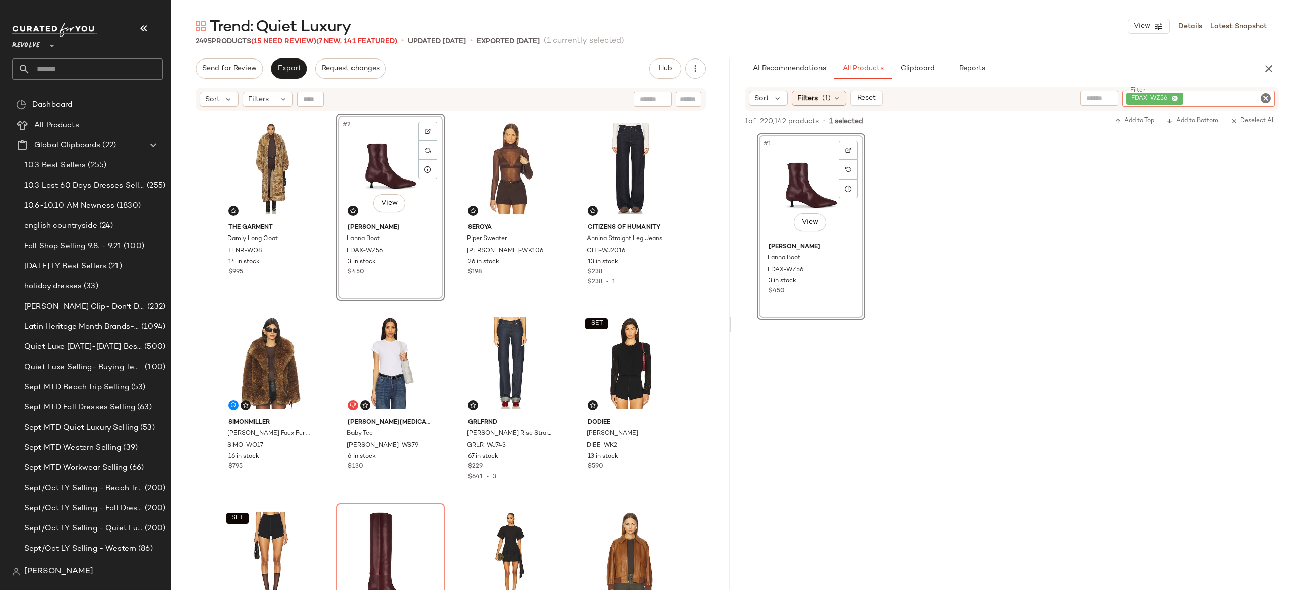
click at [1206, 94] on div "FDAX-WZ56" at bounding box center [1198, 99] width 153 height 16
paste input "*********"
type input "*********"
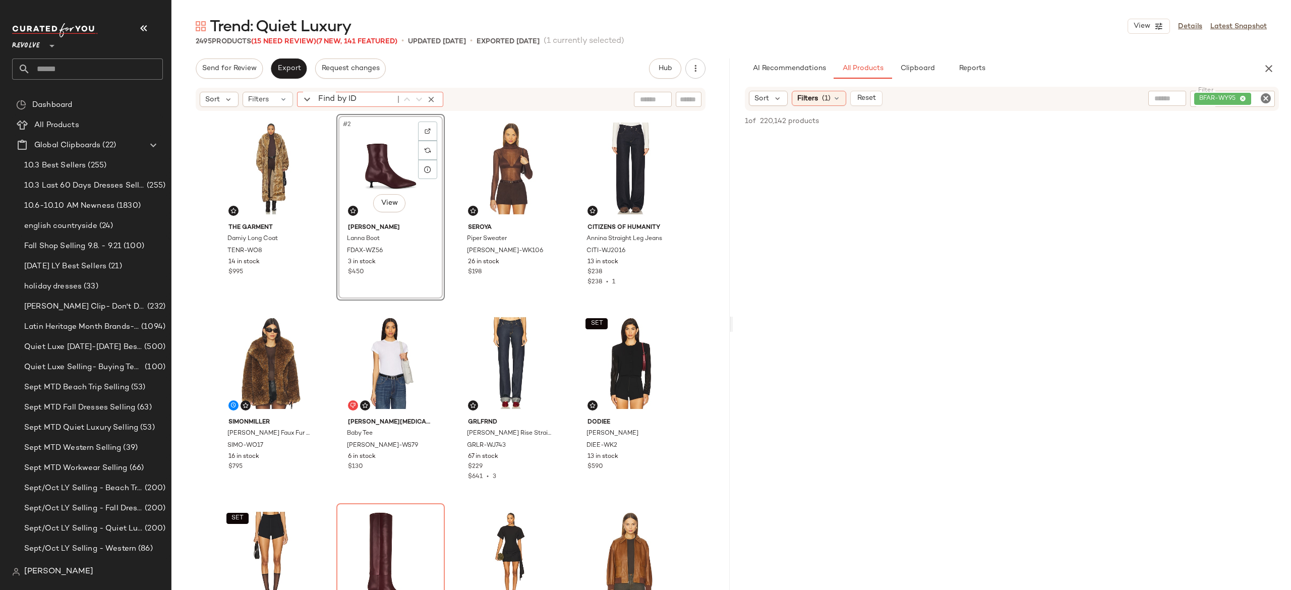
click at [319, 101] on div "Find by ID Find by ID" at bounding box center [370, 99] width 146 height 15
paste input "*********"
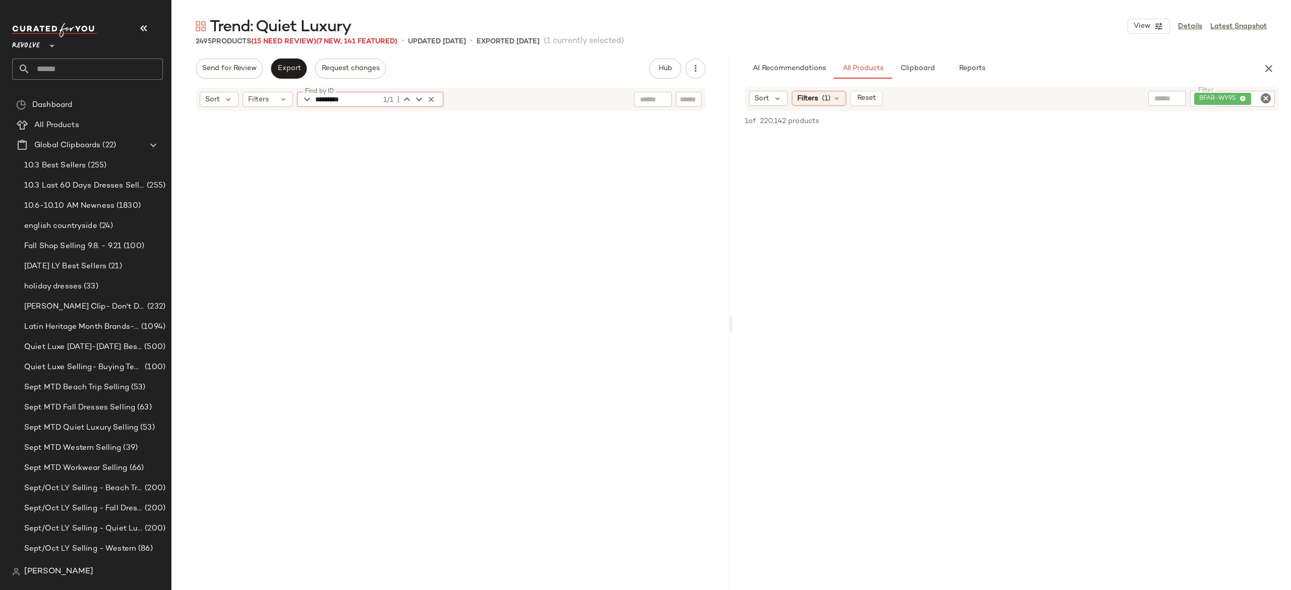
scroll to position [7589, 0]
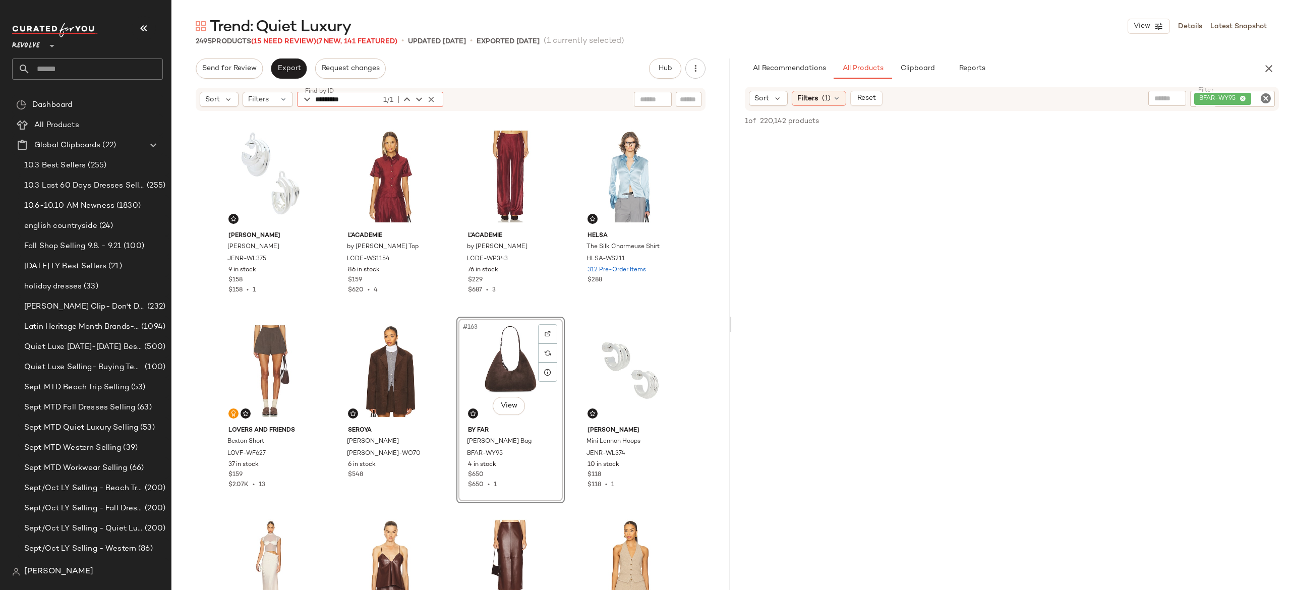
type input "*********"
click at [431, 96] on icon "button" at bounding box center [430, 99] width 9 height 9
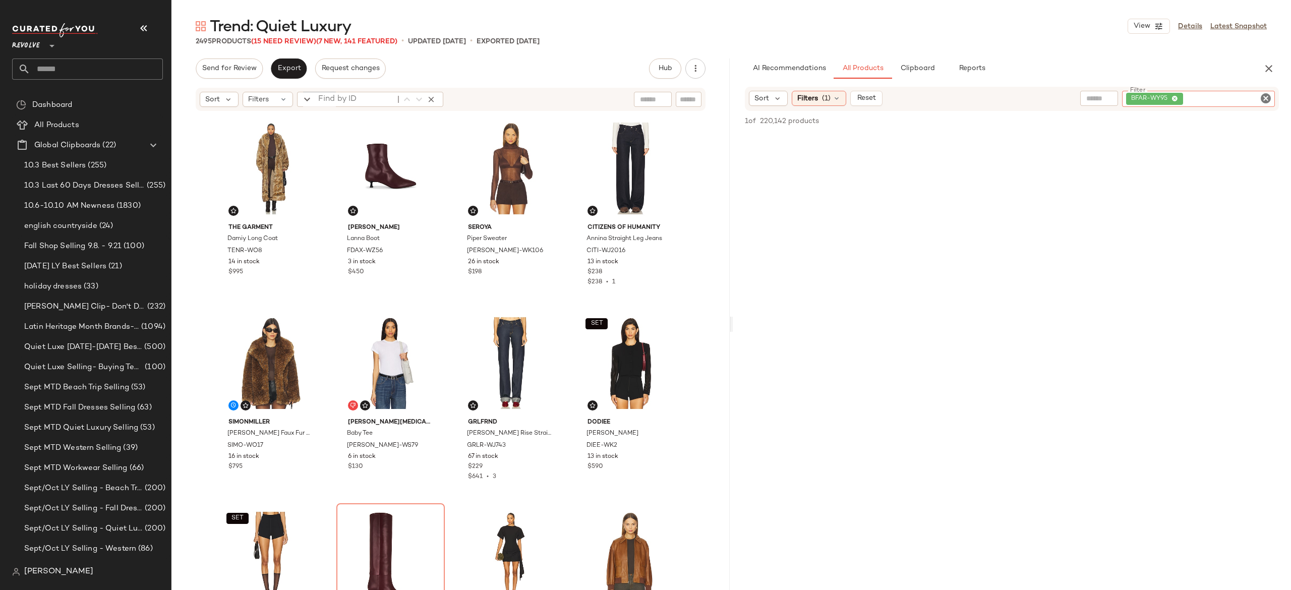
click at [1212, 96] on div "BFAR-WY95" at bounding box center [1198, 99] width 153 height 16
paste input "*********"
type input "*********"
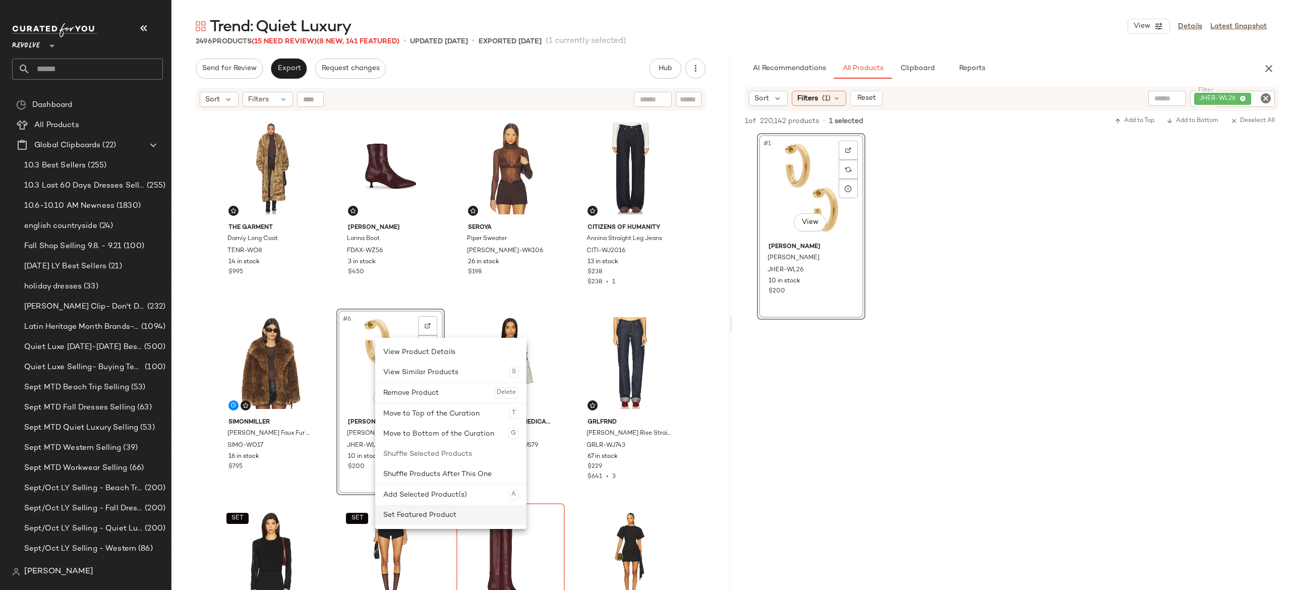
click at [401, 515] on div "Set Featured Product" at bounding box center [450, 515] width 135 height 20
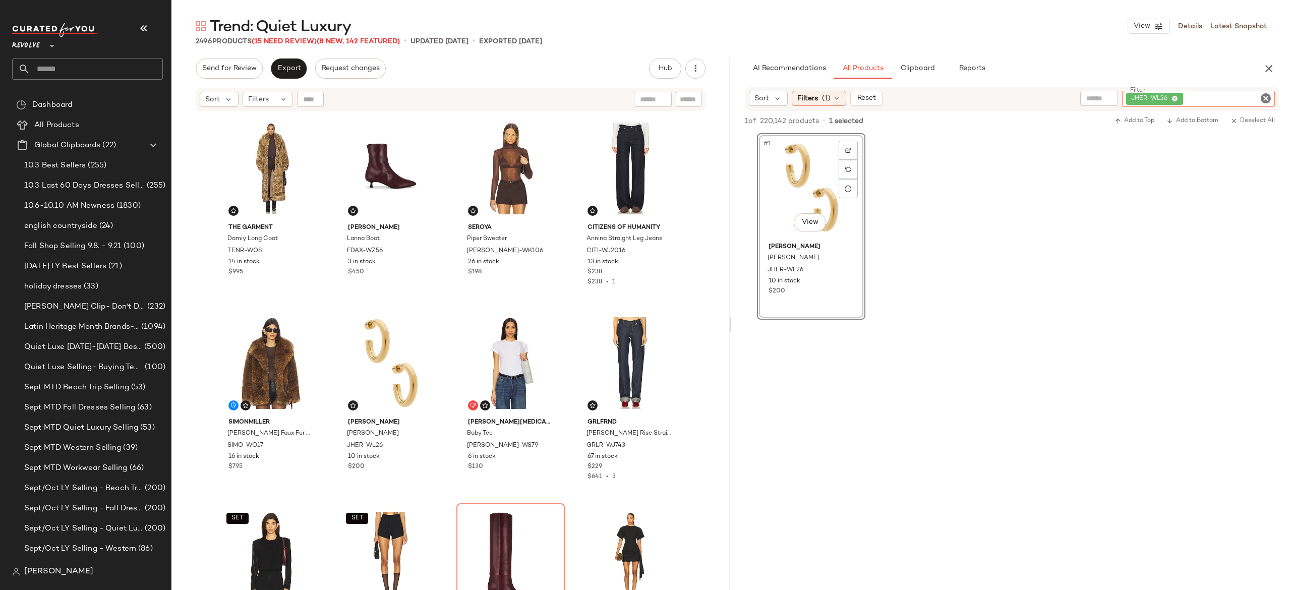
click at [1206, 100] on div "JHER-WL26" at bounding box center [1198, 99] width 153 height 16
paste input "*********"
type input "*********"
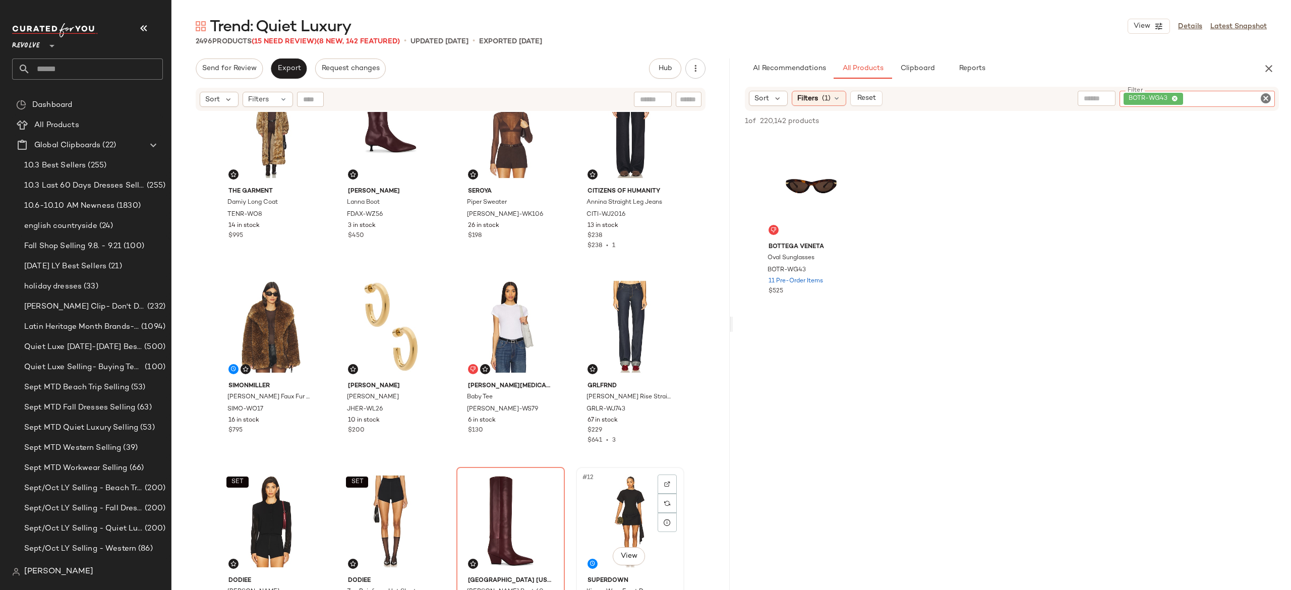
scroll to position [37, 0]
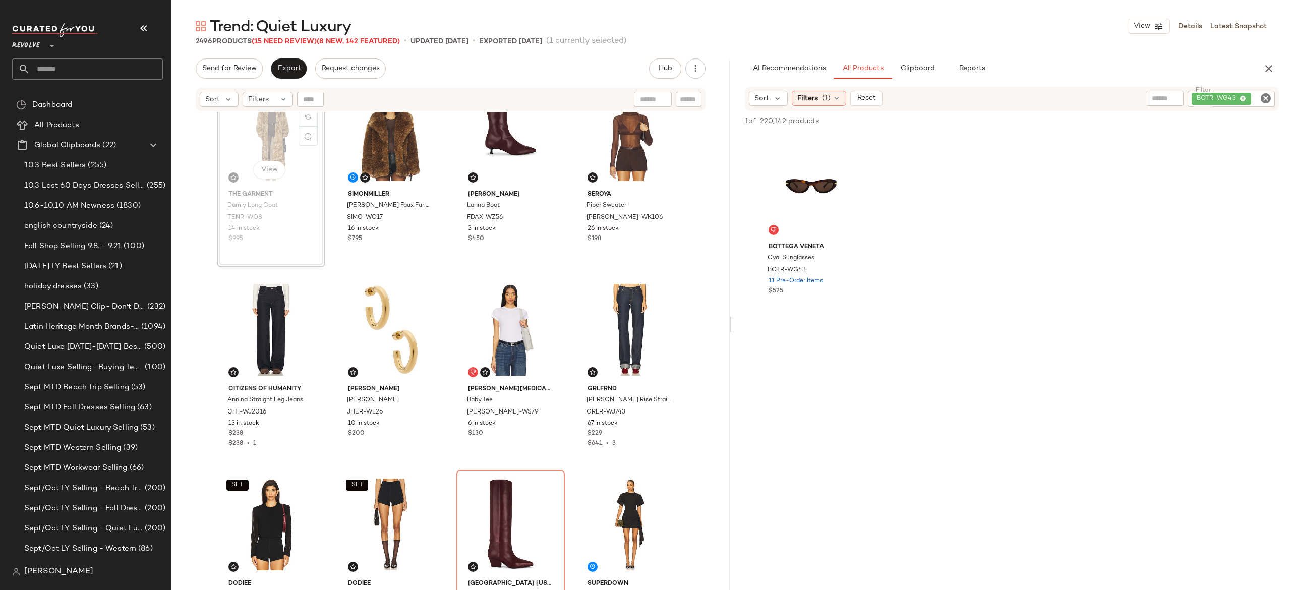
scroll to position [31, 0]
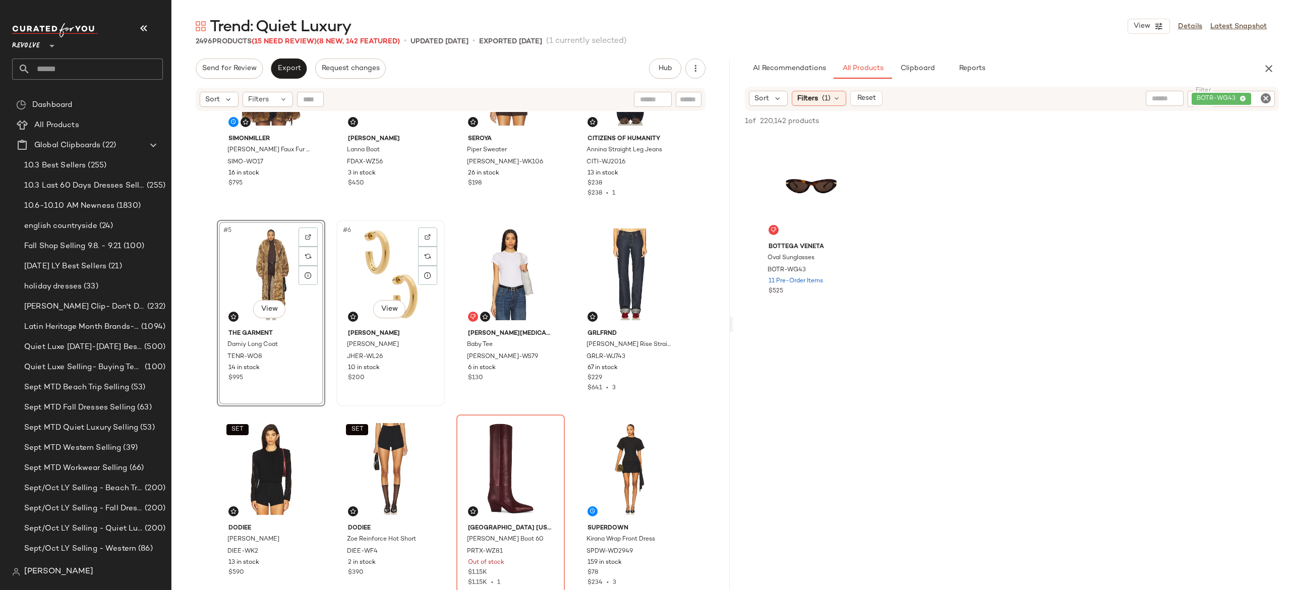
scroll to position [94, 0]
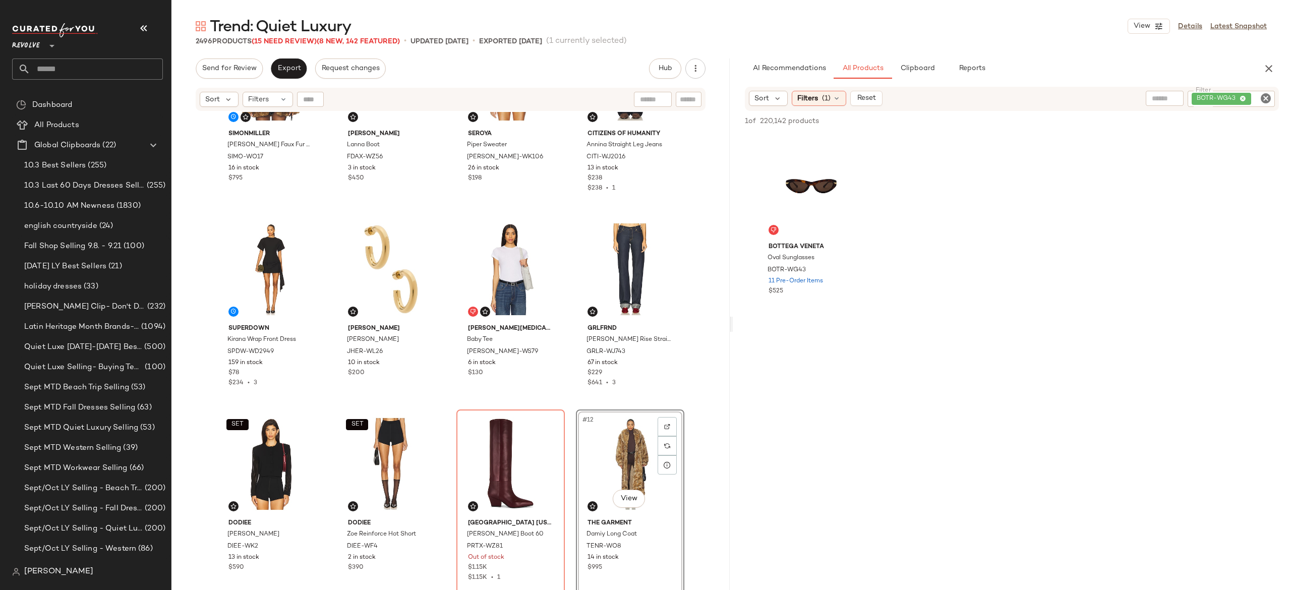
click at [568, 394] on div "SIMONMILLER [PERSON_NAME] Faux Fur Coat SIMO-WO17 16 in stock $795 [PERSON_NAME…" at bounding box center [451, 270] width 468 height 501
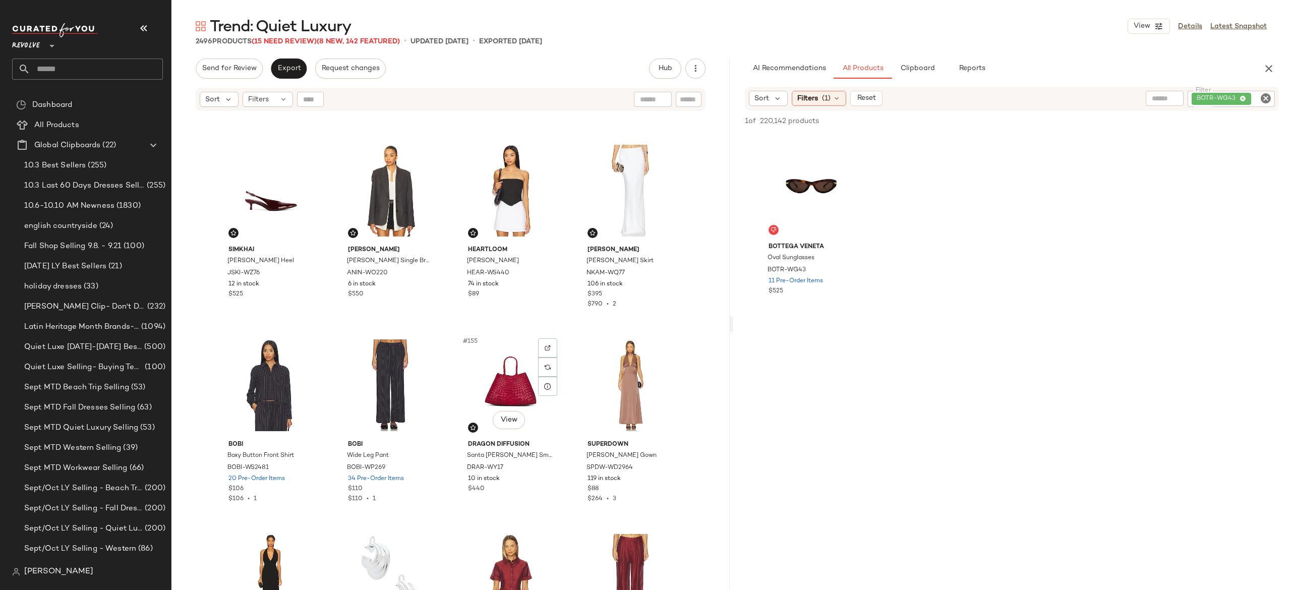
scroll to position [7207, 0]
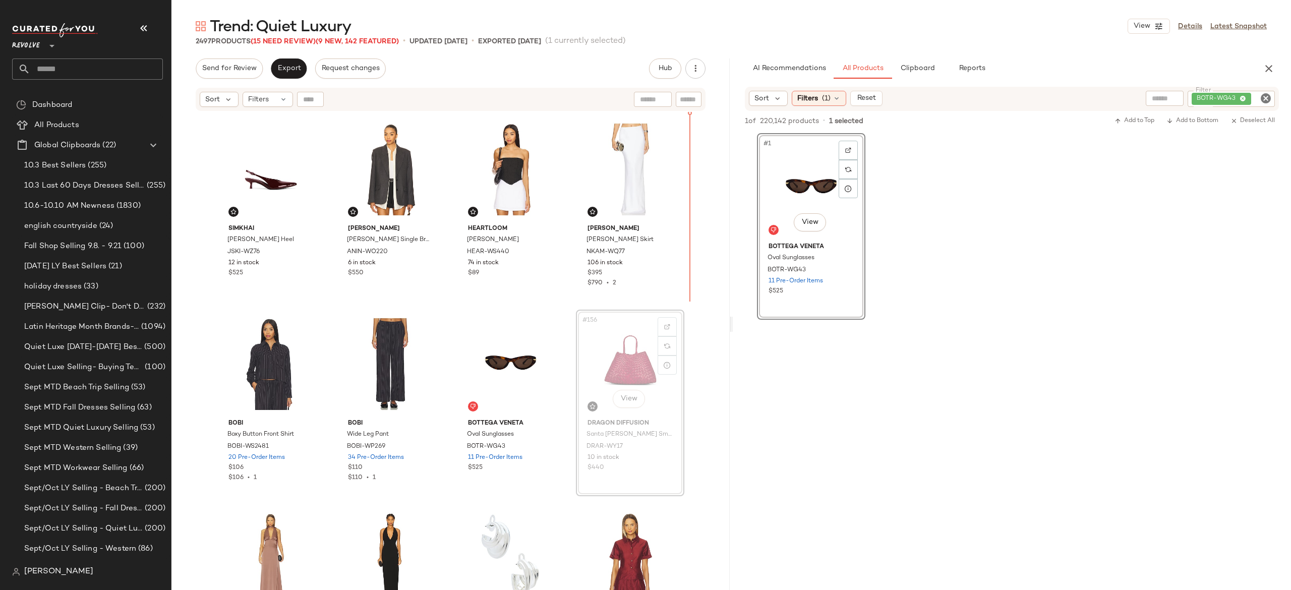
scroll to position [7205, 0]
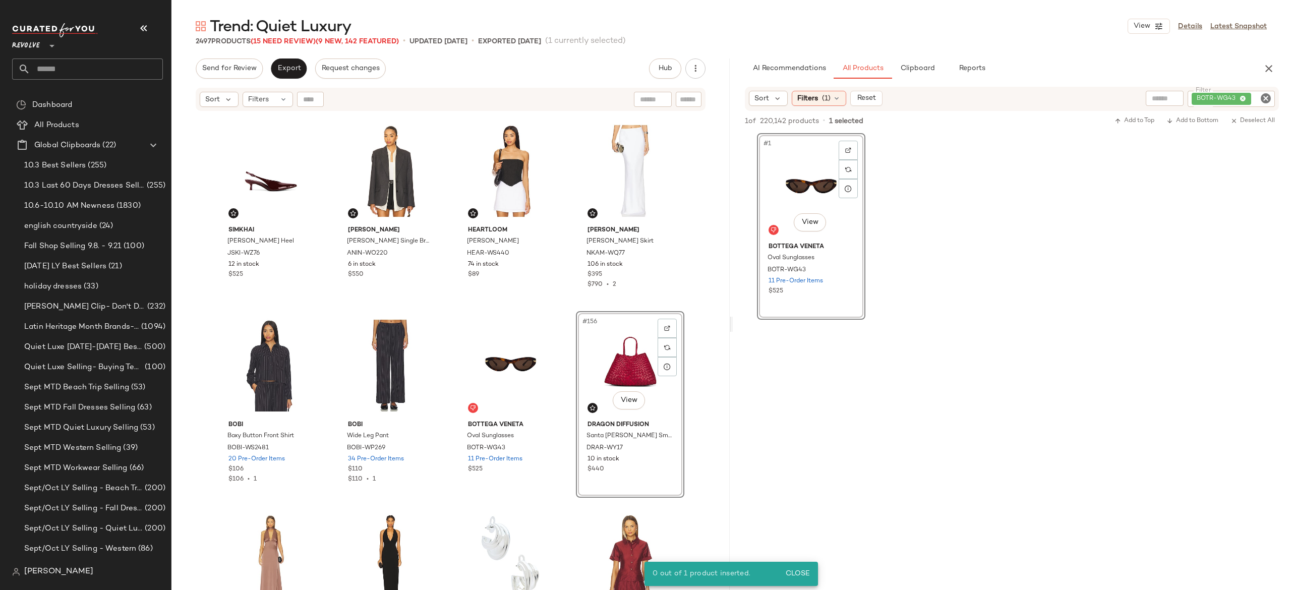
click at [628, 356] on div "#156 View" at bounding box center [629, 366] width 101 height 102
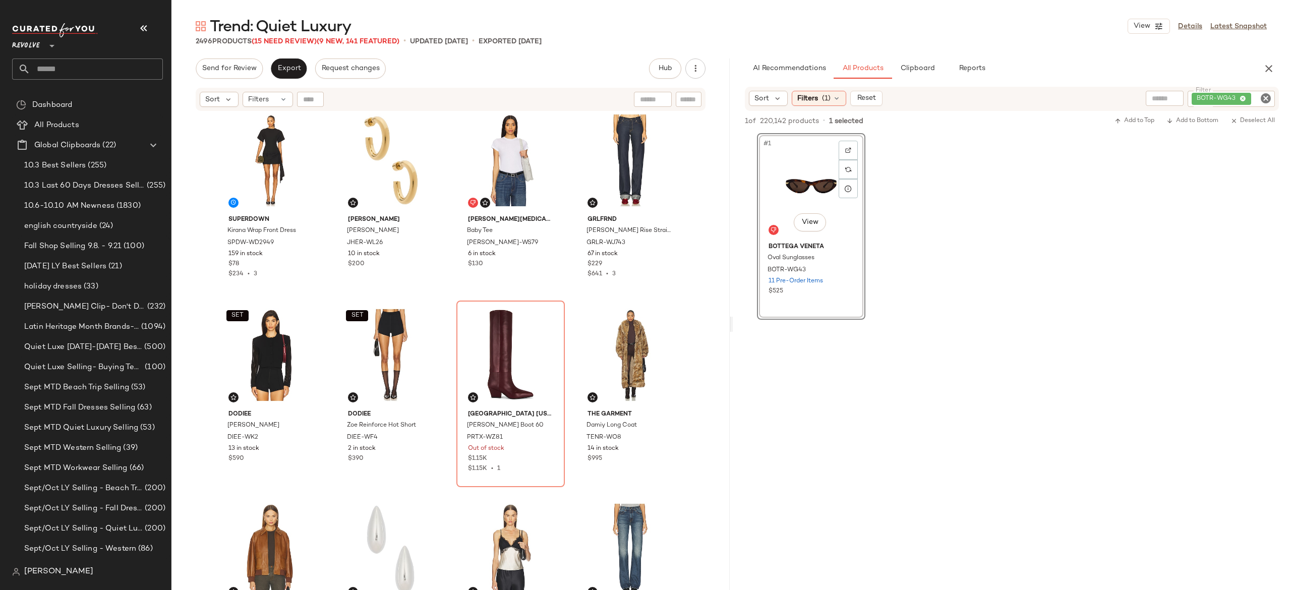
scroll to position [0, 0]
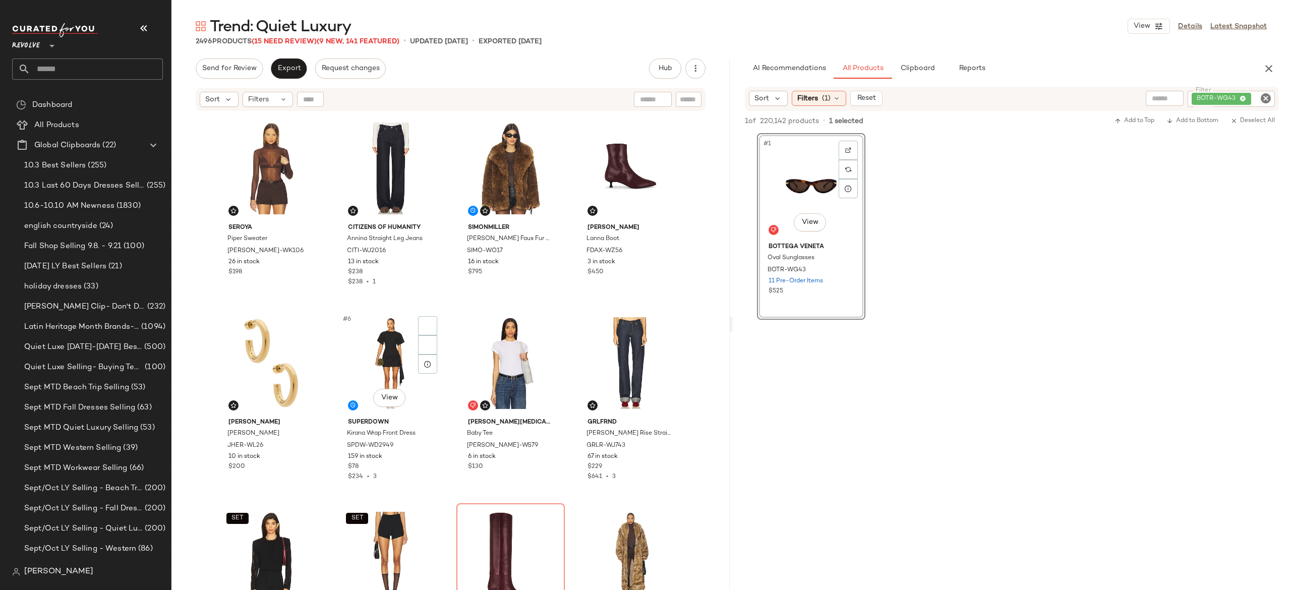
click at [442, 332] on div "#6 View superdown [PERSON_NAME] Front Dress SPDW-WD2949 159 in stock $78 $234 •…" at bounding box center [390, 402] width 108 height 187
click at [442, 290] on div "#2 View Citizens of Humanity Annina Straight Leg Jeans CITI-WJ2016 13 in stock …" at bounding box center [390, 207] width 108 height 187
click at [293, 69] on span "Export" at bounding box center [289, 69] width 24 height 8
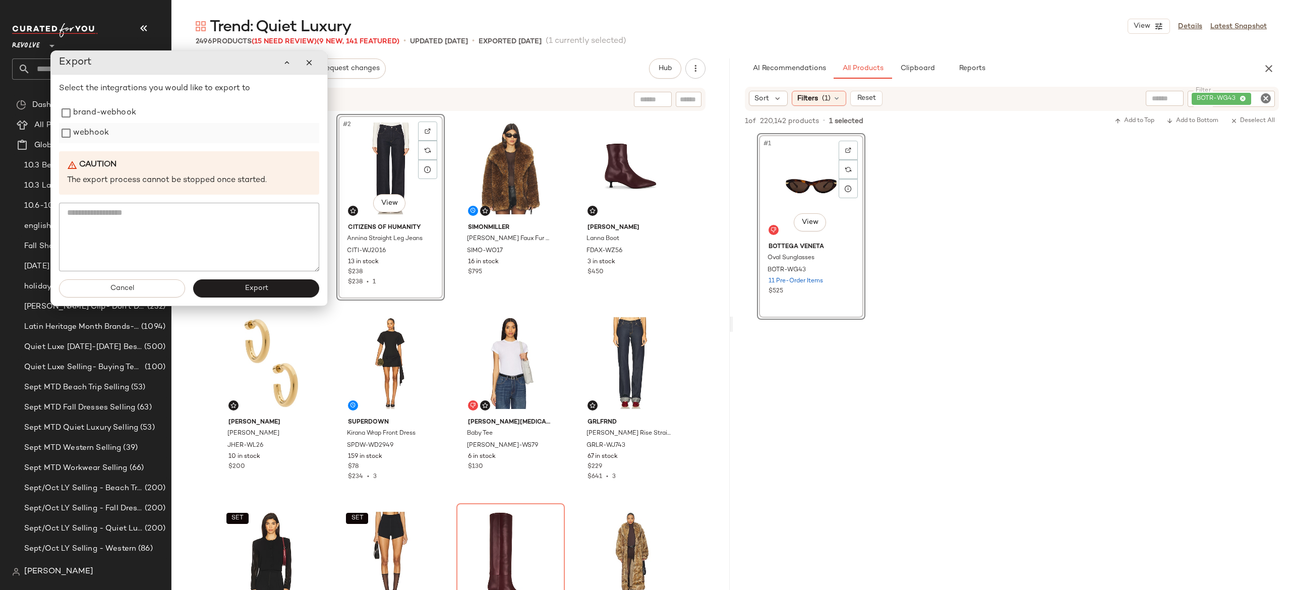
click at [91, 141] on label "webhook" at bounding box center [91, 133] width 36 height 20
click at [234, 288] on button "Export" at bounding box center [256, 288] width 126 height 18
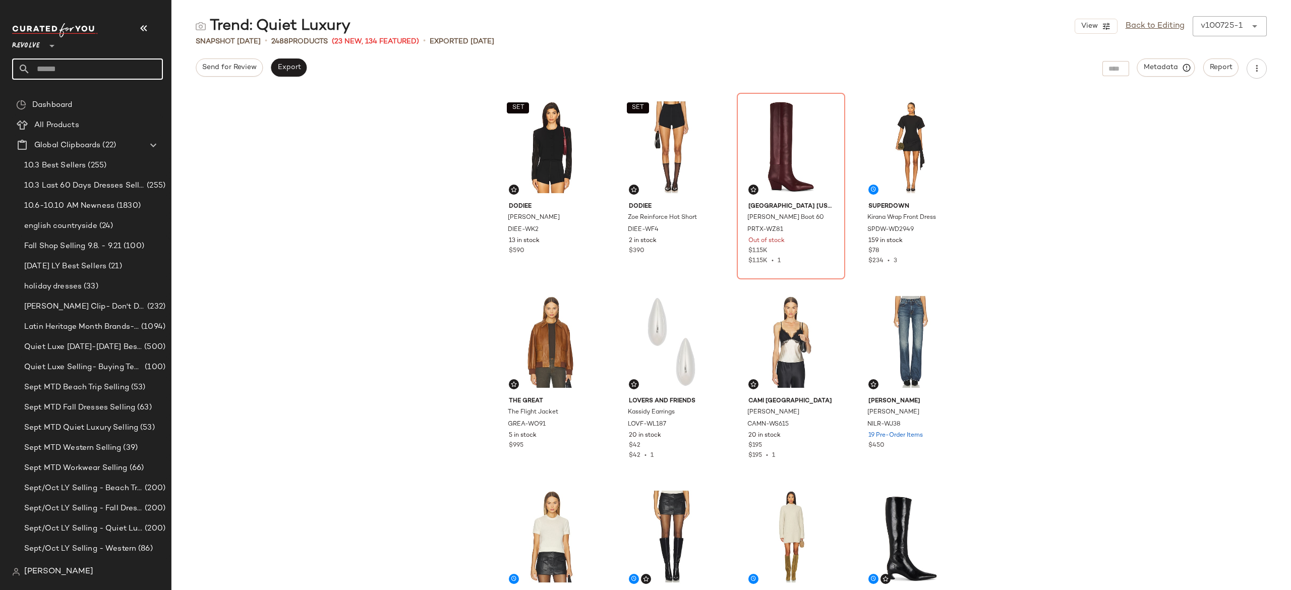
click at [150, 68] on input "text" at bounding box center [96, 68] width 133 height 21
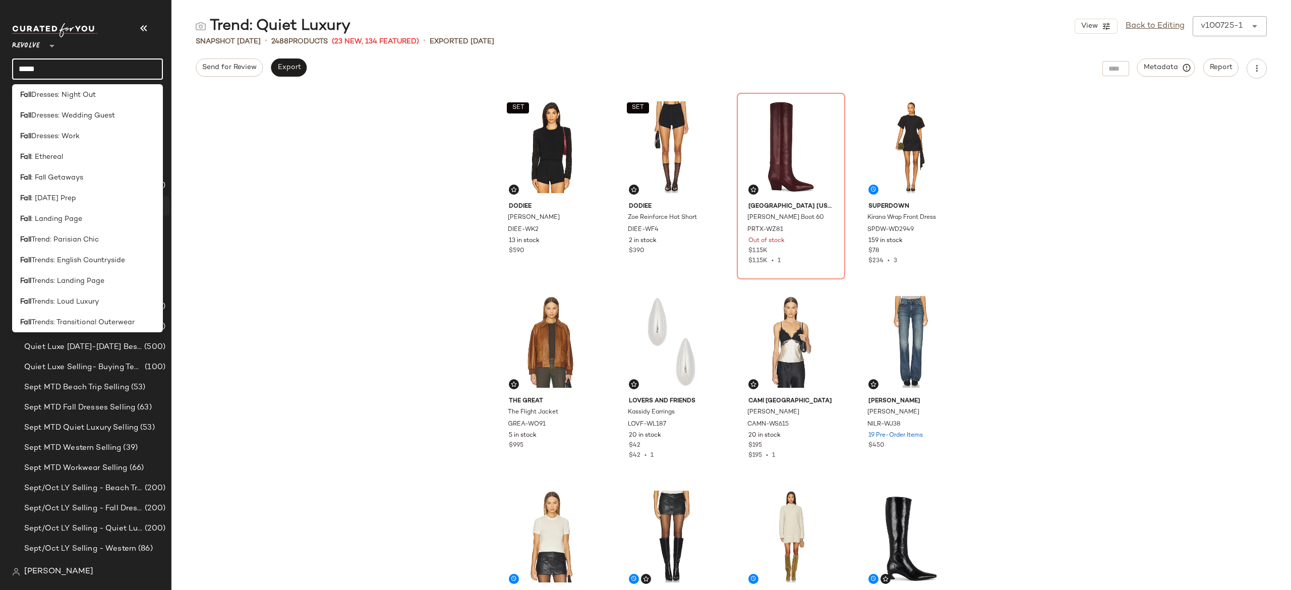
scroll to position [318, 0]
type input "****"
click at [83, 210] on div "Fall : Landing Page" at bounding box center [87, 215] width 135 height 11
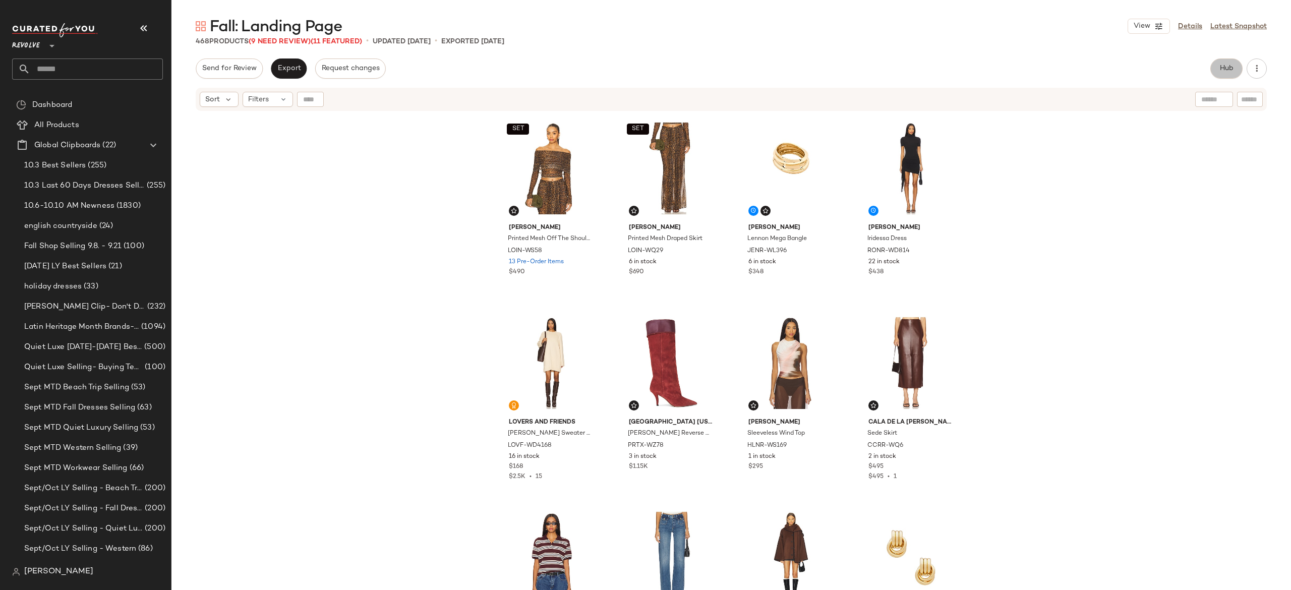
click at [1216, 64] on button "Hub" at bounding box center [1226, 68] width 32 height 20
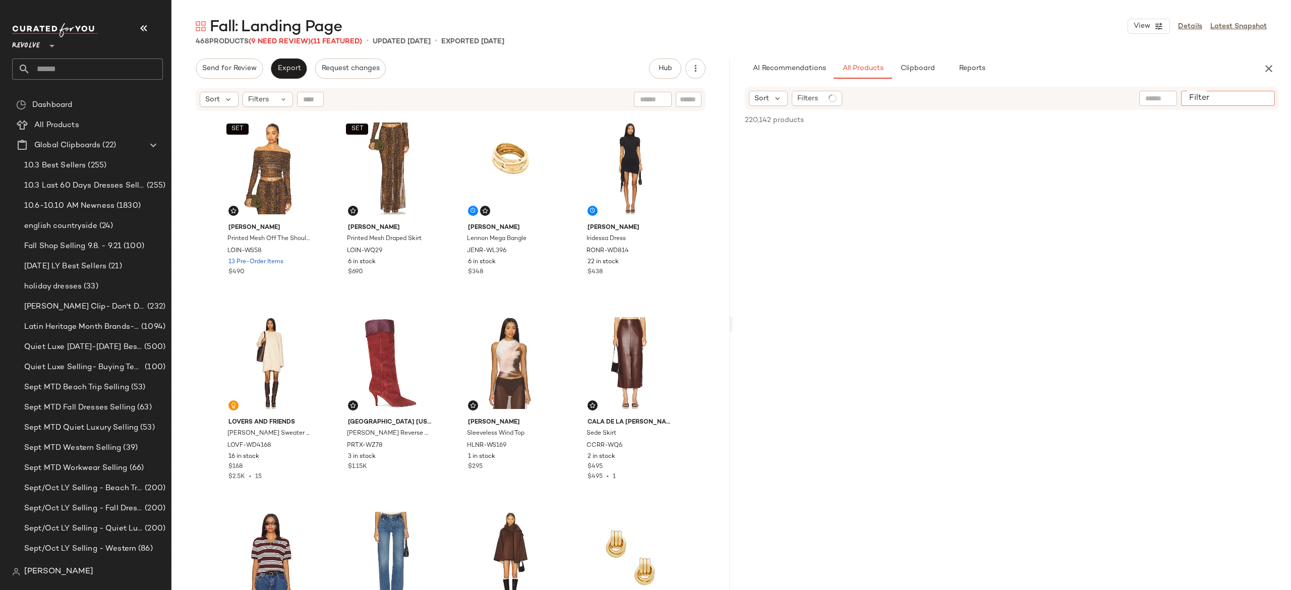
click at [1261, 98] on input "Filter" at bounding box center [1228, 98] width 86 height 11
paste input "**********"
type input "**********"
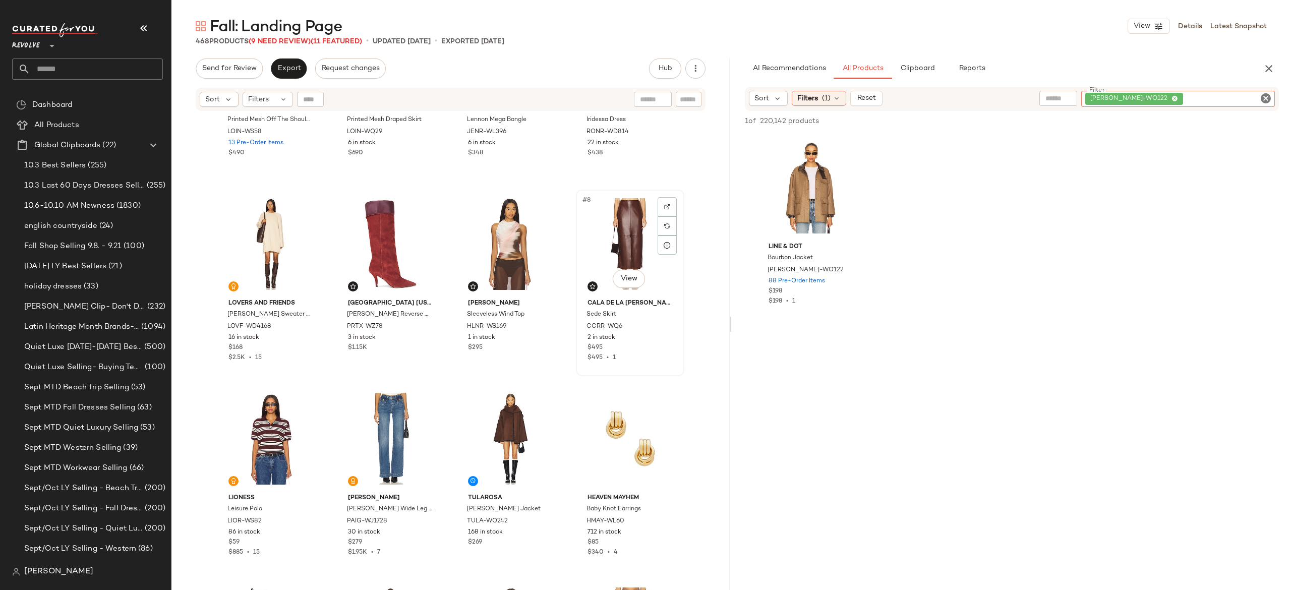
scroll to position [124, 0]
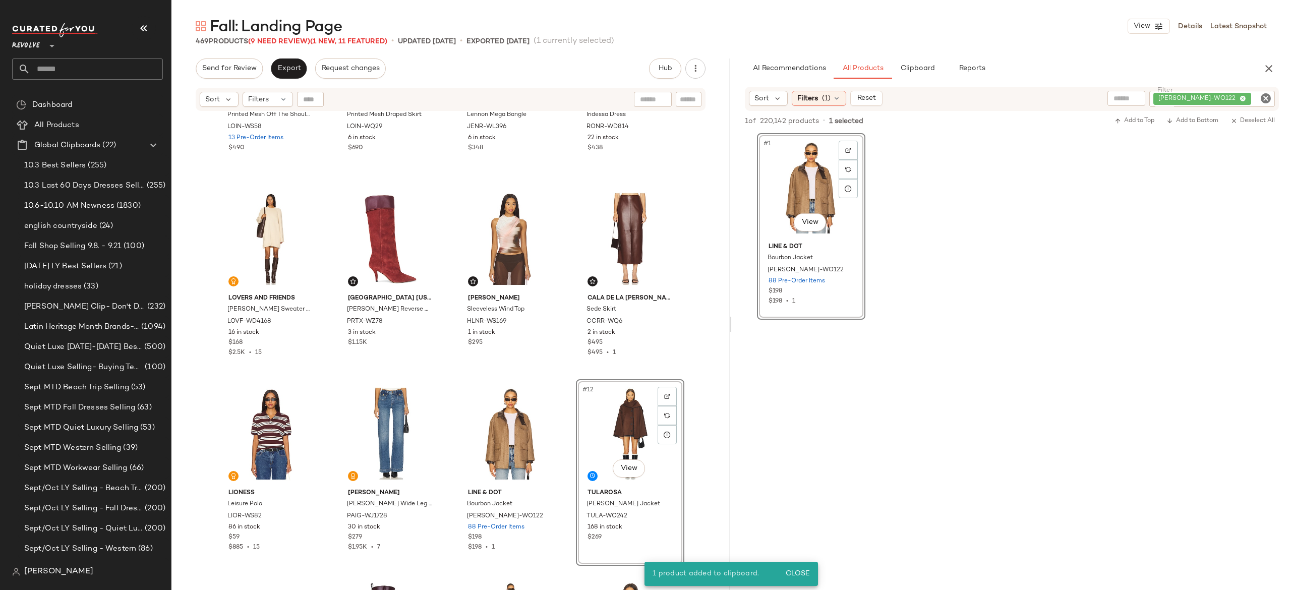
click at [611, 425] on div "#12 View" at bounding box center [629, 434] width 101 height 102
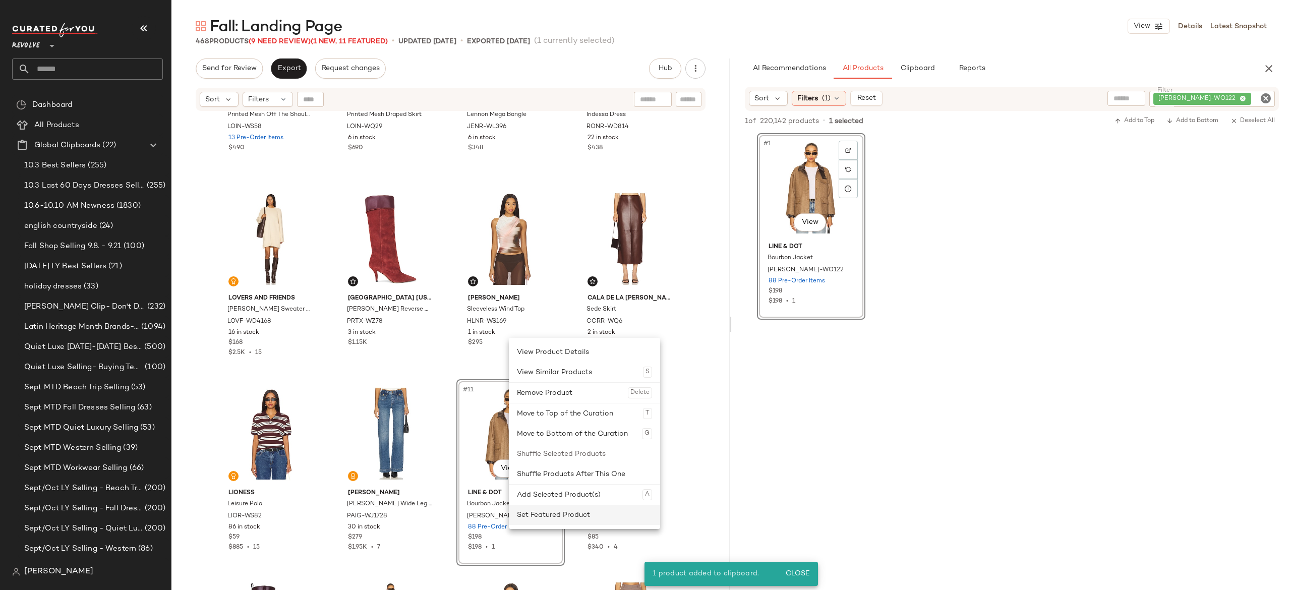
click at [539, 508] on div "Set Featured Product" at bounding box center [584, 515] width 135 height 20
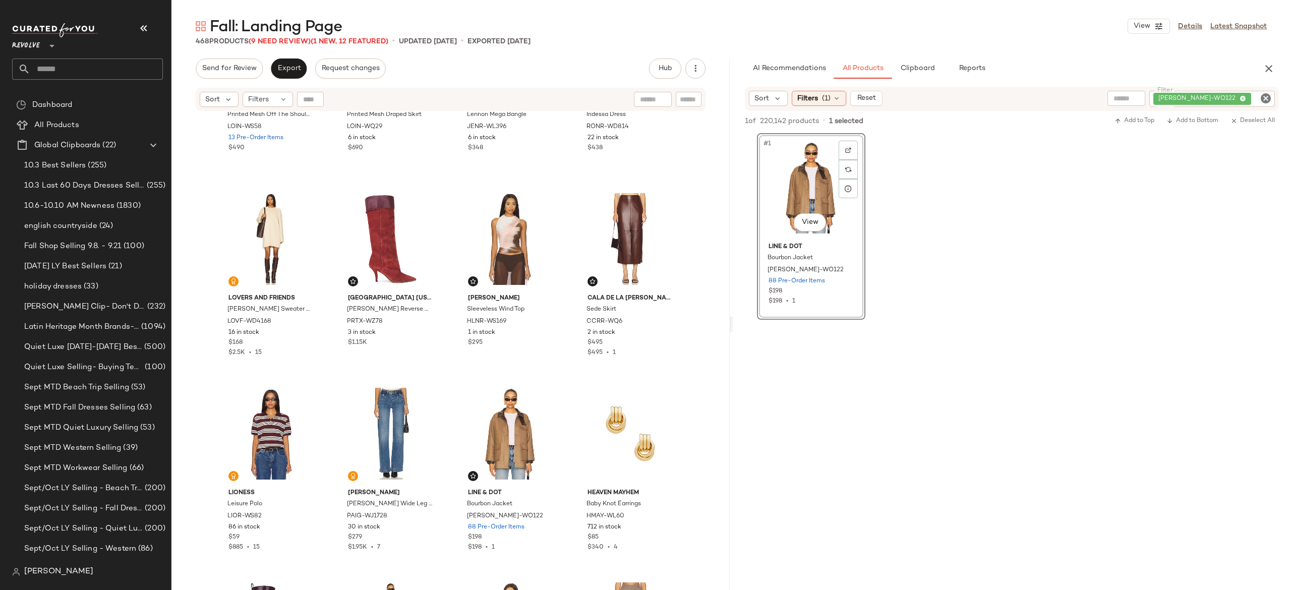
click at [1206, 92] on div "[PERSON_NAME]-WO122" at bounding box center [1212, 99] width 126 height 16
paste input "********"
type input "********"
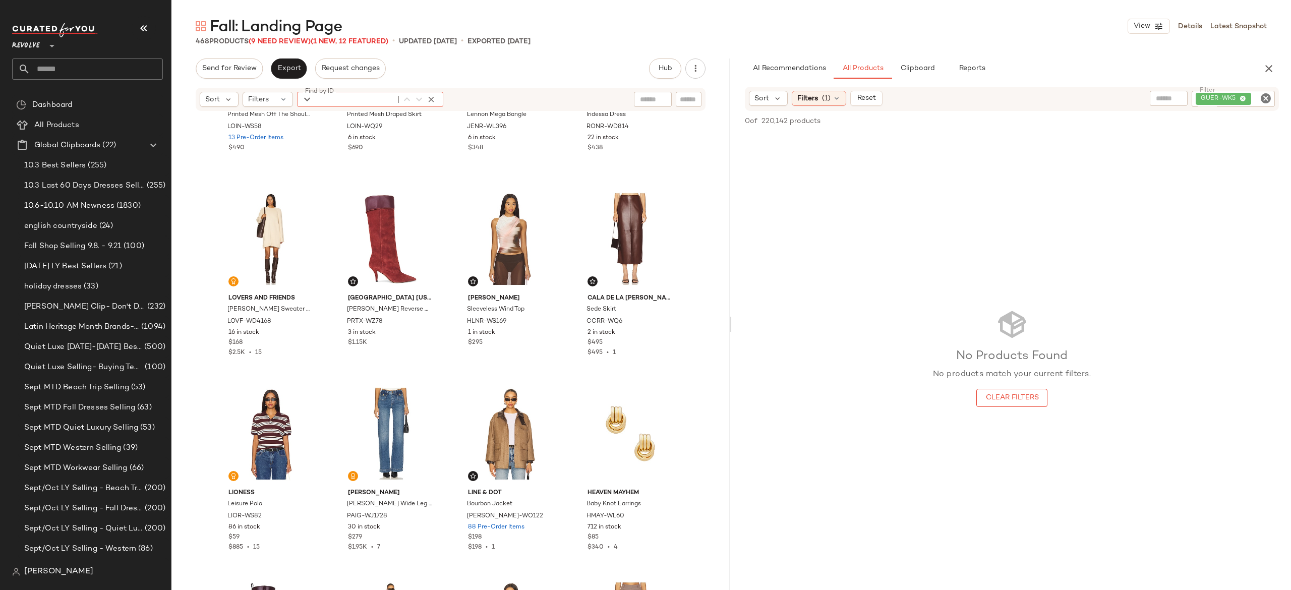
click at [311, 97] on div "Find by ID Find by ID" at bounding box center [370, 99] width 146 height 15
paste input "********"
type input "********"
click at [430, 98] on icon "button" at bounding box center [430, 99] width 9 height 9
click at [862, 99] on span "Reset" at bounding box center [865, 98] width 19 height 8
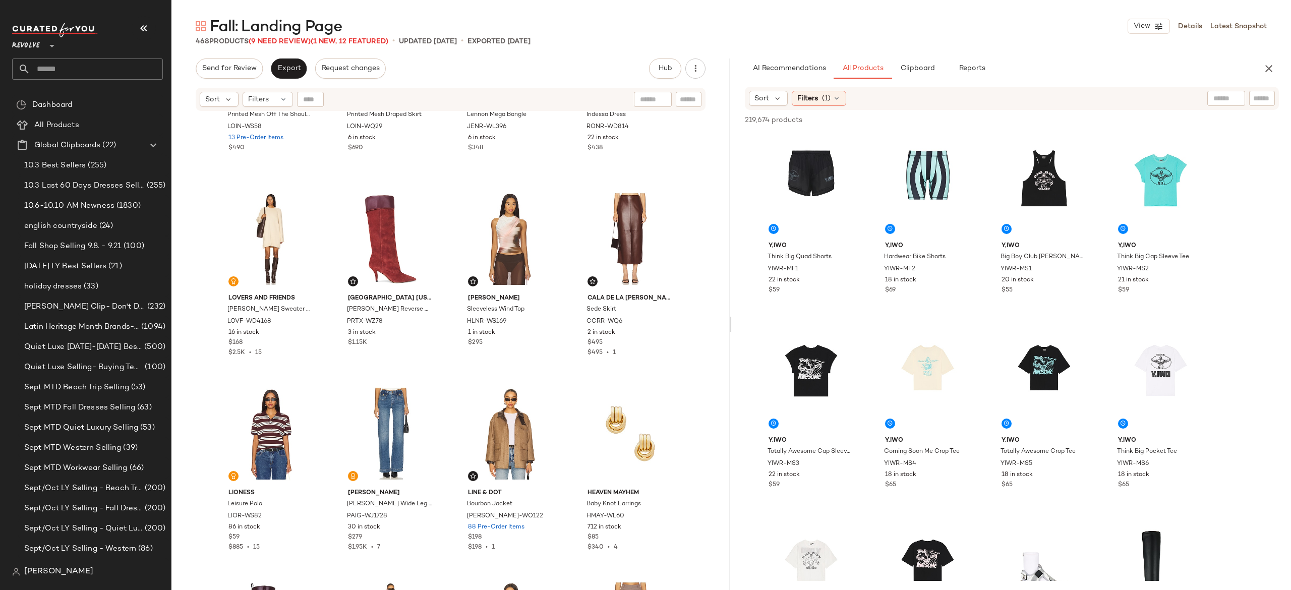
click at [1265, 99] on input "text" at bounding box center [1262, 98] width 18 height 11
paste input "********"
type input "********"
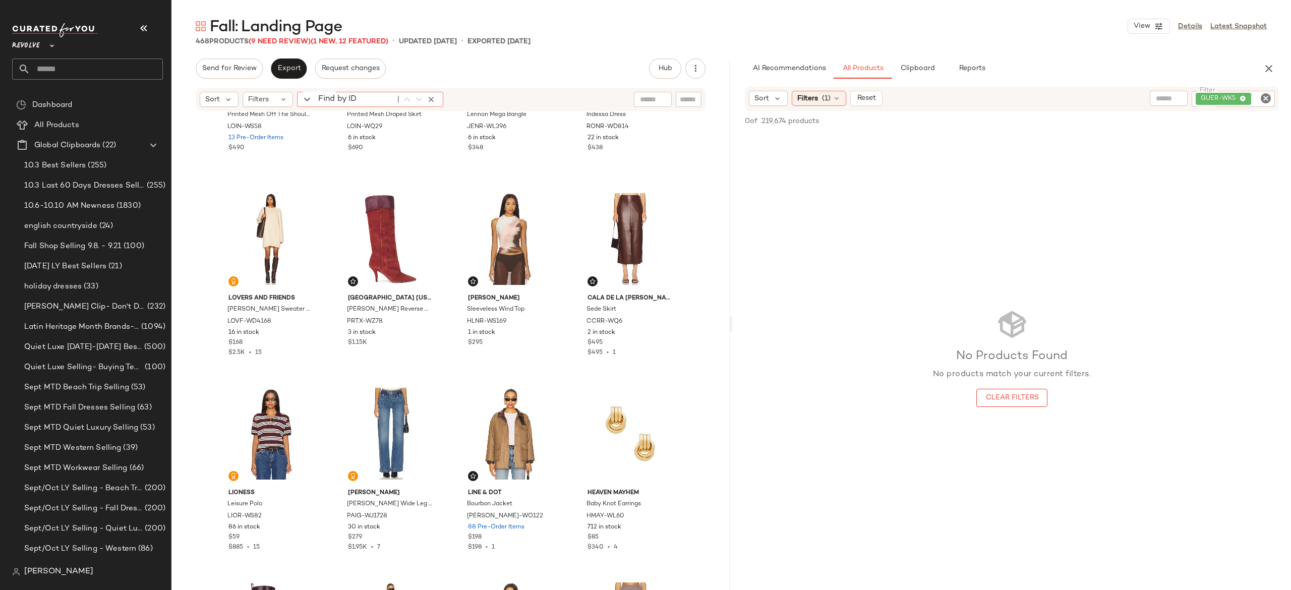
click at [314, 98] on div "Find by ID Find by ID" at bounding box center [370, 99] width 146 height 15
paste input "********"
type input "********"
click at [1214, 96] on div "GUER-WK5" at bounding box center [1198, 99] width 151 height 16
paste input "********"
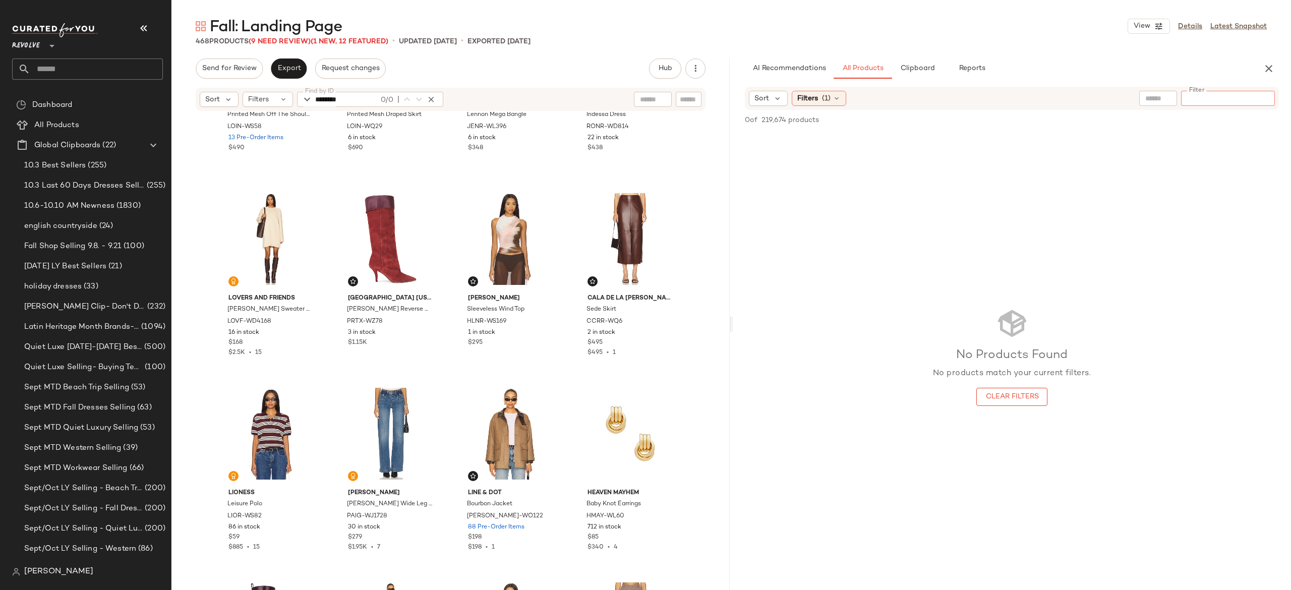
type input "********"
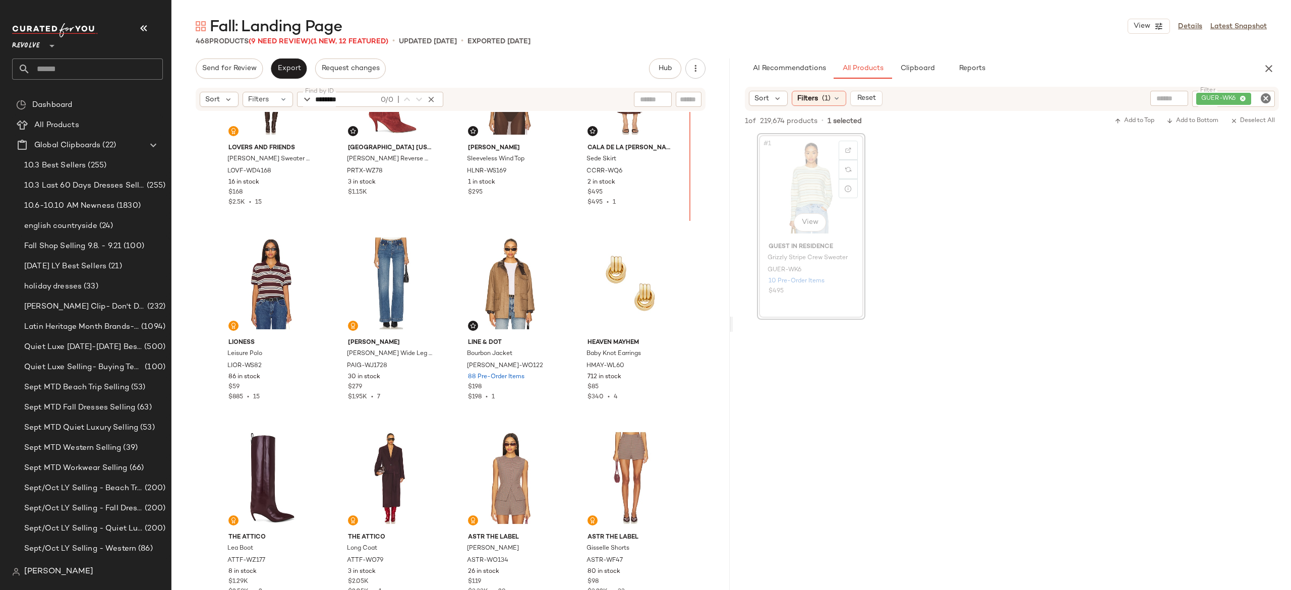
scroll to position [279, 0]
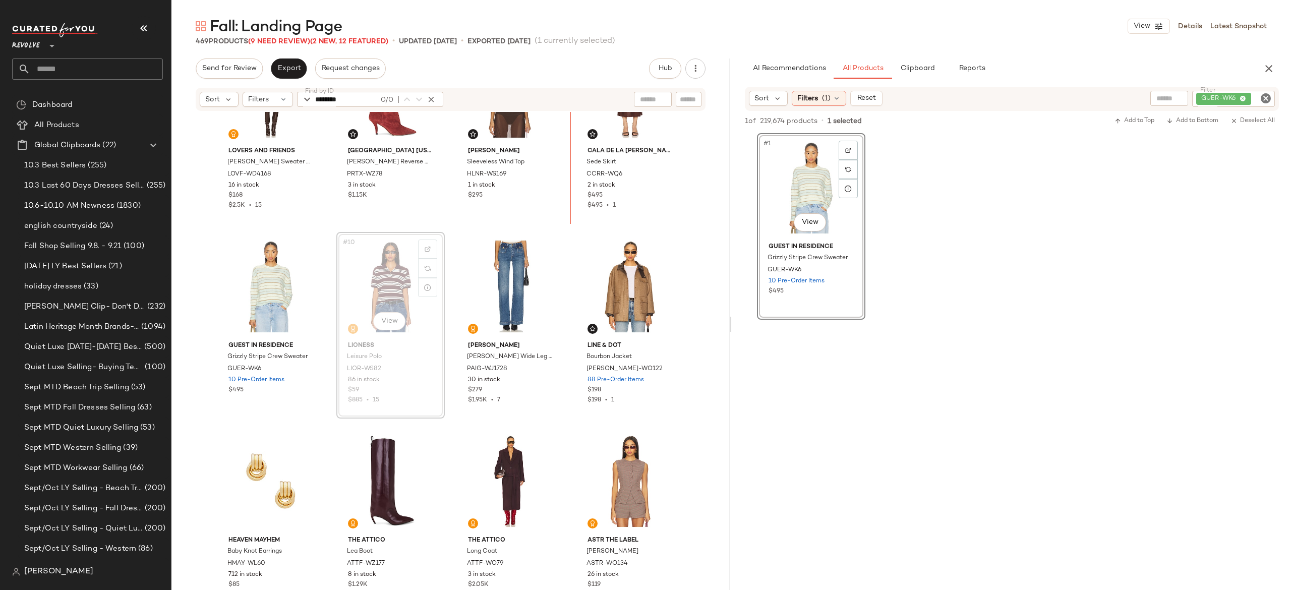
scroll to position [259, 0]
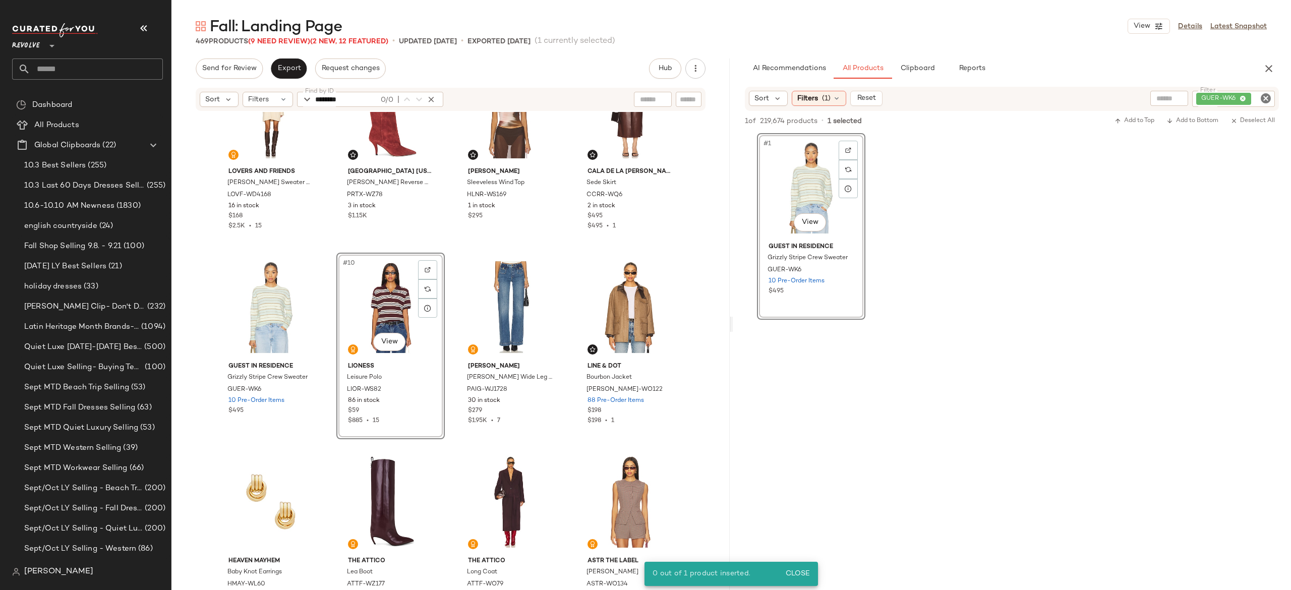
click at [394, 299] on div "#10 View" at bounding box center [390, 307] width 101 height 102
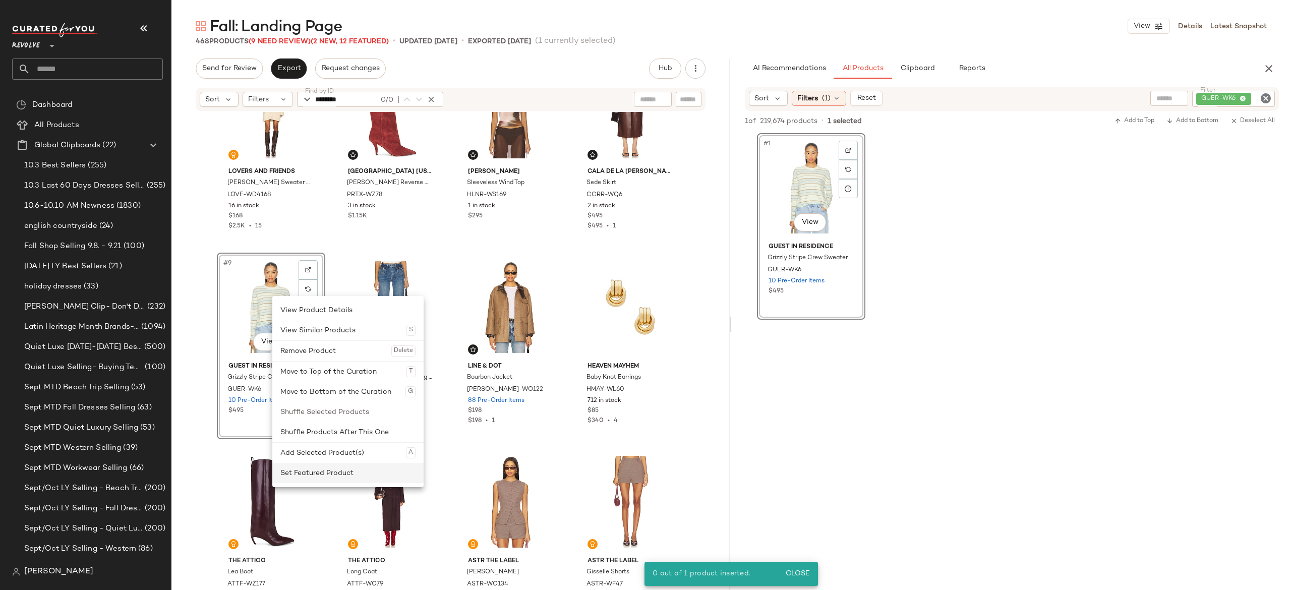
click at [310, 469] on div "Set Featured Product" at bounding box center [347, 473] width 135 height 20
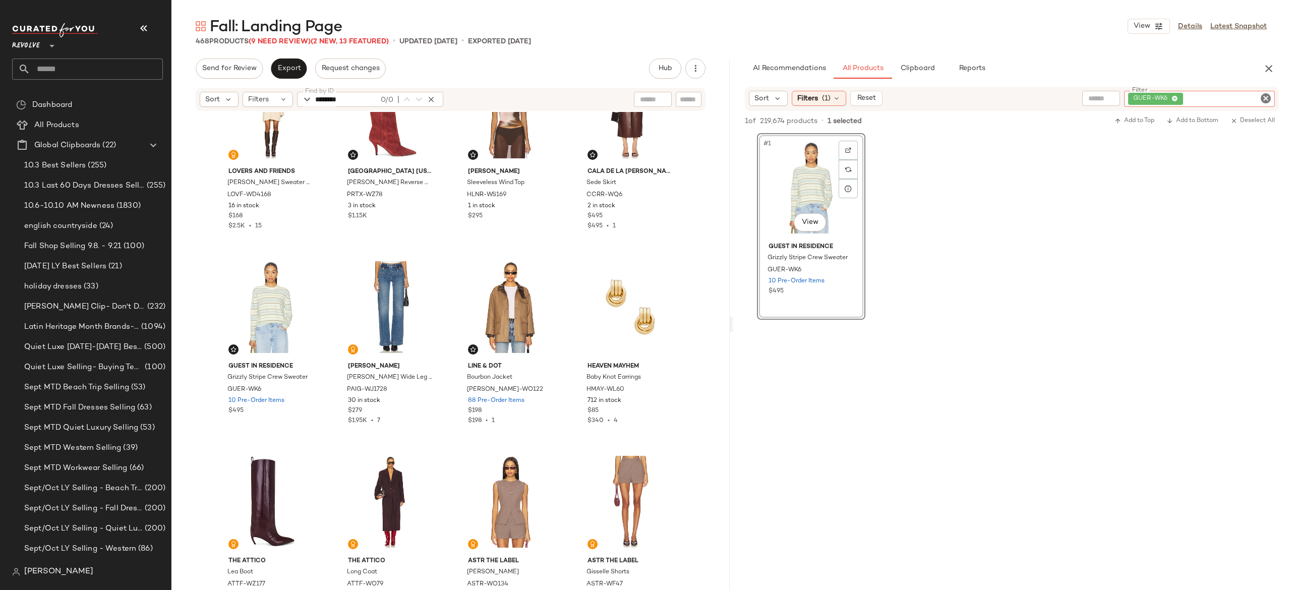
click at [1235, 102] on div "GUER-WK6" at bounding box center [1199, 99] width 151 height 16
paste input "*********"
type input "*********"
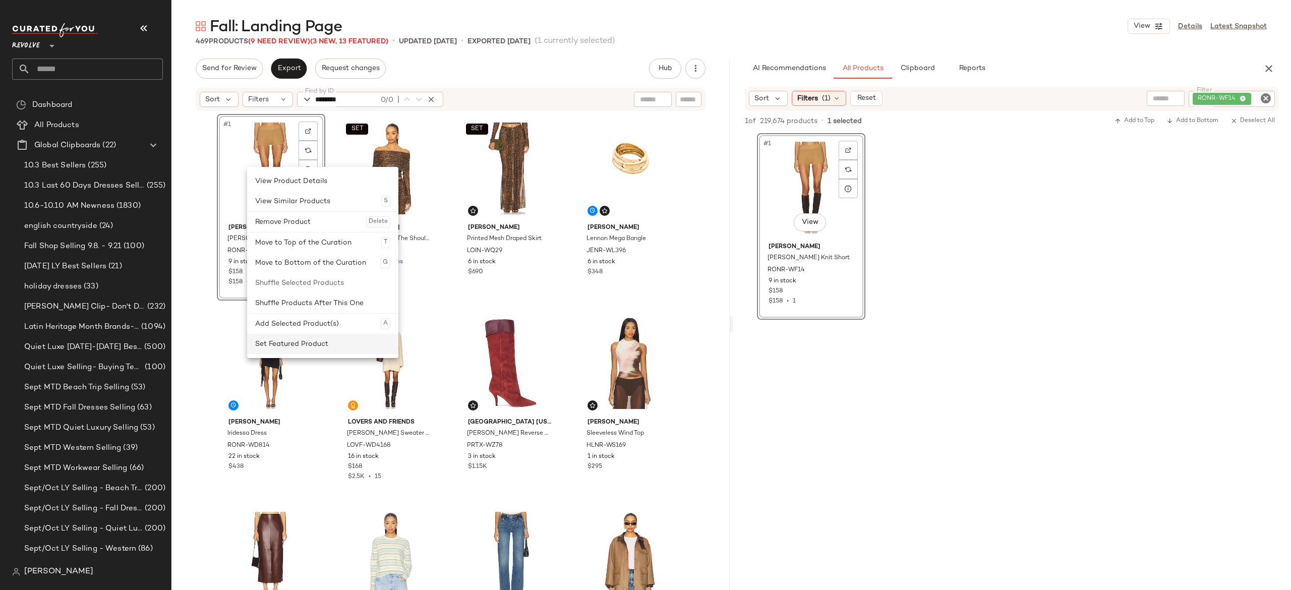
click at [285, 338] on div "Set Featured Product" at bounding box center [322, 344] width 135 height 20
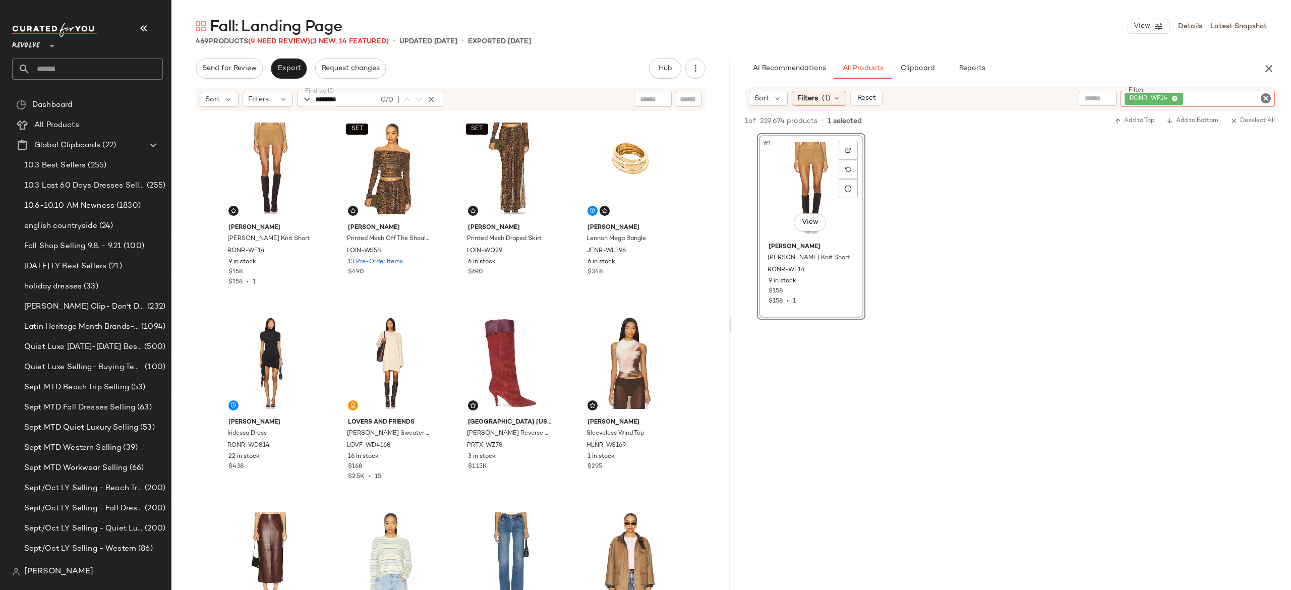
click at [1212, 94] on div "RONR-WF14" at bounding box center [1197, 99] width 154 height 16
paste input "*********"
type input "*********"
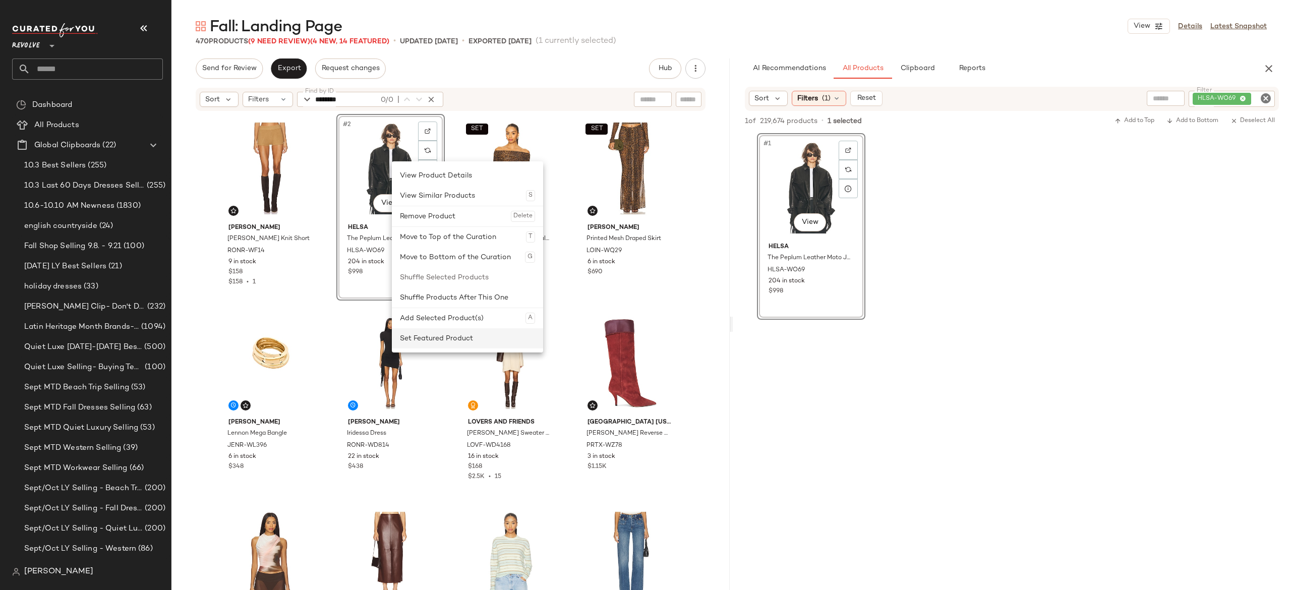
click at [412, 336] on div "Set Featured Product" at bounding box center [467, 338] width 135 height 20
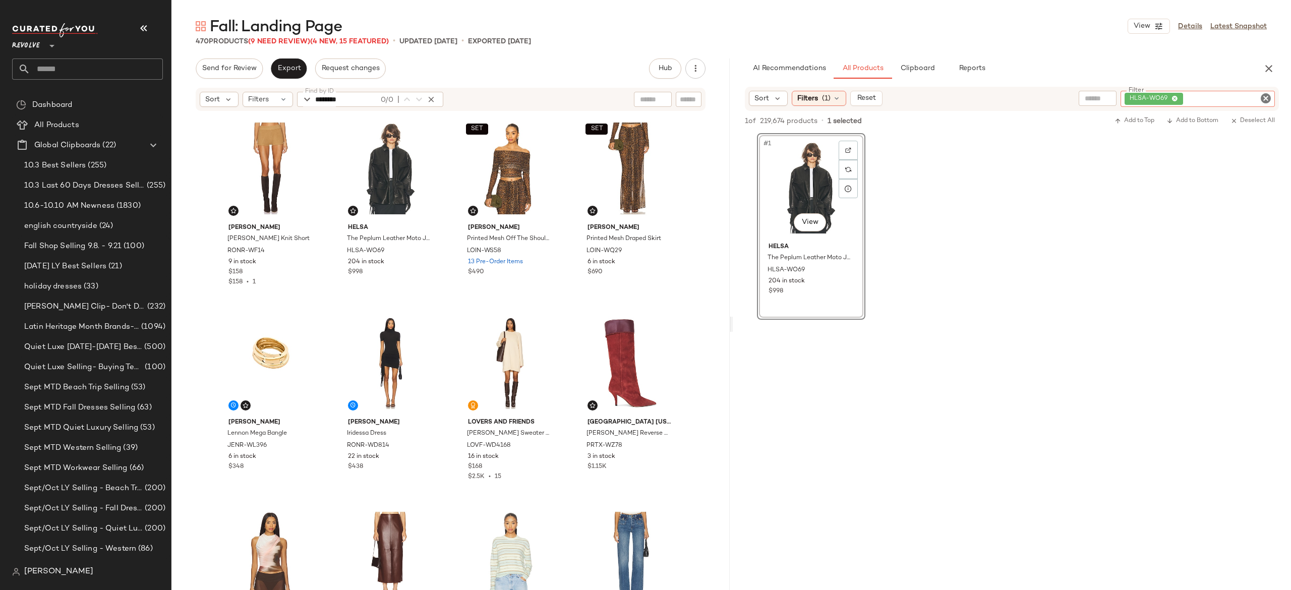
click at [1247, 98] on div "HLSA-WO69" at bounding box center [1197, 99] width 154 height 16
paste input "*********"
type input "*********"
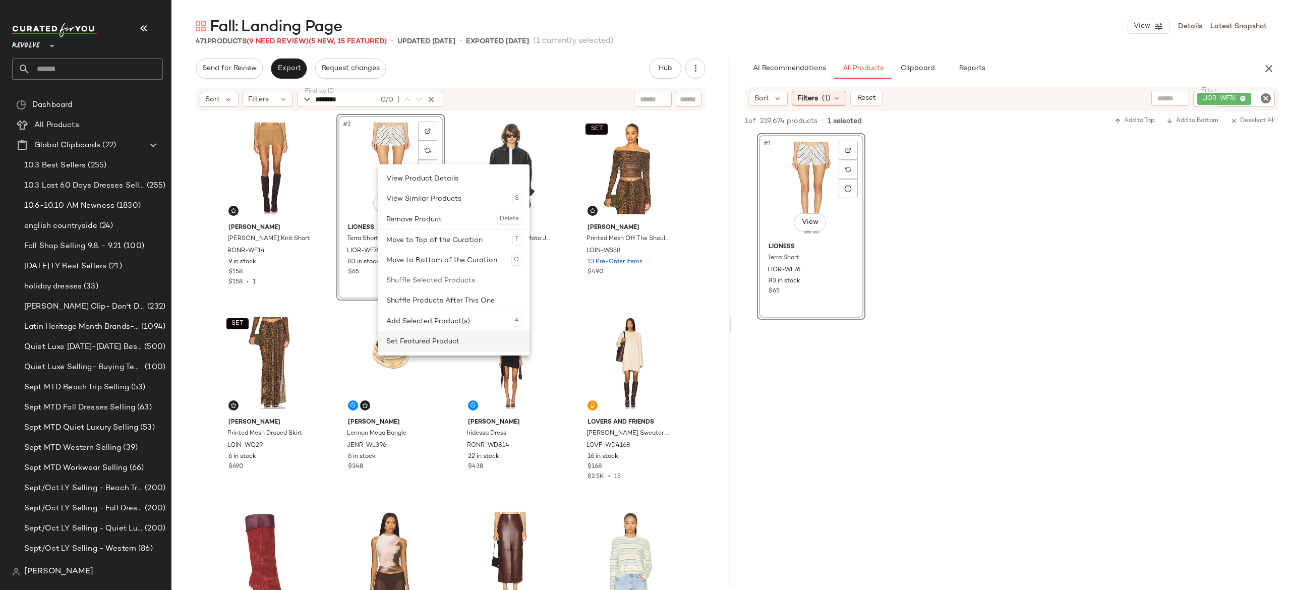
click at [408, 337] on div "Set Featured Product" at bounding box center [453, 341] width 135 height 20
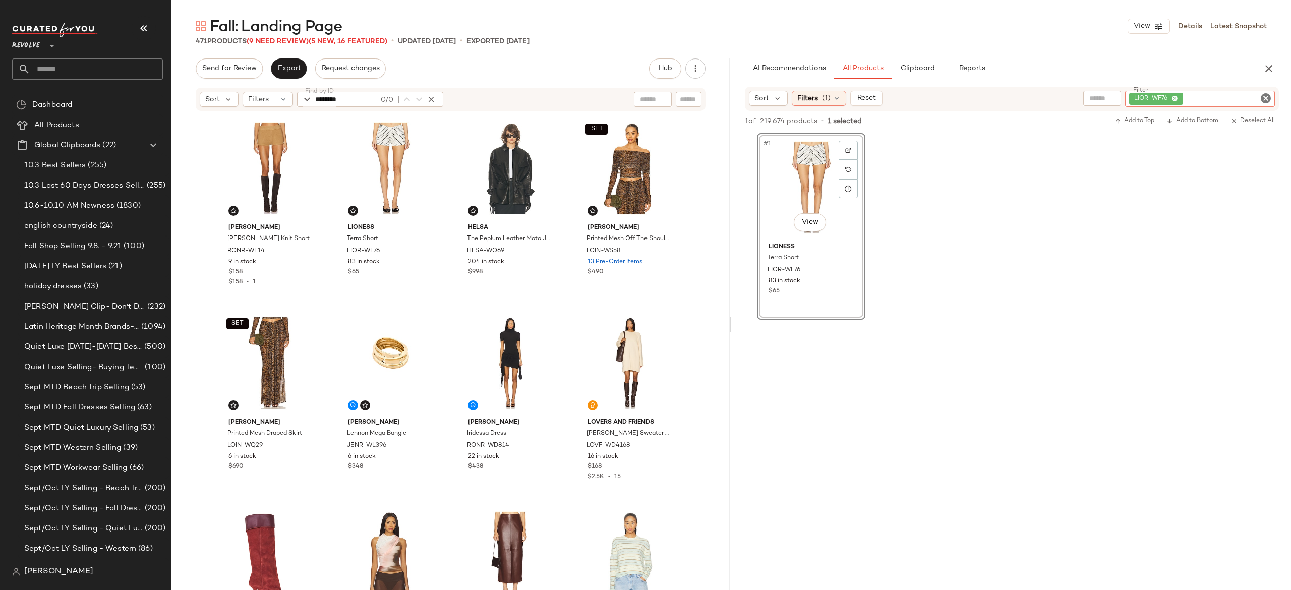
click at [1206, 98] on div "LIOR-WF76" at bounding box center [1200, 99] width 150 height 16
paste input "*********"
type input "*********"
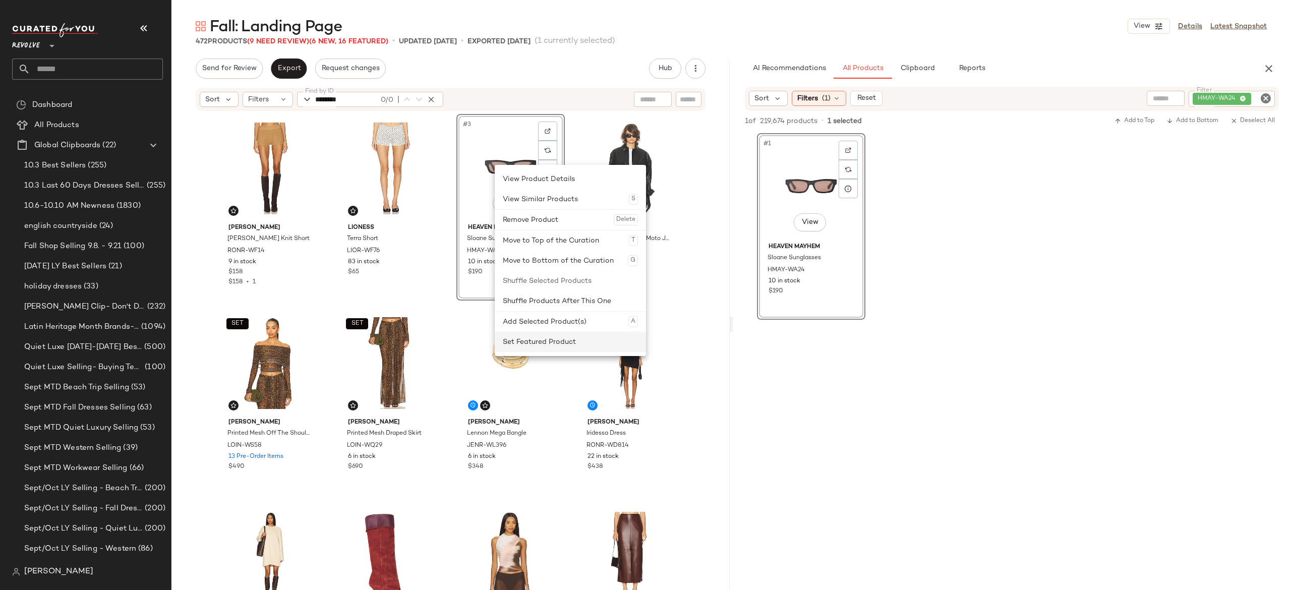
click at [525, 335] on div "Set Featured Product" at bounding box center [570, 342] width 135 height 20
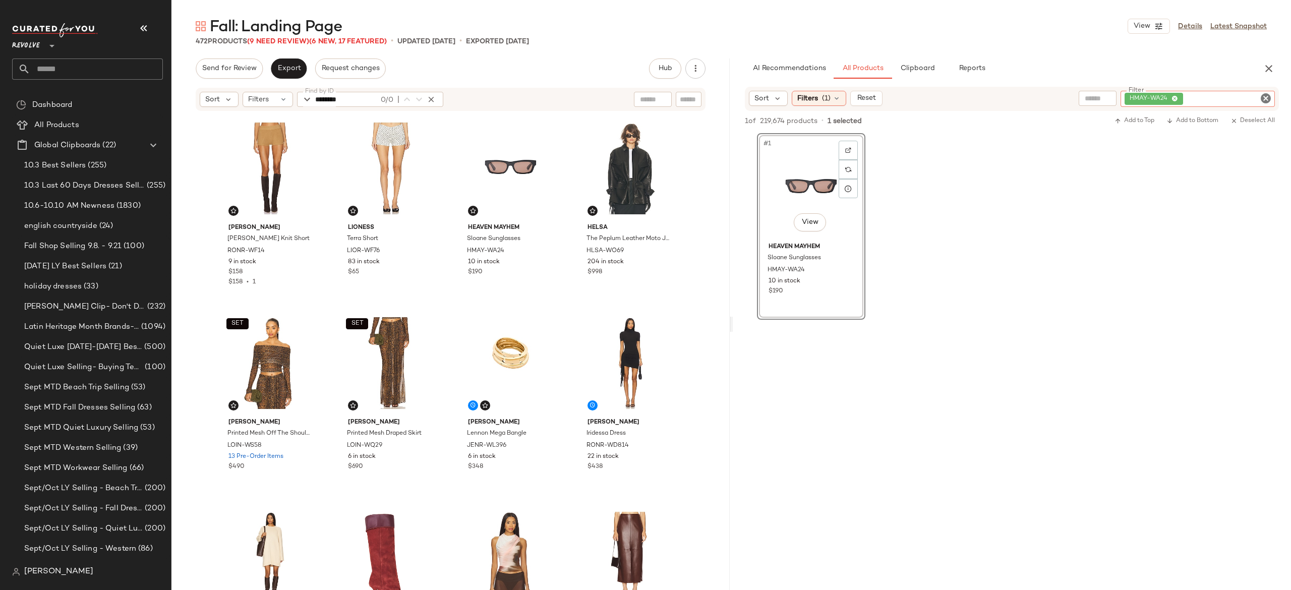
click at [1248, 96] on div "HMAY-WA24" at bounding box center [1197, 99] width 154 height 16
paste input "**********"
type input "**********"
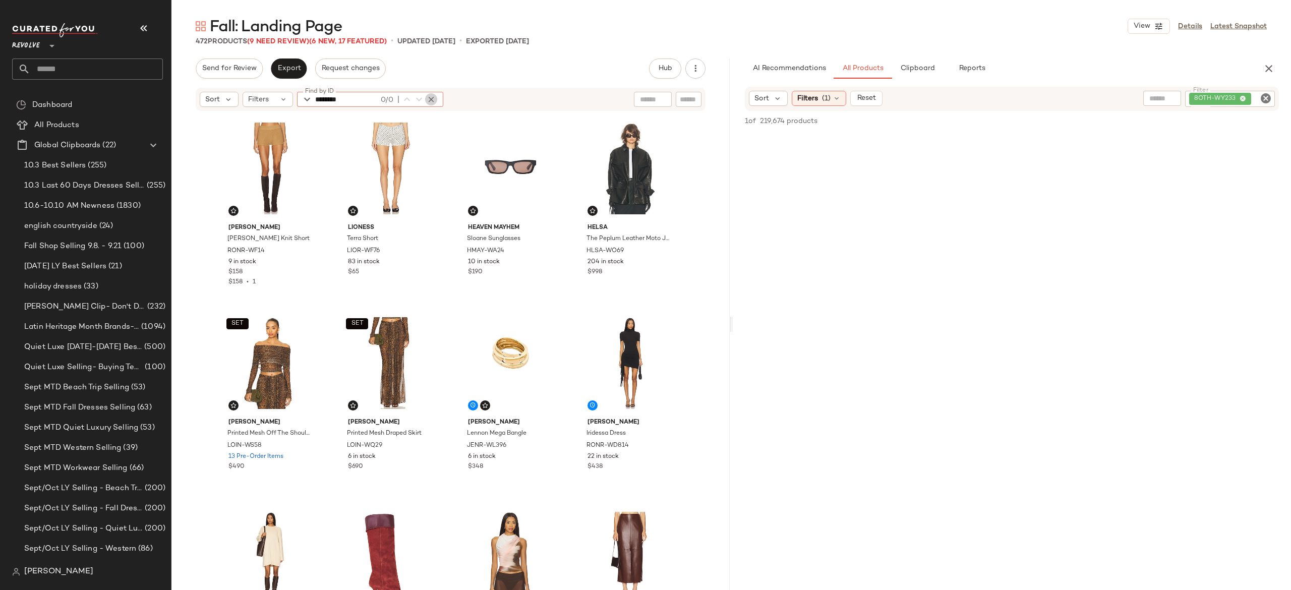
click at [431, 97] on icon "button" at bounding box center [430, 99] width 9 height 9
paste input "**********"
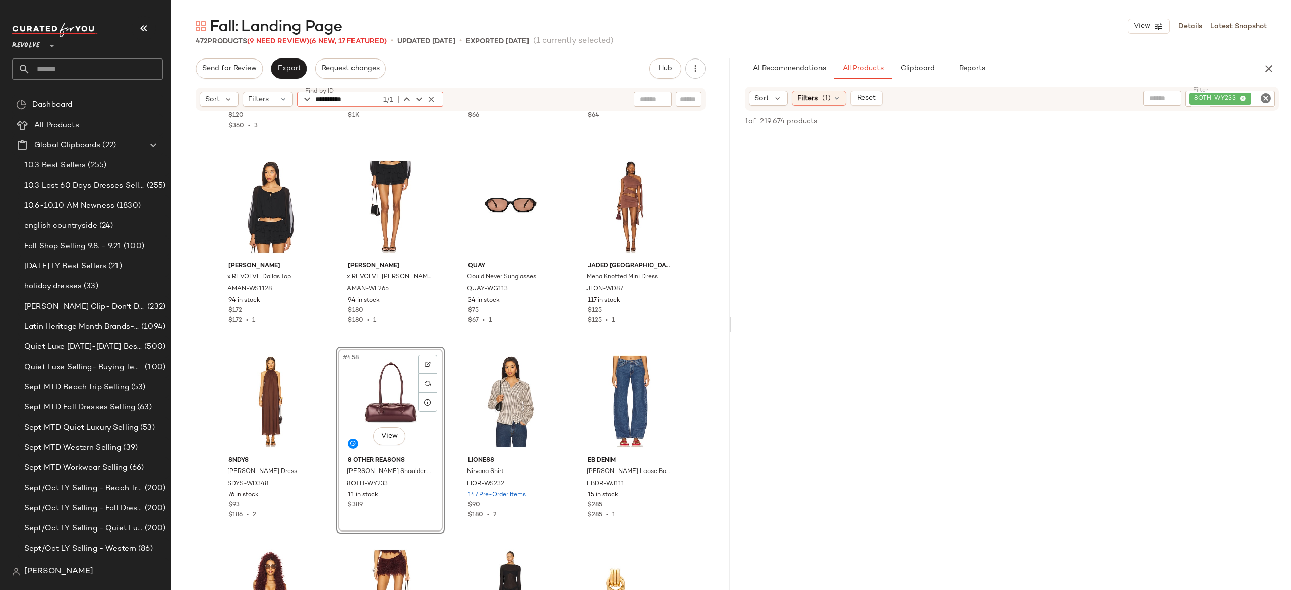
scroll to position [21975, 0]
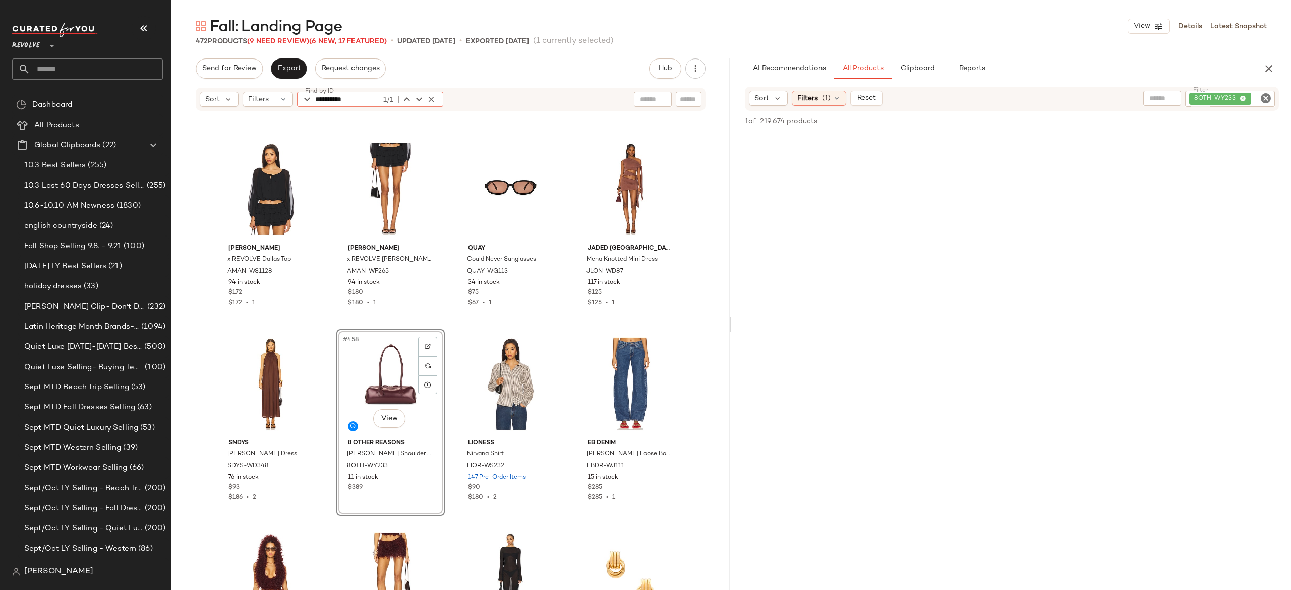
type input "**********"
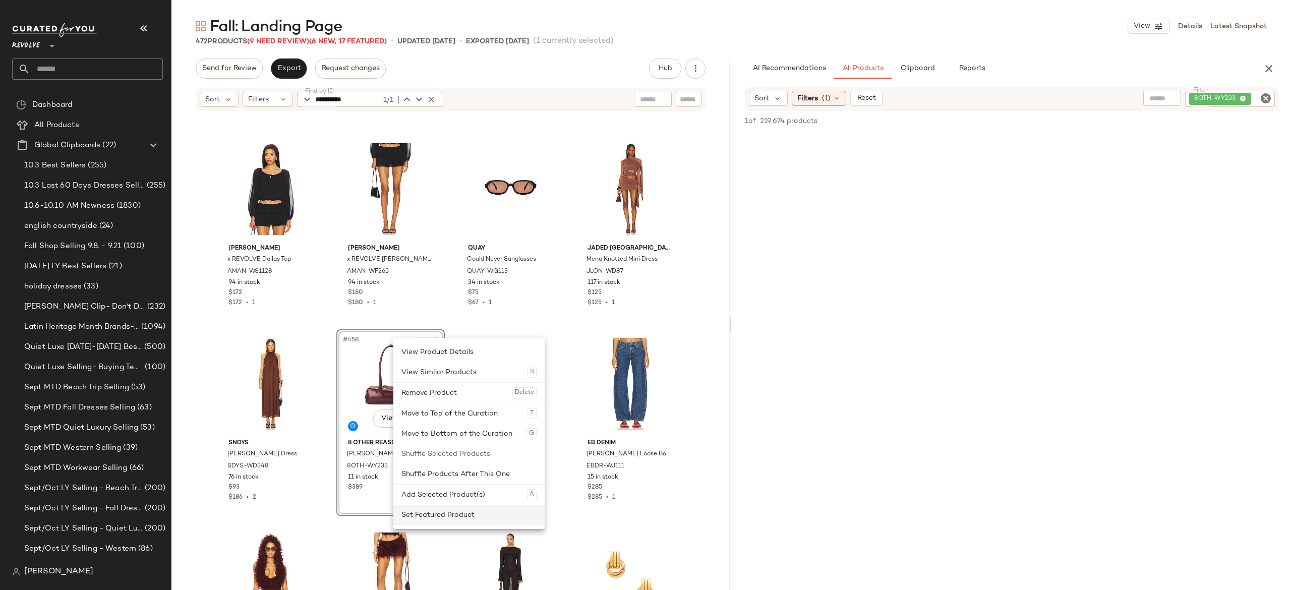
click at [422, 514] on div "Set Featured Product" at bounding box center [468, 515] width 135 height 20
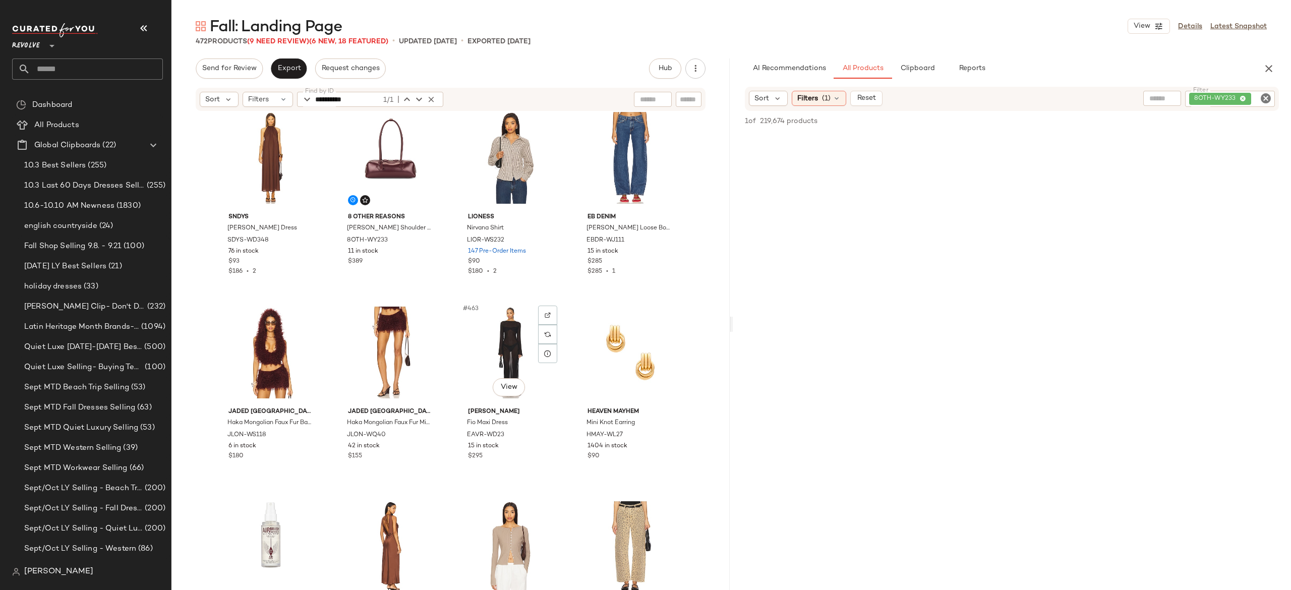
scroll to position [22132, 0]
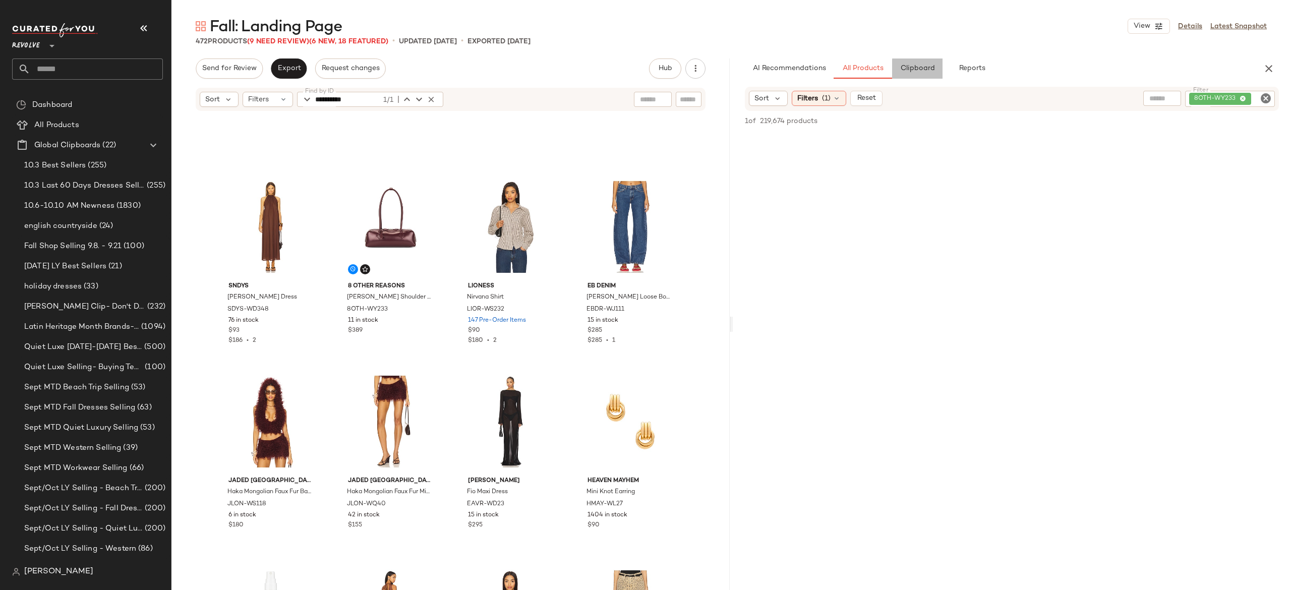
click at [926, 69] on span "Clipboard" at bounding box center [916, 69] width 35 height 8
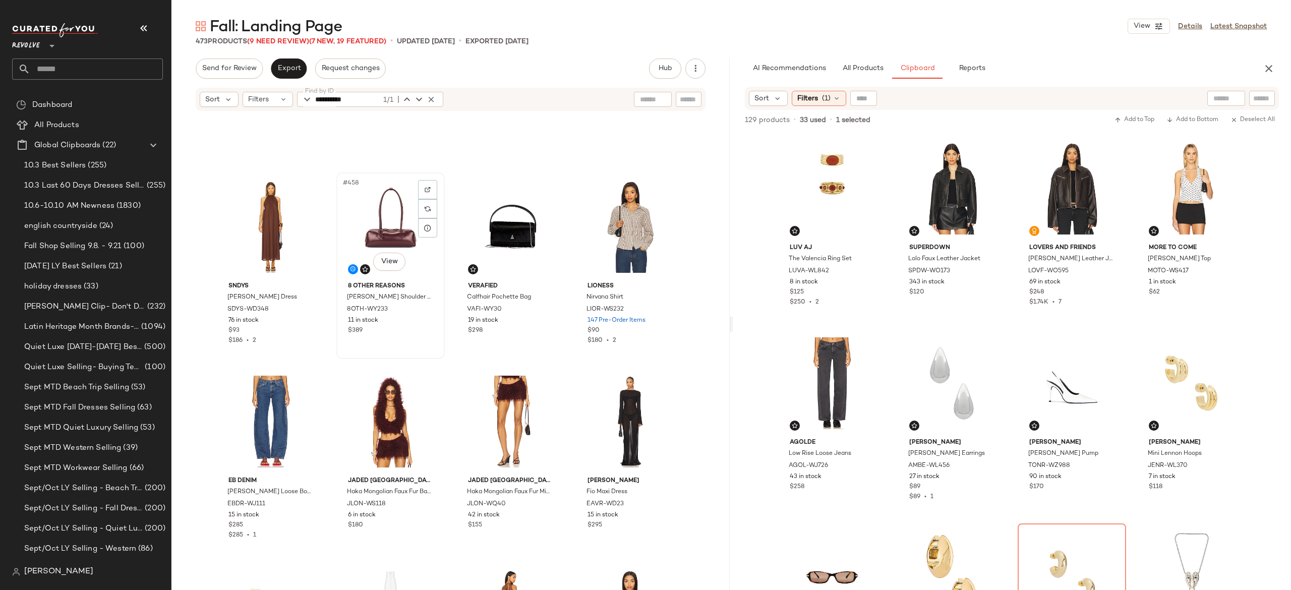
click at [386, 229] on div "#458 View" at bounding box center [390, 227] width 101 height 102
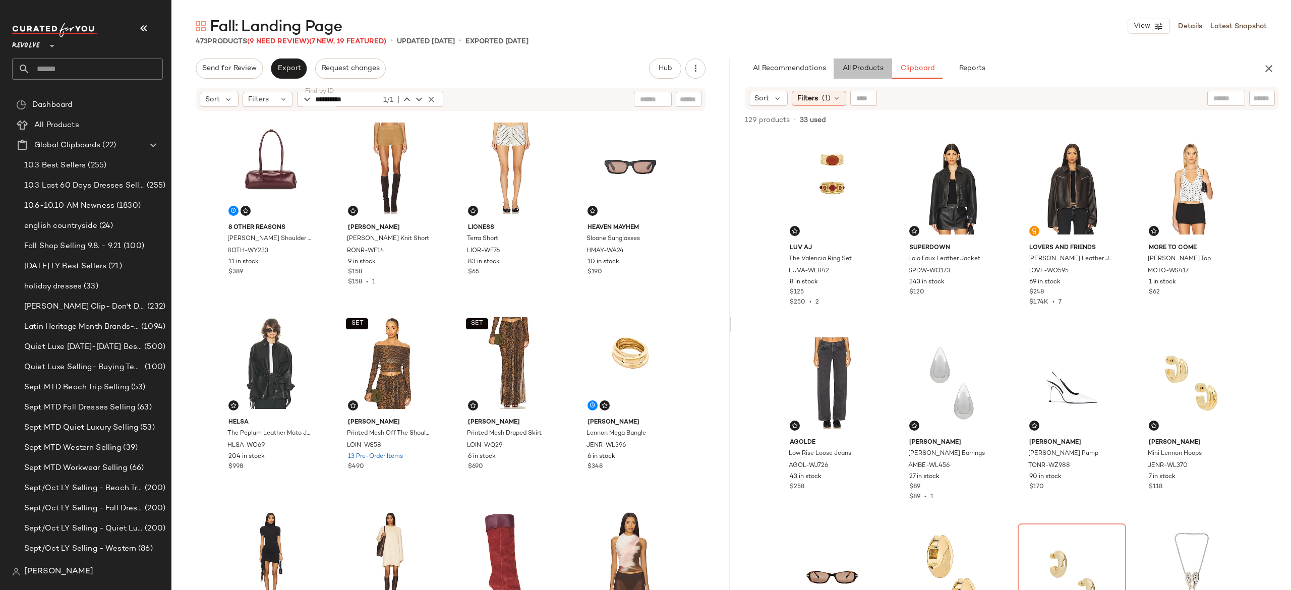
click at [871, 68] on span "All Products" at bounding box center [862, 69] width 41 height 8
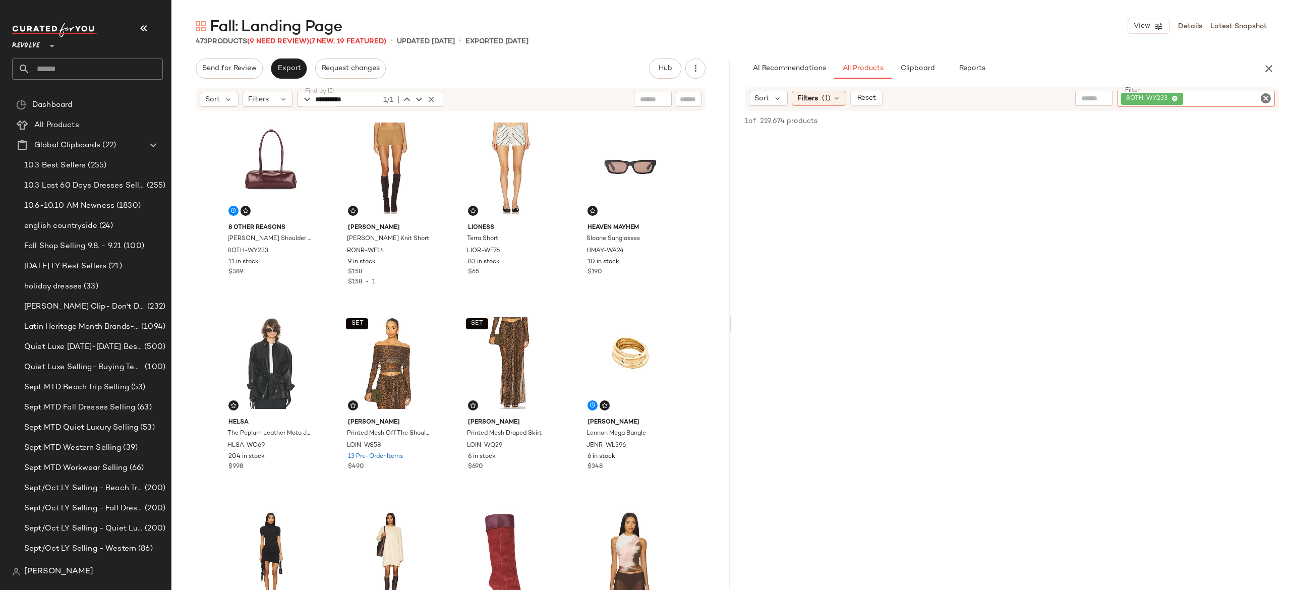
click at [1203, 97] on div "8OTH-WY233" at bounding box center [1196, 99] width 158 height 16
paste input "**********"
type input "**********"
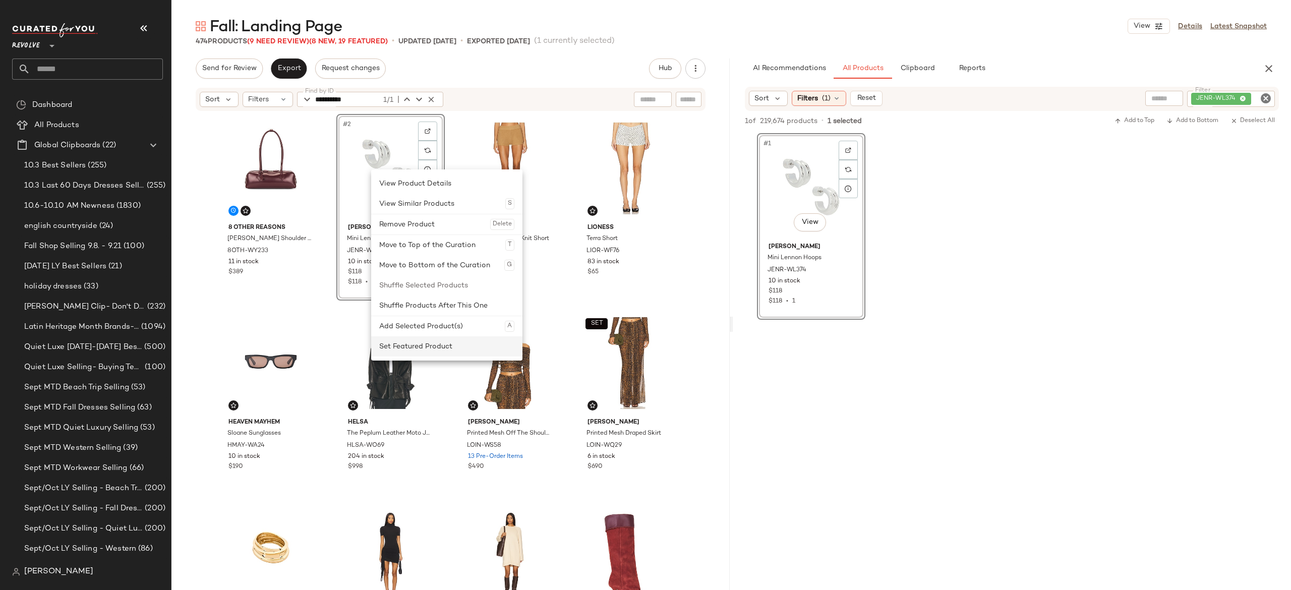
click at [398, 342] on div "Set Featured Product" at bounding box center [446, 346] width 135 height 20
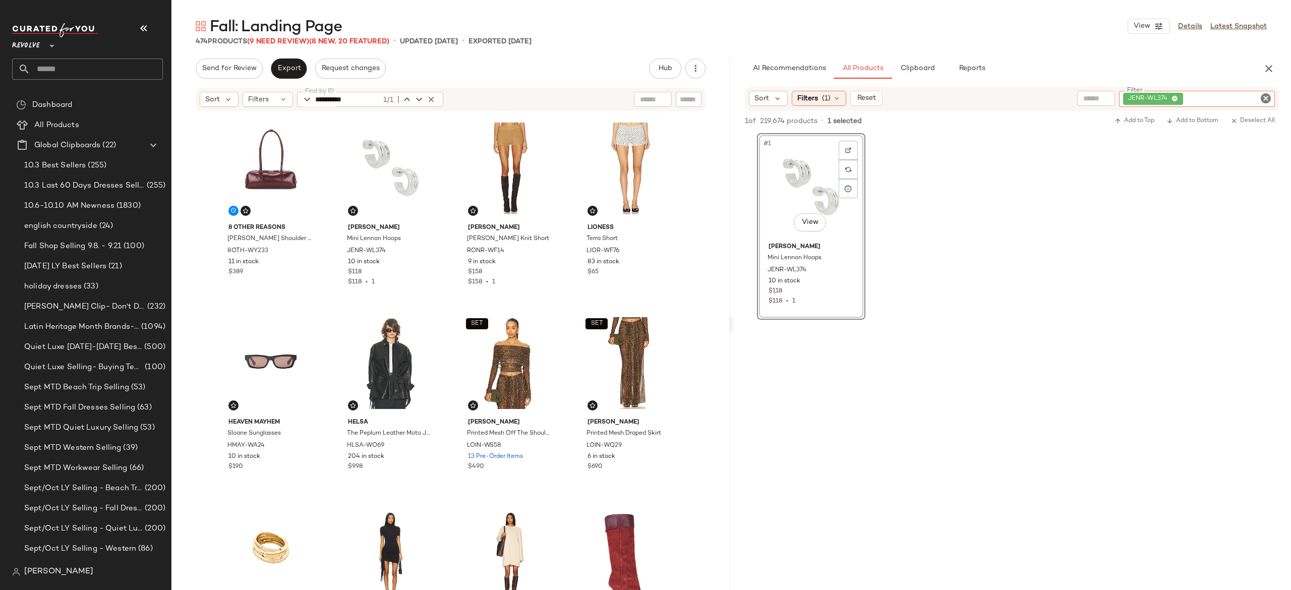
click at [1216, 97] on div "JENR-WL374" at bounding box center [1197, 99] width 156 height 16
paste input "**********"
type input "**********"
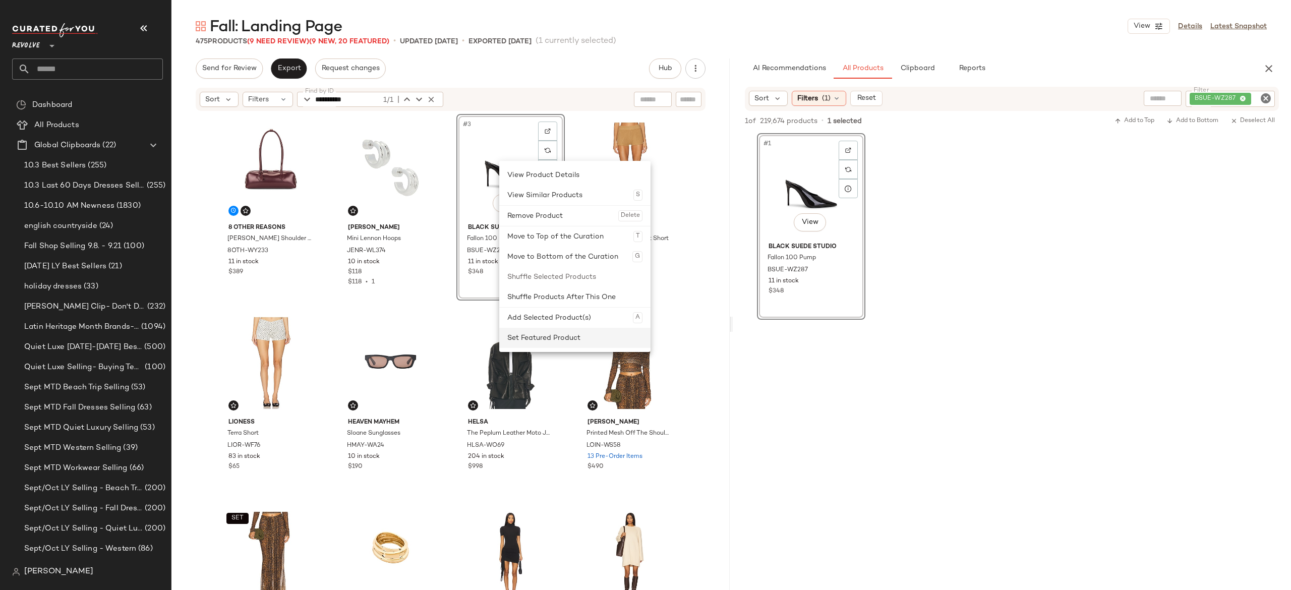
click at [525, 335] on div "Set Featured Product" at bounding box center [574, 338] width 135 height 20
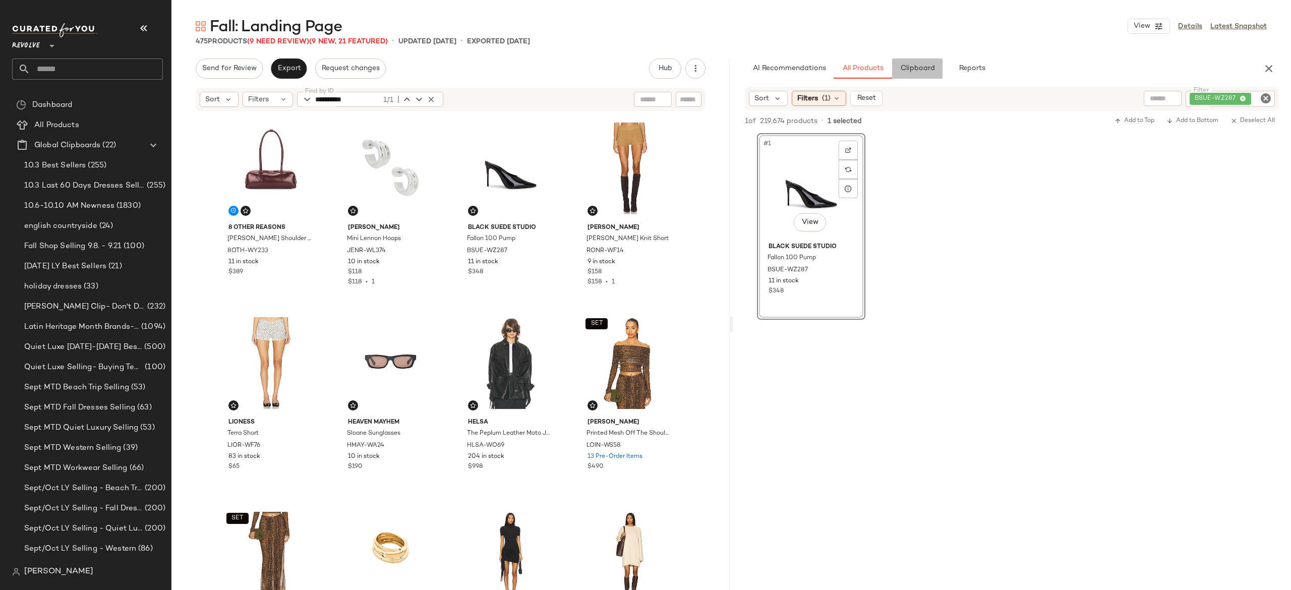
click at [926, 74] on button "Clipboard" at bounding box center [917, 68] width 50 height 20
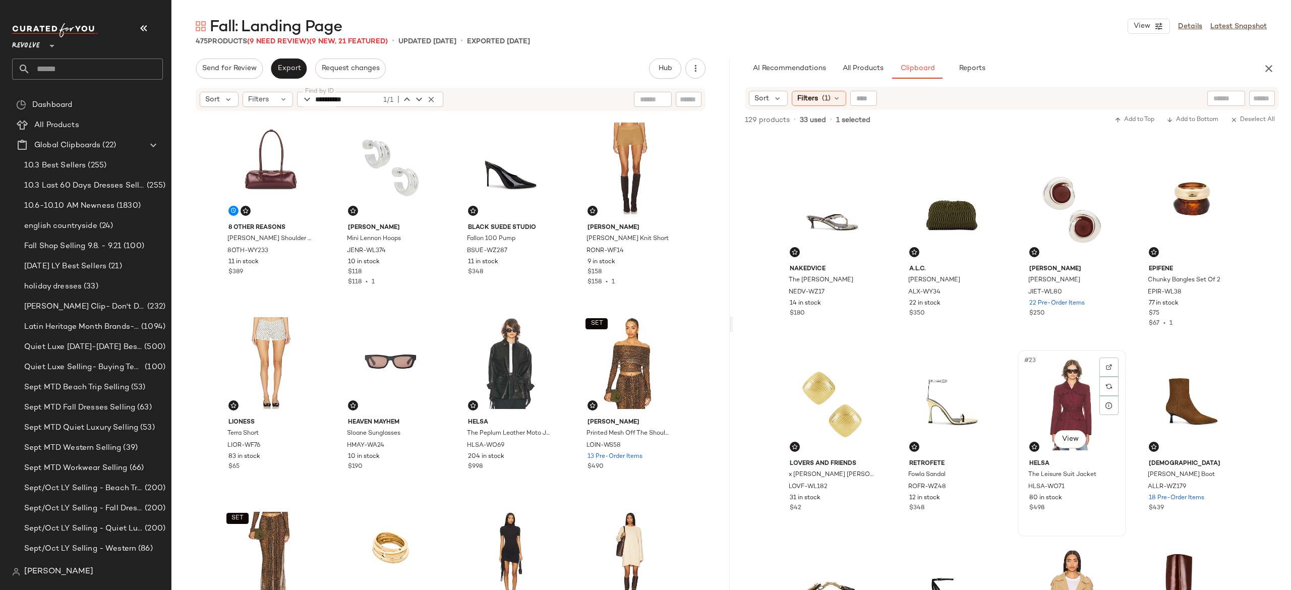
scroll to position [763, 0]
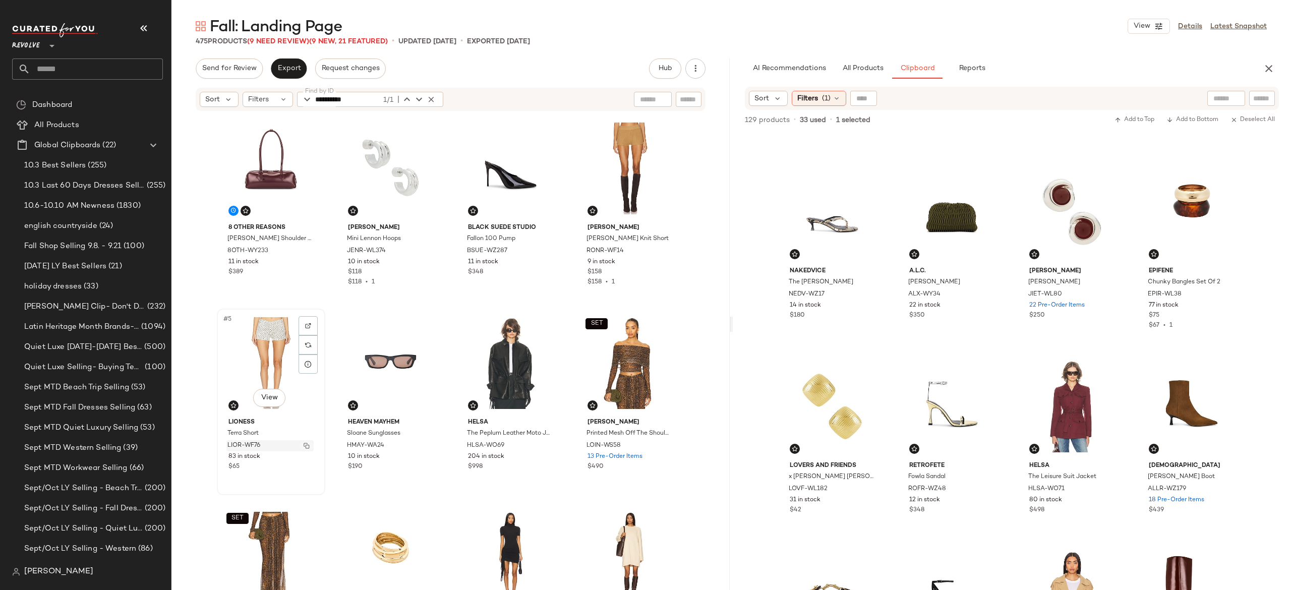
click at [303, 445] on img "button" at bounding box center [306, 446] width 6 height 6
click at [868, 68] on span "All Products" at bounding box center [862, 69] width 41 height 8
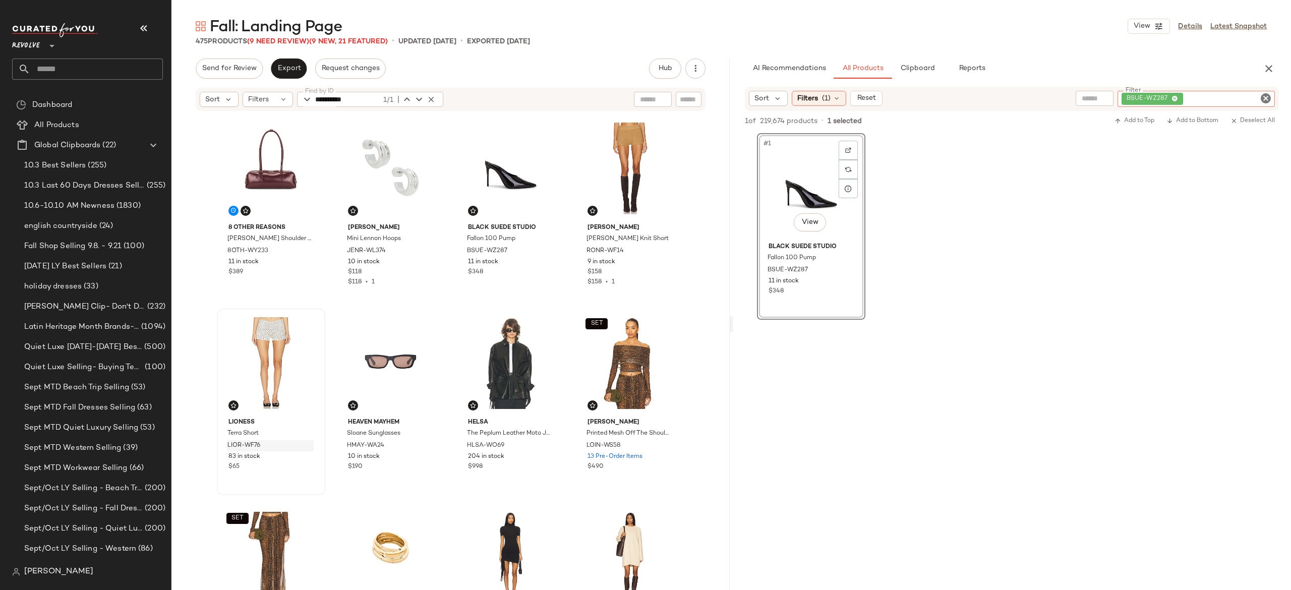
click at [1215, 94] on div "BSUE-WZ287" at bounding box center [1195, 99] width 157 height 16
paste input "**********"
type input "**********"
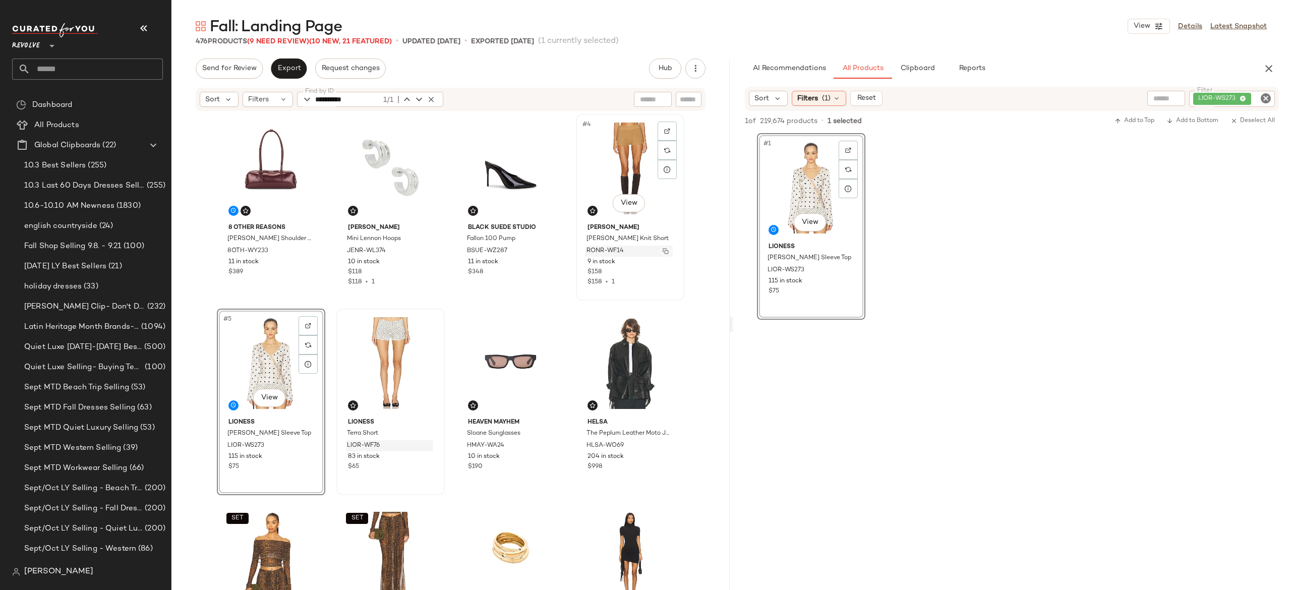
click at [662, 251] on img "button" at bounding box center [665, 251] width 6 height 6
click at [1208, 100] on div "LIOR-WS273" at bounding box center [1198, 99] width 154 height 16
paste input "*********"
type input "*********"
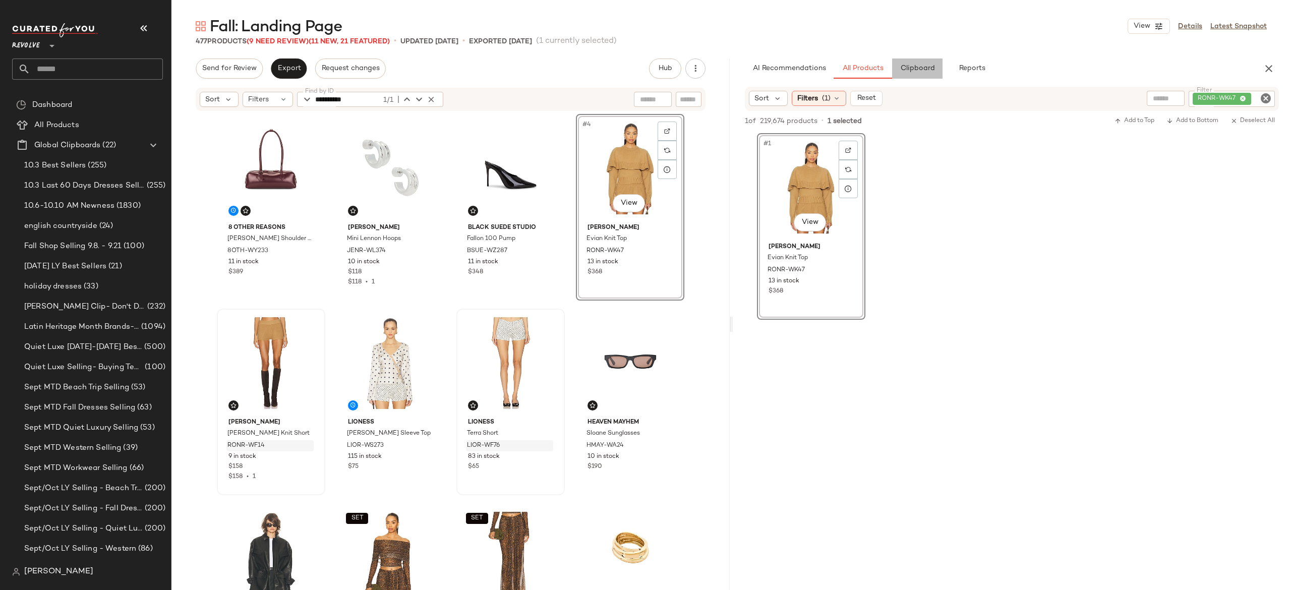
click at [924, 69] on span "Clipboard" at bounding box center [916, 69] width 35 height 8
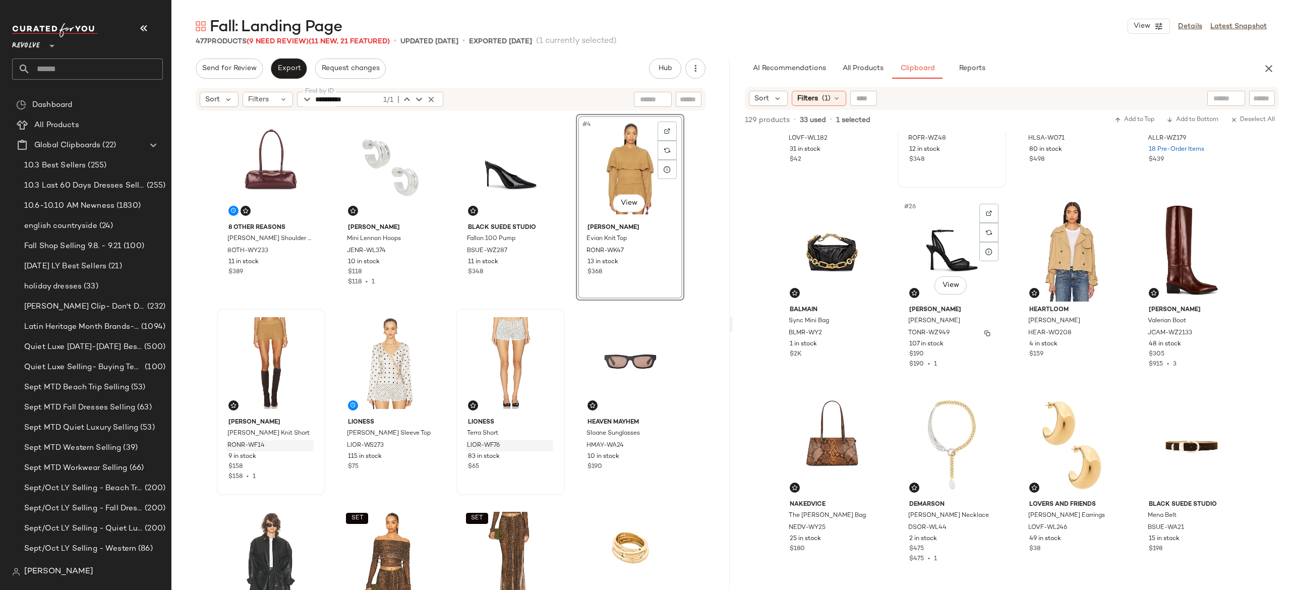
scroll to position [1114, 0]
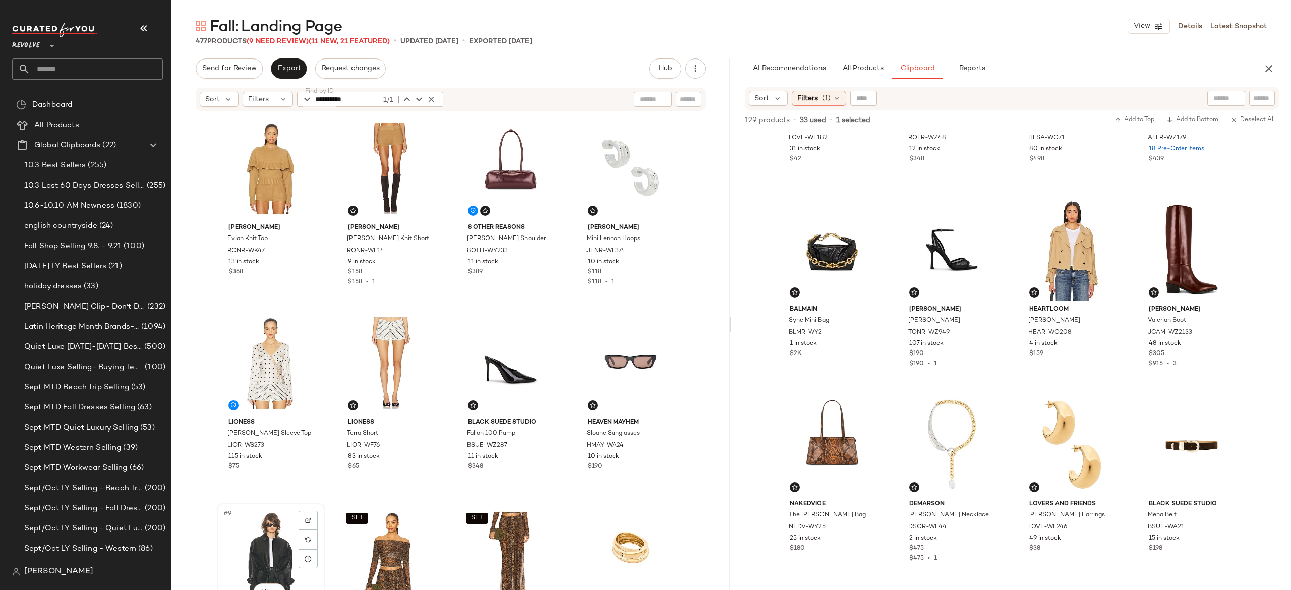
scroll to position [1, 0]
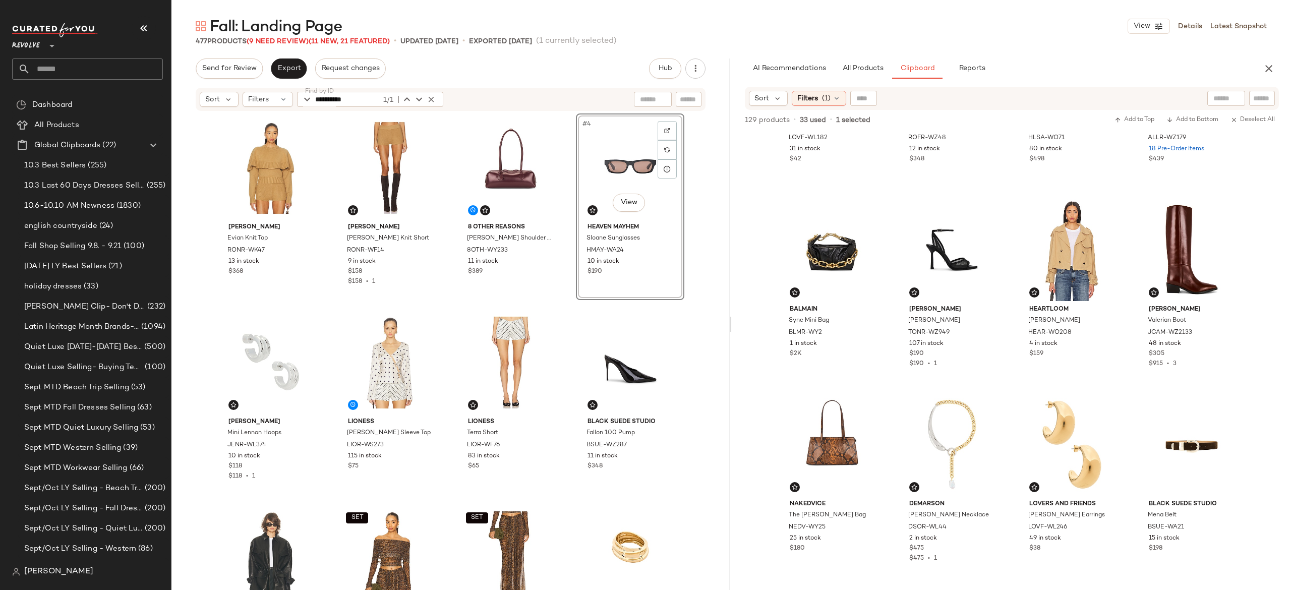
click at [618, 173] on div "#4 View" at bounding box center [629, 168] width 101 height 102
click at [260, 353] on div "#5 View" at bounding box center [270, 363] width 101 height 102
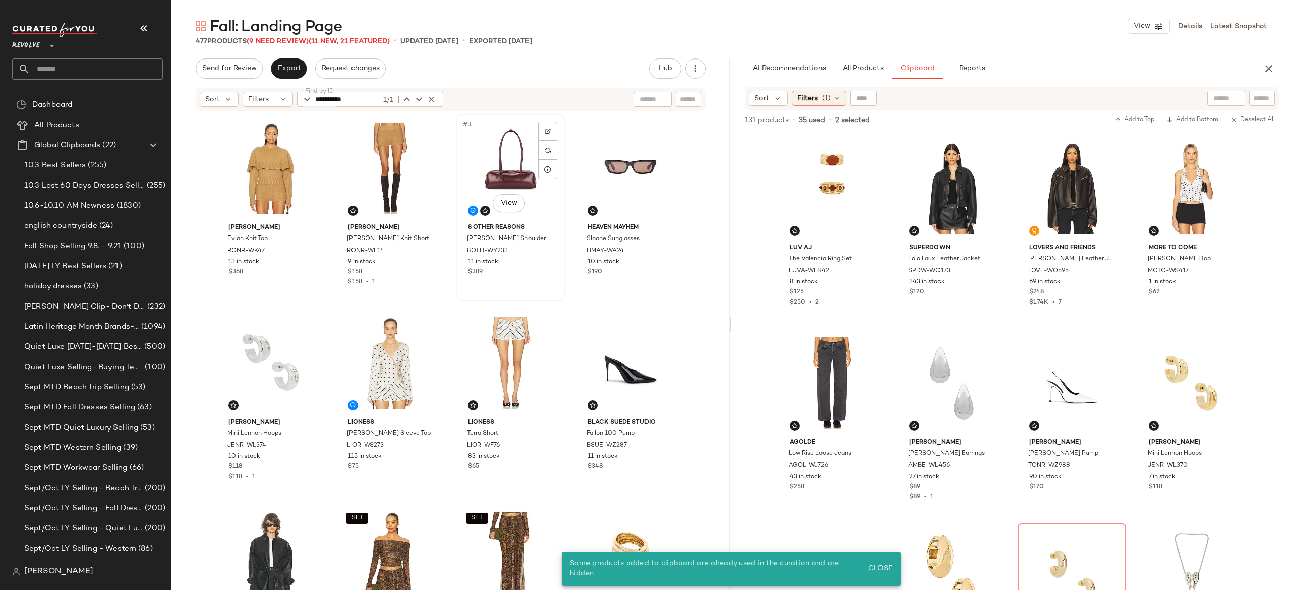
click at [561, 213] on div "#3 View 8 Other Reasons Sarah Shoulder Bag 8OTH-WY233 11 in stock $389" at bounding box center [510, 207] width 108 height 187
click at [618, 173] on div "#4 View" at bounding box center [629, 168] width 101 height 102
click at [270, 334] on div "#5 View" at bounding box center [270, 363] width 101 height 102
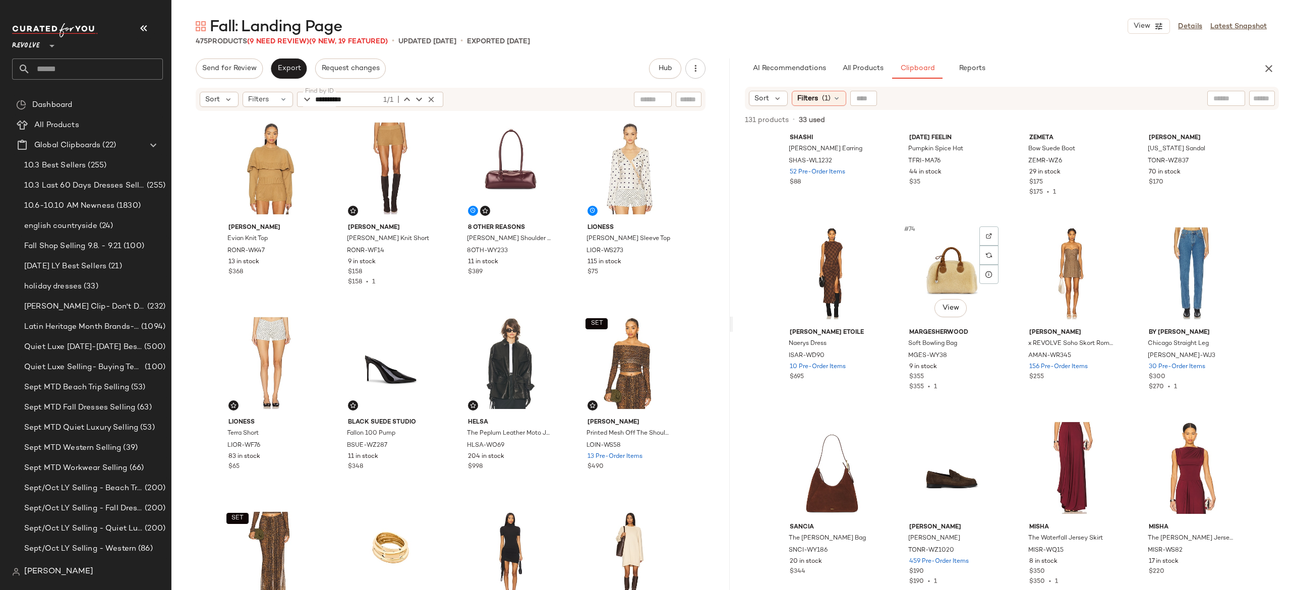
scroll to position [3428, 0]
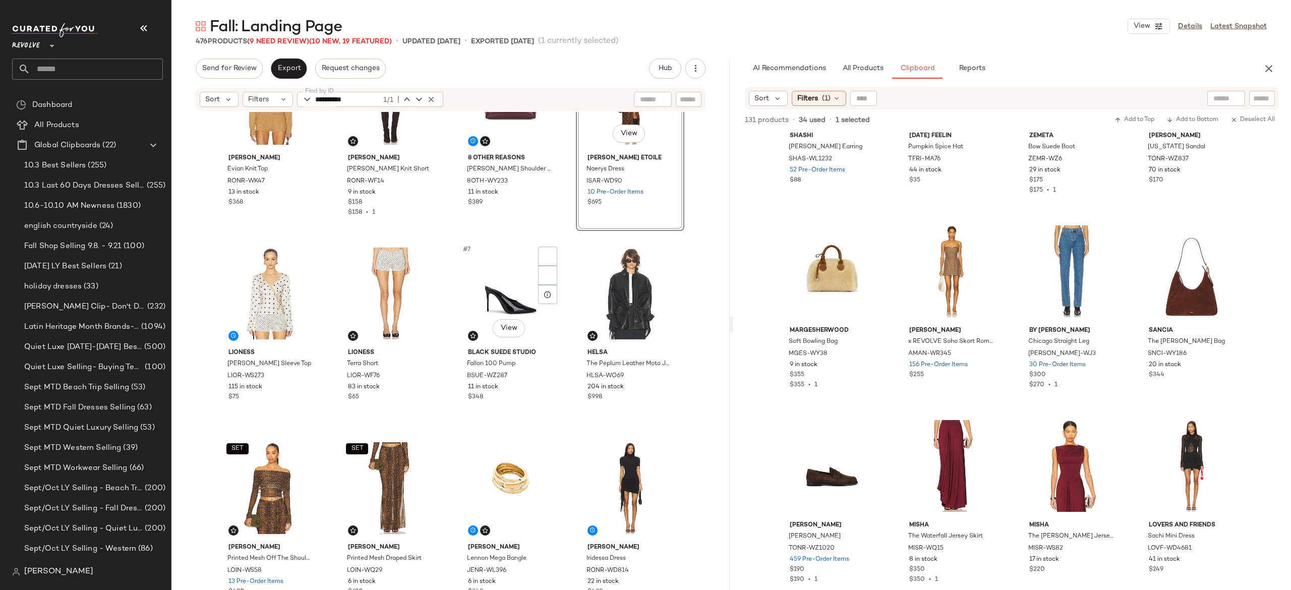
scroll to position [63, 0]
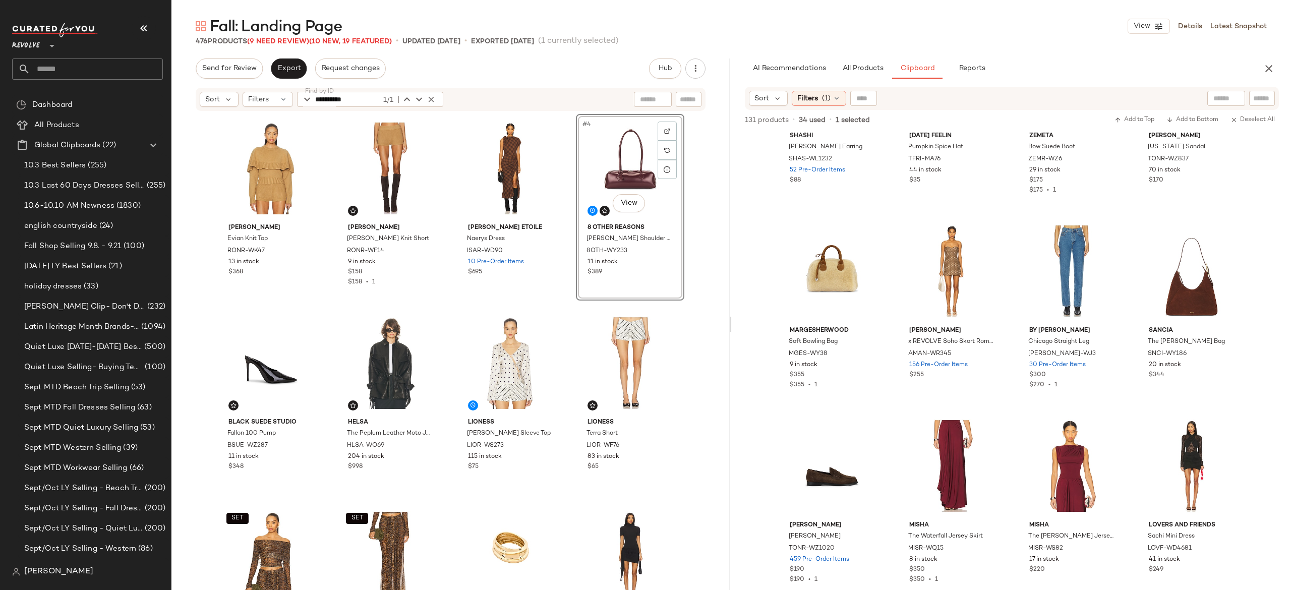
click at [562, 351] on div "Ronny Kobo Evian Knit Top RONR-WK47 13 in stock $368 Ronny Kobo Neoma Knit Shor…" at bounding box center [451, 364] width 468 height 501
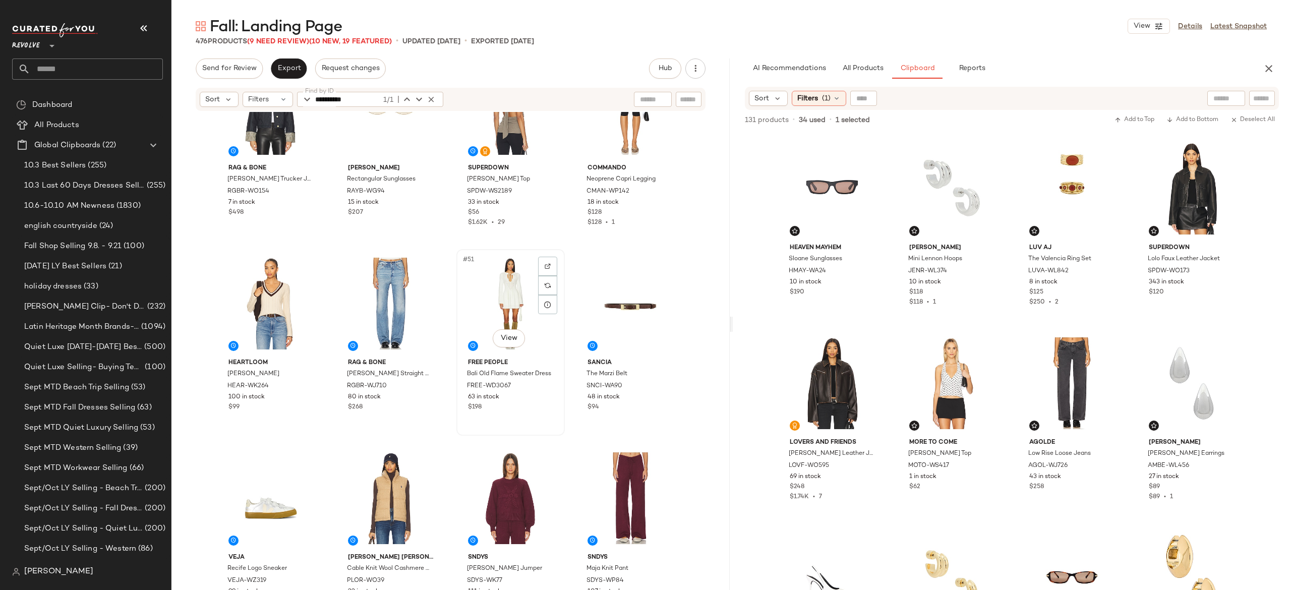
scroll to position [2193, 0]
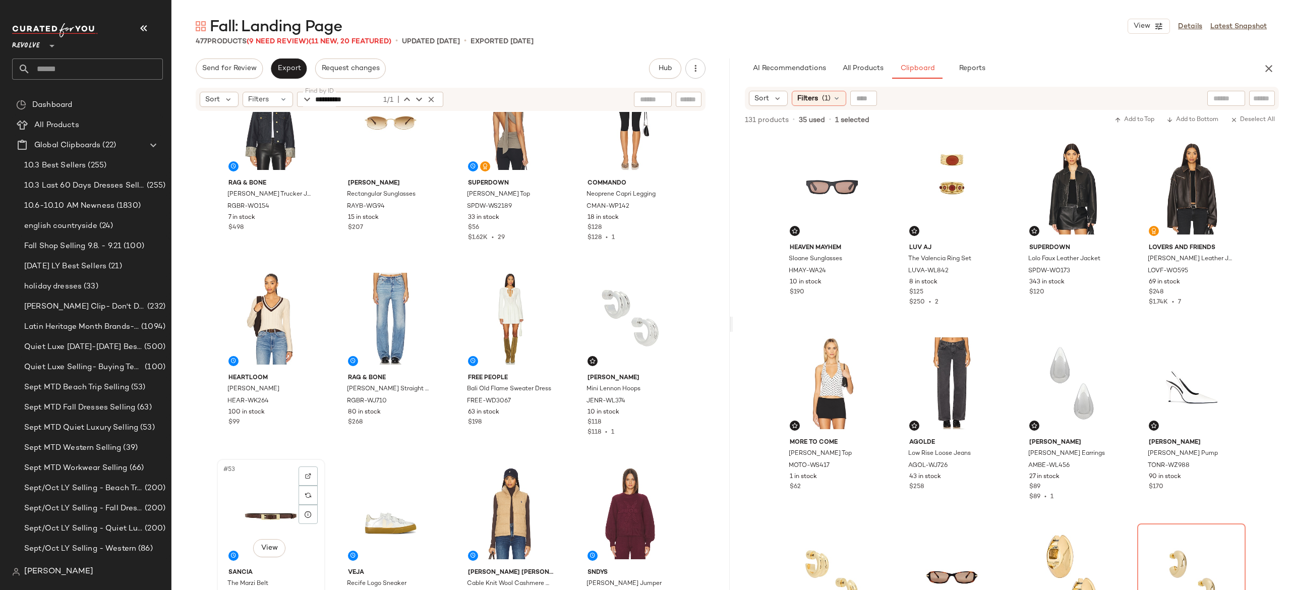
click at [265, 510] on div "#53 View" at bounding box center [270, 513] width 101 height 102
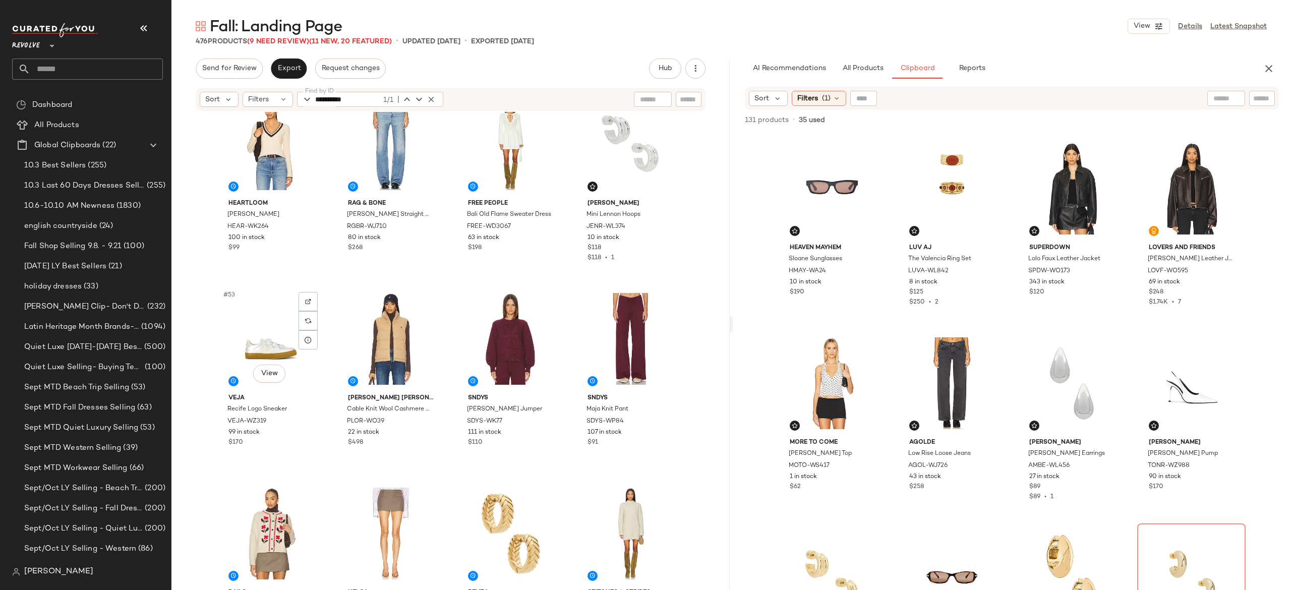
scroll to position [2369, 0]
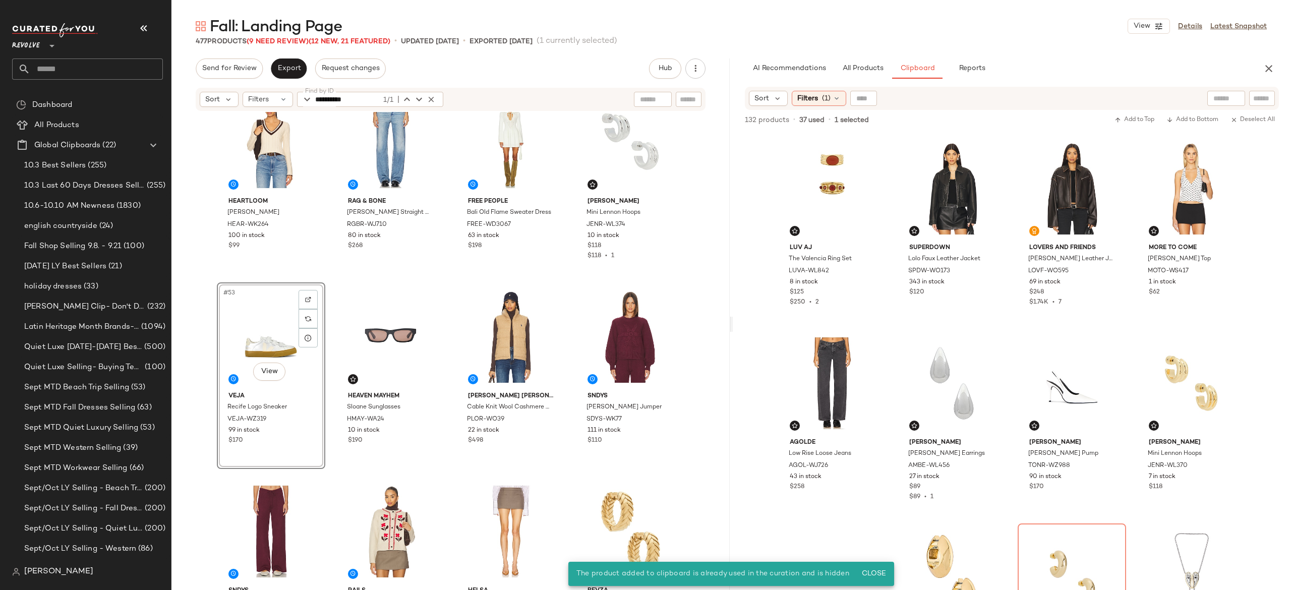
click at [252, 332] on div "#53 View" at bounding box center [270, 337] width 101 height 102
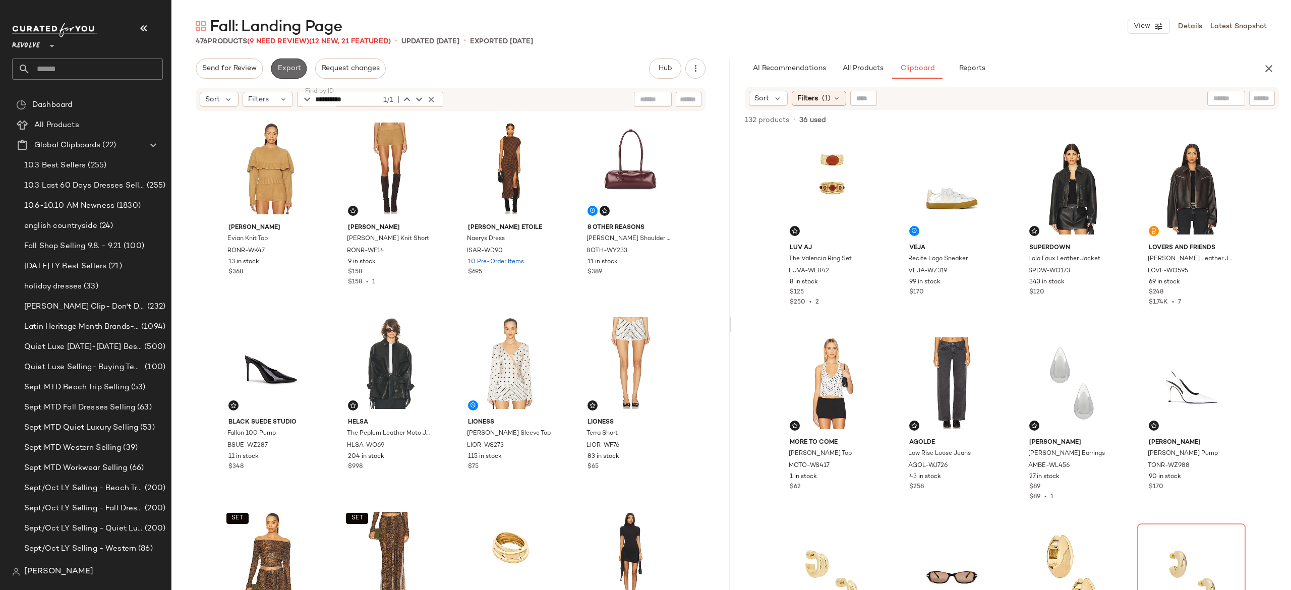
click at [290, 65] on span "Export" at bounding box center [289, 69] width 24 height 8
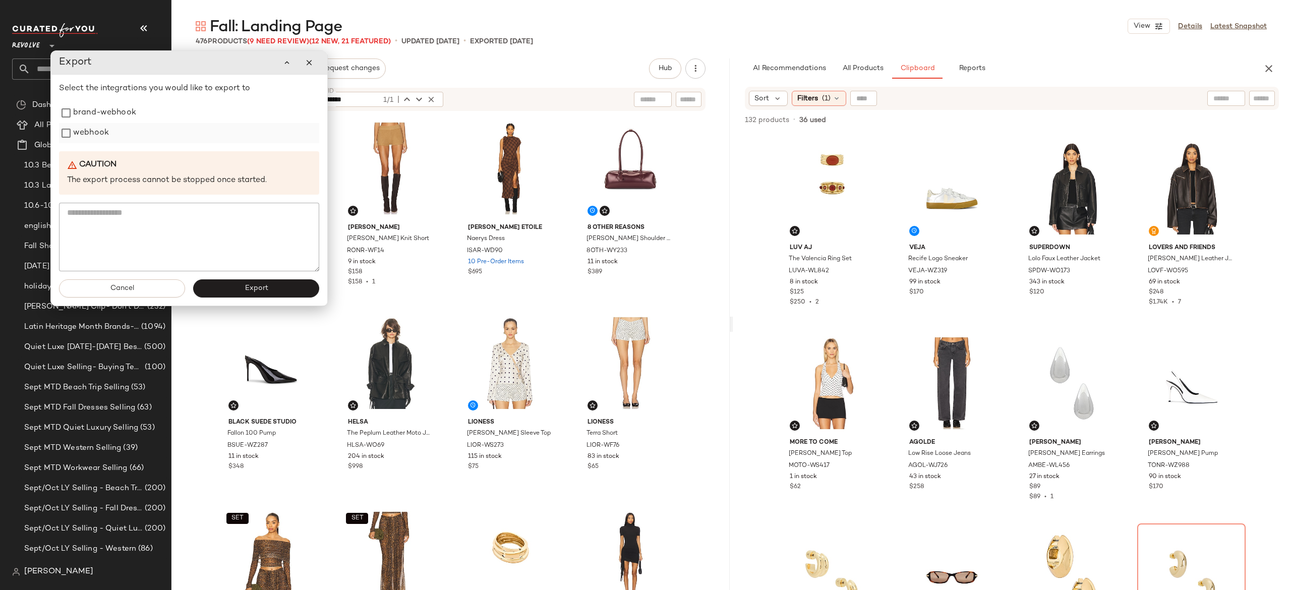
click at [99, 137] on label "webhook" at bounding box center [91, 133] width 36 height 20
click at [216, 286] on button "Export" at bounding box center [256, 288] width 126 height 18
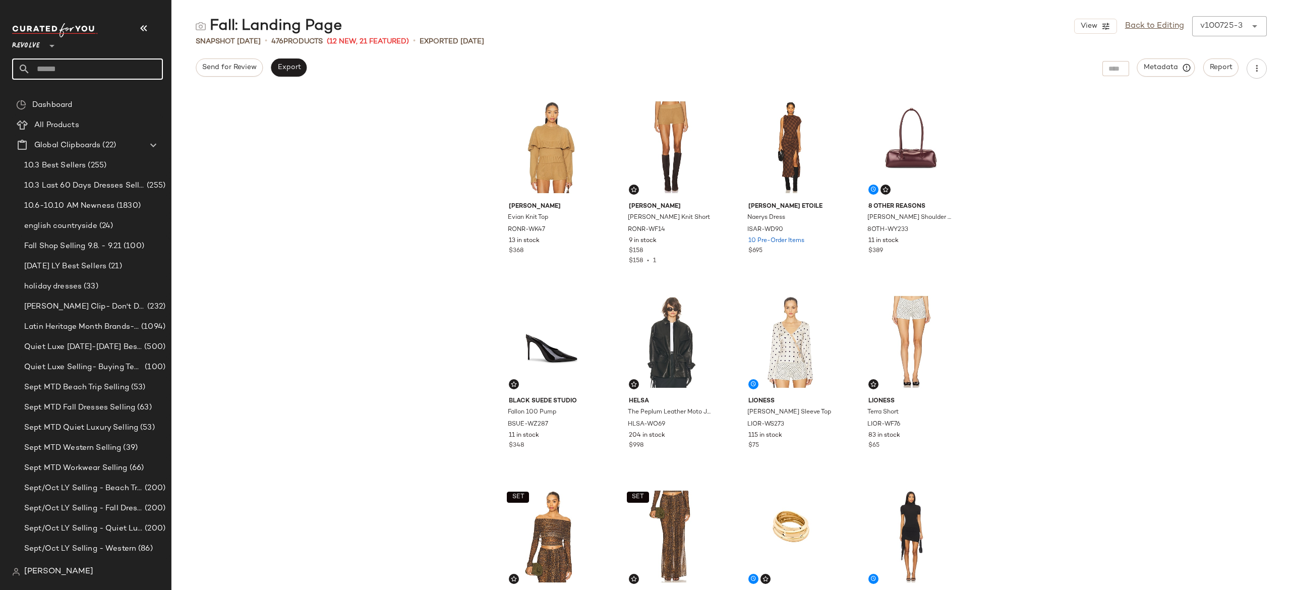
click at [121, 64] on input "text" at bounding box center [96, 68] width 133 height 21
type input "******"
click at [96, 92] on div "Hotlist: Animal Print" at bounding box center [87, 98] width 151 height 21
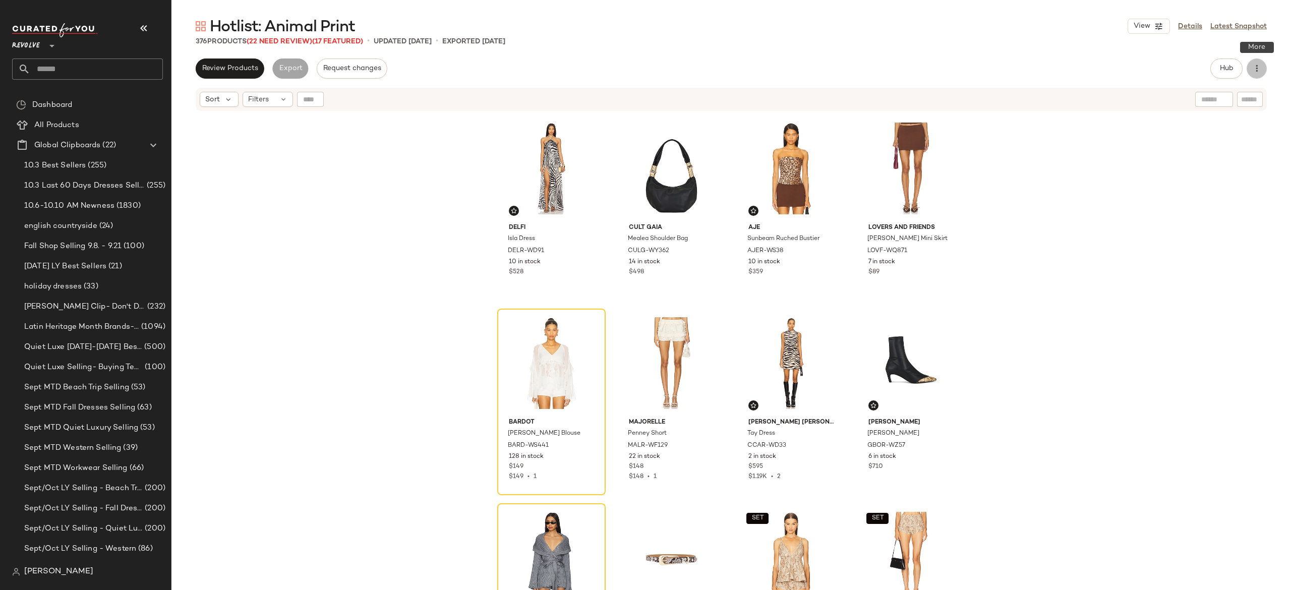
click at [1259, 64] on icon "button" at bounding box center [1256, 69] width 10 height 10
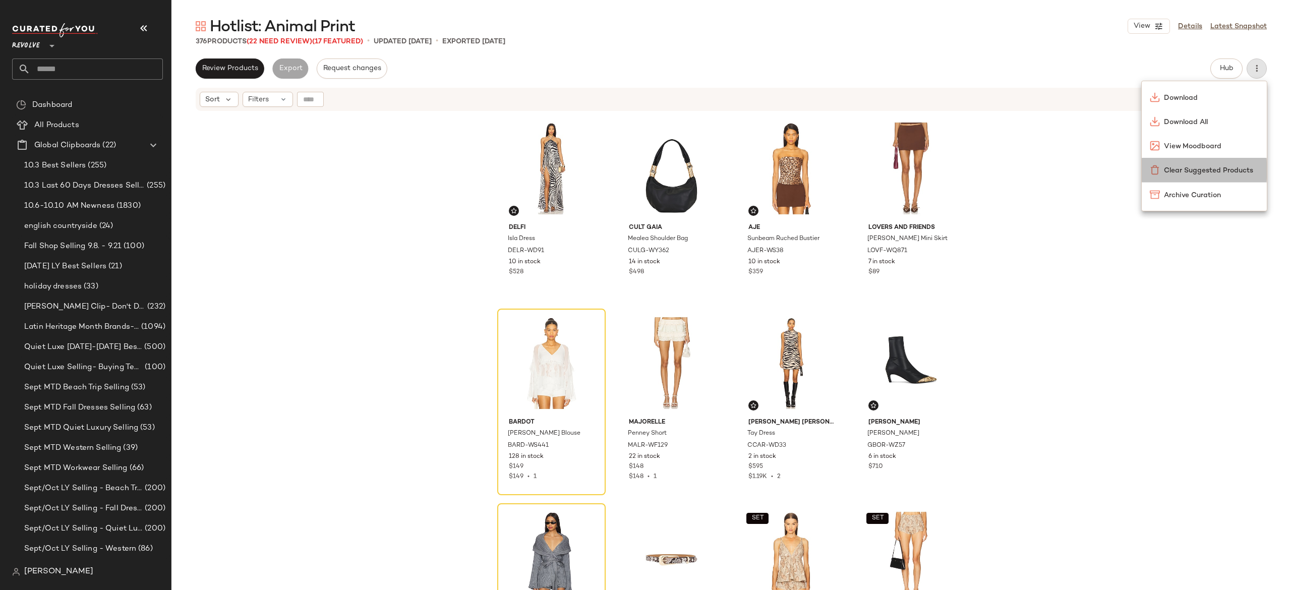
click at [1199, 169] on span "Clear Suggested Products" at bounding box center [1210, 170] width 95 height 11
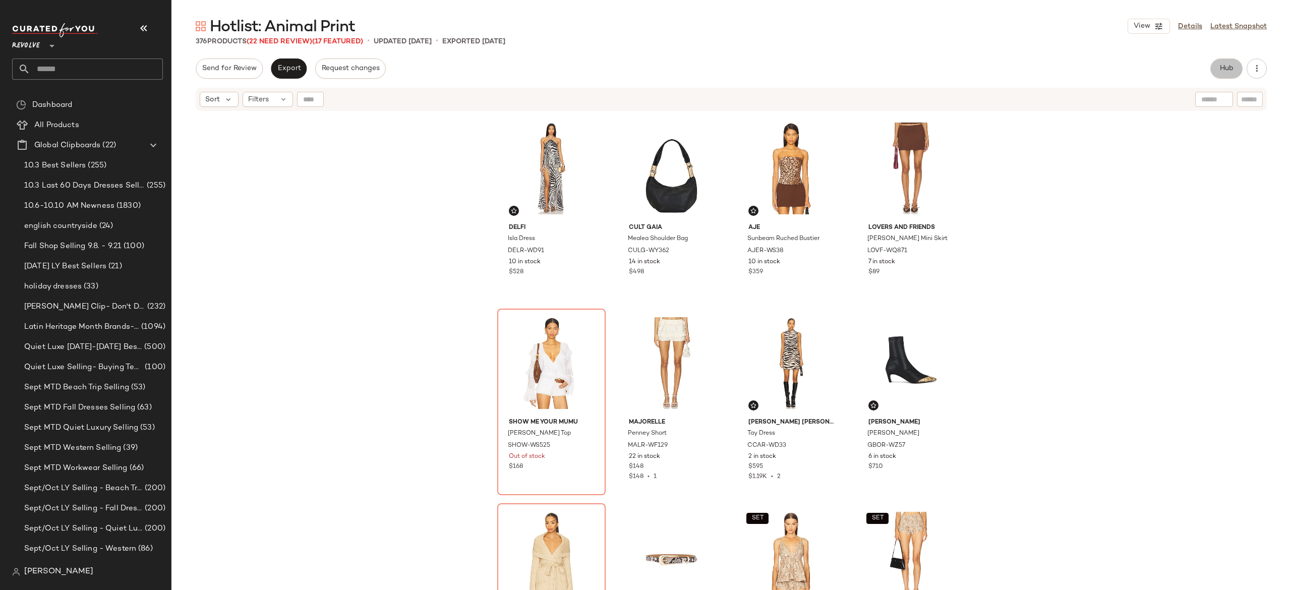
click at [1232, 72] on span "Hub" at bounding box center [1226, 69] width 14 height 8
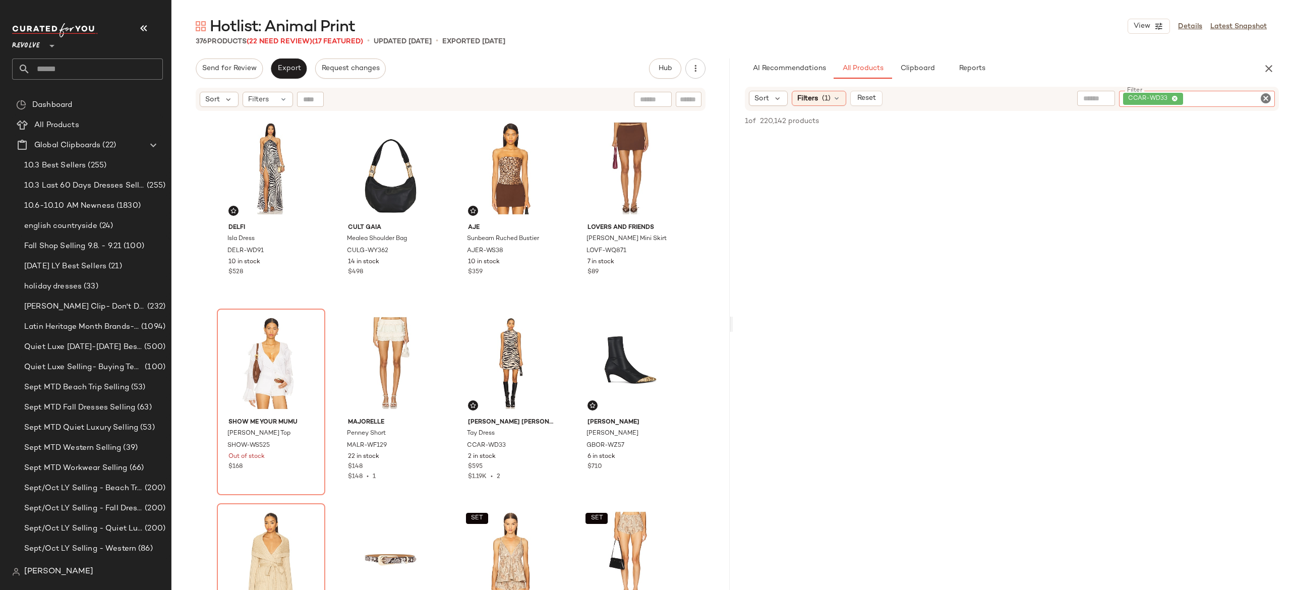
click at [1206, 106] on div "CCAR-WD33" at bounding box center [1197, 99] width 156 height 16
paste input "*********"
type input "*********"
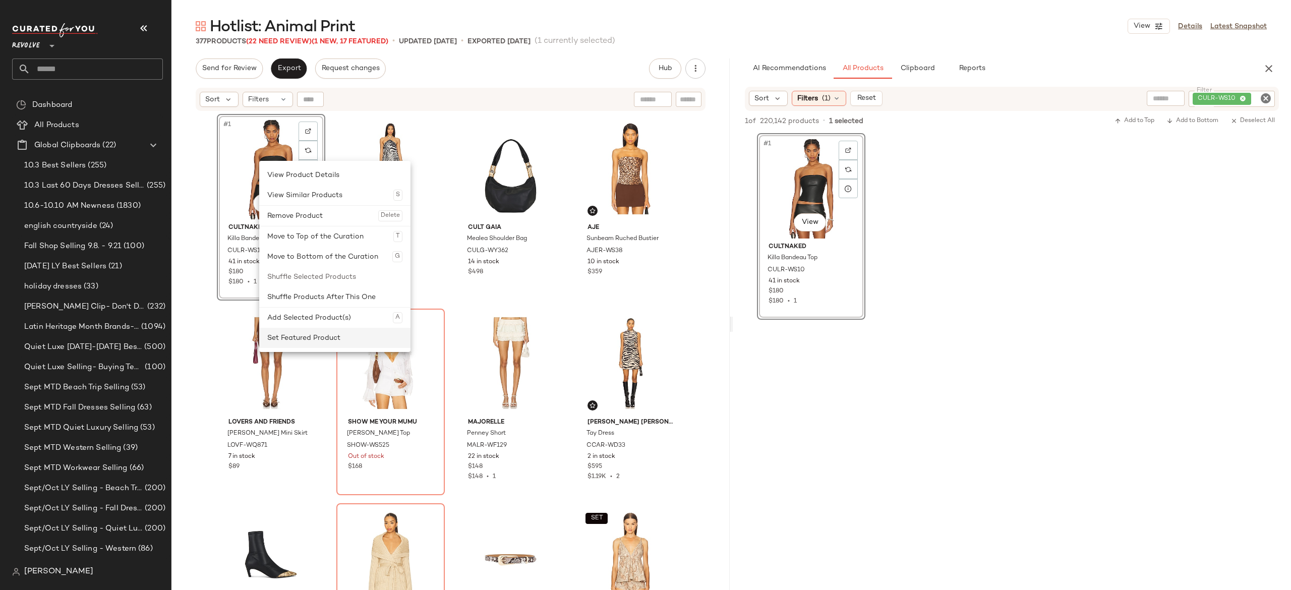
click at [291, 334] on div "Set Featured Product" at bounding box center [334, 338] width 135 height 20
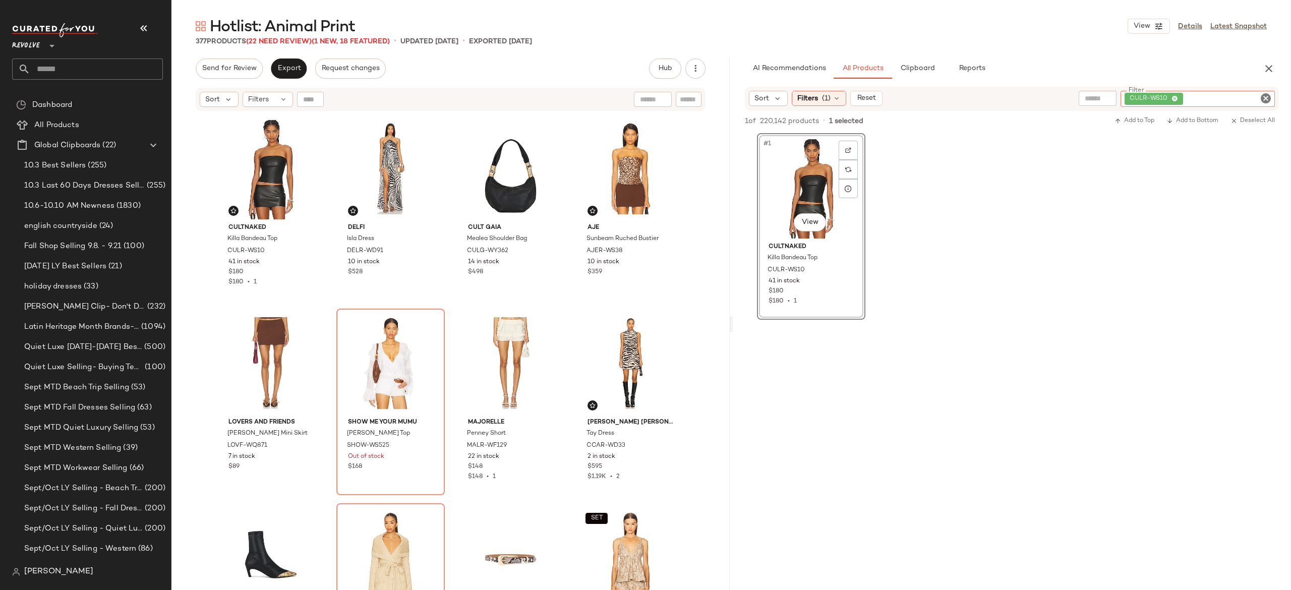
click at [1226, 97] on div "CULR-WS10" at bounding box center [1197, 99] width 154 height 16
paste input "*********"
type input "*********"
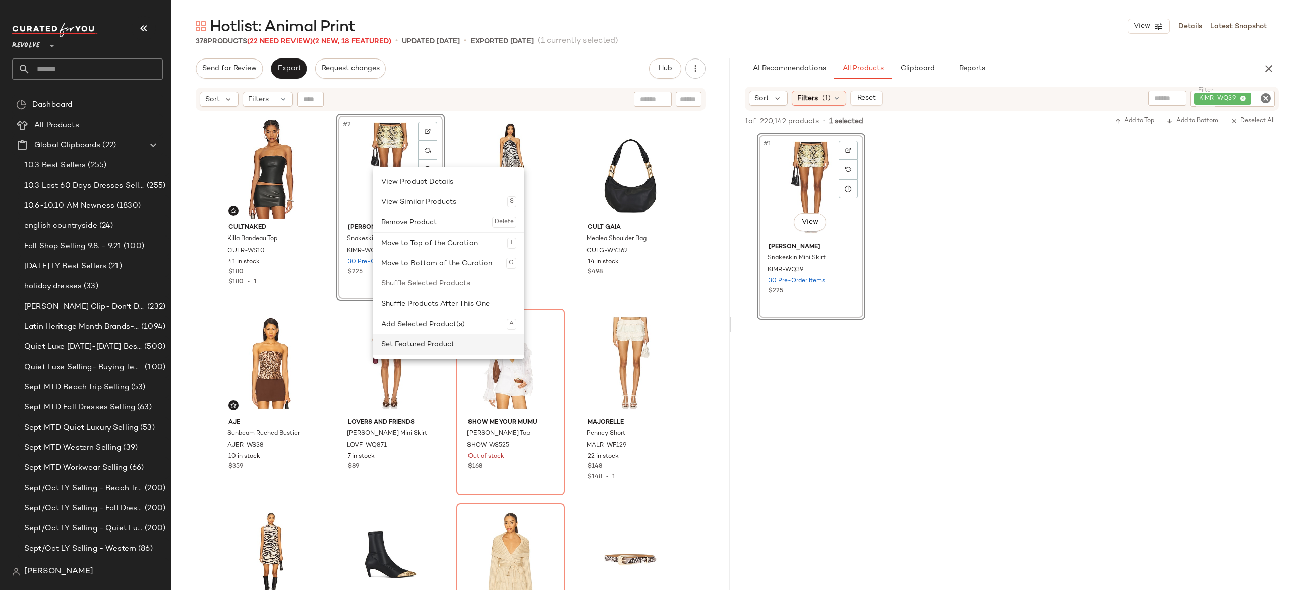
click at [398, 342] on div "Set Featured Product" at bounding box center [448, 344] width 135 height 20
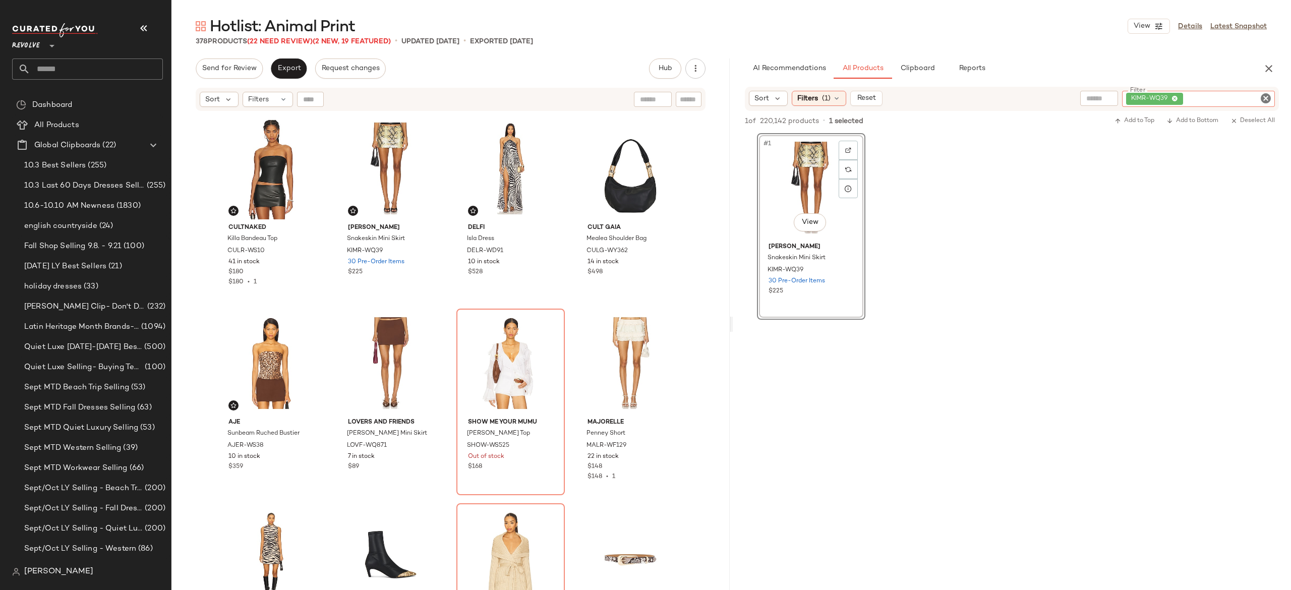
click at [1203, 98] on div "KIMR-WQ39" at bounding box center [1198, 99] width 153 height 16
paste input "*********"
type input "*********"
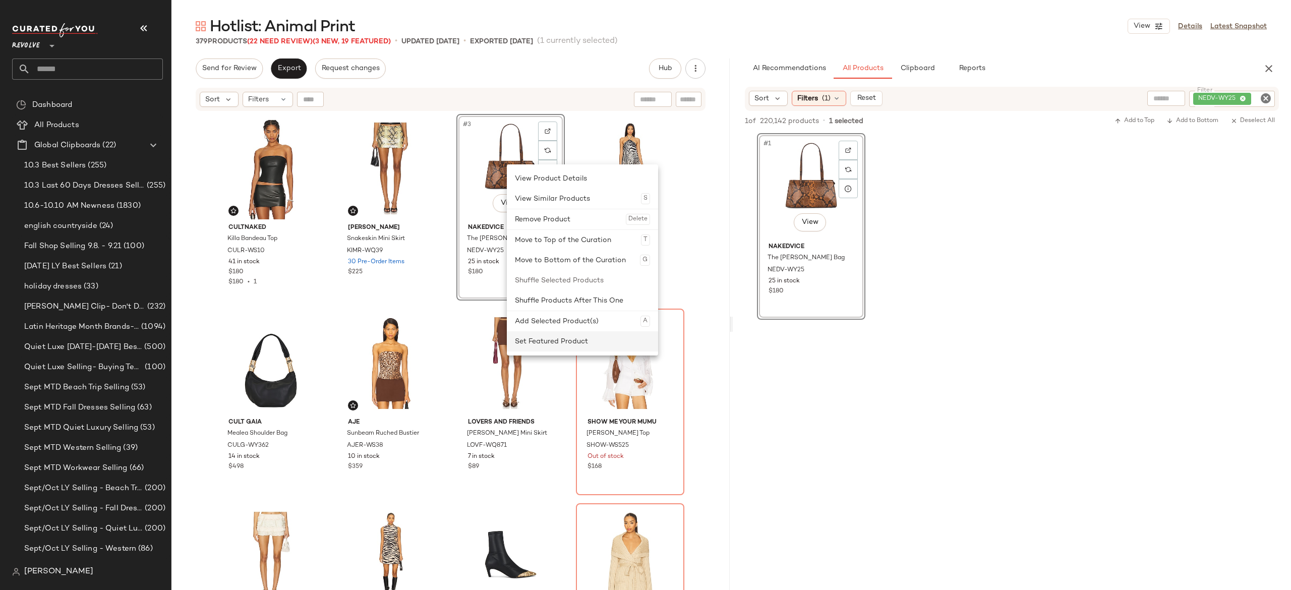
click at [541, 343] on div "Set Featured Product" at bounding box center [582, 341] width 135 height 20
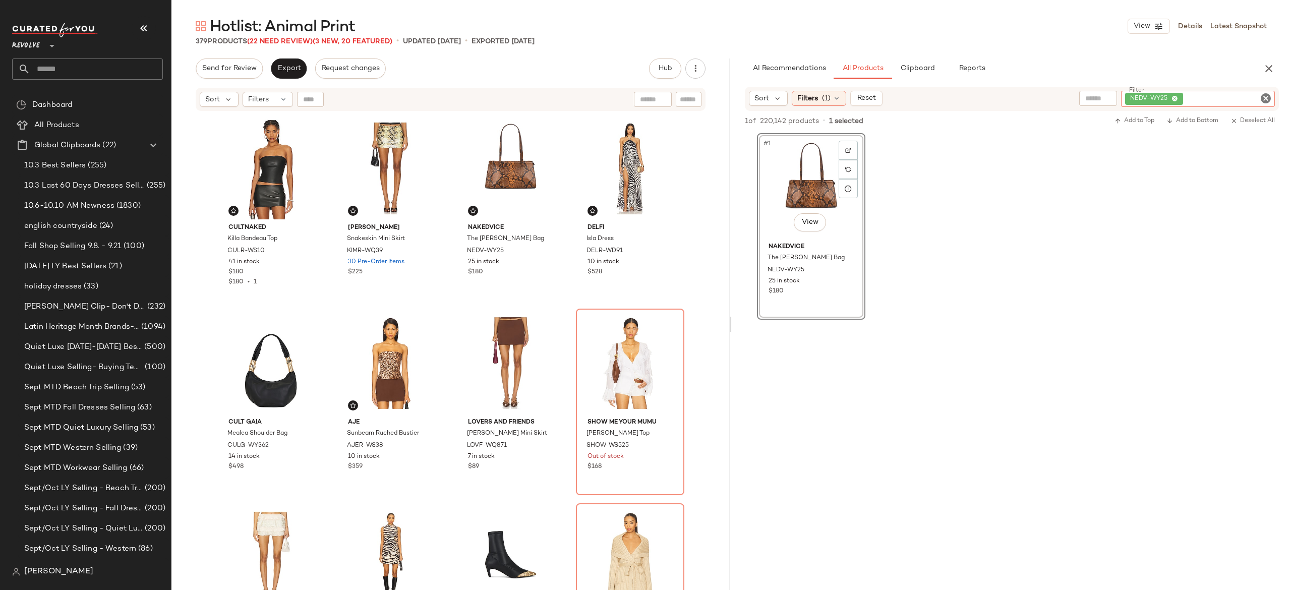
click at [1214, 96] on div "NEDV-WY25" at bounding box center [1198, 99] width 154 height 16
paste input "*********"
type input "*********"
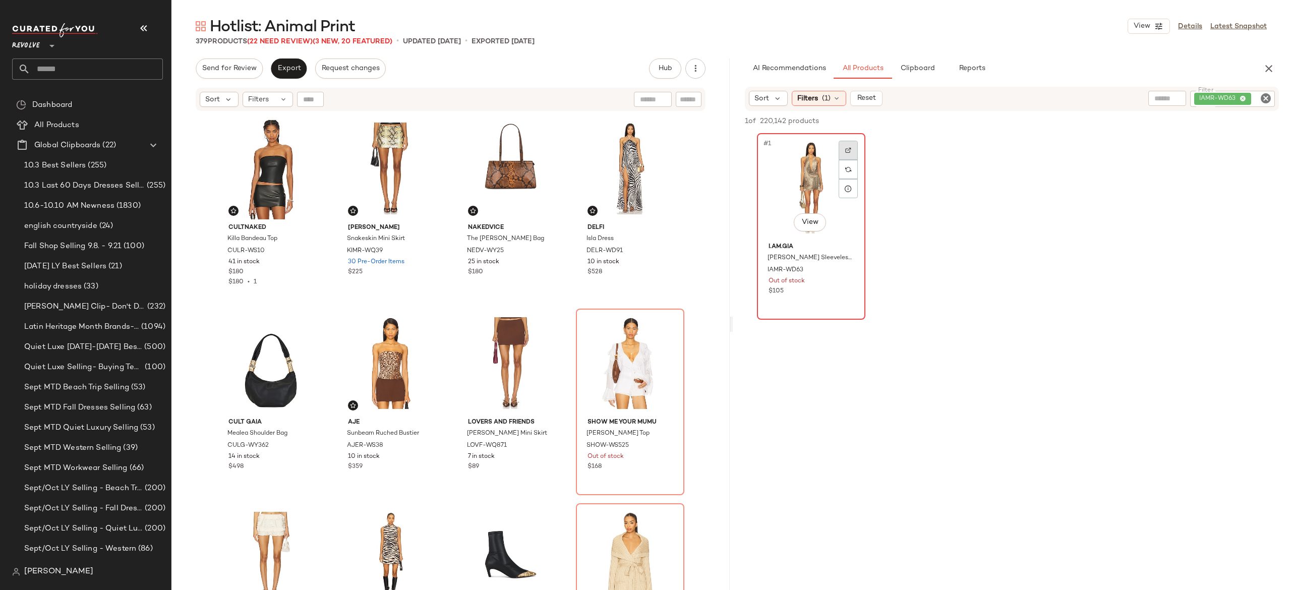
click at [849, 153] on div at bounding box center [847, 150] width 19 height 19
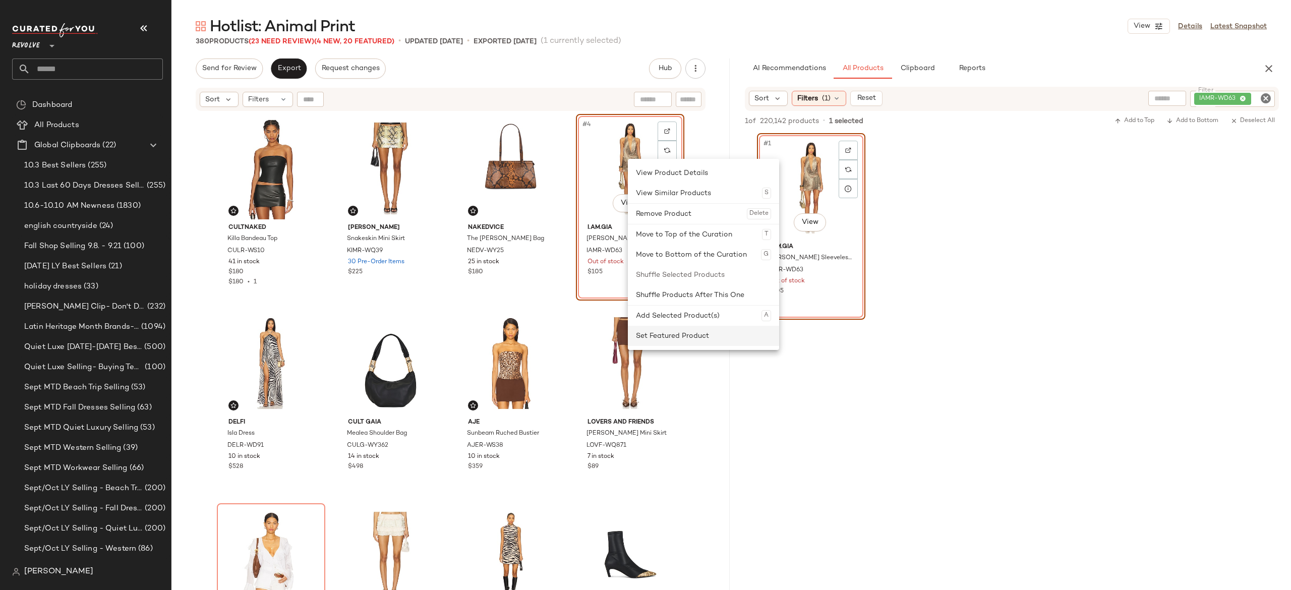
click at [651, 339] on div "Set Featured Product" at bounding box center [703, 336] width 135 height 20
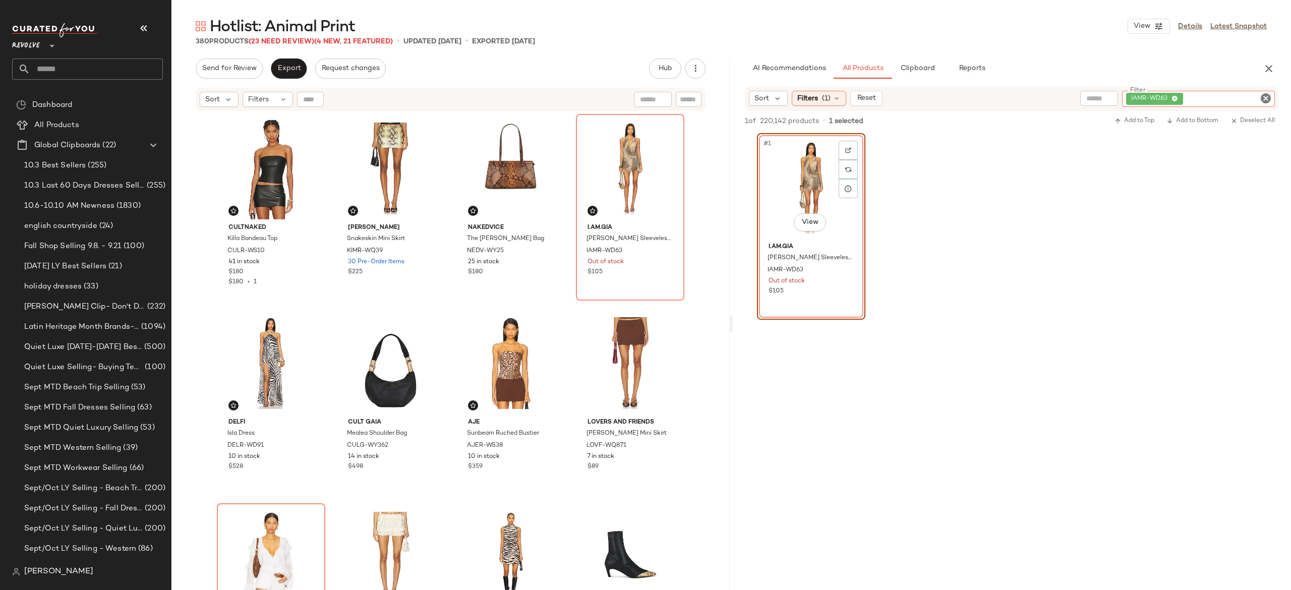
click at [1203, 93] on div "IAMR-WD63" at bounding box center [1198, 99] width 153 height 16
paste input "**********"
type input "**********"
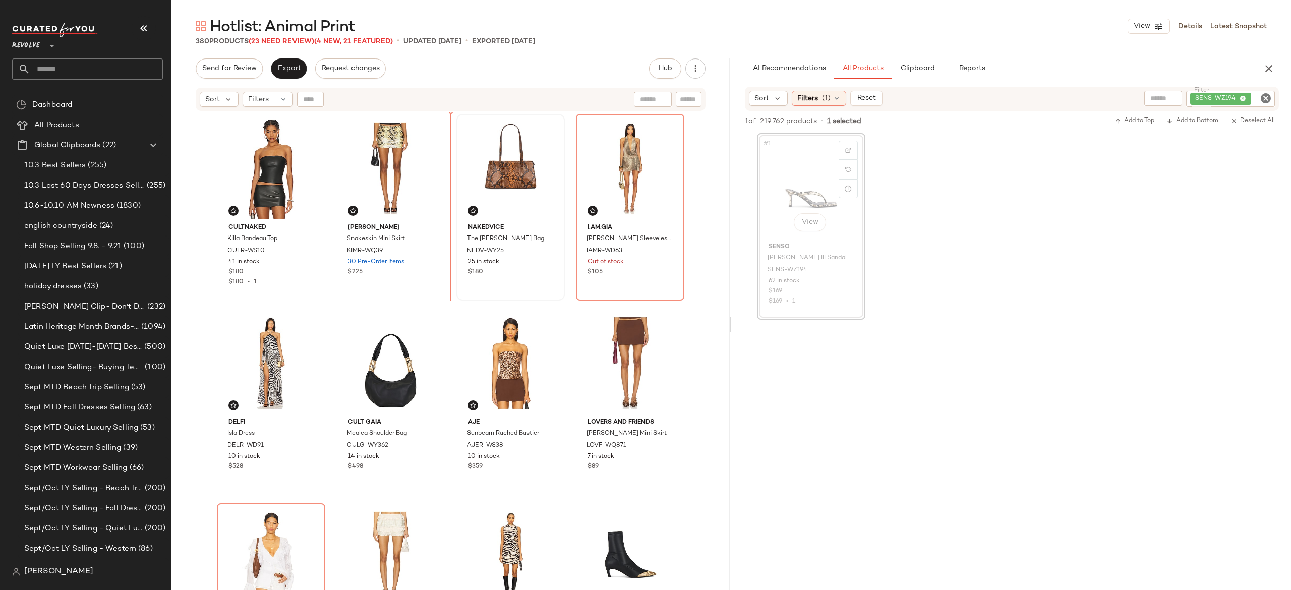
scroll to position [1, 0]
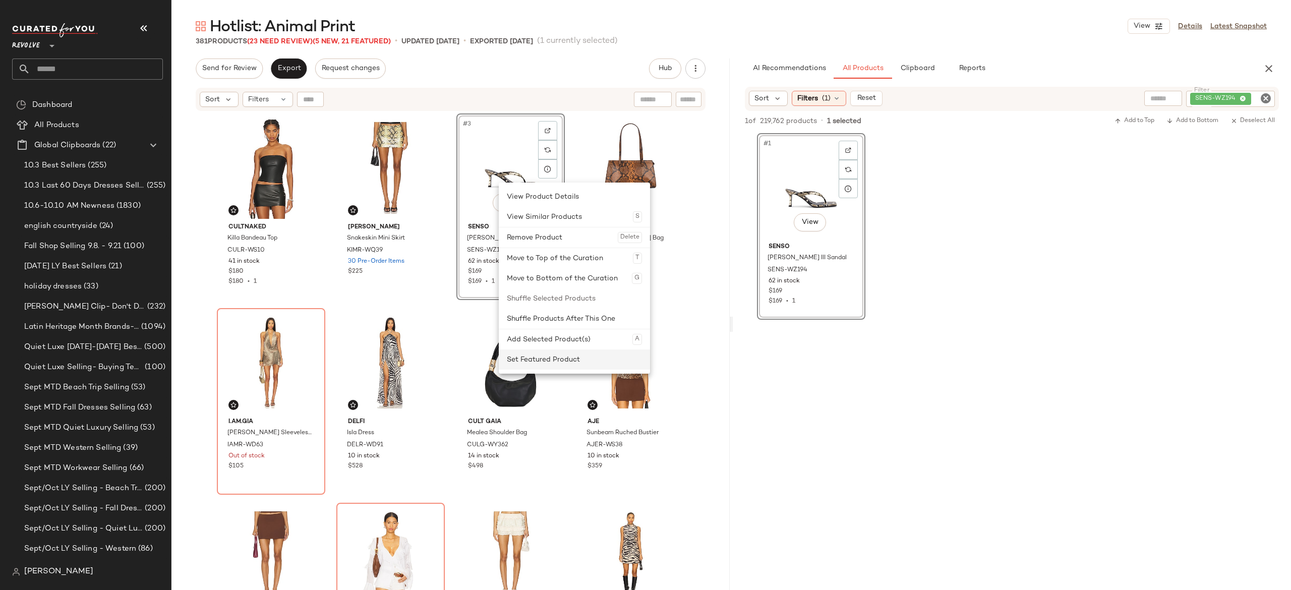
click at [539, 357] on div "Set Featured Product" at bounding box center [574, 359] width 135 height 20
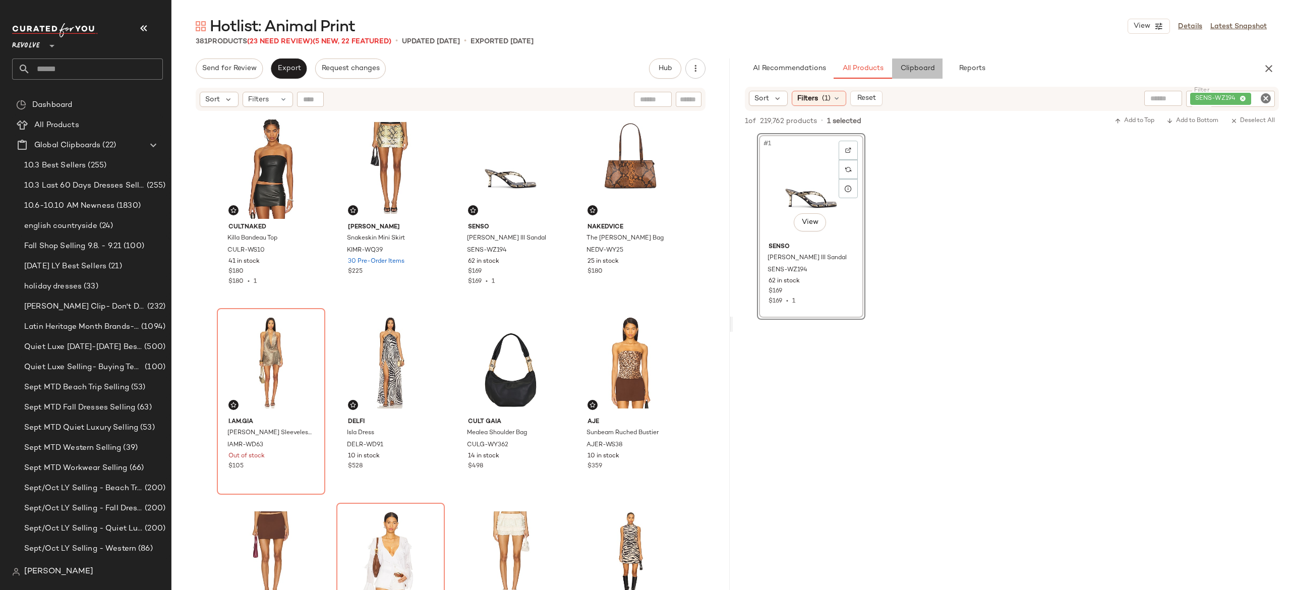
click at [927, 70] on span "Clipboard" at bounding box center [916, 69] width 35 height 8
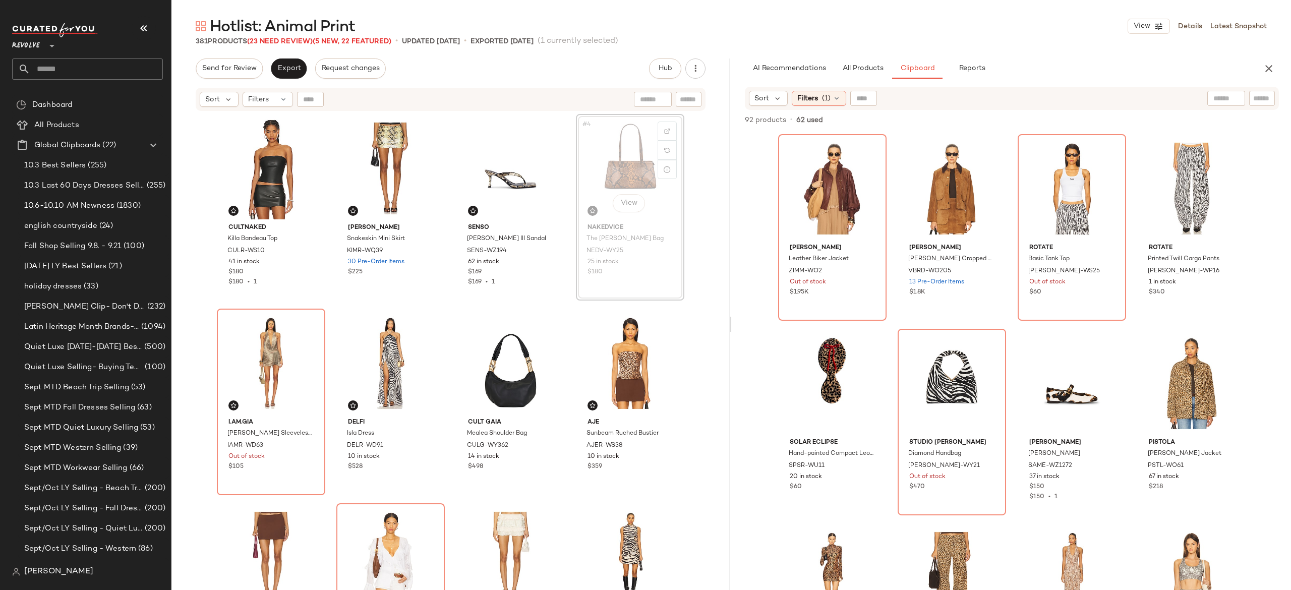
scroll to position [1, 0]
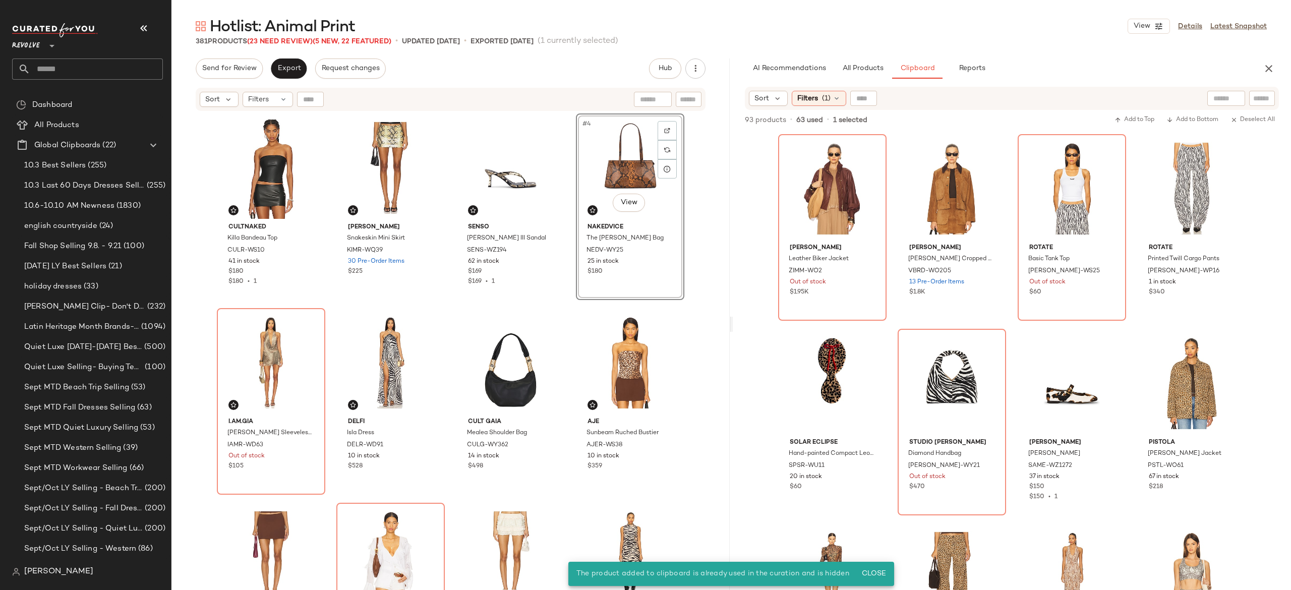
click at [563, 180] on div "CULTNAKED Killa Bandeau Top CULR-WS10 41 in stock $180 $180 • 1 [PERSON_NAME] S…" at bounding box center [451, 363] width 468 height 501
click at [605, 161] on div "#4 View" at bounding box center [629, 168] width 101 height 102
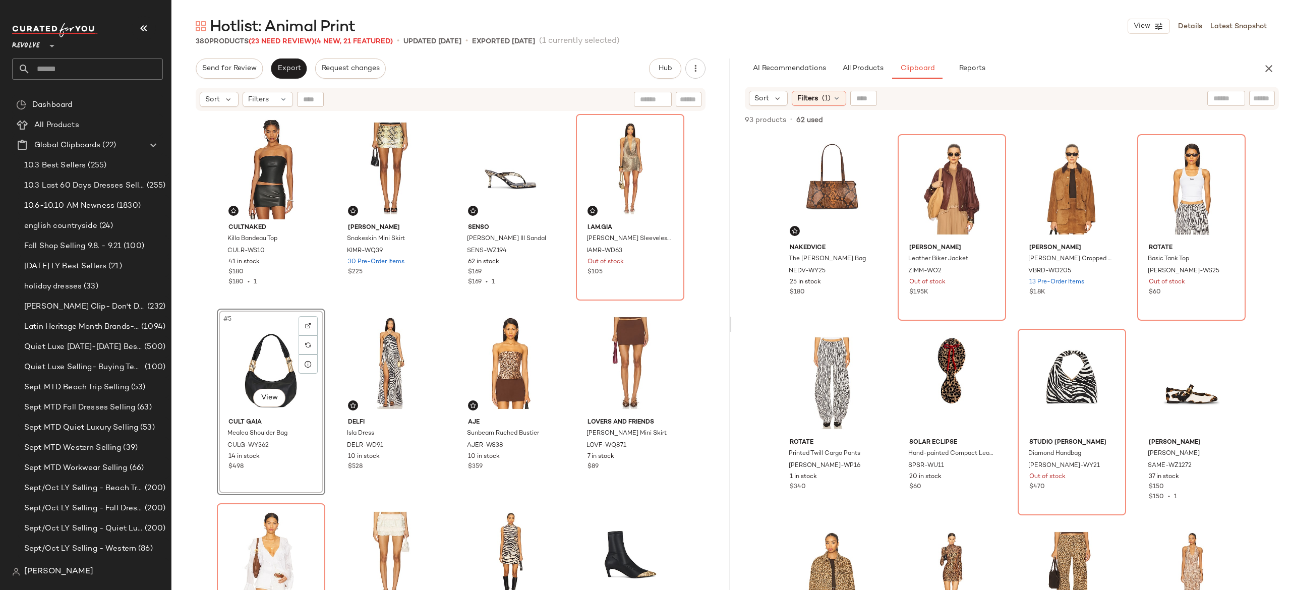
click at [562, 291] on div "CULTNAKED Killa Bandeau Top CULR-WS10 41 in stock $180 $180 • 1 [PERSON_NAME] S…" at bounding box center [451, 364] width 468 height 501
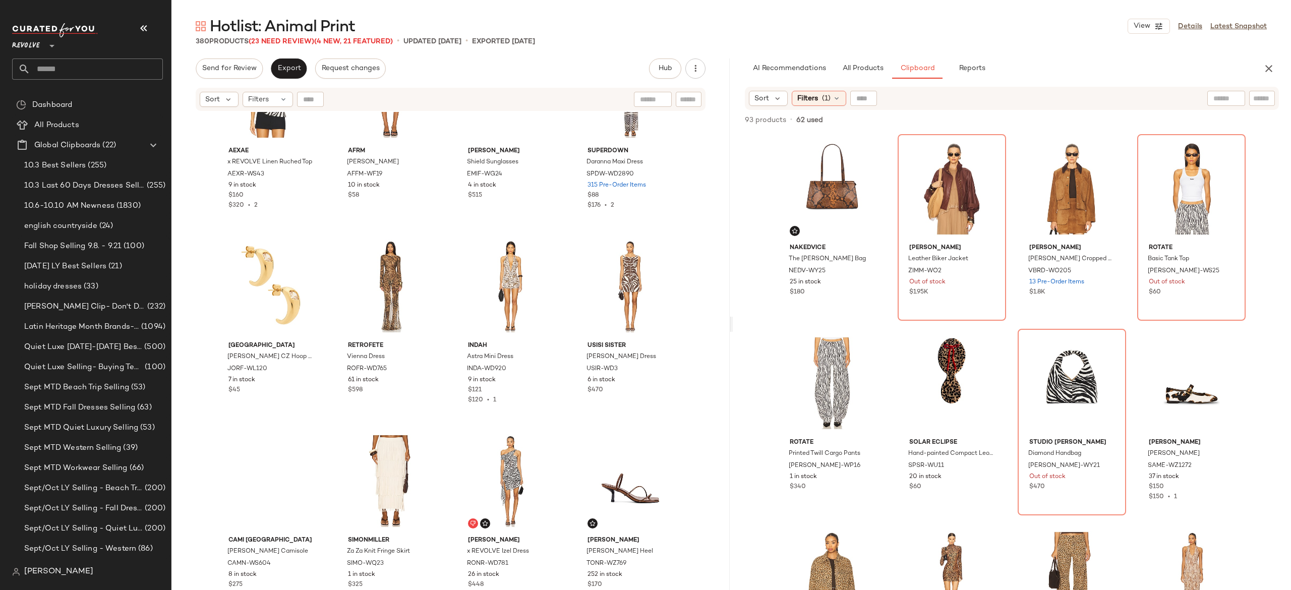
scroll to position [2422, 0]
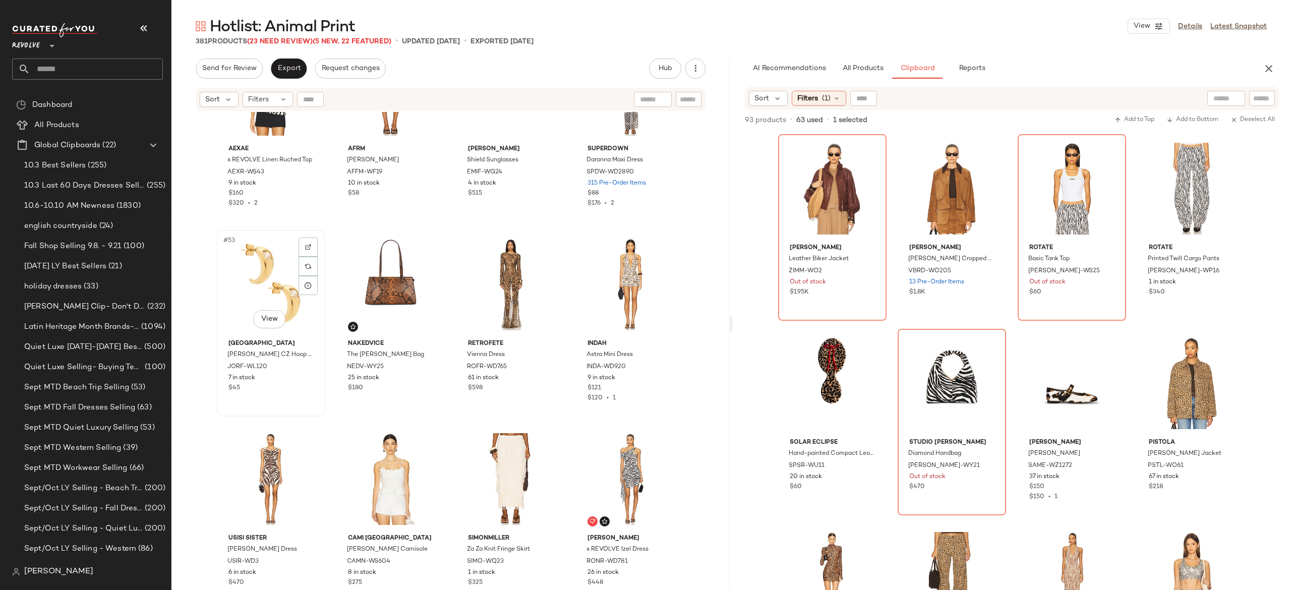
click at [267, 285] on div "#53 View" at bounding box center [270, 284] width 101 height 102
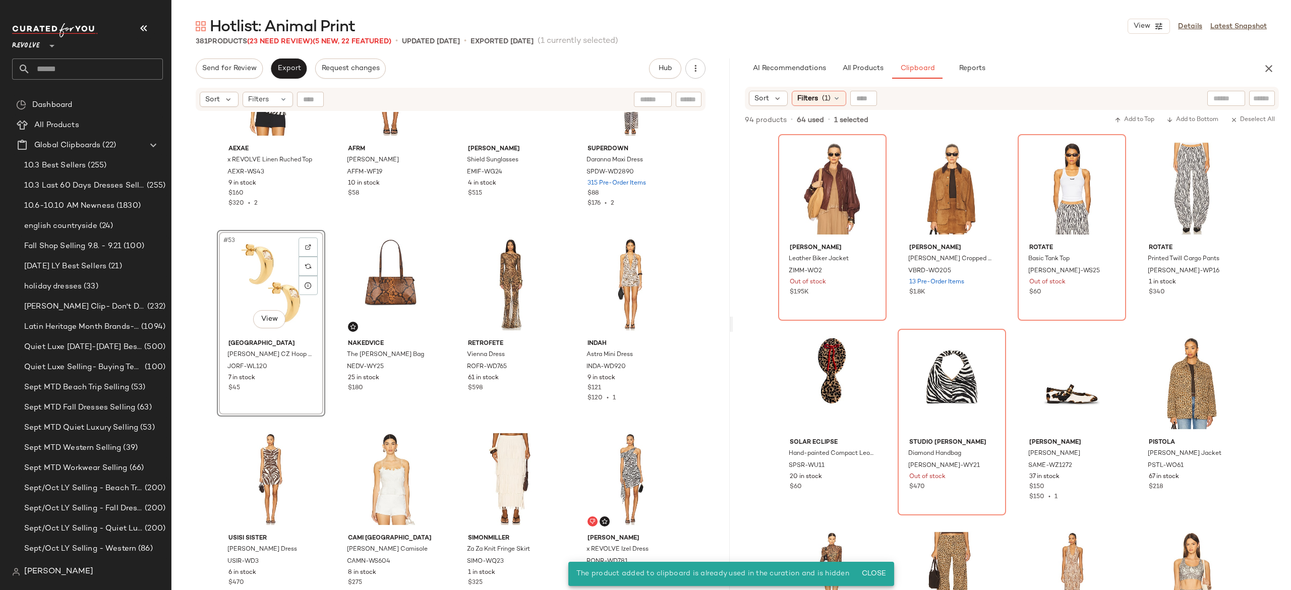
click at [273, 268] on div "#53 View" at bounding box center [270, 284] width 101 height 102
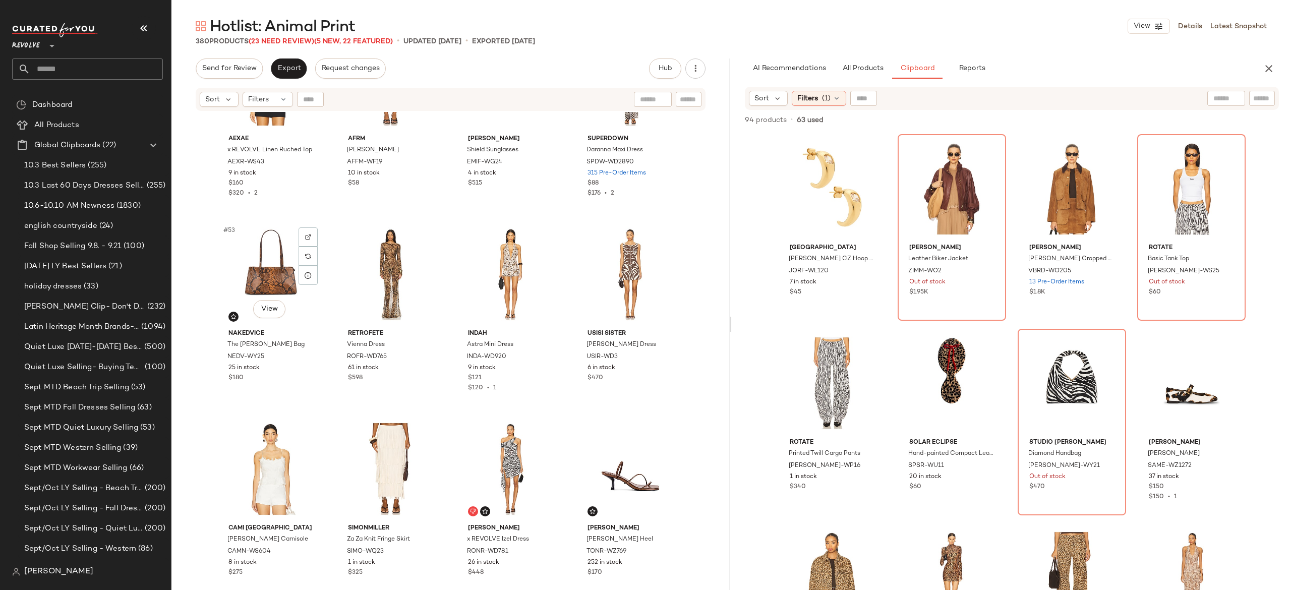
scroll to position [2433, 0]
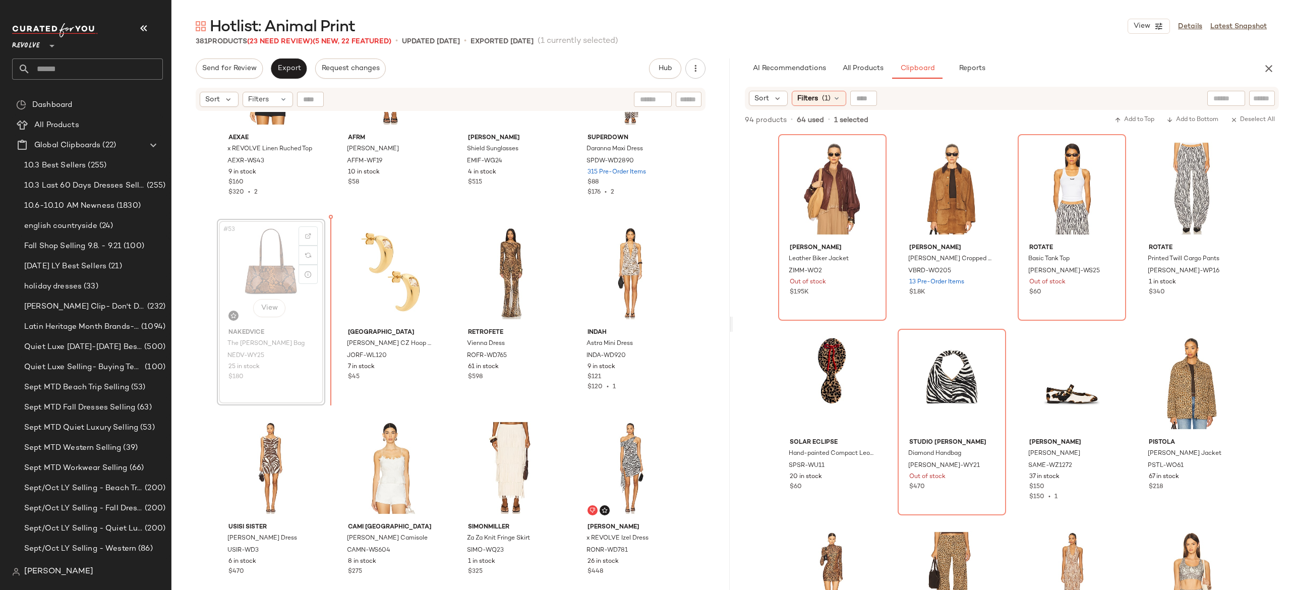
scroll to position [2428, 0]
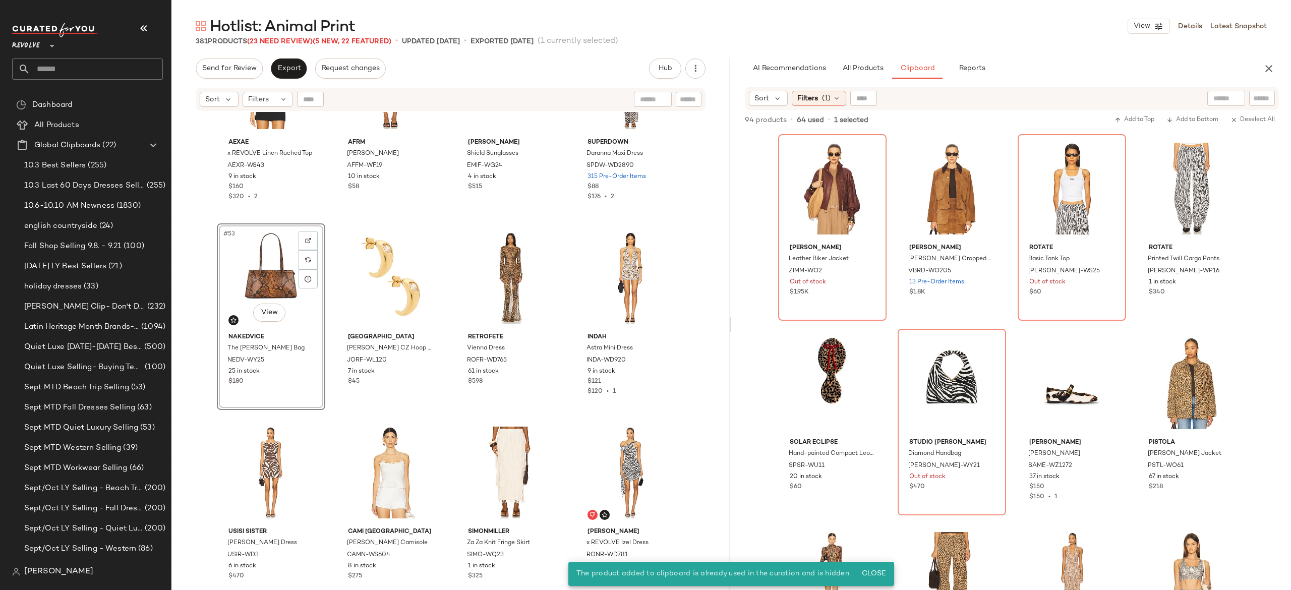
click at [328, 252] on div "AEXAE x REVOLVE Linen Ruched Top AEXR-WS43 9 in stock $160 $320 • 2 AFRM Yves S…" at bounding box center [450, 363] width 558 height 503
click at [267, 268] on div "#53 View" at bounding box center [270, 278] width 101 height 102
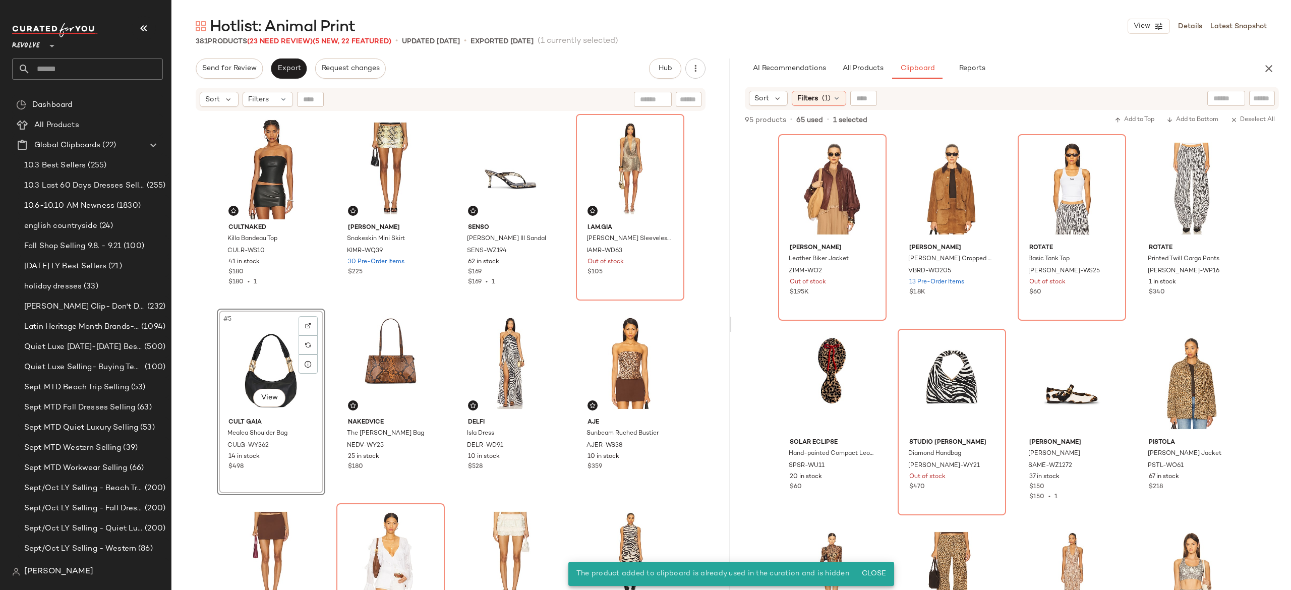
click at [269, 362] on div "#5 View" at bounding box center [270, 363] width 101 height 102
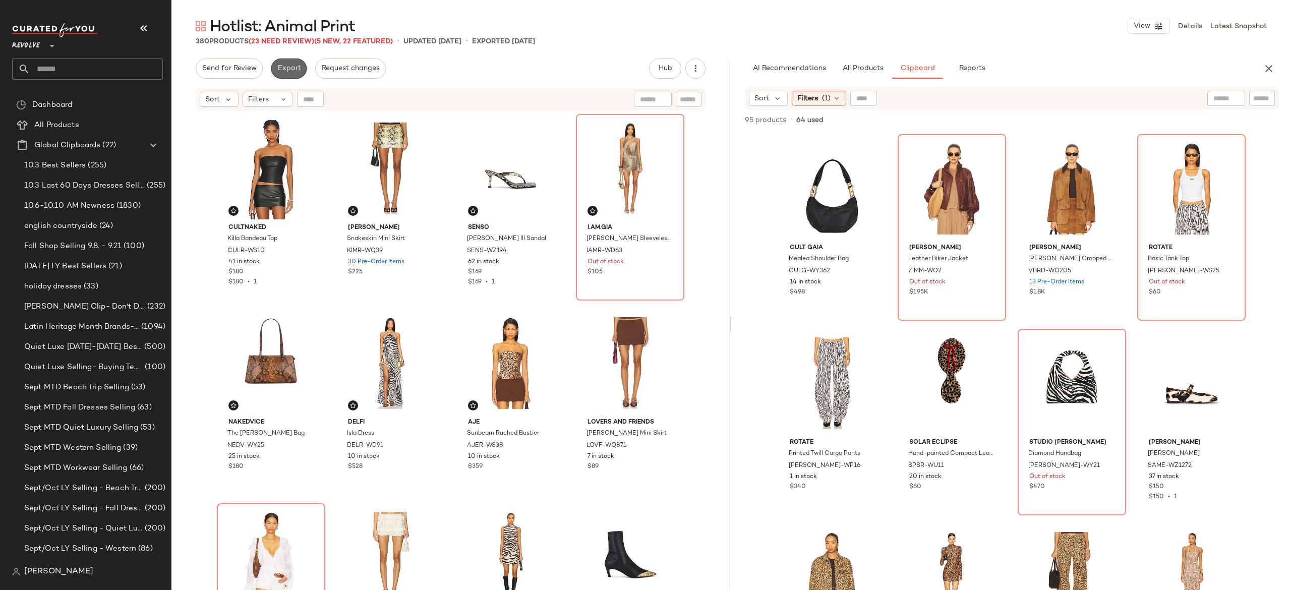
click at [287, 66] on span "Export" at bounding box center [289, 69] width 24 height 8
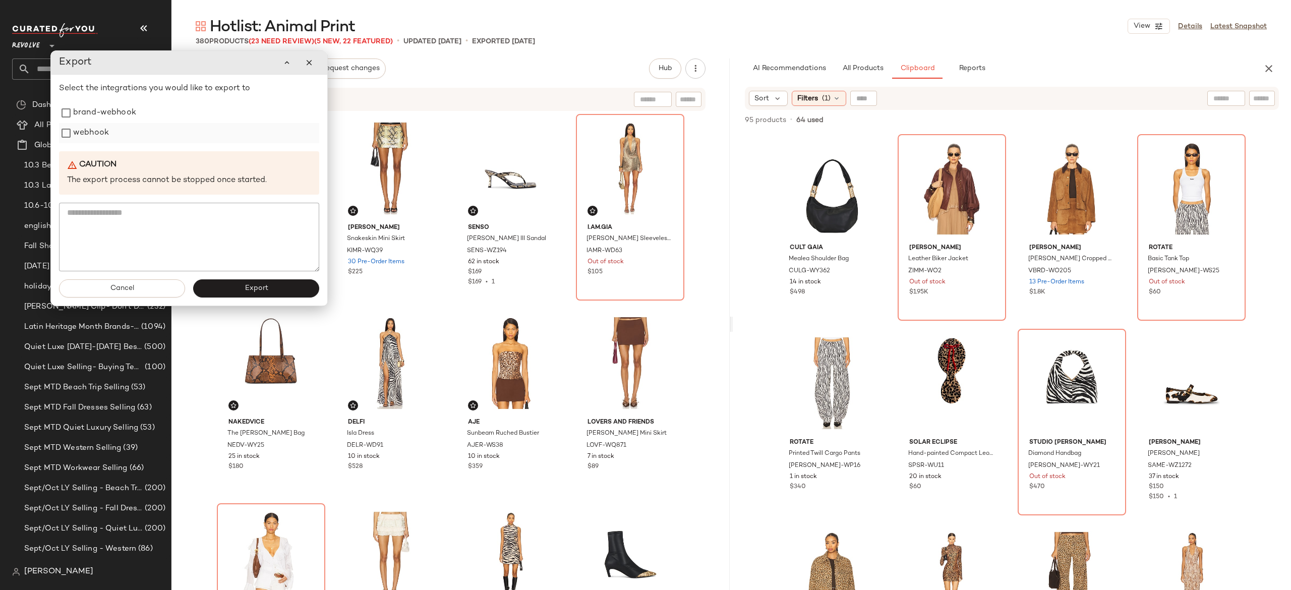
click at [103, 137] on label "webhook" at bounding box center [91, 133] width 36 height 20
click at [220, 284] on button "Export" at bounding box center [256, 288] width 126 height 18
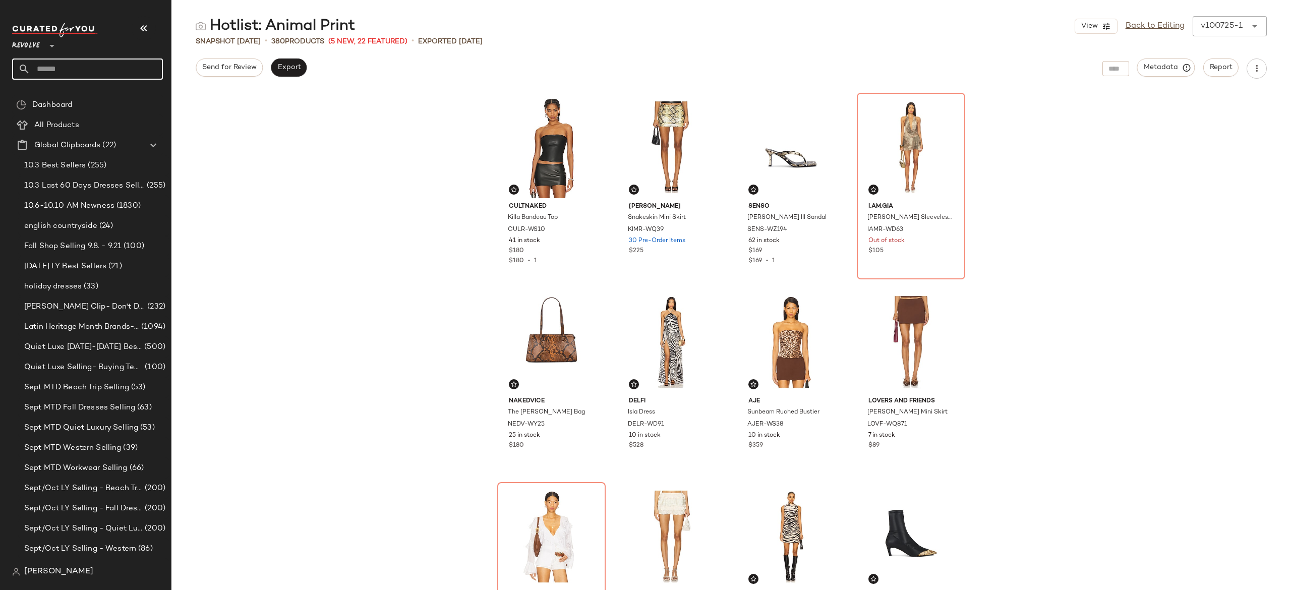
click at [120, 62] on input "text" at bounding box center [96, 68] width 133 height 21
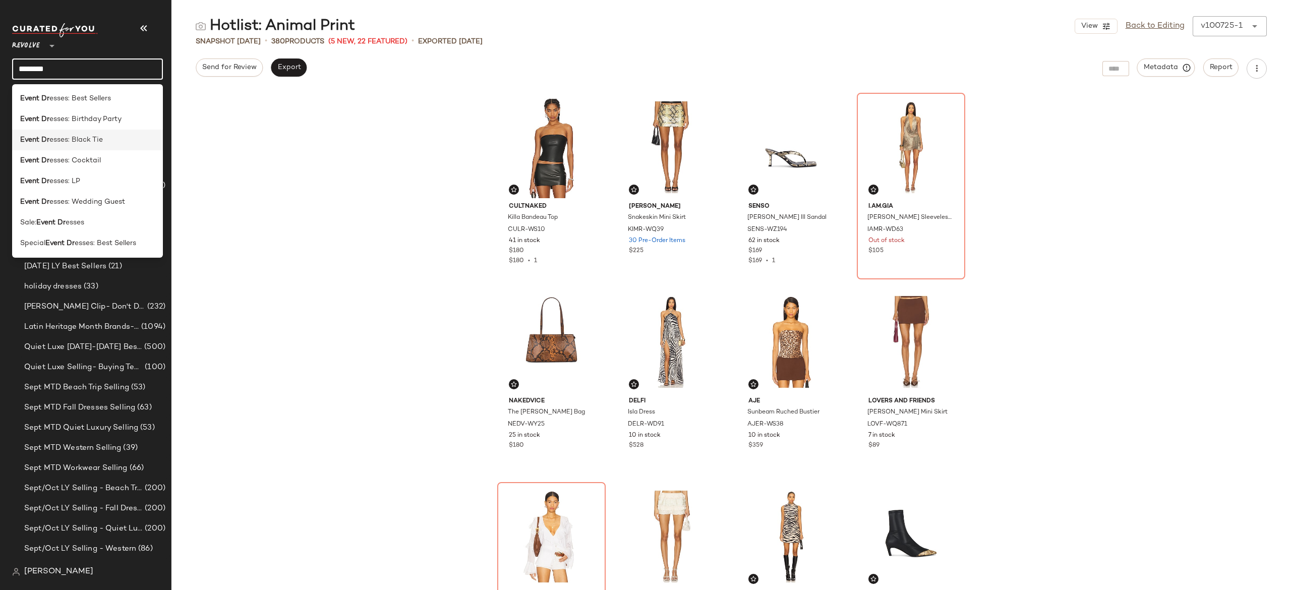
type input "********"
click at [93, 137] on span "esses: Black Tie" at bounding box center [75, 140] width 53 height 11
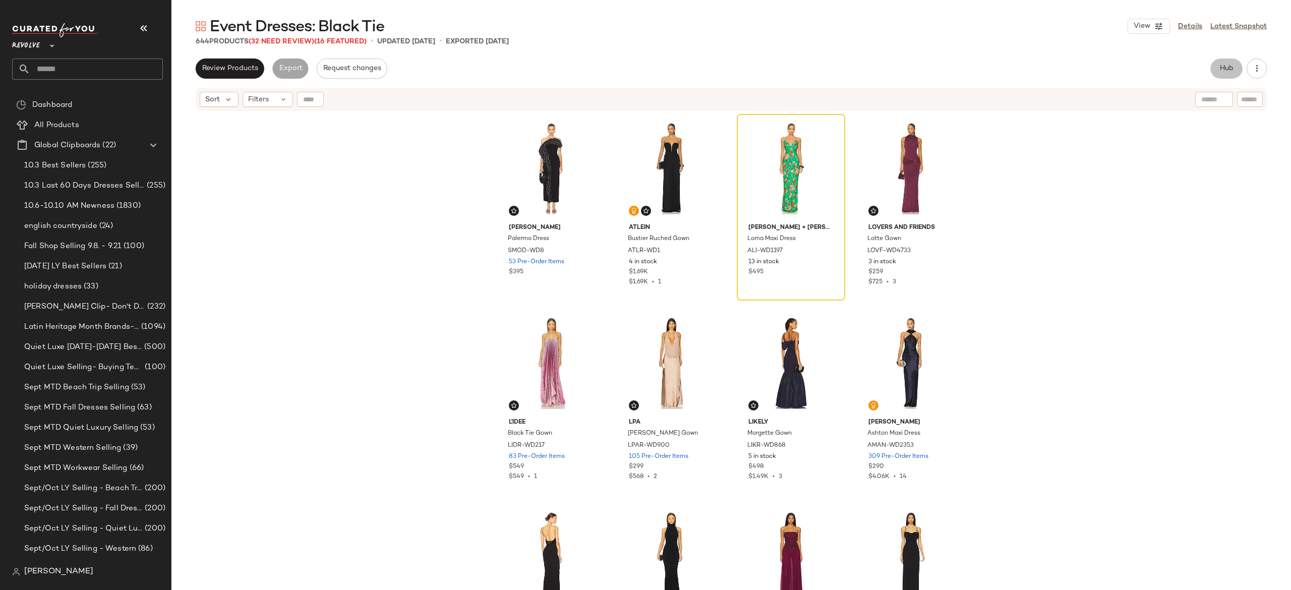
click at [1221, 70] on span "Hub" at bounding box center [1226, 69] width 14 height 8
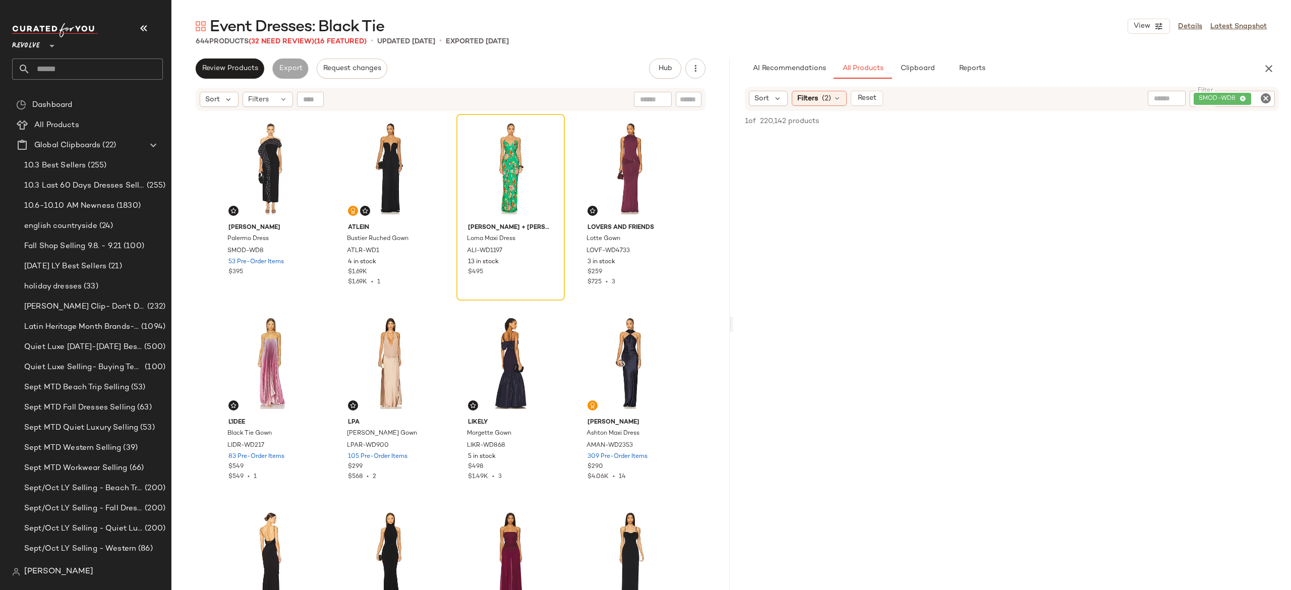
click at [1226, 96] on div "SMOD-WD8" at bounding box center [1231, 99] width 85 height 16
click at [873, 98] on span "Reset" at bounding box center [865, 98] width 19 height 8
click at [1264, 96] on input "text" at bounding box center [1262, 98] width 18 height 11
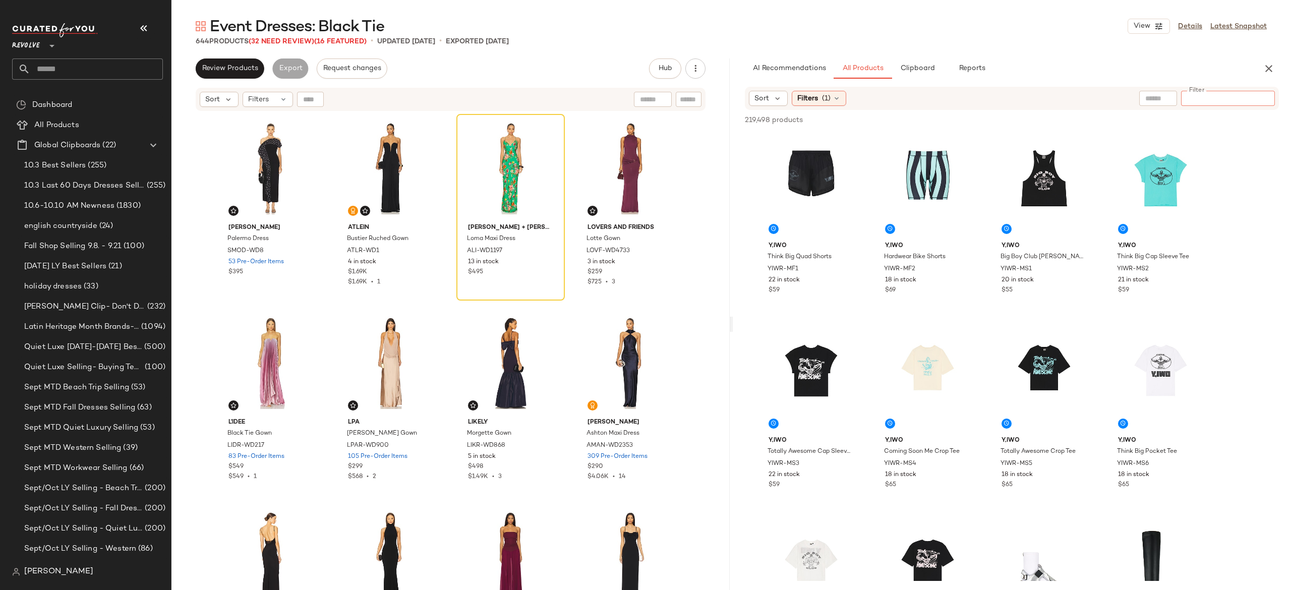
paste input "**********"
type input "**********"
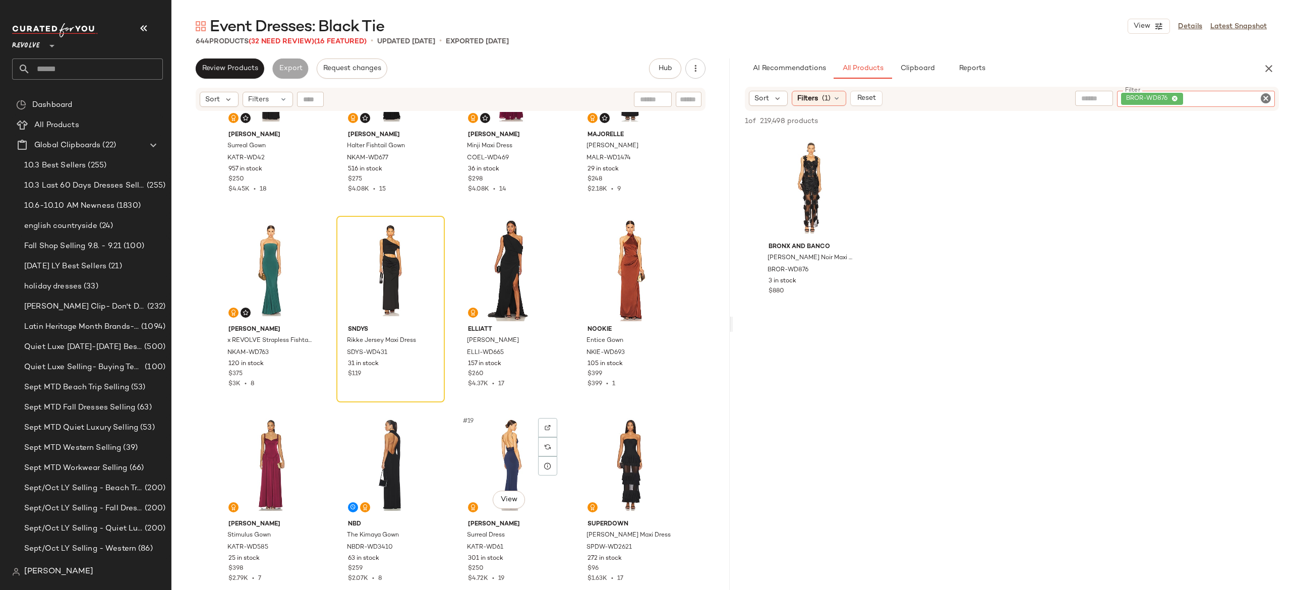
scroll to position [492, 0]
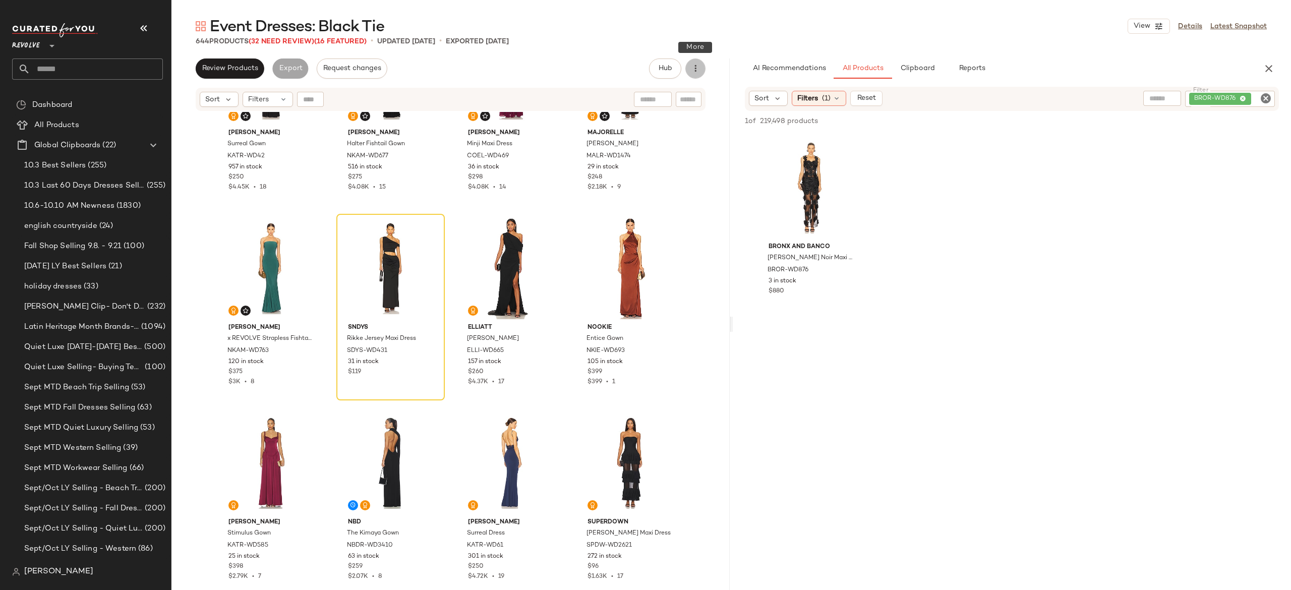
click at [701, 62] on button "button" at bounding box center [695, 68] width 20 height 20
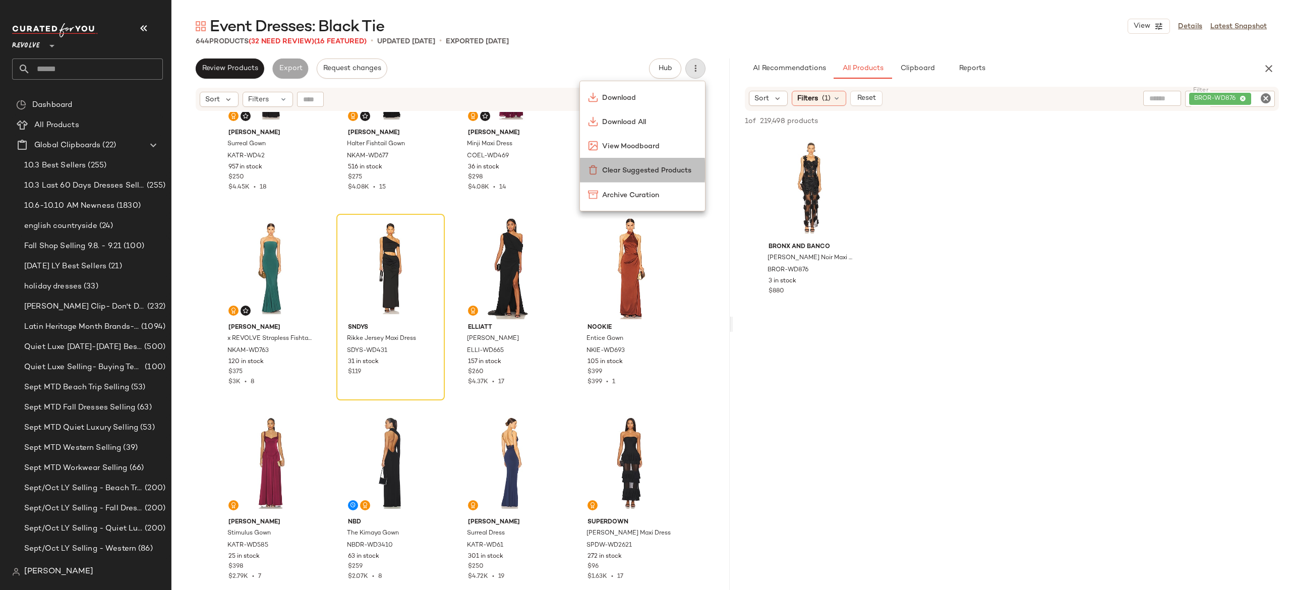
click at [650, 174] on span "Clear Suggested Products" at bounding box center [649, 170] width 95 height 11
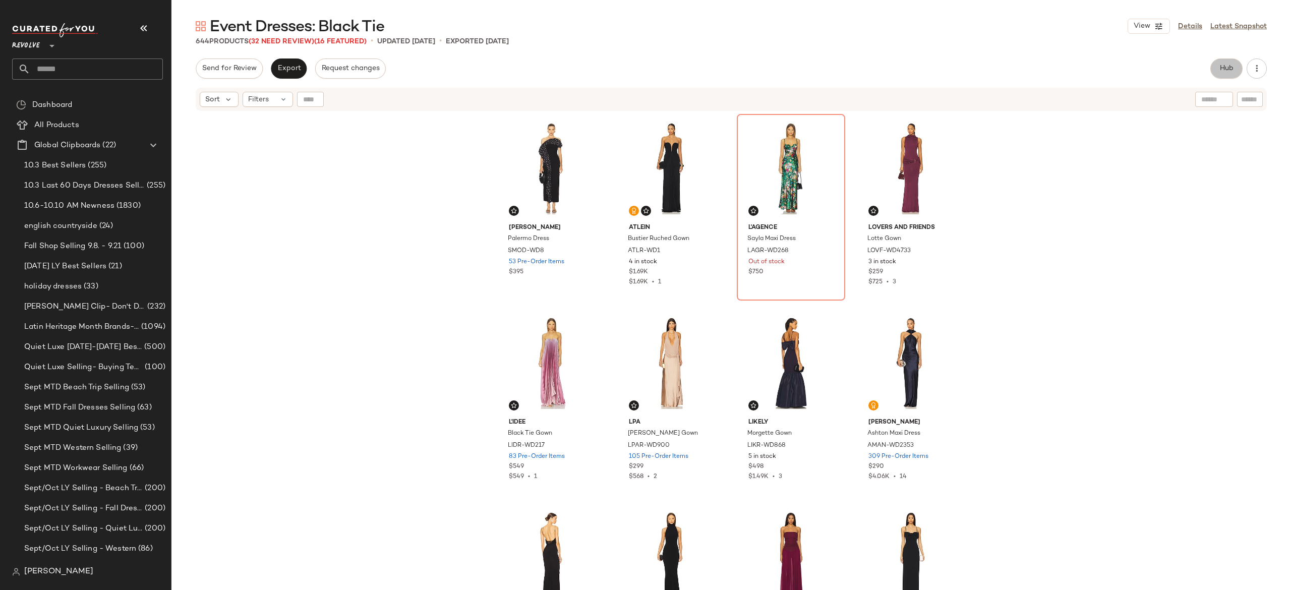
click at [1224, 70] on span "Hub" at bounding box center [1226, 69] width 14 height 8
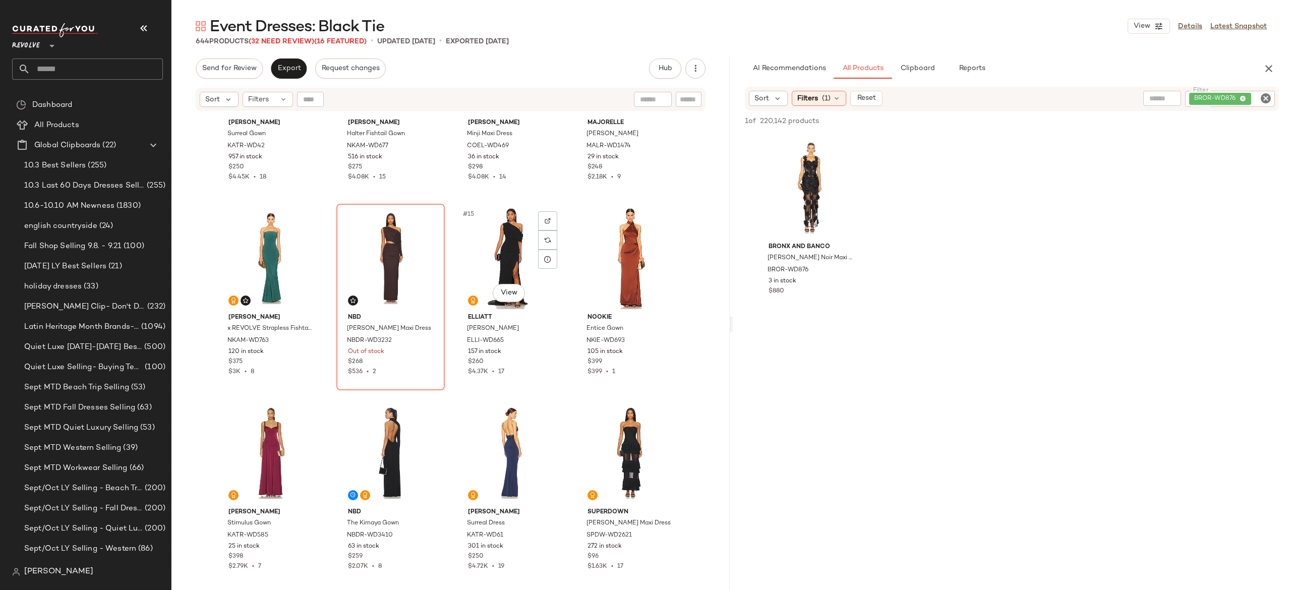
scroll to position [506, 0]
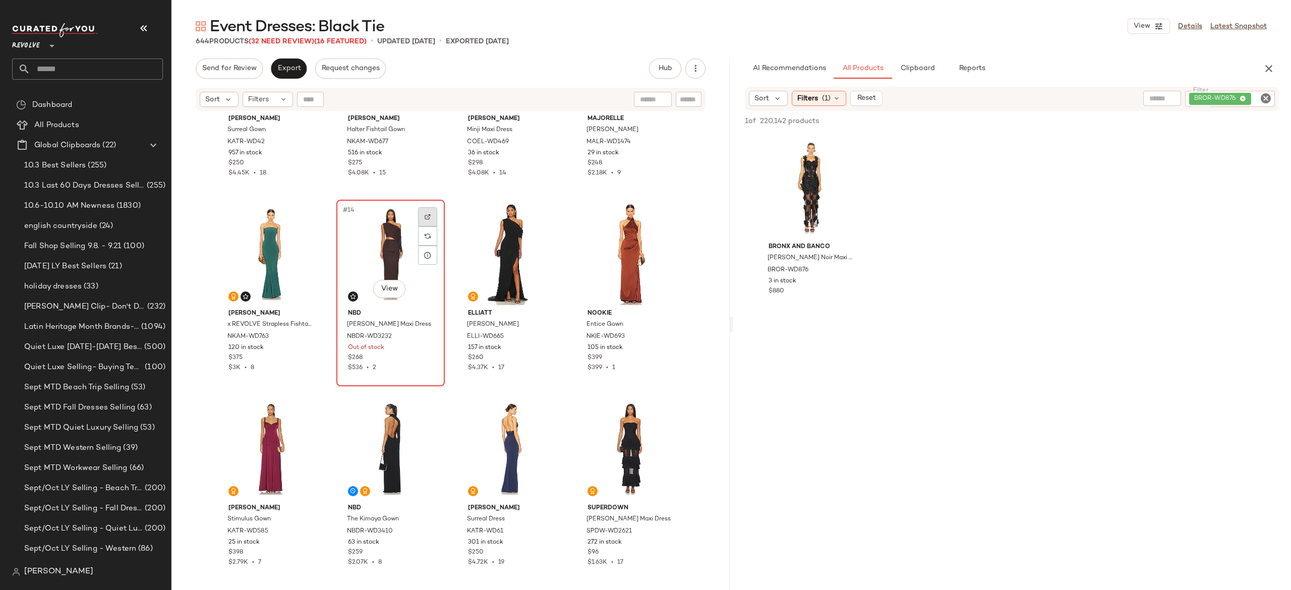
click at [428, 216] on div at bounding box center [427, 216] width 19 height 19
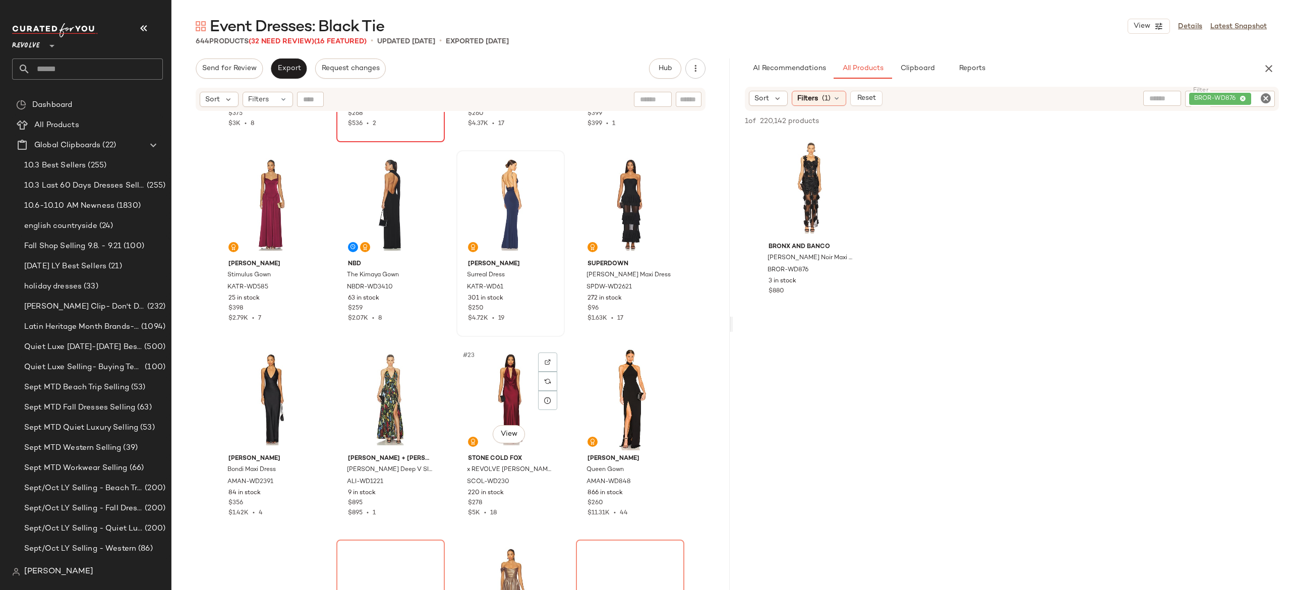
scroll to position [751, 0]
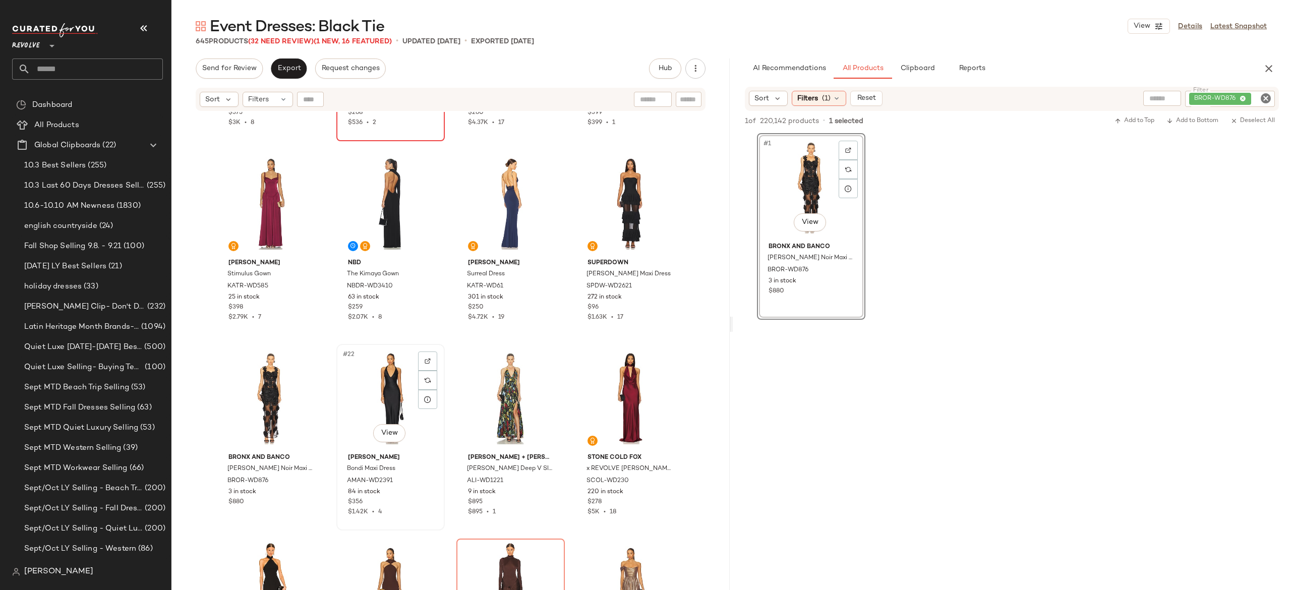
click at [380, 383] on div "#22 View" at bounding box center [390, 398] width 101 height 102
click at [386, 392] on div "#22 View" at bounding box center [390, 398] width 101 height 102
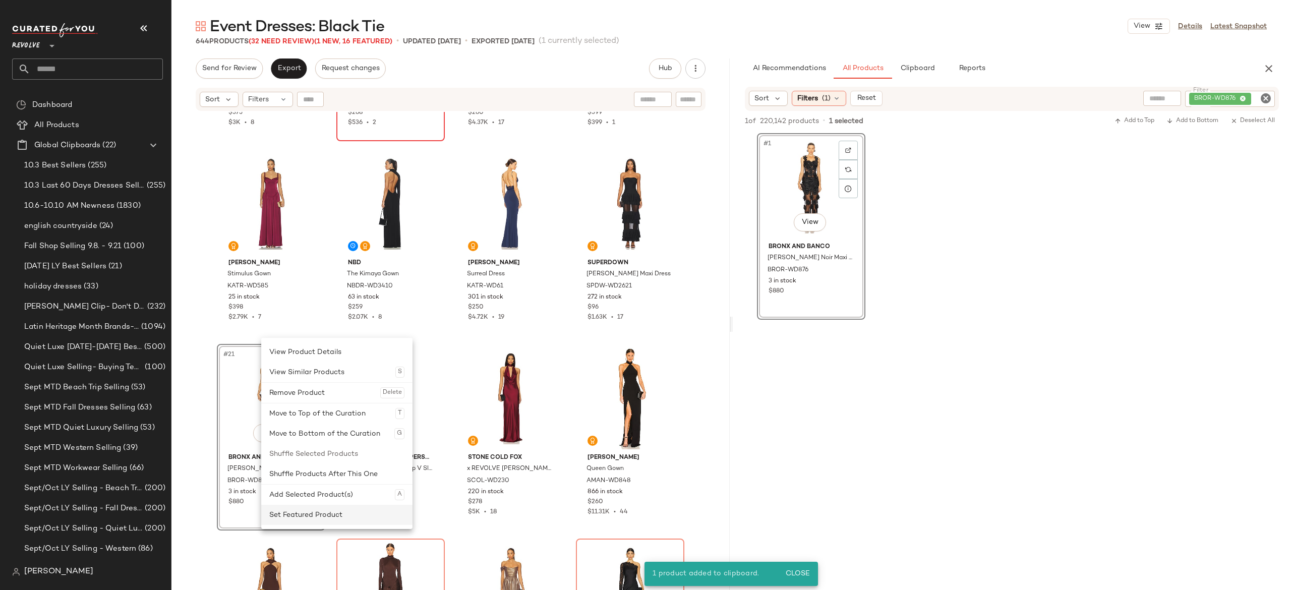
click at [301, 514] on div "Set Featured Product" at bounding box center [336, 515] width 135 height 20
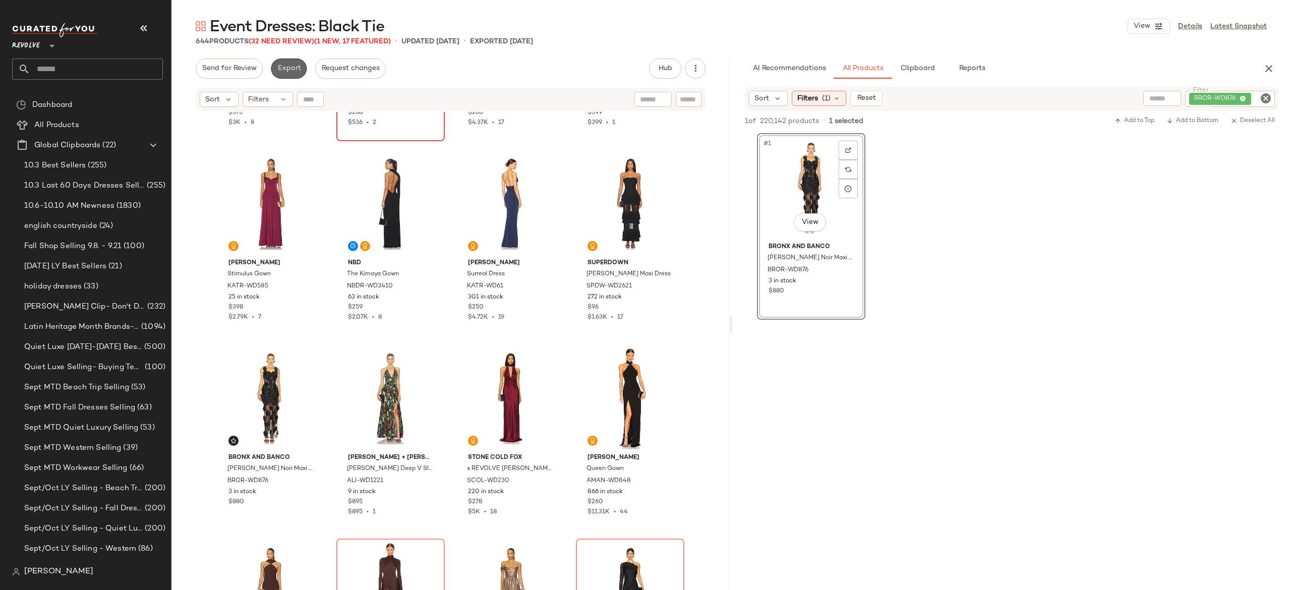
click at [288, 66] on span "Export" at bounding box center [289, 69] width 24 height 8
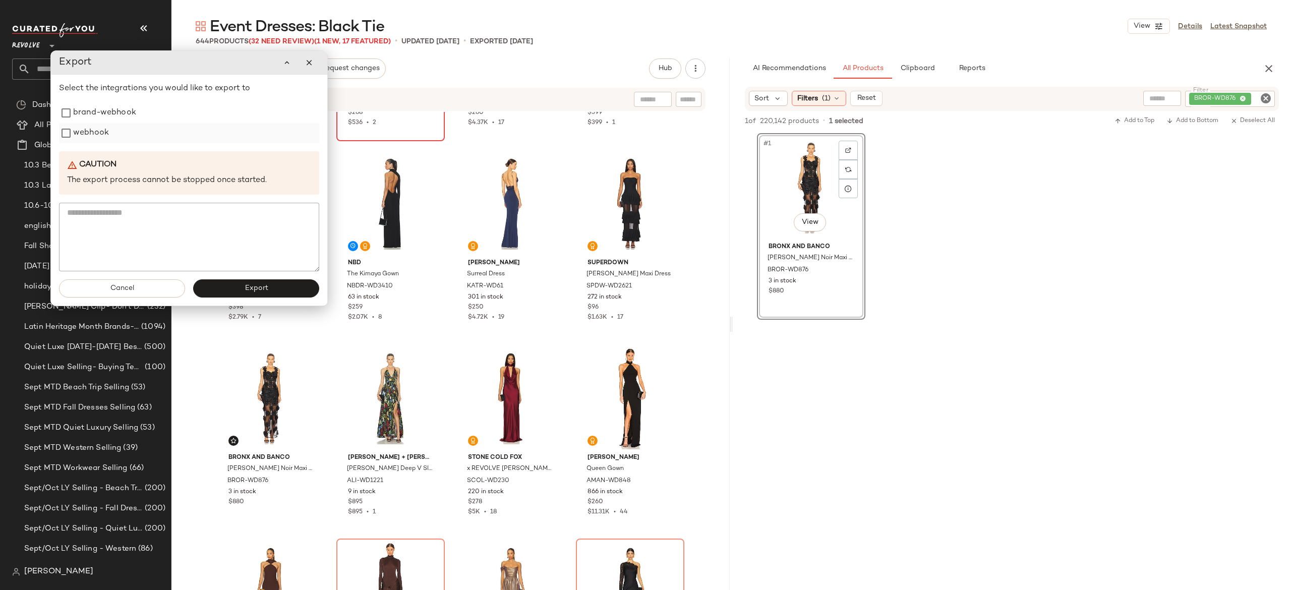
click at [95, 131] on label "webhook" at bounding box center [91, 133] width 36 height 20
click at [235, 290] on button "Export" at bounding box center [256, 288] width 126 height 18
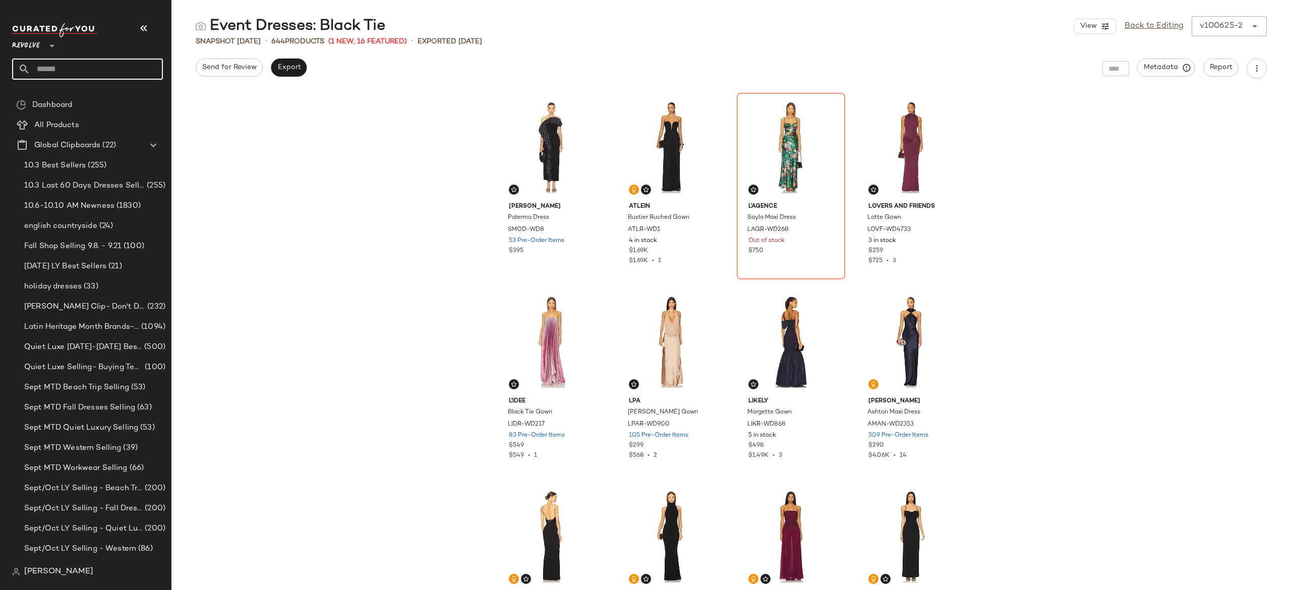
click at [151, 65] on input "text" at bounding box center [96, 68] width 133 height 21
type input "*"
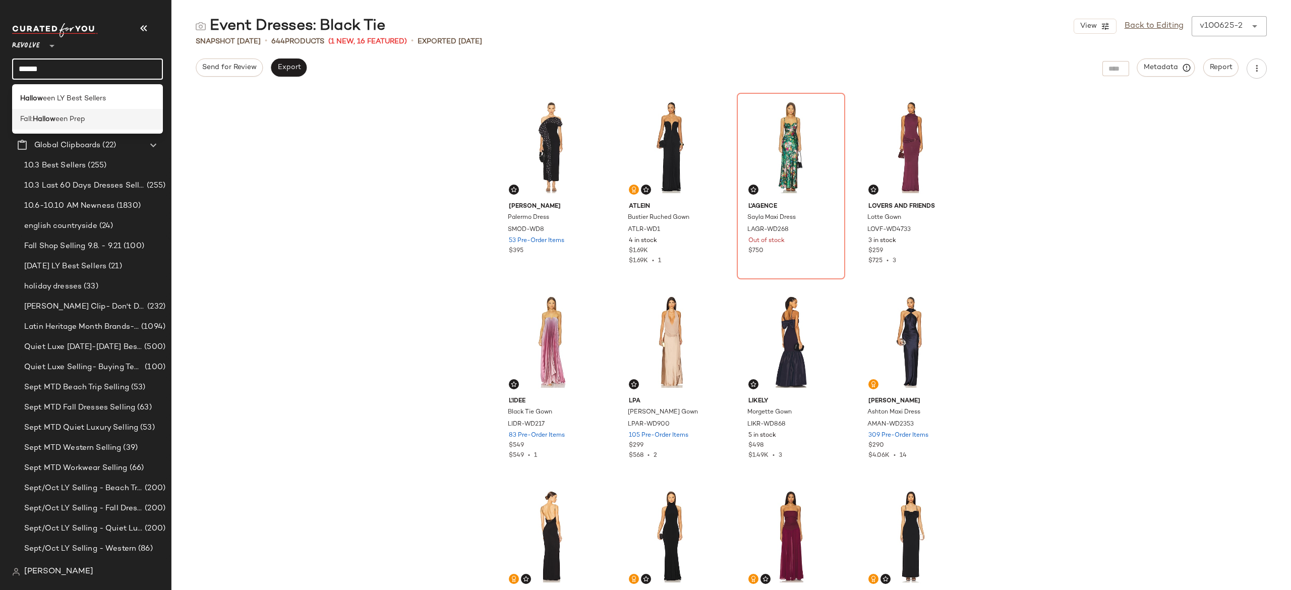
type input "******"
click at [76, 119] on span "een Prep" at bounding box center [70, 119] width 30 height 11
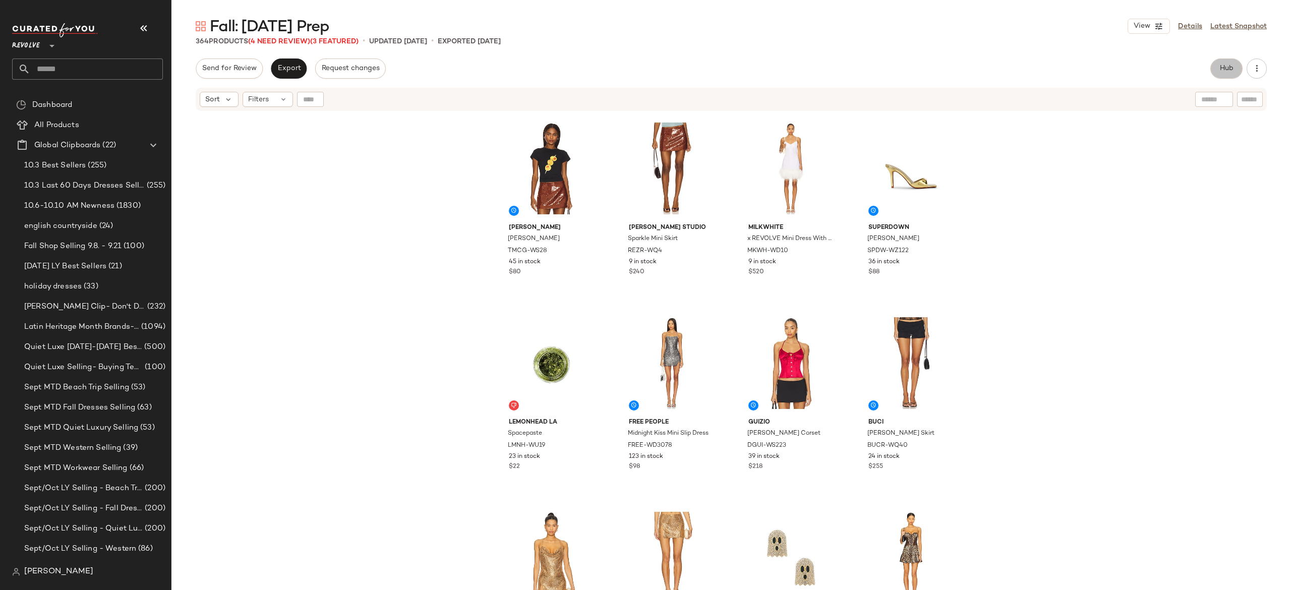
click at [1226, 70] on span "Hub" at bounding box center [1226, 69] width 14 height 8
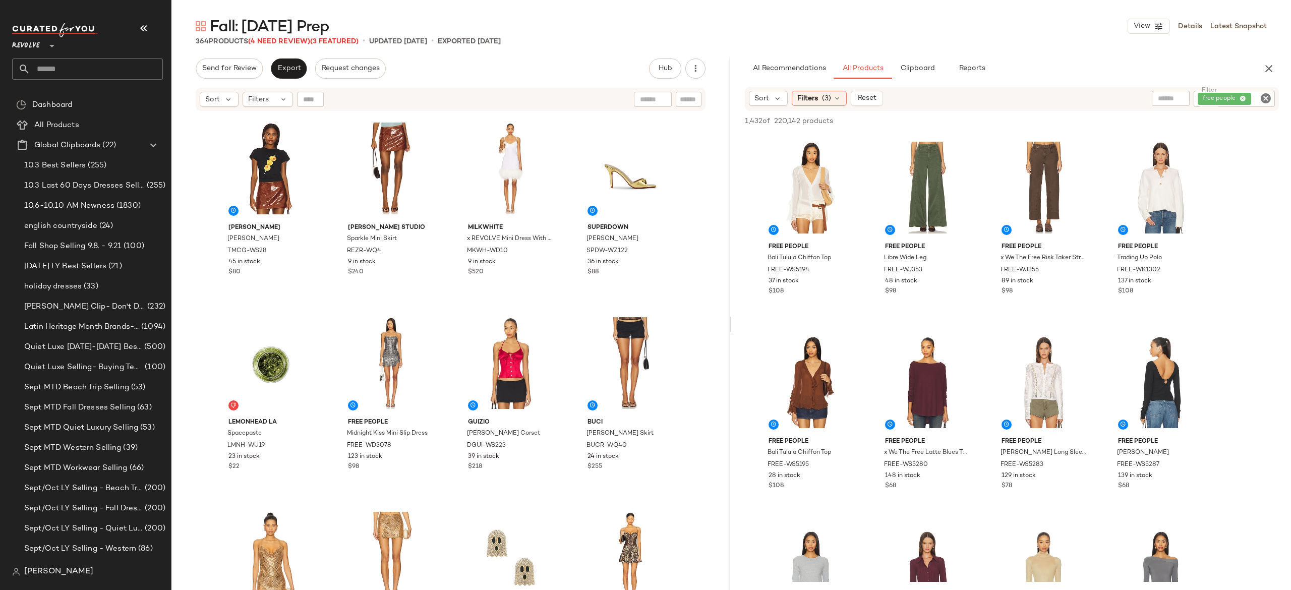
click at [1261, 100] on icon "Clear Filter" at bounding box center [1265, 98] width 12 height 12
paste input "**********"
type input "**********"
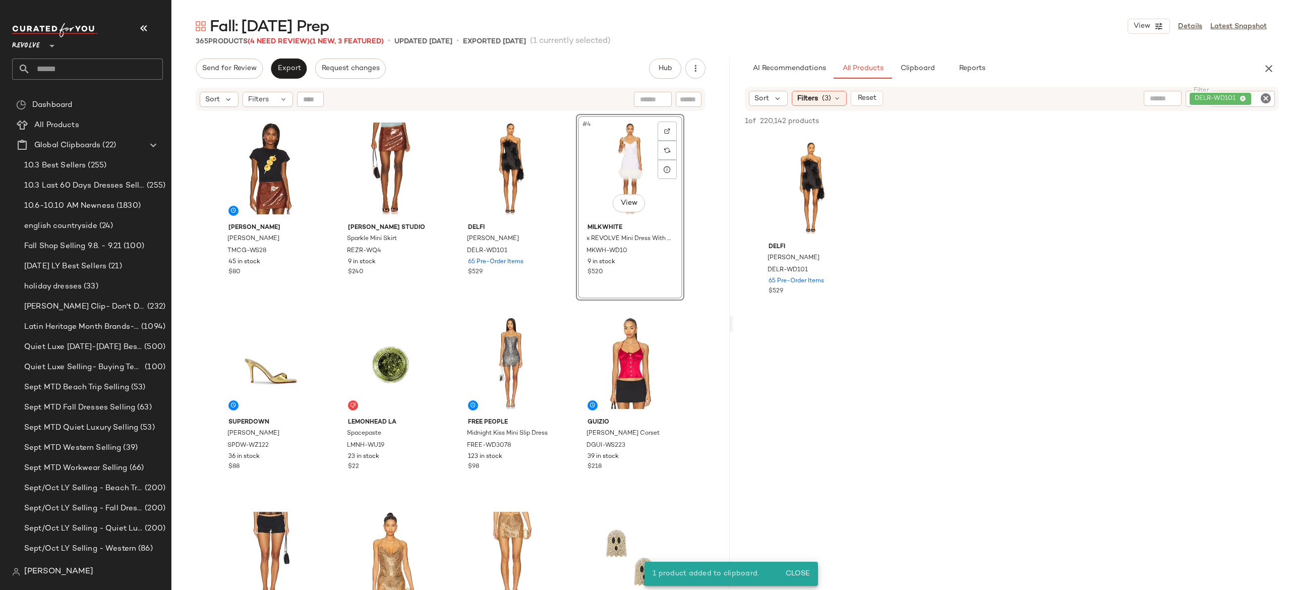
click at [620, 165] on div "#4 View" at bounding box center [629, 168] width 101 height 102
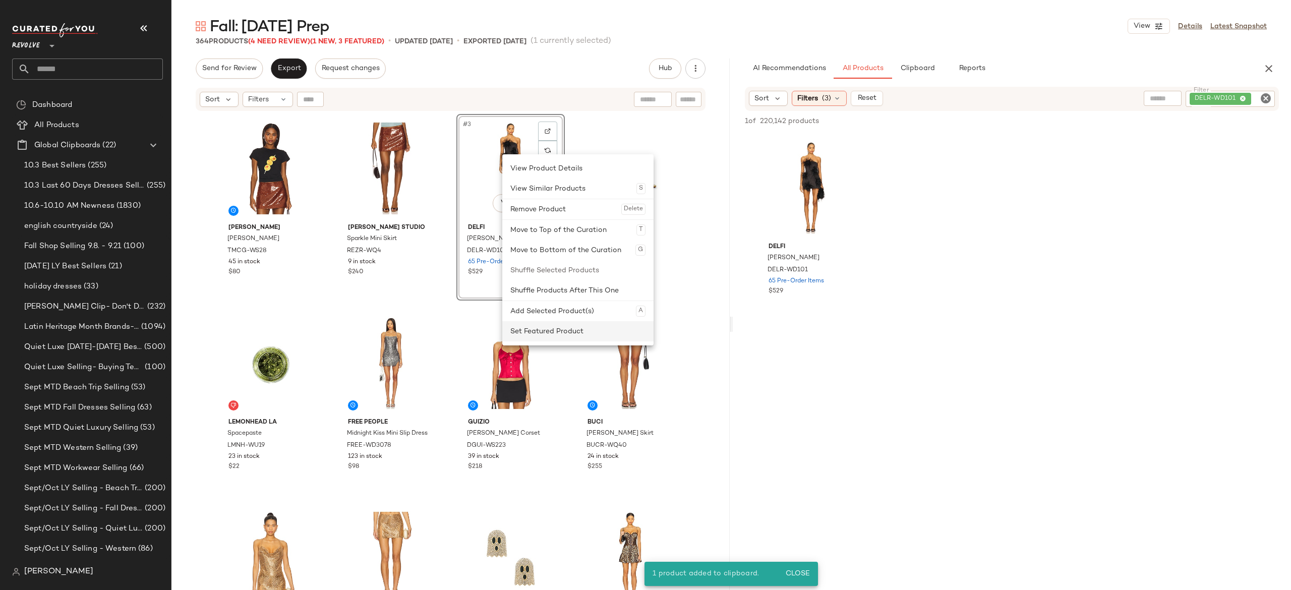
click at [533, 326] on div "Set Featured Product" at bounding box center [577, 331] width 135 height 20
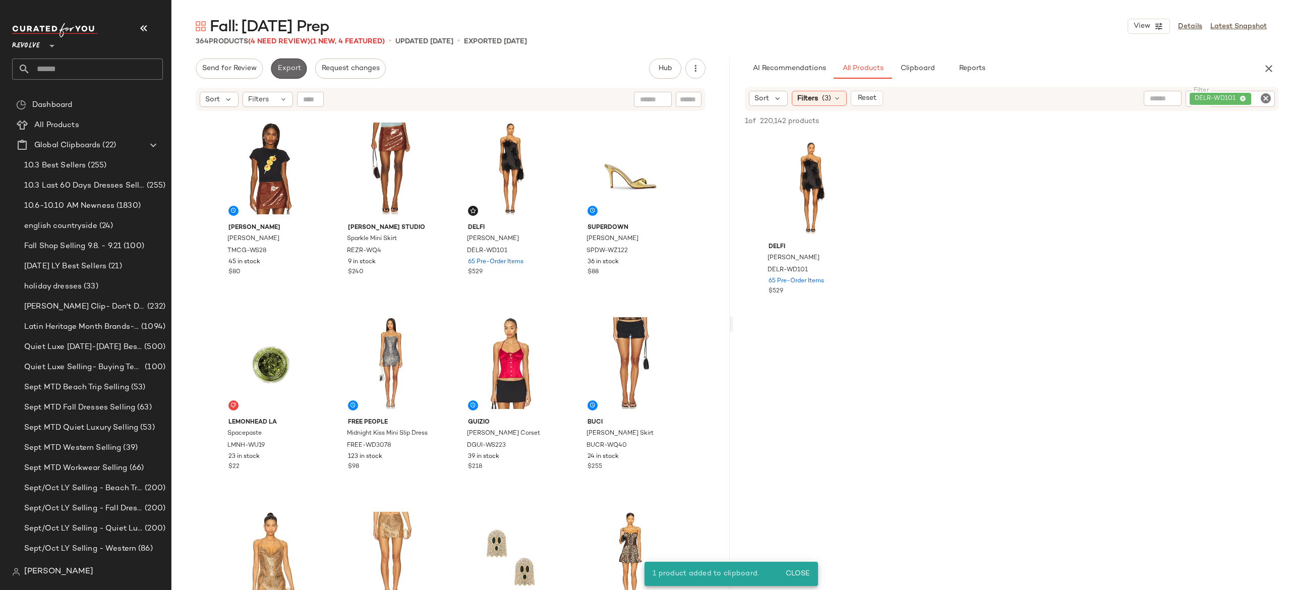
click at [289, 68] on span "Export" at bounding box center [289, 69] width 24 height 8
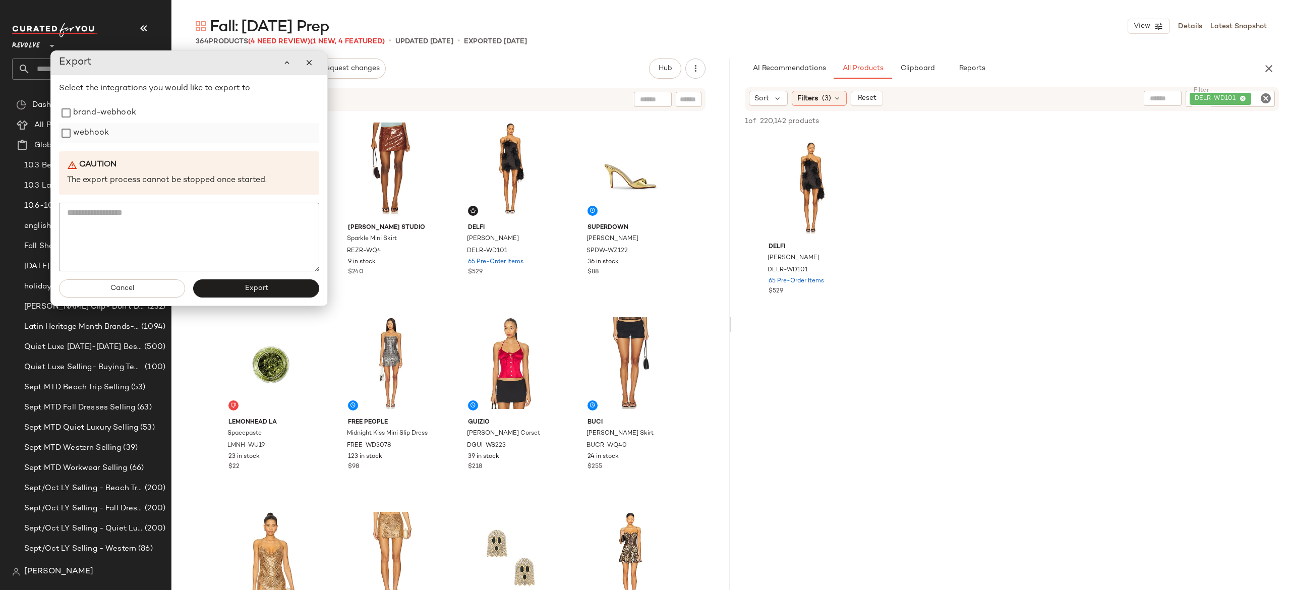
click at [95, 135] on label "webhook" at bounding box center [91, 133] width 36 height 20
click at [247, 287] on span "Export" at bounding box center [256, 288] width 24 height 8
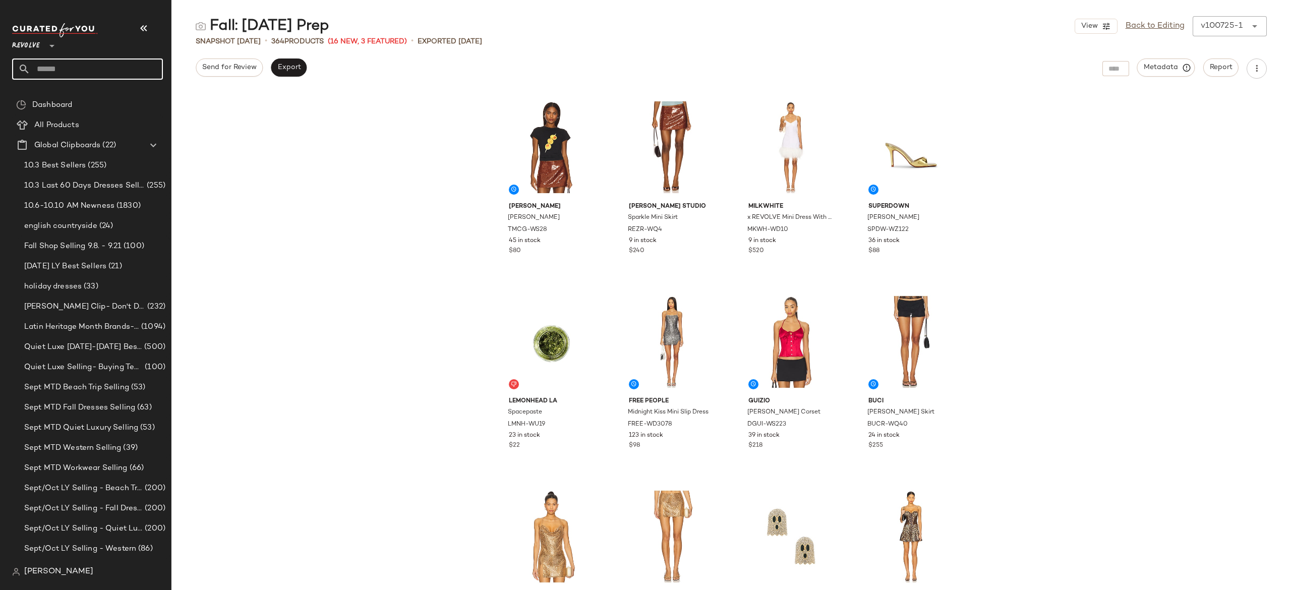
click at [151, 65] on input "text" at bounding box center [96, 68] width 133 height 21
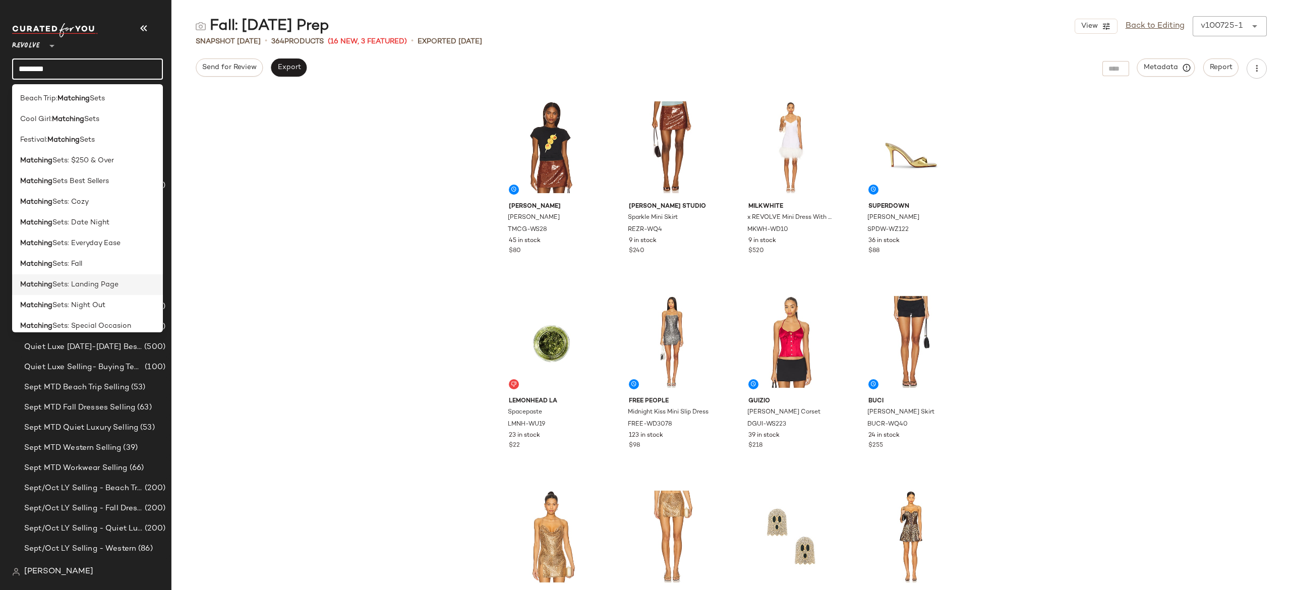
type input "********"
click at [103, 281] on span "Sets: Landing Page" at bounding box center [85, 284] width 66 height 11
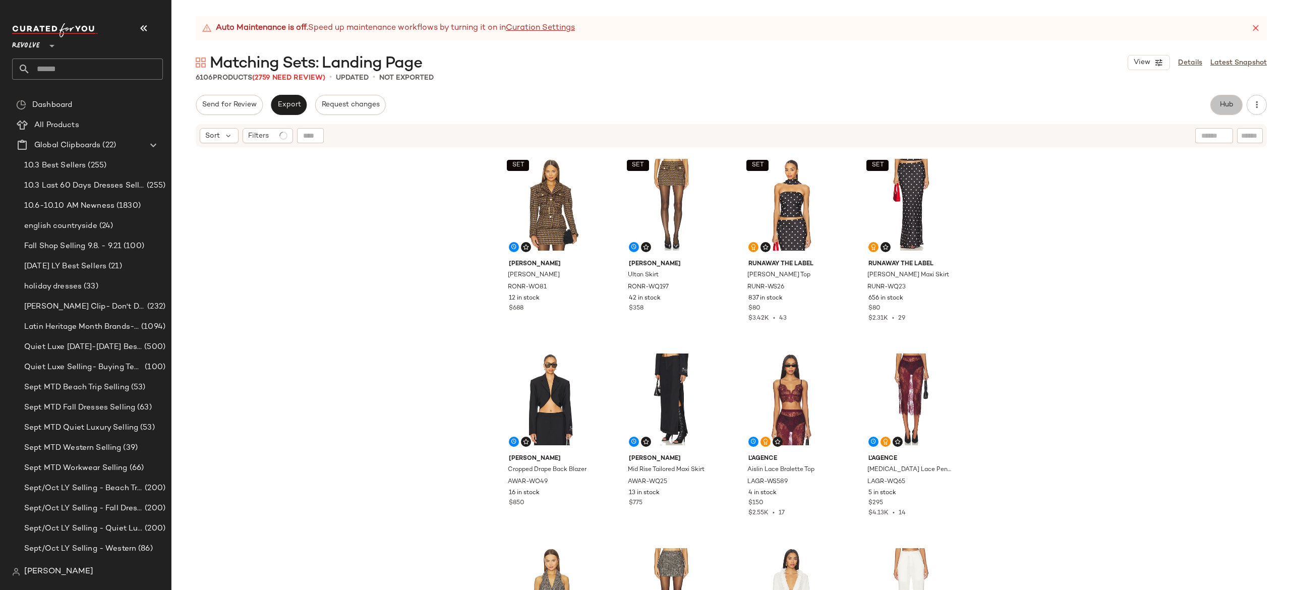
click at [1224, 105] on span "Hub" at bounding box center [1226, 105] width 14 height 8
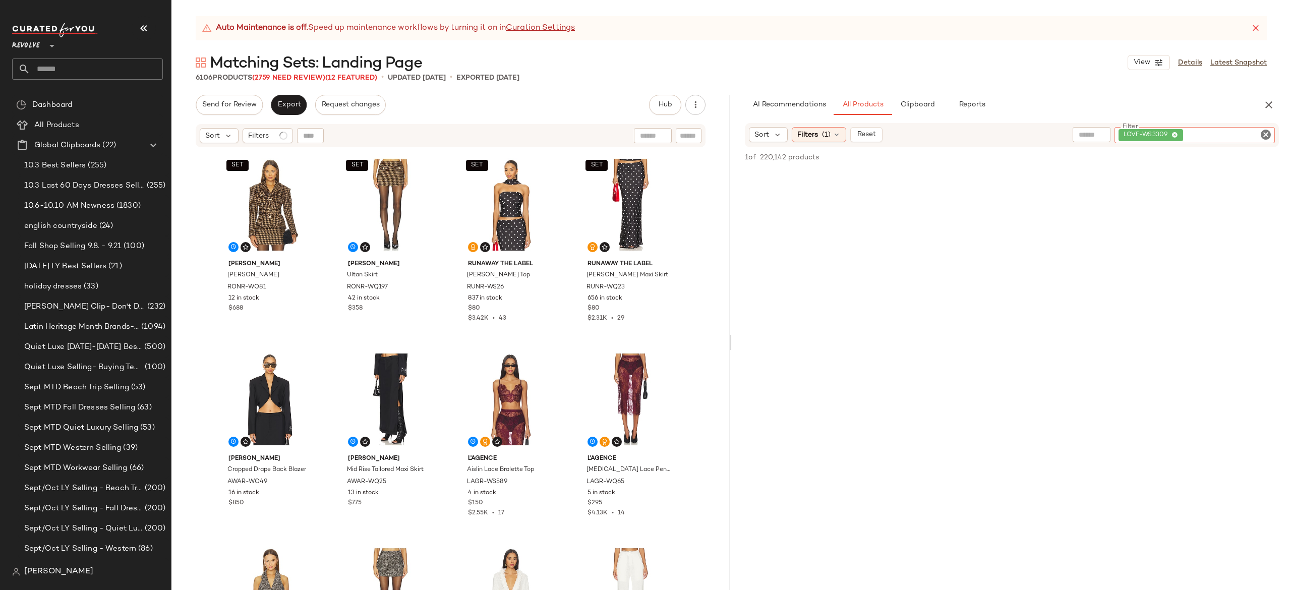
click at [1208, 135] on div "LOVF-WS3309" at bounding box center [1194, 135] width 160 height 16
paste input "*********"
type input "*********"
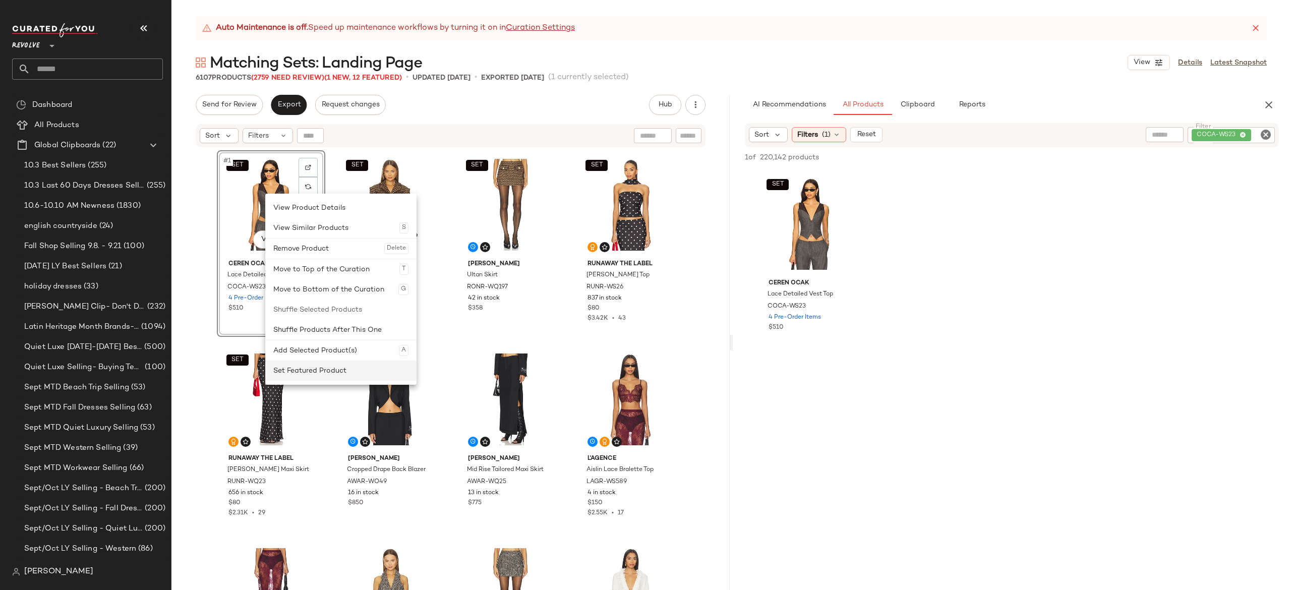
click at [309, 365] on div "Set Featured Product" at bounding box center [340, 370] width 135 height 20
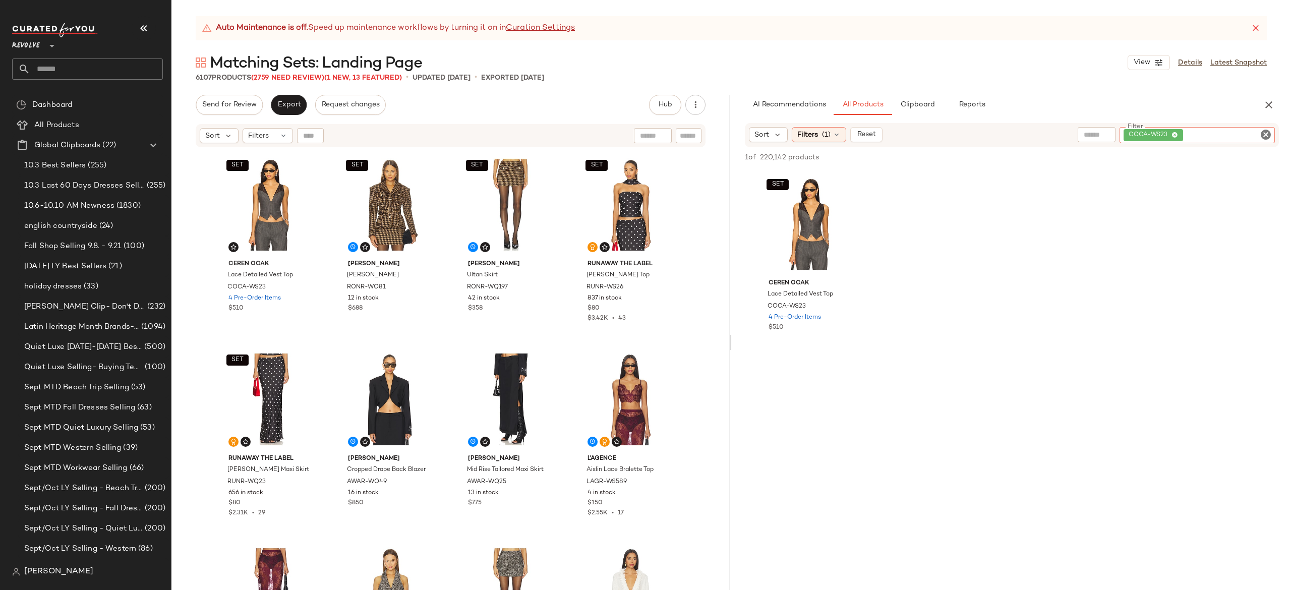
click at [1216, 129] on div "COCA-WS23" at bounding box center [1196, 135] width 155 height 16
paste input "*********"
type input "*********"
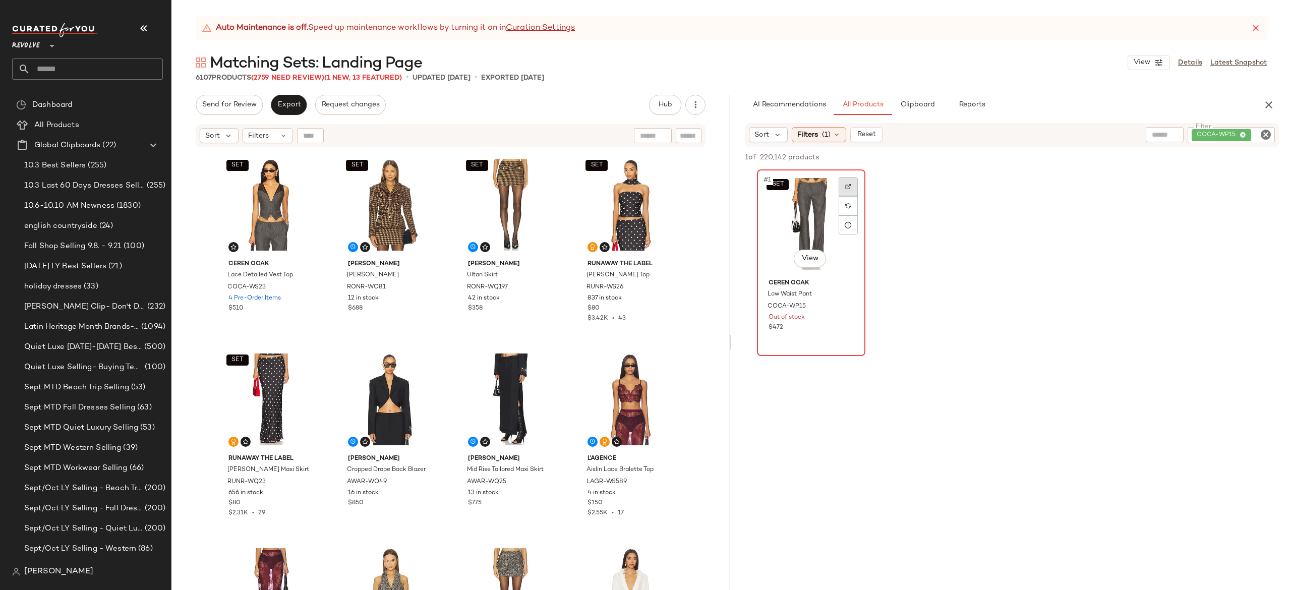
click at [848, 187] on img at bounding box center [848, 186] width 6 height 6
click at [272, 189] on div "SET #1 View" at bounding box center [270, 205] width 101 height 102
